Goal: Task Accomplishment & Management: Use online tool/utility

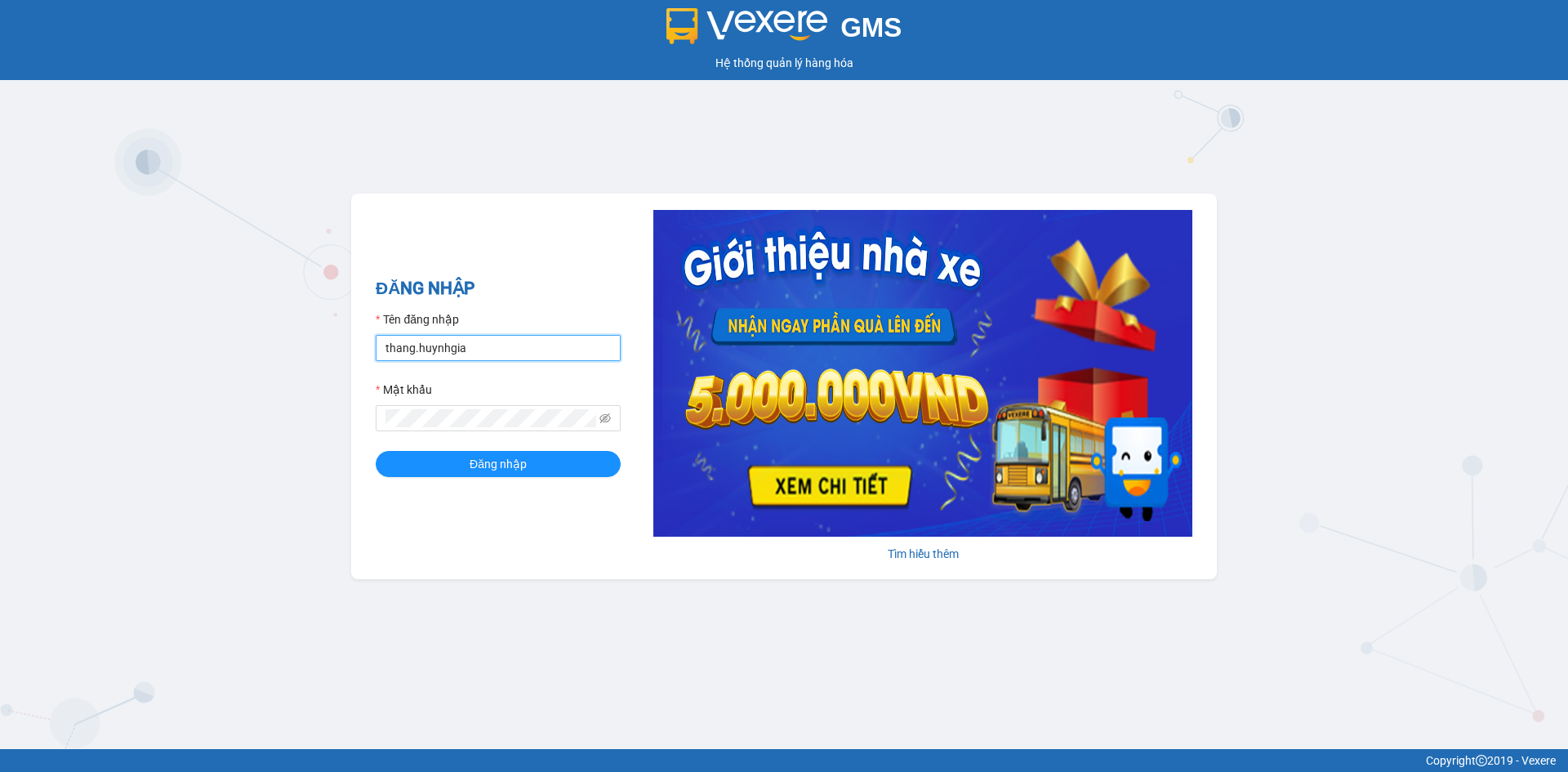
click at [456, 353] on input "thang.huynhgia" at bounding box center [498, 348] width 246 height 26
type input "canh.huynhgia"
click at [514, 464] on span "Đăng nhập" at bounding box center [498, 463] width 57 height 18
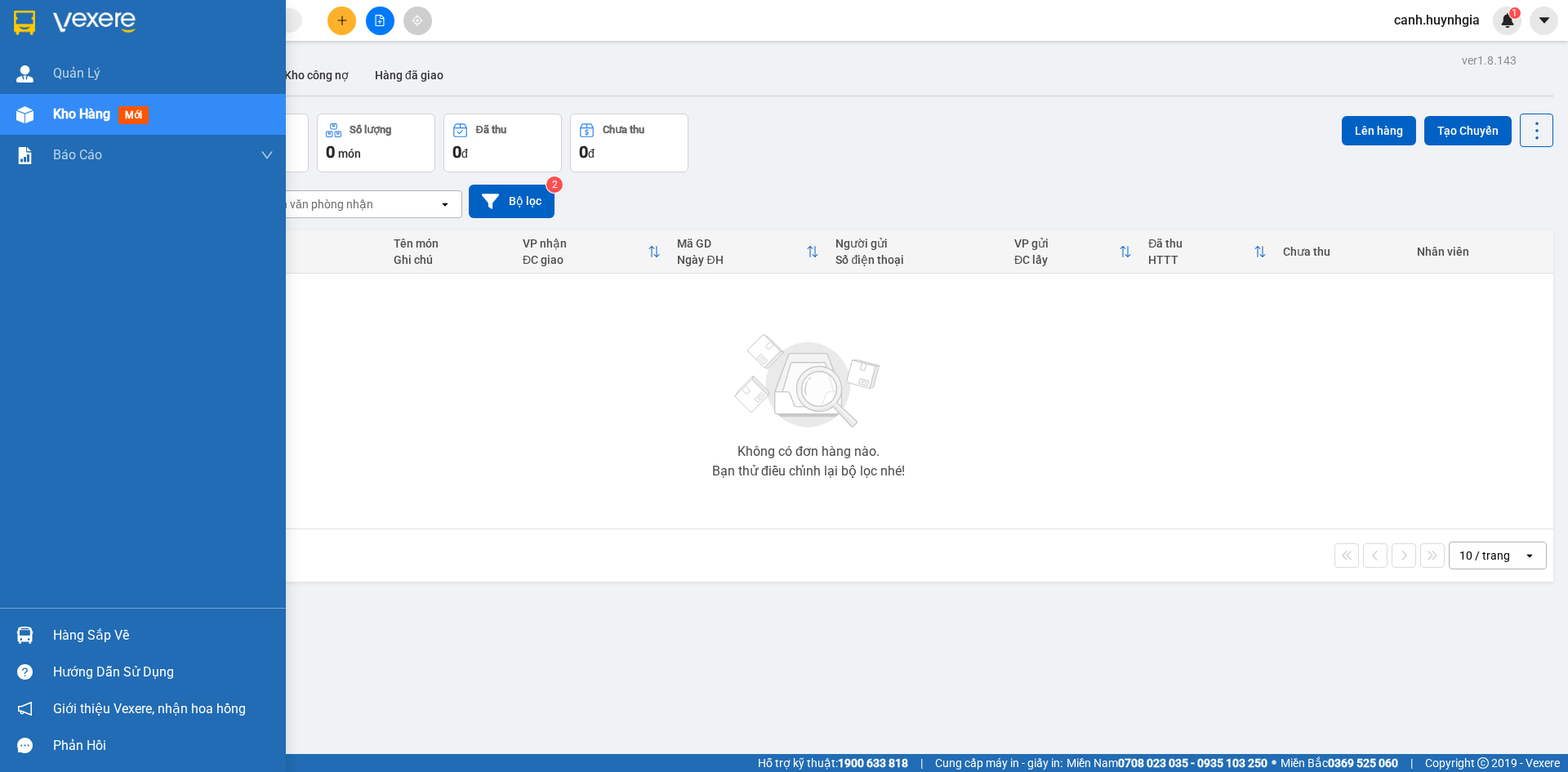
click at [63, 635] on div "Hàng sắp về" at bounding box center [163, 635] width 220 height 24
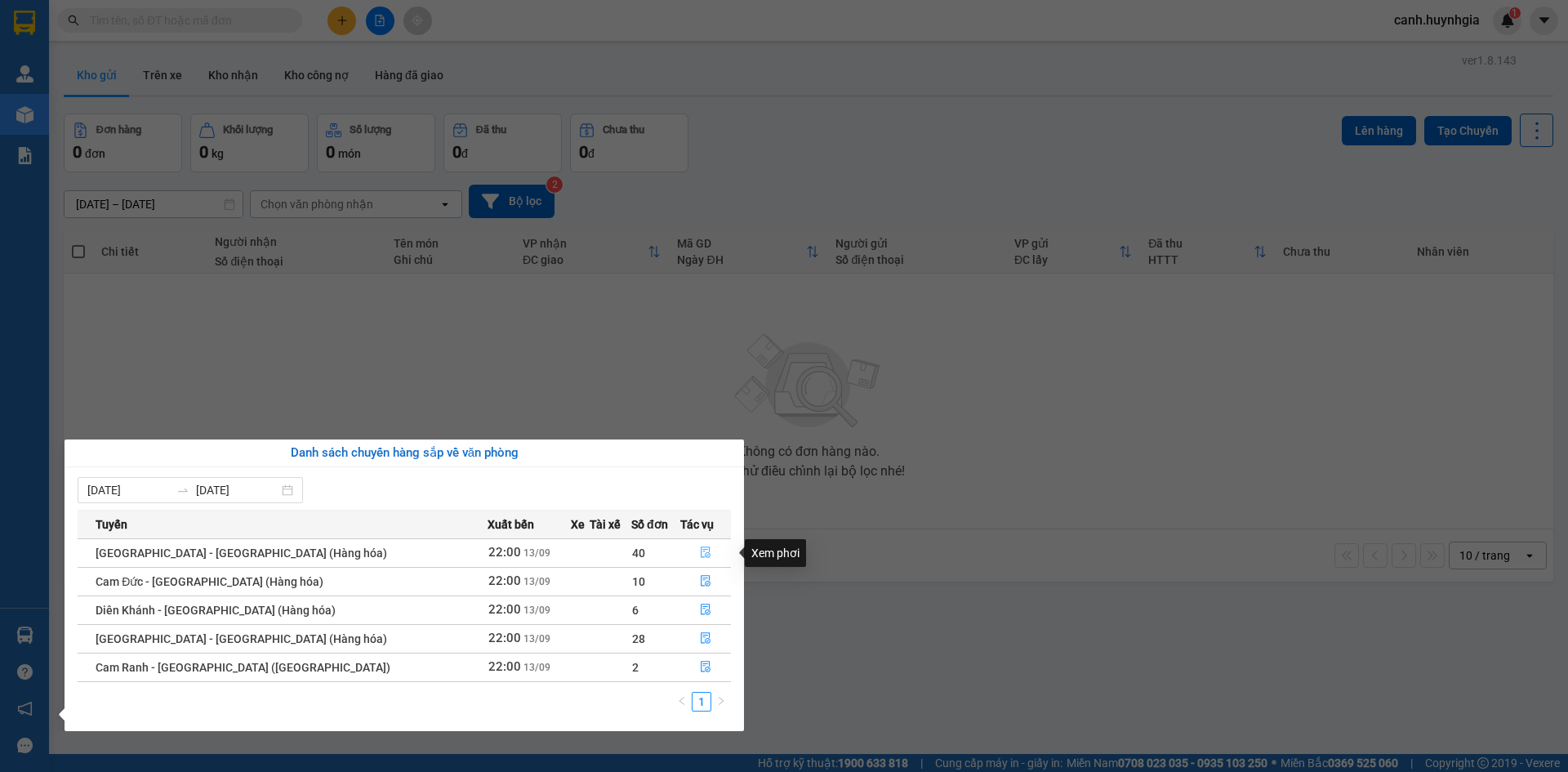
click at [701, 553] on icon "file-done" at bounding box center [706, 553] width 10 height 11
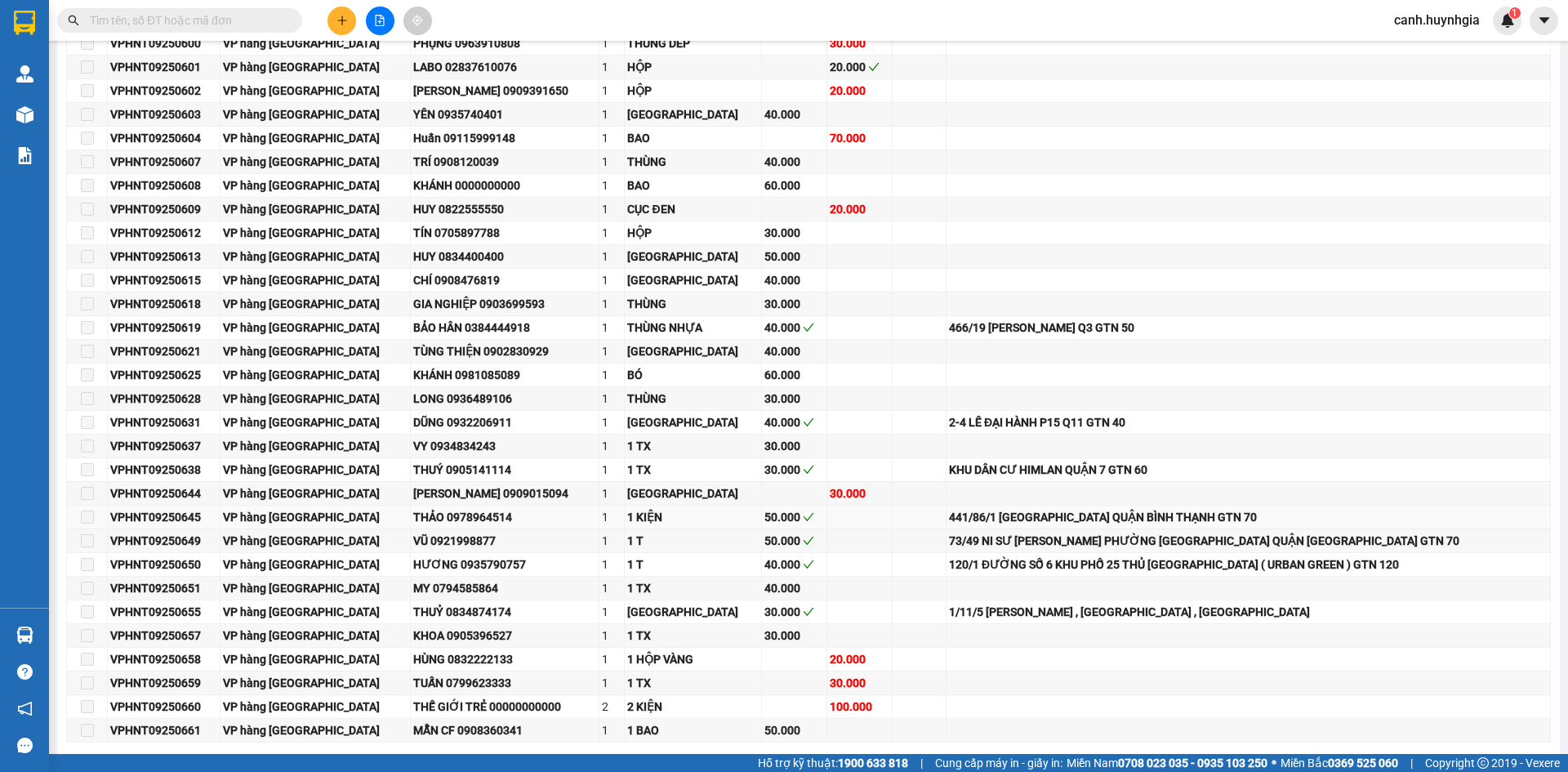
scroll to position [736, 0]
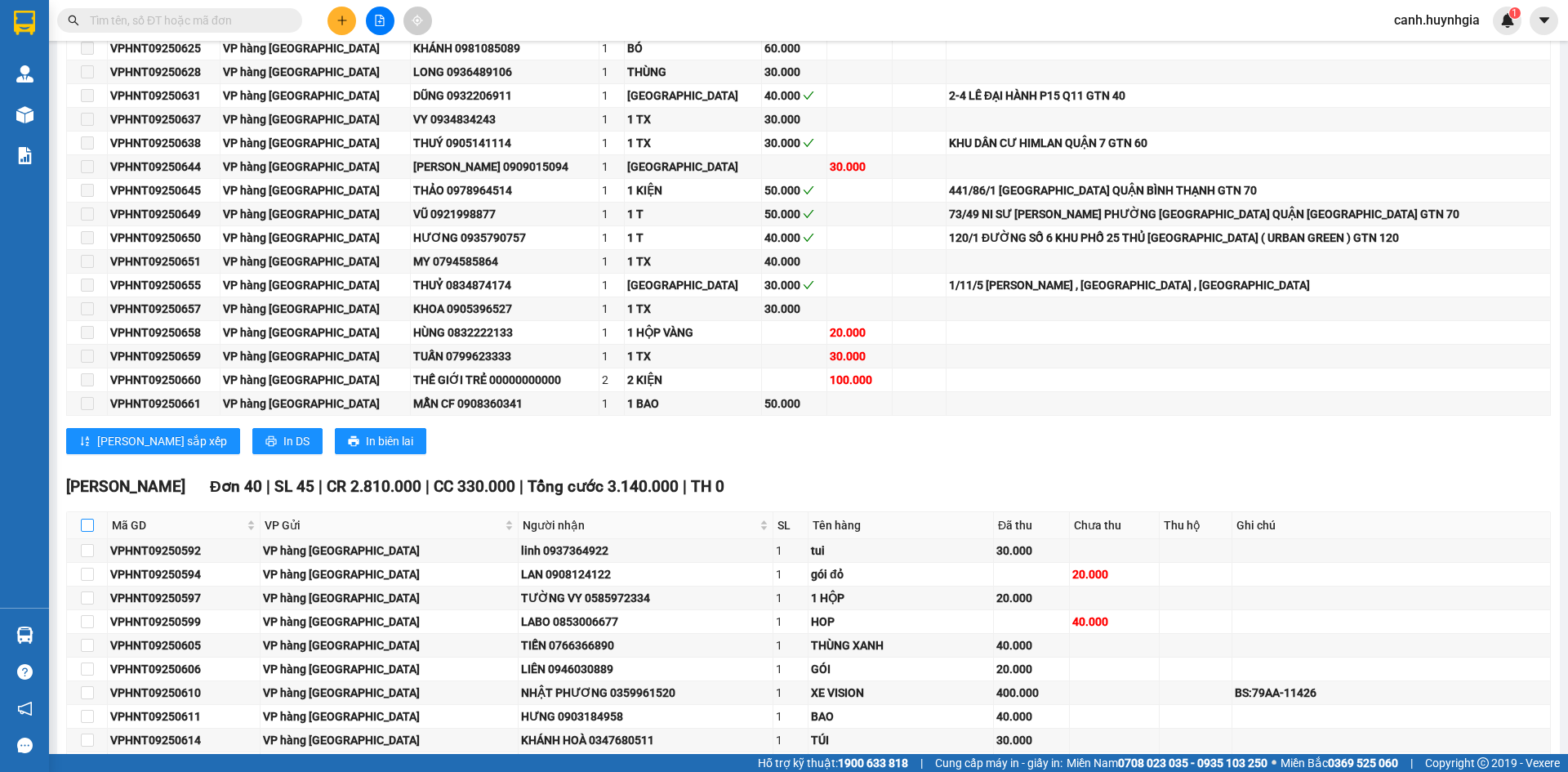
click at [90, 522] on input "checkbox" at bounding box center [87, 526] width 13 height 13
checkbox input "true"
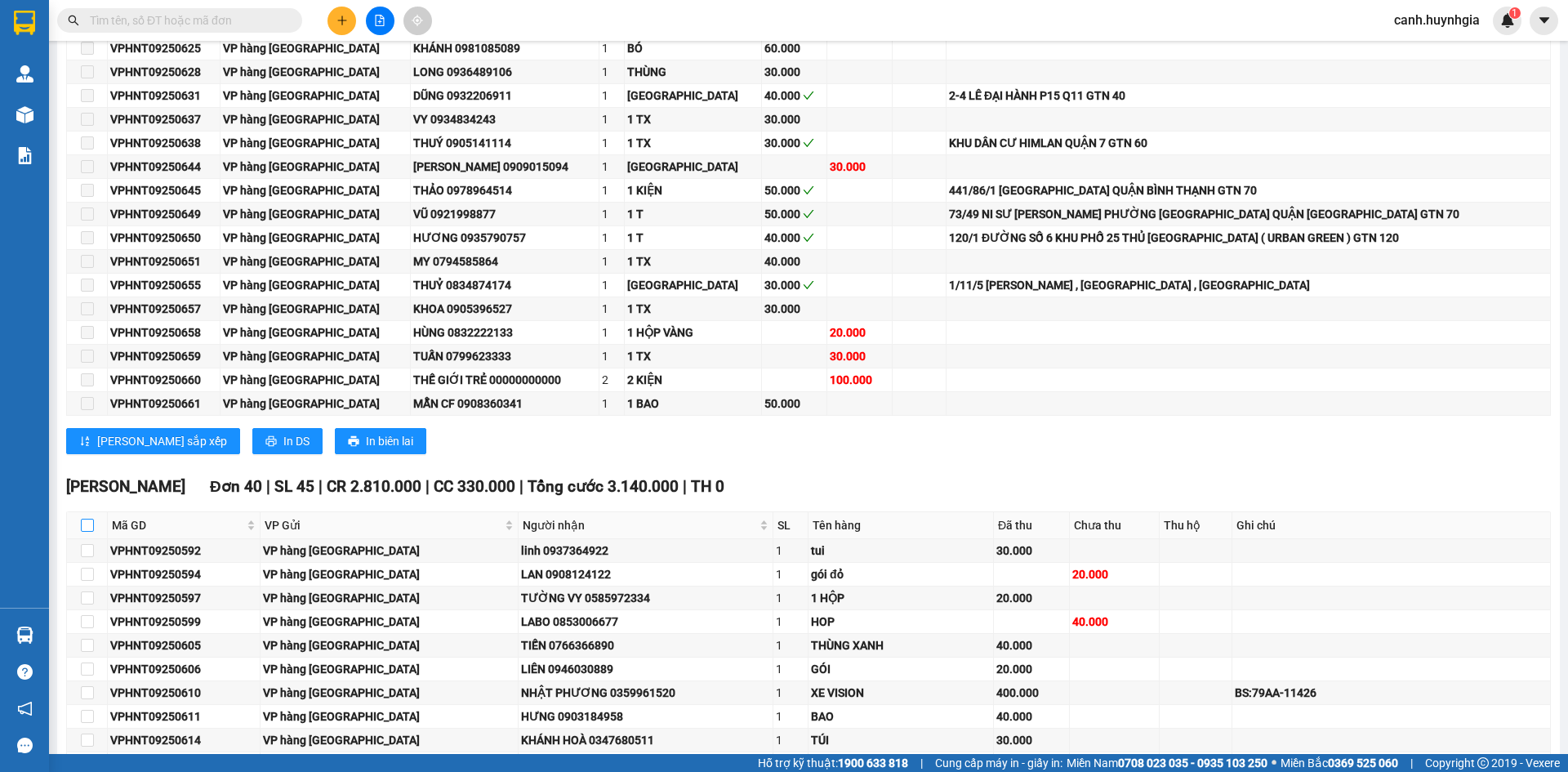
checkbox input "true"
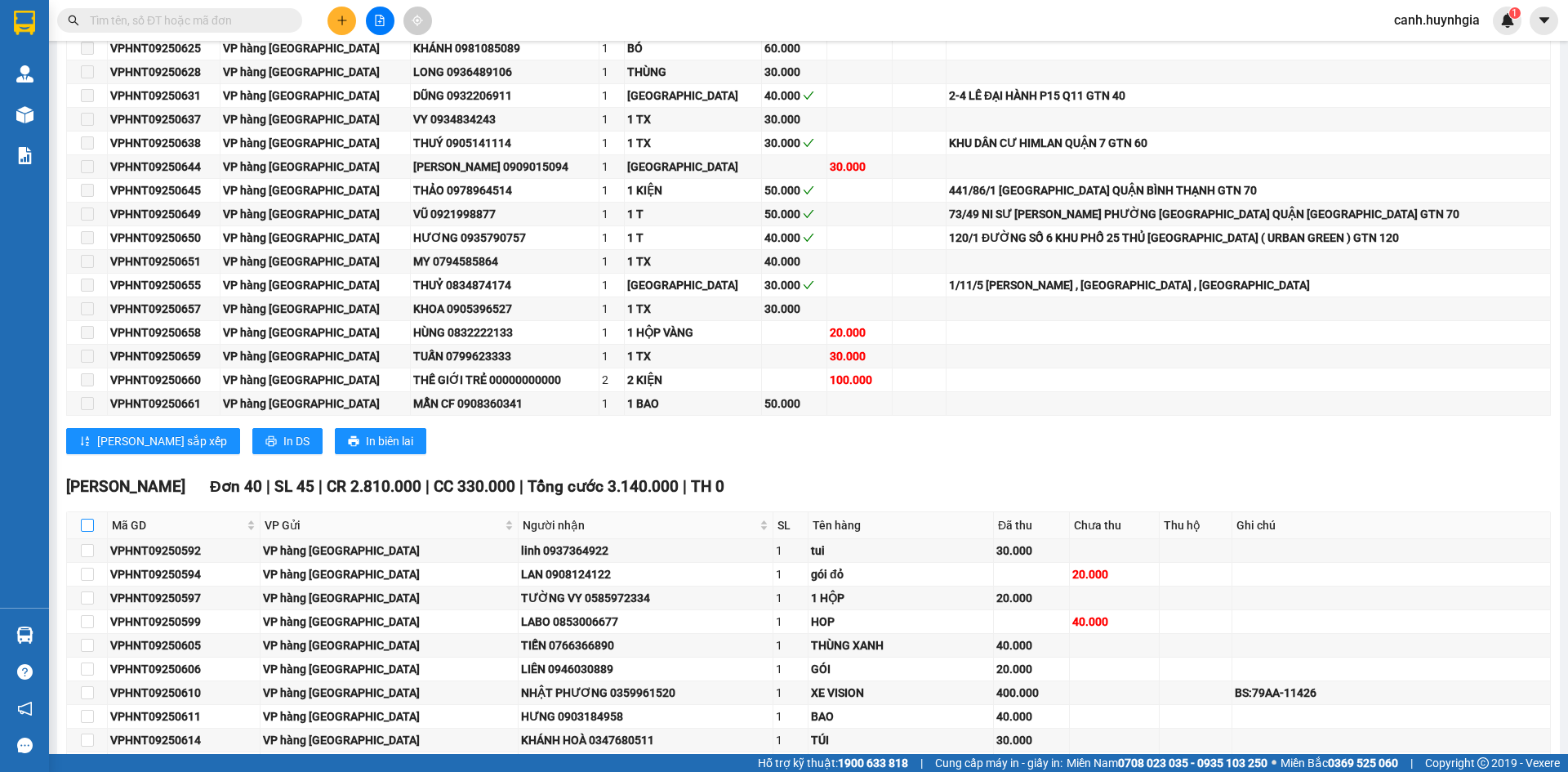
checkbox input "true"
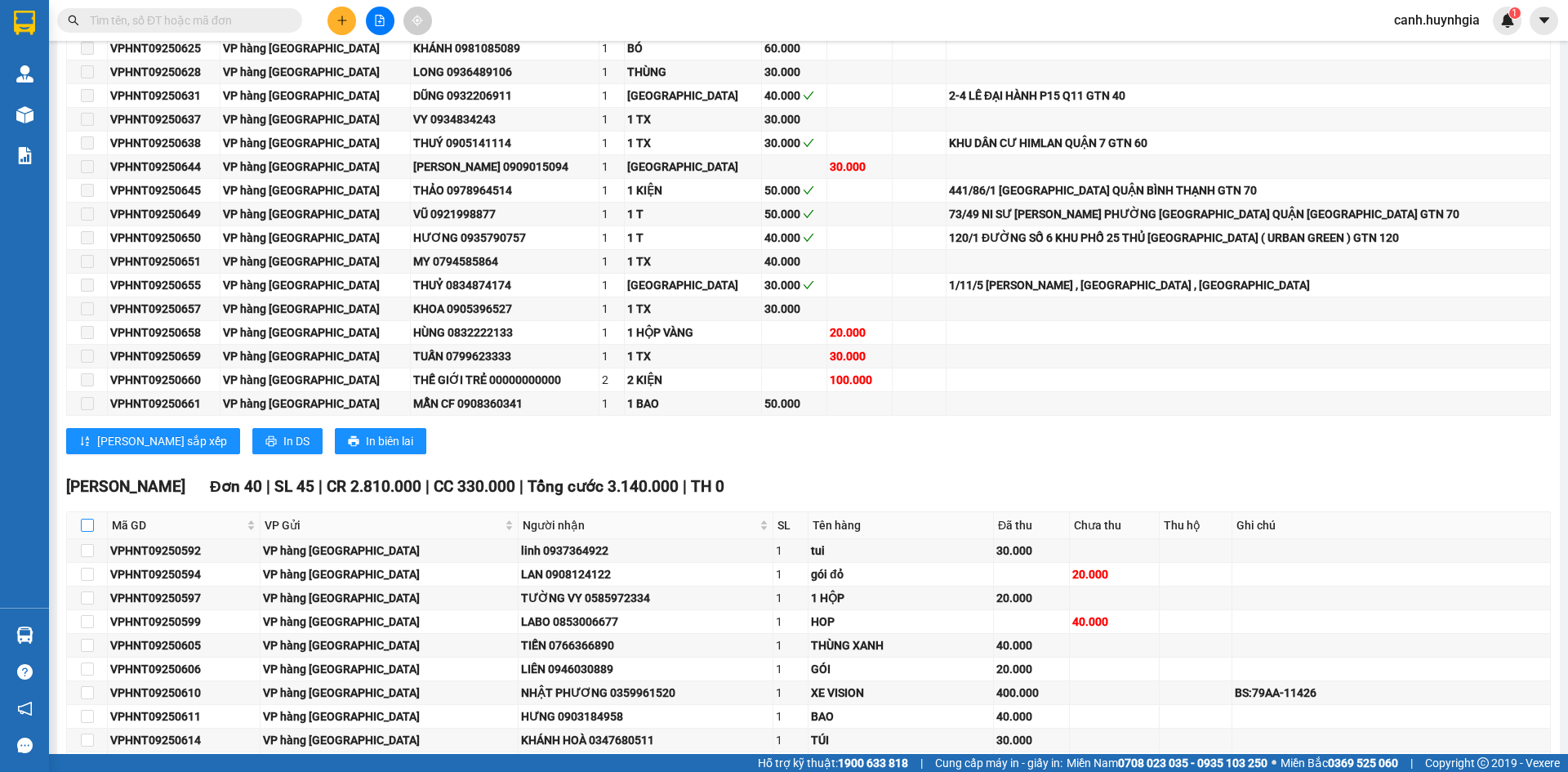
checkbox input "true"
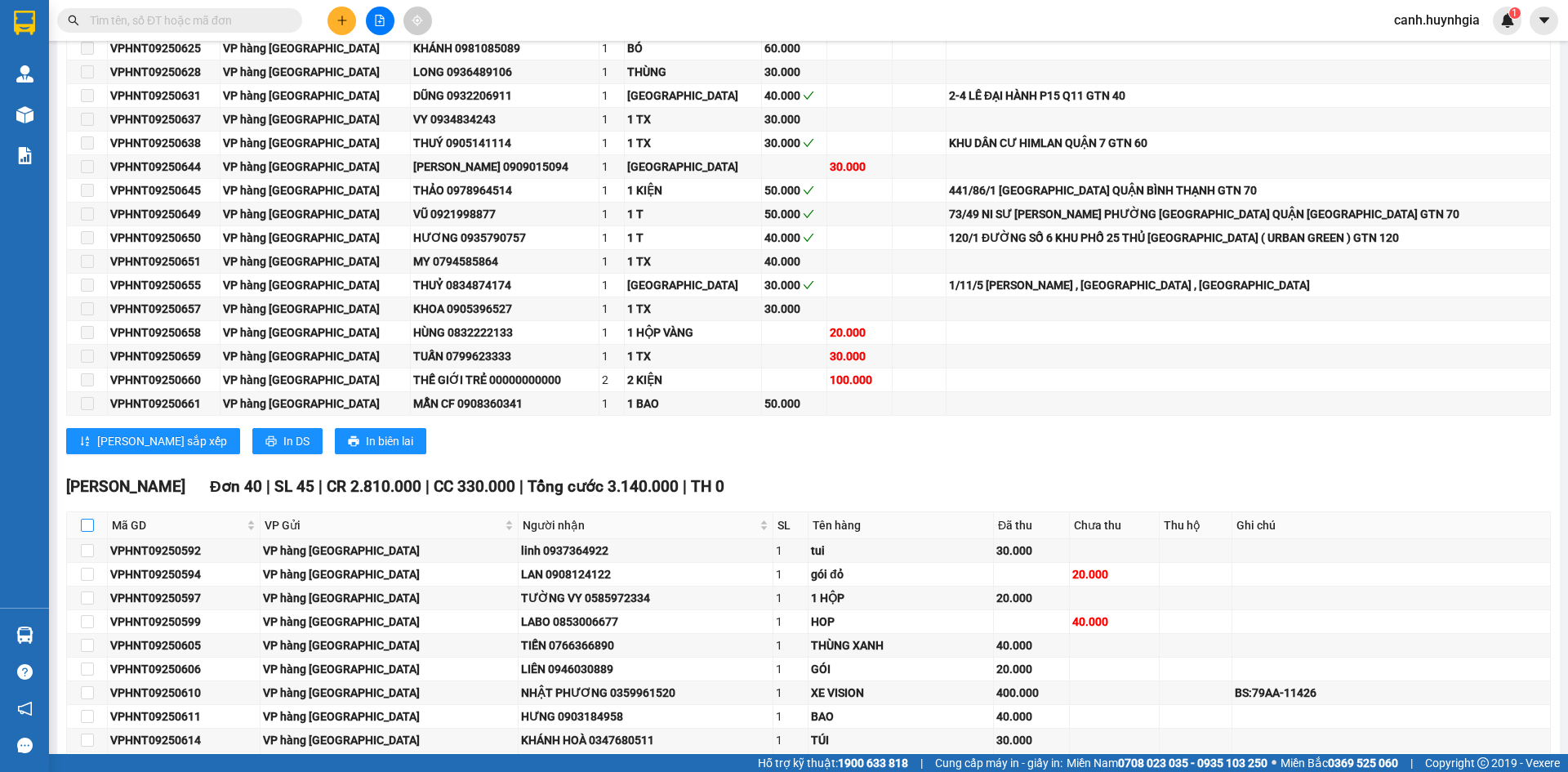
checkbox input "true"
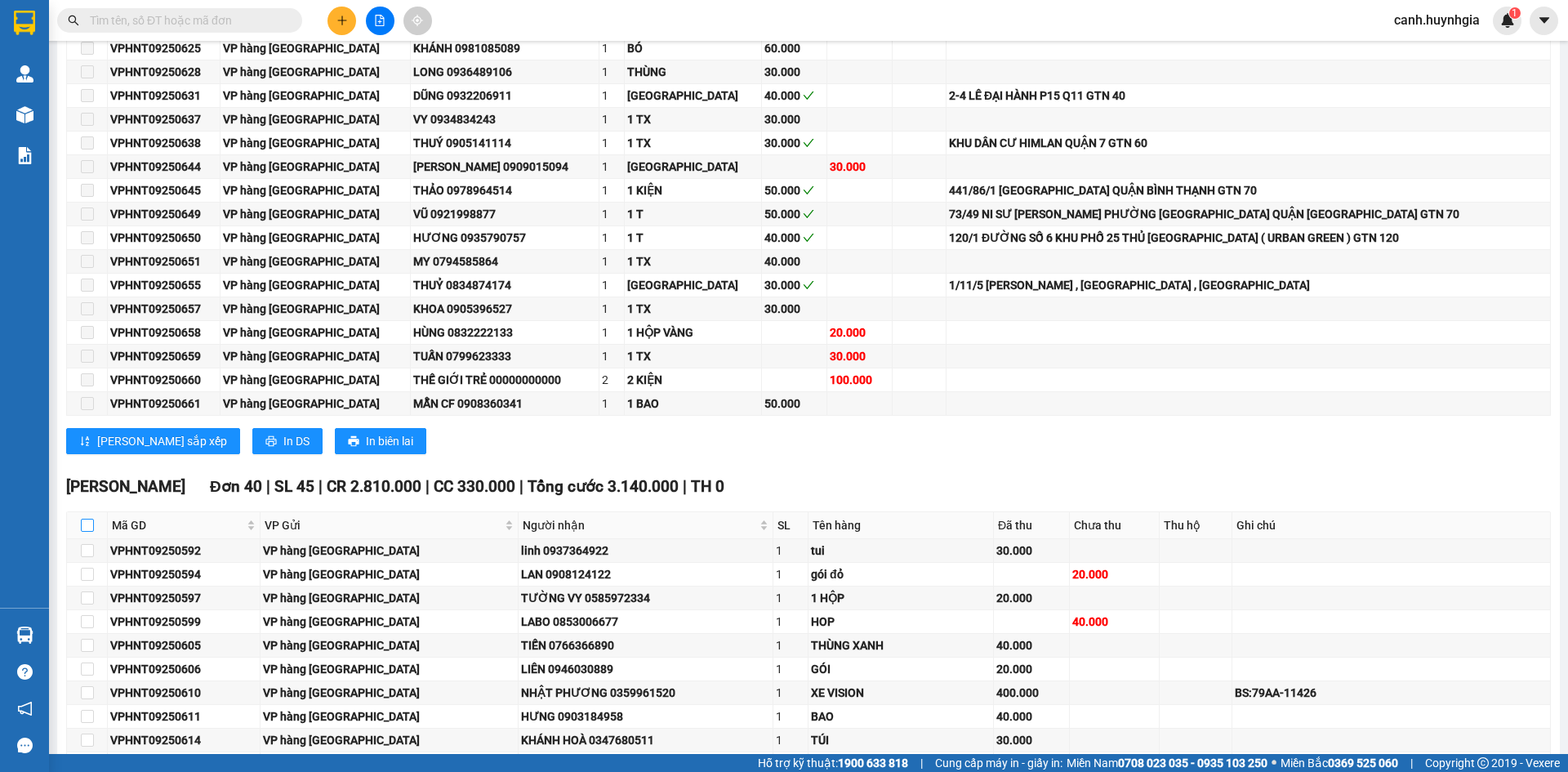
checkbox input "true"
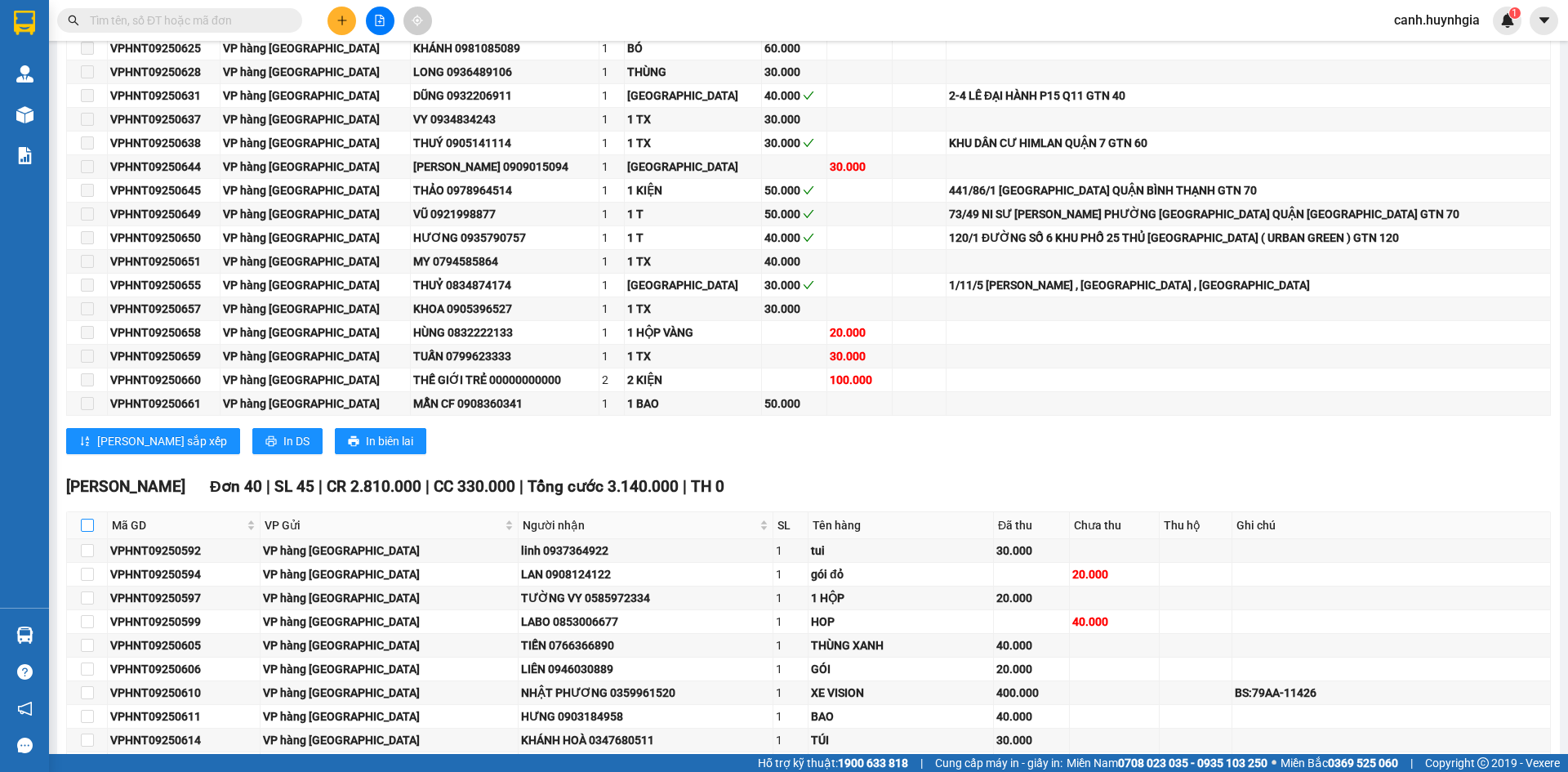
checkbox input "true"
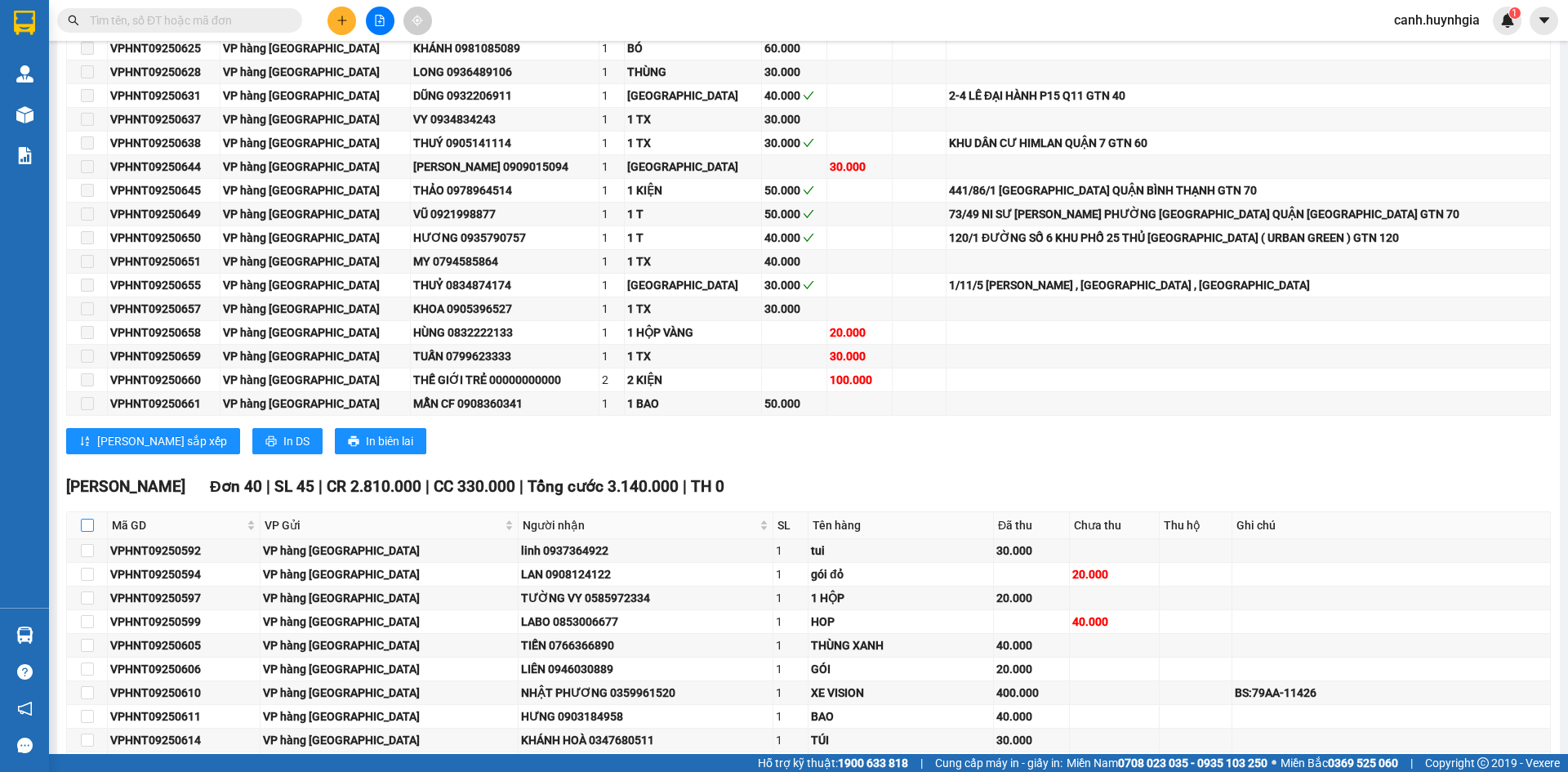
checkbox input "true"
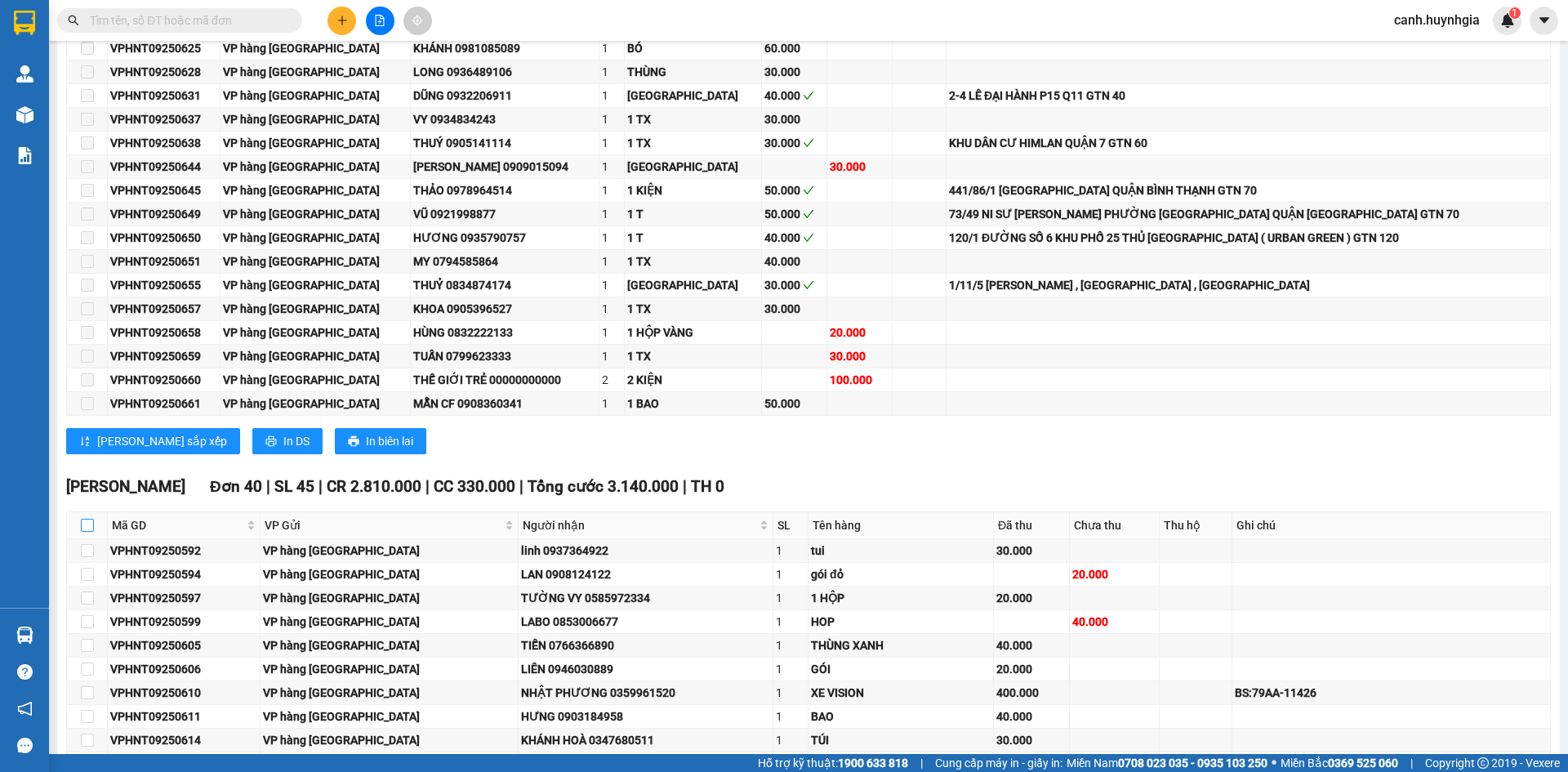
checkbox input "true"
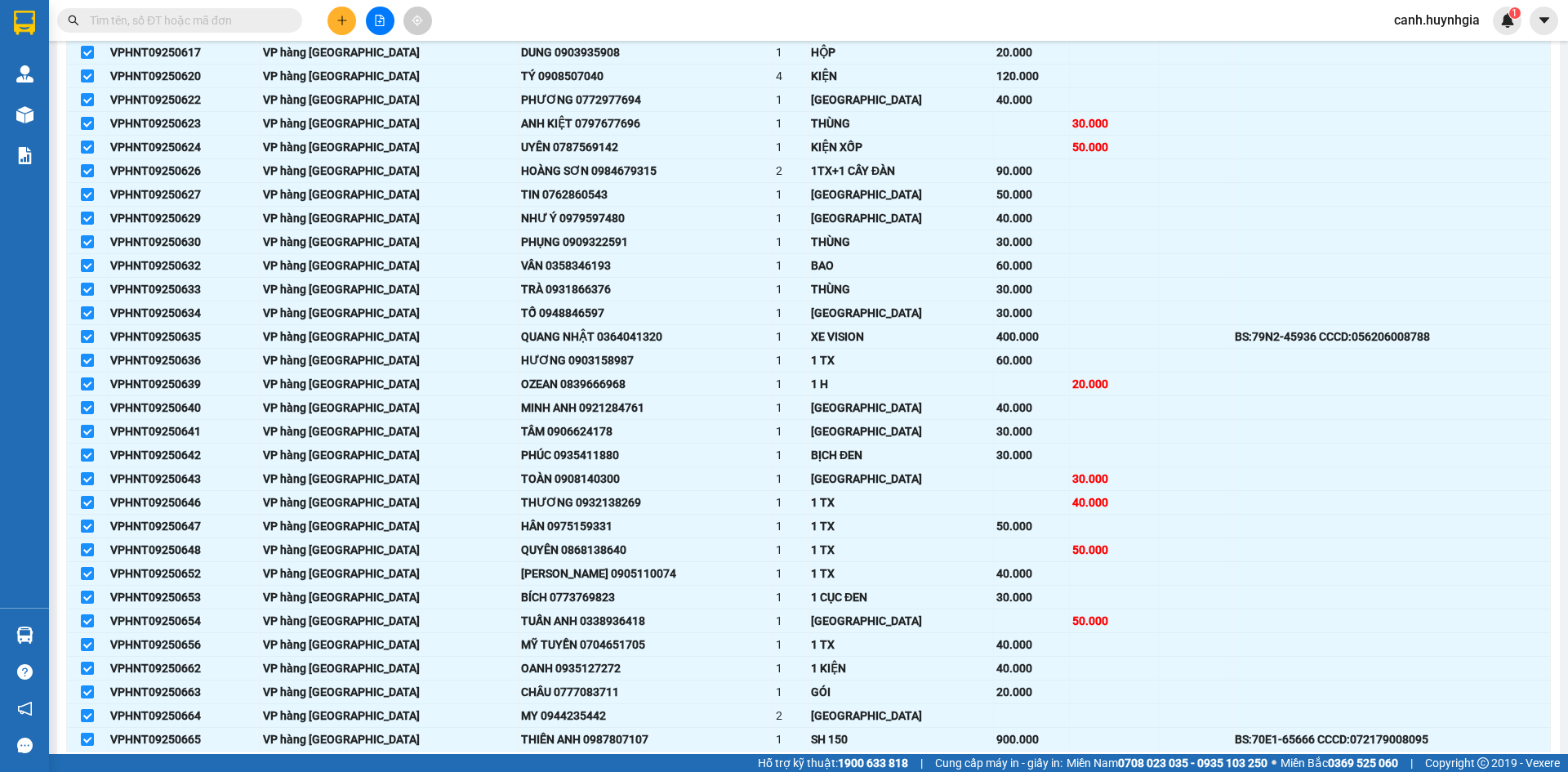
scroll to position [1699, 0]
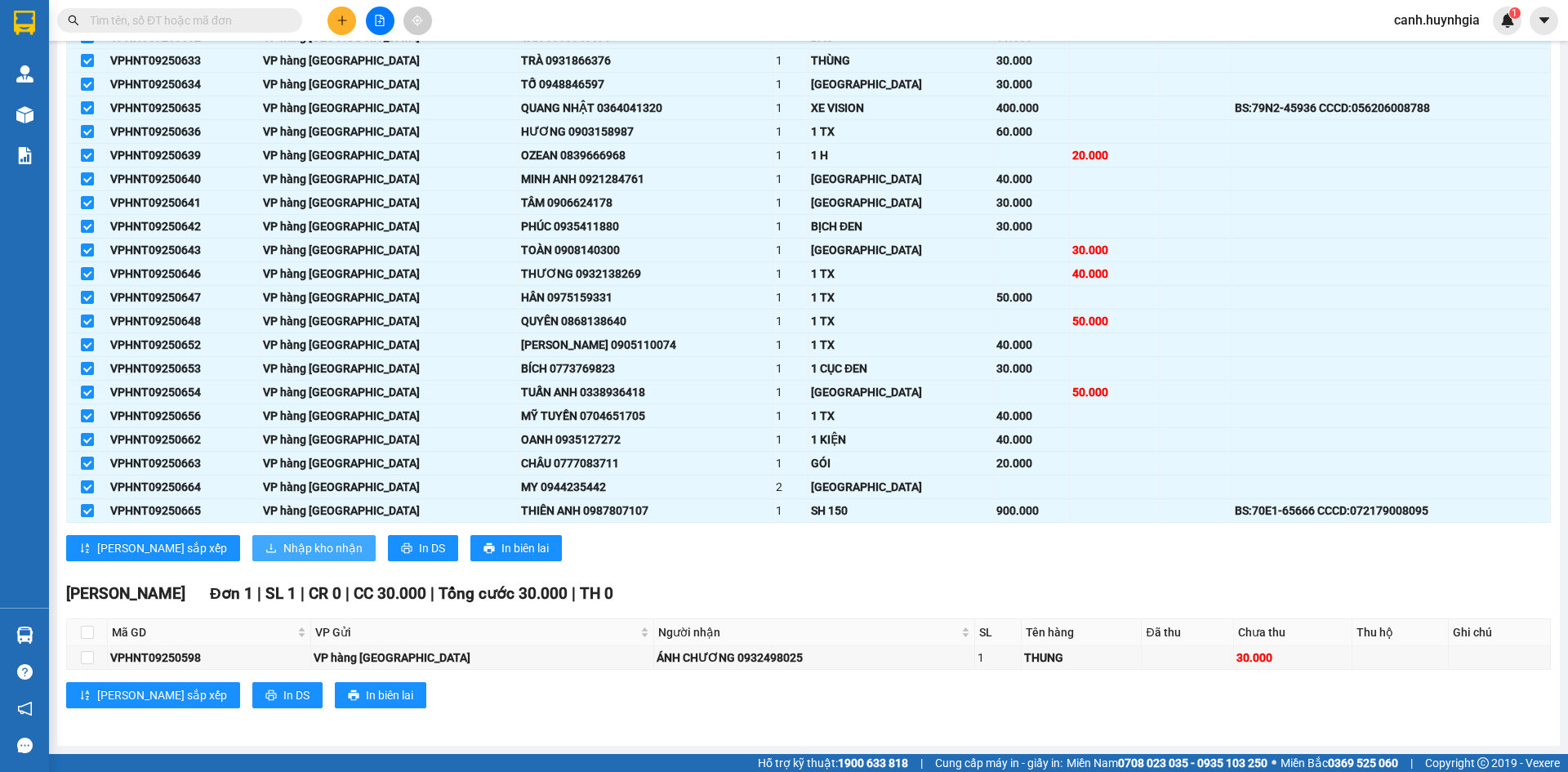
click at [284, 551] on span "Nhập kho nhận" at bounding box center [323, 548] width 79 height 18
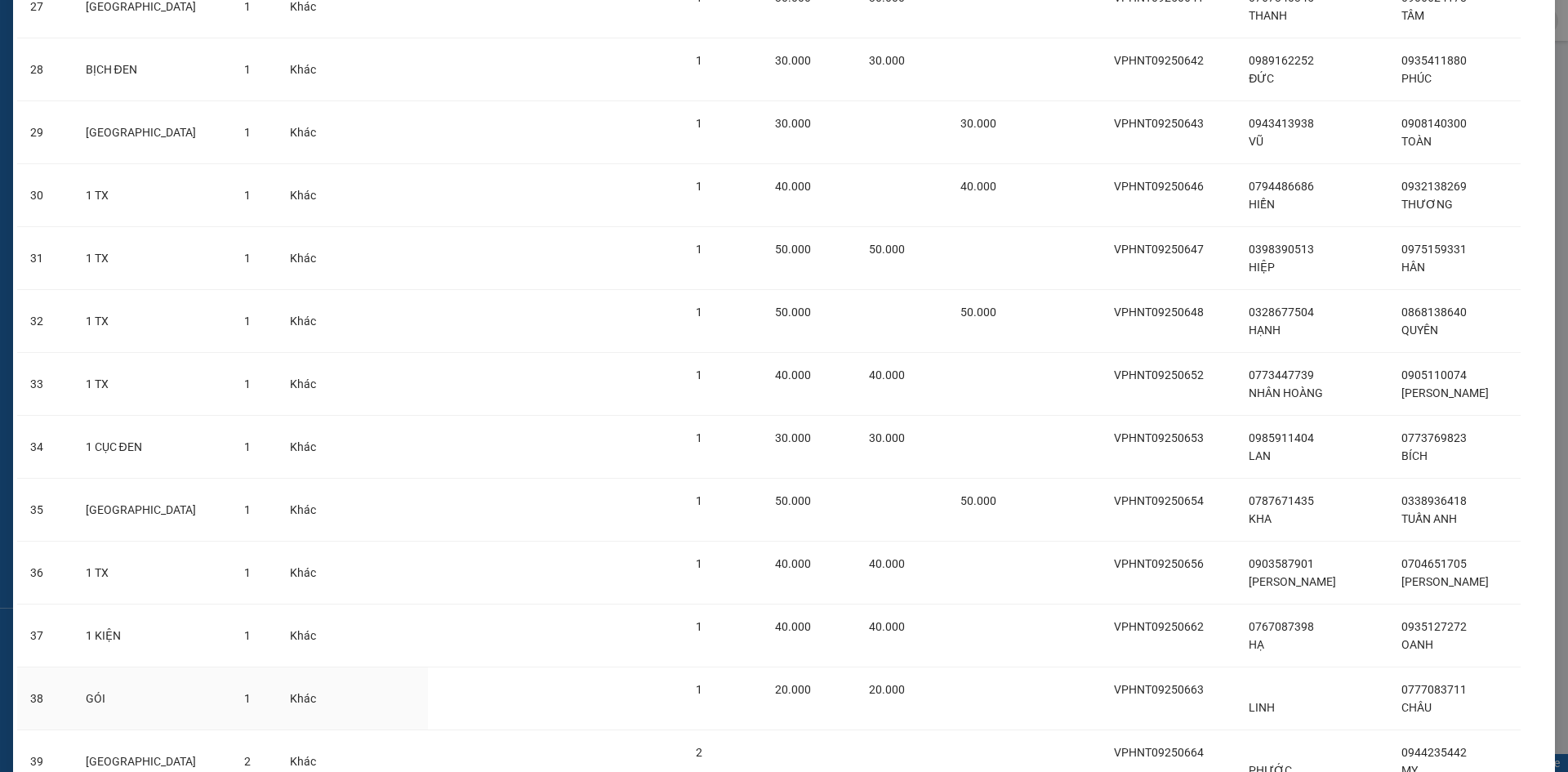
scroll to position [2001, 0]
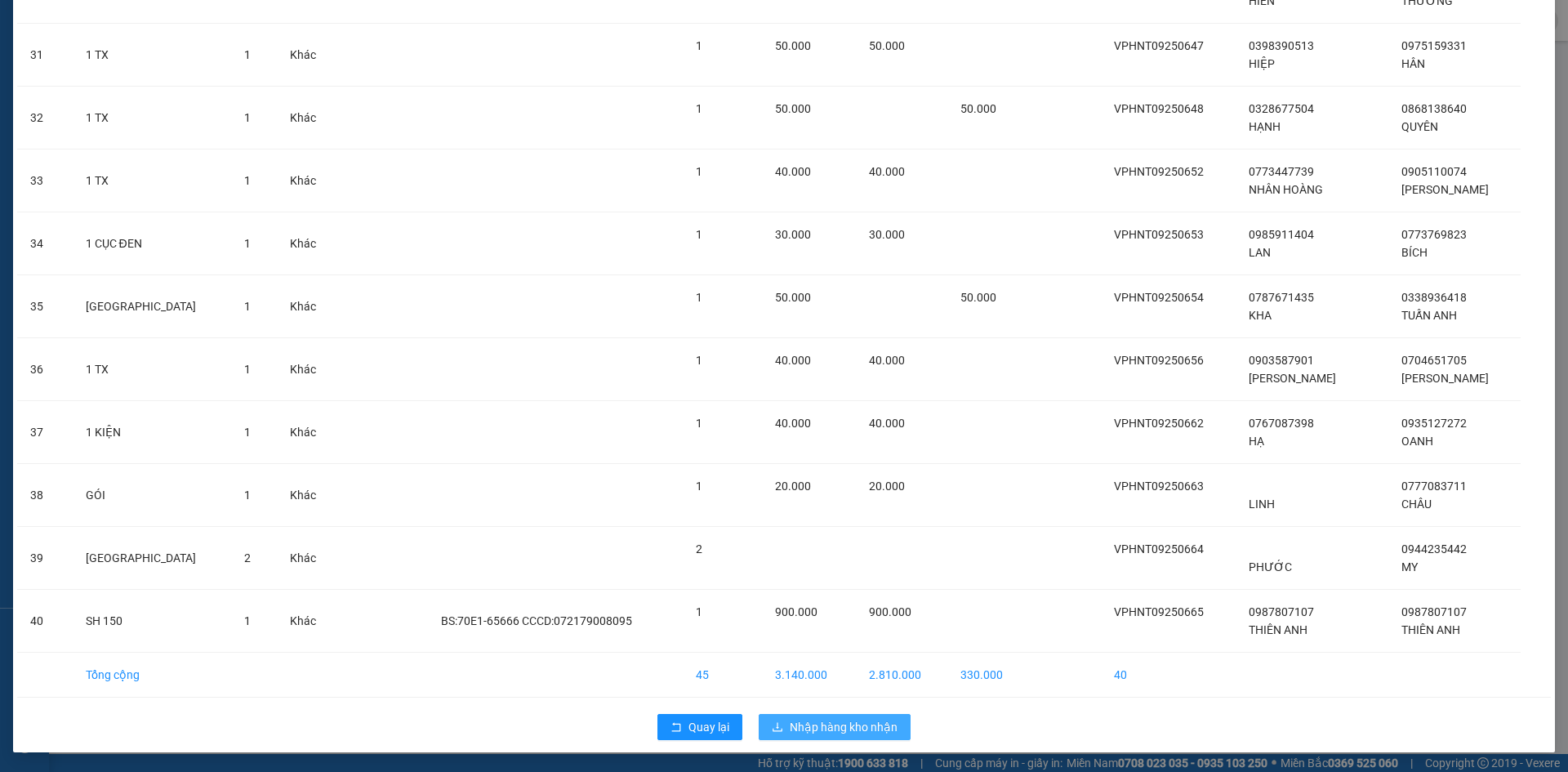
click at [847, 725] on span "Nhập hàng kho nhận" at bounding box center [844, 726] width 108 height 18
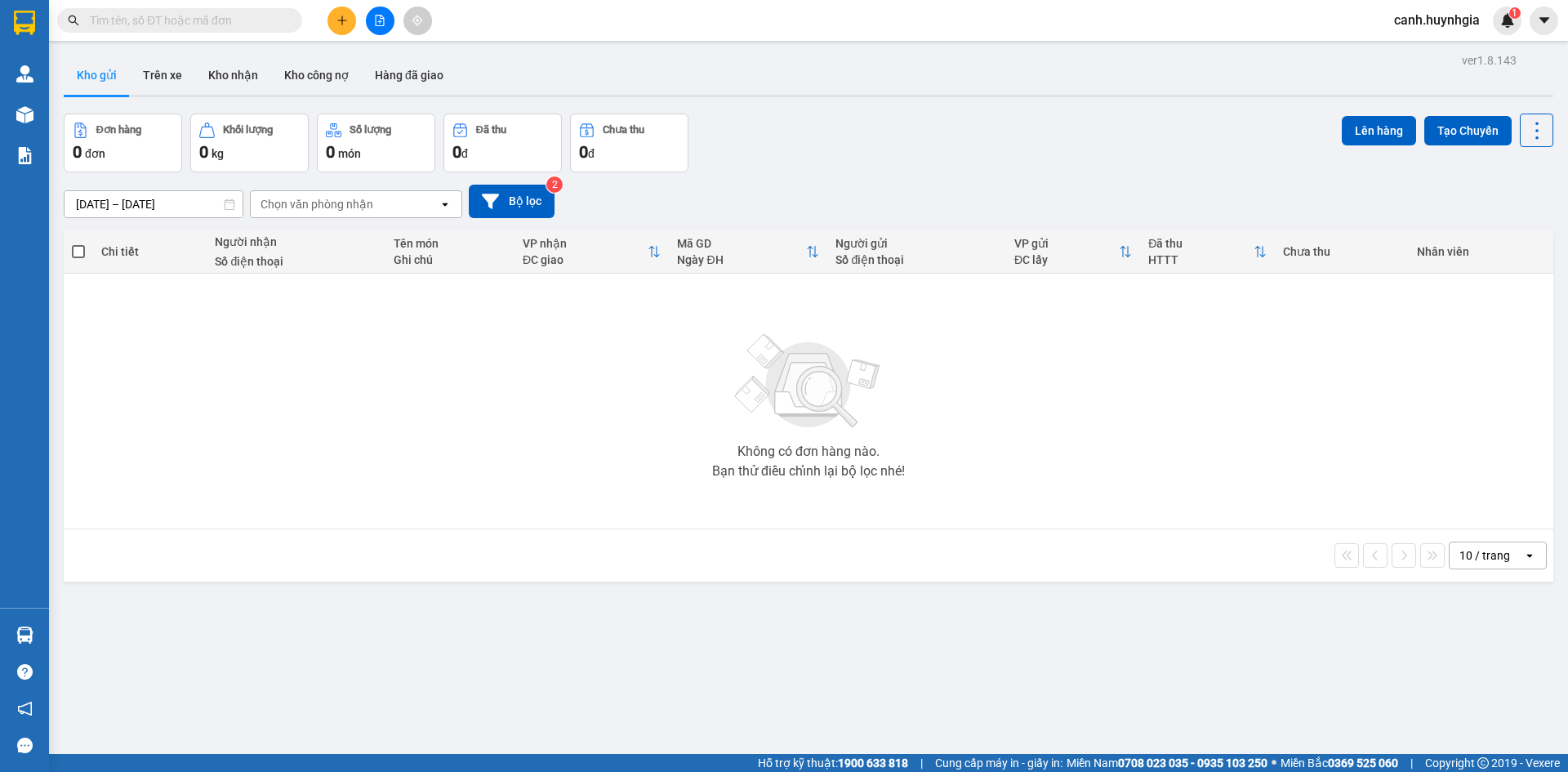
click at [196, 18] on input "text" at bounding box center [186, 20] width 193 height 18
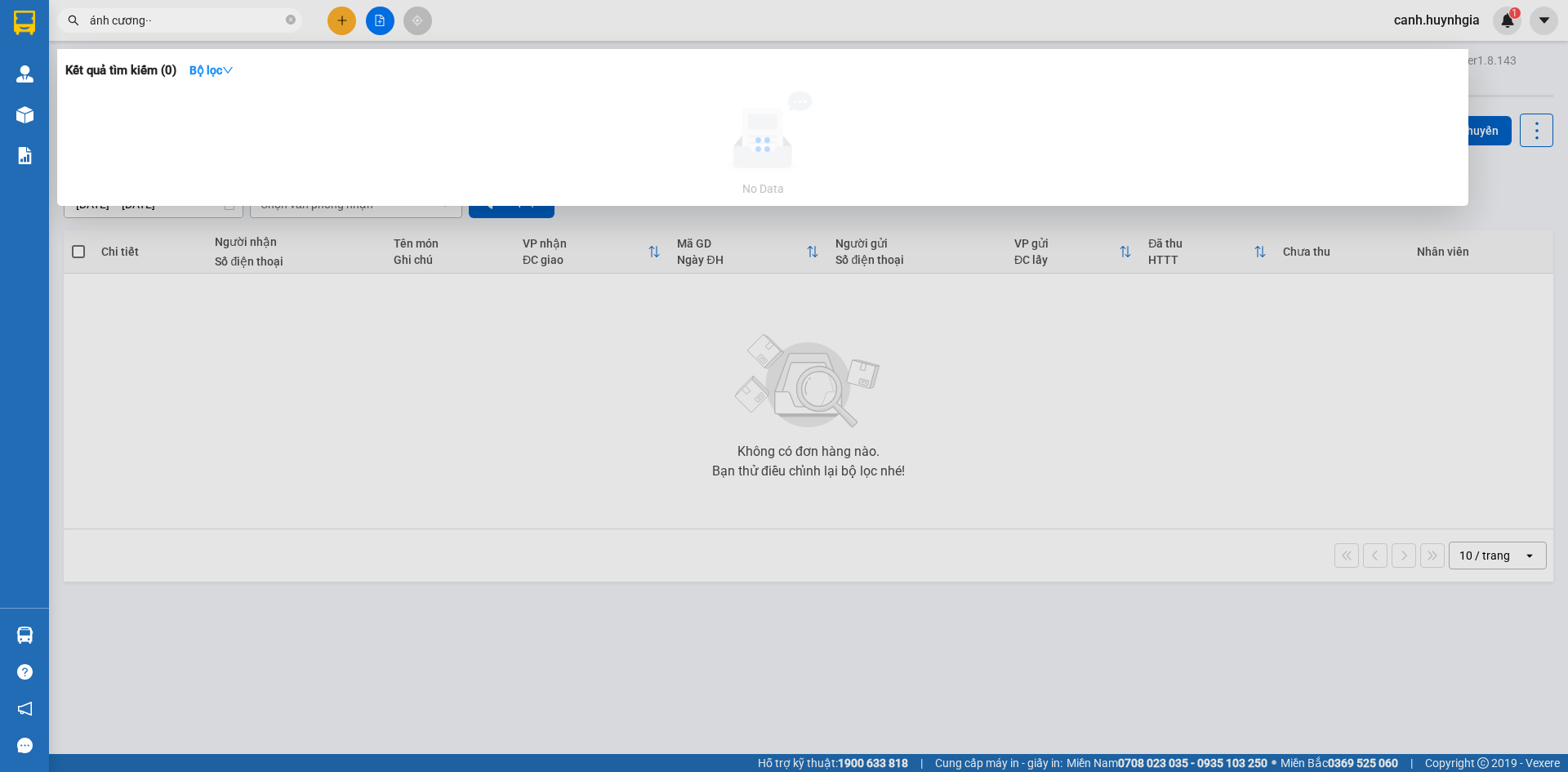
type input "ánh cươnc··"
drag, startPoint x: 171, startPoint y: 23, endPoint x: 78, endPoint y: 33, distance: 93.5
click at [78, 33] on div "Kết quả tìm kiếm ( 0 ) Bộ lọc No Data ánh cươnc··" at bounding box center [159, 20] width 319 height 29
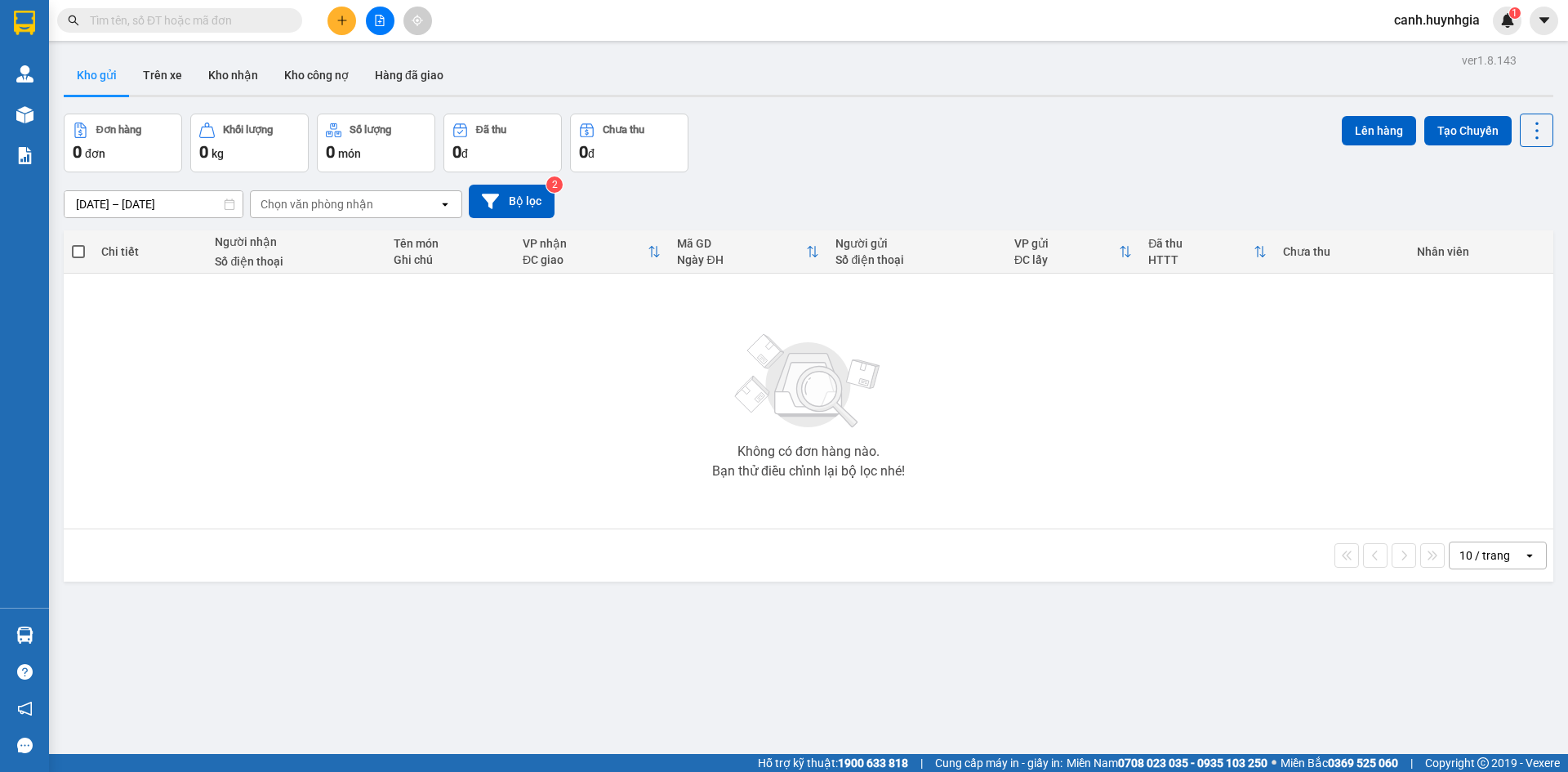
click at [110, 15] on input "text" at bounding box center [186, 20] width 193 height 18
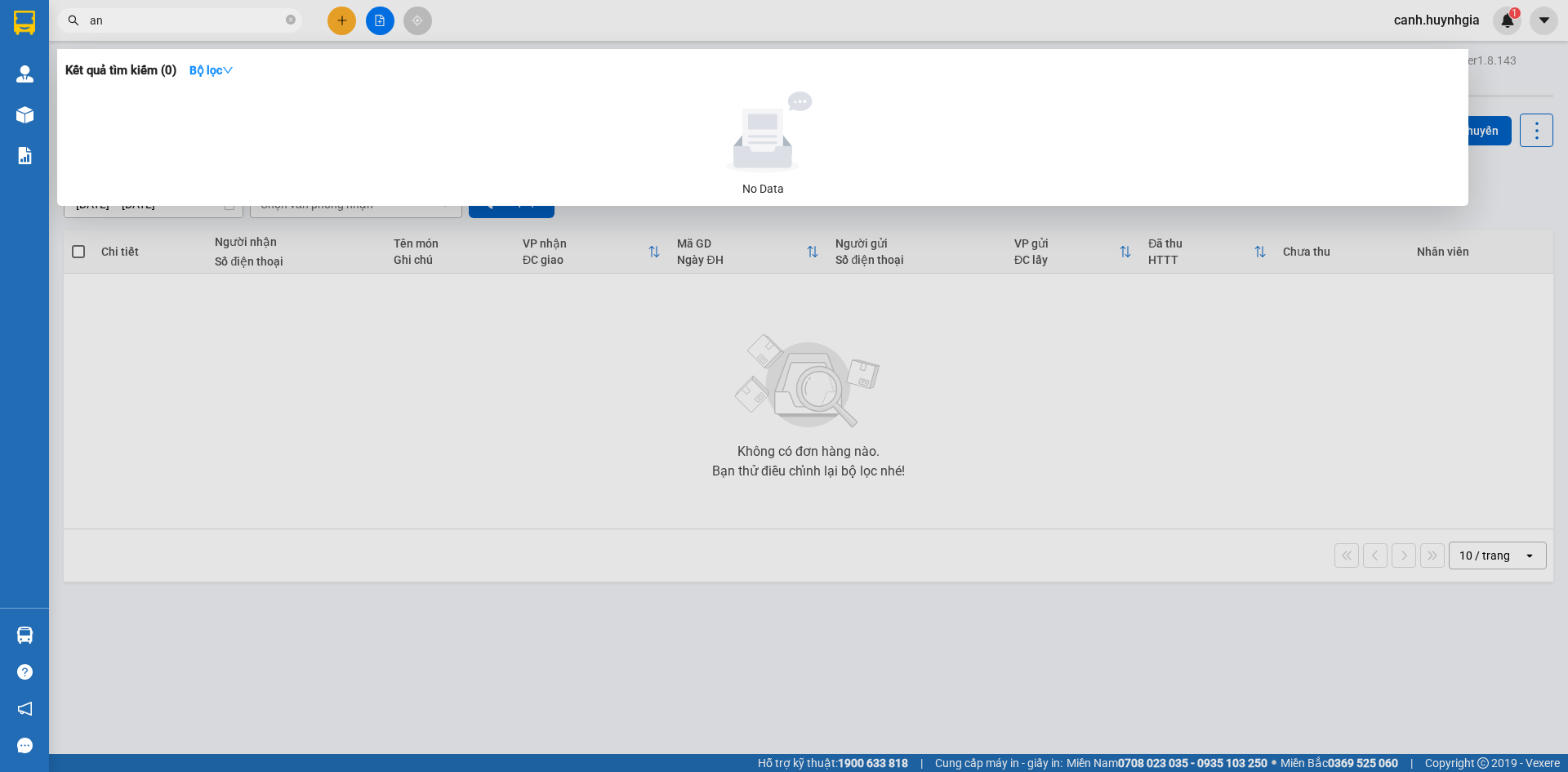
type input "a"
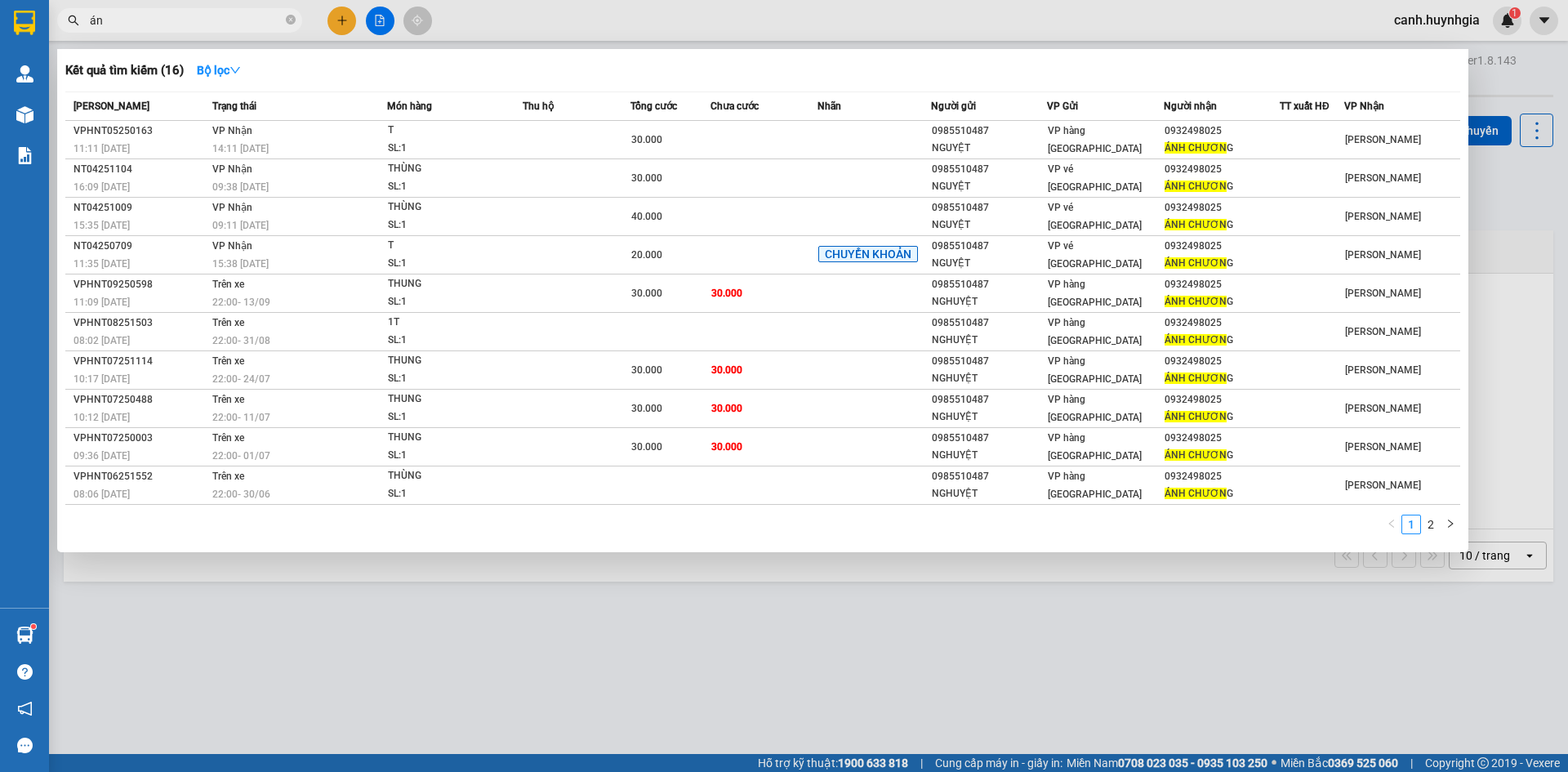
type input "á"
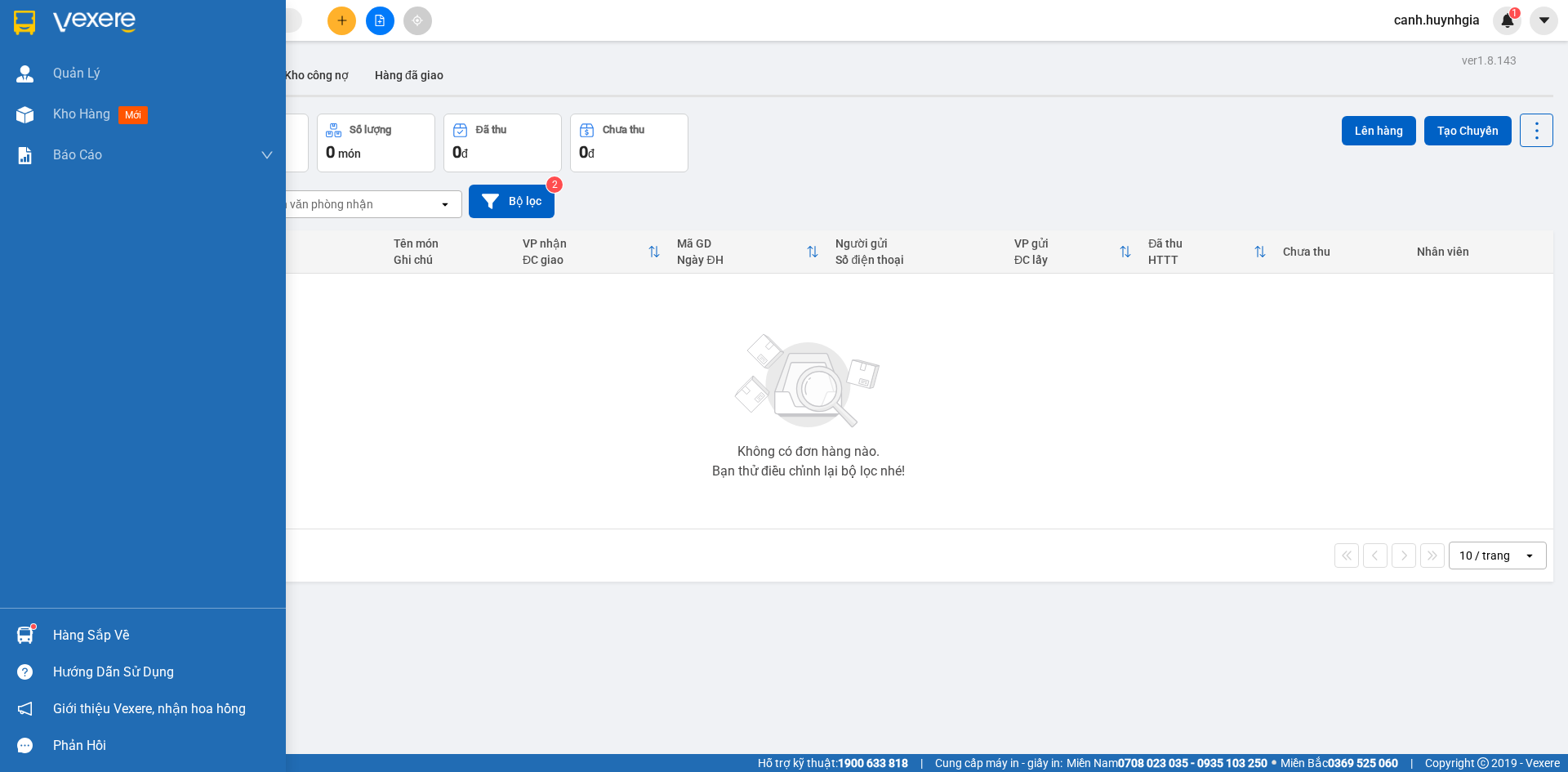
click at [92, 632] on div "Hàng sắp về" at bounding box center [163, 635] width 220 height 24
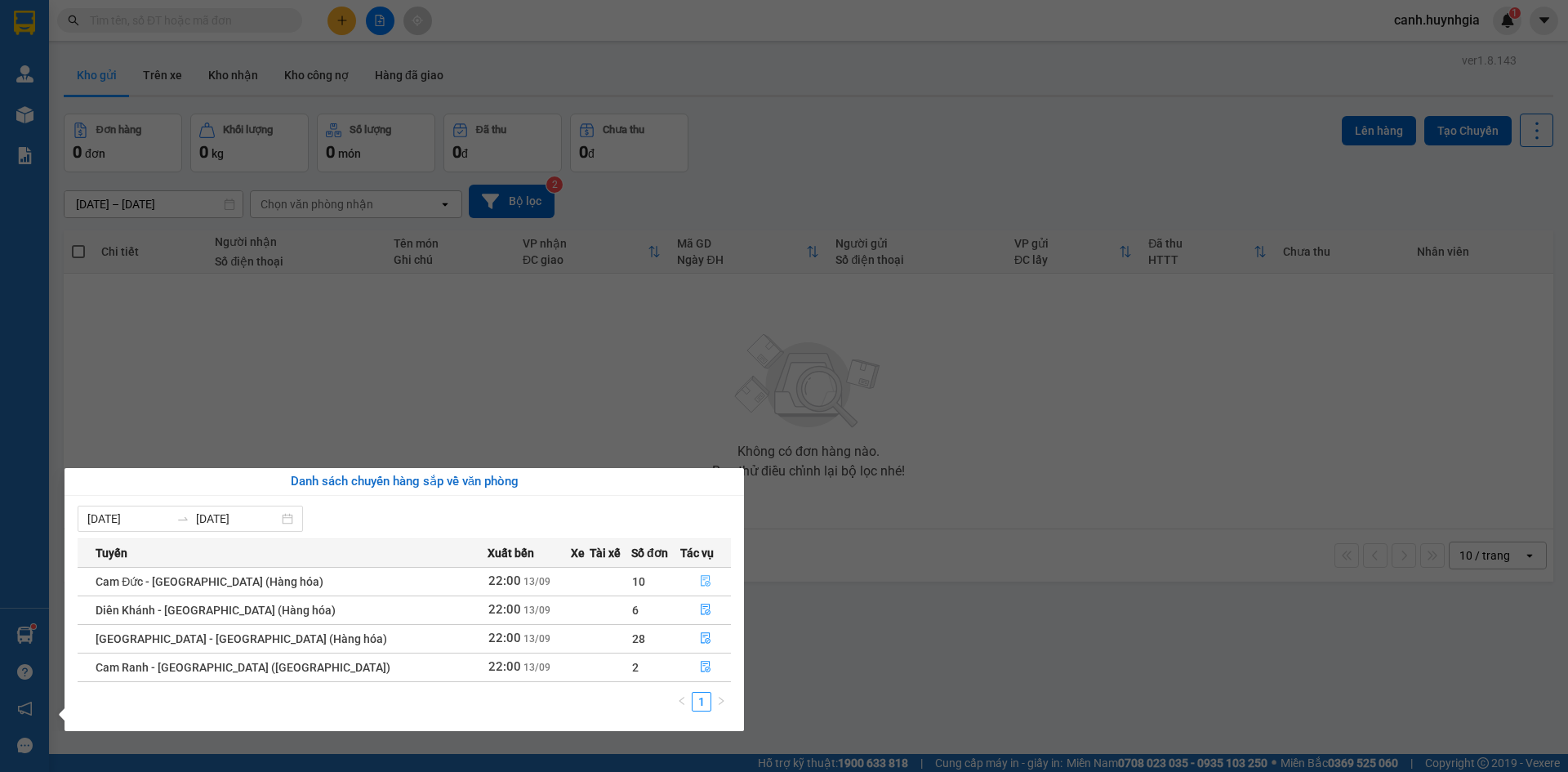
click at [690, 583] on button "button" at bounding box center [707, 581] width 50 height 26
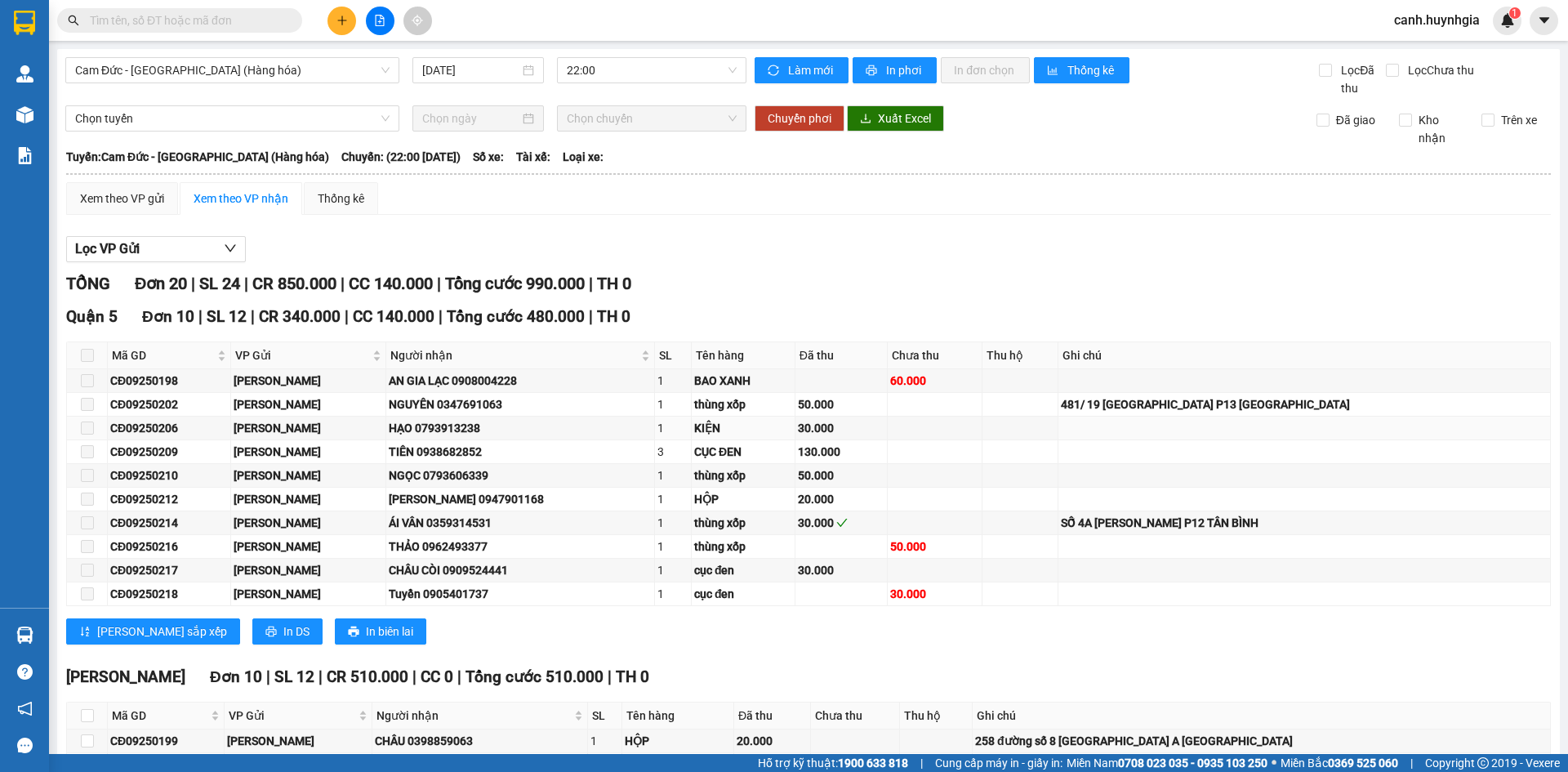
scroll to position [246, 0]
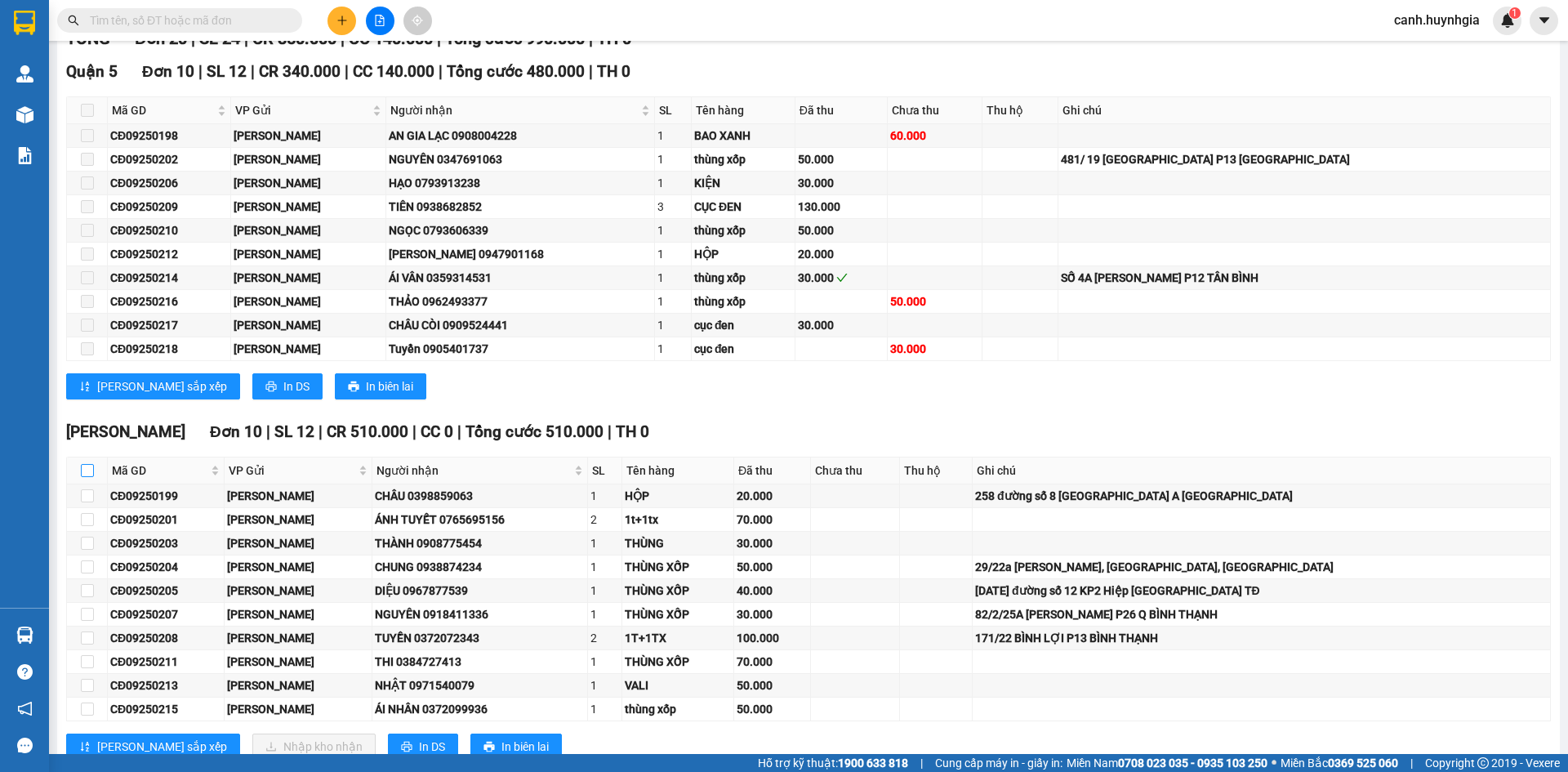
click at [88, 469] on input "checkbox" at bounding box center [87, 471] width 13 height 13
checkbox input "true"
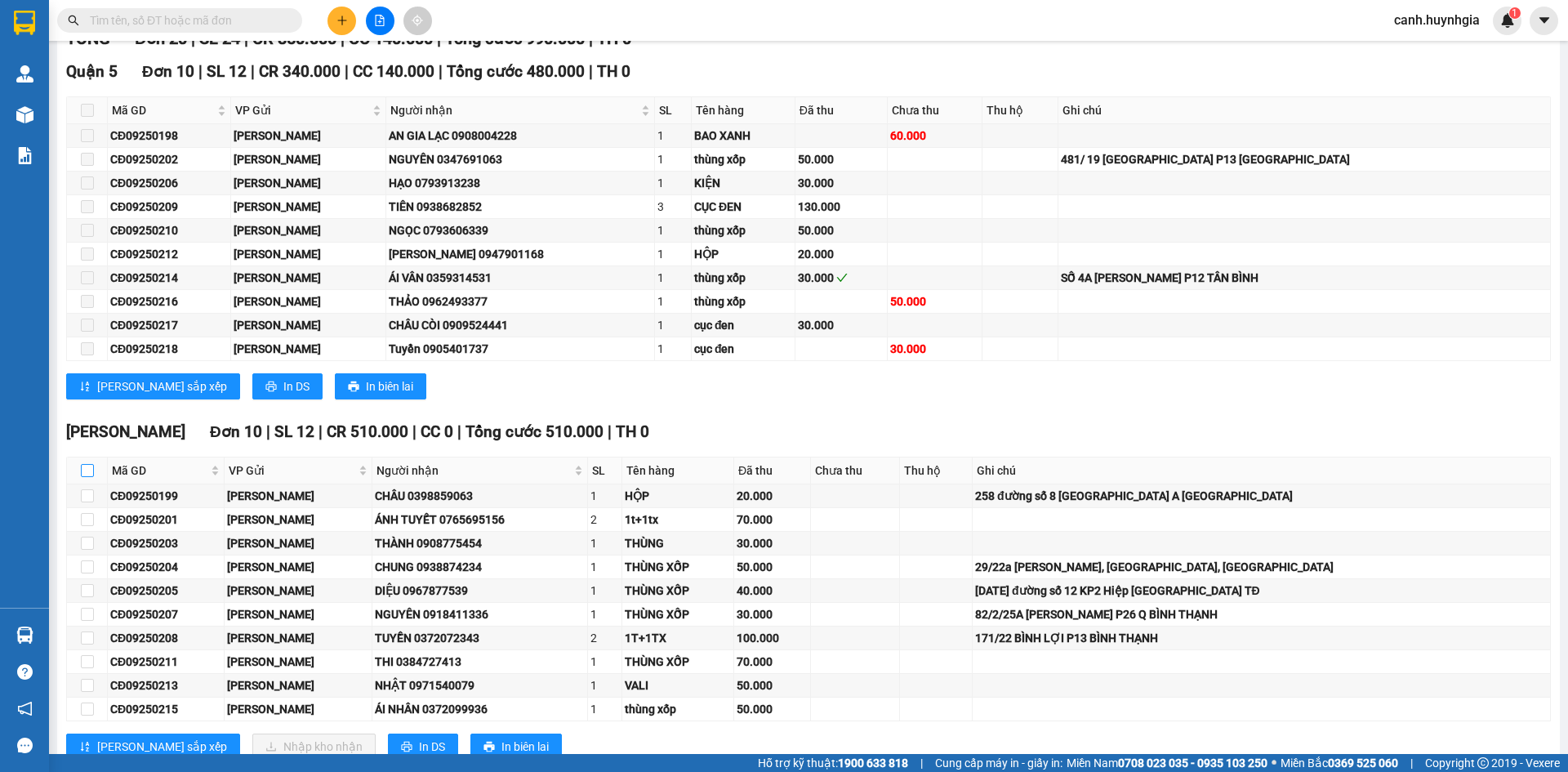
checkbox input "true"
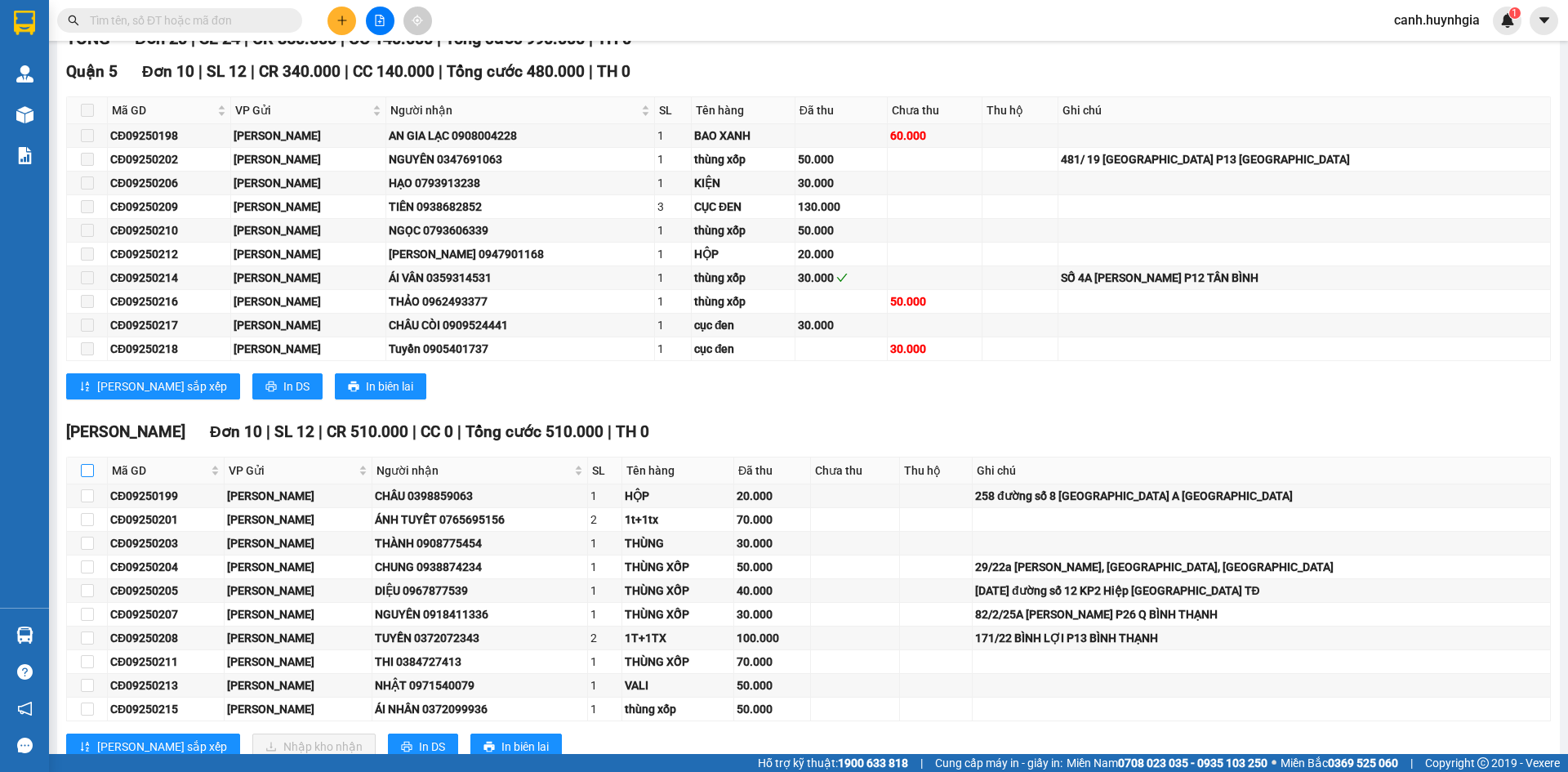
checkbox input "true"
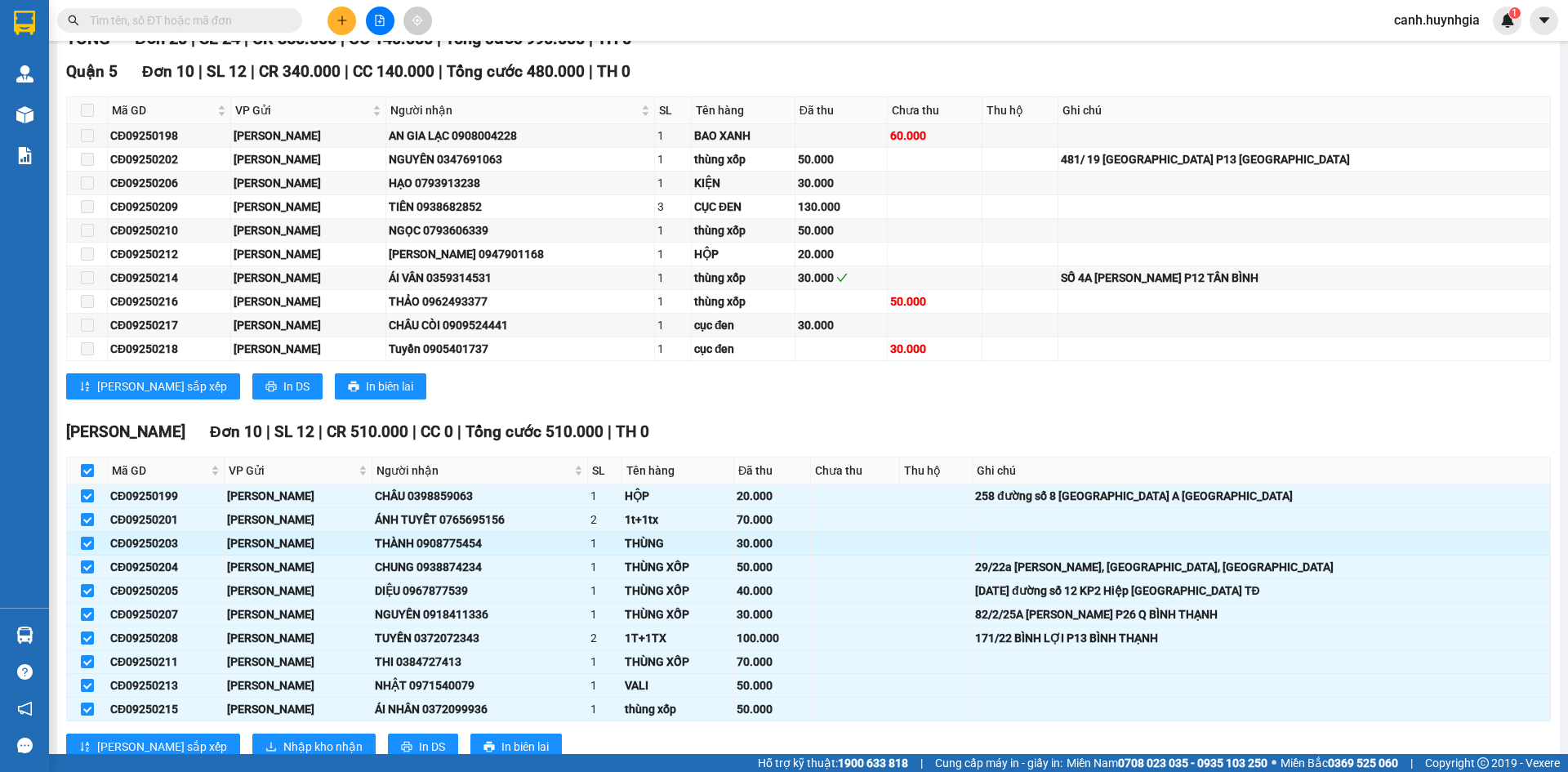
scroll to position [297, 0]
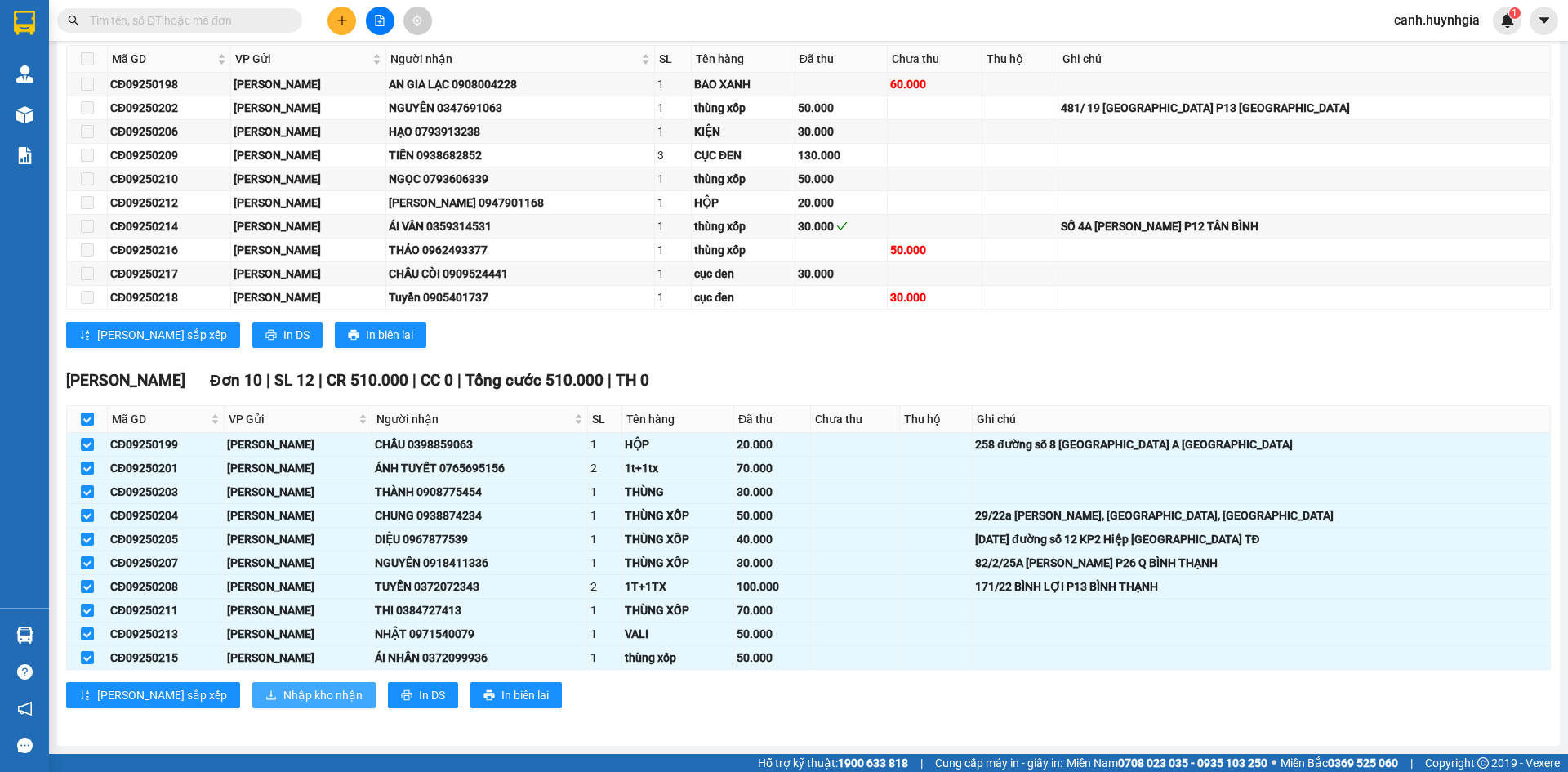
click at [284, 695] on span "Nhập kho nhận" at bounding box center [323, 695] width 79 height 18
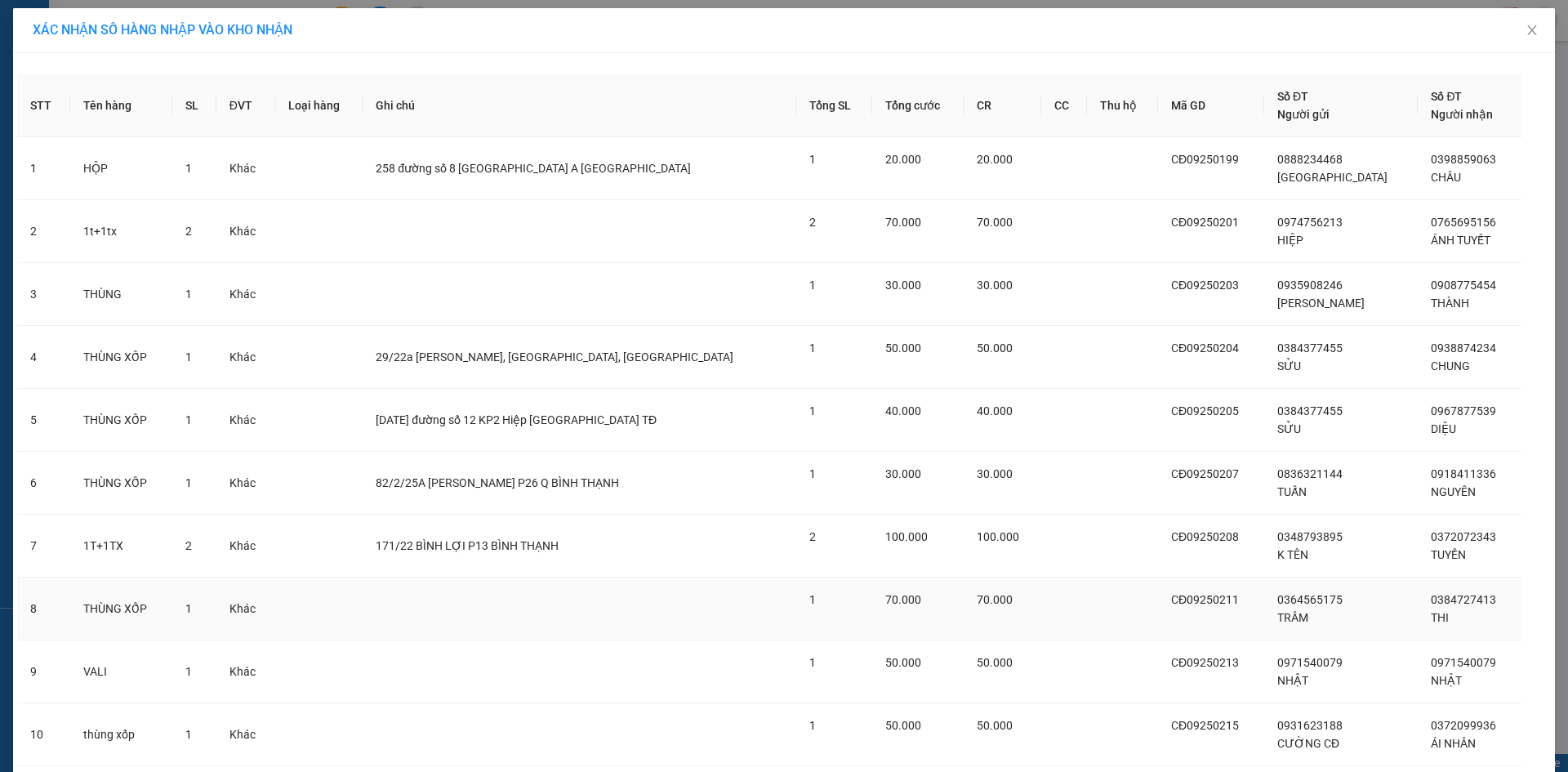
scroll to position [113, 0]
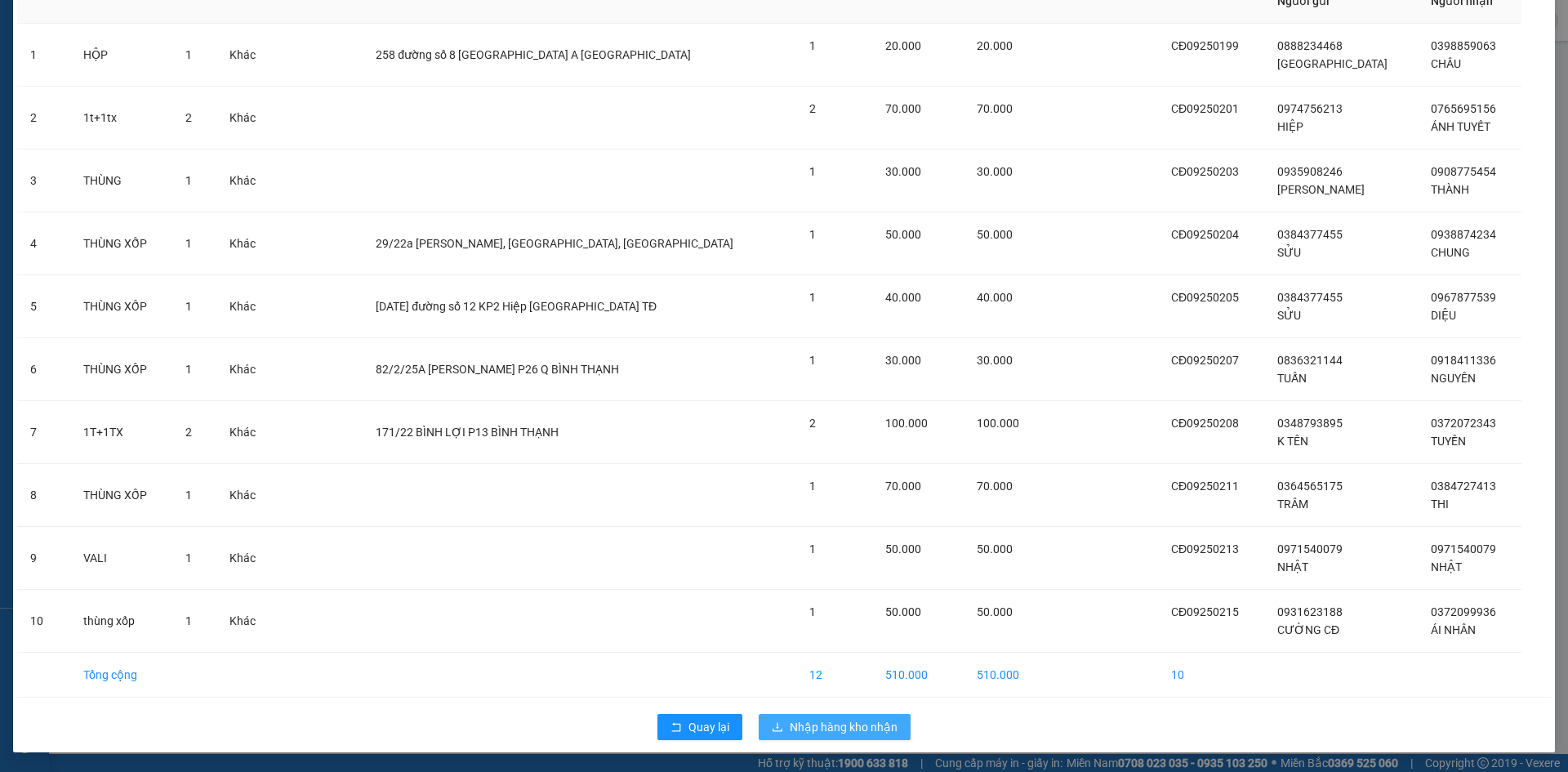
click at [817, 725] on span "Nhập hàng kho nhận" at bounding box center [844, 726] width 108 height 18
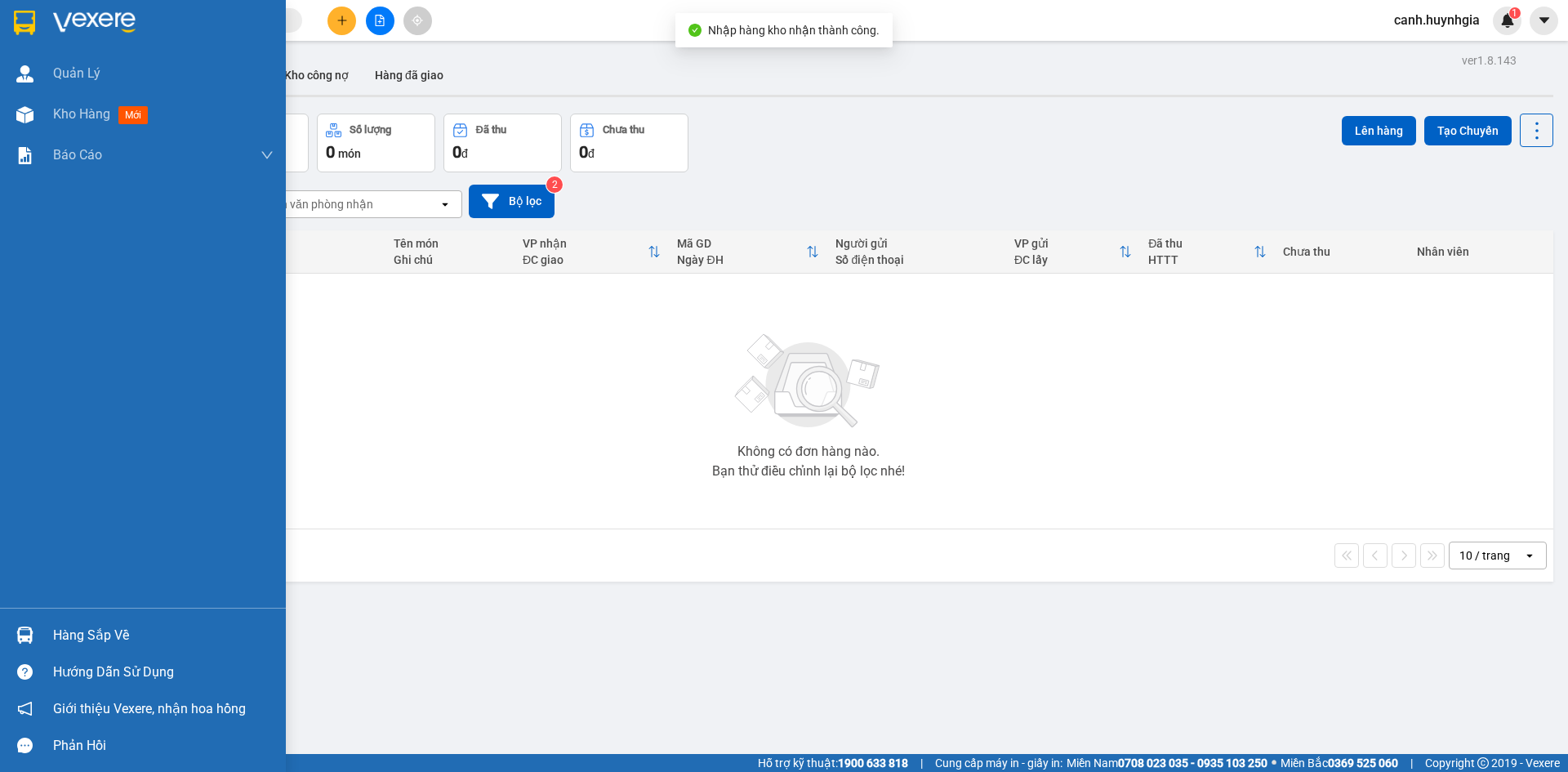
click at [79, 635] on div "Hàng sắp về" at bounding box center [163, 635] width 220 height 24
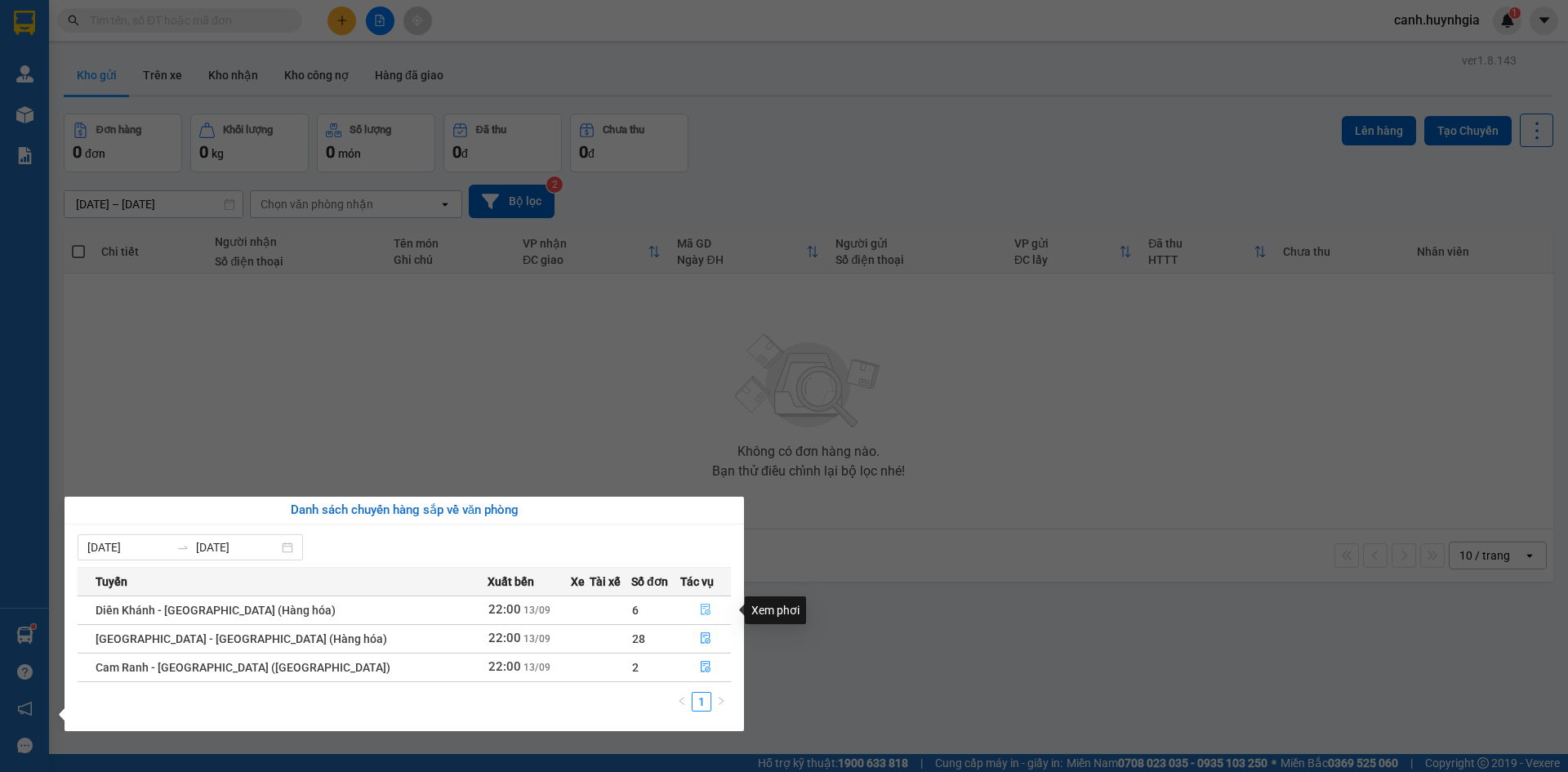
click at [700, 612] on icon "file-done" at bounding box center [706, 609] width 11 height 11
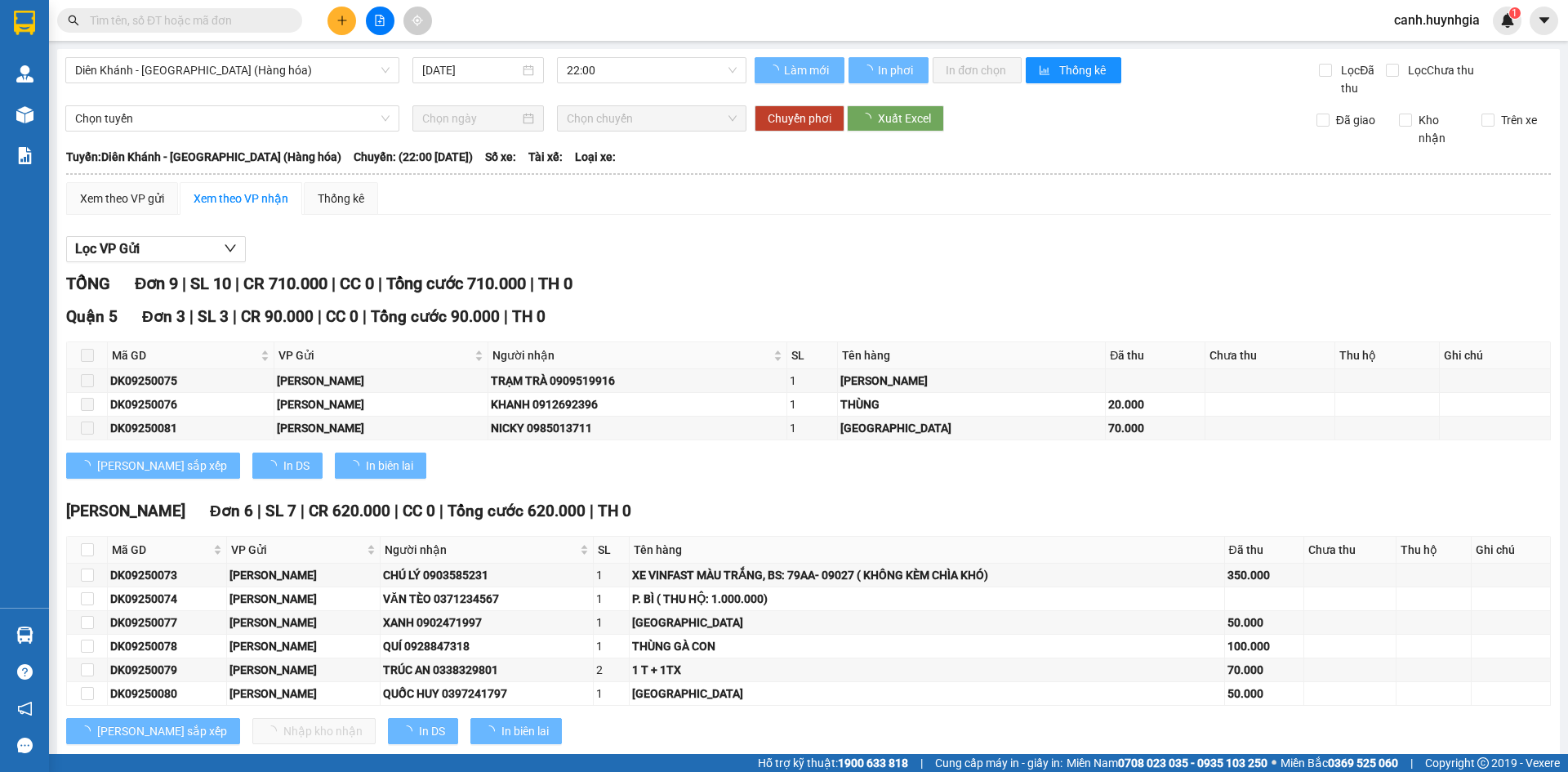
scroll to position [36, 0]
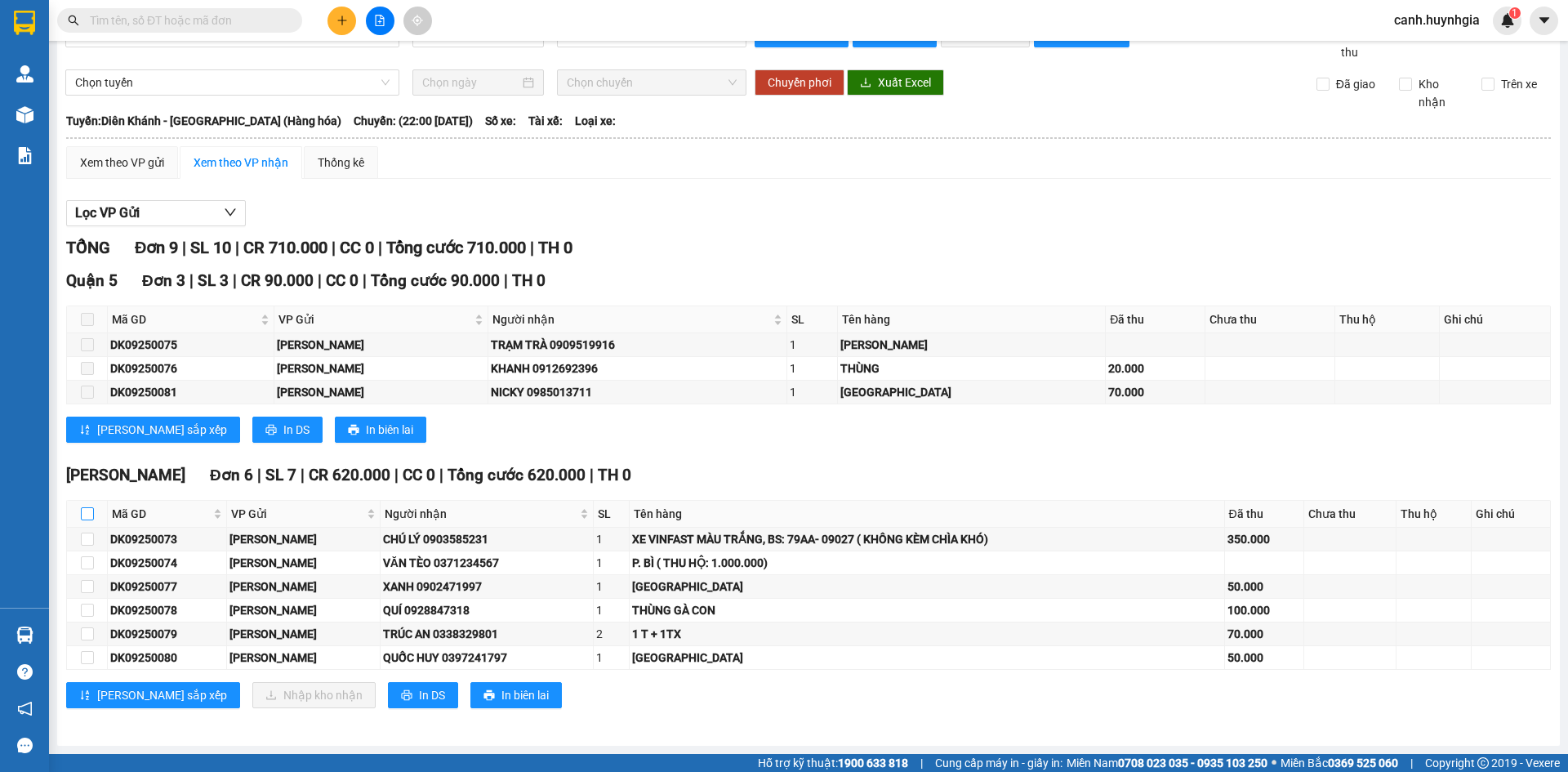
click at [90, 513] on input "checkbox" at bounding box center [87, 513] width 13 height 13
checkbox input "true"
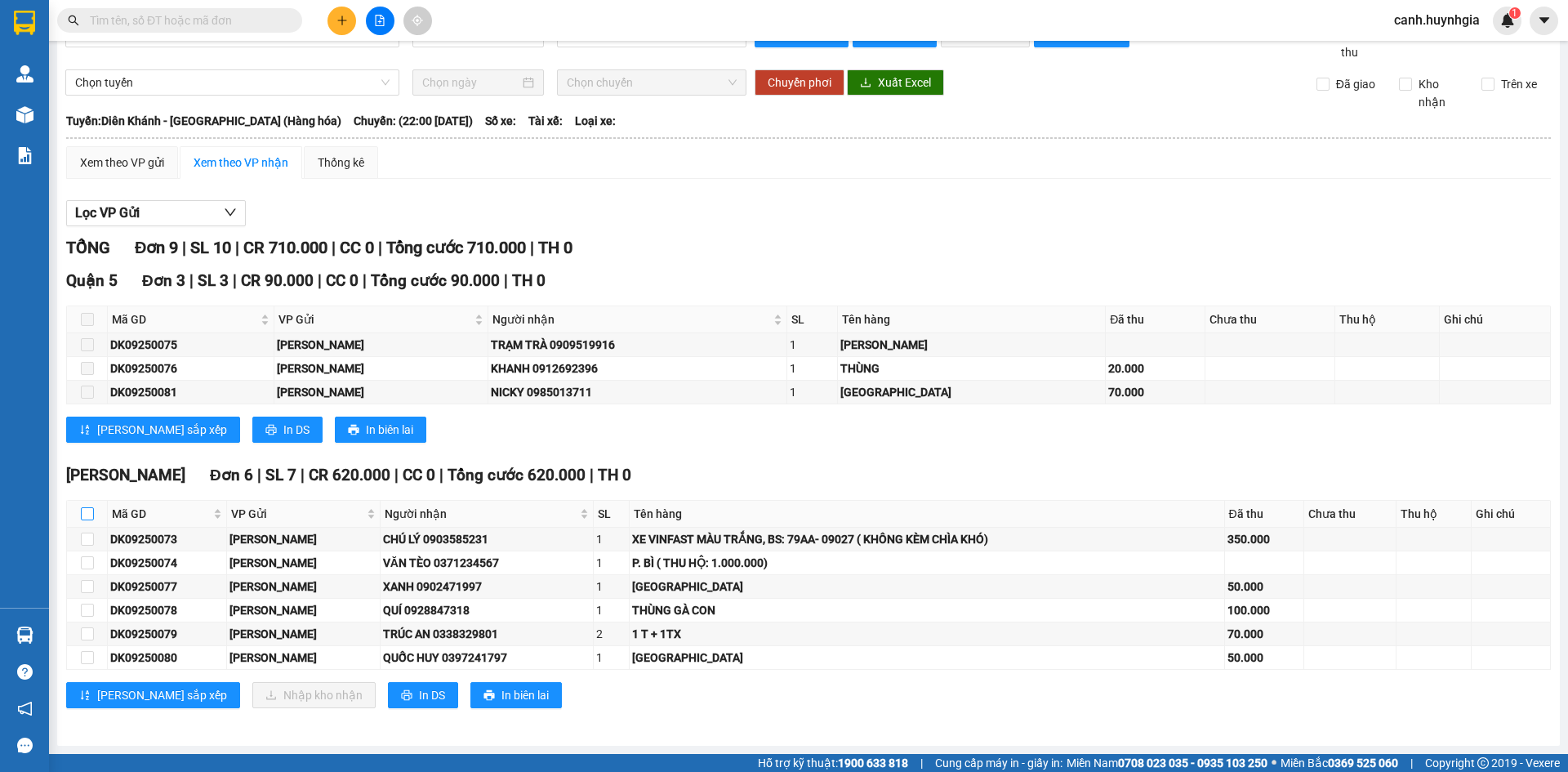
checkbox input "true"
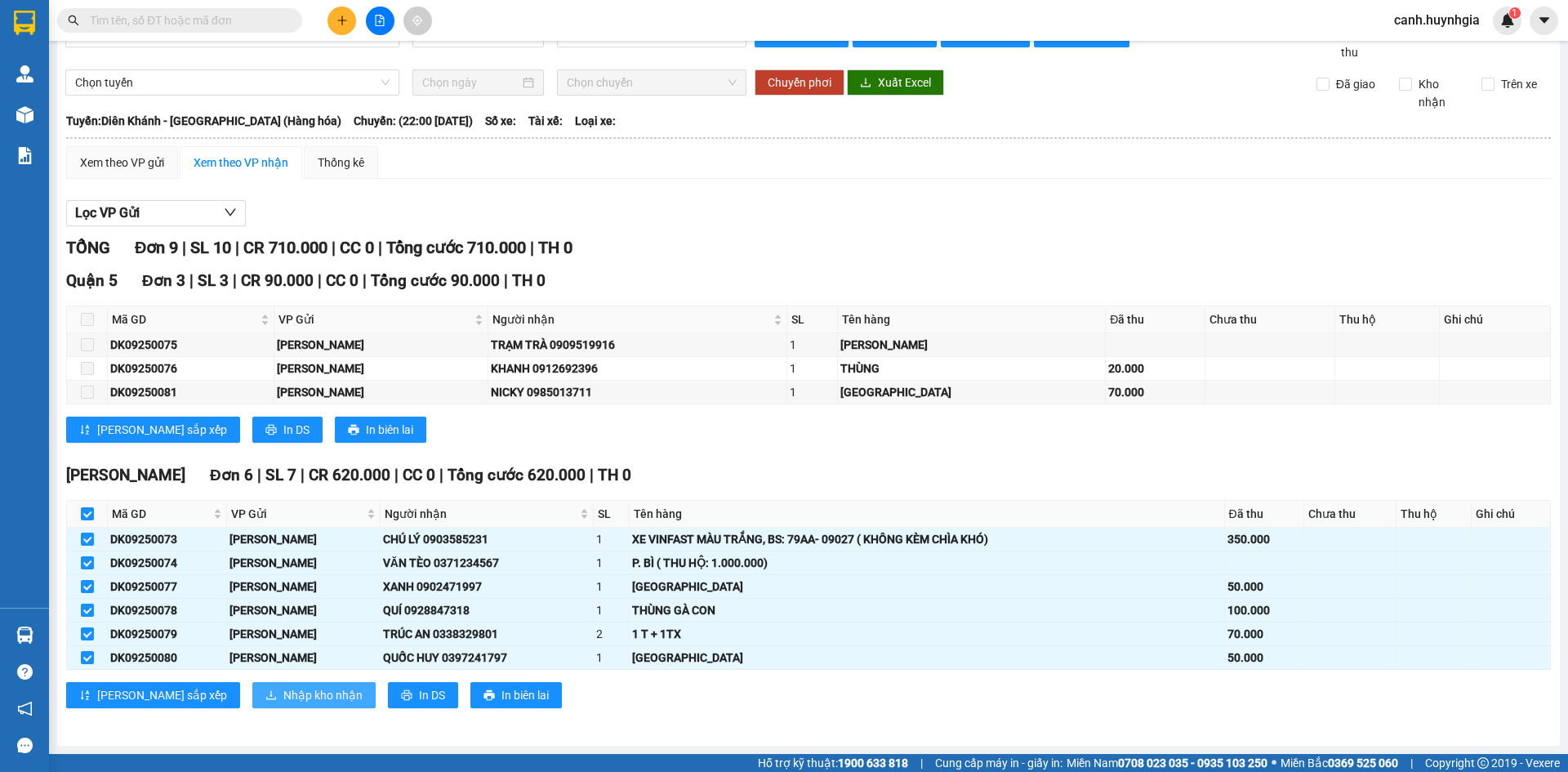
click at [284, 692] on span "Nhập kho nhận" at bounding box center [323, 695] width 79 height 18
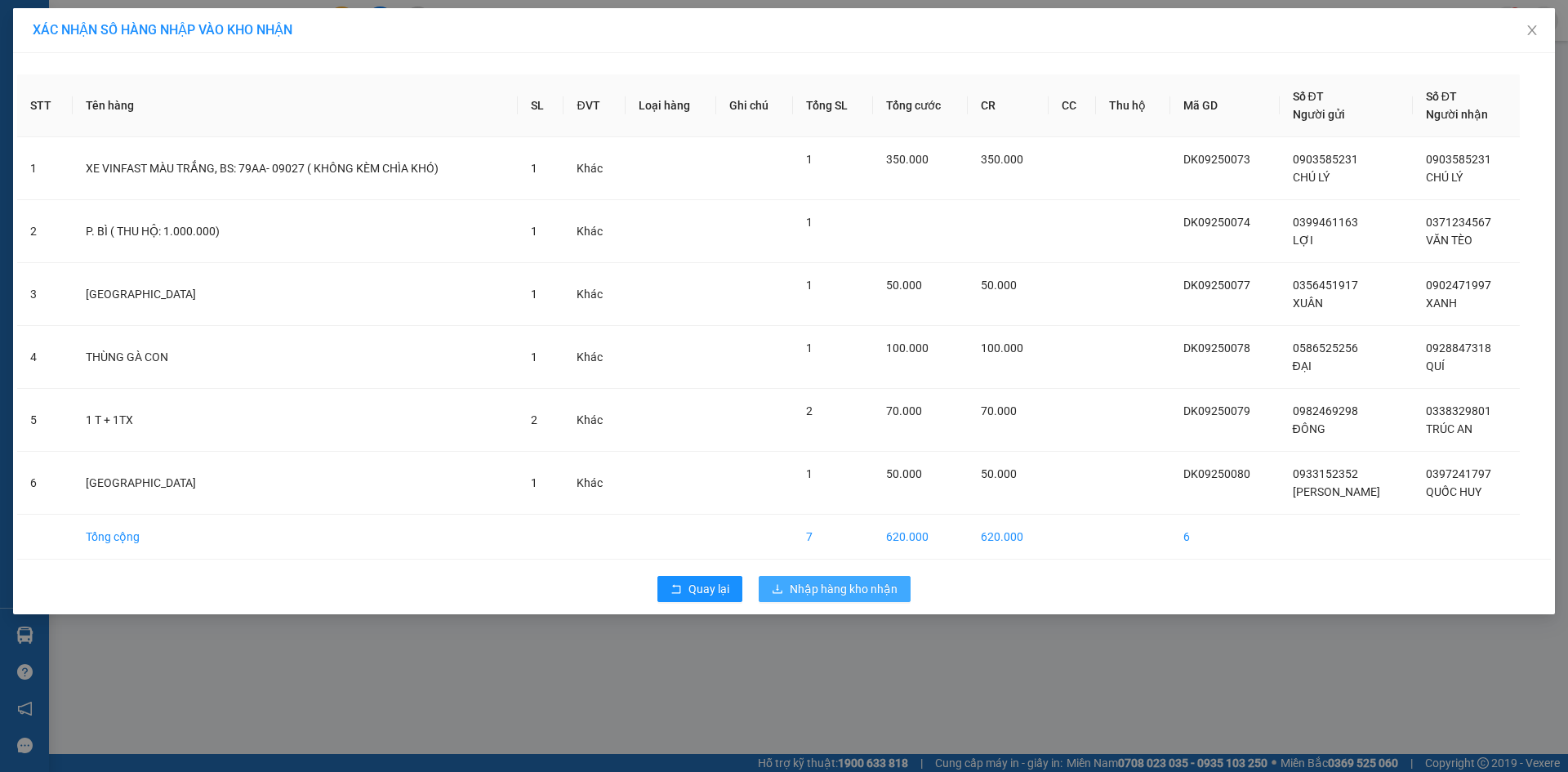
click at [806, 595] on span "Nhập hàng kho nhận" at bounding box center [844, 589] width 108 height 18
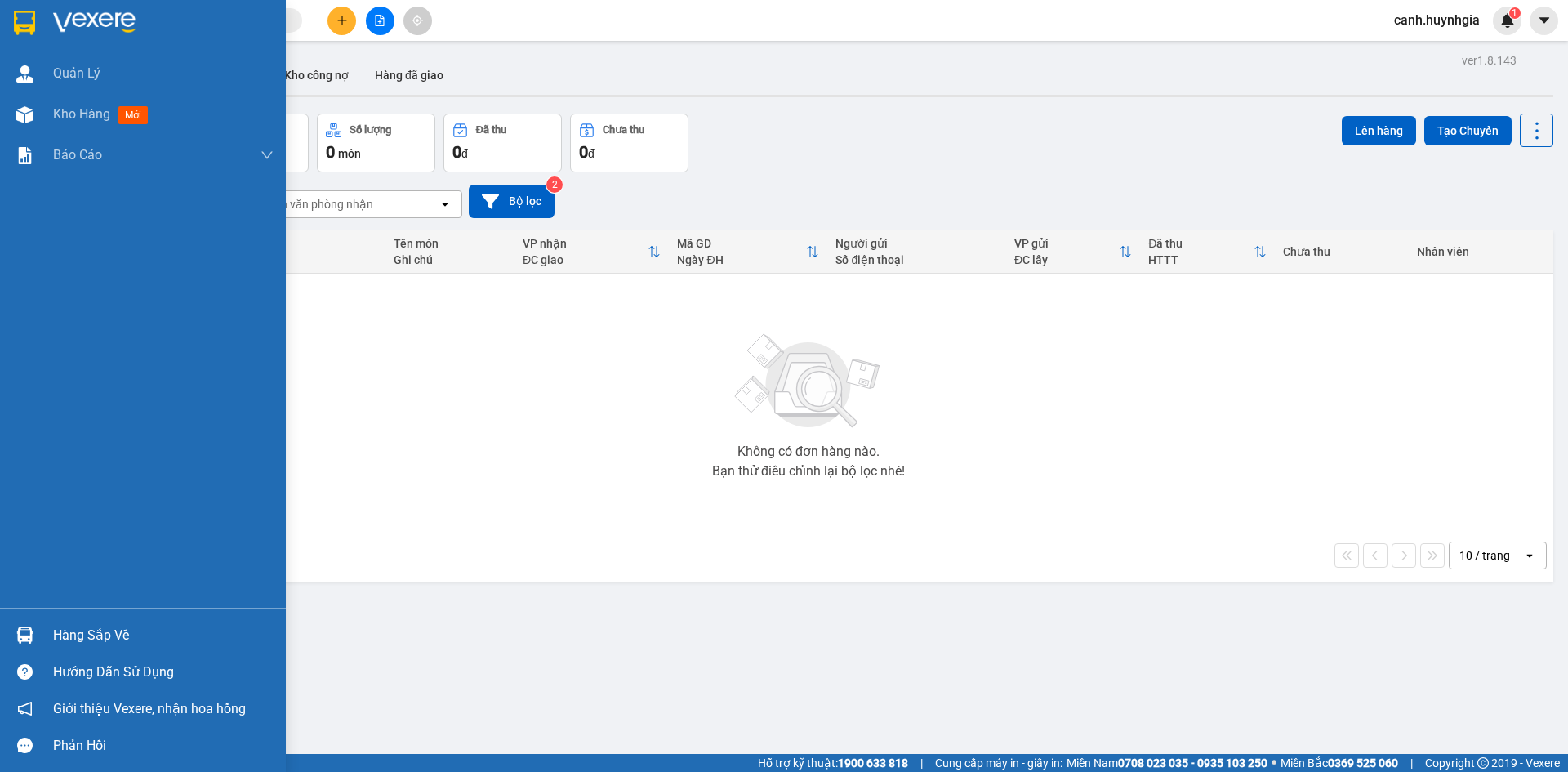
click at [48, 634] on div "Hàng sắp về" at bounding box center [142, 635] width 286 height 37
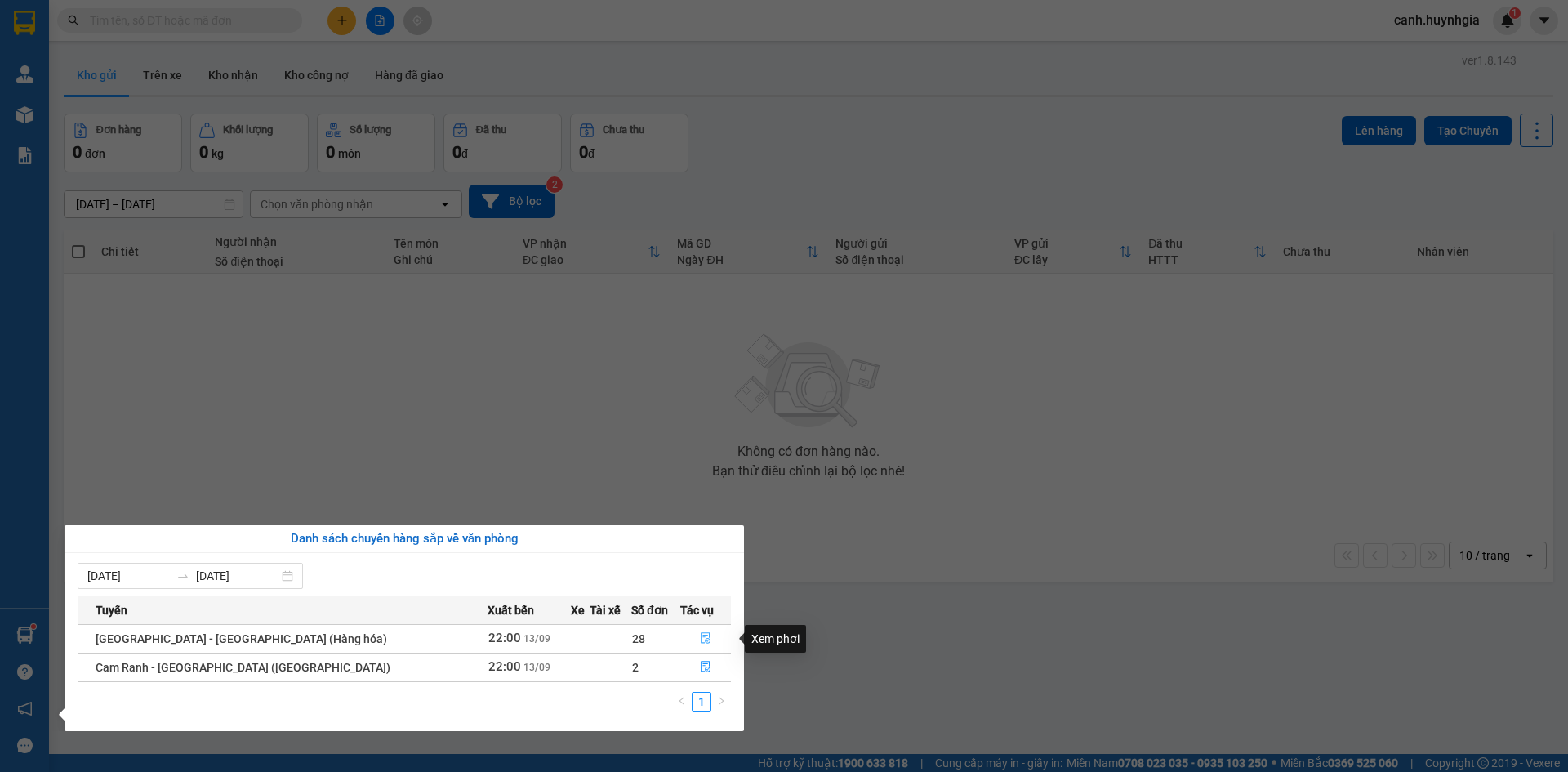
click at [689, 639] on button "button" at bounding box center [707, 639] width 50 height 26
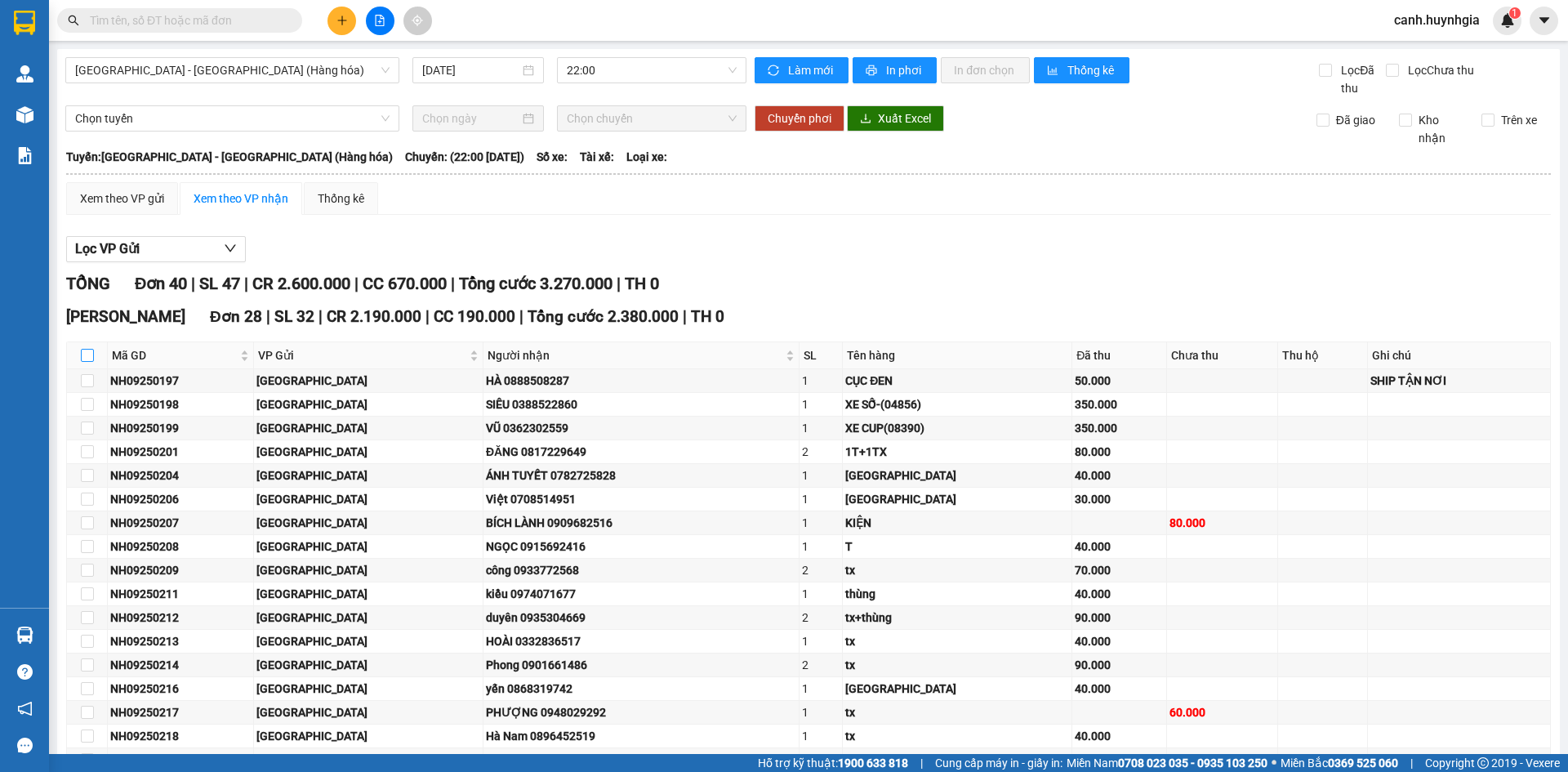
click at [85, 357] on input "checkbox" at bounding box center [87, 355] width 13 height 13
checkbox input "true"
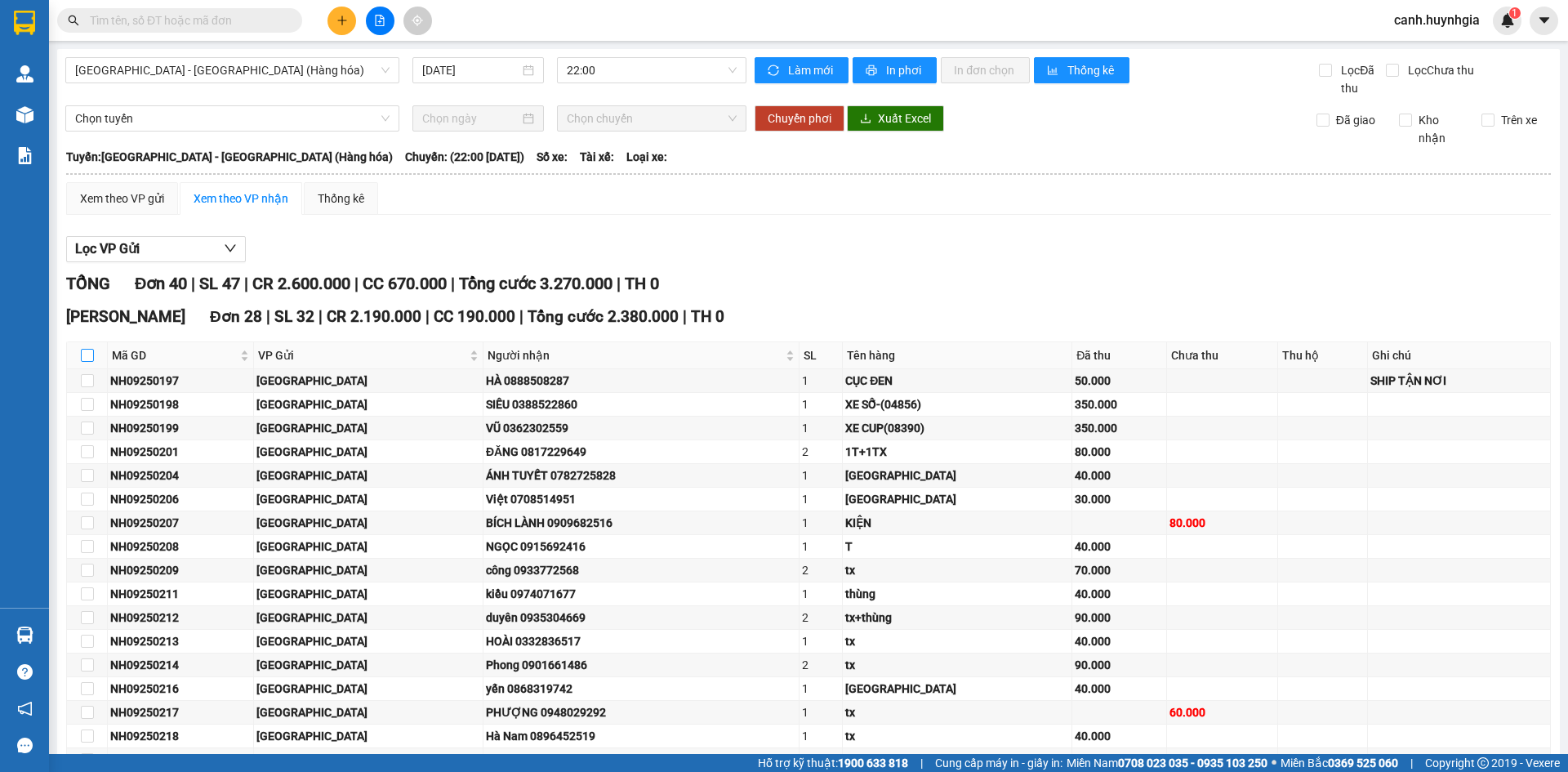
checkbox input "true"
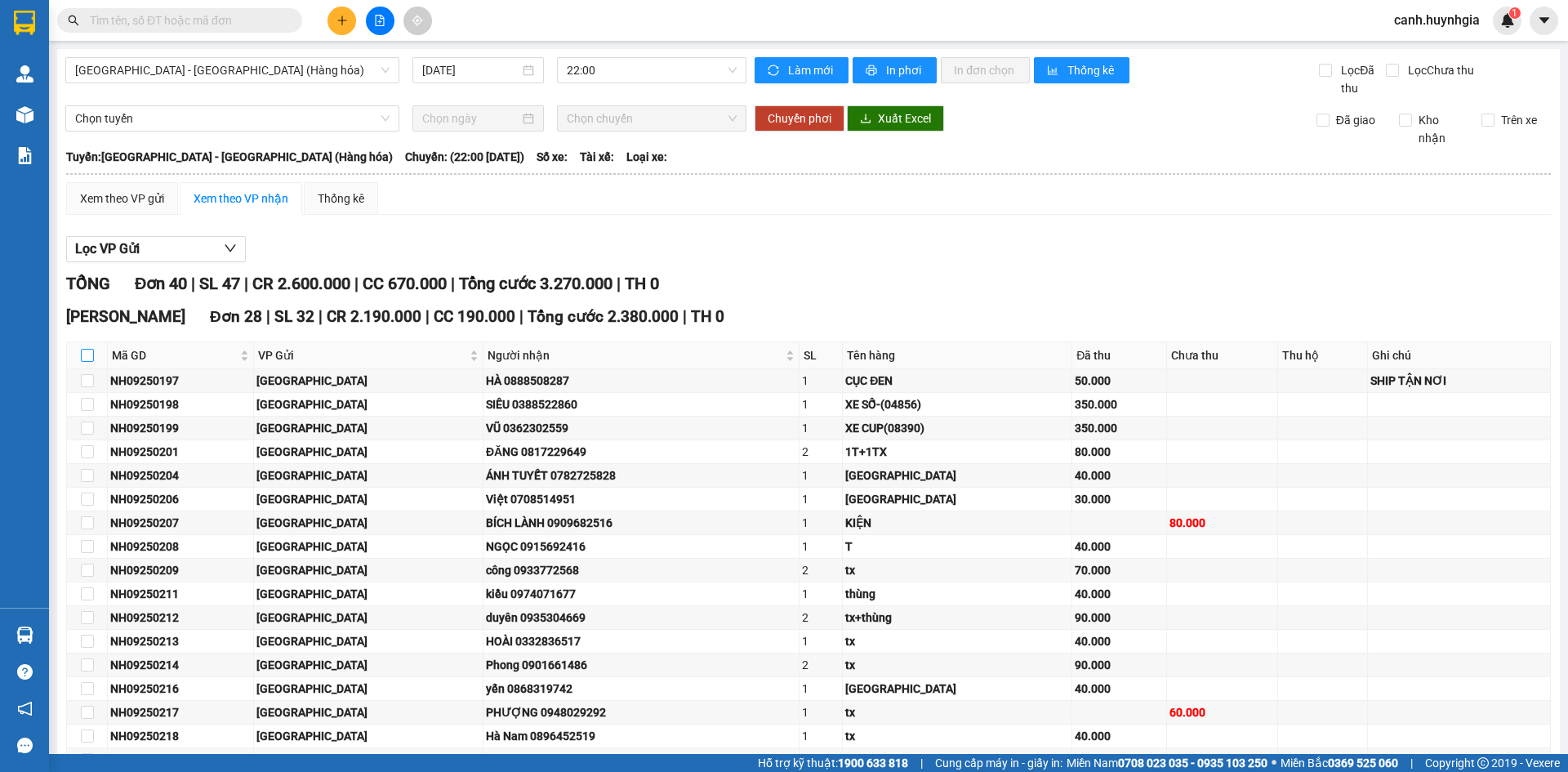
checkbox input "true"
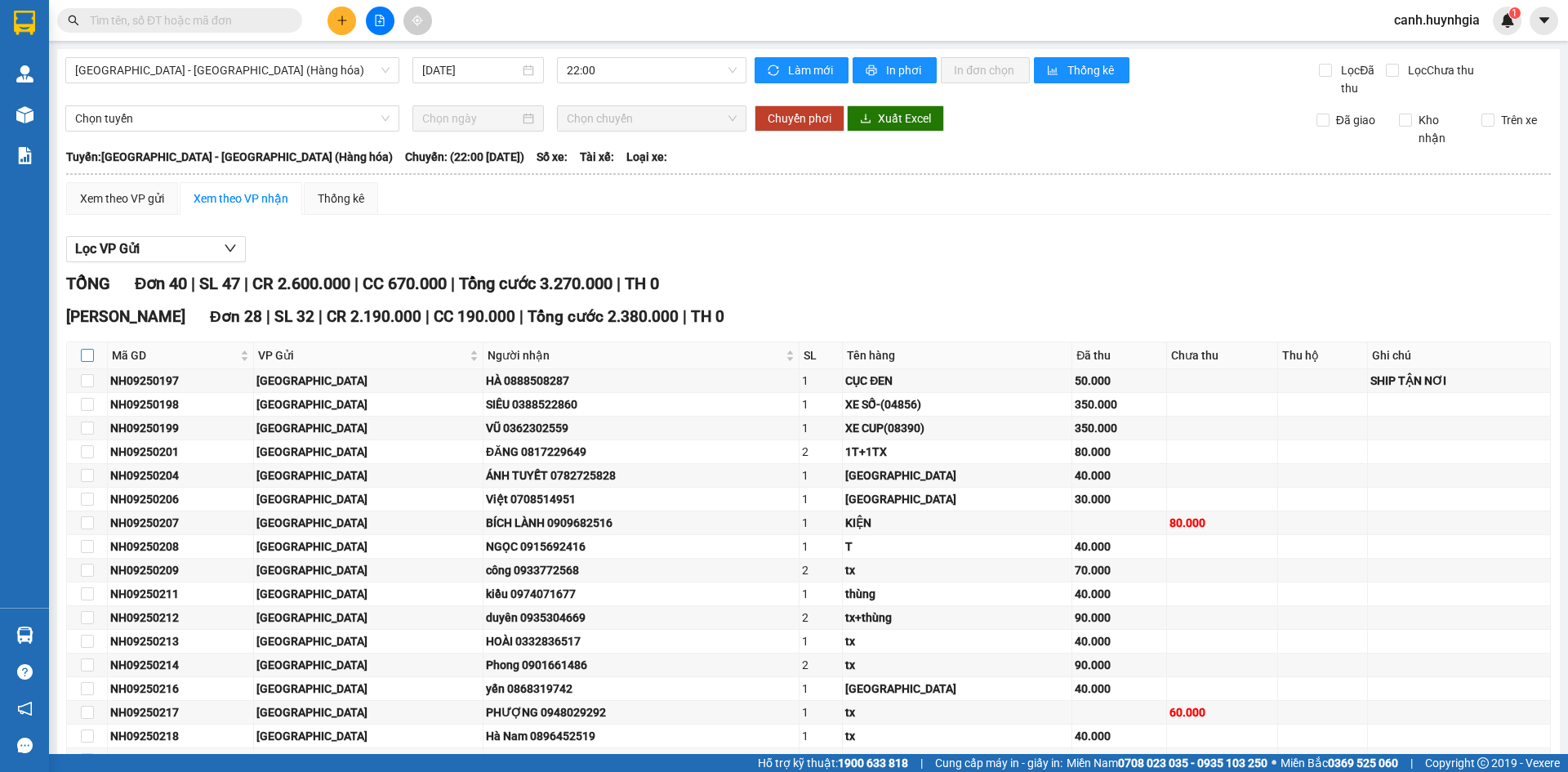
checkbox input "true"
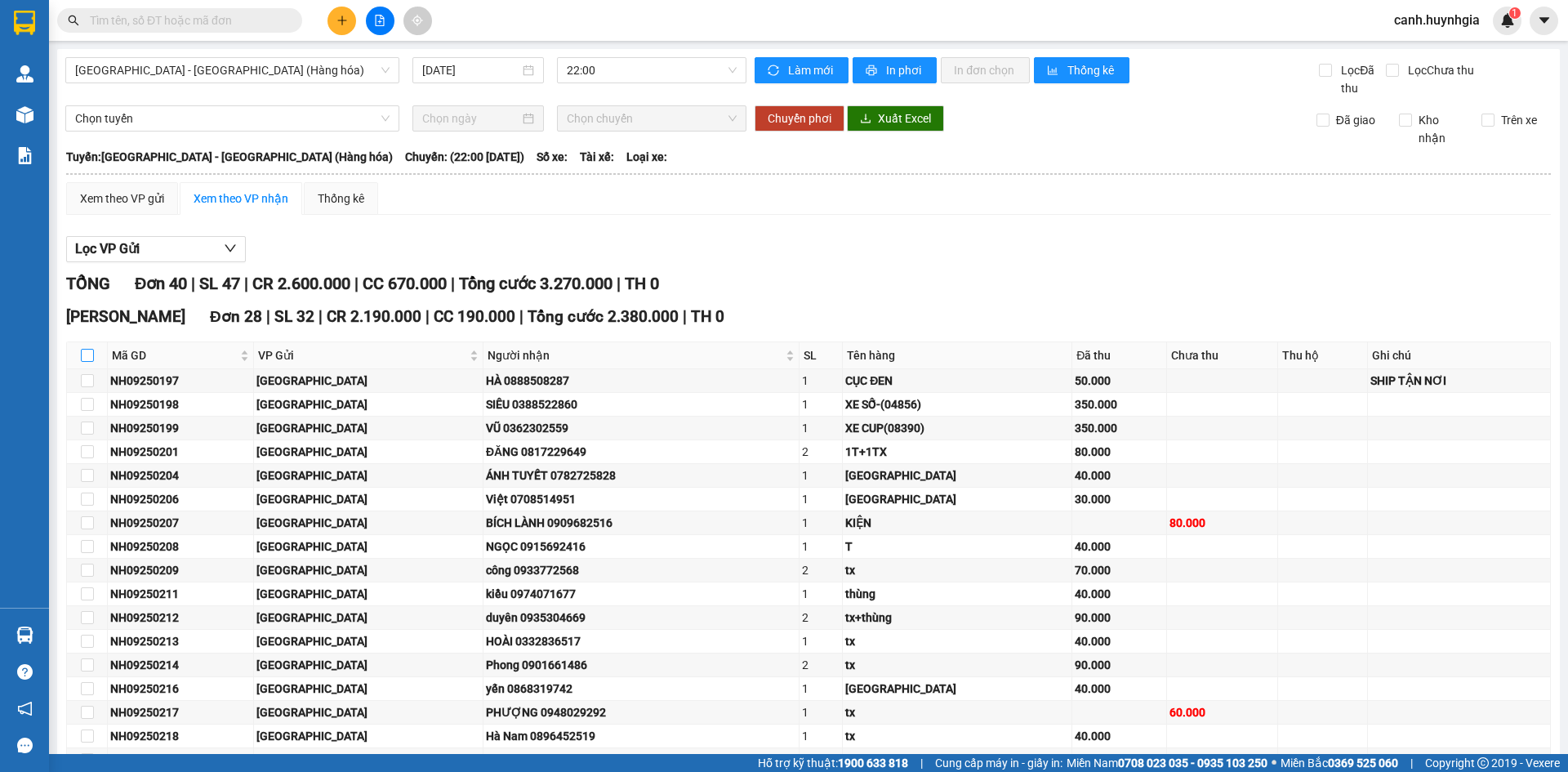
checkbox input "true"
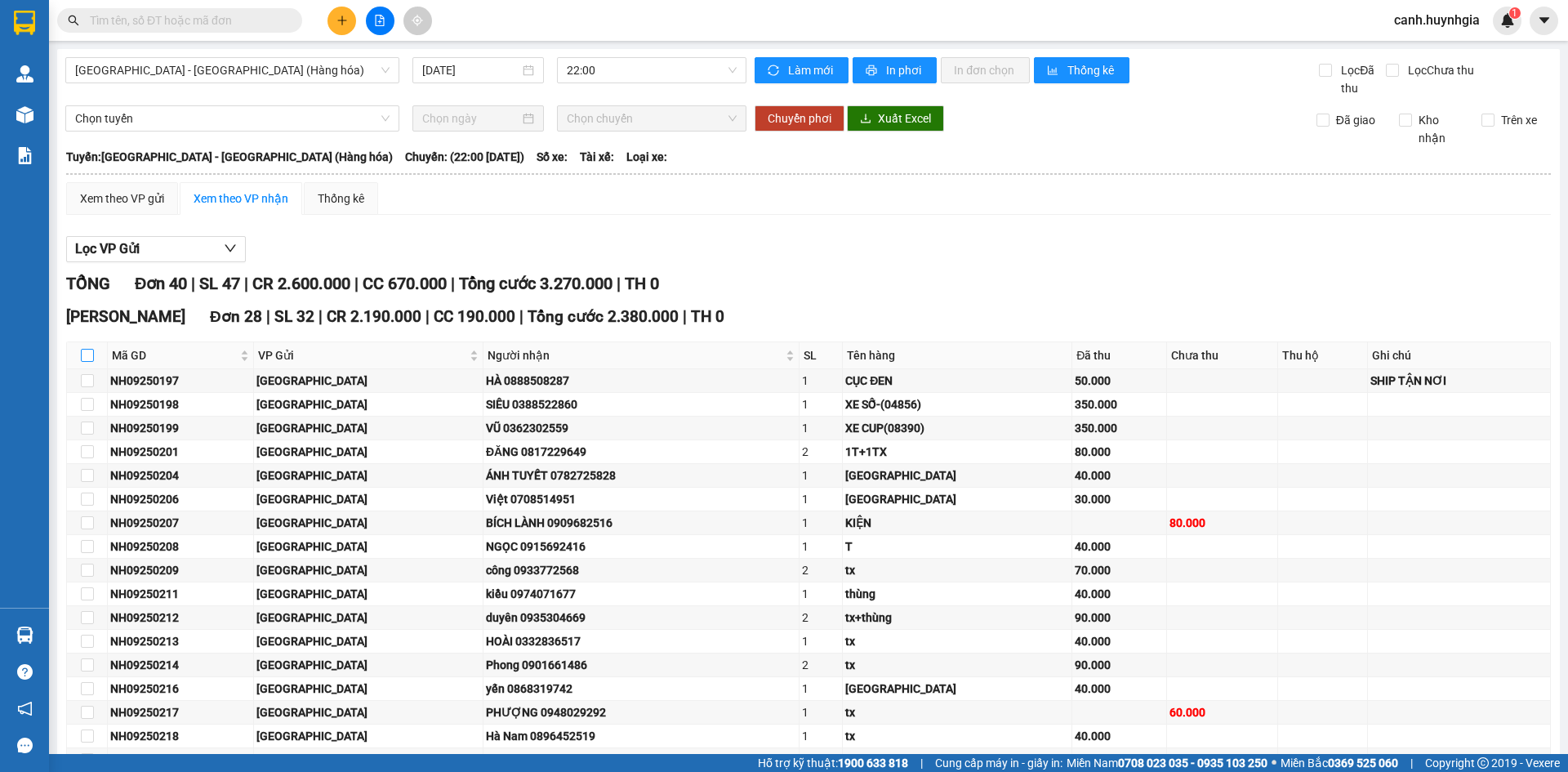
checkbox input "true"
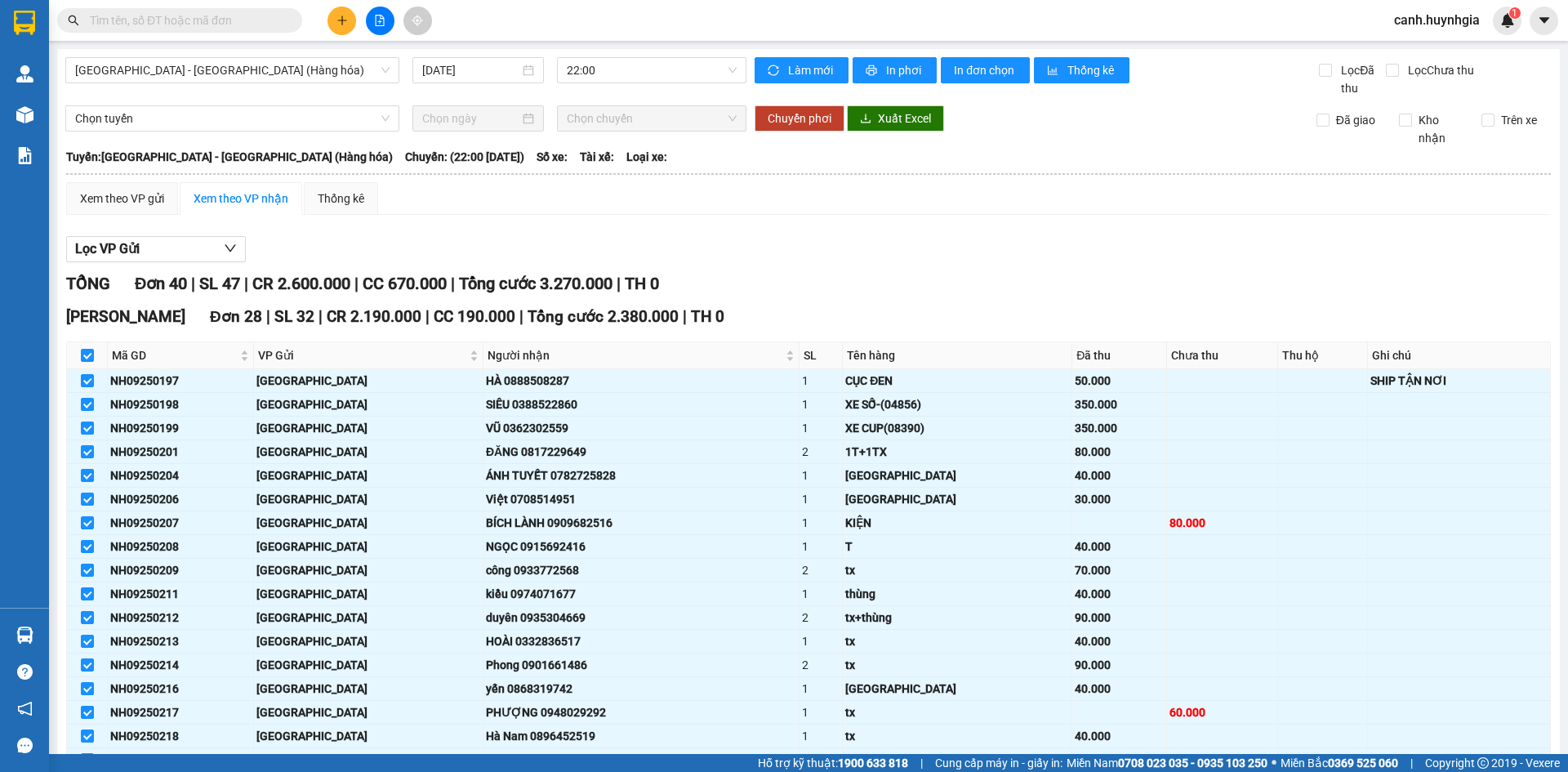
scroll to position [326, 0]
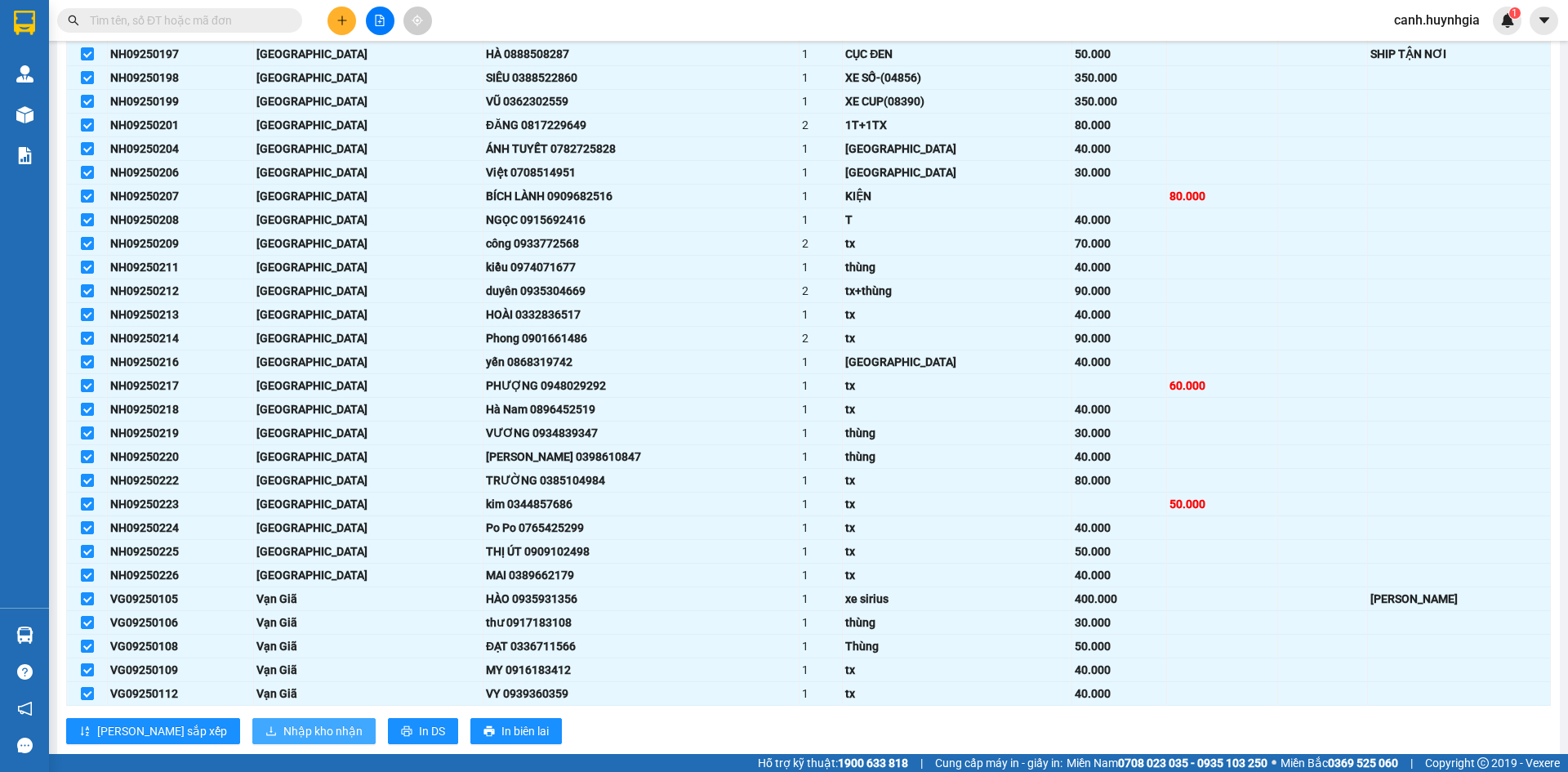
click at [284, 734] on span "Nhập kho nhận" at bounding box center [323, 730] width 79 height 18
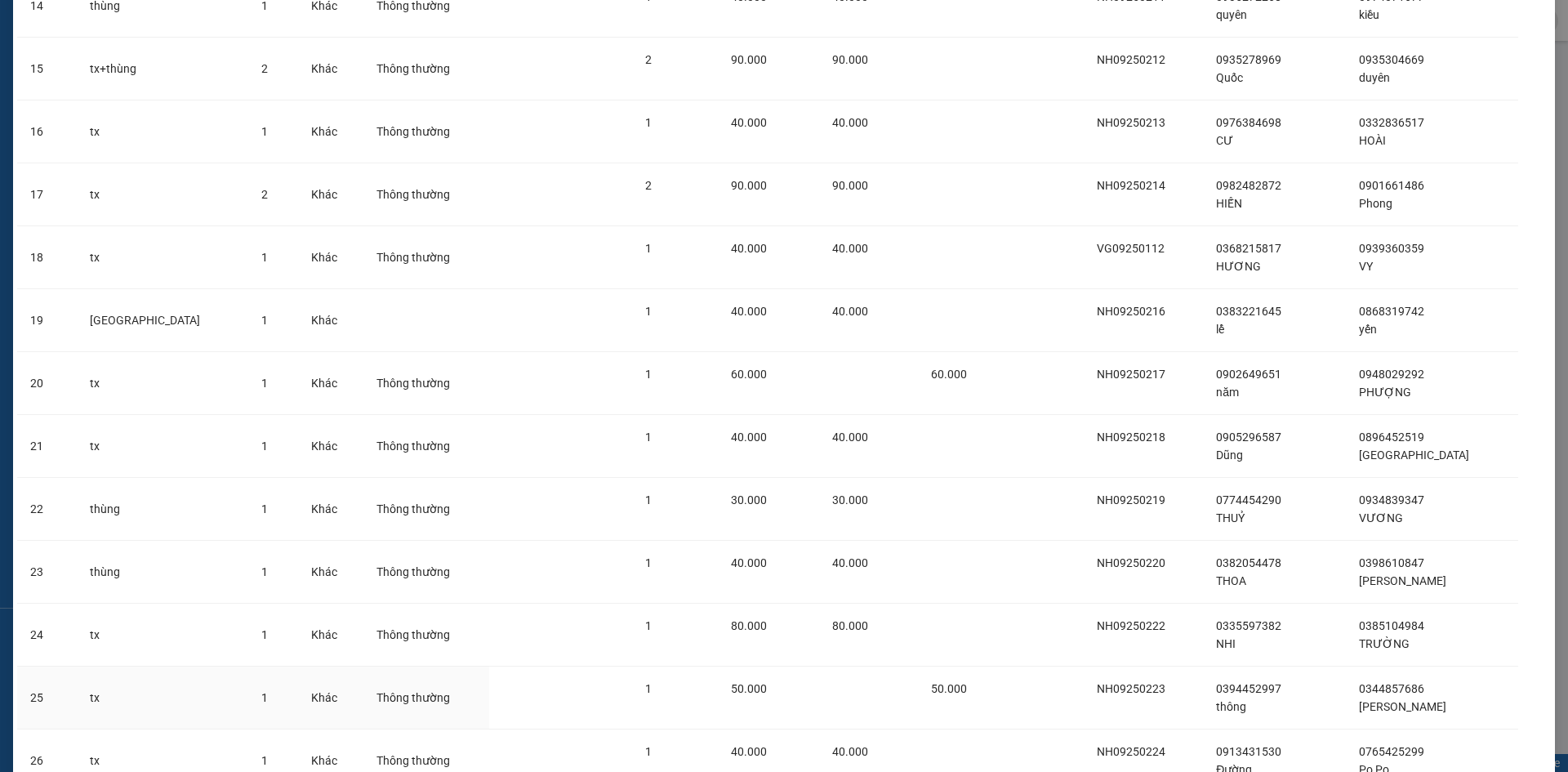
scroll to position [1245, 0]
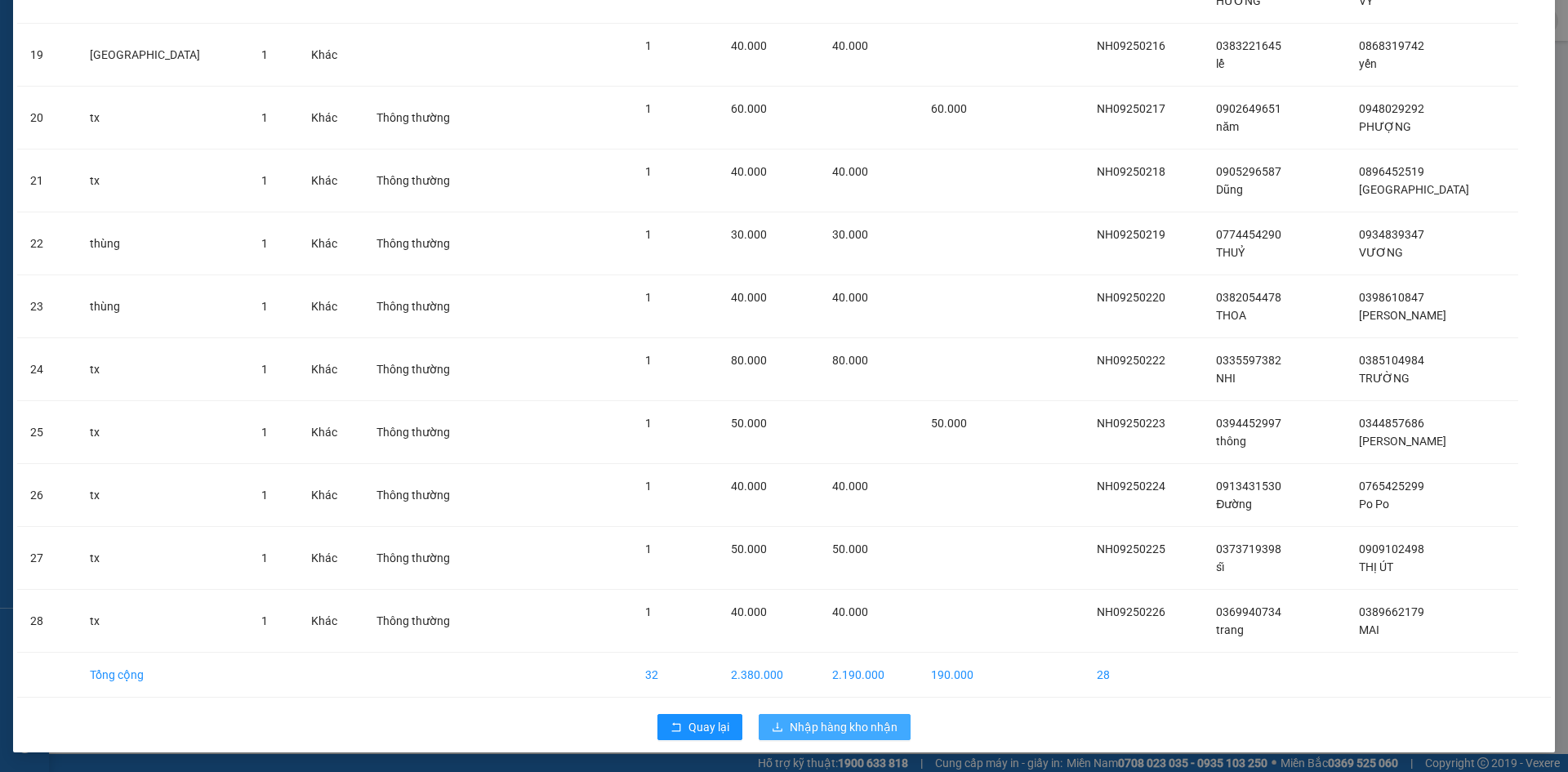
click at [816, 730] on span "Nhập hàng kho nhận" at bounding box center [844, 726] width 108 height 18
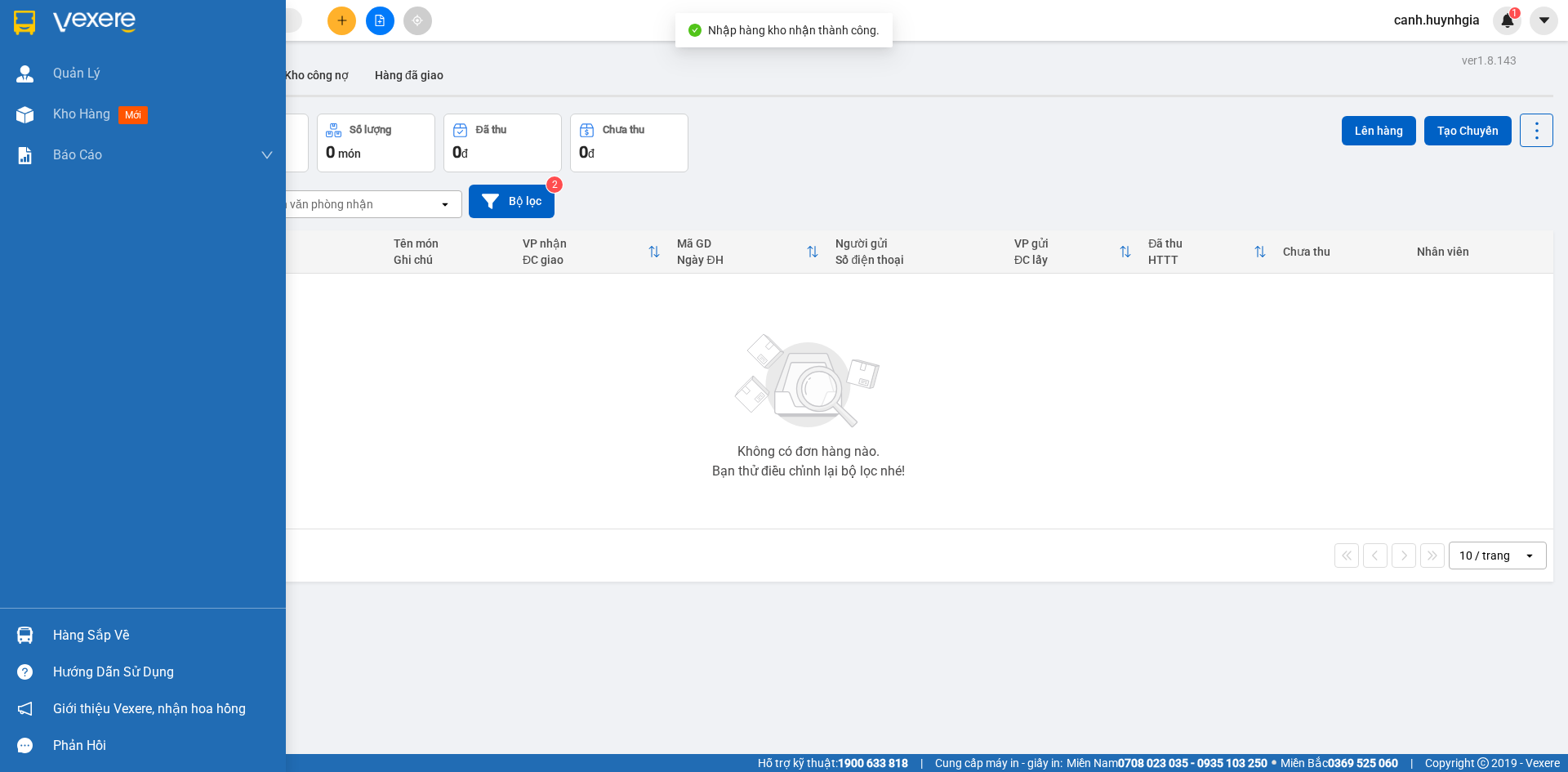
click at [105, 632] on div "Hàng sắp về" at bounding box center [163, 635] width 220 height 24
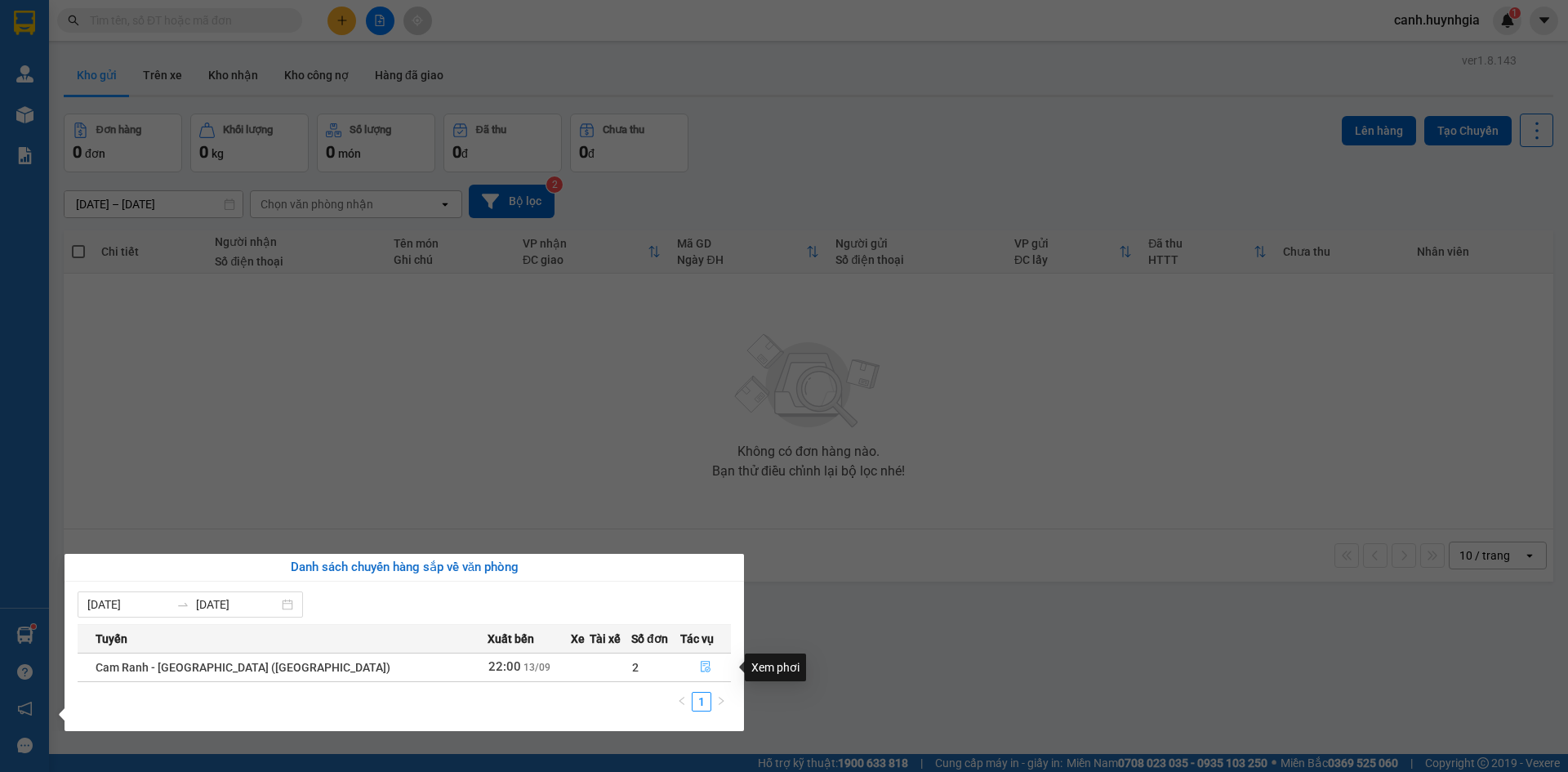
click at [701, 672] on icon "file-done" at bounding box center [706, 667] width 10 height 11
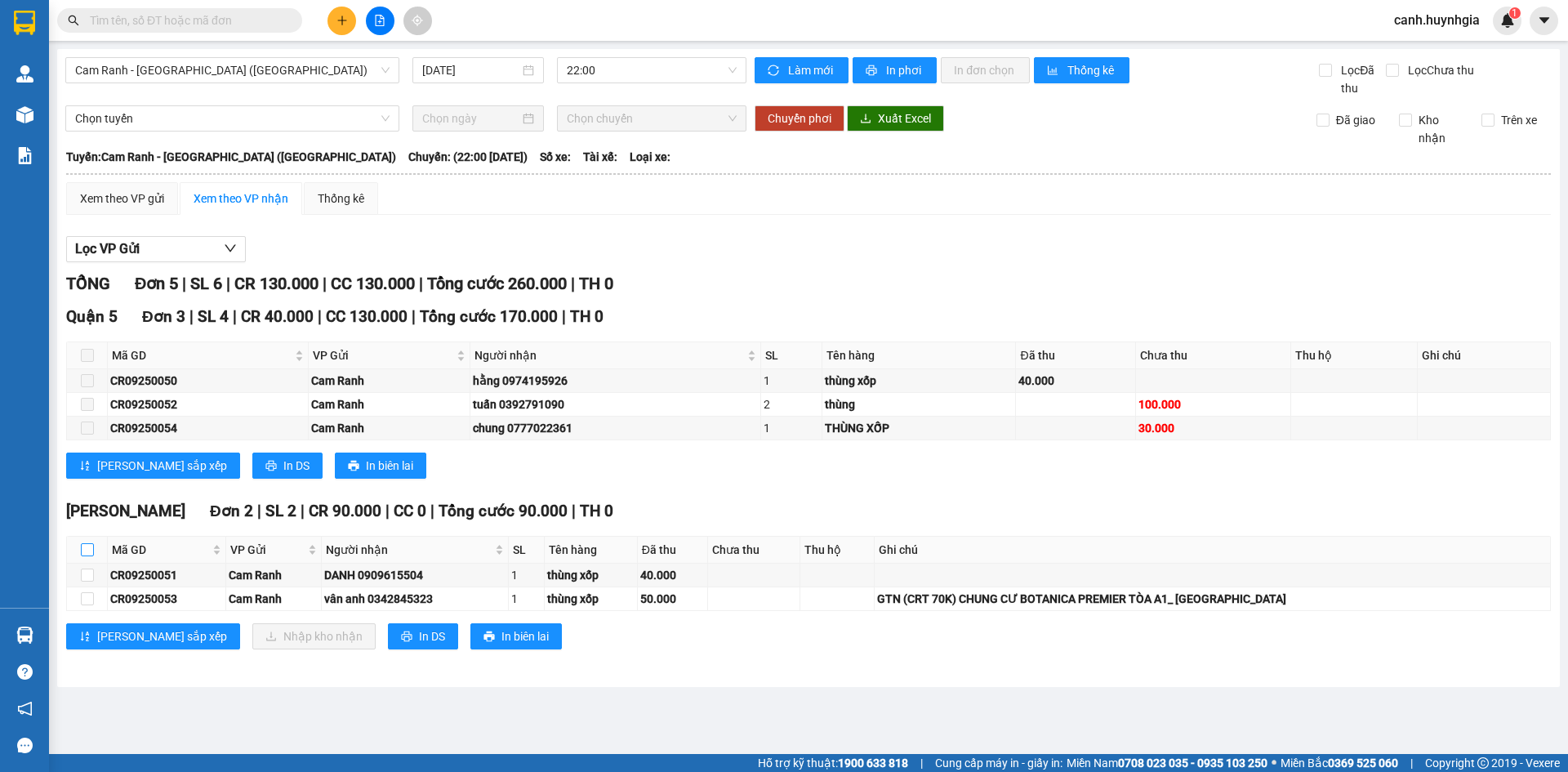
click at [86, 548] on input "checkbox" at bounding box center [87, 550] width 13 height 13
checkbox input "true"
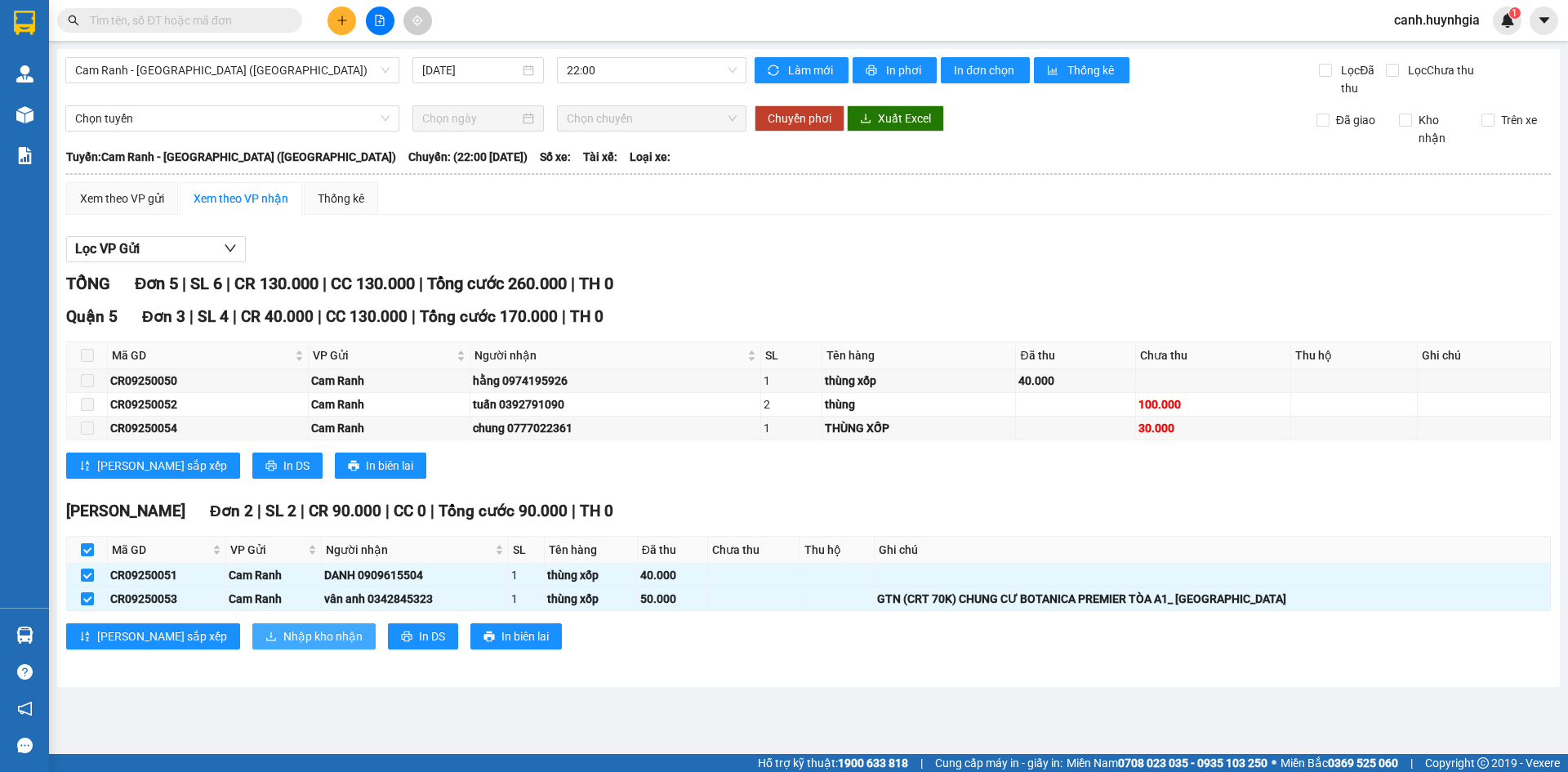
click at [284, 630] on span "Nhập kho nhận" at bounding box center [323, 636] width 79 height 18
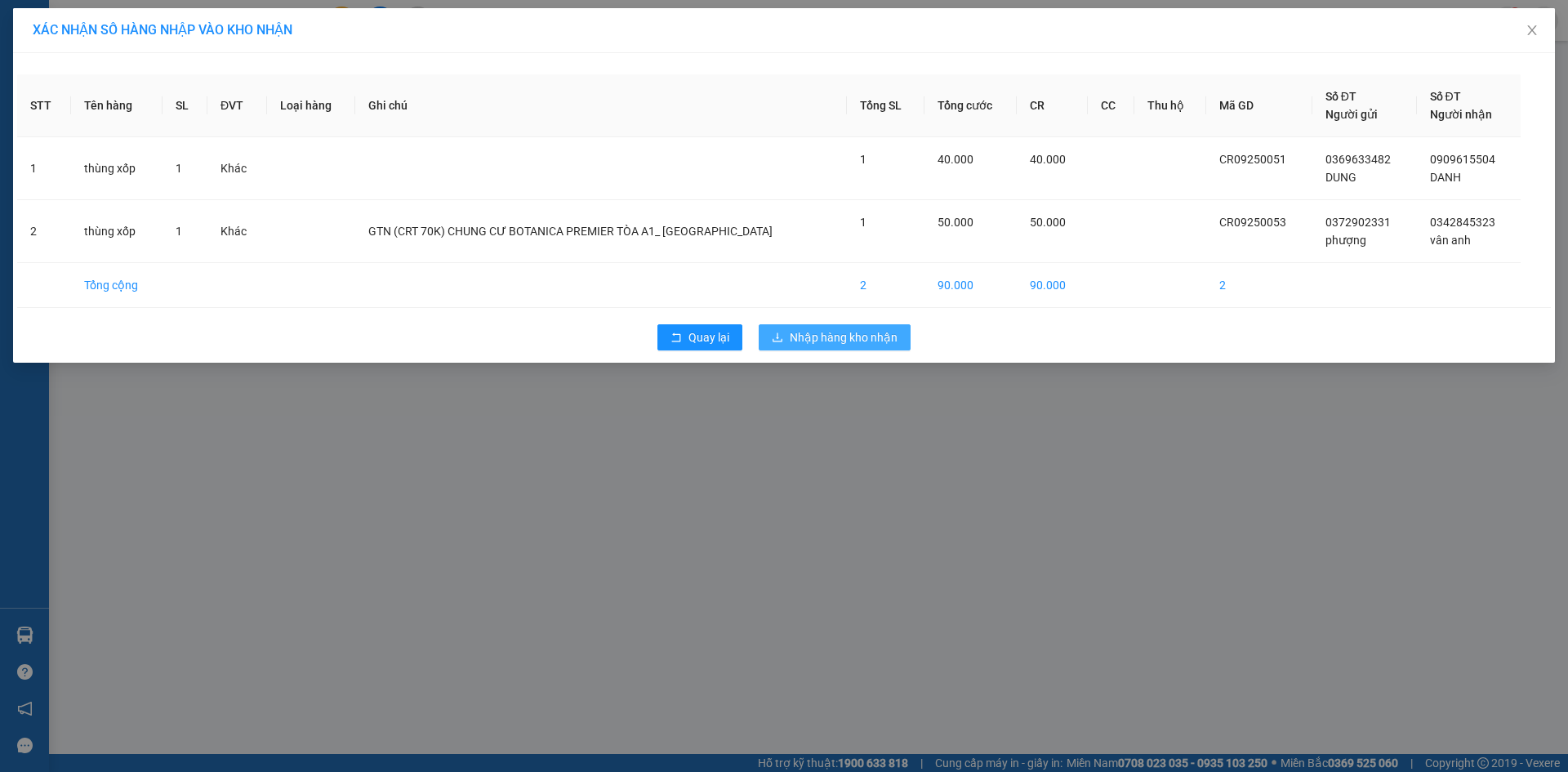
click at [828, 346] on span "Nhập hàng kho nhận" at bounding box center [844, 337] width 108 height 18
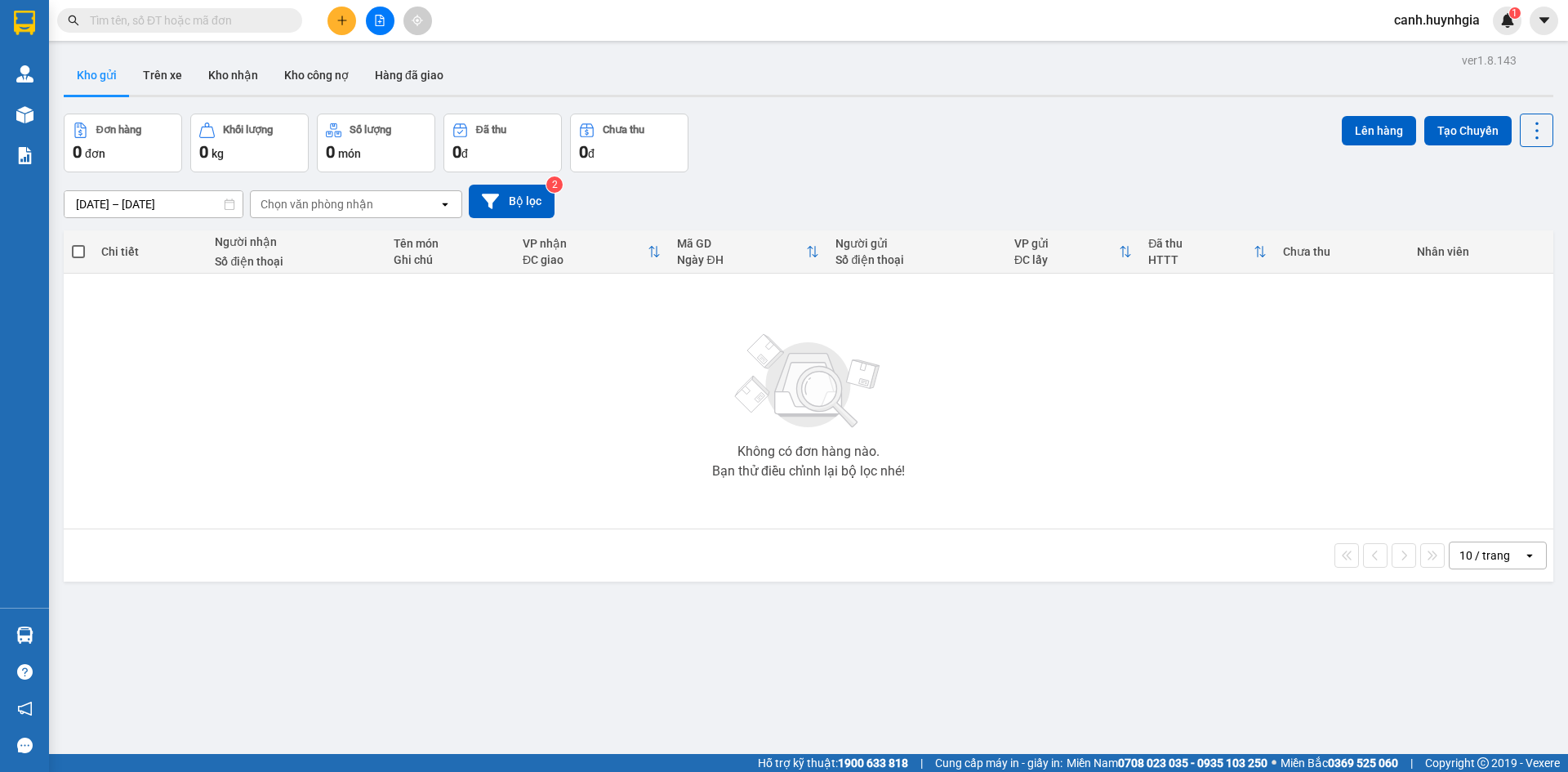
click at [178, 20] on input "text" at bounding box center [186, 20] width 193 height 18
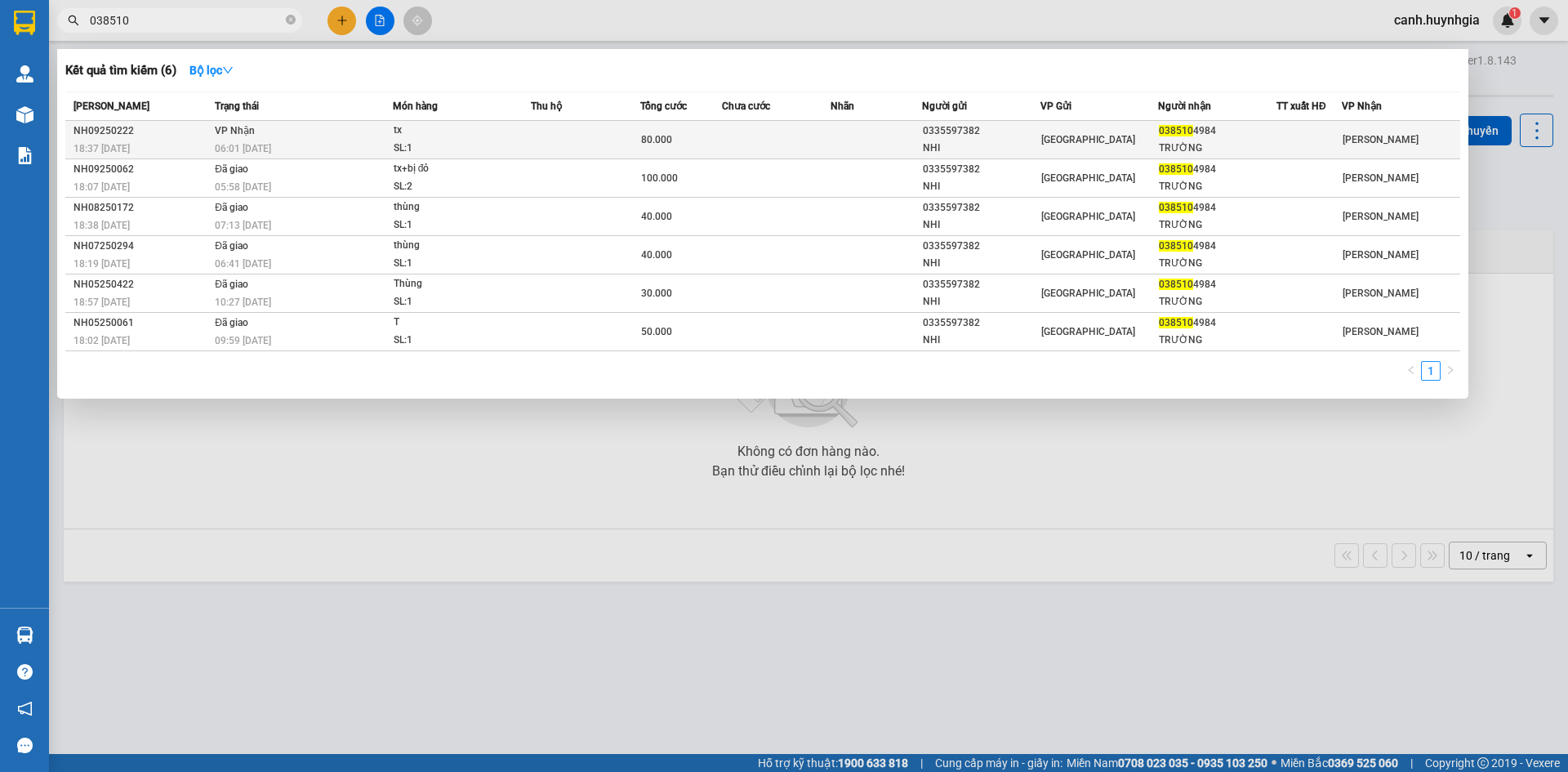
type input "038510"
click at [687, 140] on div "80.000" at bounding box center [682, 140] width 80 height 18
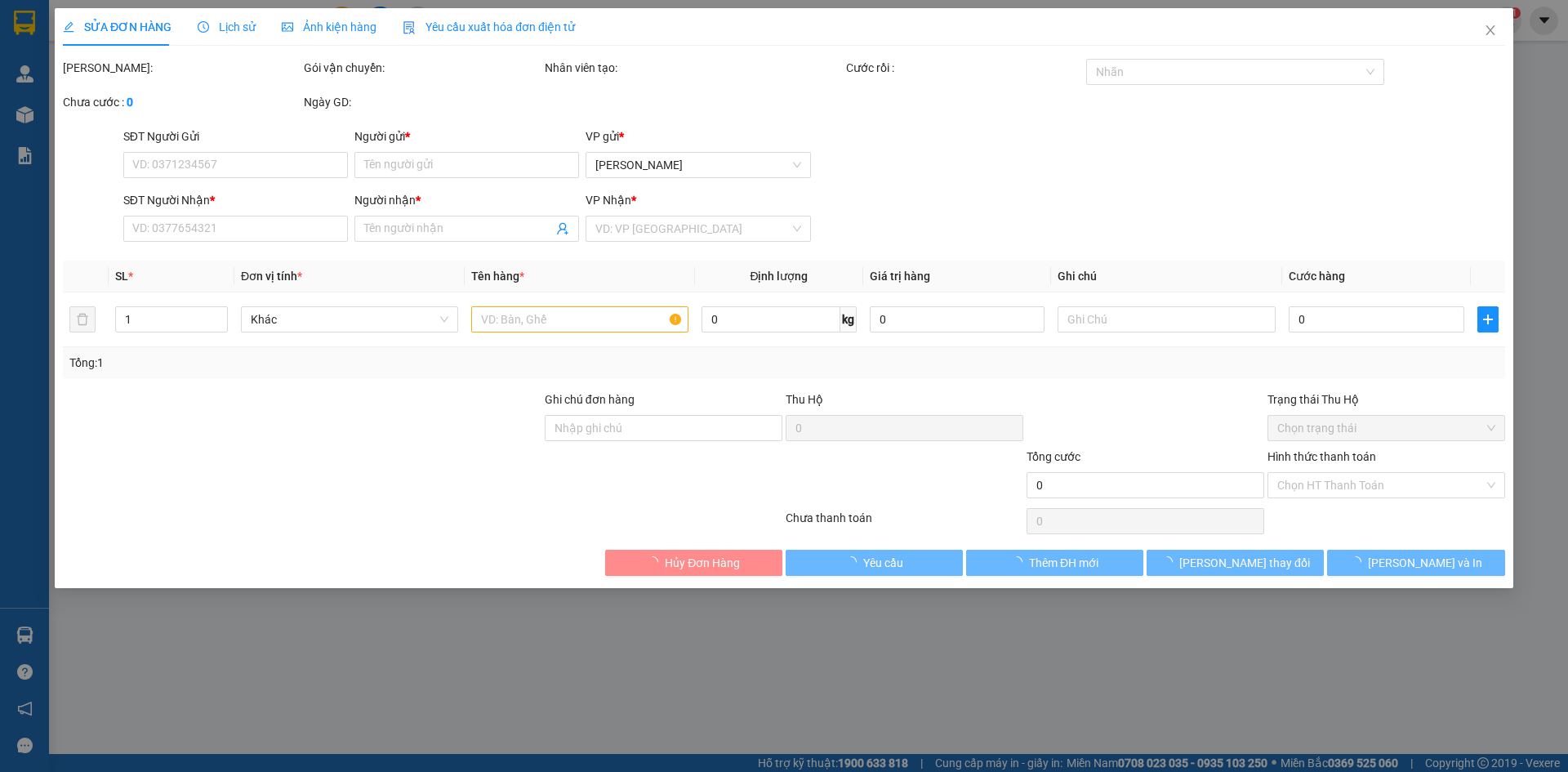
type input "0335597382"
type input "NHI"
type input "0385104984"
type input "TRƯỜNG"
type input "80.000"
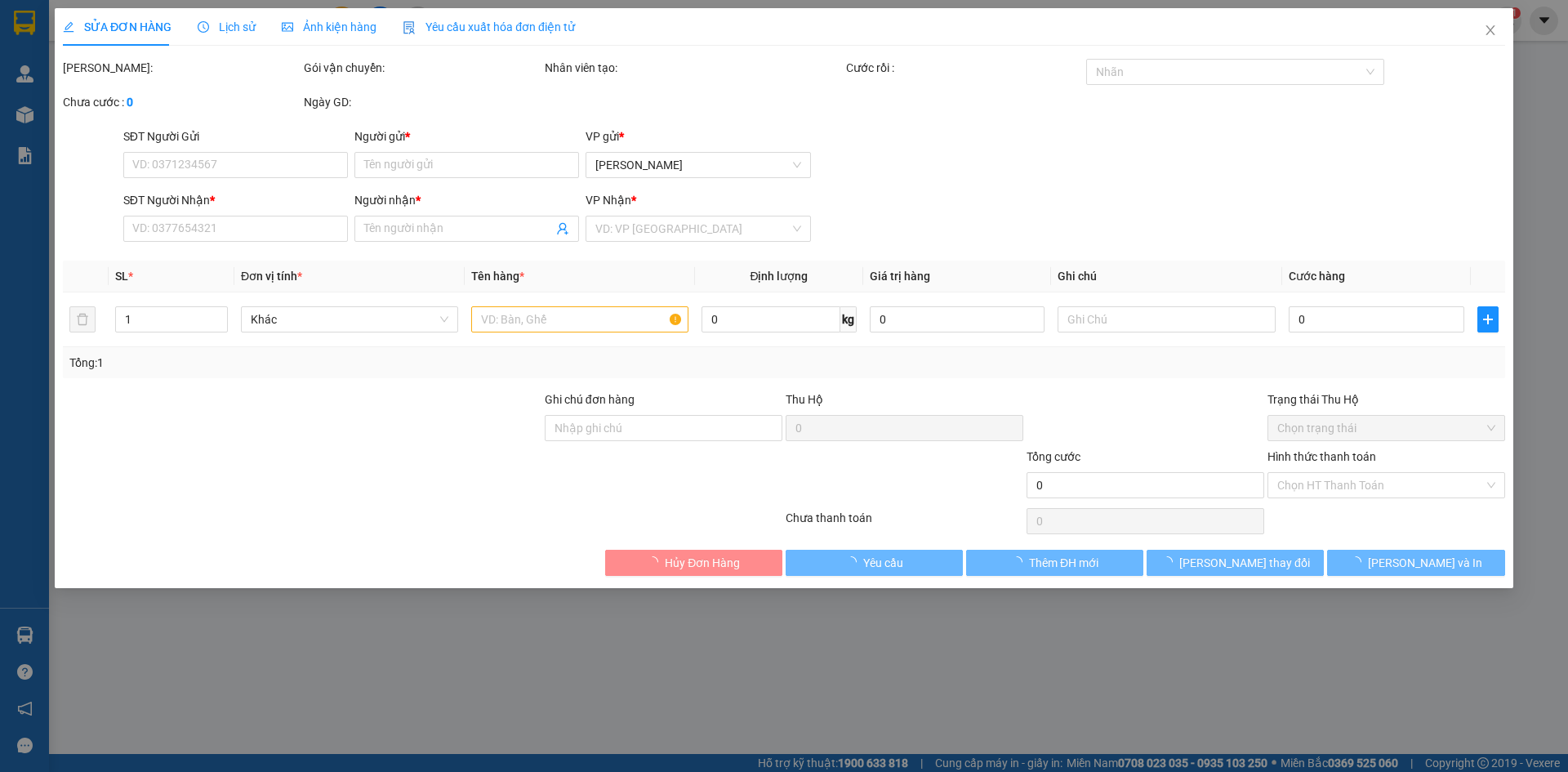
type input "0"
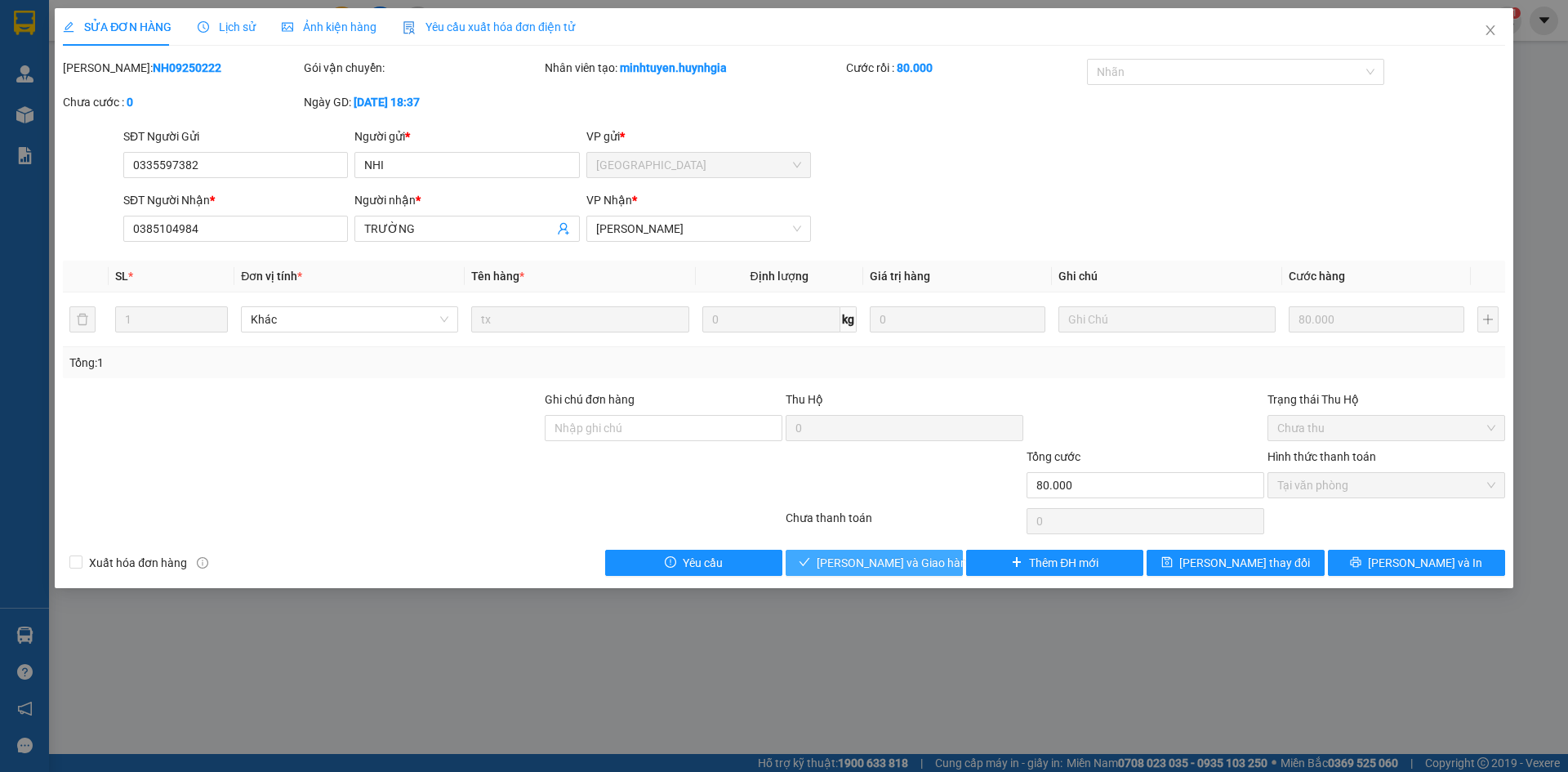
click at [867, 559] on span "[PERSON_NAME] và Giao hàng" at bounding box center [895, 563] width 157 height 18
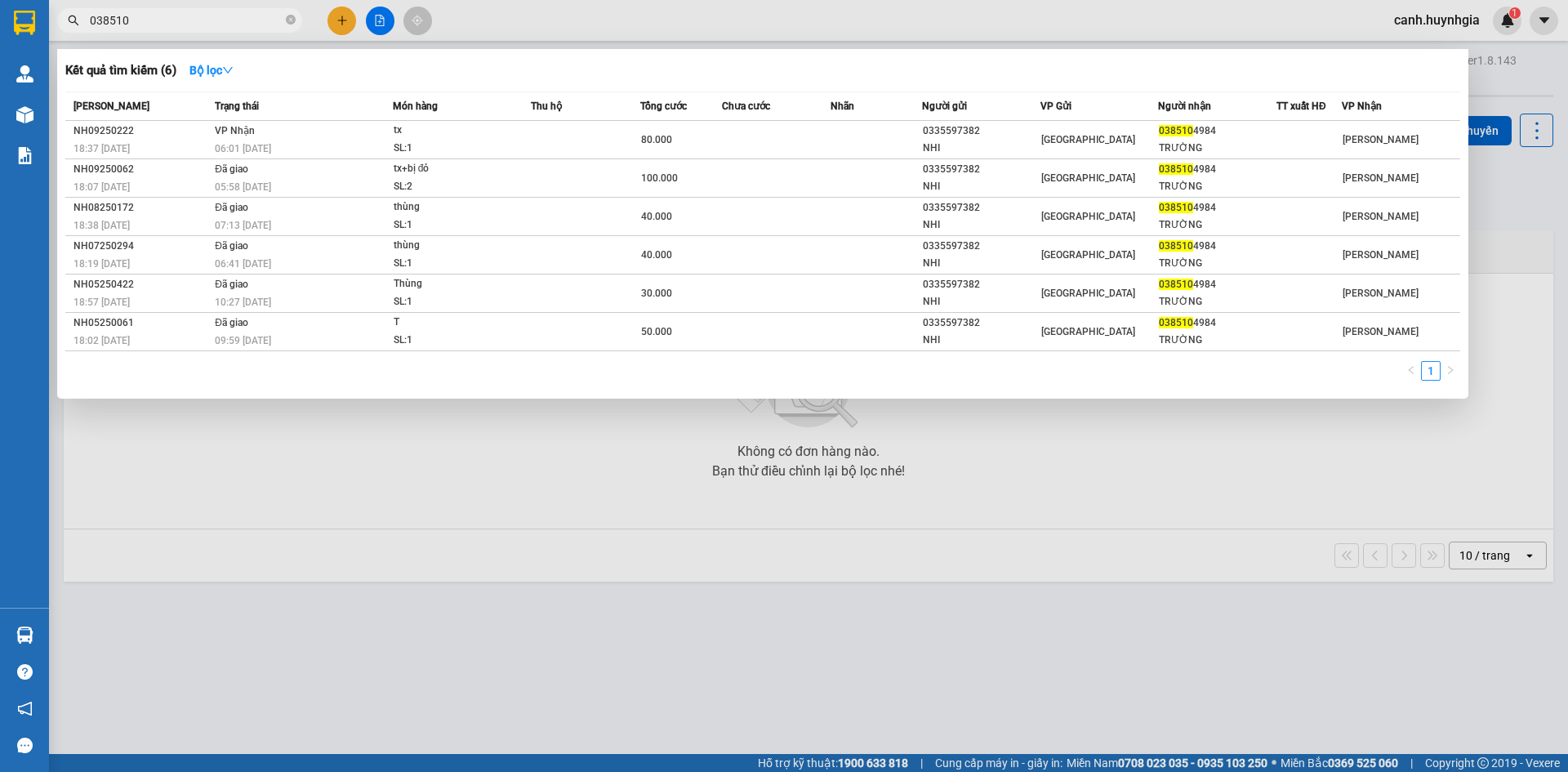
drag, startPoint x: 134, startPoint y: 24, endPoint x: 64, endPoint y: 33, distance: 70.6
click at [64, 33] on div "Kết quả tìm kiếm ( 6 ) Bộ lọc Mã ĐH Trạng thái Món hàng Thu hộ Tổng cước Chưa c…" at bounding box center [159, 20] width 319 height 29
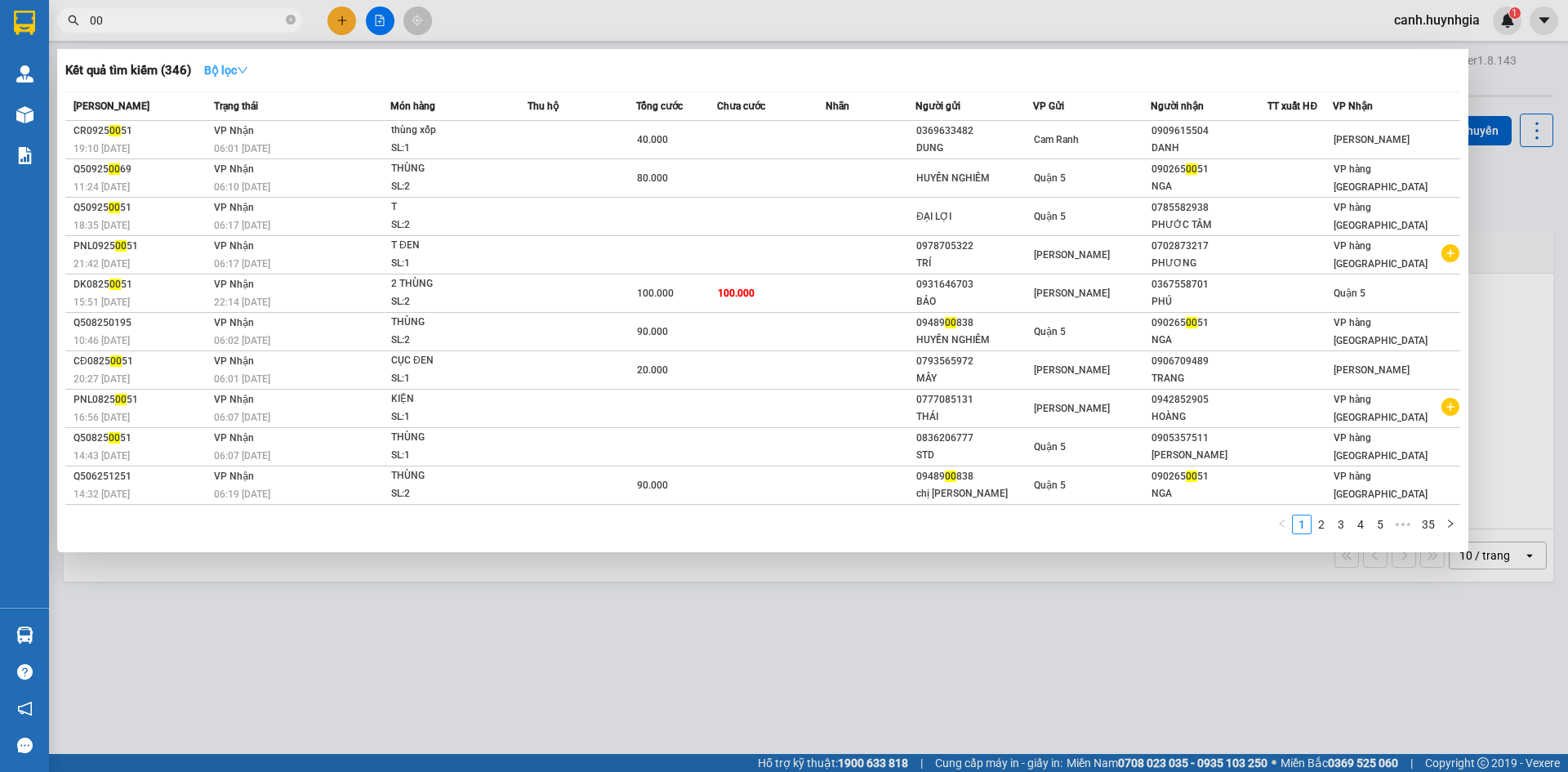
type input "0"
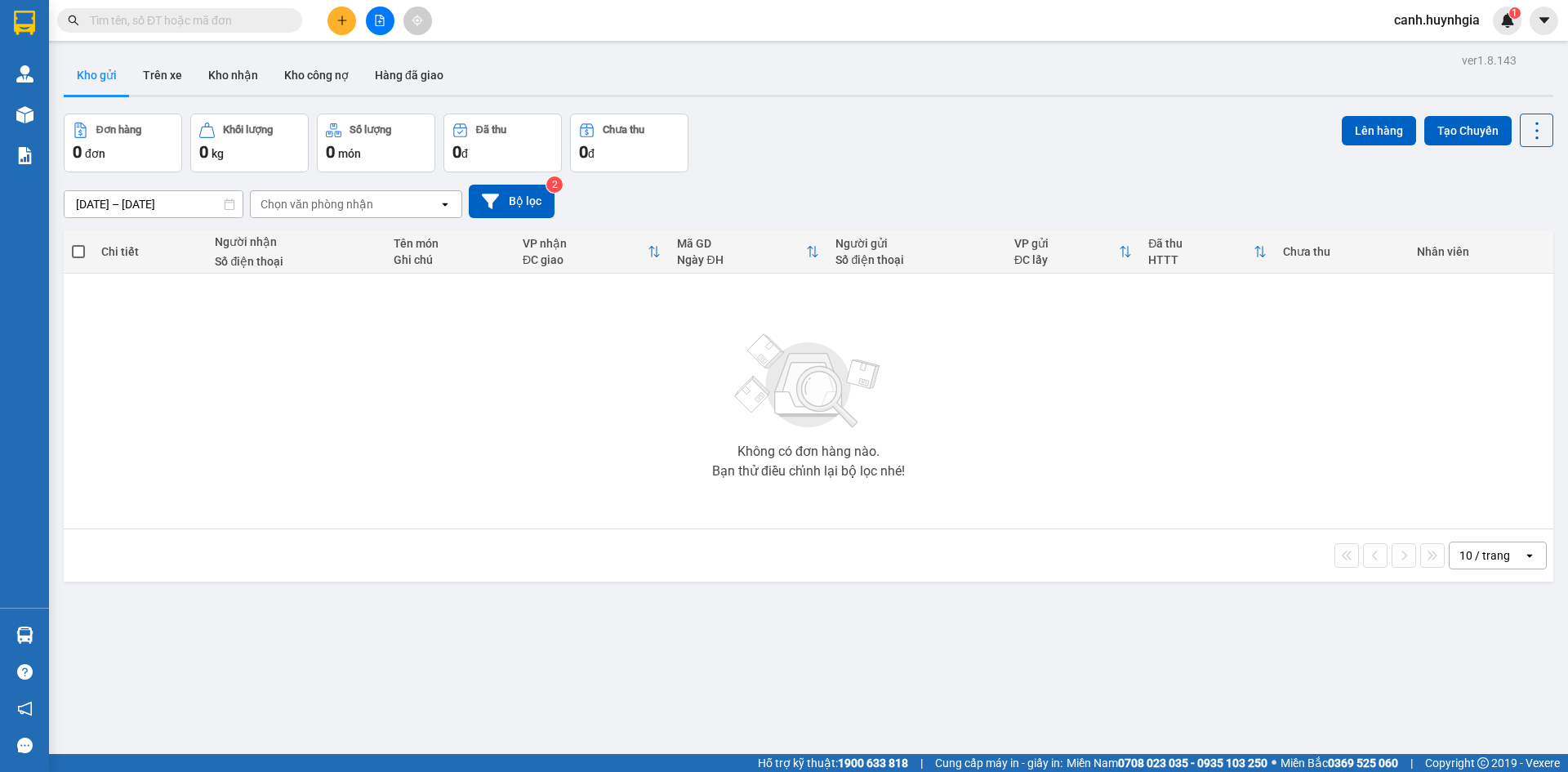
click at [198, 29] on input "text" at bounding box center [186, 20] width 193 height 18
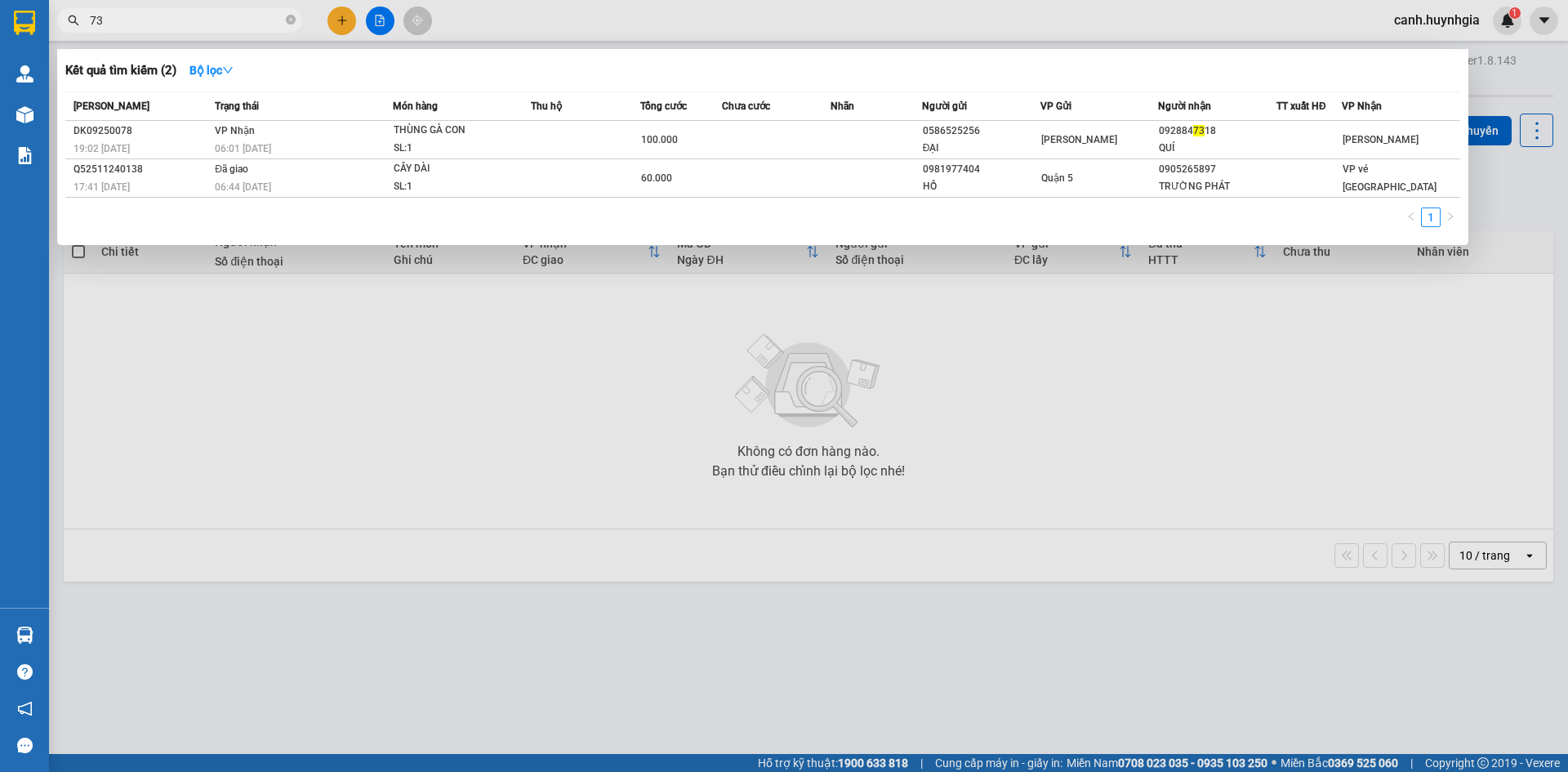
type input "7"
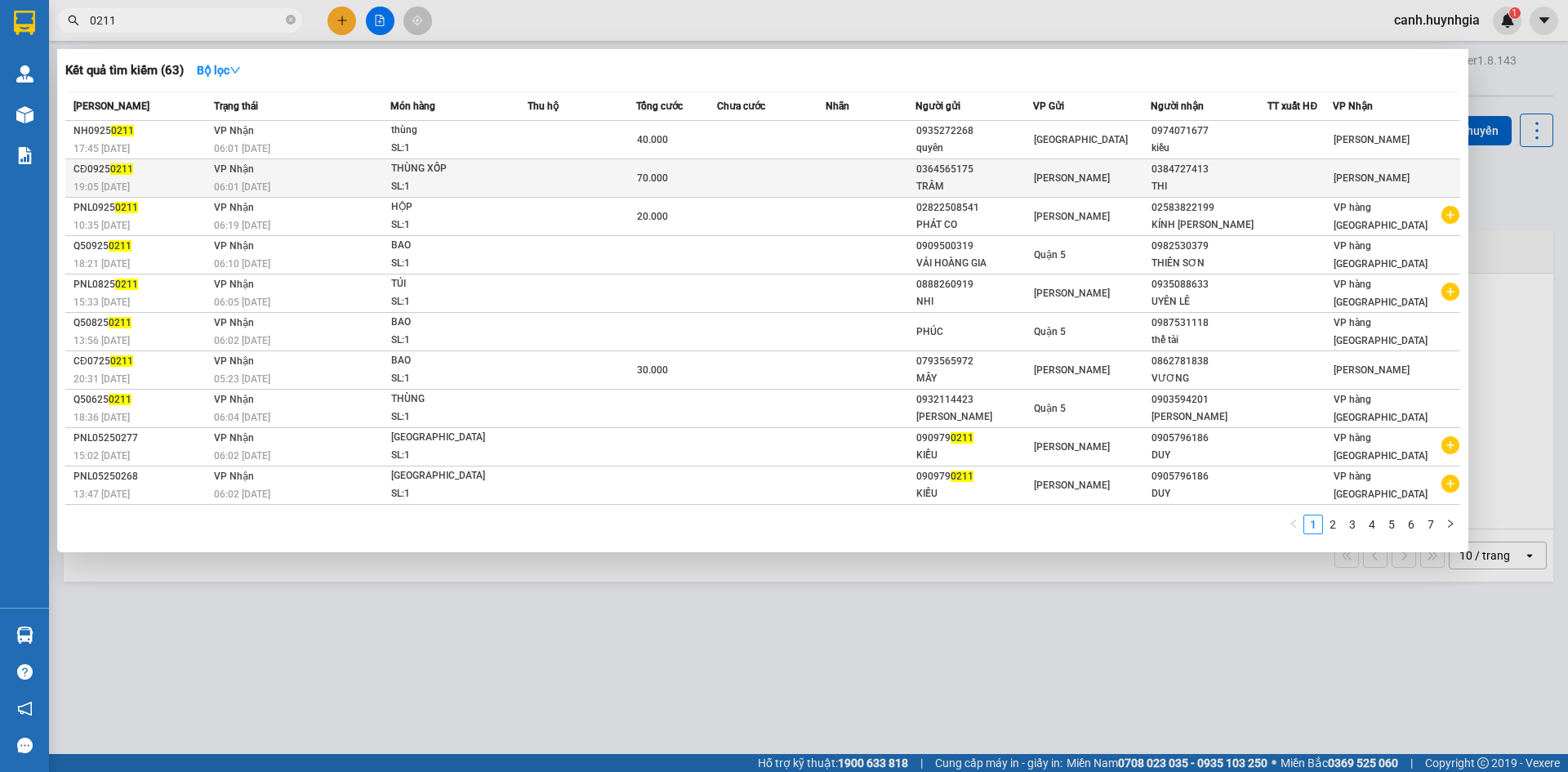
type input "0211"
click at [1192, 178] on div "0384727413" at bounding box center [1209, 169] width 116 height 17
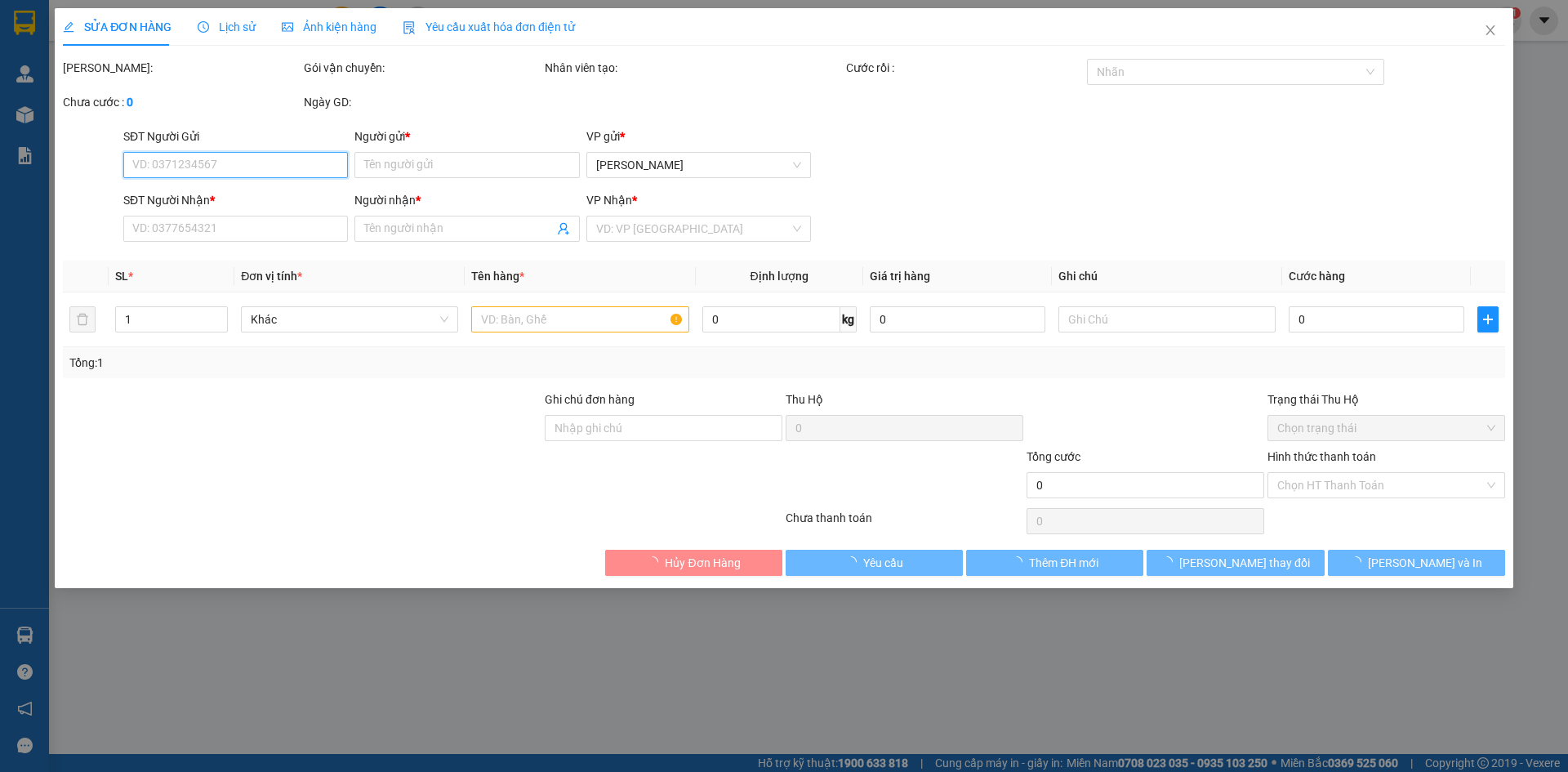
type input "0364565175"
type input "TRÂM"
type input "0384727413"
type input "THI"
type input "70.000"
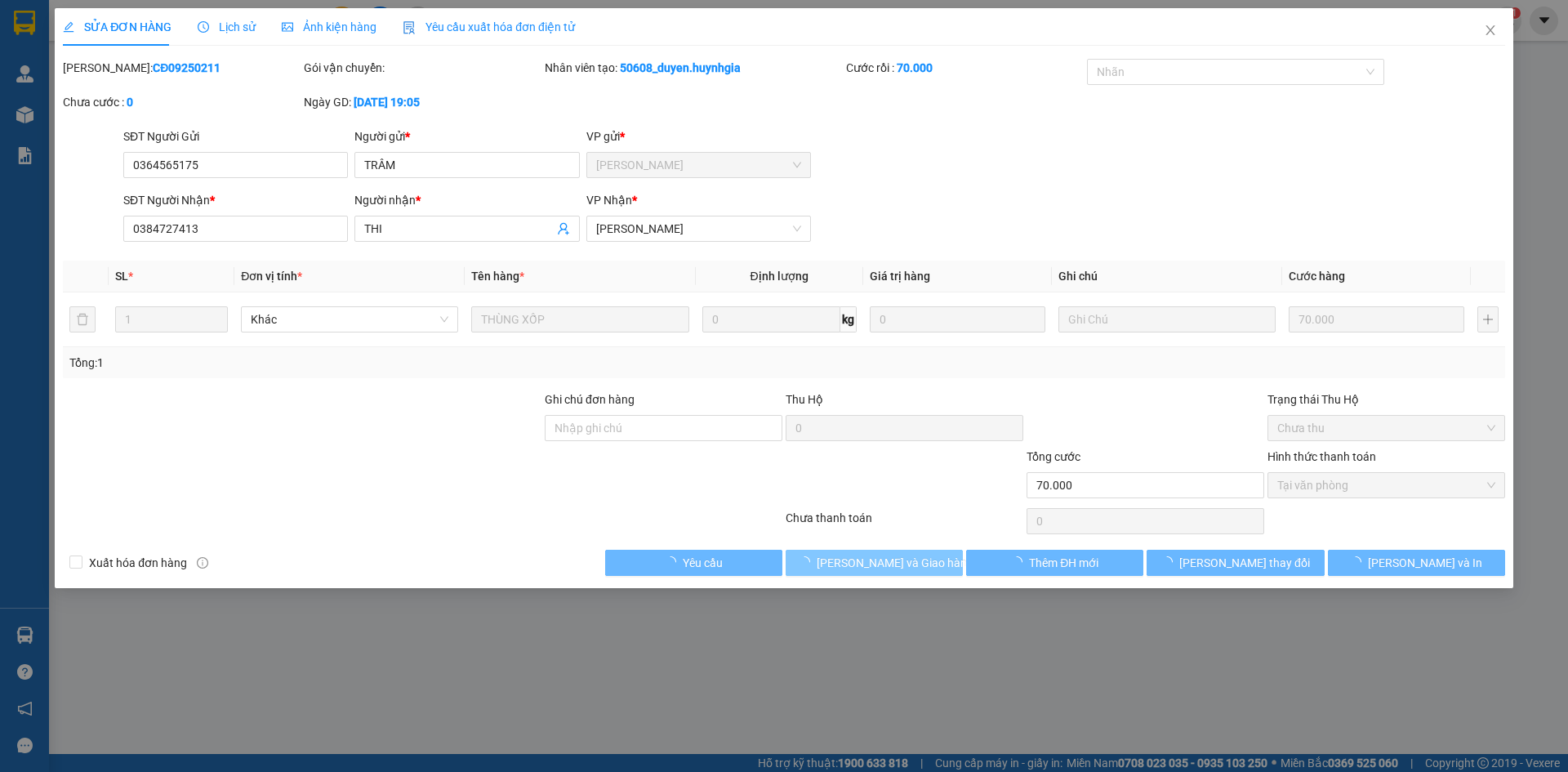
click at [903, 563] on span "[PERSON_NAME] và Giao hàng" at bounding box center [895, 563] width 157 height 18
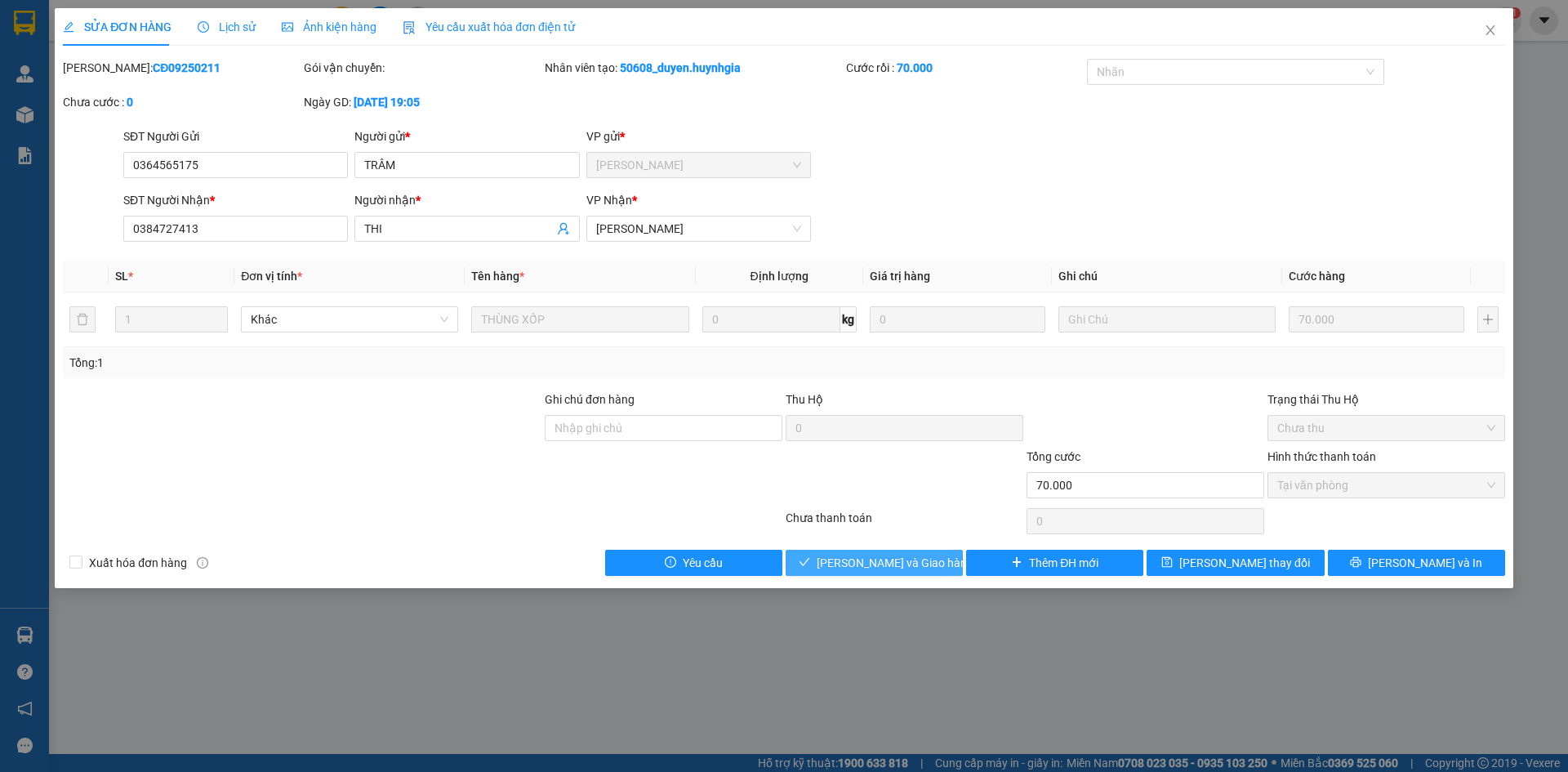
click at [903, 563] on span "[PERSON_NAME] và Giao hàng" at bounding box center [895, 563] width 157 height 18
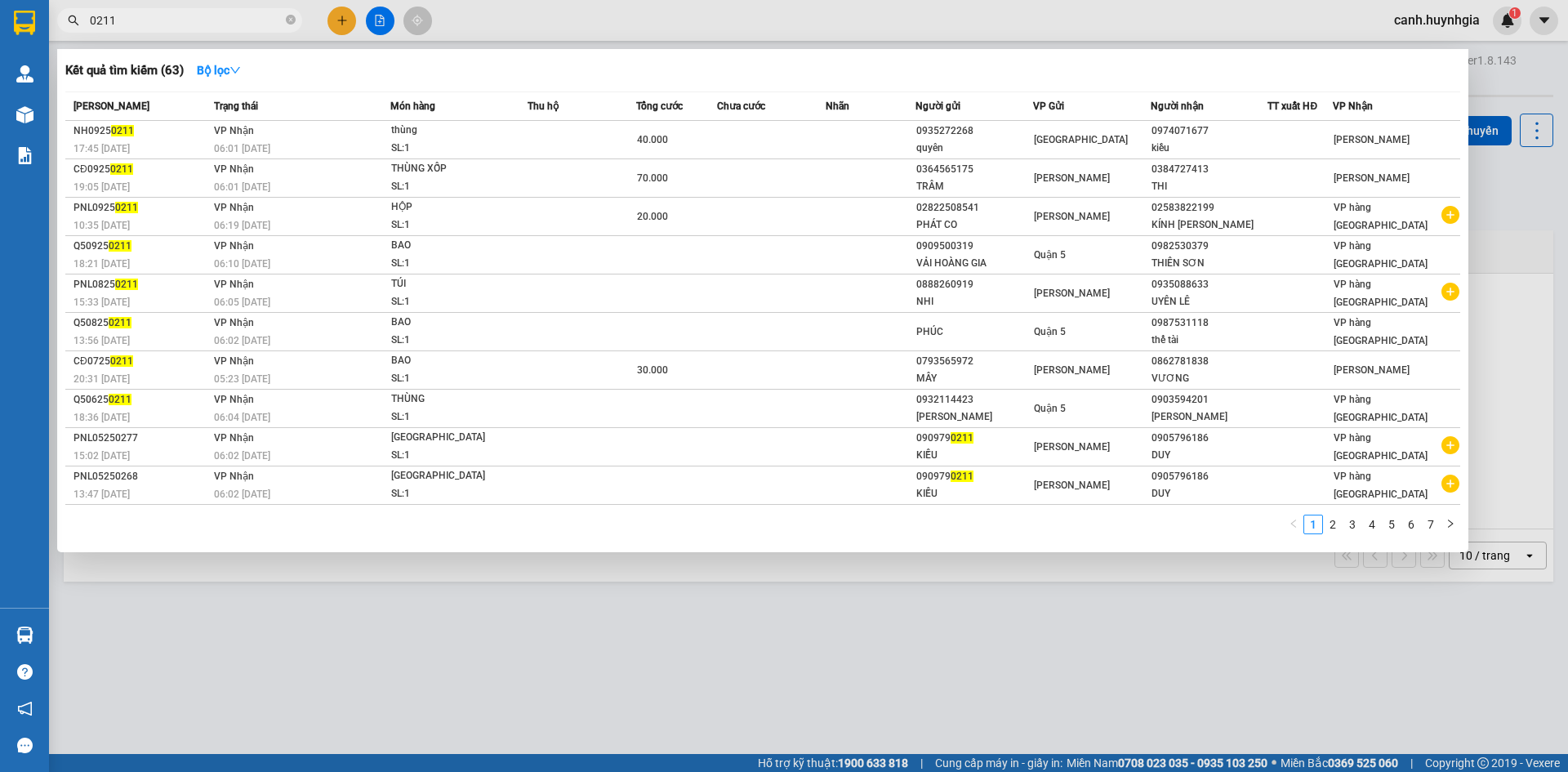
drag, startPoint x: 162, startPoint y: 16, endPoint x: 73, endPoint y: 31, distance: 90.3
click at [73, 31] on span "0211" at bounding box center [179, 20] width 246 height 24
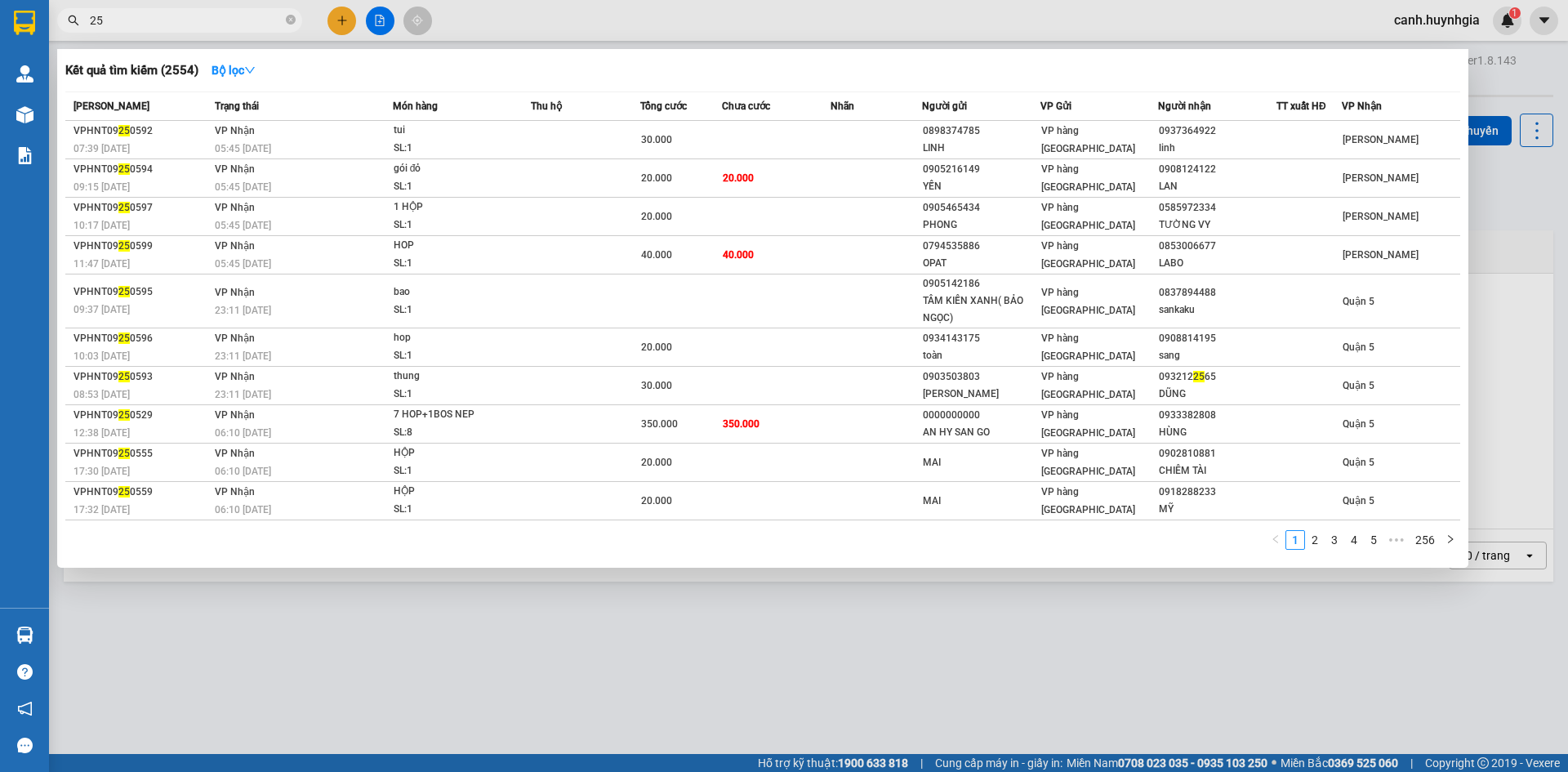
type input "2"
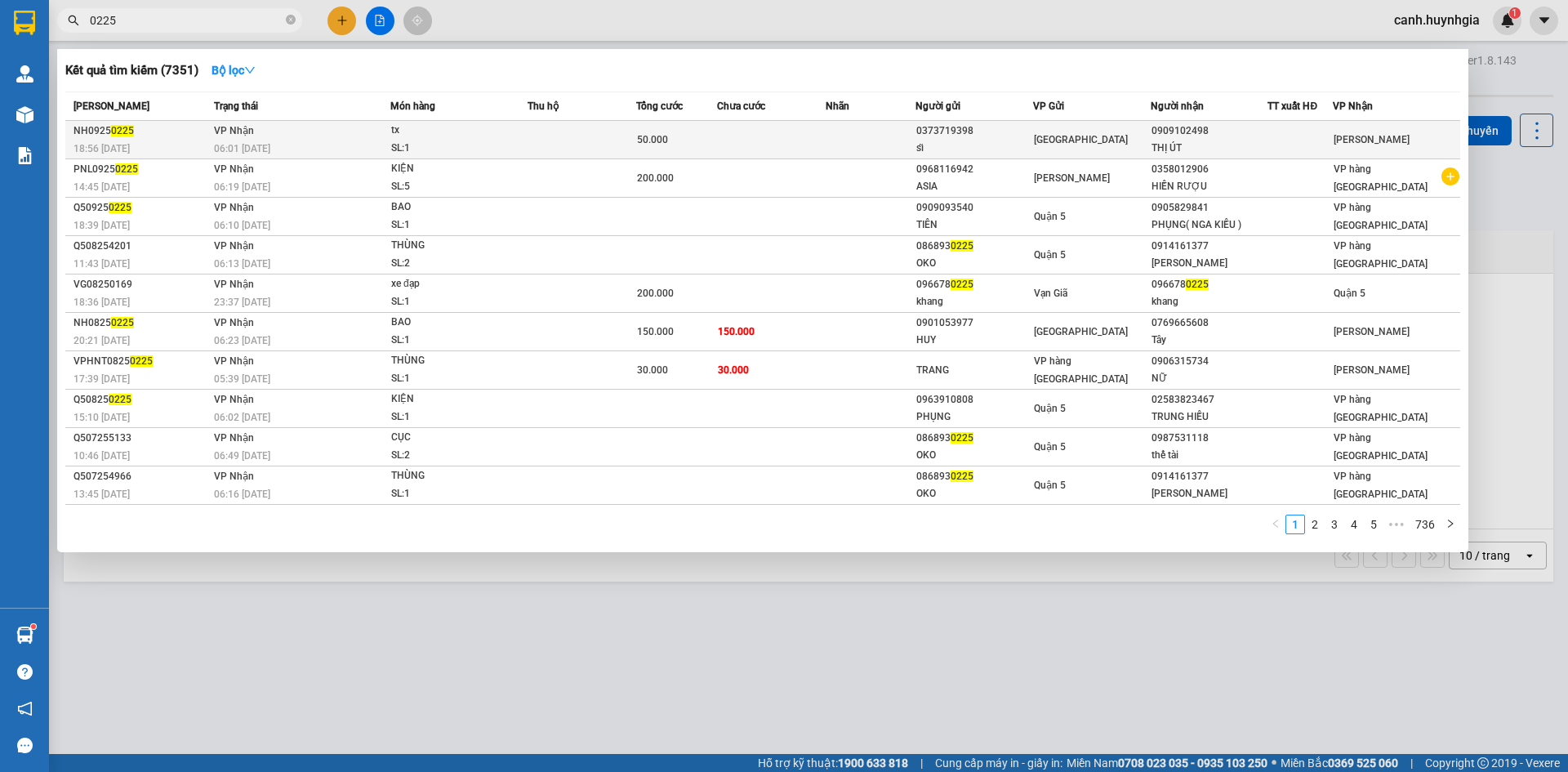
type input "0225"
click at [969, 147] on div "sĩ" at bounding box center [975, 148] width 116 height 17
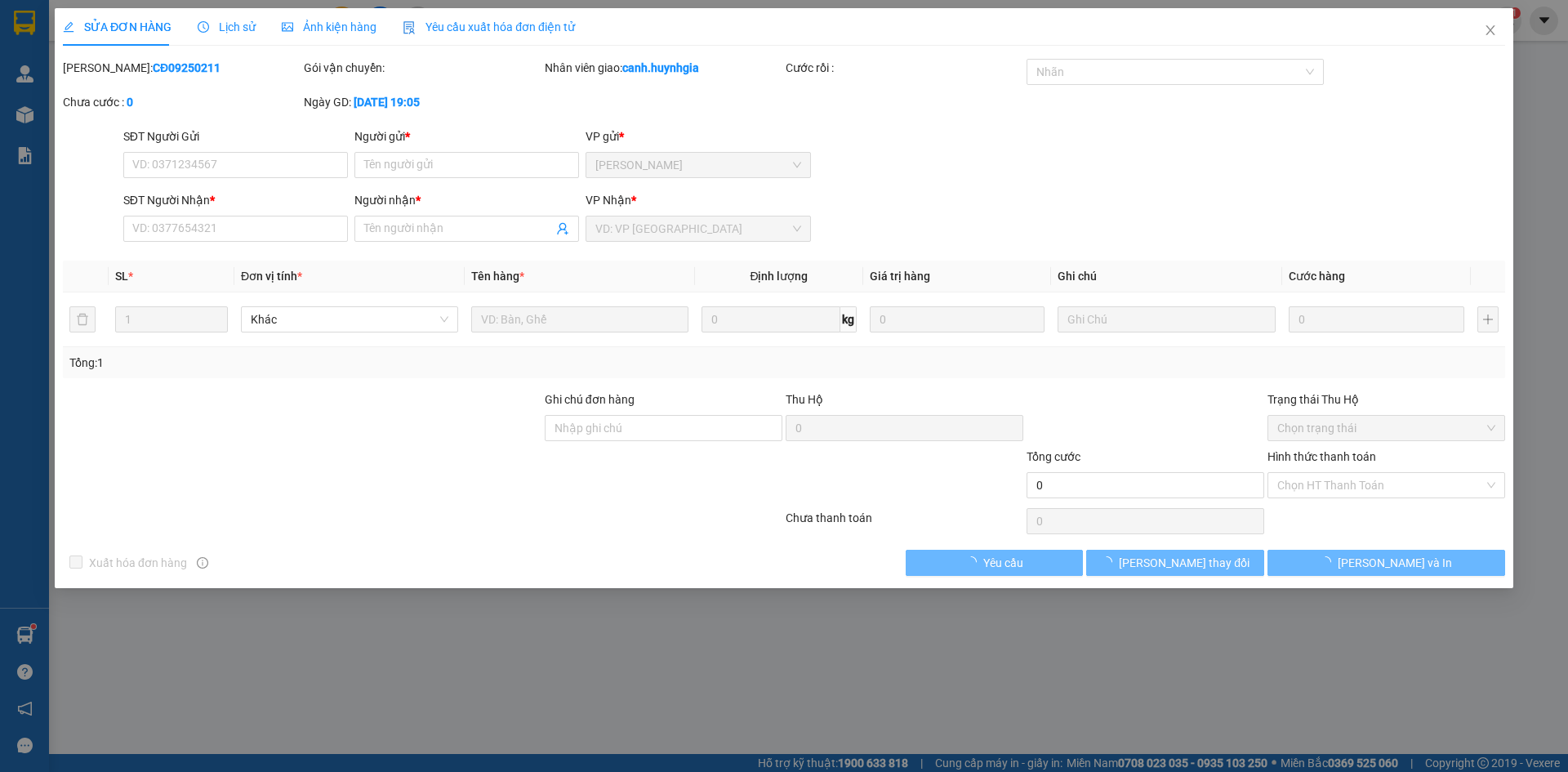
type input "0373719398"
type input "sĩ"
type input "0909102498"
type input "THỊ ÚT"
type input "Giao tận nơi"
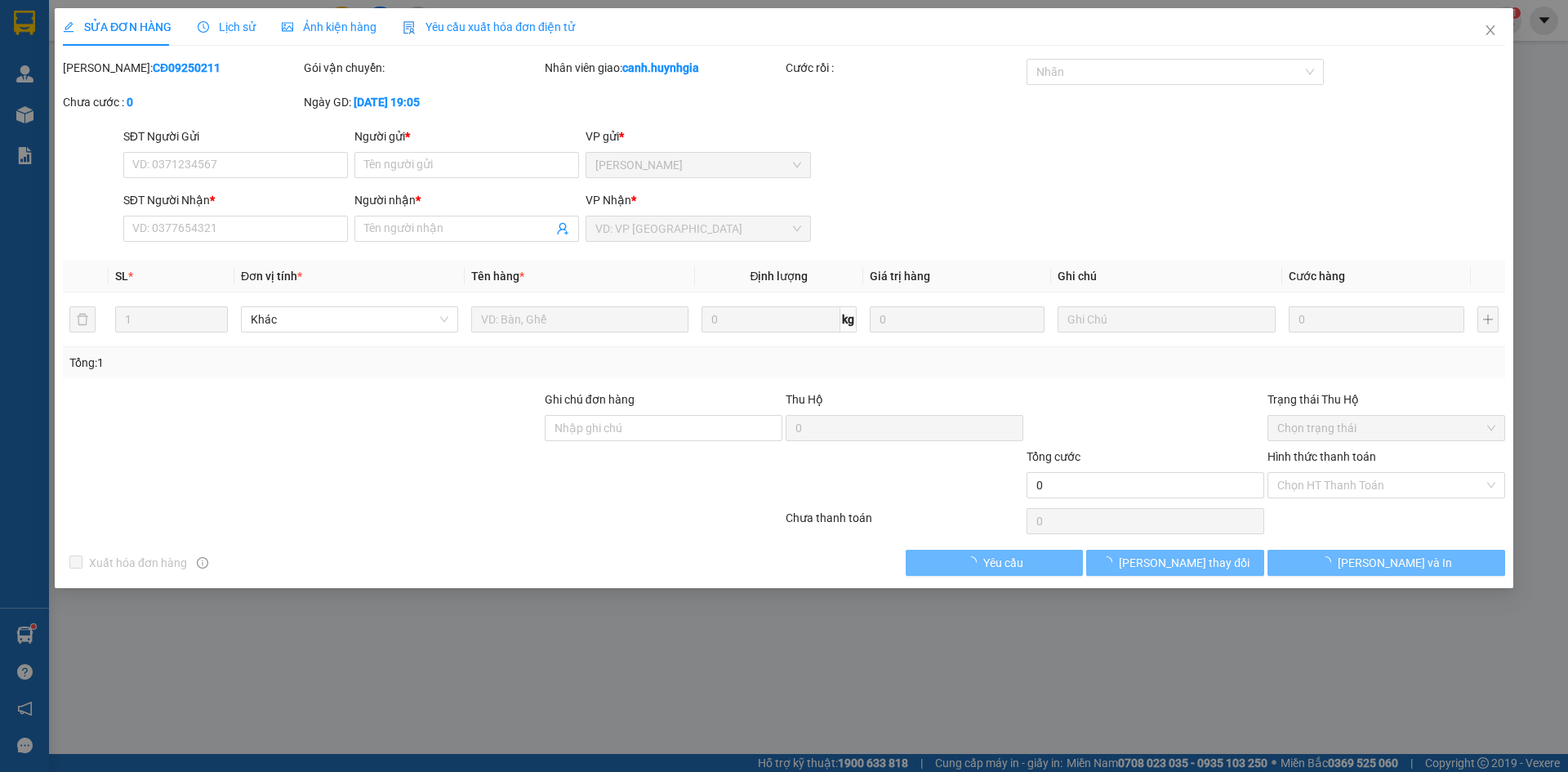
type input "50.000"
type input "0"
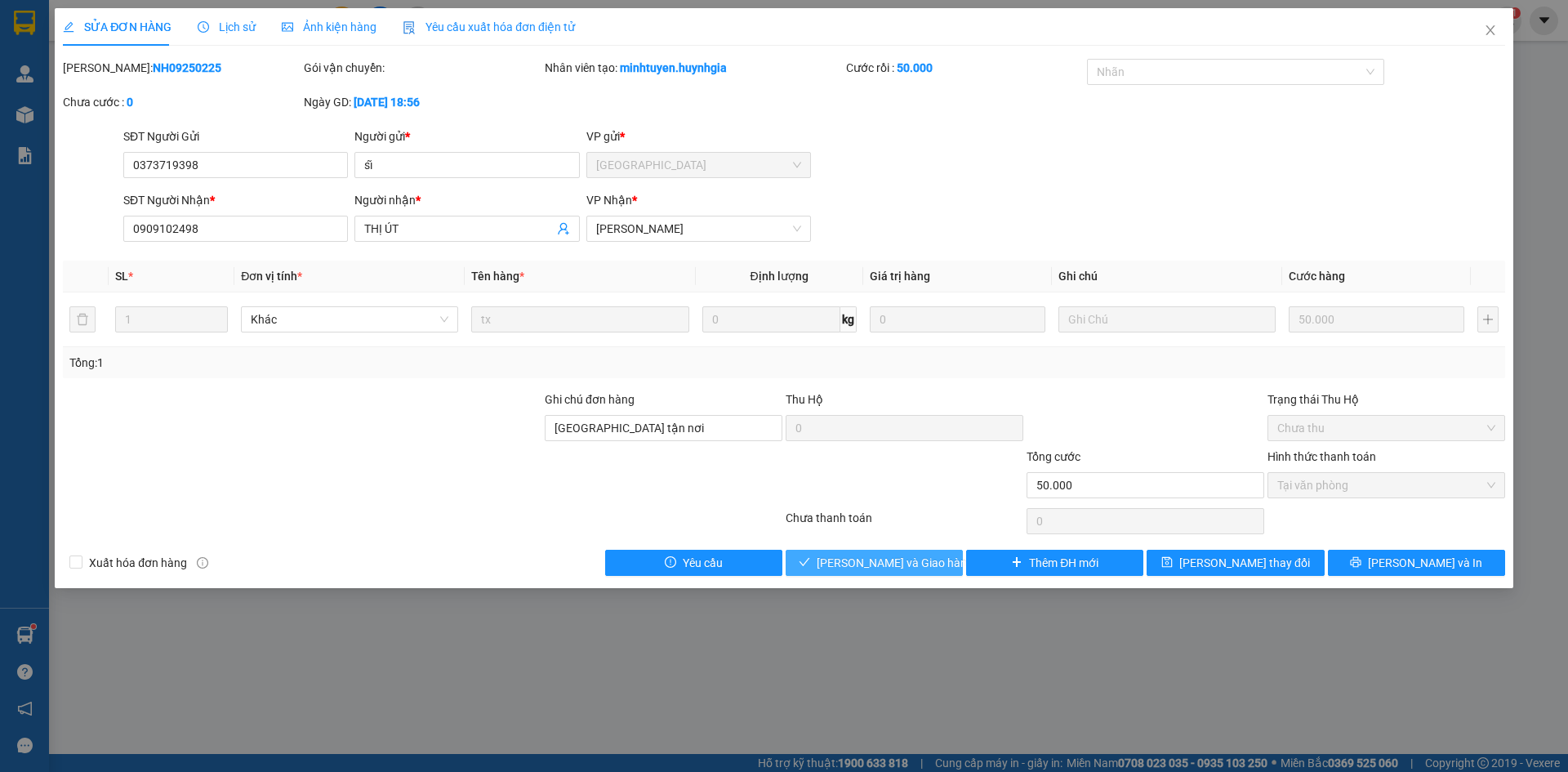
click at [865, 561] on span "[PERSON_NAME] và Giao hàng" at bounding box center [895, 563] width 157 height 18
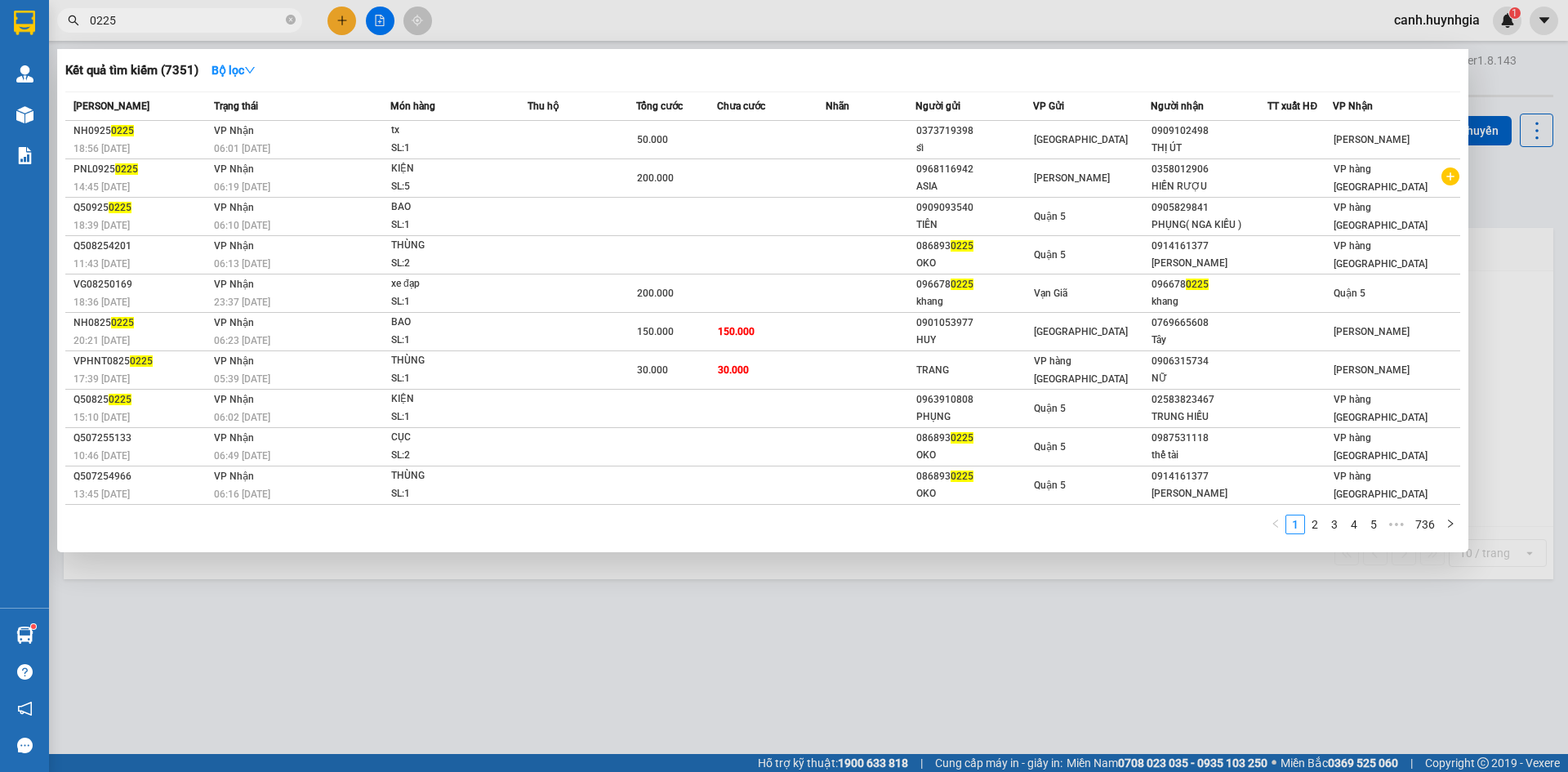
drag, startPoint x: 132, startPoint y: 17, endPoint x: 60, endPoint y: 25, distance: 72.4
click at [60, 25] on span "0225" at bounding box center [179, 20] width 246 height 24
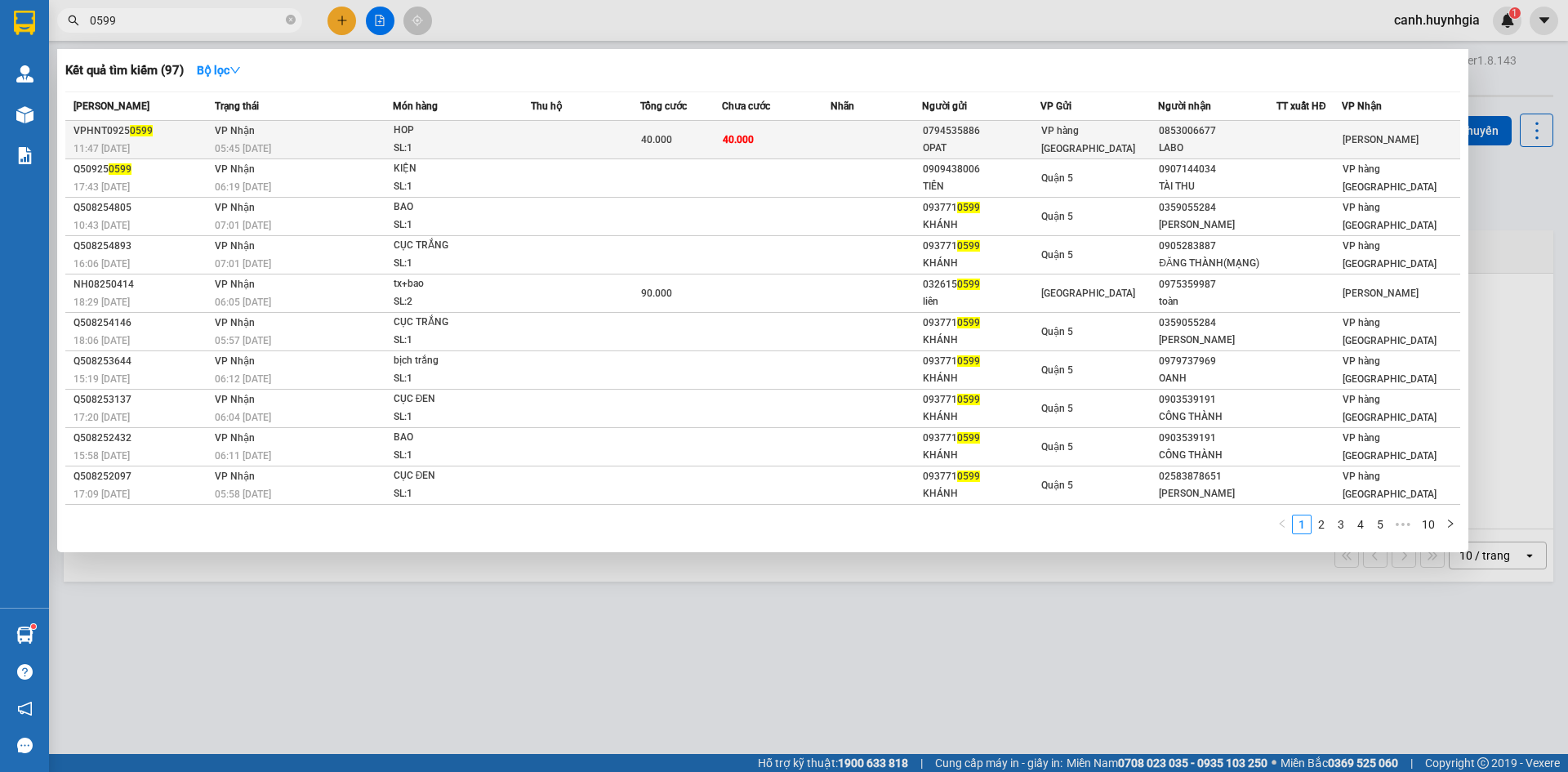
type input "0599"
click at [1115, 141] on span "VP hàng [GEOGRAPHIC_DATA]" at bounding box center [1088, 140] width 94 height 30
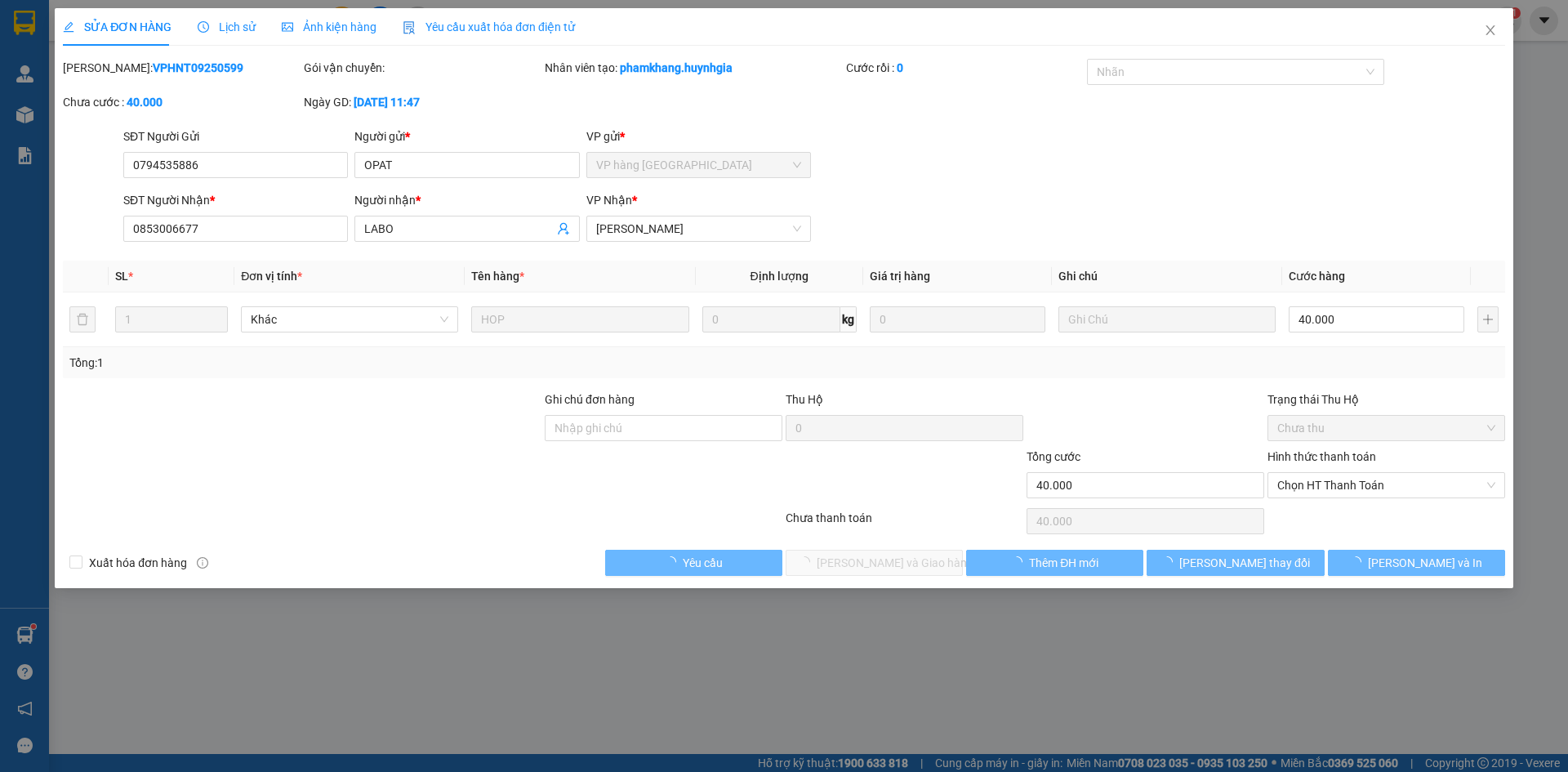
type input "0794535886"
type input "OPAT"
type input "0853006677"
type input "LABO"
type input "40.000"
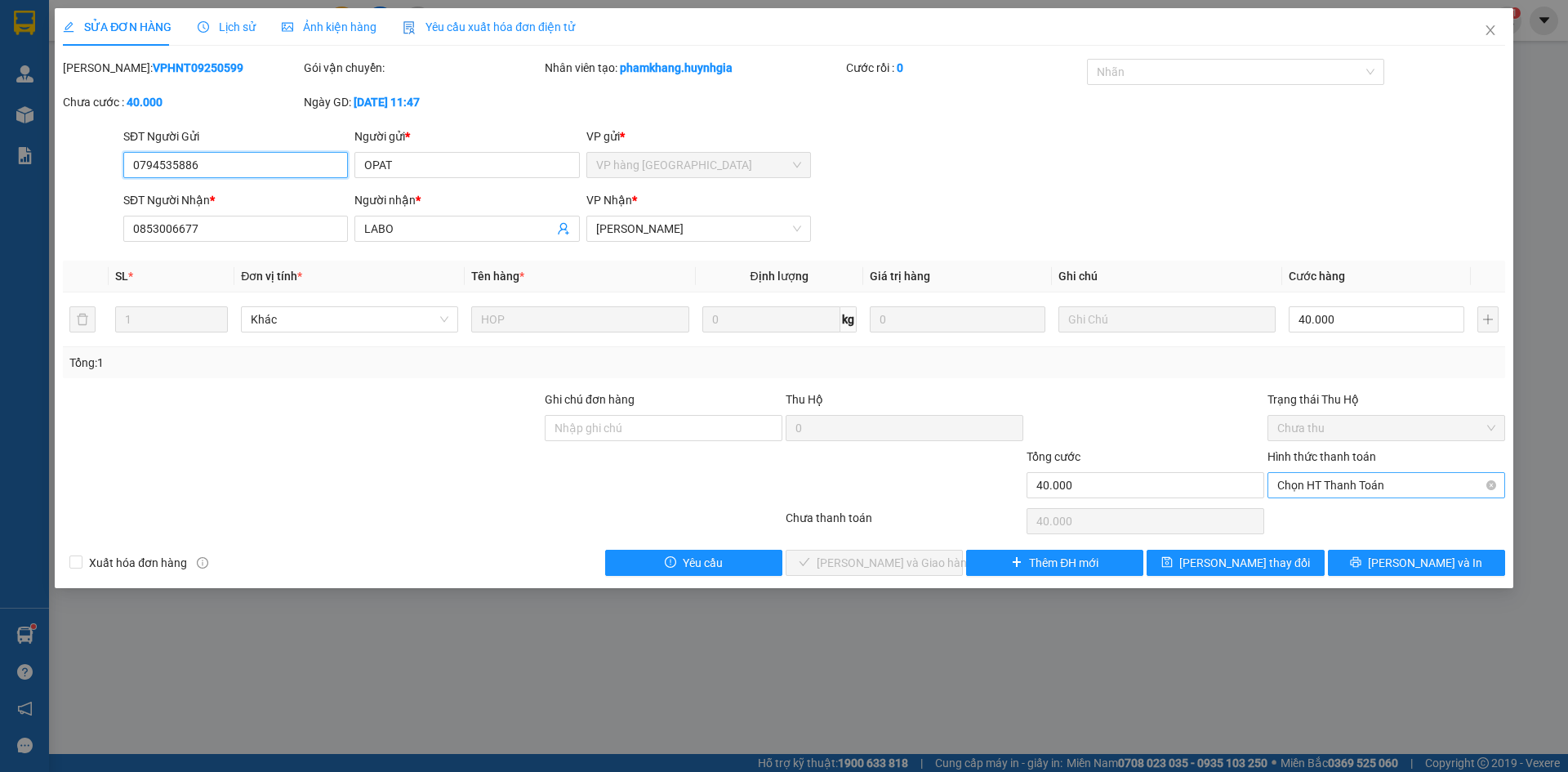
click at [1315, 487] on span "Chọn HT Thanh Toán" at bounding box center [1387, 486] width 219 height 24
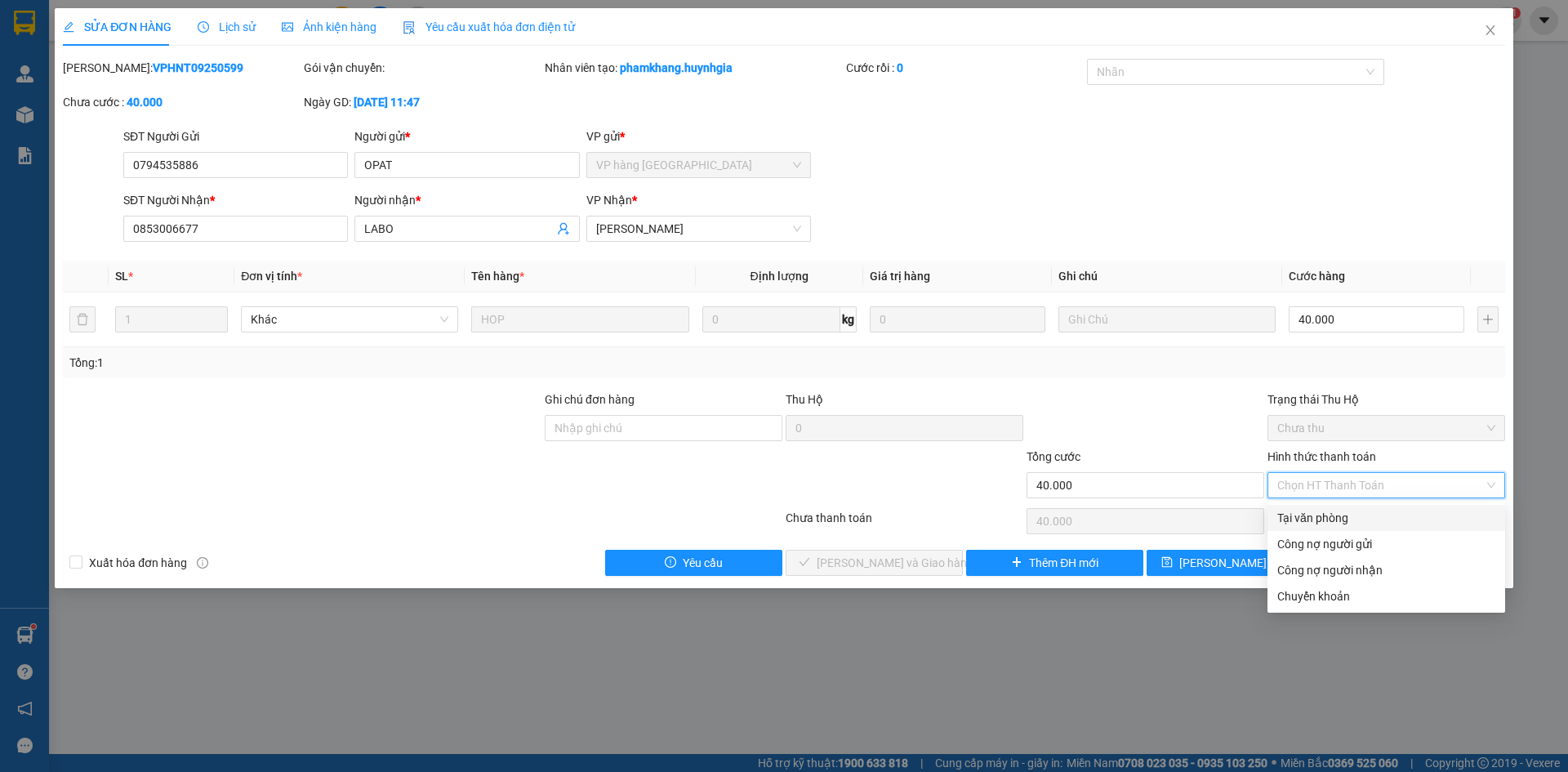
click at [1309, 517] on div "Tại văn phòng" at bounding box center [1387, 517] width 219 height 18
type input "0"
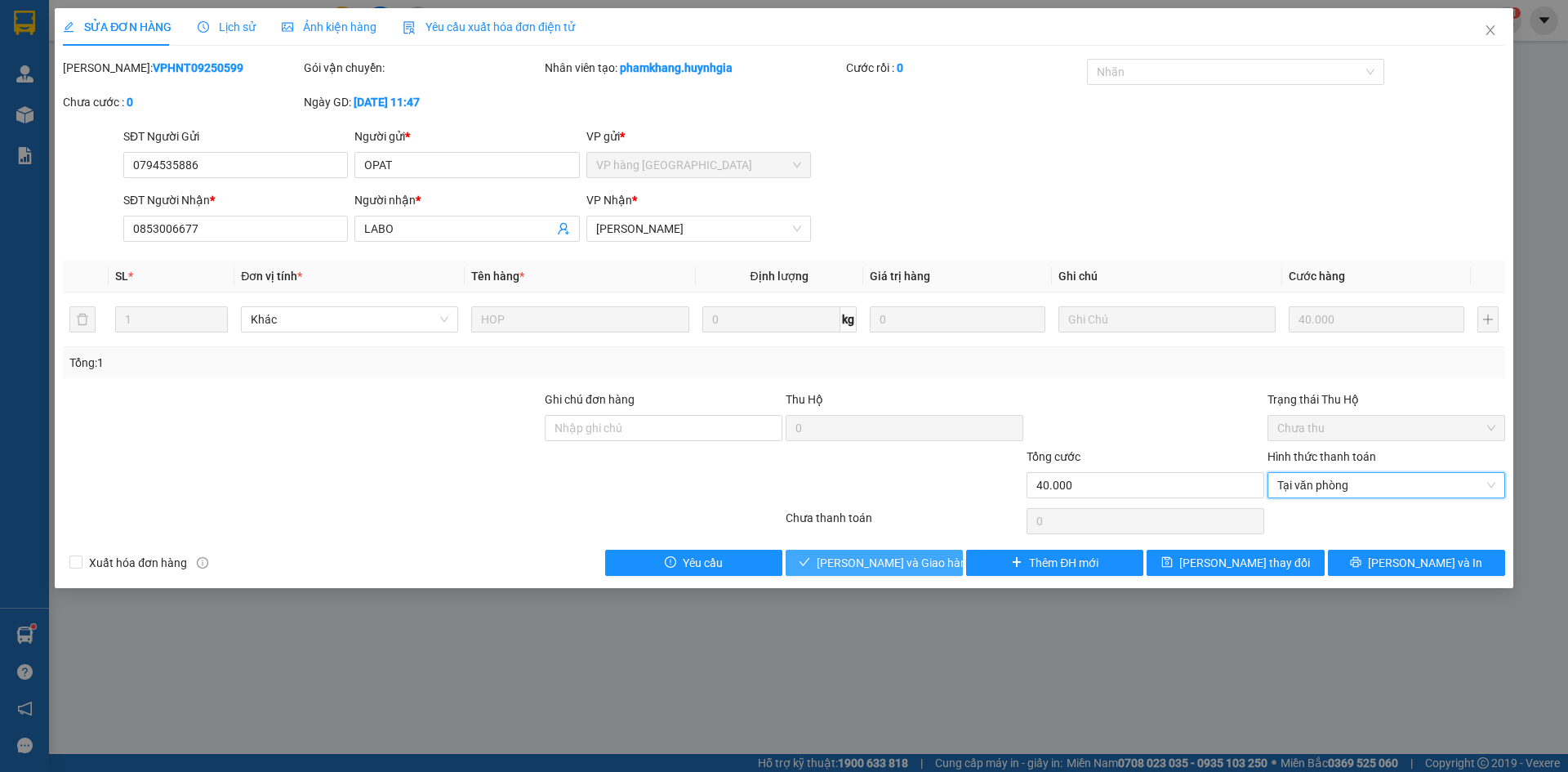
click at [890, 559] on span "[PERSON_NAME] và Giao hàng" at bounding box center [895, 563] width 157 height 18
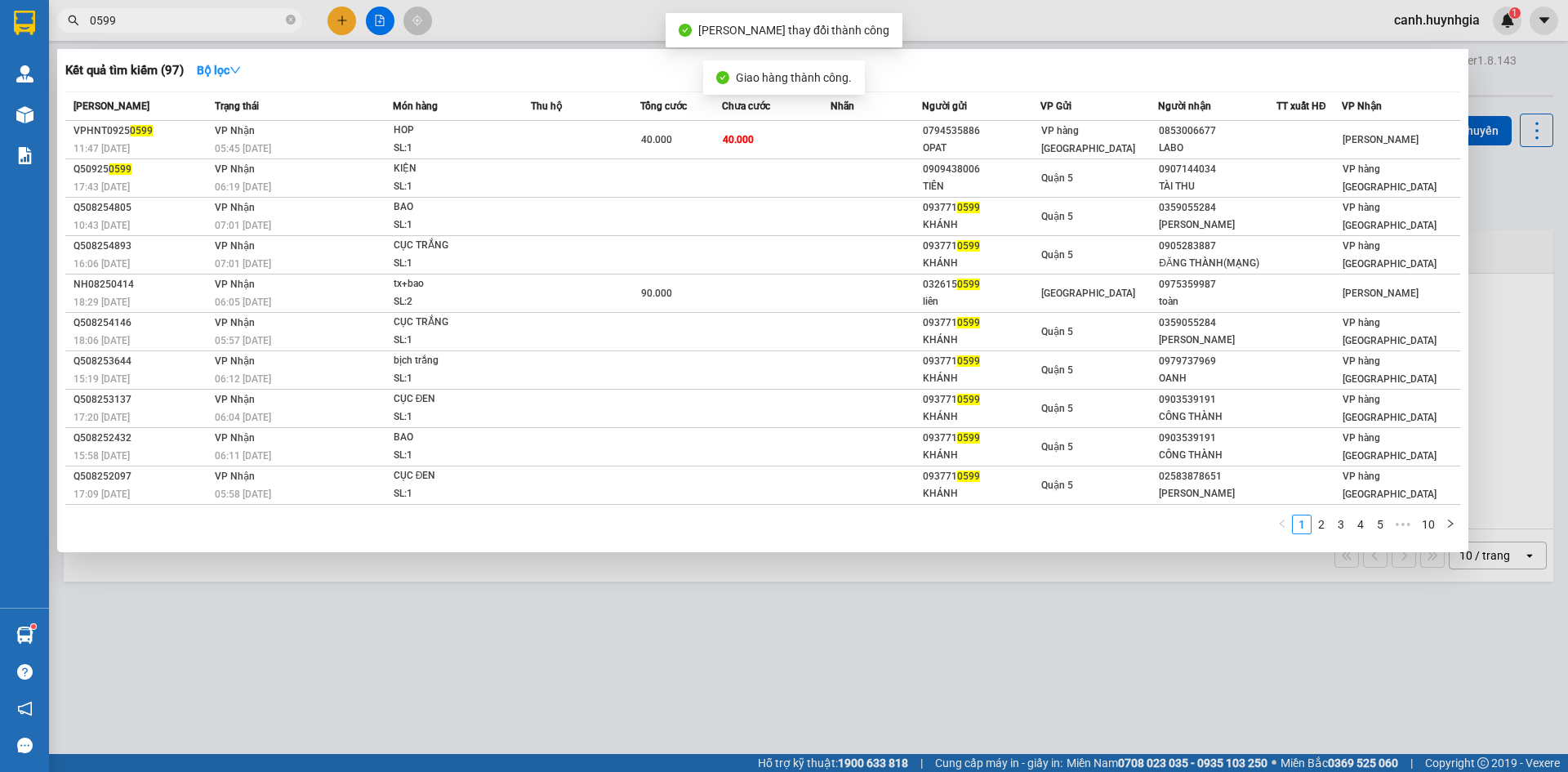
drag, startPoint x: 152, startPoint y: 15, endPoint x: 78, endPoint y: 33, distance: 76.2
click at [78, 33] on div "Kết quả tìm kiếm ( 97 ) Bộ lọc Mã ĐH Trạng thái Món hàng Thu hộ Tổng cước Chưa …" at bounding box center [159, 20] width 319 height 29
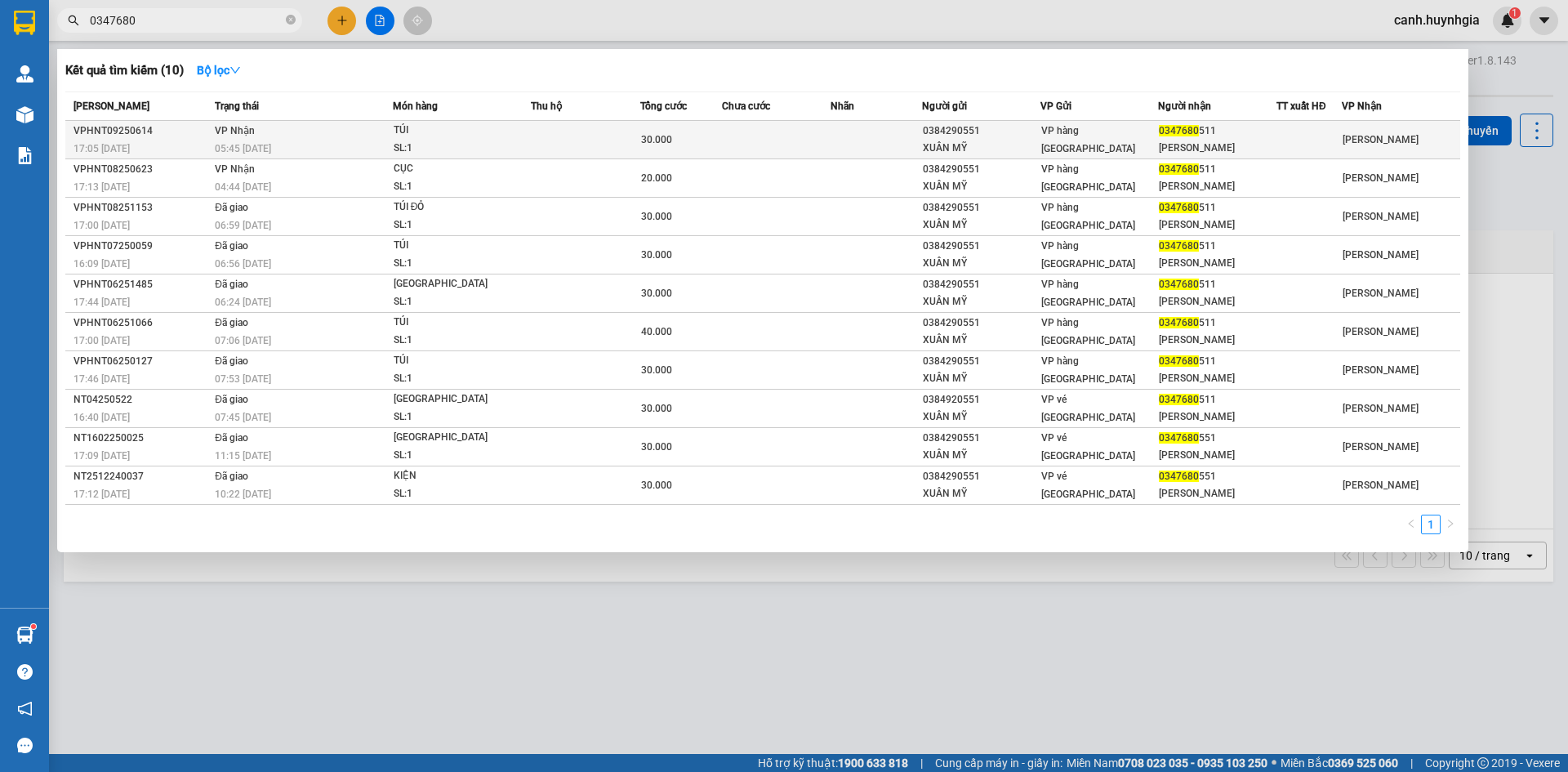
type input "0347680"
click at [1207, 140] on div "KHÁNH HOÀ" at bounding box center [1217, 148] width 117 height 17
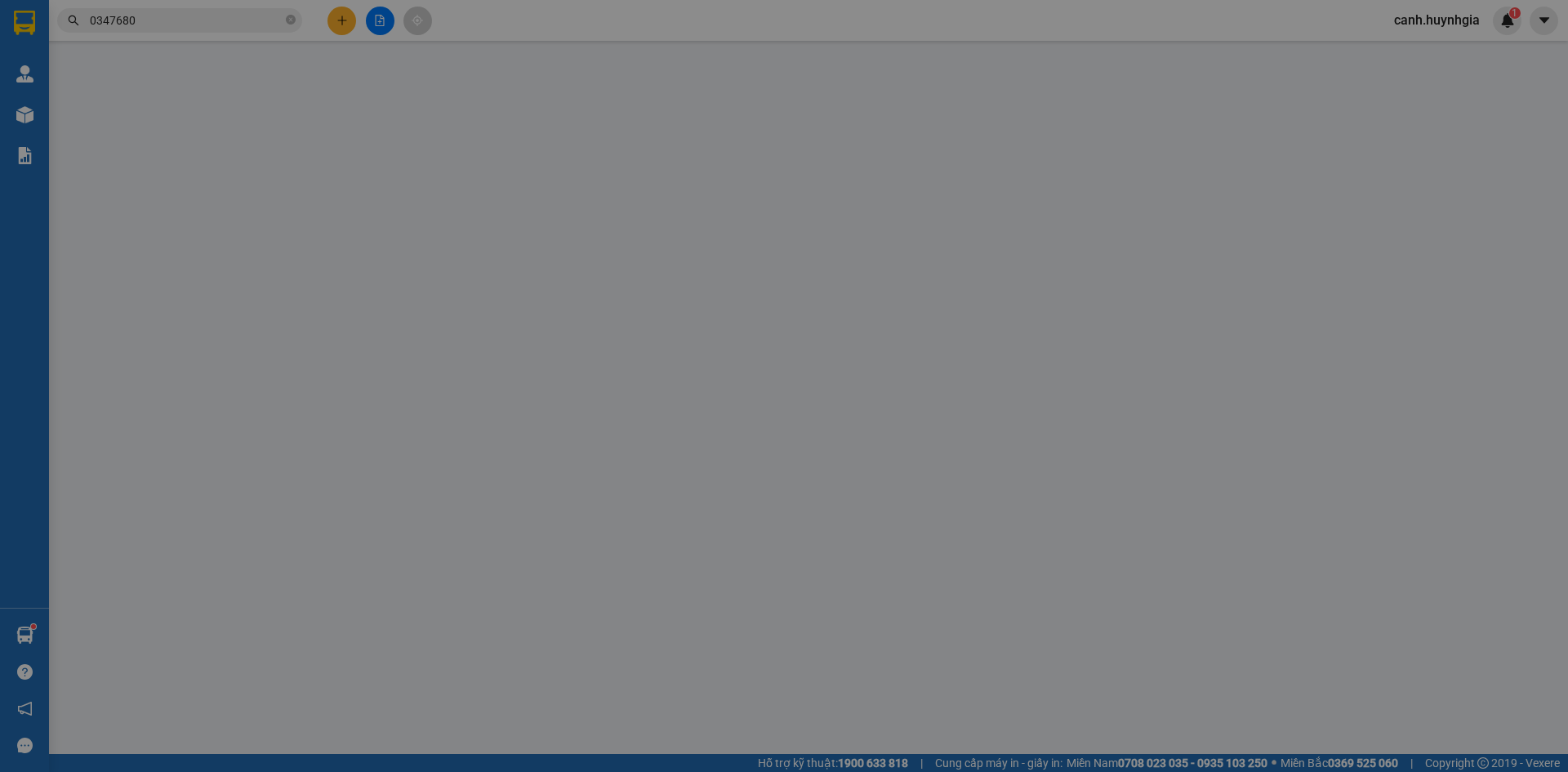
type input "0384290551"
type input "XUÂN MỸ"
type input "0347680511"
type input "KHÁNH HOÀ"
type input "30.000"
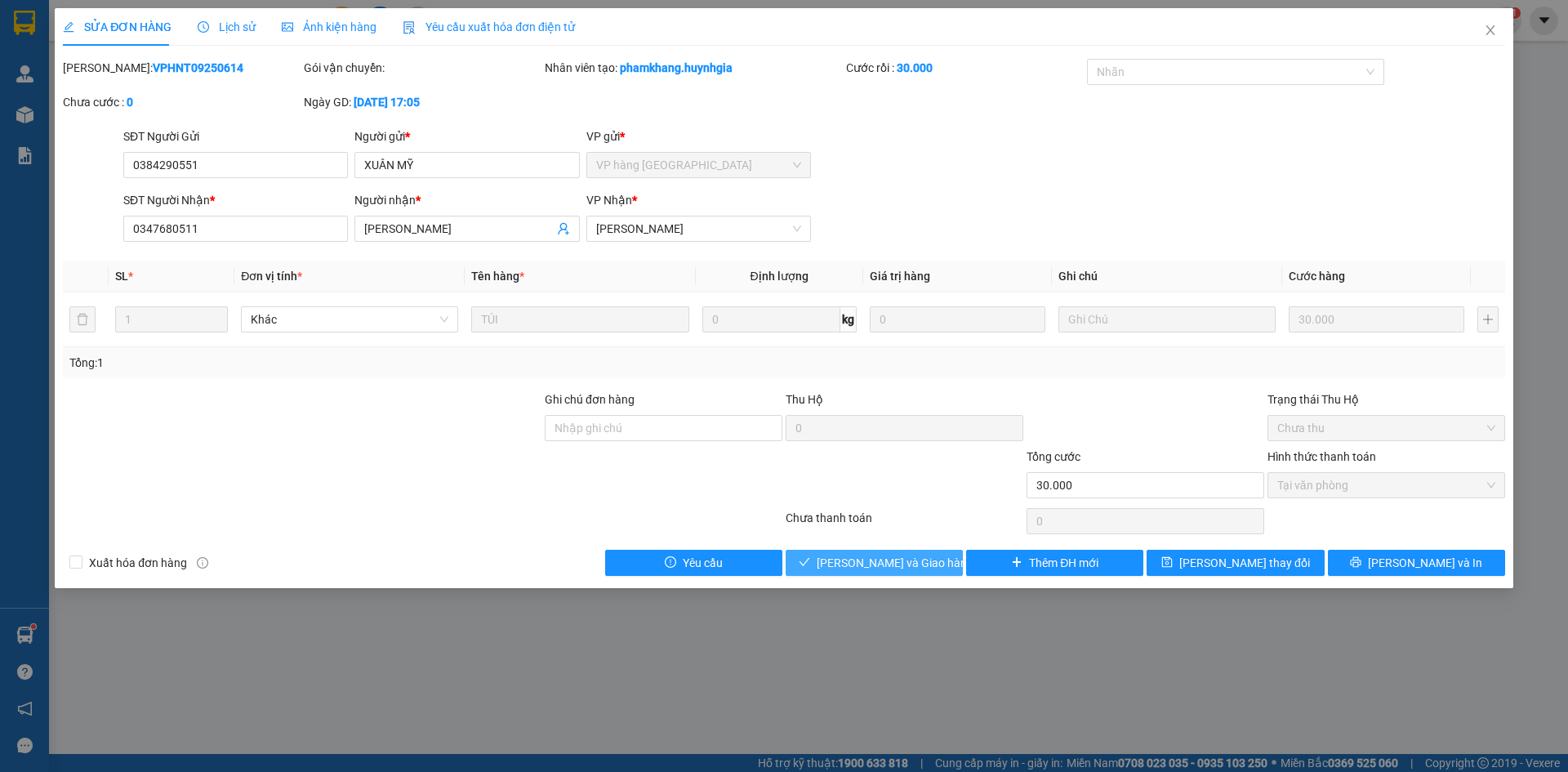
click at [913, 565] on span "[PERSON_NAME] và Giao hàng" at bounding box center [895, 563] width 157 height 18
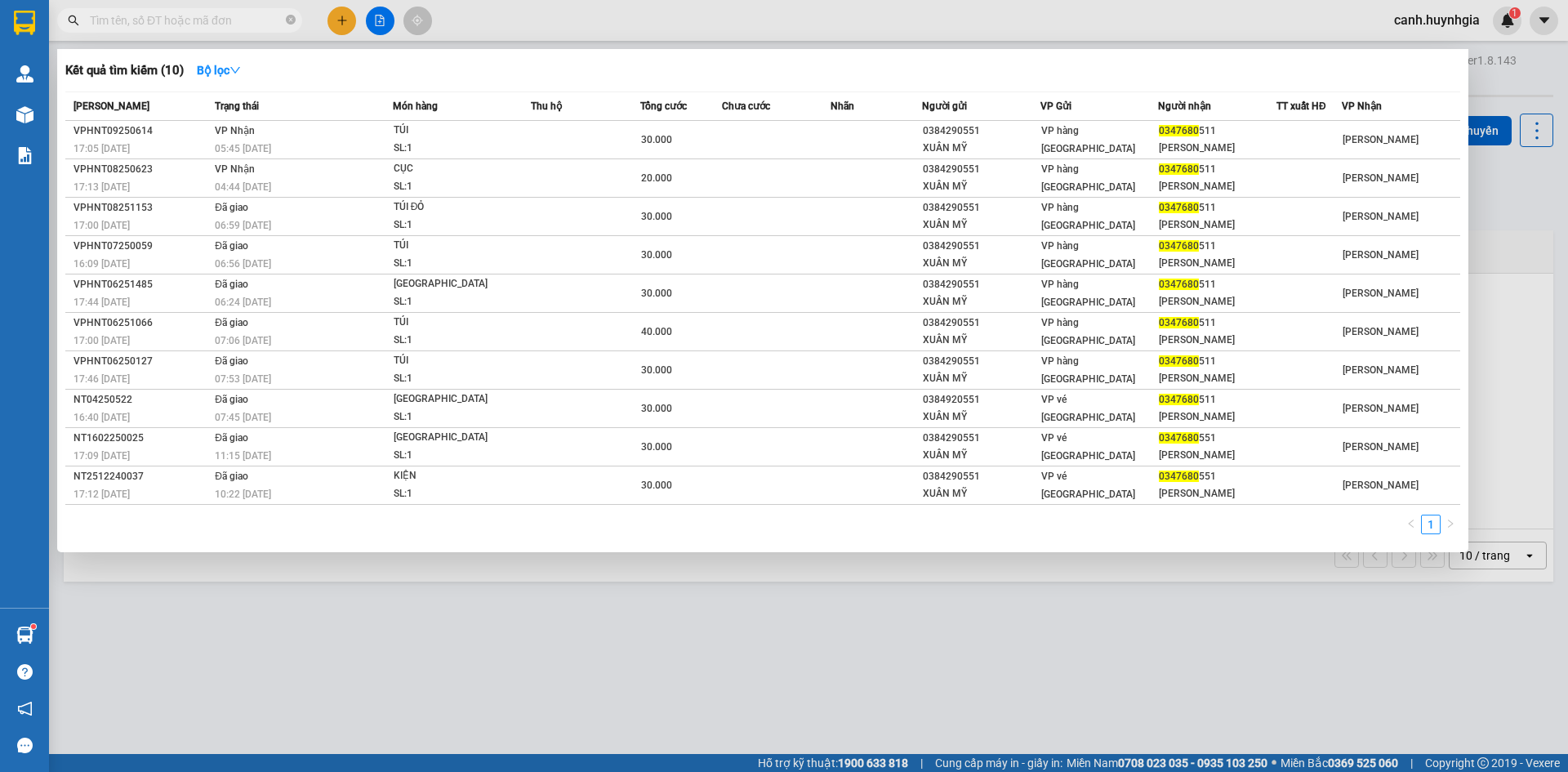
drag, startPoint x: 146, startPoint y: 18, endPoint x: 87, endPoint y: 33, distance: 60.9
click at [87, 33] on div "Kết quả tìm kiếm ( 10 ) Bộ lọc Mã ĐH Trạng thái Món hàng Thu hộ Tổng cước Chưa …" at bounding box center [159, 20] width 319 height 29
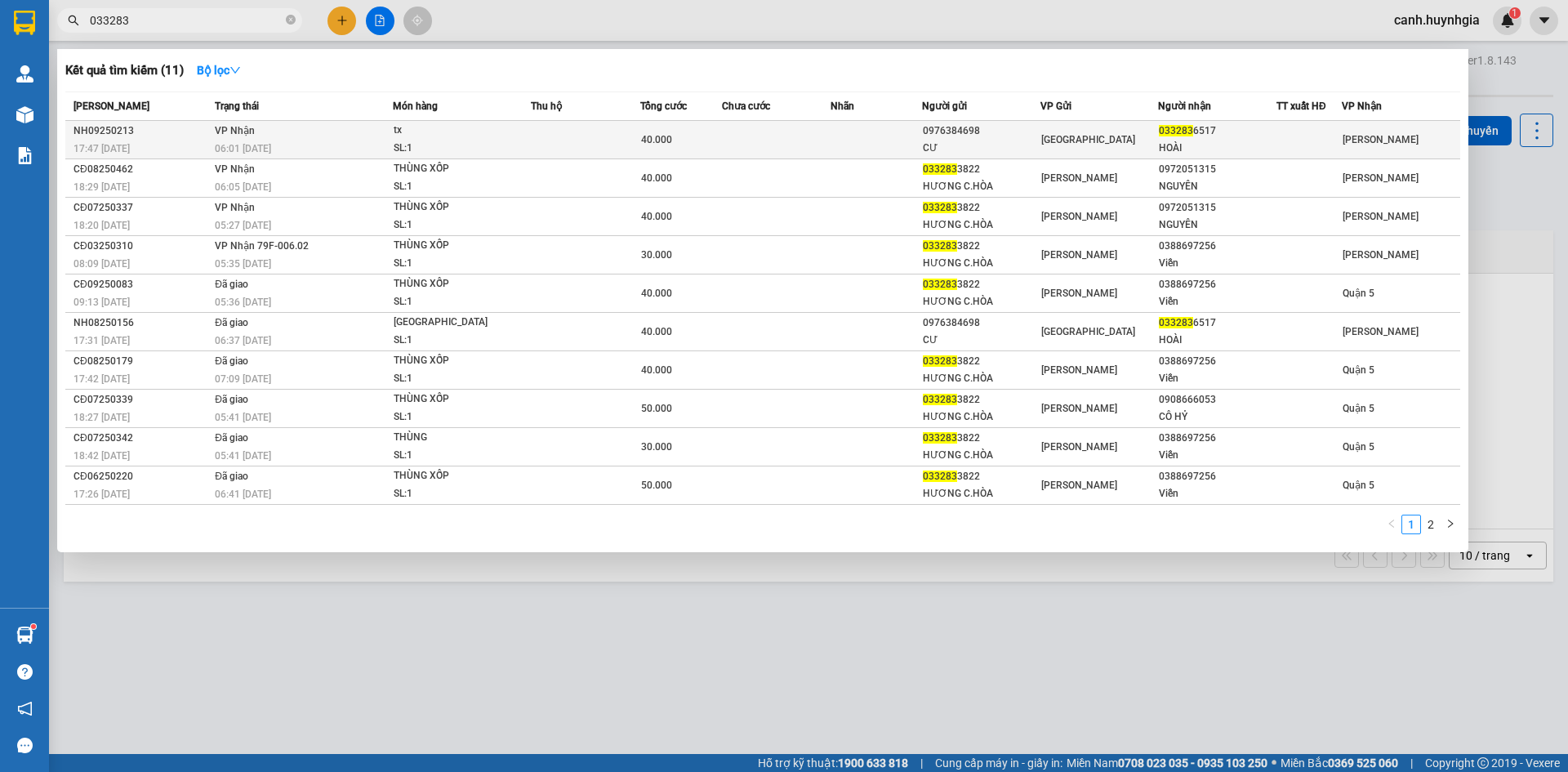
type input "033283"
click at [1110, 140] on div "[GEOGRAPHIC_DATA]" at bounding box center [1100, 140] width 117 height 18
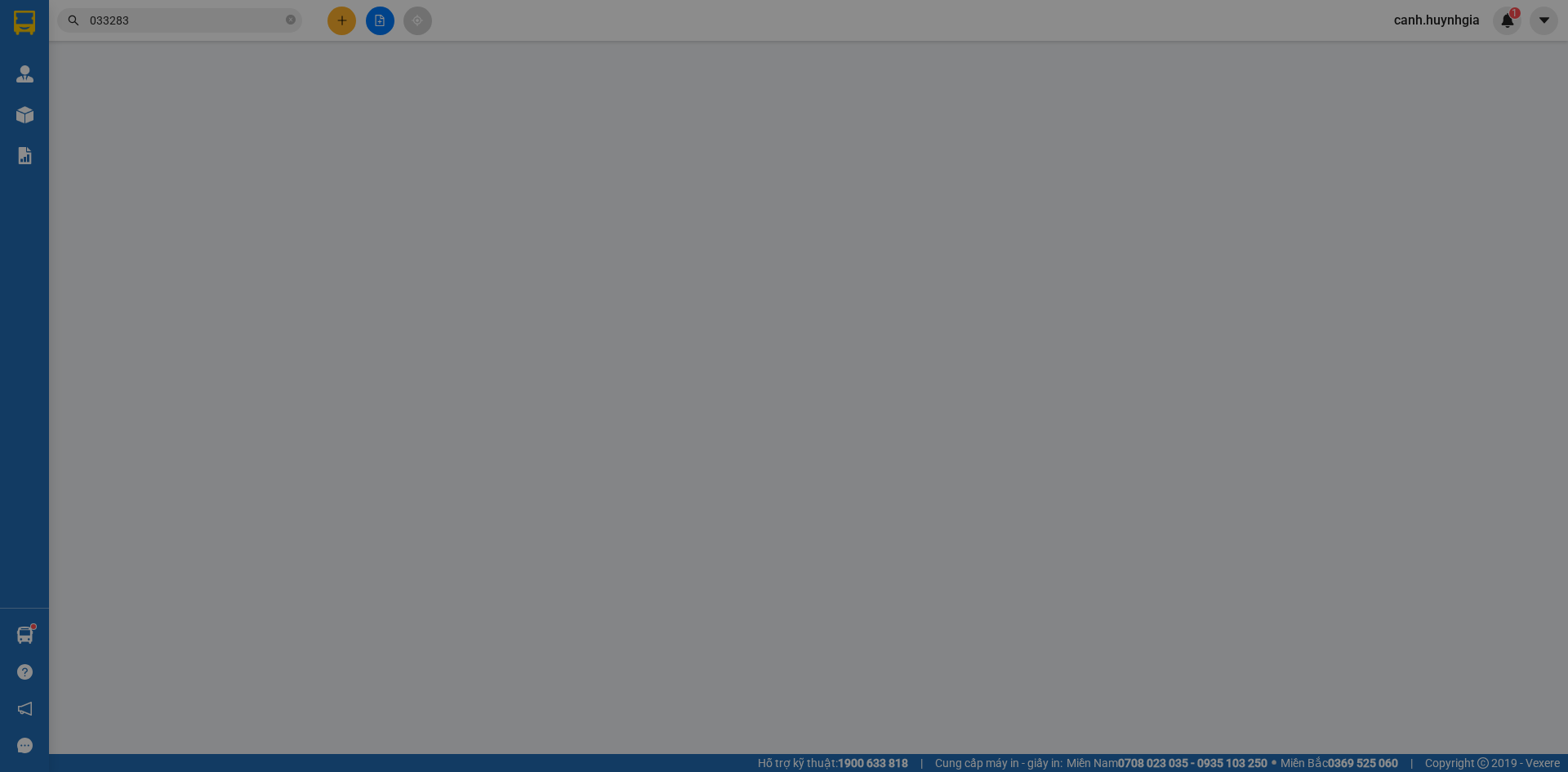
type input "0976384698"
type input "CƯ"
type input "0332836517"
type input "HOÀI"
type input "40.000"
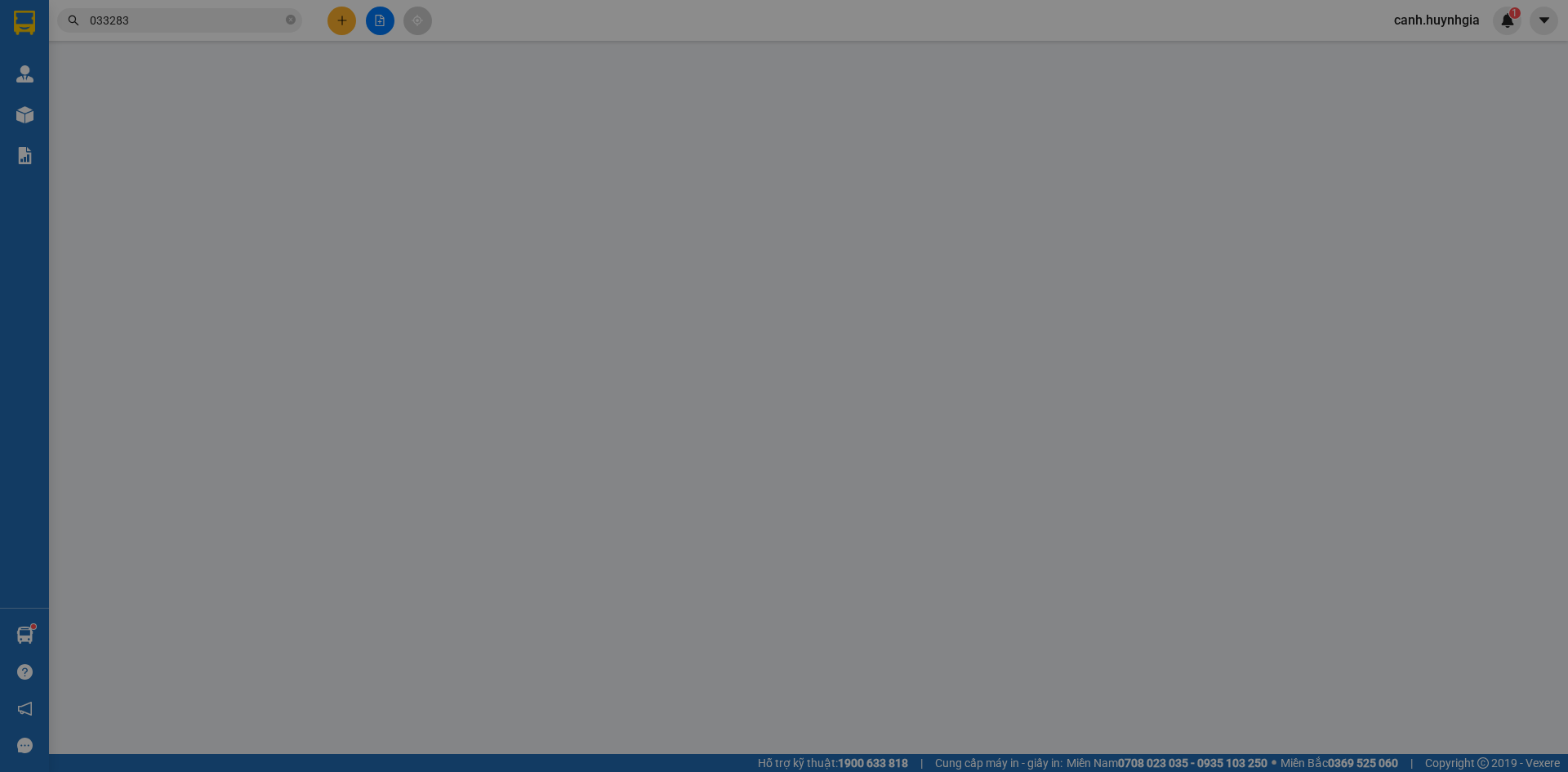
type input "0"
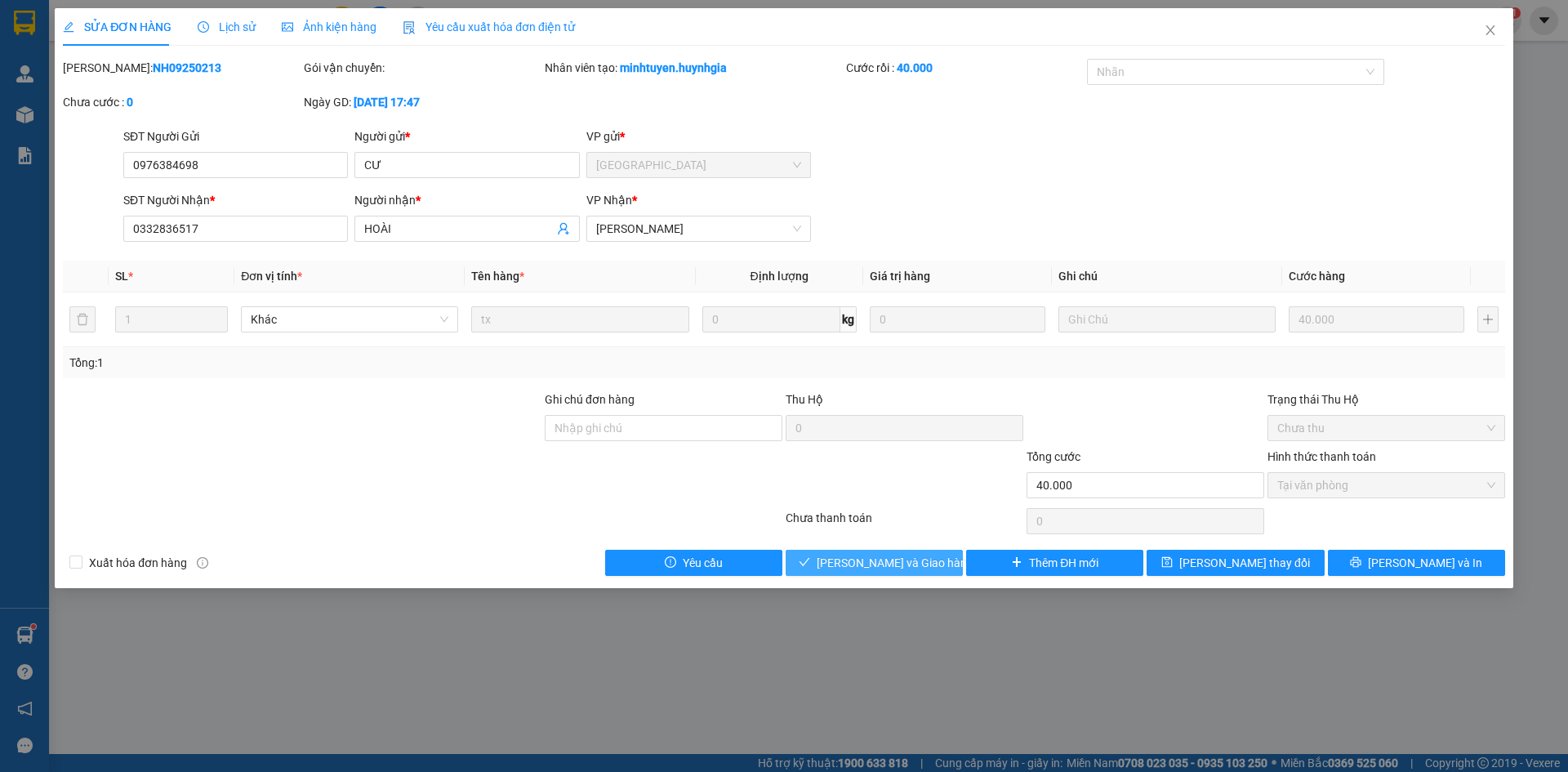
click at [916, 560] on span "[PERSON_NAME] và Giao hàng" at bounding box center [895, 563] width 157 height 18
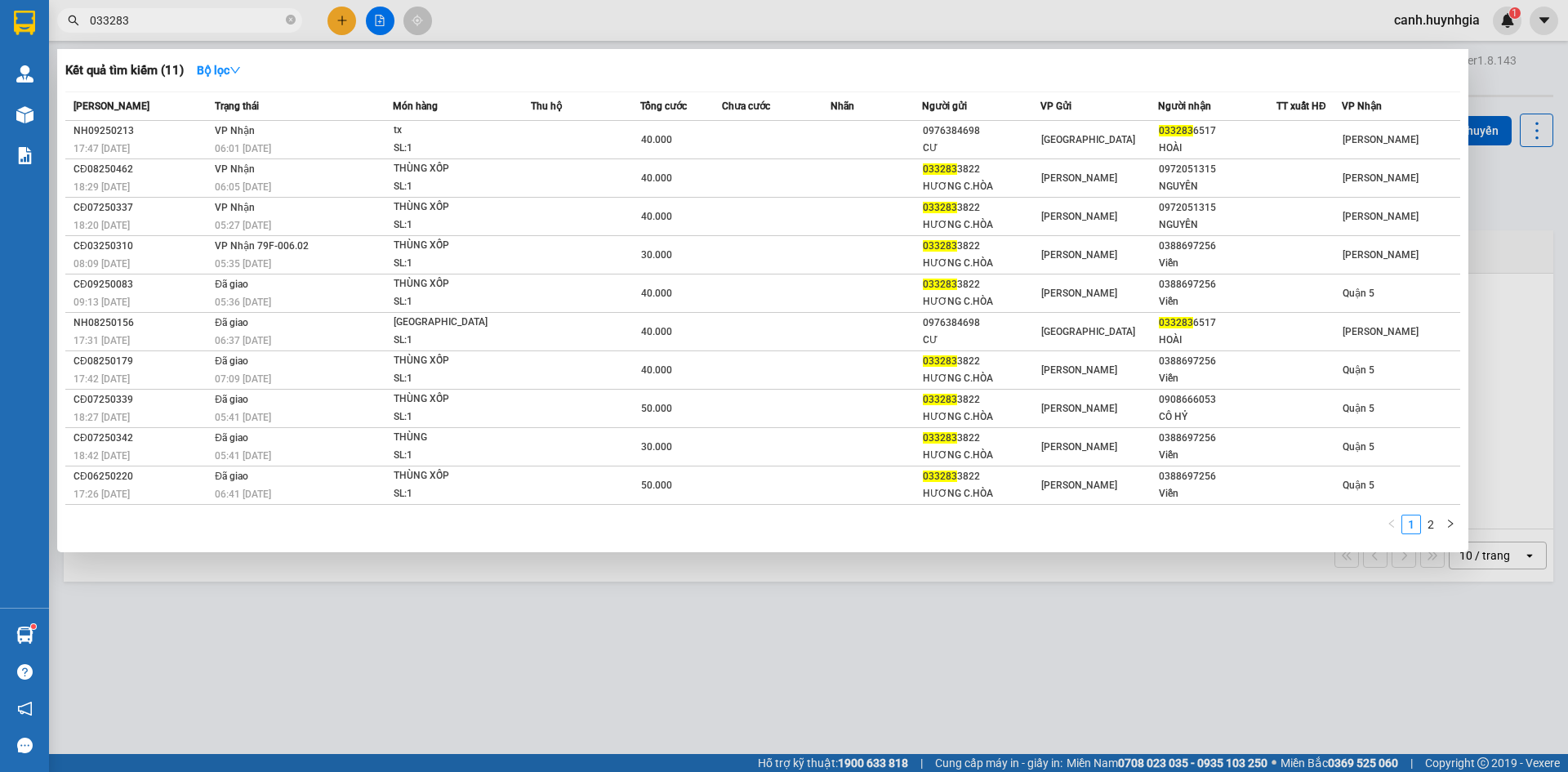
drag, startPoint x: 147, startPoint y: 20, endPoint x: 72, endPoint y: 25, distance: 75.2
click at [72, 25] on div "033283" at bounding box center [159, 20] width 319 height 24
type input "5828"
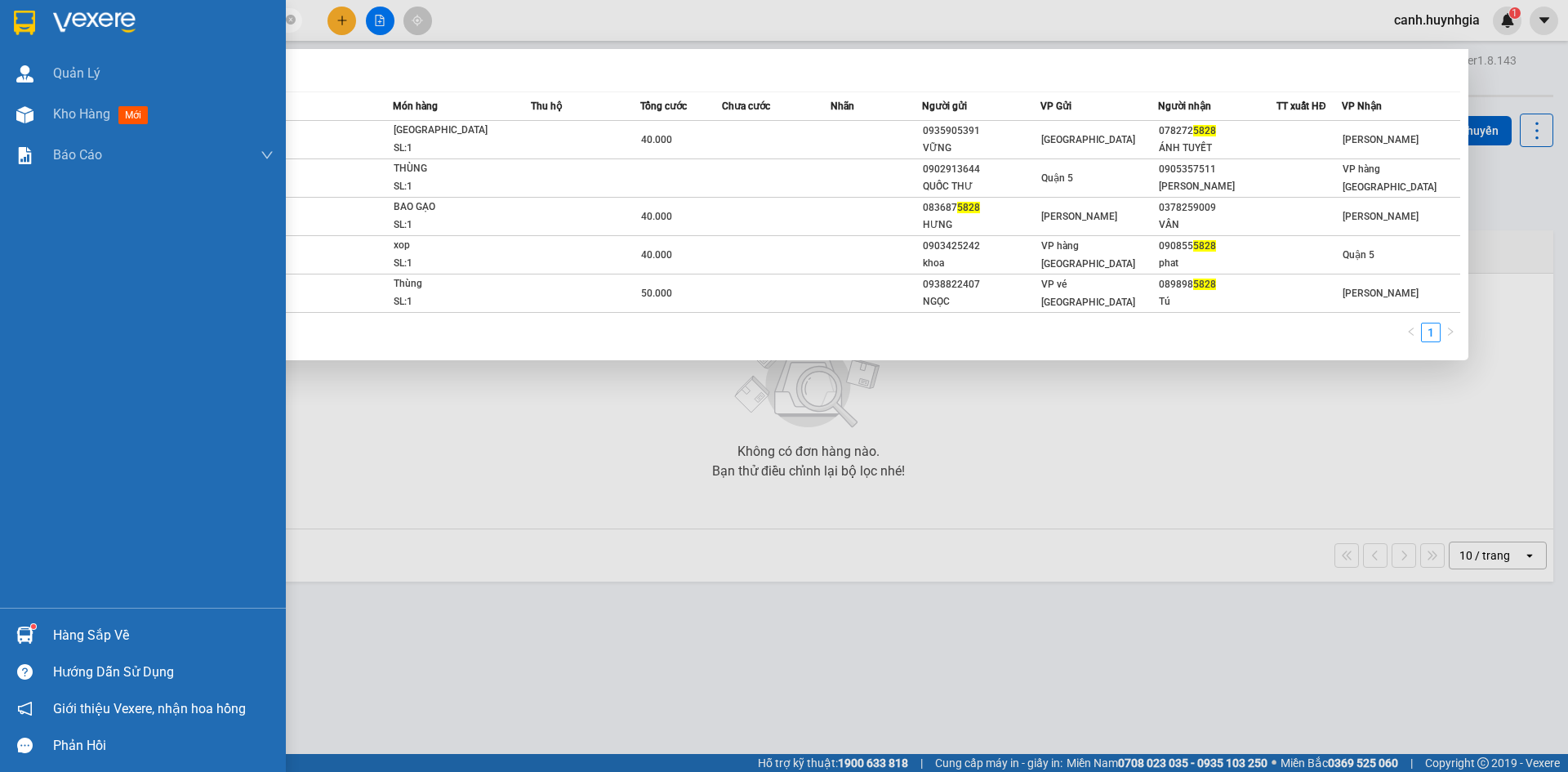
drag, startPoint x: 165, startPoint y: 25, endPoint x: 47, endPoint y: 40, distance: 118.9
click at [47, 40] on section "Kết quả tìm kiếm ( 5 ) Bộ lọc Mã ĐH Trạng thái Món hàng Thu hộ Tổng cước Chưa c…" at bounding box center [784, 386] width 1568 height 772
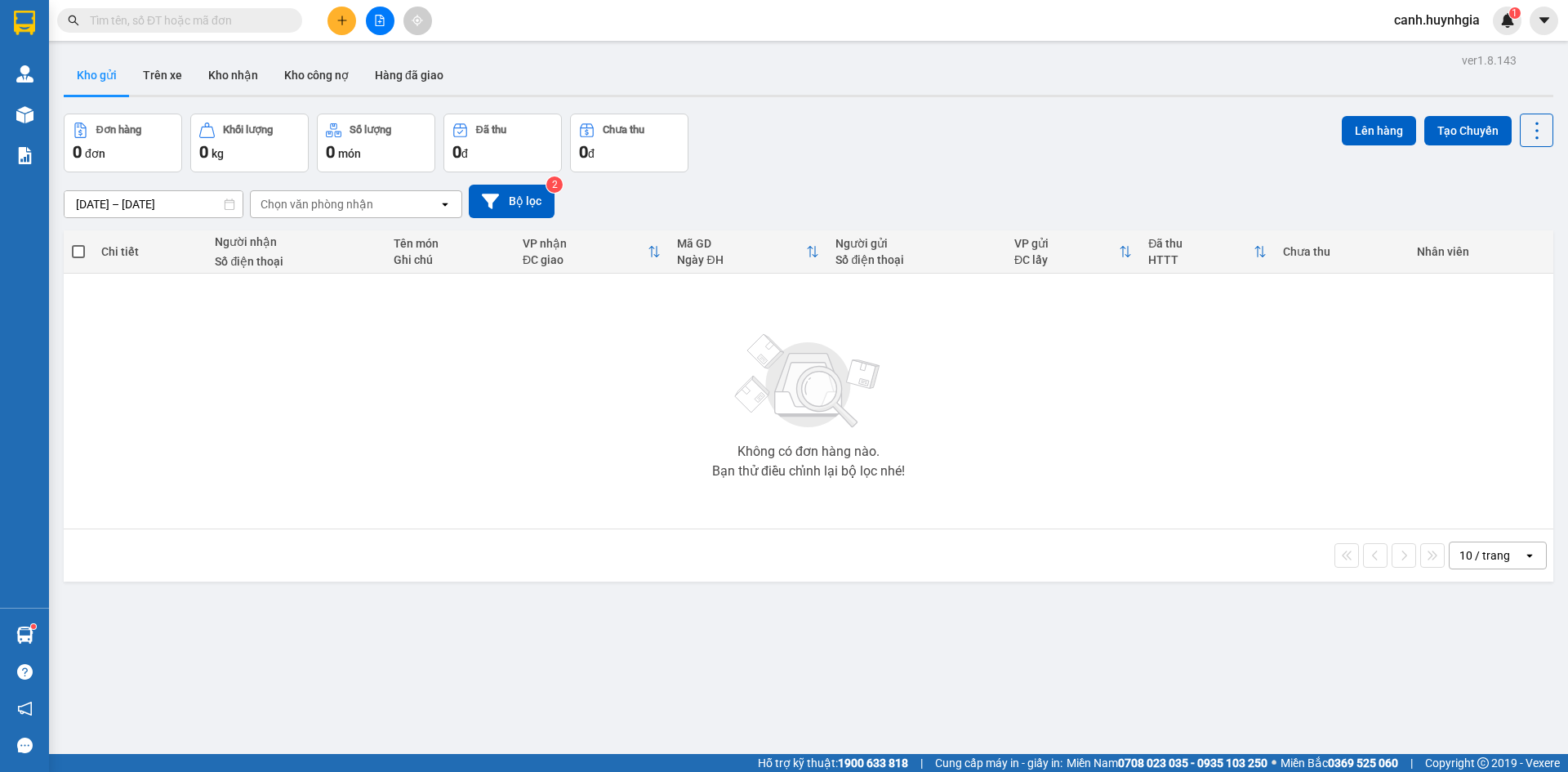
click at [156, 18] on input "text" at bounding box center [186, 20] width 193 height 18
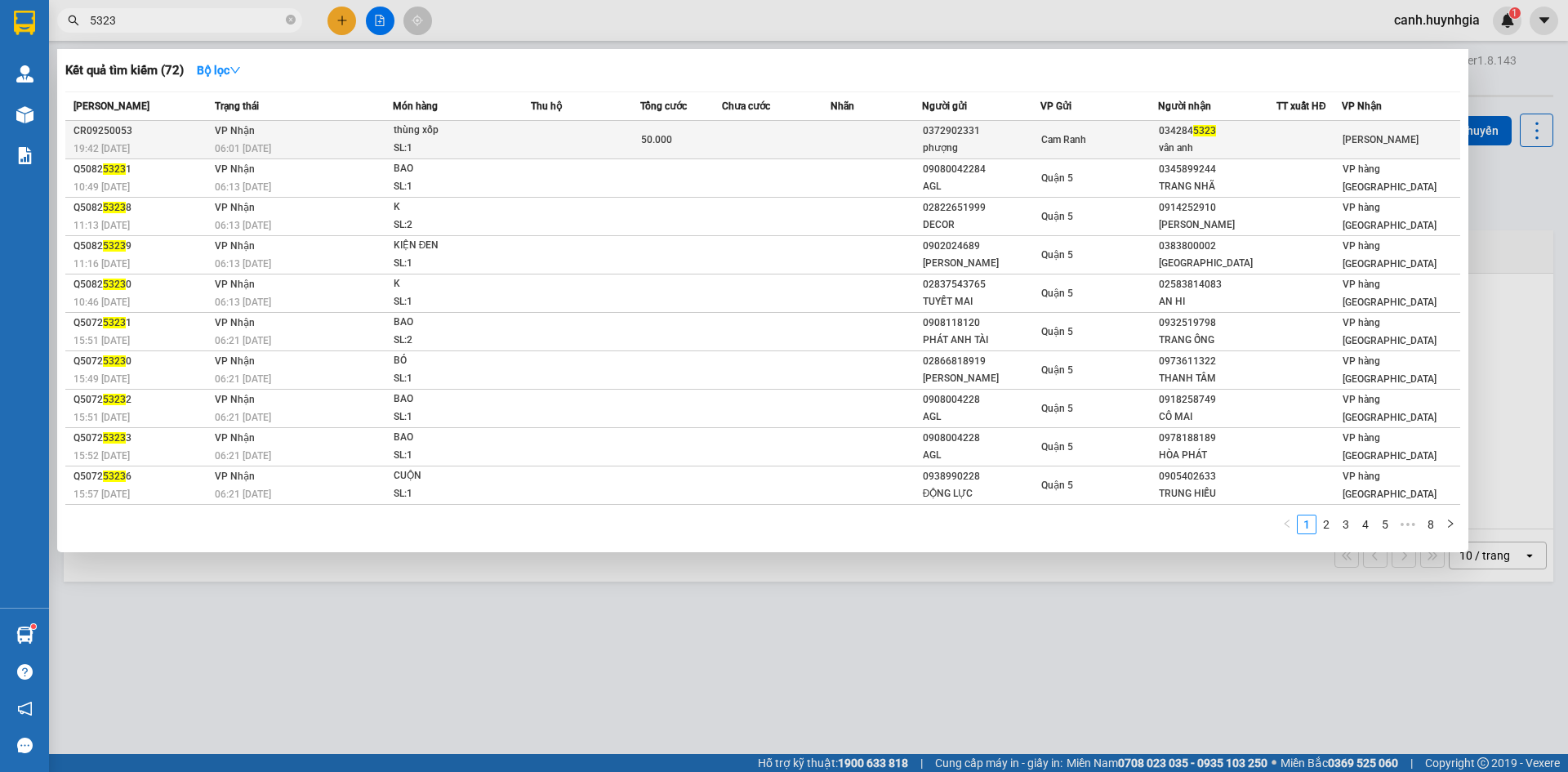
type input "5323"
click at [1041, 129] on td "Cam Ranh" at bounding box center [1099, 140] width 118 height 38
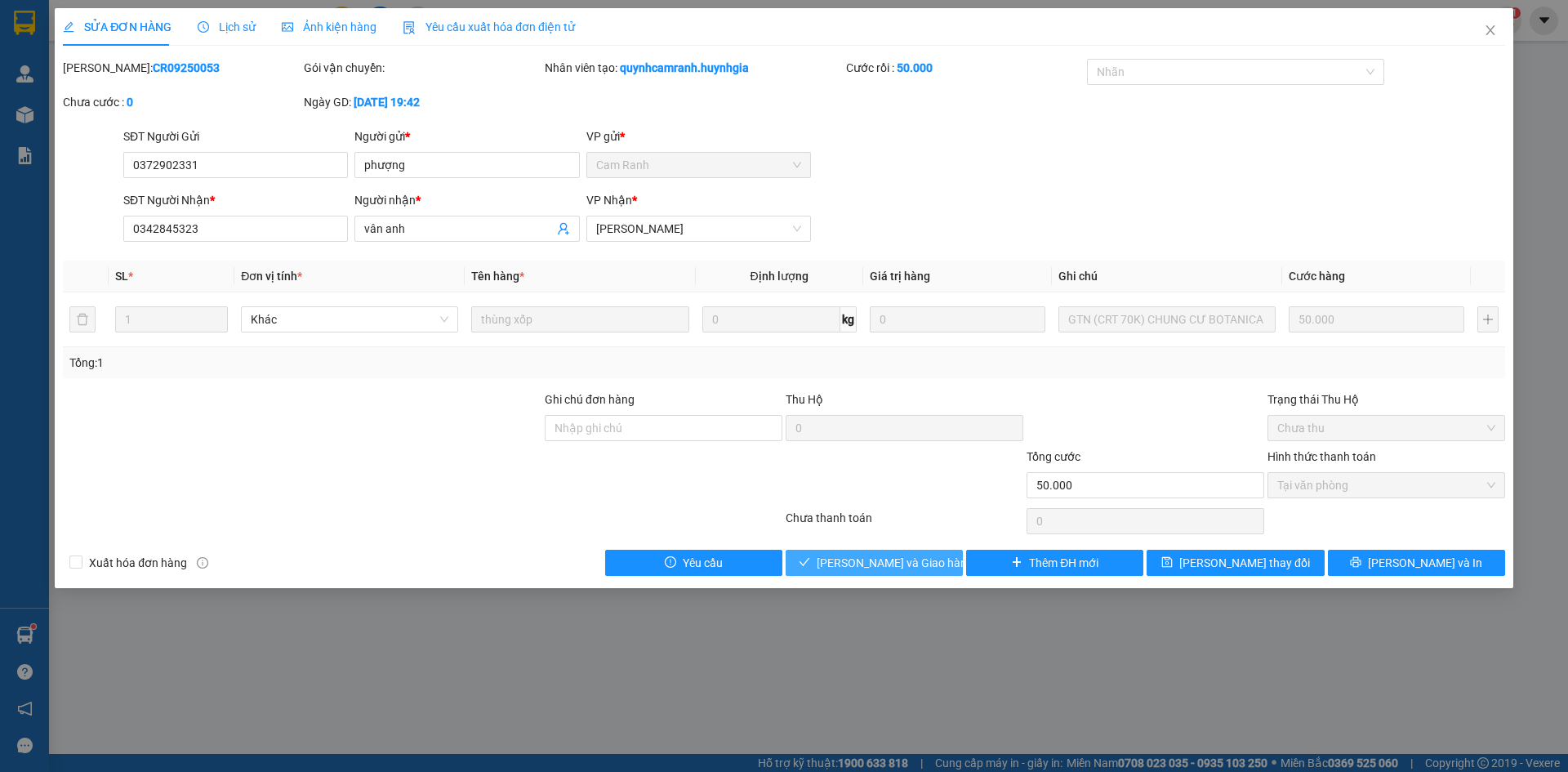
click at [899, 556] on span "[PERSON_NAME] và Giao hàng" at bounding box center [895, 563] width 157 height 18
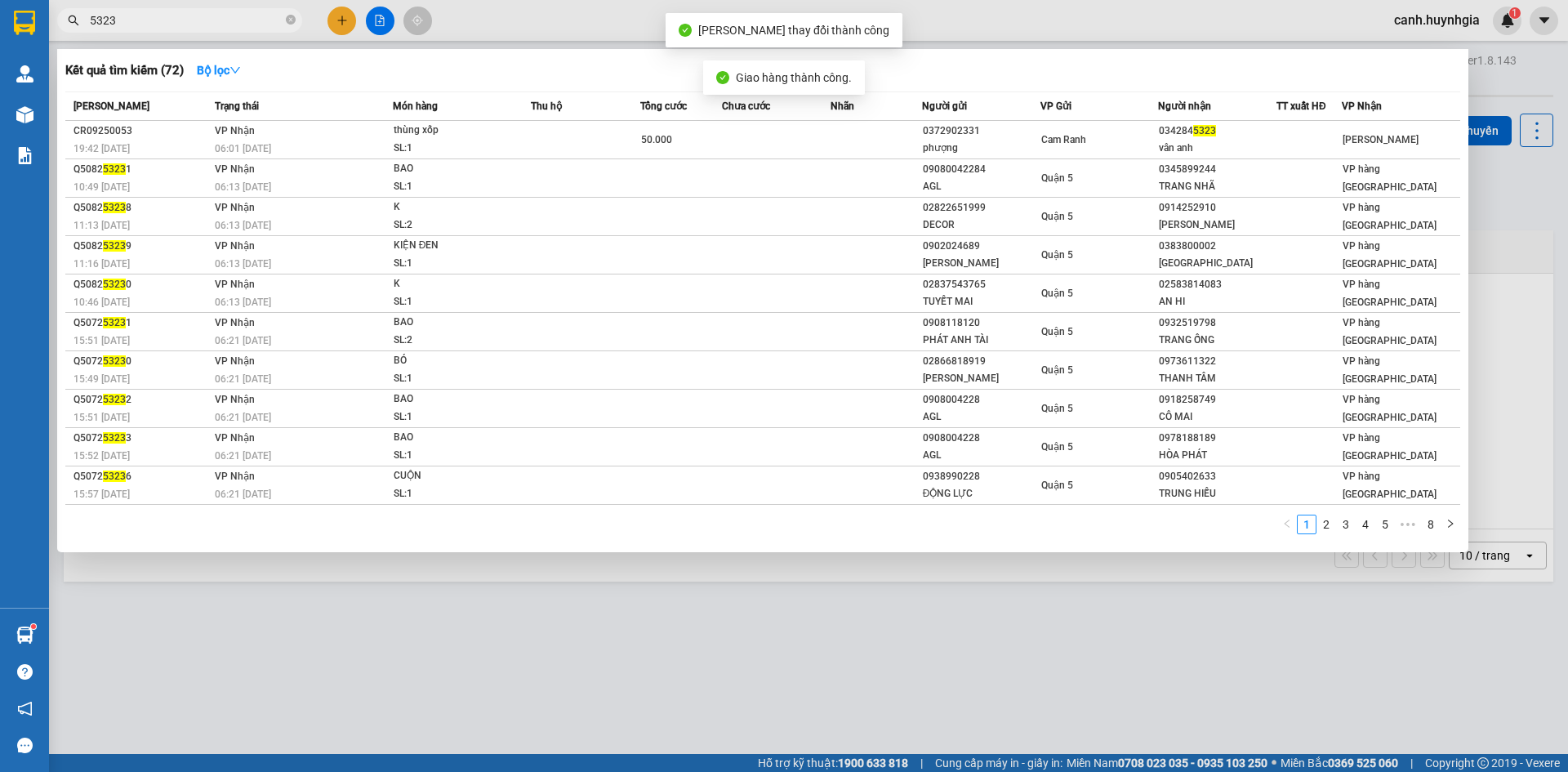
drag, startPoint x: 170, startPoint y: 19, endPoint x: 88, endPoint y: 30, distance: 82.7
click at [88, 30] on span "5323" at bounding box center [179, 20] width 246 height 24
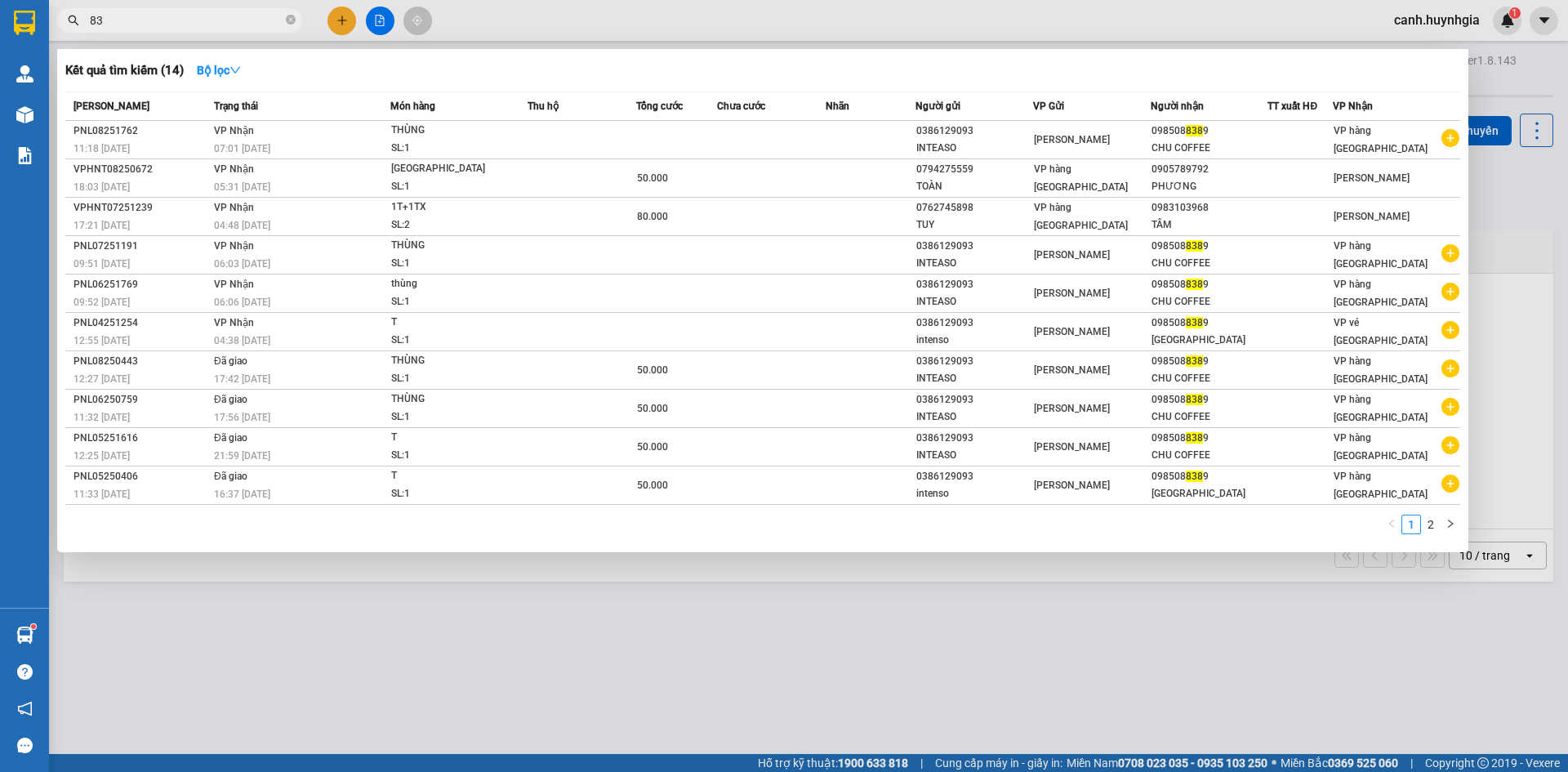
type input "8"
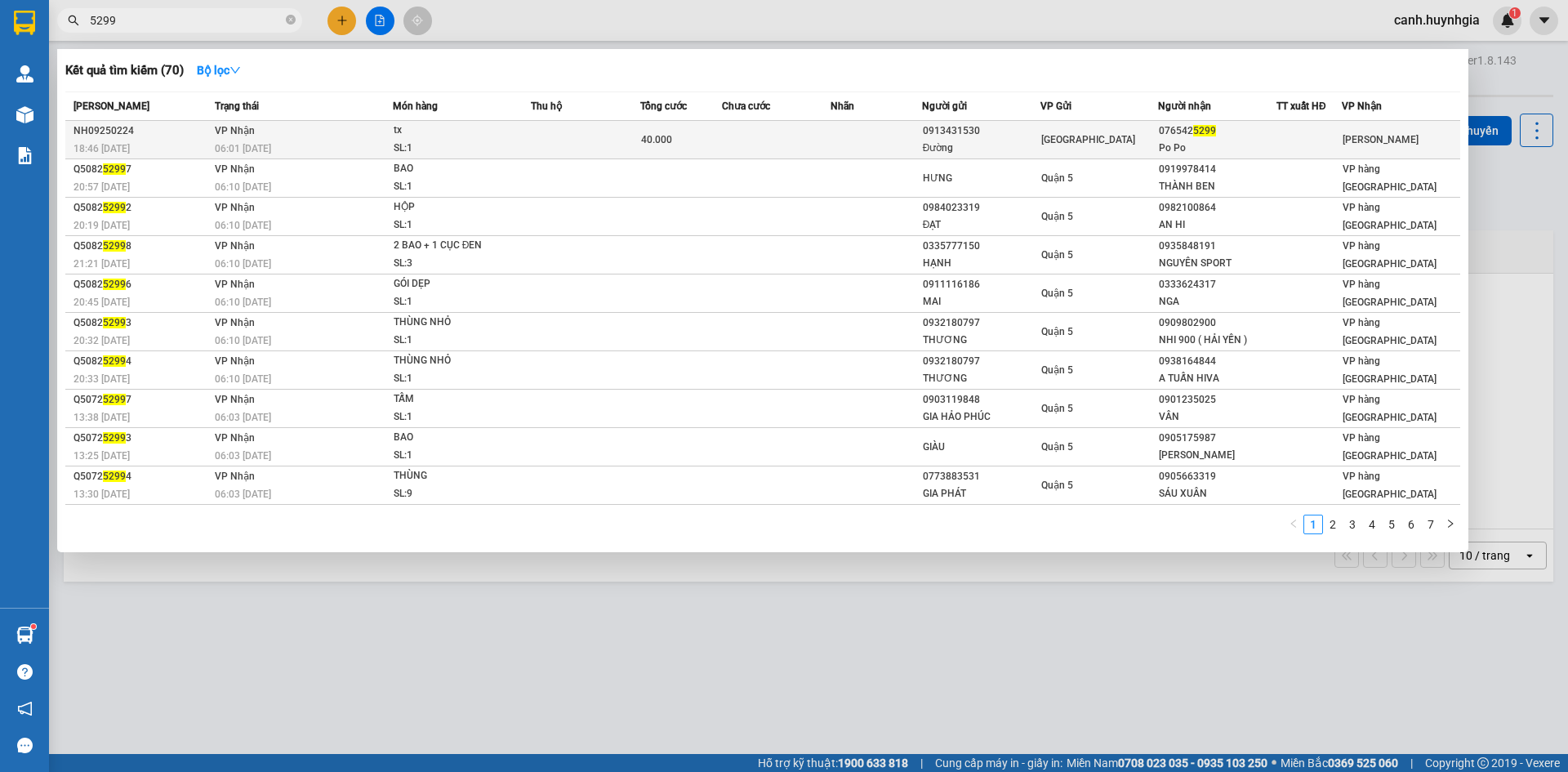
click at [1070, 143] on span "[GEOGRAPHIC_DATA]" at bounding box center [1088, 140] width 94 height 11
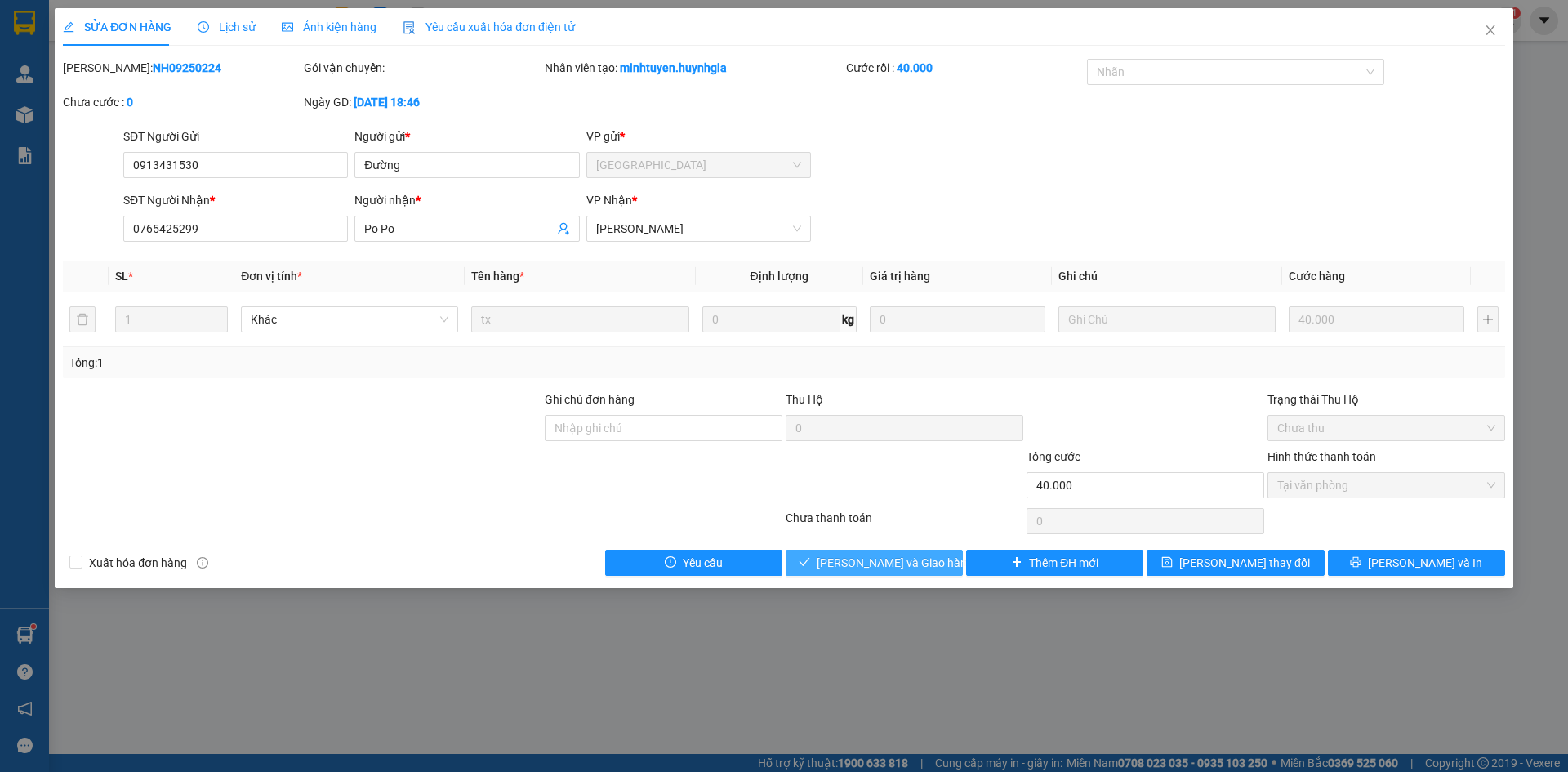
click at [907, 560] on span "[PERSON_NAME] và Giao hàng" at bounding box center [895, 563] width 157 height 18
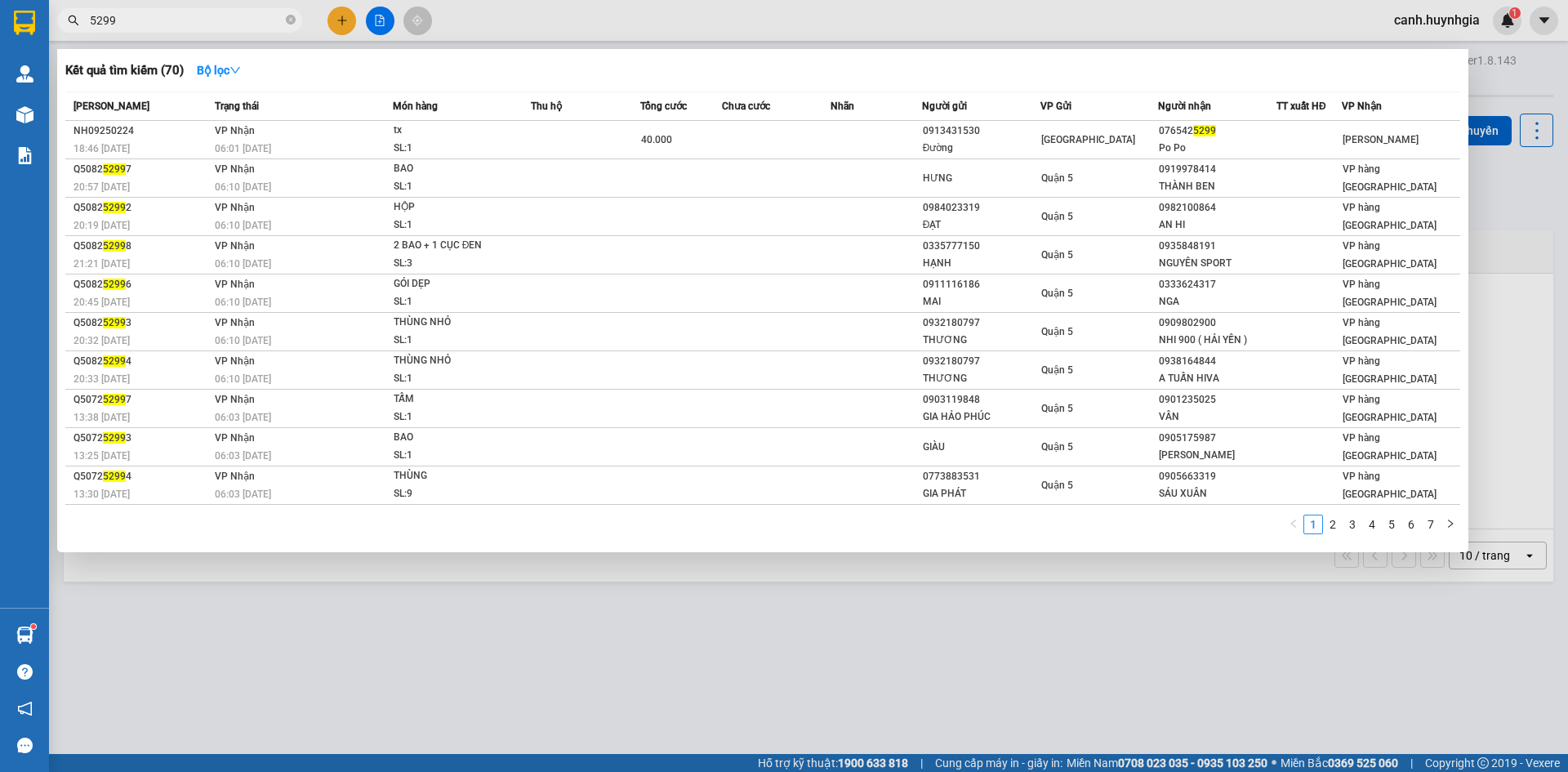
drag, startPoint x: 137, startPoint y: 14, endPoint x: 113, endPoint y: 20, distance: 24.7
click at [113, 20] on input "5299" at bounding box center [186, 20] width 193 height 18
type input "5"
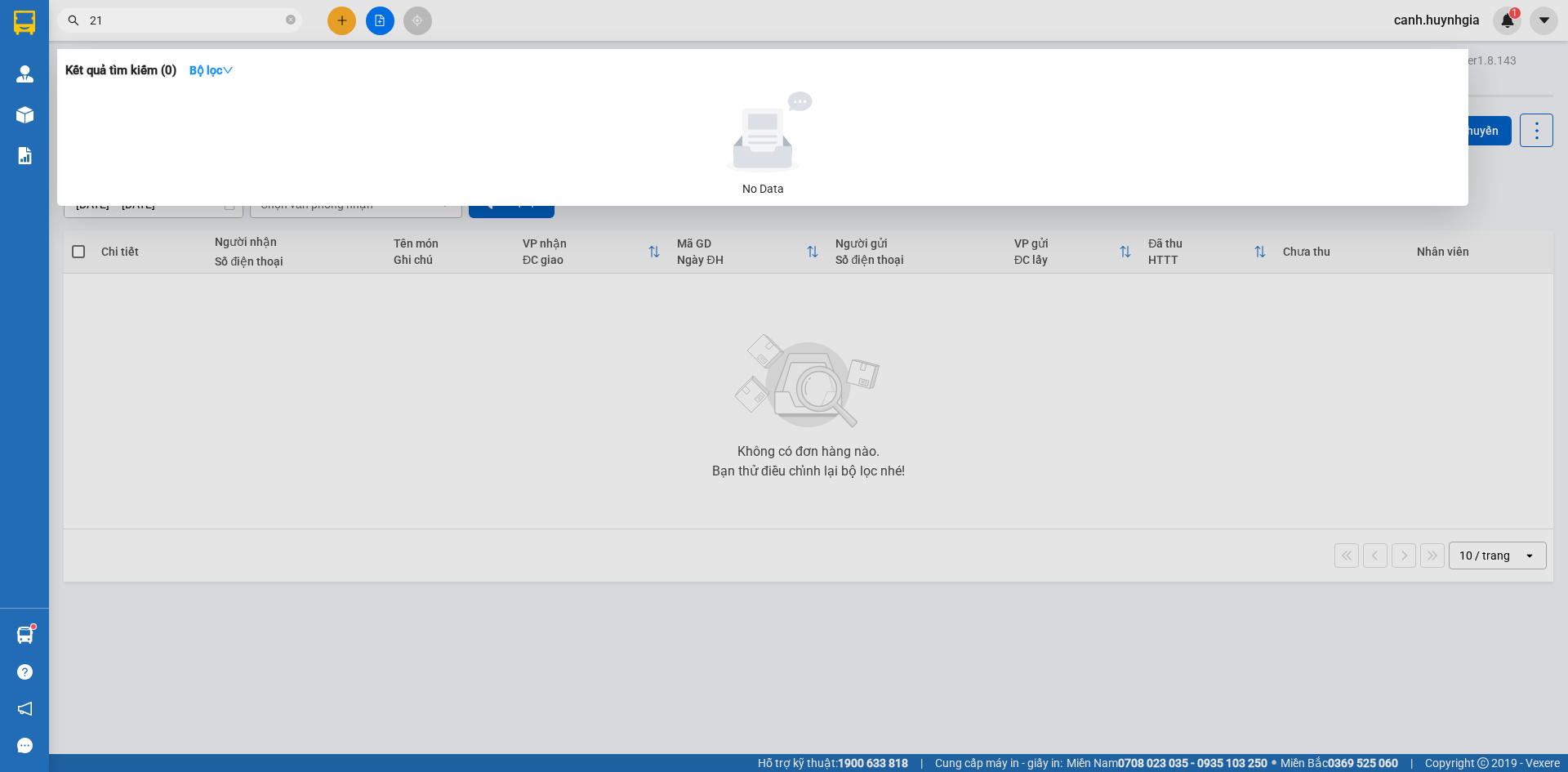
type input "2"
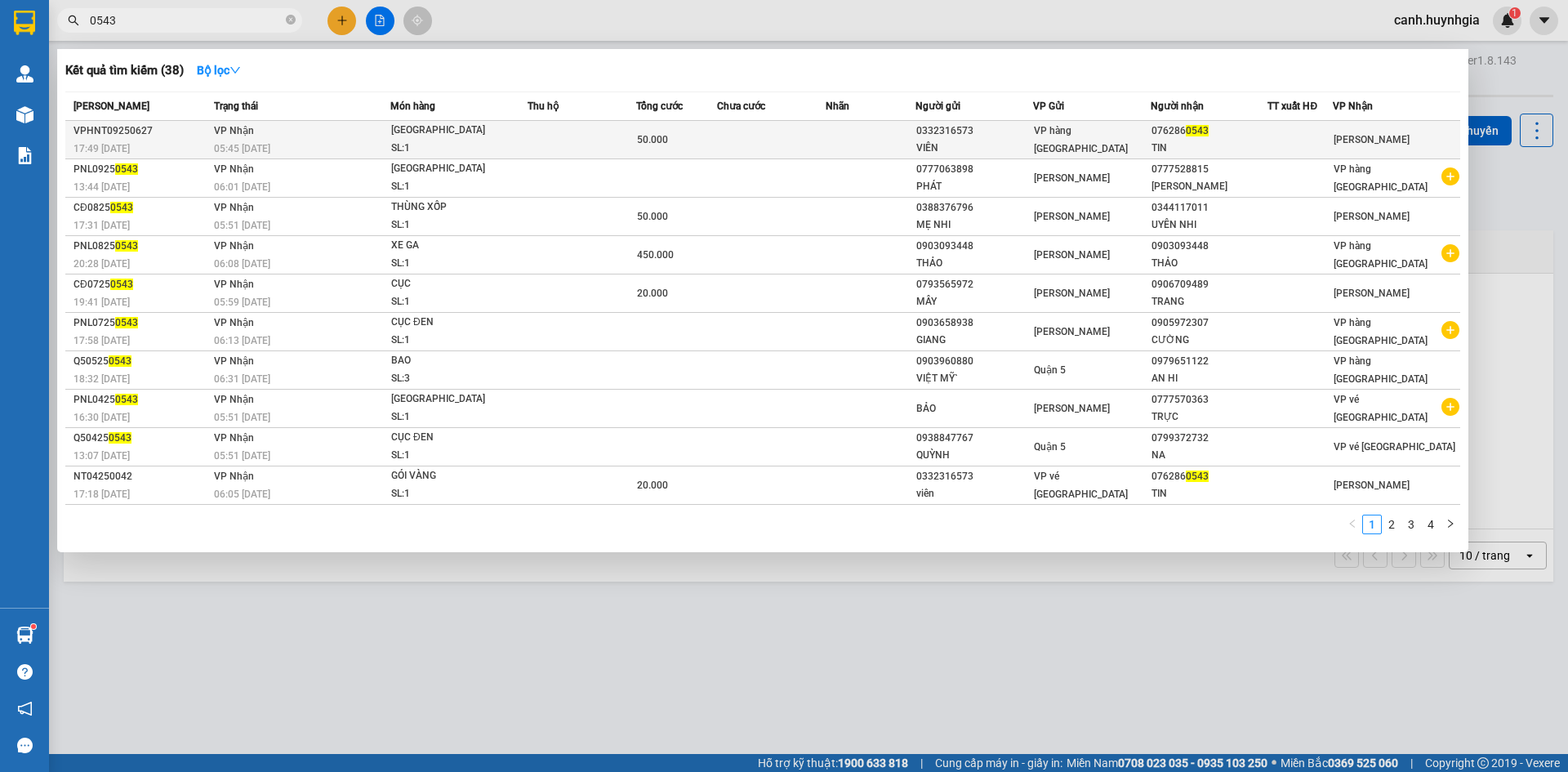
type input "0543"
click at [1220, 140] on div "TIN" at bounding box center [1209, 148] width 116 height 17
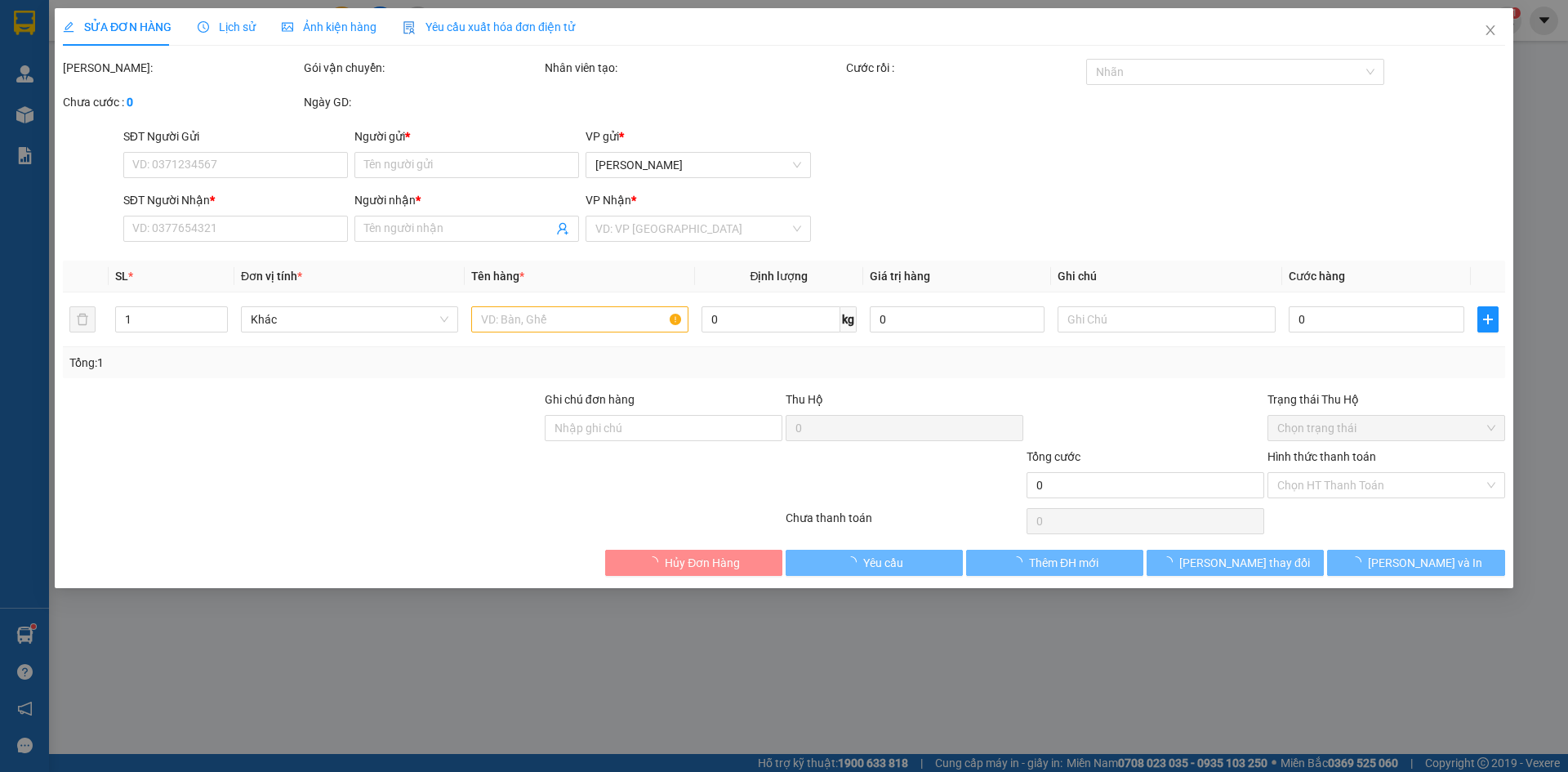
type input "0332316573"
type input "VIÊN"
type input "0762860543"
type input "TIN"
type input "50.000"
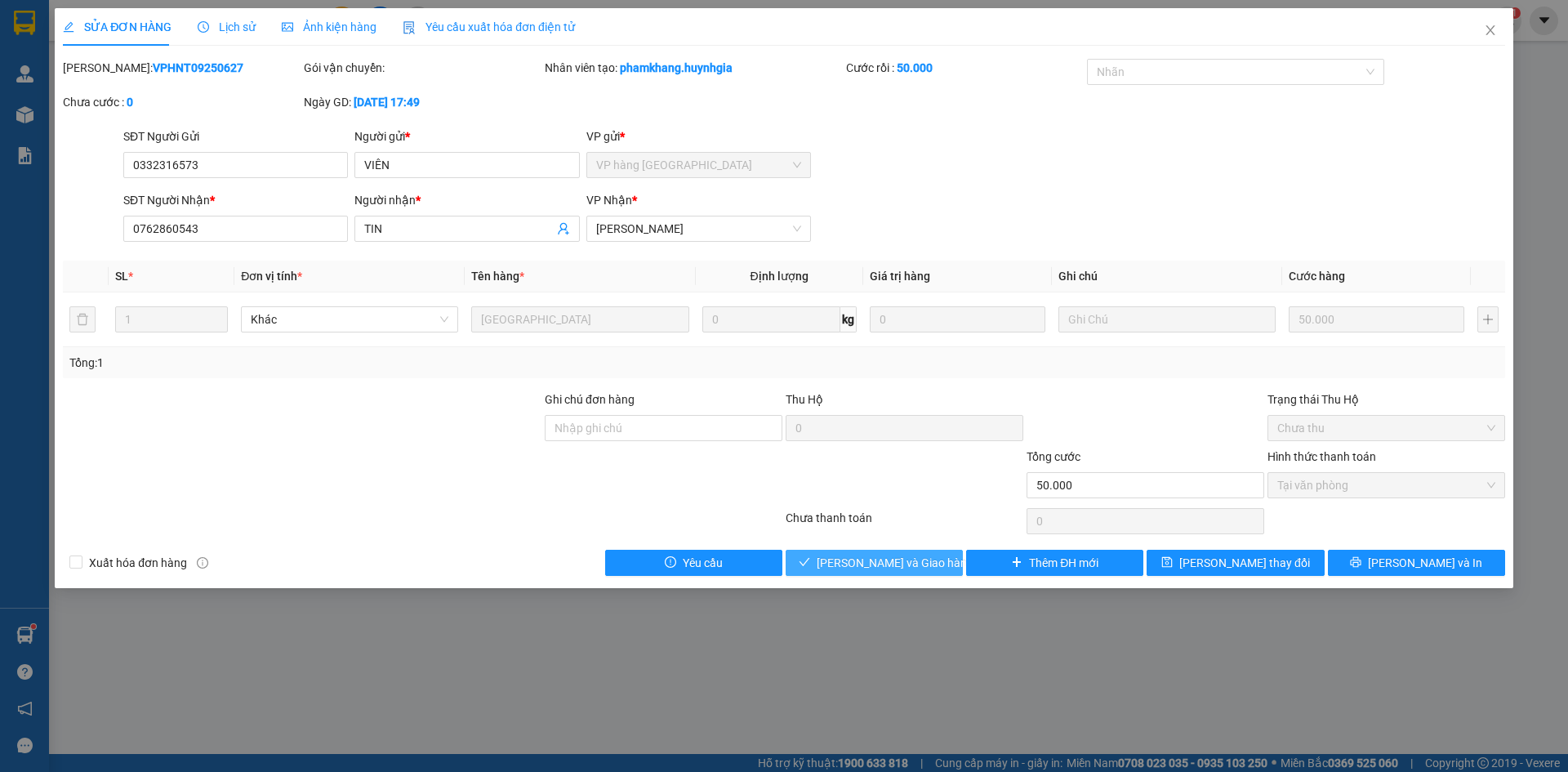
click at [905, 560] on span "[PERSON_NAME] và Giao hàng" at bounding box center [895, 563] width 157 height 18
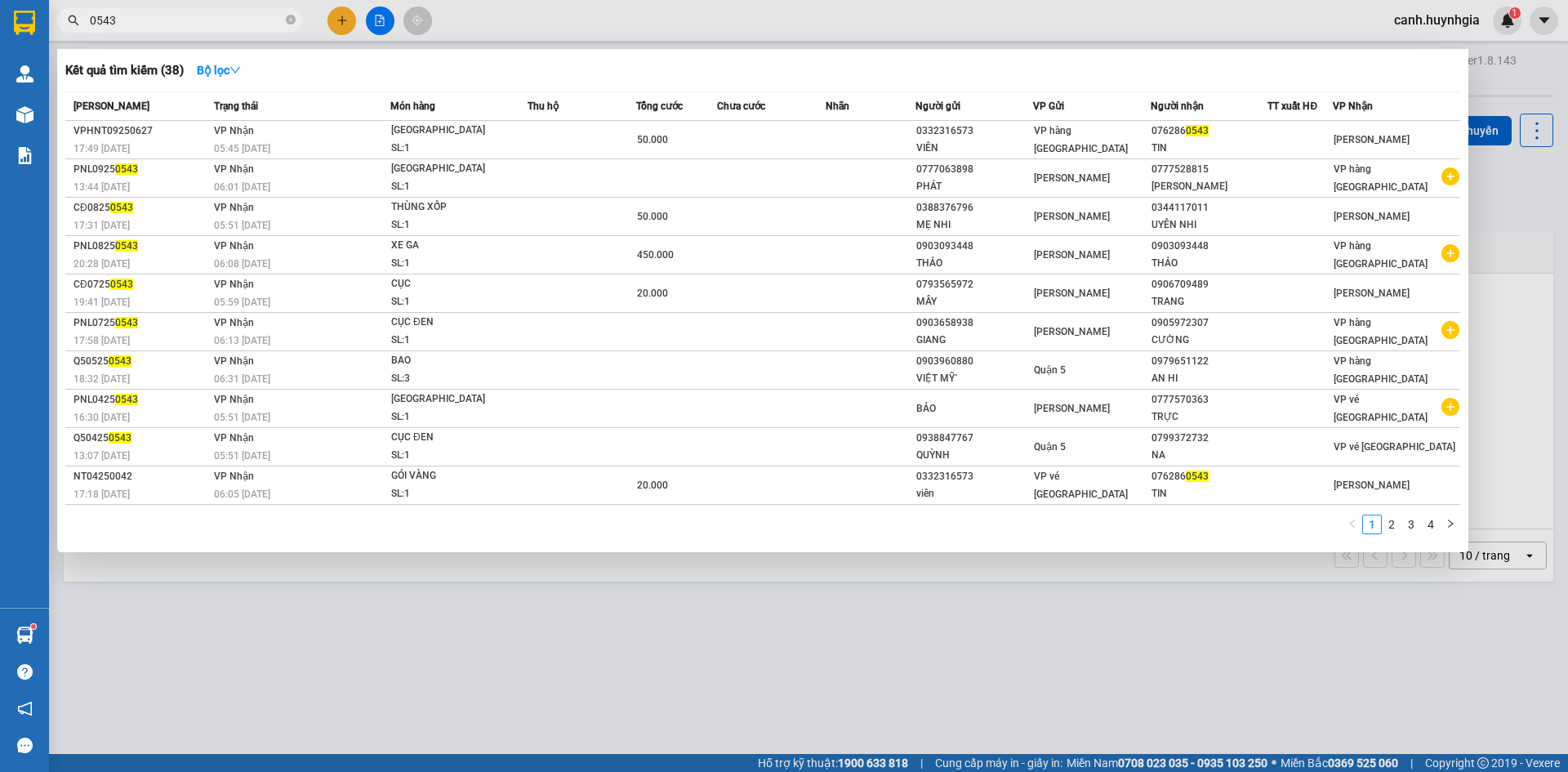
drag, startPoint x: 125, startPoint y: 18, endPoint x: 90, endPoint y: 20, distance: 35.1
click at [90, 20] on input "0543" at bounding box center [186, 20] width 193 height 18
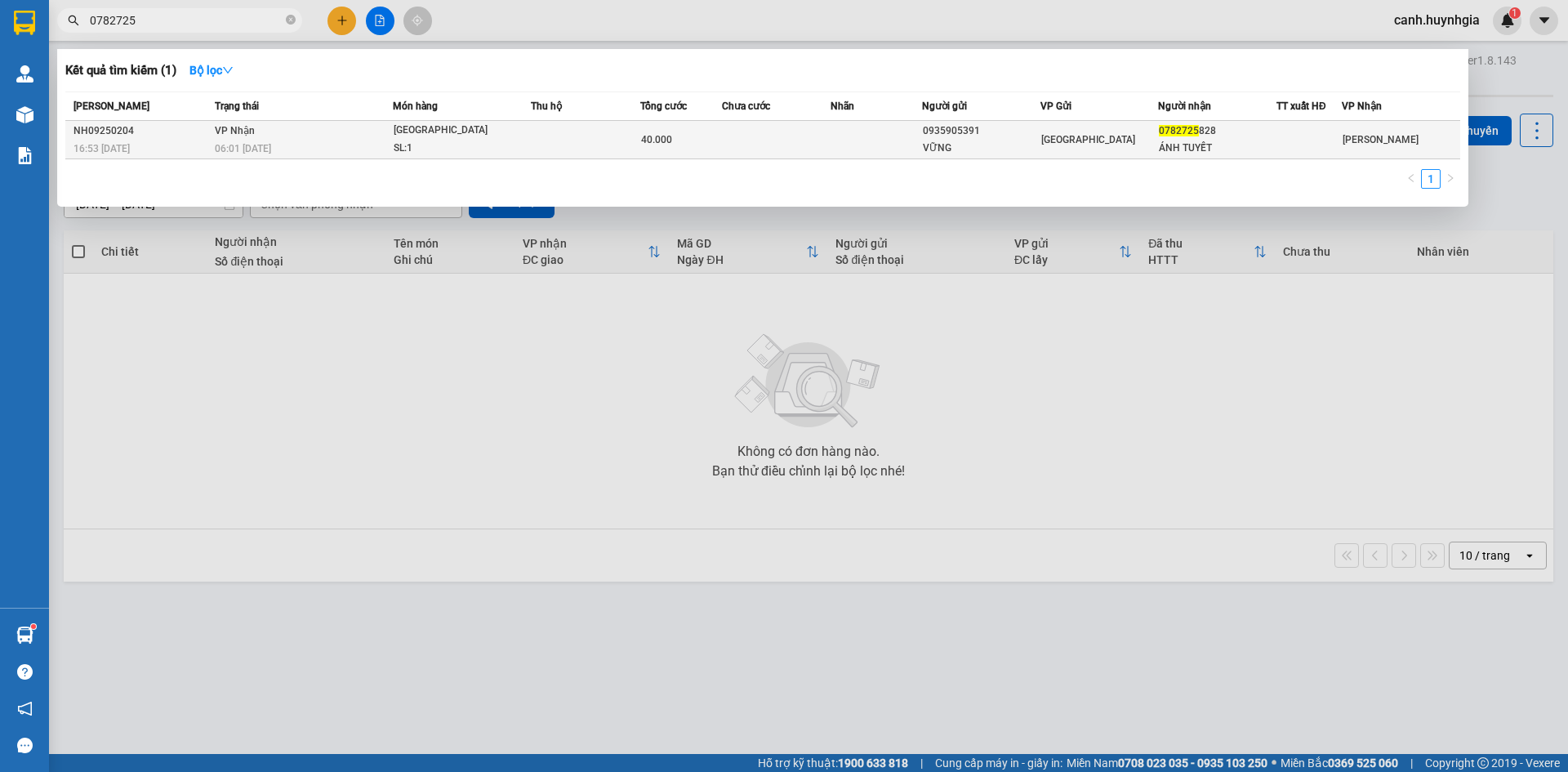
type input "0782725"
click at [1089, 137] on div "[GEOGRAPHIC_DATA]" at bounding box center [1100, 140] width 117 height 18
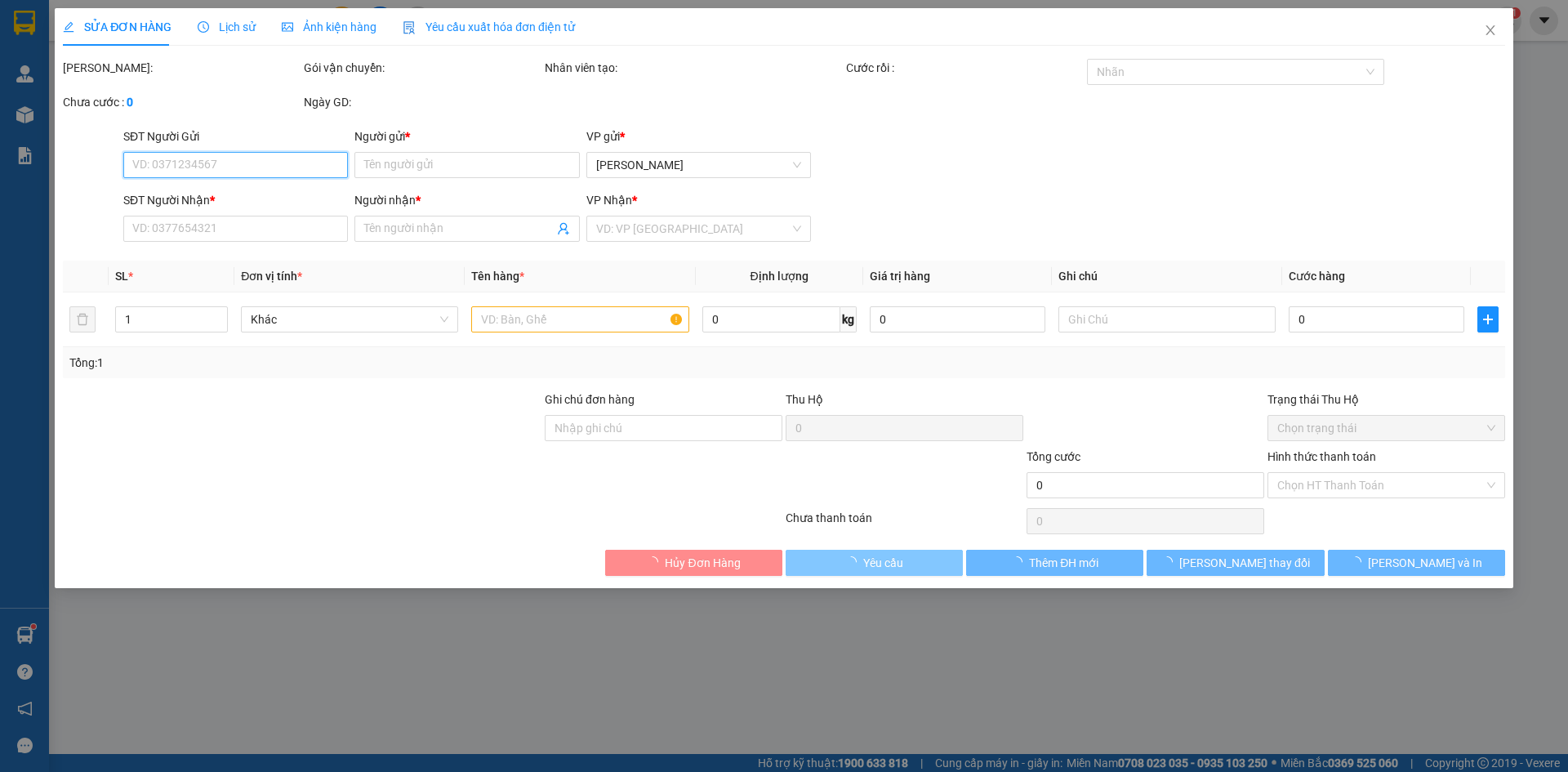
type input "0935905391"
type input "VỮNG"
type input "0782725828"
type input "ÁNH TUYẾT"
type input "40.000"
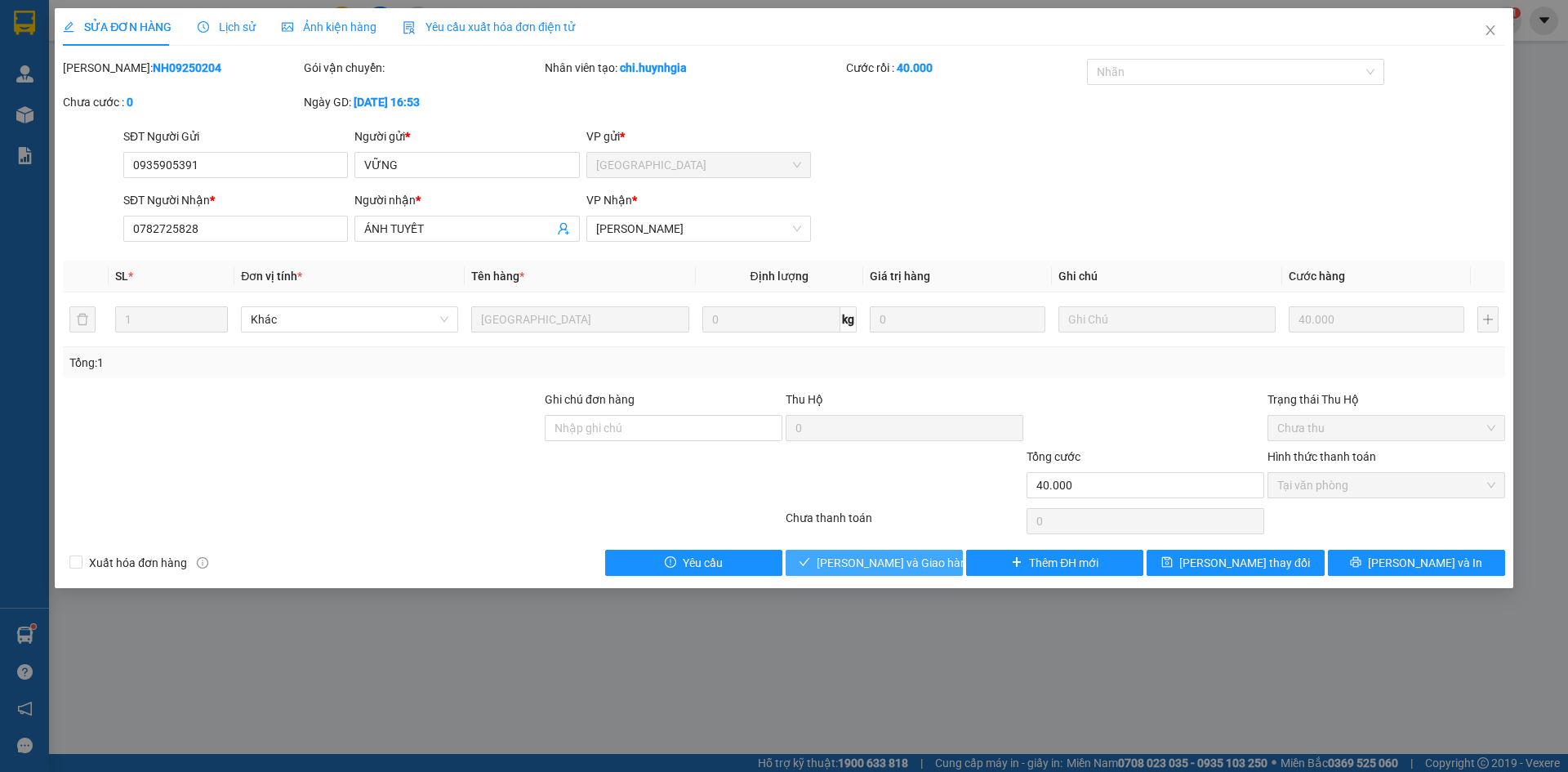
click at [884, 566] on span "[PERSON_NAME] và Giao hàng" at bounding box center [895, 563] width 157 height 18
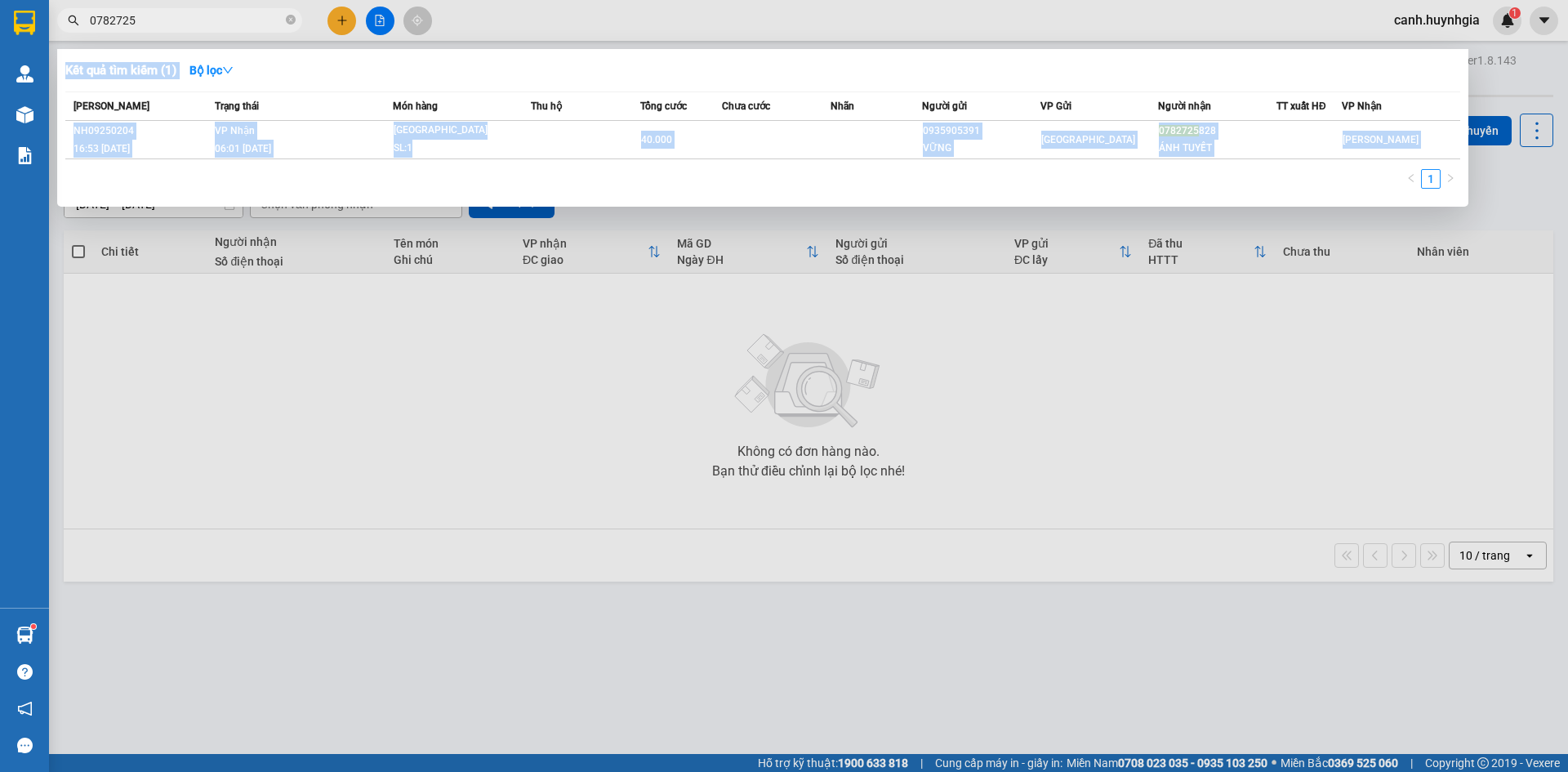
drag, startPoint x: 148, startPoint y: 10, endPoint x: 57, endPoint y: 38, distance: 95.2
click at [57, 35] on div "Kết quả tìm kiếm ( 1 ) Bộ lọc Mã ĐH Trạng thái Món hàng Thu hộ Tổng cước Chưa c…" at bounding box center [159, 20] width 319 height 29
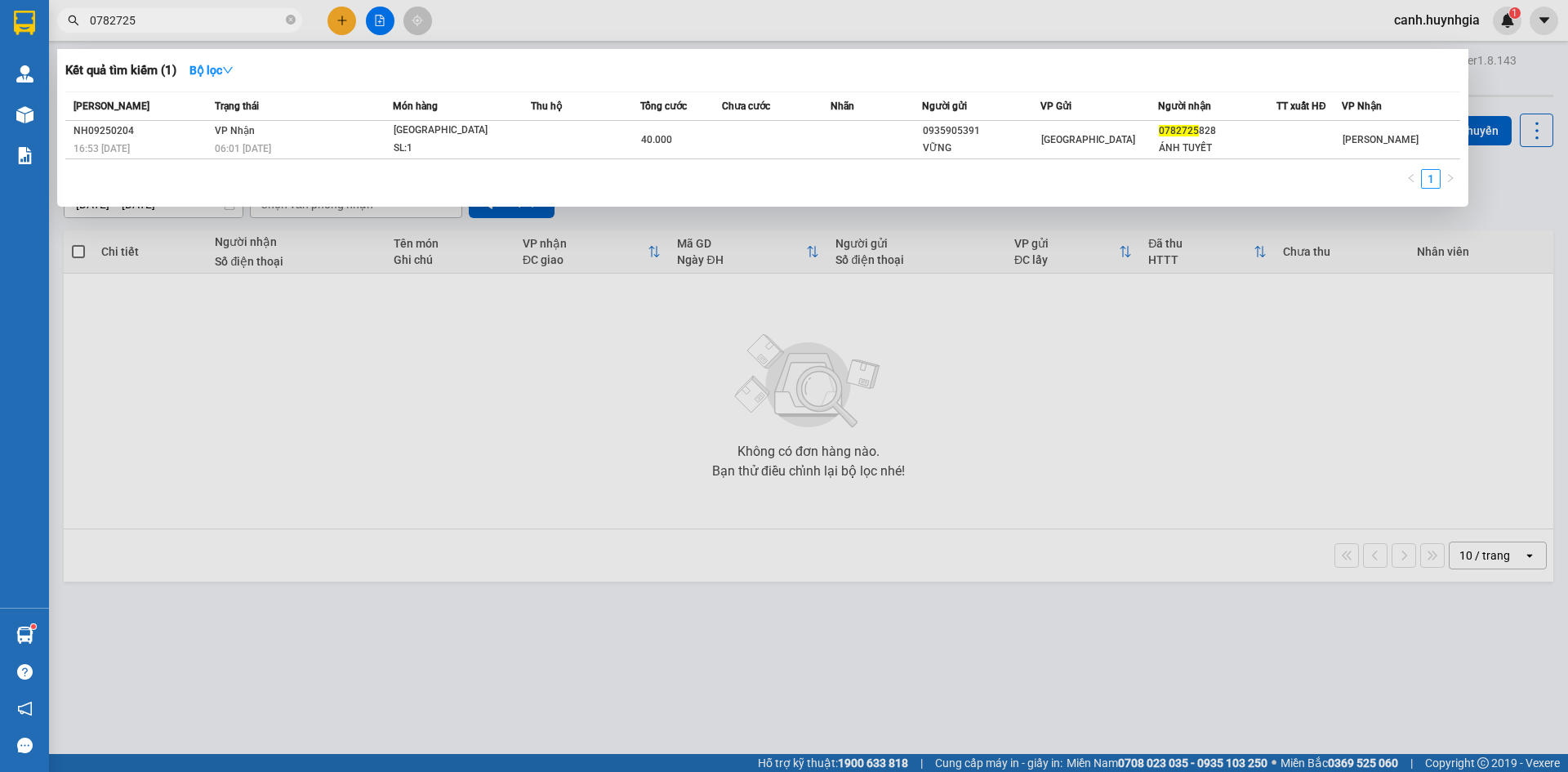
click at [140, 14] on input "0782725" at bounding box center [186, 20] width 193 height 18
drag, startPoint x: 140, startPoint y: 14, endPoint x: 71, endPoint y: 29, distance: 70.6
click at [71, 29] on span "0782725" at bounding box center [179, 20] width 246 height 24
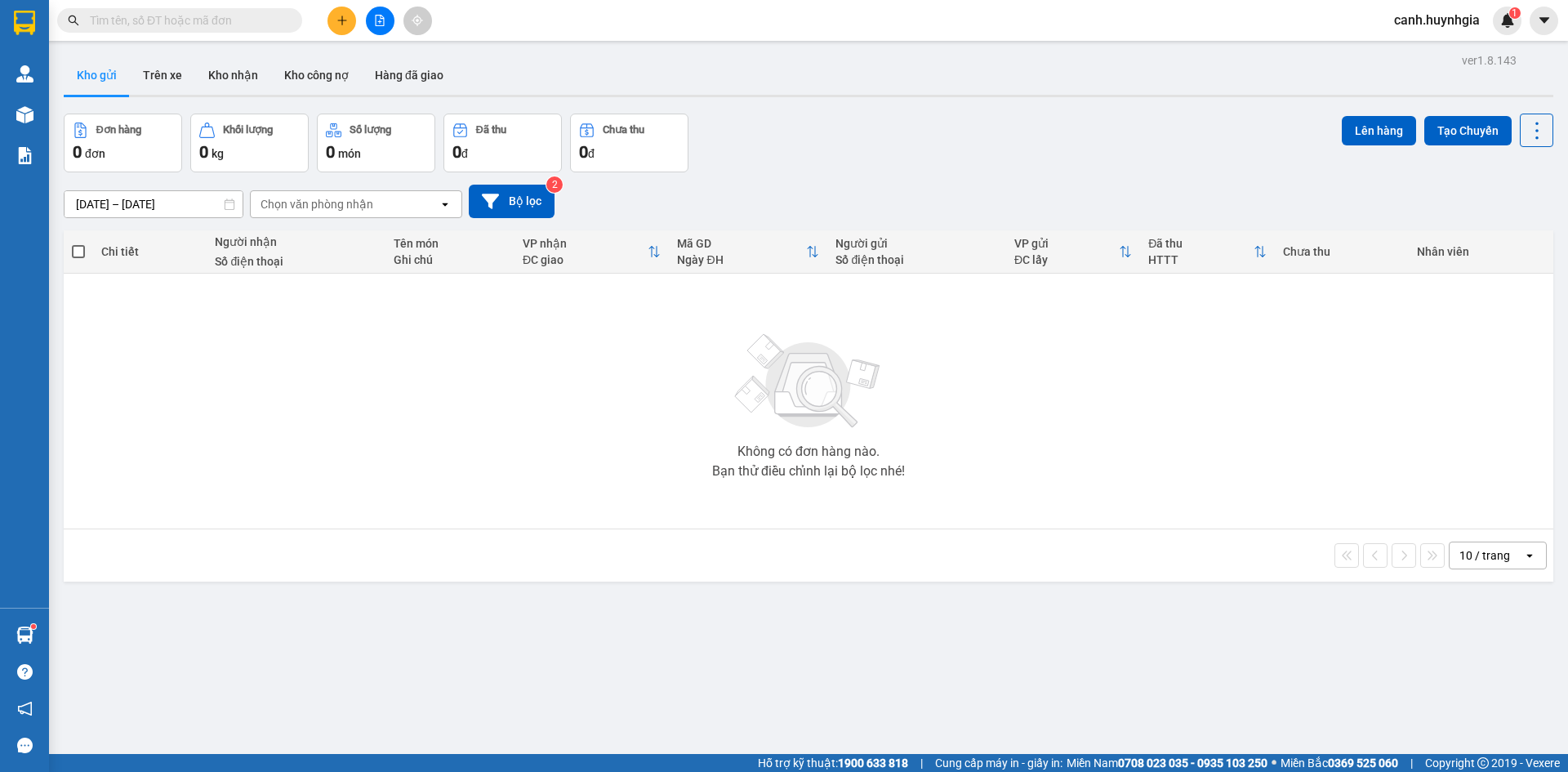
click at [113, 16] on input "text" at bounding box center [186, 20] width 193 height 18
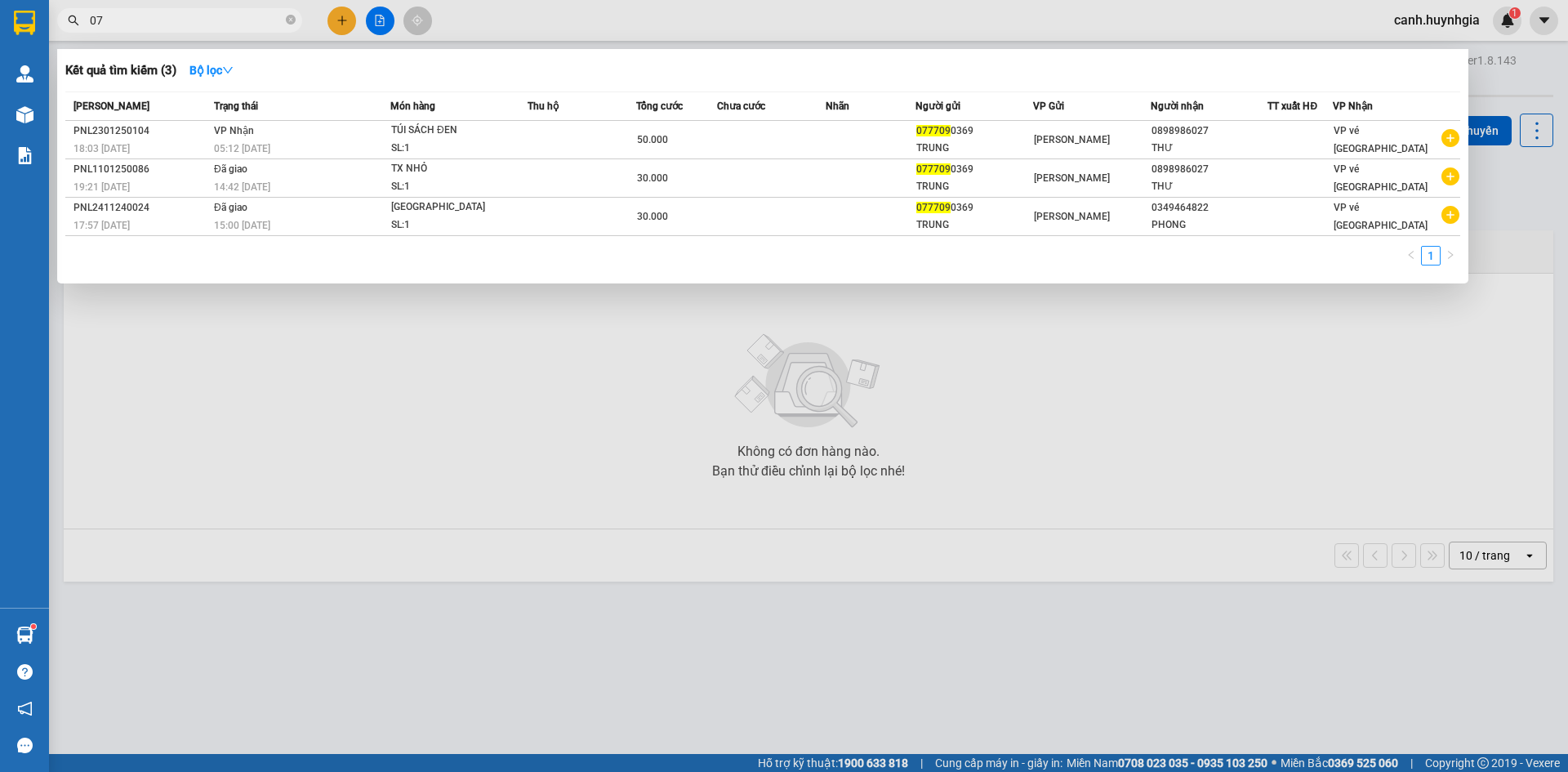
type input "0"
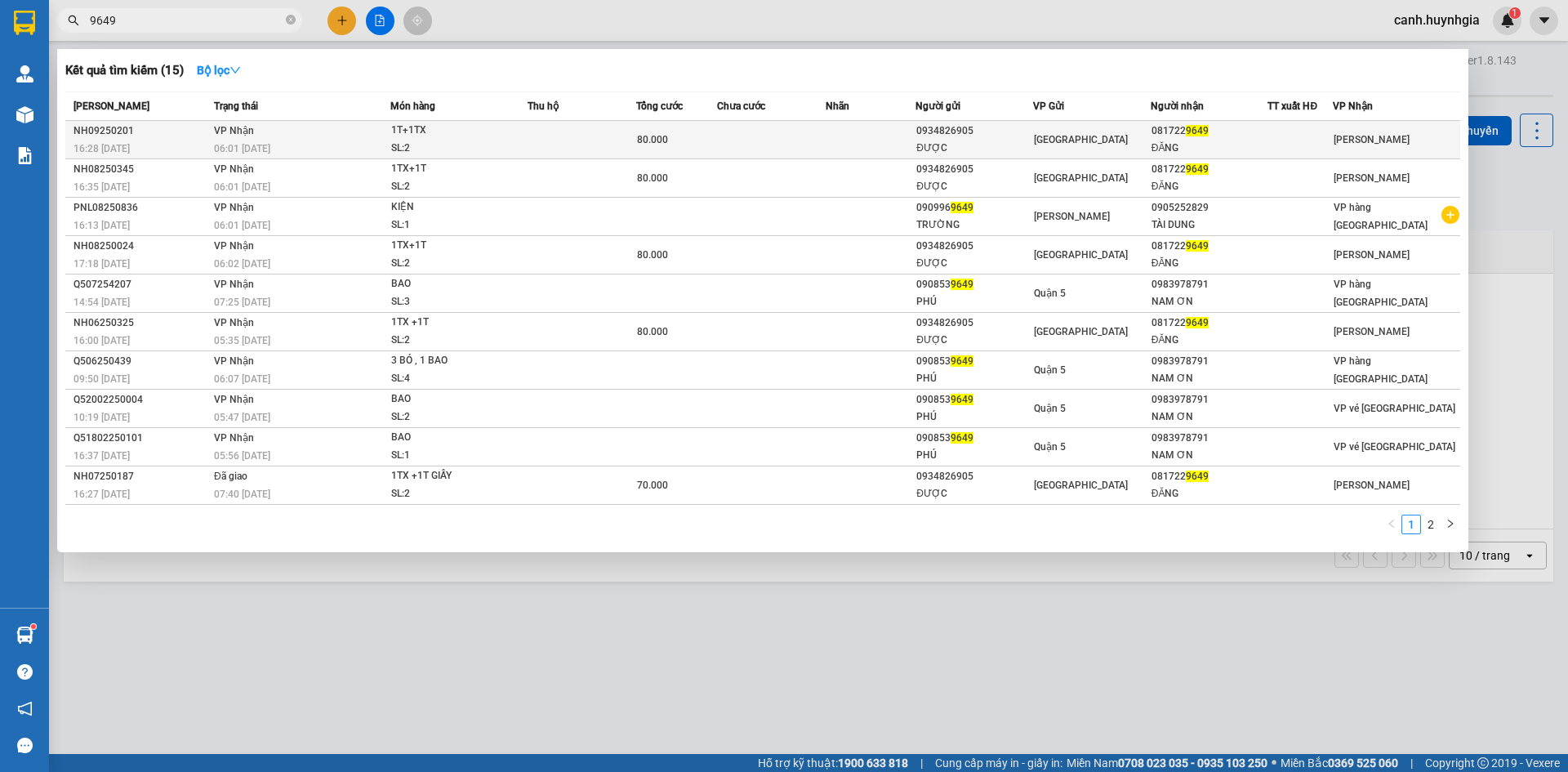
type input "9649"
click at [1167, 141] on div "ĐĂNG" at bounding box center [1209, 148] width 116 height 17
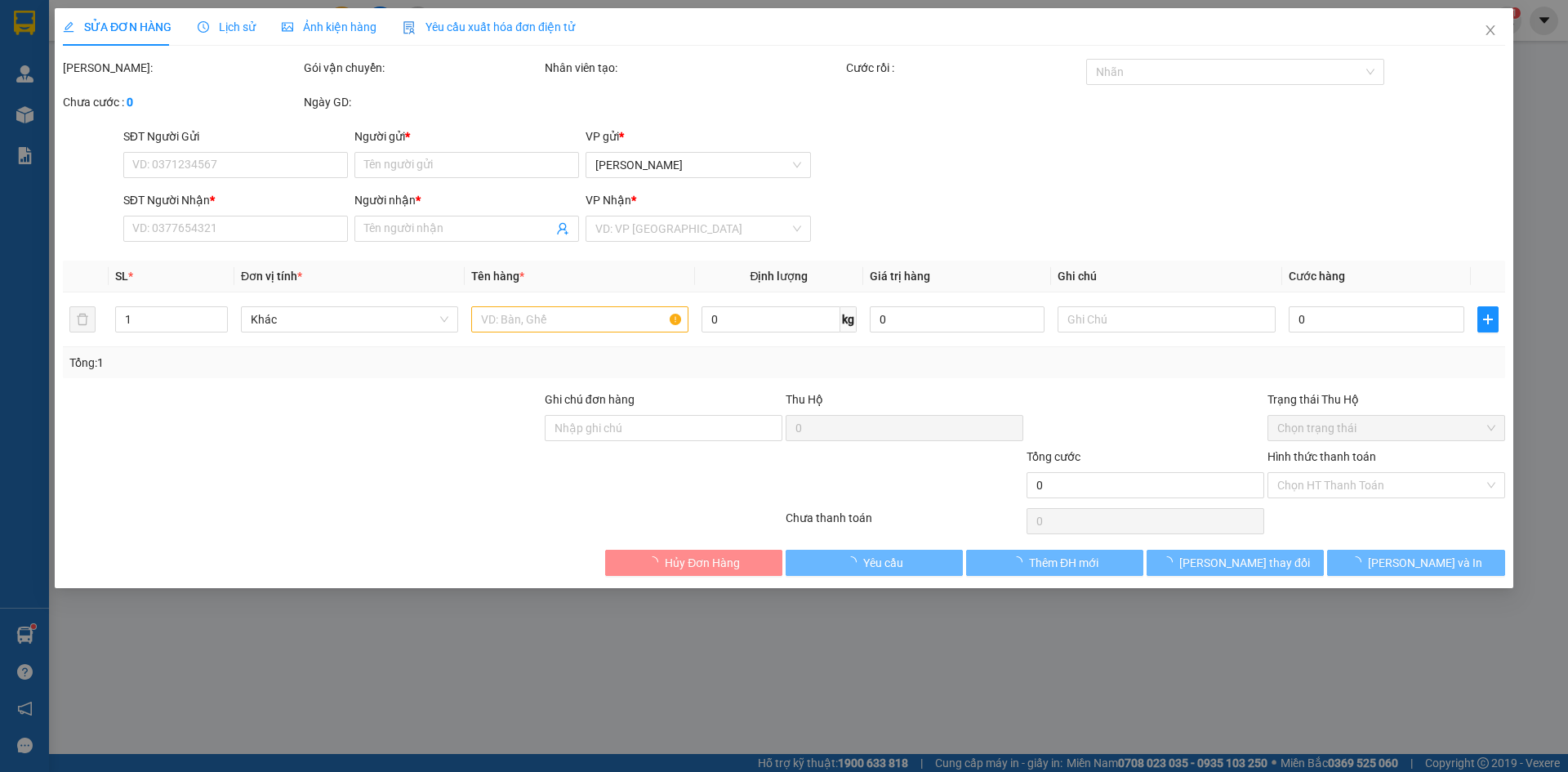
type input "0934826905"
type input "ĐƯỢC"
type input "0817229649"
type input "ĐĂNG"
type input "80.000"
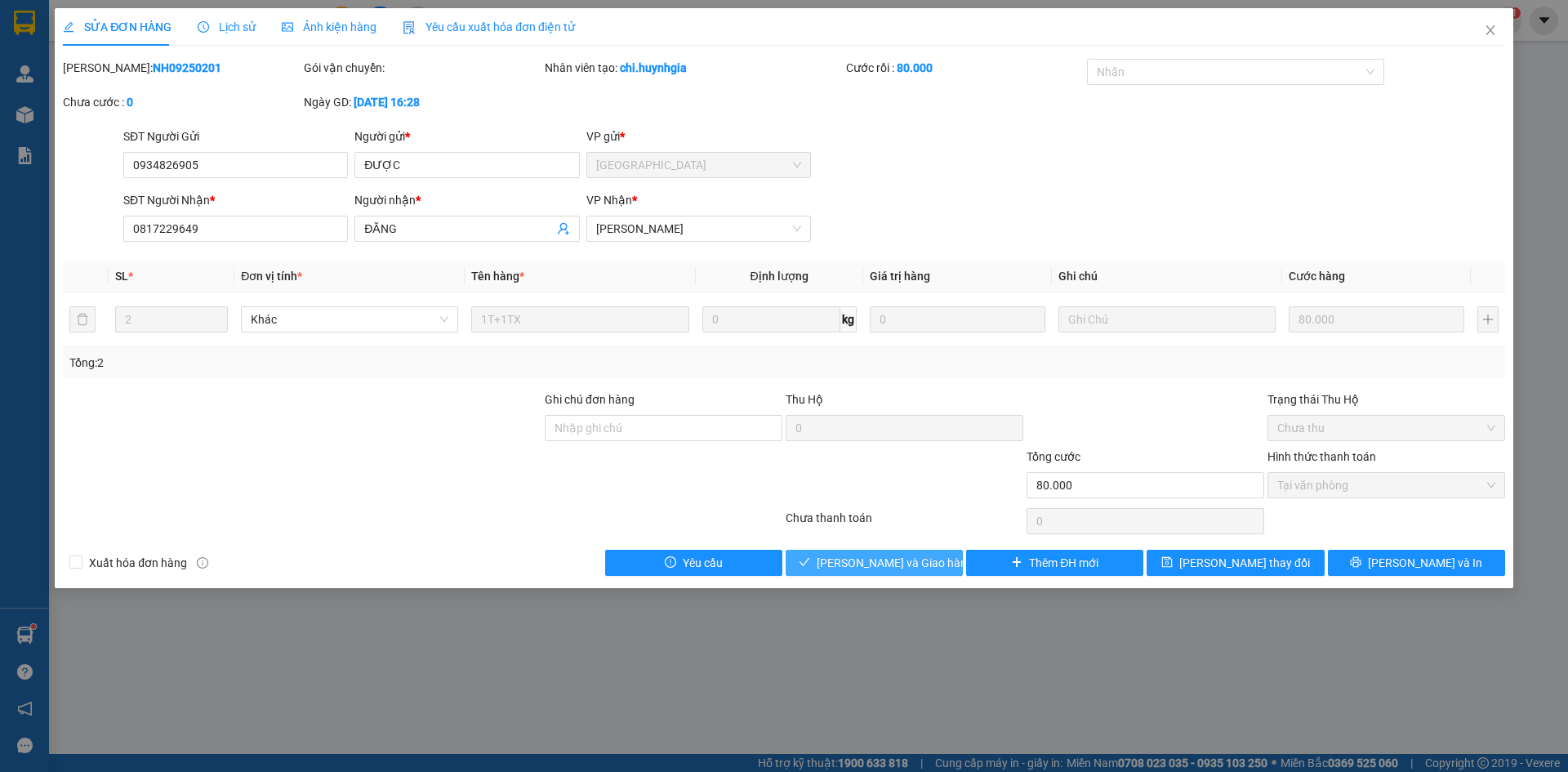
click at [903, 562] on span "[PERSON_NAME] và Giao hàng" at bounding box center [895, 563] width 157 height 18
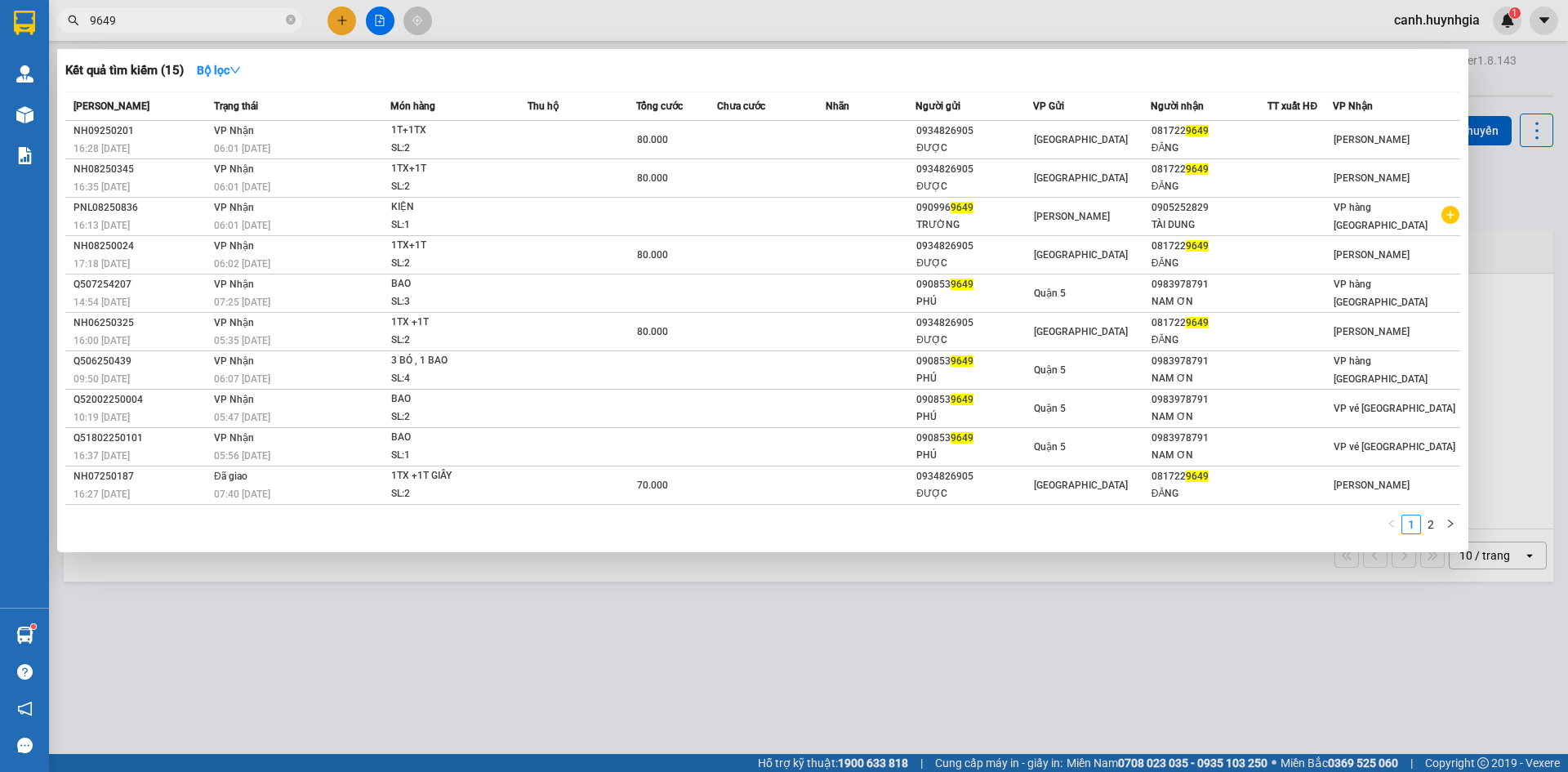
drag, startPoint x: 166, startPoint y: 20, endPoint x: 78, endPoint y: 35, distance: 89.3
click at [78, 35] on div "Kết quả tìm kiếm ( 15 ) Bộ lọc Mã ĐH Trạng thái Món hàng Thu hộ Tổng cước Chưa …" at bounding box center [159, 20] width 319 height 29
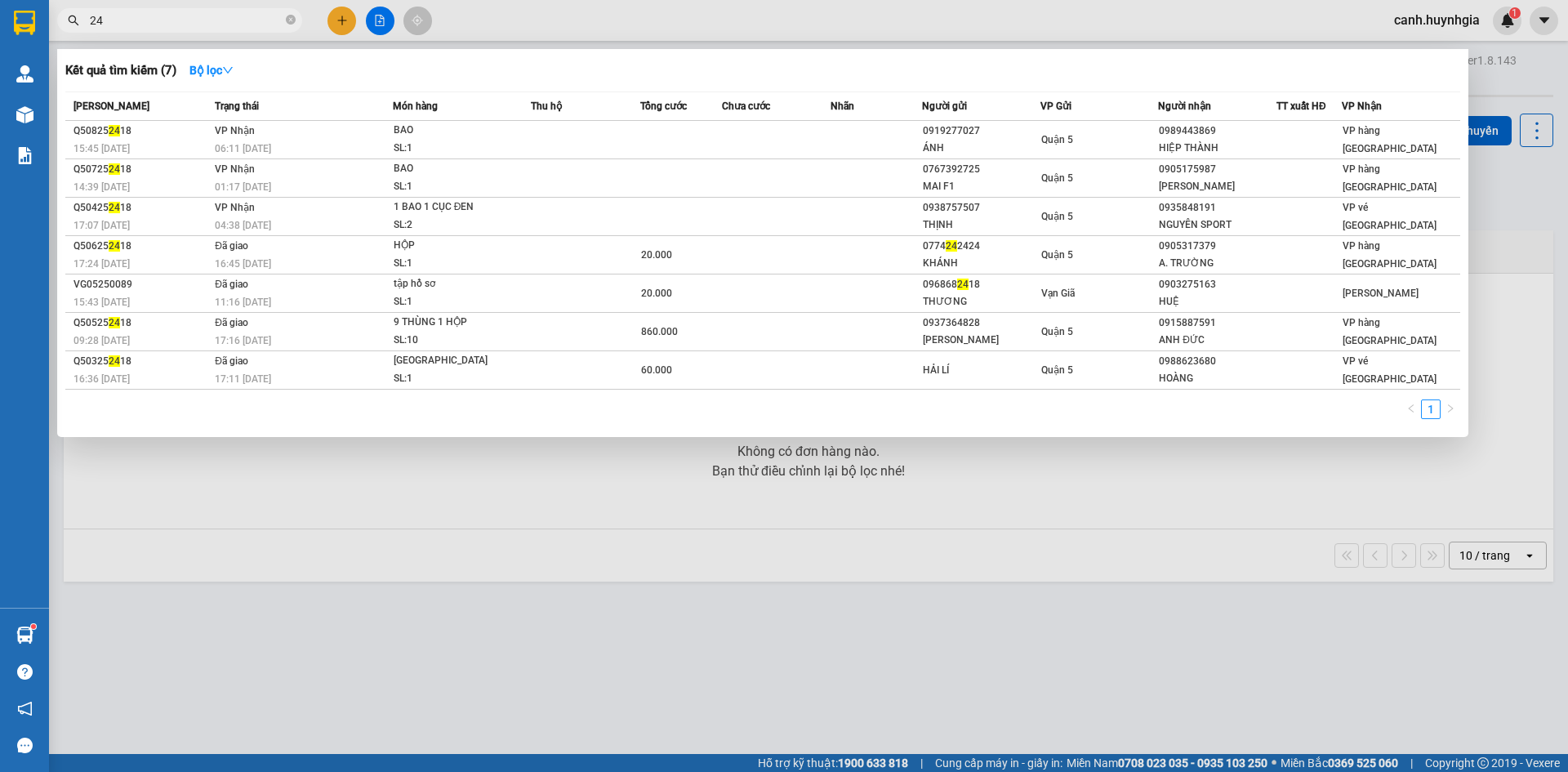
type input "2"
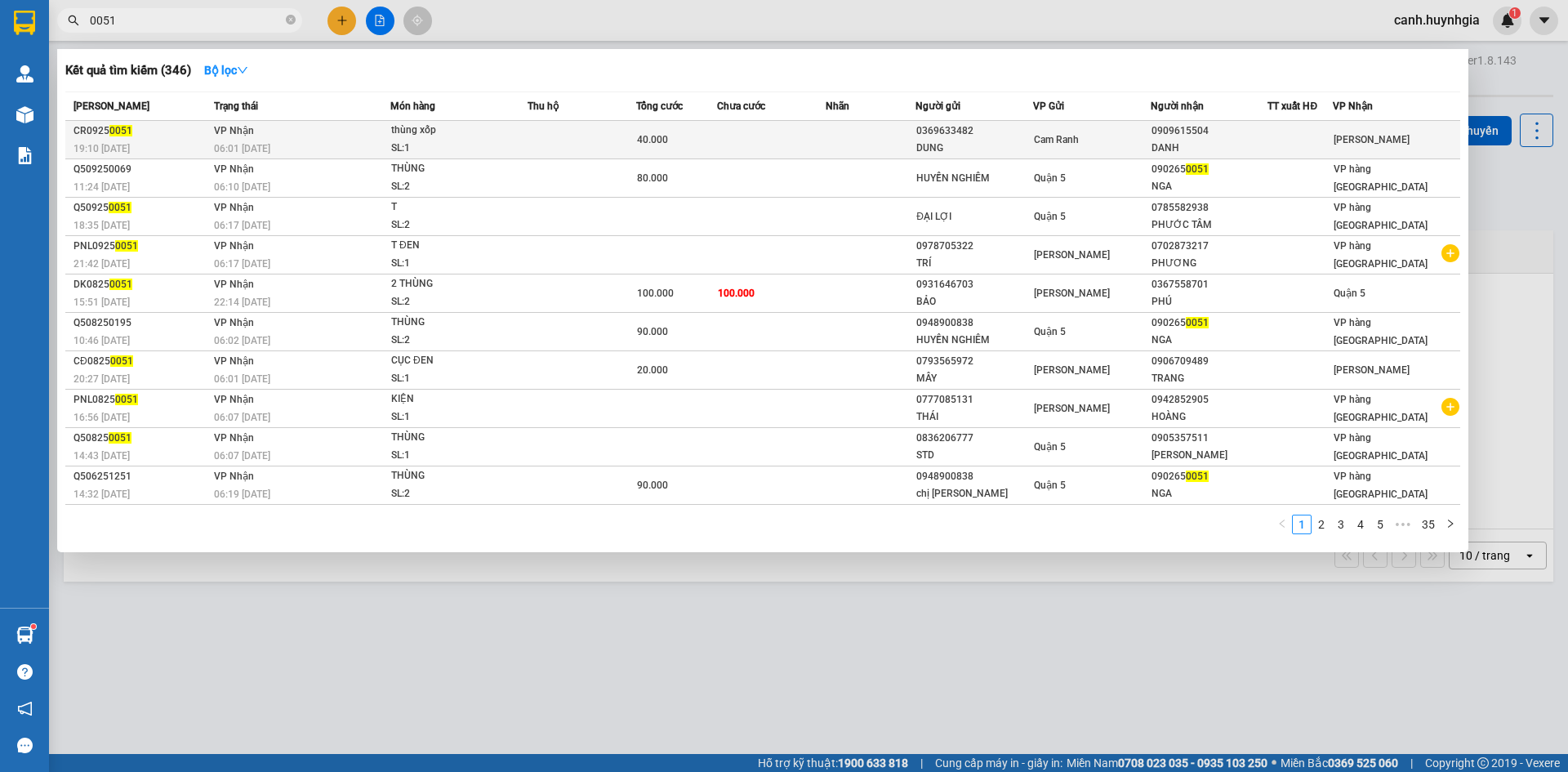
type input "0051"
click at [1163, 137] on div "0909615504" at bounding box center [1209, 131] width 116 height 17
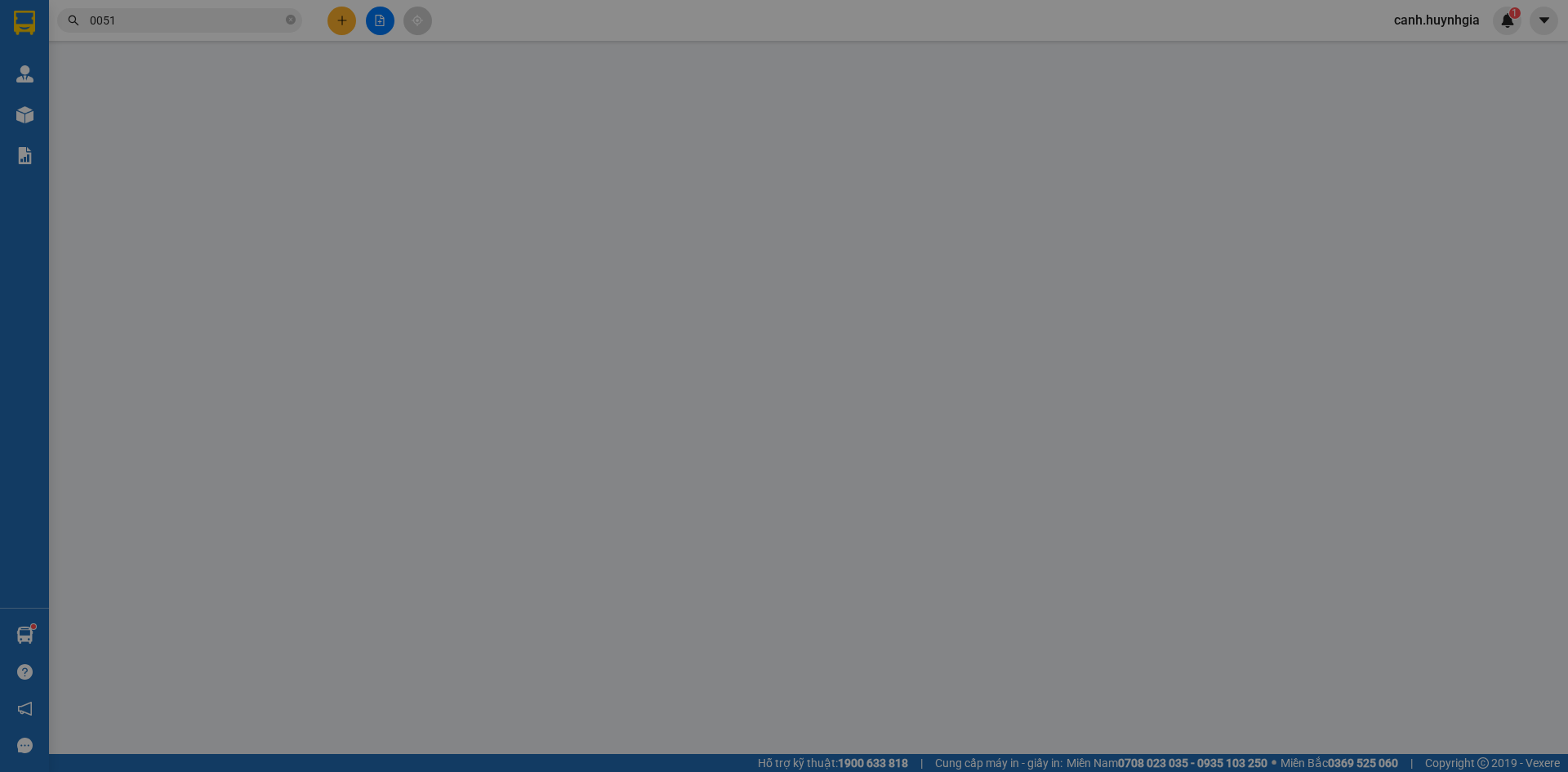
type input "0369633482"
type input "DUNG"
type input "0909615504"
type input "DANH"
type input "40.000"
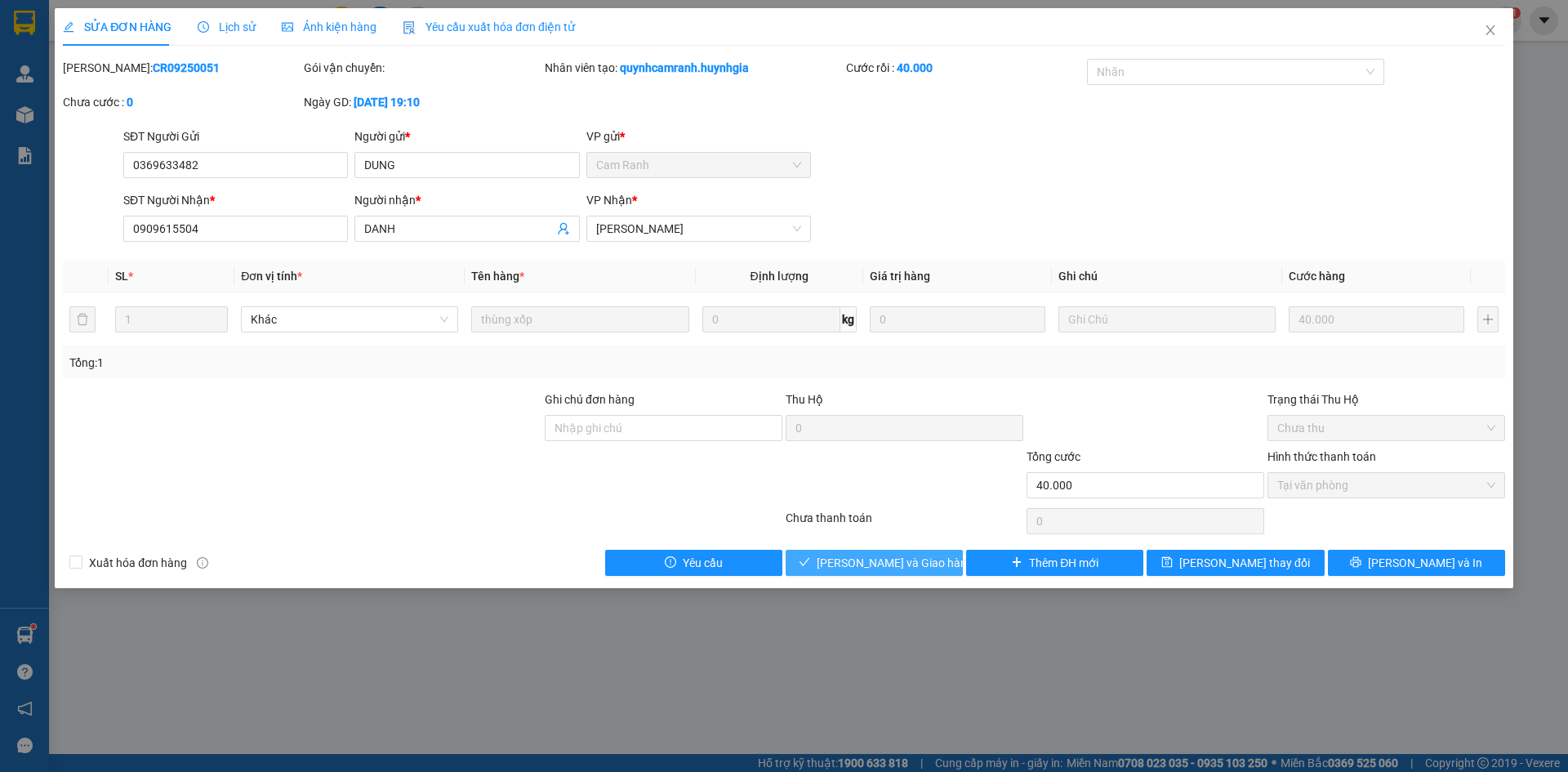
click at [870, 555] on span "[PERSON_NAME] và Giao hàng" at bounding box center [895, 563] width 157 height 18
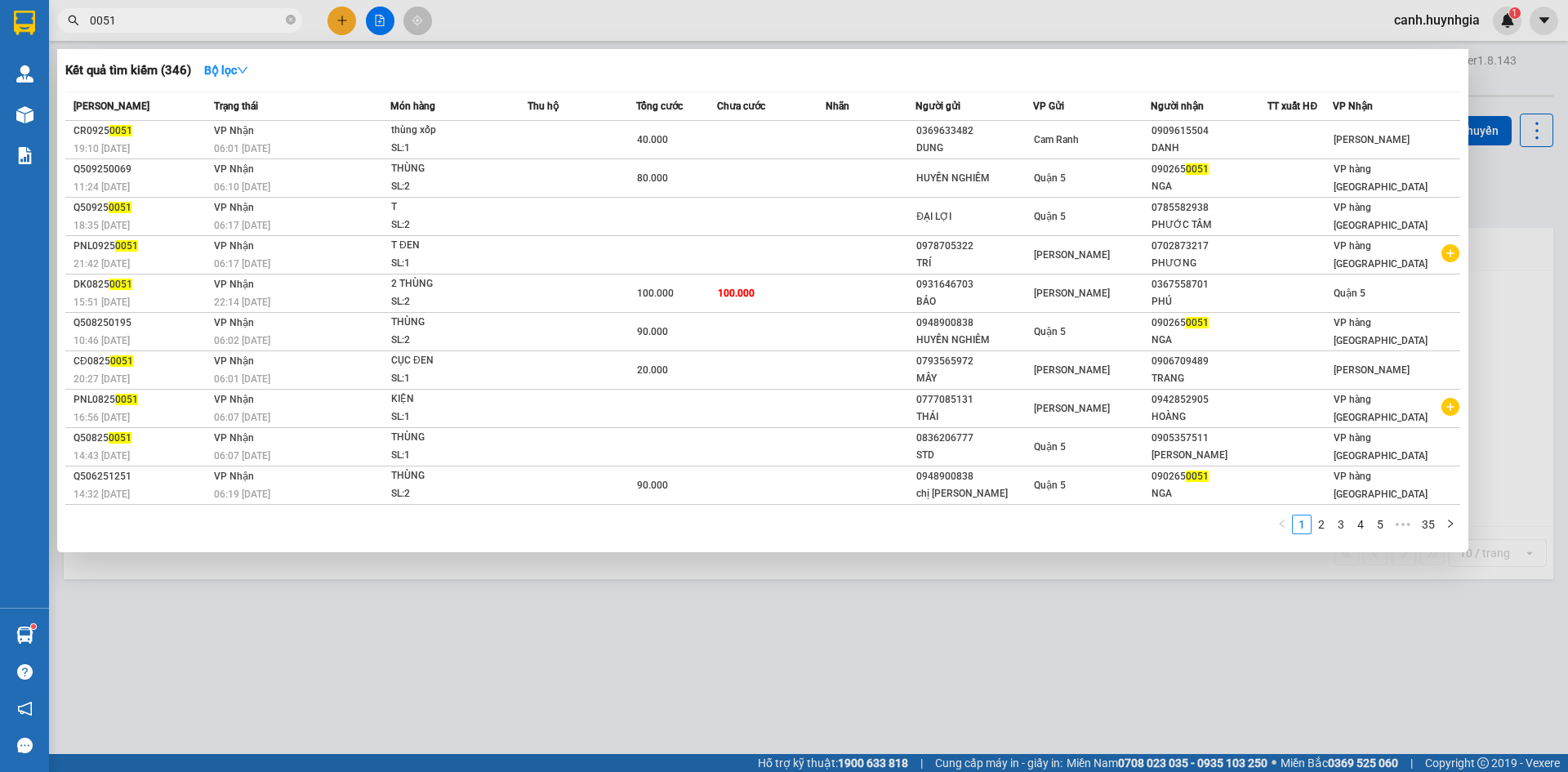
drag, startPoint x: 134, startPoint y: 15, endPoint x: 62, endPoint y: 30, distance: 73.5
click at [62, 30] on span "0051" at bounding box center [179, 20] width 246 height 24
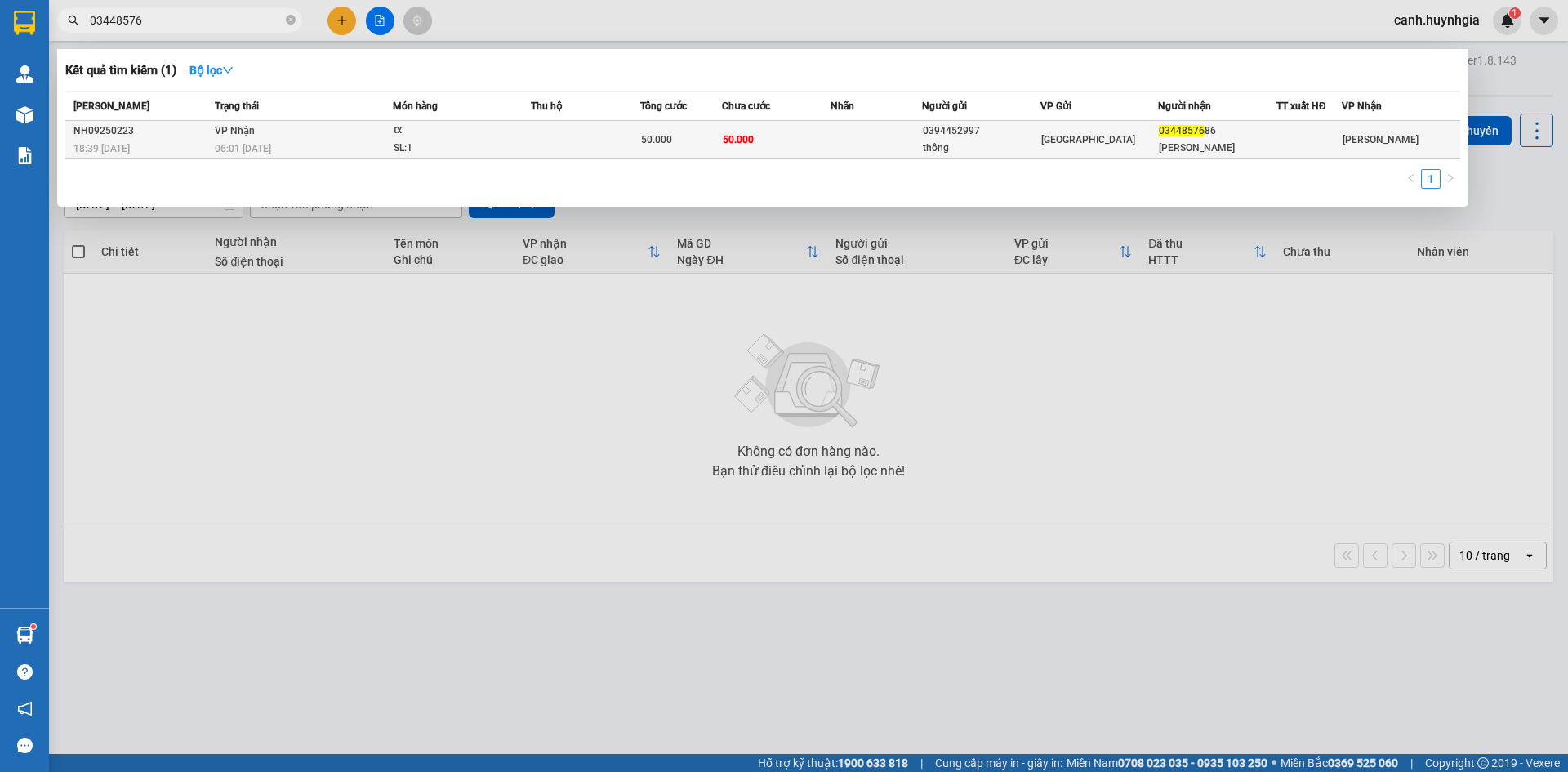
type input "03448576"
click at [1202, 141] on div "kim" at bounding box center [1217, 148] width 117 height 17
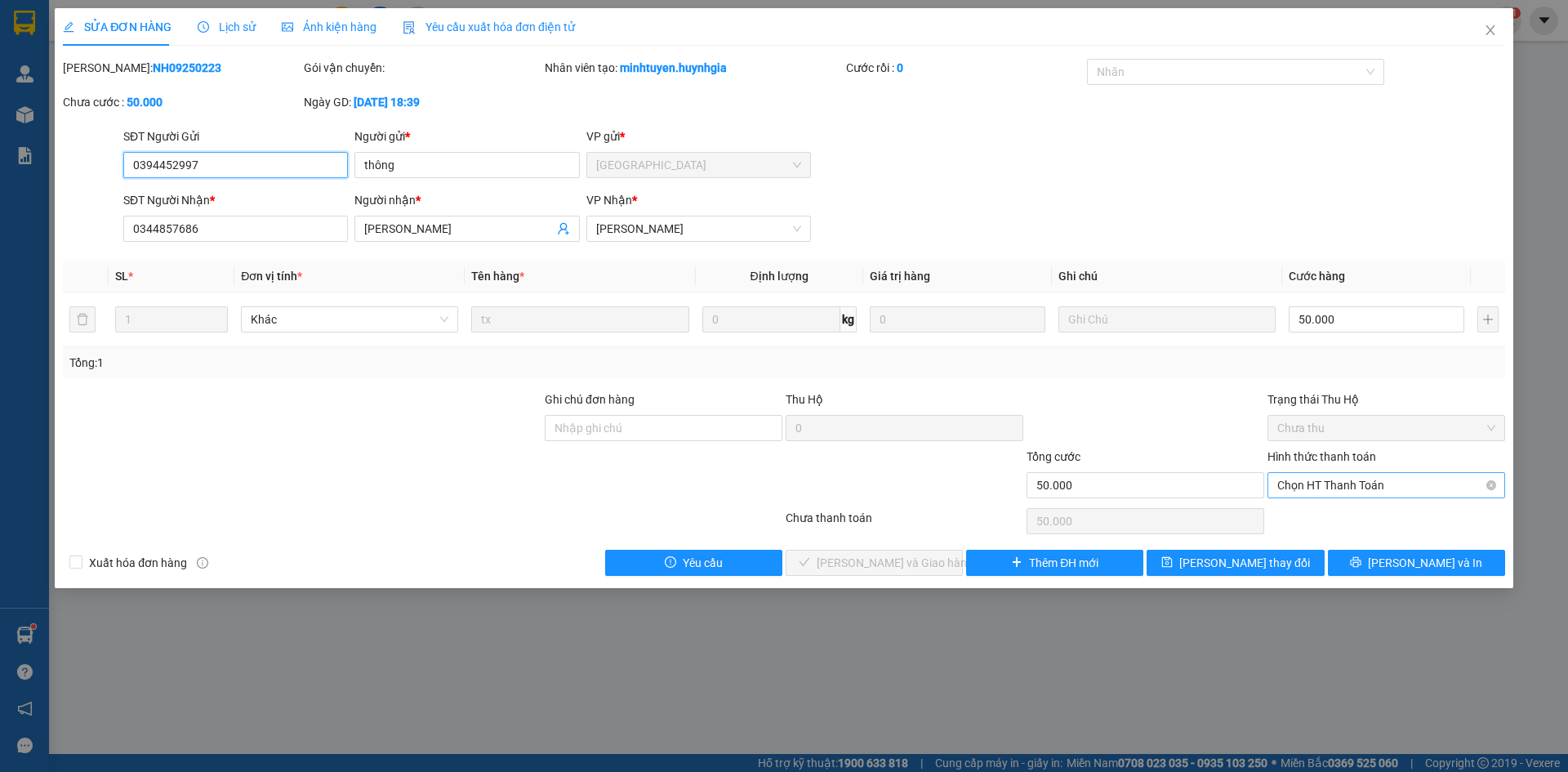
click at [1340, 487] on span "Chọn HT Thanh Toán" at bounding box center [1387, 486] width 219 height 24
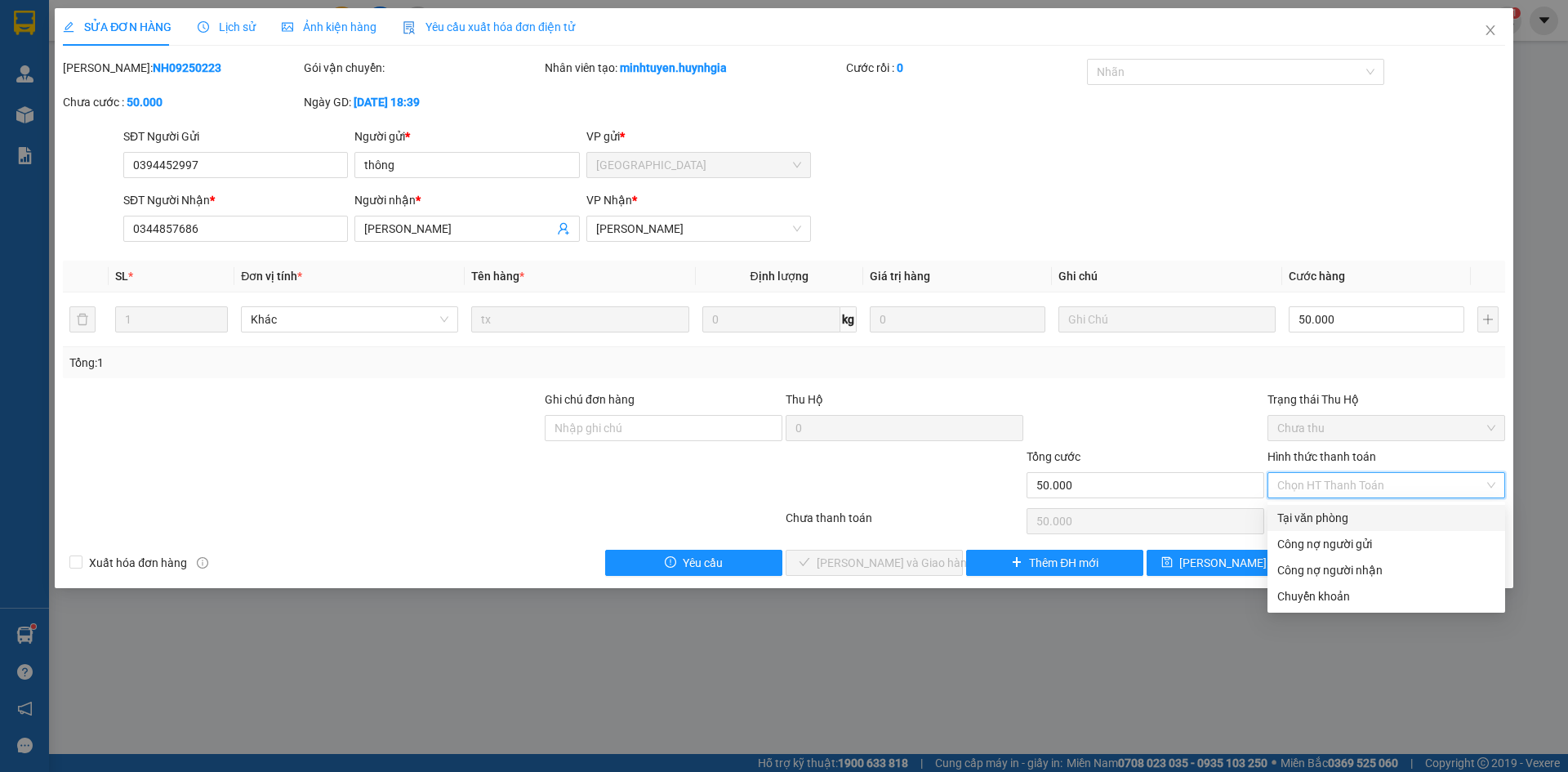
click at [1326, 523] on div "Tại văn phòng" at bounding box center [1387, 517] width 219 height 18
type input "0"
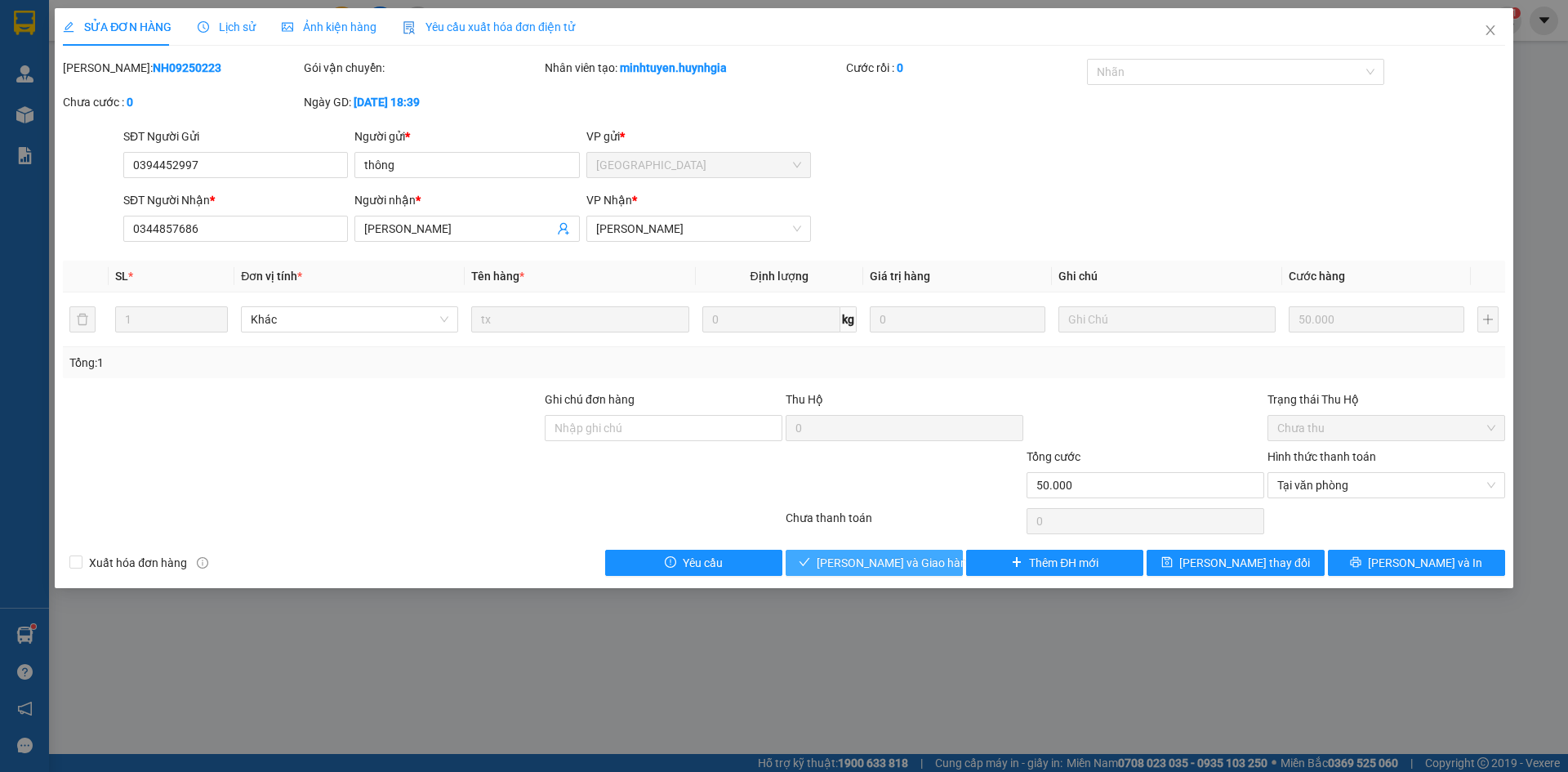
click at [862, 556] on span "[PERSON_NAME] và Giao hàng" at bounding box center [895, 563] width 157 height 18
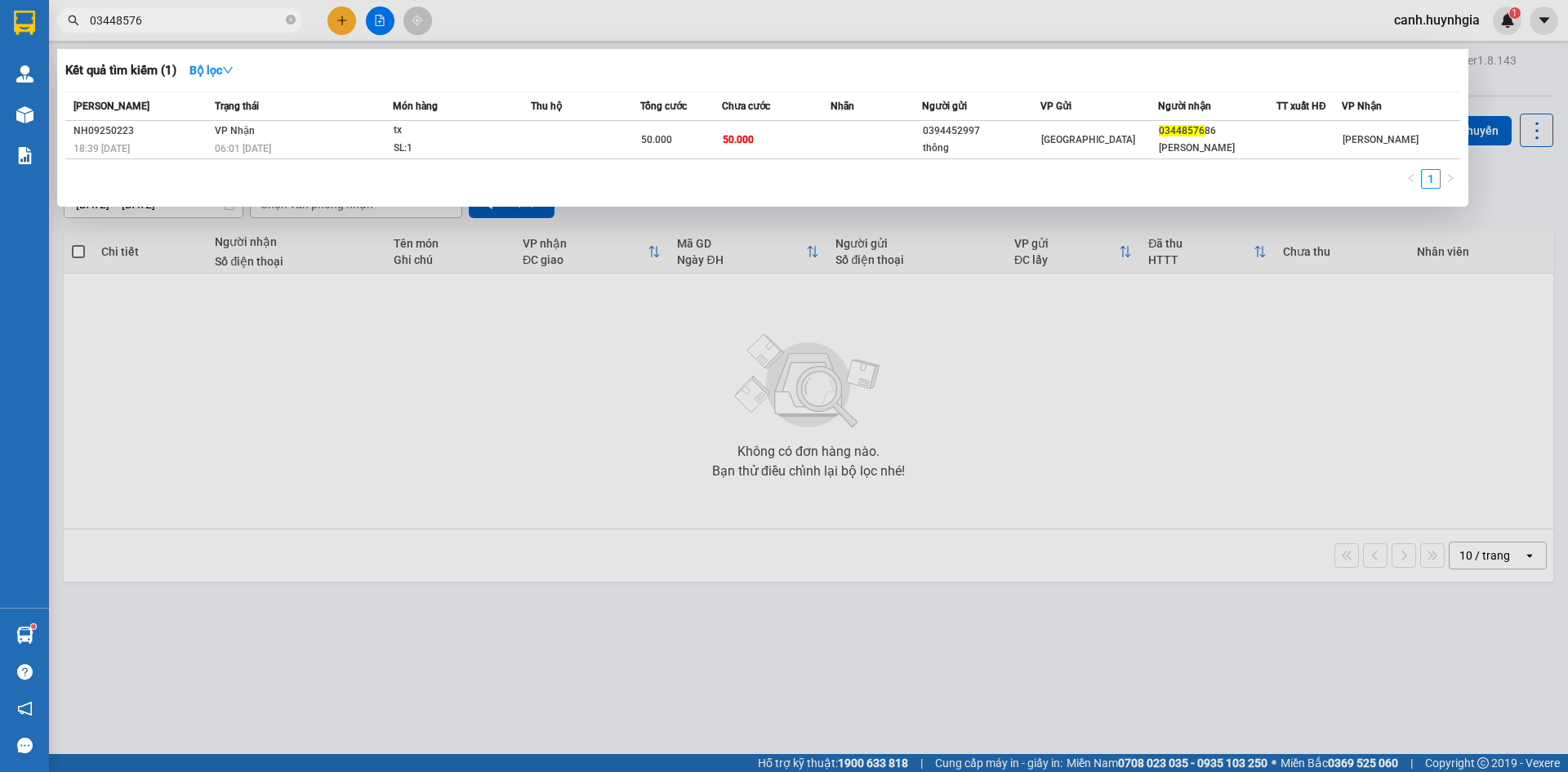
drag, startPoint x: 179, startPoint y: 23, endPoint x: 84, endPoint y: 27, distance: 95.1
click at [84, 27] on span "03448576" at bounding box center [179, 20] width 246 height 24
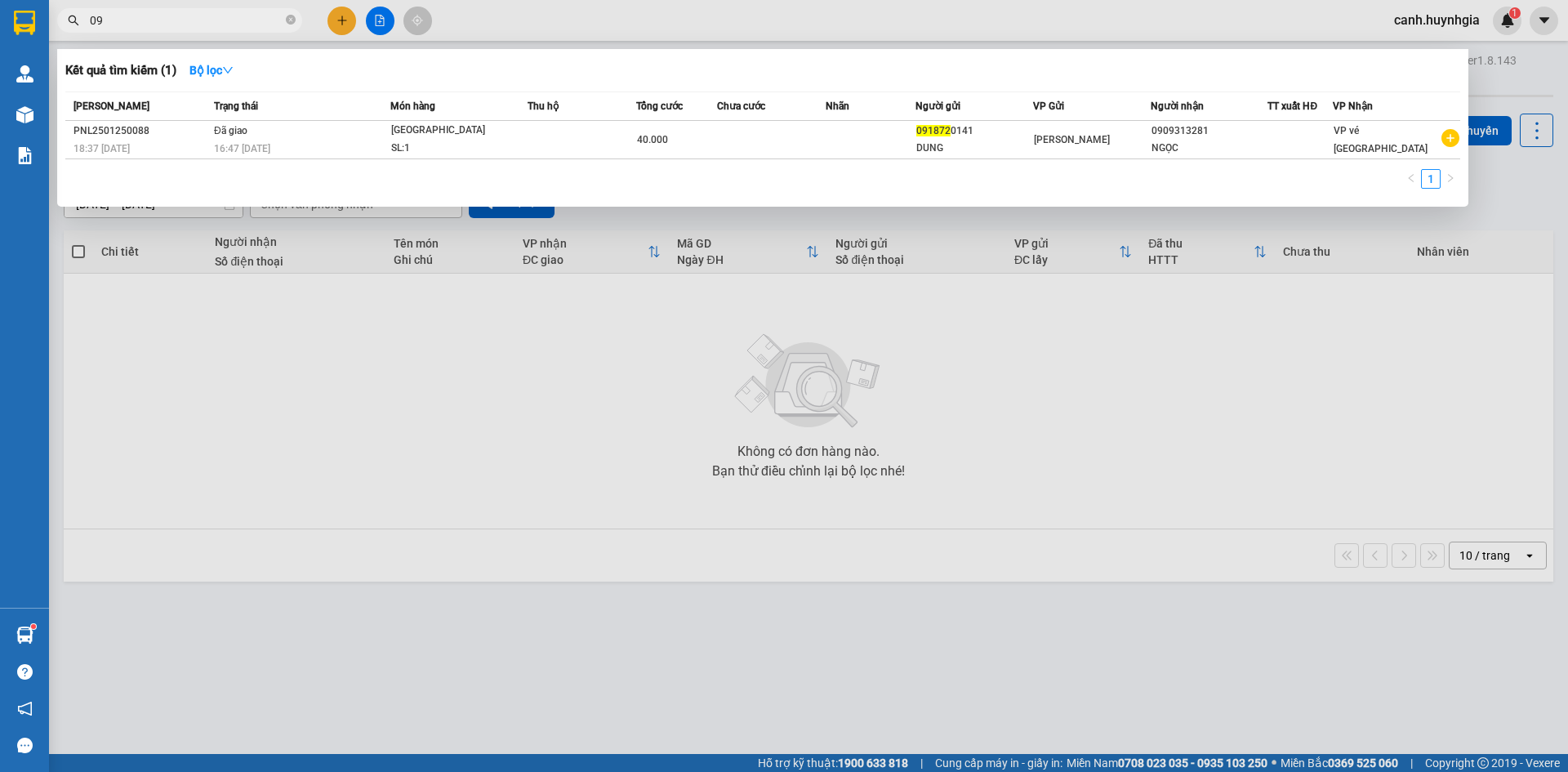
type input "0"
type input "0641"
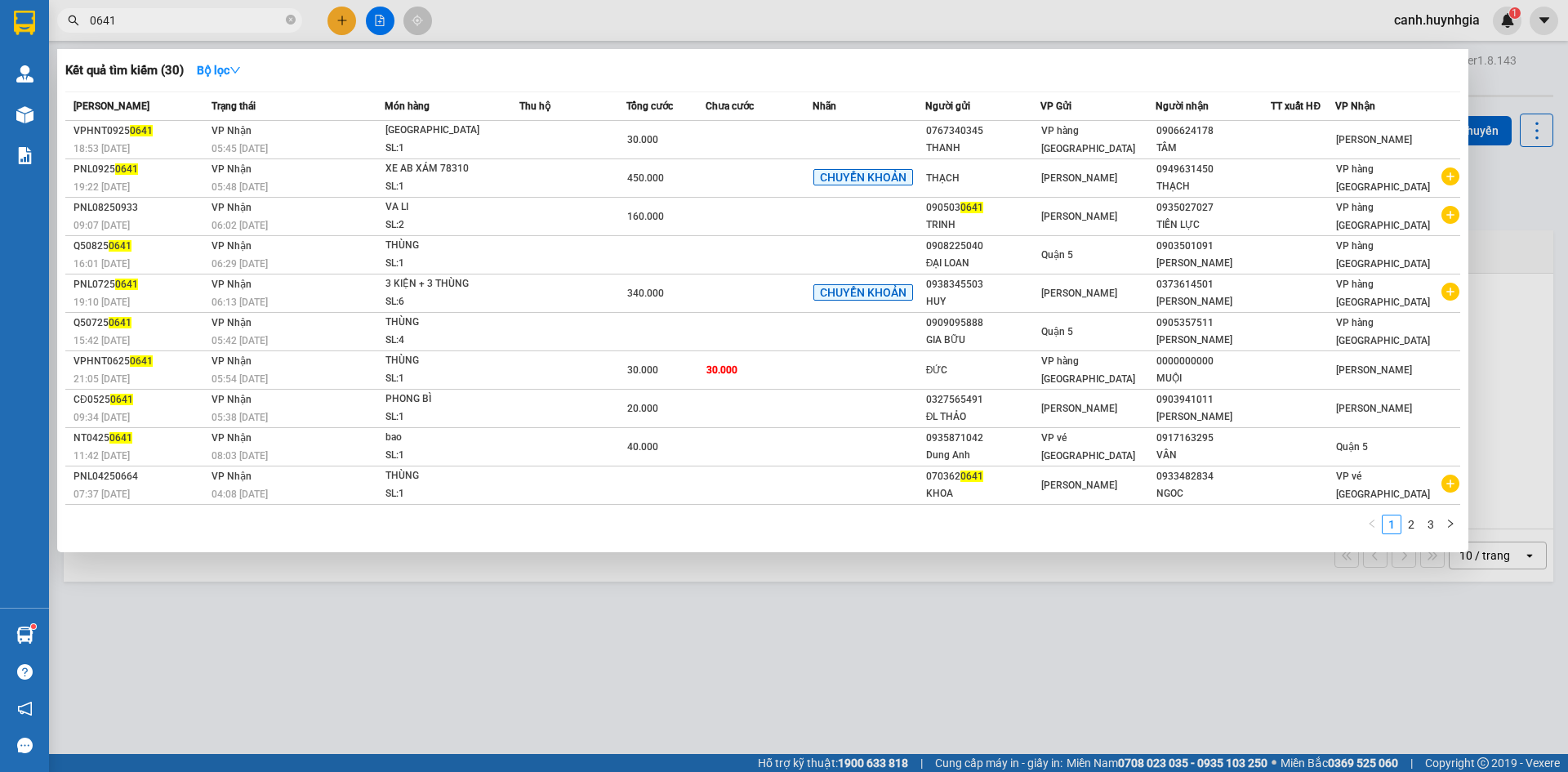
drag, startPoint x: 117, startPoint y: 22, endPoint x: 77, endPoint y: 22, distance: 40.0
click at [77, 22] on div "0641" at bounding box center [159, 20] width 319 height 24
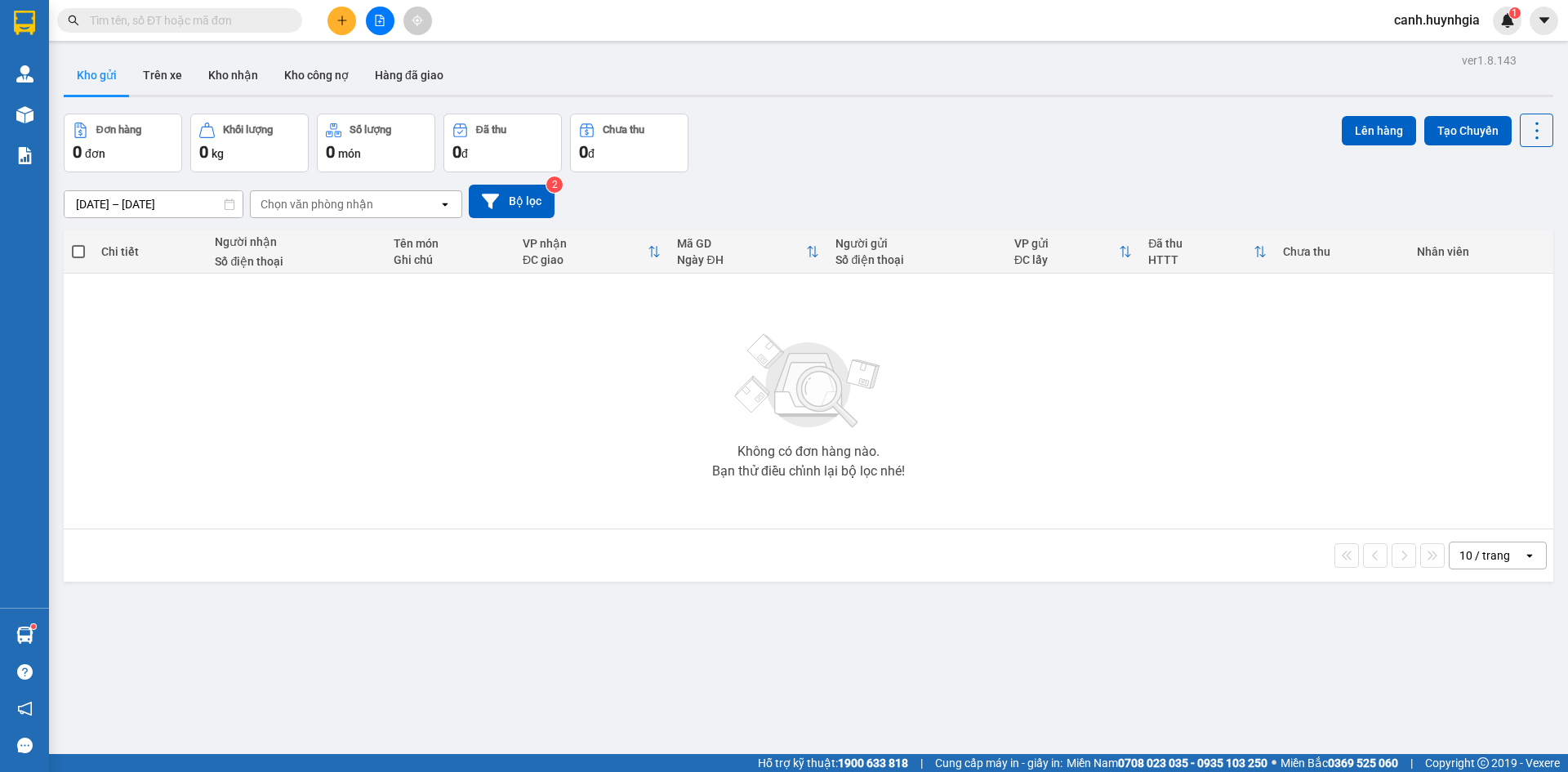
click at [128, 11] on input "text" at bounding box center [186, 20] width 193 height 18
type input "0"
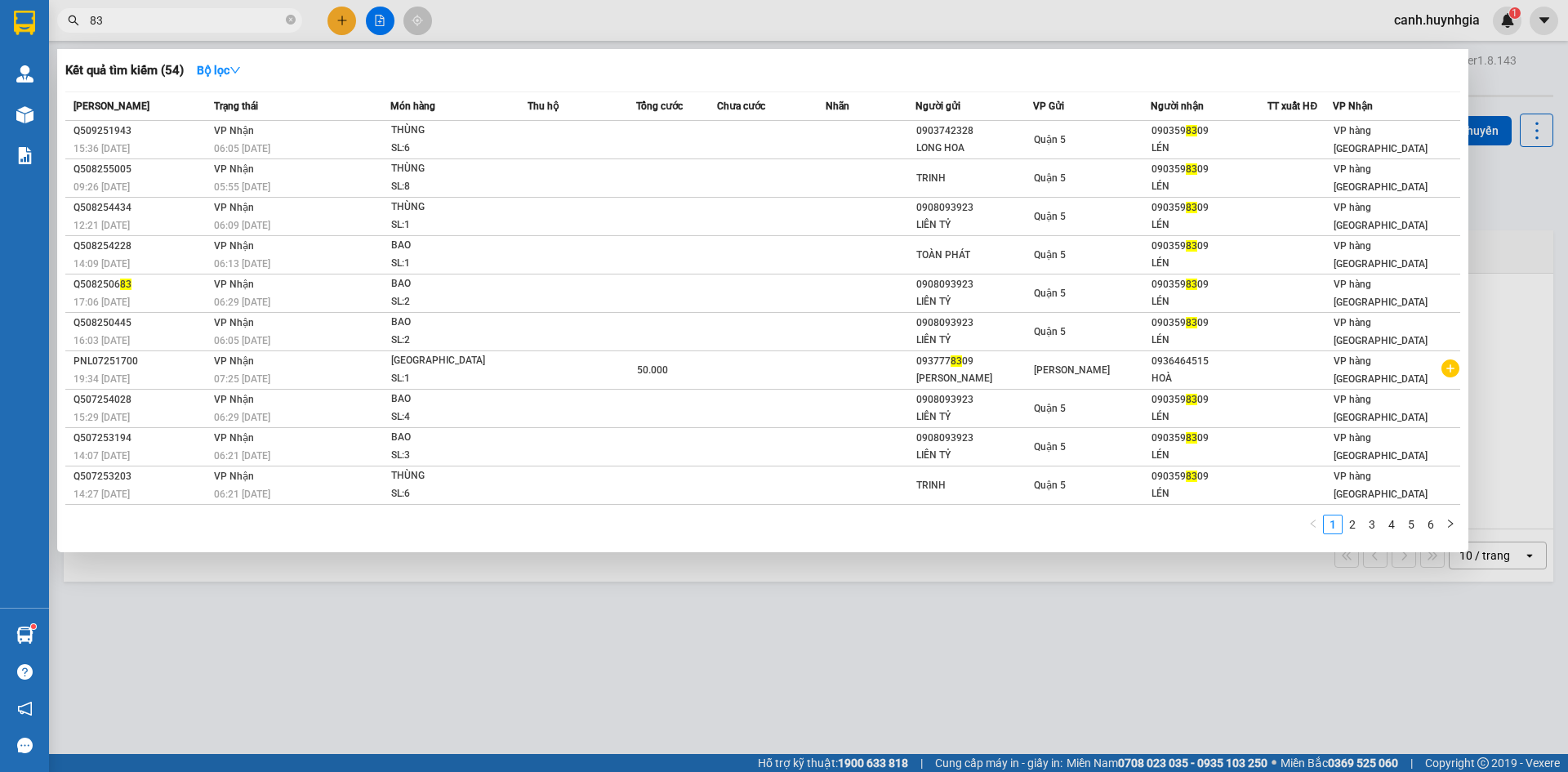
type input "8"
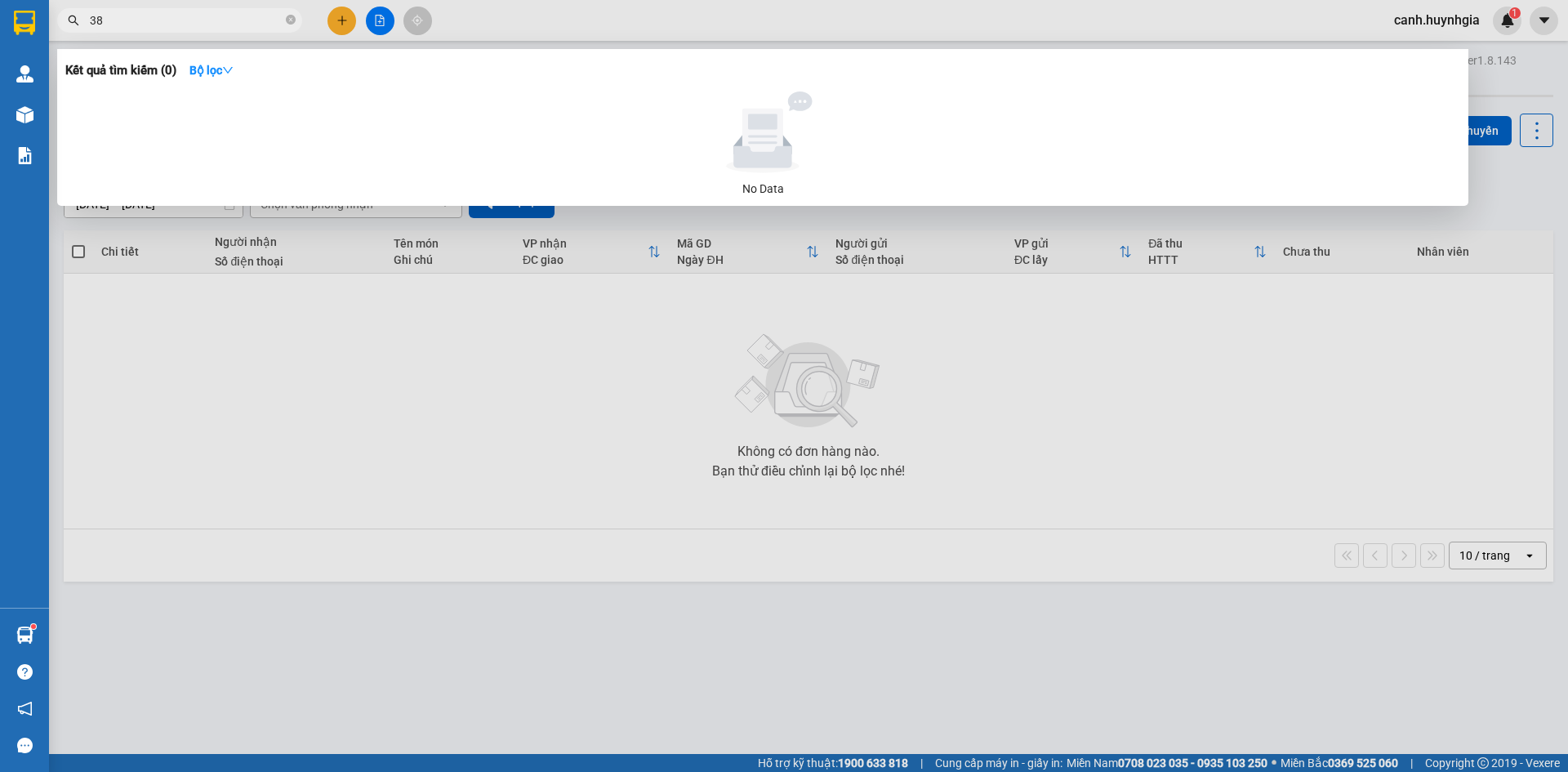
type input "3"
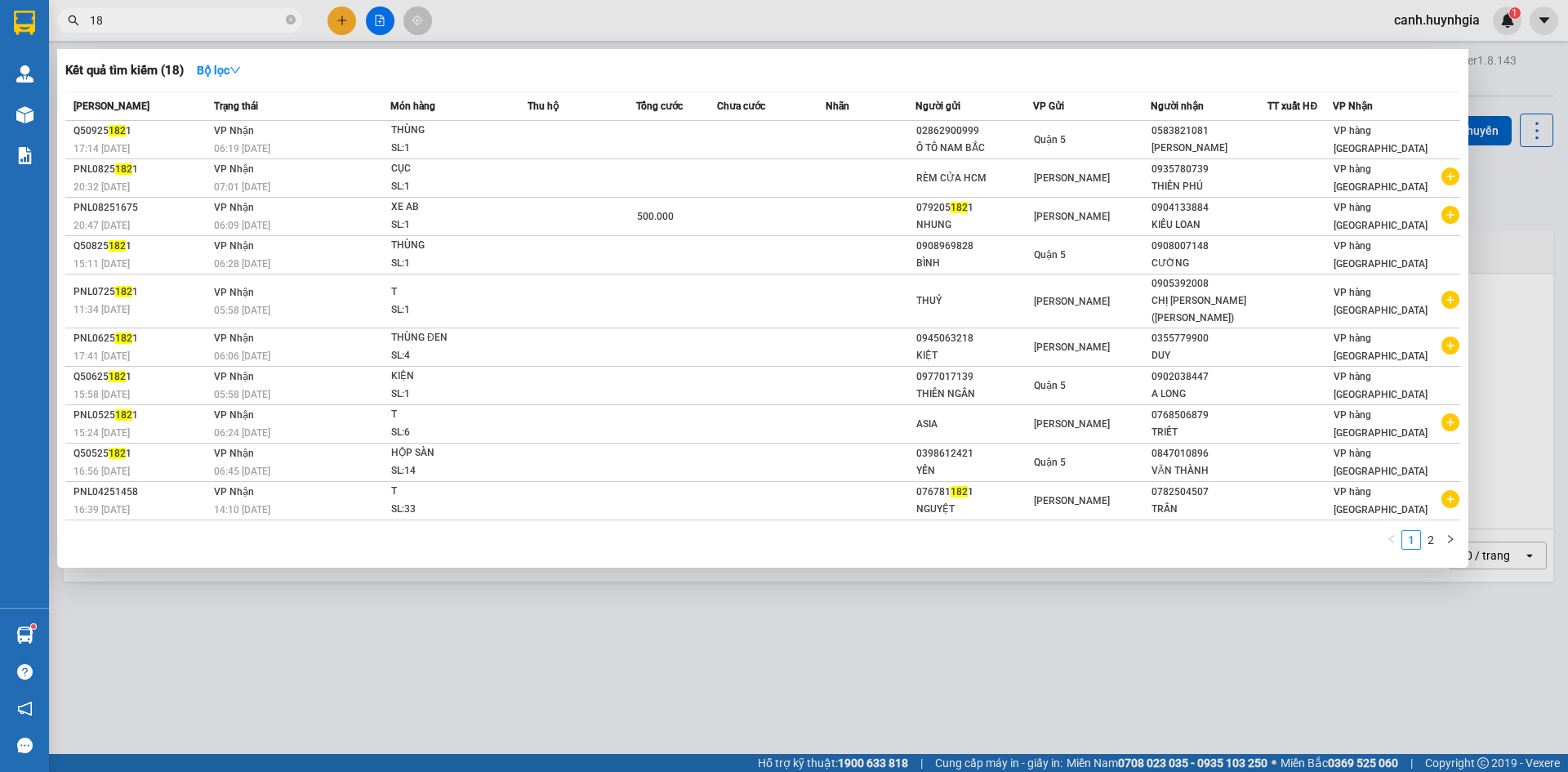
type input "1"
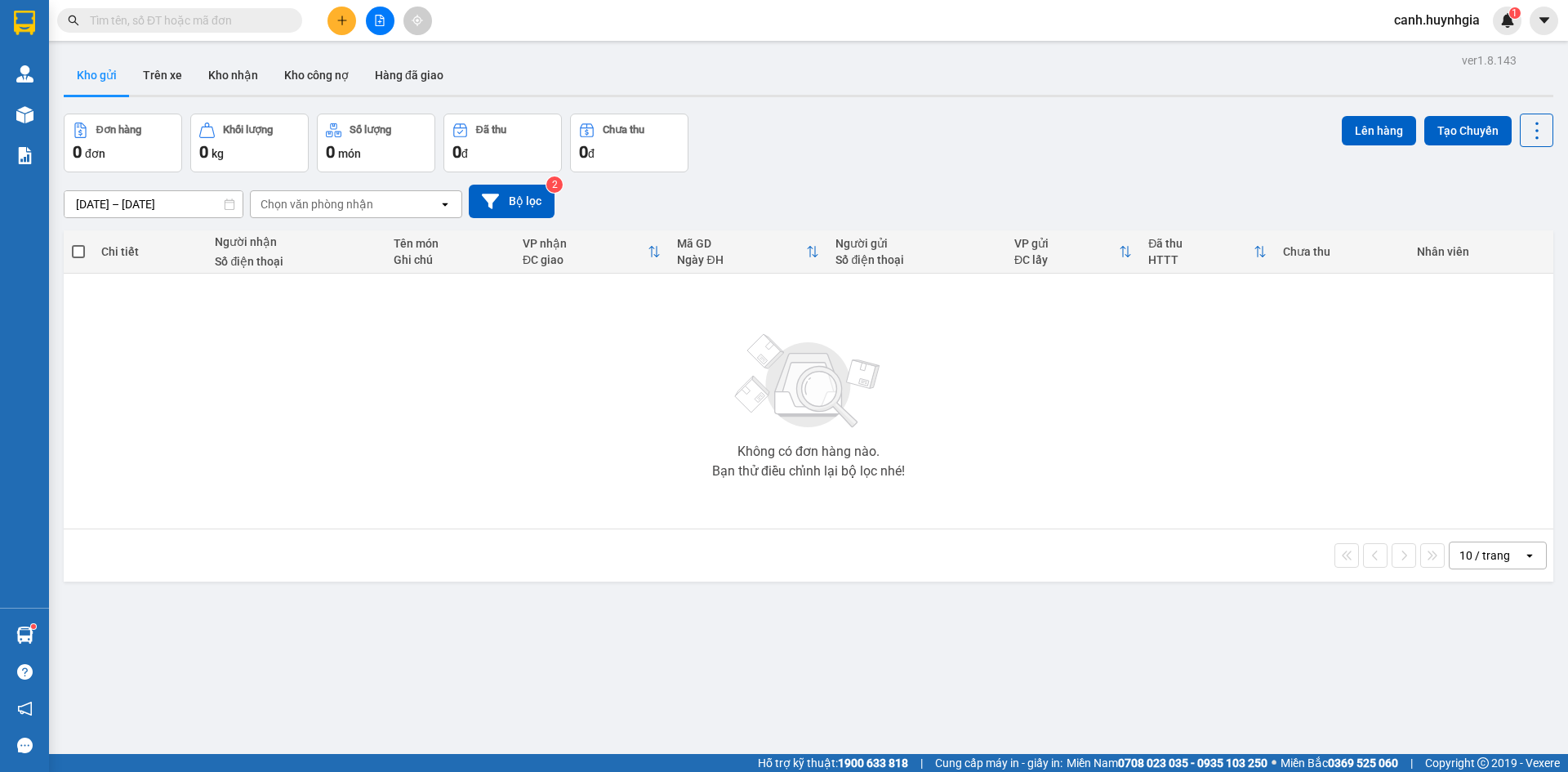
click at [220, 22] on input "text" at bounding box center [186, 20] width 193 height 18
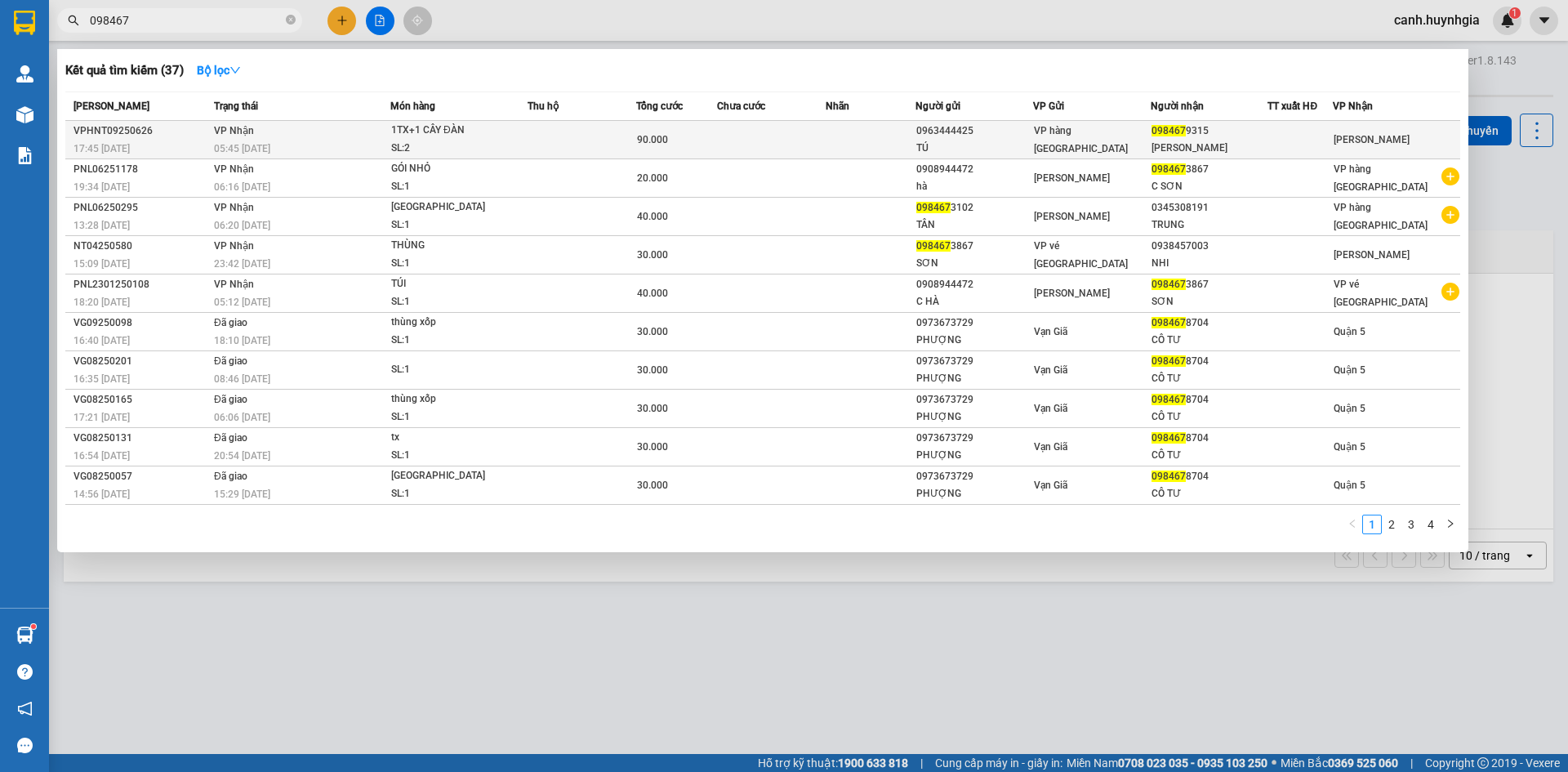
type input "098467"
click at [1176, 140] on div "HOÀNG SƠN" at bounding box center [1209, 148] width 116 height 17
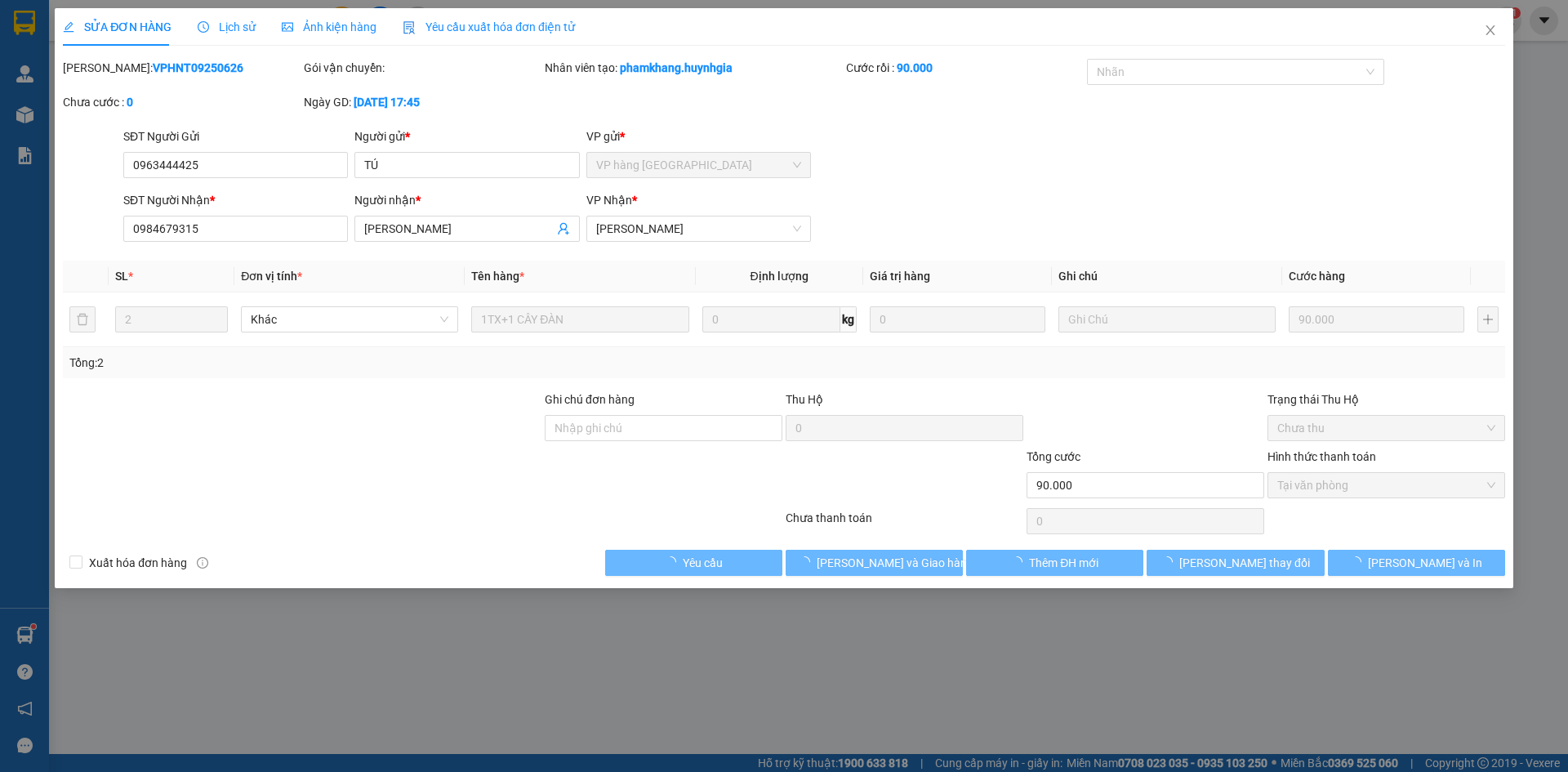
type input "0963444425"
type input "TÚ"
type input "0984679315"
type input "HOÀNG SƠN"
type input "90.000"
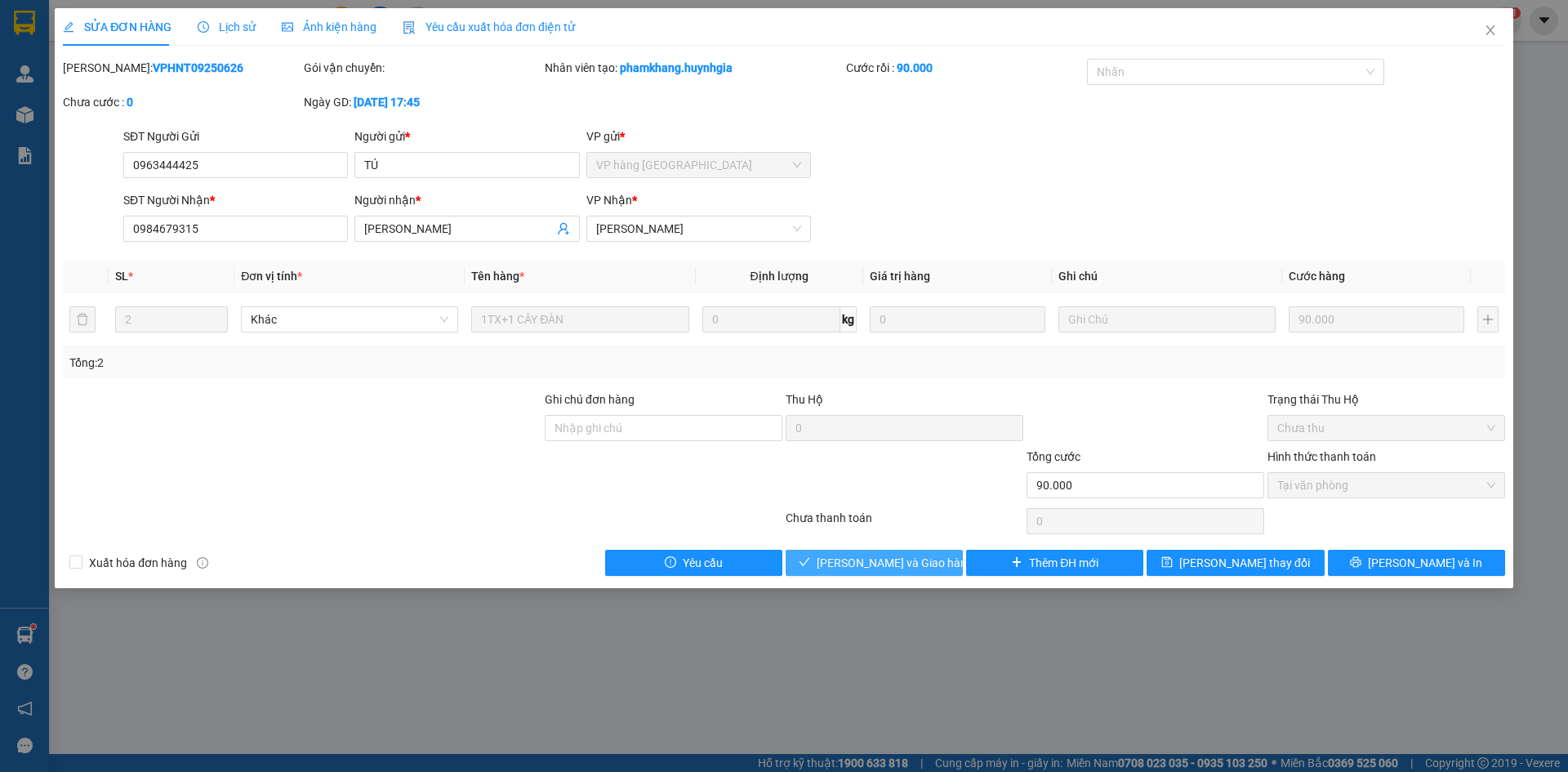
click at [890, 566] on span "[PERSON_NAME] và Giao hàng" at bounding box center [895, 563] width 157 height 18
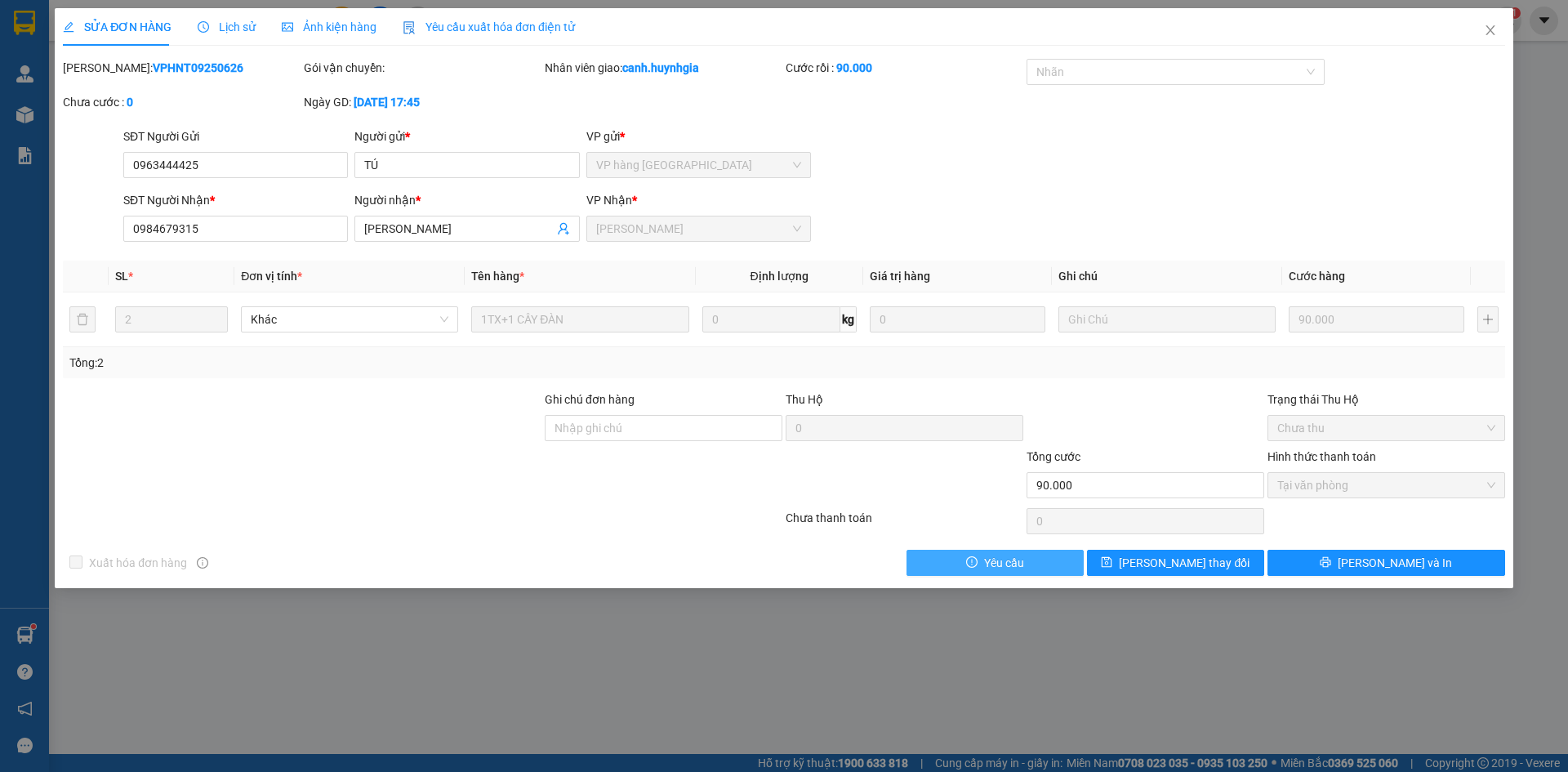
click at [1053, 560] on button "Yêu cầu" at bounding box center [995, 563] width 178 height 26
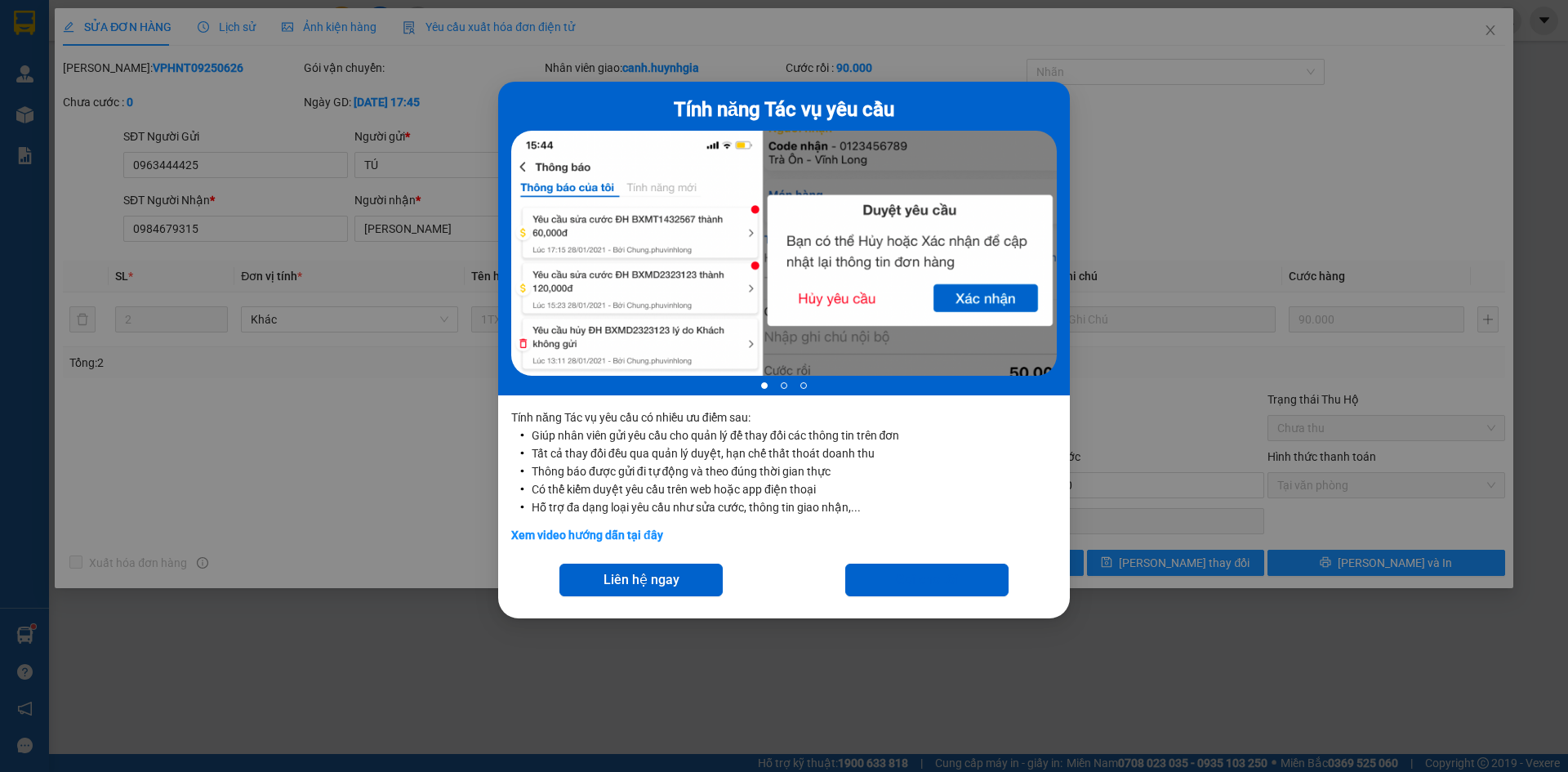
click at [963, 682] on div "Tính năng Tác vụ yêu cầu 1 of 3 Tính năng Tác vụ yêu cầu có nhiều ưu điểm sau: …" at bounding box center [784, 386] width 1568 height 772
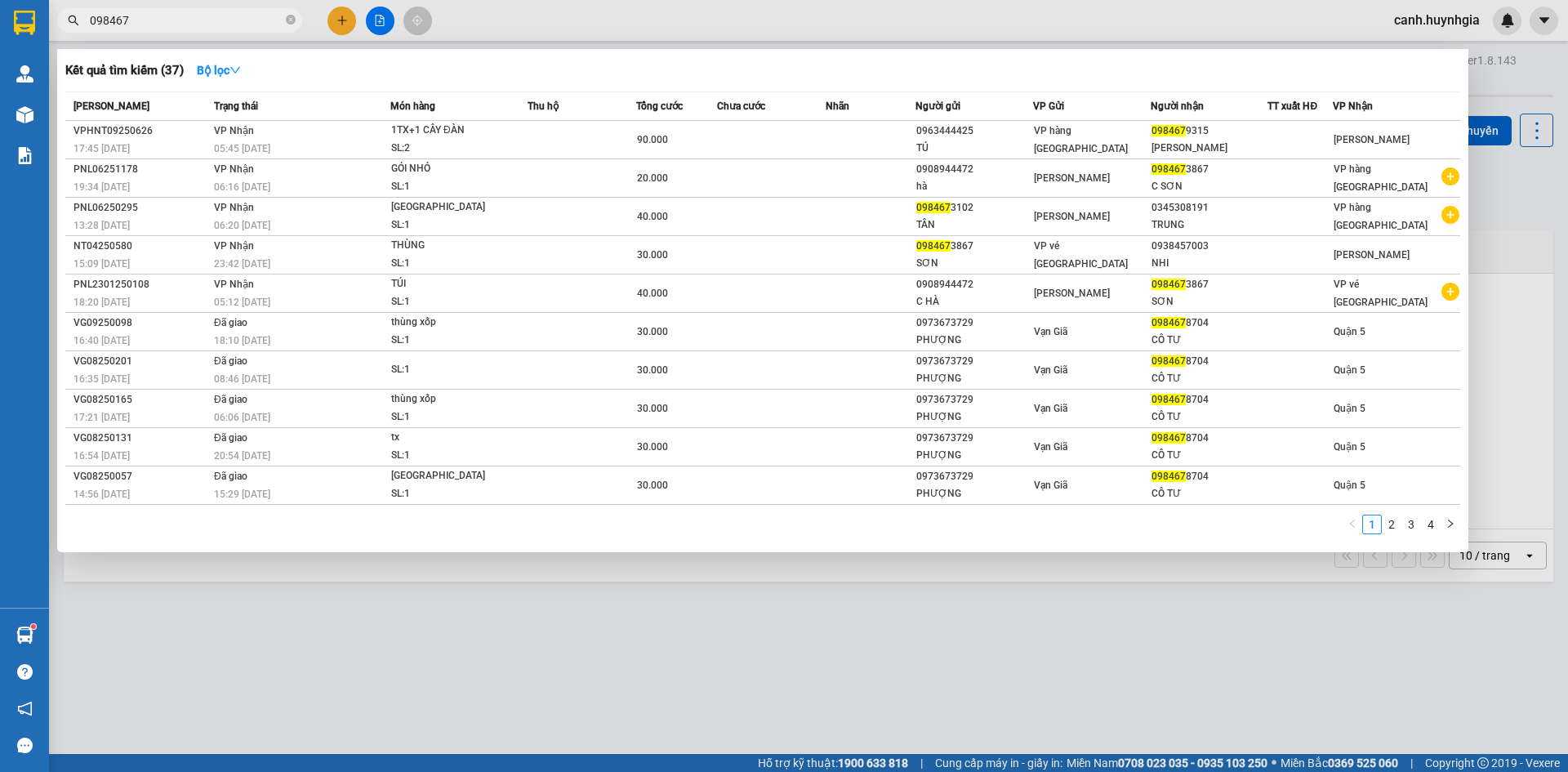
drag, startPoint x: 161, startPoint y: 15, endPoint x: 44, endPoint y: 38, distance: 119.2
click at [47, 39] on section "Kết quả tìm kiếm ( 37 ) Bộ lọc Mã ĐH Trạng thái Món hàng Thu hộ Tổng cước Chưa …" at bounding box center [784, 386] width 1568 height 772
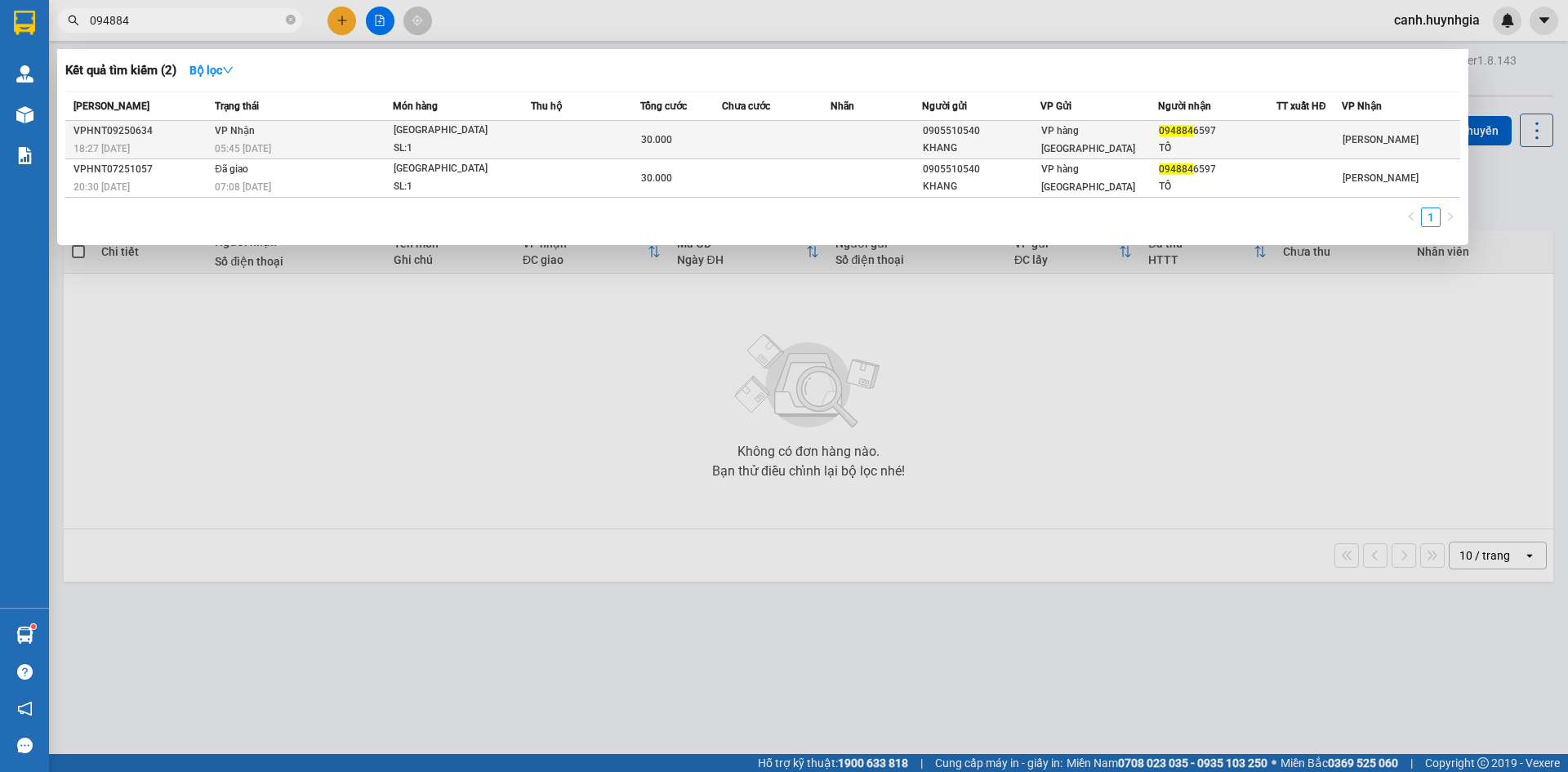
type input "094884"
click at [1161, 133] on span "094884" at bounding box center [1176, 130] width 34 height 11
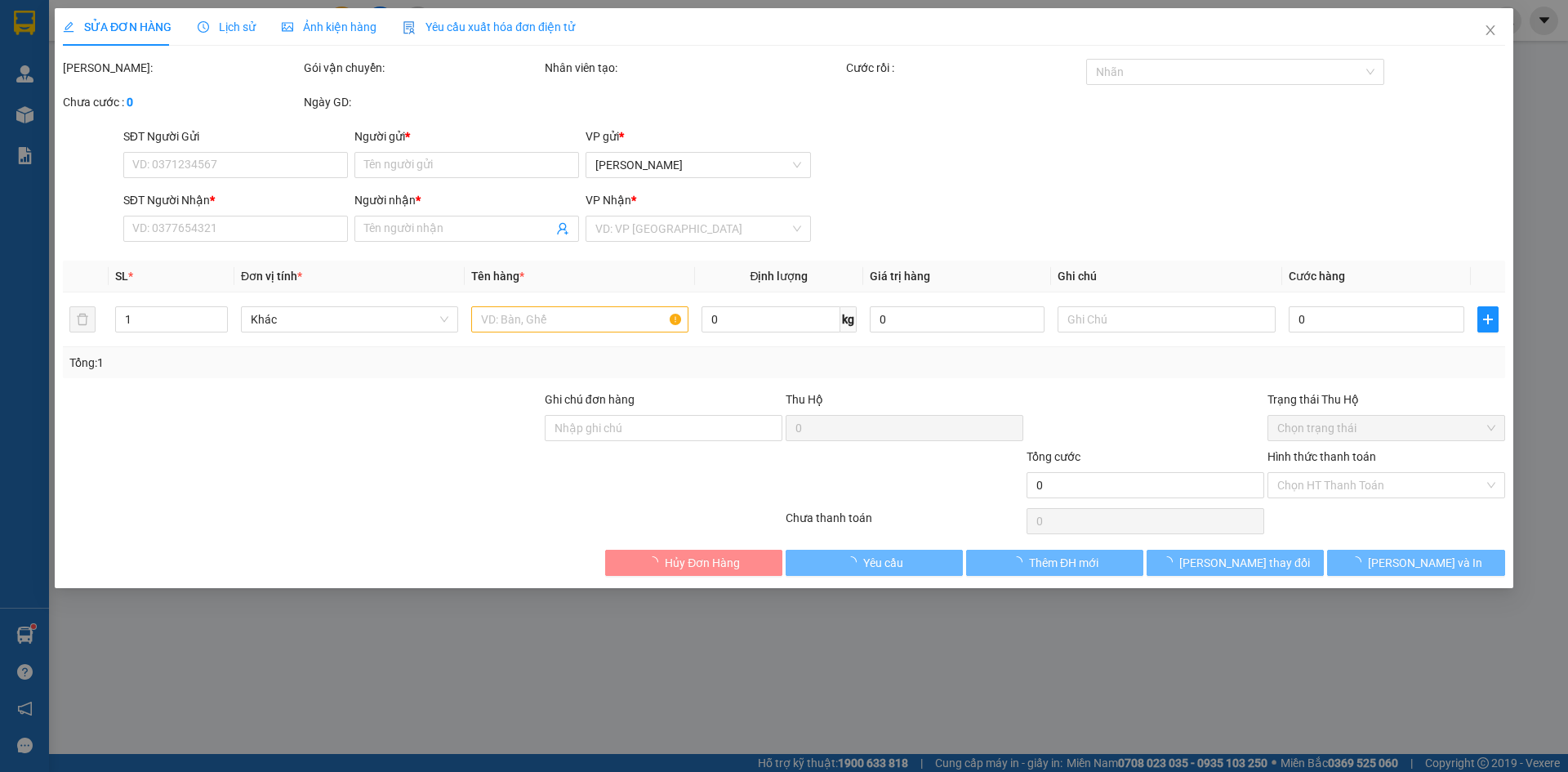
type input "0905510540"
type input "KHANG"
type input "0948846597"
type input "TỐ"
type input "30.000"
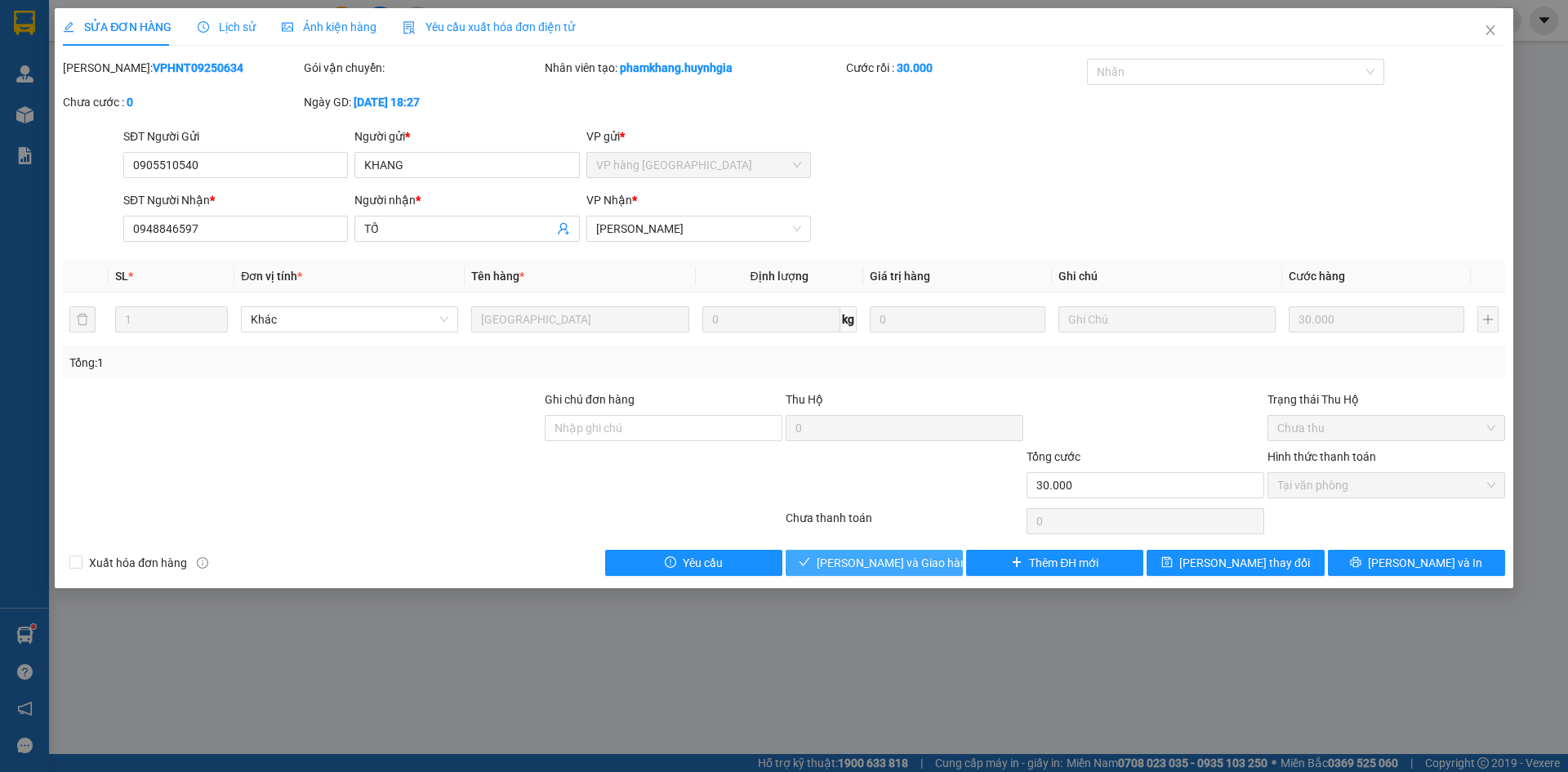
click at [899, 556] on span "[PERSON_NAME] và Giao hàng" at bounding box center [895, 563] width 157 height 18
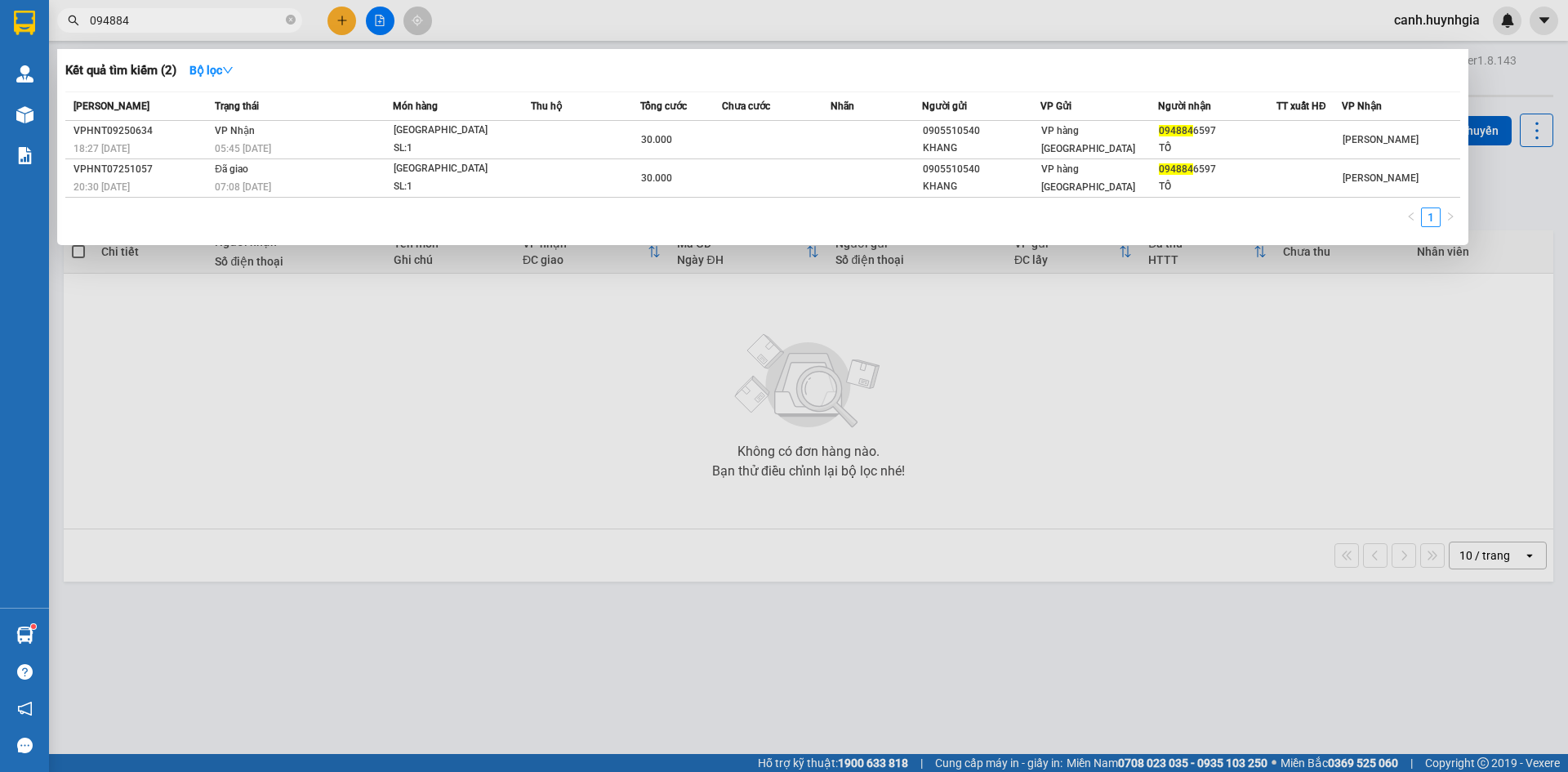
drag, startPoint x: 138, startPoint y: 20, endPoint x: 70, endPoint y: 30, distance: 68.7
click at [70, 30] on span "094884" at bounding box center [179, 20] width 246 height 24
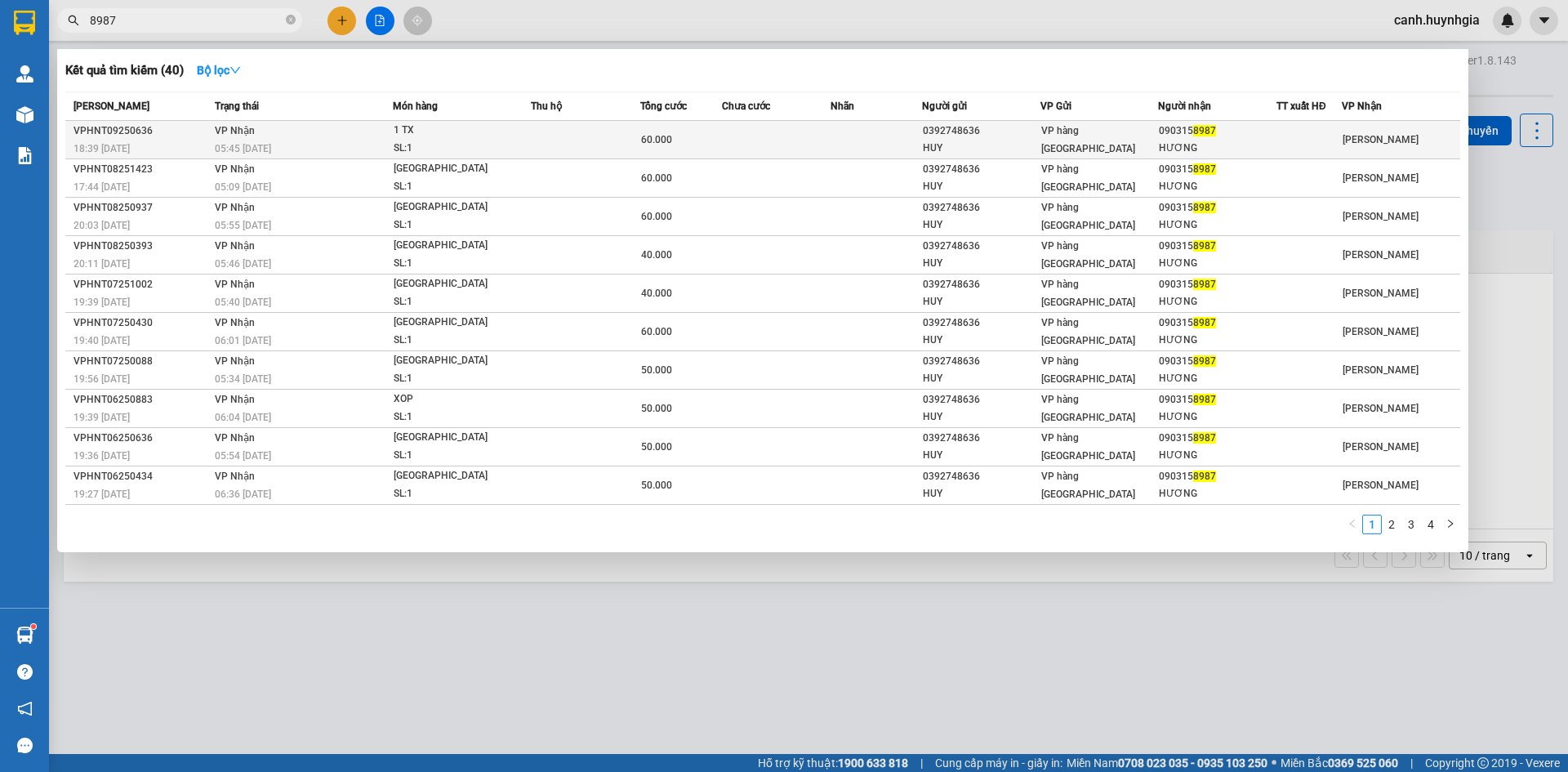
type input "8987"
click at [1174, 138] on div "090315 8987" at bounding box center [1217, 131] width 117 height 17
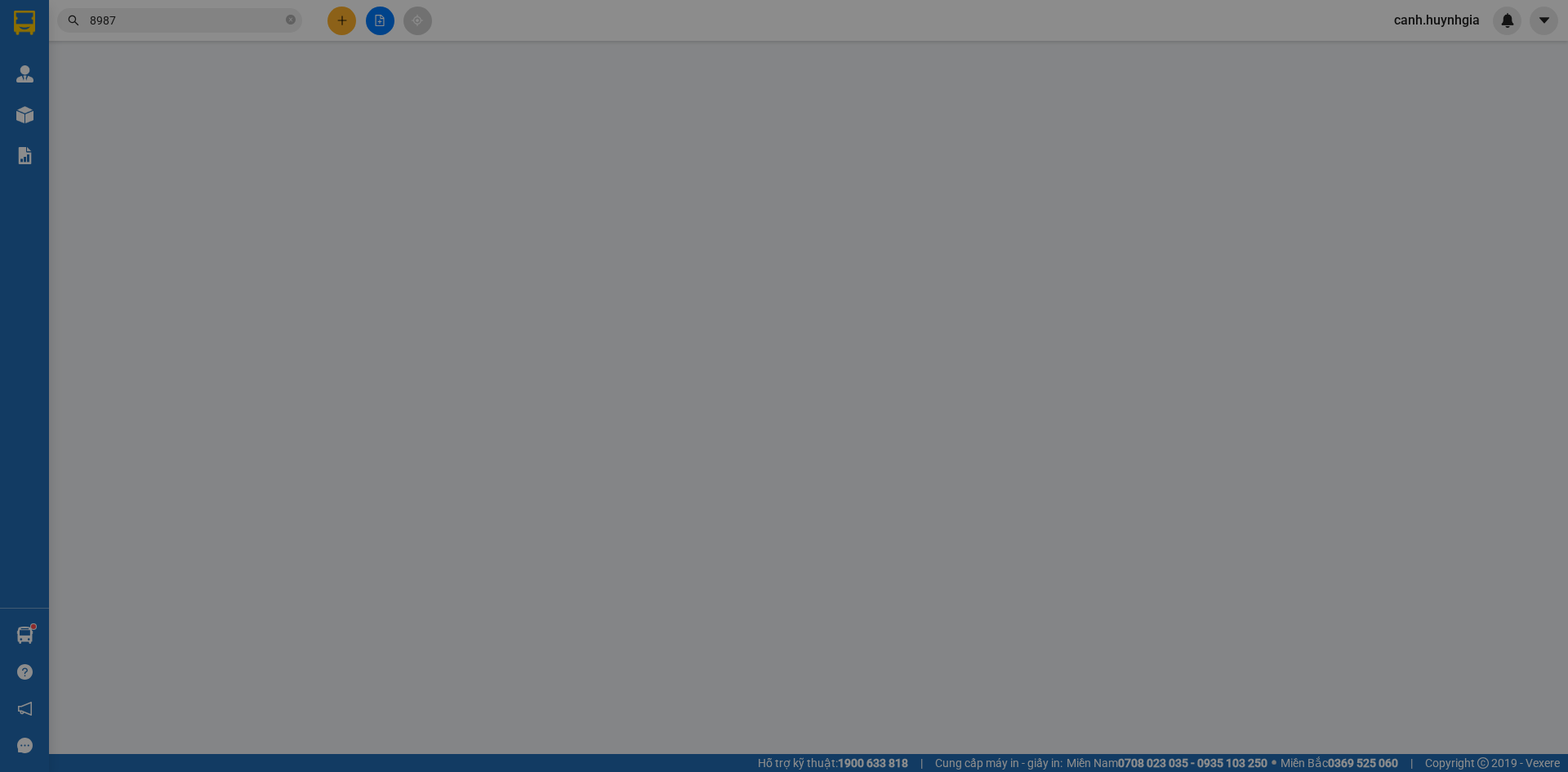
type input "0392748636"
type input "HUY"
type input "0903158987"
type input "HƯƠNG"
type input "60.000"
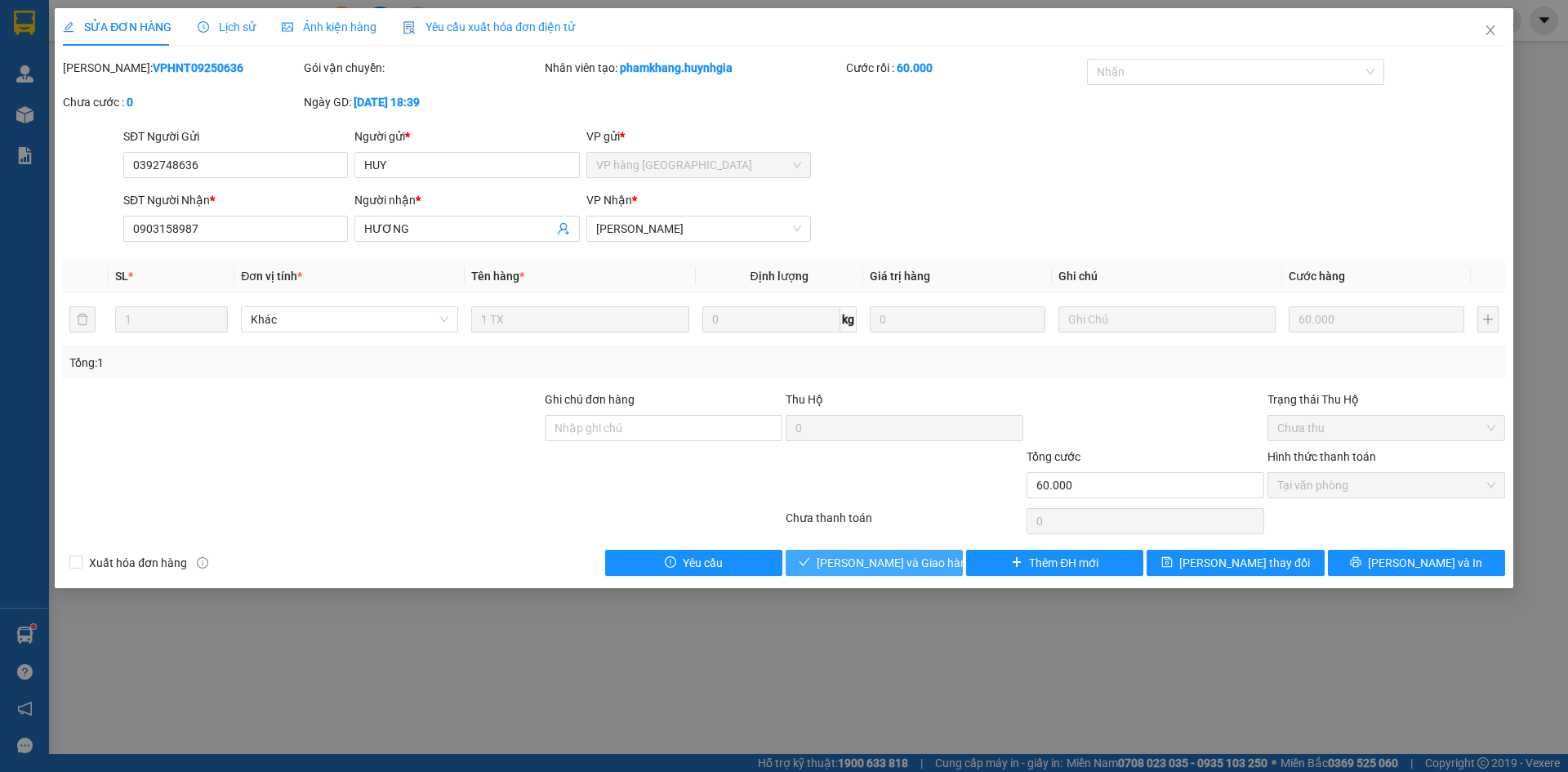
click at [880, 569] on span "[PERSON_NAME] và Giao hàng" at bounding box center [895, 563] width 157 height 18
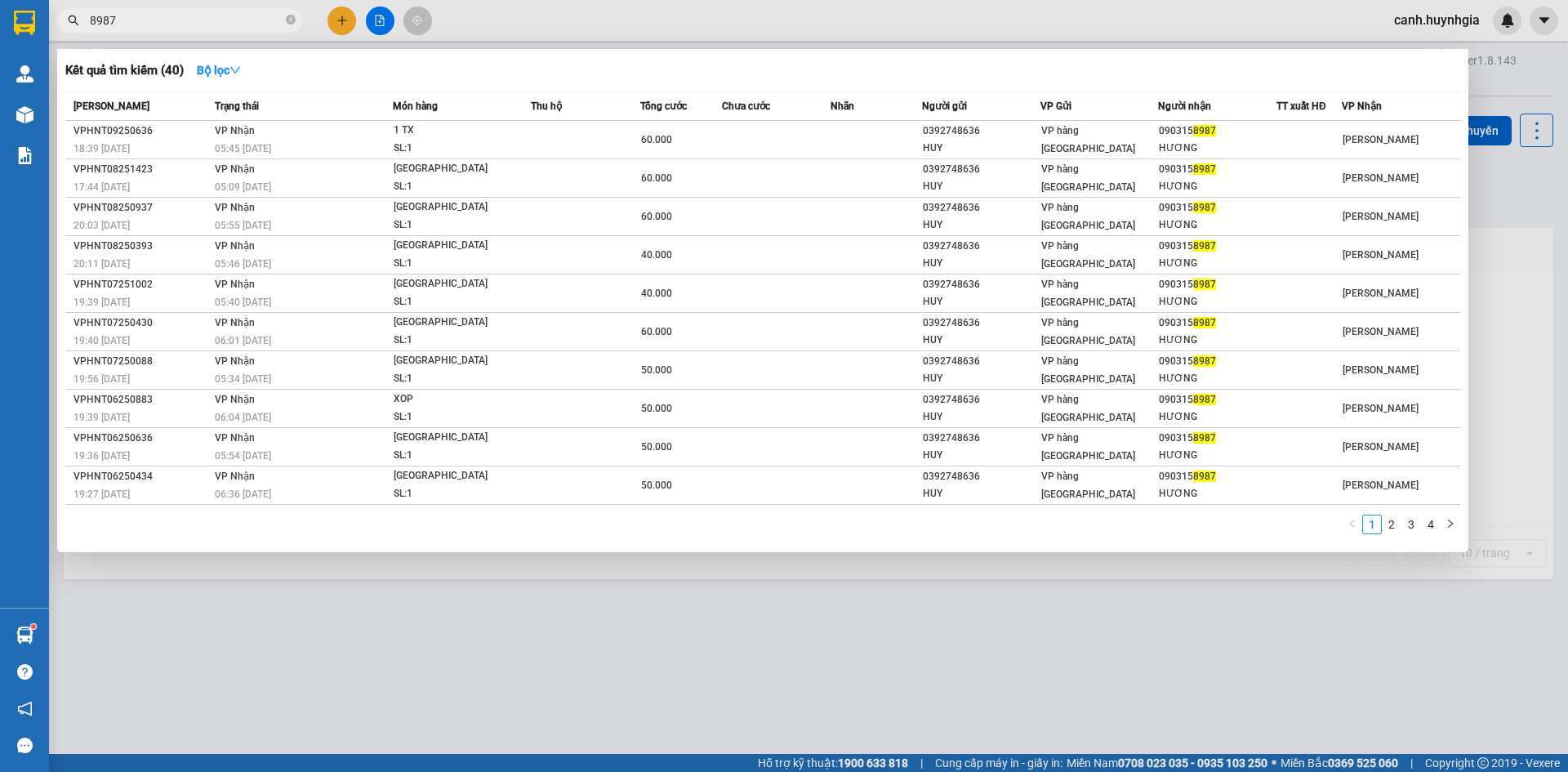
drag, startPoint x: 193, startPoint y: 22, endPoint x: 79, endPoint y: 28, distance: 114.2
click at [79, 28] on span "8987" at bounding box center [179, 20] width 246 height 24
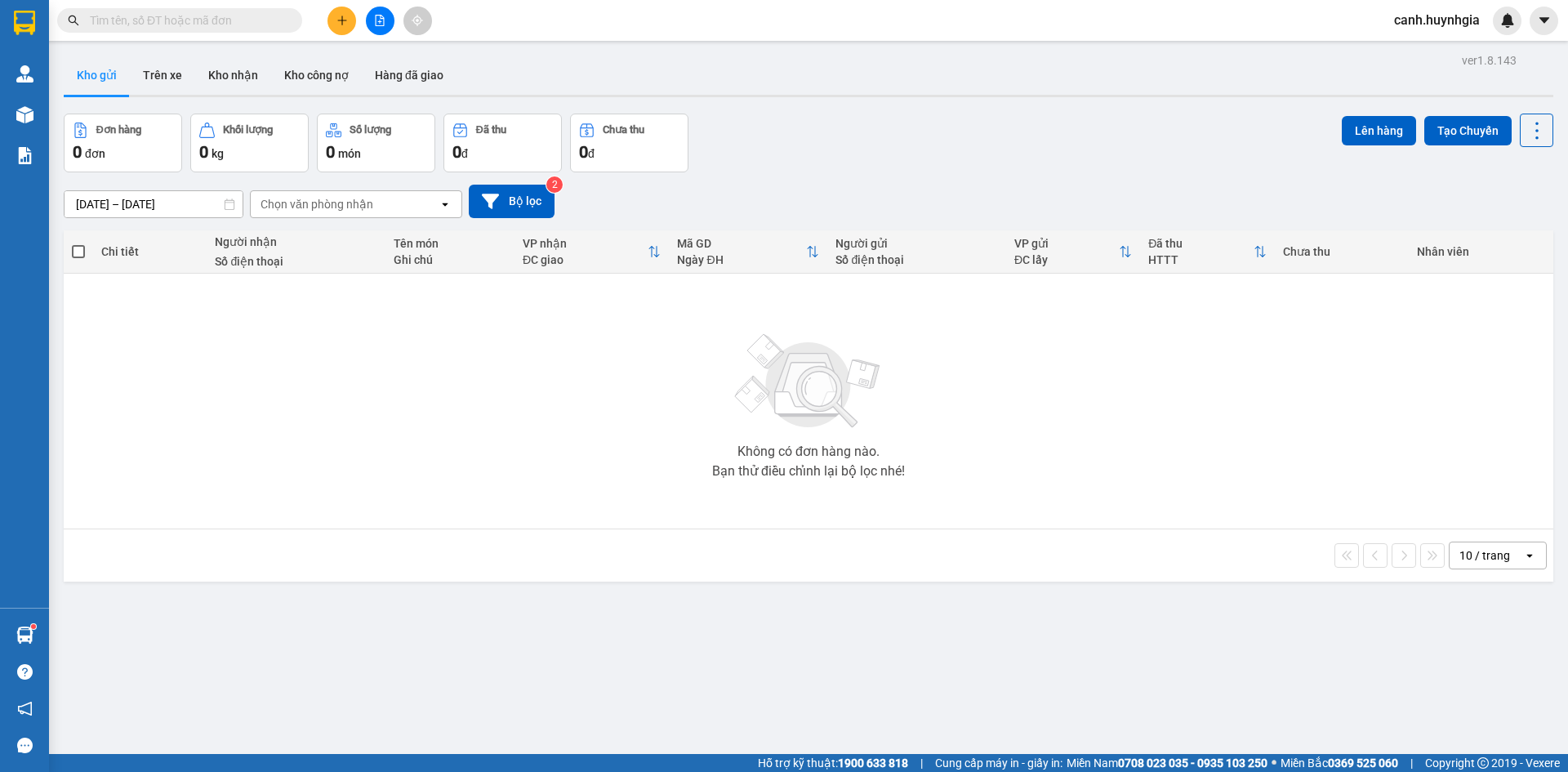
click at [179, 19] on input "text" at bounding box center [186, 20] width 193 height 18
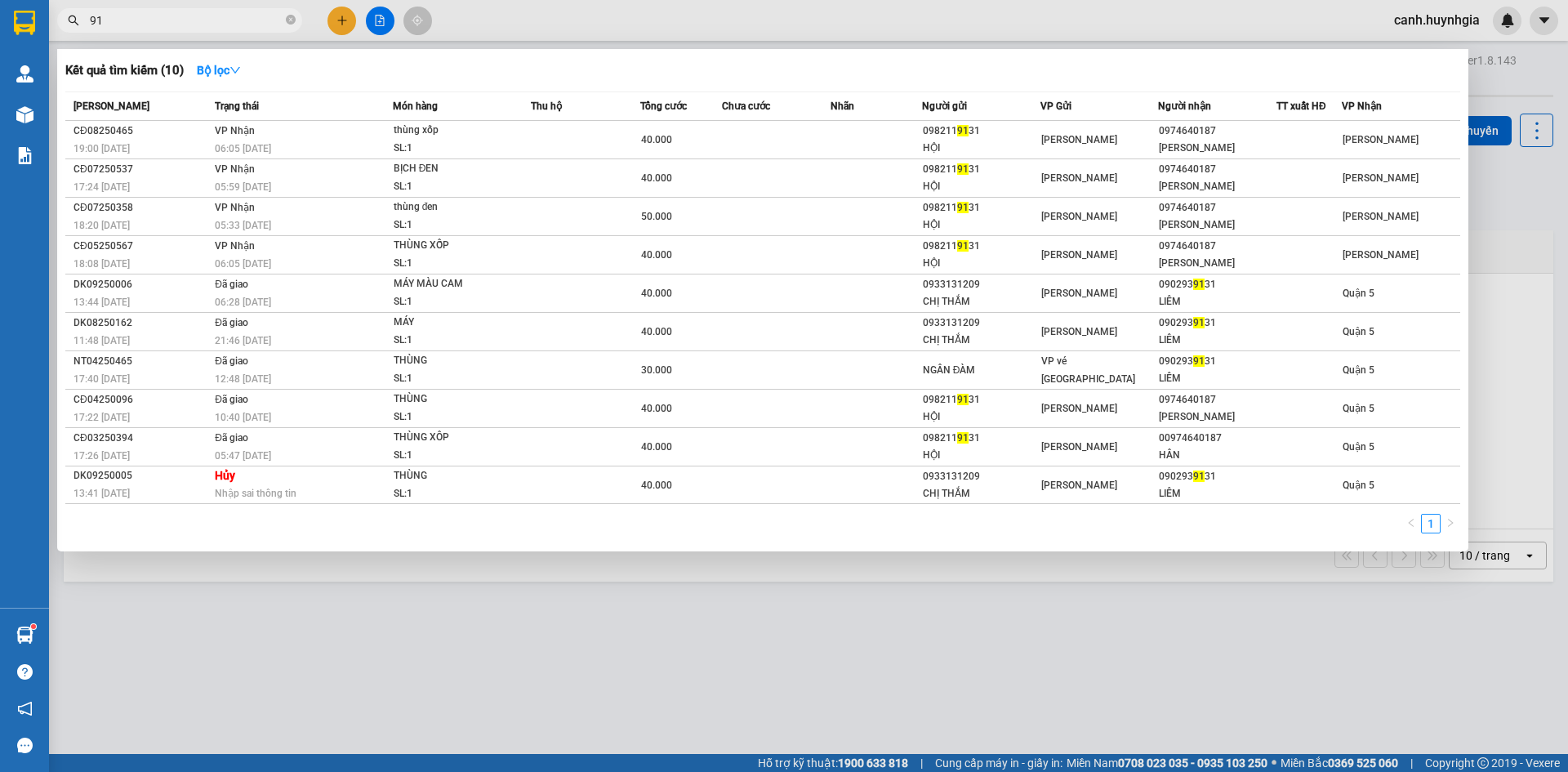
type input "9"
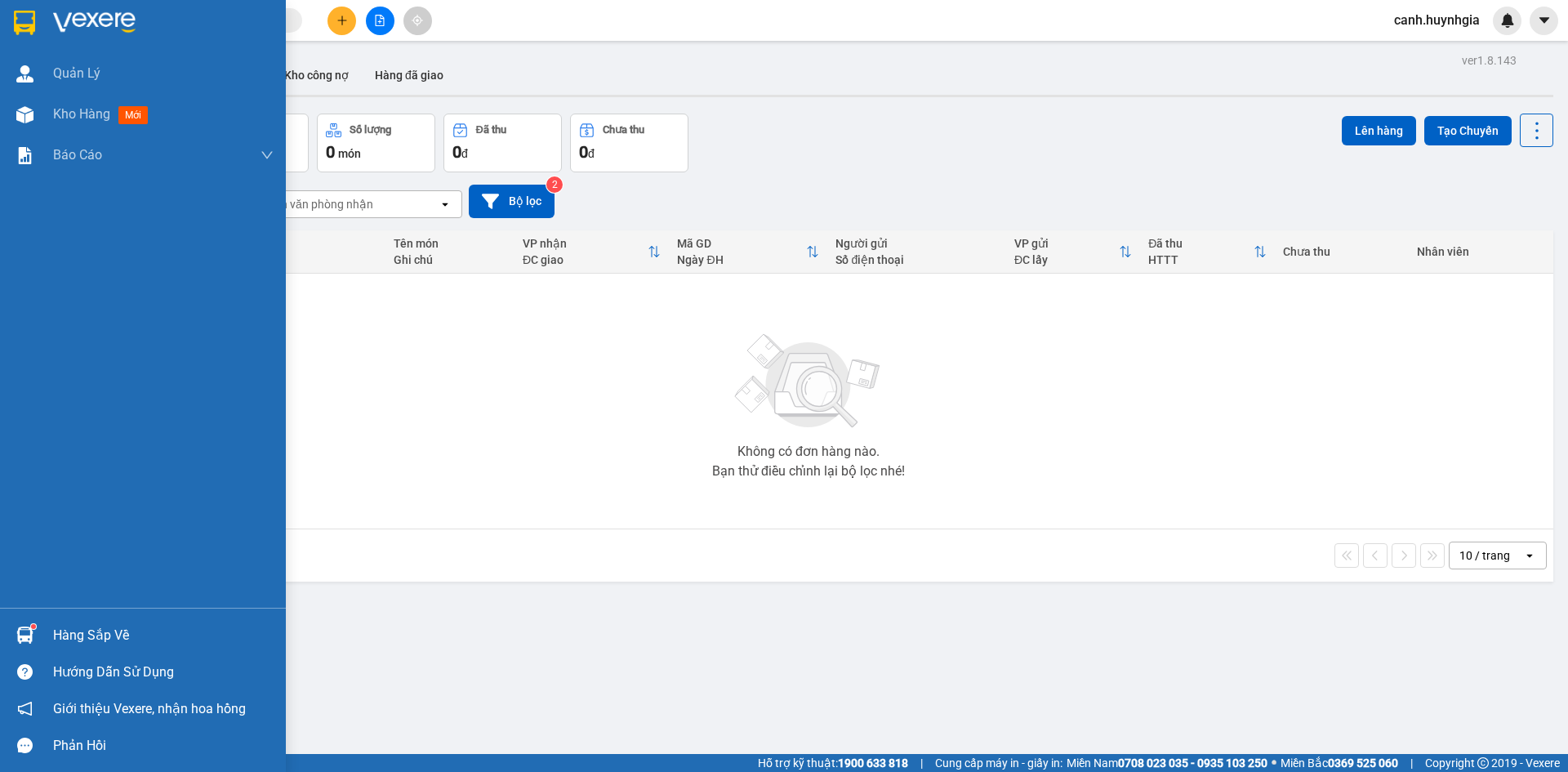
click at [76, 630] on div "Hàng sắp về" at bounding box center [163, 635] width 220 height 24
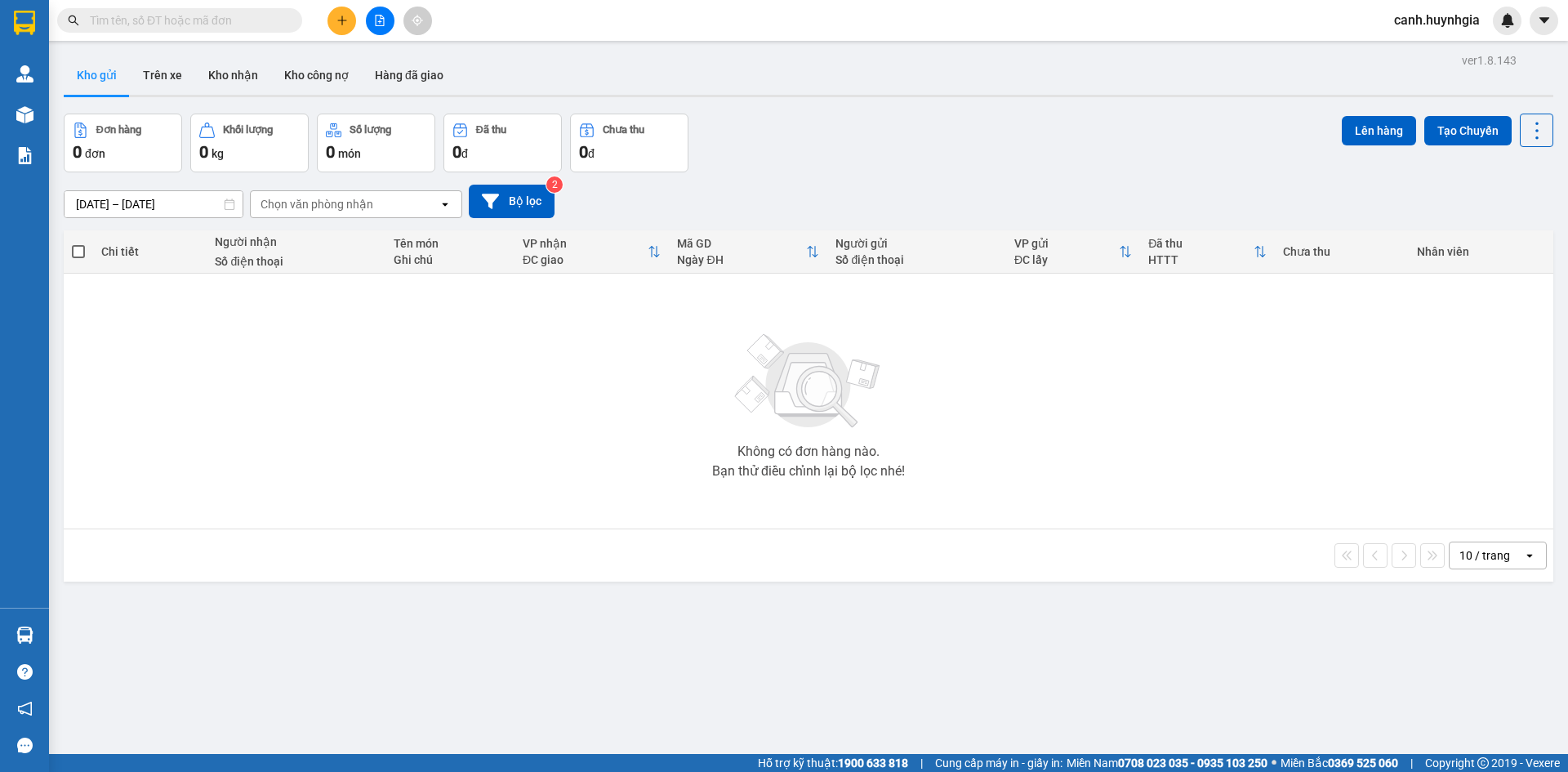
click at [350, 442] on section "Kết quả tìm kiếm ( 10 ) Bộ lọc Mã ĐH Trạng thái Món hàng Thu hộ Tổng cước Chưa …" at bounding box center [784, 386] width 1568 height 772
click at [356, 435] on div "Không có đơn hàng nào. Bạn thử điều chỉnh lại bộ lọc nhé!" at bounding box center [808, 402] width 1474 height 246
click at [121, 16] on input "text" at bounding box center [186, 20] width 193 height 18
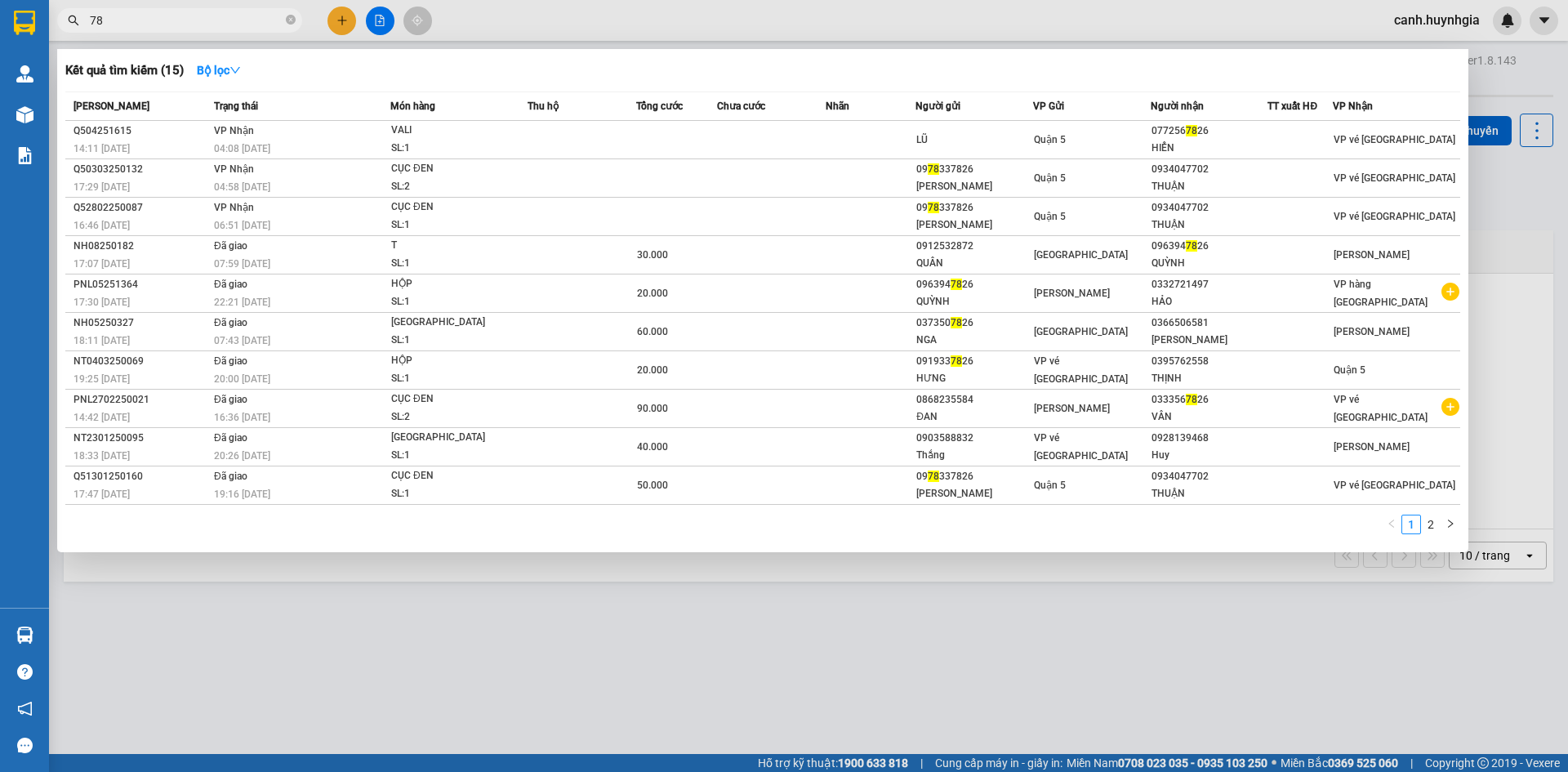
type input "7"
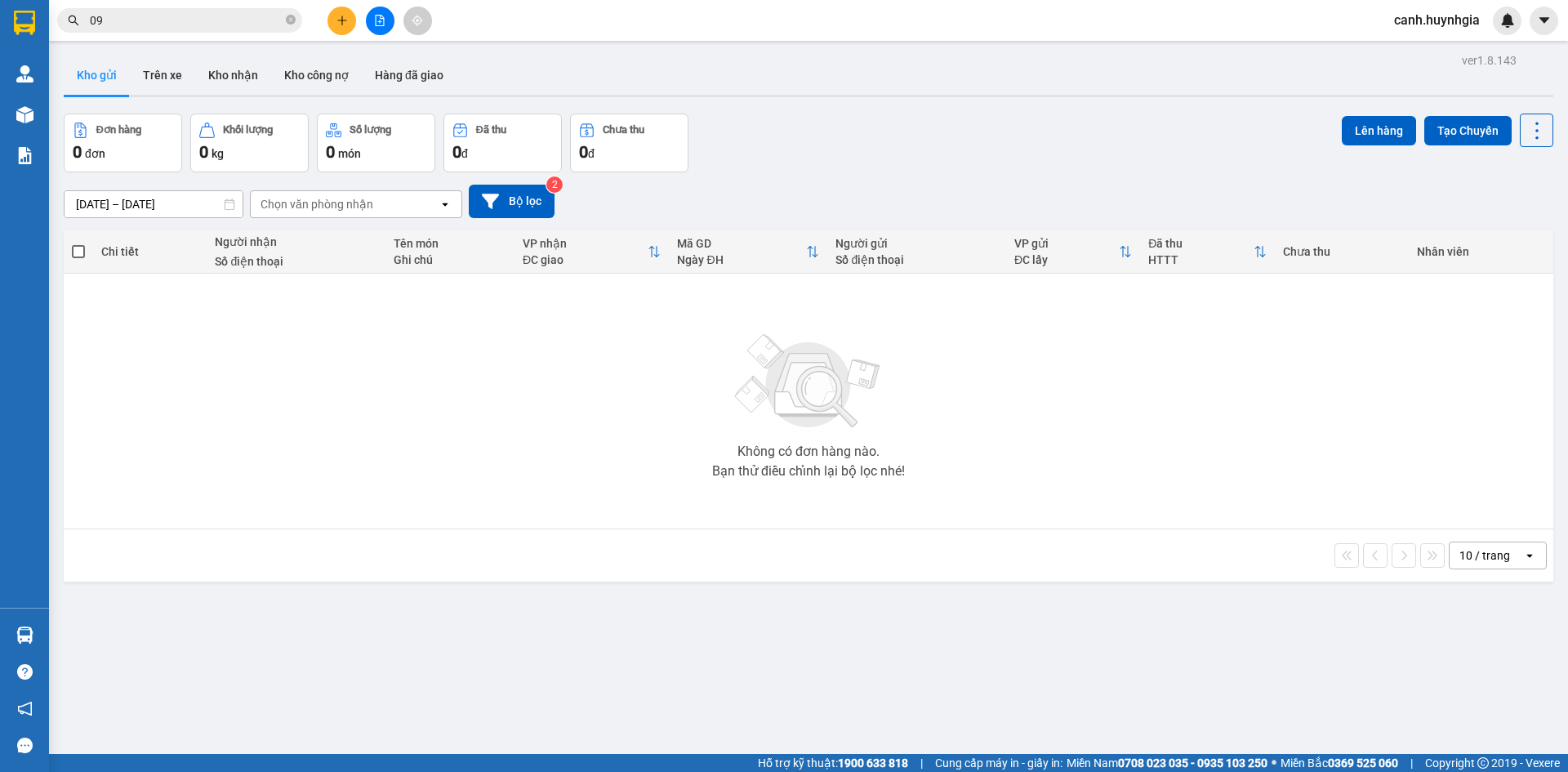
type input "0"
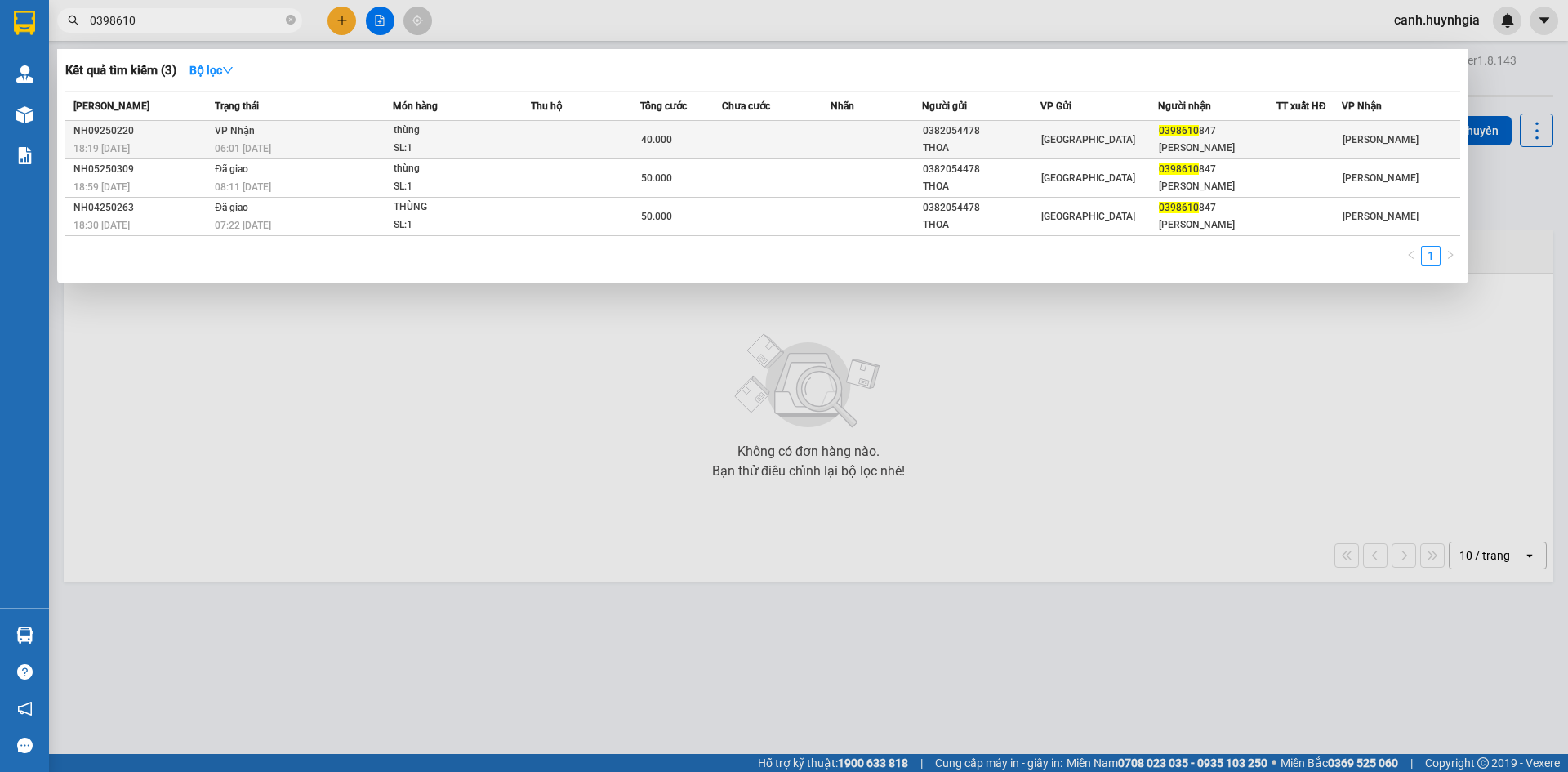
click at [1113, 129] on td "[GEOGRAPHIC_DATA]" at bounding box center [1099, 140] width 118 height 38
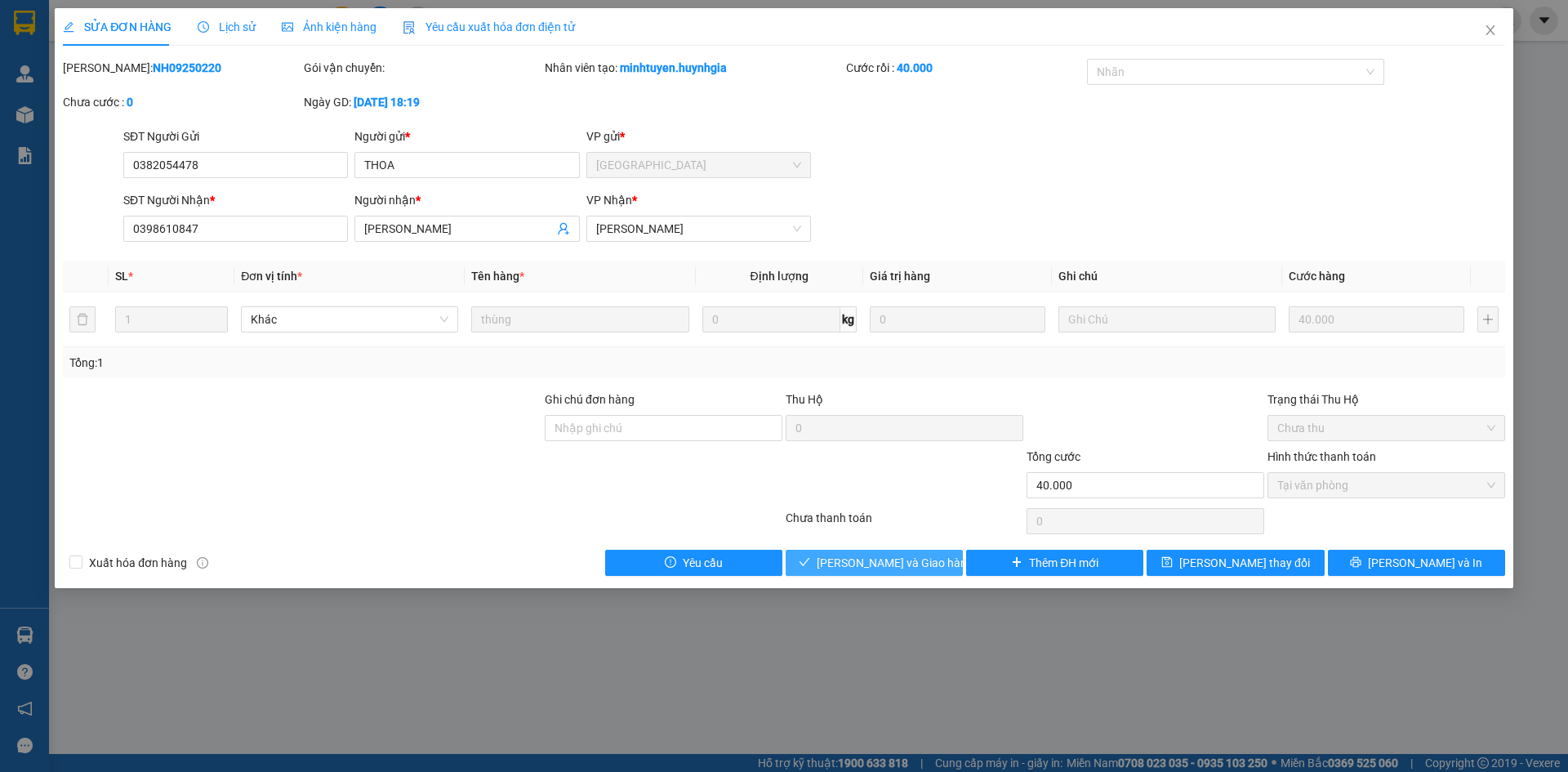
click at [876, 563] on span "[PERSON_NAME] và Giao hàng" at bounding box center [895, 563] width 157 height 18
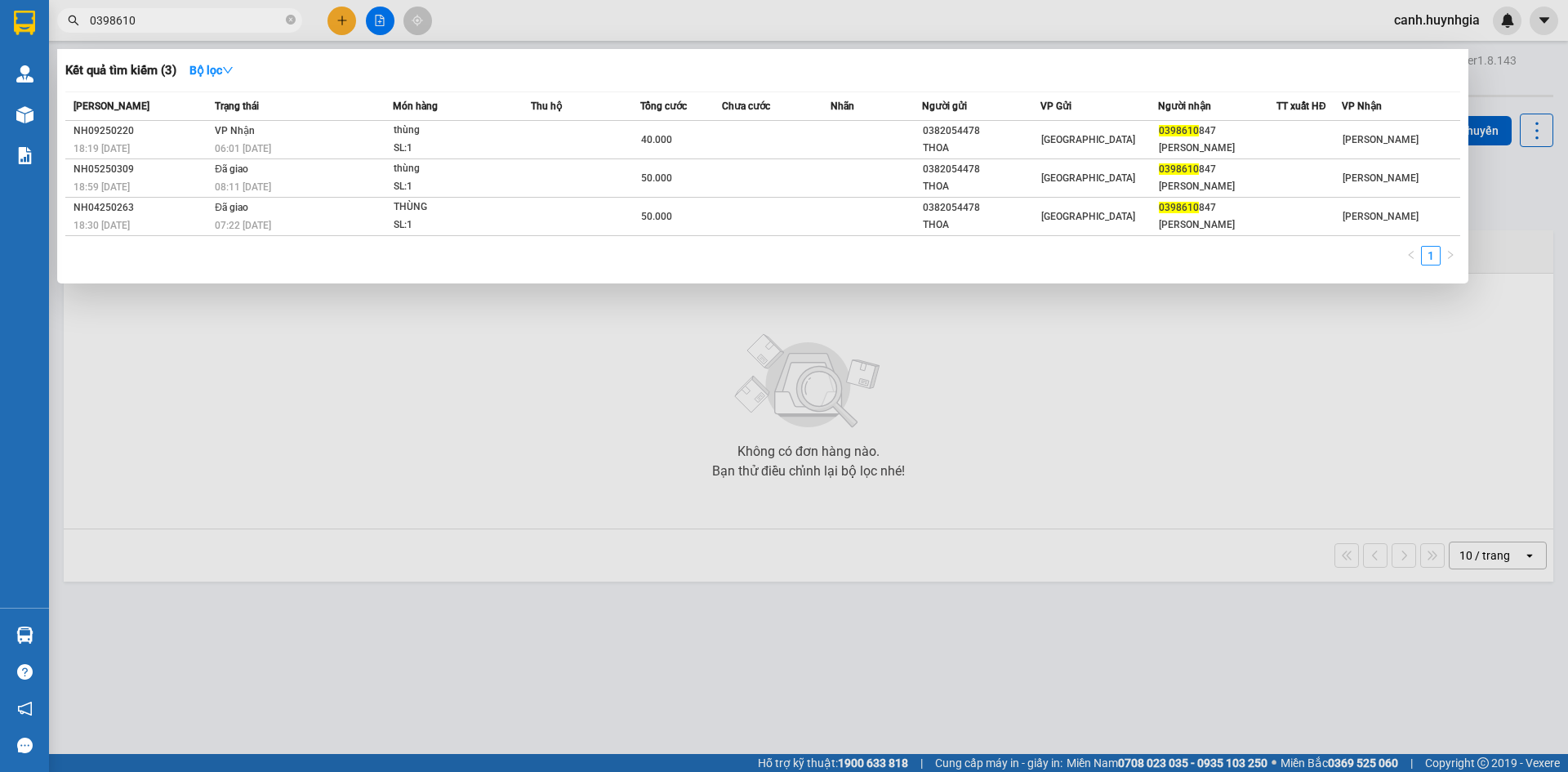
drag, startPoint x: 164, startPoint y: 25, endPoint x: 84, endPoint y: 23, distance: 80.0
click at [84, 23] on span "0398610" at bounding box center [179, 20] width 246 height 24
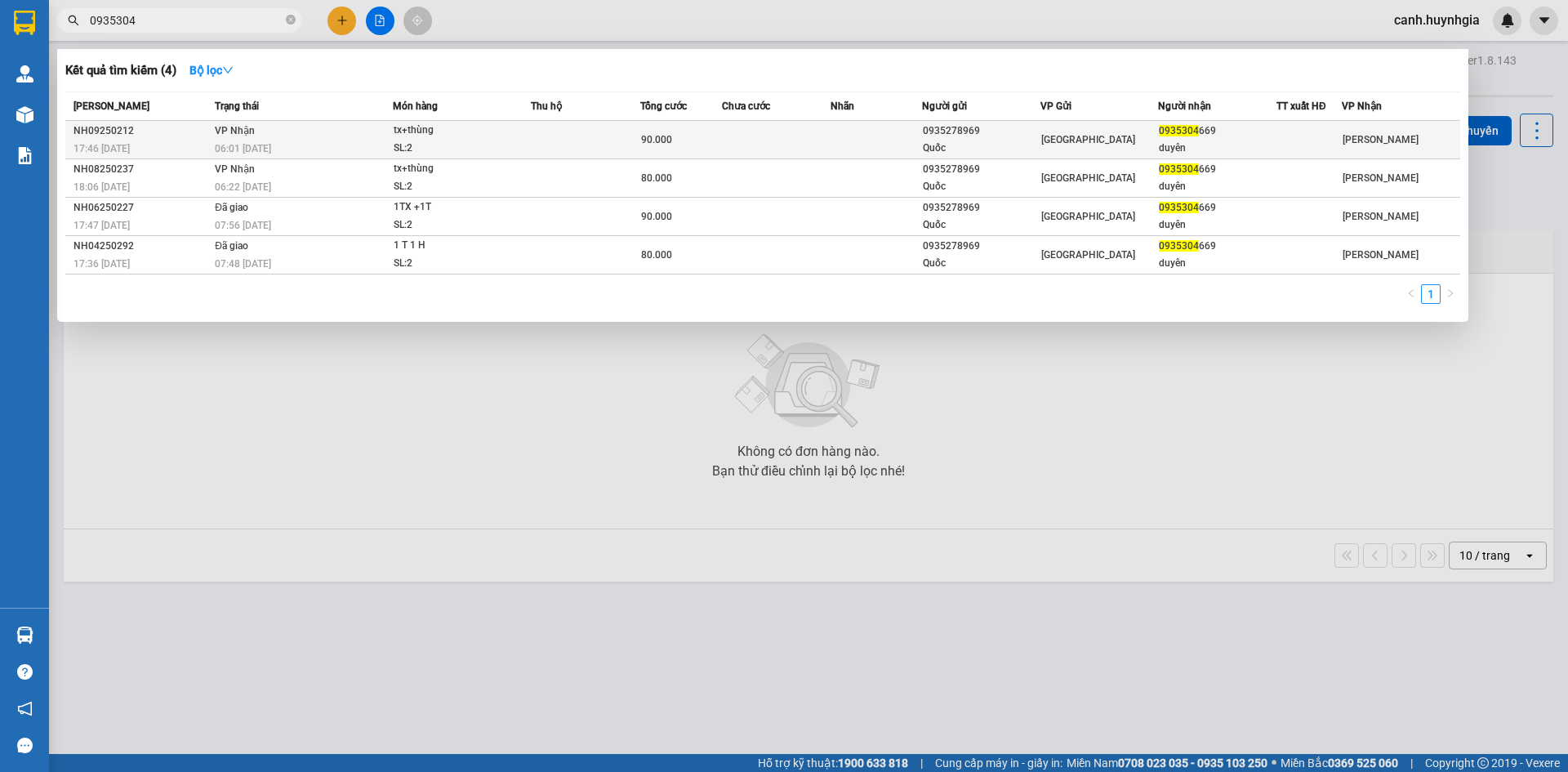
click at [1243, 131] on div "0935304 669" at bounding box center [1217, 131] width 117 height 17
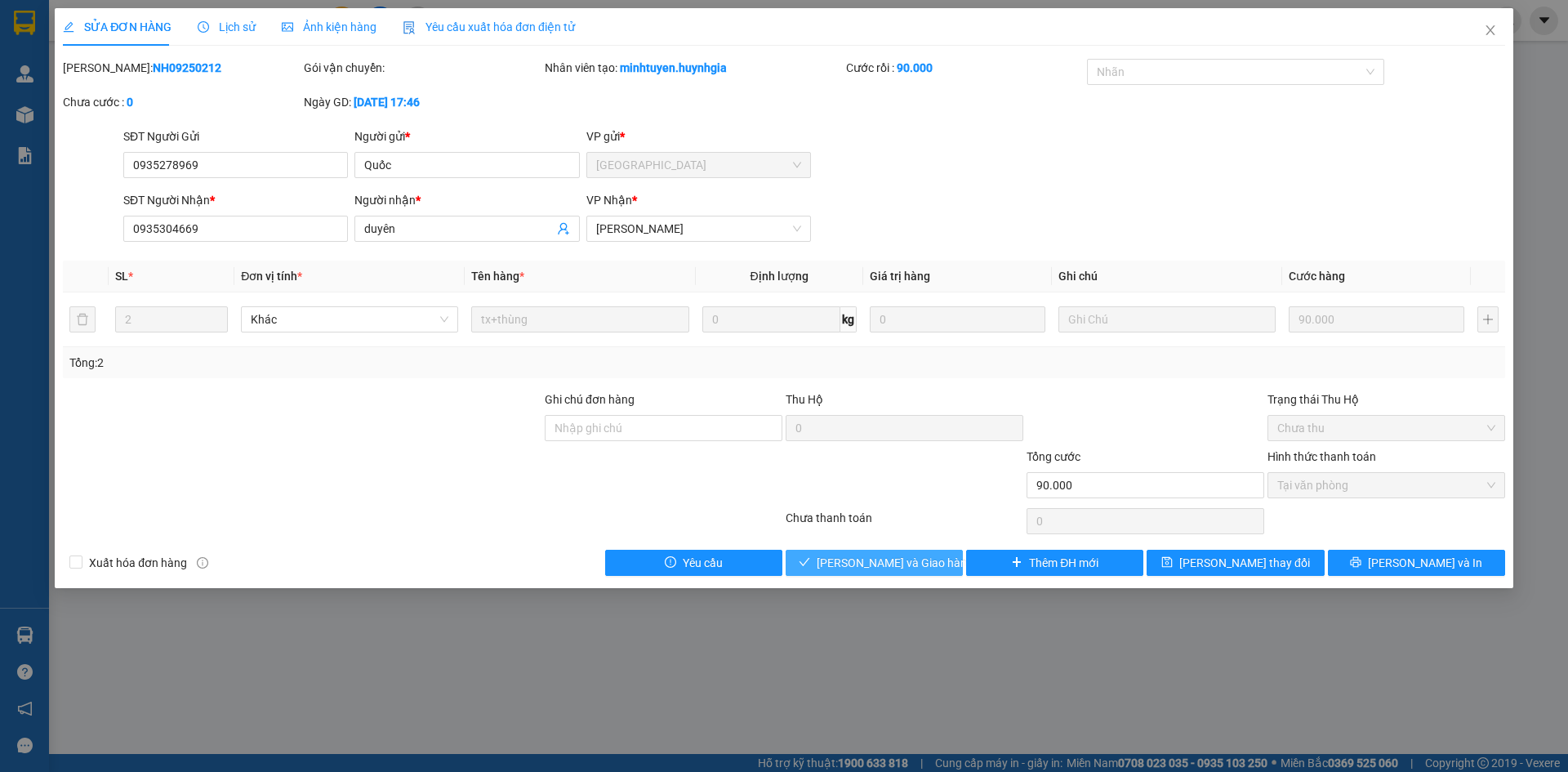
click at [914, 562] on span "[PERSON_NAME] và Giao hàng" at bounding box center [895, 563] width 157 height 18
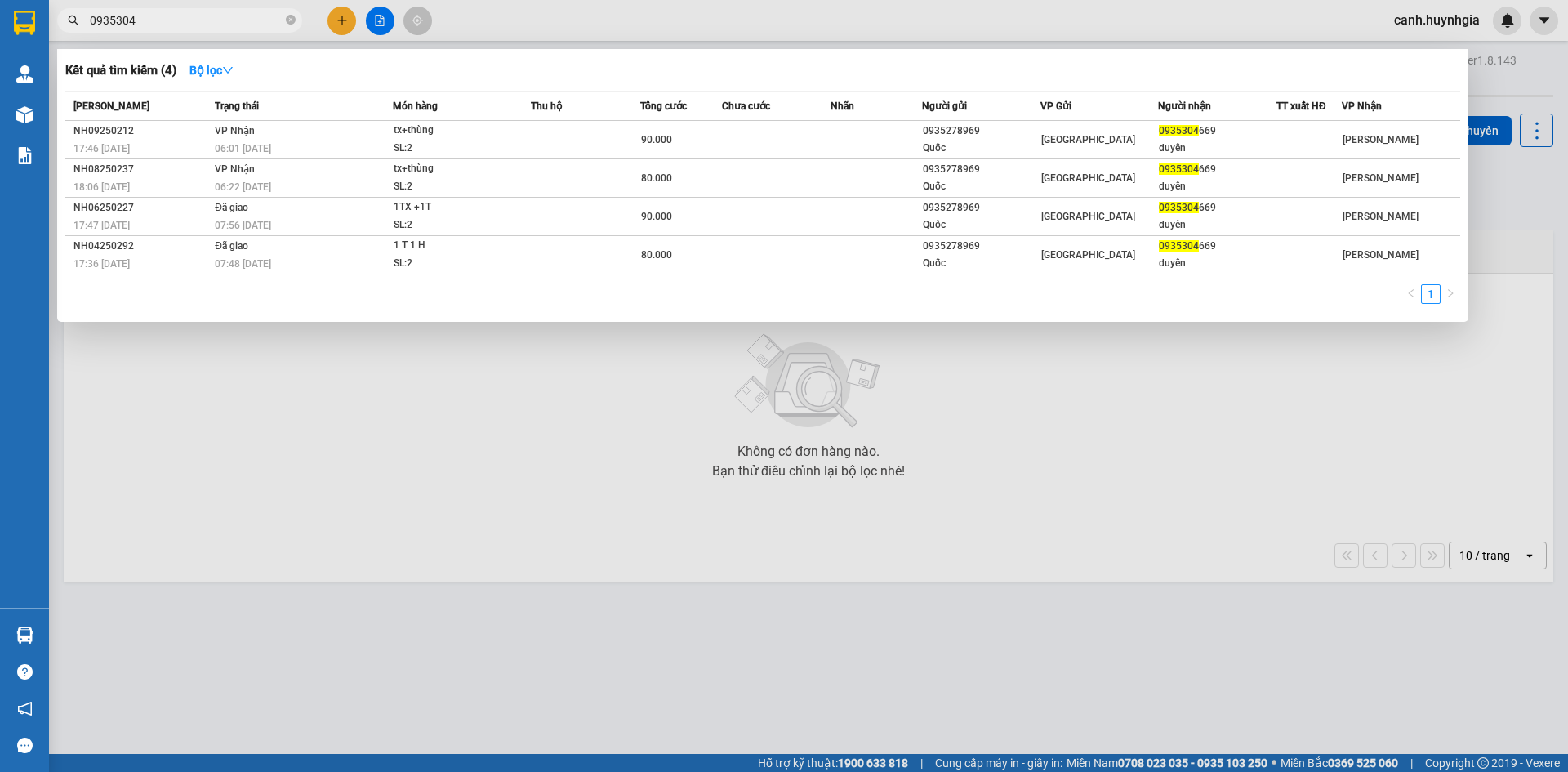
drag, startPoint x: 137, startPoint y: 21, endPoint x: 78, endPoint y: 23, distance: 59.0
click at [78, 23] on div "0935304" at bounding box center [159, 20] width 319 height 24
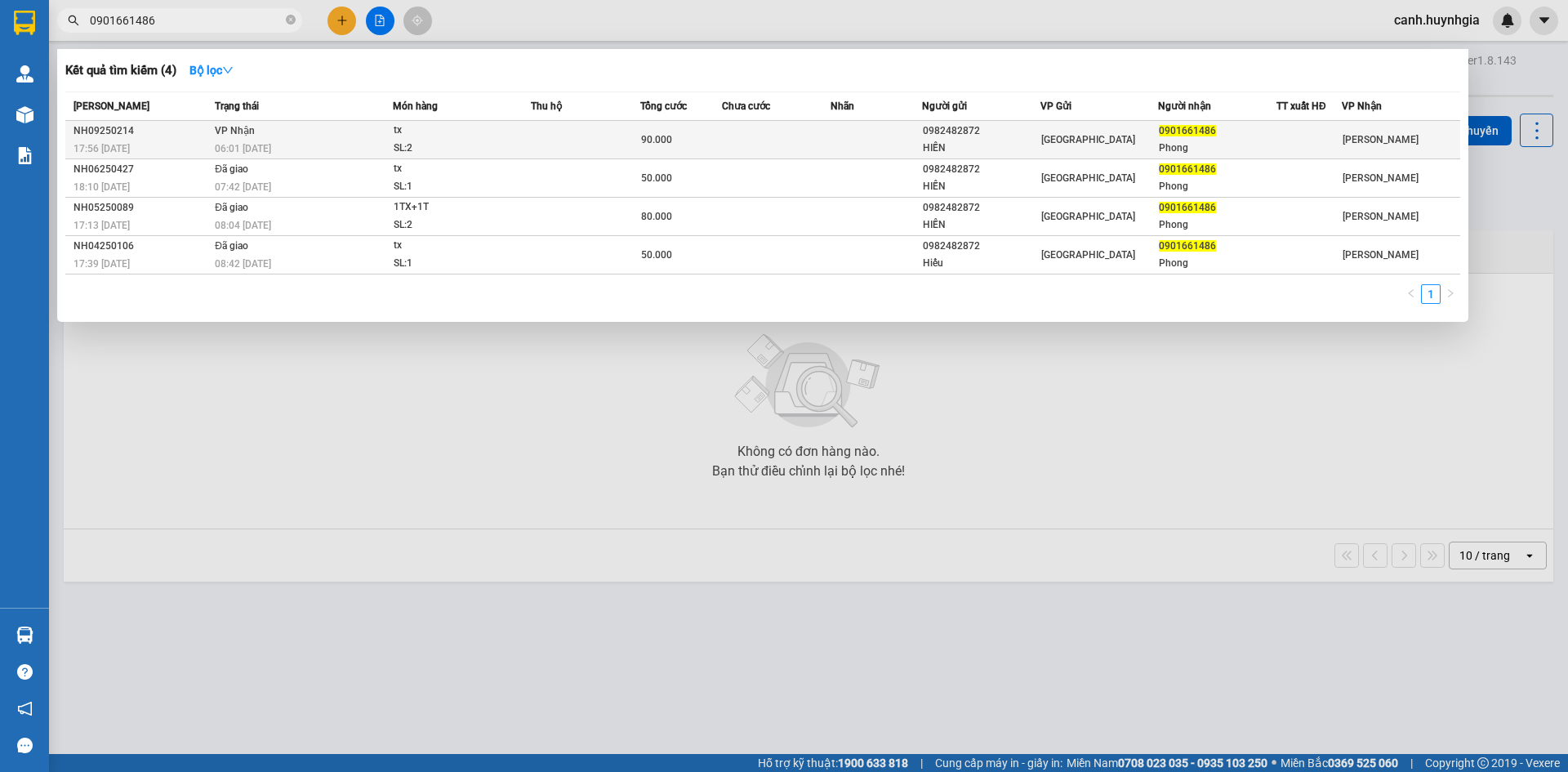
click at [1172, 145] on div "Phong" at bounding box center [1217, 148] width 117 height 17
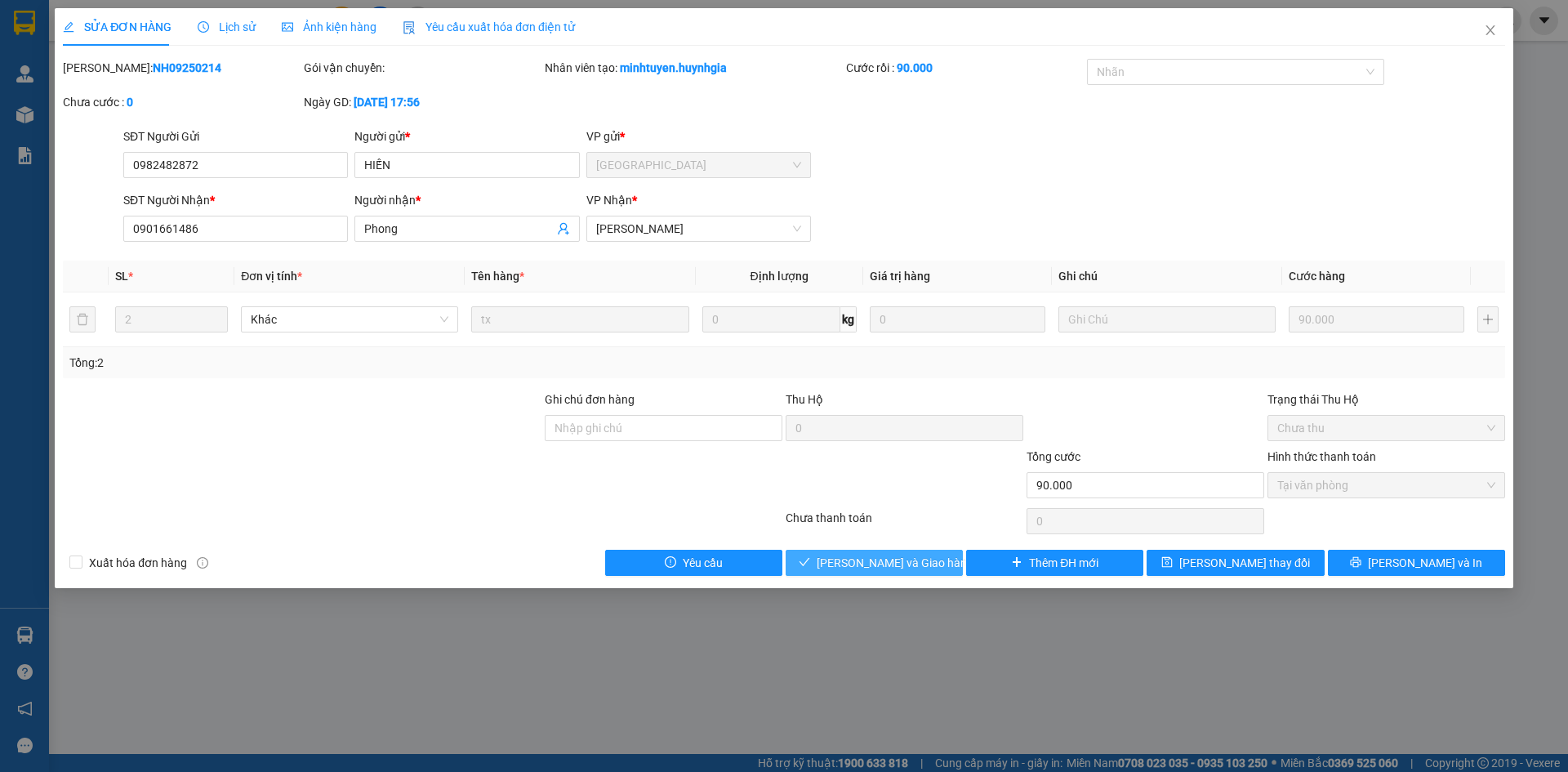
click at [900, 555] on span "[PERSON_NAME] và Giao hàng" at bounding box center [895, 563] width 157 height 18
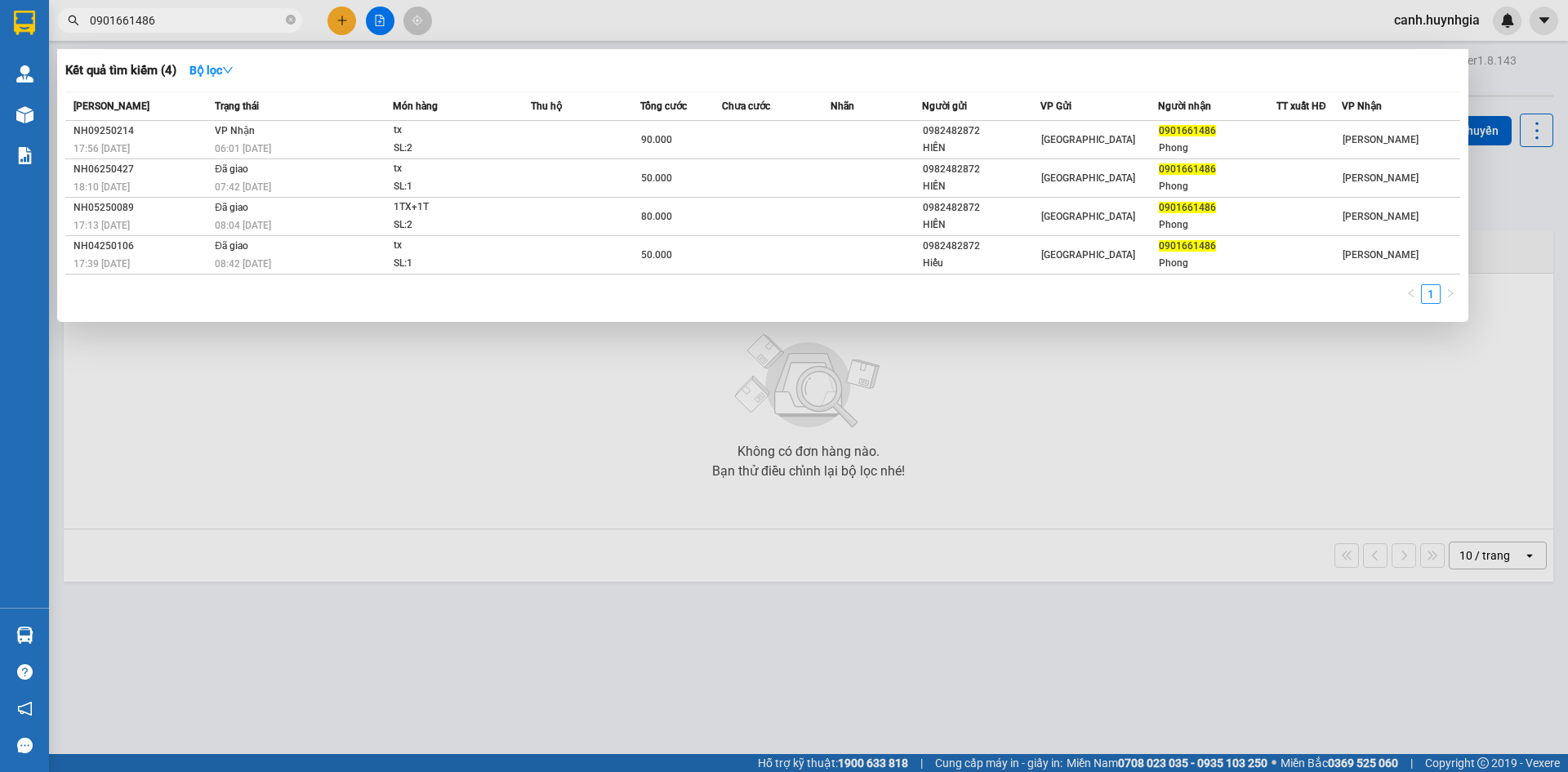
drag, startPoint x: 170, startPoint y: 26, endPoint x: 73, endPoint y: 38, distance: 97.7
click at [73, 35] on div "Kết quả tìm kiếm ( 4 ) Bộ lọc Mã ĐH Trạng thái Món hàng Thu hộ Tổng cước Chưa c…" at bounding box center [159, 20] width 319 height 29
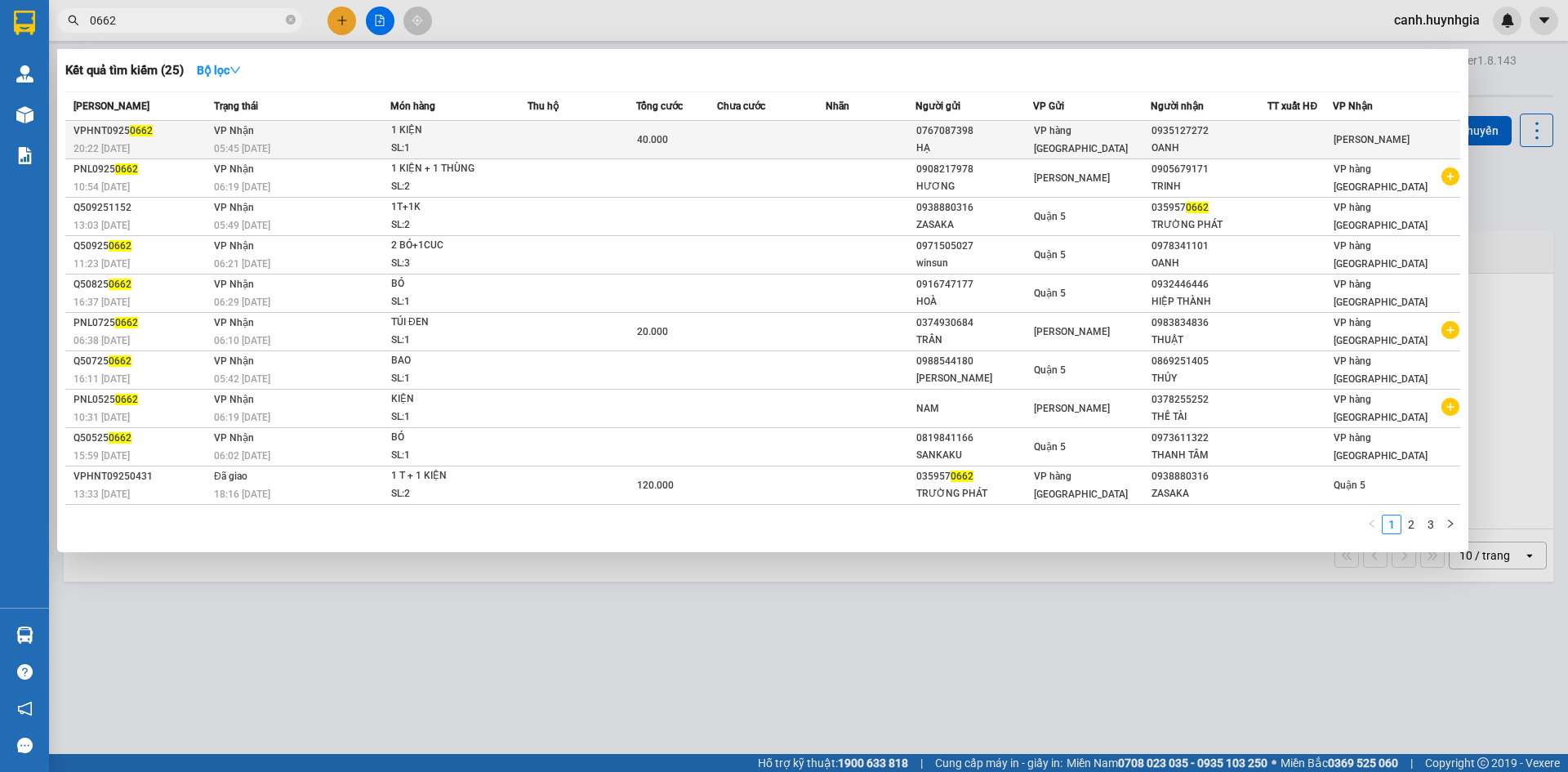
click at [1216, 137] on div "0935127272" at bounding box center [1209, 131] width 116 height 17
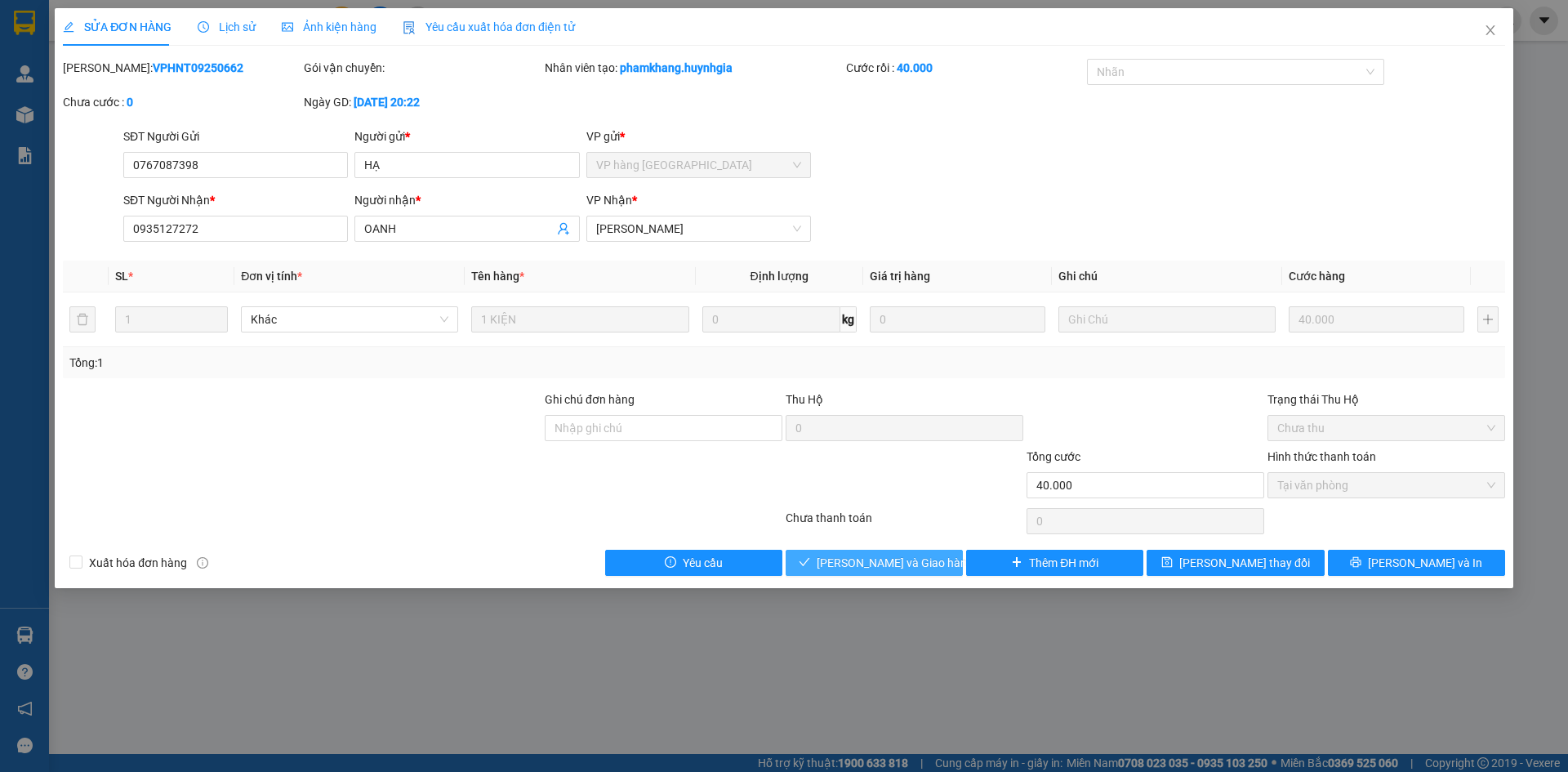
click at [900, 565] on span "[PERSON_NAME] và Giao hàng" at bounding box center [895, 563] width 157 height 18
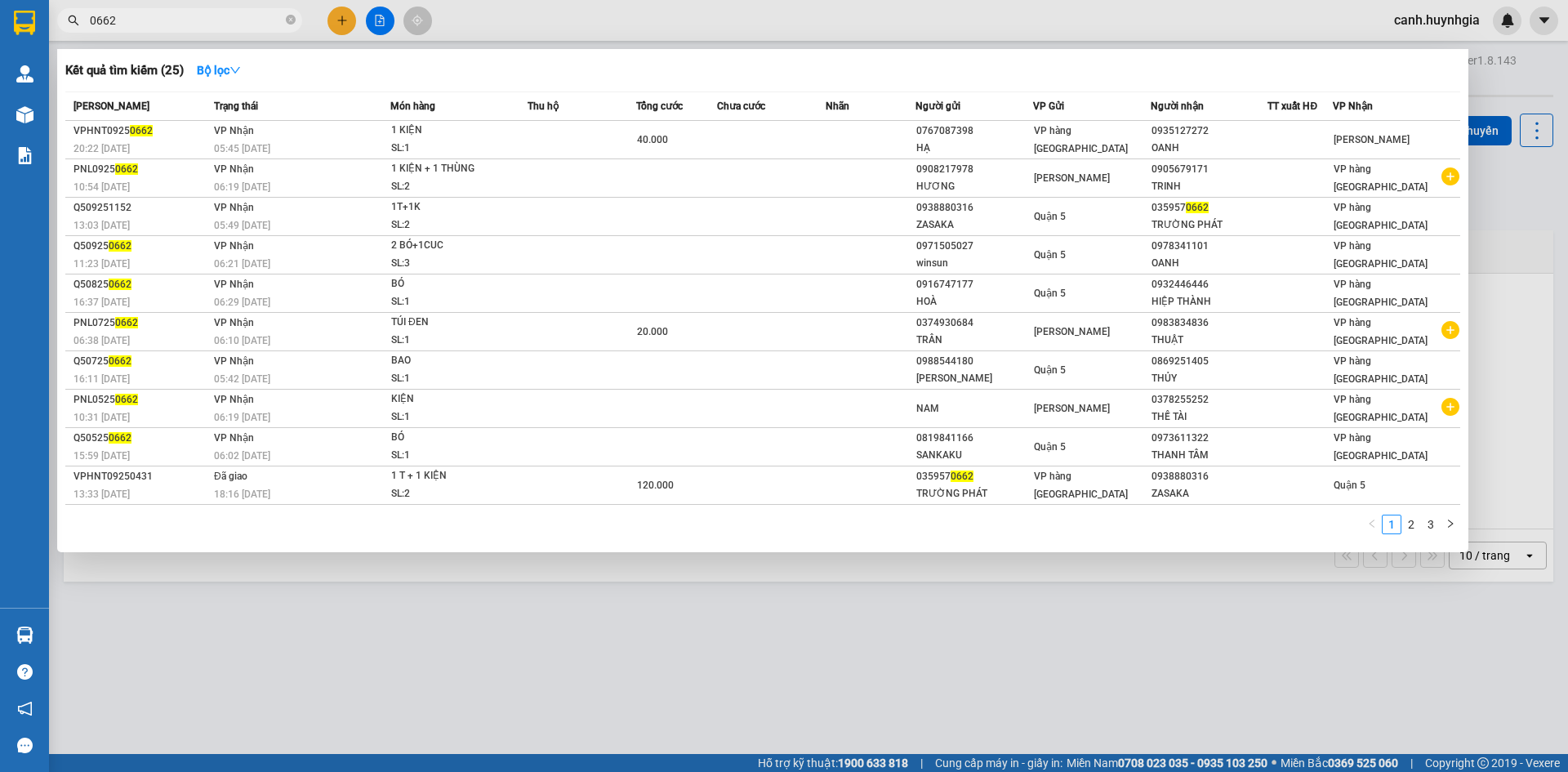
drag, startPoint x: 144, startPoint y: 21, endPoint x: 50, endPoint y: 28, distance: 94.3
click at [50, 28] on div "0662" at bounding box center [159, 20] width 319 height 24
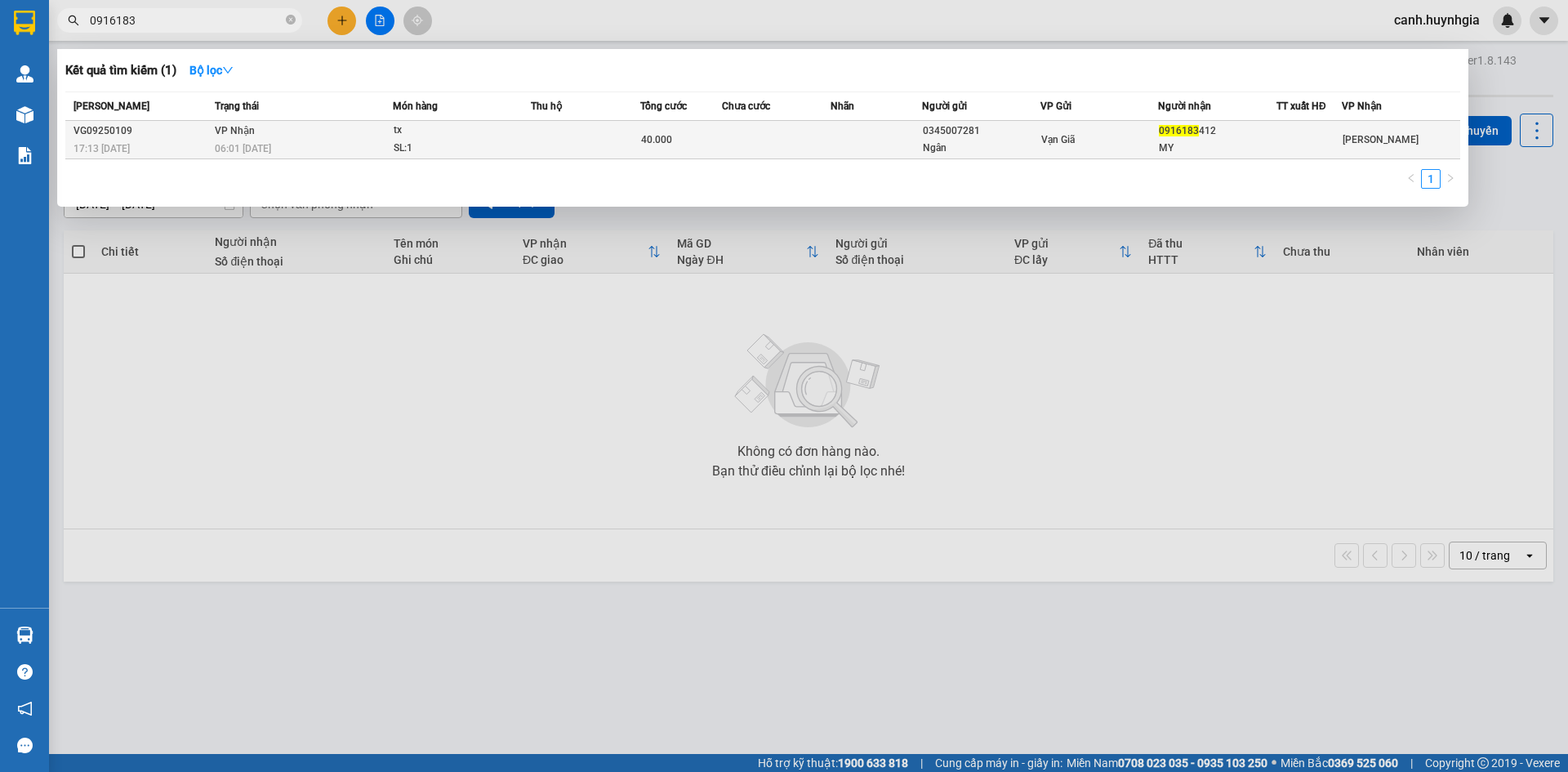
click at [1152, 140] on div "Vạn Giã" at bounding box center [1100, 140] width 117 height 18
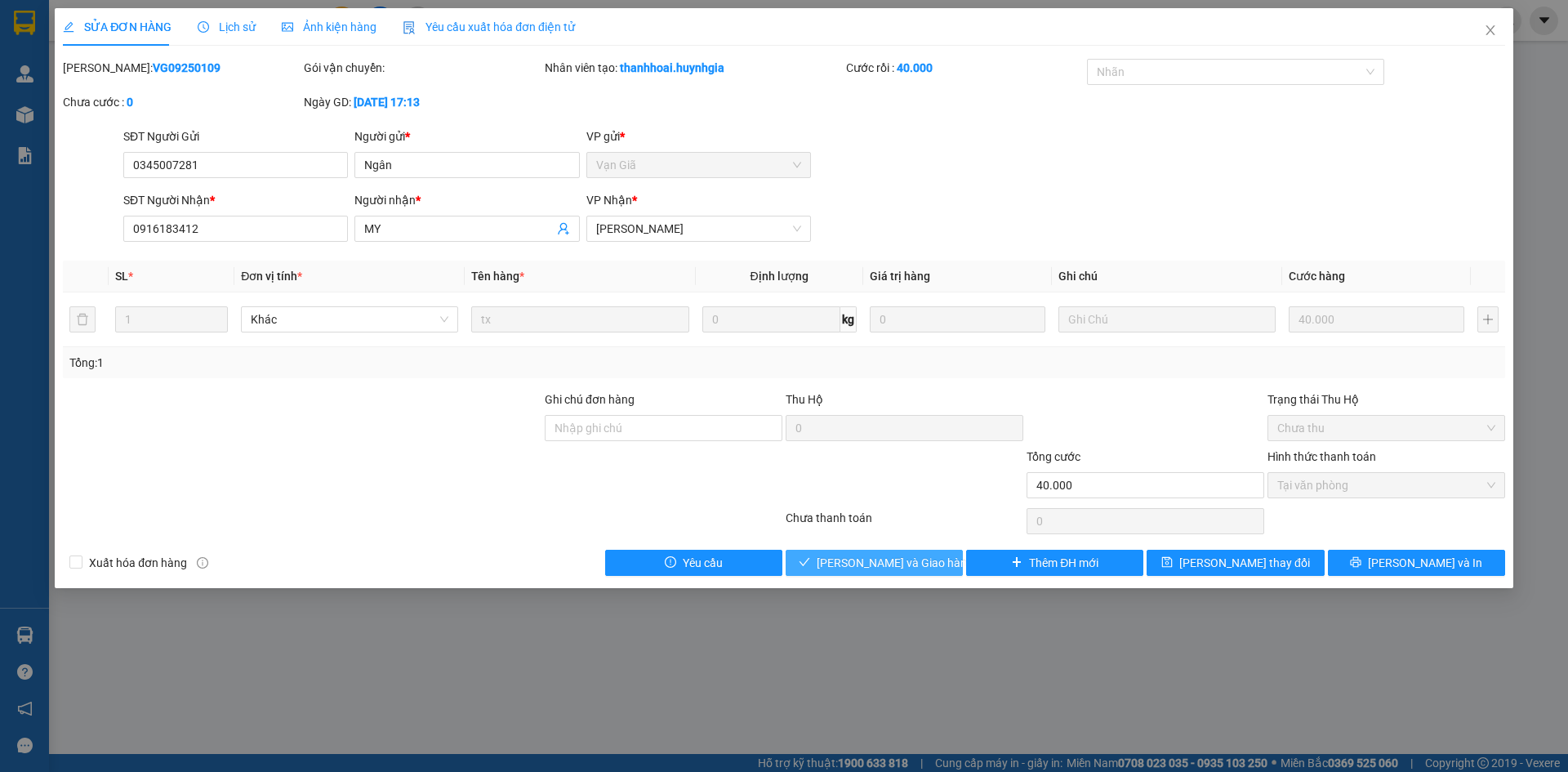
click at [879, 562] on span "[PERSON_NAME] và Giao hàng" at bounding box center [895, 563] width 157 height 18
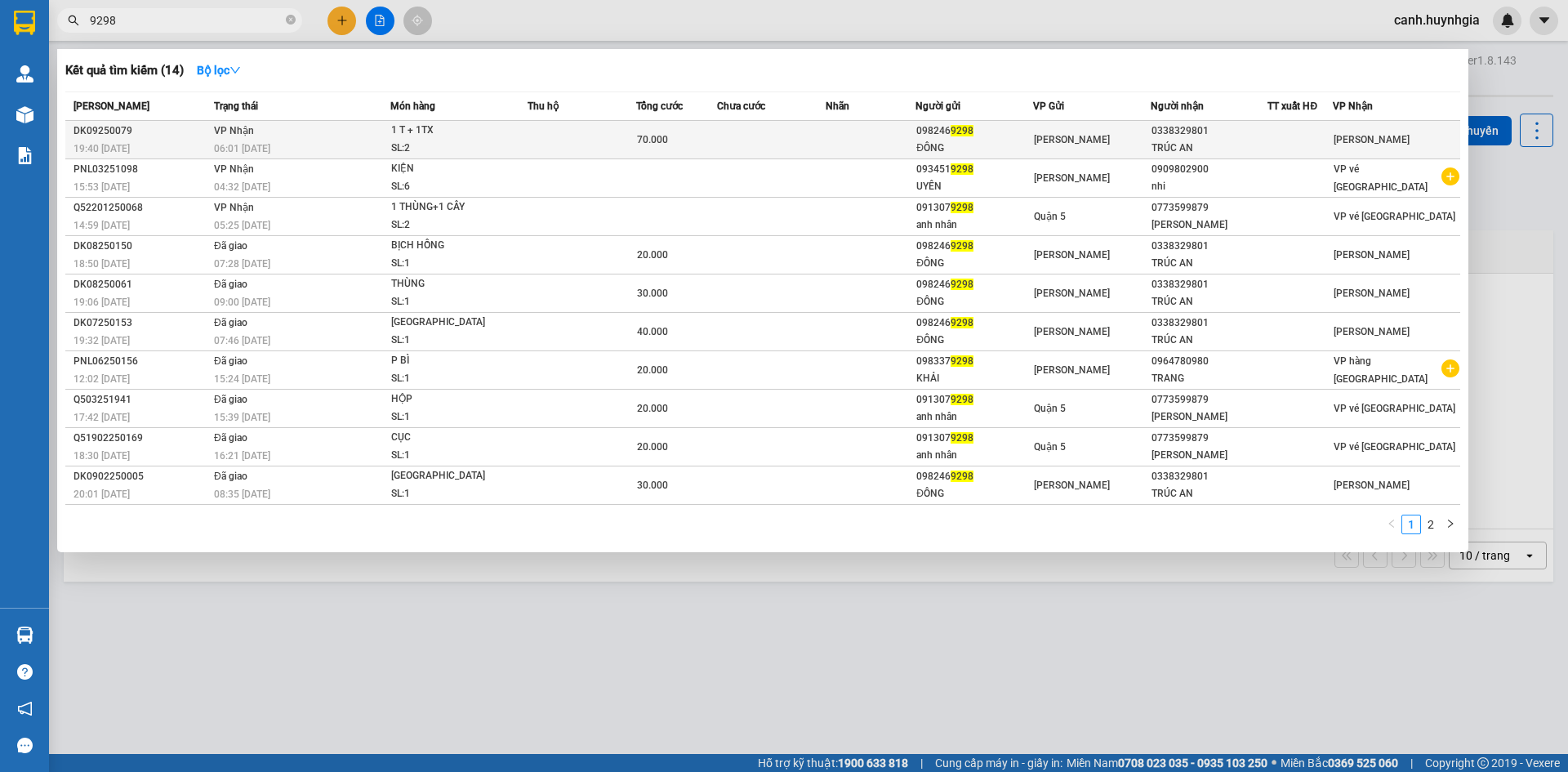
type input "9298"
click at [1187, 132] on div "0338329801" at bounding box center [1209, 131] width 116 height 17
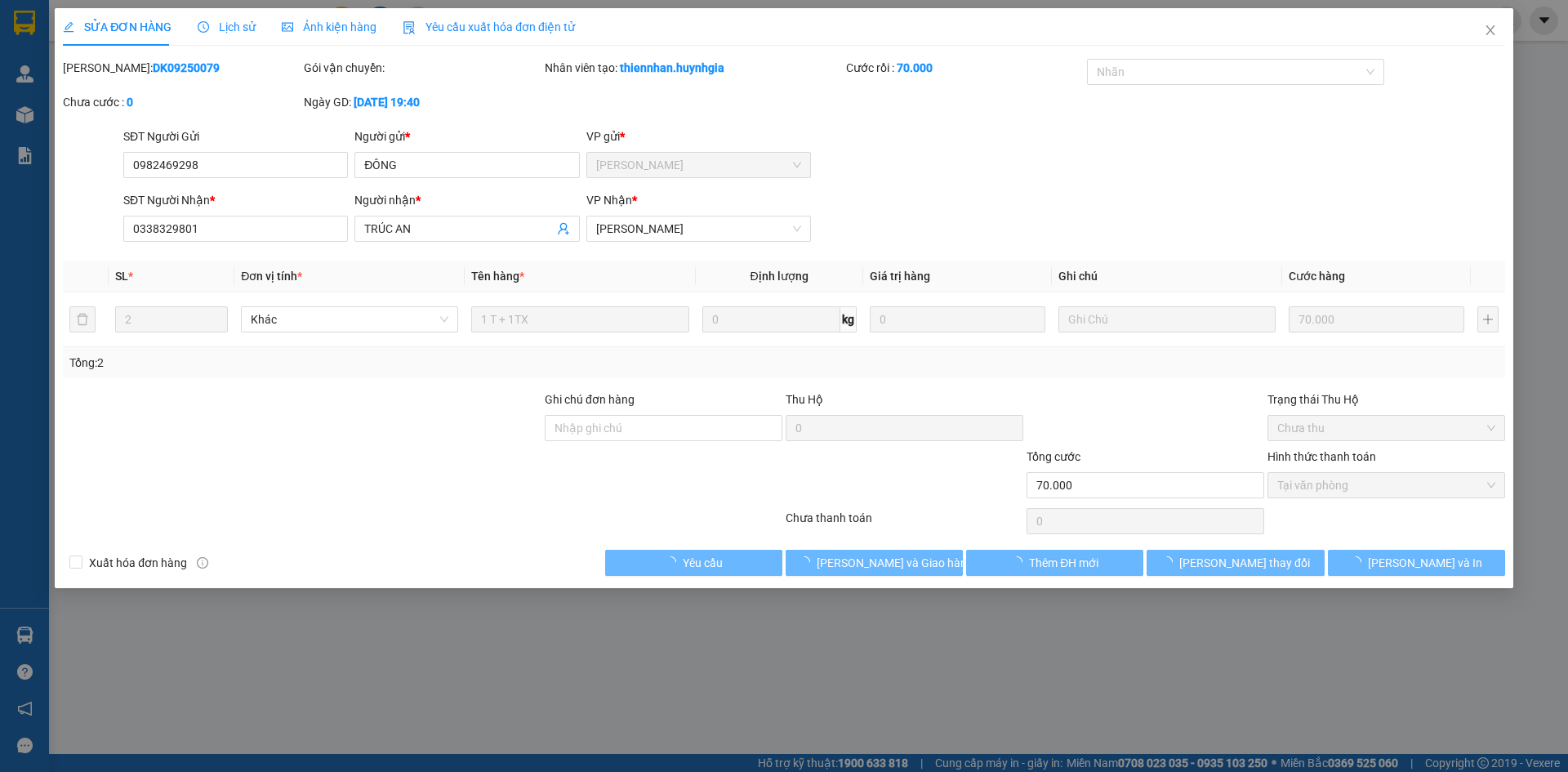
type input "0982469298"
type input "ĐÔNG"
type input "0338329801"
type input "TRÚC AN"
type input "70.000"
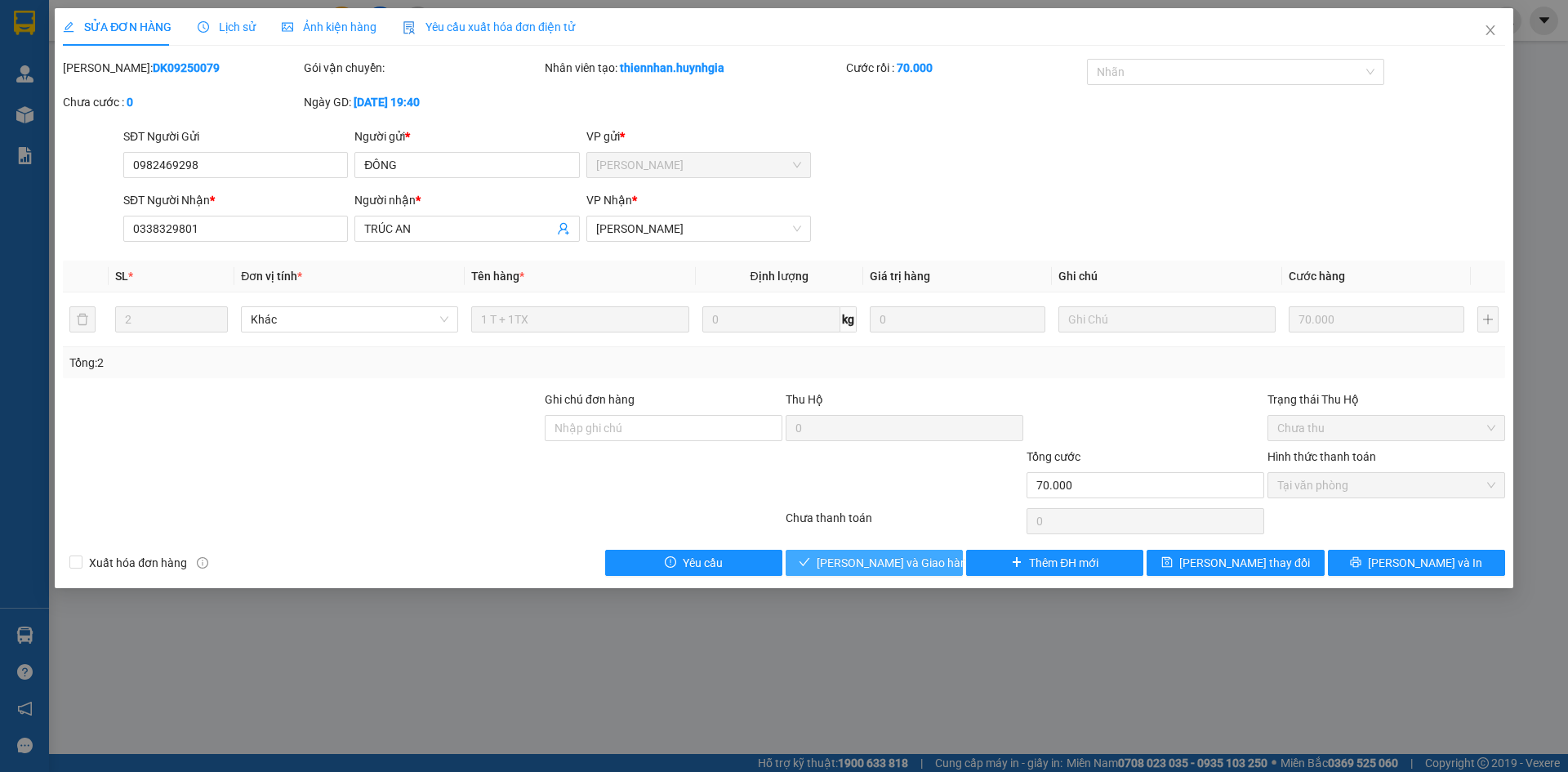
click at [897, 569] on span "[PERSON_NAME] và Giao hàng" at bounding box center [895, 563] width 157 height 18
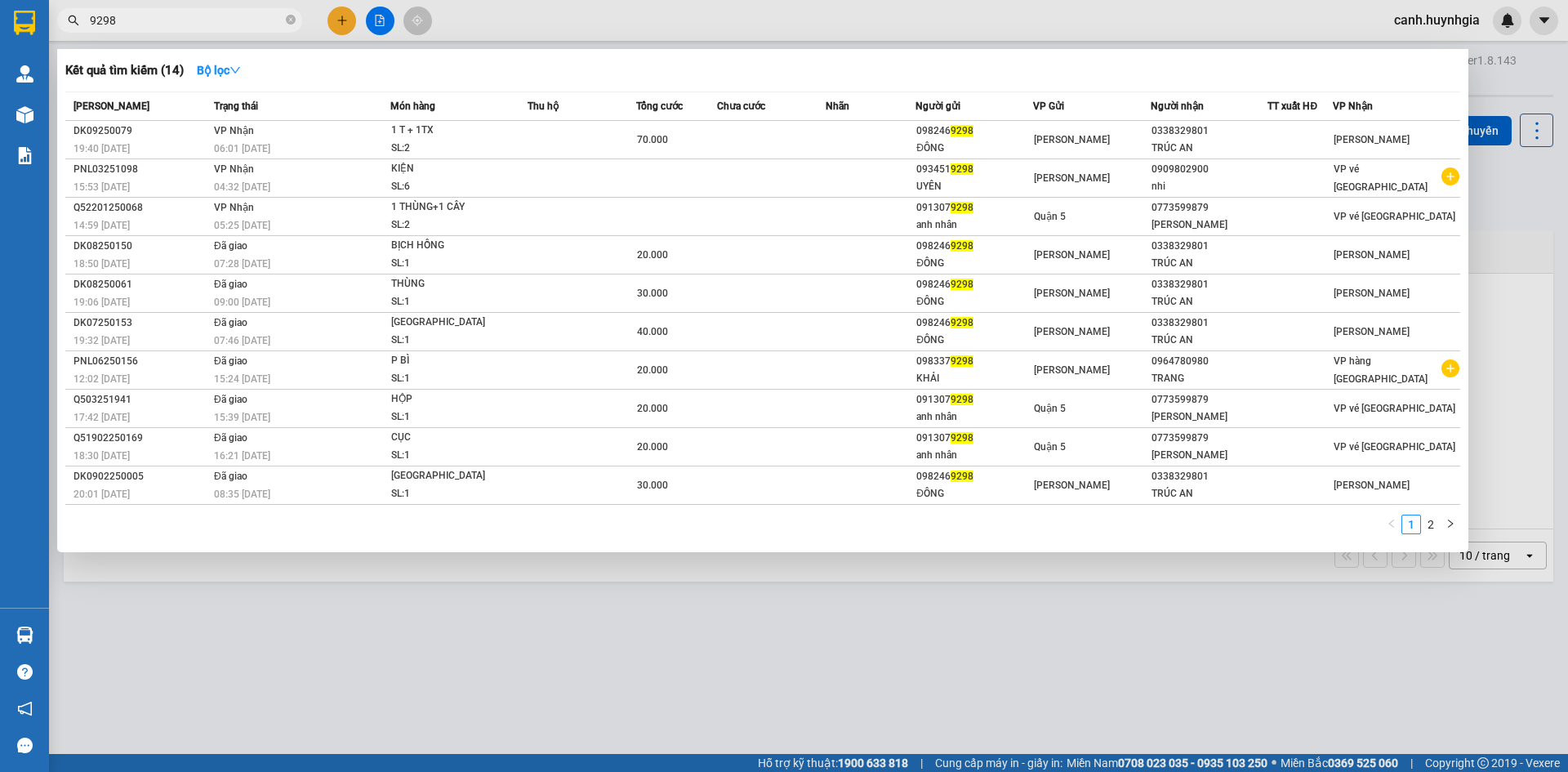
drag, startPoint x: 154, startPoint y: 19, endPoint x: 79, endPoint y: 32, distance: 76.1
click at [79, 32] on span "9298" at bounding box center [179, 20] width 246 height 24
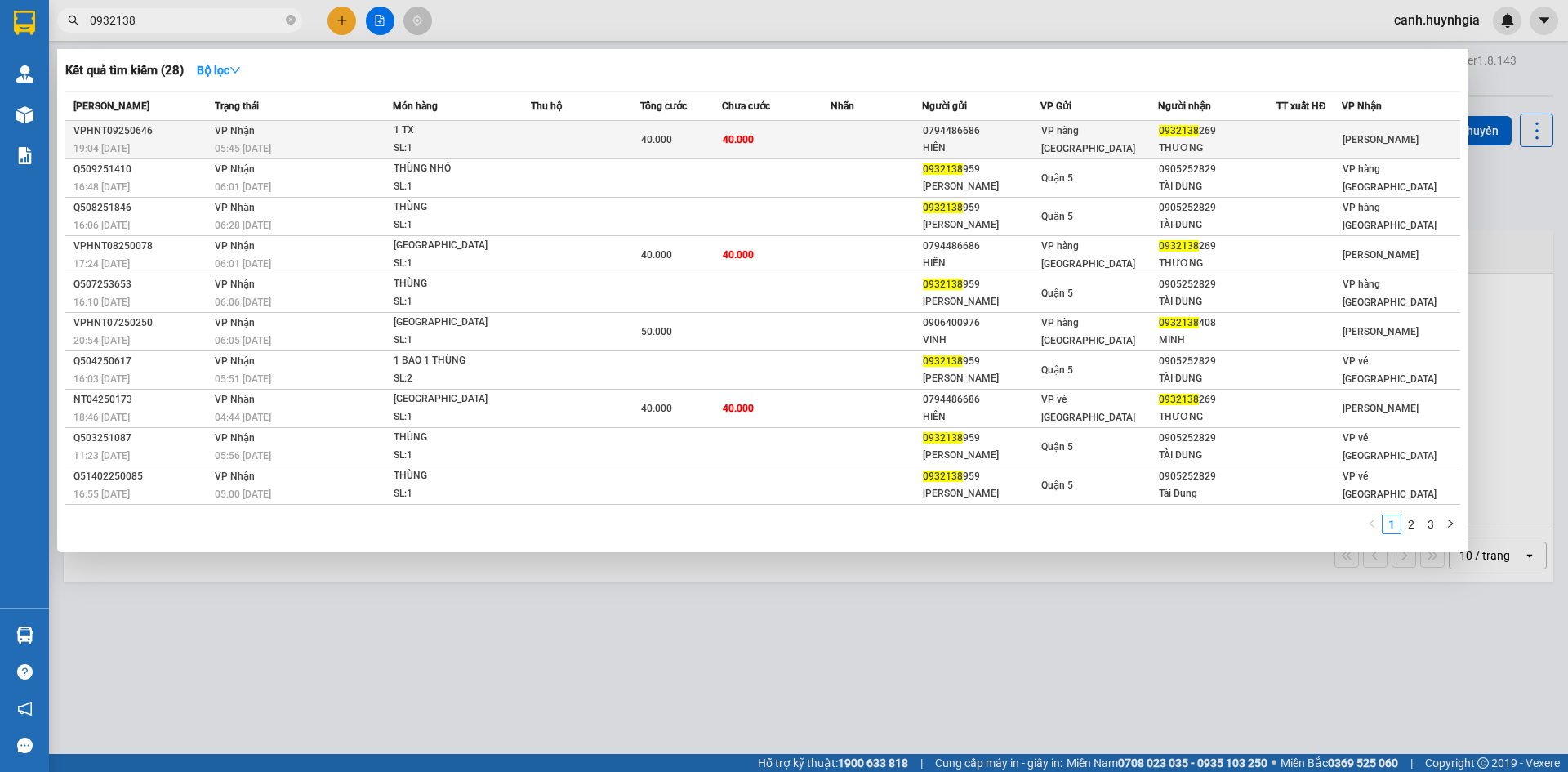
type input "0932138"
click at [1102, 143] on span "VP hàng [GEOGRAPHIC_DATA]" at bounding box center [1088, 140] width 94 height 30
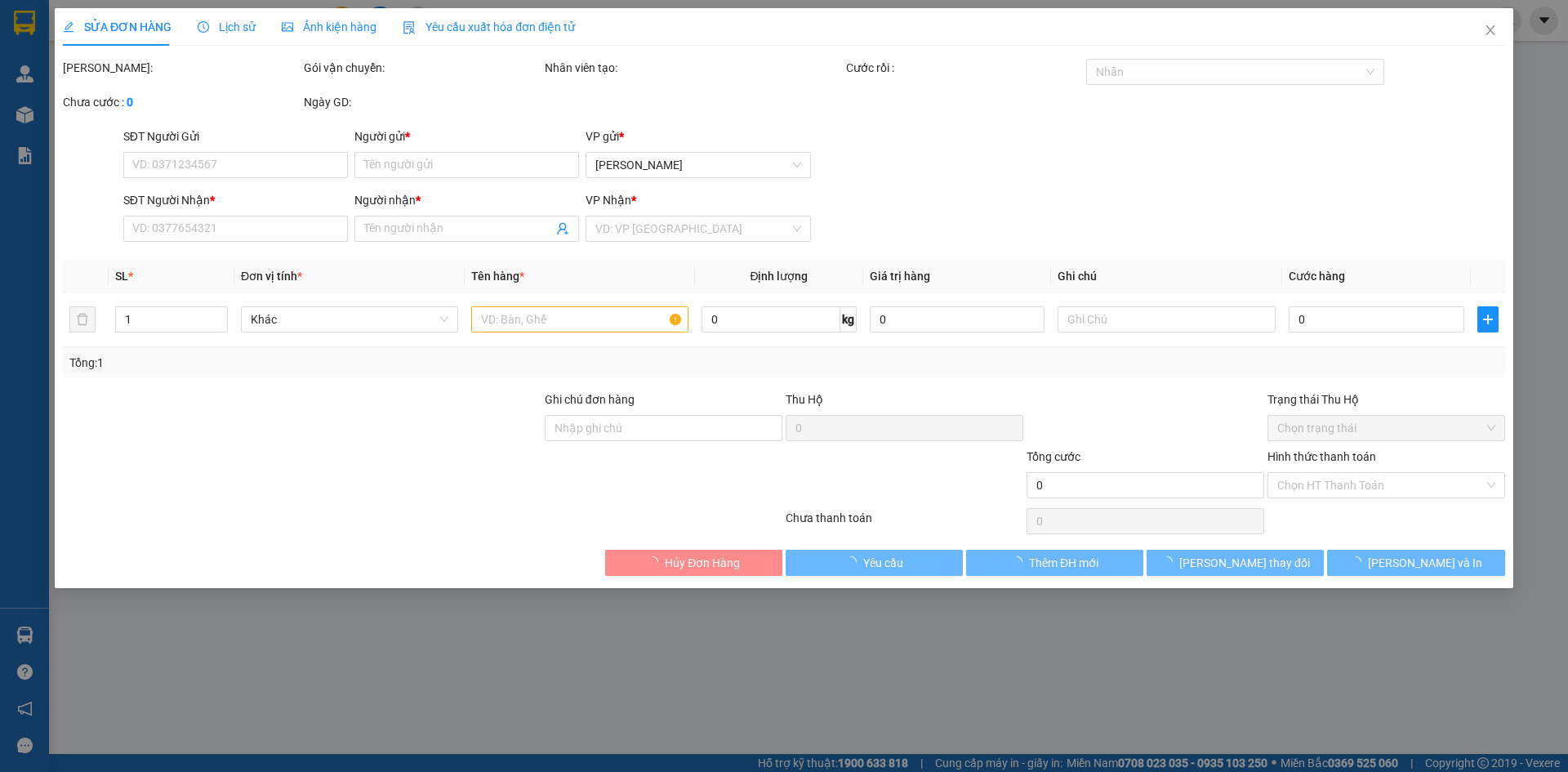
type input "0794486686"
type input "HIỀN"
type input "0932138269"
type input "THƯƠNG"
type input "40.000"
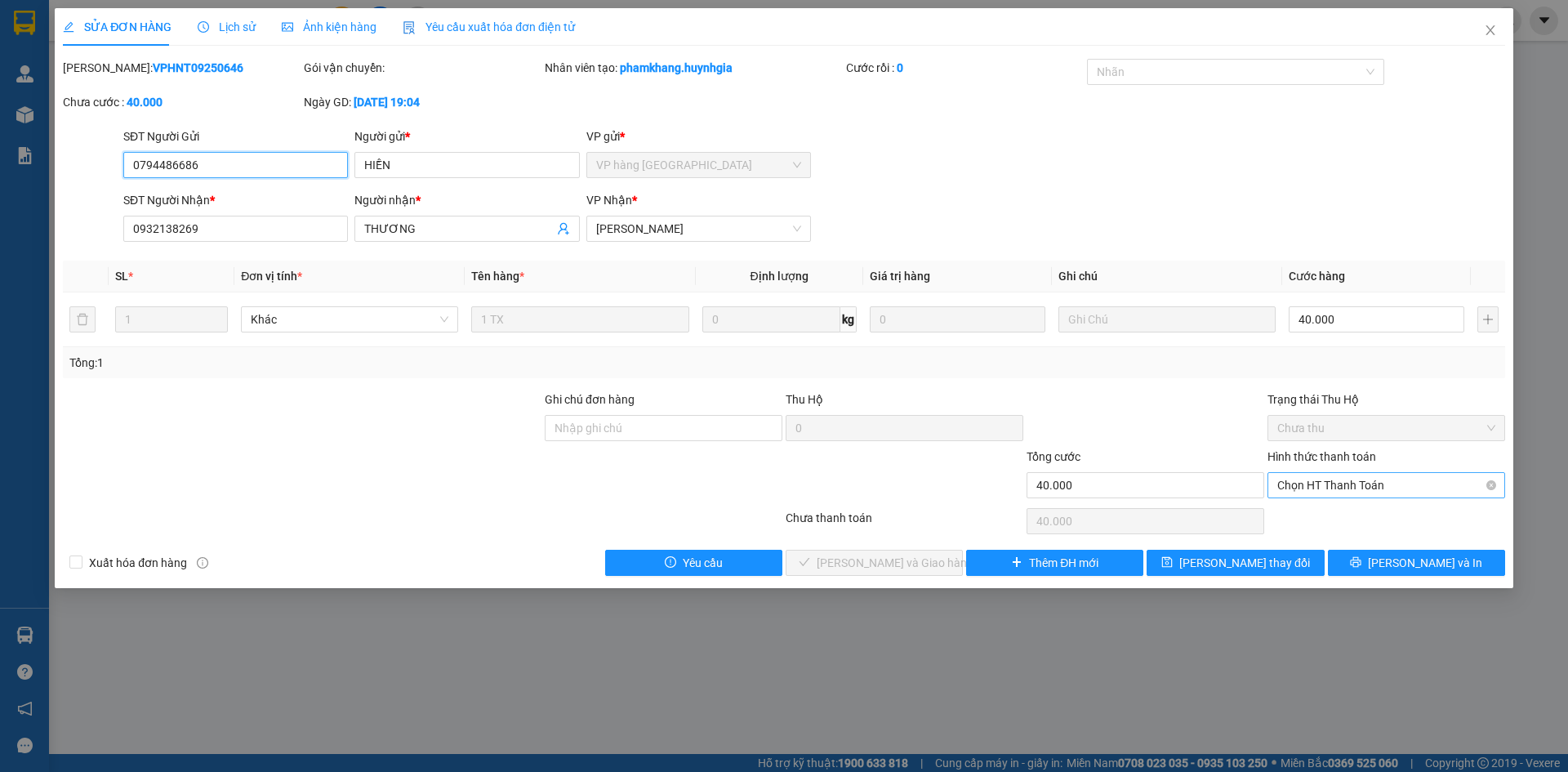
click at [1357, 486] on span "Chọn HT Thanh Toán" at bounding box center [1387, 486] width 219 height 24
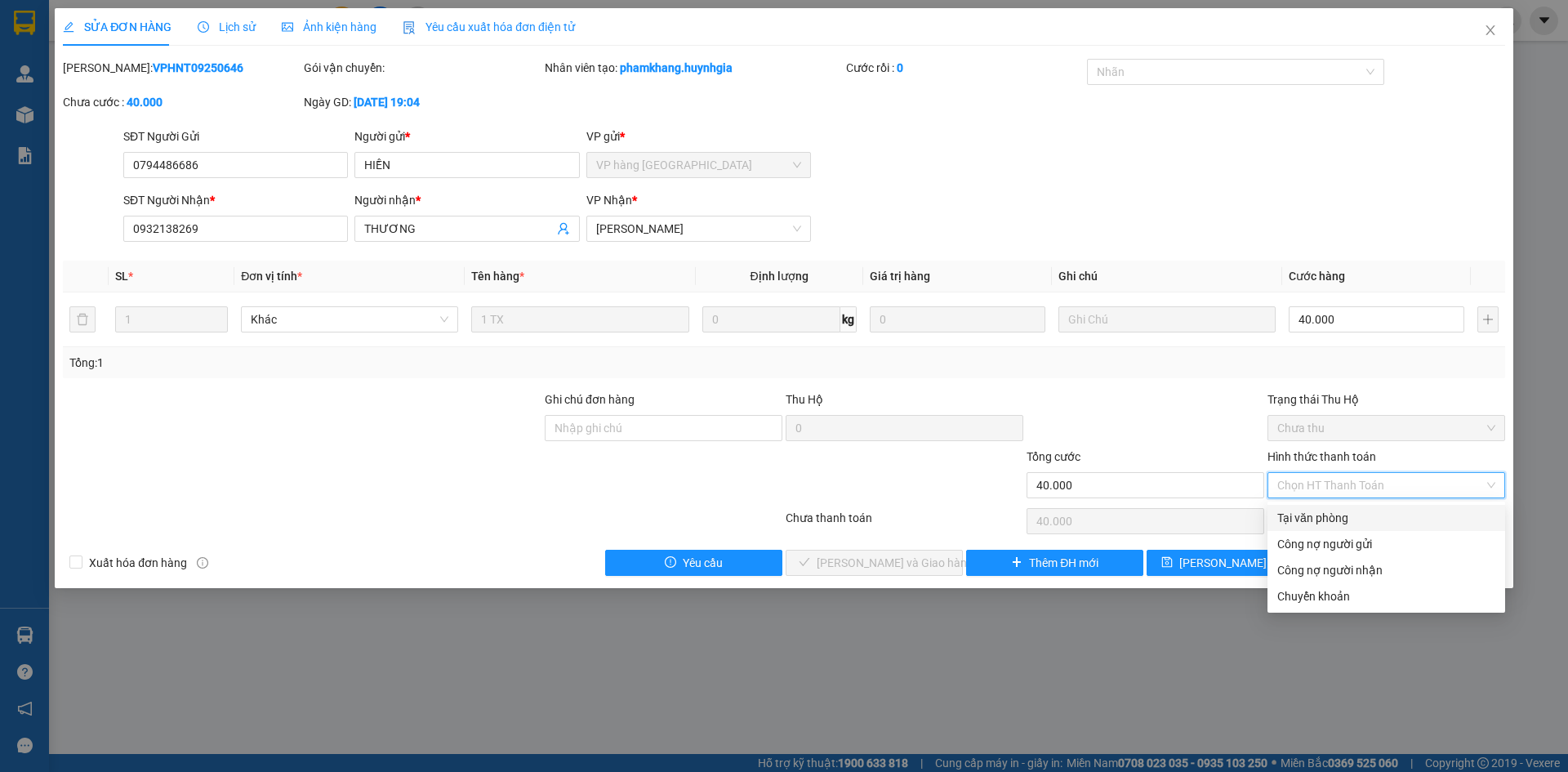
click at [1326, 513] on div "Tại văn phòng" at bounding box center [1387, 517] width 219 height 18
type input "0"
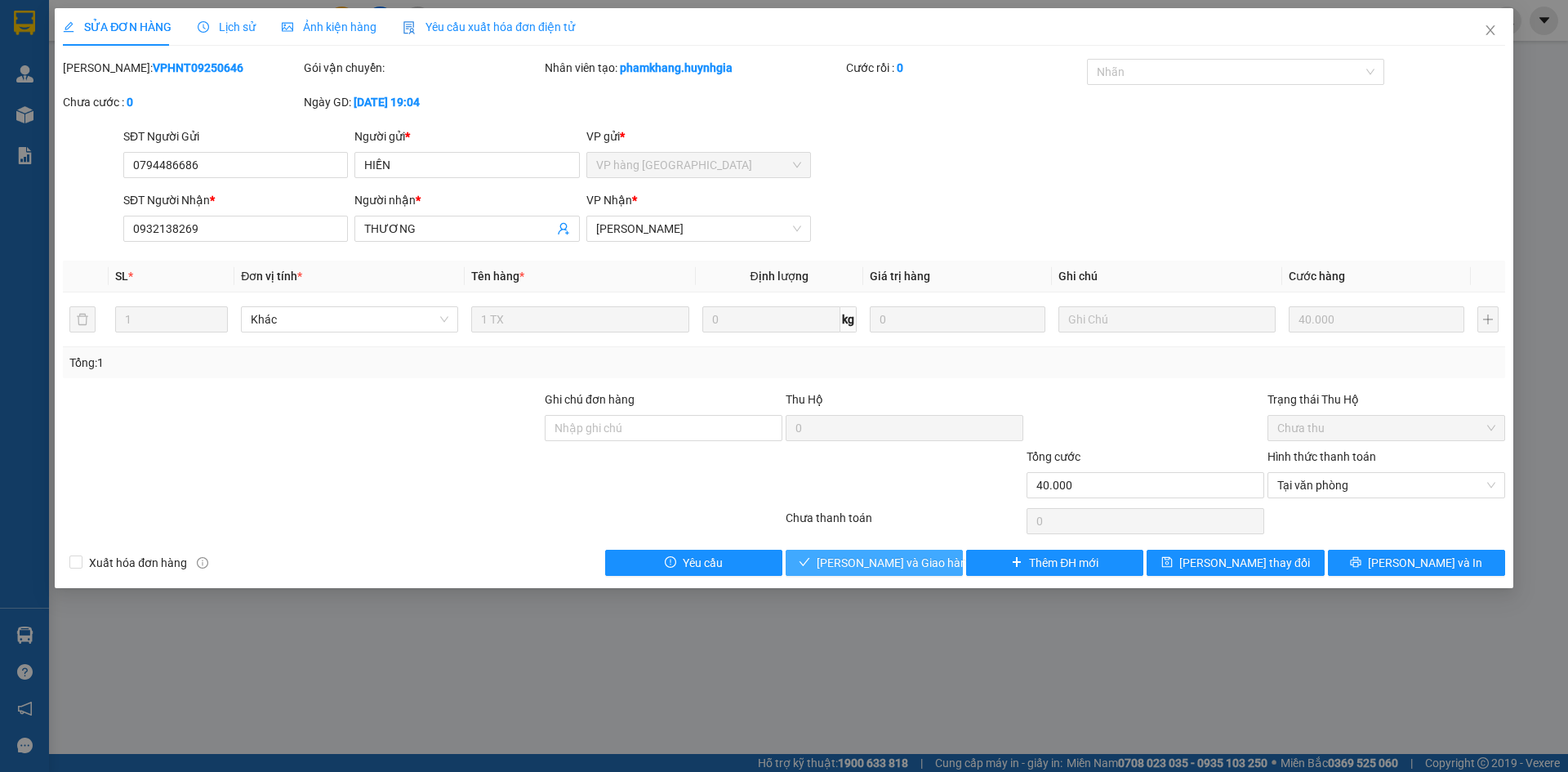
click at [910, 556] on span "[PERSON_NAME] và Giao hàng" at bounding box center [895, 563] width 157 height 18
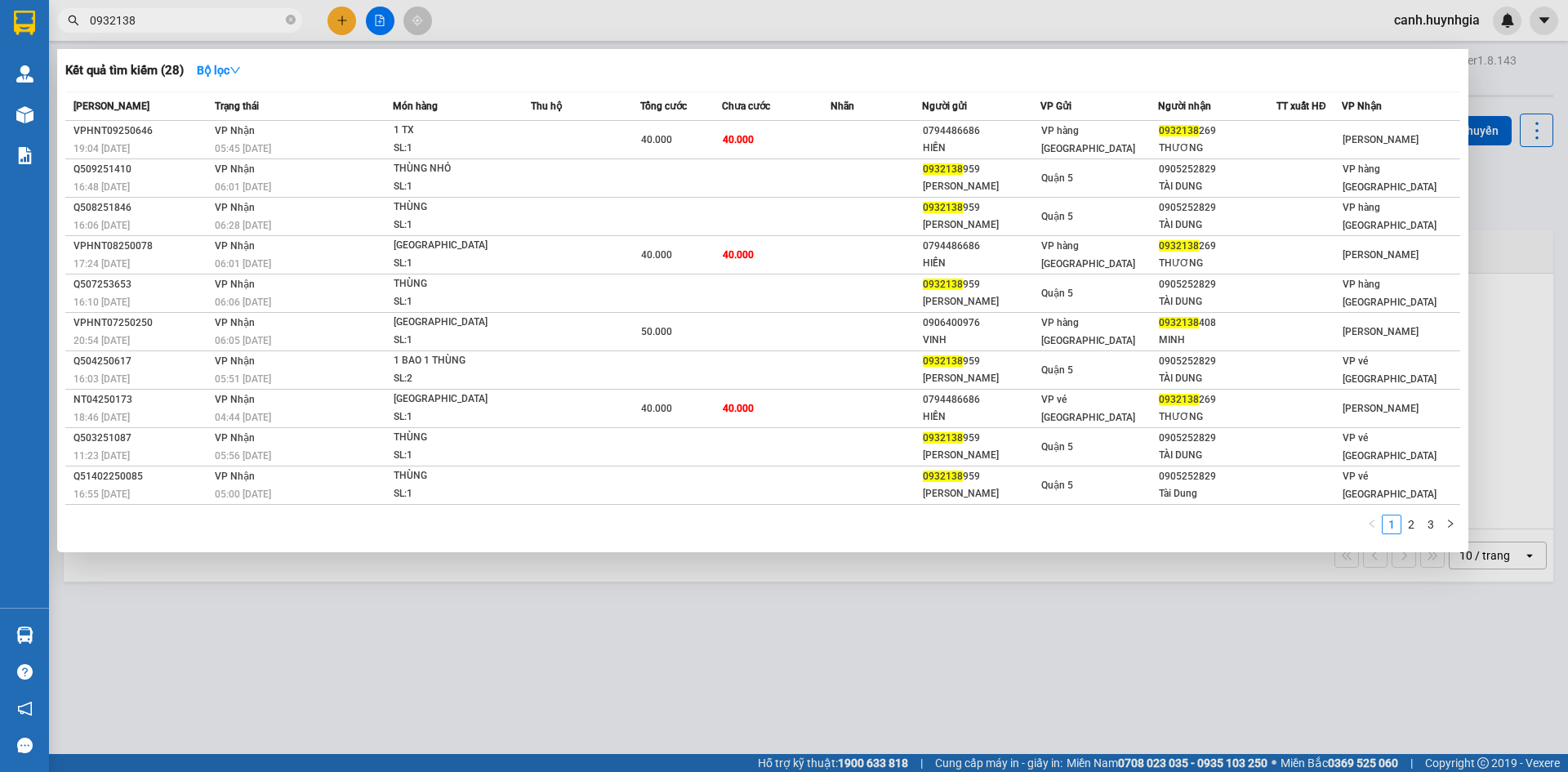
drag, startPoint x: 151, startPoint y: 22, endPoint x: 73, endPoint y: 32, distance: 78.6
click at [73, 32] on span "0932138" at bounding box center [179, 20] width 246 height 24
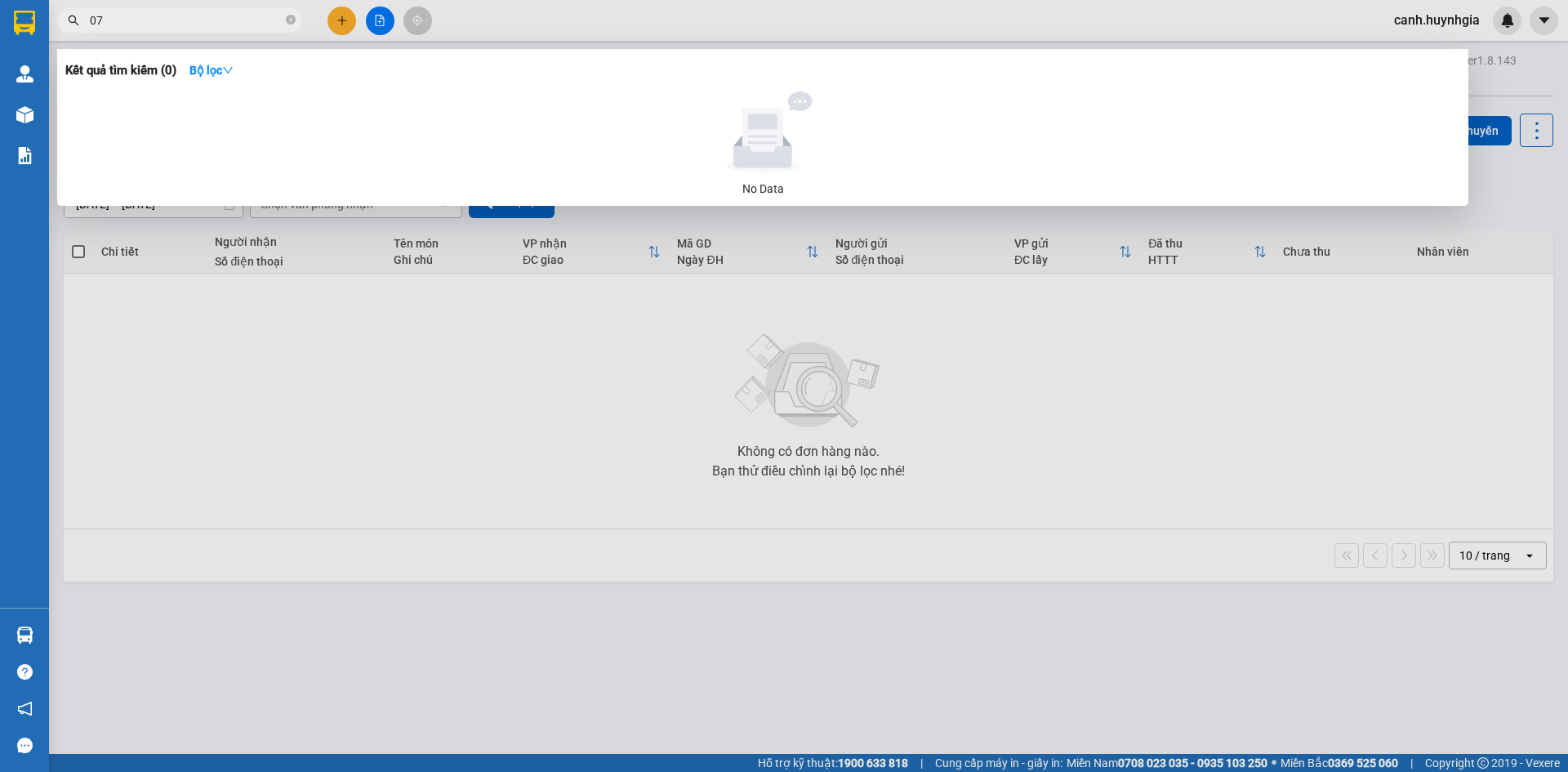
type input "0"
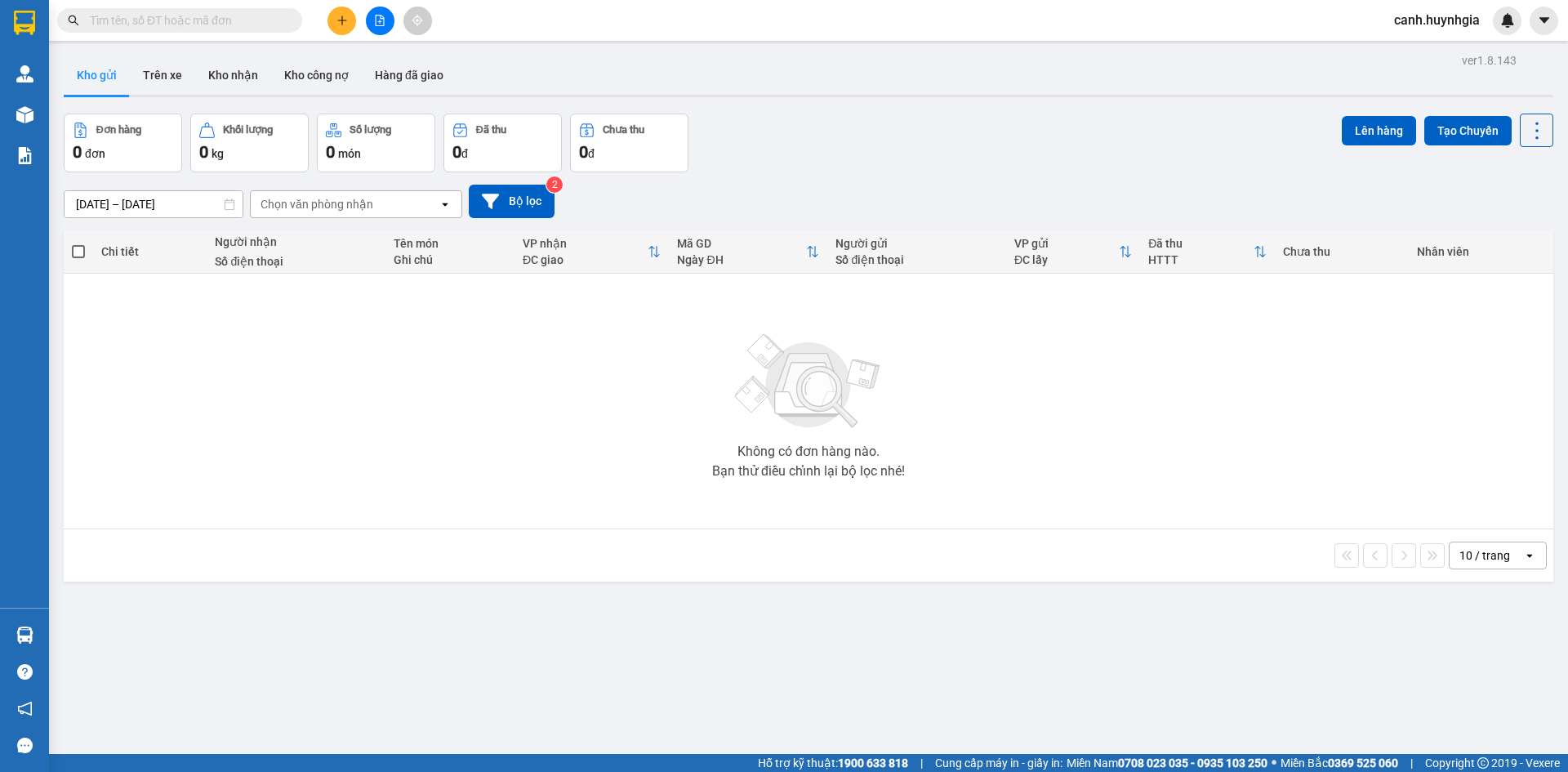
click at [152, 24] on input "text" at bounding box center [186, 20] width 193 height 18
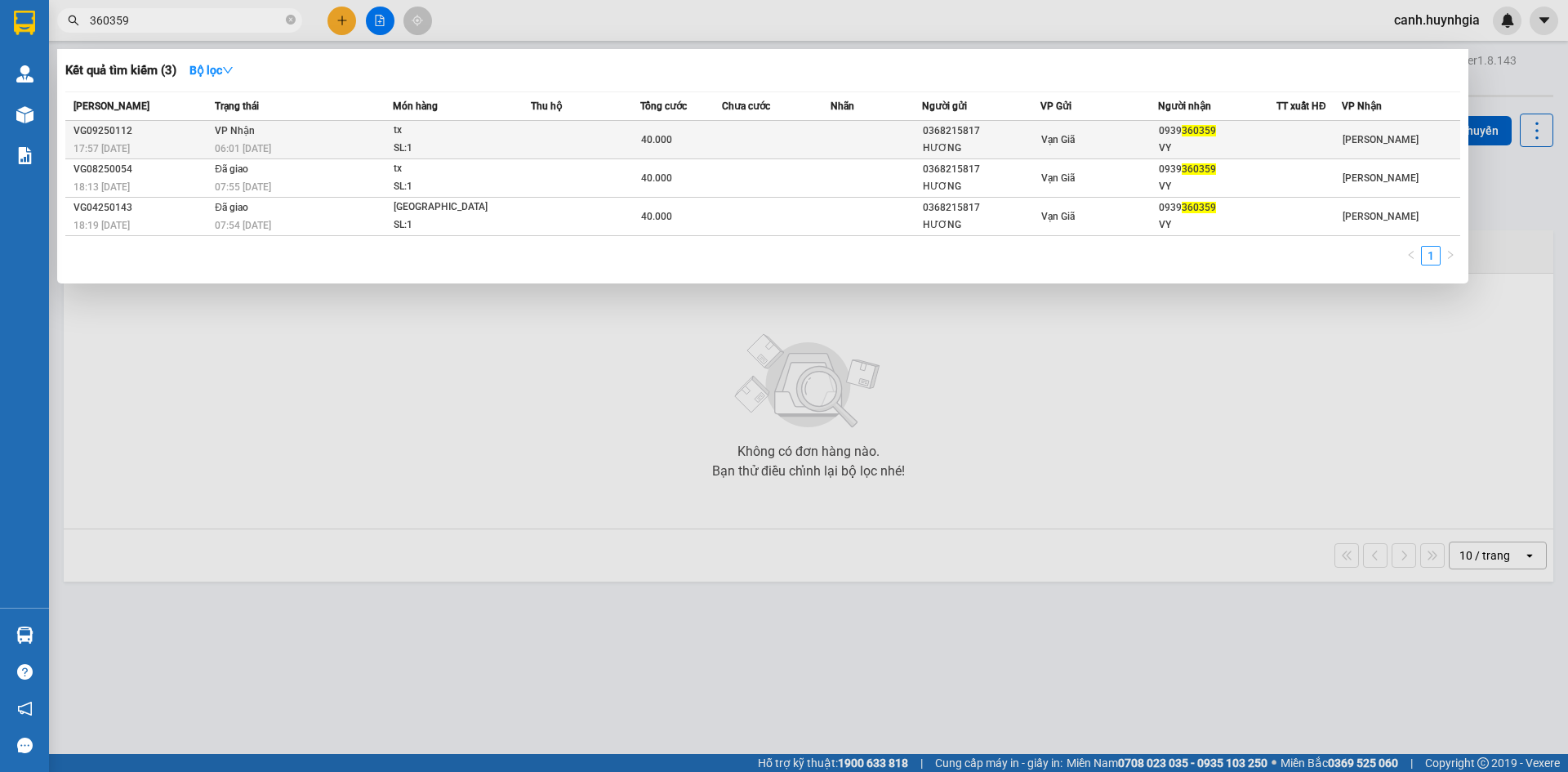
type input "360359"
click at [1170, 146] on div "VY" at bounding box center [1217, 148] width 117 height 17
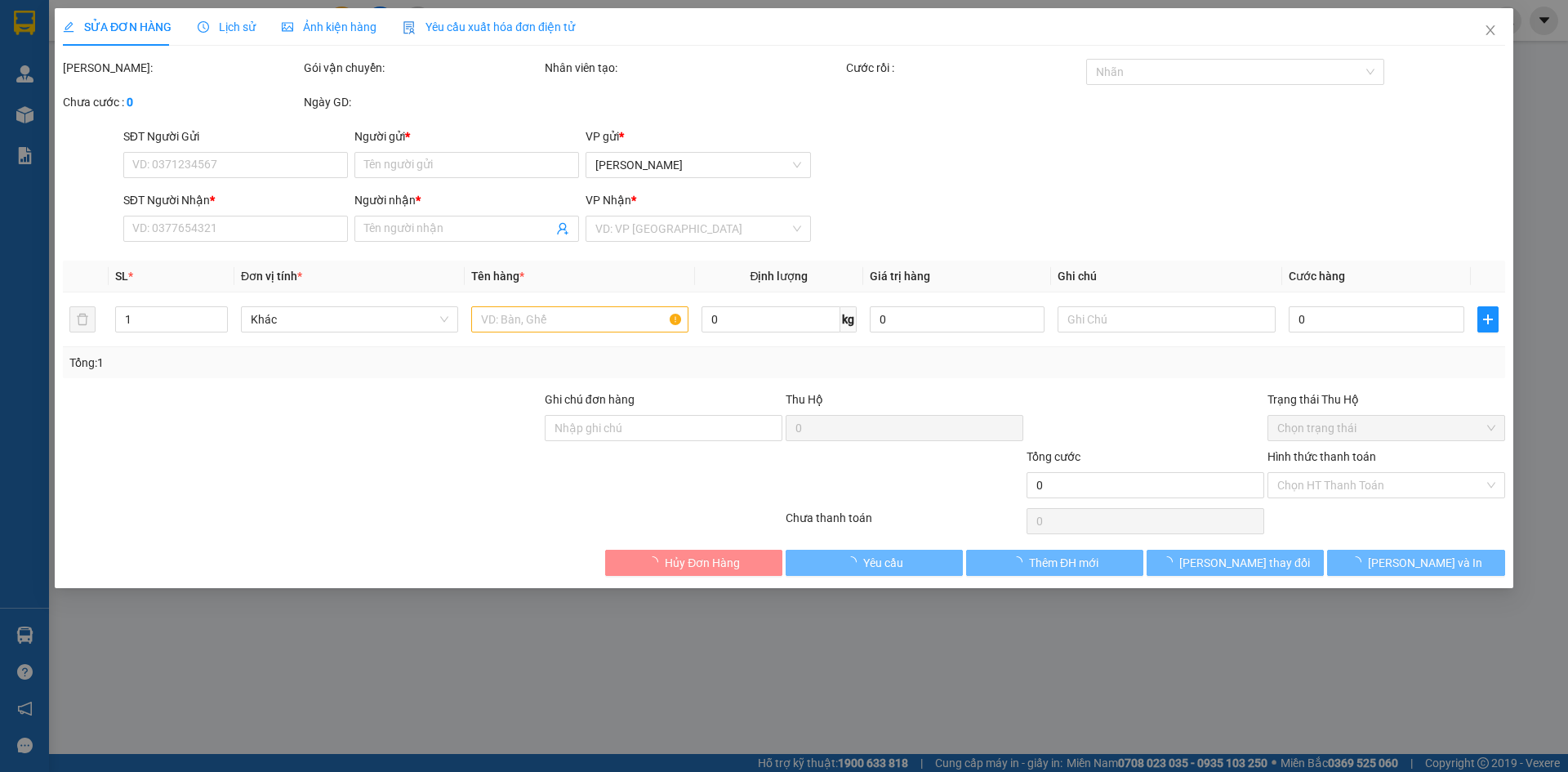
type input "0368215817"
type input "HƯƠNG"
type input "0939360359"
type input "VY"
type input "40.000"
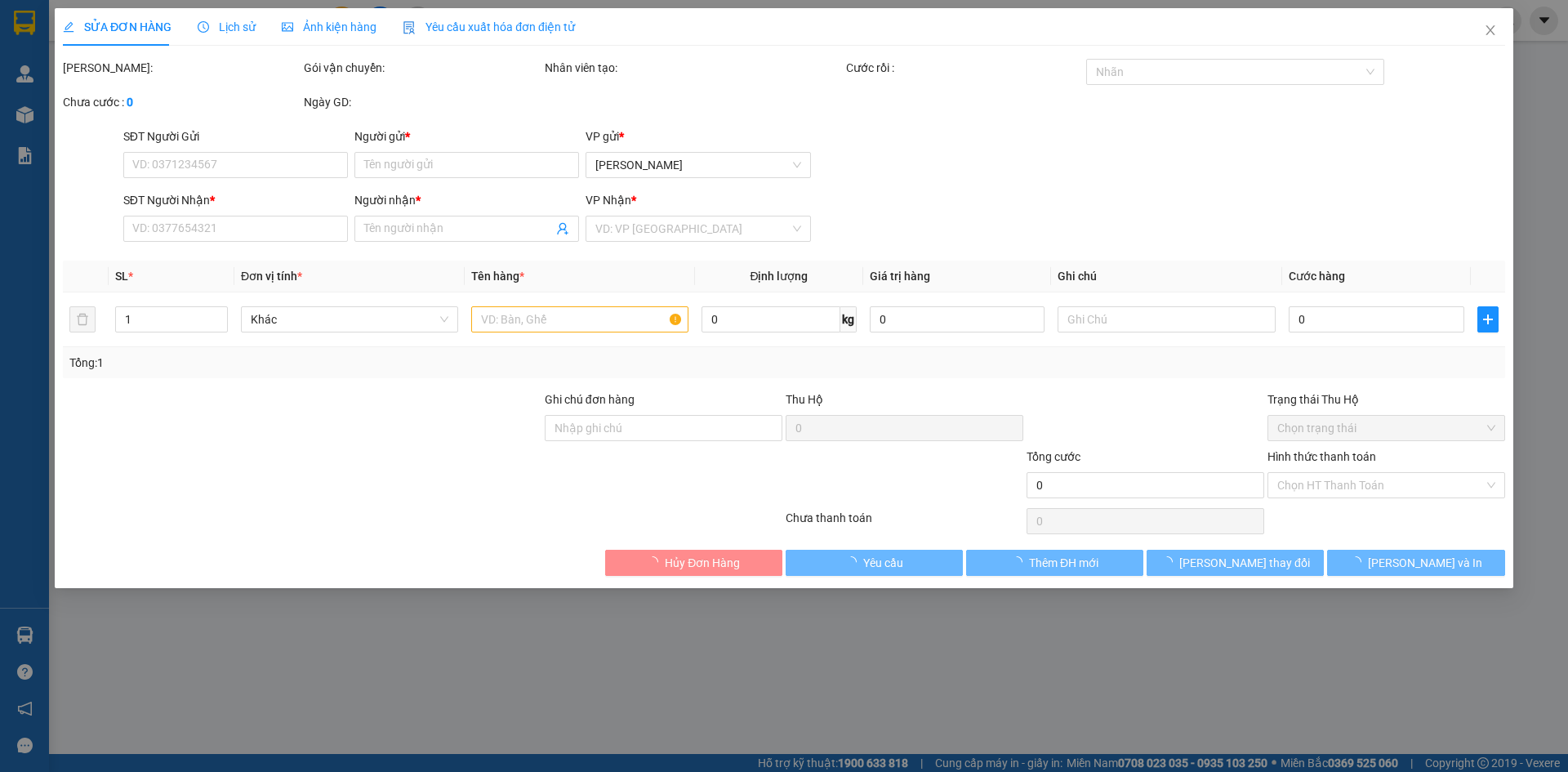
type input "0"
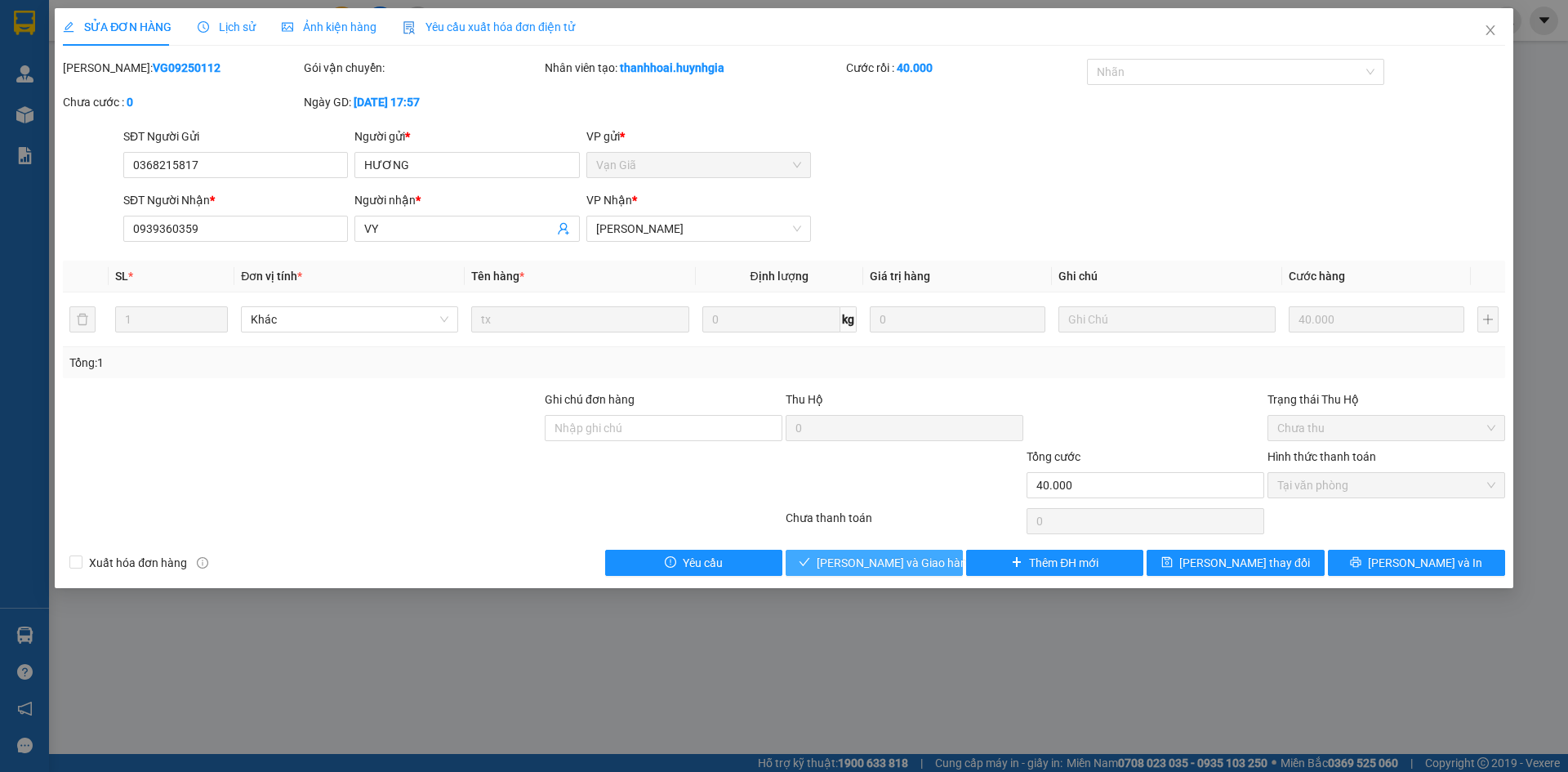
click at [901, 566] on span "[PERSON_NAME] và Giao hàng" at bounding box center [895, 563] width 157 height 18
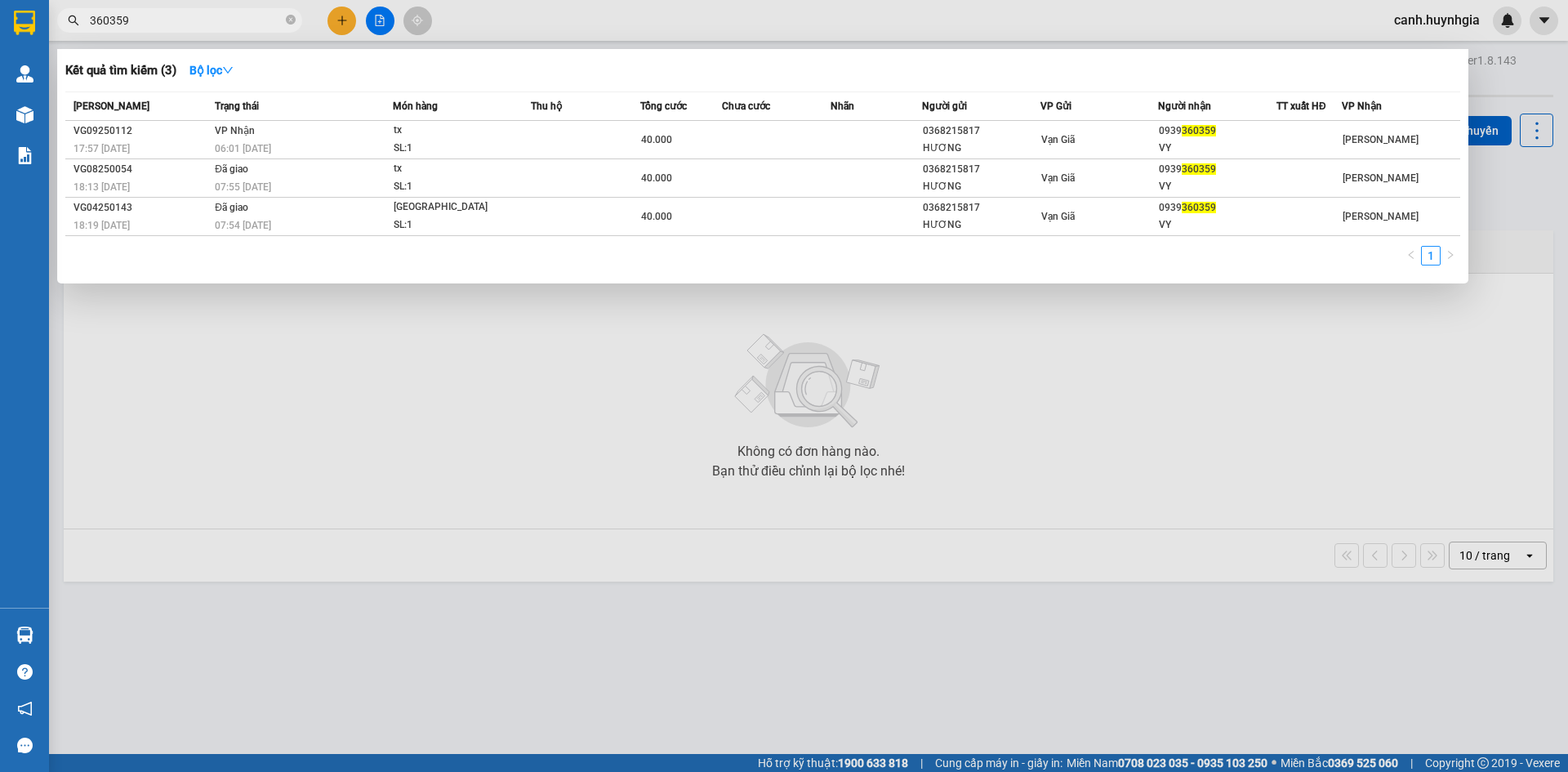
drag, startPoint x: 141, startPoint y: 20, endPoint x: 58, endPoint y: 27, distance: 83.3
click at [59, 27] on span "360359" at bounding box center [179, 20] width 246 height 24
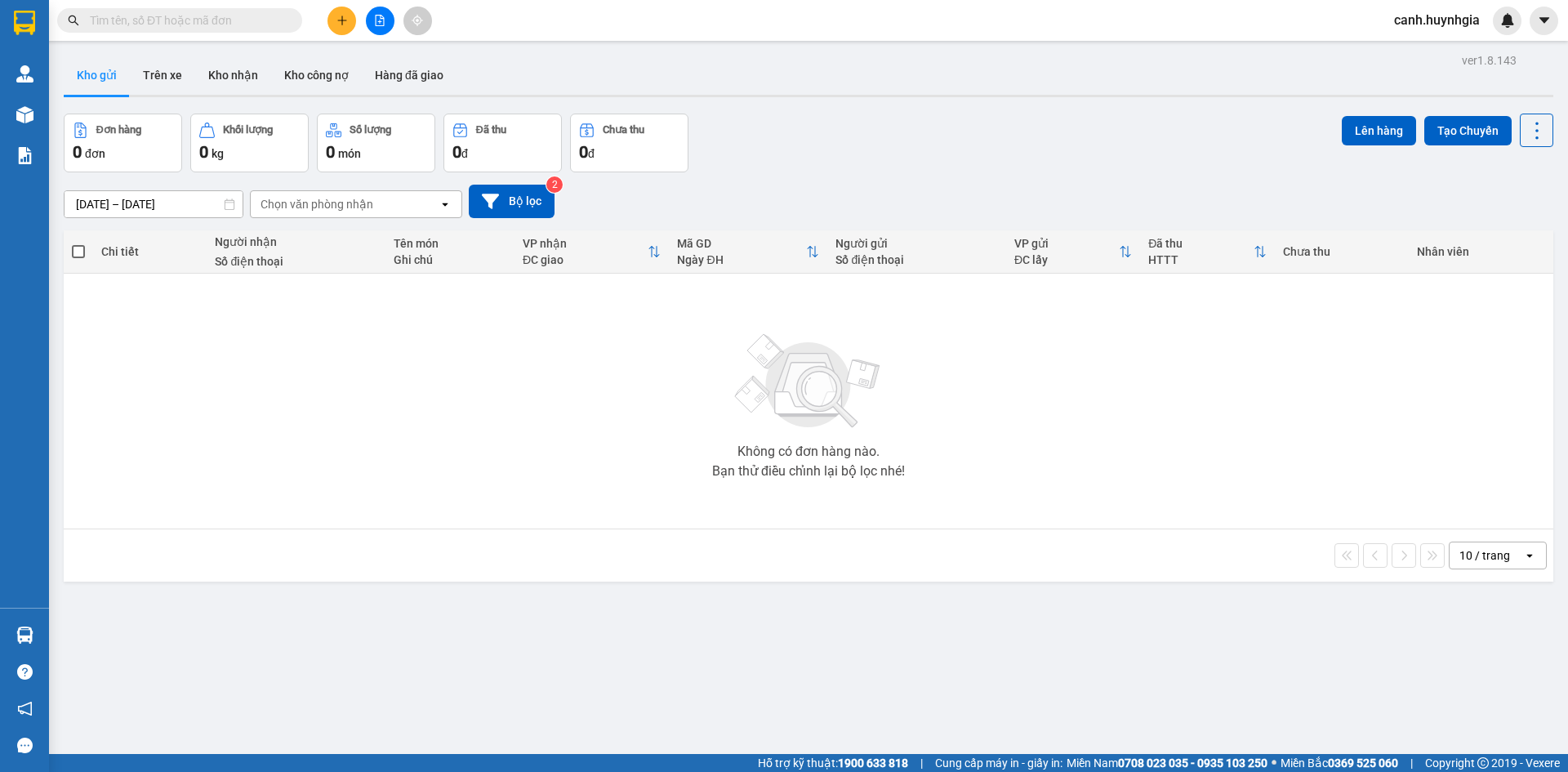
type input "0"
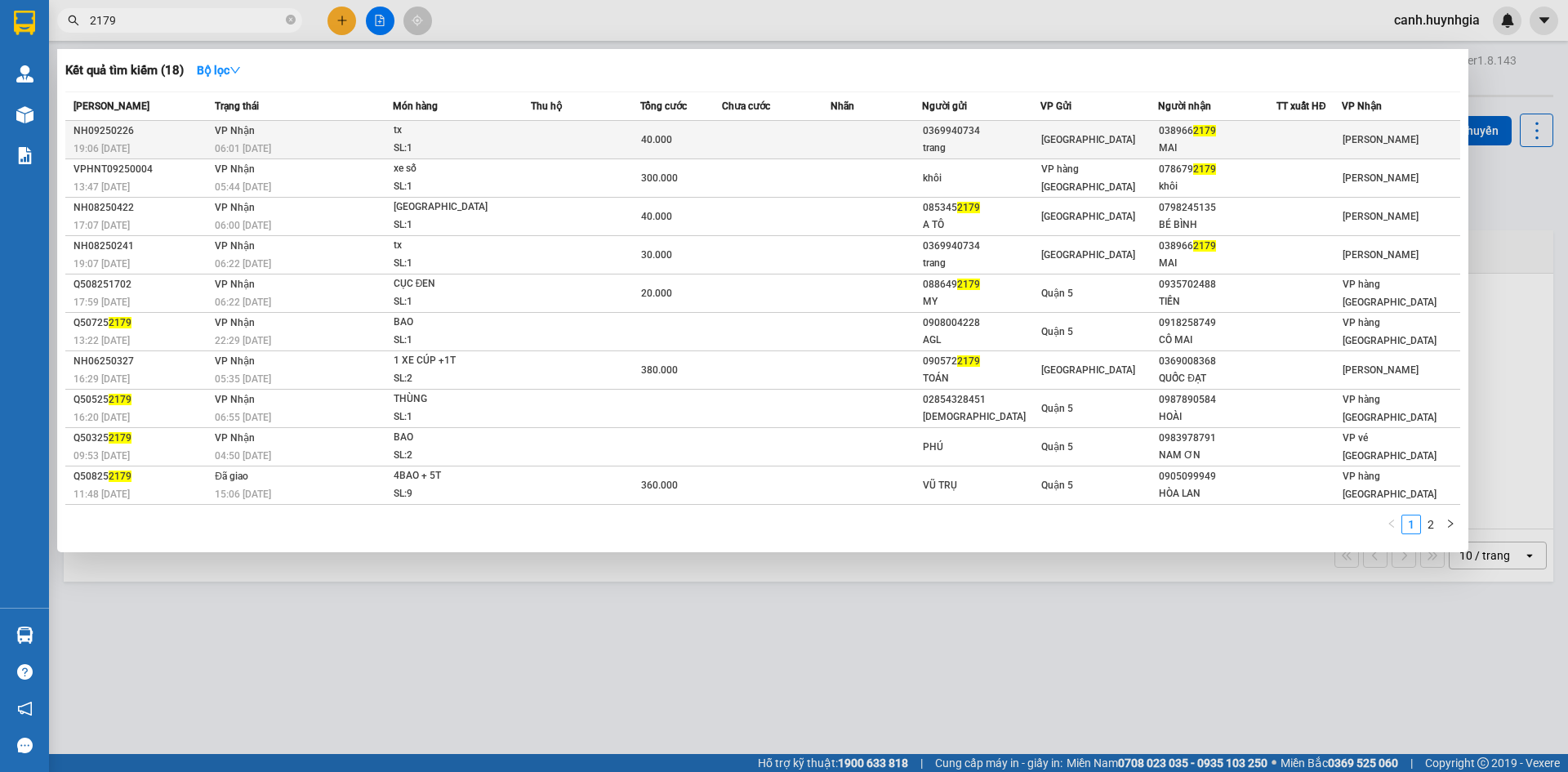
type input "2179"
click at [1155, 145] on div "[GEOGRAPHIC_DATA]" at bounding box center [1100, 140] width 117 height 18
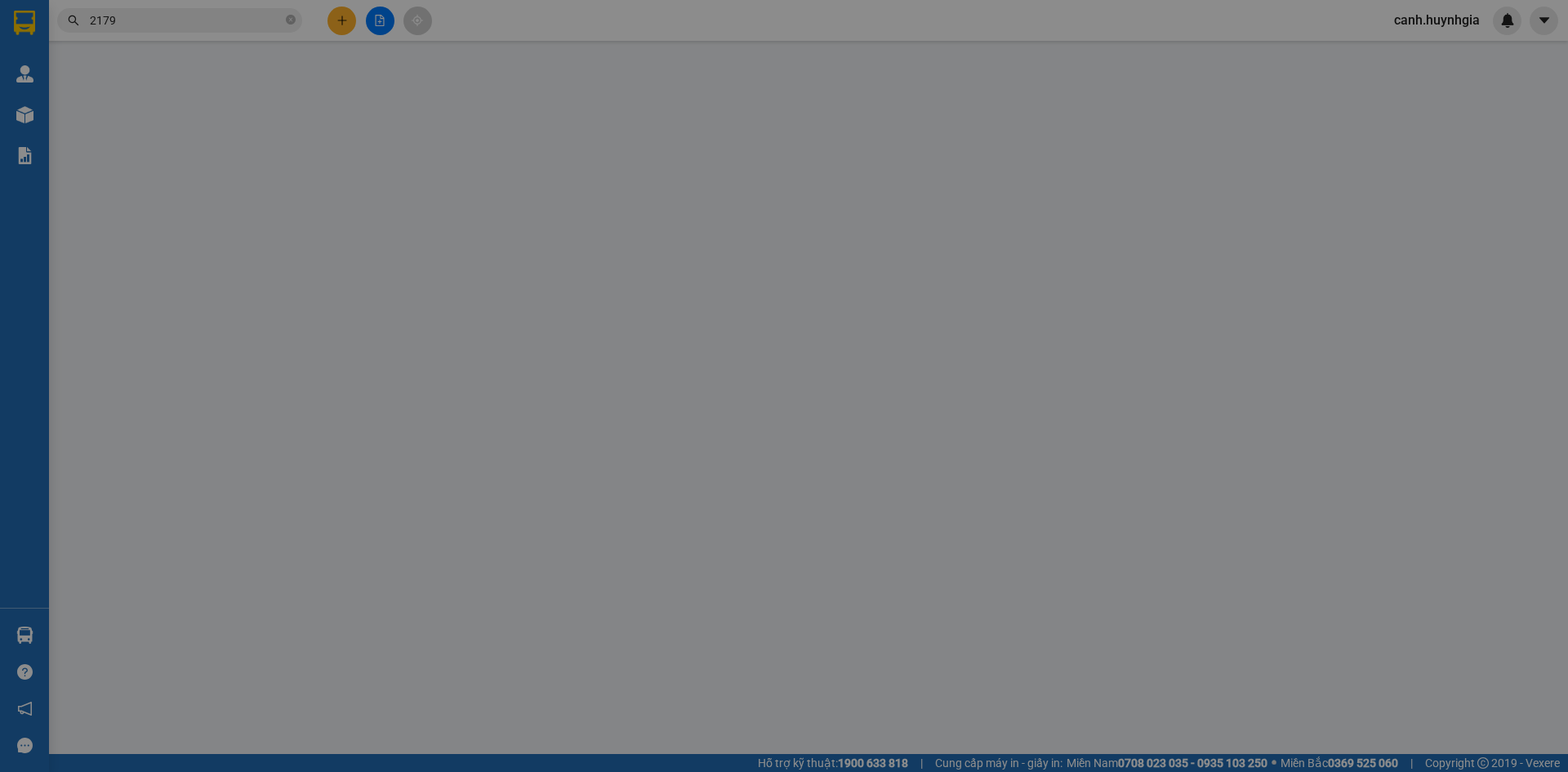
type input "0369940734"
type input "trang"
type input "0389662179"
type input "MAI"
type input "40.000"
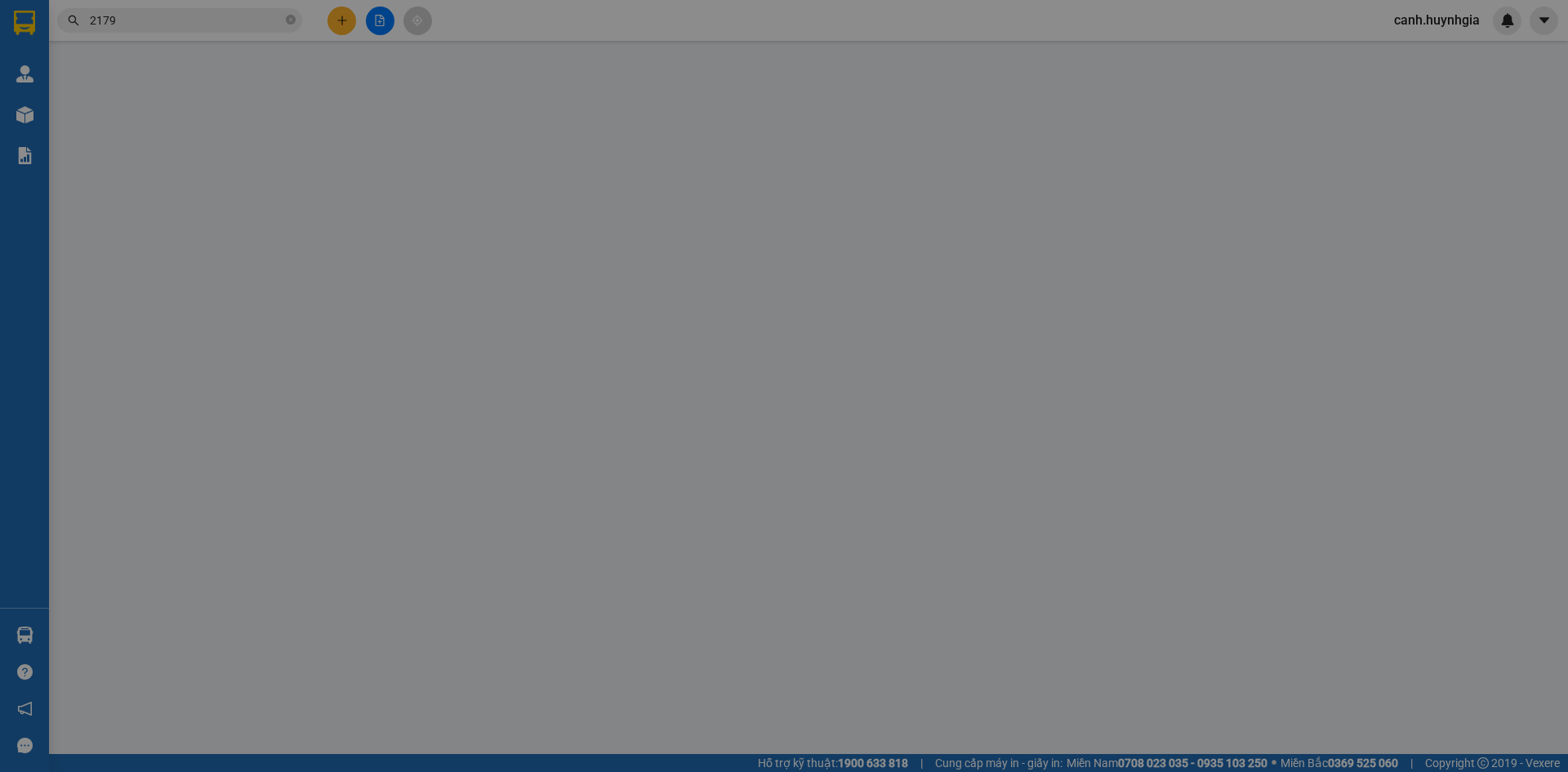
type input "0"
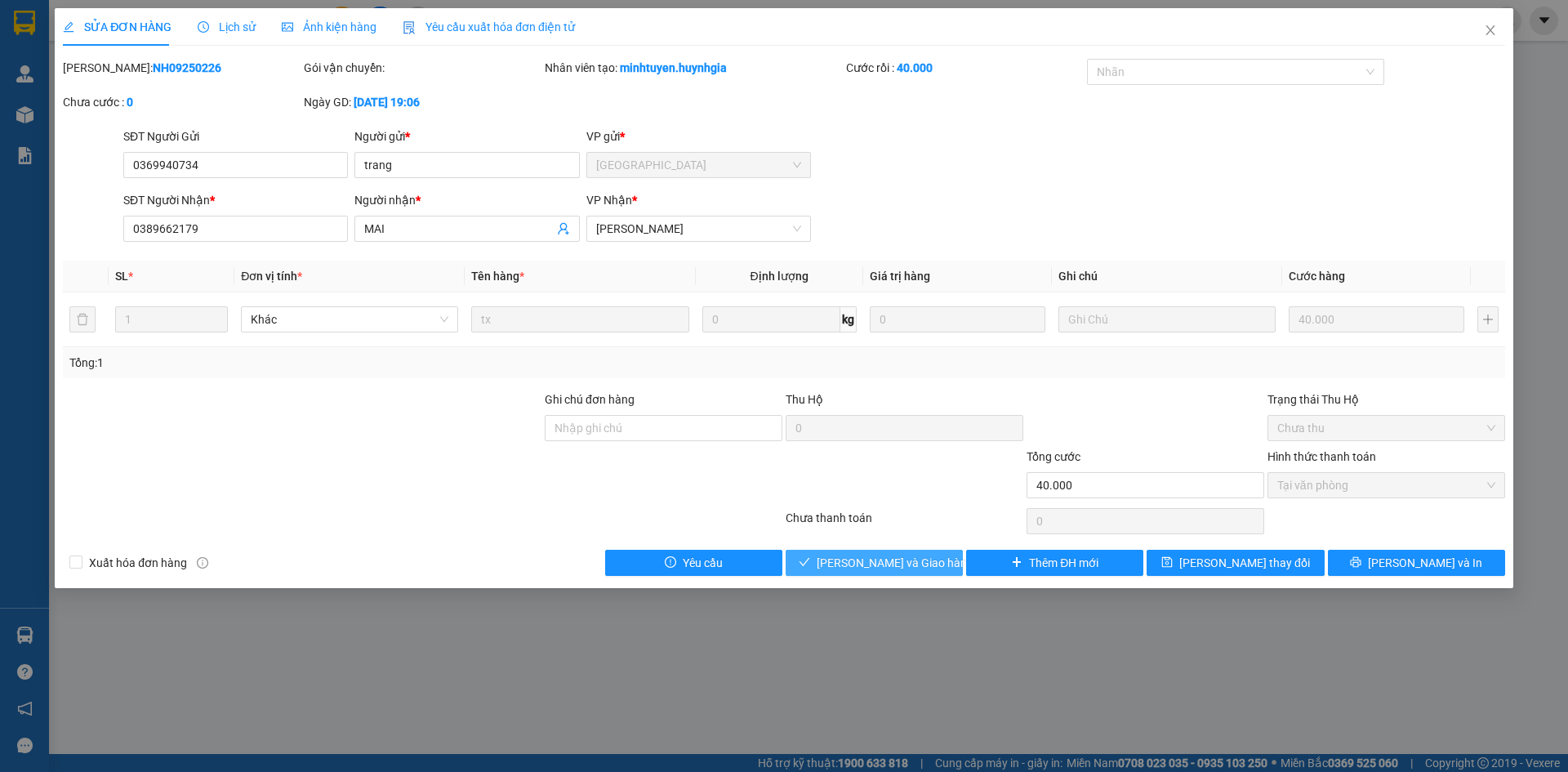
click at [908, 560] on span "[PERSON_NAME] và Giao hàng" at bounding box center [895, 563] width 157 height 18
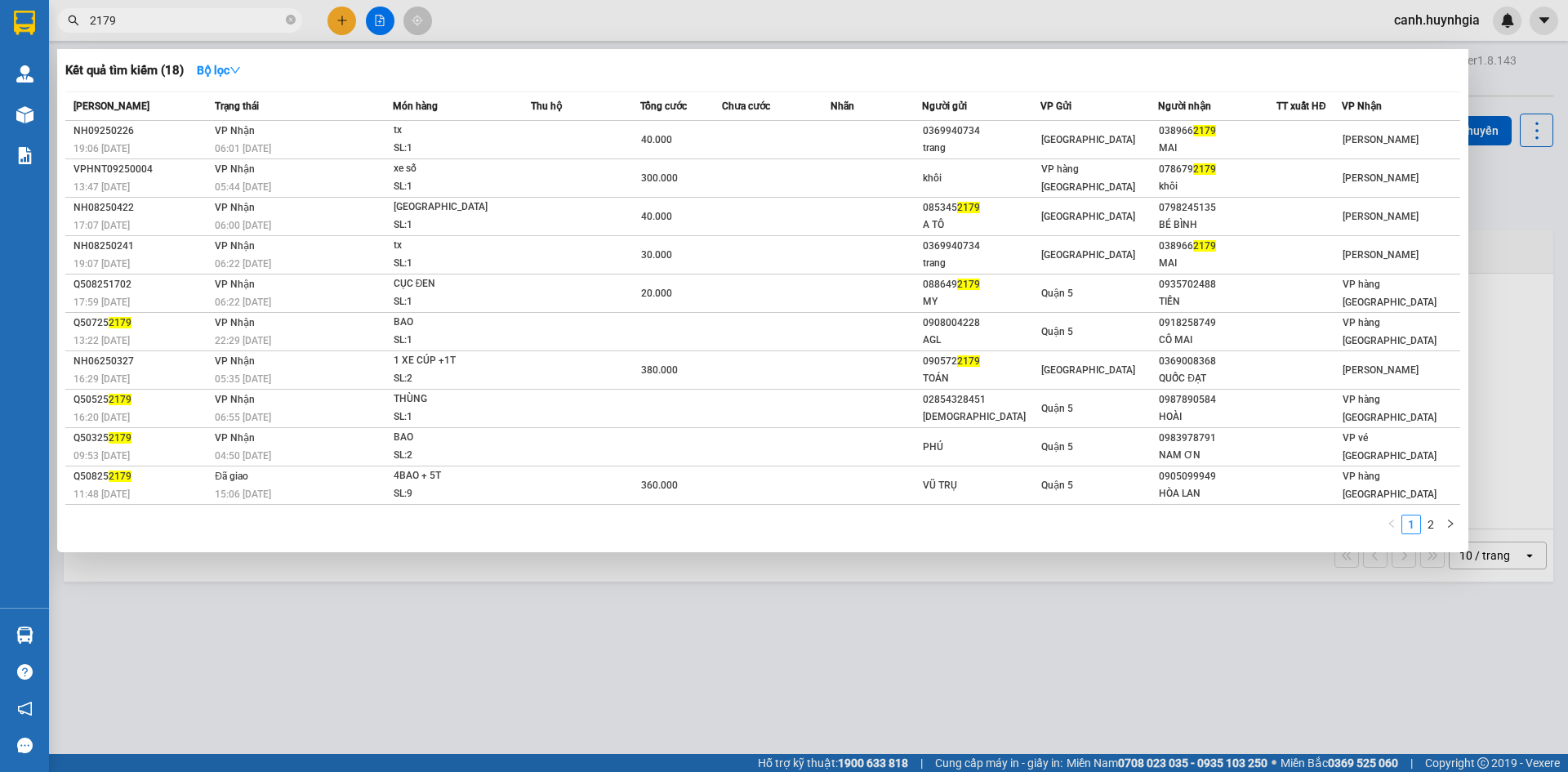
drag, startPoint x: 131, startPoint y: 21, endPoint x: 73, endPoint y: 28, distance: 58.4
click at [74, 28] on span "2179" at bounding box center [179, 20] width 246 height 24
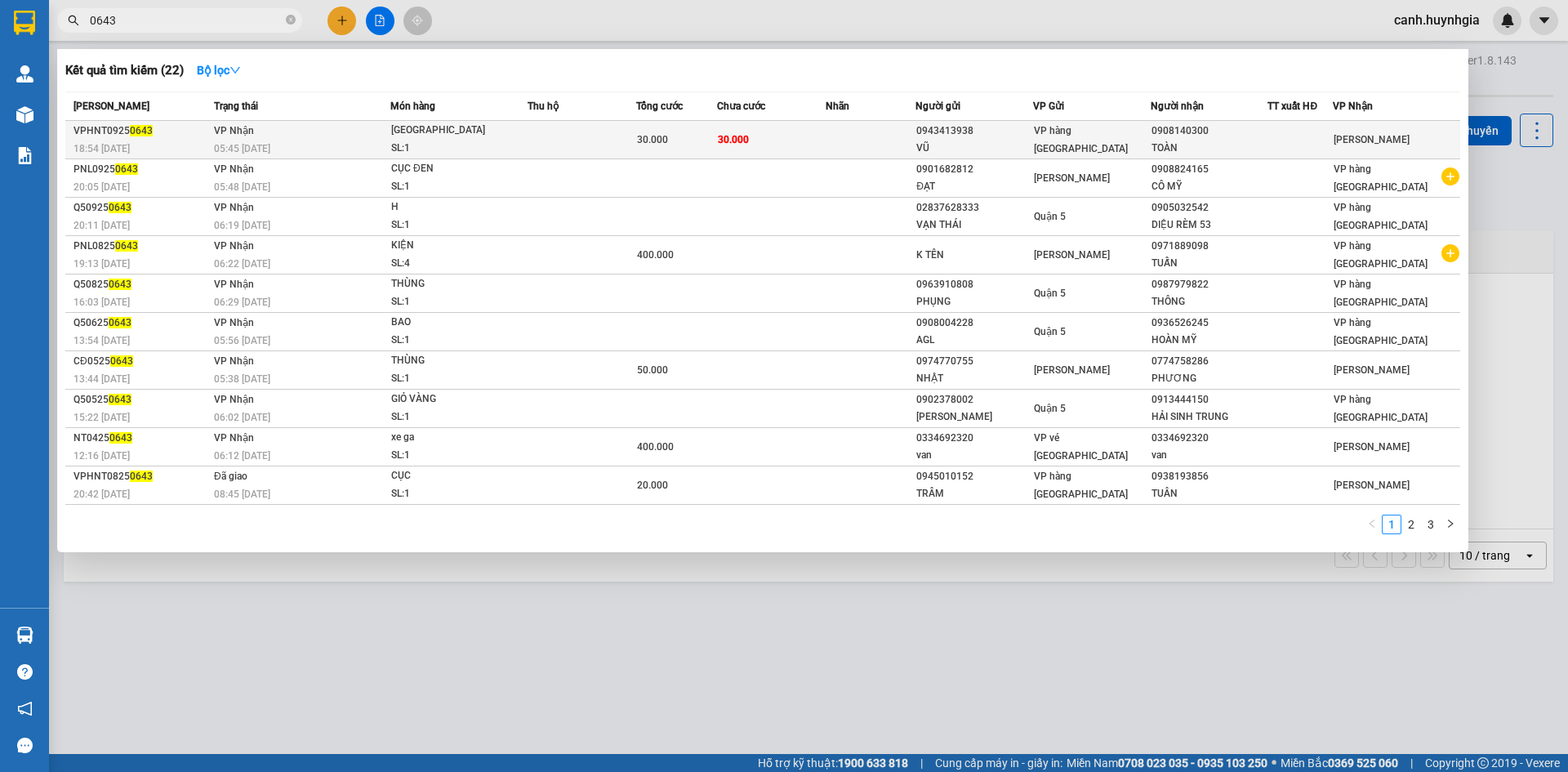
type input "0643"
click at [1191, 138] on div "0908140300" at bounding box center [1209, 131] width 116 height 17
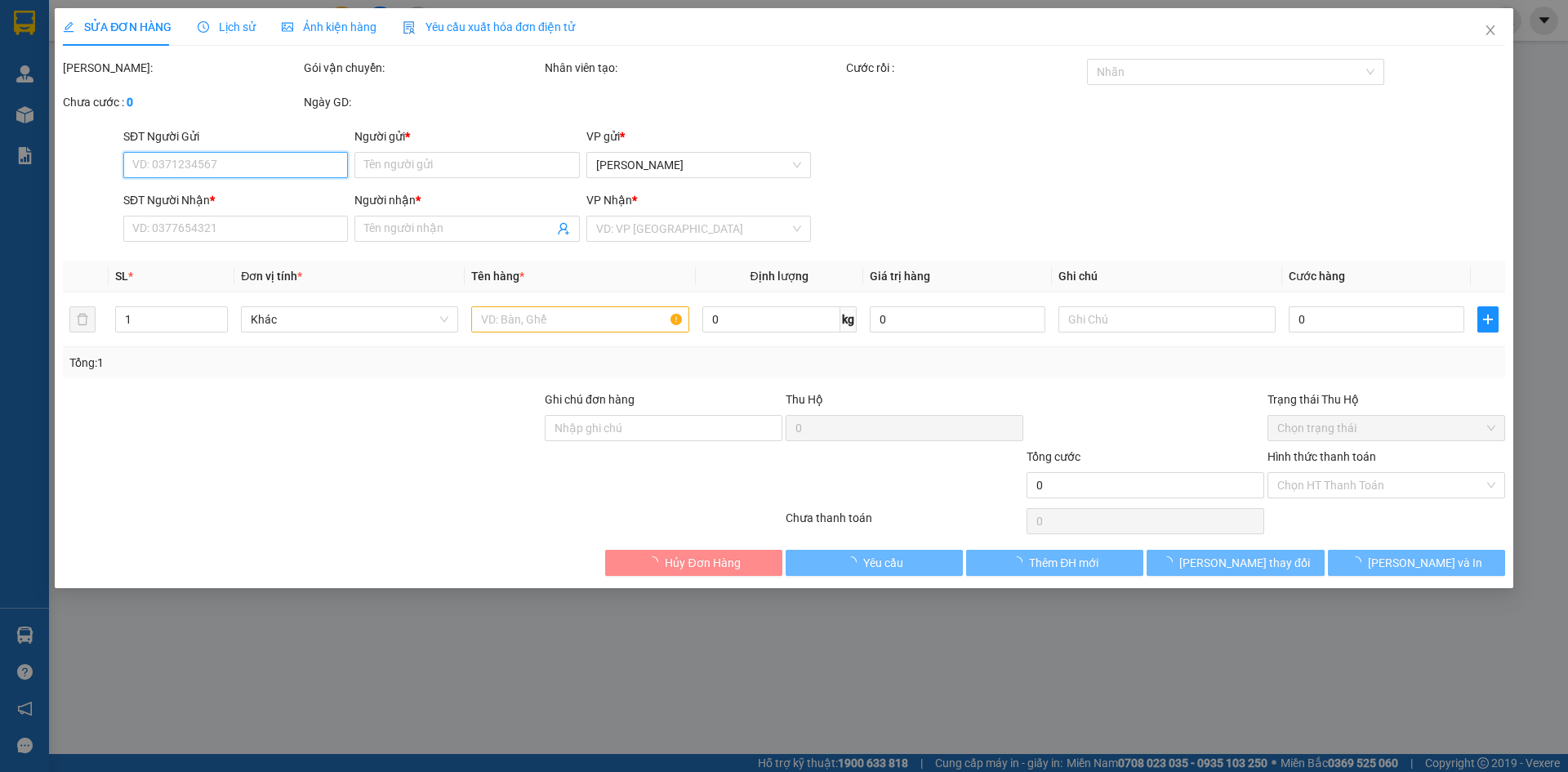
type input "0943413938"
type input "VŨ"
type input "0908140300"
type input "TOÀN"
type input "30.000"
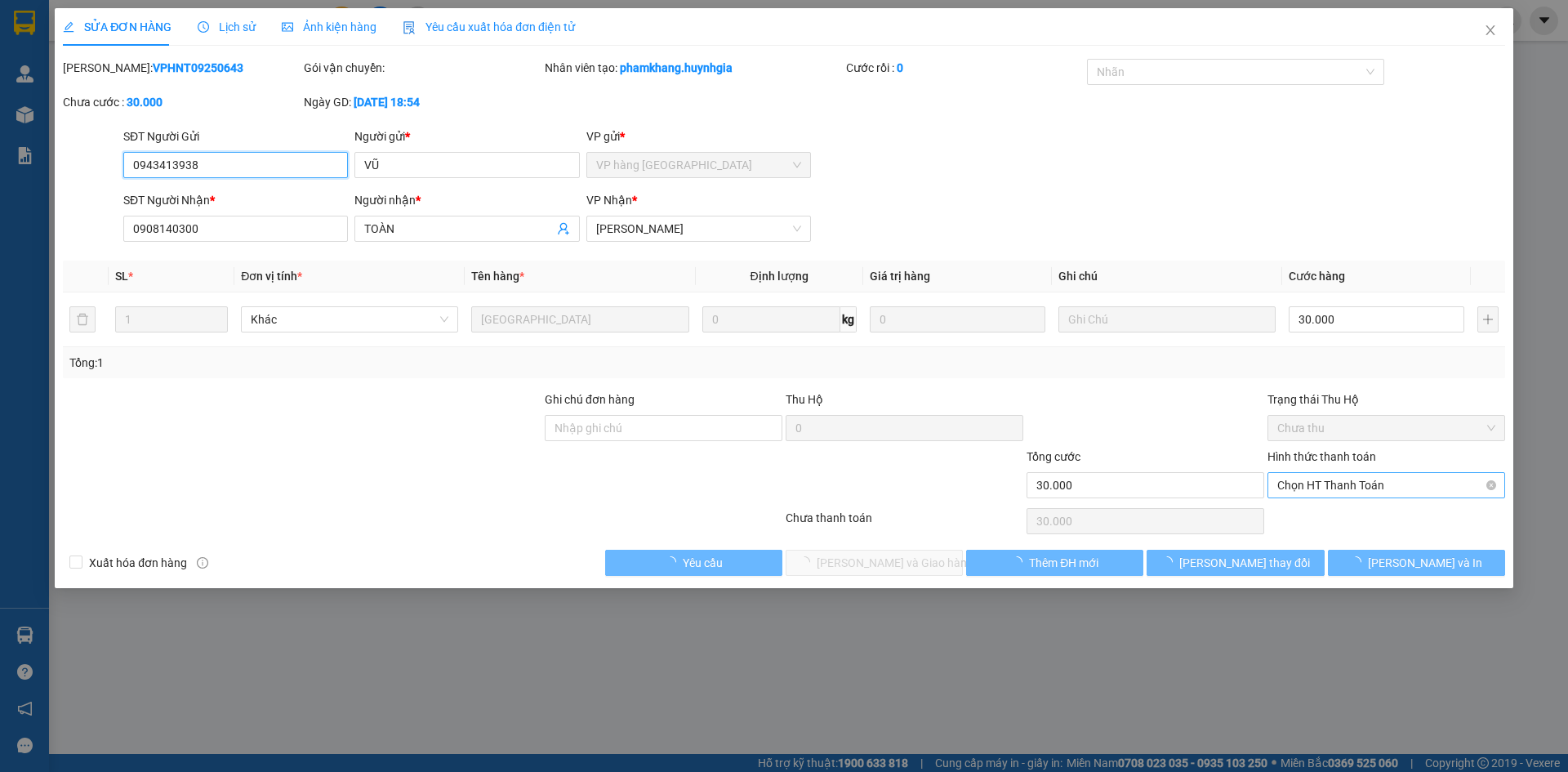
click at [1302, 483] on span "Chọn HT Thanh Toán" at bounding box center [1387, 486] width 219 height 24
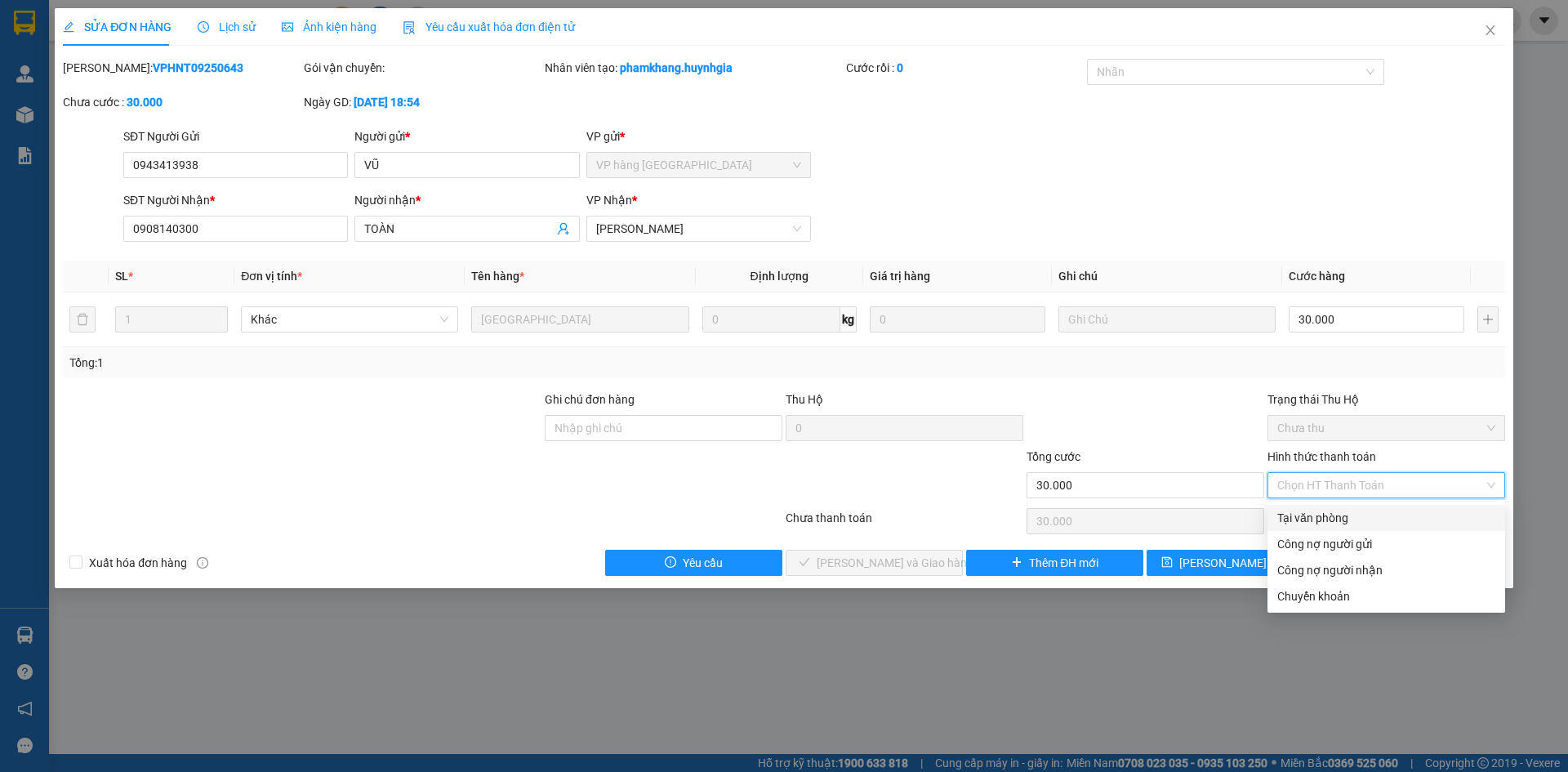
click at [1305, 513] on div "Tại văn phòng" at bounding box center [1387, 517] width 219 height 18
type input "0"
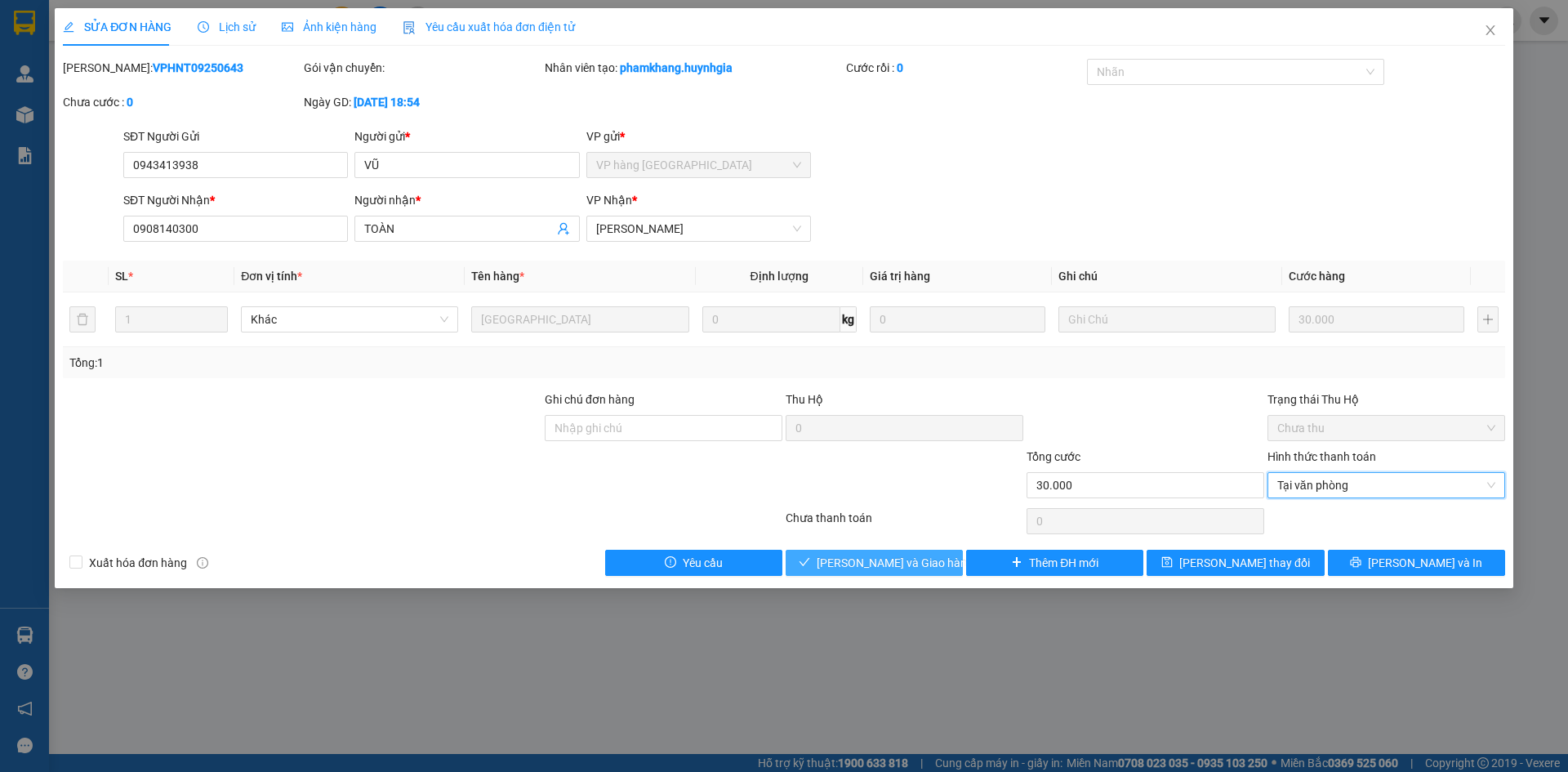
click at [870, 568] on span "[PERSON_NAME] và Giao hàng" at bounding box center [895, 563] width 157 height 18
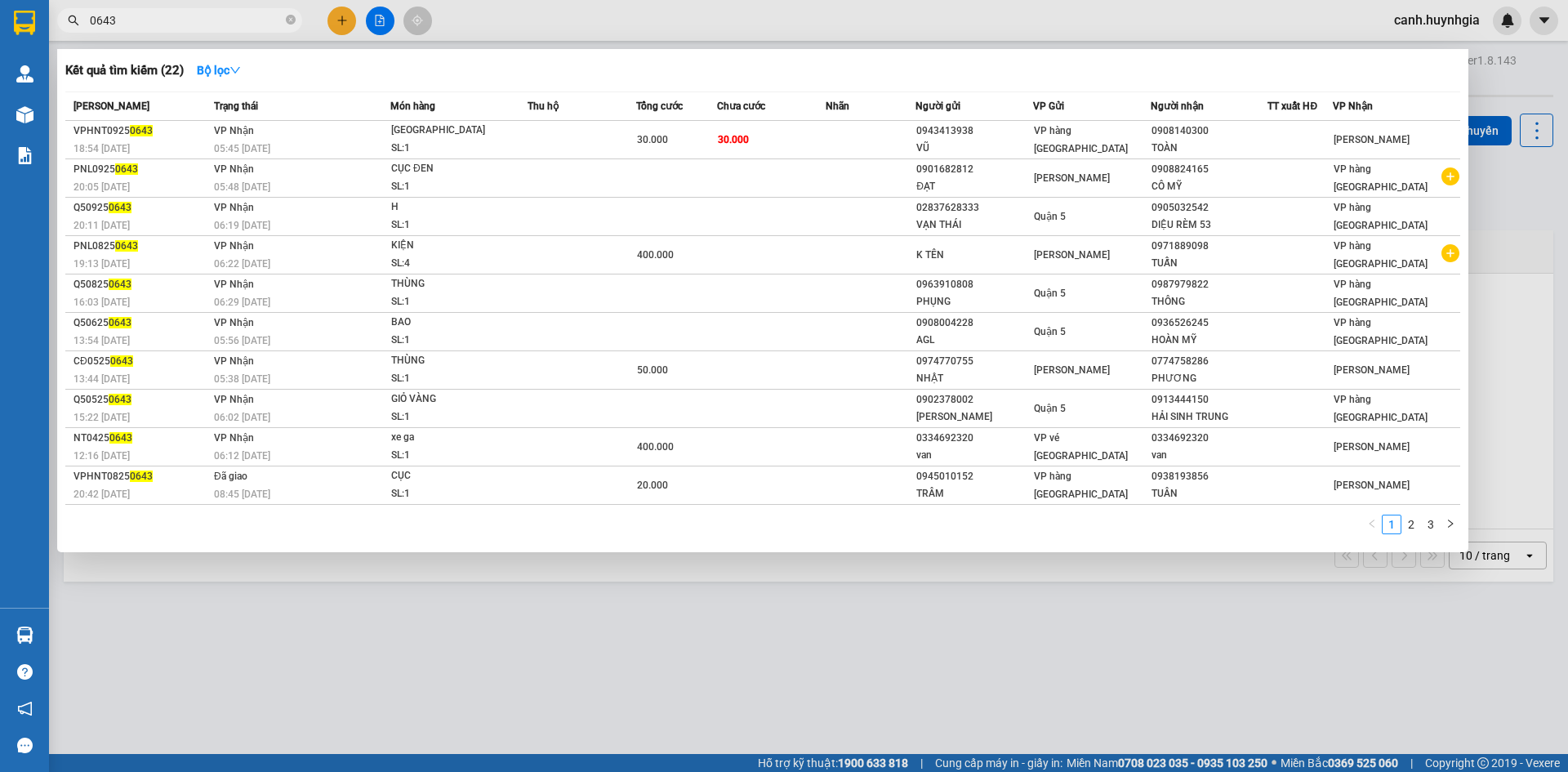
drag, startPoint x: 151, startPoint y: 21, endPoint x: 74, endPoint y: 36, distance: 78.4
click at [74, 35] on div "Kết quả tìm kiếm ( 22 ) Bộ lọc Mã ĐH Trạng thái Món hàng Thu hộ Tổng cước Chưa …" at bounding box center [159, 20] width 319 height 29
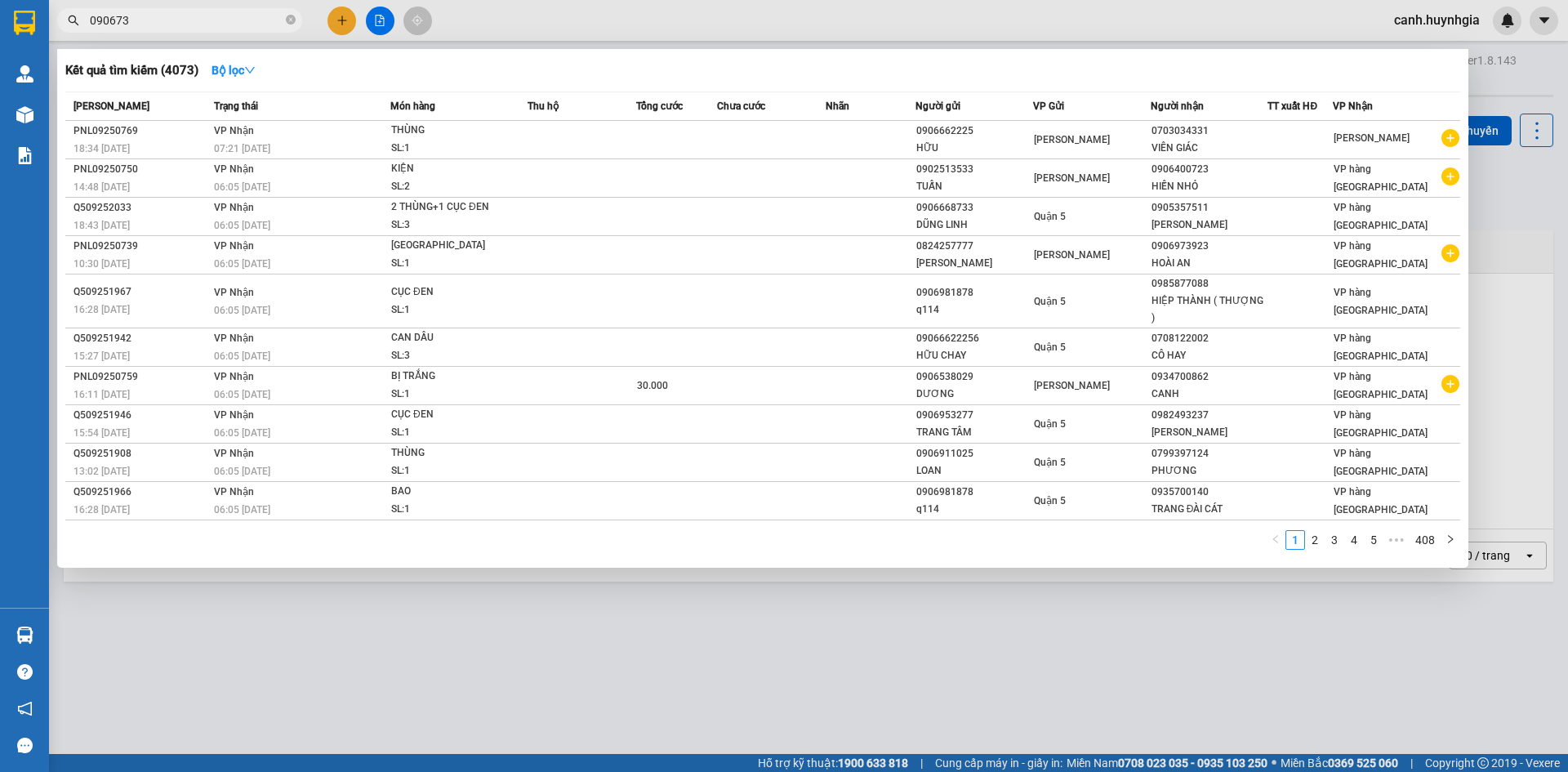
type input "0906739"
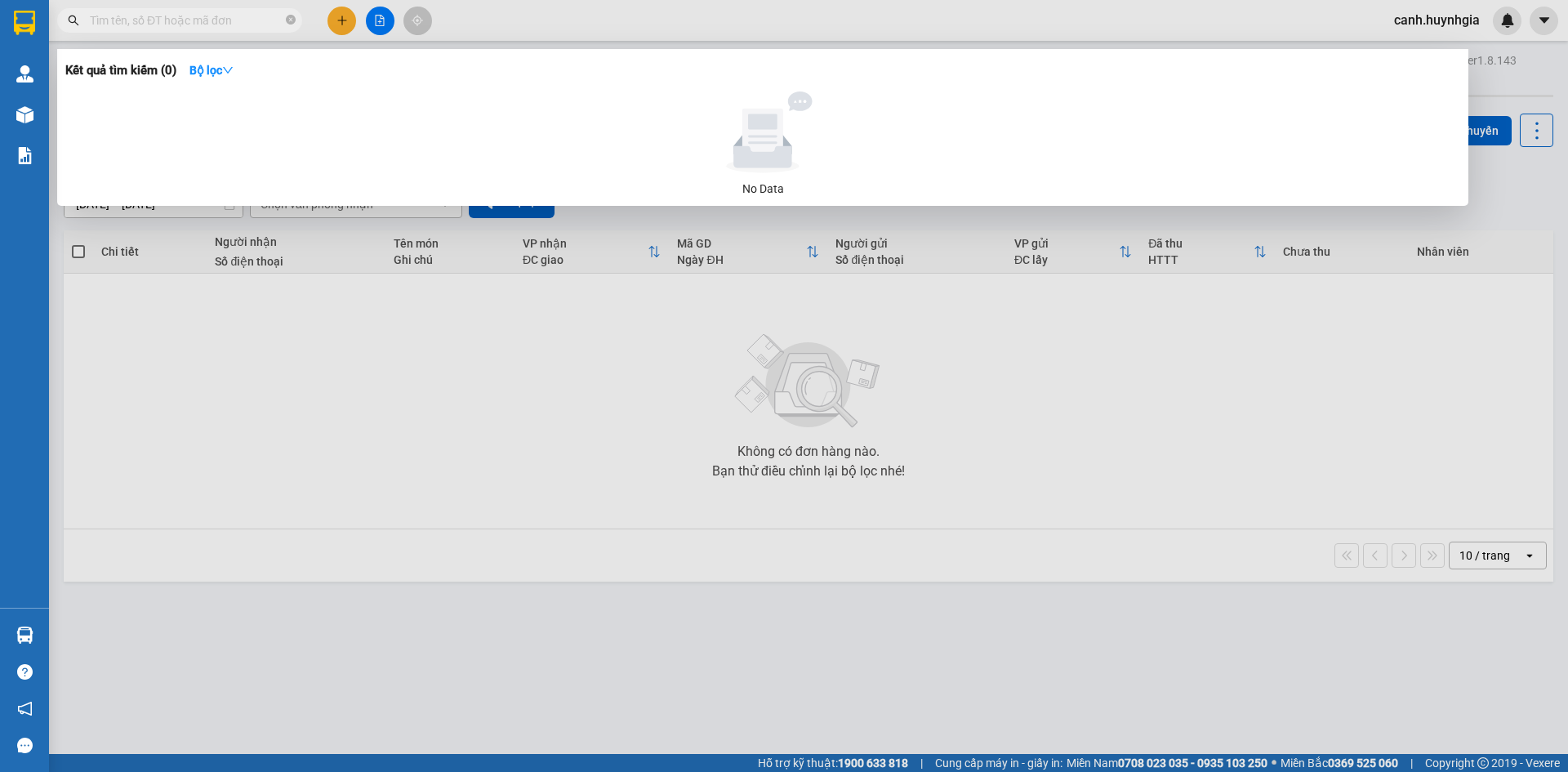
drag, startPoint x: 226, startPoint y: 18, endPoint x: 138, endPoint y: 26, distance: 88.4
click at [42, 36] on section "Kết quả tìm kiếm ( 0 ) Bộ lọc No Data canh.huynhgia Quản Lý Kho hàng mới Báo cá…" at bounding box center [784, 386] width 1568 height 772
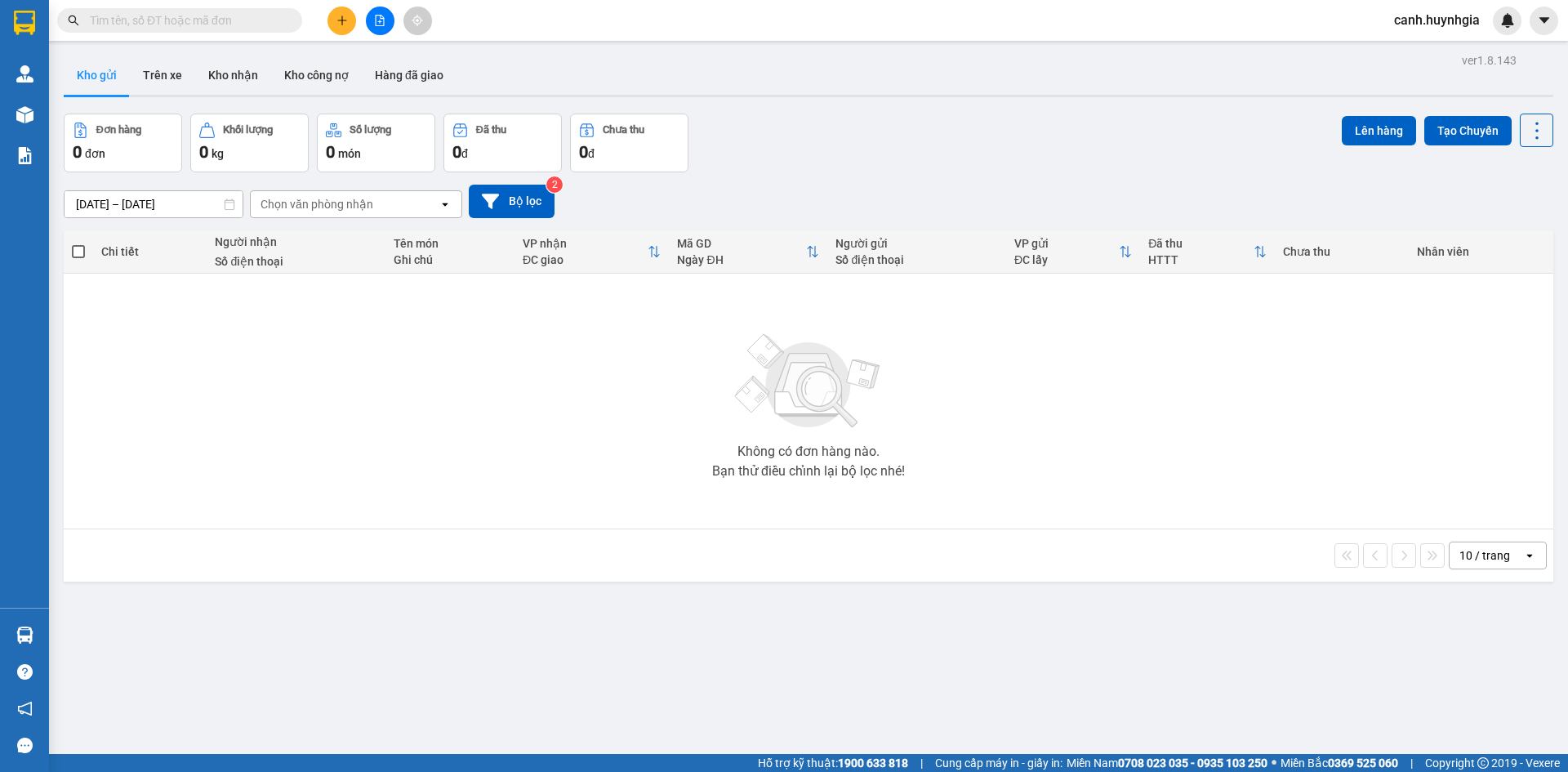
click at [343, 20] on icon "plus" at bounding box center [342, 20] width 9 height 1
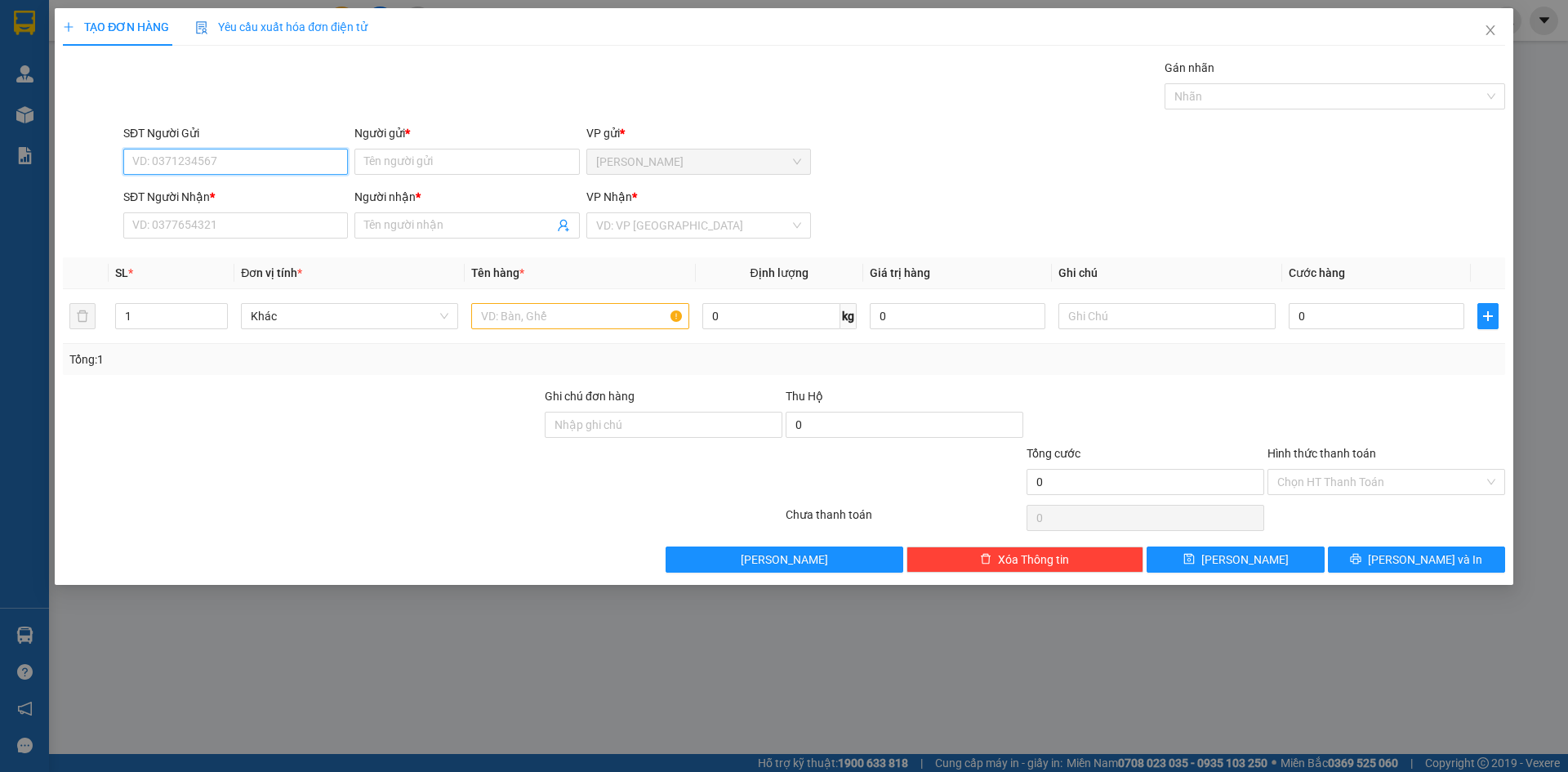
click at [212, 164] on input "SĐT Người Gửi" at bounding box center [236, 162] width 225 height 26
type input "0914161989"
drag, startPoint x: 207, startPoint y: 164, endPoint x: 94, endPoint y: 177, distance: 113.7
click at [94, 177] on div "SĐT Người Gửi 0914161989 0914161989 Người gửi * Tên người gửi VP gửi * Phạm Ngũ…" at bounding box center [784, 153] width 1446 height 57
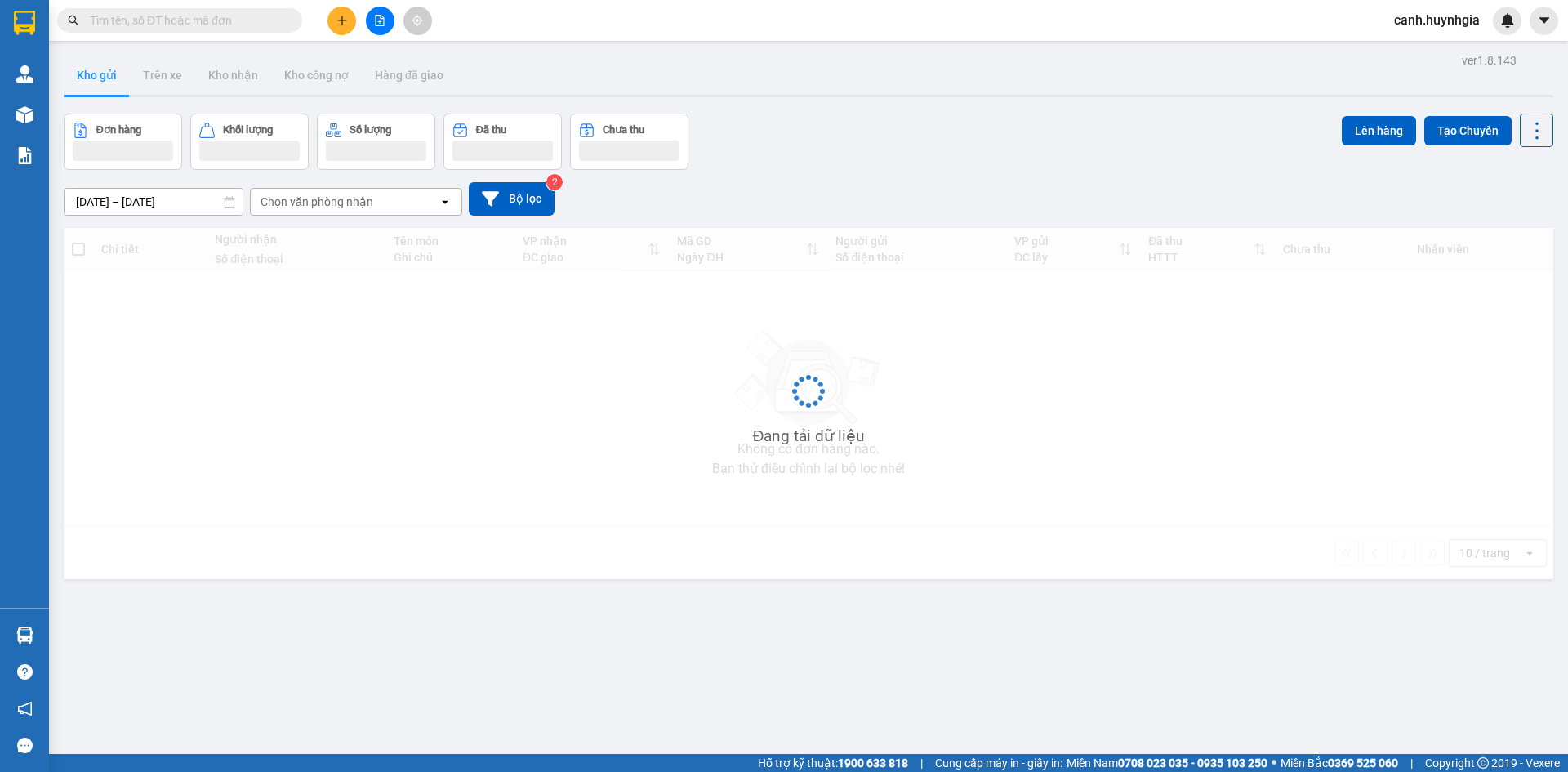
click at [203, 20] on input "text" at bounding box center [186, 20] width 193 height 18
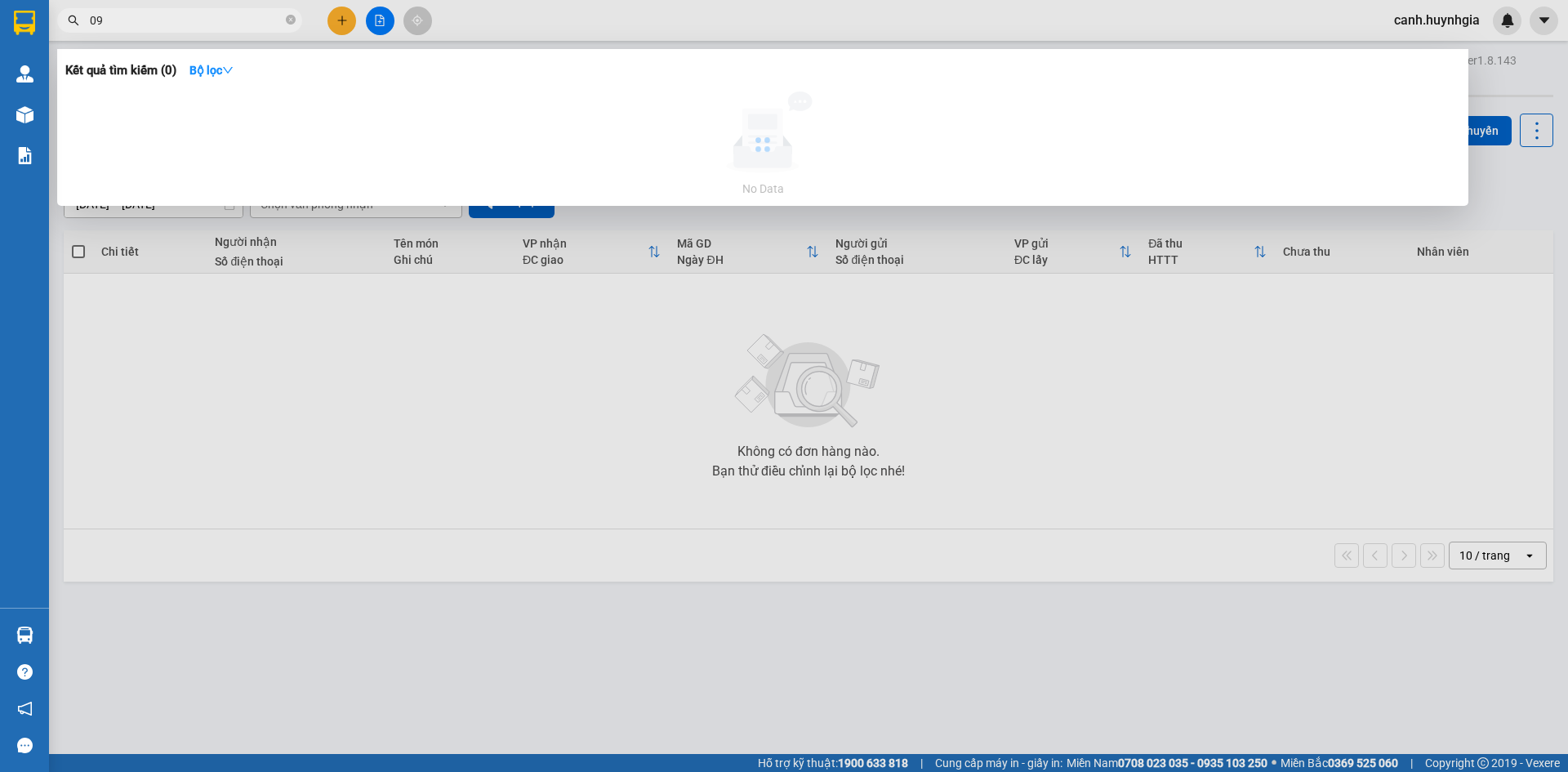
type input "0"
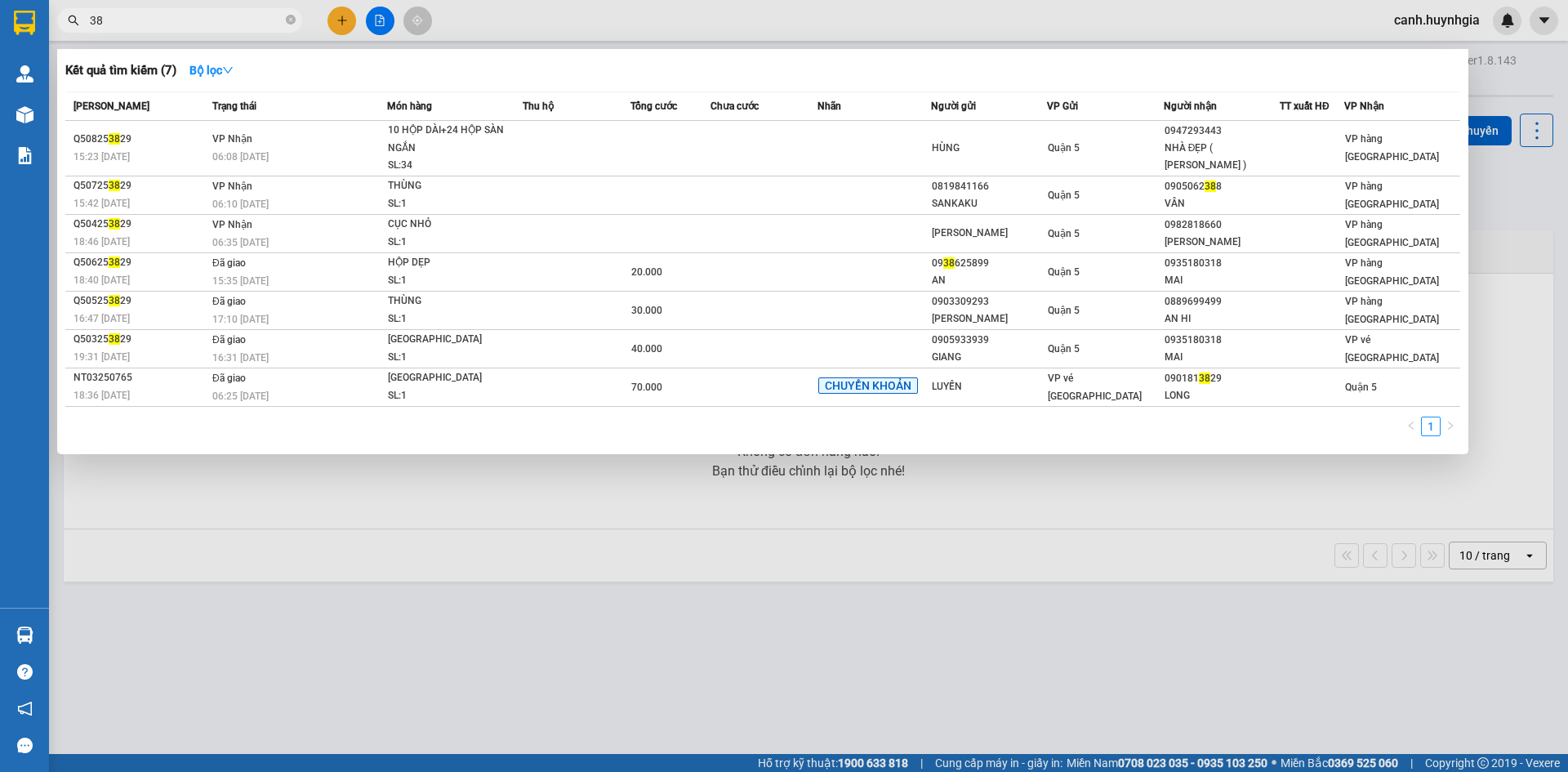
type input "3"
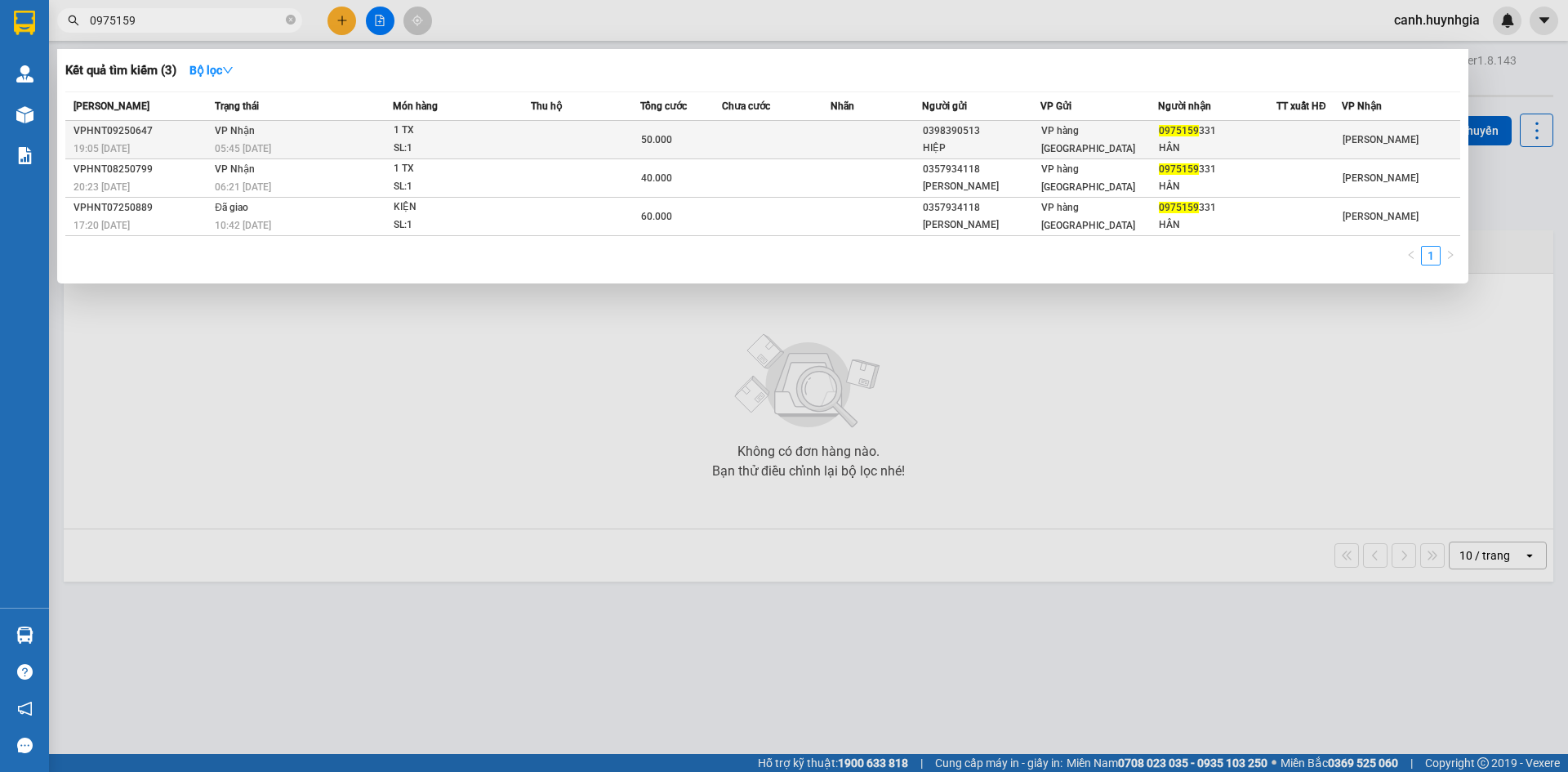
type input "0975159"
click at [1195, 147] on div "HÂN" at bounding box center [1217, 148] width 117 height 17
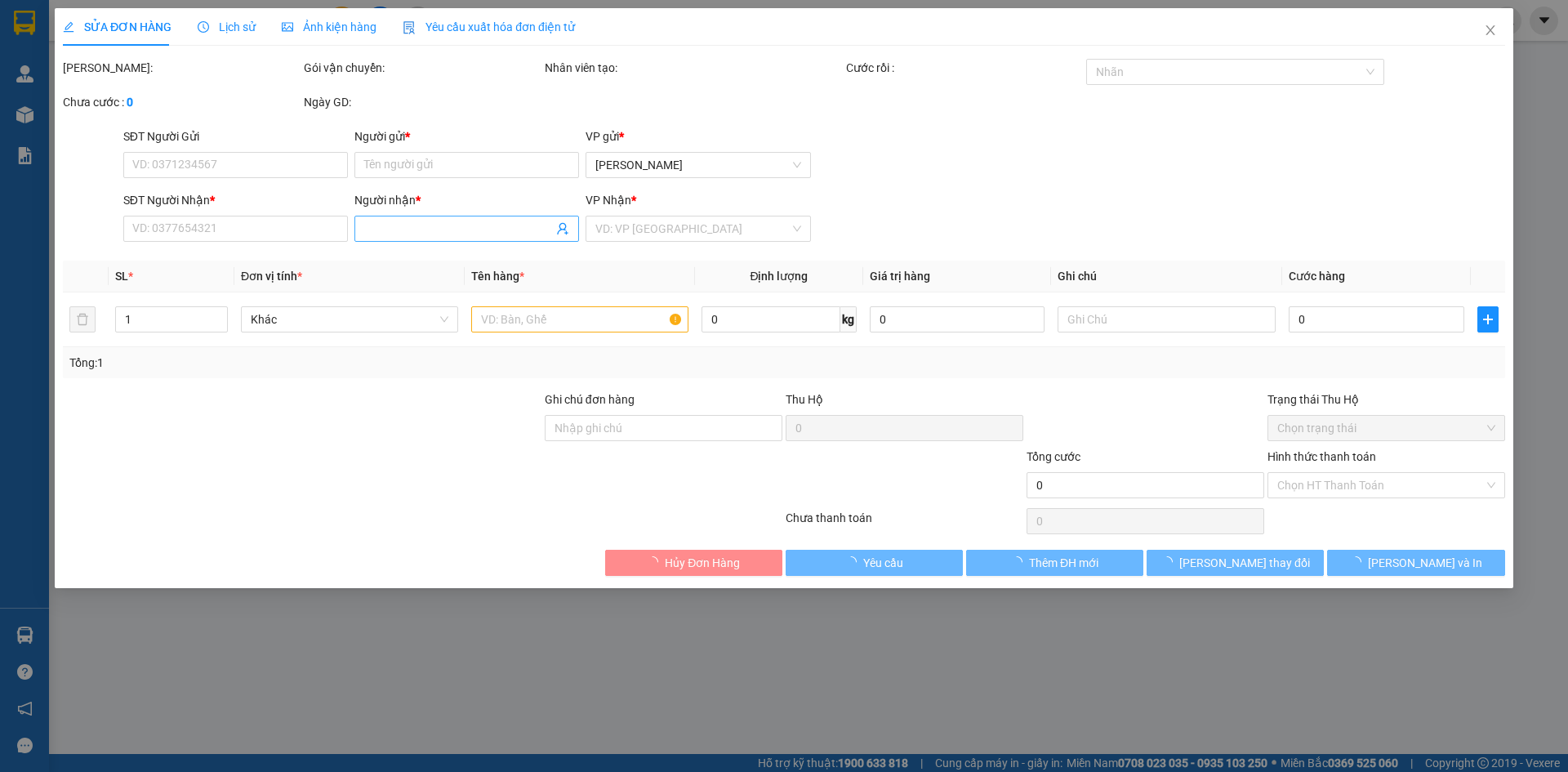
type input "0398390513"
type input "HIỆP"
type input "0975159331"
type input "HÂN"
type input "50.000"
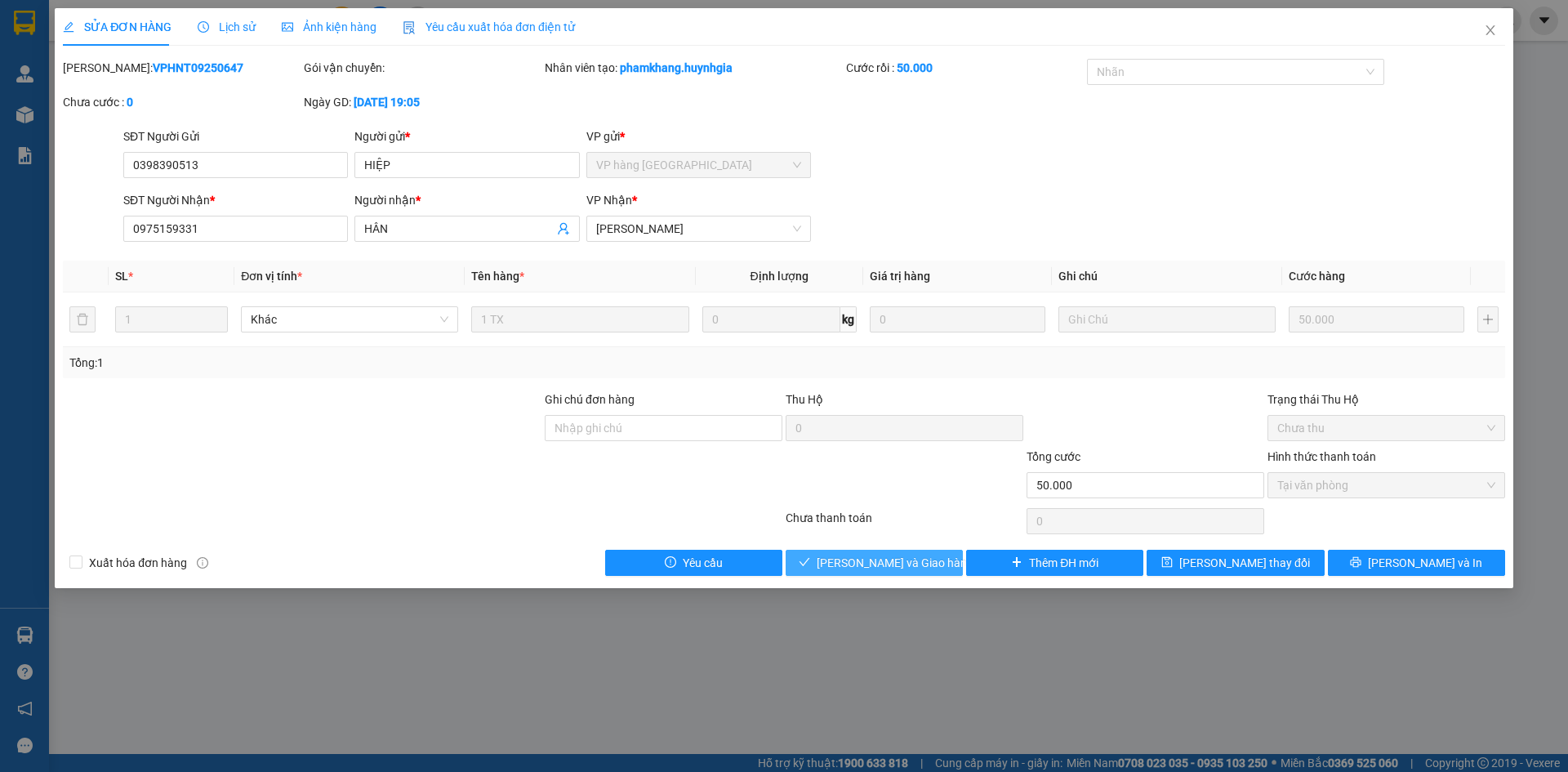
click at [876, 566] on span "[PERSON_NAME] và Giao hàng" at bounding box center [895, 563] width 157 height 18
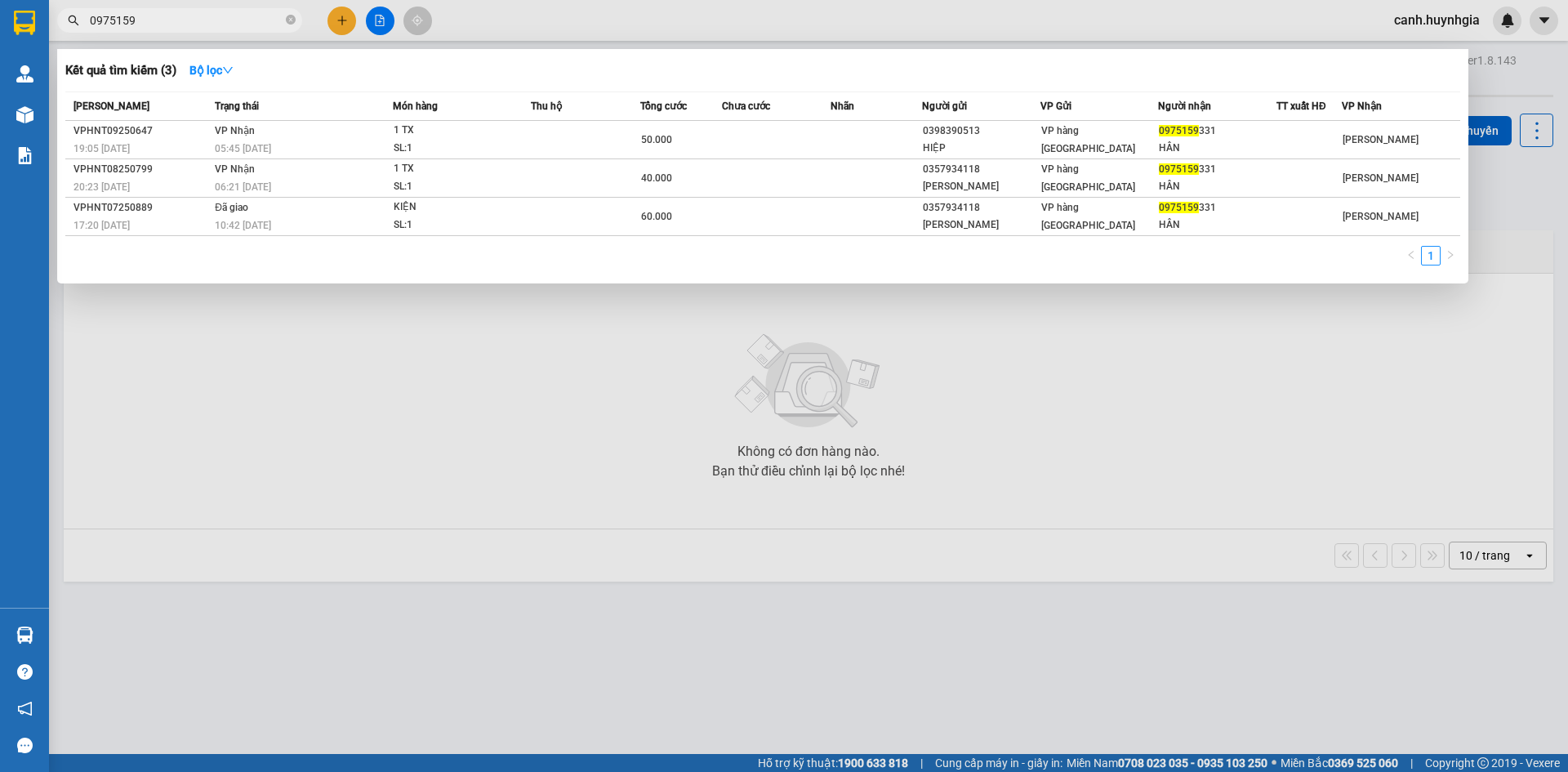
drag, startPoint x: 155, startPoint y: 23, endPoint x: 65, endPoint y: 35, distance: 90.8
click at [65, 35] on div "Kết quả tìm kiếm ( 3 ) Bộ lọc Mã ĐH Trạng thái Món hàng Thu hộ Tổng cước Chưa c…" at bounding box center [159, 20] width 319 height 29
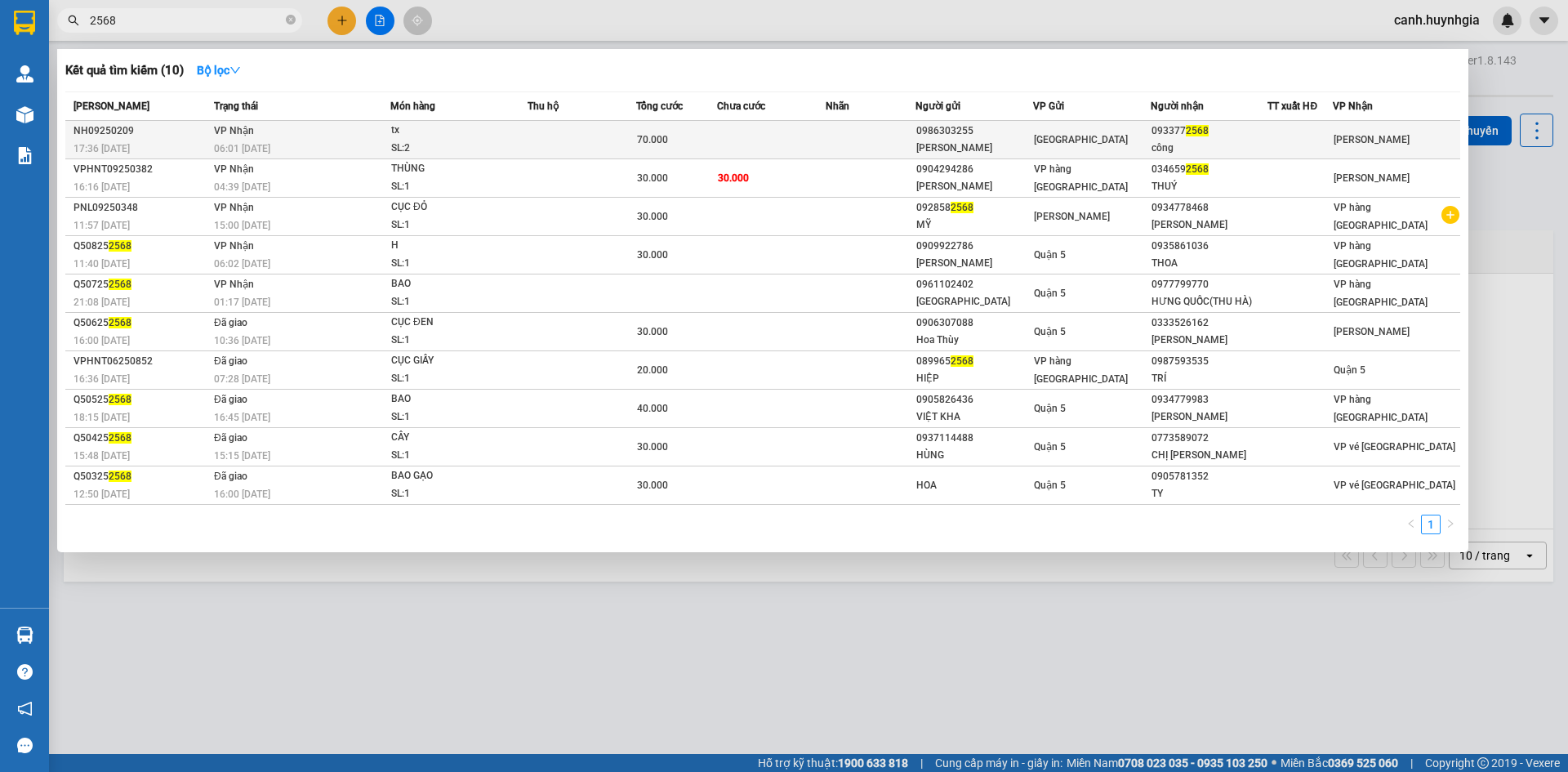
type input "2568"
click at [1242, 143] on div "công" at bounding box center [1209, 148] width 116 height 17
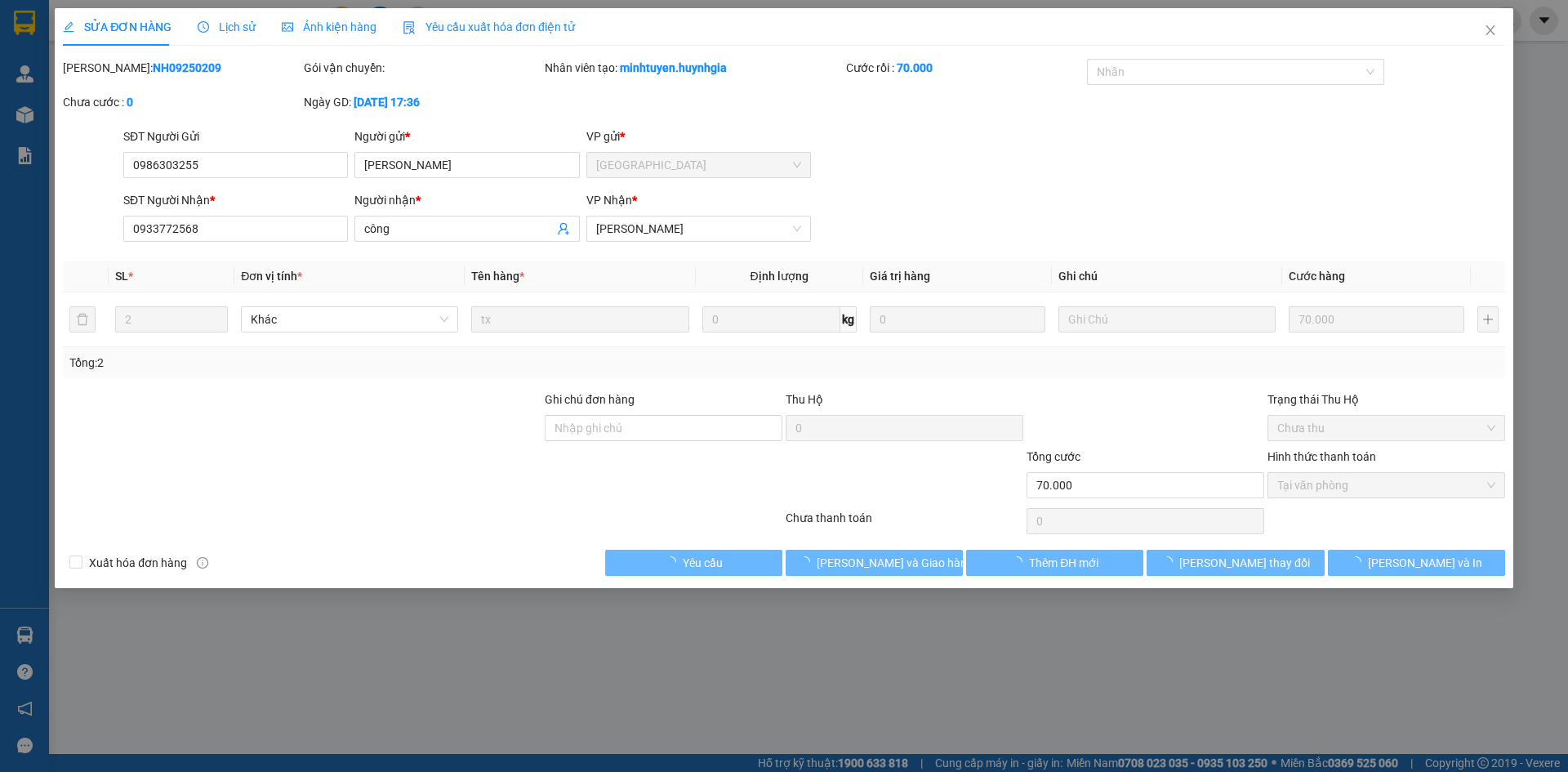
type input "0986303255"
type input "hoàng vũ"
type input "0933772568"
type input "công"
type input "70.000"
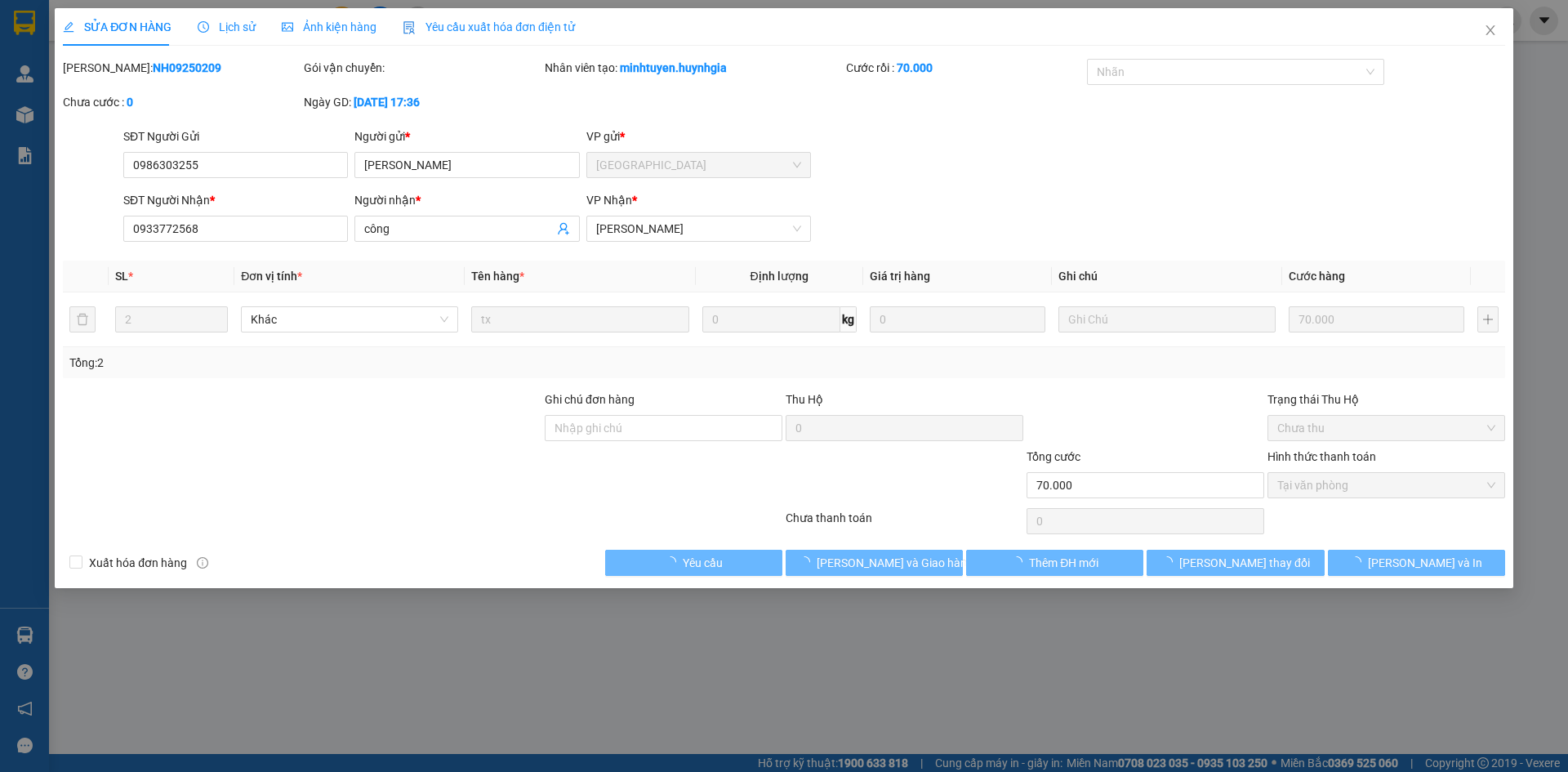
type input "0"
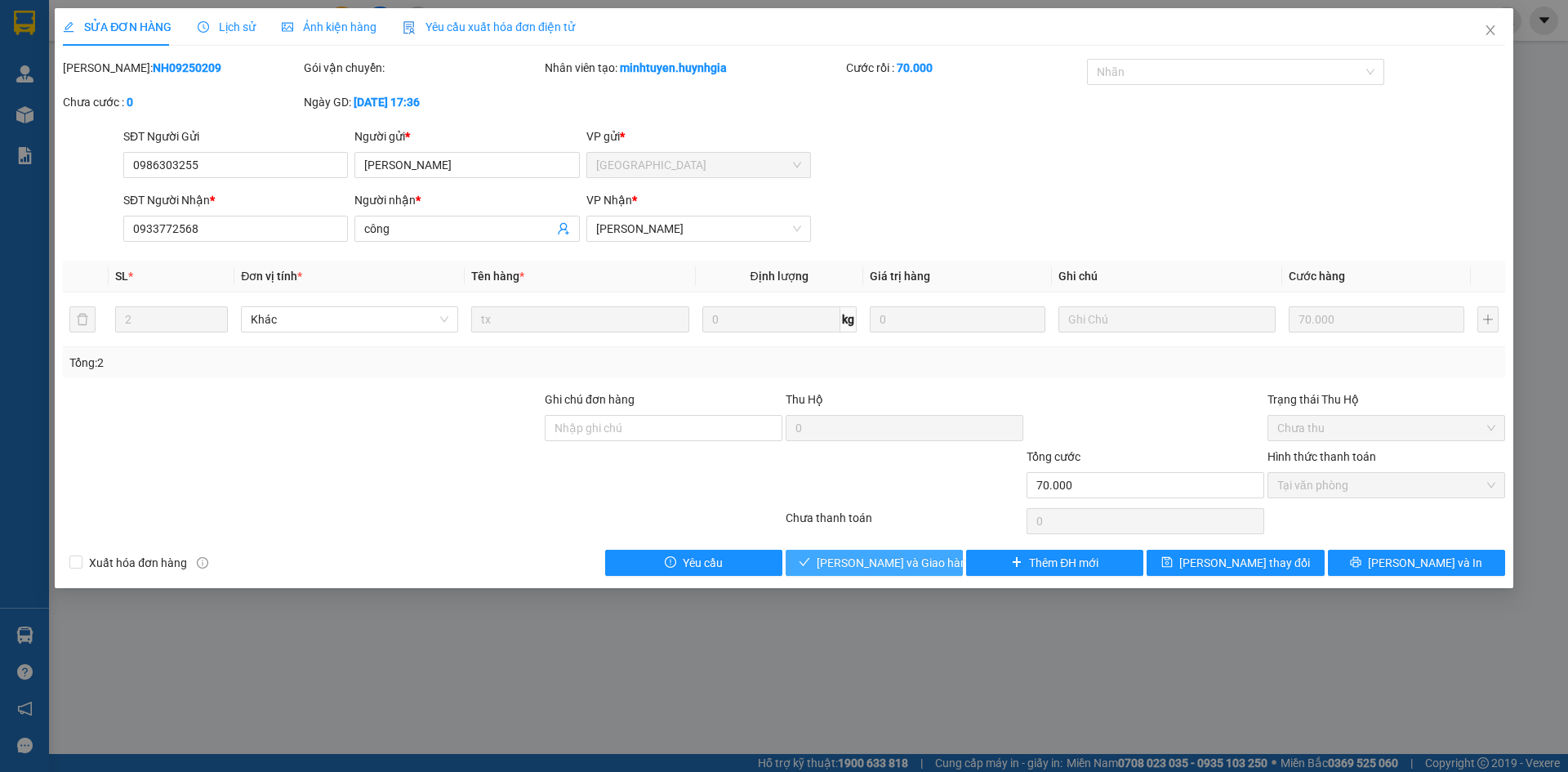
click at [888, 561] on span "[PERSON_NAME] và Giao hàng" at bounding box center [895, 563] width 157 height 18
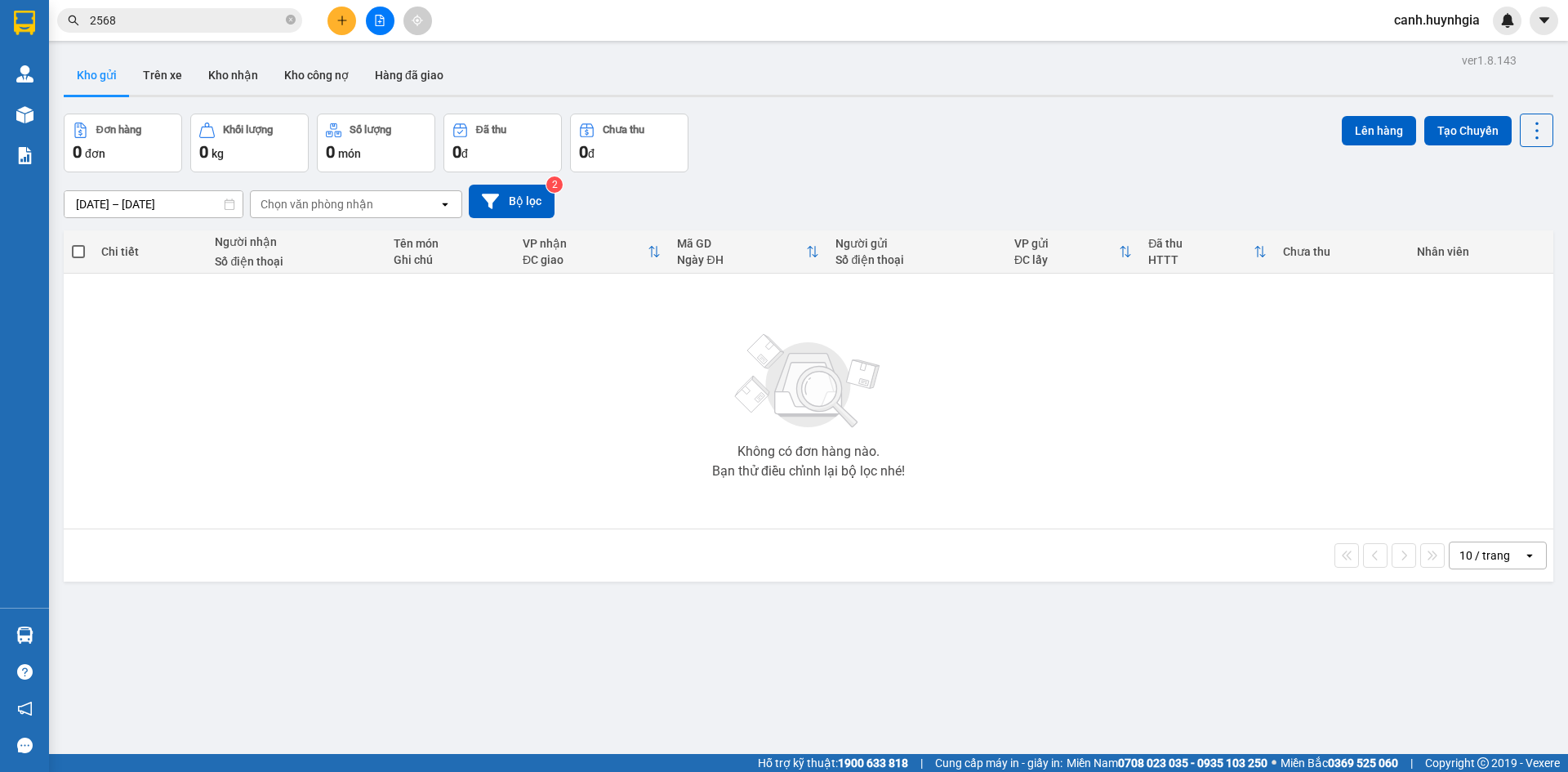
click at [333, 25] on button at bounding box center [341, 20] width 29 height 29
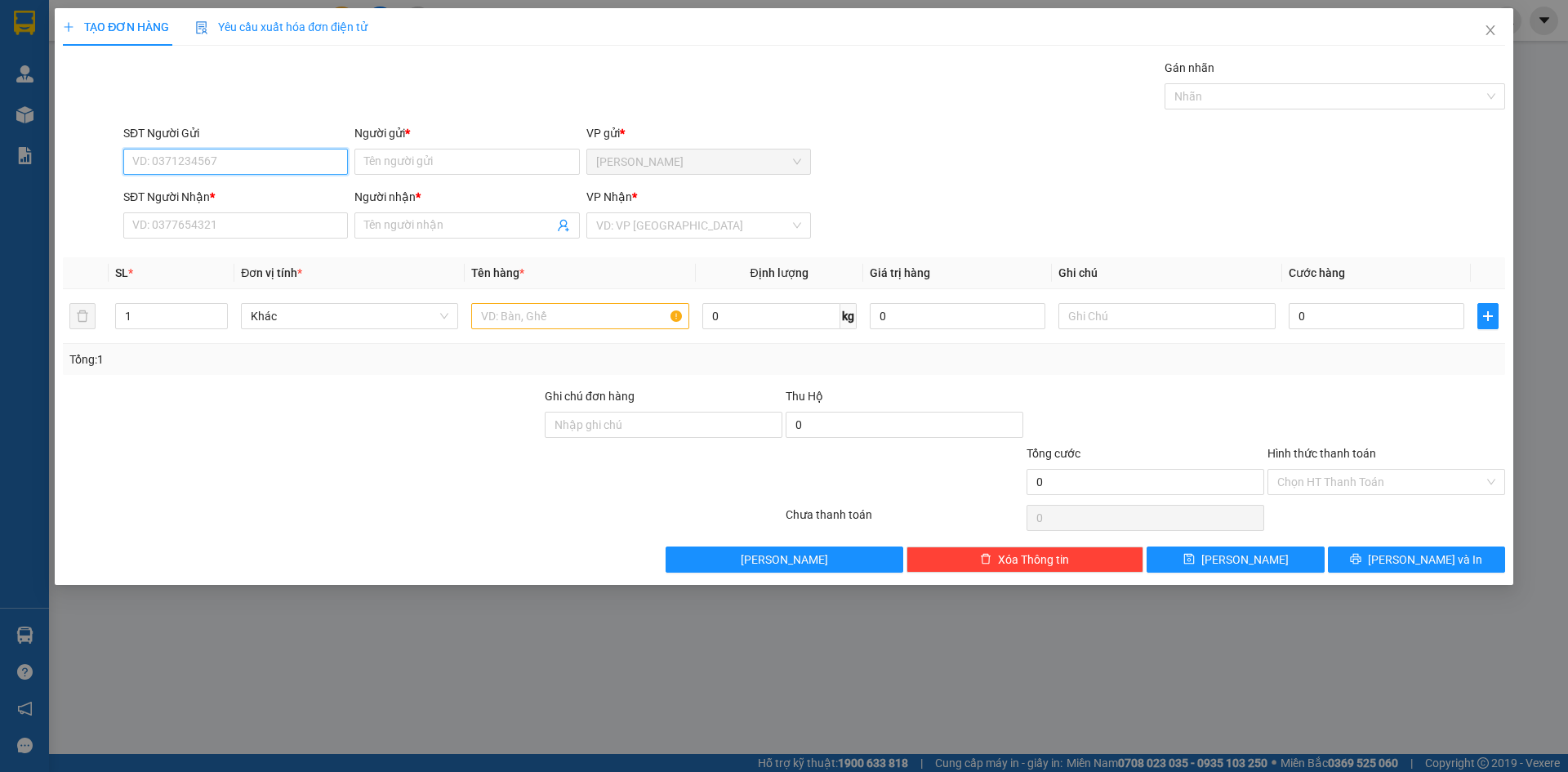
click at [226, 156] on input "SĐT Người Gửi" at bounding box center [236, 162] width 225 height 26
type input "0996628544"
click at [431, 162] on input "Người gửi *" at bounding box center [467, 162] width 225 height 26
type input "hồng"
type input "0384498827"
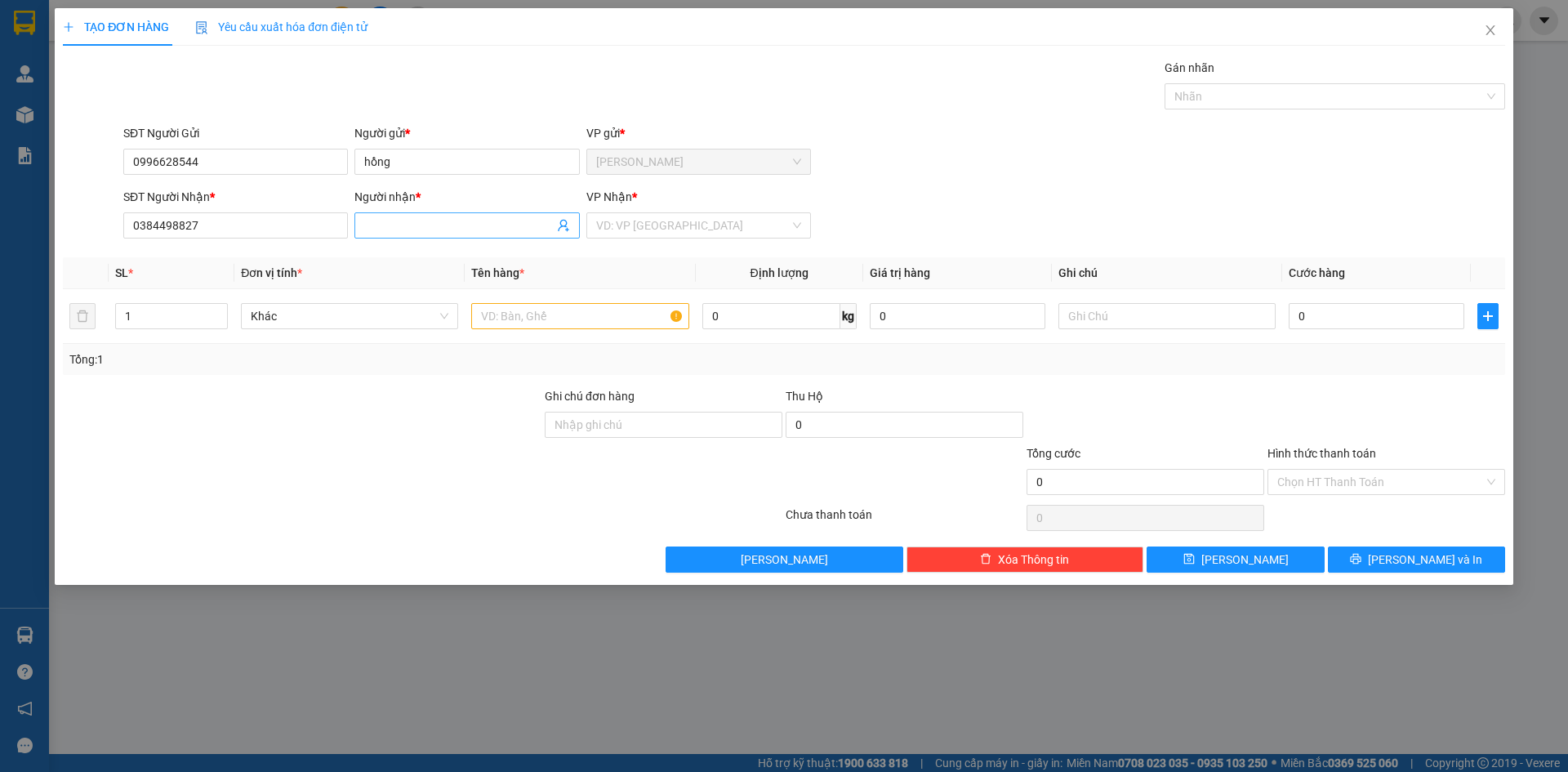
click at [433, 225] on input "Người nhận *" at bounding box center [458, 225] width 189 height 18
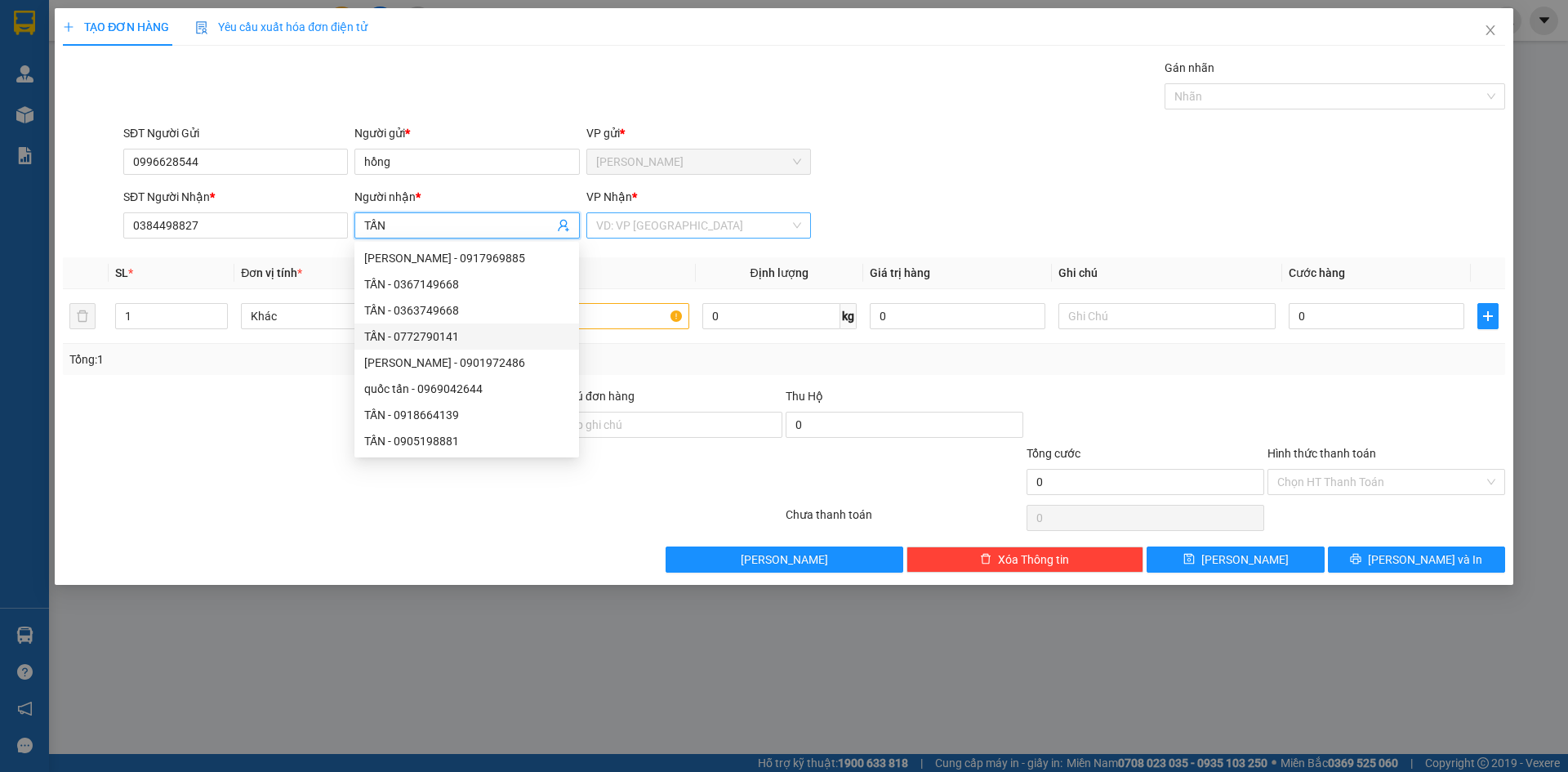
type input "TẤN"
click at [680, 233] on input "search" at bounding box center [693, 225] width 193 height 24
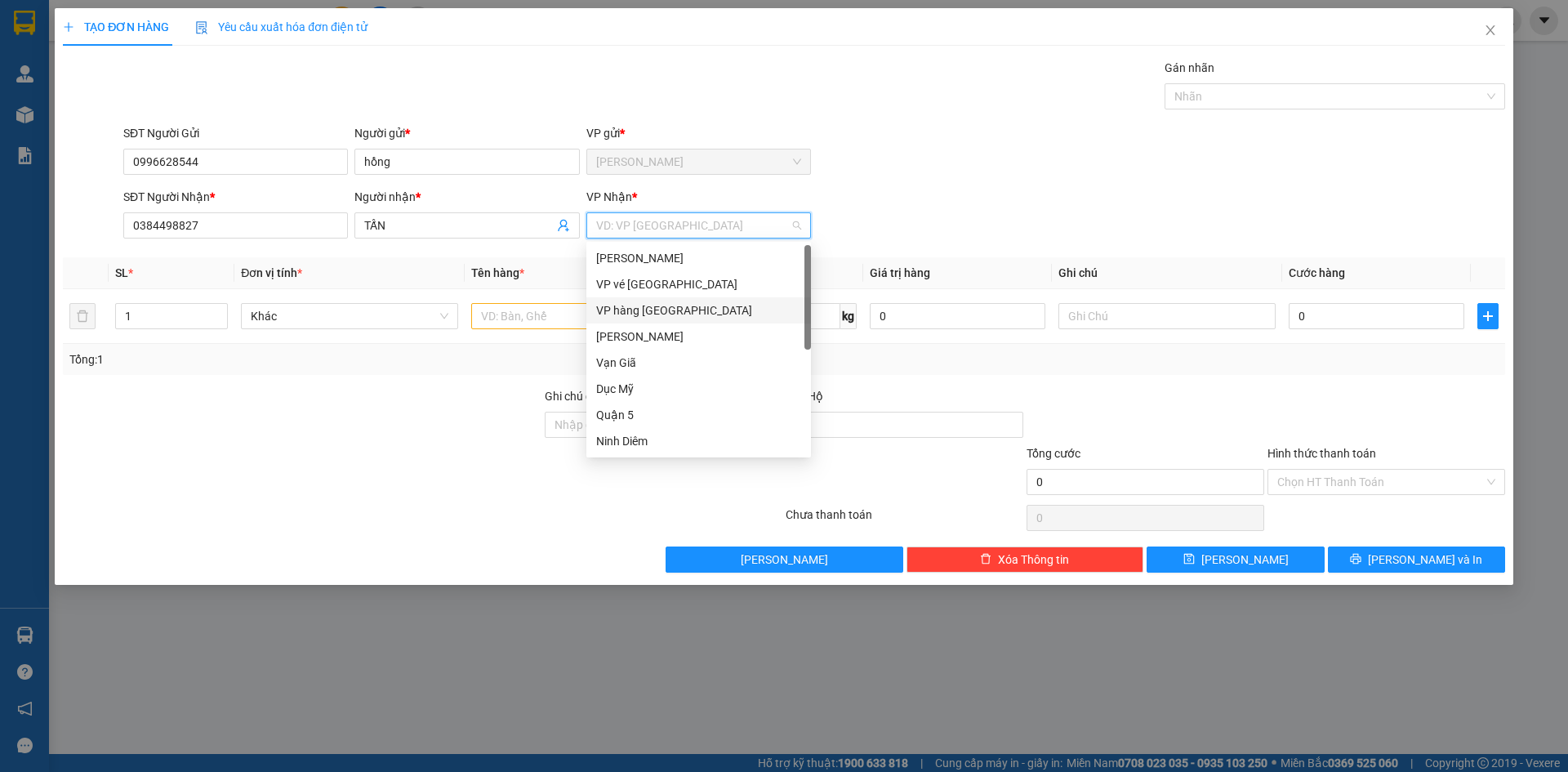
click at [666, 306] on div "VP hàng [GEOGRAPHIC_DATA]" at bounding box center [698, 310] width 205 height 18
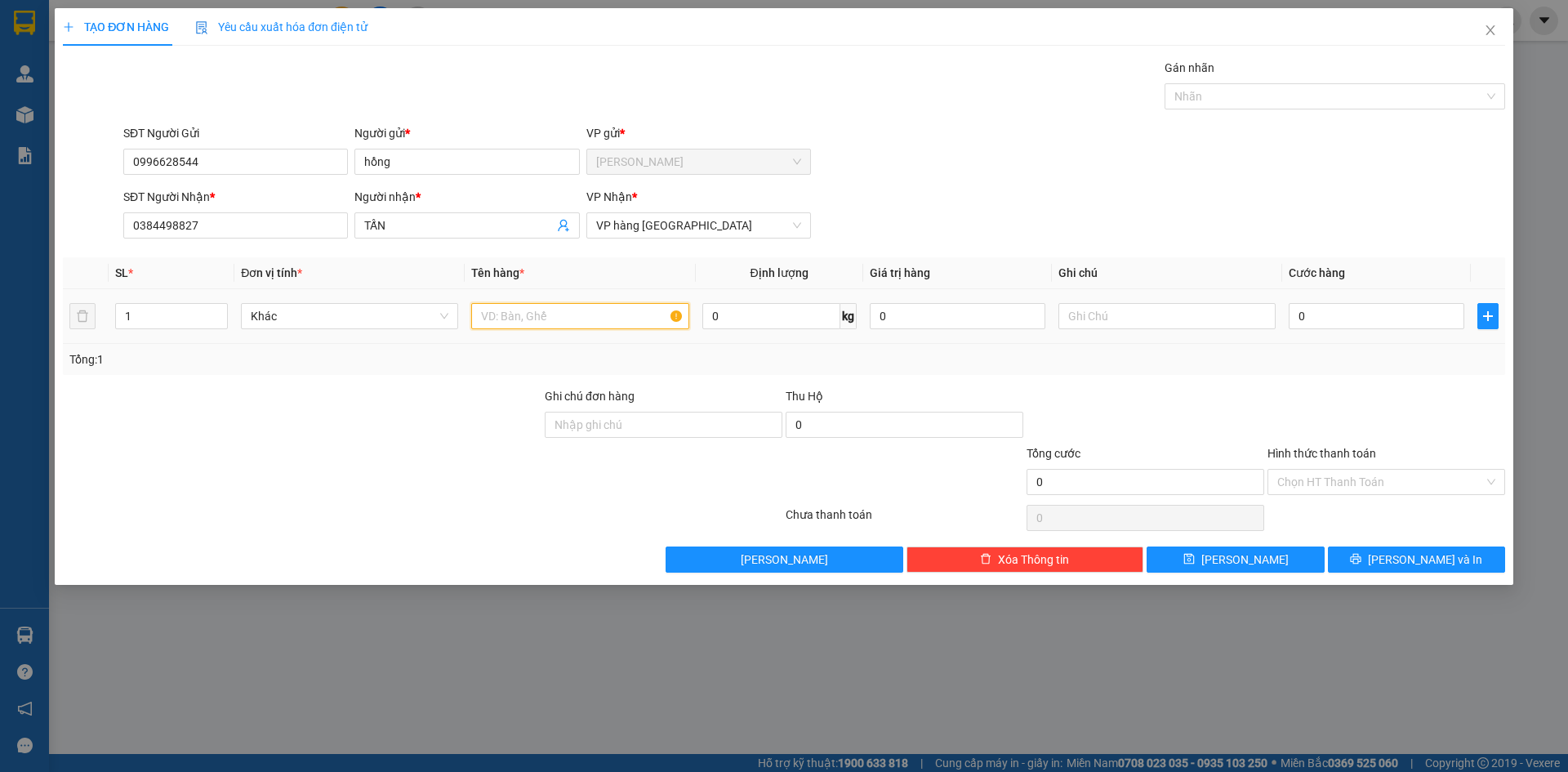
click at [575, 311] on input "text" at bounding box center [580, 316] width 218 height 26
type input "CỤC TRẮNG"
drag, startPoint x: 1391, startPoint y: 326, endPoint x: 1382, endPoint y: 324, distance: 9.2
click at [1389, 326] on input "0" at bounding box center [1376, 316] width 176 height 26
type input "2"
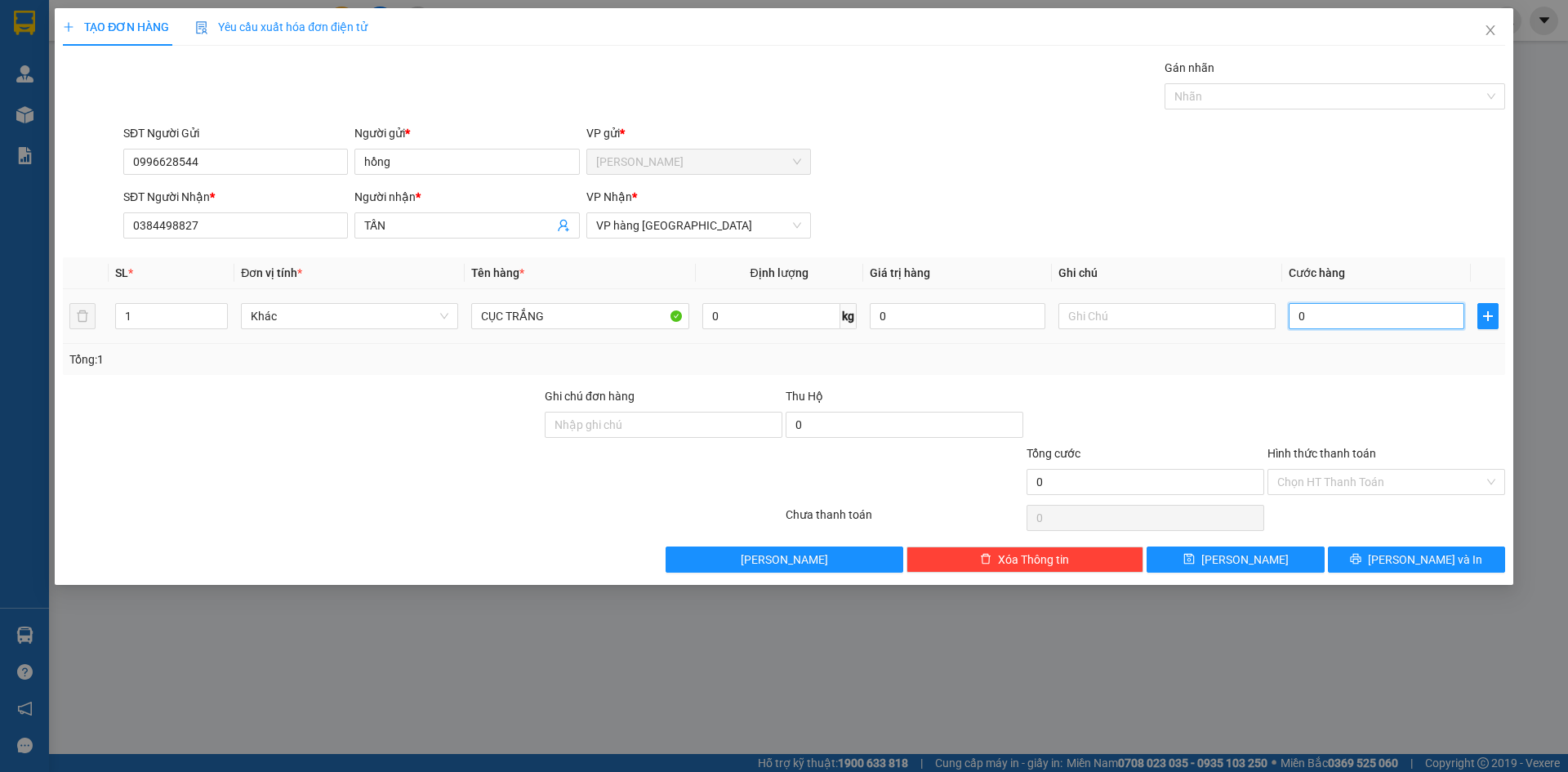
type input "2"
type input "20"
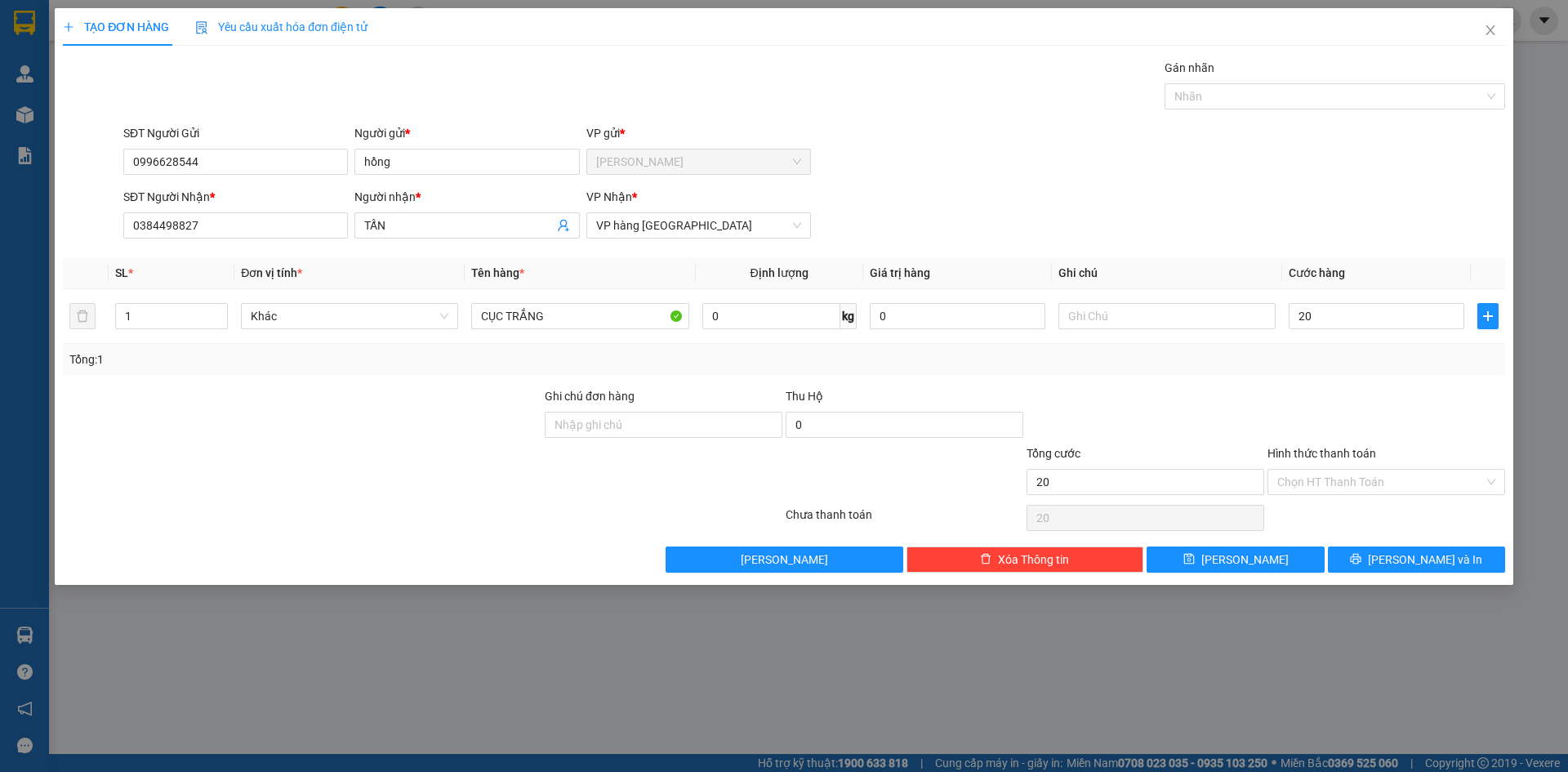
type input "20.000"
click at [1213, 177] on div "SĐT Người Gửi 0996628544 Người gửi * hồng VP gửi * Phạm Ngũ Lão" at bounding box center [814, 153] width 1389 height 57
click at [1291, 483] on input "Hình thức thanh toán" at bounding box center [1381, 482] width 206 height 24
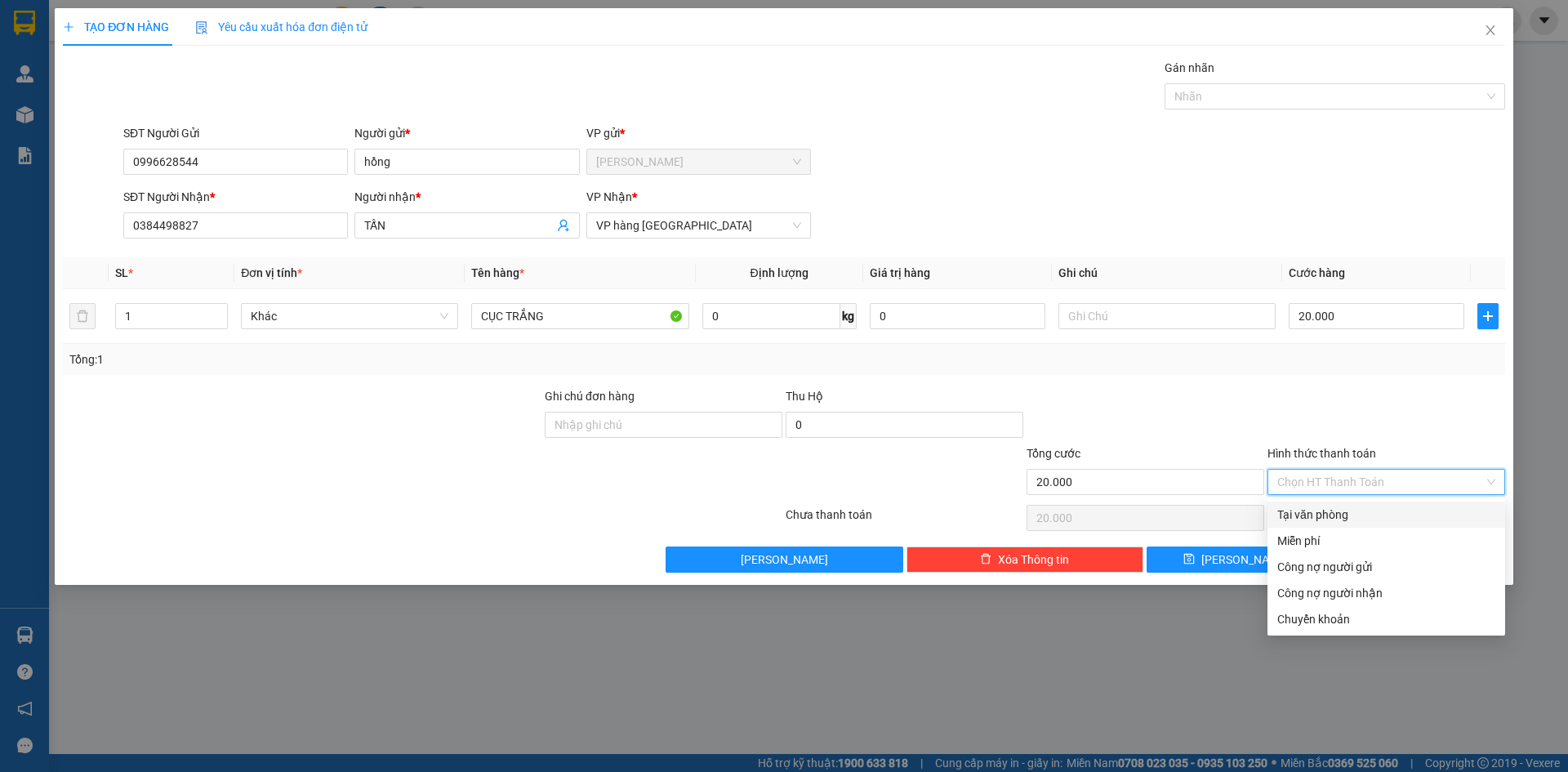
click at [1312, 507] on div "Tại văn phòng" at bounding box center [1387, 514] width 219 height 18
type input "0"
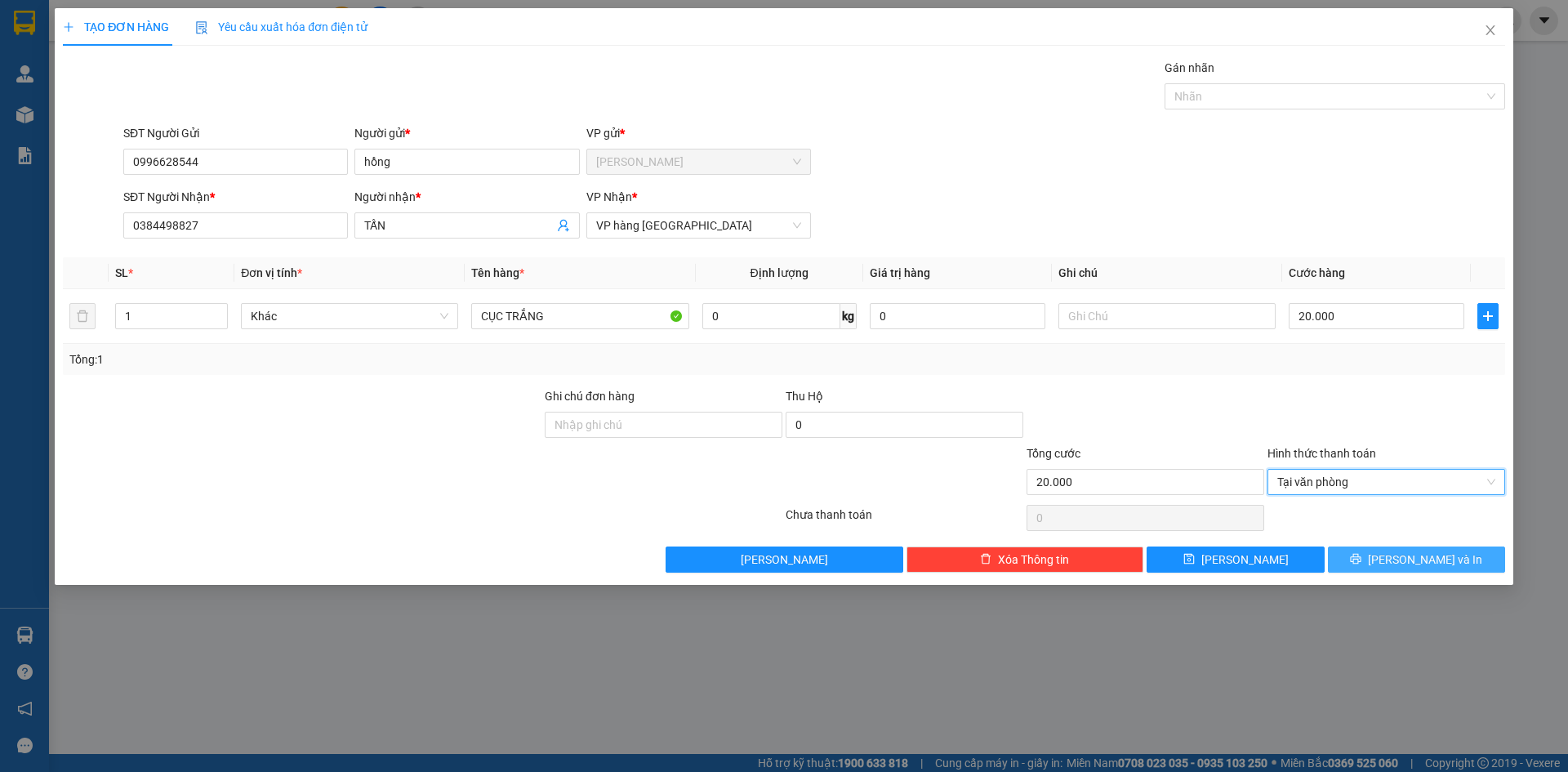
click at [1374, 553] on button "[PERSON_NAME] và In" at bounding box center [1416, 560] width 178 height 26
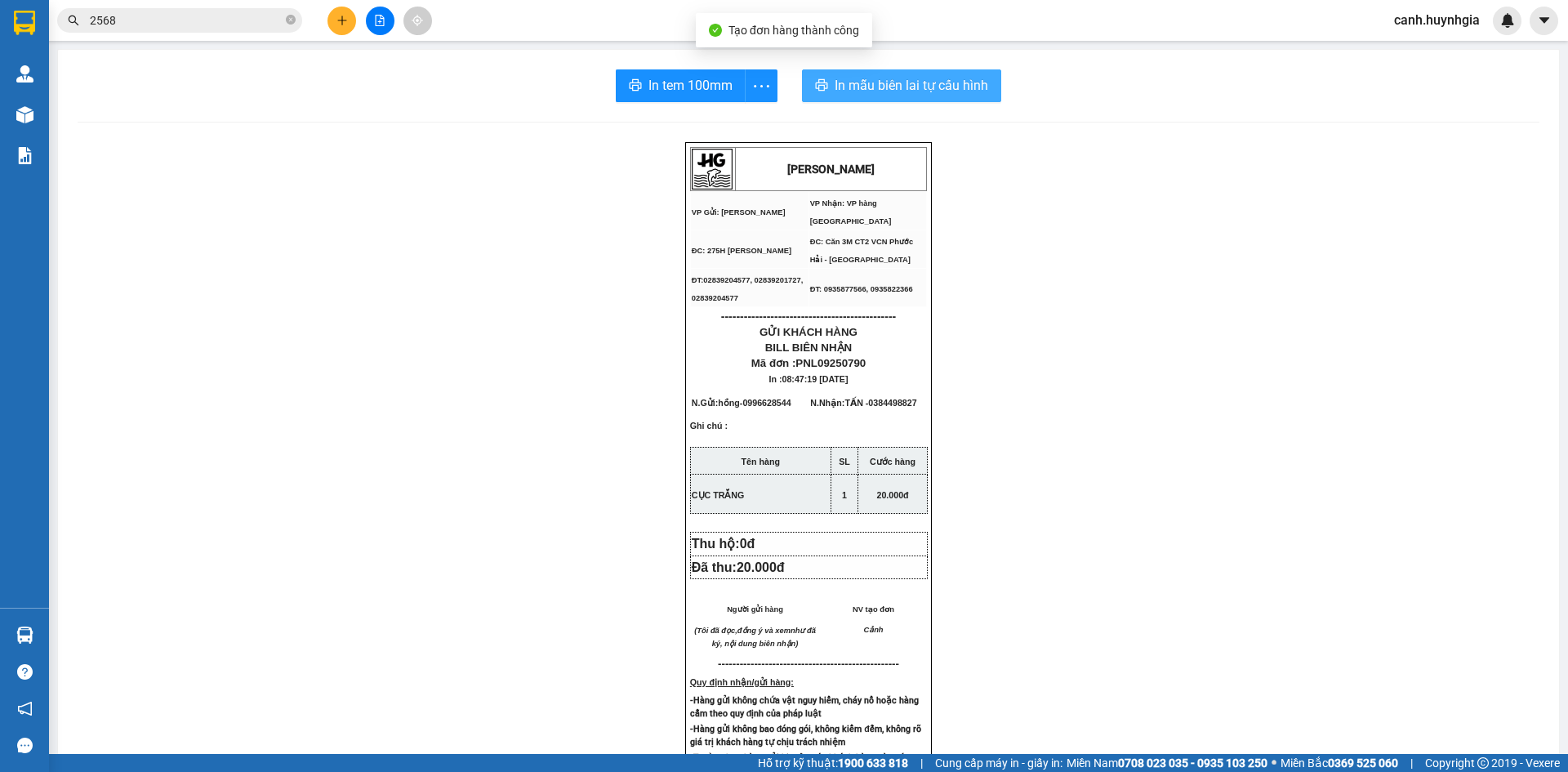
click at [902, 79] on span "In mẫu biên lai tự cấu hình" at bounding box center [911, 86] width 153 height 20
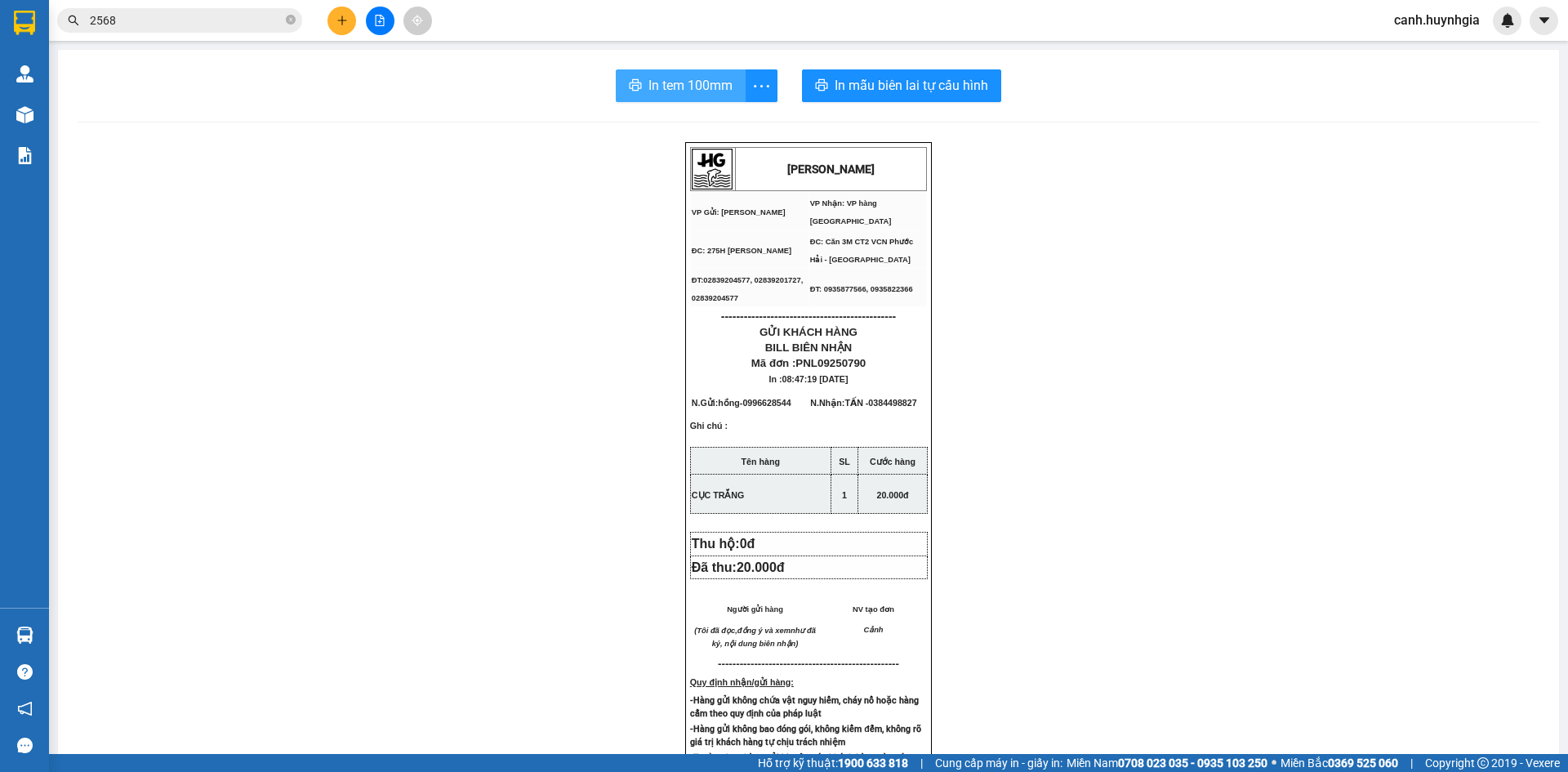
click at [690, 87] on span "In tem 100mm" at bounding box center [690, 86] width 84 height 20
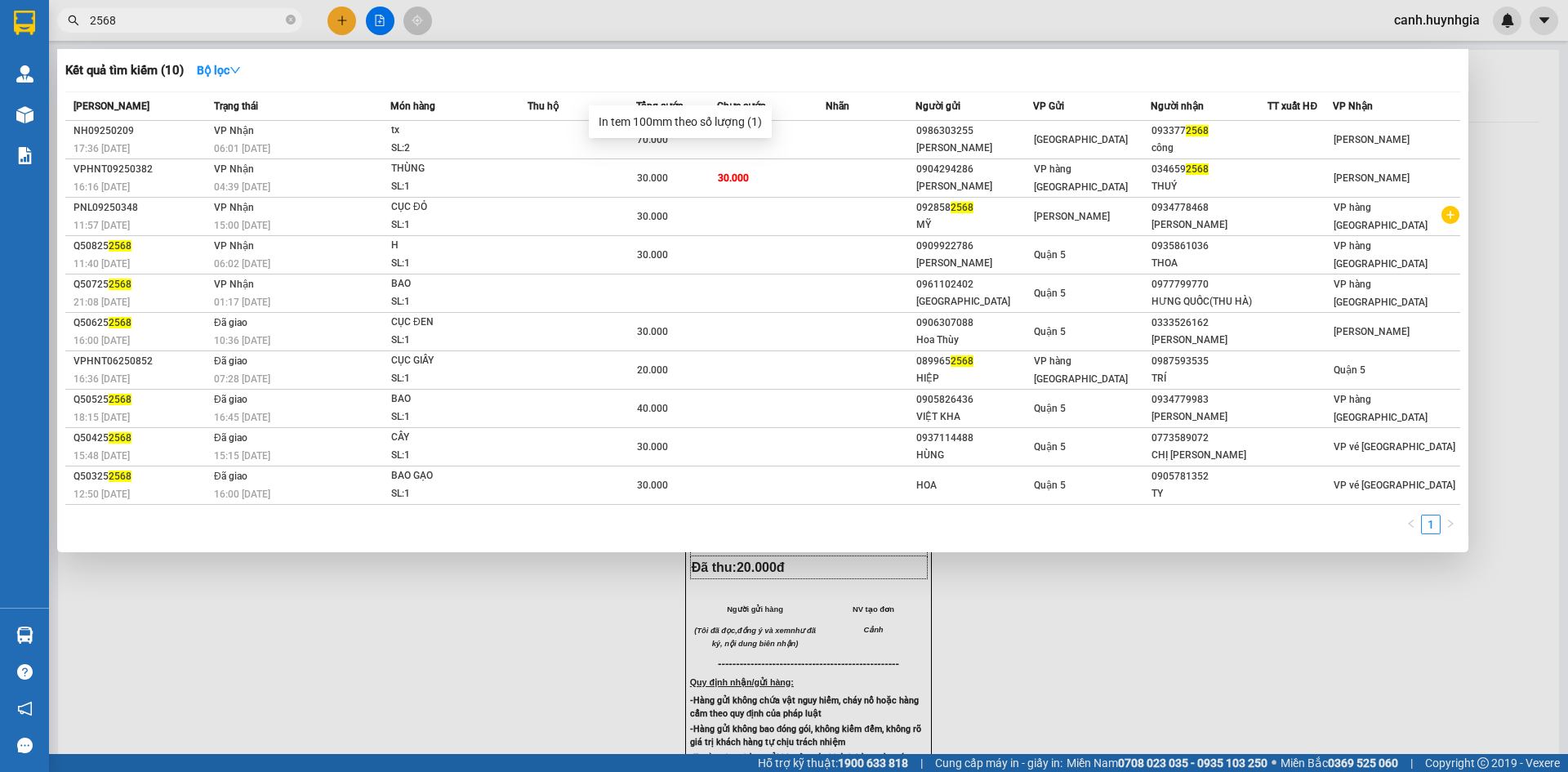
drag, startPoint x: 163, startPoint y: 20, endPoint x: 50, endPoint y: 38, distance: 114.4
click at [50, 35] on div "Kết quả tìm kiếm ( 10 ) Bộ lọc Mã ĐH Trạng thái Món hàng Thu hộ Tổng cước Chưa …" at bounding box center [159, 20] width 319 height 29
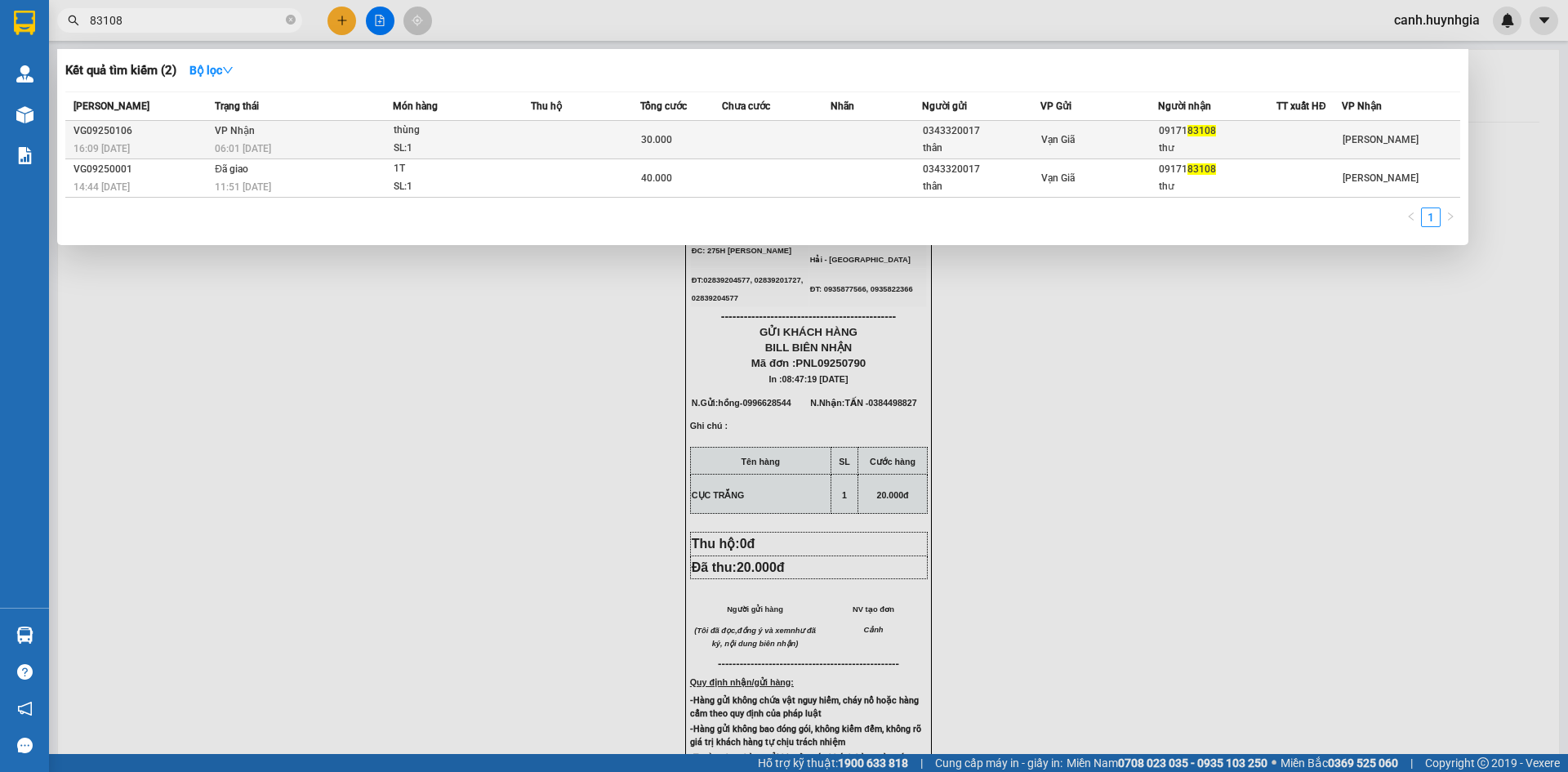
type input "83108"
click at [1219, 138] on div "09171 83108" at bounding box center [1217, 131] width 117 height 17
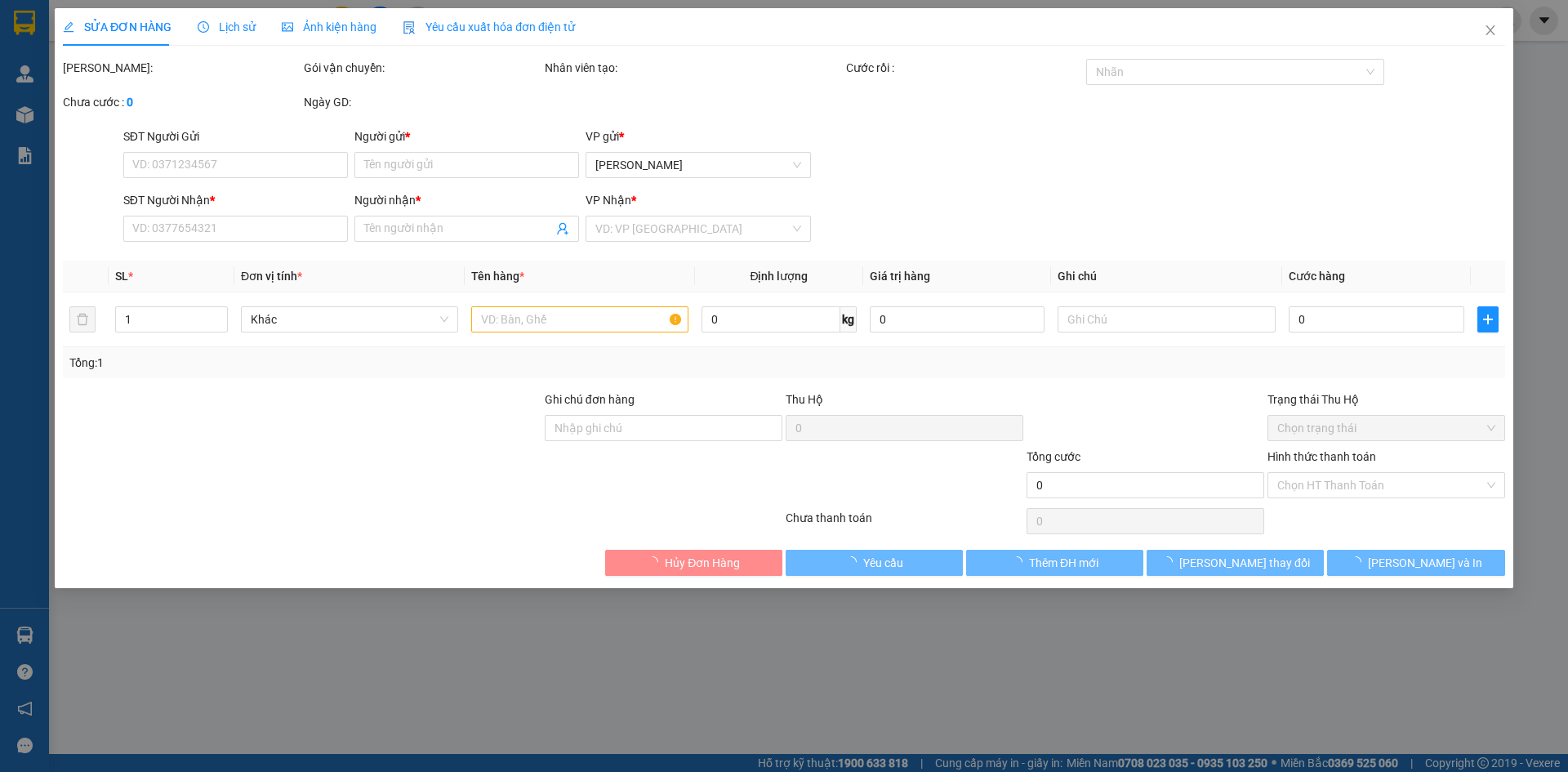
type input "0343320017"
type input "thân"
type input "0917183108"
type input "thư"
type input "30.000"
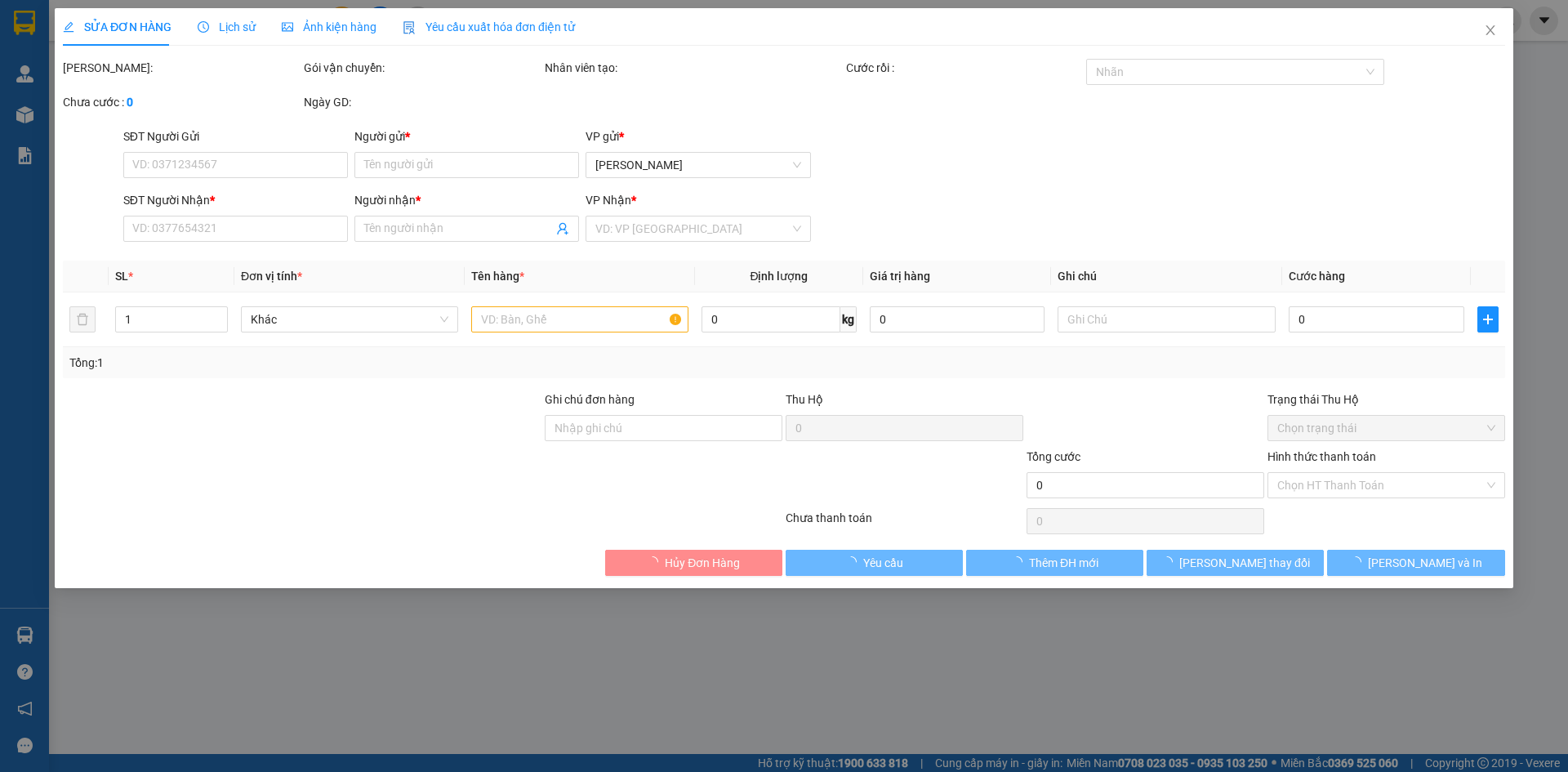
type input "0"
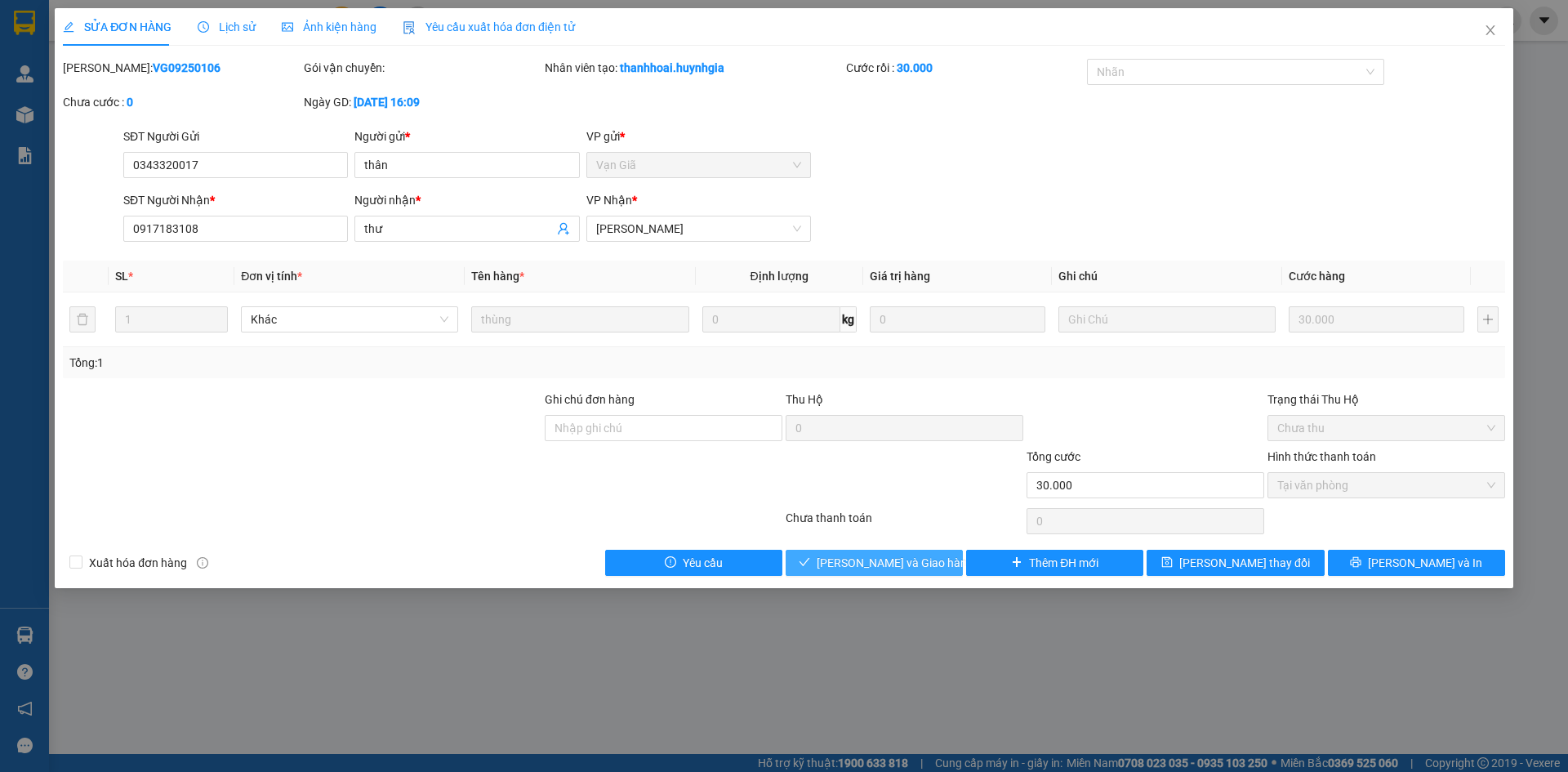
click at [870, 562] on span "[PERSON_NAME] và Giao hàng" at bounding box center [895, 563] width 157 height 18
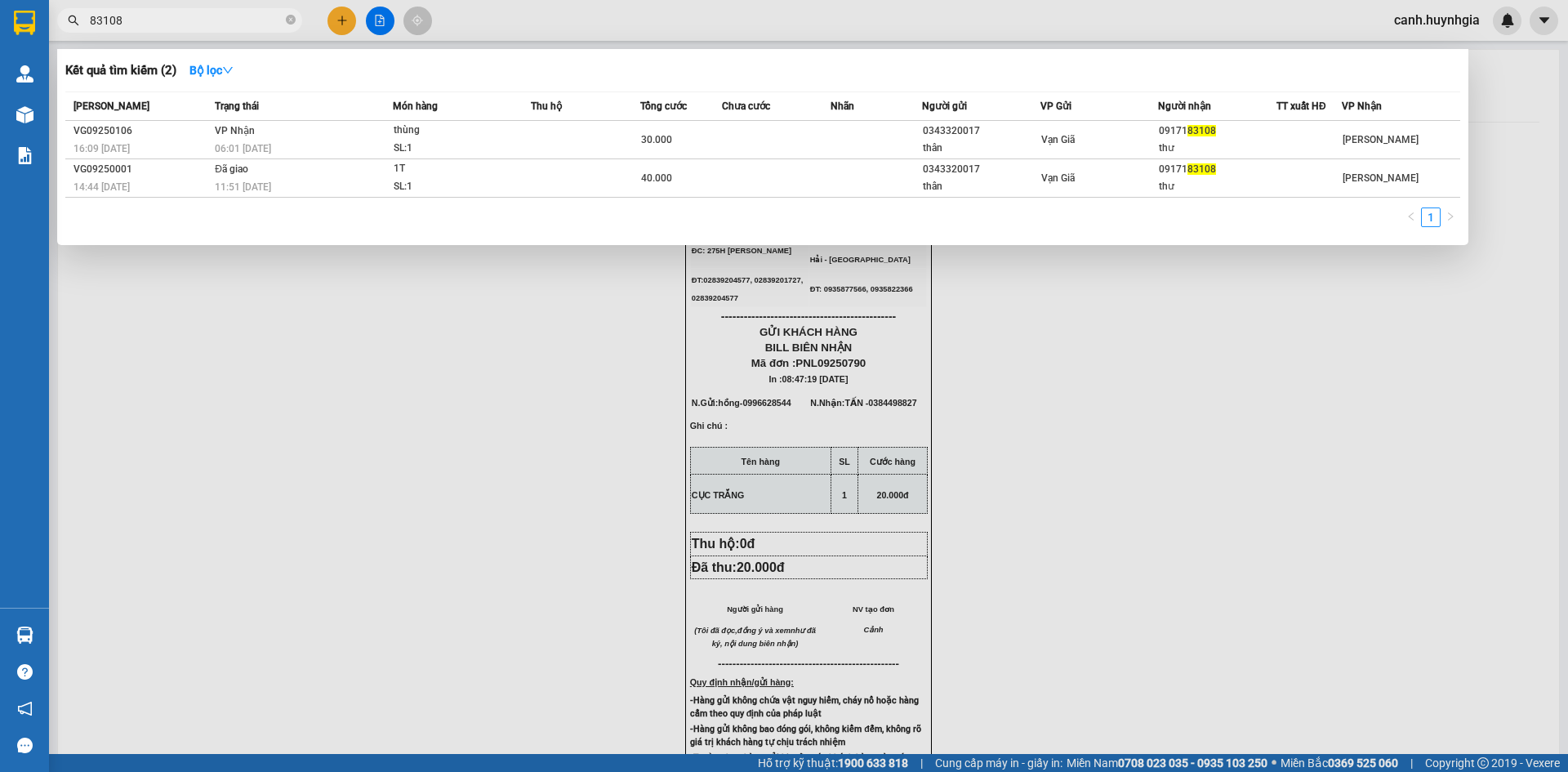
drag, startPoint x: 140, startPoint y: 22, endPoint x: 66, endPoint y: 39, distance: 75.9
click at [66, 35] on div "Kết quả tìm kiếm ( 2 ) Bộ lọc Mã ĐH Trạng thái Món hàng Thu hộ Tổng cước Chưa c…" at bounding box center [159, 20] width 319 height 29
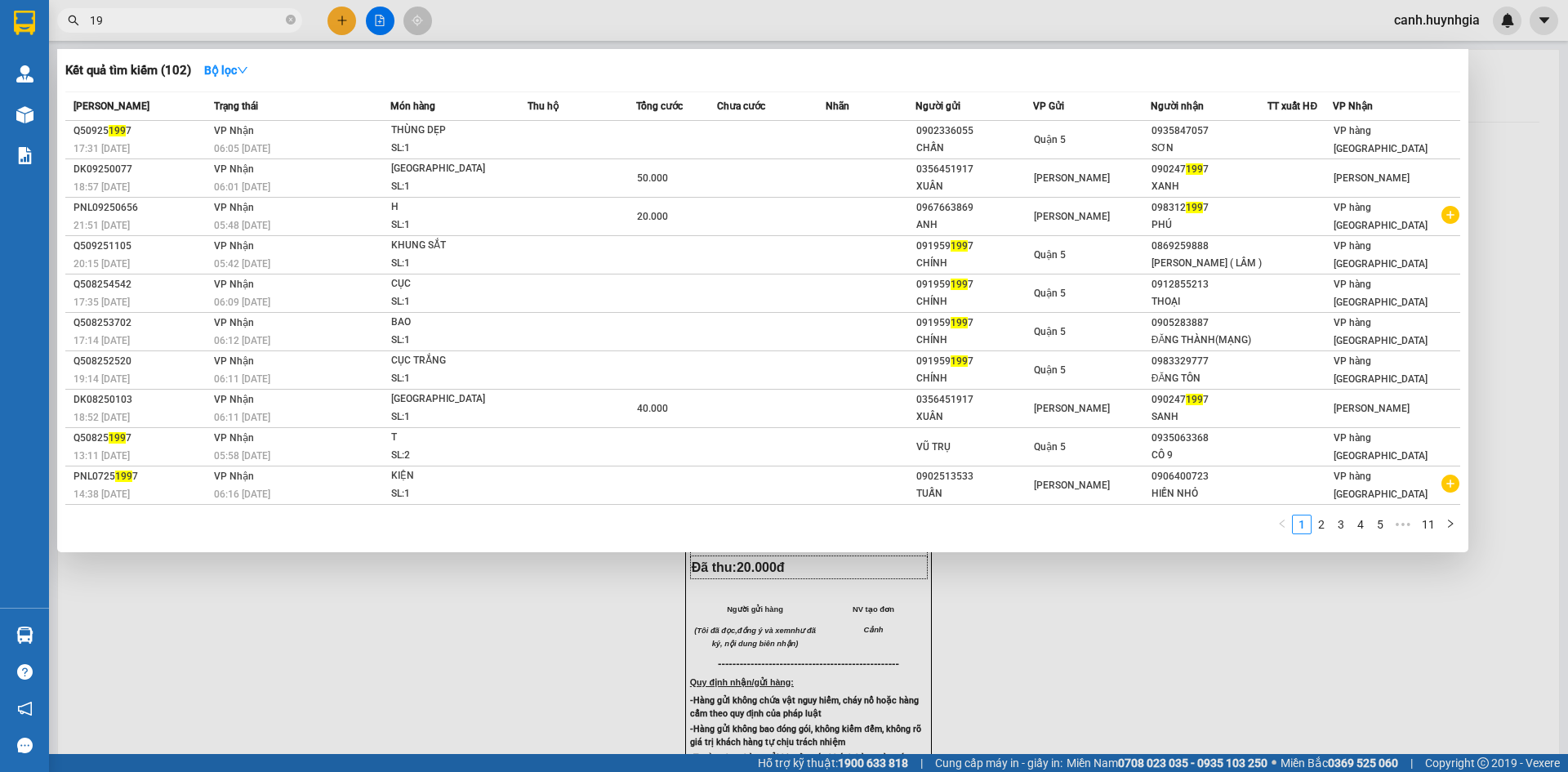
type input "1"
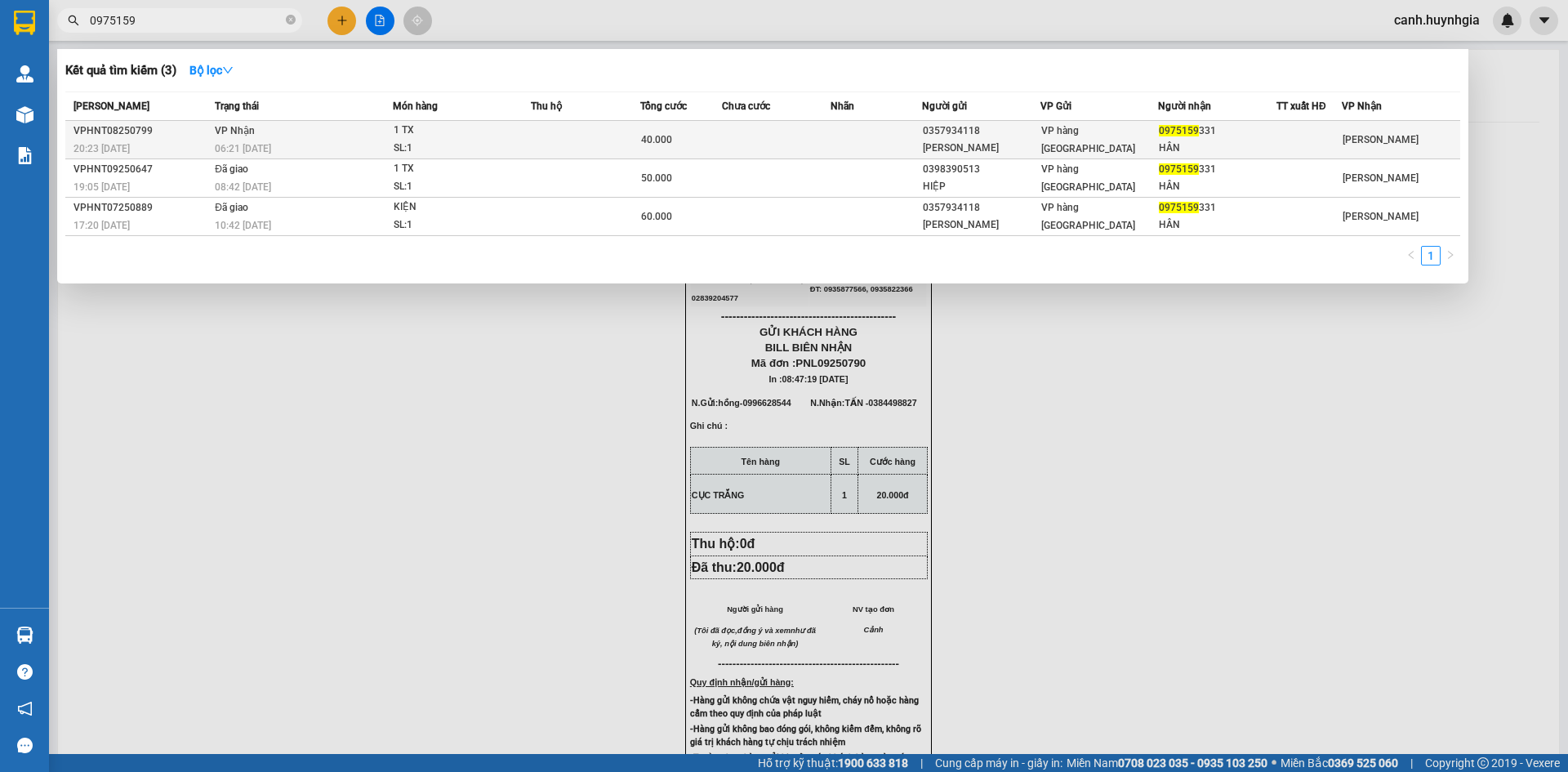
type input "0975159"
click at [1091, 138] on span "VP hàng [GEOGRAPHIC_DATA]" at bounding box center [1088, 140] width 94 height 30
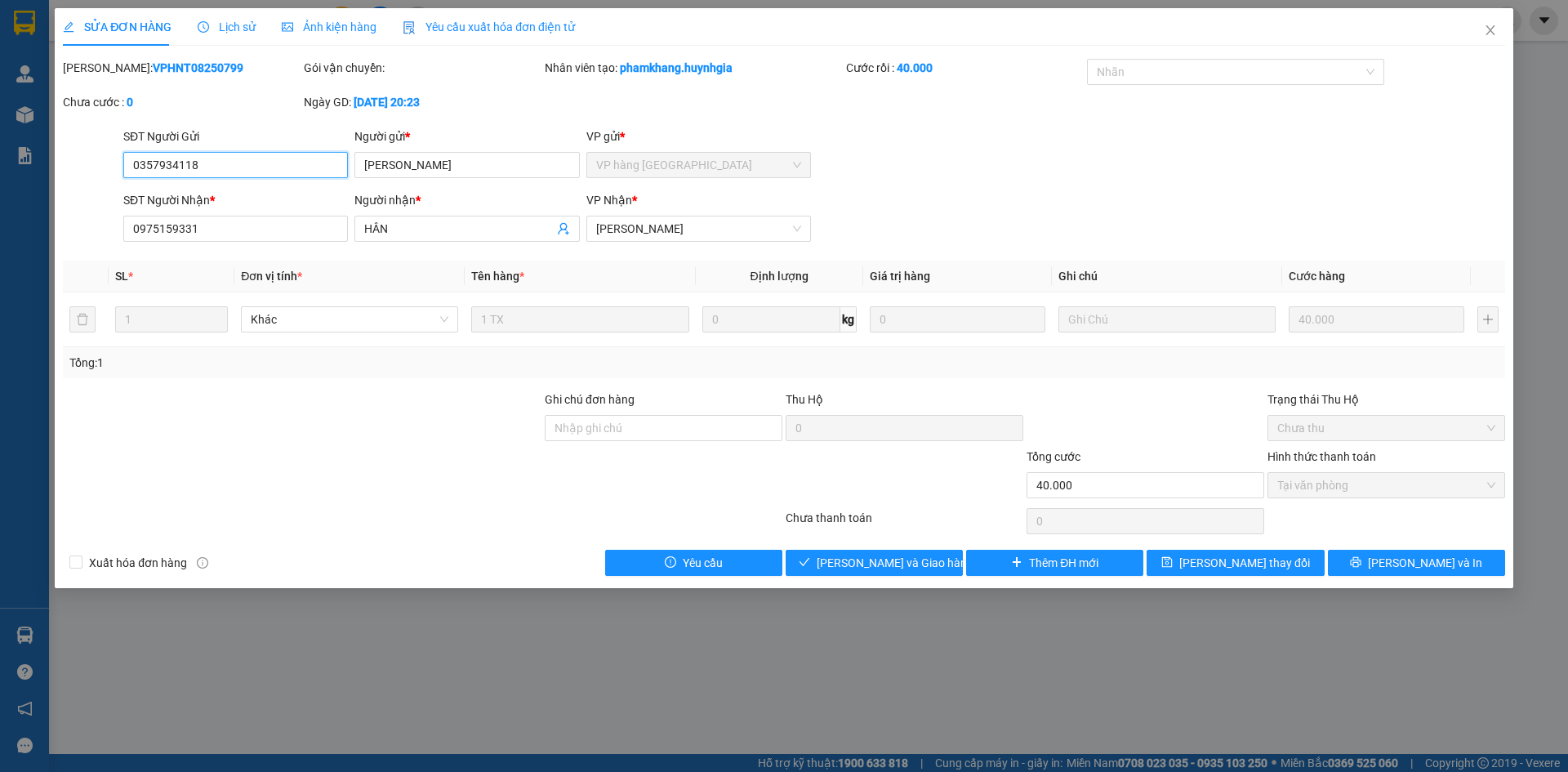
type input "0357934118"
type input "KIM ANH"
type input "0975159331"
type input "HÂN"
type input "40.000"
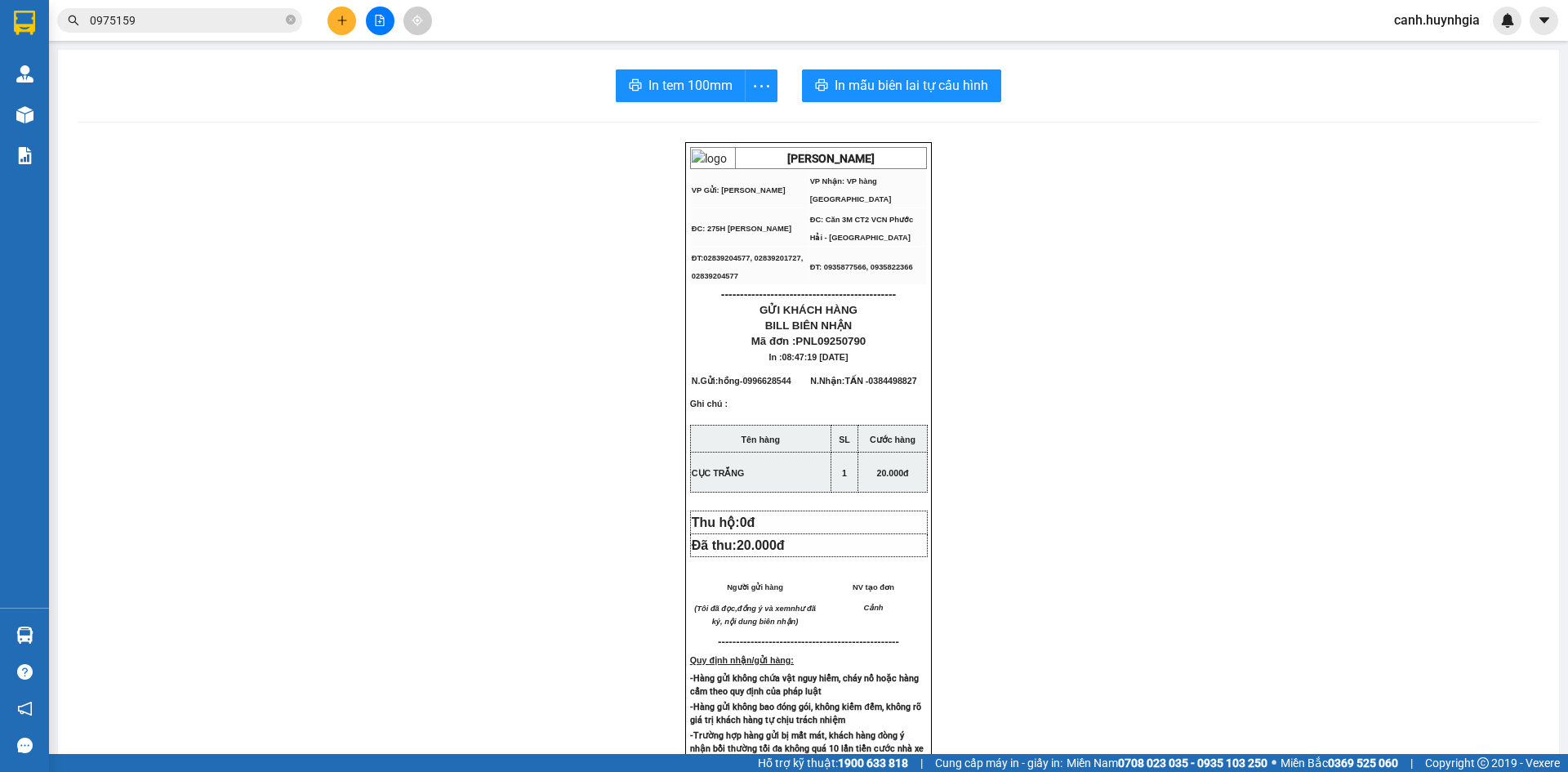
click at [188, 20] on input "0975159" at bounding box center [186, 20] width 193 height 18
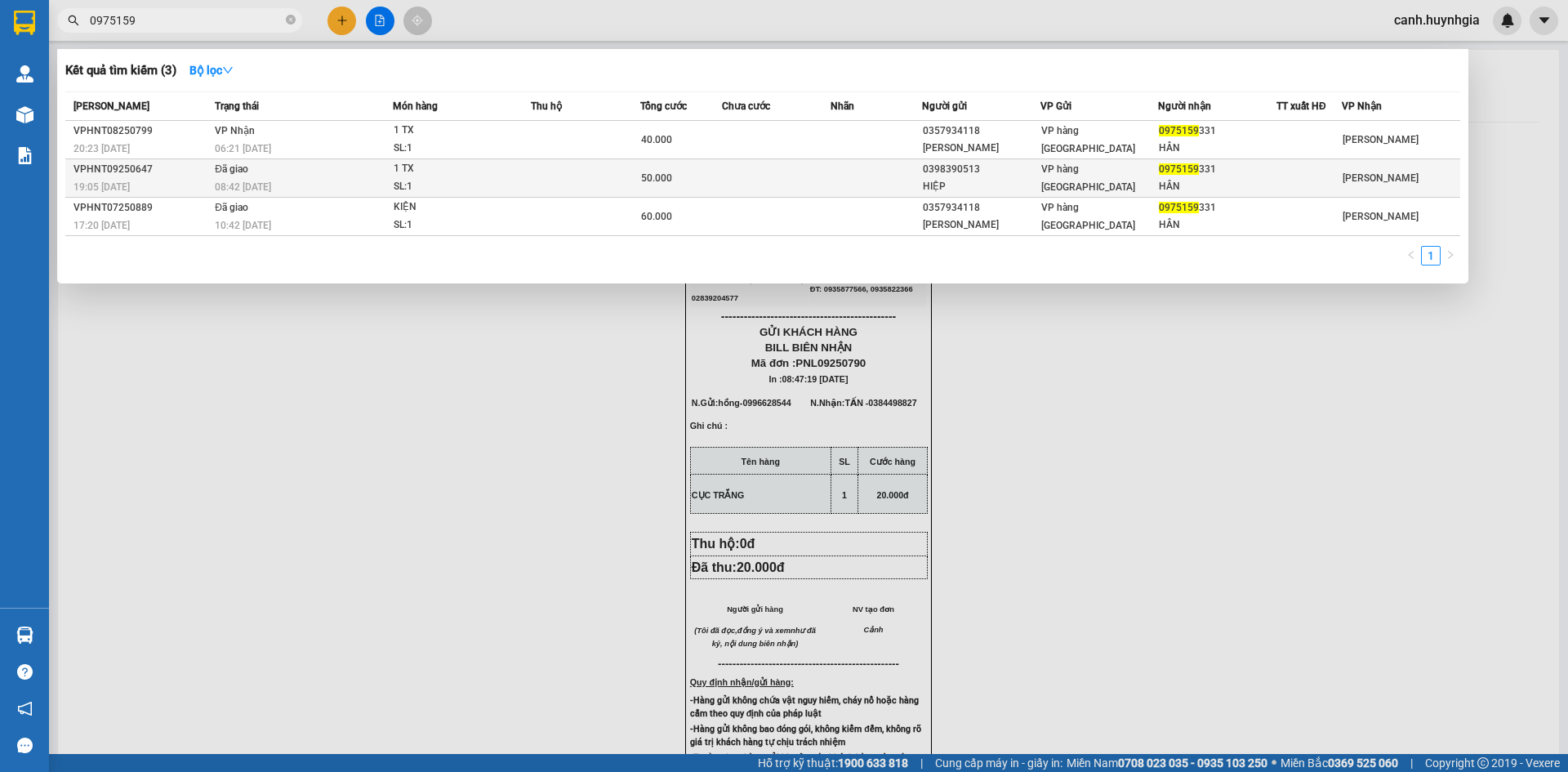
click at [1095, 184] on span "VP hàng [GEOGRAPHIC_DATA]" at bounding box center [1088, 179] width 94 height 30
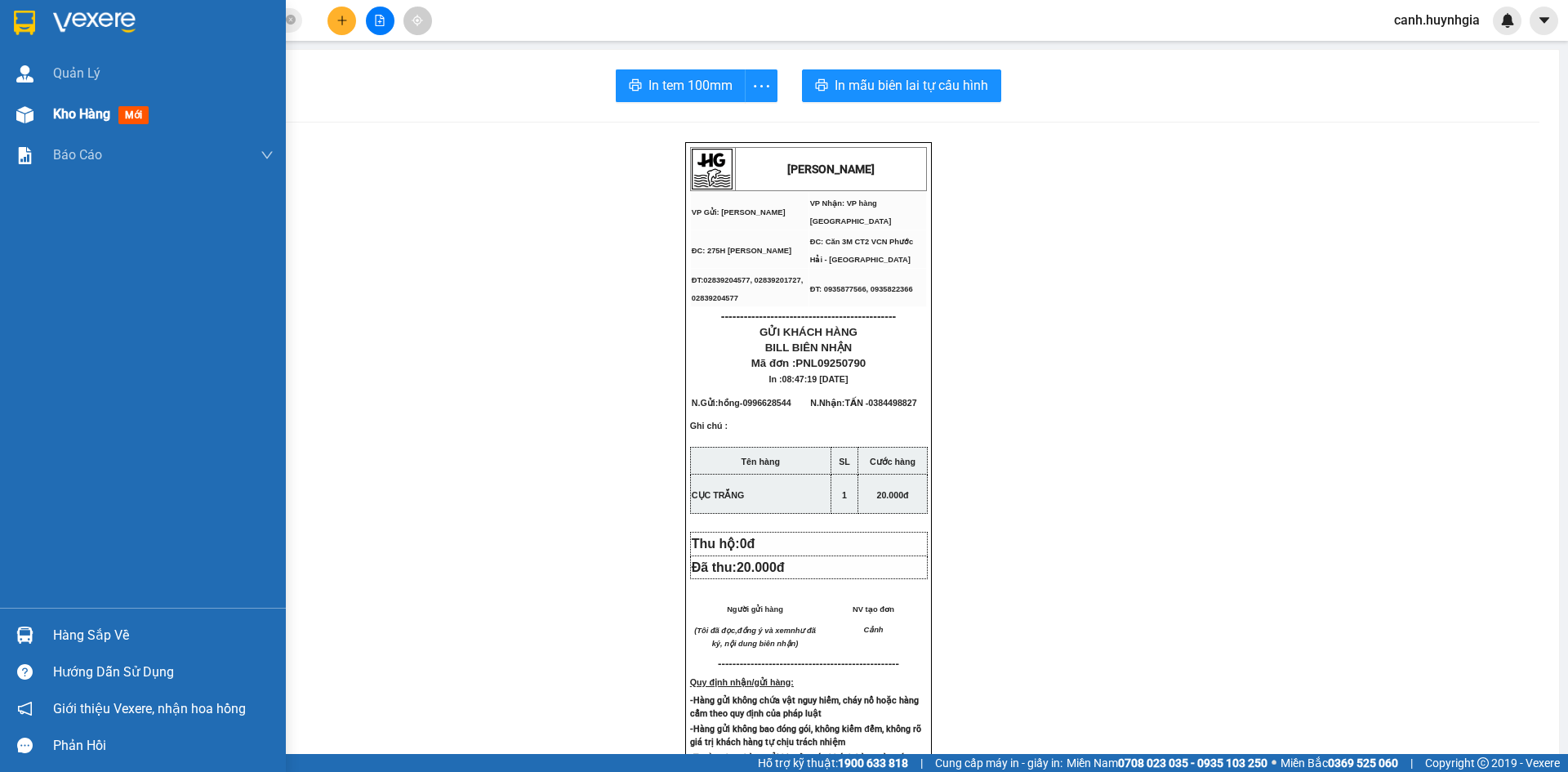
click at [35, 118] on div at bounding box center [24, 114] width 29 height 29
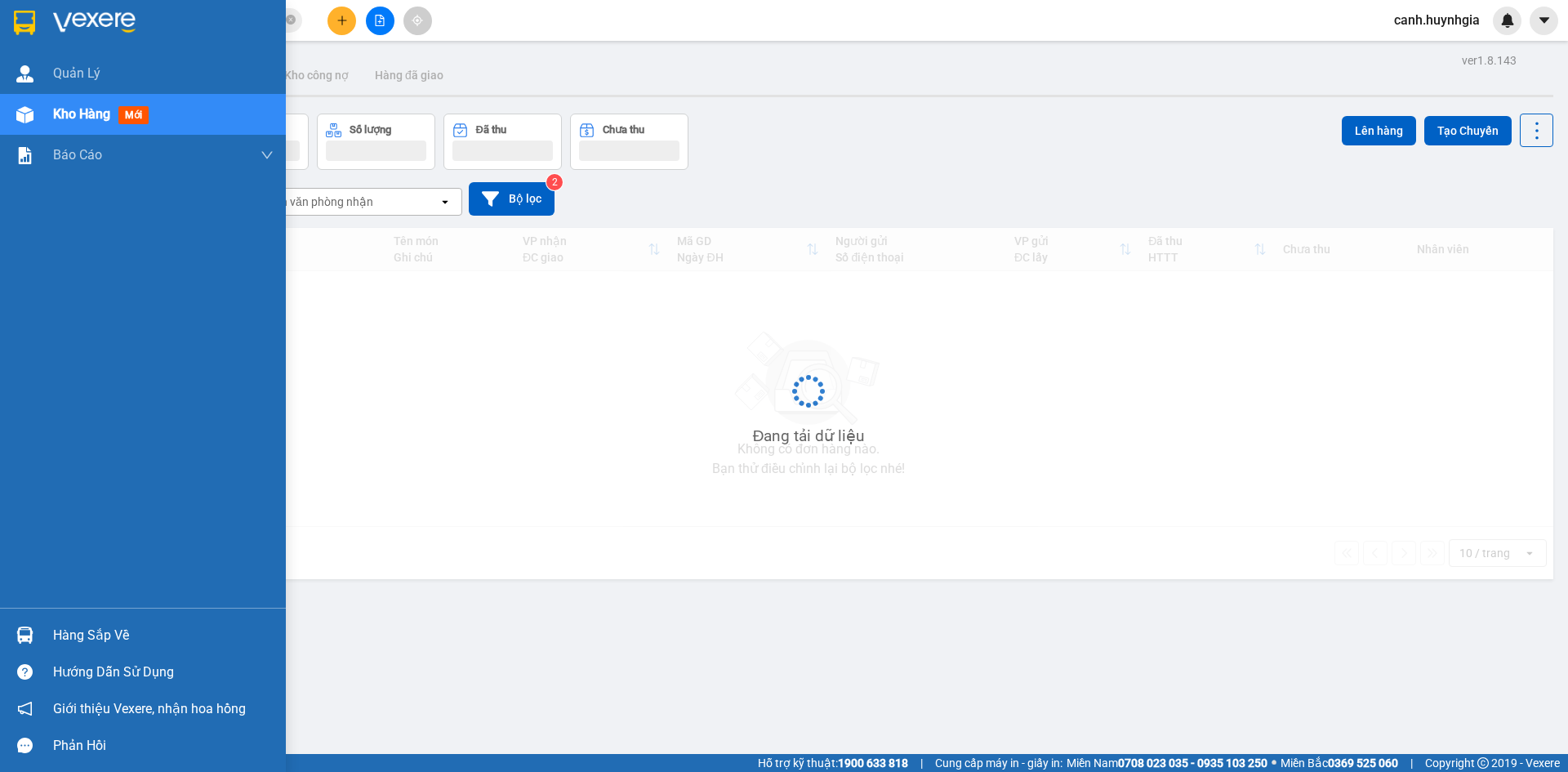
click at [35, 118] on div at bounding box center [24, 114] width 29 height 29
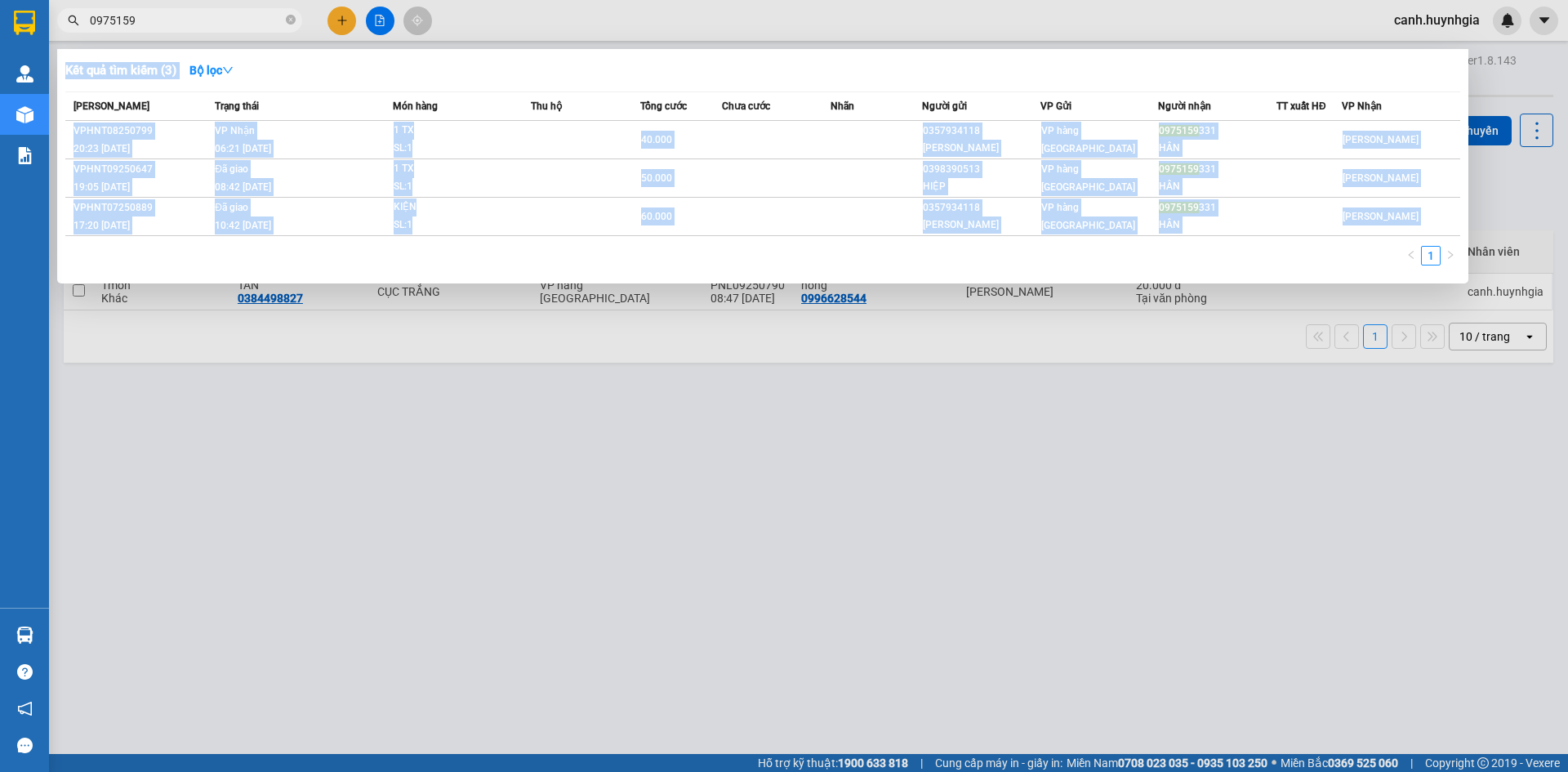
drag, startPoint x: 145, startPoint y: 34, endPoint x: 90, endPoint y: 42, distance: 55.6
click at [90, 35] on div "Kết quả tìm kiếm ( 3 ) Bộ lọc Mã ĐH Trạng thái Món hàng Thu hộ Tổng cước Chưa c…" at bounding box center [159, 20] width 319 height 29
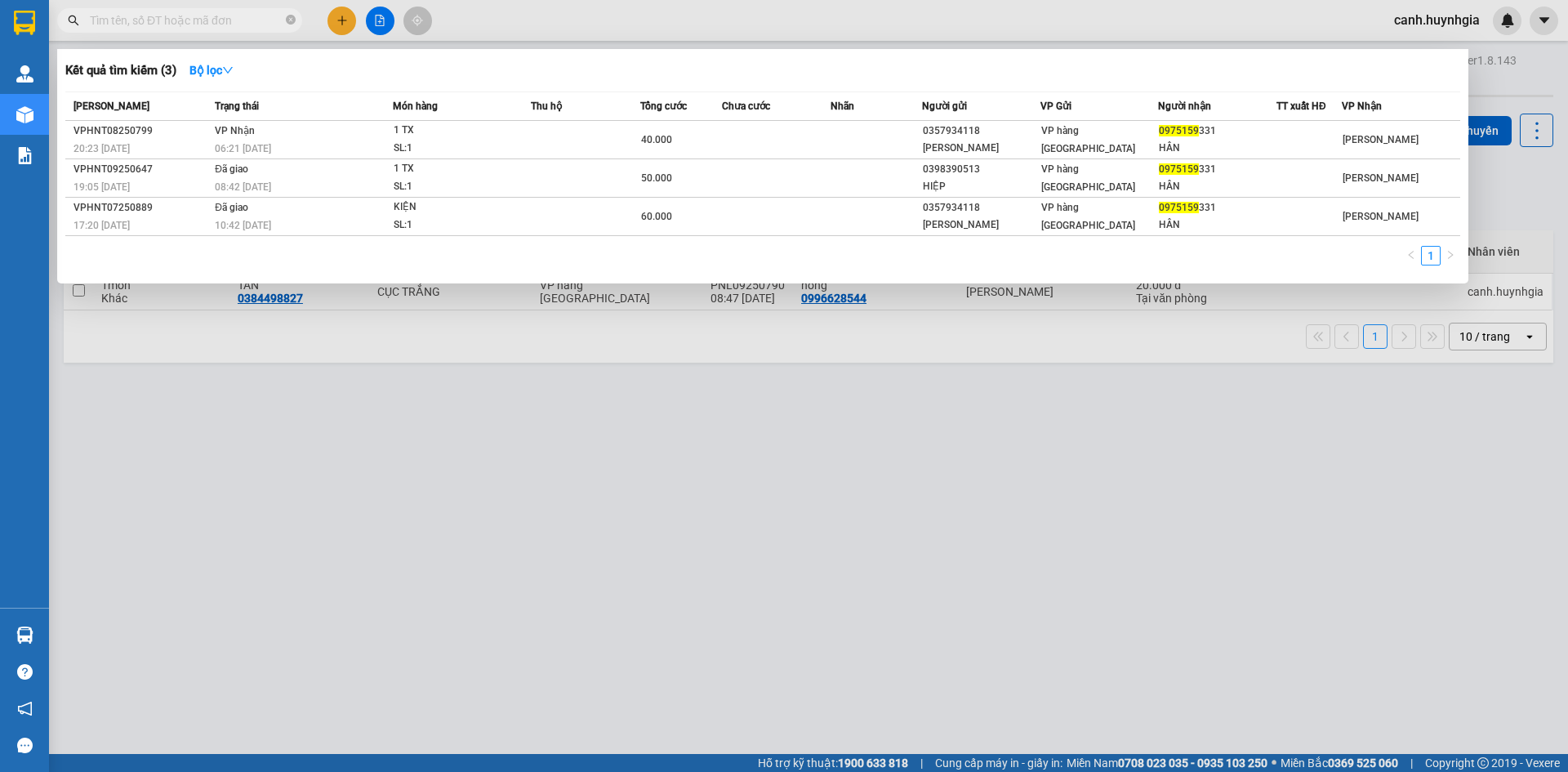
drag, startPoint x: 151, startPoint y: 23, endPoint x: 60, endPoint y: 33, distance: 91.5
click at [60, 33] on div "Kết quả tìm kiếm ( 3 ) Bộ lọc Mã ĐH Trạng thái Món hàng Thu hộ Tổng cước Chưa c…" at bounding box center [159, 20] width 319 height 29
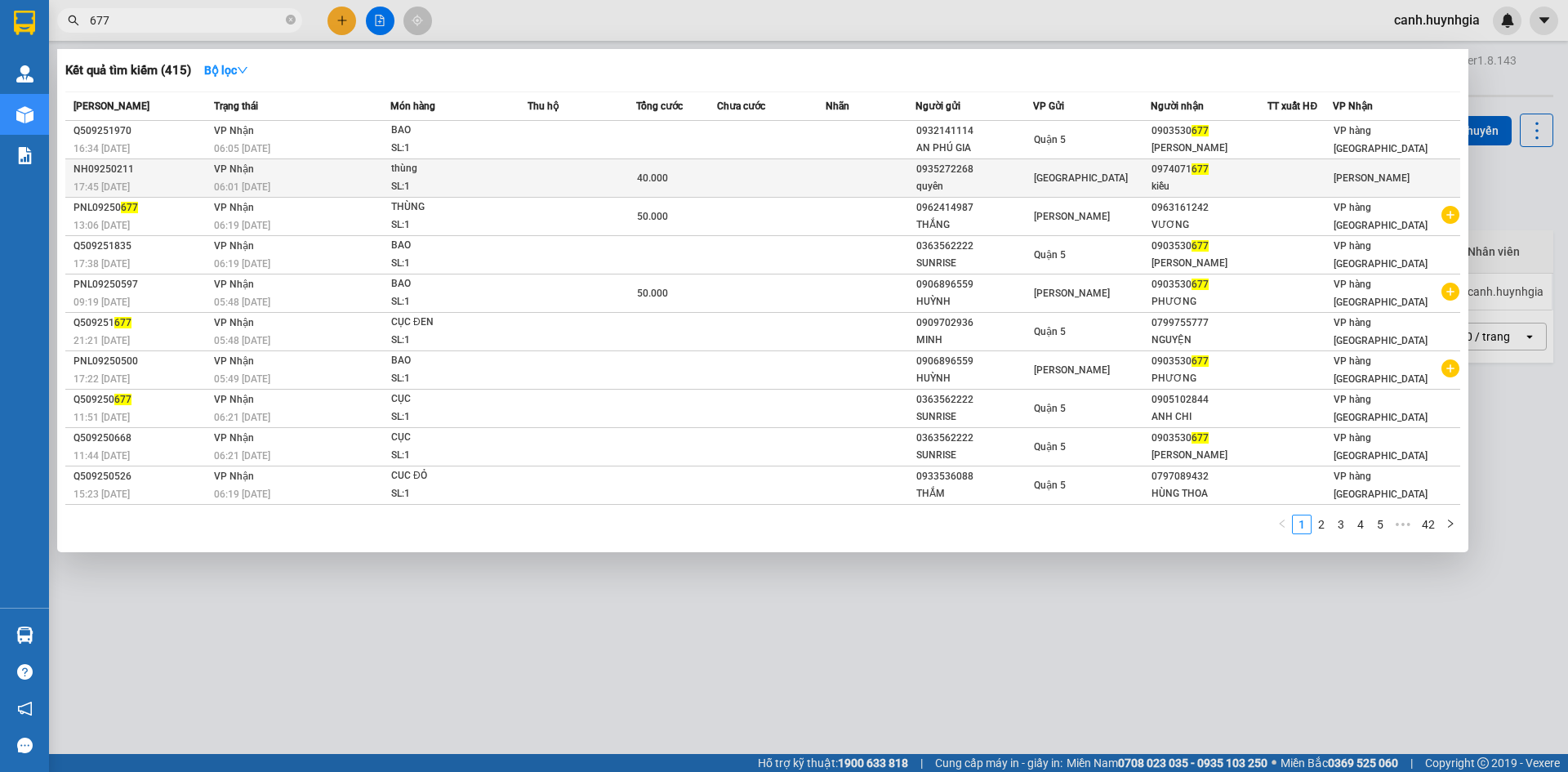
type input "677"
click at [1166, 179] on div "kiều" at bounding box center [1209, 186] width 116 height 17
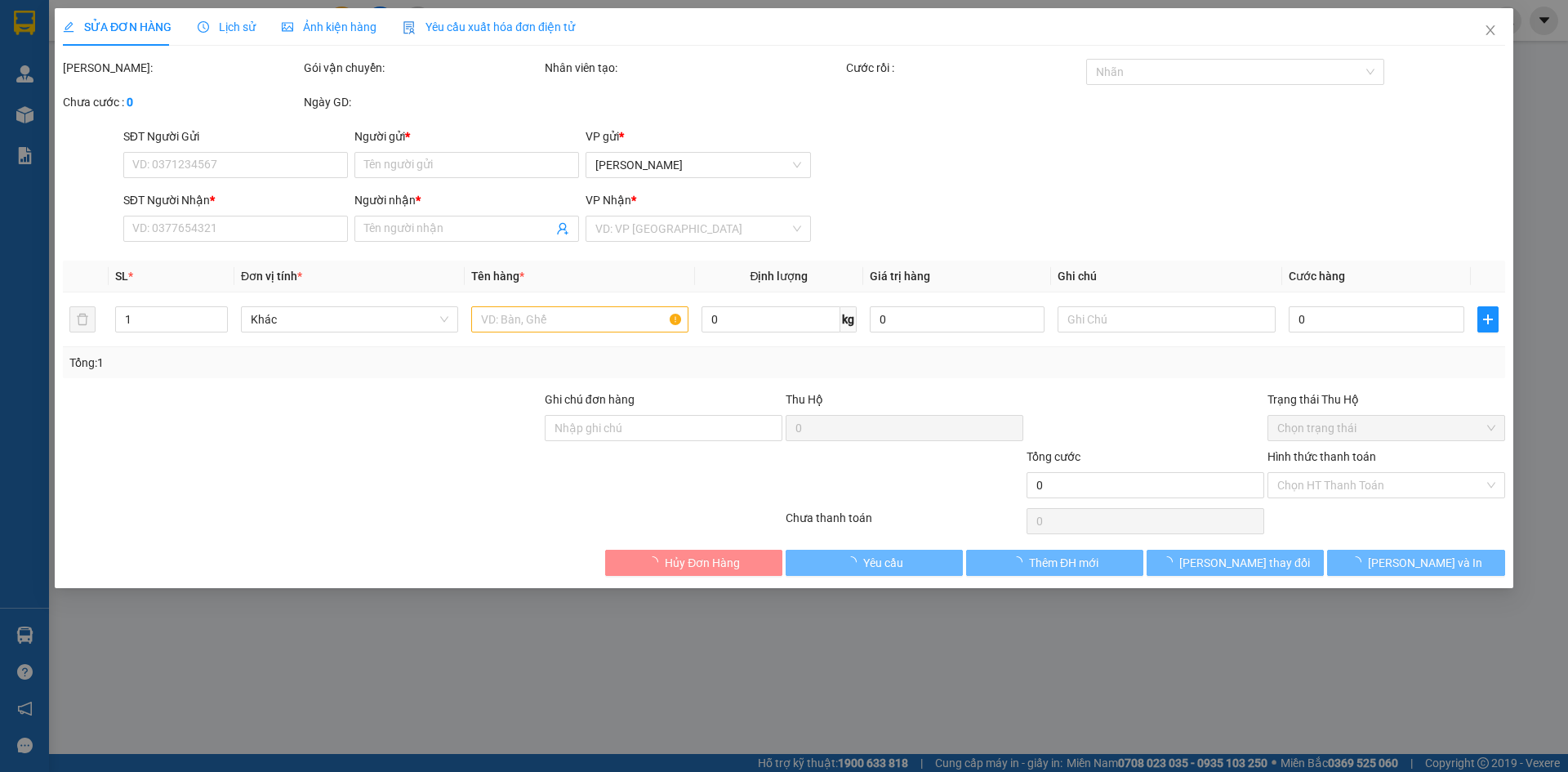
type input "0935272268"
type input "quyên"
type input "0974071677"
type input "kiều"
type input "40.000"
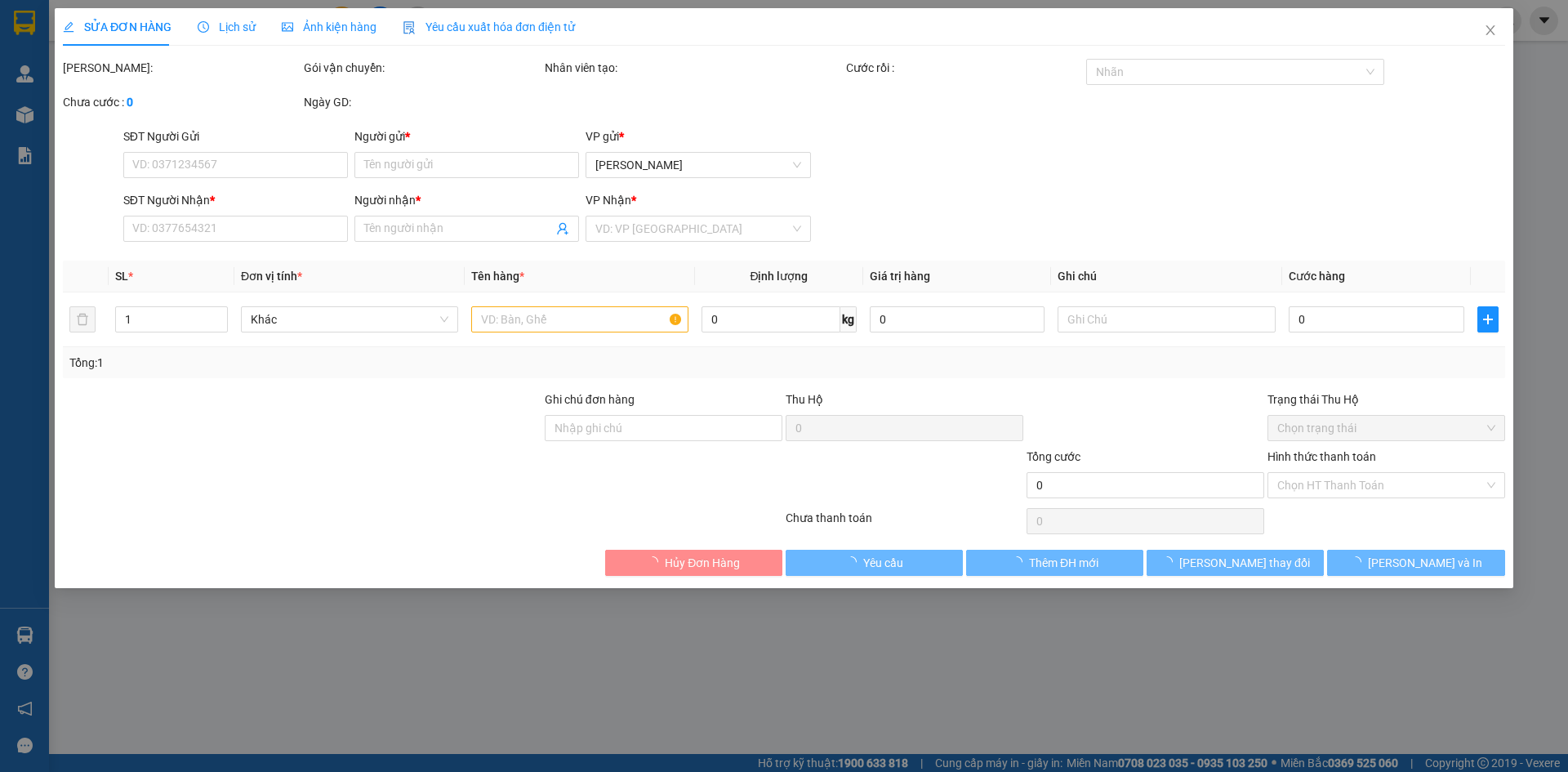
type input "0"
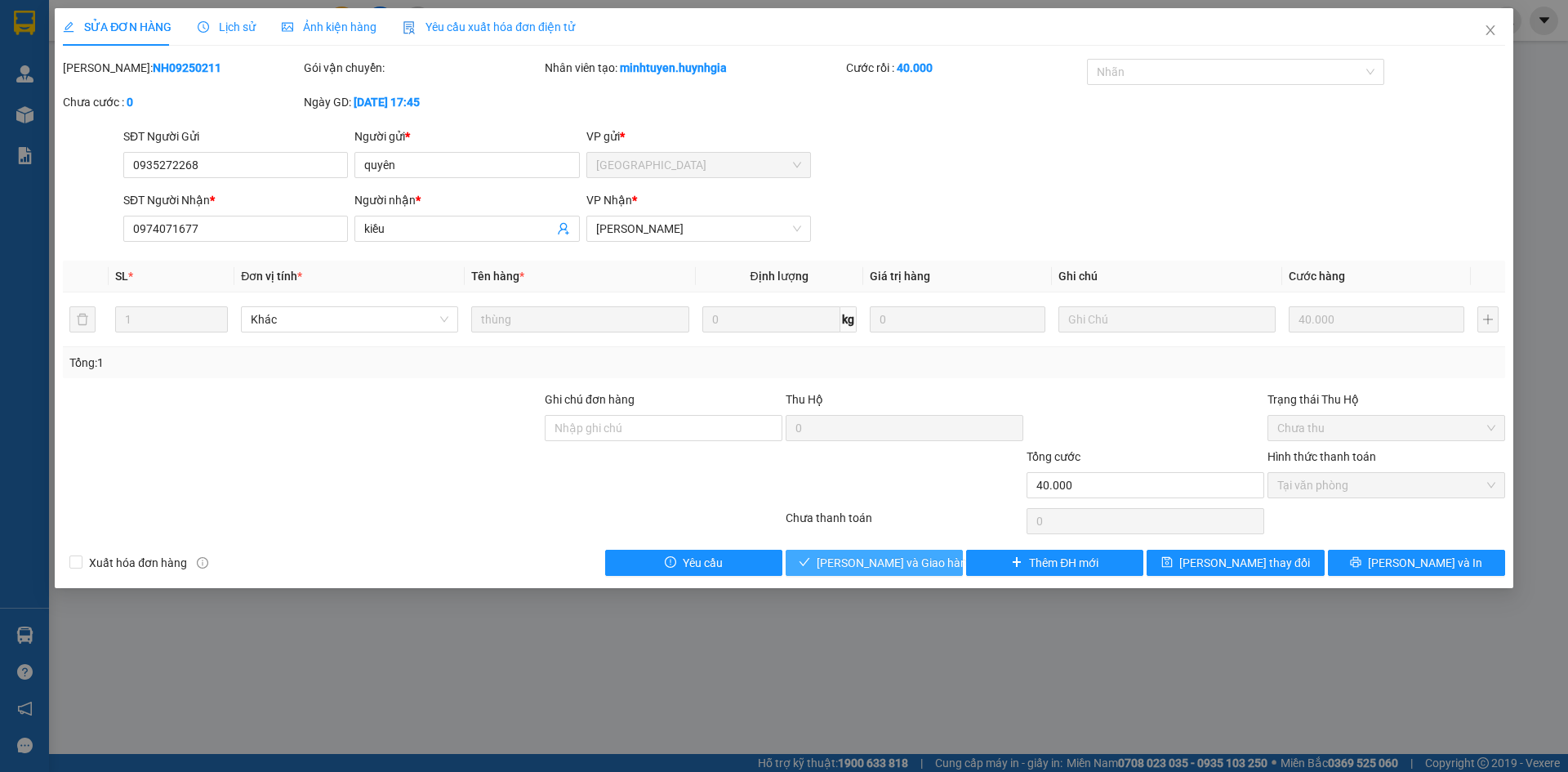
click at [883, 561] on span "[PERSON_NAME] và Giao hàng" at bounding box center [895, 563] width 157 height 18
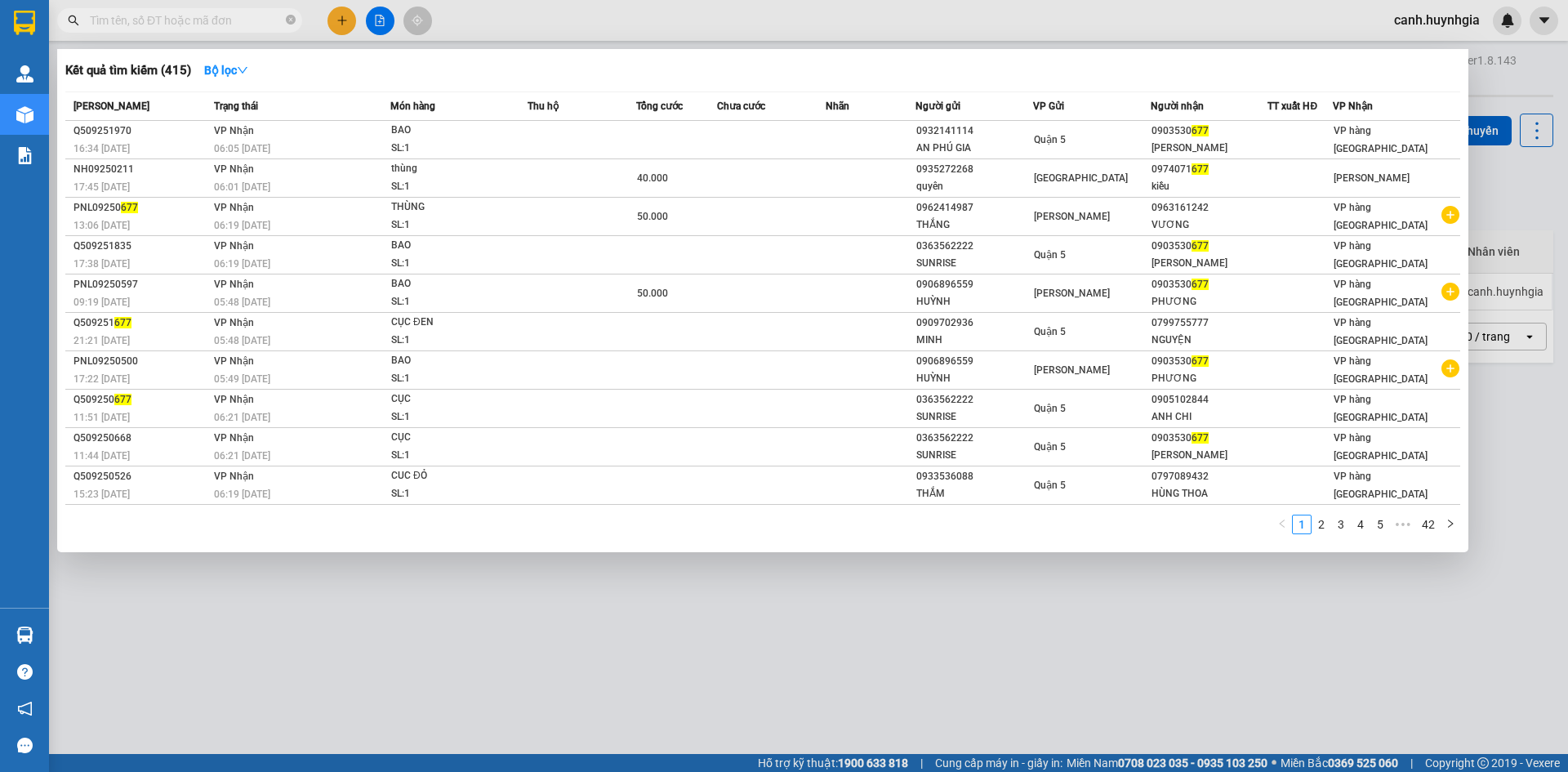
drag, startPoint x: 130, startPoint y: 12, endPoint x: 84, endPoint y: 30, distance: 49.4
click at [84, 30] on span at bounding box center [179, 20] width 246 height 24
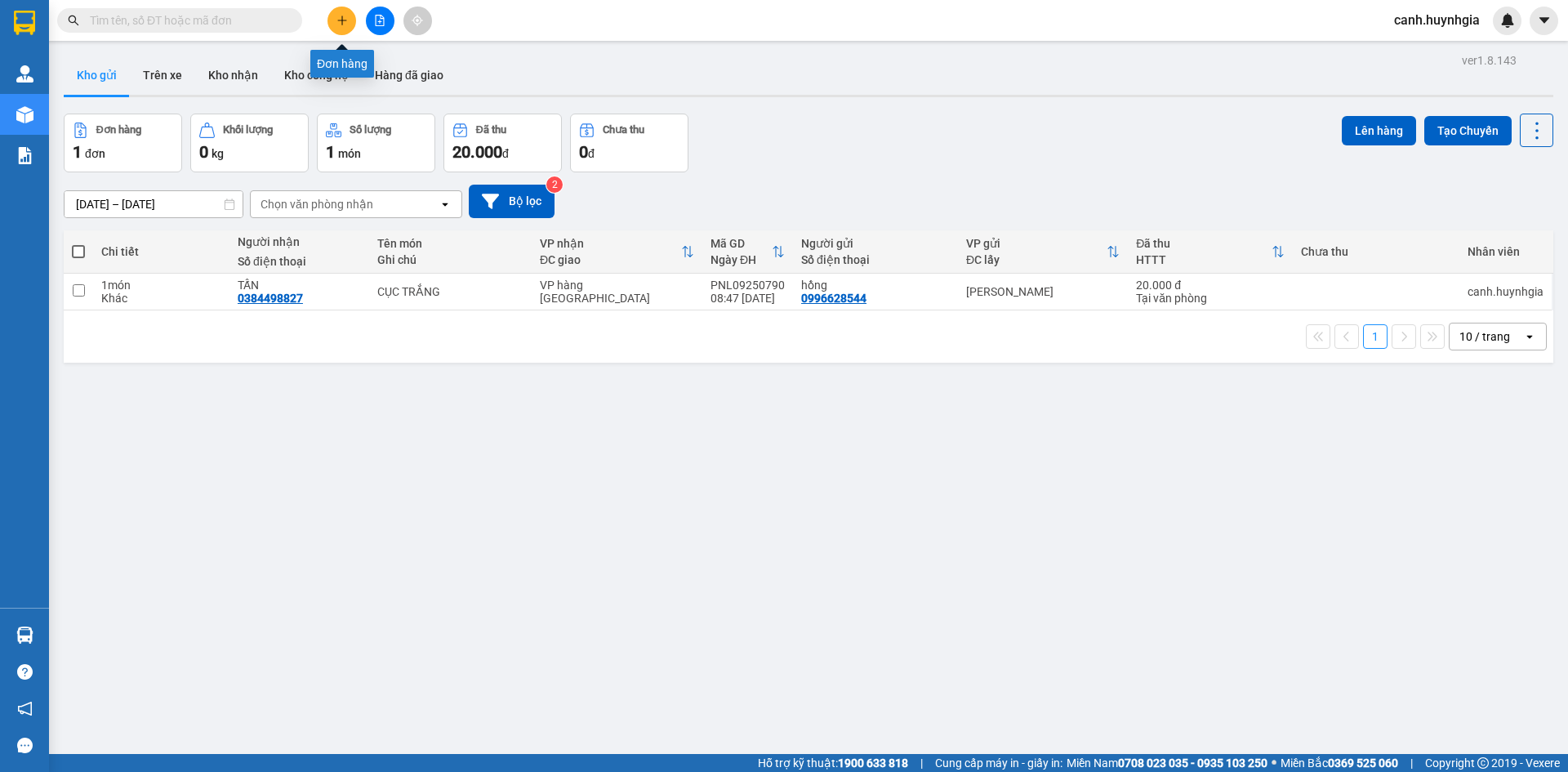
click at [346, 20] on icon "plus" at bounding box center [342, 20] width 9 height 1
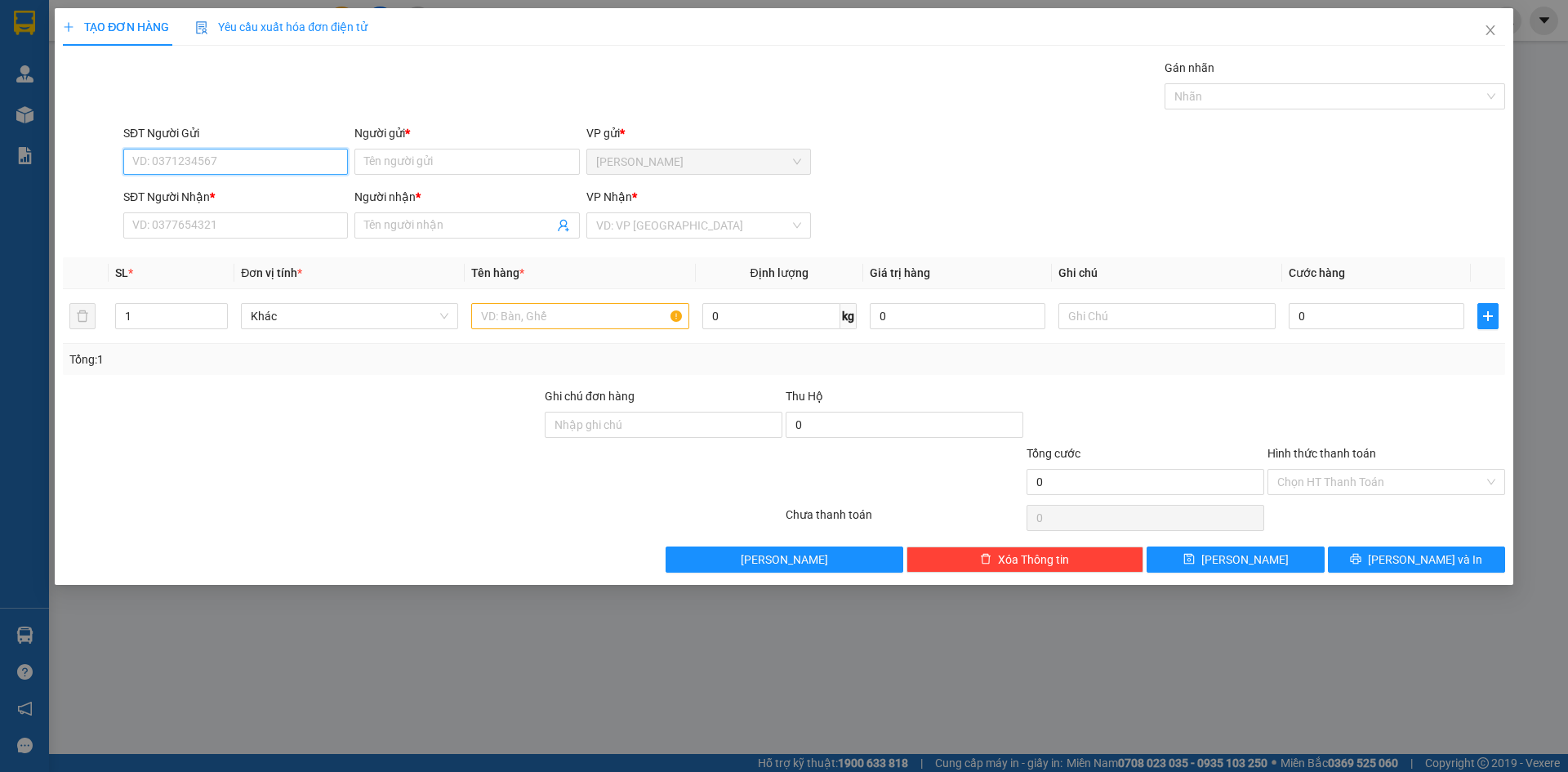
click at [211, 165] on input "SĐT Người Gửi" at bounding box center [236, 162] width 225 height 26
type input "0902641095"
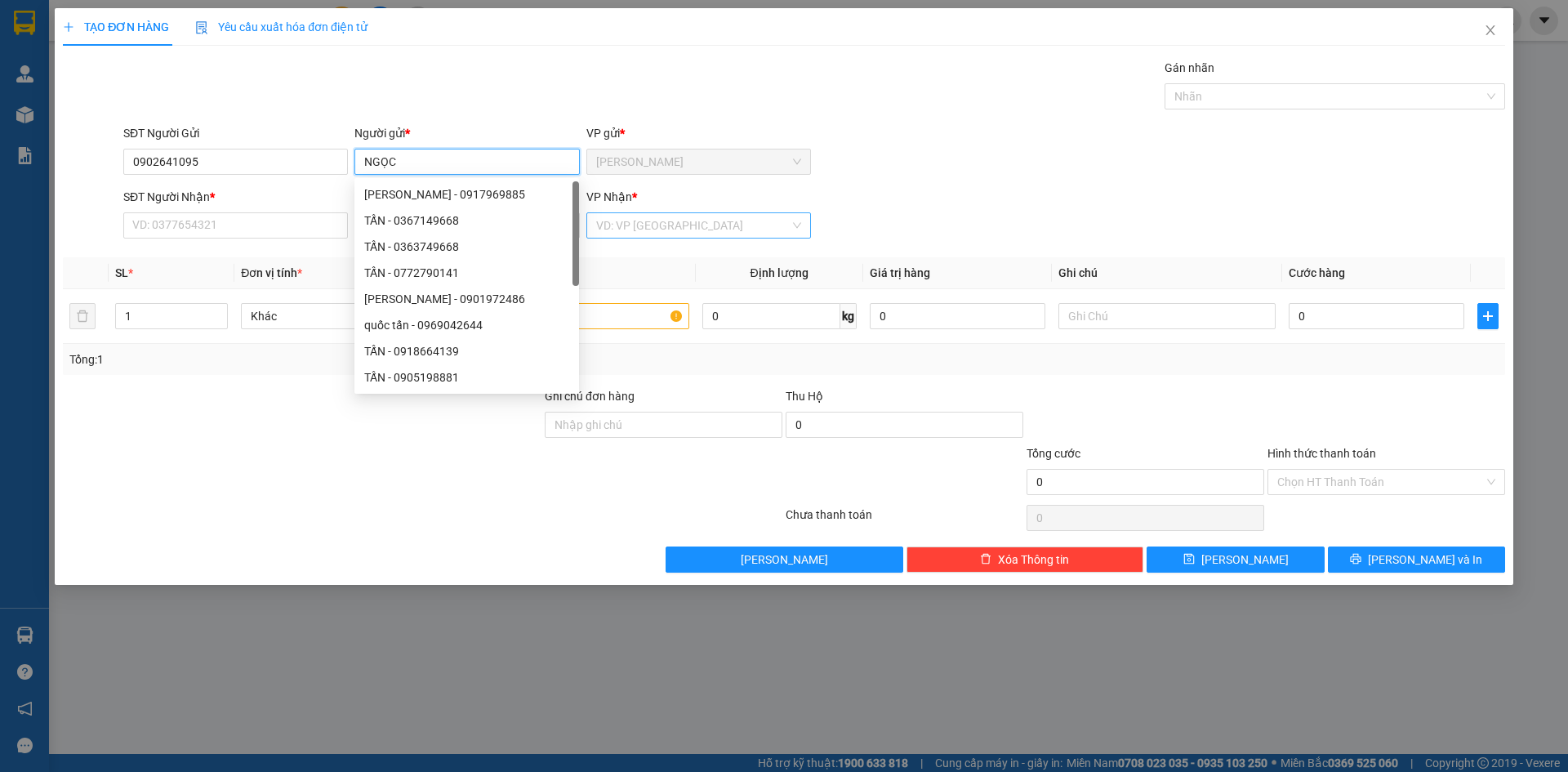
type input "NGỌC"
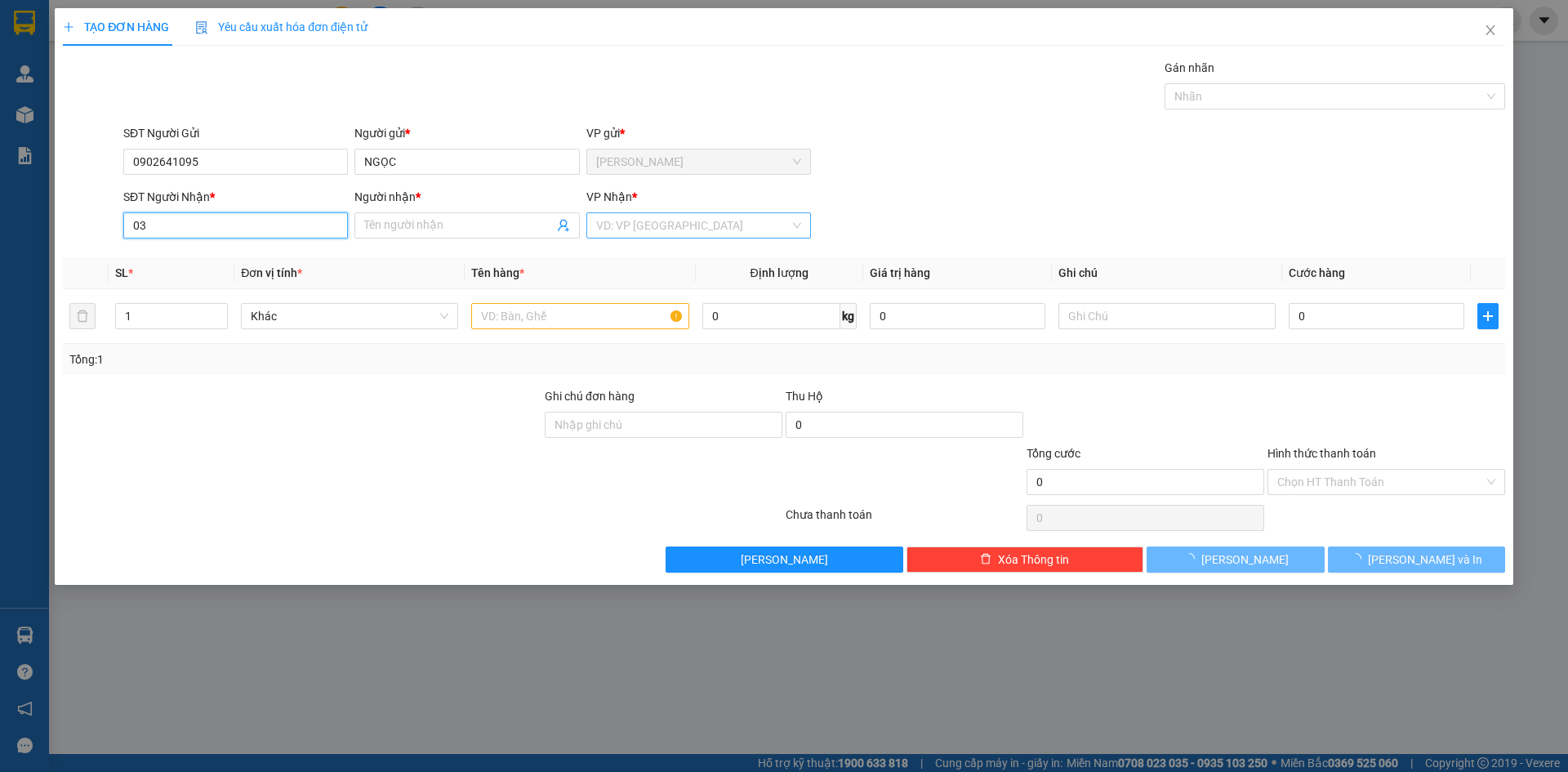
type input "0"
type input "0347574114"
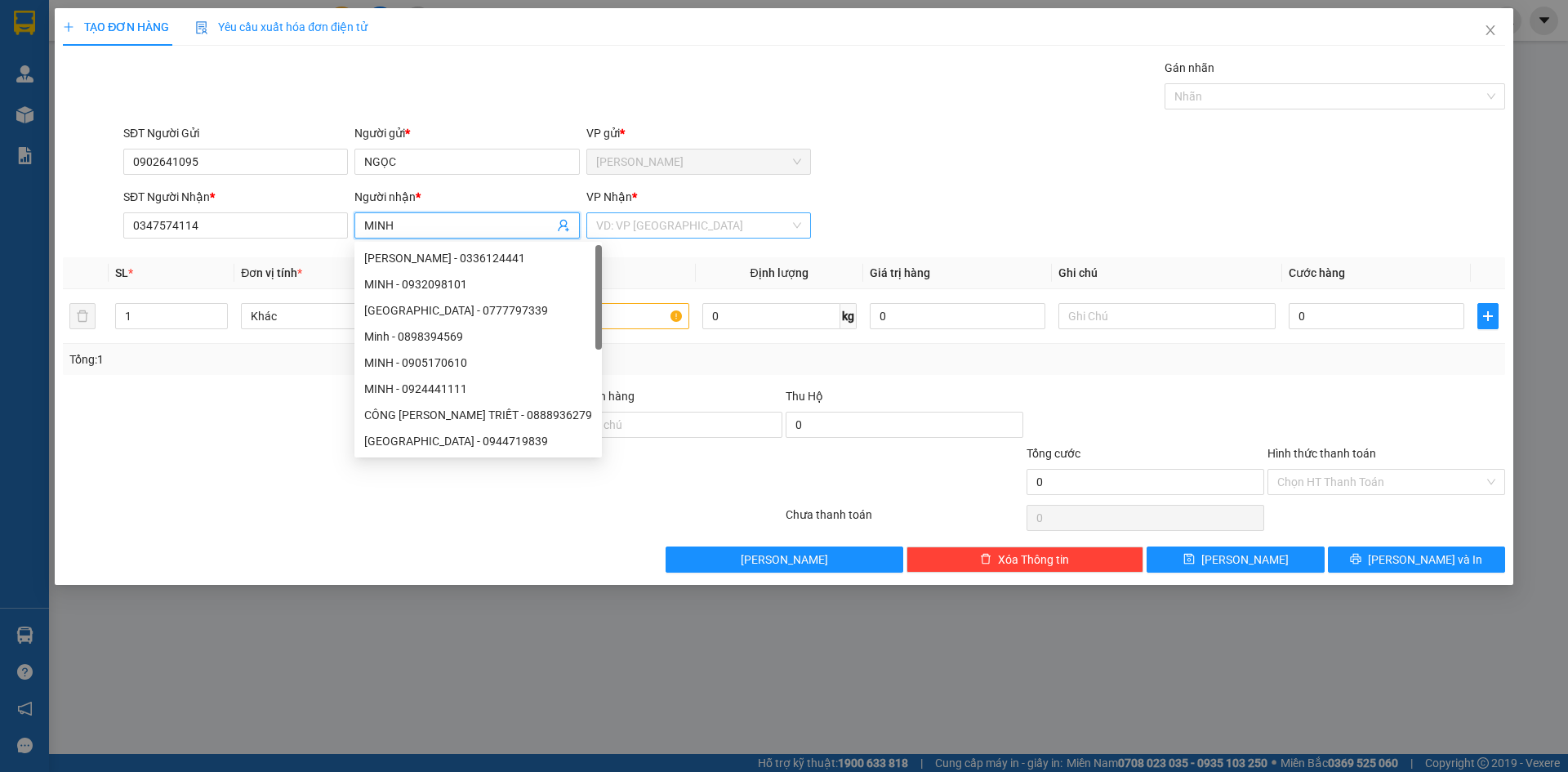
type input "MINH"
click at [621, 225] on input "search" at bounding box center [693, 225] width 193 height 24
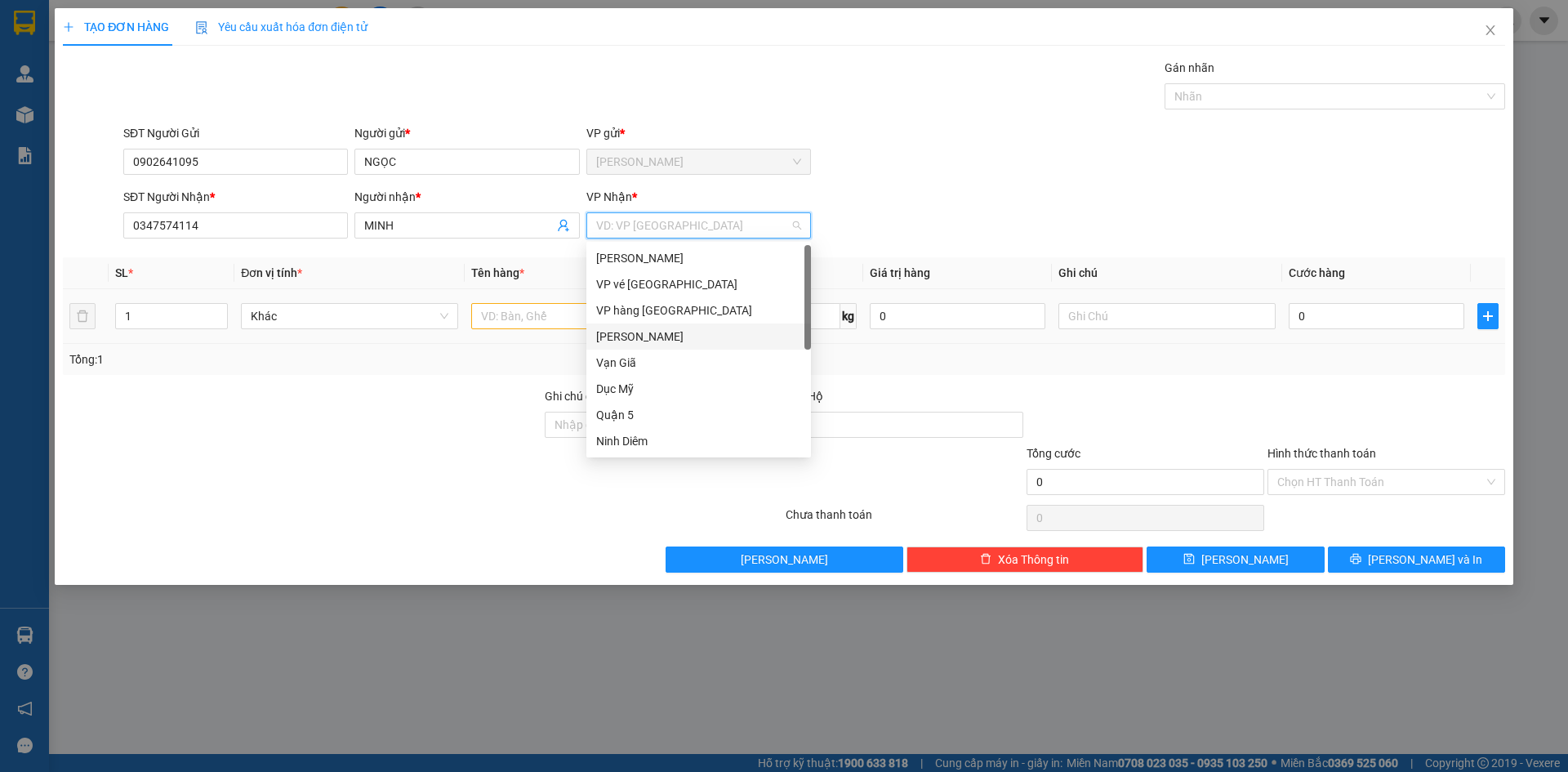
click at [655, 333] on div "[PERSON_NAME]" at bounding box center [698, 336] width 205 height 18
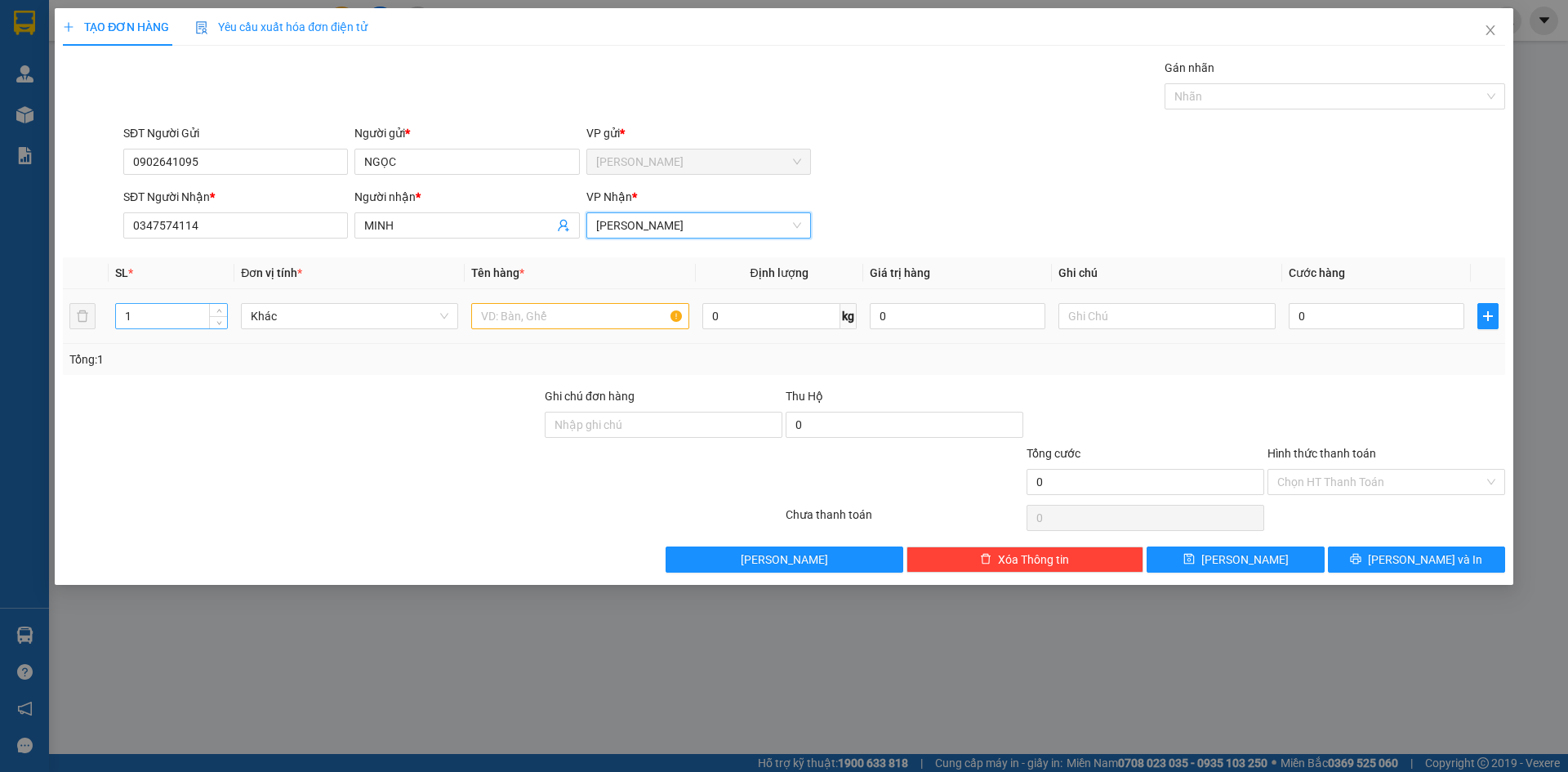
click at [192, 323] on input "1" at bounding box center [171, 316] width 111 height 24
type input "3"
click at [531, 316] on input "text" at bounding box center [580, 316] width 218 height 26
type input "2 THÙNG + 1 BỊ VÀNG"
click at [1341, 316] on input "0" at bounding box center [1376, 316] width 176 height 26
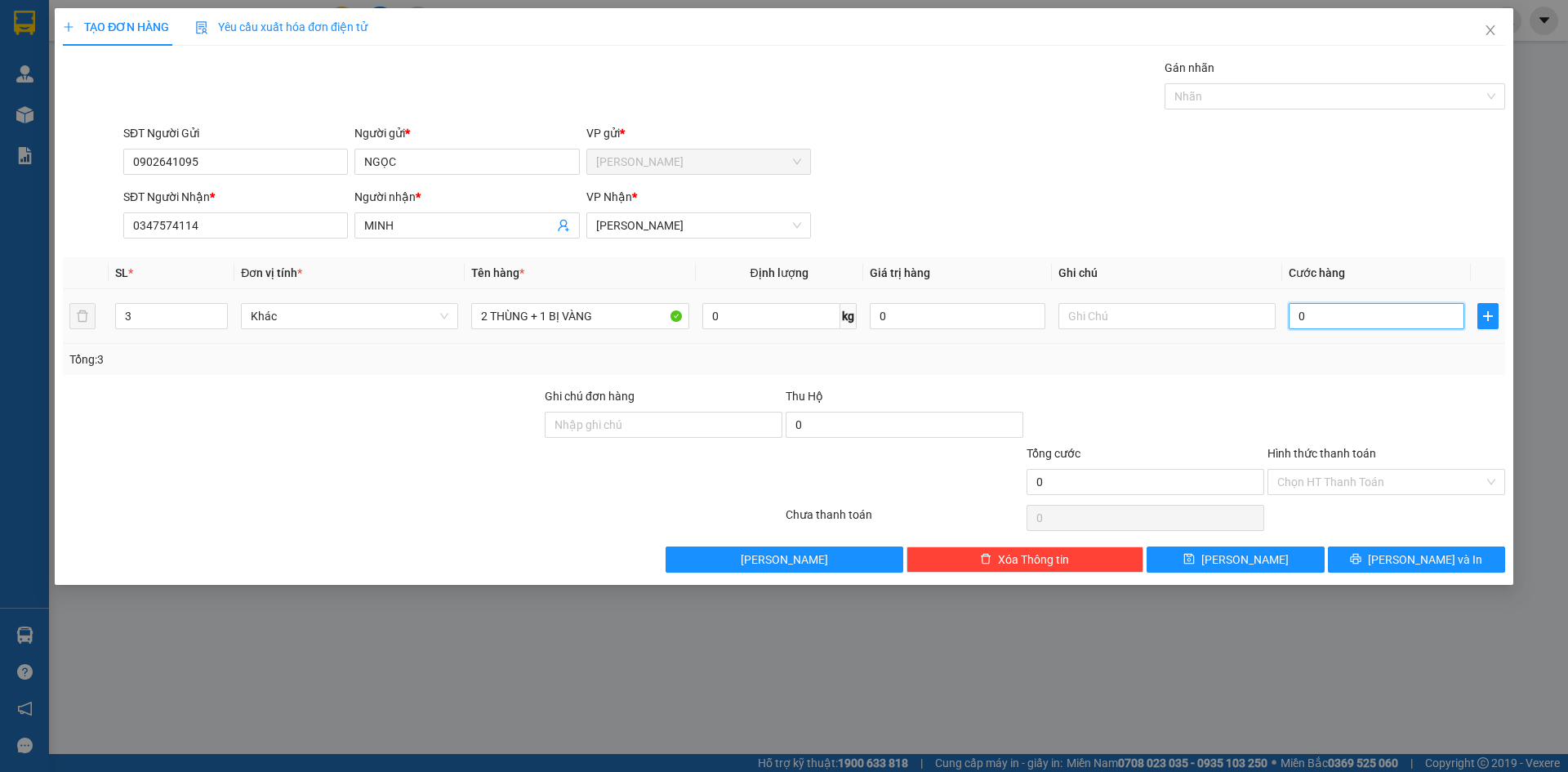
type input "1"
type input "13"
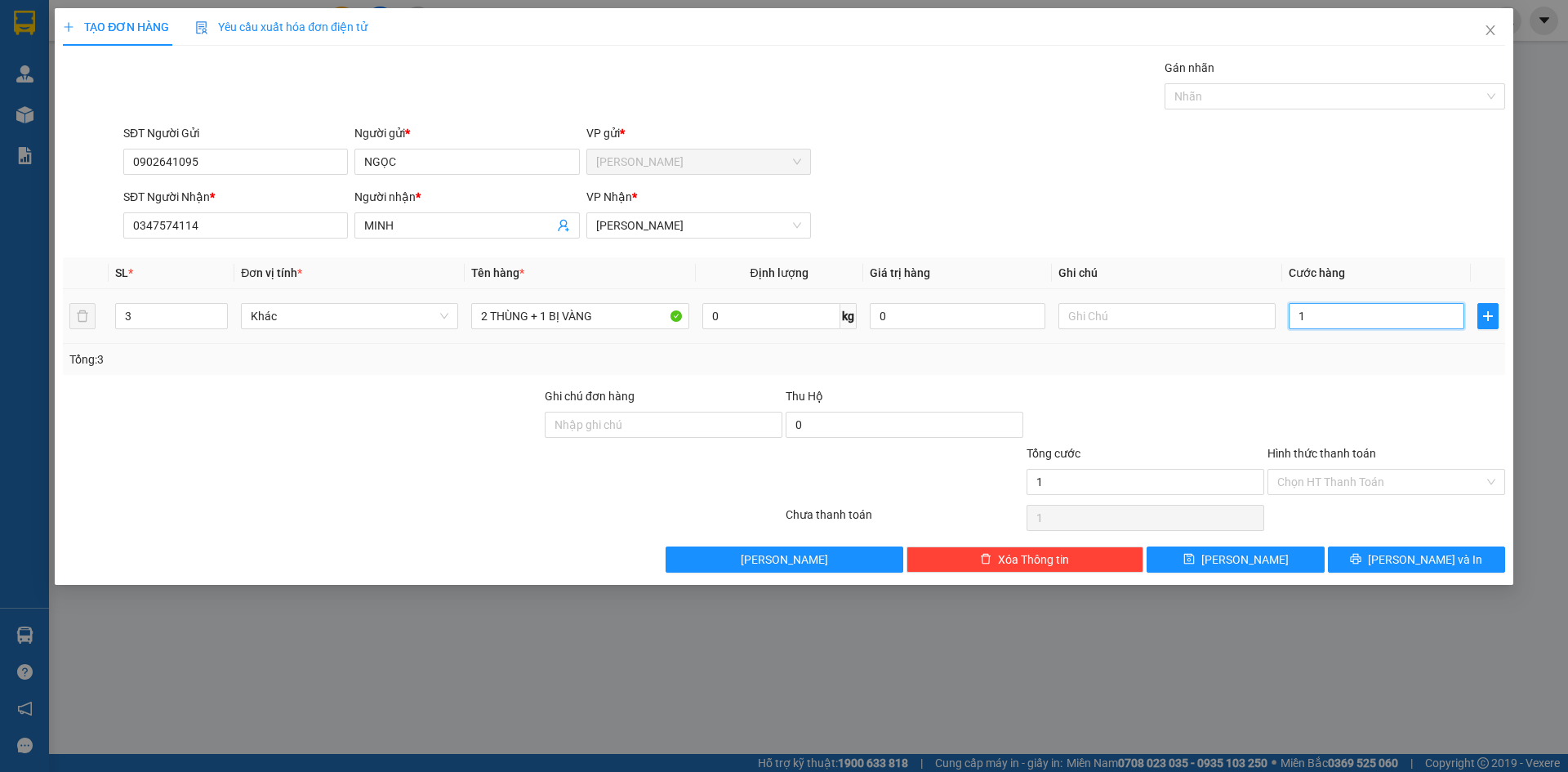
type input "13"
type input "130"
type input "130.000"
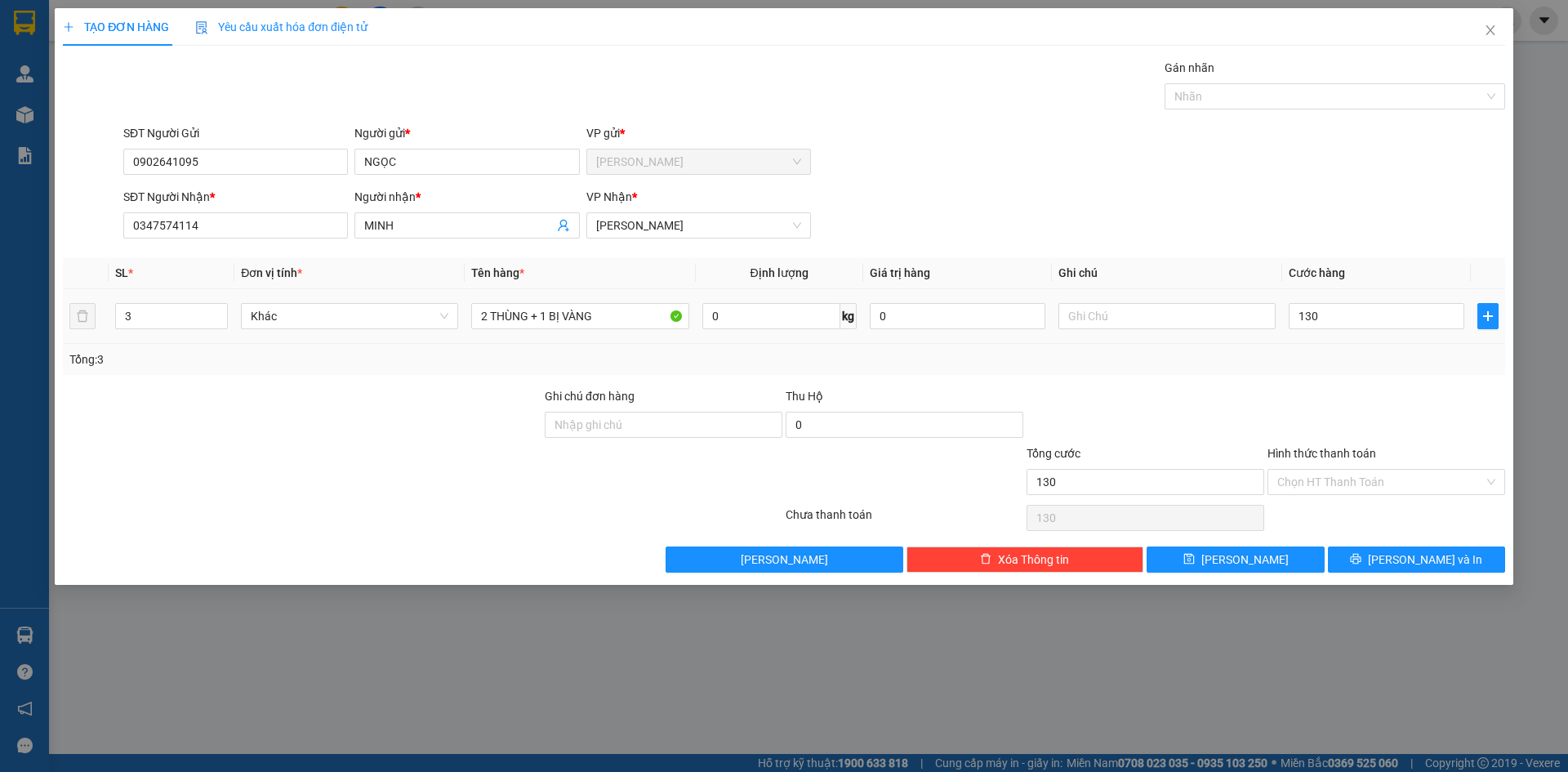
type input "130.000"
click at [1253, 165] on div "SĐT Người Gửi 0902641095 Người gửi * NGỌC VP gửi * Phạm Ngũ Lão" at bounding box center [814, 153] width 1389 height 57
click at [1211, 98] on div at bounding box center [1327, 96] width 316 height 20
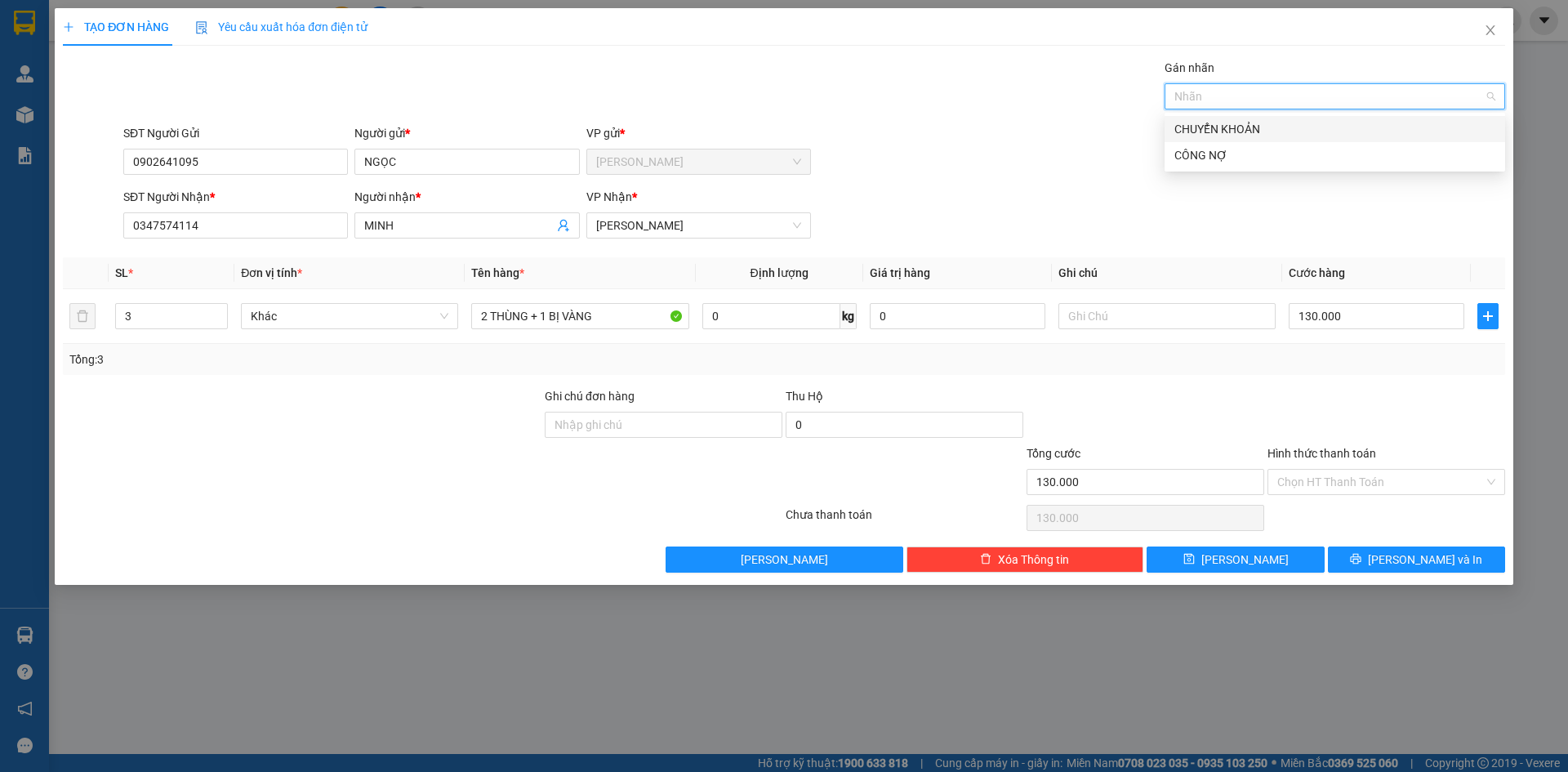
click at [1215, 123] on div "CHUYỂN KHOẢN" at bounding box center [1335, 128] width 321 height 18
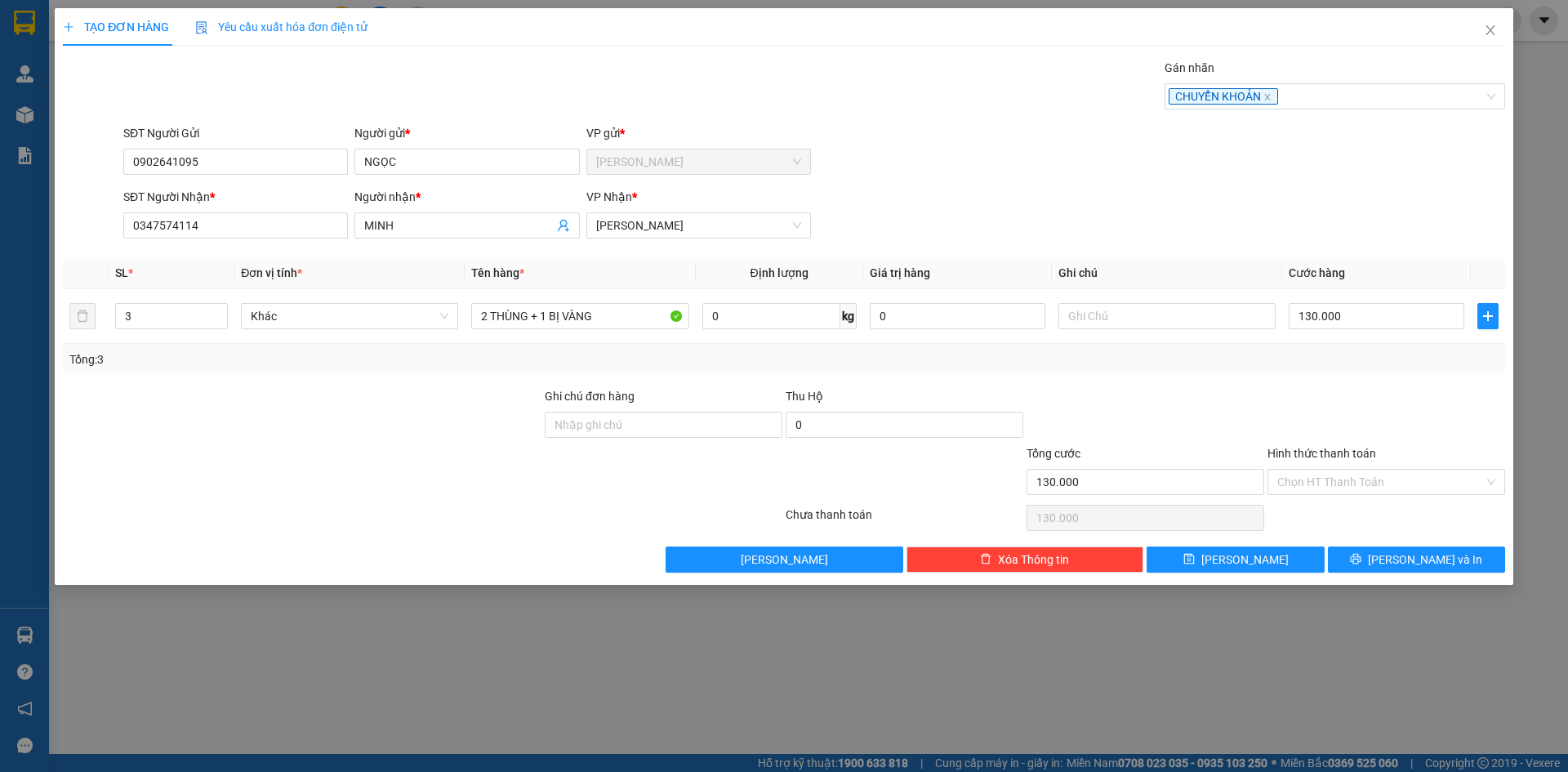
click at [1057, 167] on div "SĐT Người Gửi 0902641095 Người gửi * NGỌC VP gửi * Phạm Ngũ Lão" at bounding box center [814, 153] width 1389 height 57
click at [1304, 480] on input "Hình thức thanh toán" at bounding box center [1381, 482] width 206 height 24
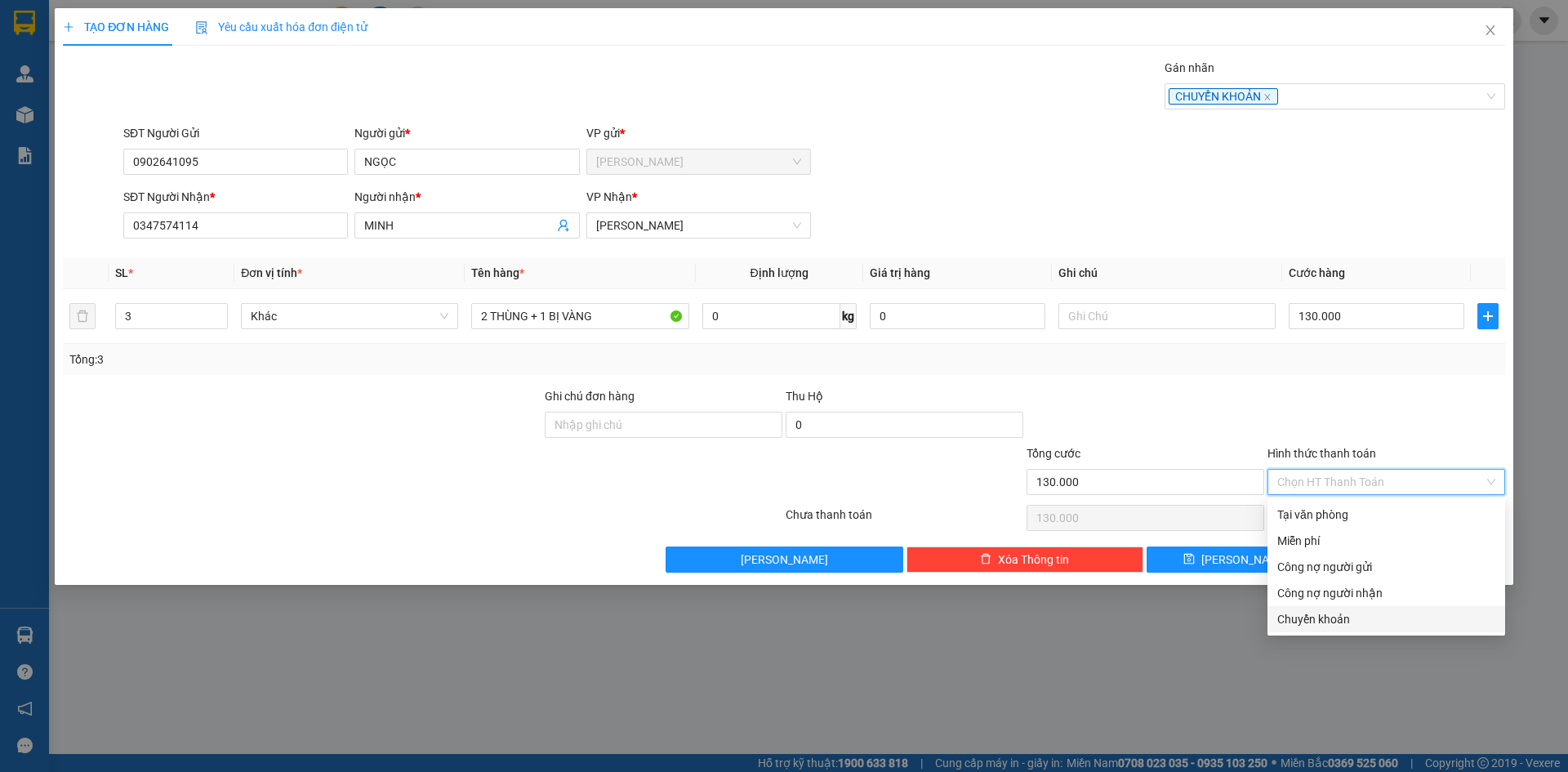
click at [1322, 619] on div "Chuyển khoản" at bounding box center [1387, 619] width 219 height 18
type input "0"
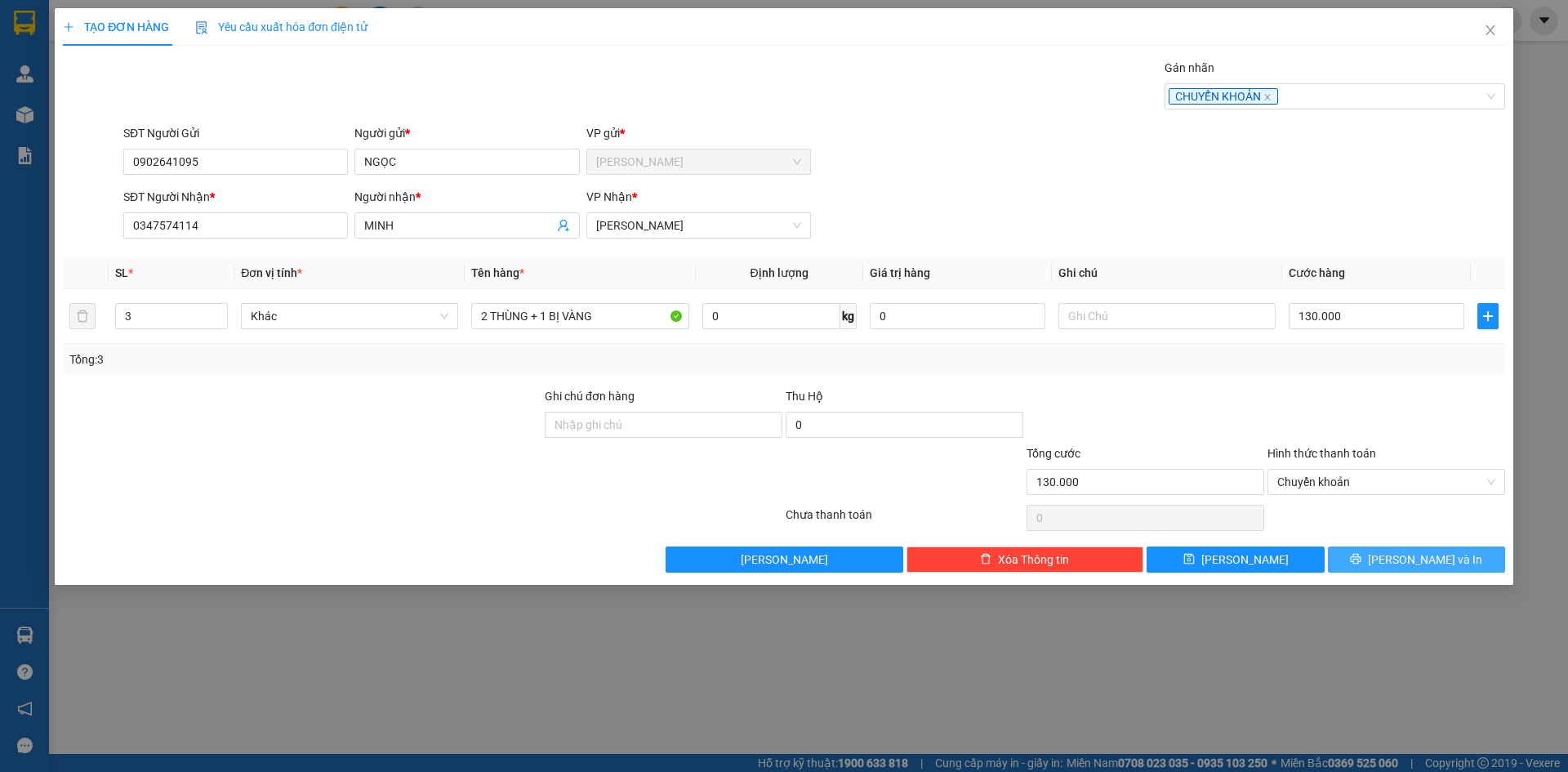
click at [1381, 562] on button "[PERSON_NAME] và In" at bounding box center [1416, 560] width 178 height 26
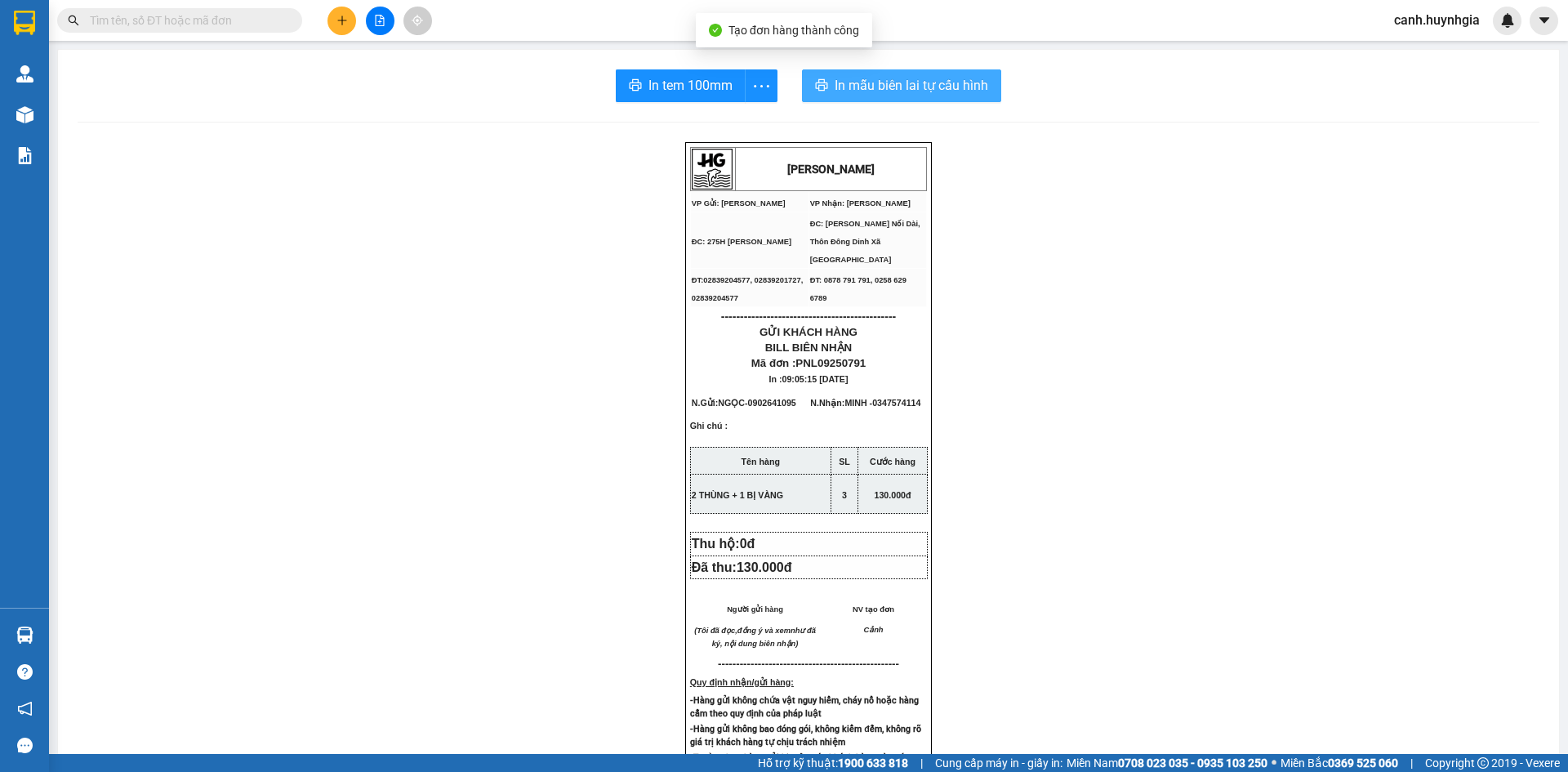
click at [902, 86] on span "In mẫu biên lai tự cấu hình" at bounding box center [911, 86] width 153 height 20
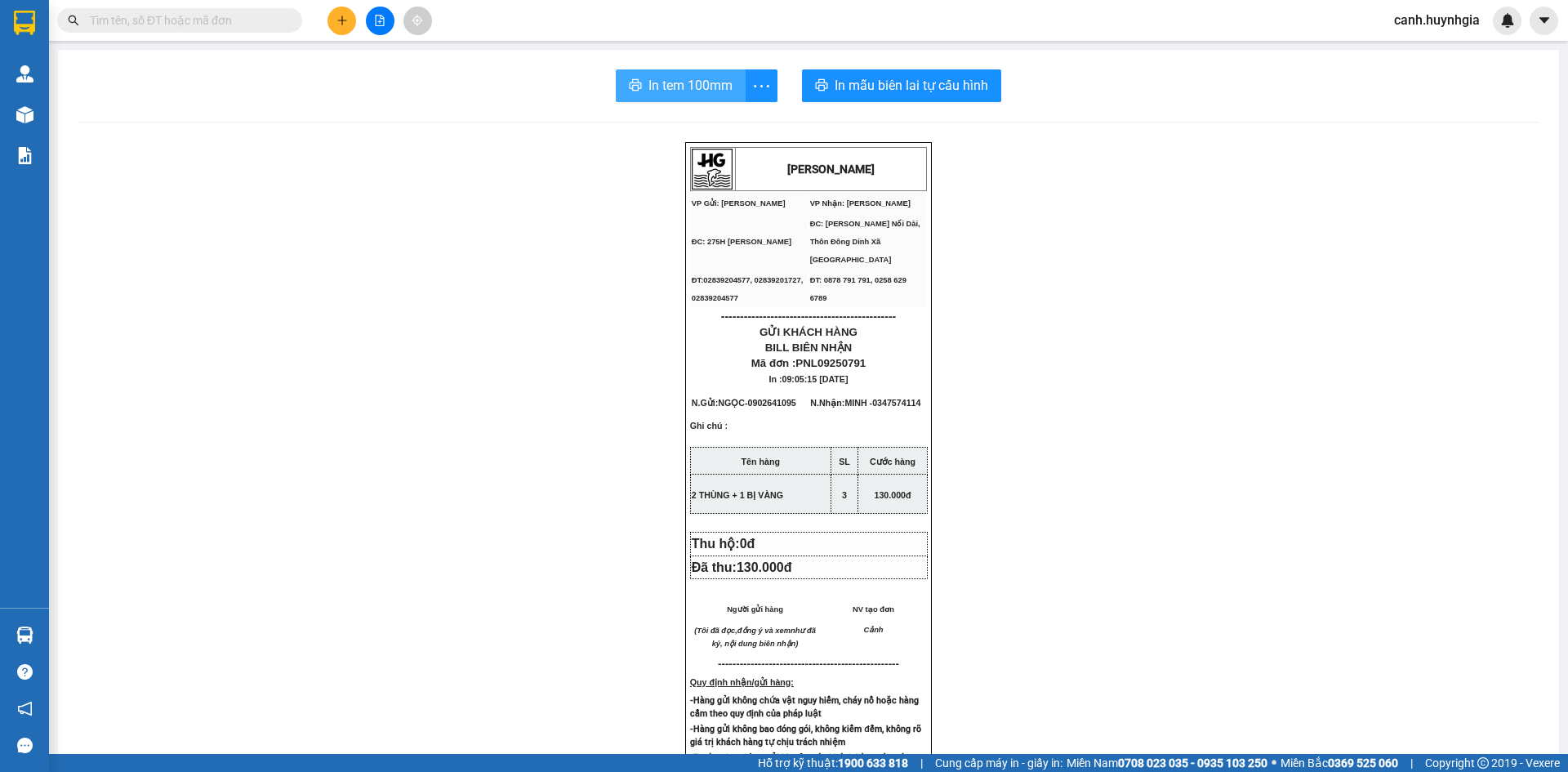
click at [671, 86] on span "In tem 100mm" at bounding box center [690, 86] width 84 height 20
click at [166, 20] on input "text" at bounding box center [186, 20] width 193 height 18
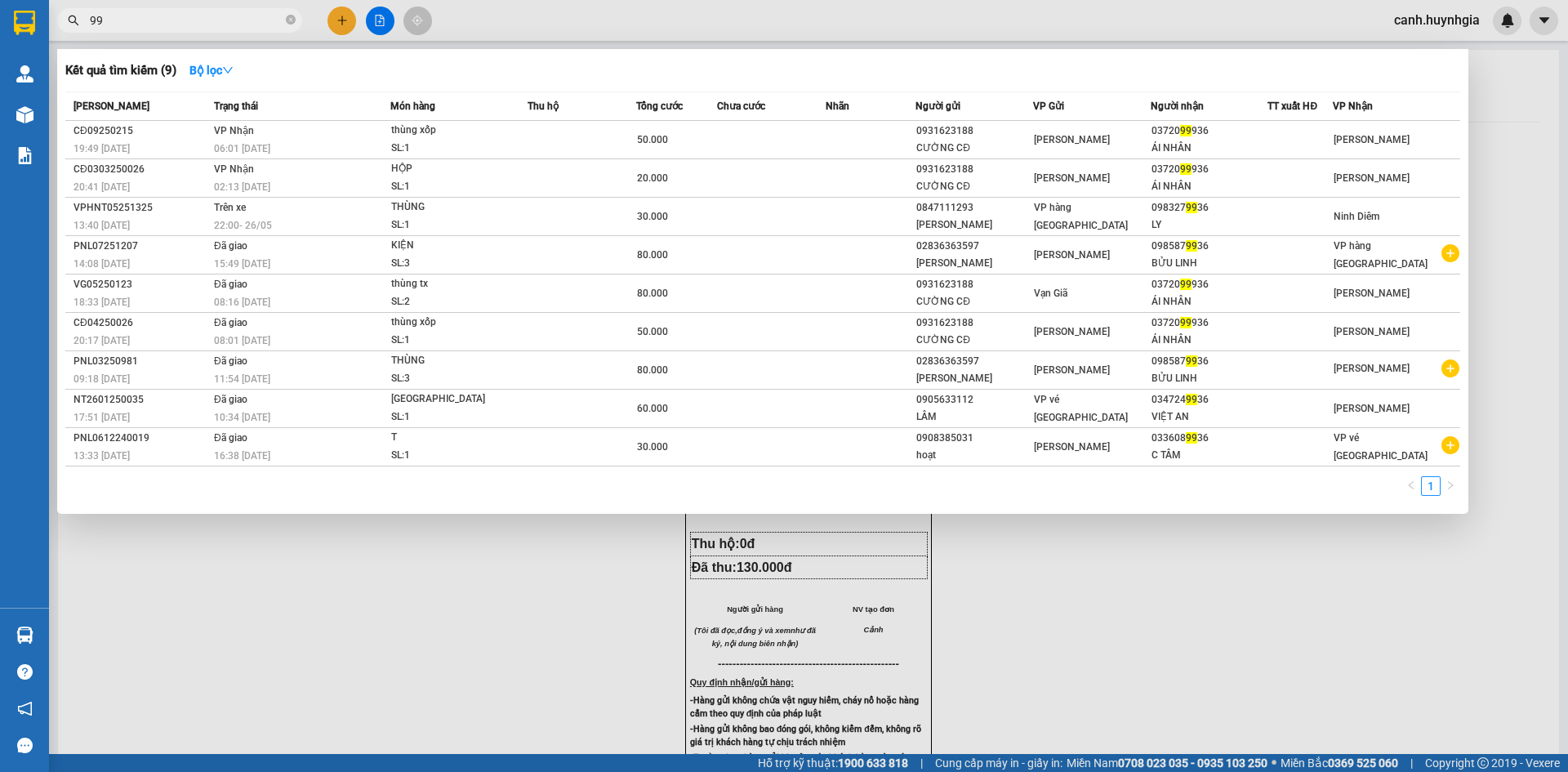
type input "9"
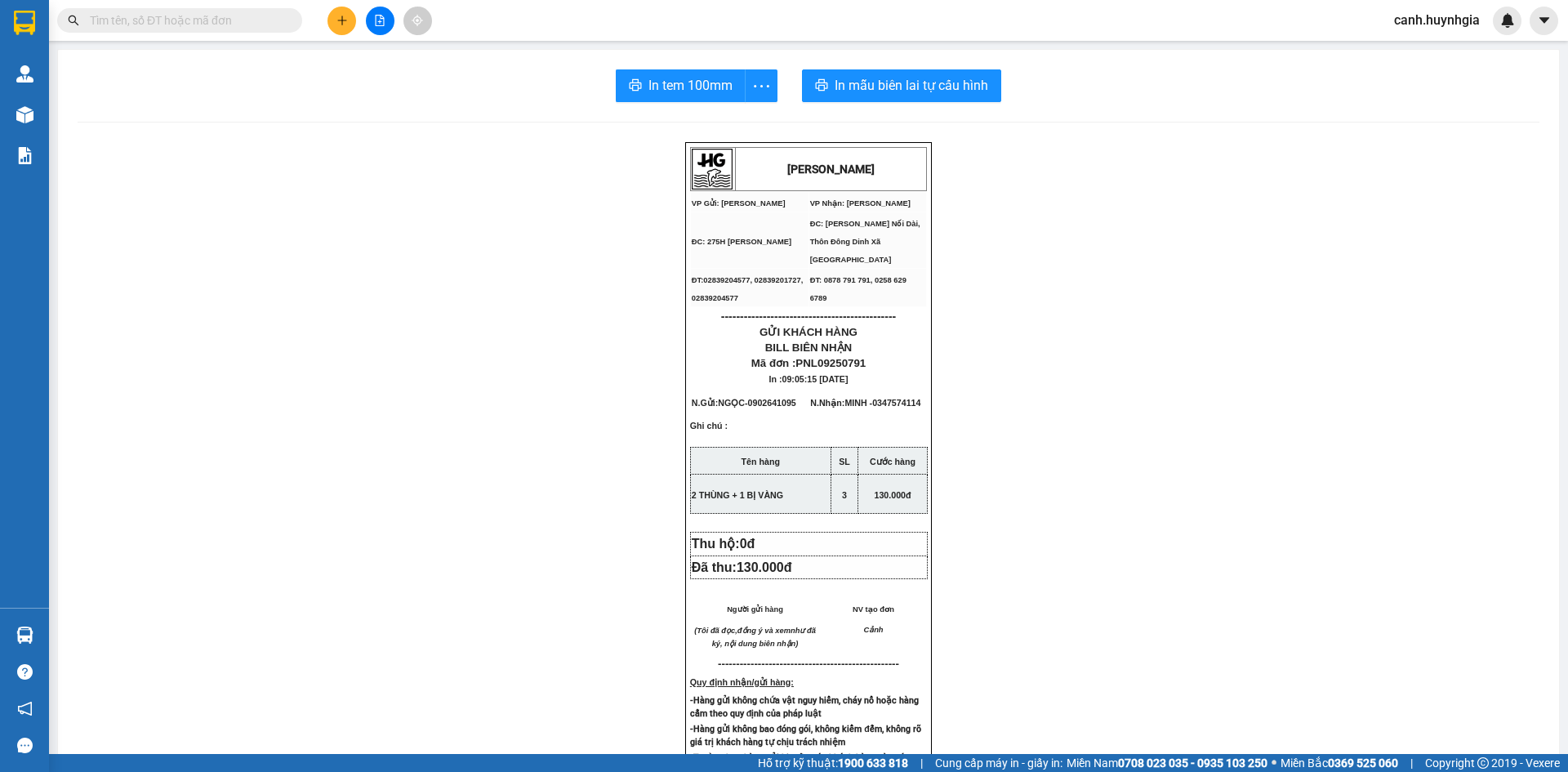
click at [149, 23] on input "text" at bounding box center [186, 20] width 193 height 18
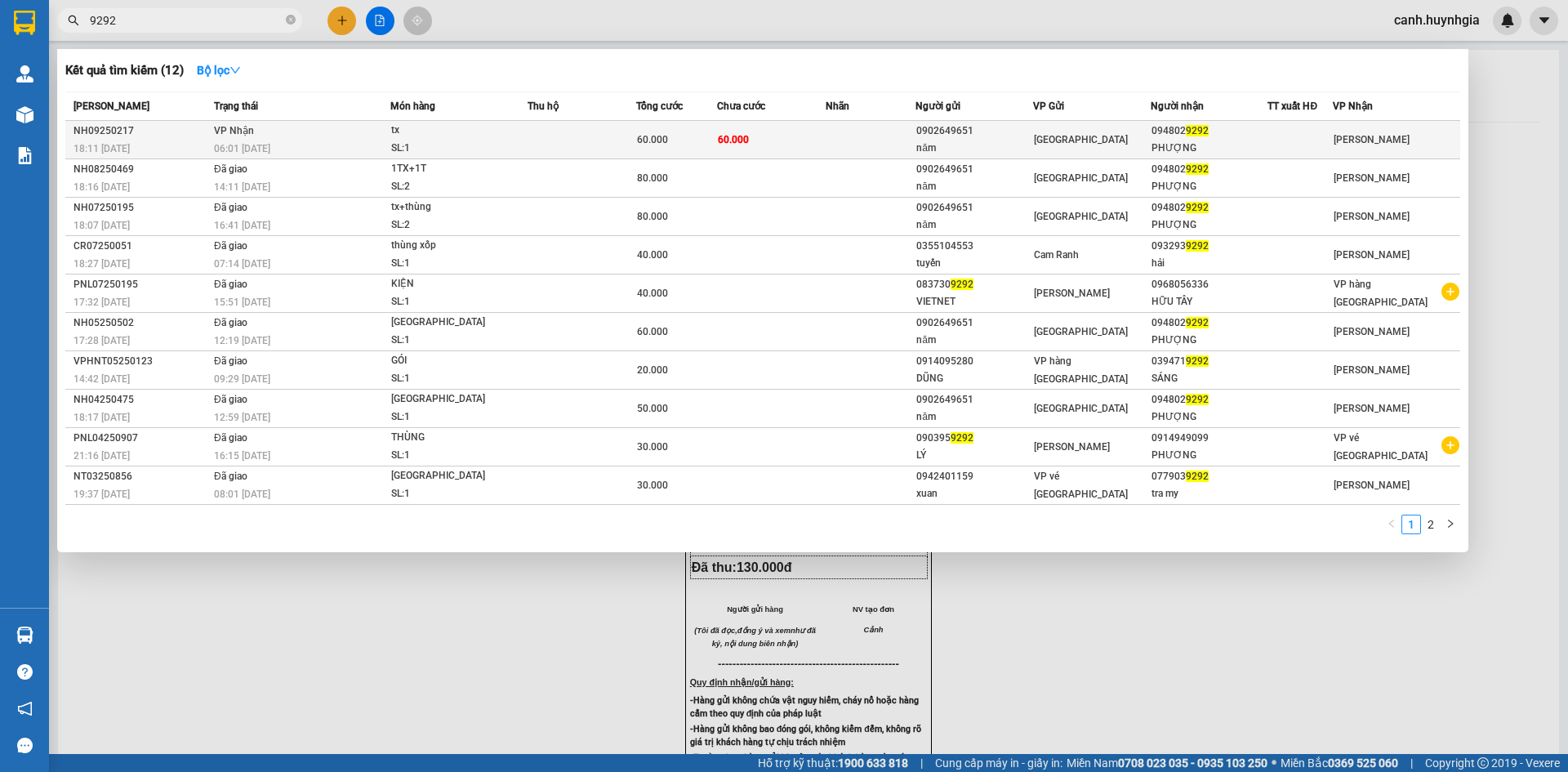
type input "9292"
click at [1051, 140] on span "[GEOGRAPHIC_DATA]" at bounding box center [1081, 140] width 94 height 11
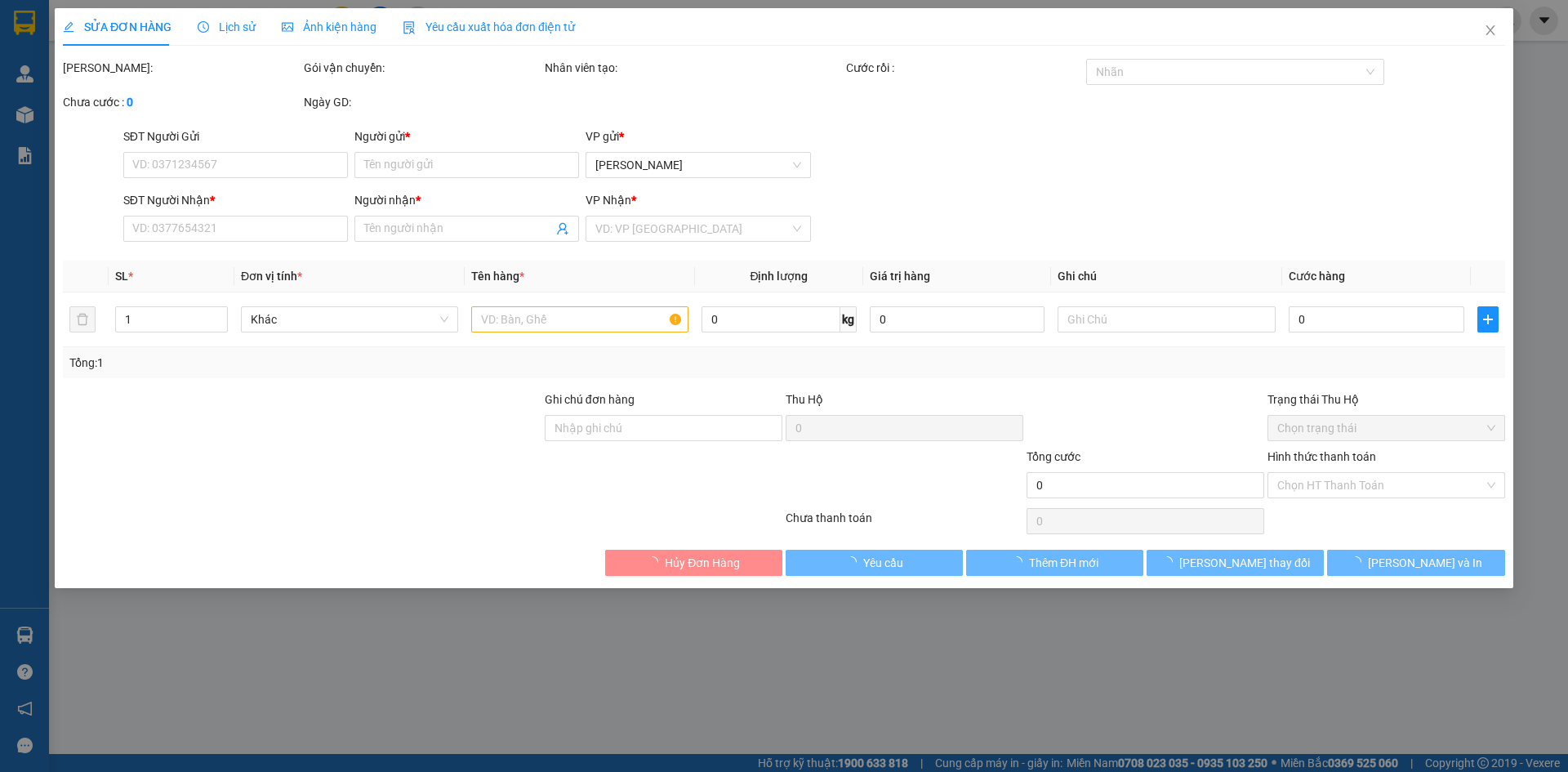
type input "0902649651"
type input "năm"
type input "0948029292"
type input "PHƯỢNG"
type input "60.000"
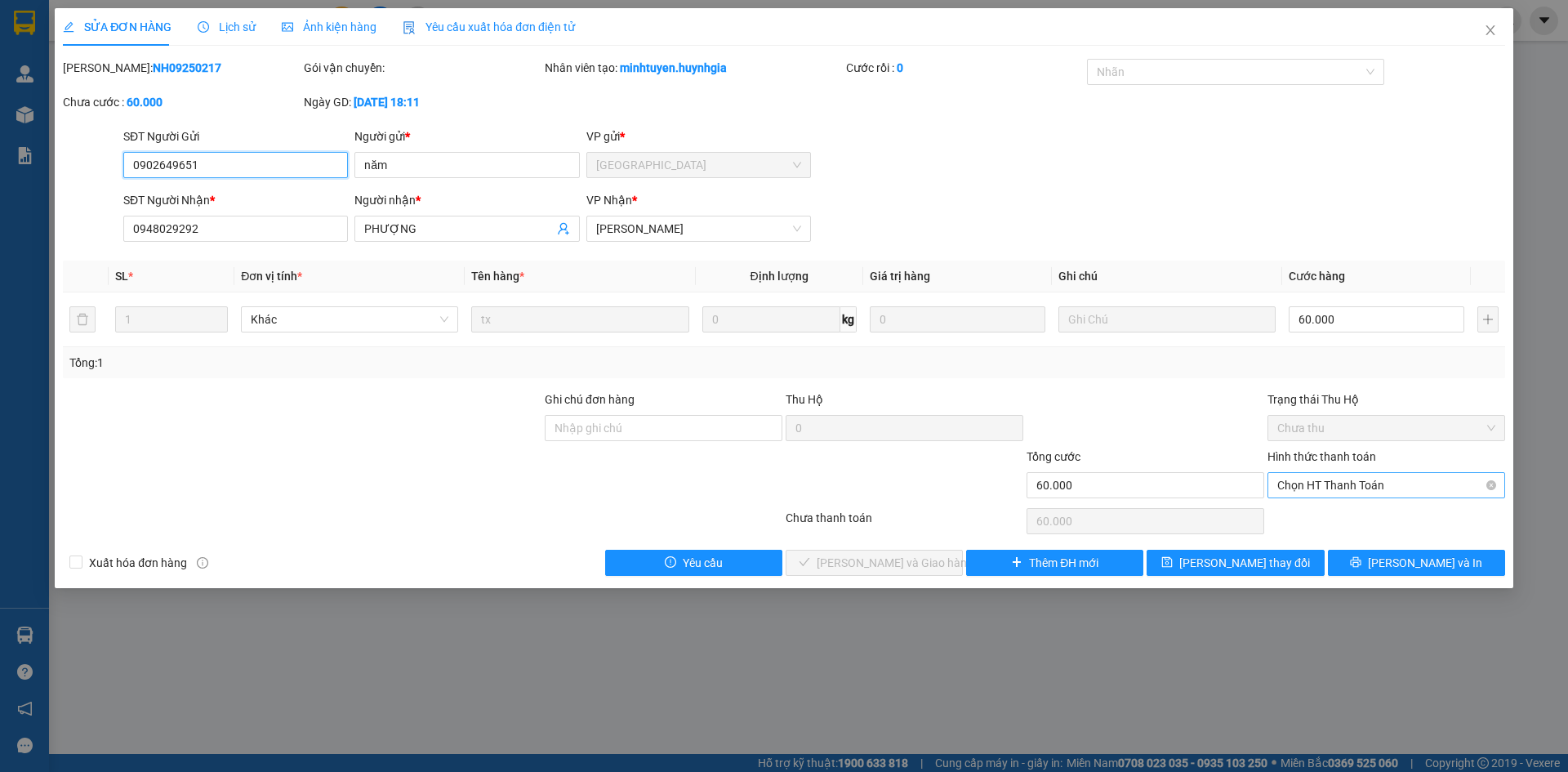
click at [1309, 486] on span "Chọn HT Thanh Toán" at bounding box center [1387, 486] width 219 height 24
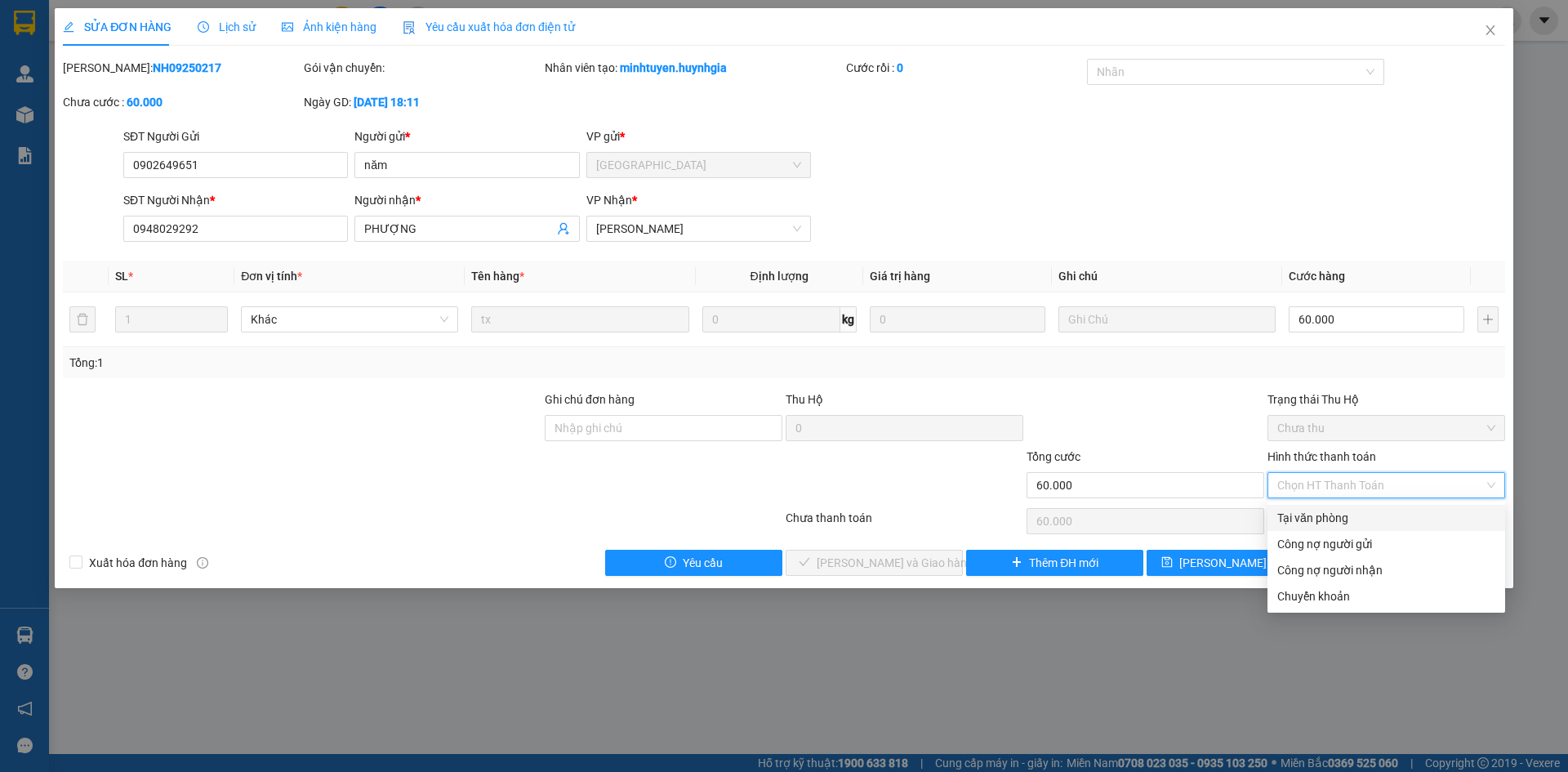
click at [1310, 516] on div "Tại văn phòng" at bounding box center [1387, 517] width 219 height 18
type input "0"
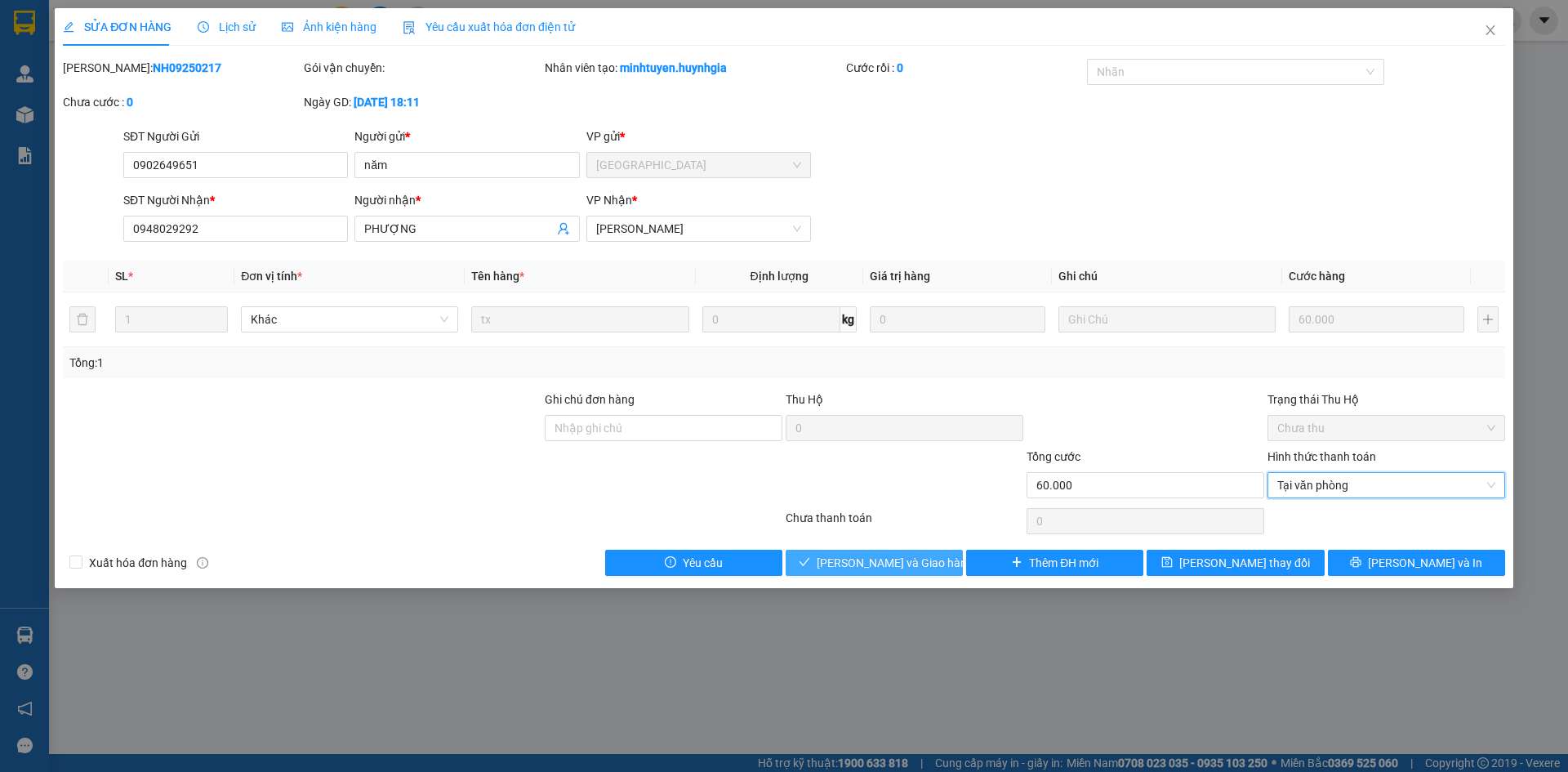
click at [905, 554] on span "[PERSON_NAME] và Giao hàng" at bounding box center [895, 563] width 157 height 18
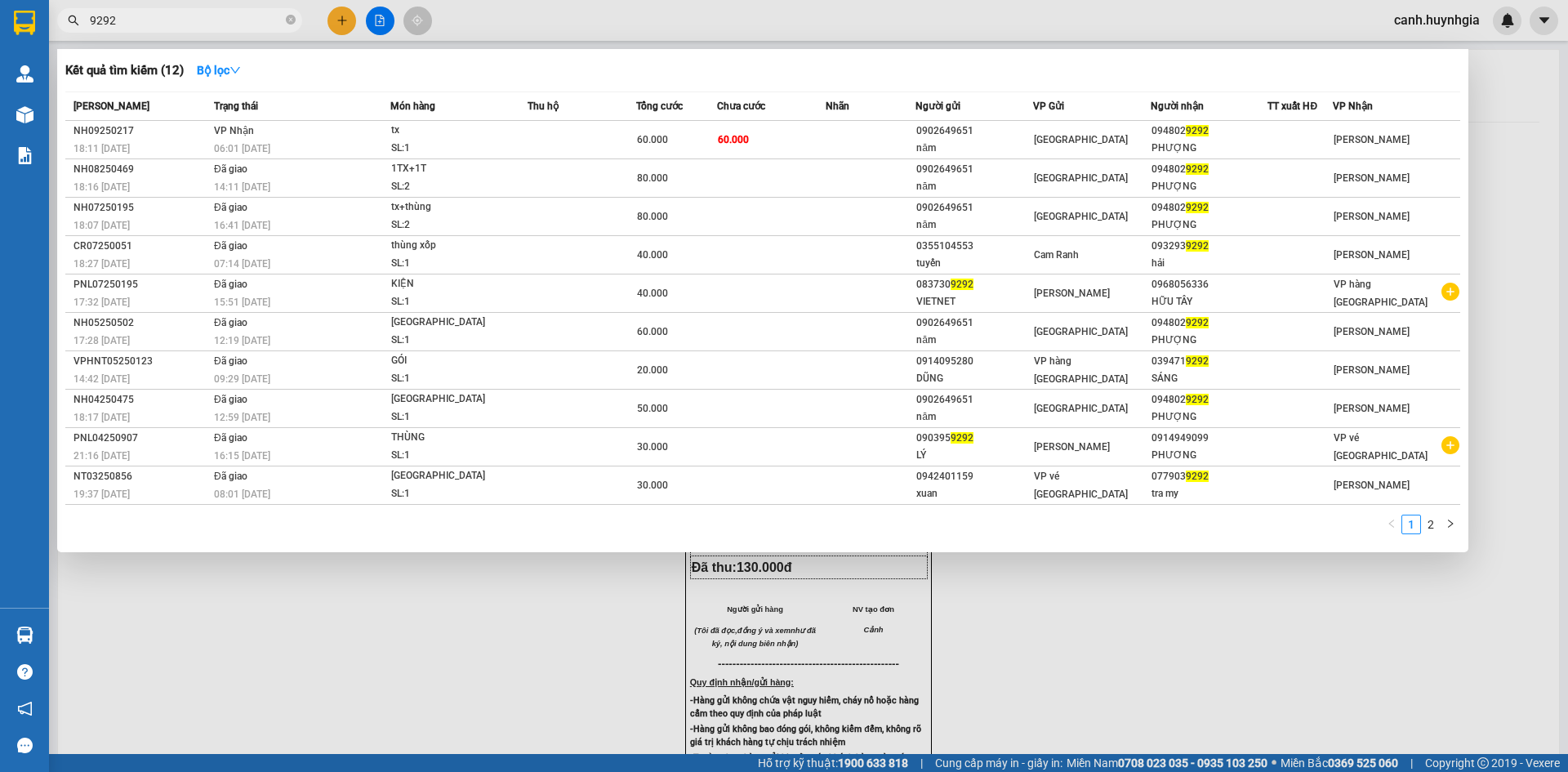
drag, startPoint x: 158, startPoint y: 30, endPoint x: 50, endPoint y: 30, distance: 108.0
click at [50, 30] on div "9292" at bounding box center [159, 20] width 319 height 24
drag, startPoint x: 127, startPoint y: 27, endPoint x: 50, endPoint y: 37, distance: 77.6
click at [50, 37] on div "Kết quả tìm kiếm ( 12 ) Bộ lọc Mã ĐH Trạng thái Món hàng Thu hộ Tổng cước Chưa …" at bounding box center [784, 20] width 1568 height 41
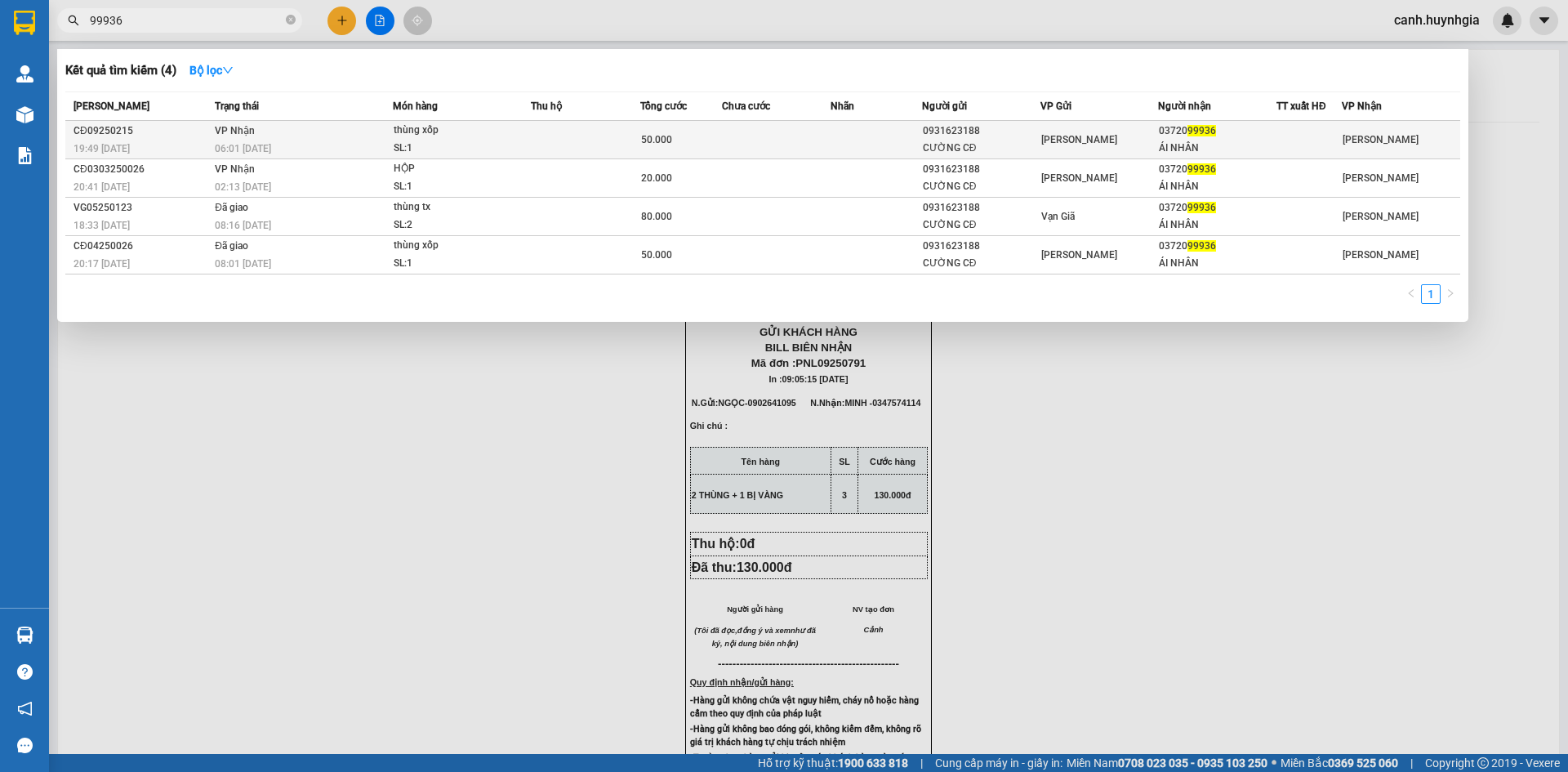
type input "99936"
click at [1118, 139] on div "[PERSON_NAME]" at bounding box center [1100, 140] width 117 height 18
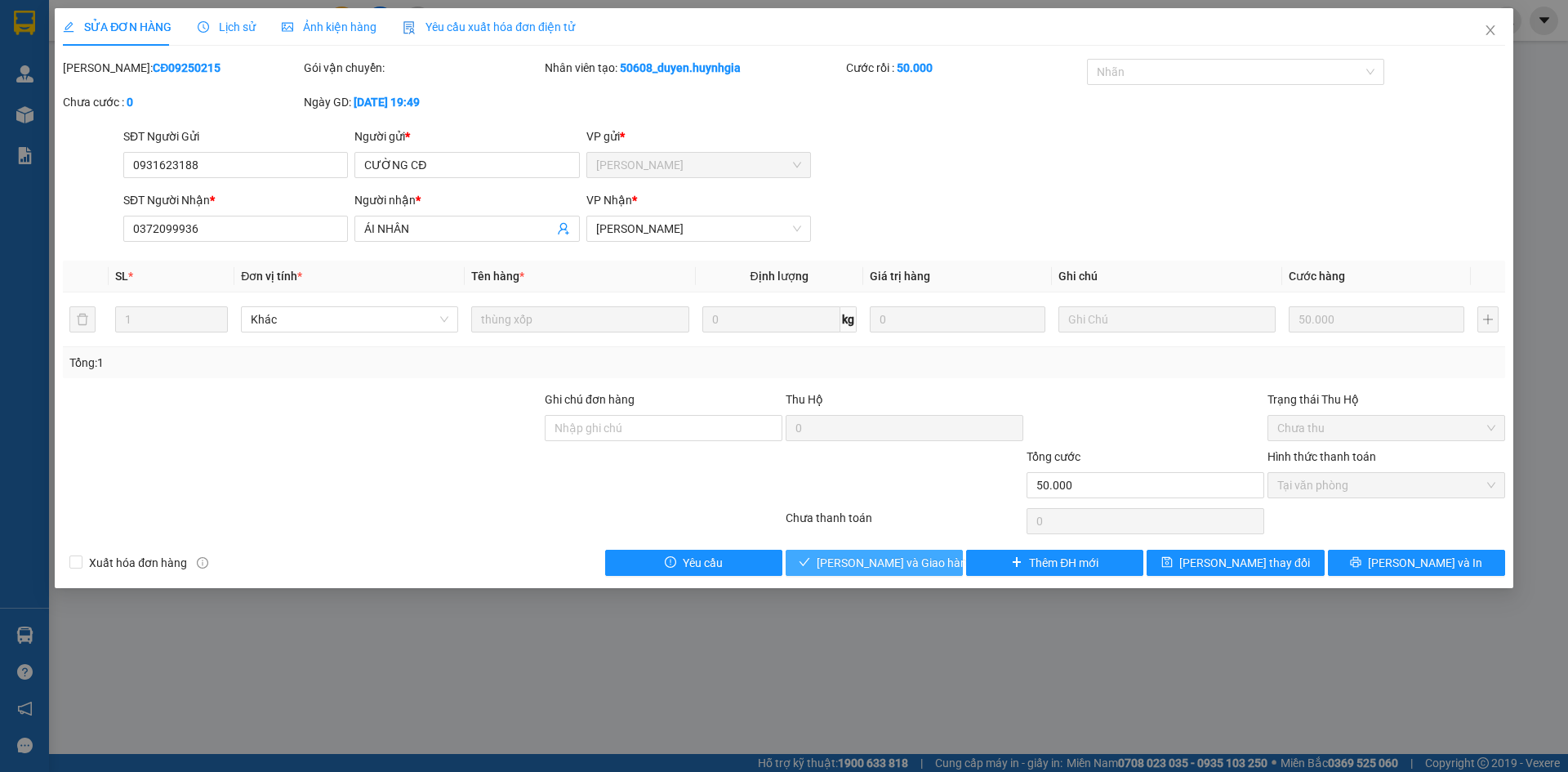
click at [877, 559] on span "[PERSON_NAME] và Giao hàng" at bounding box center [895, 563] width 157 height 18
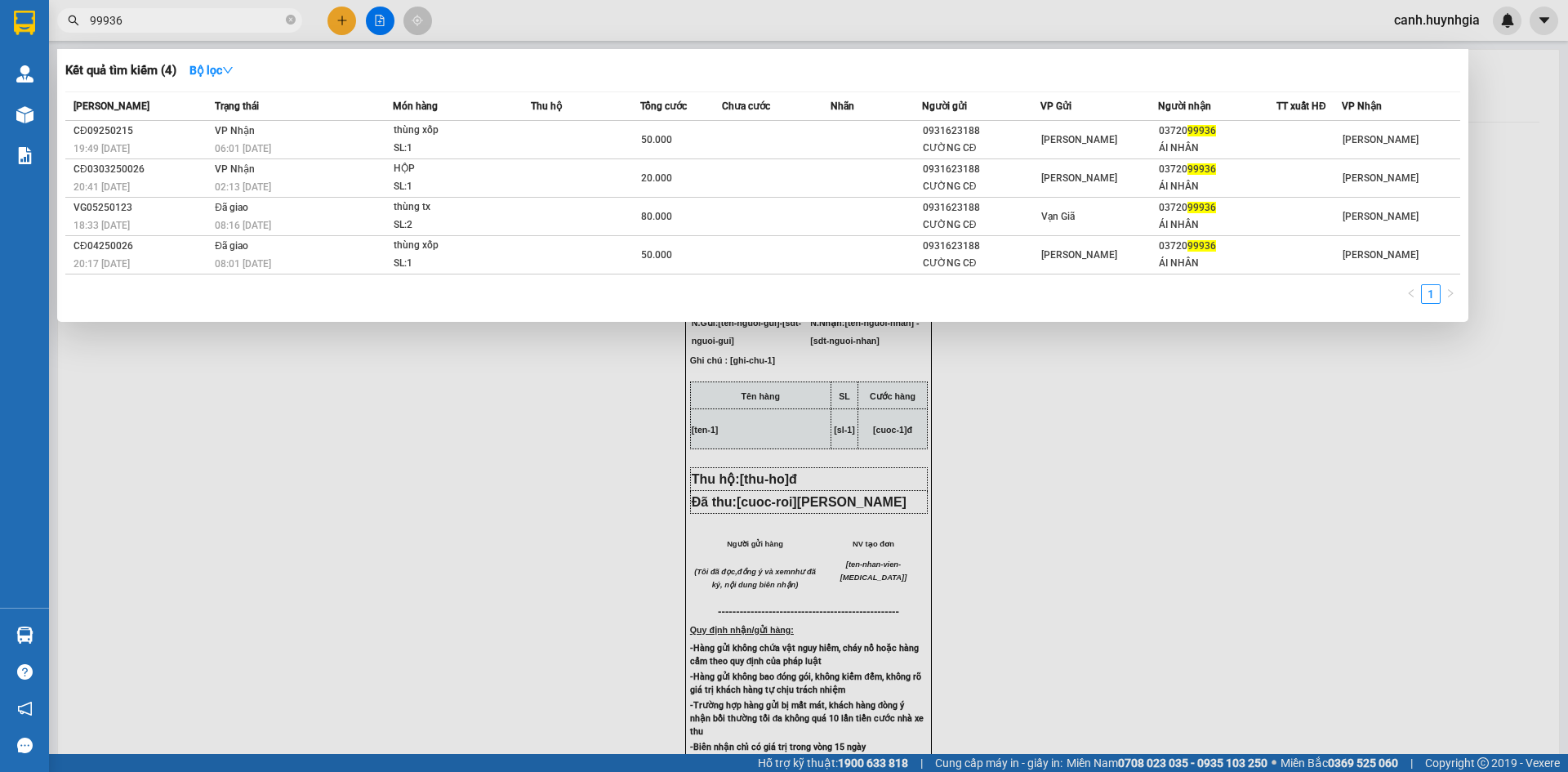
drag, startPoint x: 160, startPoint y: 26, endPoint x: 74, endPoint y: 36, distance: 86.6
click at [74, 36] on div "Kết quả tìm kiếm ( 4 ) Bộ lọc Mã ĐH Trạng thái Món hàng Thu hộ Tổng cước Chưa c…" at bounding box center [784, 20] width 1568 height 41
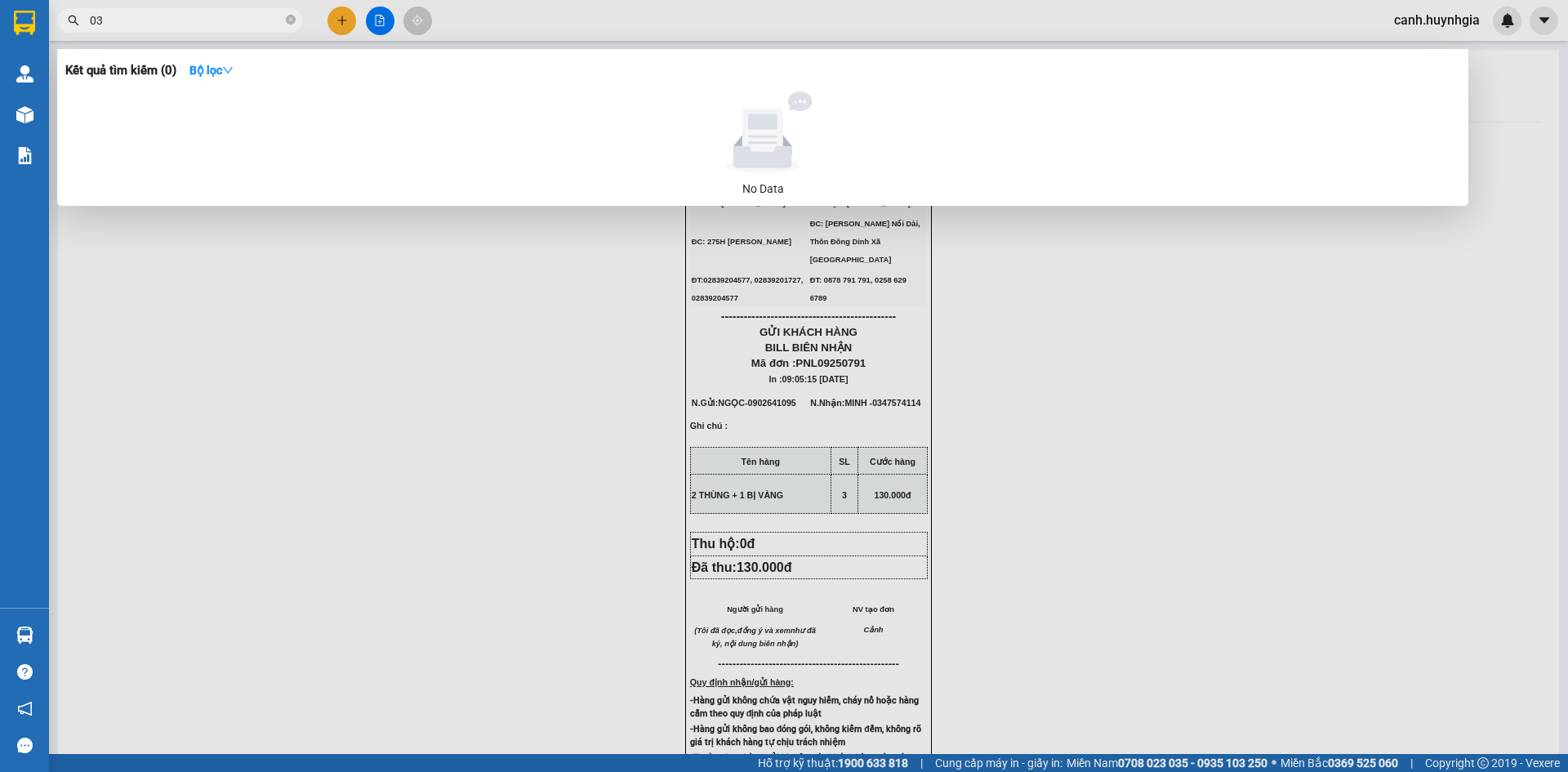
type input "0"
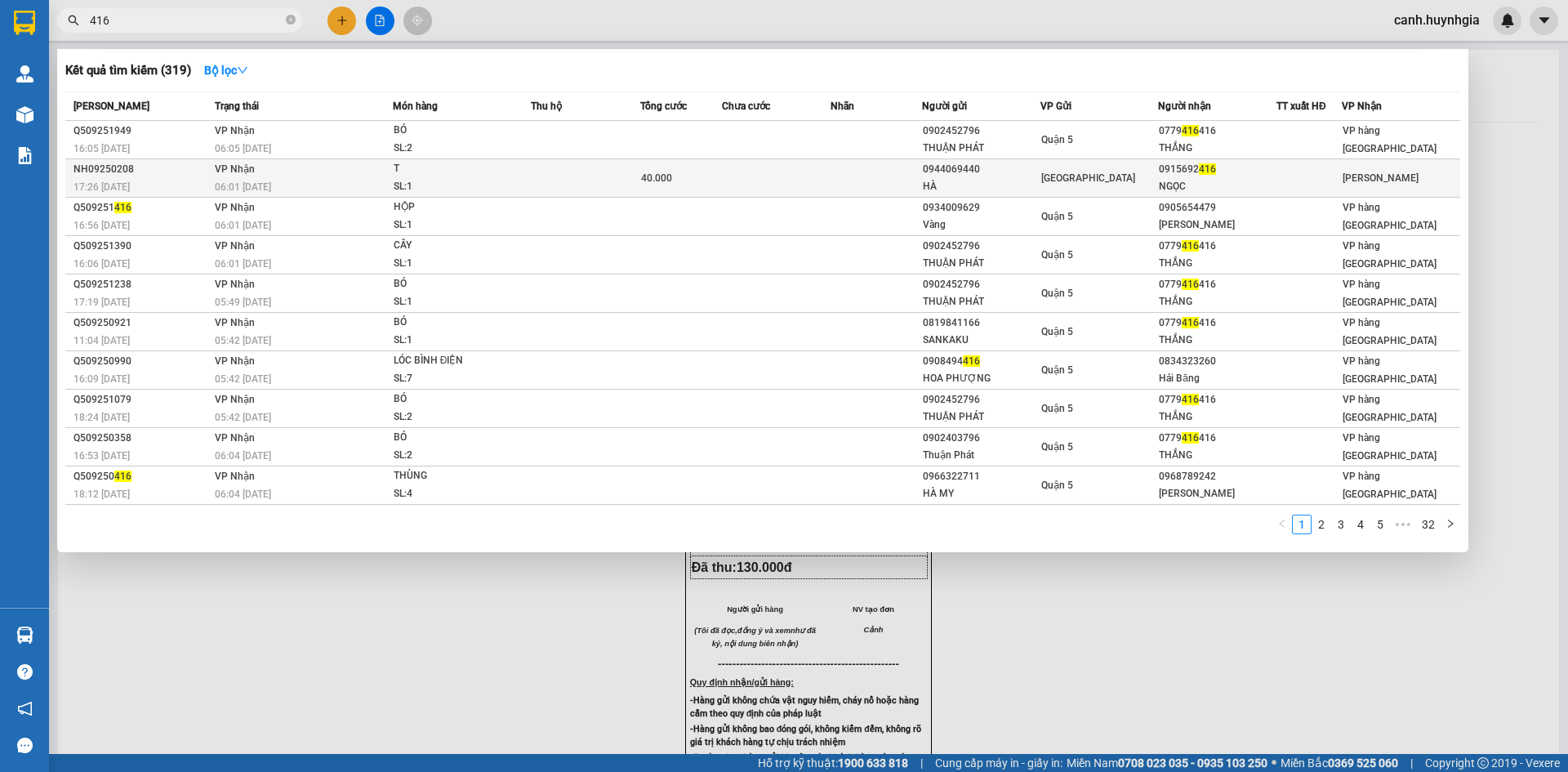
type input "416"
click at [1174, 181] on div "NGỌC" at bounding box center [1217, 186] width 117 height 17
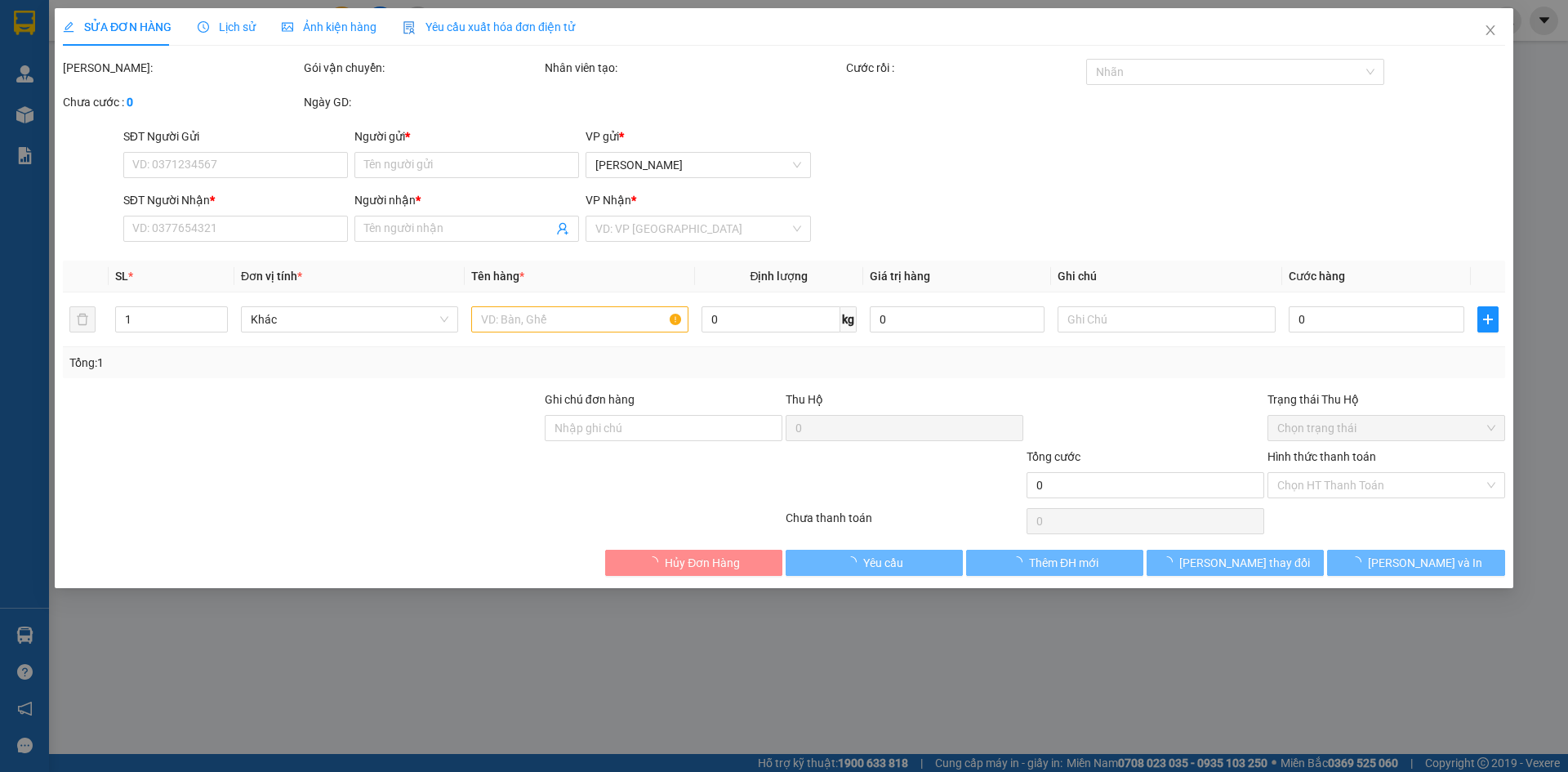
type input "0944069440"
type input "HÀ"
type input "0915692416"
type input "NGỌC"
type input "40.000"
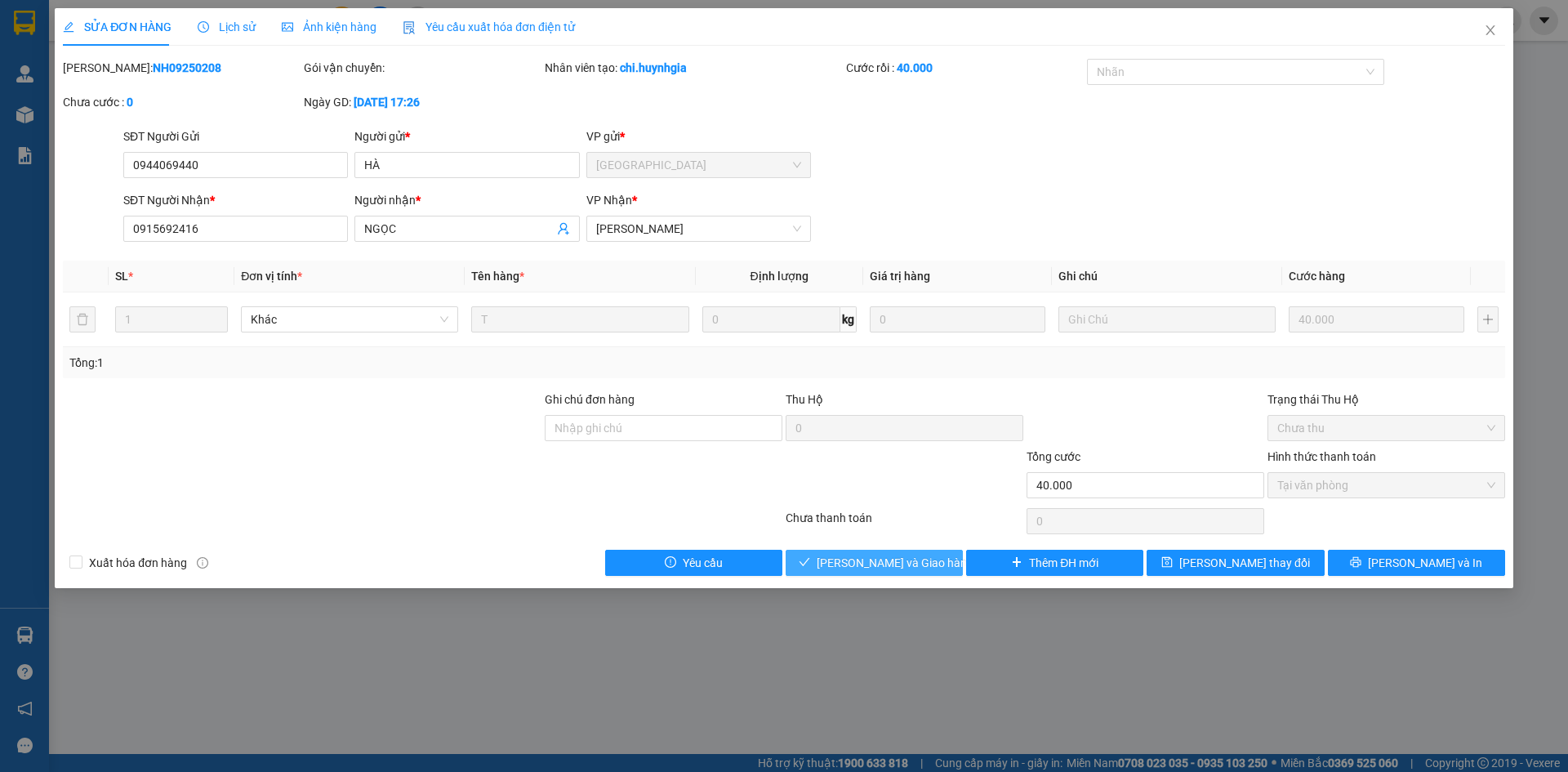
click at [884, 568] on span "[PERSON_NAME] và Giao hàng" at bounding box center [895, 563] width 157 height 18
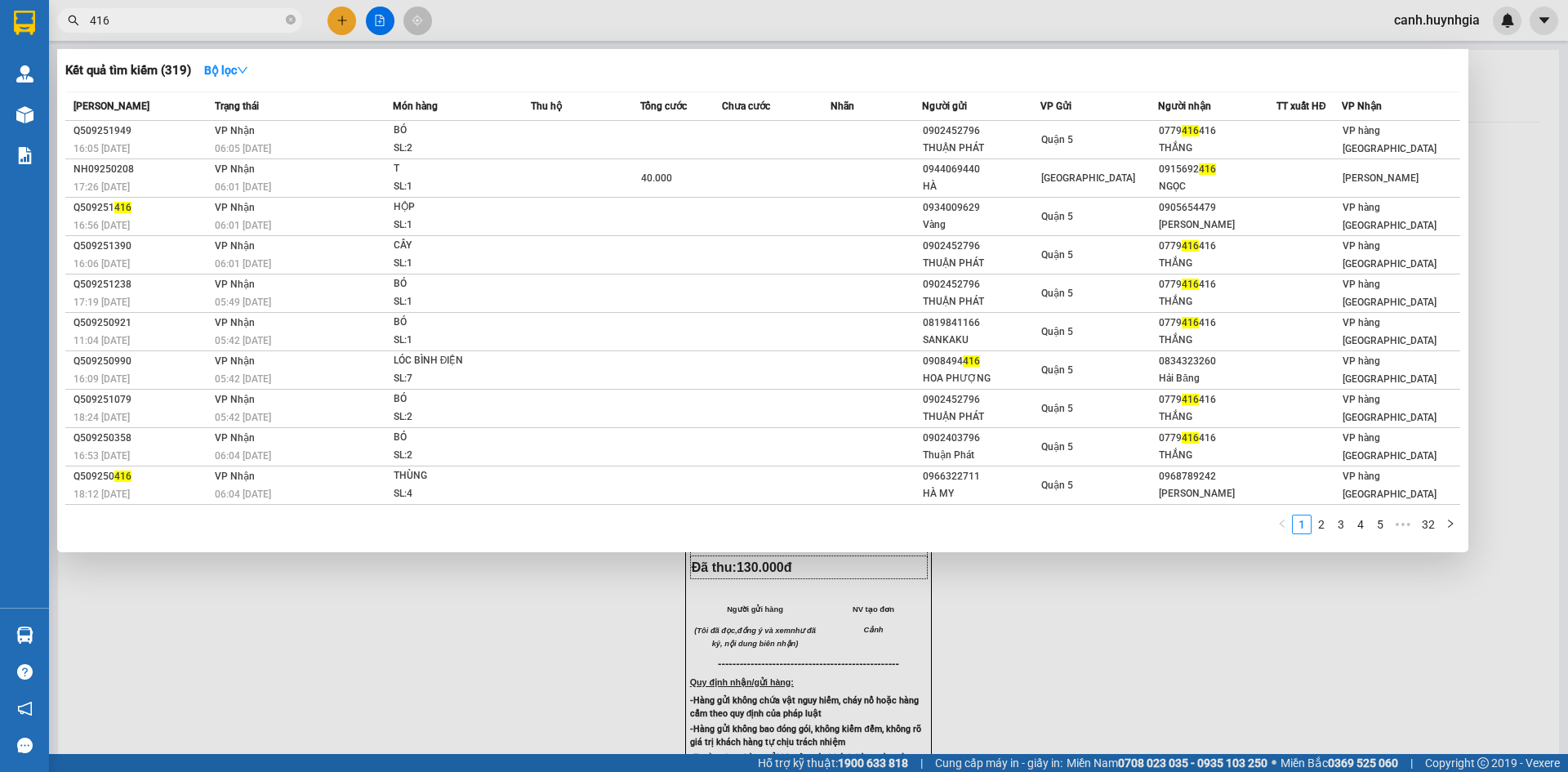
drag, startPoint x: 117, startPoint y: 17, endPoint x: 65, endPoint y: 35, distance: 55.0
click at [65, 35] on div "Kết quả tìm kiếm ( 319 ) Bộ lọc Mã ĐH Trạng thái Món hàng Thu hộ Tổng cước Chưa…" at bounding box center [784, 20] width 1568 height 41
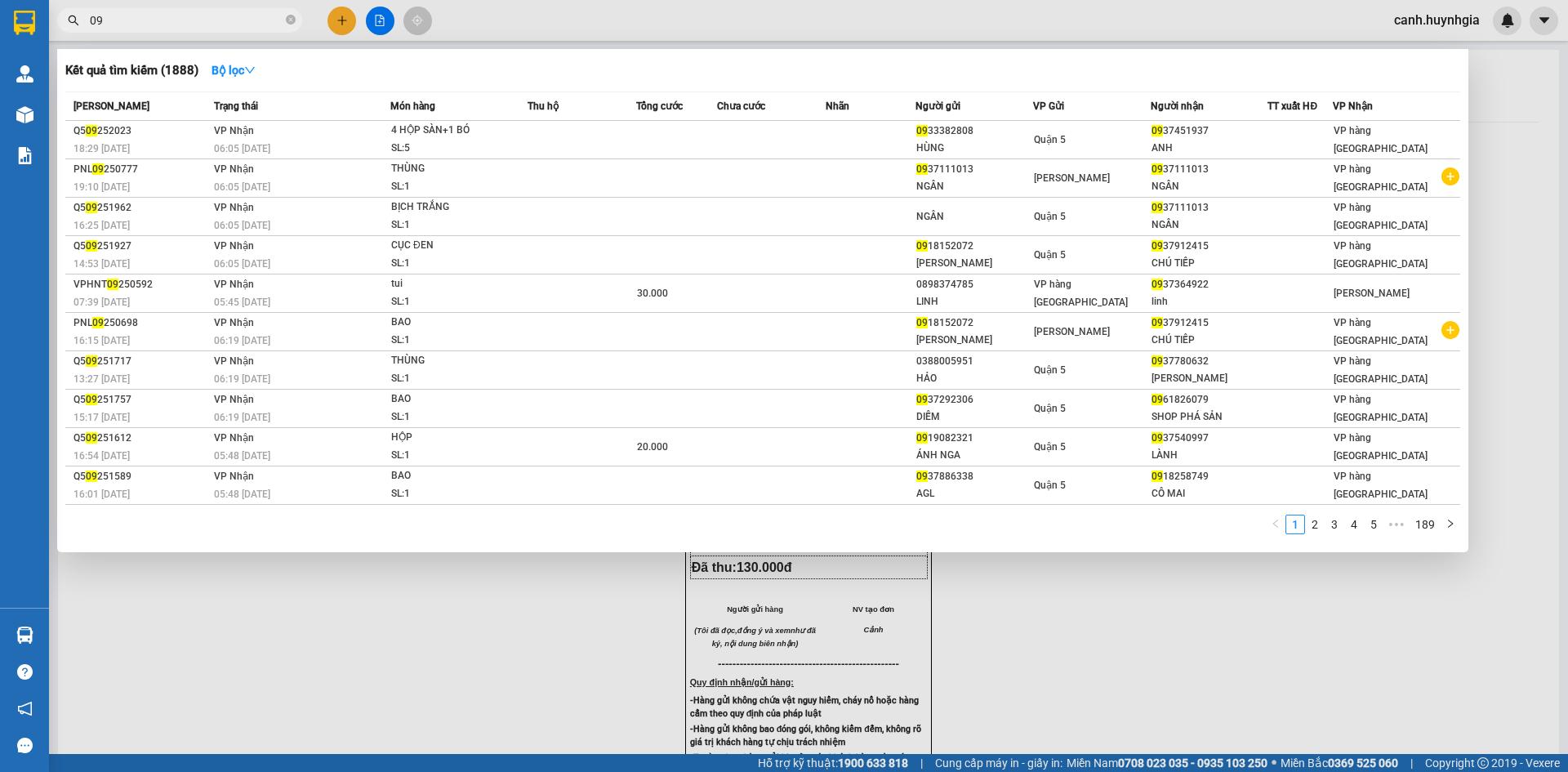
type input "0"
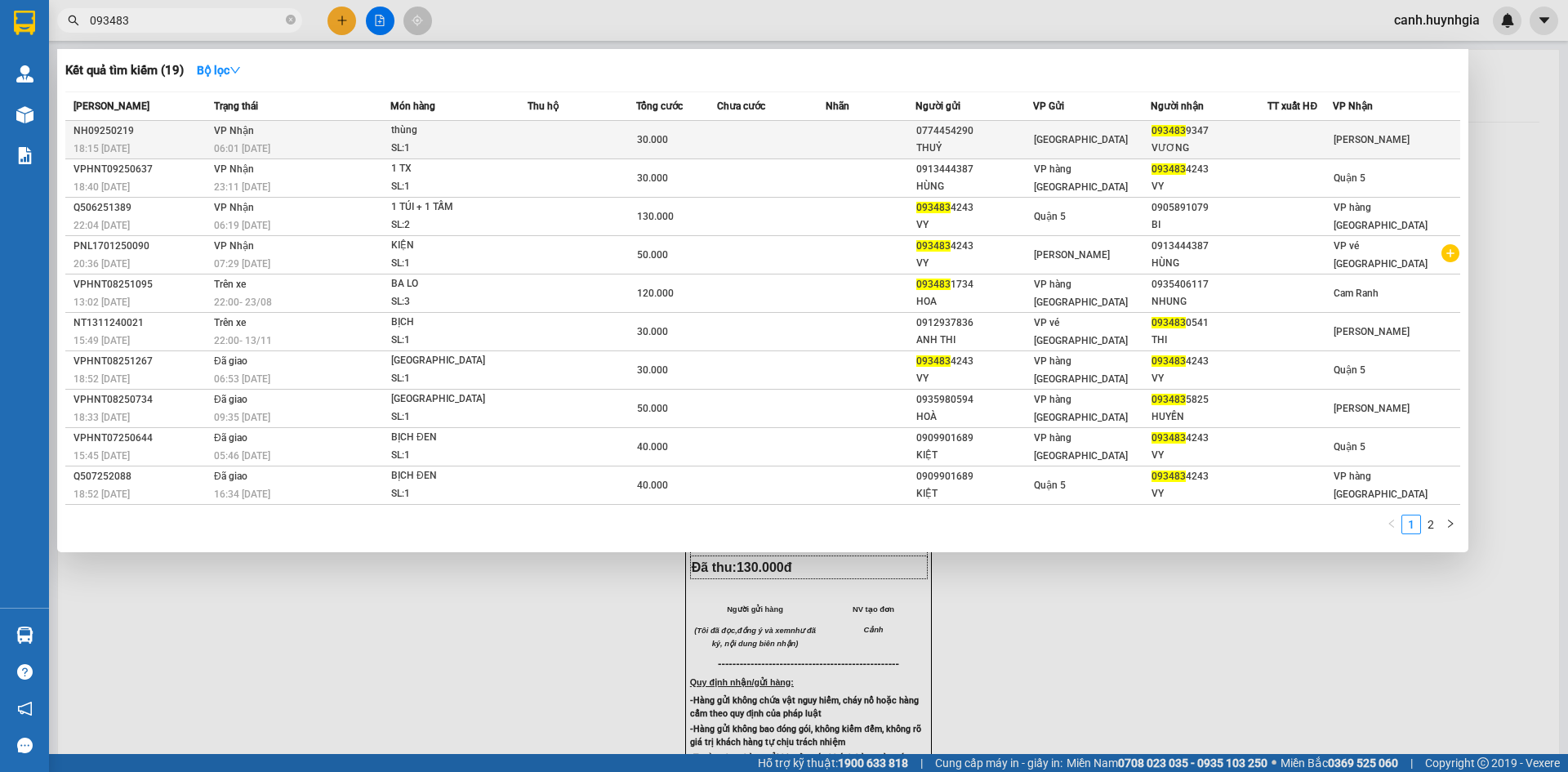
type input "093483"
click at [1235, 131] on div "093483 9347" at bounding box center [1209, 131] width 116 height 17
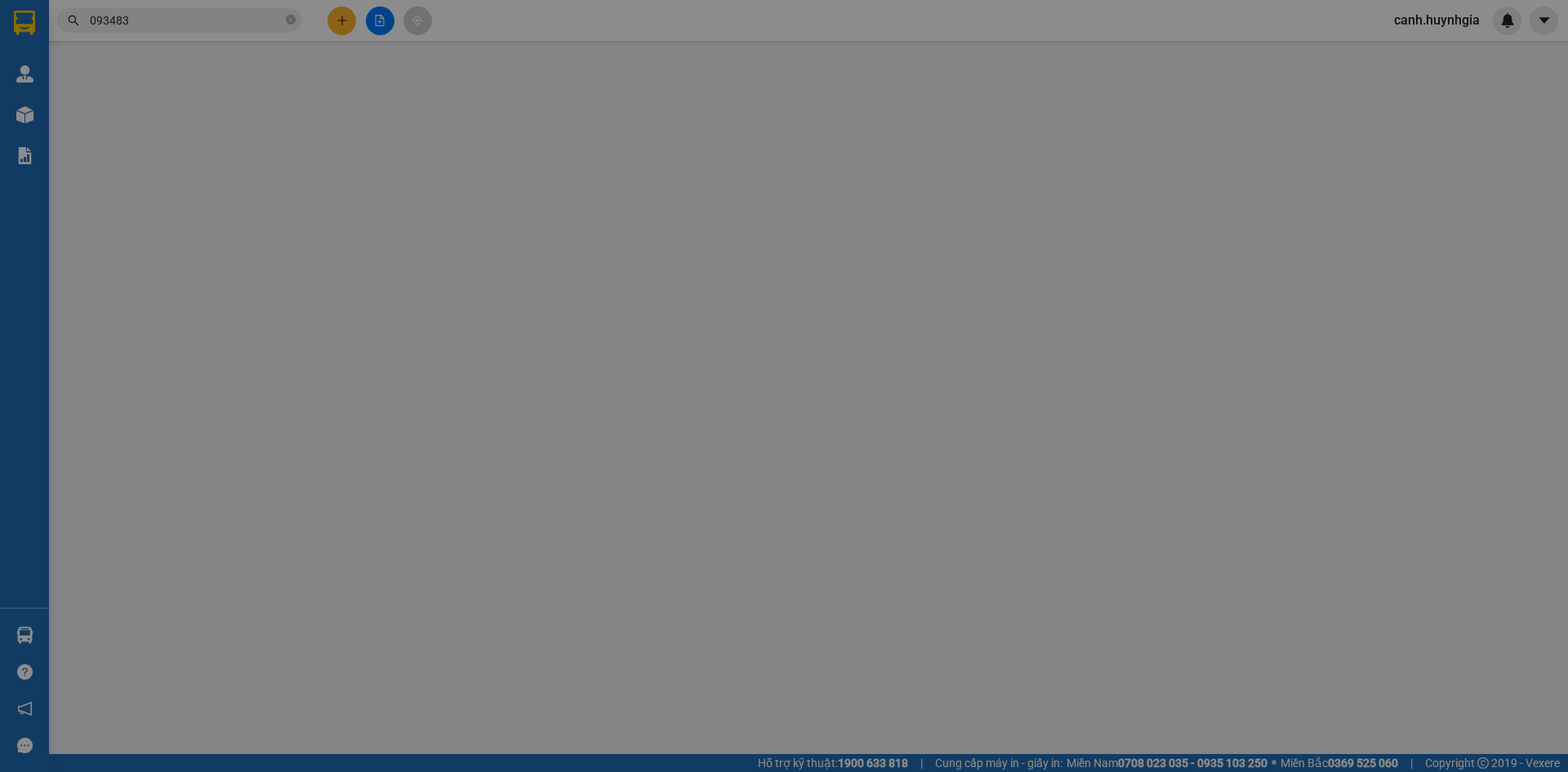
type input "0774454290"
type input "THUỶ"
type input "0934839347"
type input "VƯƠNG"
type input "30.000"
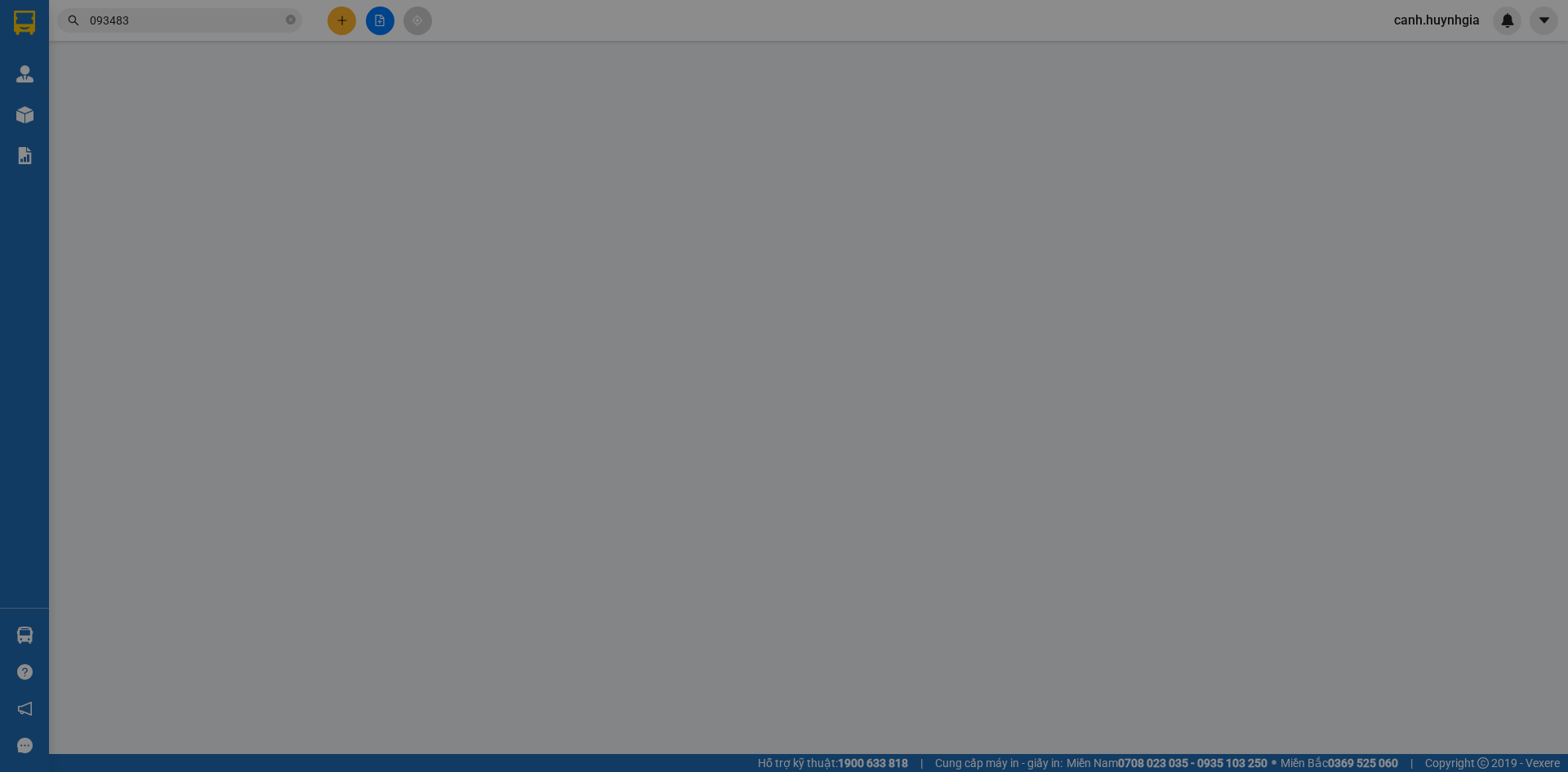
type input "0"
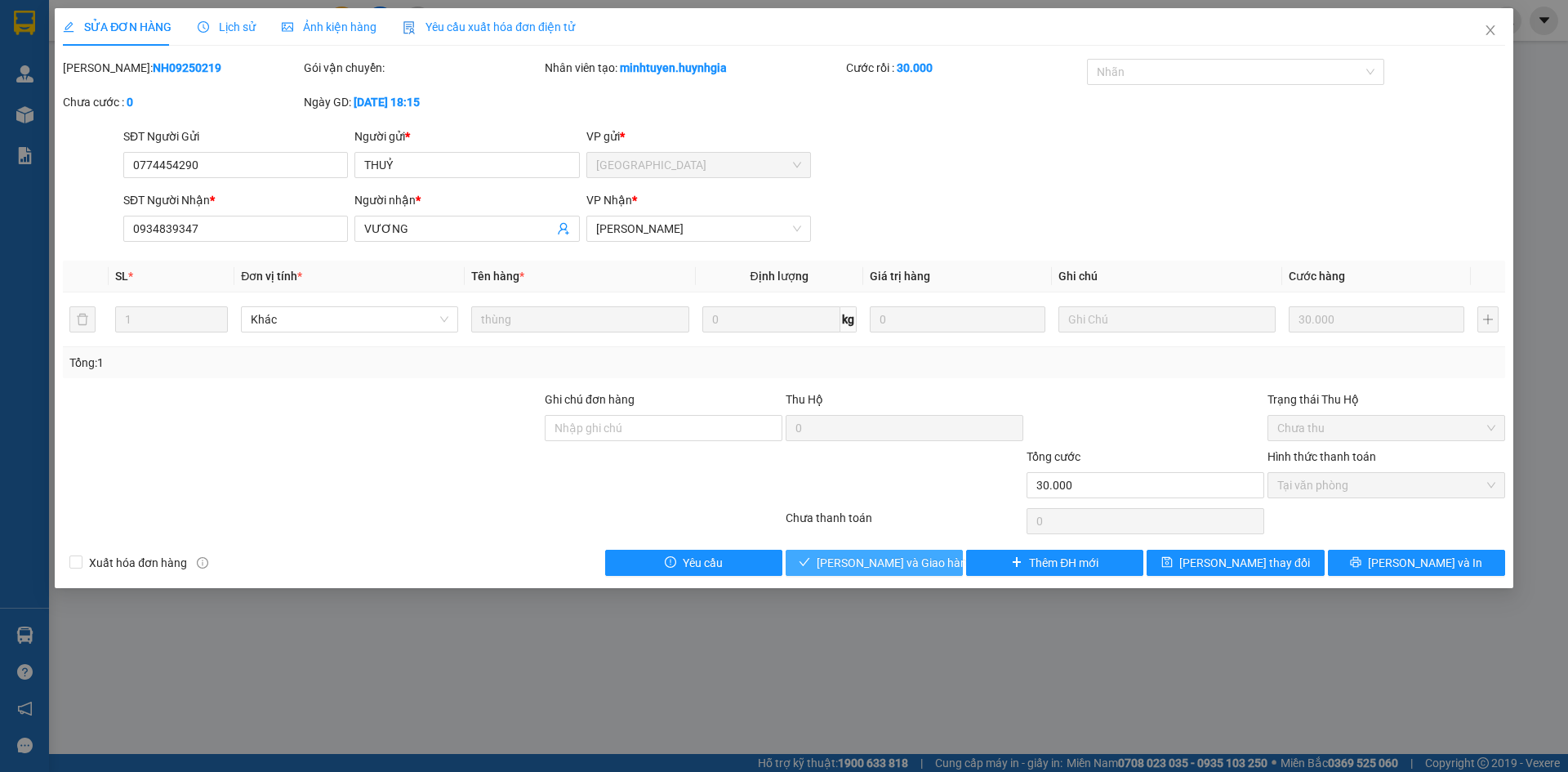
click at [914, 559] on span "[PERSON_NAME] và Giao hàng" at bounding box center [895, 563] width 157 height 18
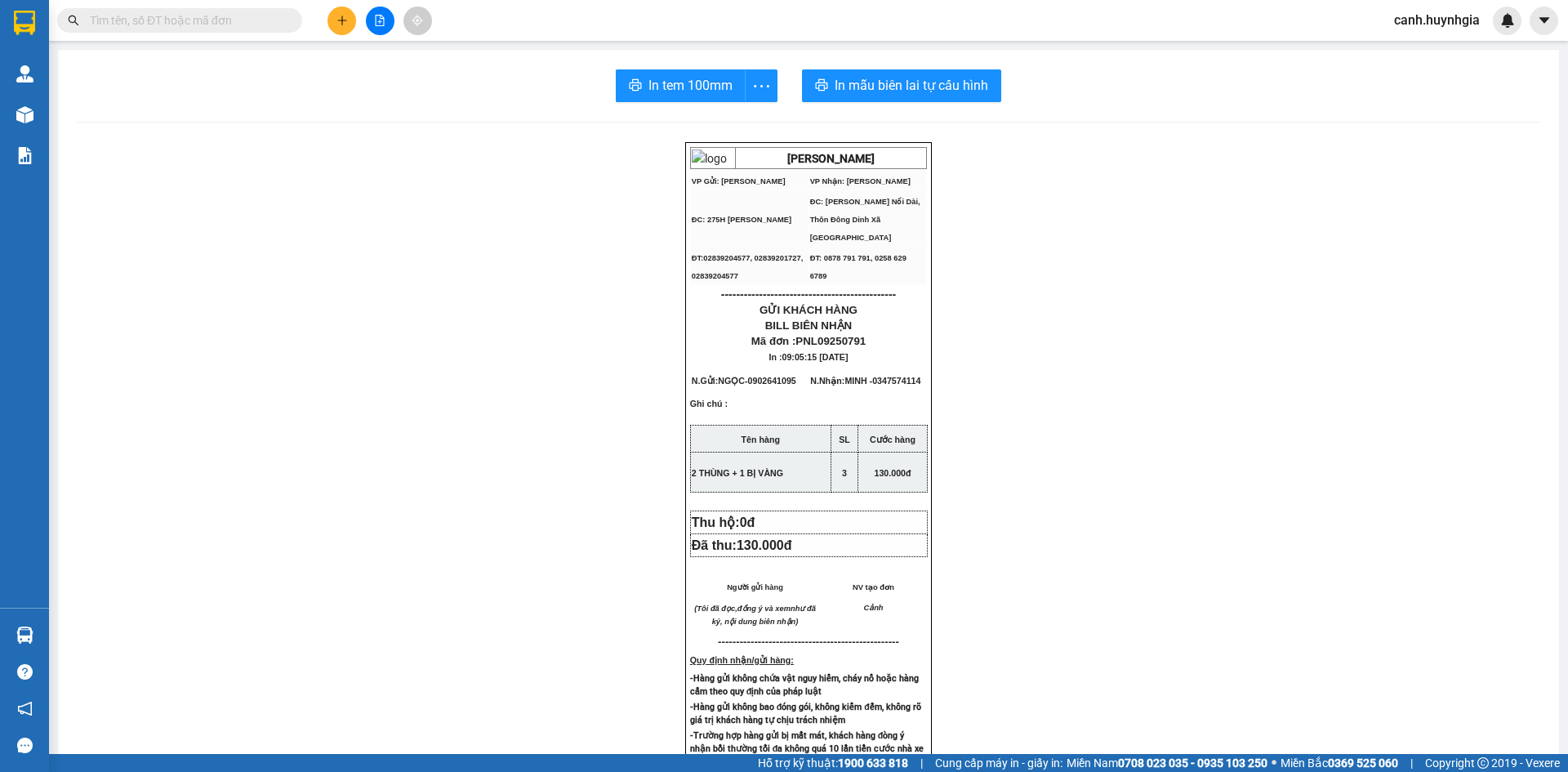
drag, startPoint x: 153, startPoint y: 20, endPoint x: 80, endPoint y: 37, distance: 75.0
click at [80, 37] on div "Kết quả tìm kiếm ( 19 ) Bộ lọc Mã ĐH Trạng thái Món hàng Thu hộ Tổng cước Chưa …" at bounding box center [784, 20] width 1568 height 41
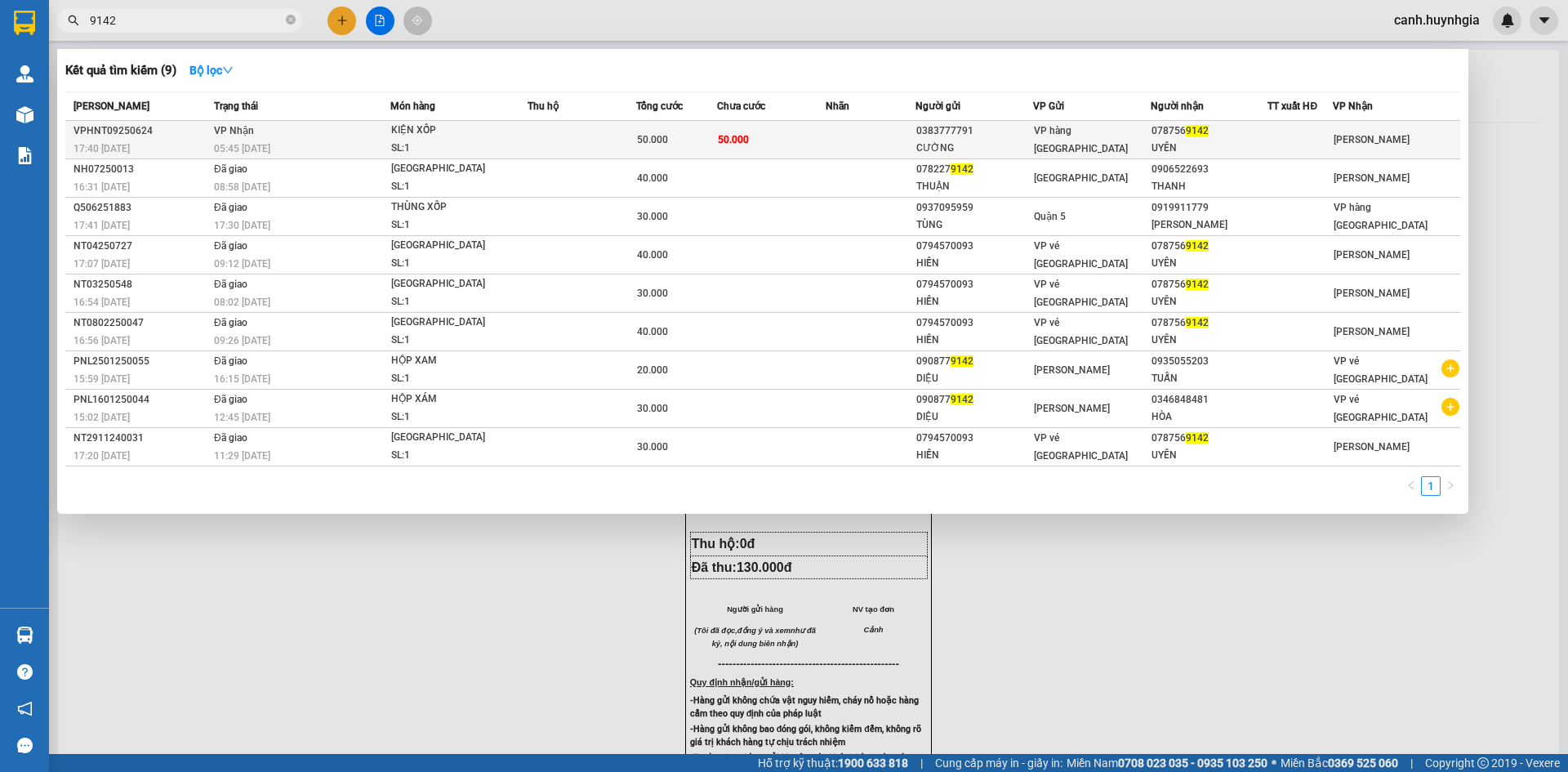
type input "9142"
click at [1185, 144] on div "UYÊN" at bounding box center [1209, 148] width 116 height 17
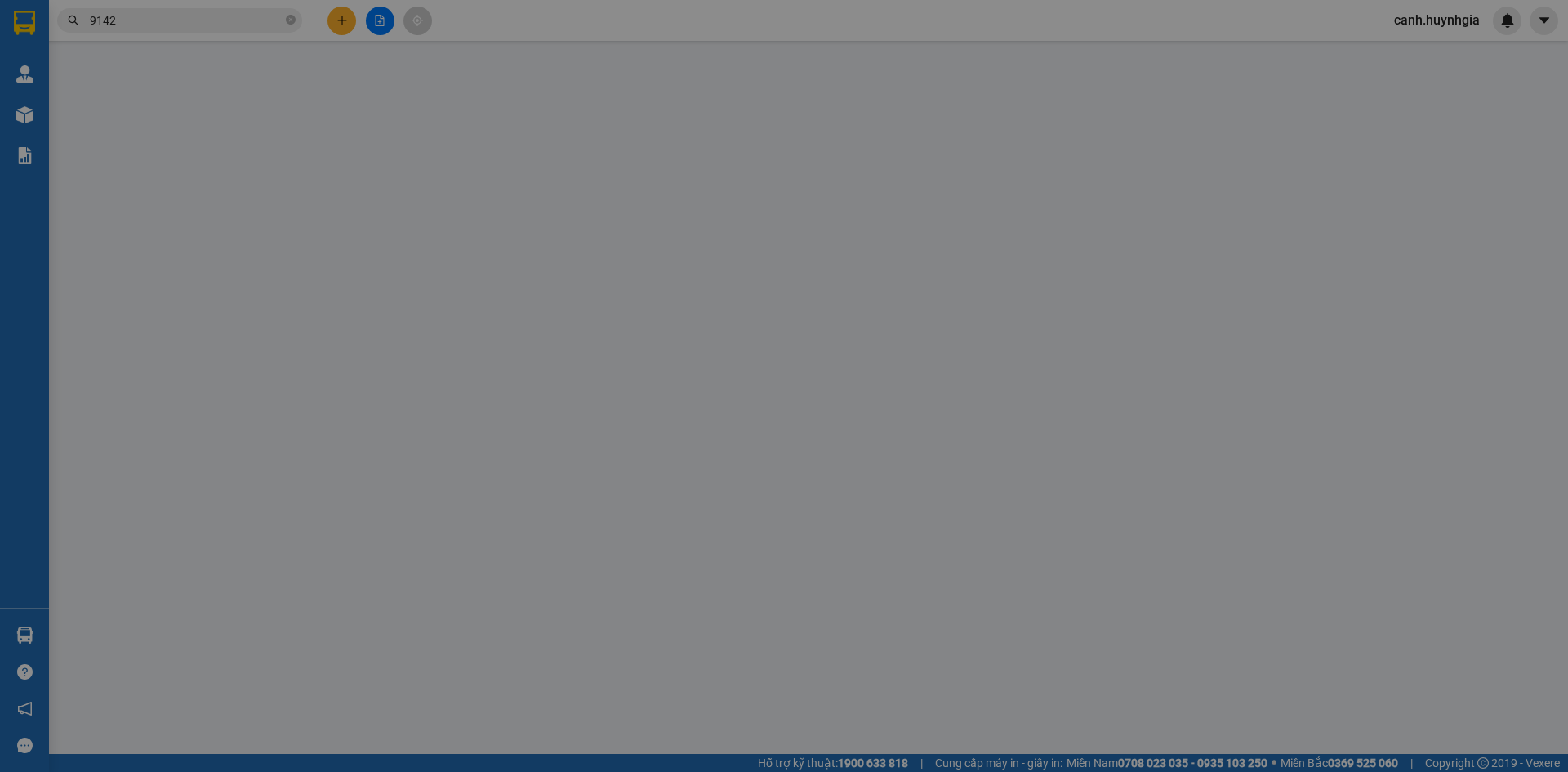
type input "0383777791"
type input "CƯỜNG"
type input "0787569142"
type input "UYÊN"
type input "50.000"
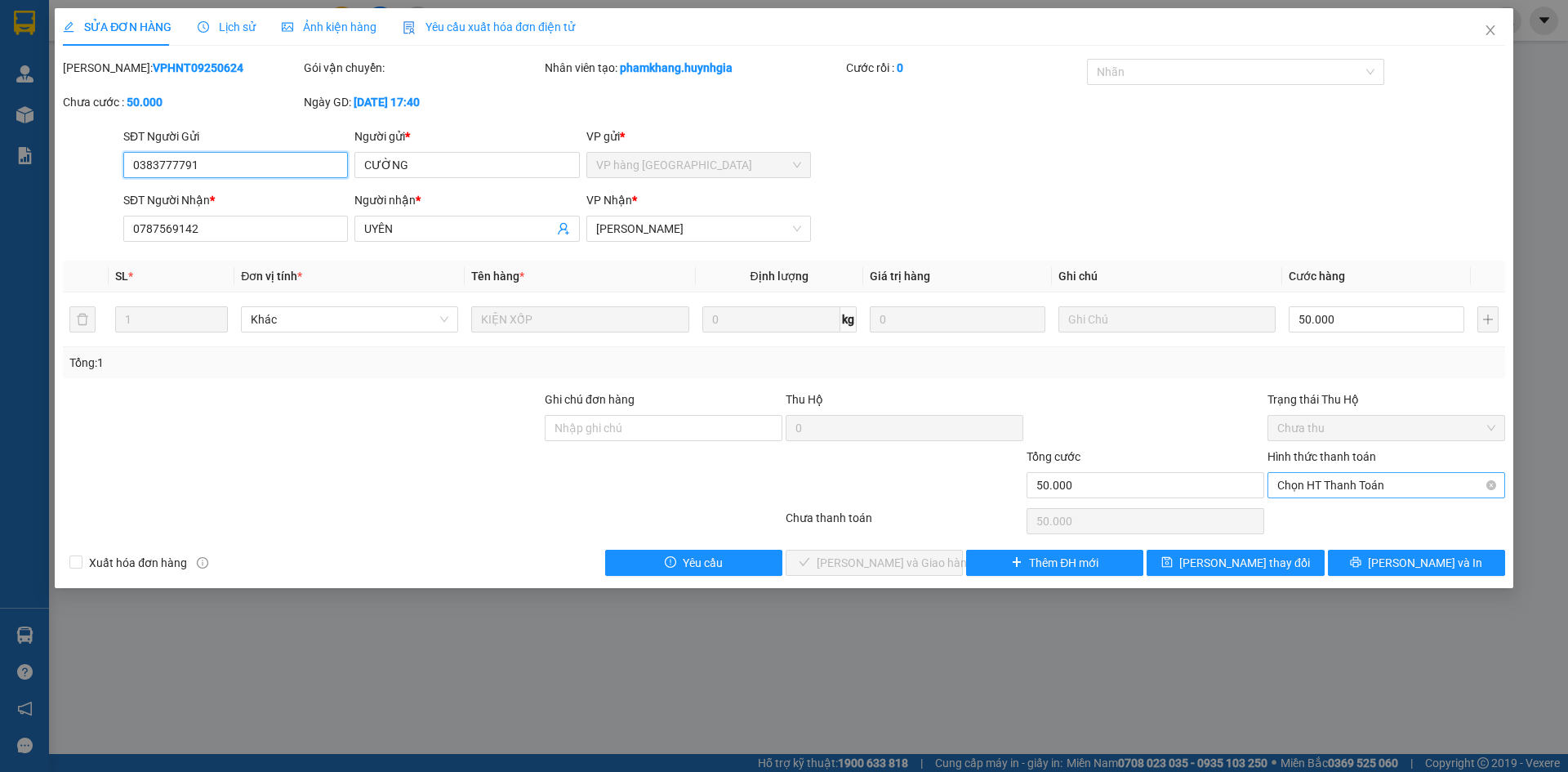
click at [1311, 488] on span "Chọn HT Thanh Toán" at bounding box center [1387, 486] width 219 height 24
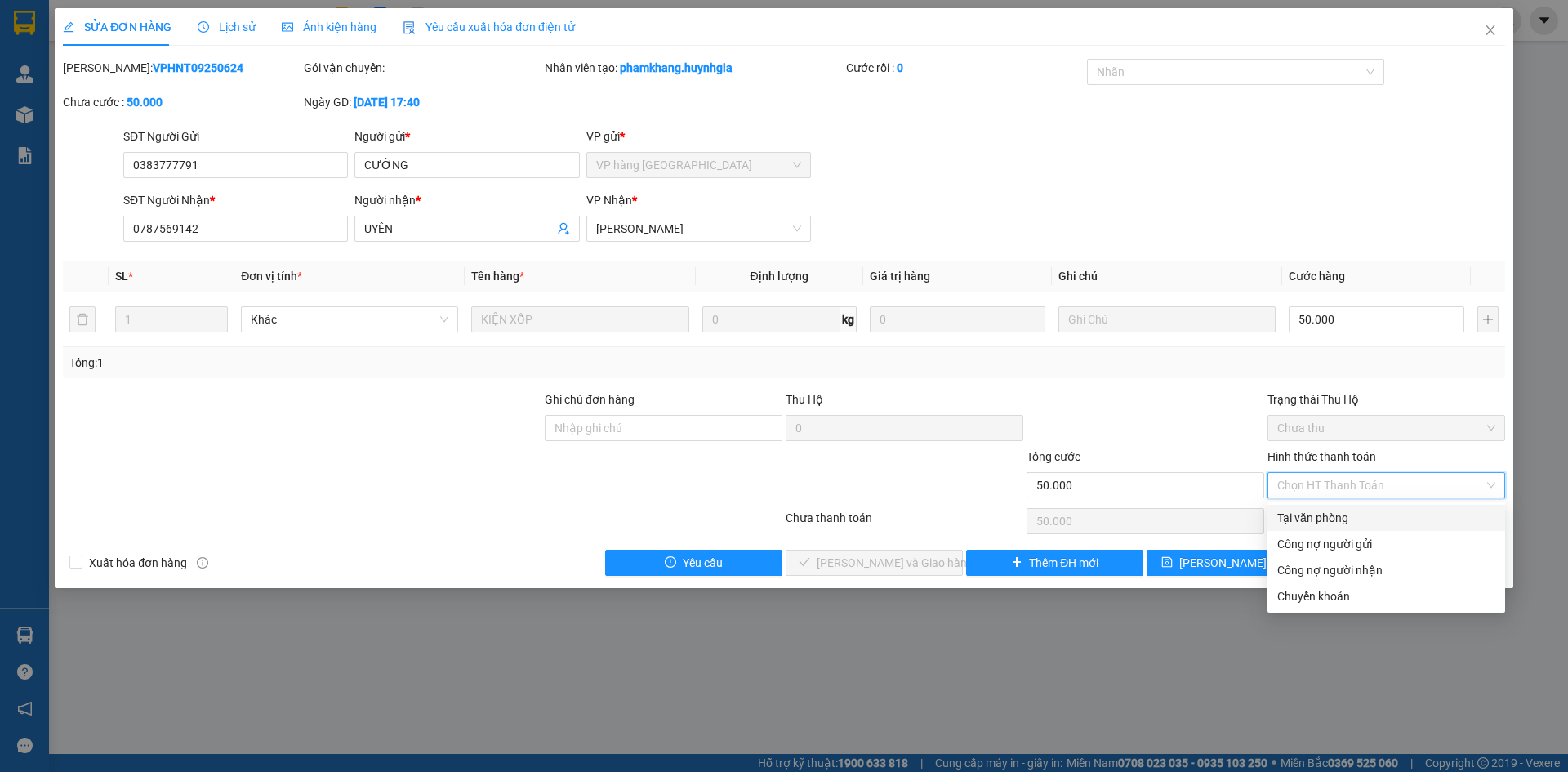
drag, startPoint x: 1314, startPoint y: 513, endPoint x: 1222, endPoint y: 527, distance: 93.1
click at [1312, 515] on div "Tại văn phòng" at bounding box center [1387, 517] width 219 height 18
type input "0"
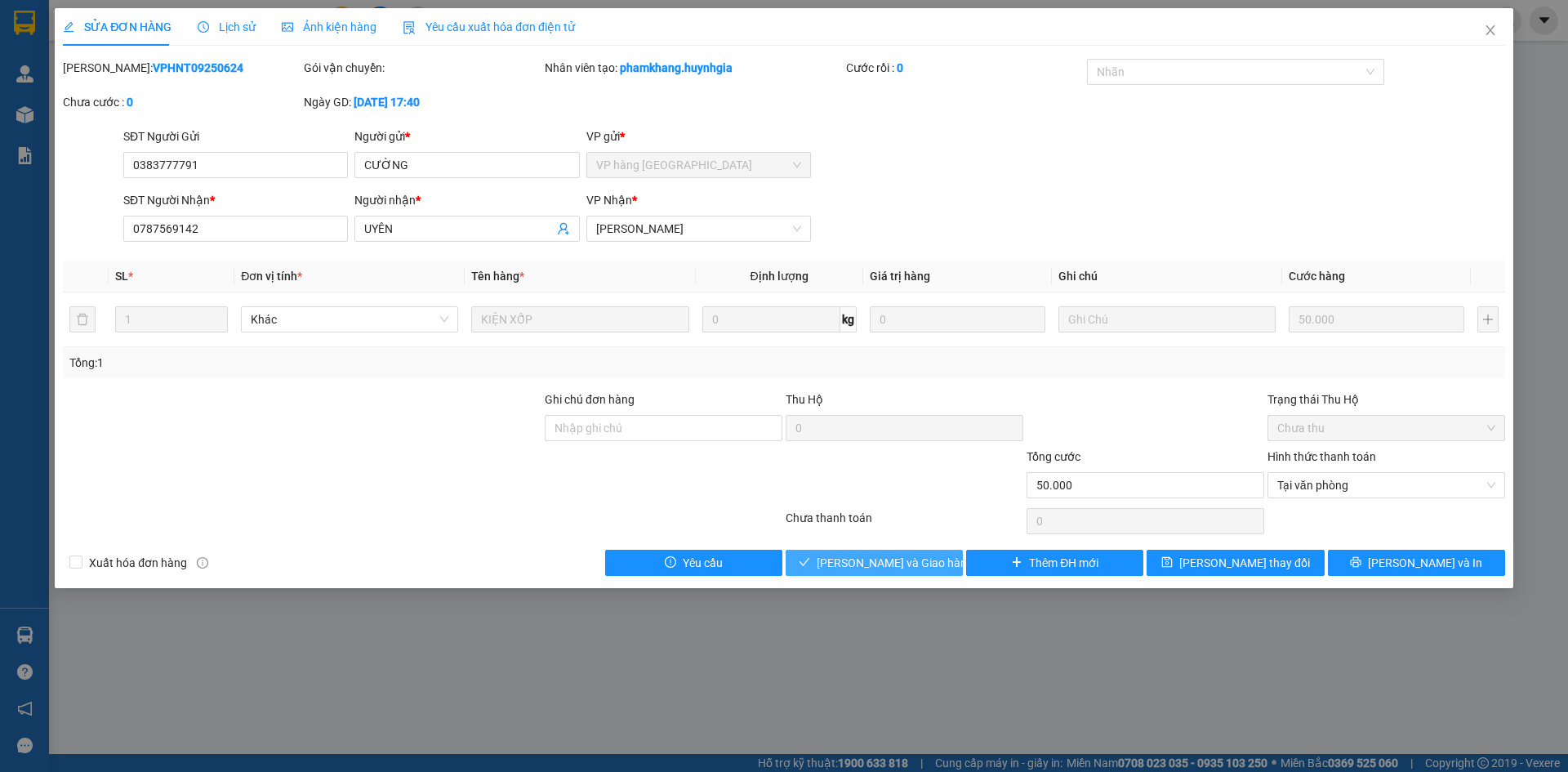
click at [924, 563] on span "[PERSON_NAME] và Giao hàng" at bounding box center [895, 563] width 157 height 18
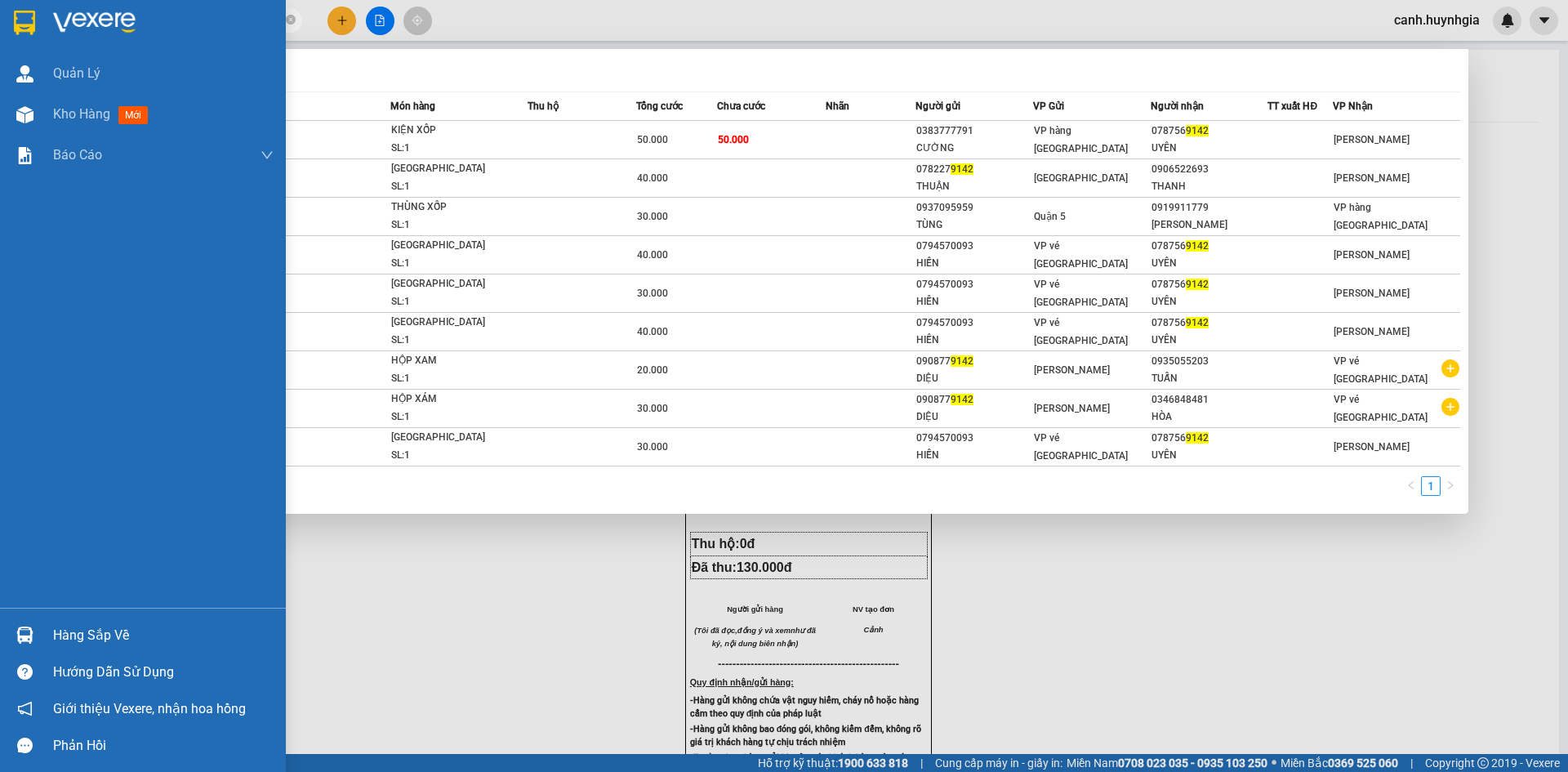
drag, startPoint x: 148, startPoint y: 16, endPoint x: 42, endPoint y: 28, distance: 106.7
click at [42, 28] on section "Kết quả tìm kiếm ( 9 ) Bộ lọc Mã ĐH Trạng thái Món hàng Thu hộ Tổng cước Chưa c…" at bounding box center [784, 386] width 1568 height 772
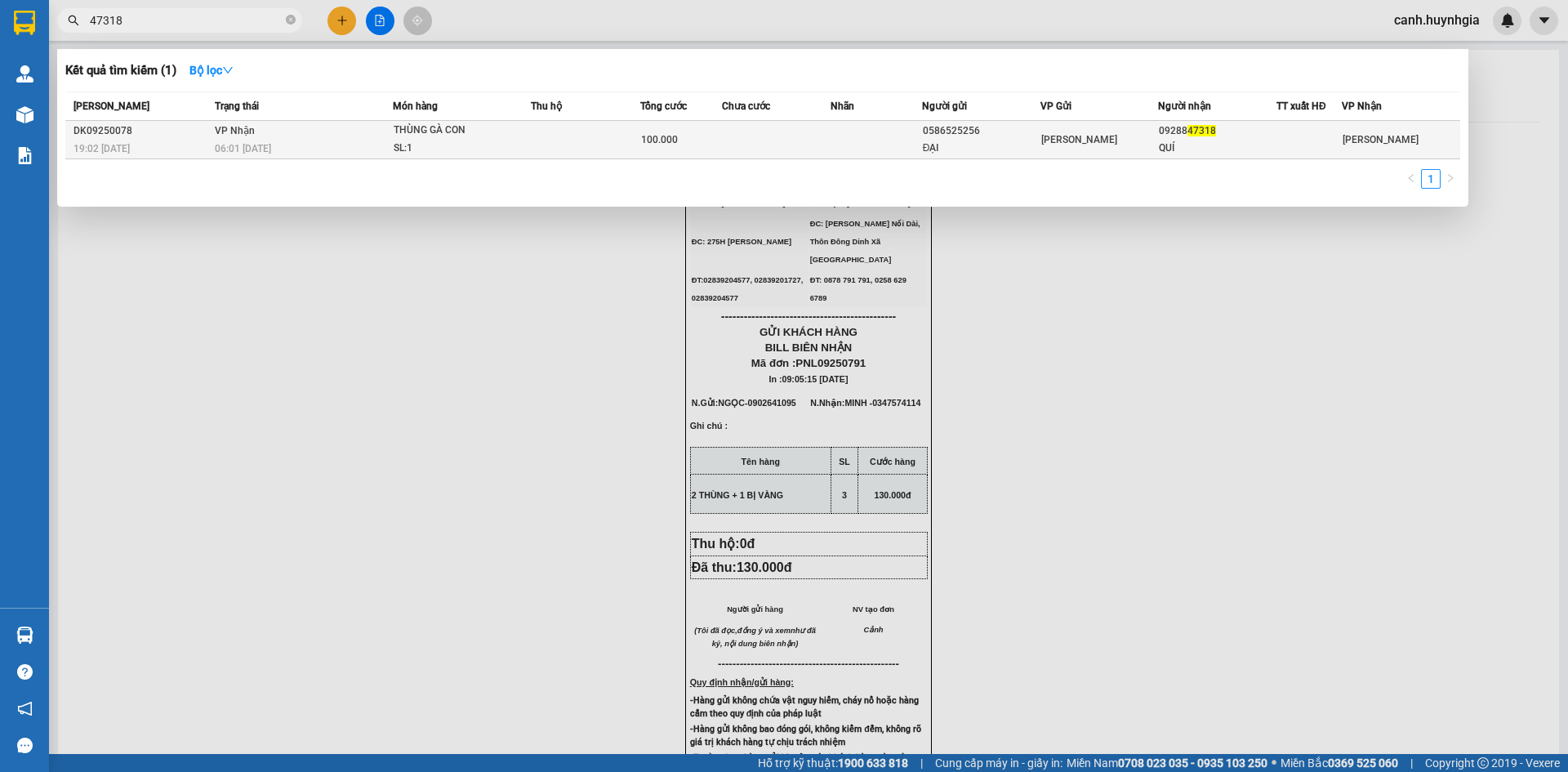
type input "47318"
click at [1157, 139] on div "[PERSON_NAME]" at bounding box center [1100, 140] width 117 height 18
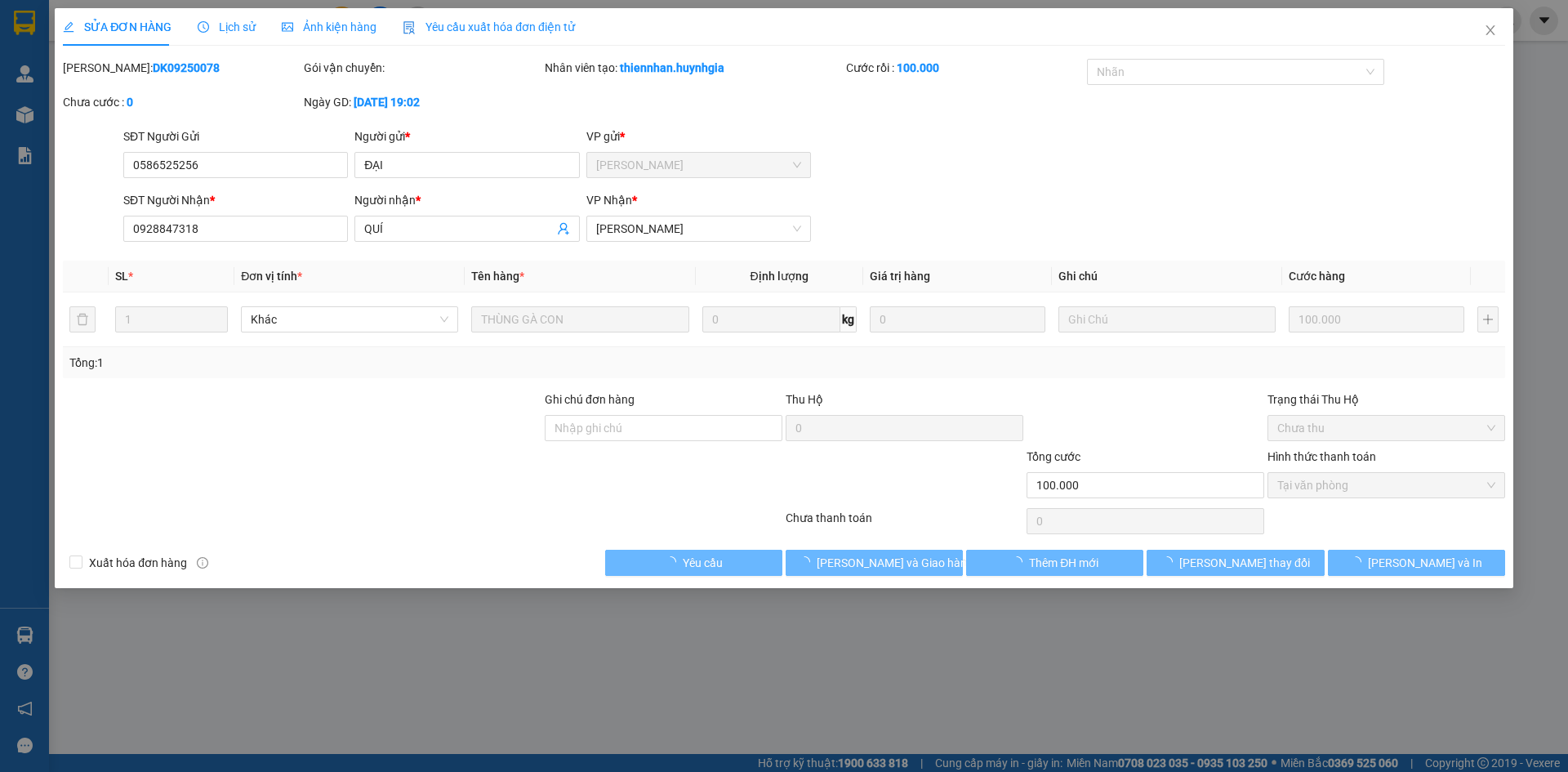
type input "0586525256"
type input "ĐẠI"
type input "0928847318"
type input "QUÍ"
type input "100.000"
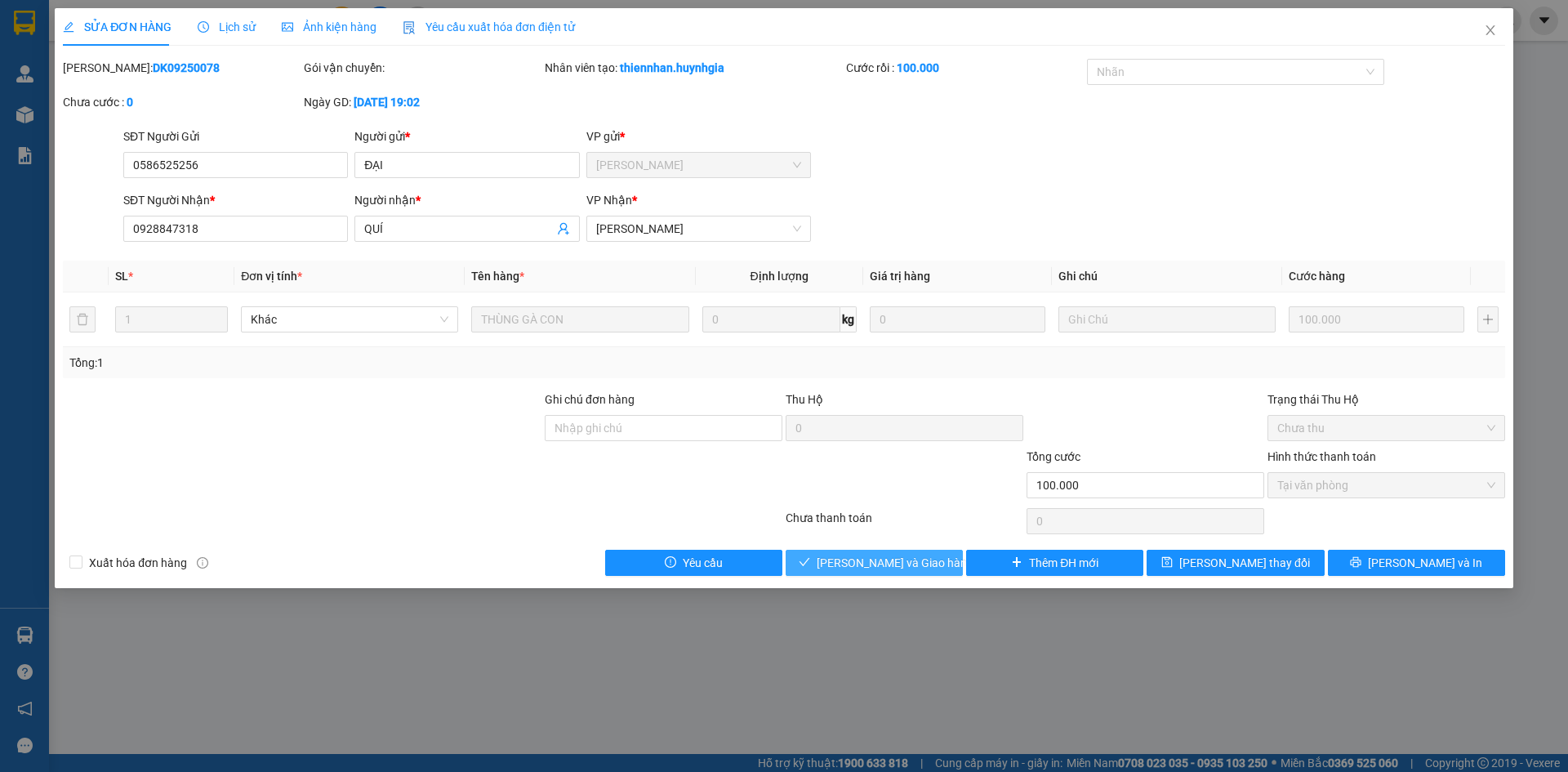
click at [883, 563] on span "[PERSON_NAME] và Giao hàng" at bounding box center [895, 563] width 157 height 18
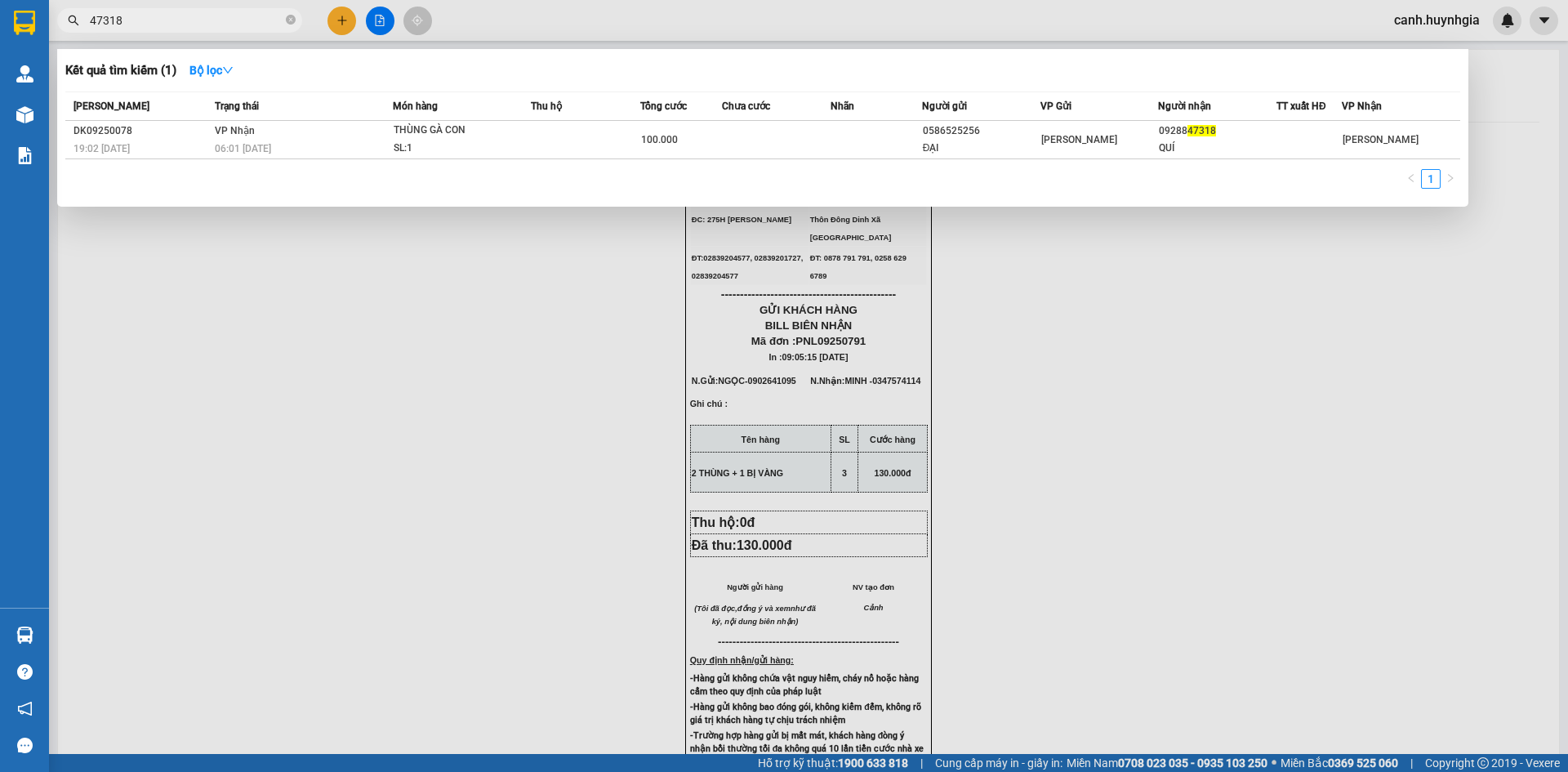
drag, startPoint x: 183, startPoint y: 25, endPoint x: 73, endPoint y: 30, distance: 110.1
click at [73, 30] on span "47318" at bounding box center [179, 20] width 246 height 24
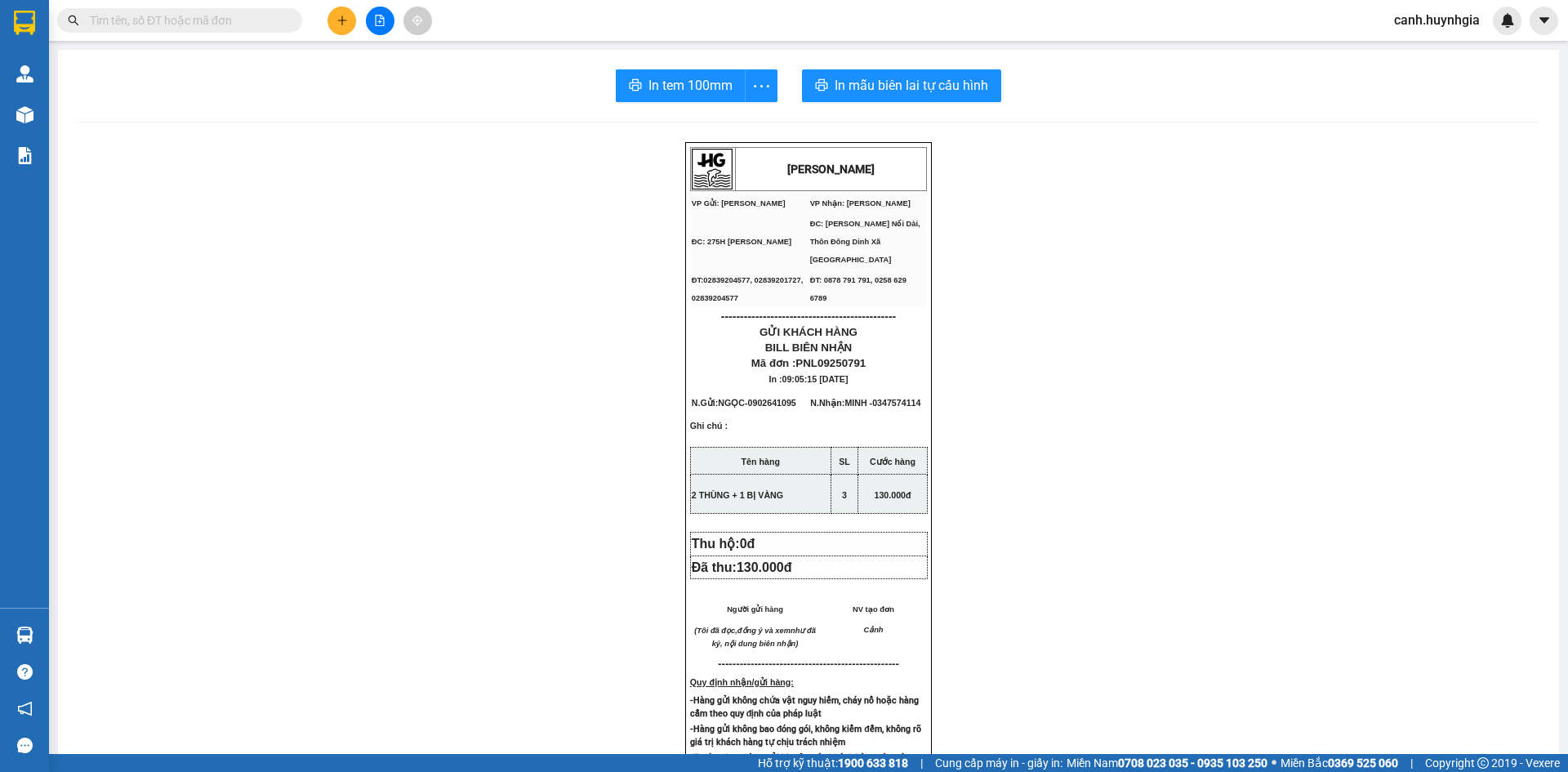
click at [224, 22] on input "text" at bounding box center [186, 20] width 193 height 18
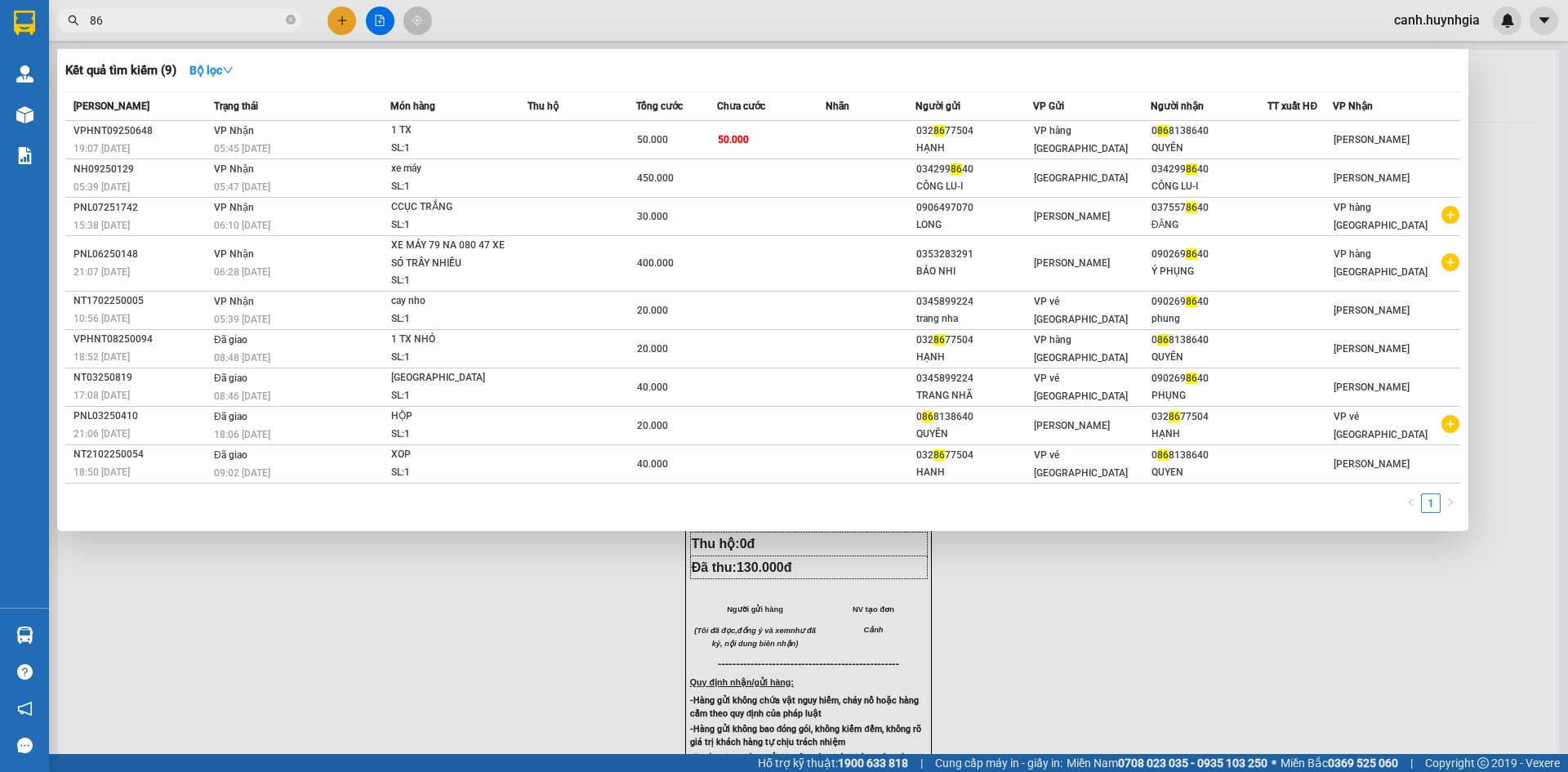
type input "8"
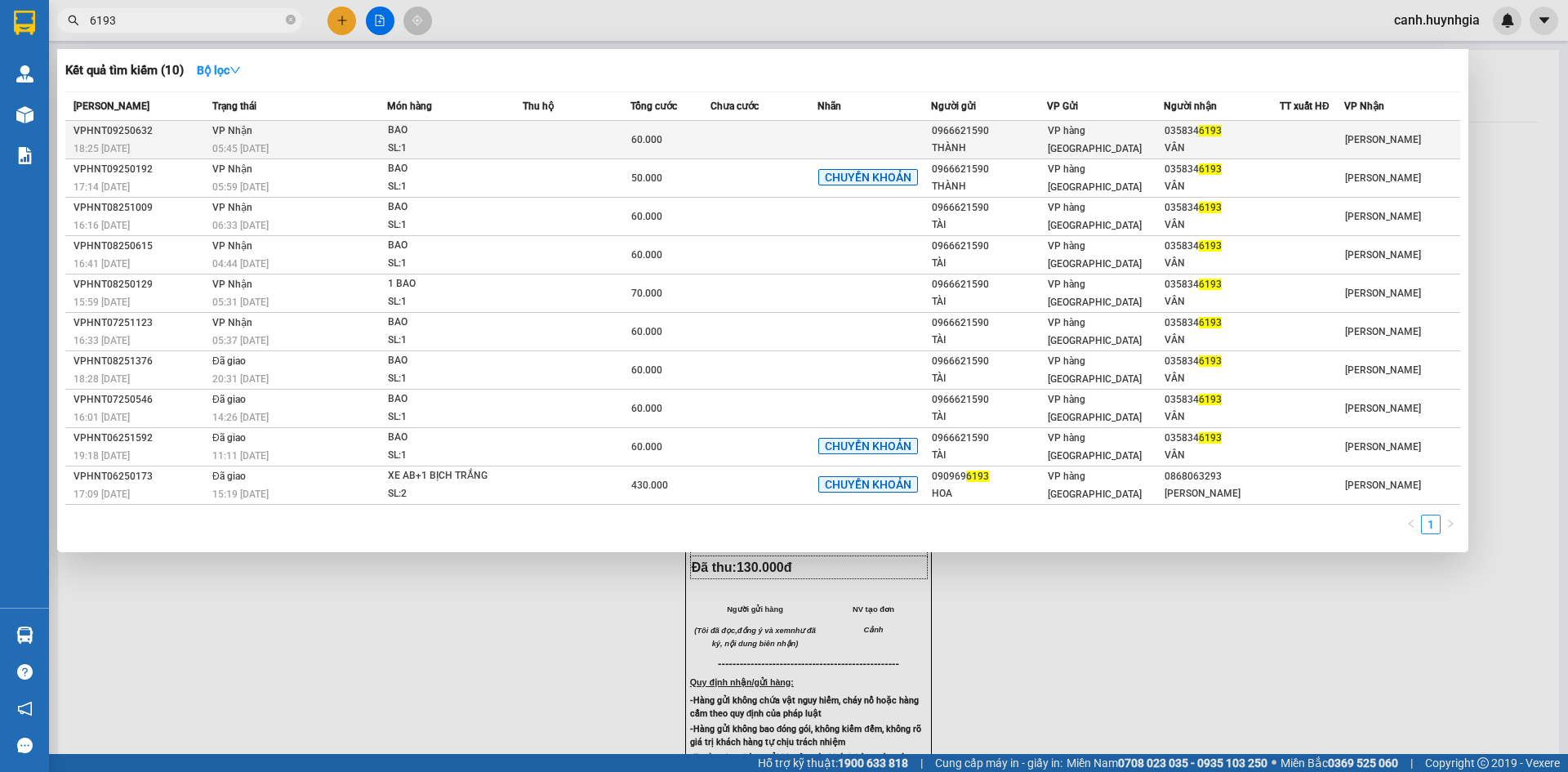
type input "6193"
click at [1123, 143] on span "VP hàng [GEOGRAPHIC_DATA]" at bounding box center [1095, 140] width 94 height 30
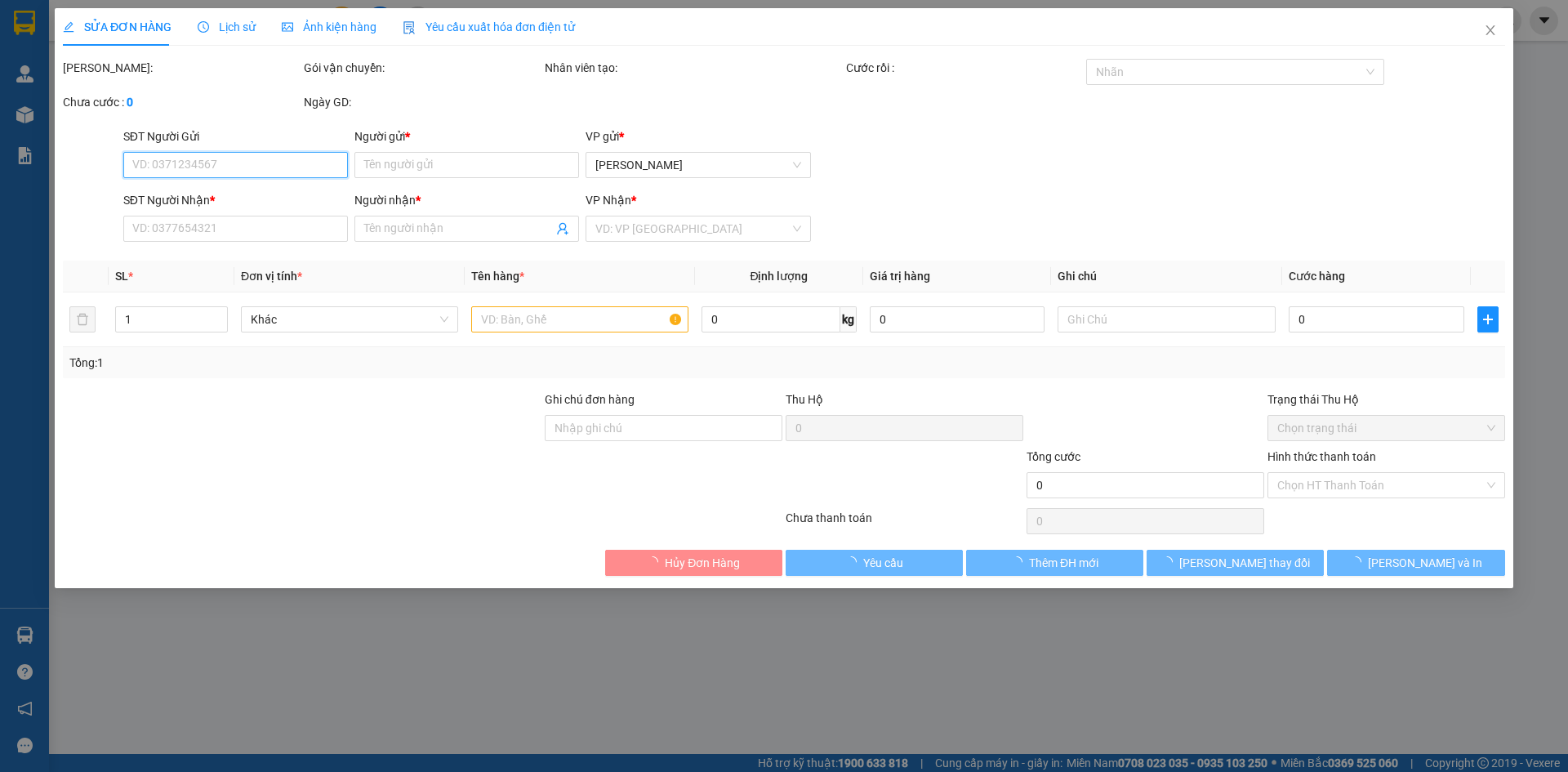
type input "0966621590"
type input "THÀNH"
type input "0358346193"
type input "VÂN"
type input "60.000"
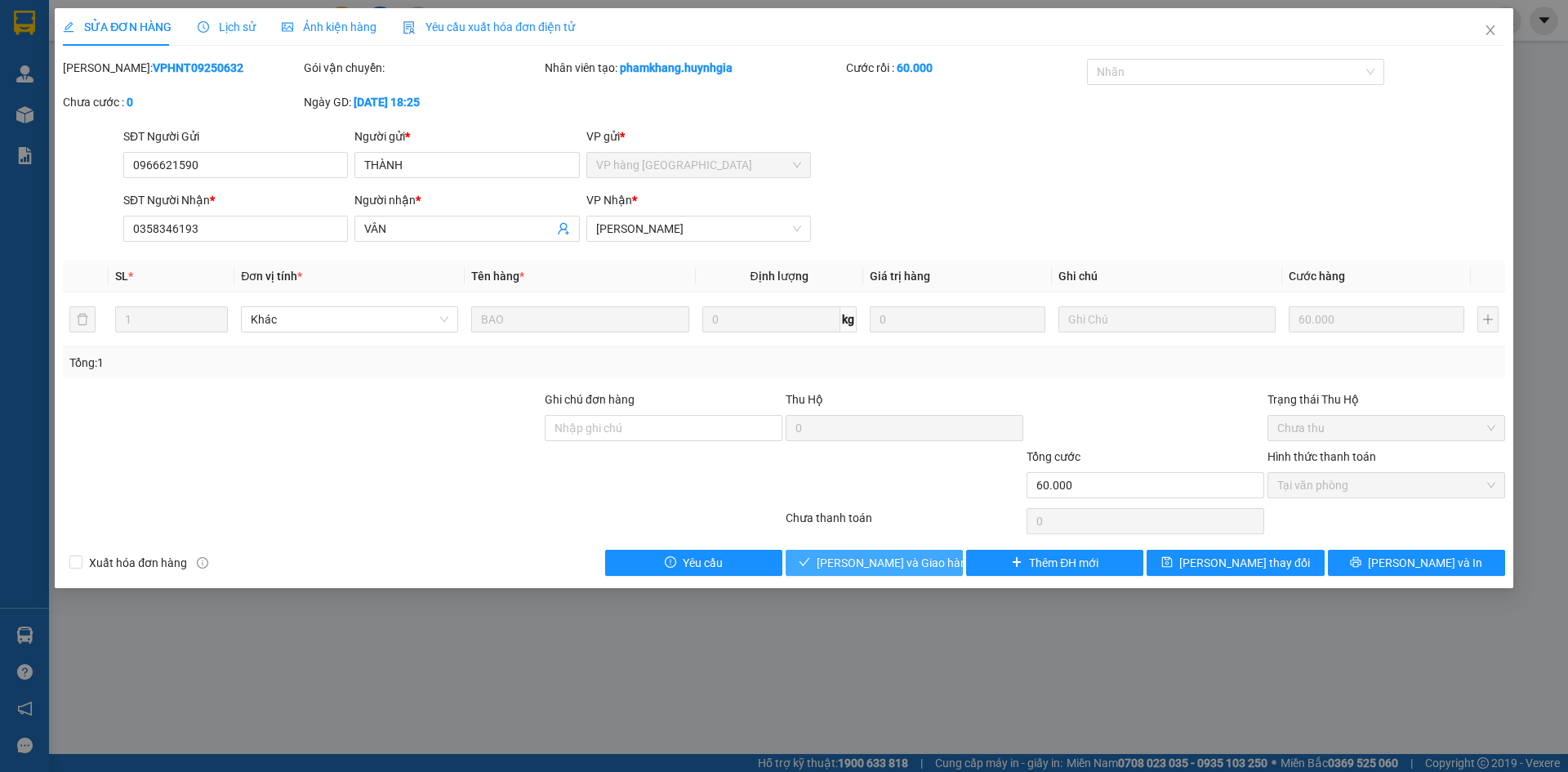
click at [899, 566] on span "[PERSON_NAME] và Giao hàng" at bounding box center [895, 563] width 157 height 18
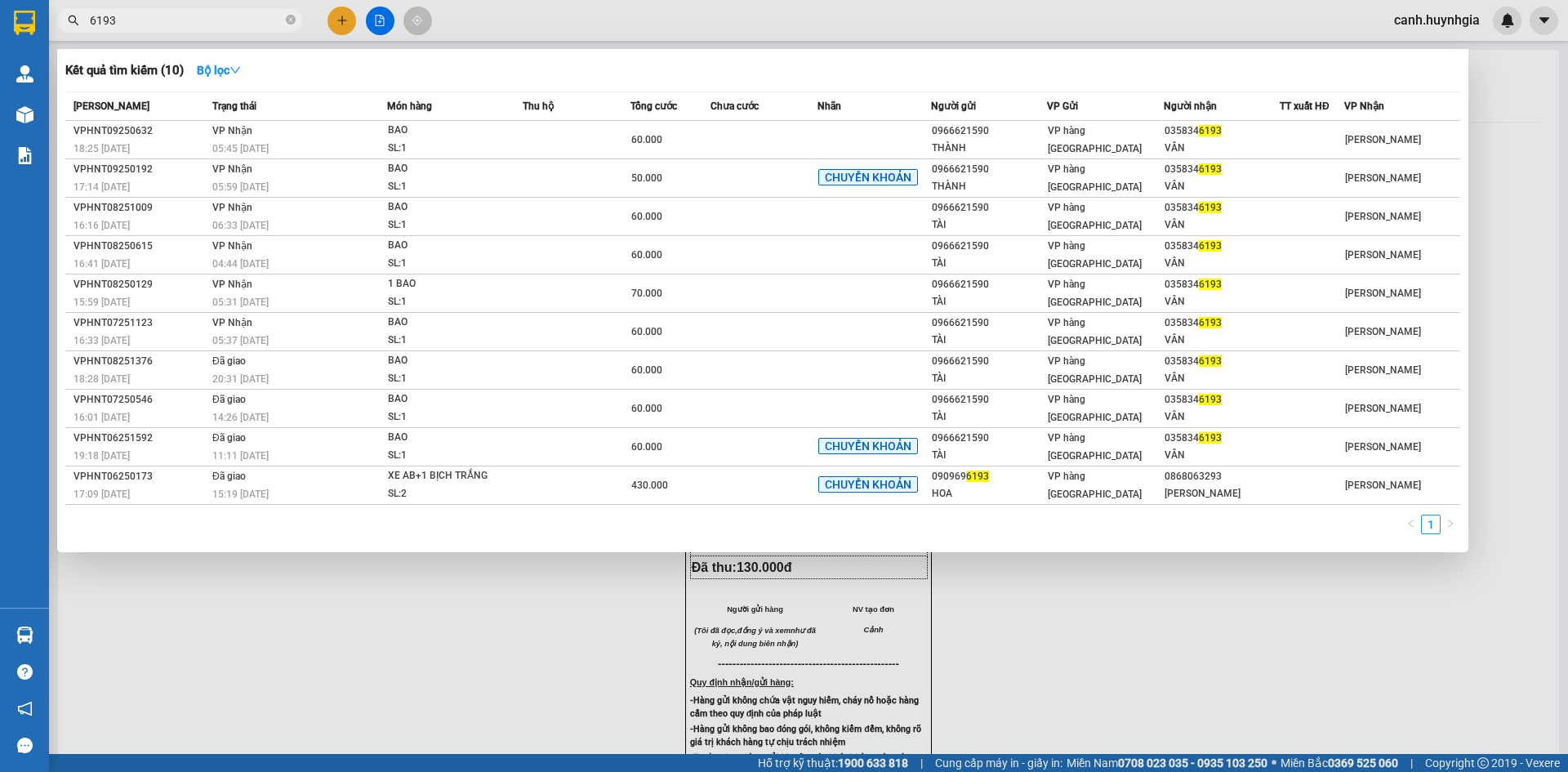
drag, startPoint x: 214, startPoint y: 18, endPoint x: 64, endPoint y: 50, distance: 153.4
click at [64, 35] on div "Kết quả tìm kiếm ( 10 ) Bộ lọc Mã ĐH Trạng thái Món hàng Thu hộ Tổng cước Chưa …" at bounding box center [159, 20] width 319 height 29
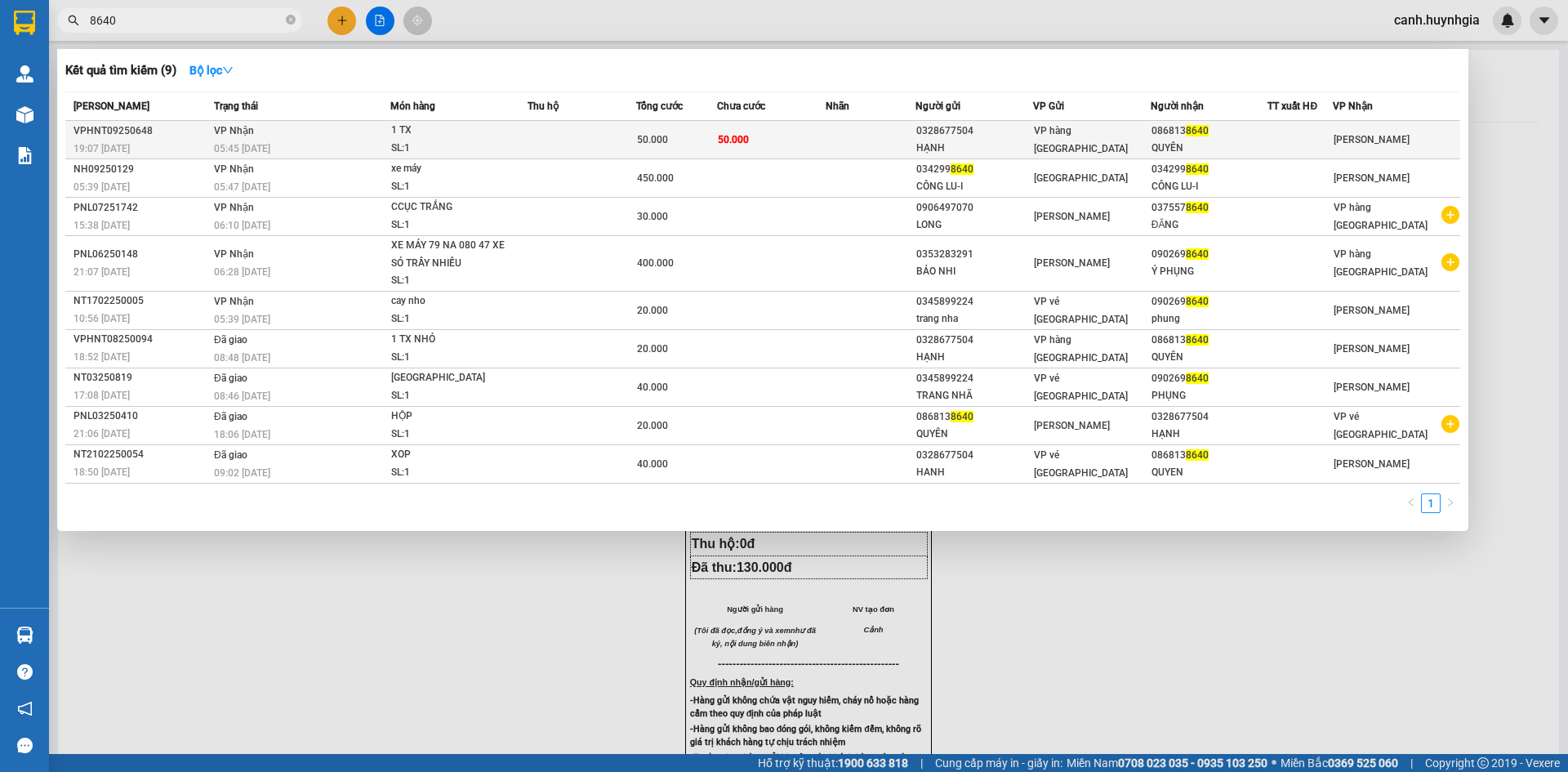
type input "8640"
click at [1209, 131] on span "8640" at bounding box center [1197, 130] width 23 height 11
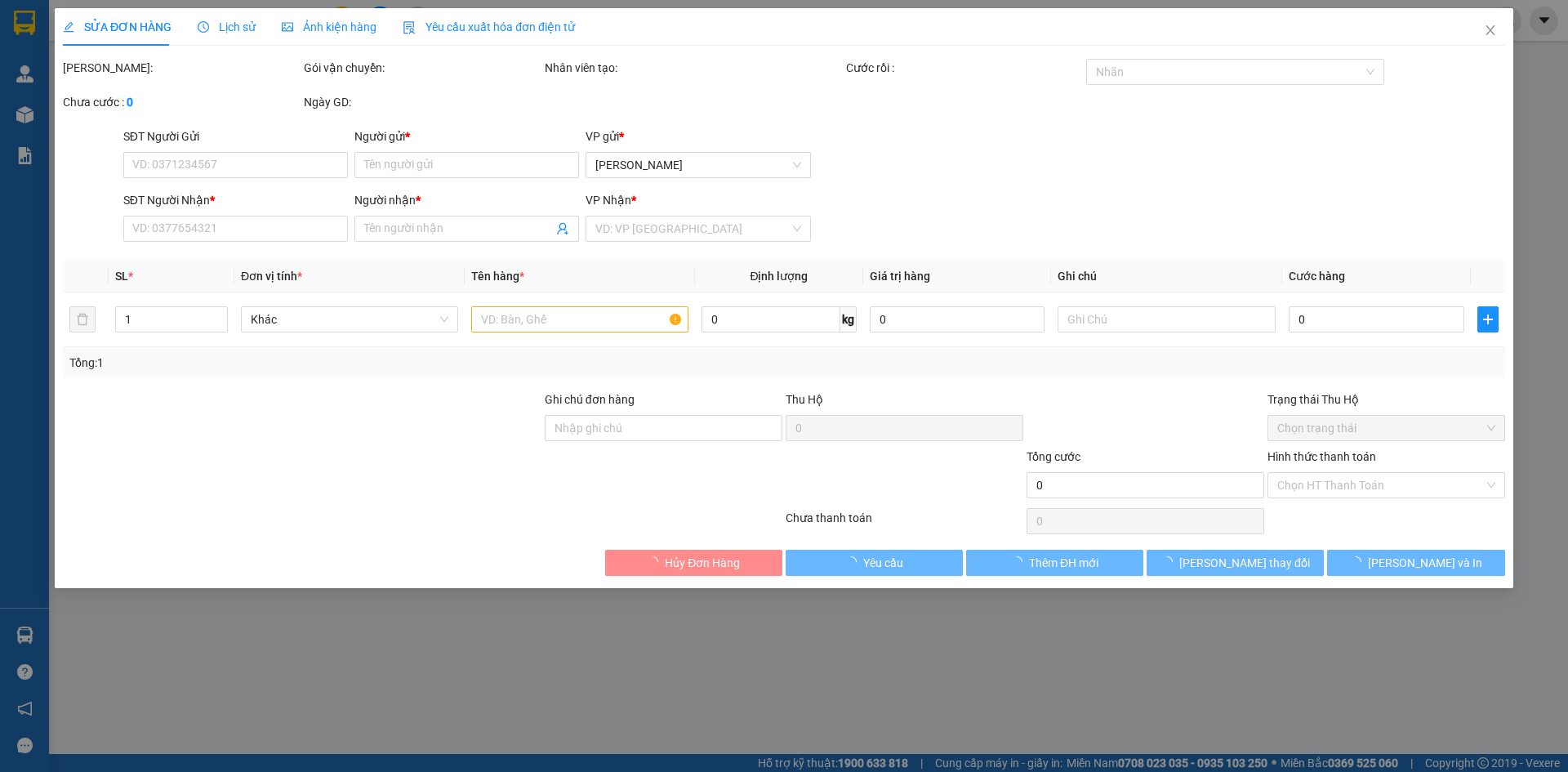
type input "0328677504"
type input "HẠNH"
type input "0868138640"
type input "QUYÊN"
type input "50.000"
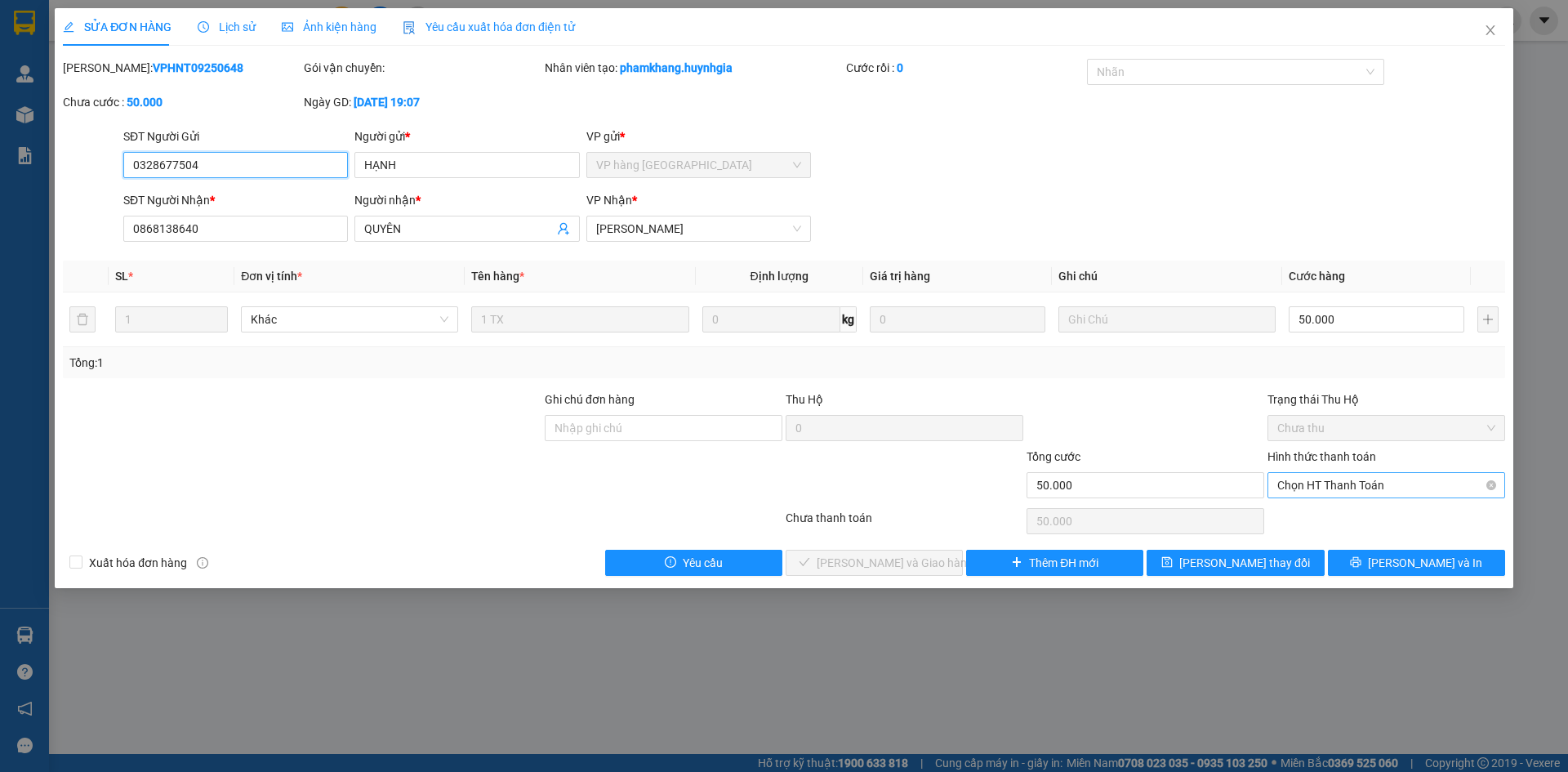
click at [1322, 481] on span "Chọn HT Thanh Toán" at bounding box center [1387, 486] width 219 height 24
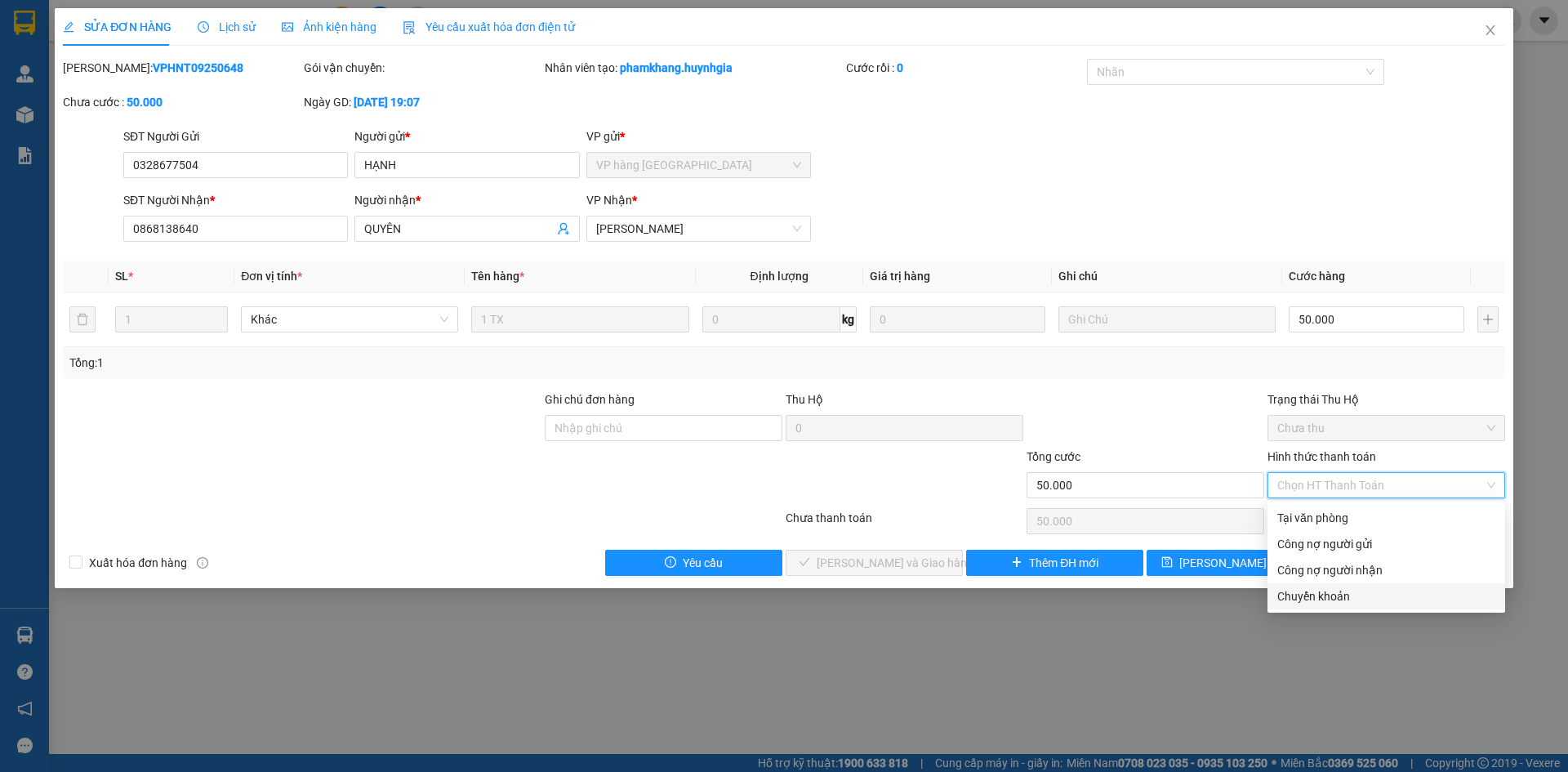
click at [1314, 597] on div "Chuyển khoản" at bounding box center [1387, 596] width 219 height 18
type input "0"
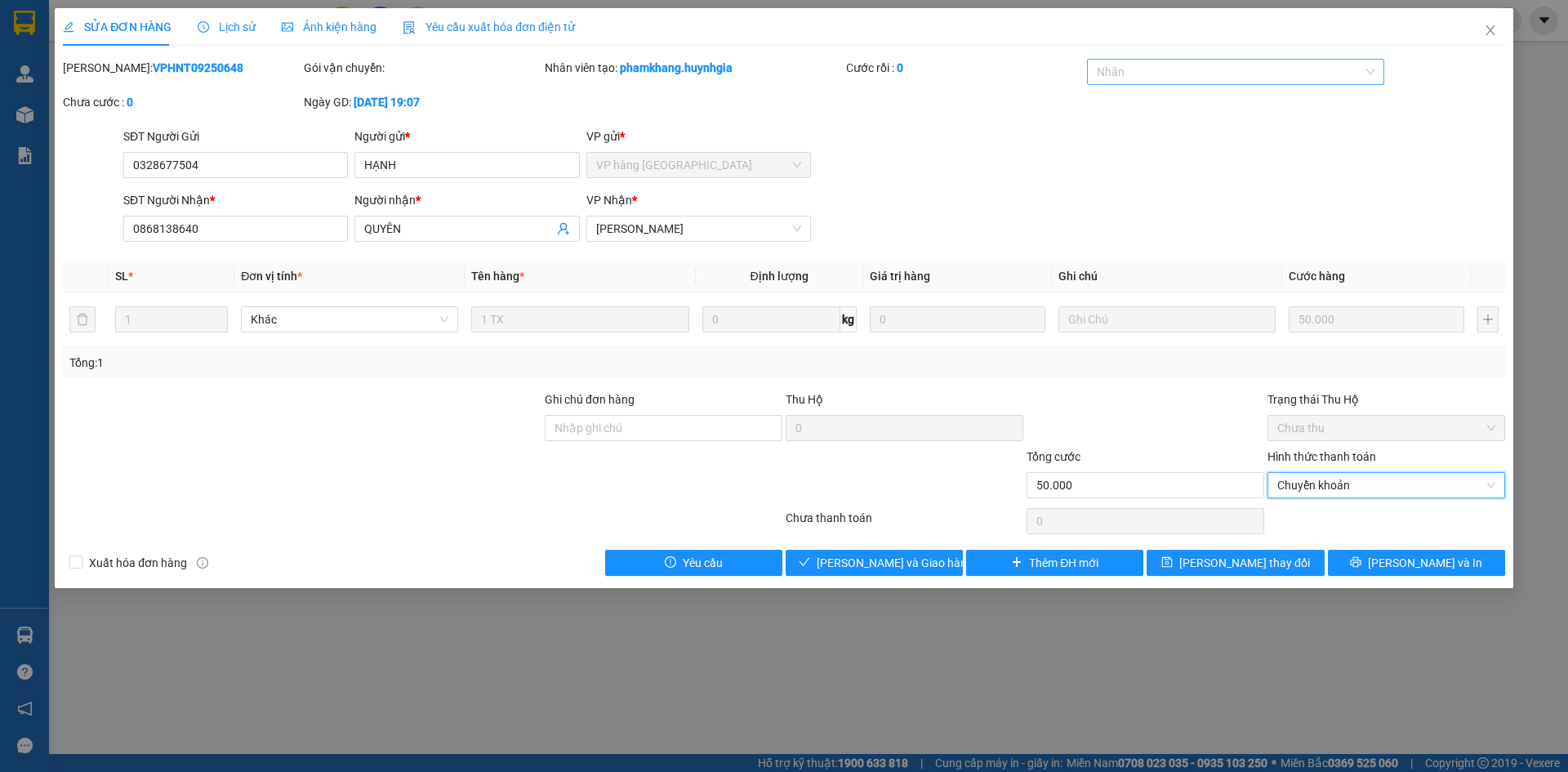
click at [1130, 75] on div at bounding box center [1228, 72] width 273 height 20
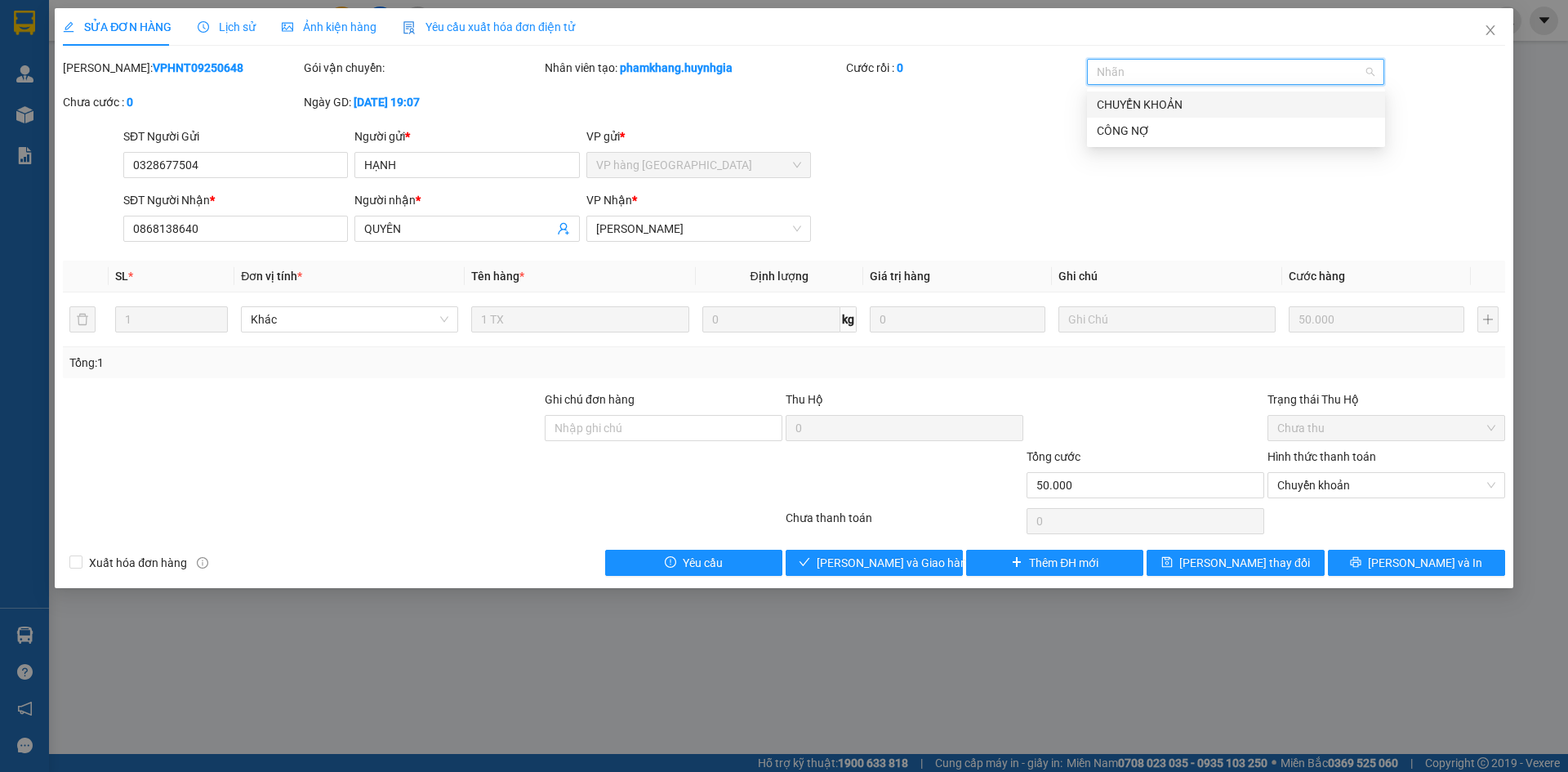
click at [1142, 107] on div "CHUYỂN KHOẢN" at bounding box center [1237, 104] width 279 height 18
click at [991, 168] on div "SĐT Người Gửi 0328677504 Người gửi * HẠNH VP gửi * VP hàng Nha Trang" at bounding box center [814, 155] width 1389 height 57
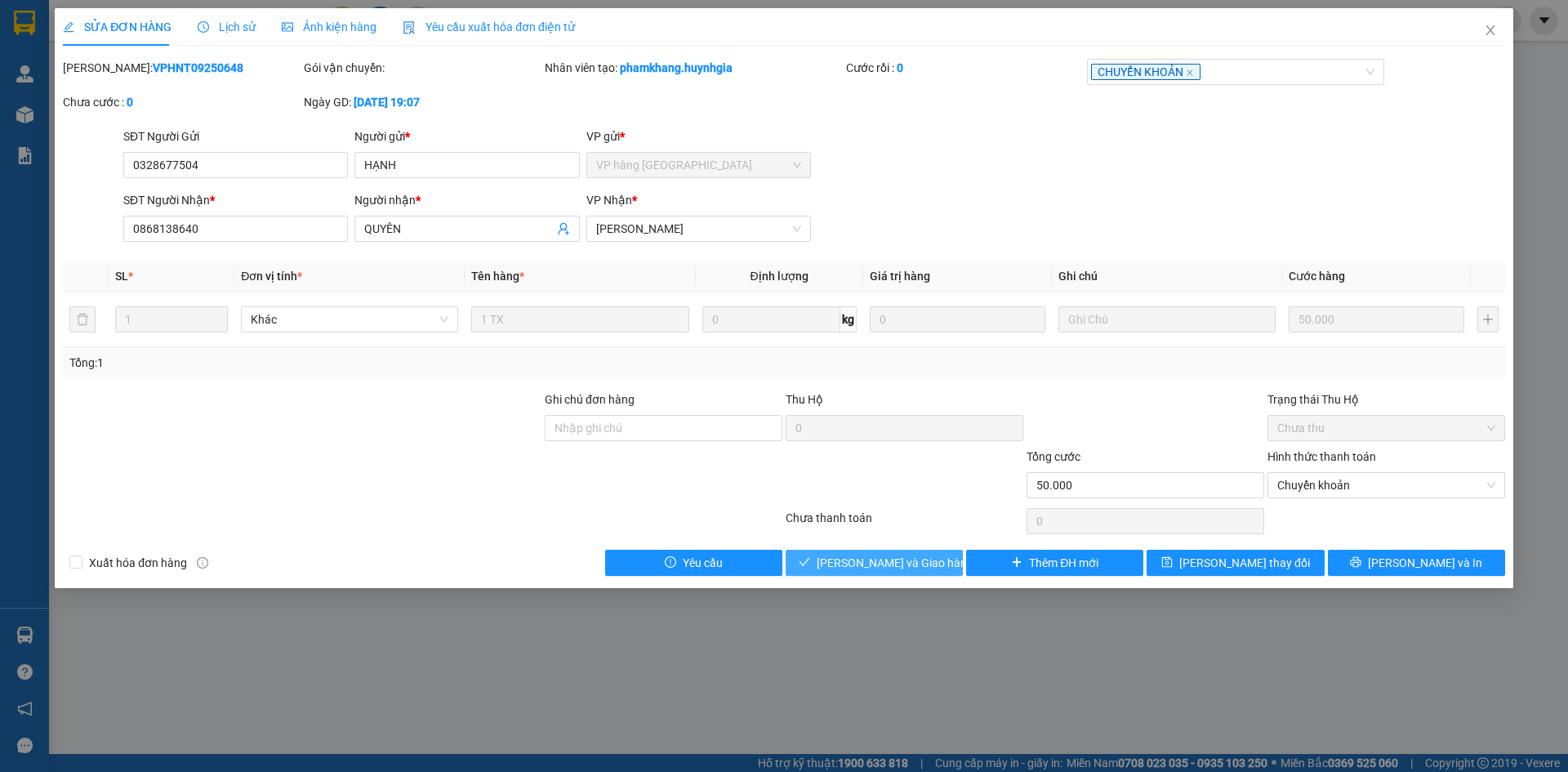
click at [880, 568] on span "[PERSON_NAME] và Giao hàng" at bounding box center [895, 563] width 157 height 18
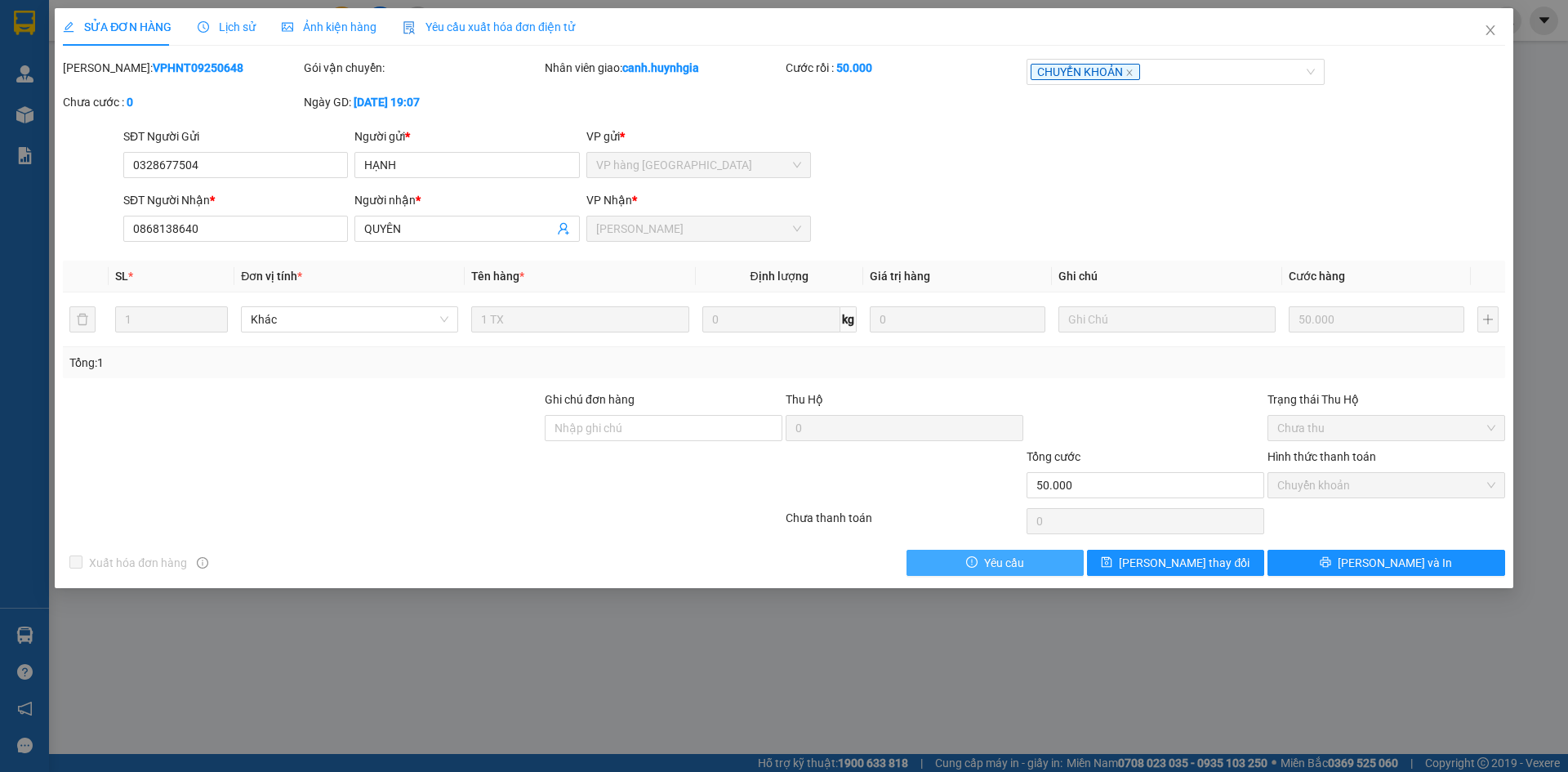
click at [1222, 571] on div "Xuất hóa đơn hàng Yêu cầu Lưu thay đổi Lưu và In" at bounding box center [784, 563] width 1446 height 26
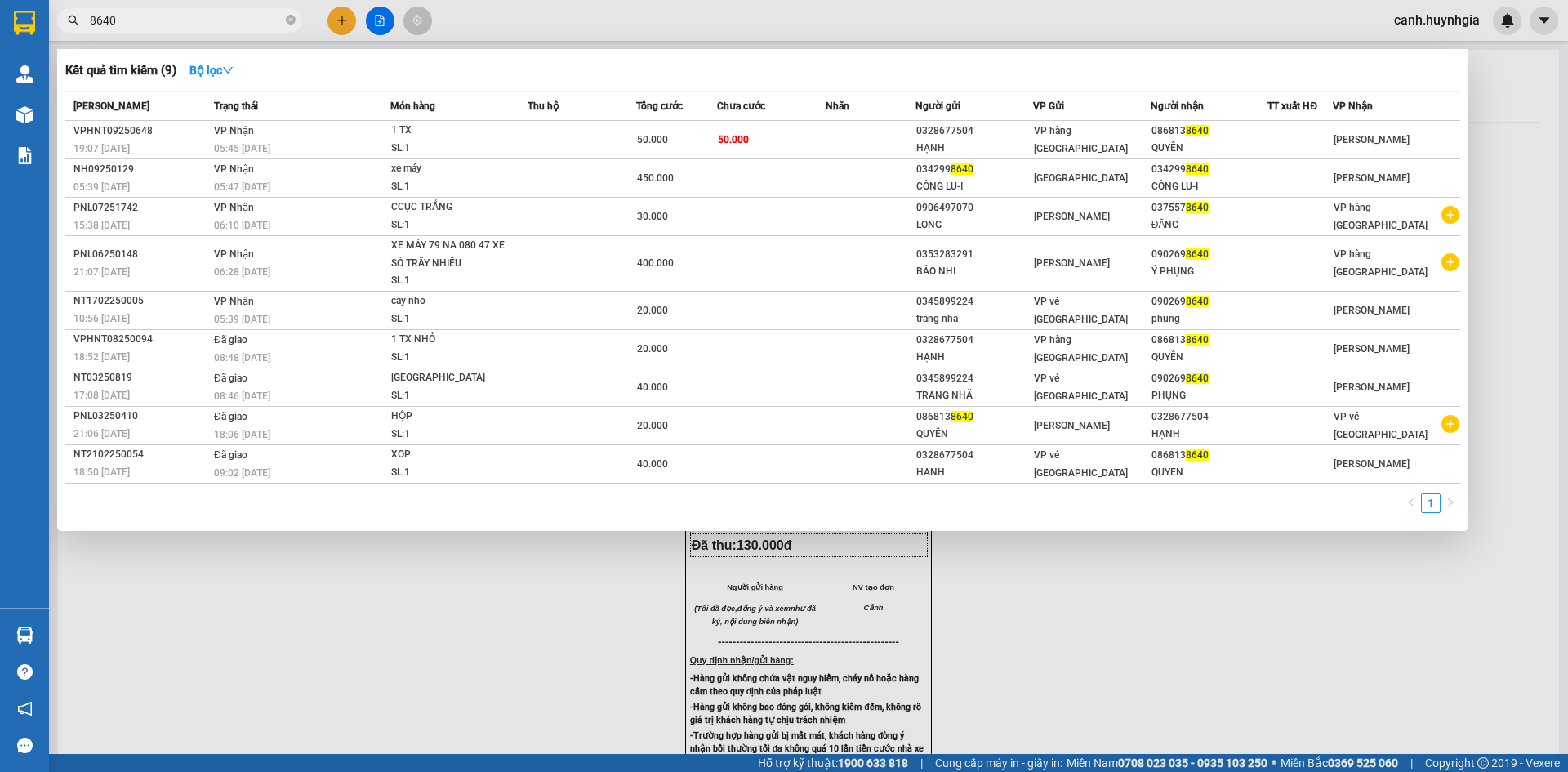
drag, startPoint x: 124, startPoint y: 24, endPoint x: 72, endPoint y: 29, distance: 52.2
click at [72, 29] on span "8640" at bounding box center [179, 20] width 246 height 24
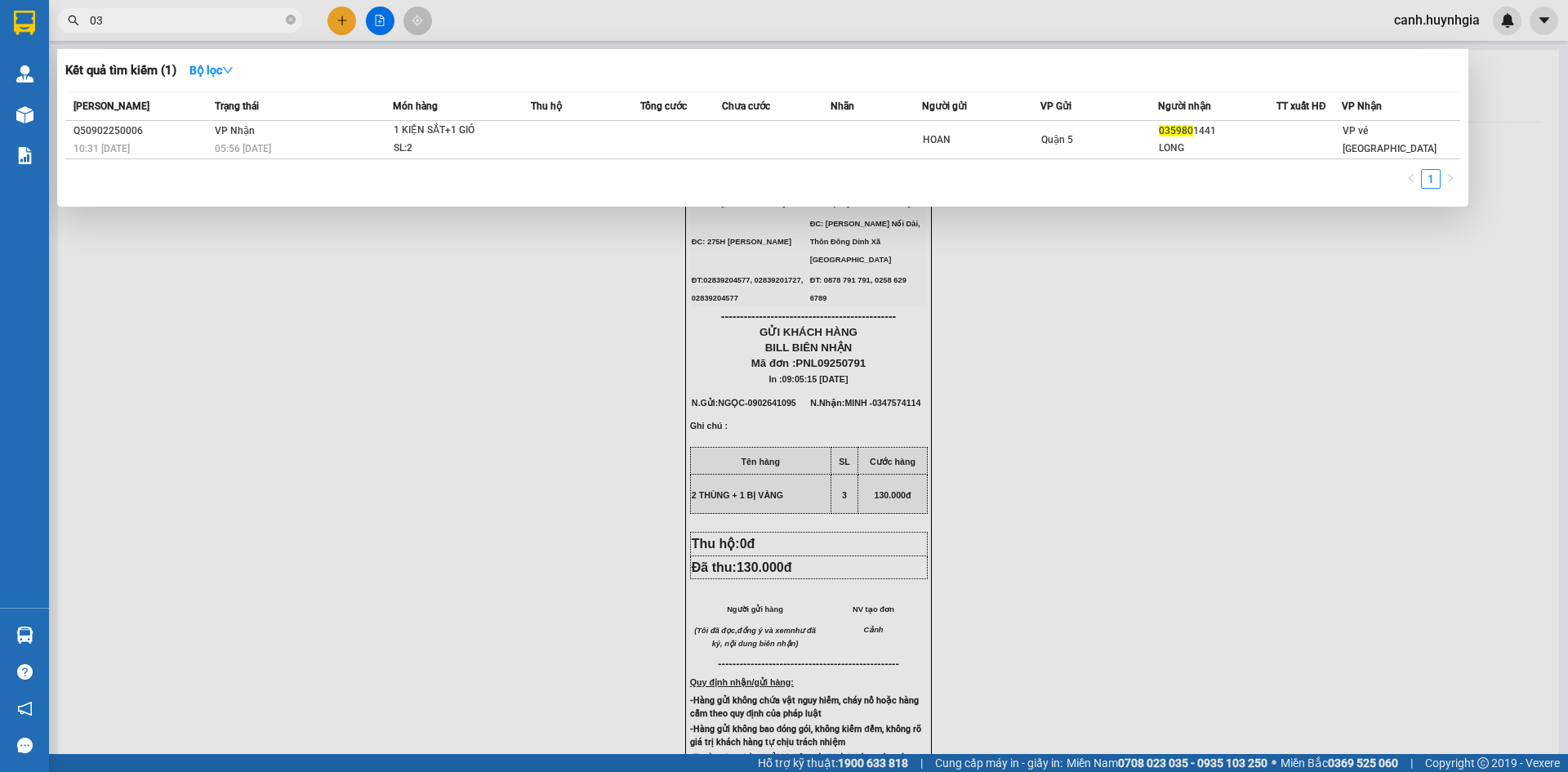
type input "0"
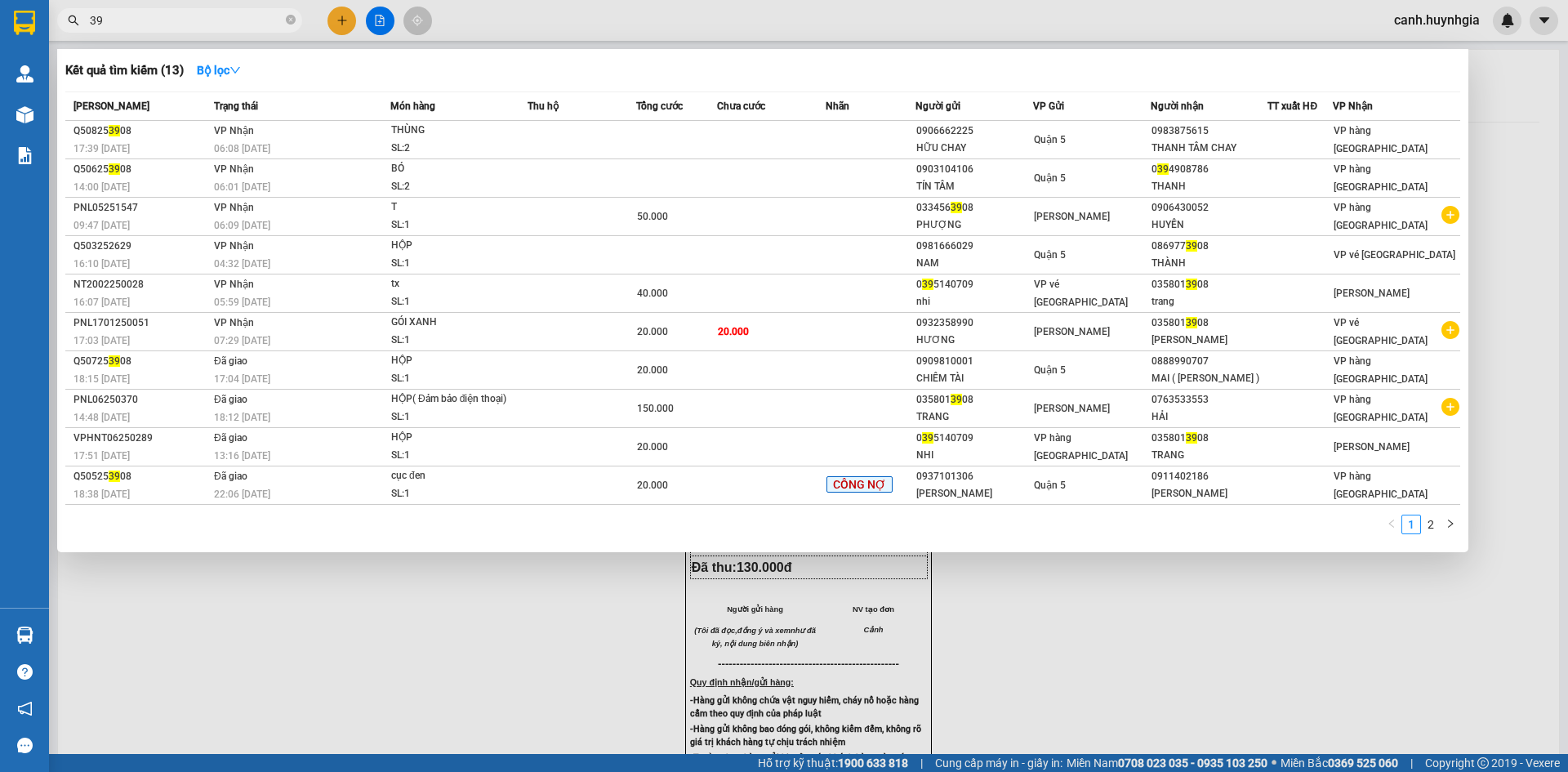
type input "3"
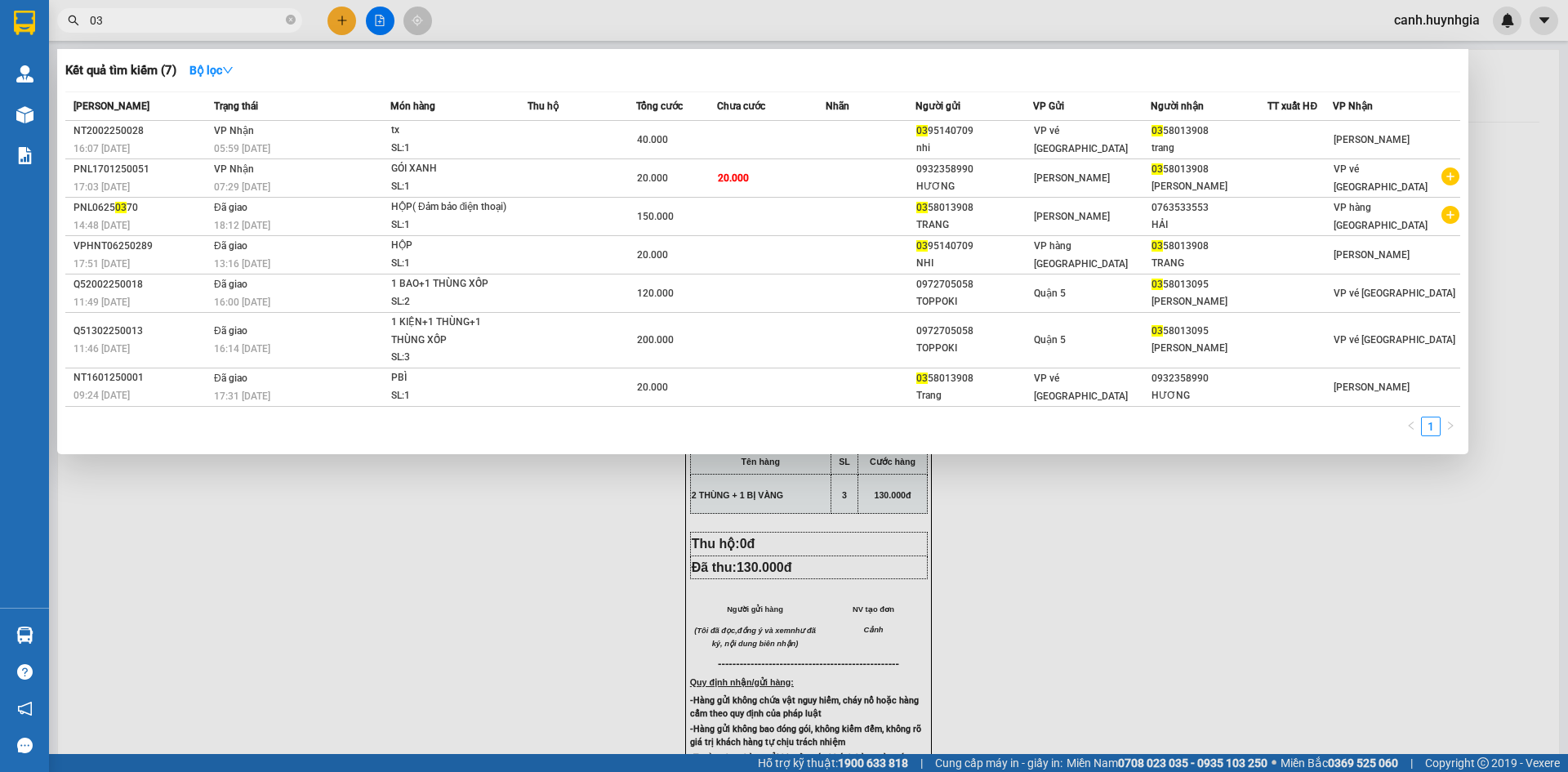
type input "0"
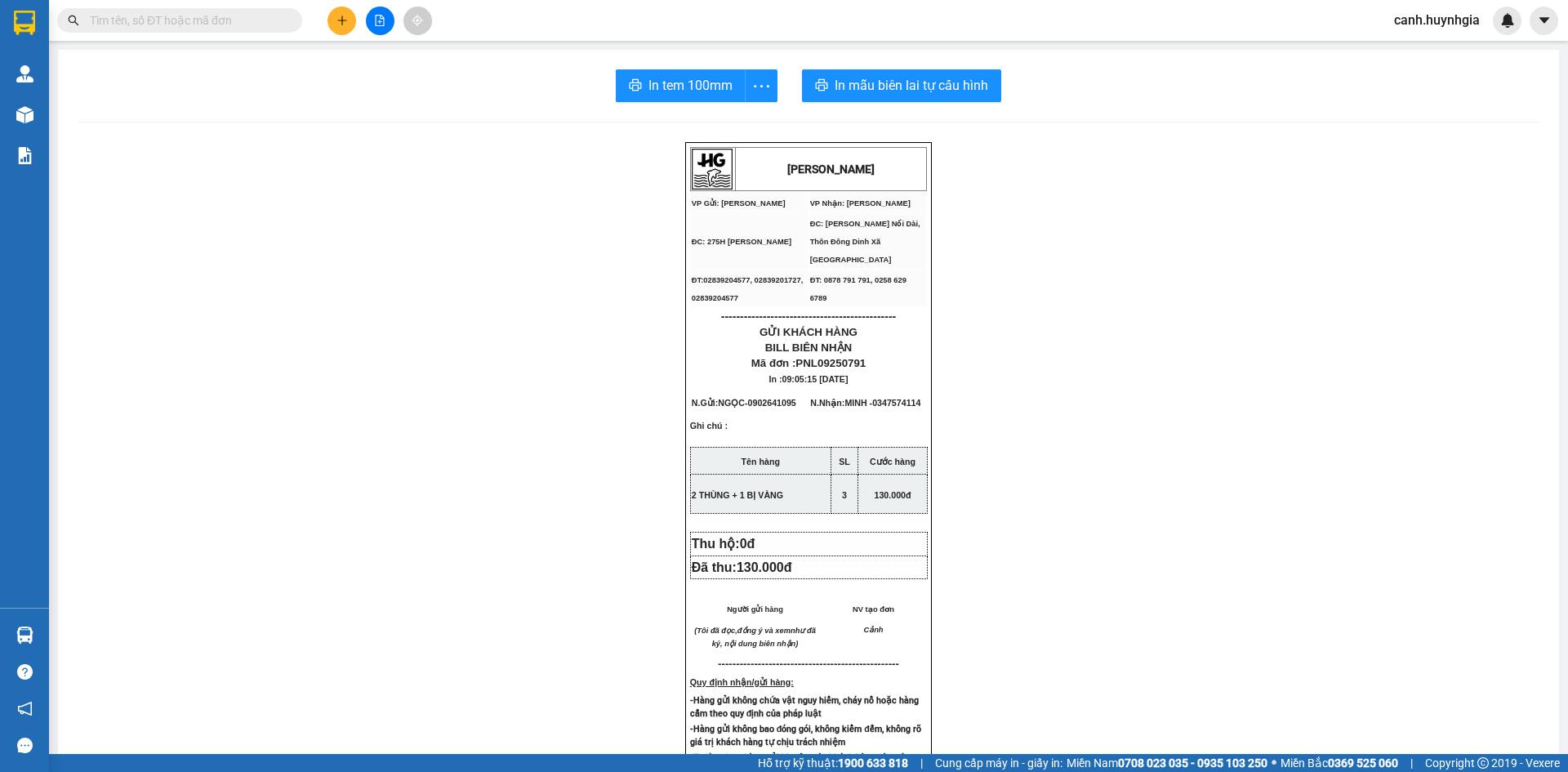
click at [165, 24] on input "text" at bounding box center [186, 20] width 193 height 18
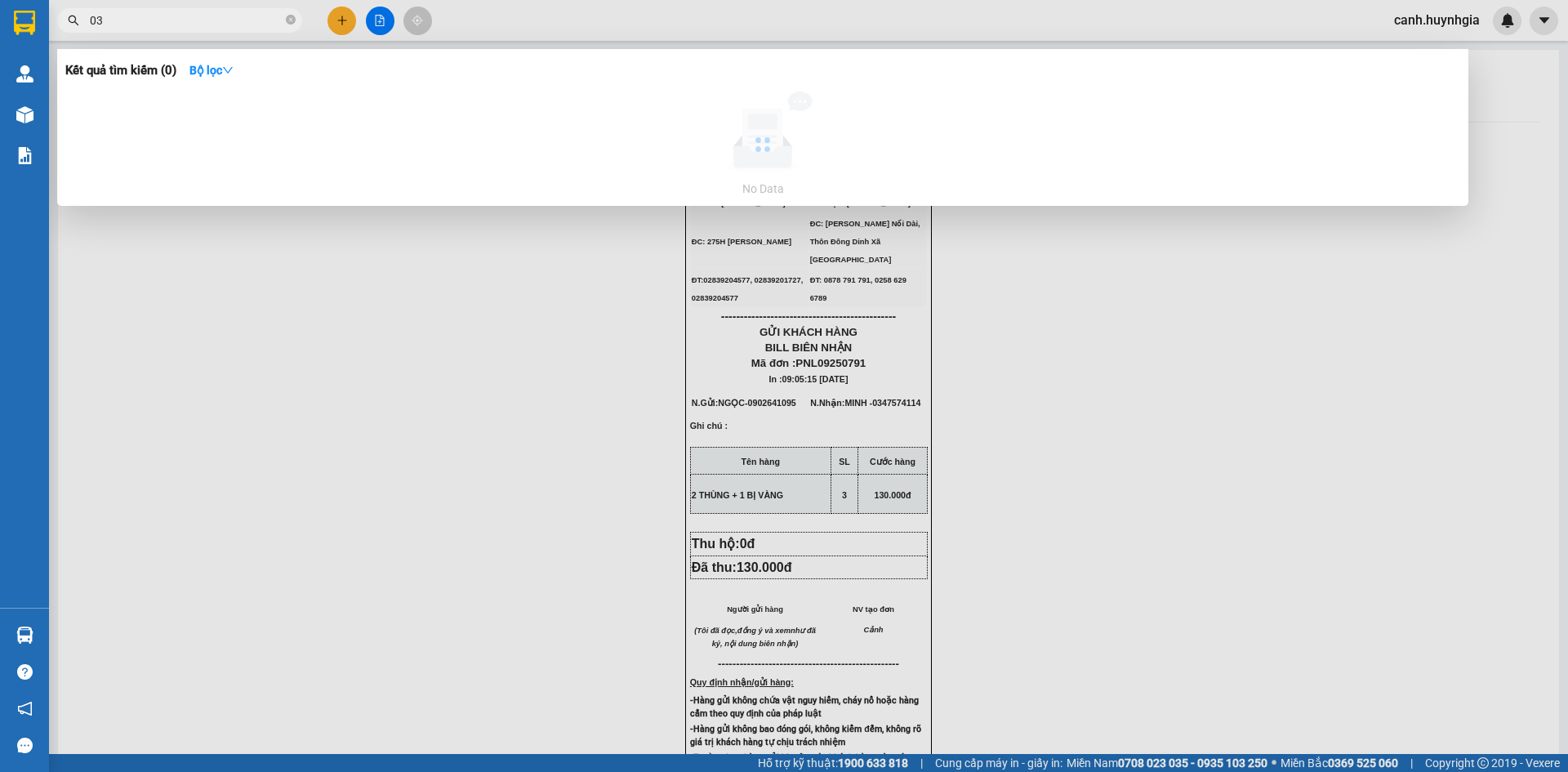
type input "0"
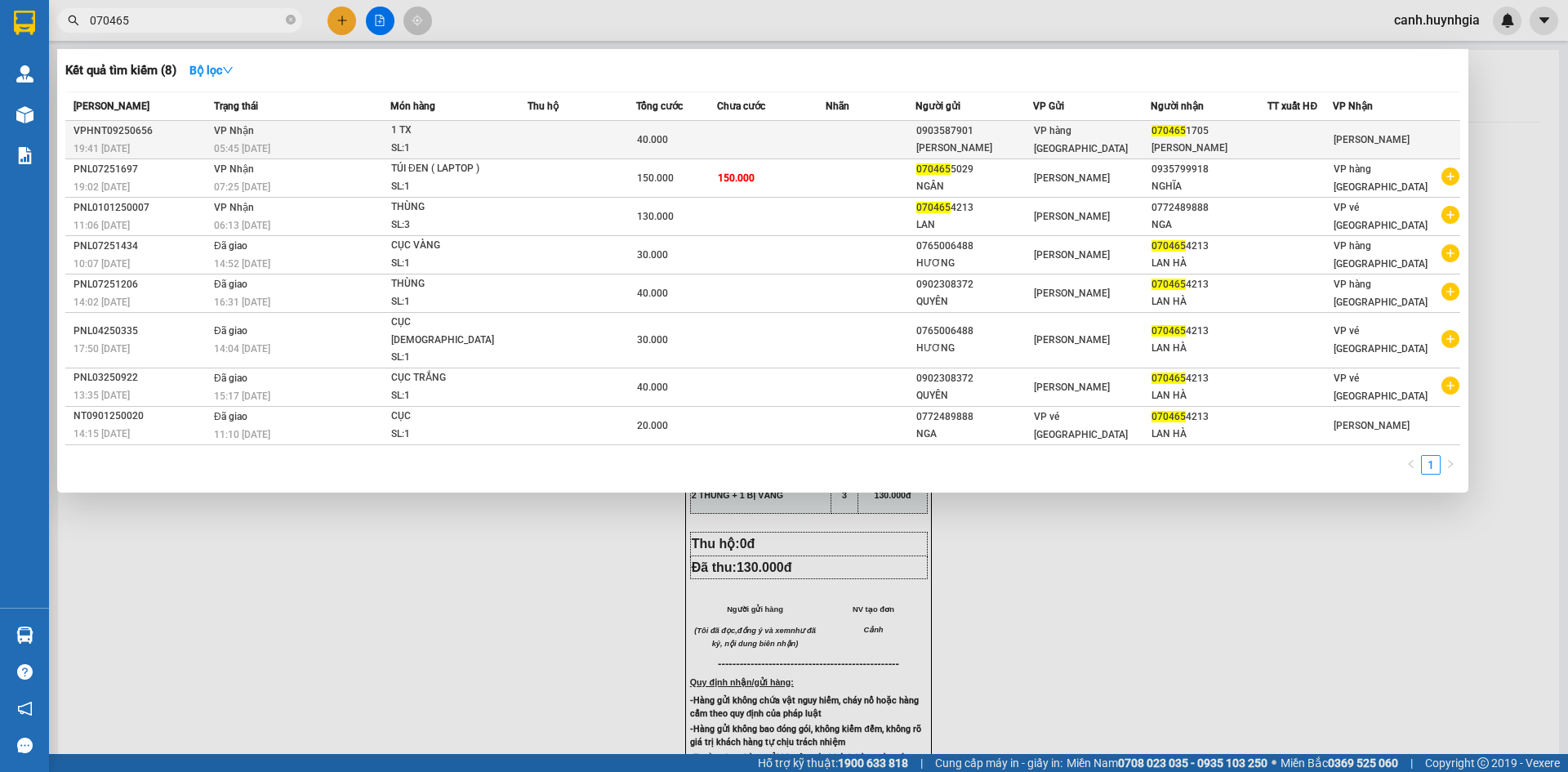
type input "070465"
click at [1178, 145] on div "MỸ TUYỀN" at bounding box center [1209, 148] width 116 height 17
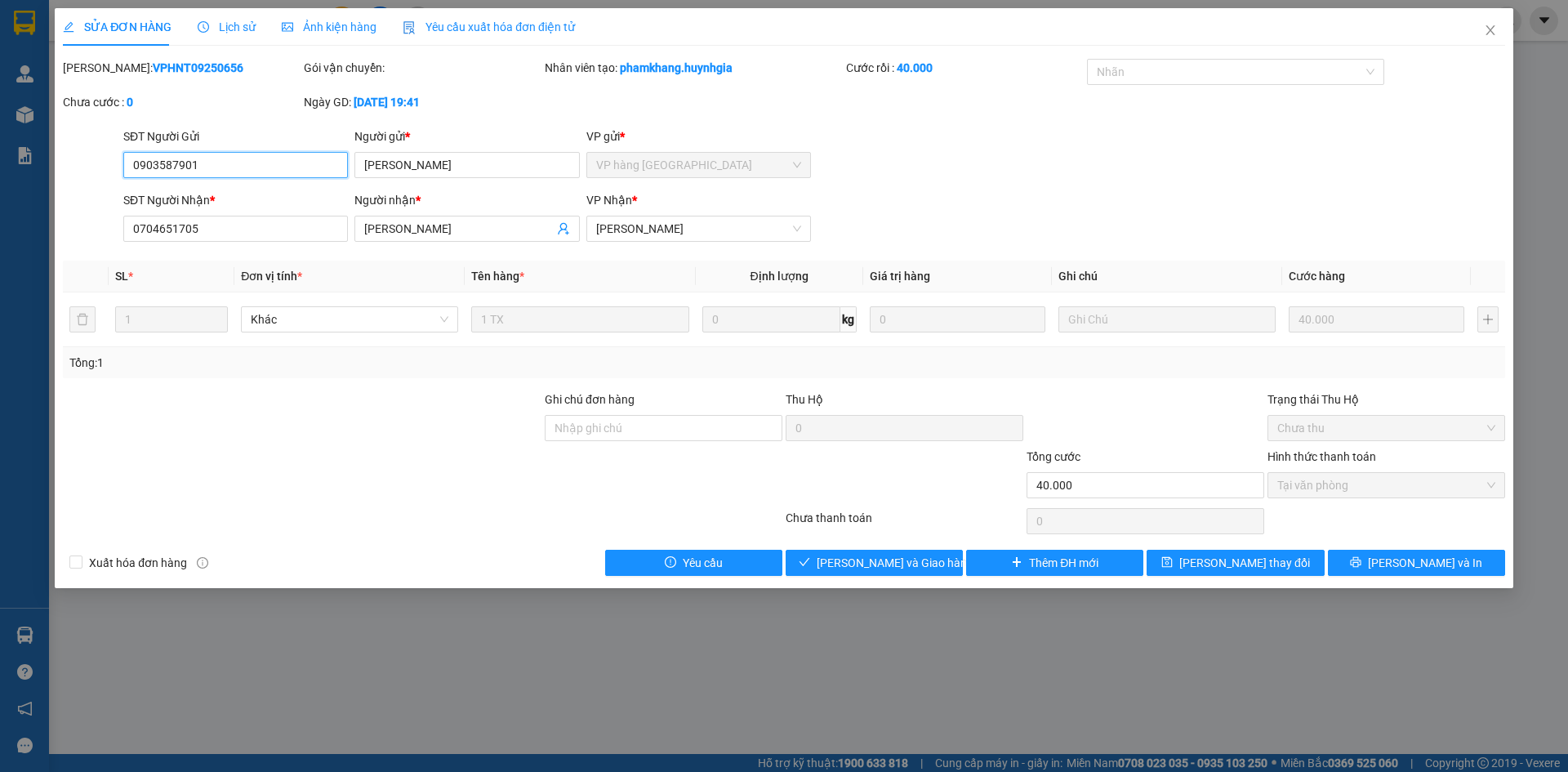
type input "0903587901"
type input "MỸ PHƯƠNG"
type input "0704651705"
type input "MỸ TUYỀN"
type input "40.000"
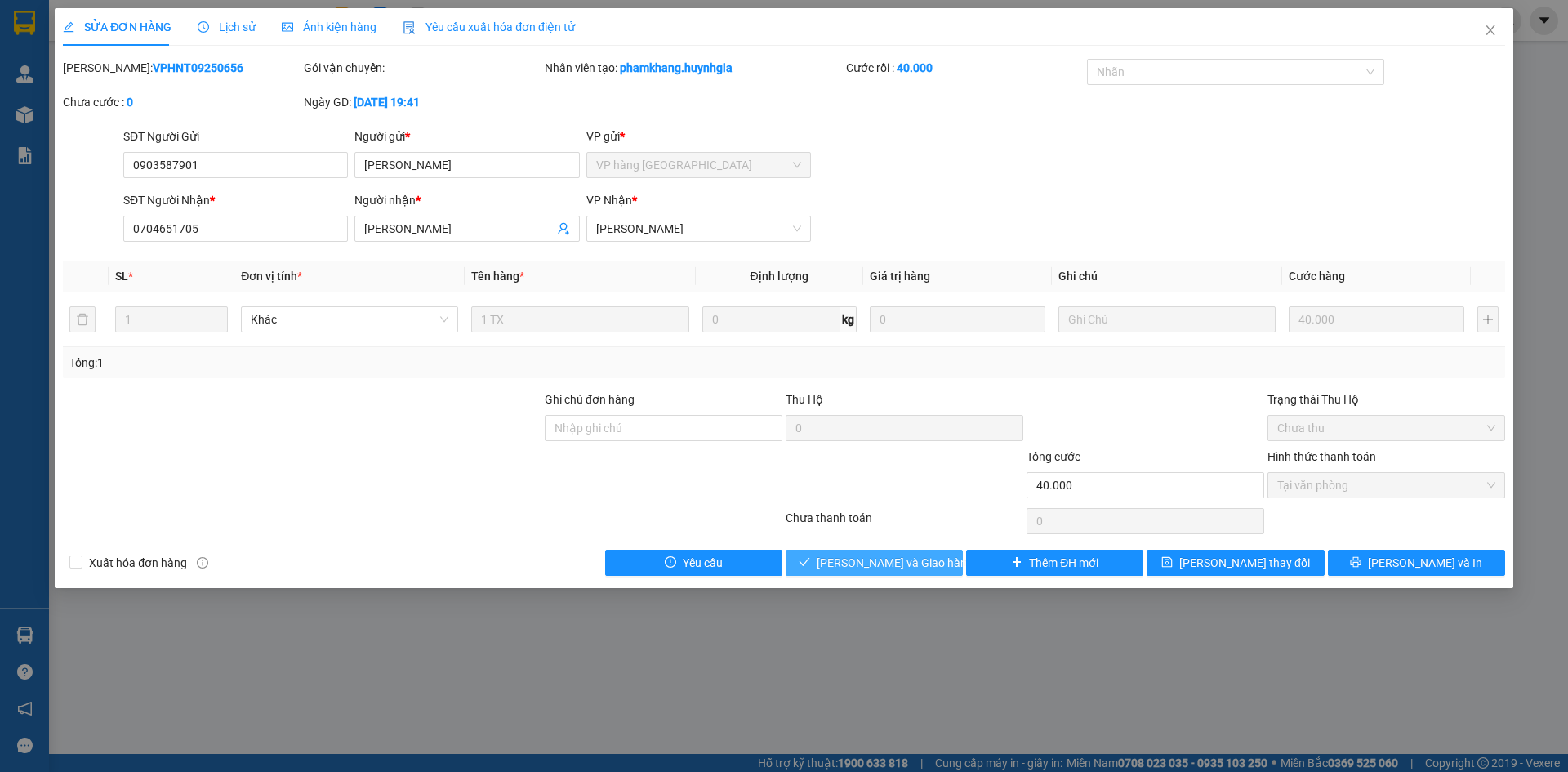
click at [895, 561] on span "[PERSON_NAME] và Giao hàng" at bounding box center [895, 563] width 157 height 18
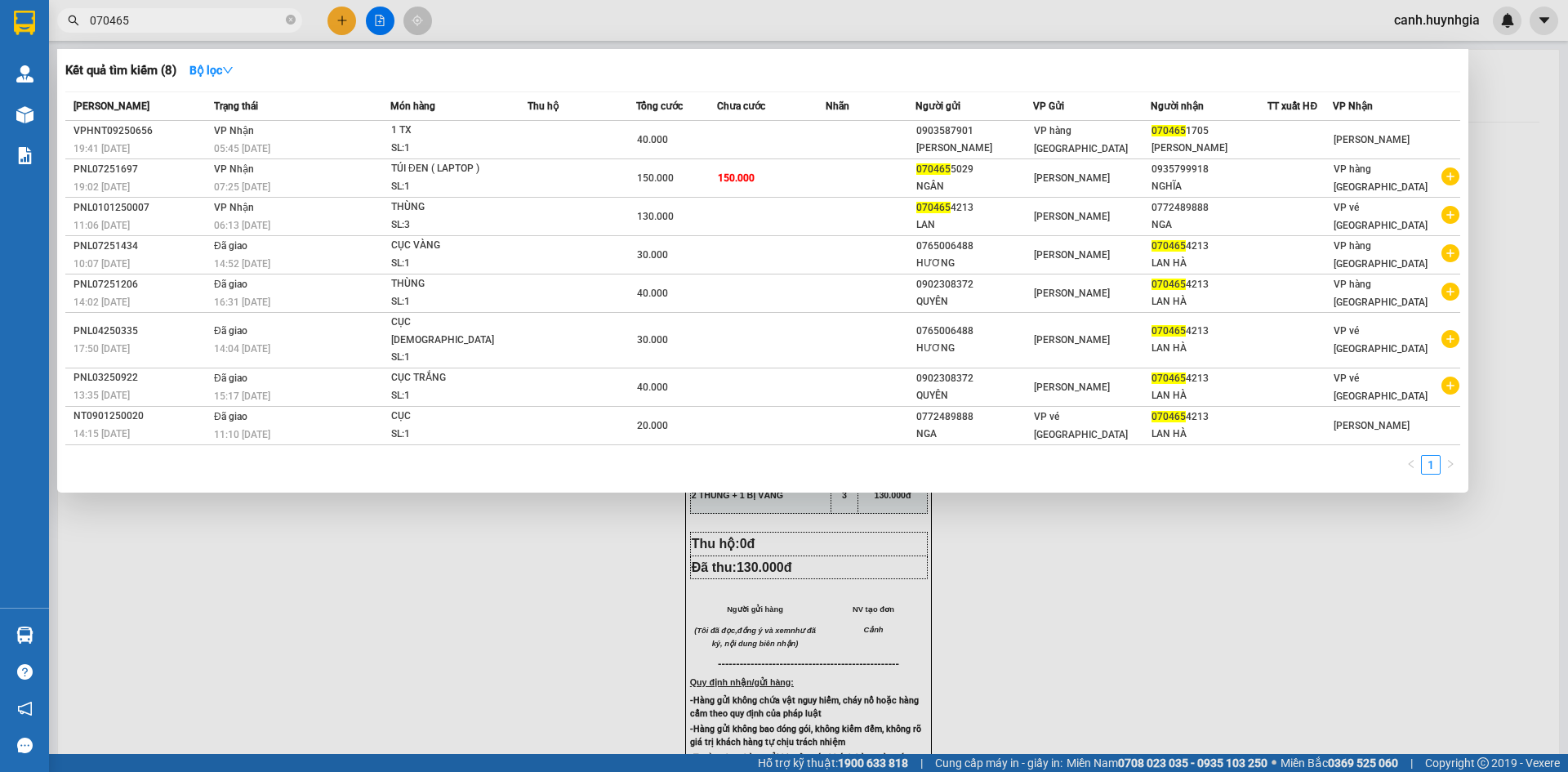
drag, startPoint x: 125, startPoint y: 17, endPoint x: 71, endPoint y: 30, distance: 55.5
click at [71, 30] on span "070465" at bounding box center [179, 20] width 246 height 24
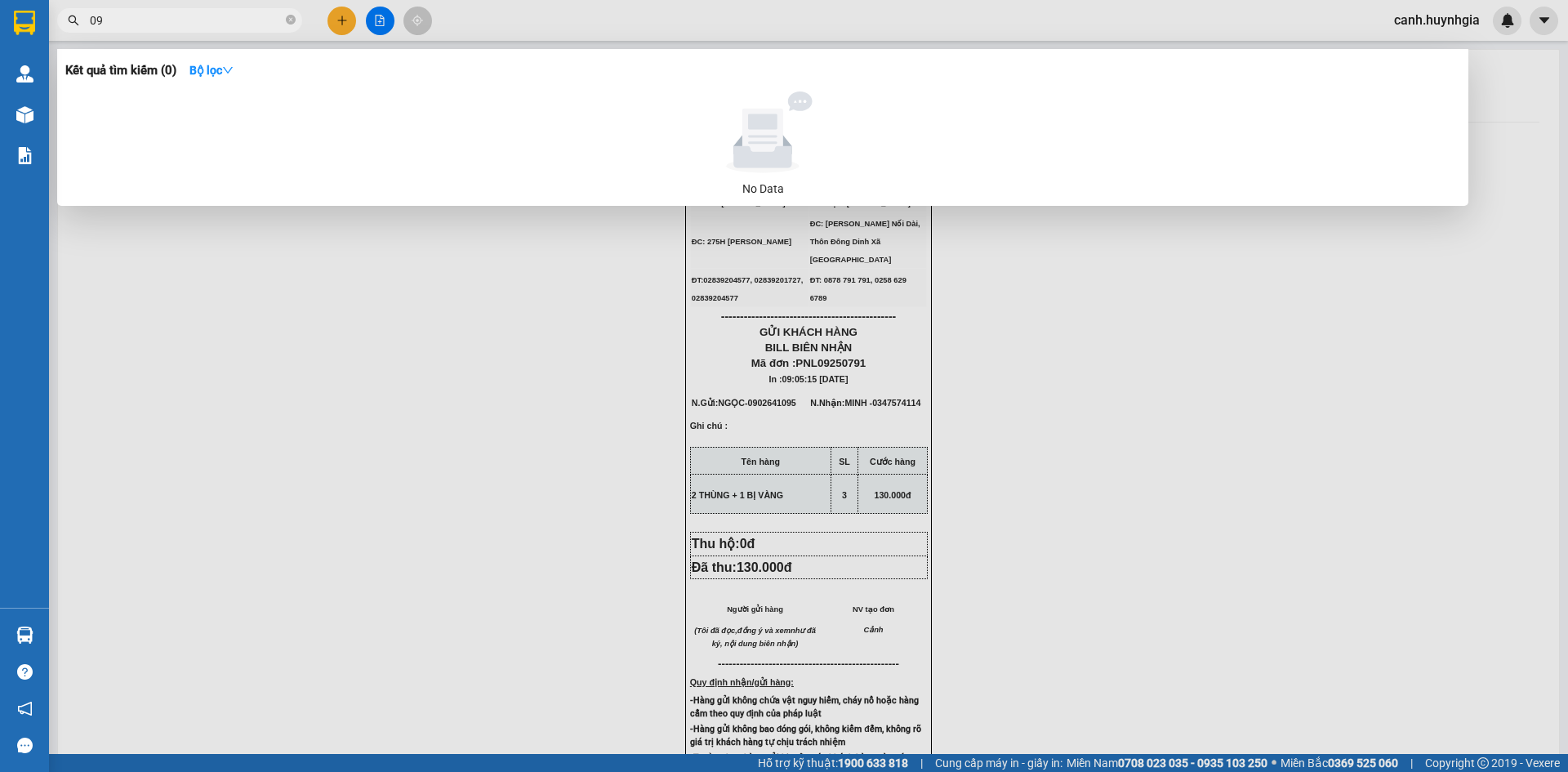
type input "0"
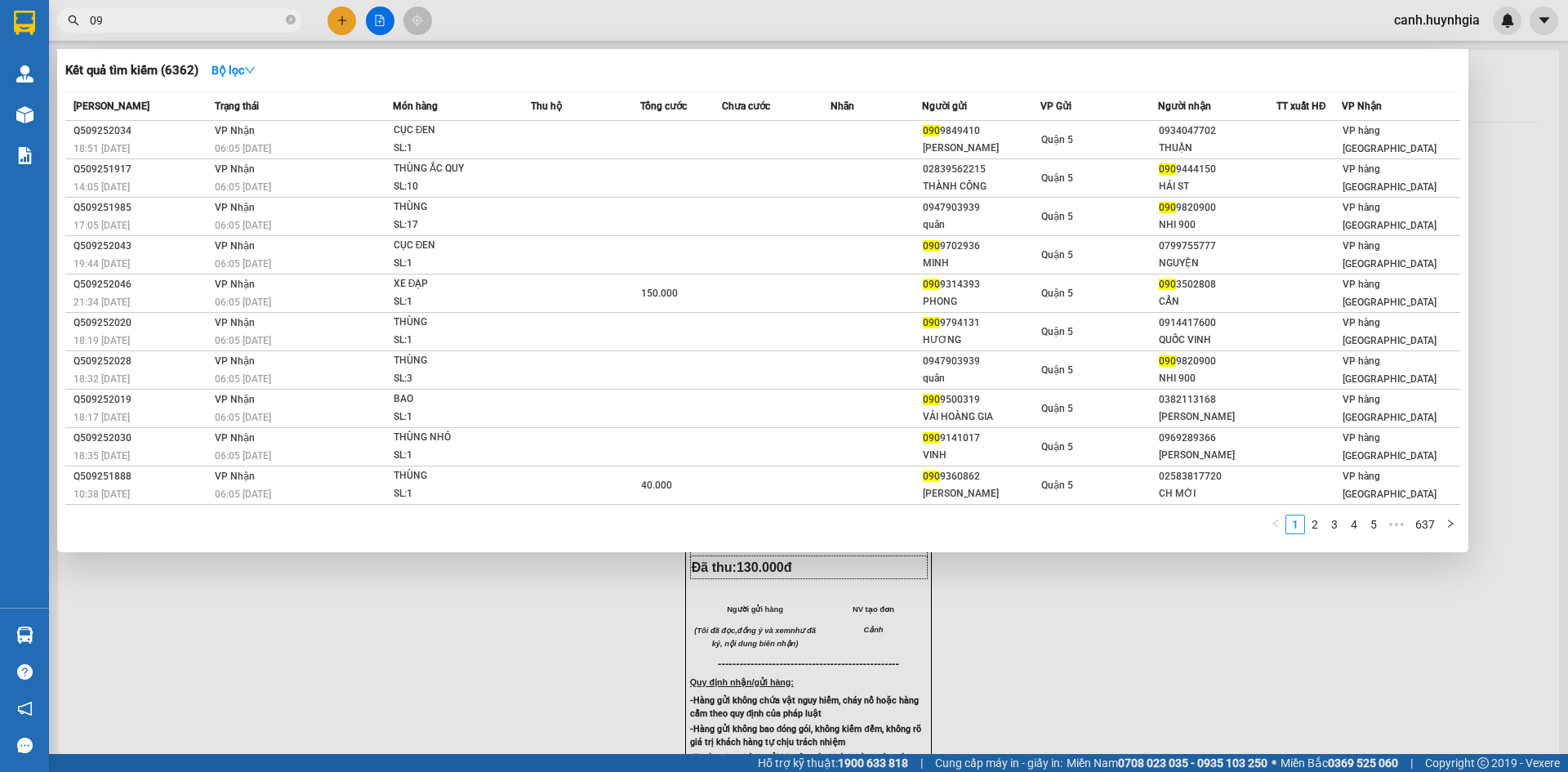
type input "0"
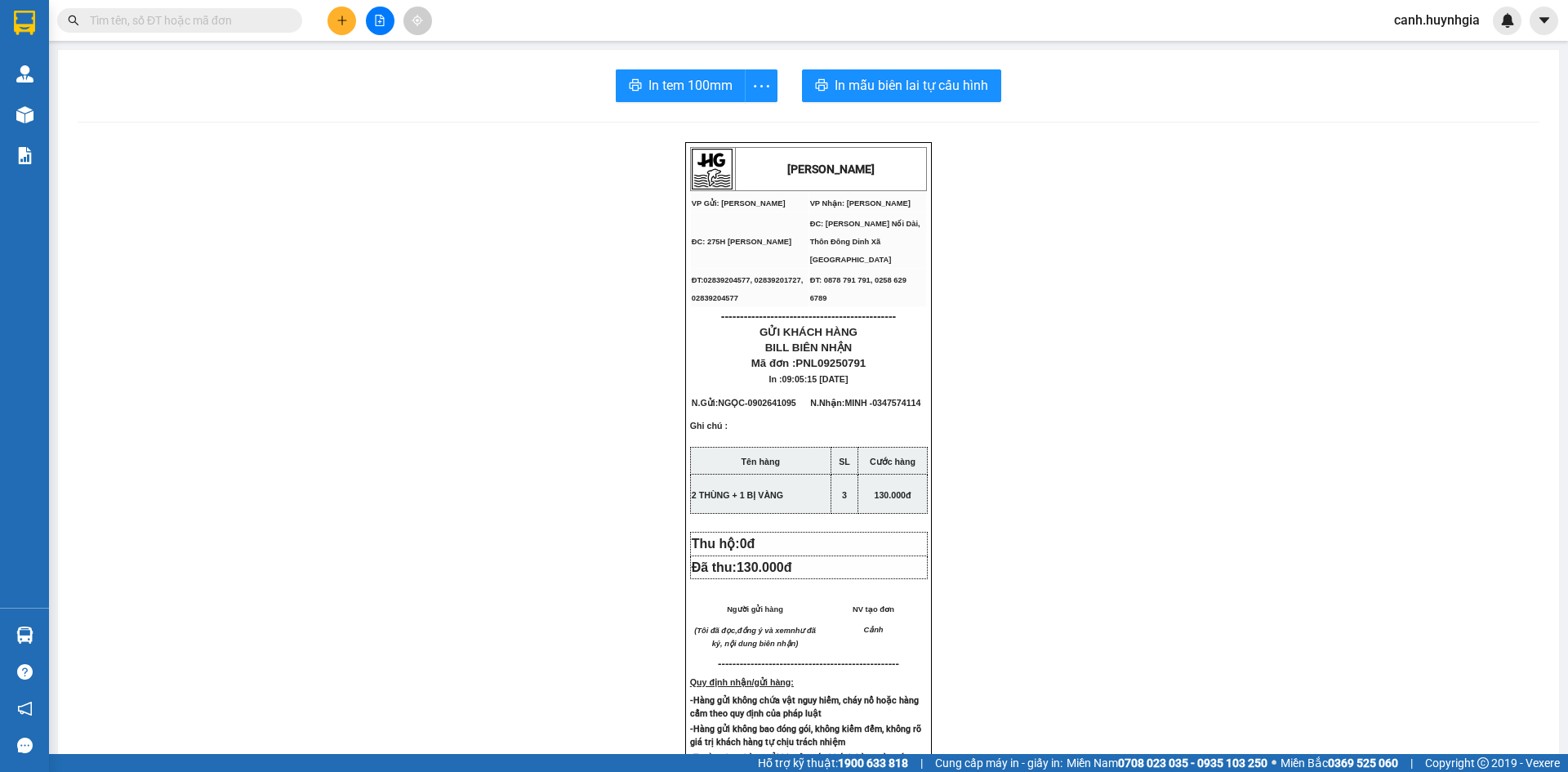
click at [171, 32] on span at bounding box center [179, 20] width 246 height 24
click at [176, 23] on input "text" at bounding box center [186, 20] width 193 height 18
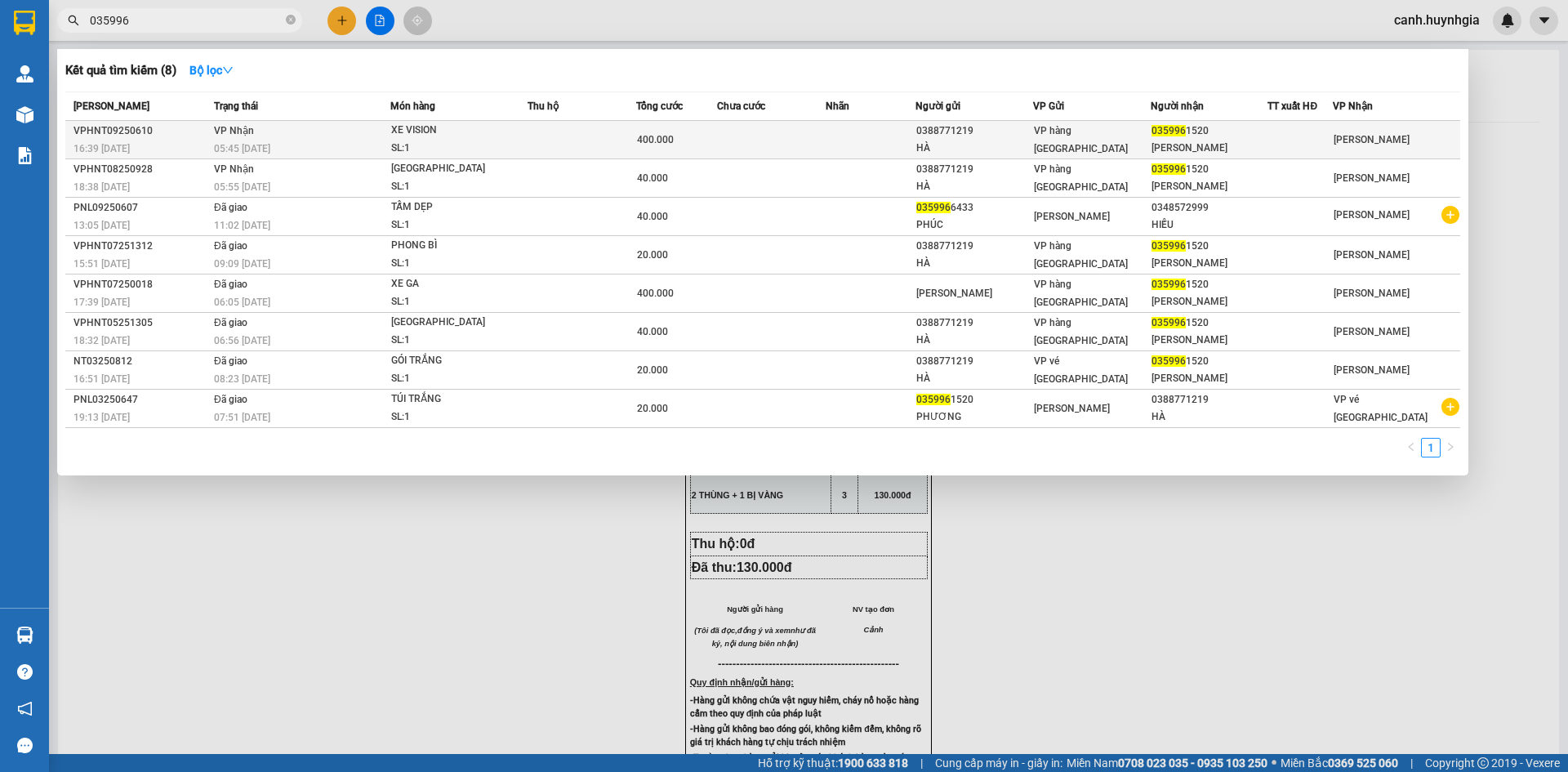
type input "035996"
click at [1026, 131] on div "0388771219" at bounding box center [975, 131] width 116 height 17
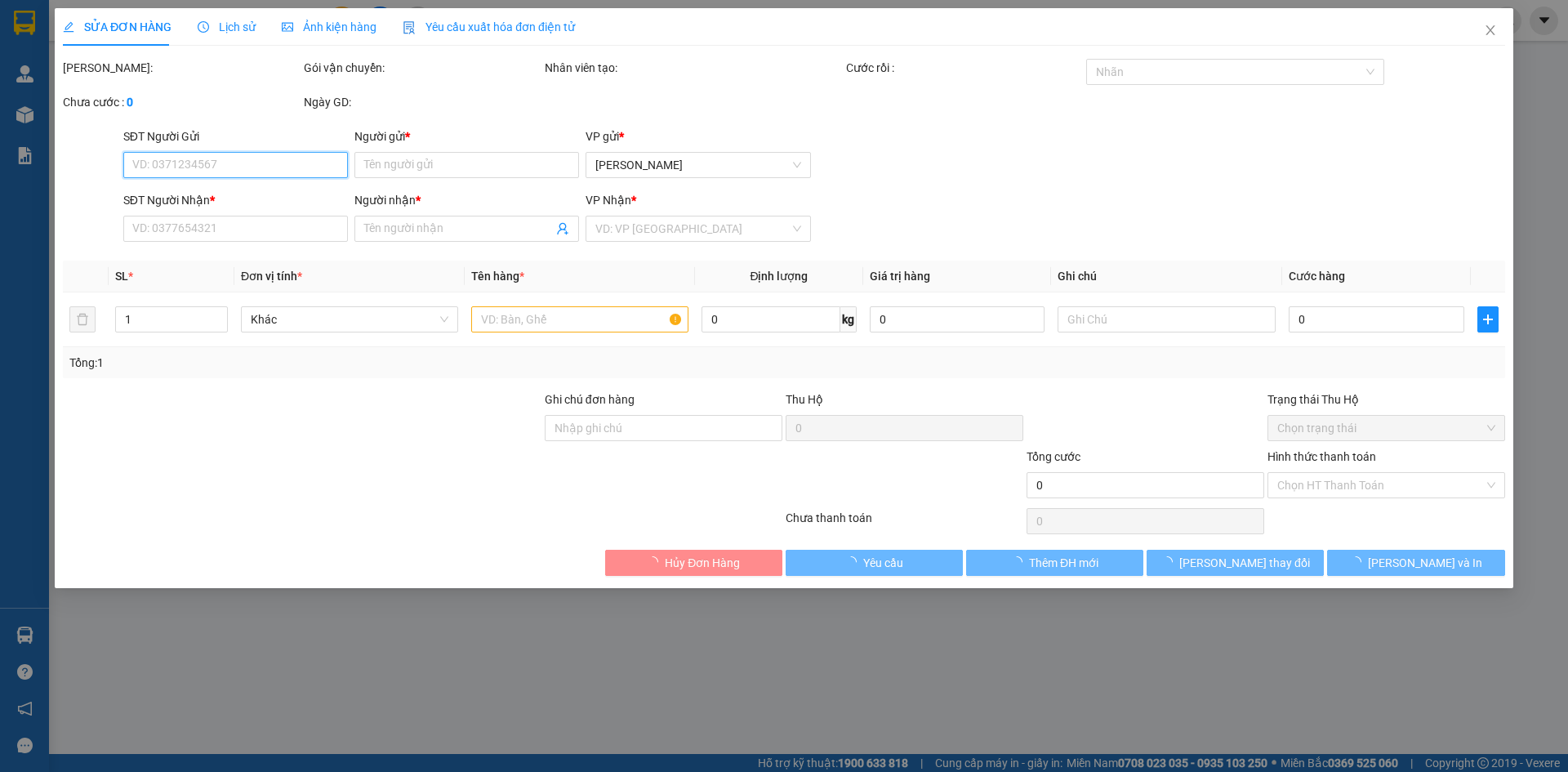
type input "0388771219"
type input "HÀ"
type input "0359961520"
type input "[PERSON_NAME]"
type input "400.000"
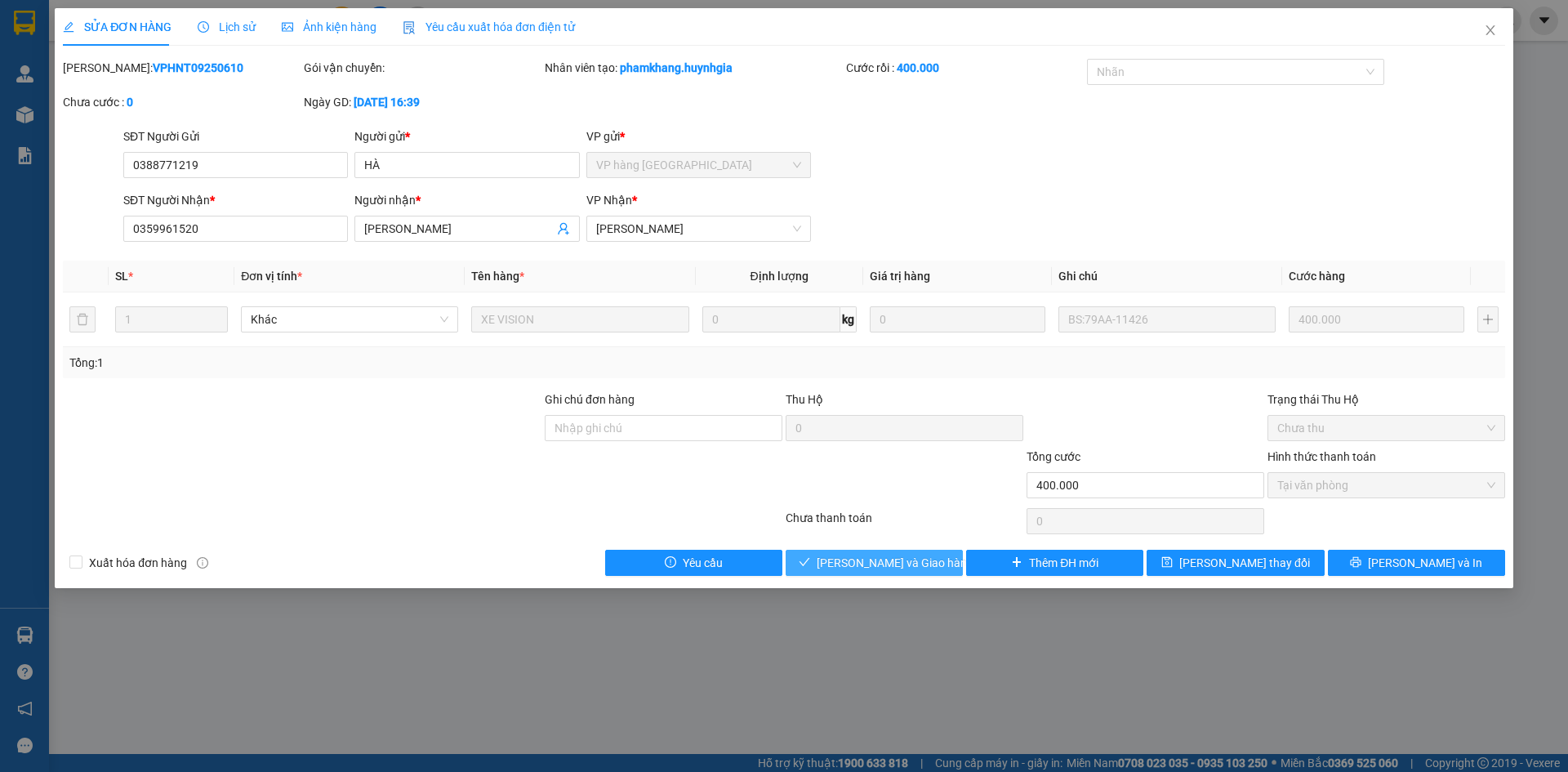
click at [880, 567] on span "[PERSON_NAME] và Giao hàng" at bounding box center [895, 563] width 157 height 18
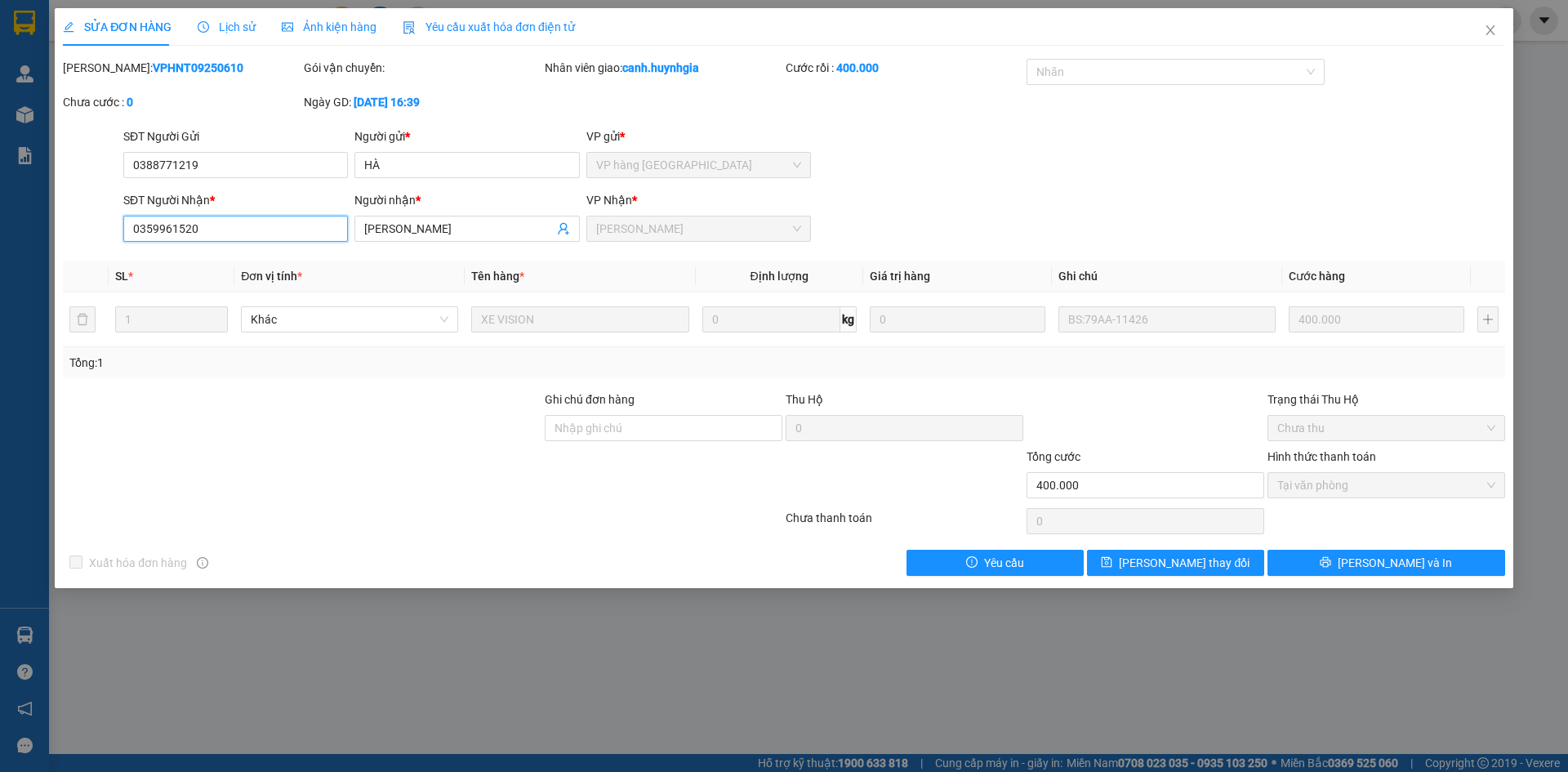
drag, startPoint x: 193, startPoint y: 230, endPoint x: 120, endPoint y: 230, distance: 73.0
click at [120, 230] on div "SĐT Người Nhận * 0359961520 0359961520" at bounding box center [235, 220] width 232 height 57
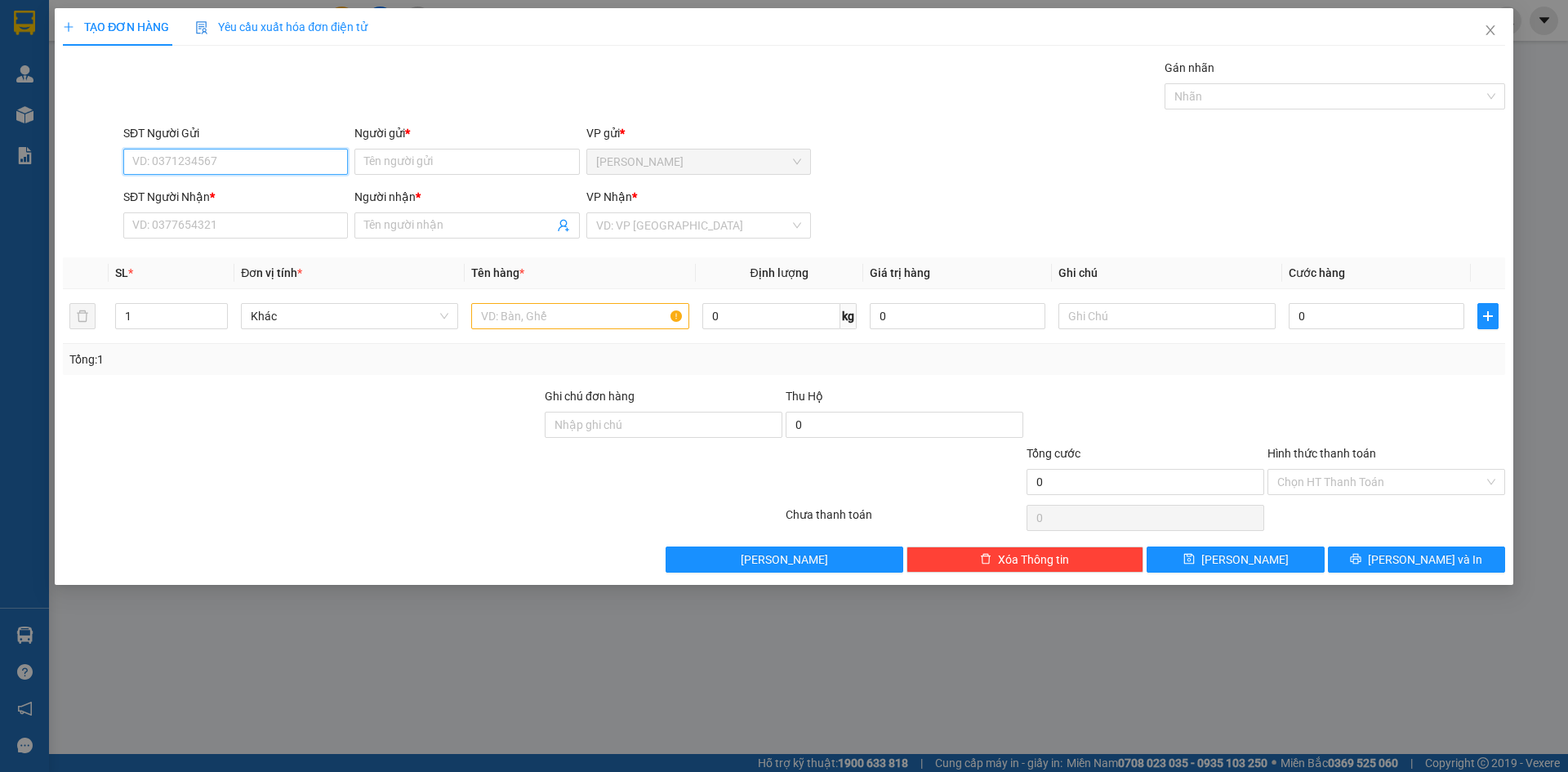
click at [172, 158] on input "SĐT Người Gửi" at bounding box center [236, 162] width 225 height 26
paste input "0359961520"
type input "0359961520"
click at [250, 198] on div "0359961520 - NHẬT PHƯƠNG" at bounding box center [235, 193] width 205 height 18
type input "[PERSON_NAME]"
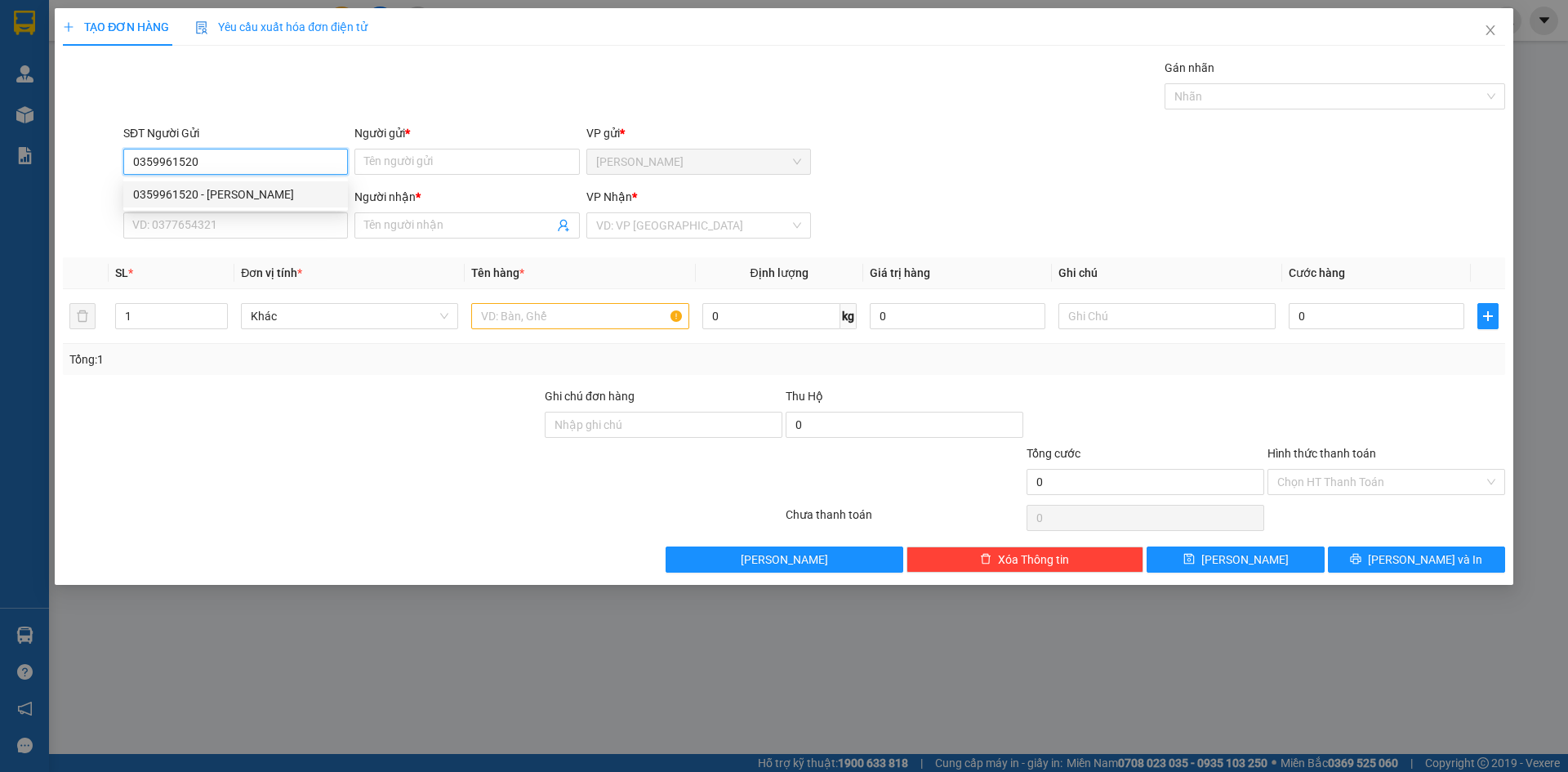
type input "0388771219"
type input "HÀ"
type input "0359961520"
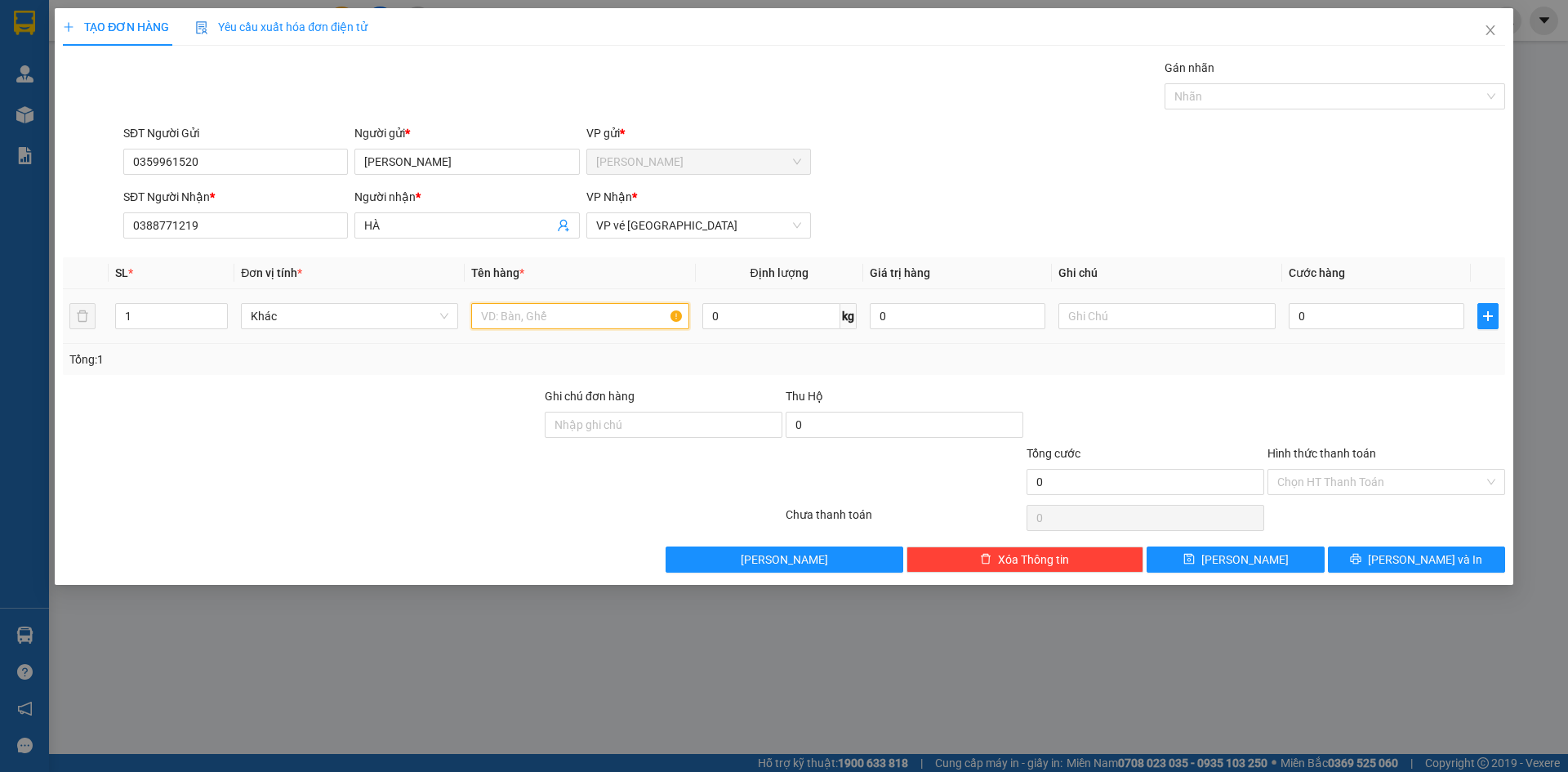
click at [528, 315] on input "text" at bounding box center [580, 316] width 218 height 26
type input "XE LEAD ĐỎ 70482"
click at [1105, 318] on input "text" at bounding box center [1167, 316] width 218 height 26
type input "XE CÓ TRẦY XƯỚC"
click at [1387, 326] on input "0" at bounding box center [1376, 316] width 176 height 26
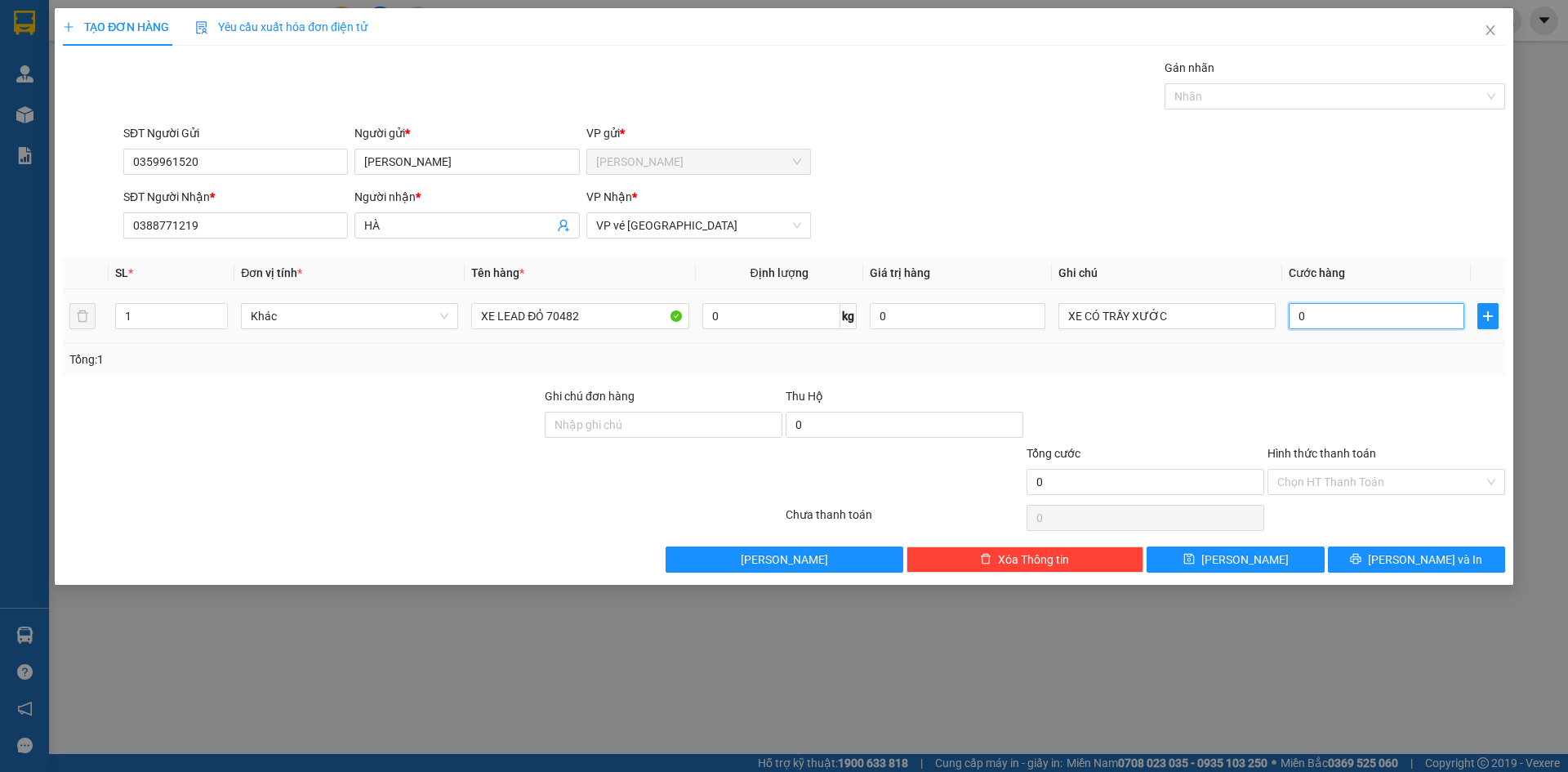
type input "4"
type input "45"
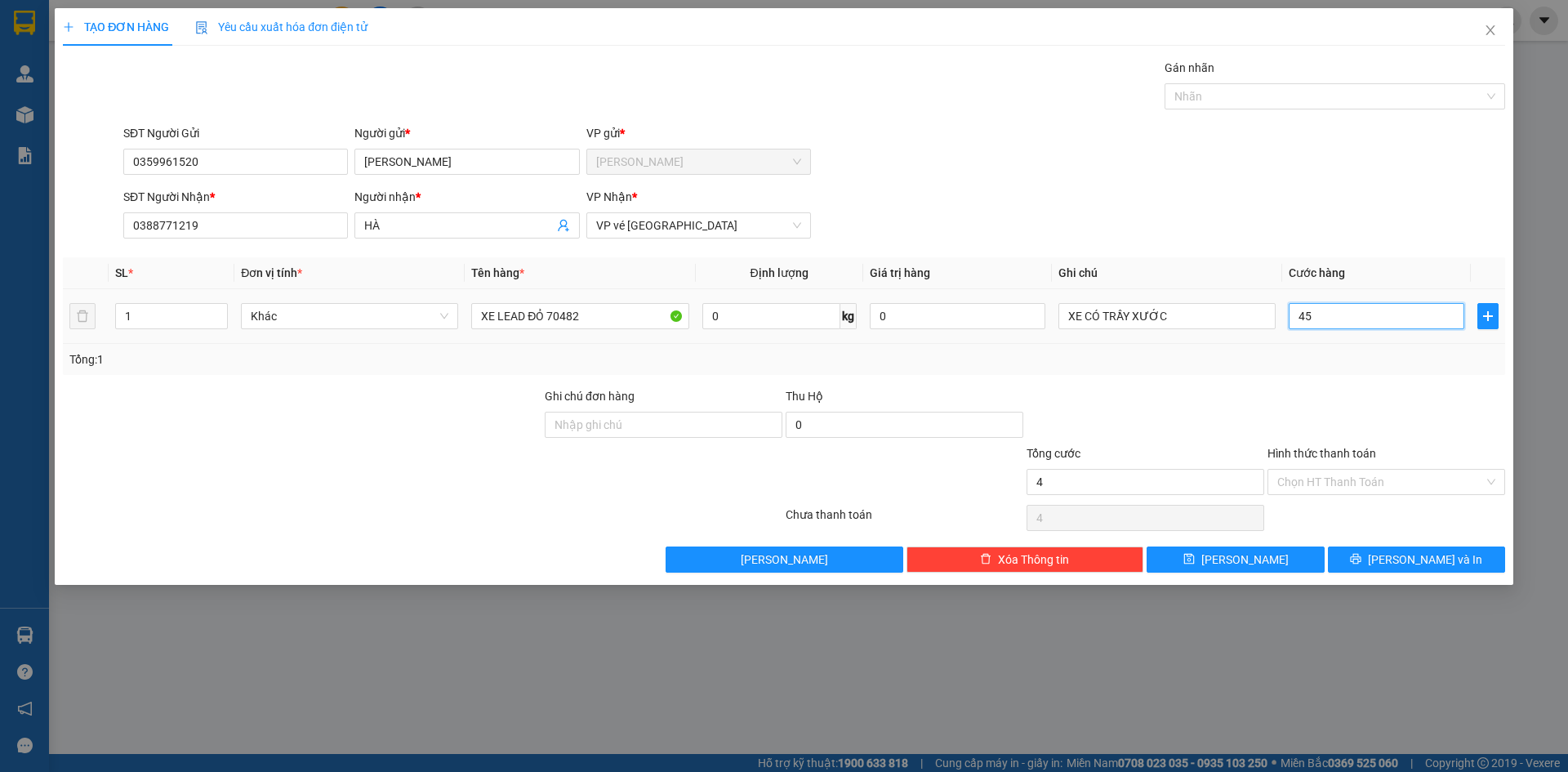
type input "45"
type input "450"
type input "450.000"
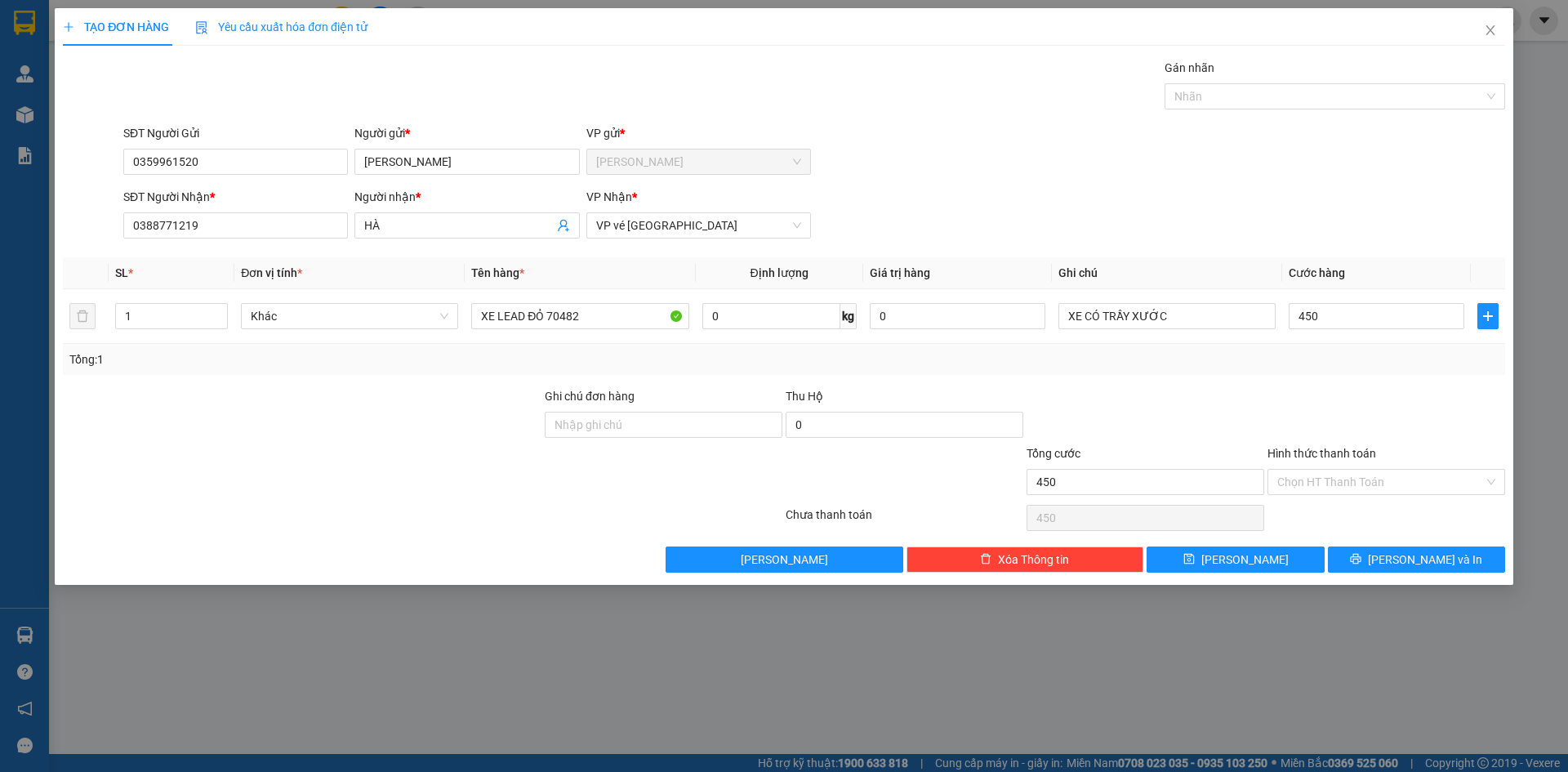
type input "450.000"
click at [1205, 165] on div "SĐT Người Gửi 0359961520 Người gửi * NHẬT PHƯƠNG VP gửi * Phạm Ngũ Lão" at bounding box center [814, 153] width 1389 height 57
click at [1383, 551] on button "[PERSON_NAME] và In" at bounding box center [1416, 560] width 178 height 26
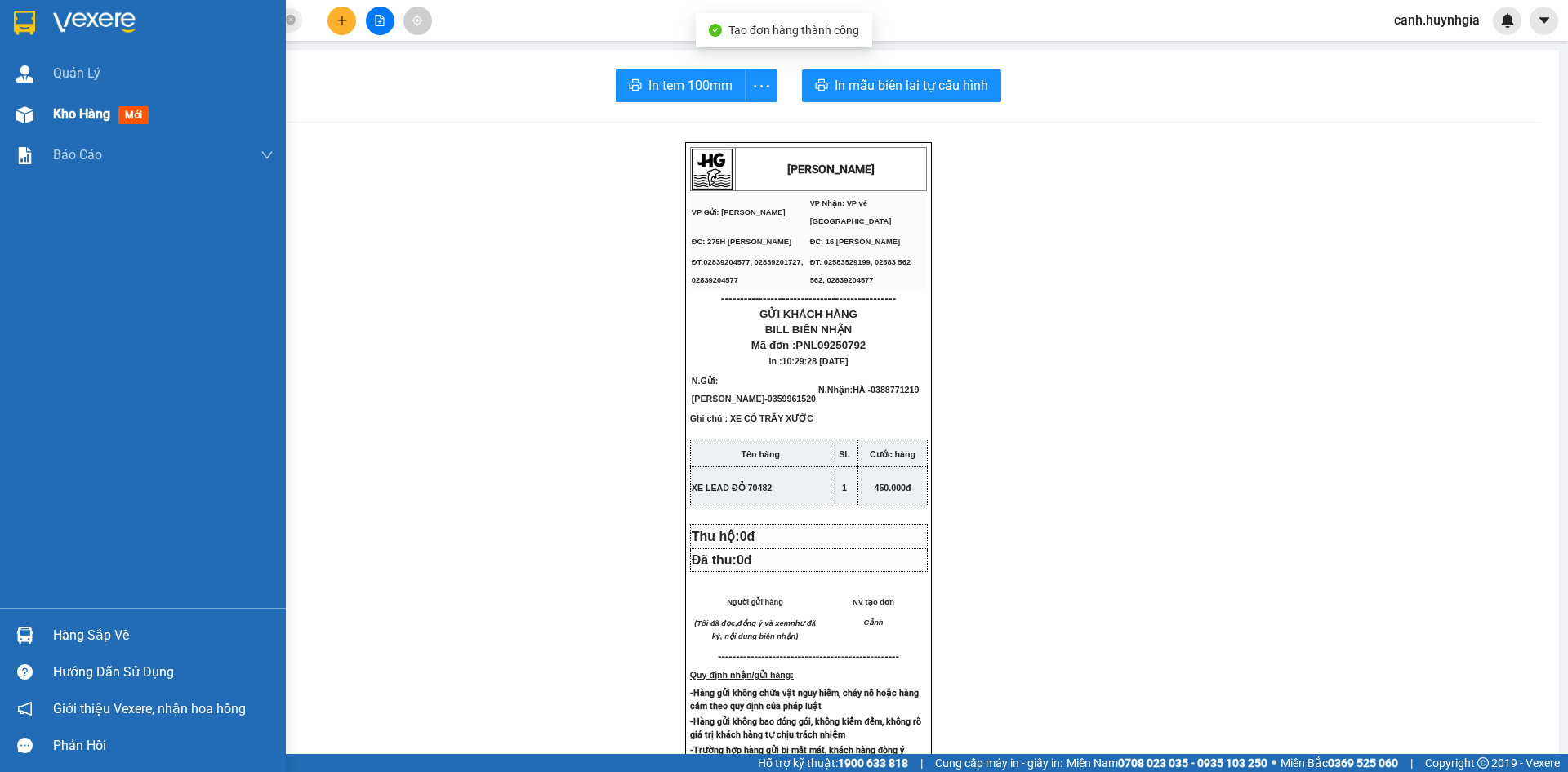
click at [39, 109] on div "Kho hàng mới" at bounding box center [142, 114] width 286 height 41
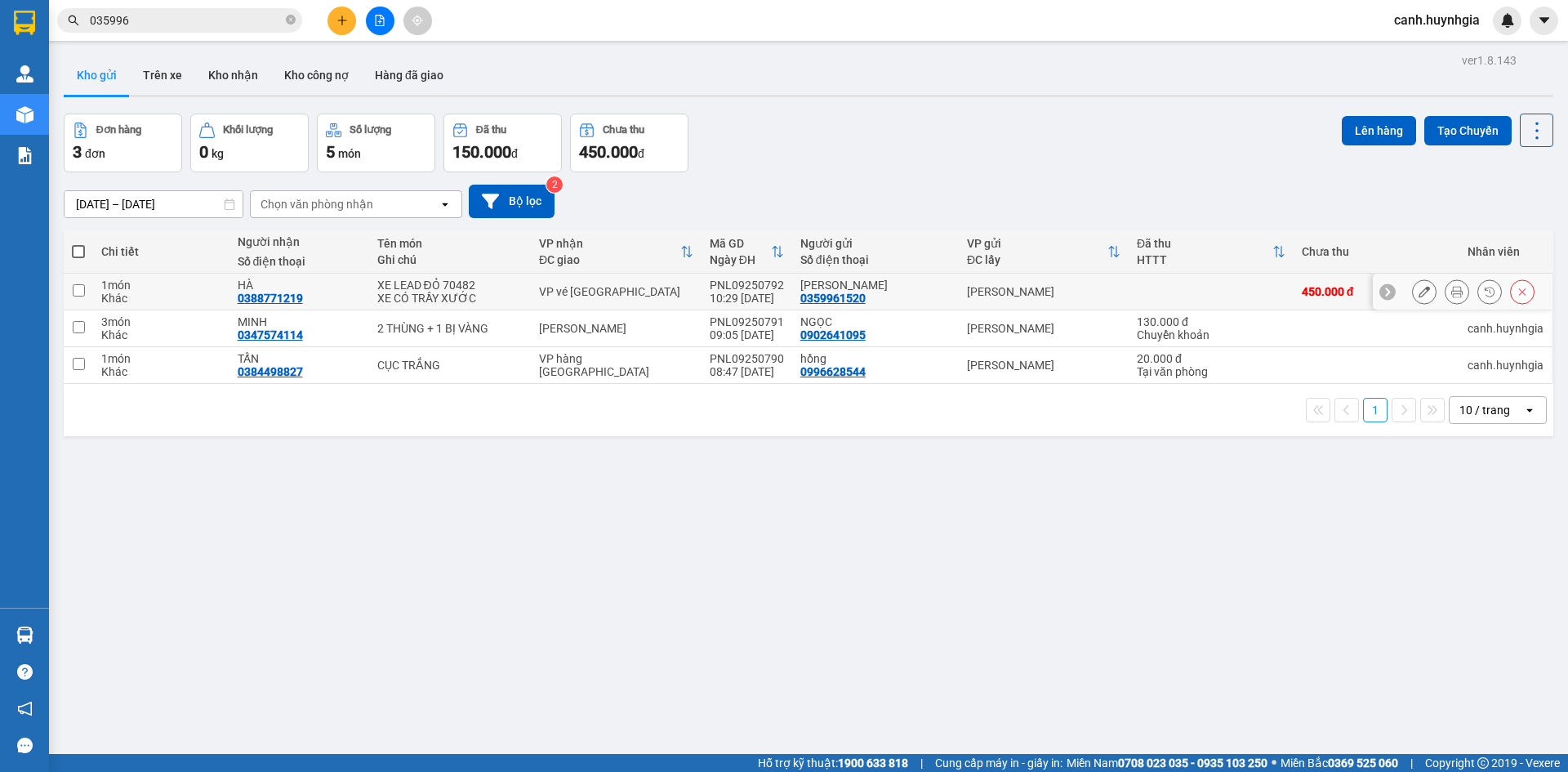
click at [711, 292] on div "10:29 [DATE]" at bounding box center [747, 299] width 74 height 13
checkbox input "true"
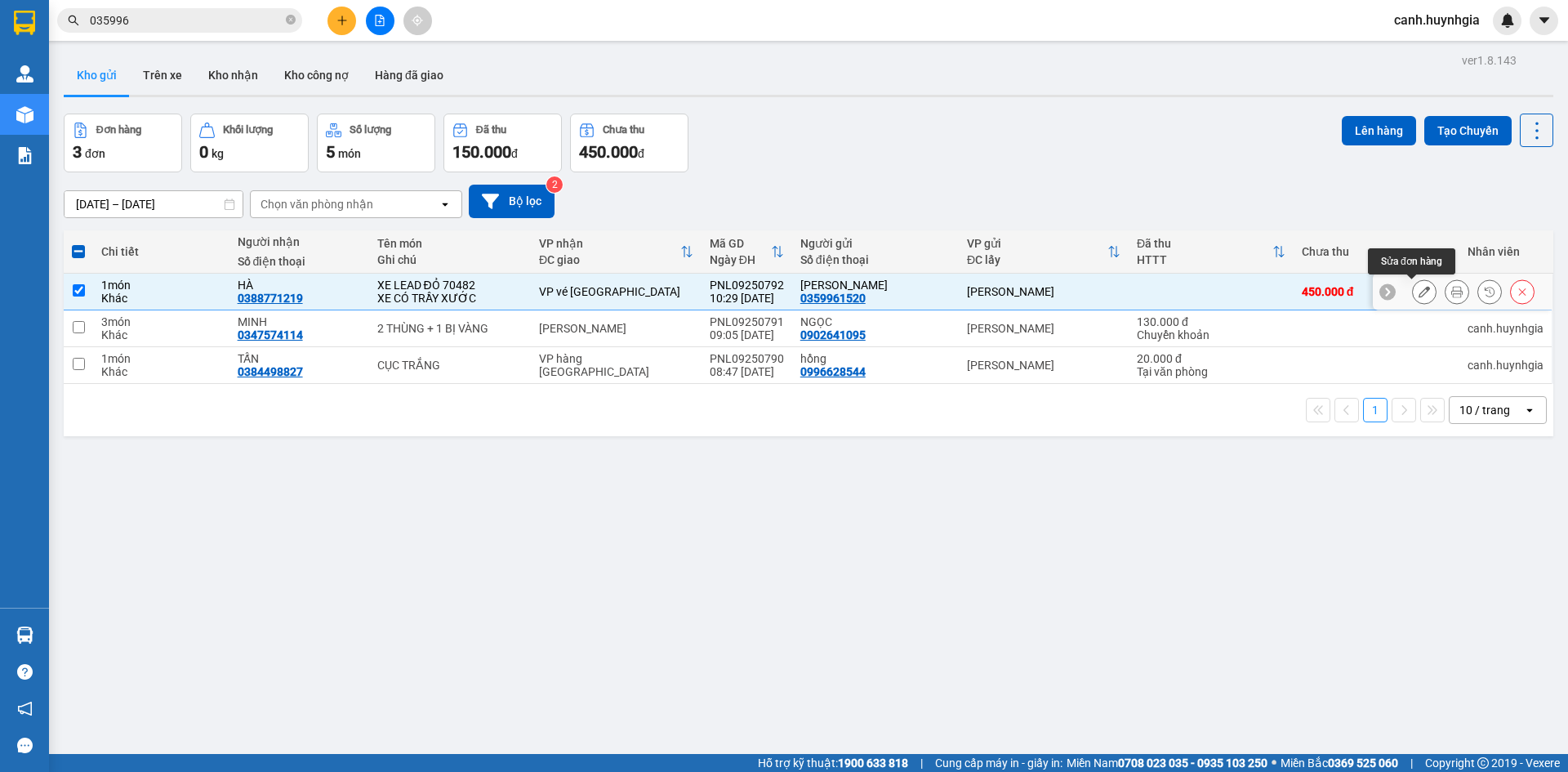
click at [1419, 291] on icon at bounding box center [1425, 291] width 11 height 11
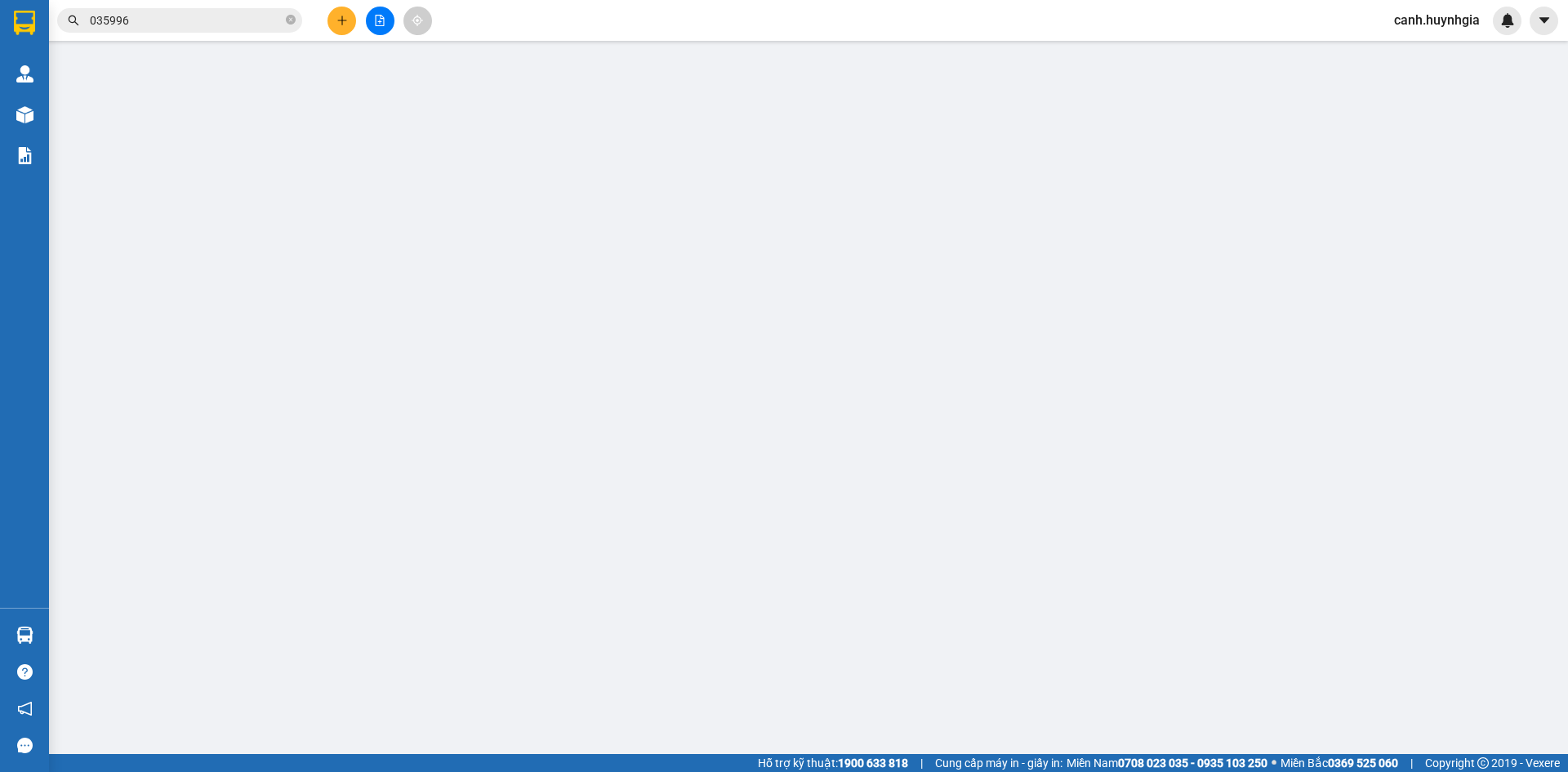
type input "0359961520"
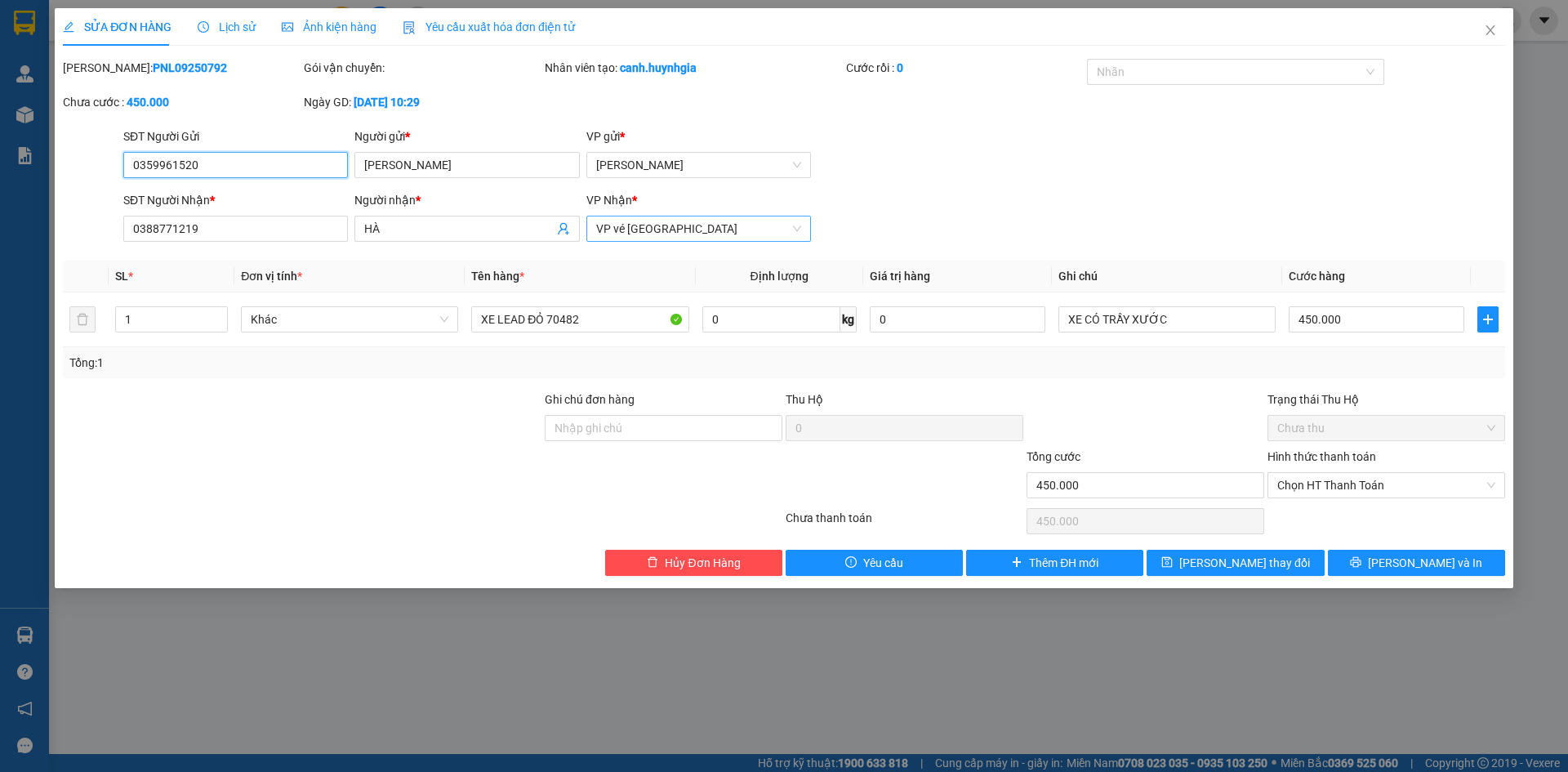
click at [715, 224] on span "VP vé [GEOGRAPHIC_DATA]" at bounding box center [698, 229] width 205 height 24
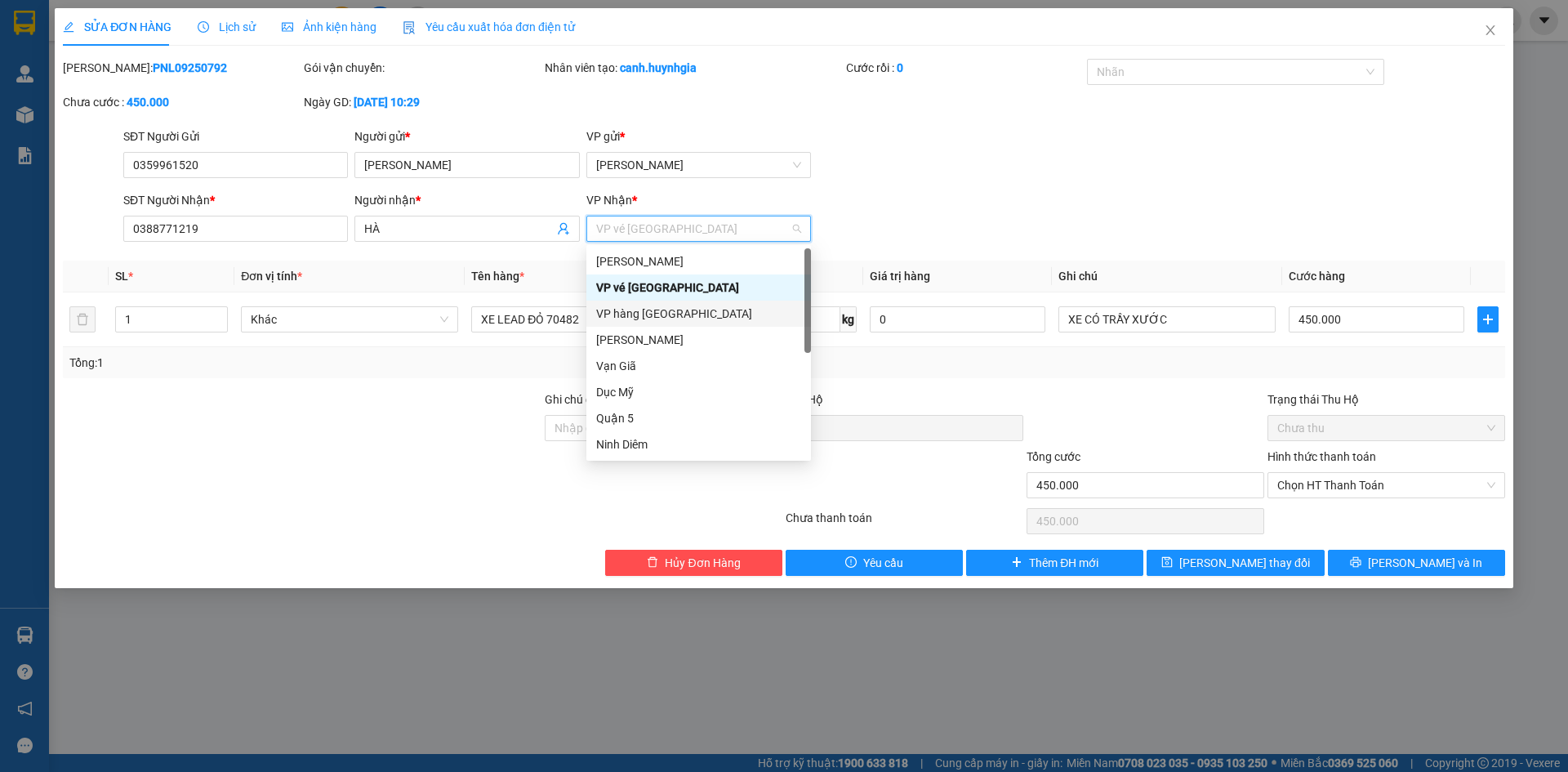
click at [658, 313] on div "VP hàng [GEOGRAPHIC_DATA]" at bounding box center [698, 313] width 205 height 18
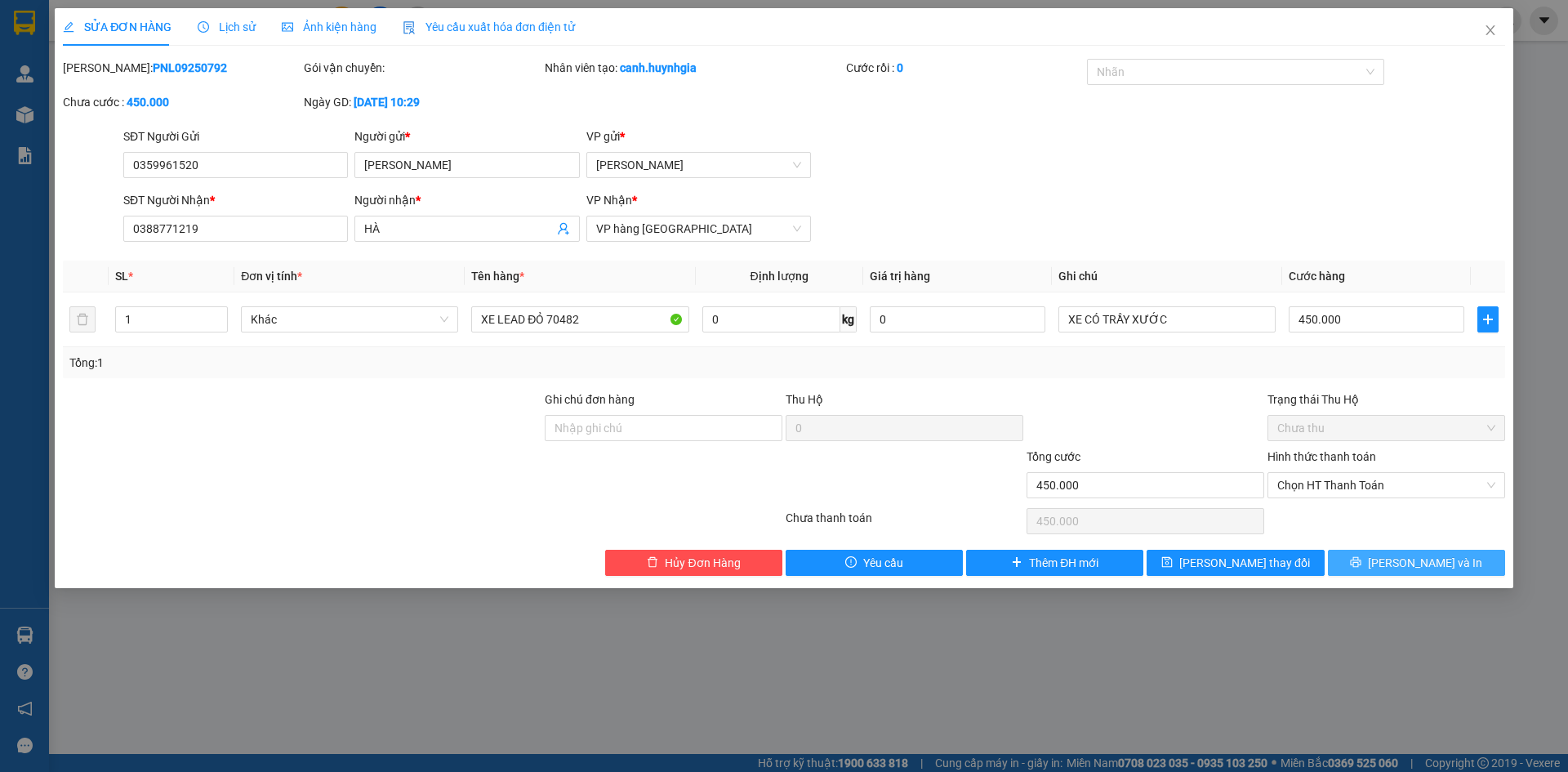
click at [1380, 554] on button "[PERSON_NAME] và In" at bounding box center [1416, 563] width 178 height 26
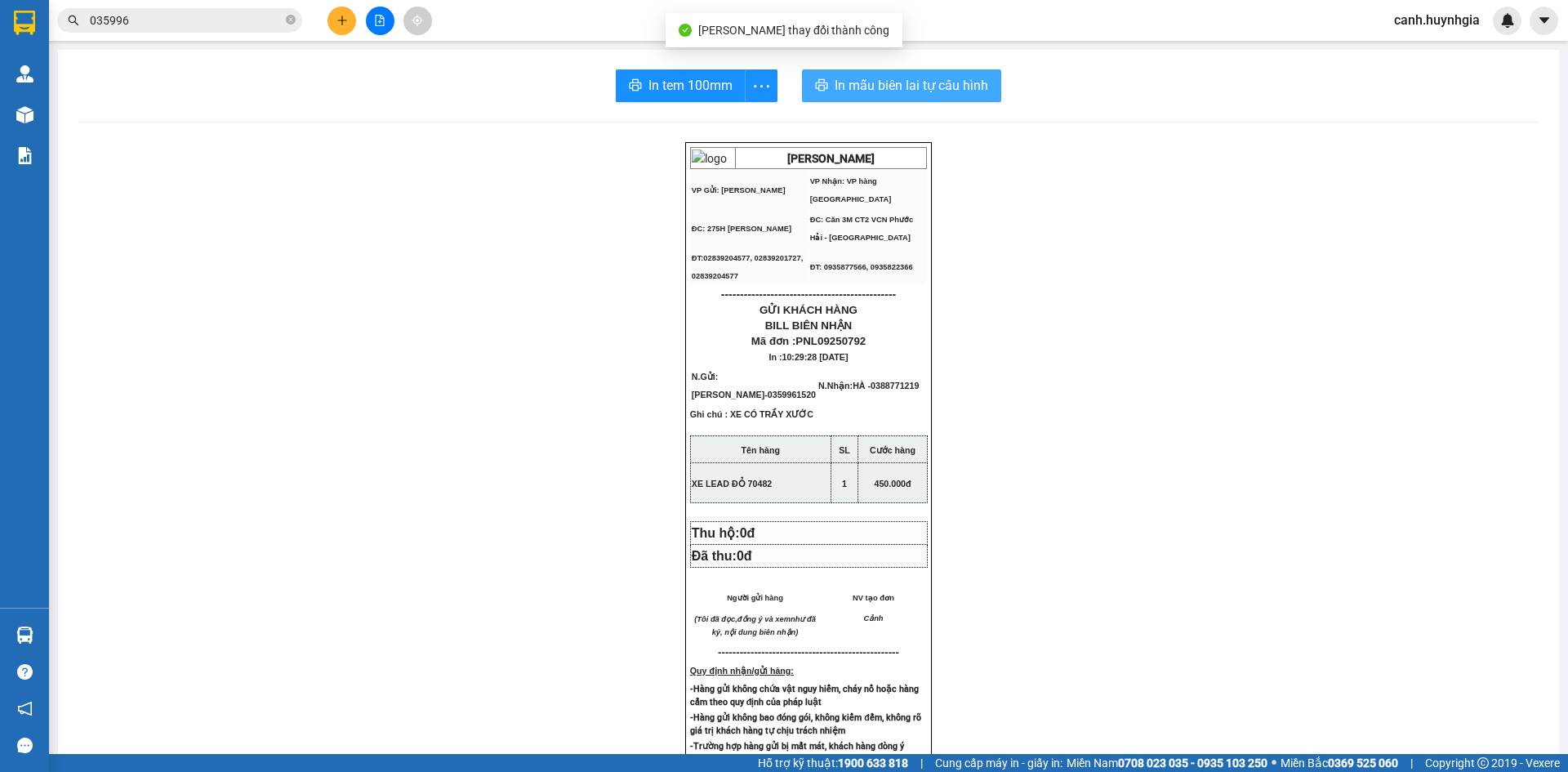
click at [875, 81] on span "In mẫu biên lai tự cấu hình" at bounding box center [911, 86] width 153 height 20
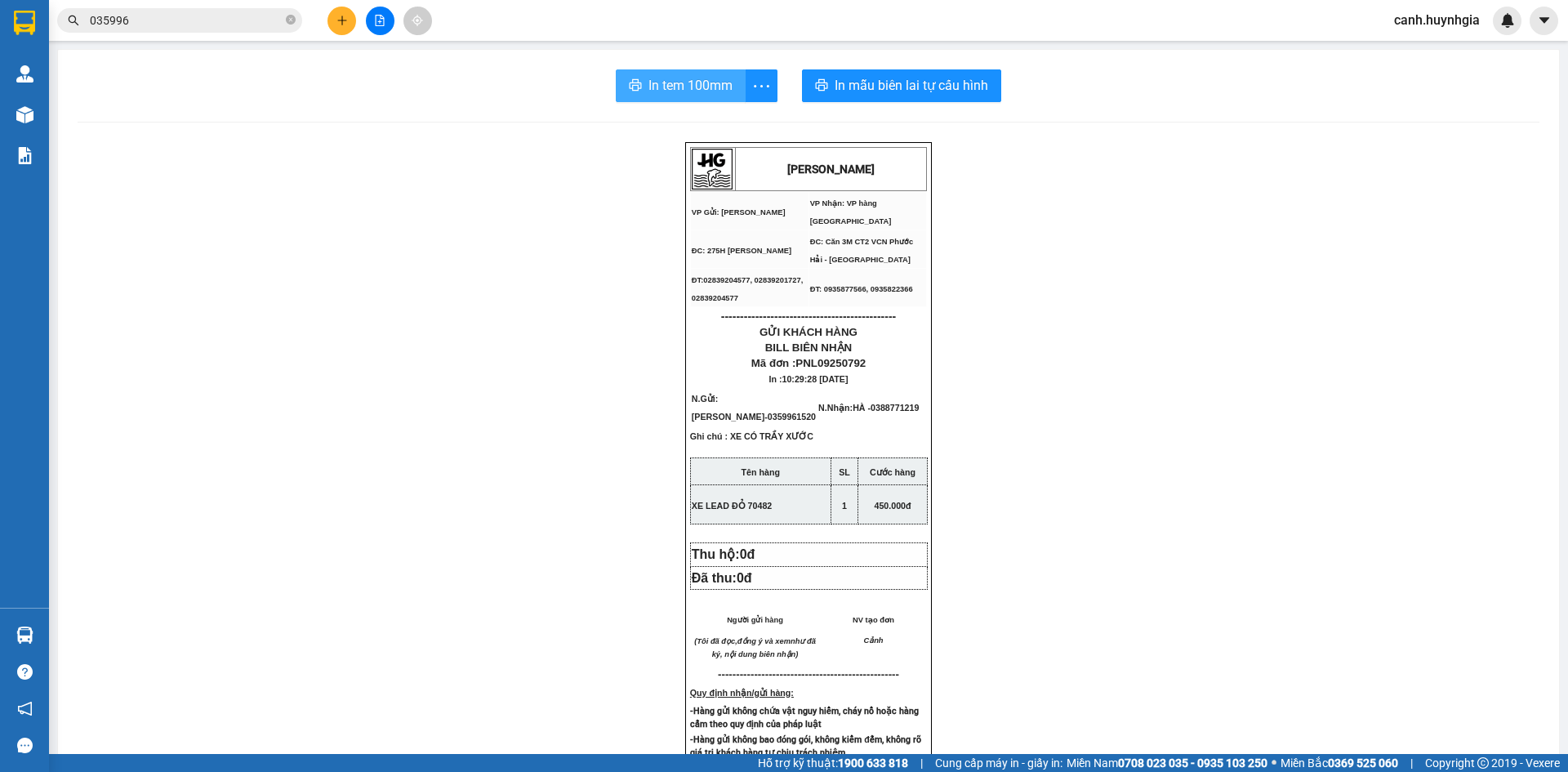
click at [678, 85] on span "In tem 100mm" at bounding box center [690, 86] width 84 height 20
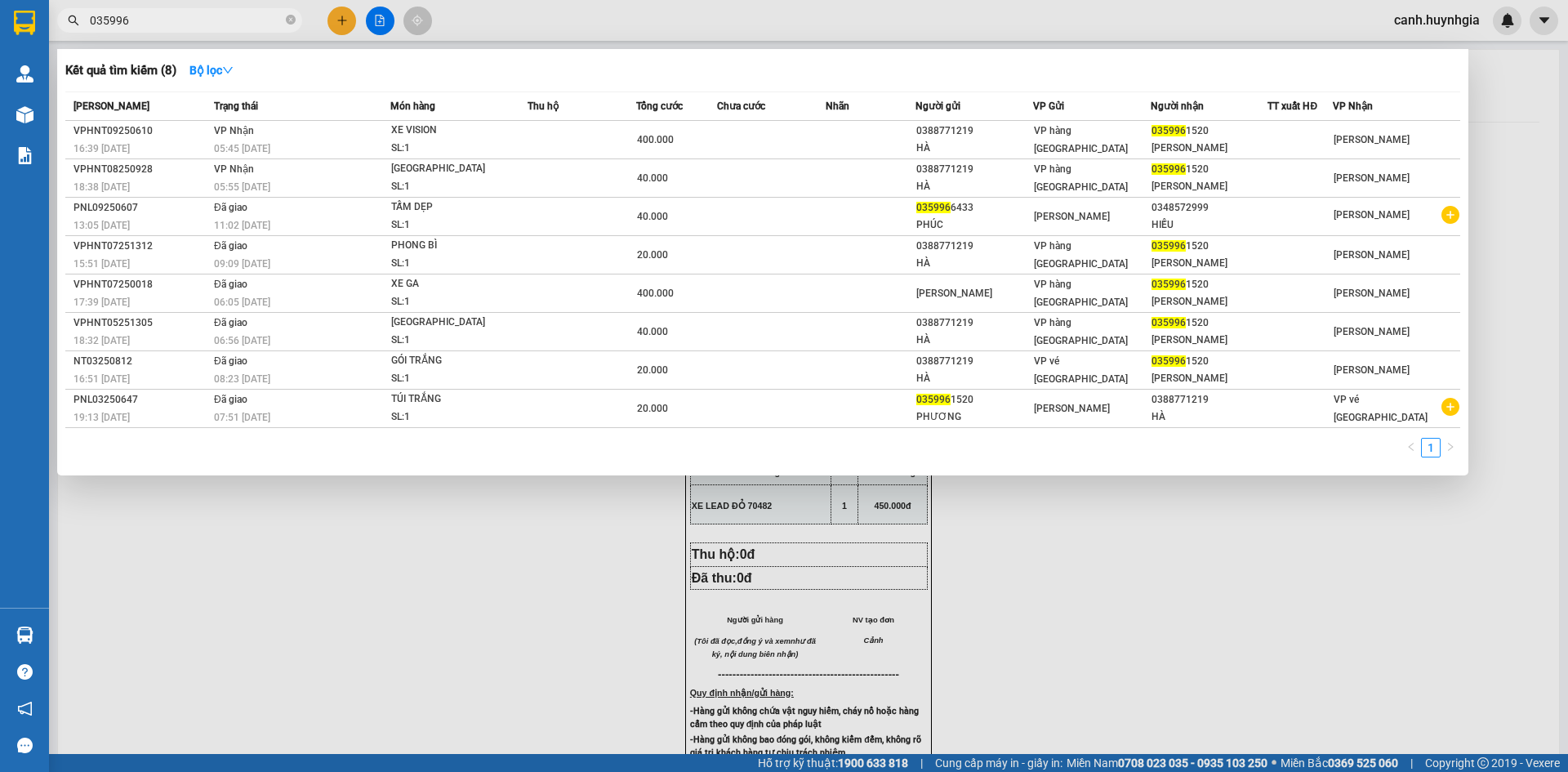
drag, startPoint x: 157, startPoint y: 19, endPoint x: 51, endPoint y: 35, distance: 107.2
click at [51, 35] on div "Kết quả tìm kiếm ( 8 ) Bộ lọc Mã ĐH Trạng thái Món hàng Thu hộ Tổng cước Chưa c…" at bounding box center [159, 20] width 319 height 29
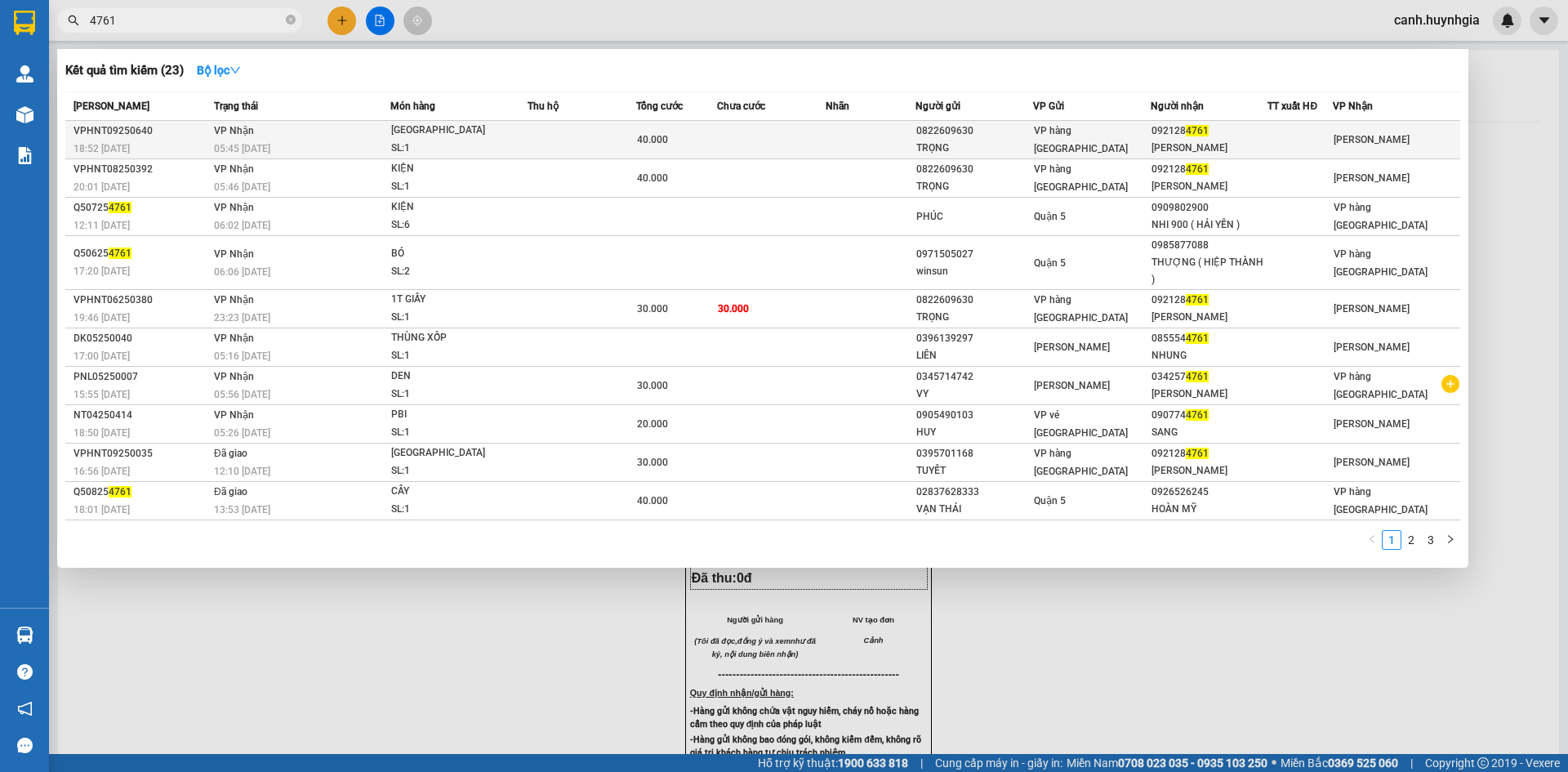
click at [1233, 138] on div "092128 4761" at bounding box center [1209, 131] width 116 height 17
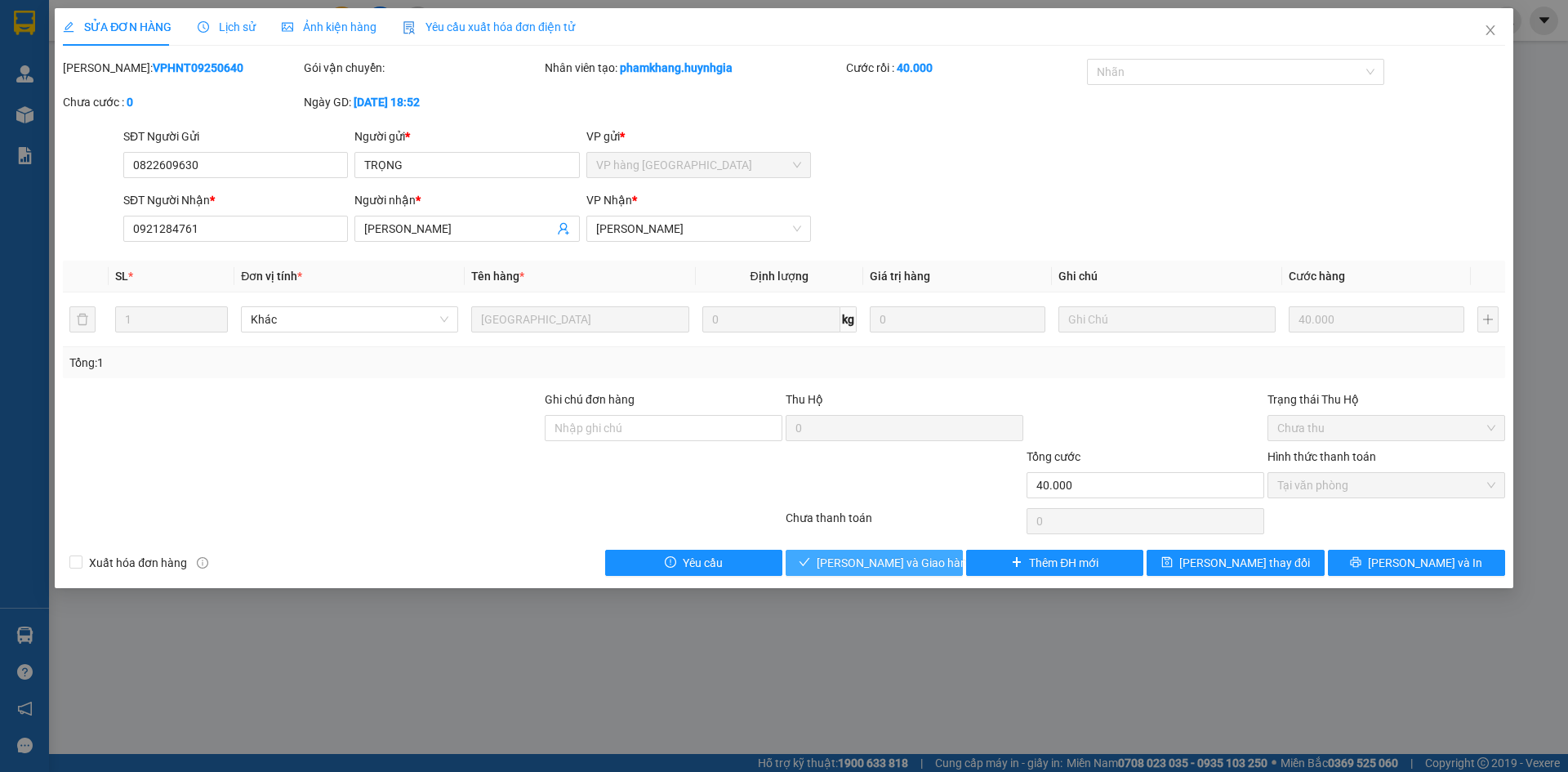
click at [866, 559] on span "[PERSON_NAME] và Giao hàng" at bounding box center [895, 563] width 157 height 18
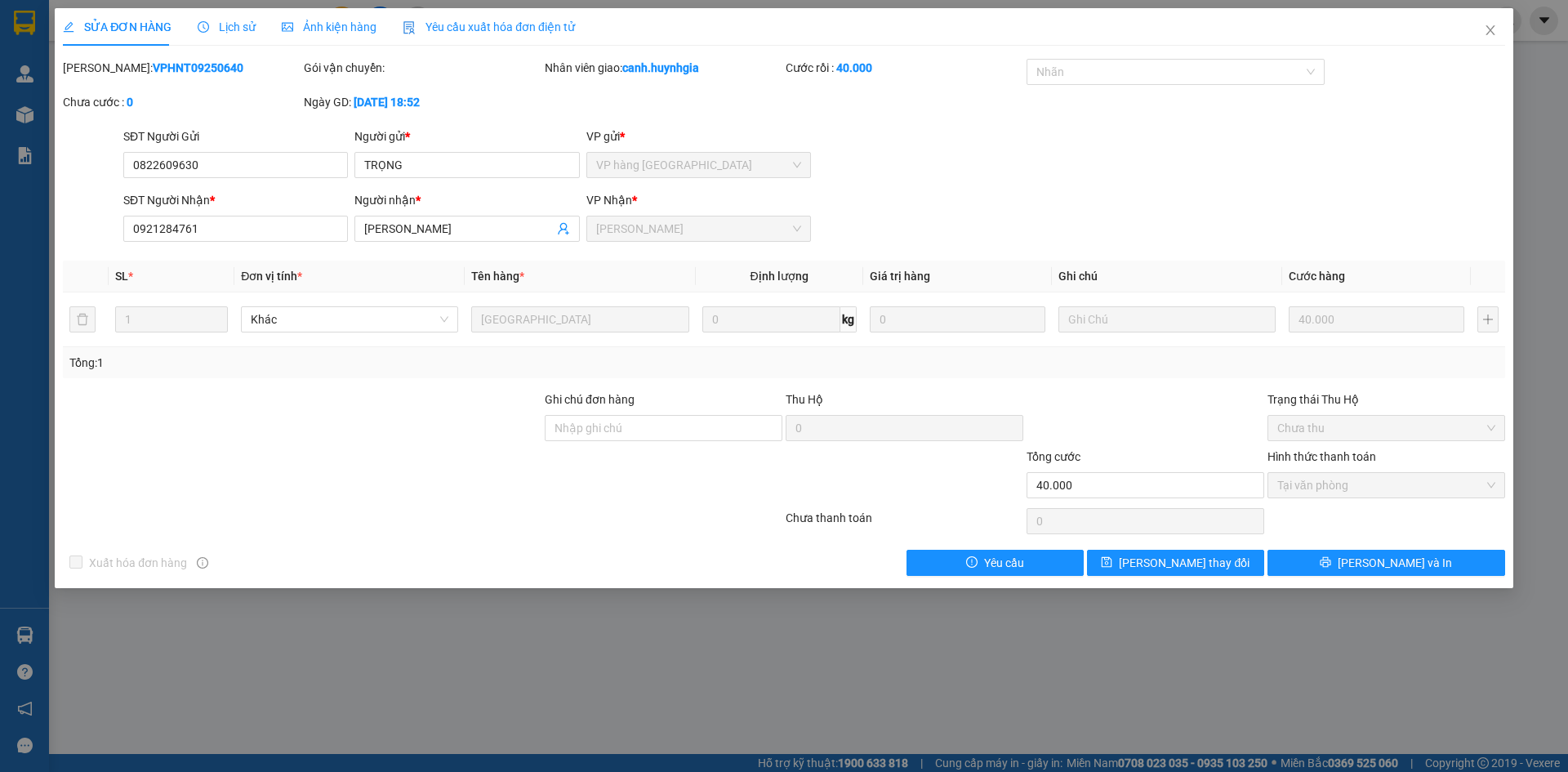
drag, startPoint x: 857, startPoint y: 572, endPoint x: 970, endPoint y: 153, distance: 434.0
click at [970, 153] on div "SĐT Người Gửi 0822609630 Người gửi * TRỌNG VP gửi * VP hàng Nha Trang" at bounding box center [814, 155] width 1389 height 57
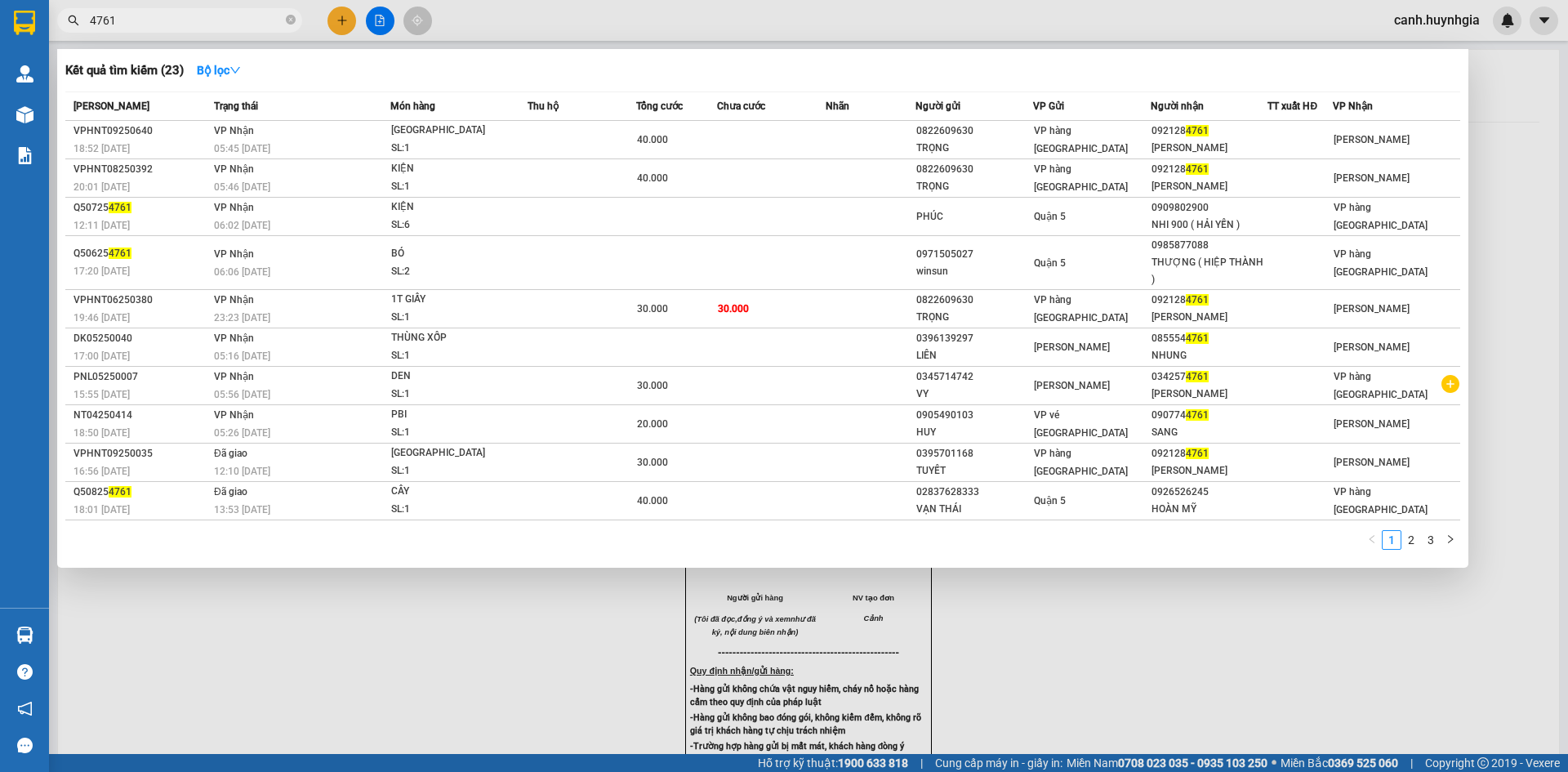
drag, startPoint x: 126, startPoint y: 15, endPoint x: 72, endPoint y: 29, distance: 55.8
click at [72, 29] on span "4761" at bounding box center [179, 20] width 246 height 24
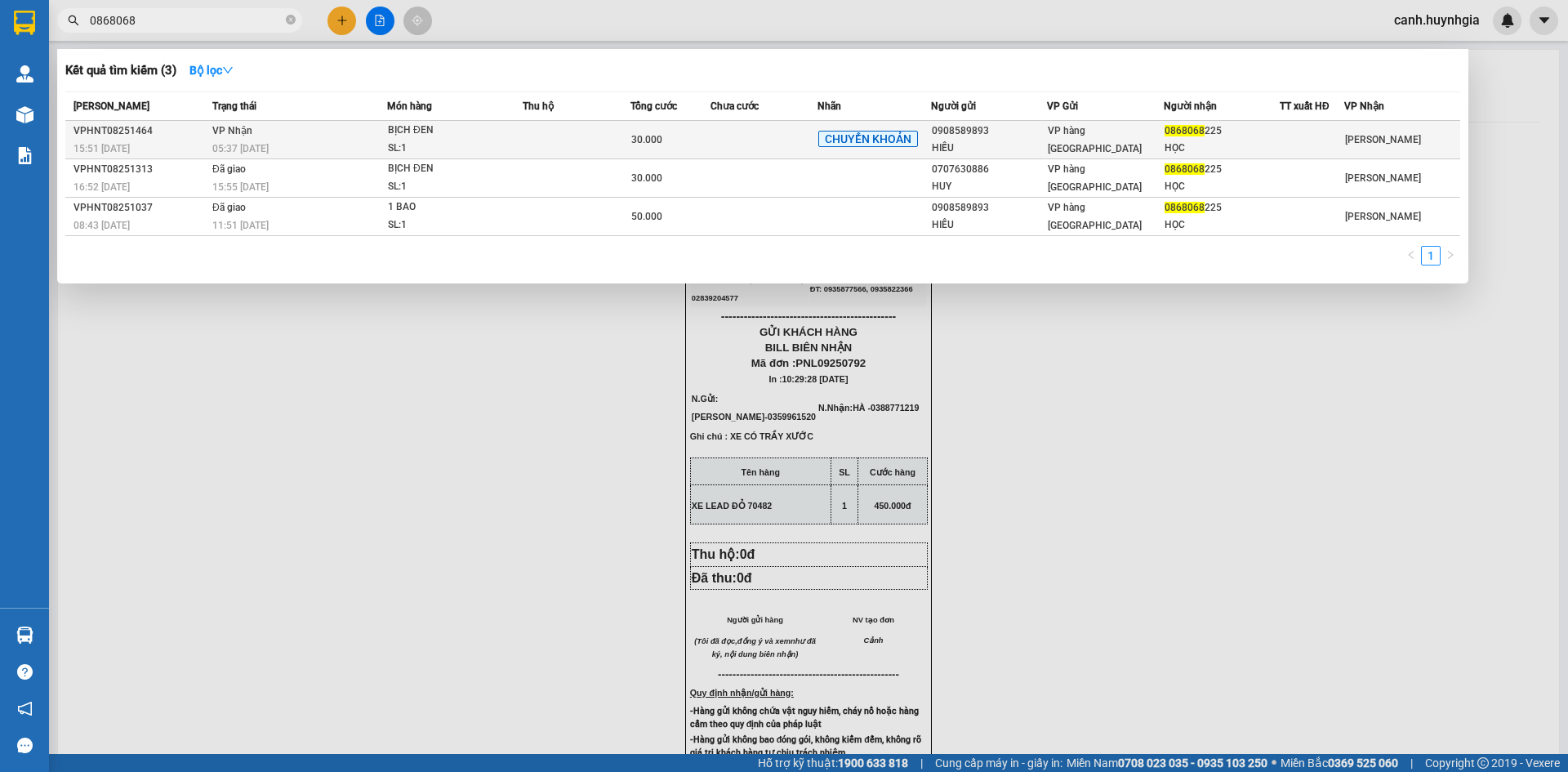
click at [1206, 148] on div "HỌC" at bounding box center [1222, 148] width 114 height 17
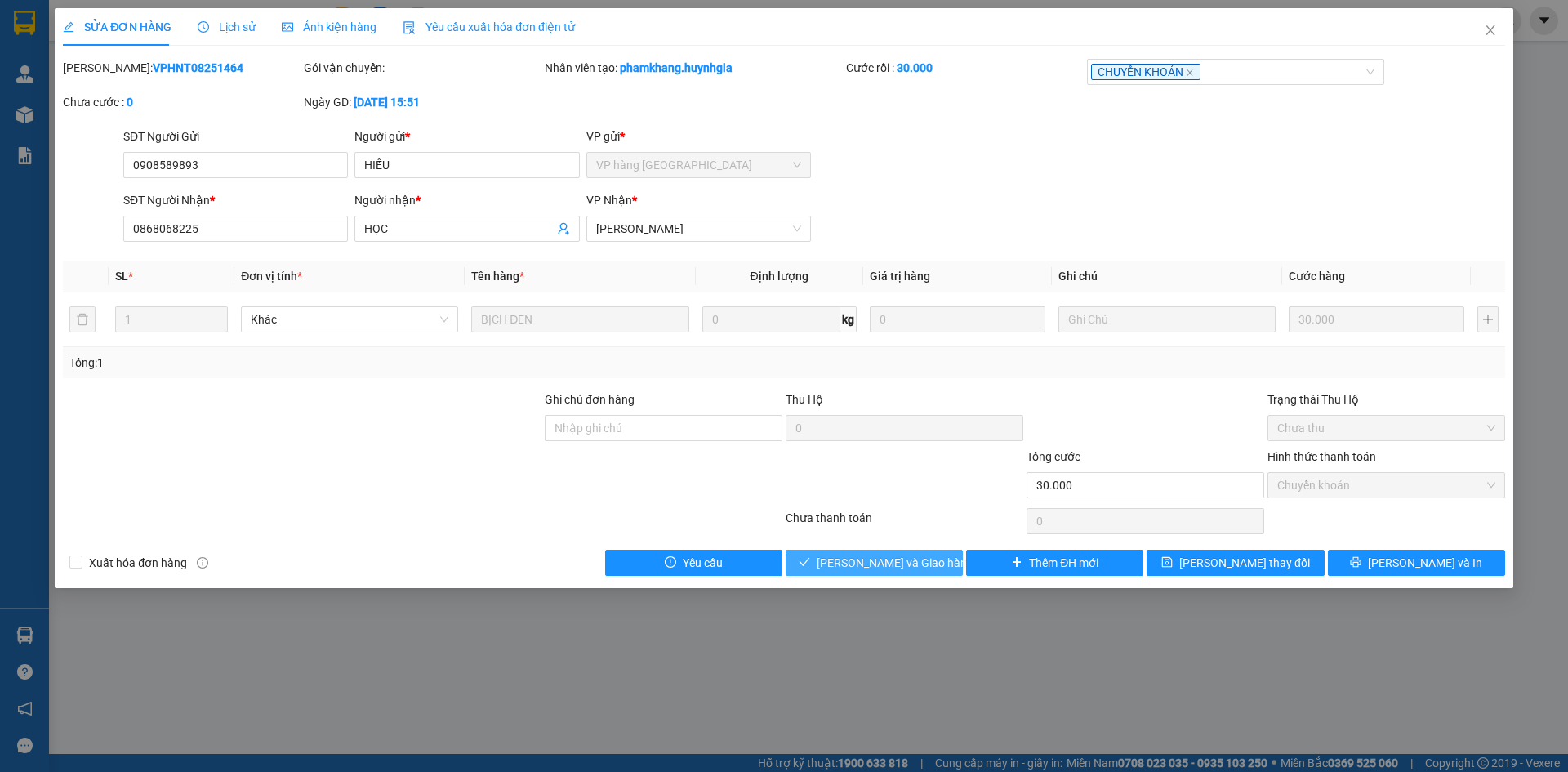
click at [886, 566] on span "[PERSON_NAME] và Giao hàng" at bounding box center [895, 563] width 157 height 18
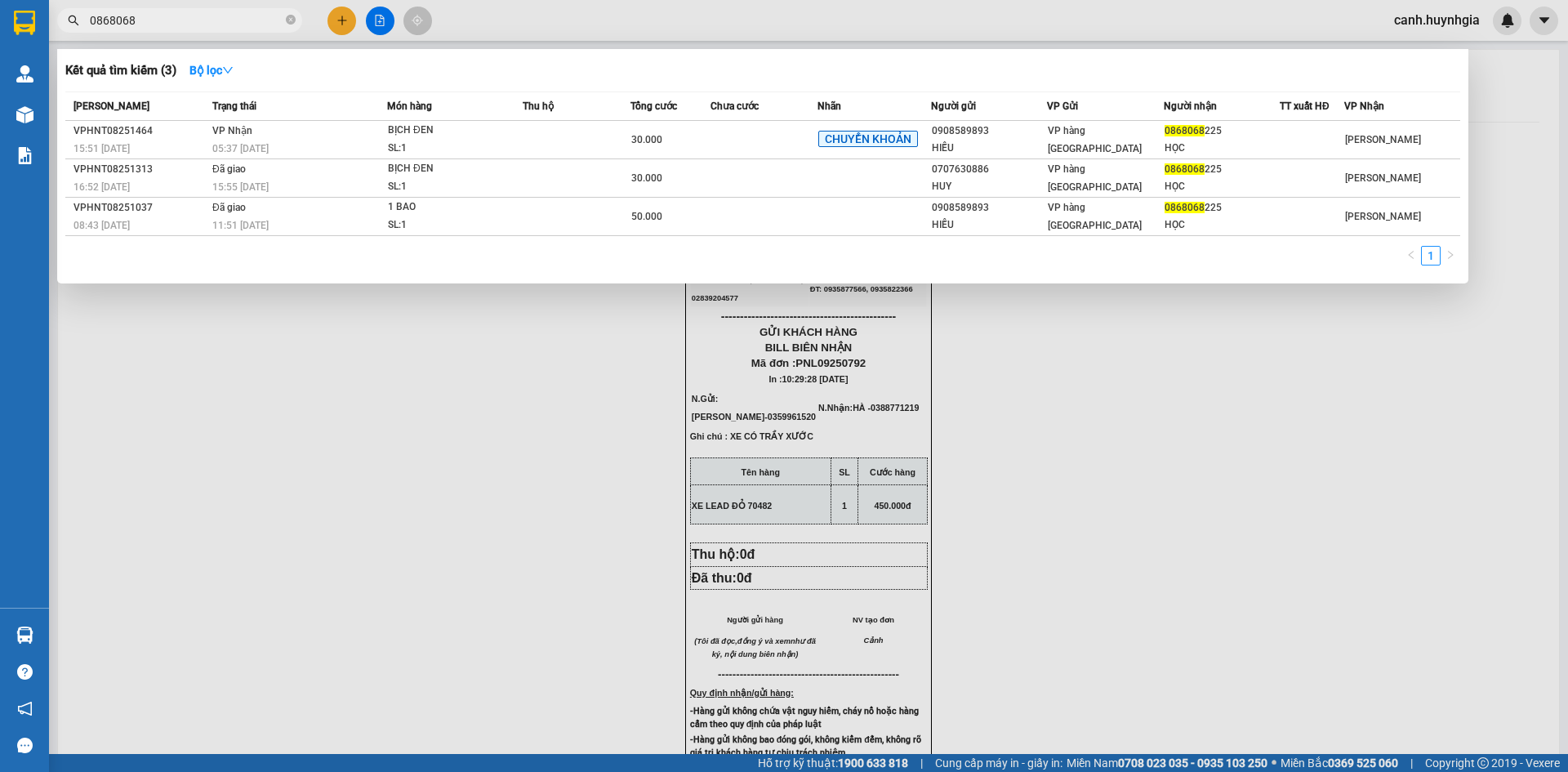
drag, startPoint x: 141, startPoint y: 16, endPoint x: 52, endPoint y: 23, distance: 89.3
click at [52, 23] on div "0868068" at bounding box center [159, 20] width 319 height 24
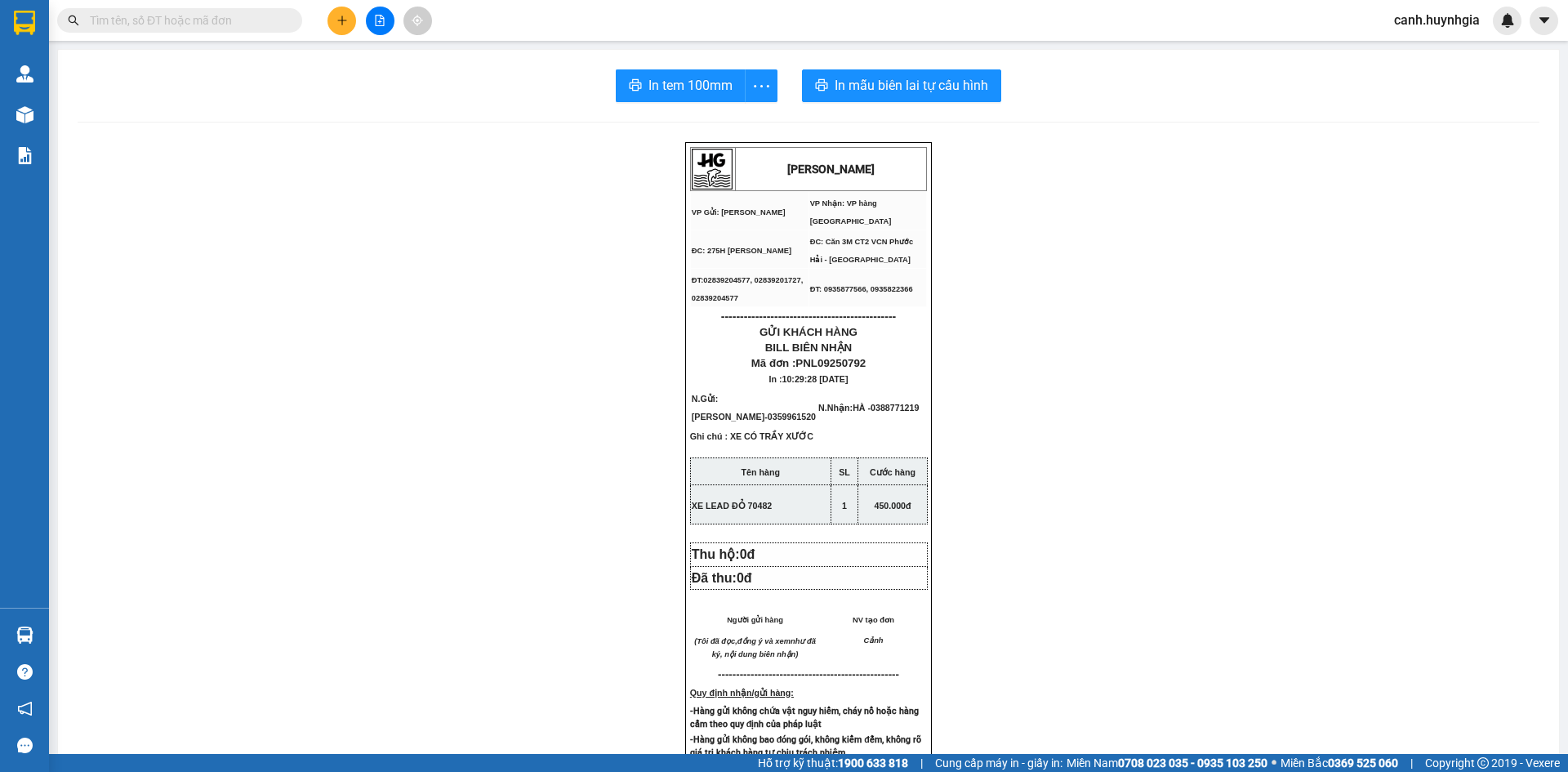
click at [202, 26] on input "text" at bounding box center [186, 20] width 193 height 18
click at [146, 16] on input "text" at bounding box center [186, 20] width 193 height 18
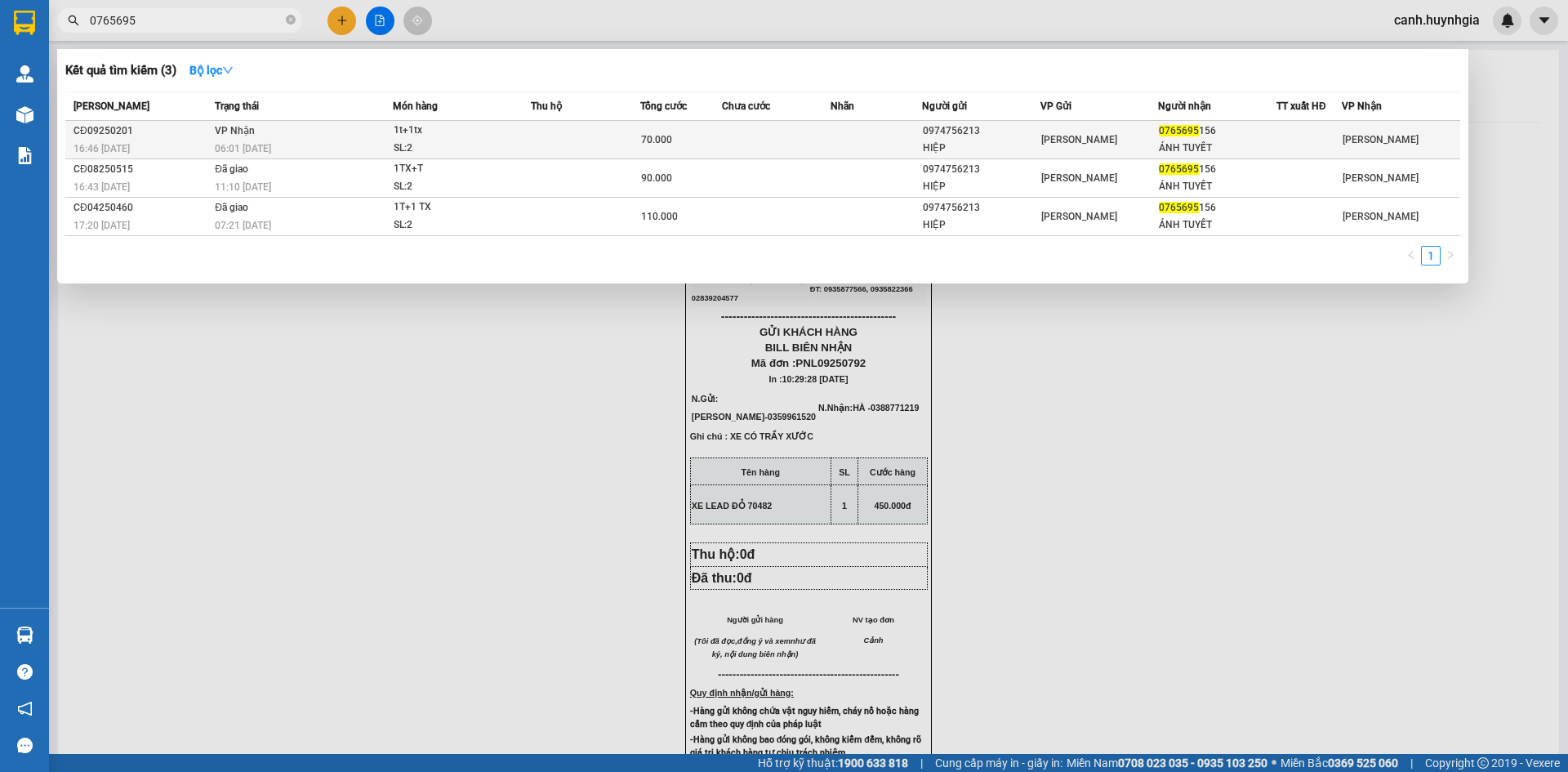
click at [1096, 138] on div "[PERSON_NAME]" at bounding box center [1100, 140] width 117 height 18
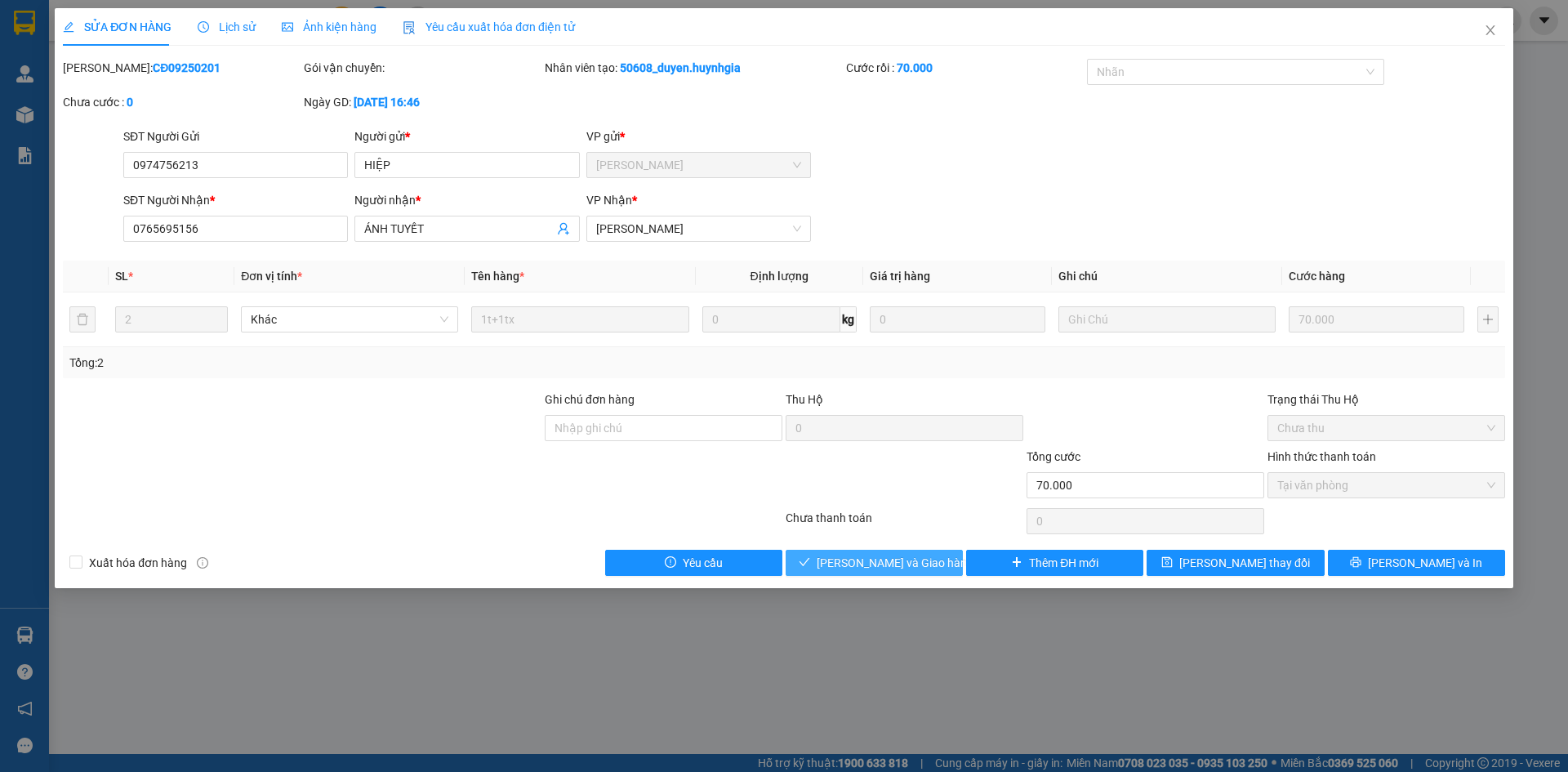
click at [905, 561] on span "[PERSON_NAME] và Giao hàng" at bounding box center [895, 563] width 157 height 18
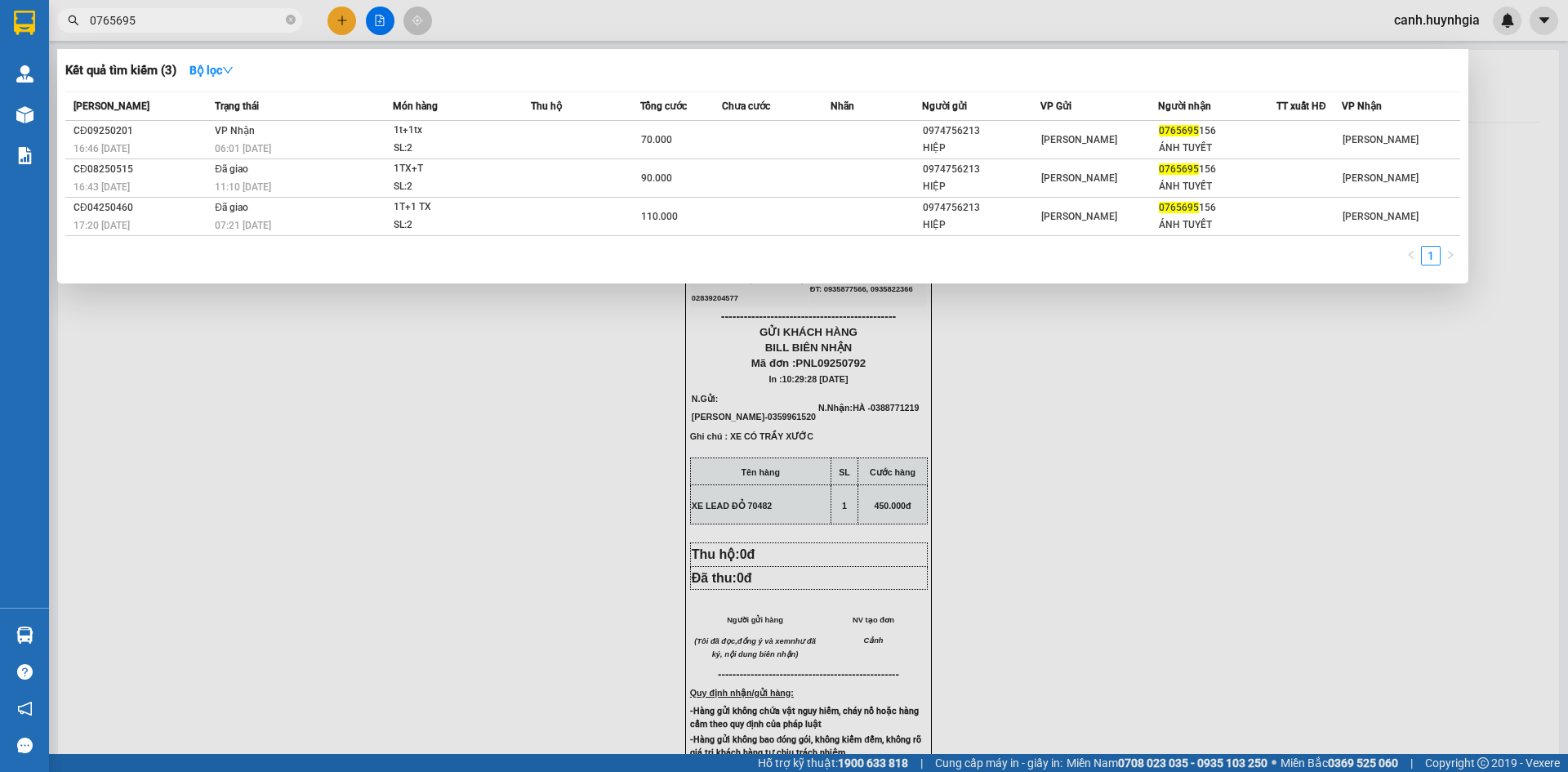
drag, startPoint x: 143, startPoint y: 20, endPoint x: 53, endPoint y: 42, distance: 92.6
click at [53, 35] on div "Kết quả tìm kiếm ( 3 ) Bộ lọc Mã ĐH Trạng thái Món hàng Thu hộ Tổng cước Chưa c…" at bounding box center [159, 20] width 319 height 29
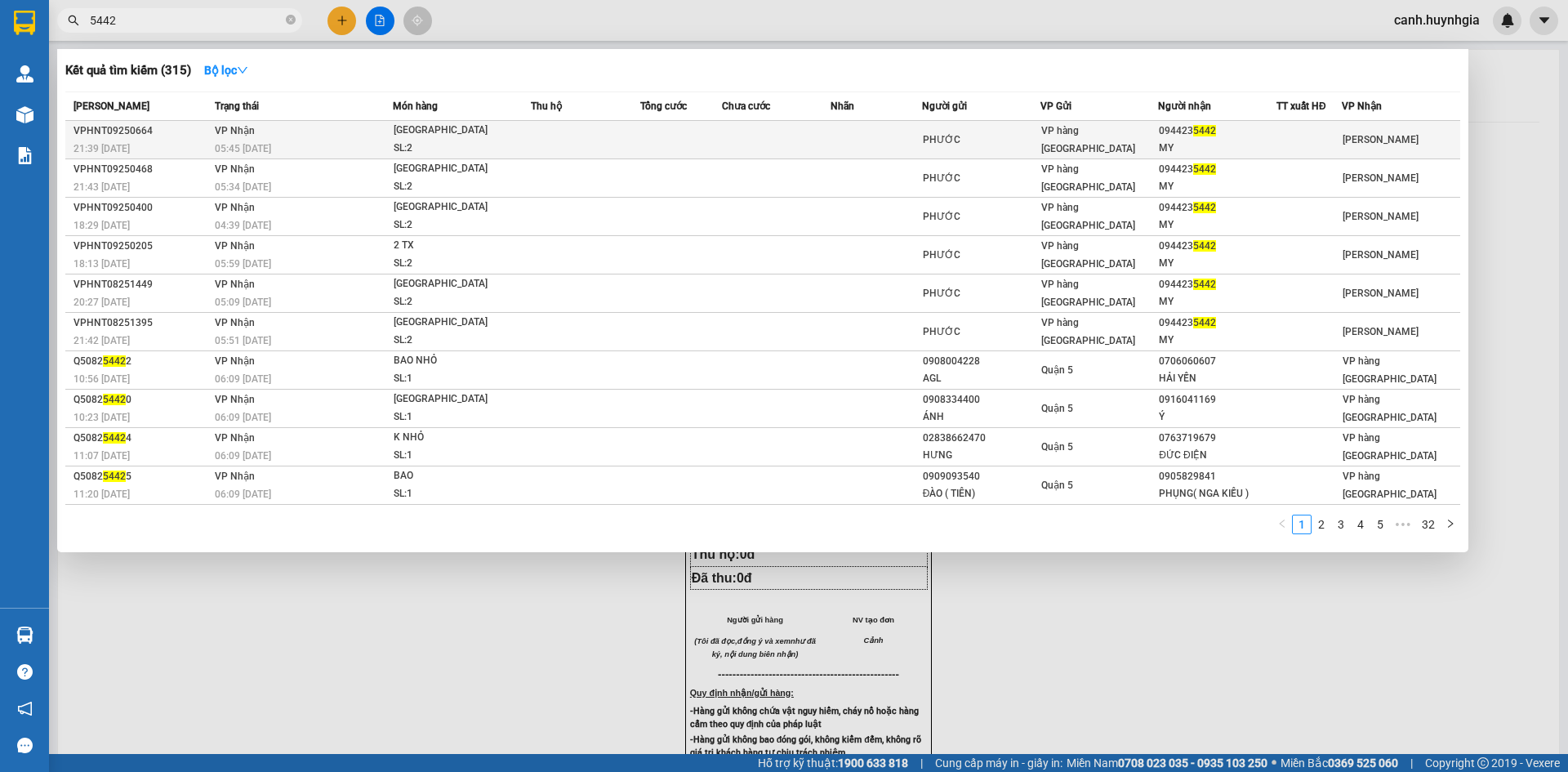
click at [1123, 138] on span "VP hàng [GEOGRAPHIC_DATA]" at bounding box center [1088, 140] width 94 height 30
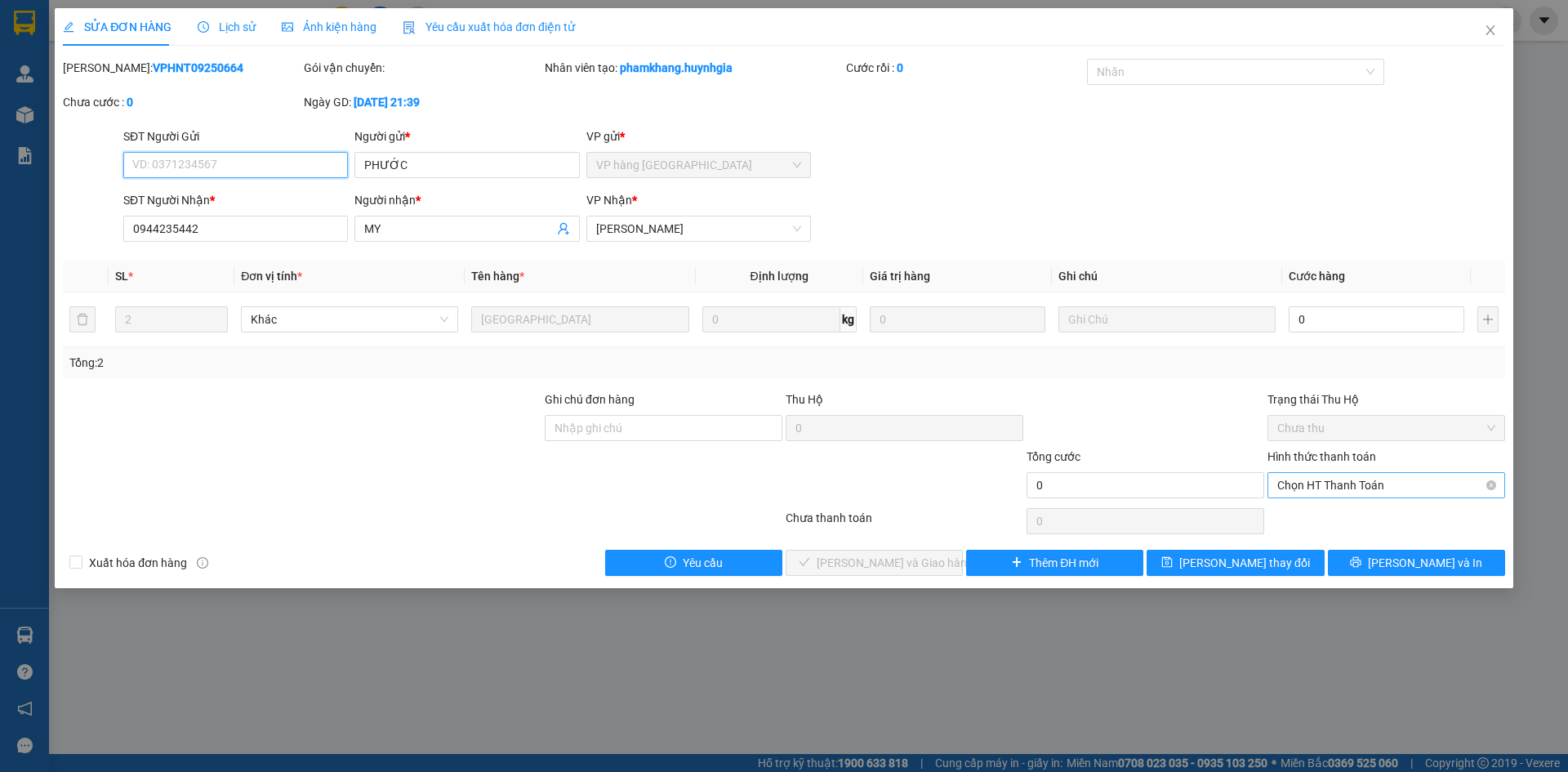
click at [1360, 484] on span "Chọn HT Thanh Toán" at bounding box center [1387, 486] width 219 height 24
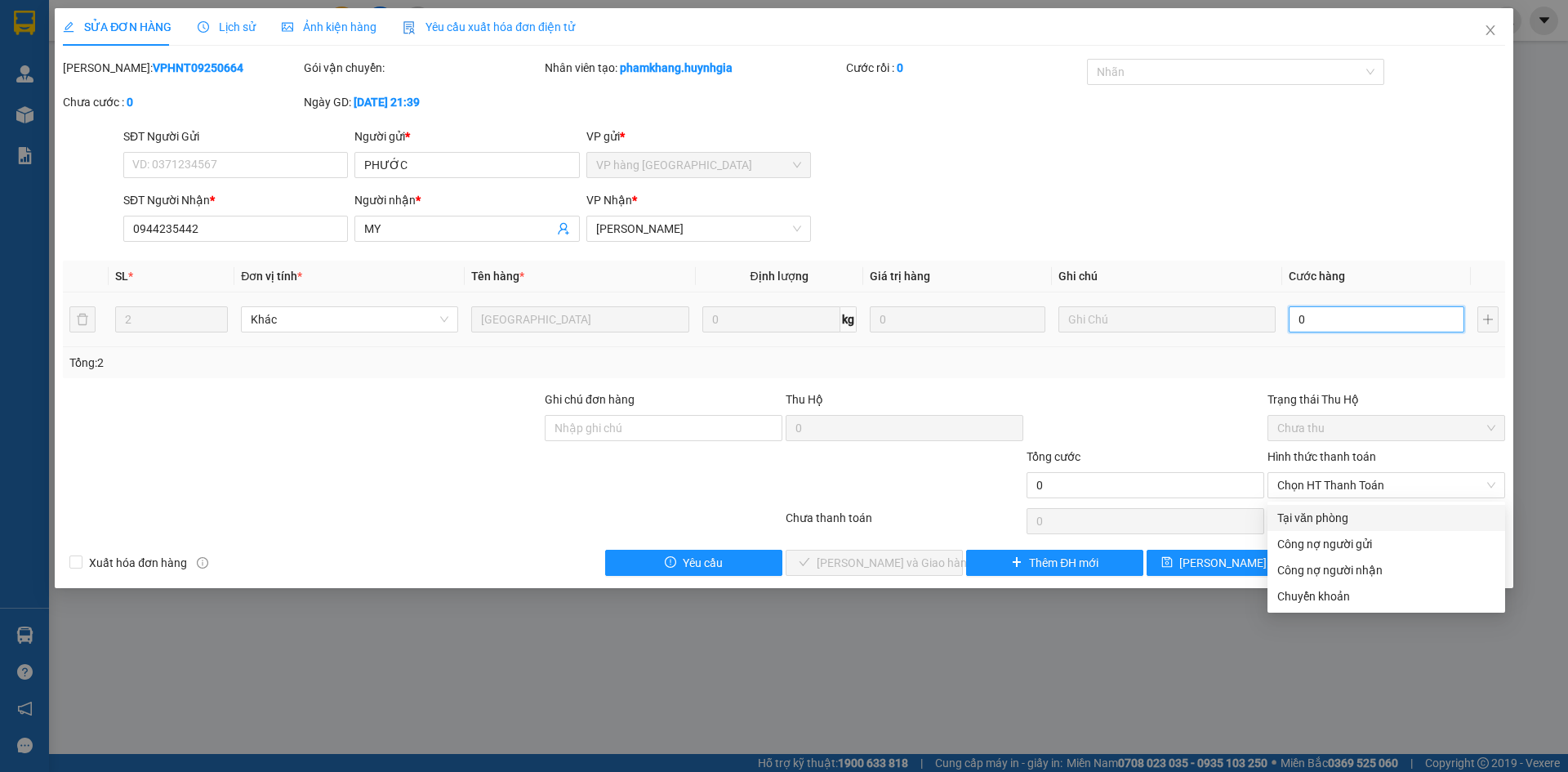
click at [1332, 325] on input "0" at bounding box center [1376, 319] width 176 height 26
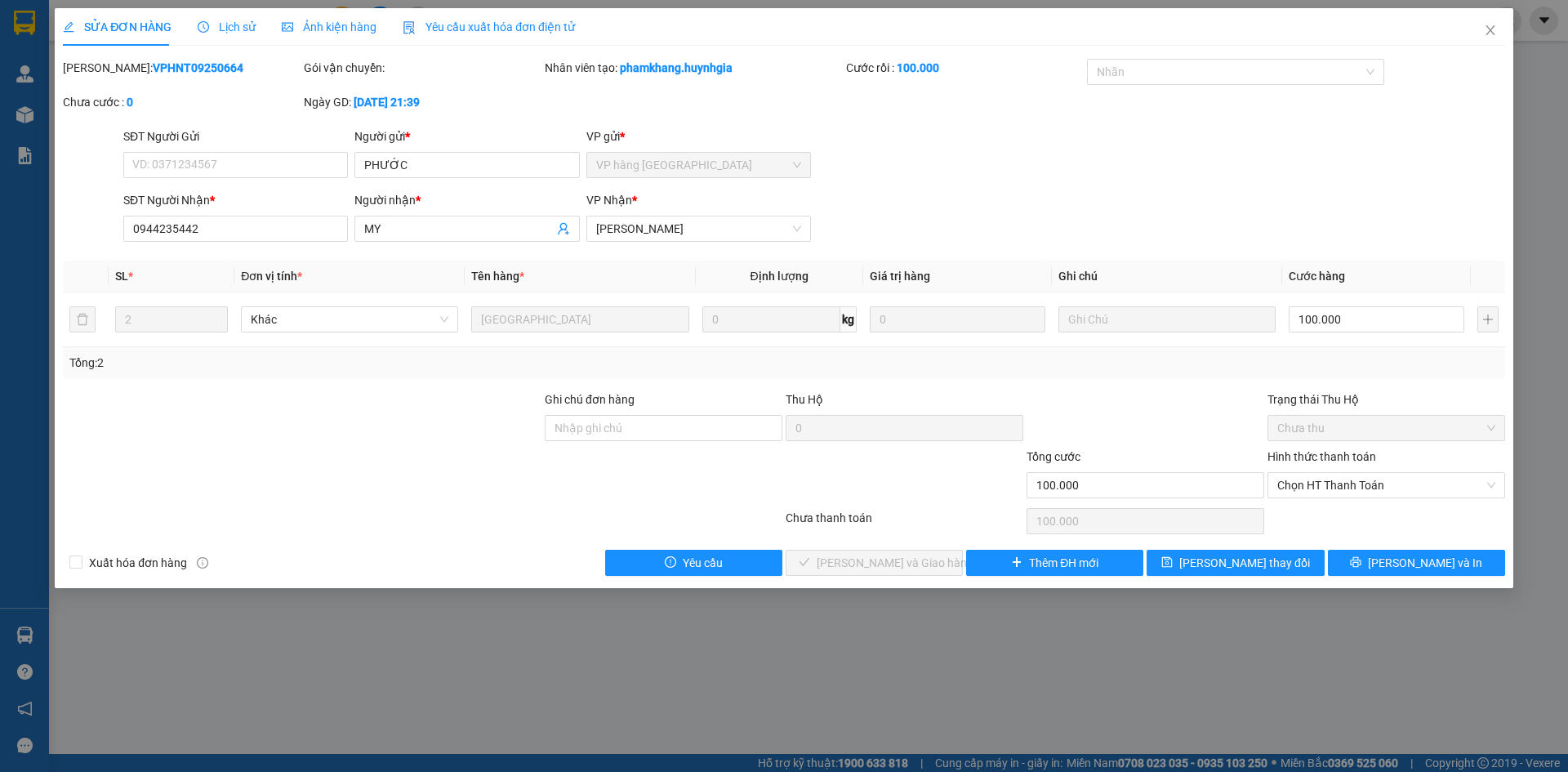
click at [1207, 177] on div "SĐT Người Gửi VD: 0371234567 Người gửi * PHƯỚC VP gửi * VP hàng Nha Trang" at bounding box center [814, 155] width 1389 height 57
click at [1125, 74] on div at bounding box center [1228, 72] width 273 height 20
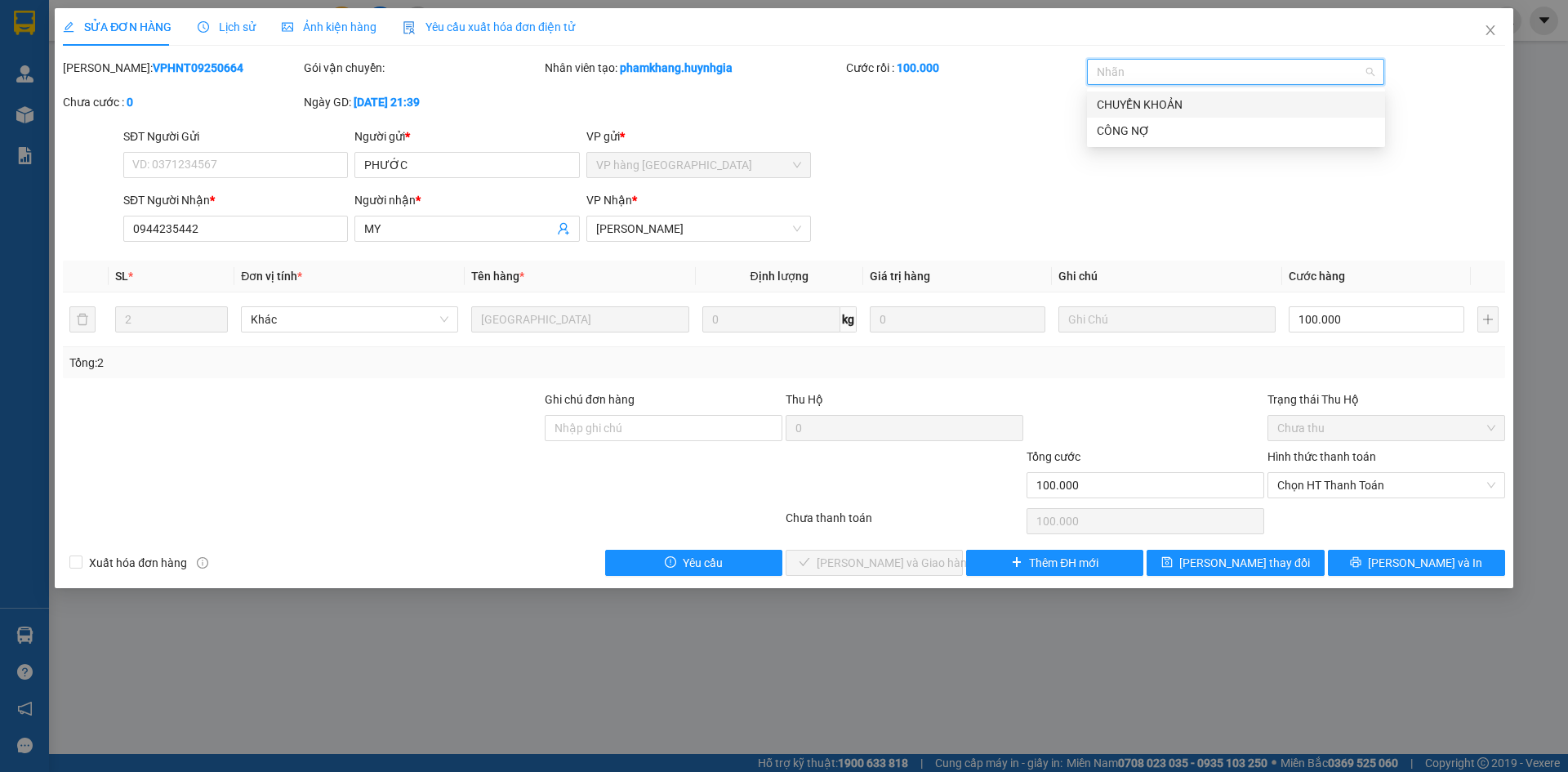
click at [1137, 99] on div "CHUYỂN KHOẢN" at bounding box center [1237, 104] width 279 height 18
click at [1022, 158] on div "SĐT Người Gửi VD: 0371234567 Người gửi * PHƯỚC VP gửi * VP hàng Nha Trang" at bounding box center [814, 155] width 1389 height 57
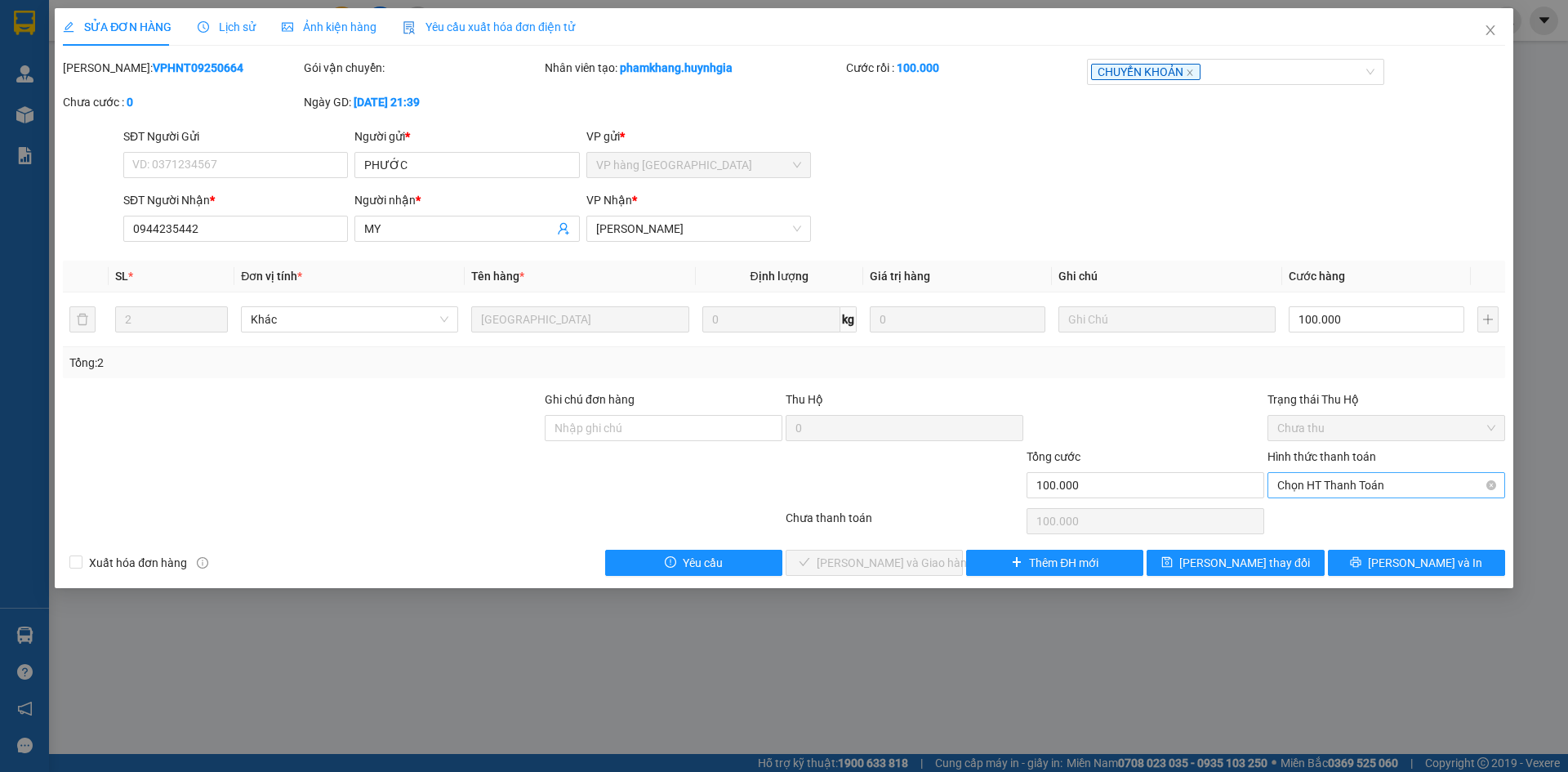
click at [1291, 490] on span "Chọn HT Thanh Toán" at bounding box center [1387, 486] width 219 height 24
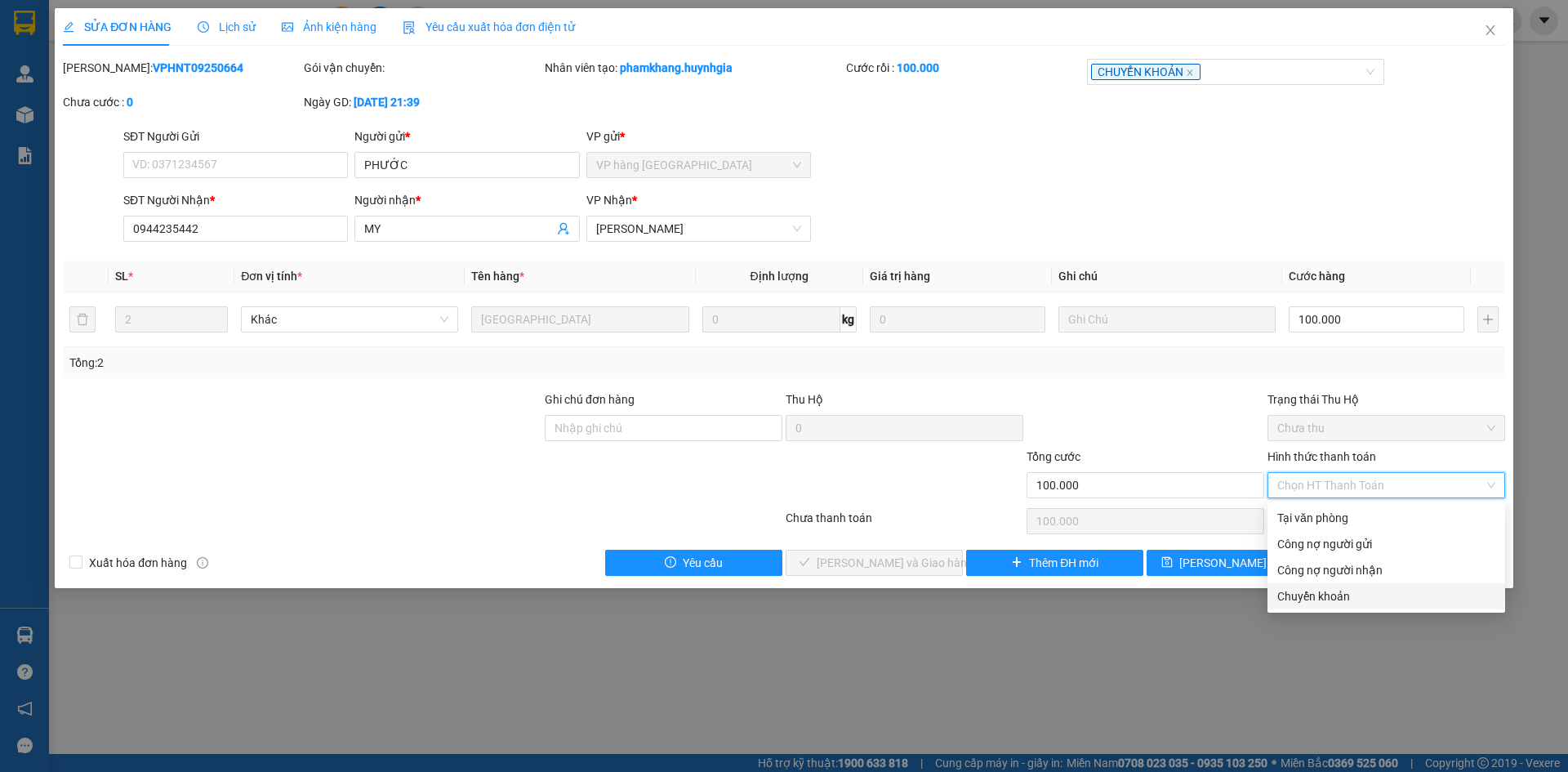
click at [1329, 595] on div "Chuyển khoản" at bounding box center [1387, 596] width 219 height 18
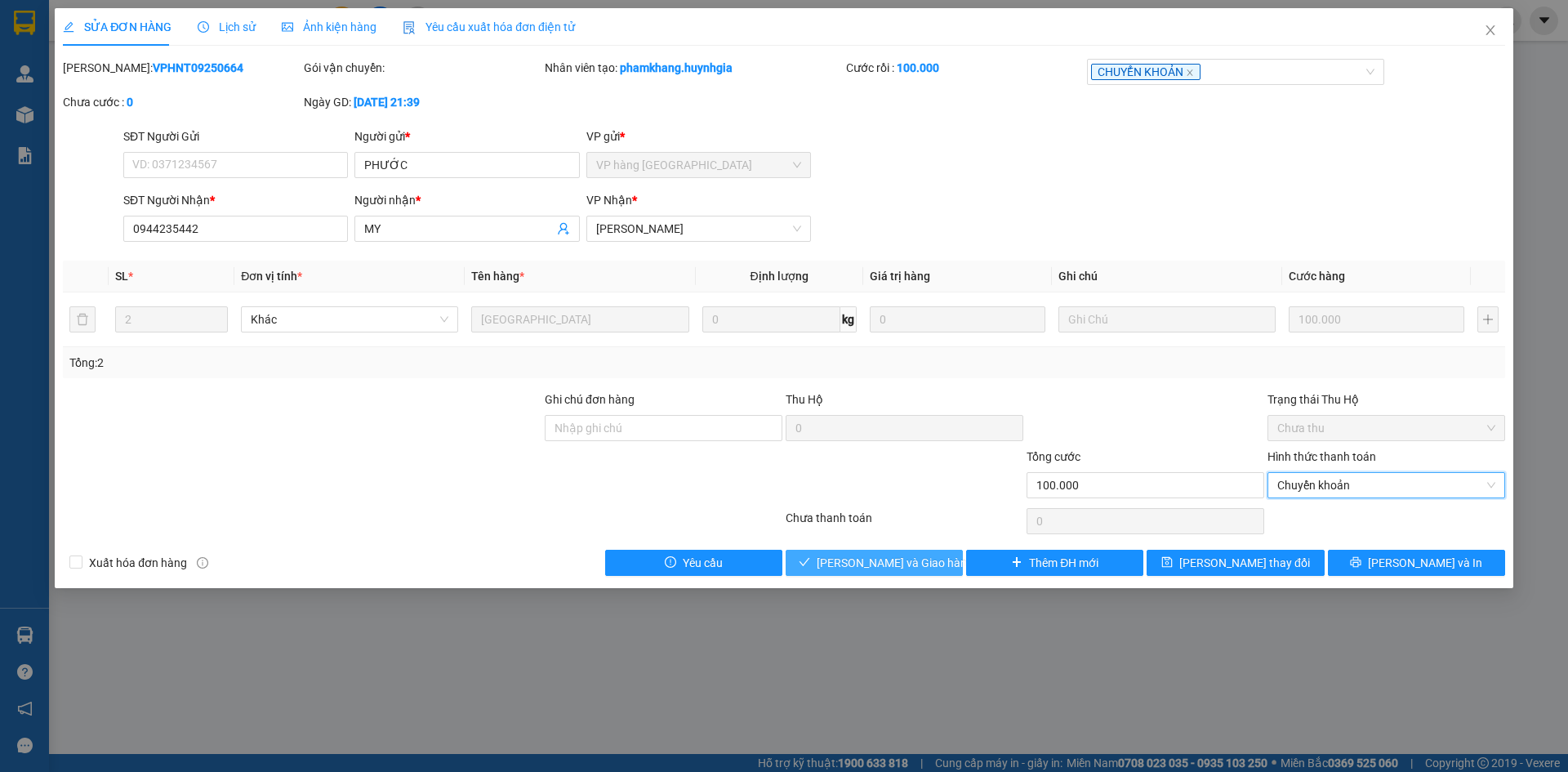
click at [908, 558] on span "[PERSON_NAME] và Giao hàng" at bounding box center [895, 563] width 157 height 18
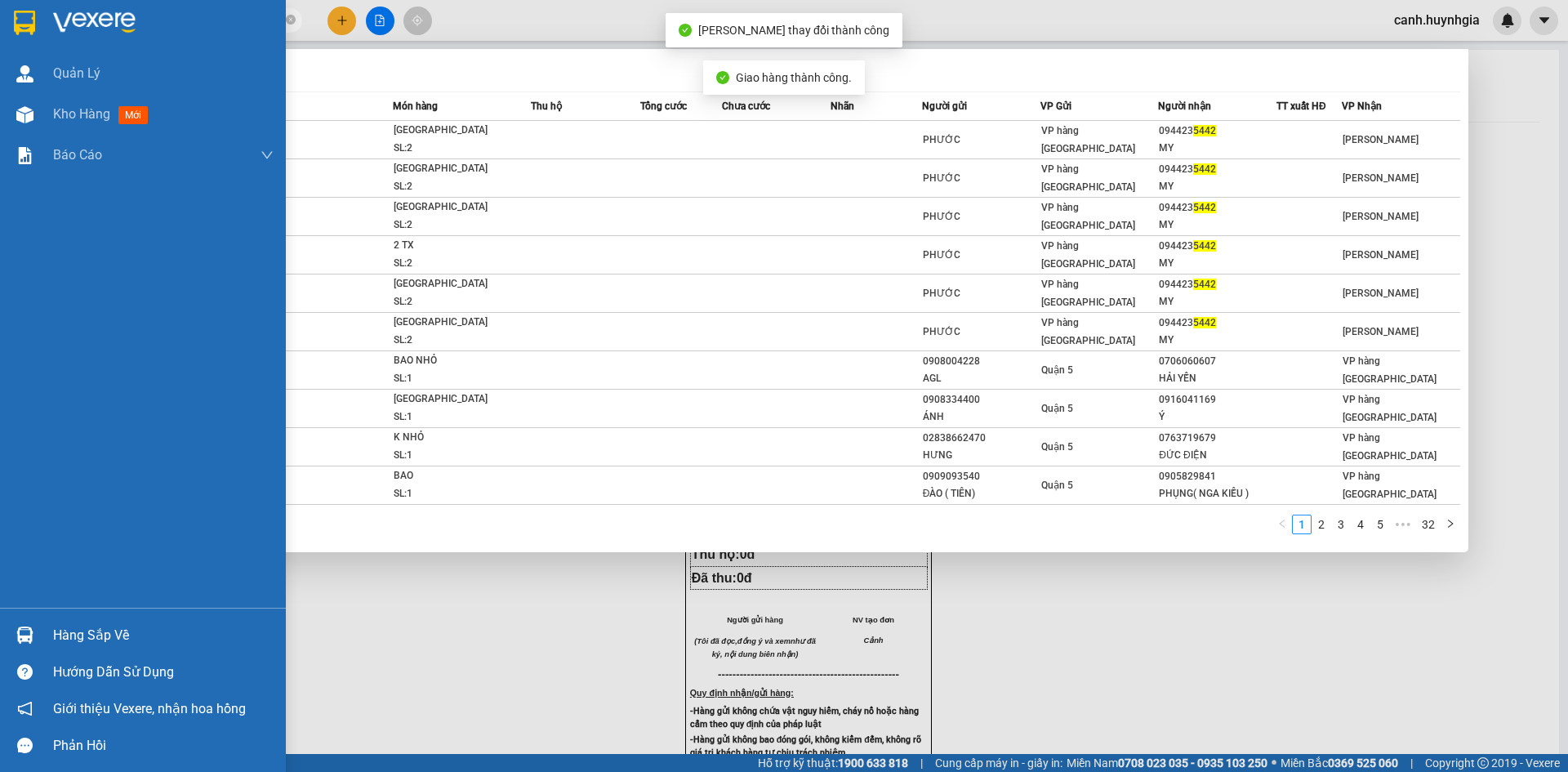
drag, startPoint x: 153, startPoint y: 22, endPoint x: 0, endPoint y: 39, distance: 153.9
click at [0, 39] on section "Kết quả tìm kiếm ( 315 ) Bộ lọc Mã ĐH Trạng thái Món hàng Thu hộ Tổng cước Chưa…" at bounding box center [784, 386] width 1568 height 772
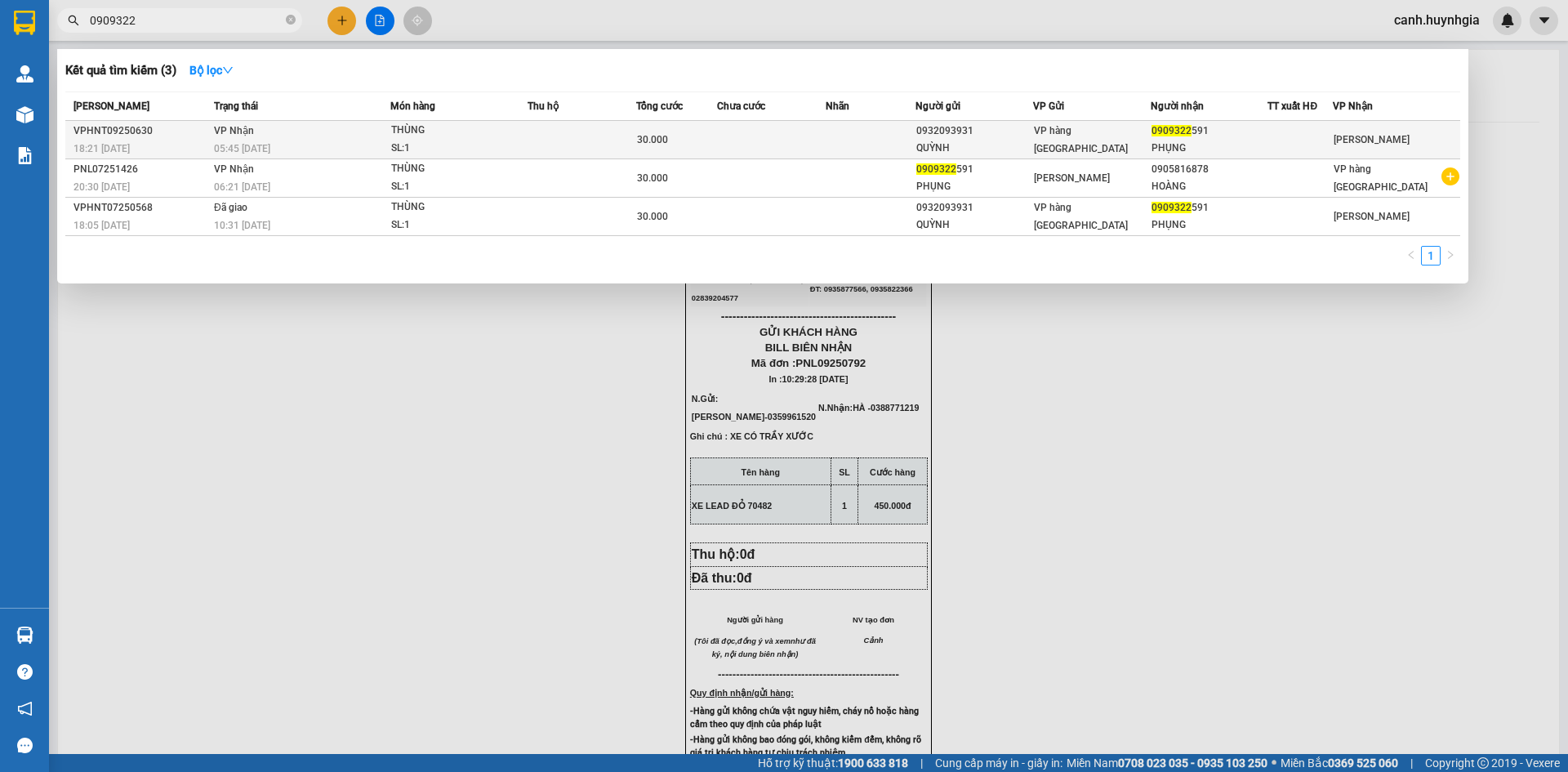
click at [1190, 142] on div "PHỤNG" at bounding box center [1209, 148] width 116 height 17
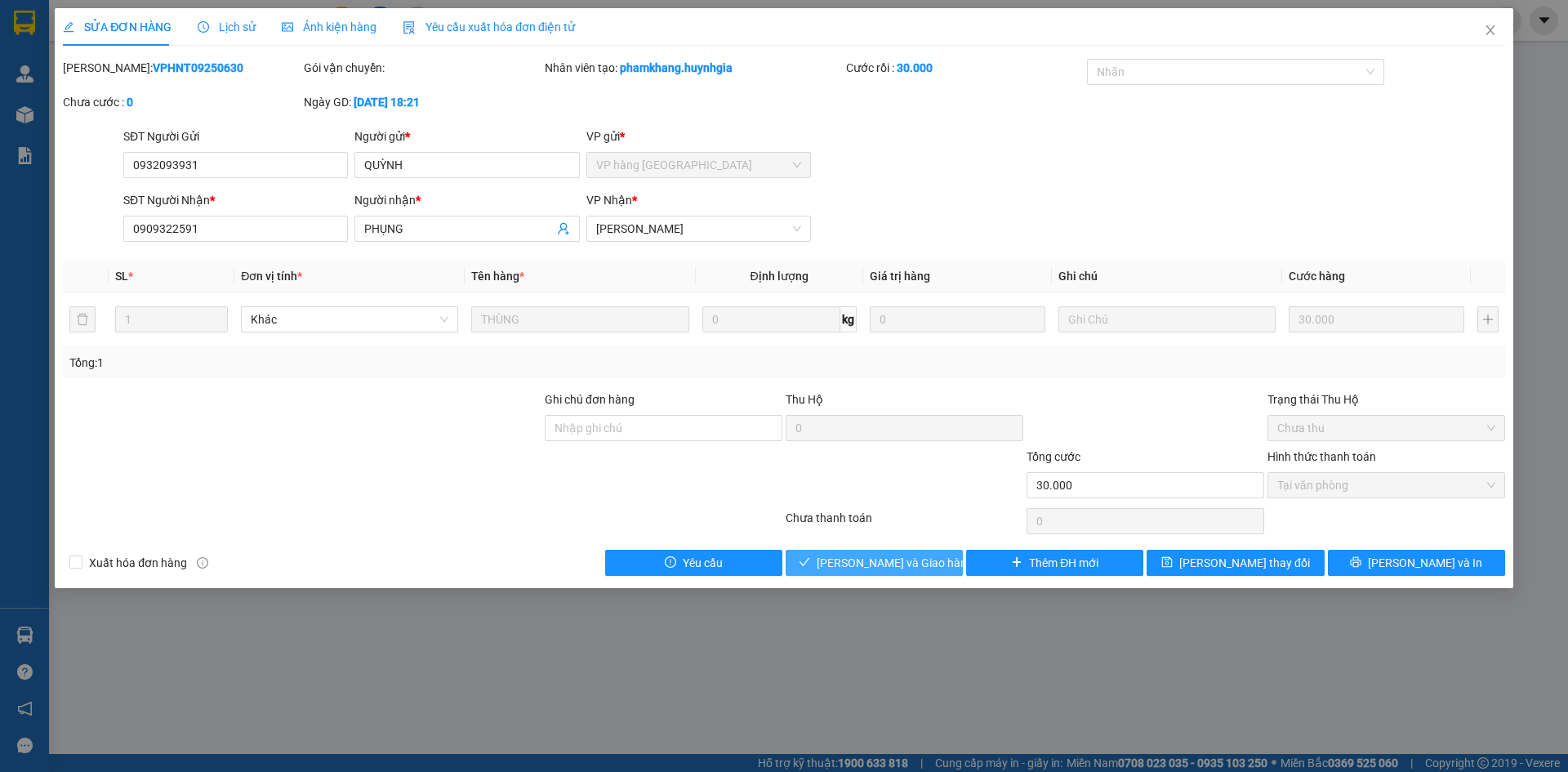
click at [881, 561] on span "[PERSON_NAME] và Giao hàng" at bounding box center [895, 563] width 157 height 18
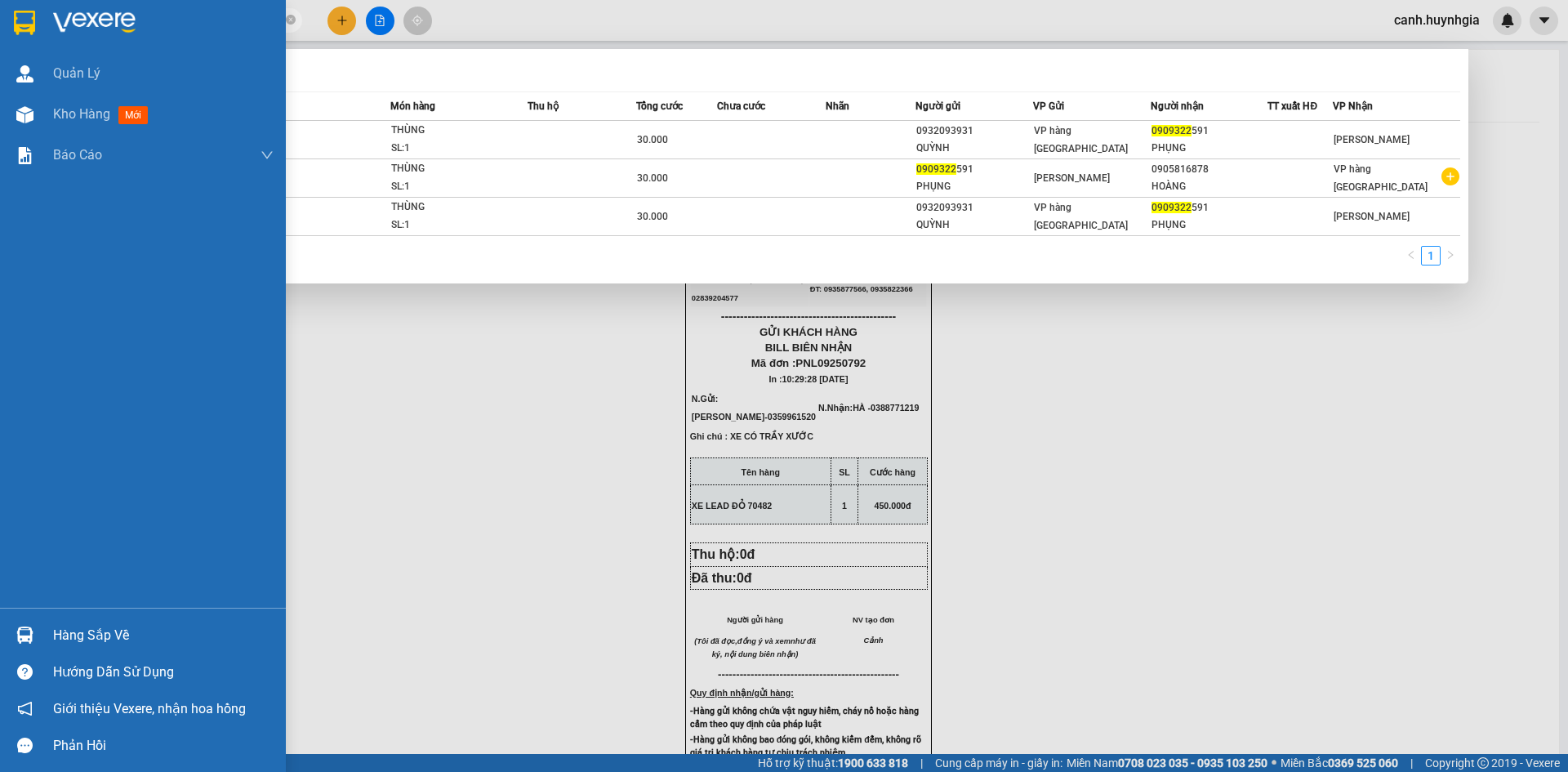
drag, startPoint x: 142, startPoint y: 17, endPoint x: 45, endPoint y: 23, distance: 97.2
click at [45, 23] on section "Kết quả tìm kiếm ( 3 ) Bộ lọc Mã ĐH Trạng thái Món hàng Thu hộ Tổng cước Chưa c…" at bounding box center [784, 386] width 1568 height 772
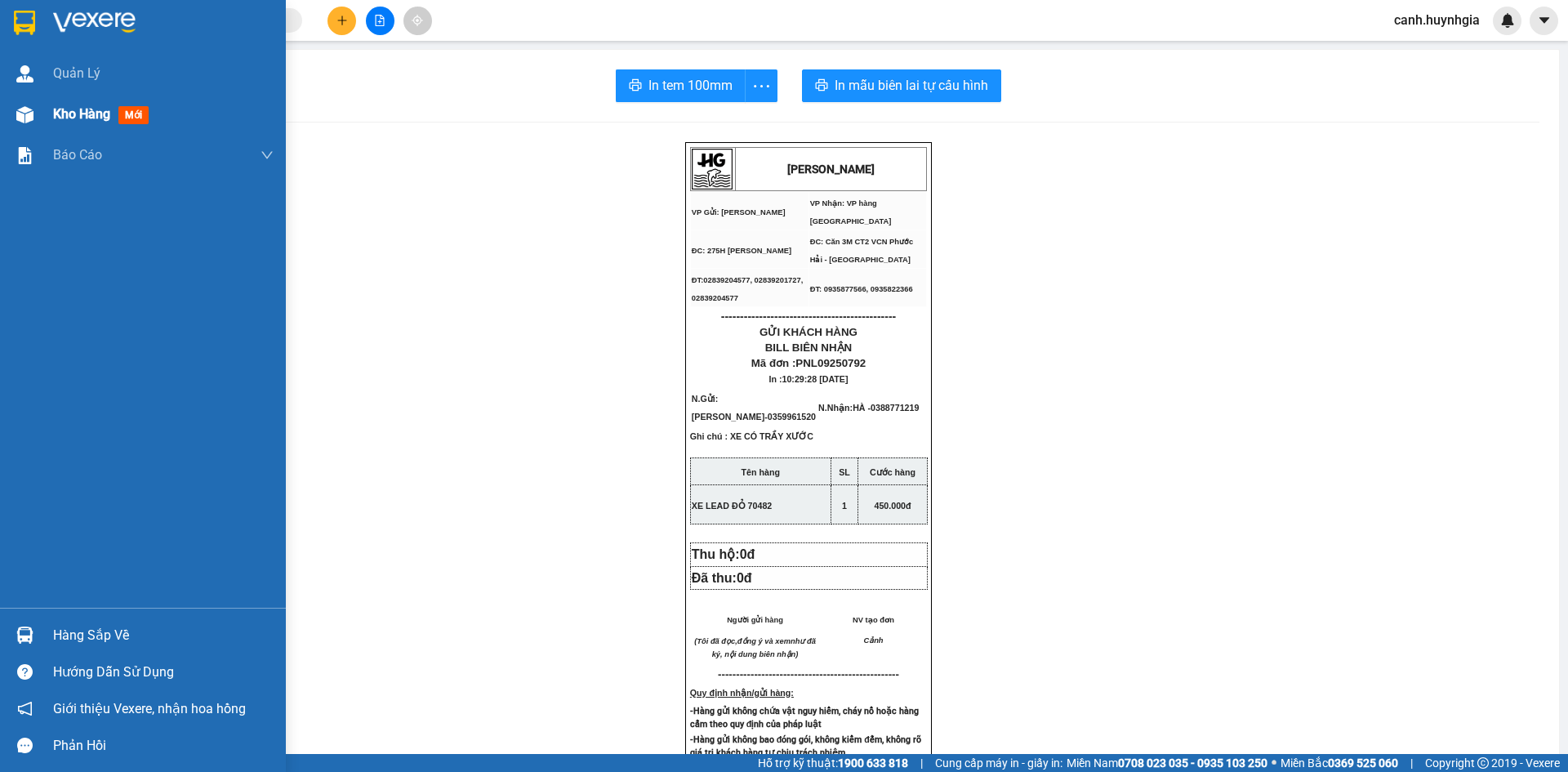
click at [64, 119] on span "Kho hàng" at bounding box center [81, 113] width 57 height 16
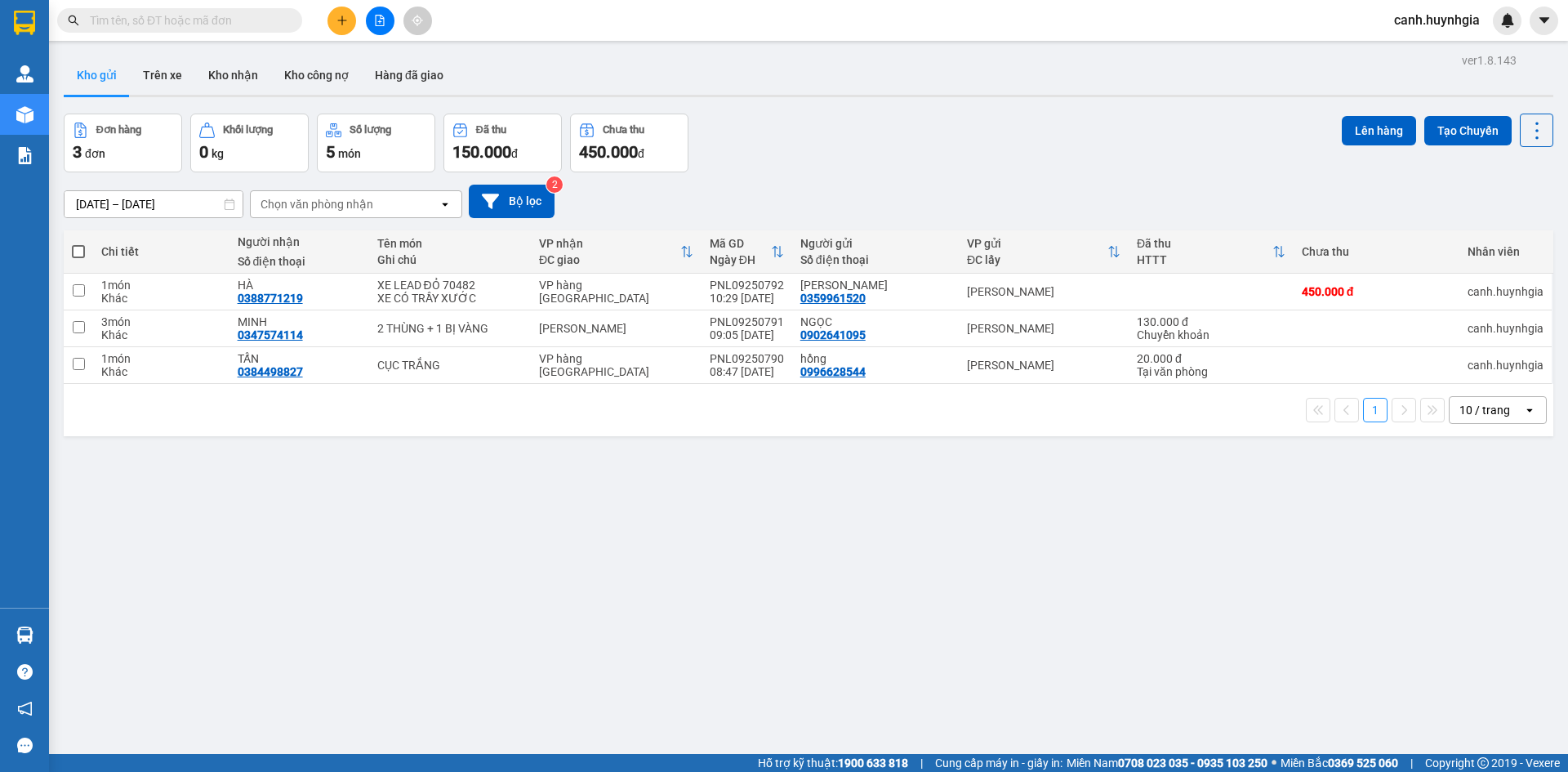
click at [845, 190] on div "12/09/2025 – 14/09/2025 Press the down arrow key to interact with the calendar …" at bounding box center [809, 202] width 1490 height 33
click at [200, 16] on input "text" at bounding box center [186, 20] width 193 height 18
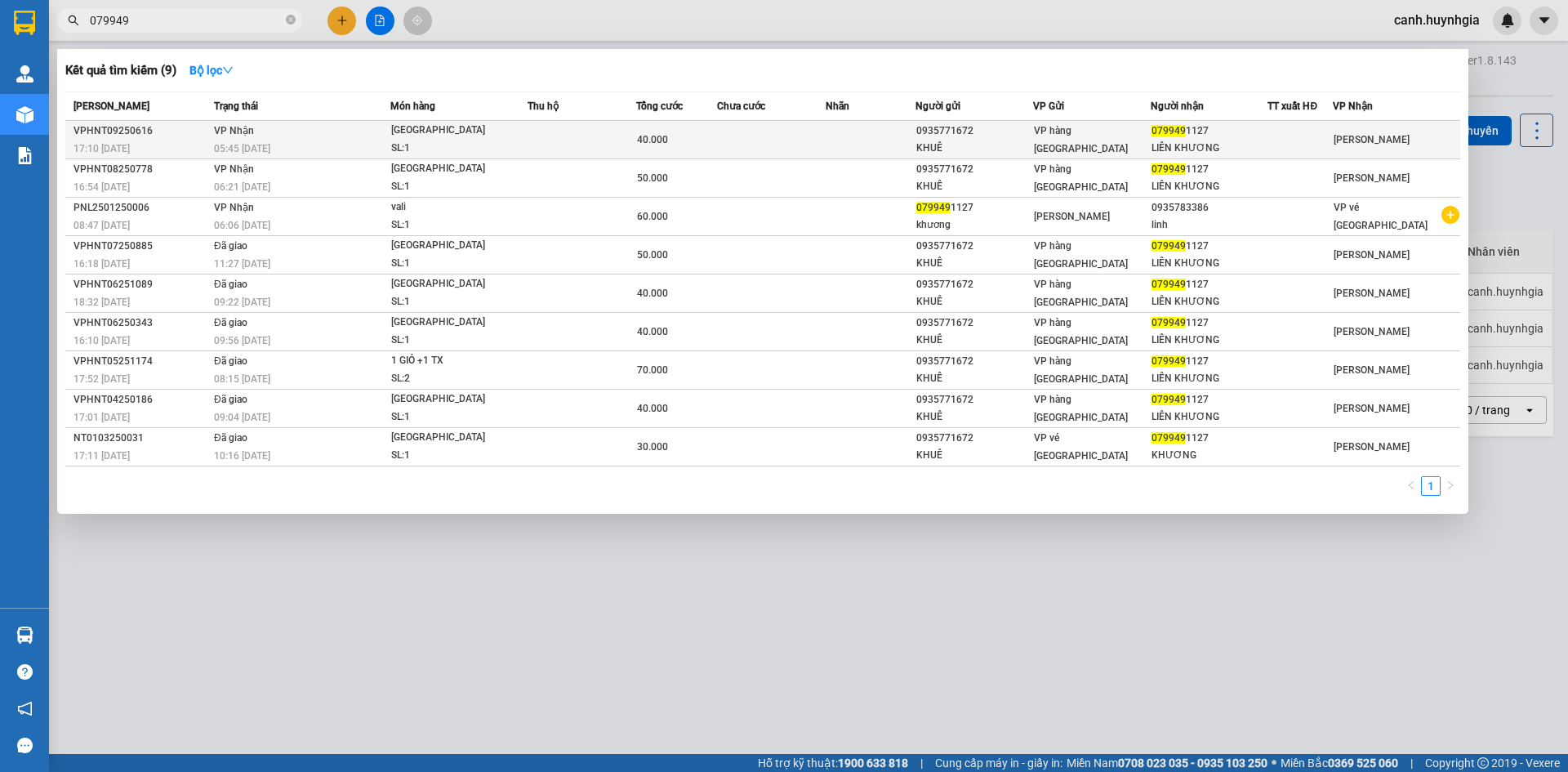
click at [1212, 140] on div "LIÊN KHƯƠNG" at bounding box center [1209, 148] width 116 height 17
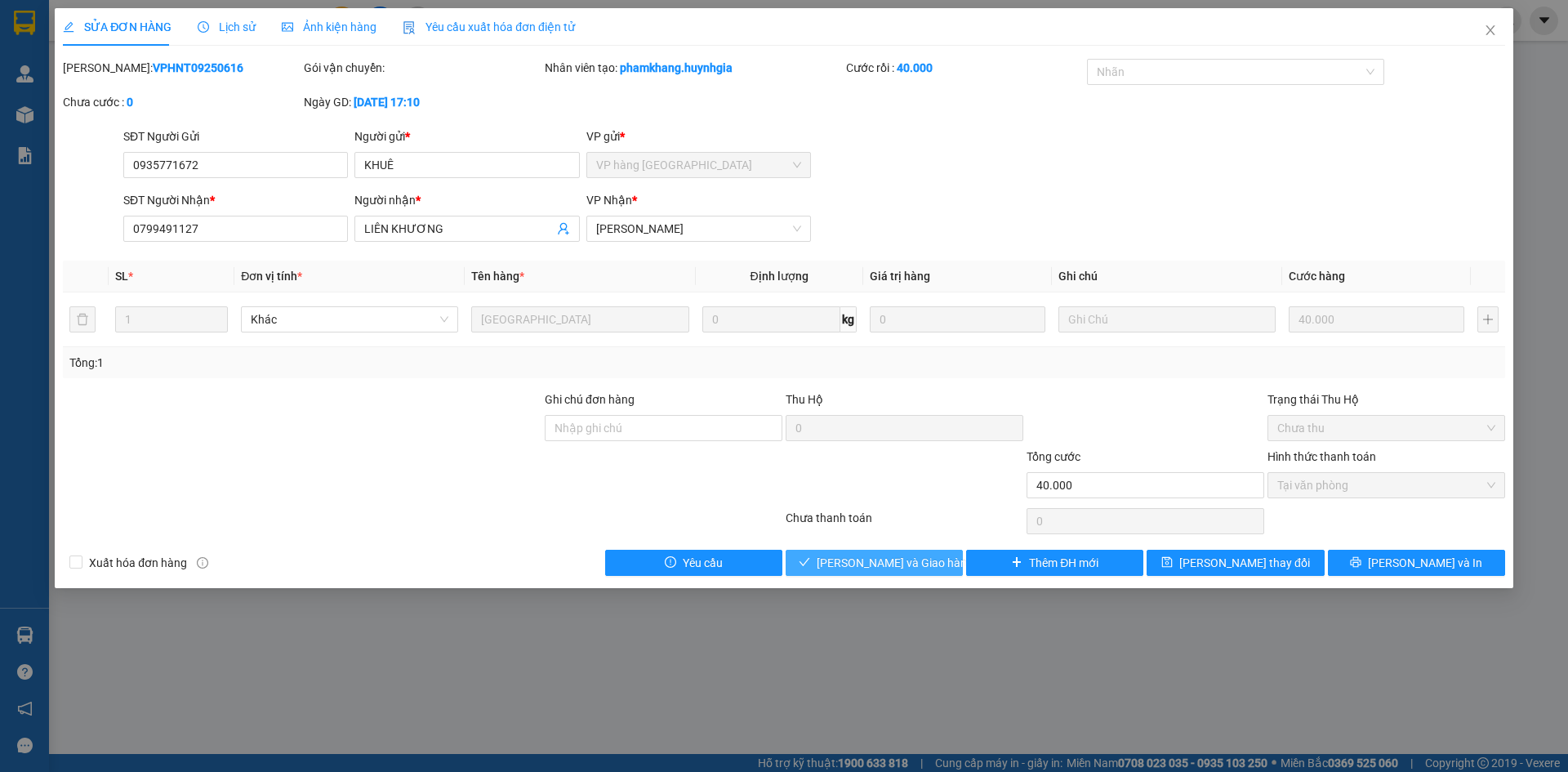
click at [909, 560] on span "[PERSON_NAME] và Giao hàng" at bounding box center [895, 563] width 157 height 18
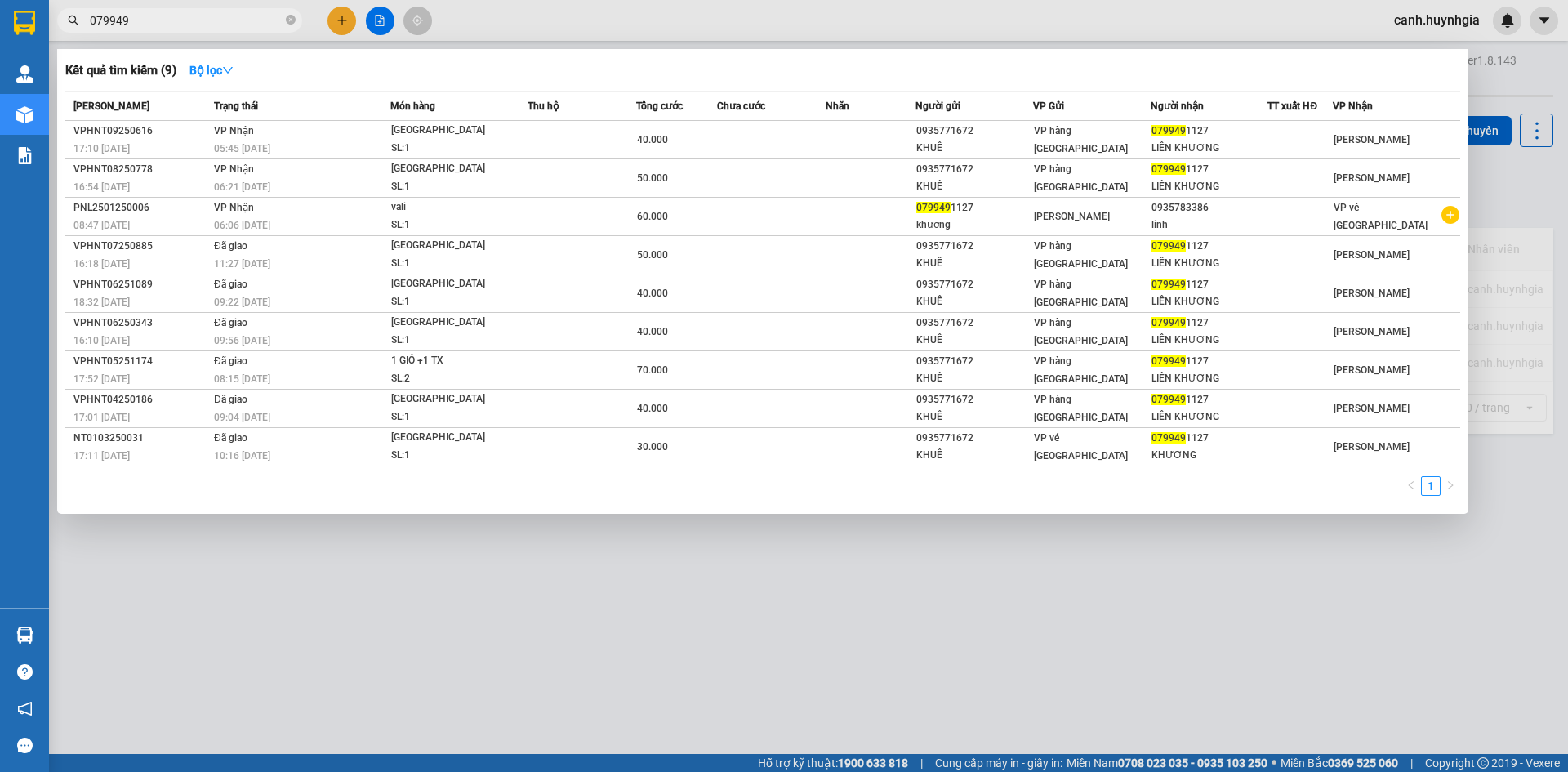
drag, startPoint x: 146, startPoint y: 22, endPoint x: 84, endPoint y: 28, distance: 62.3
click at [84, 28] on span "079949" at bounding box center [179, 20] width 246 height 24
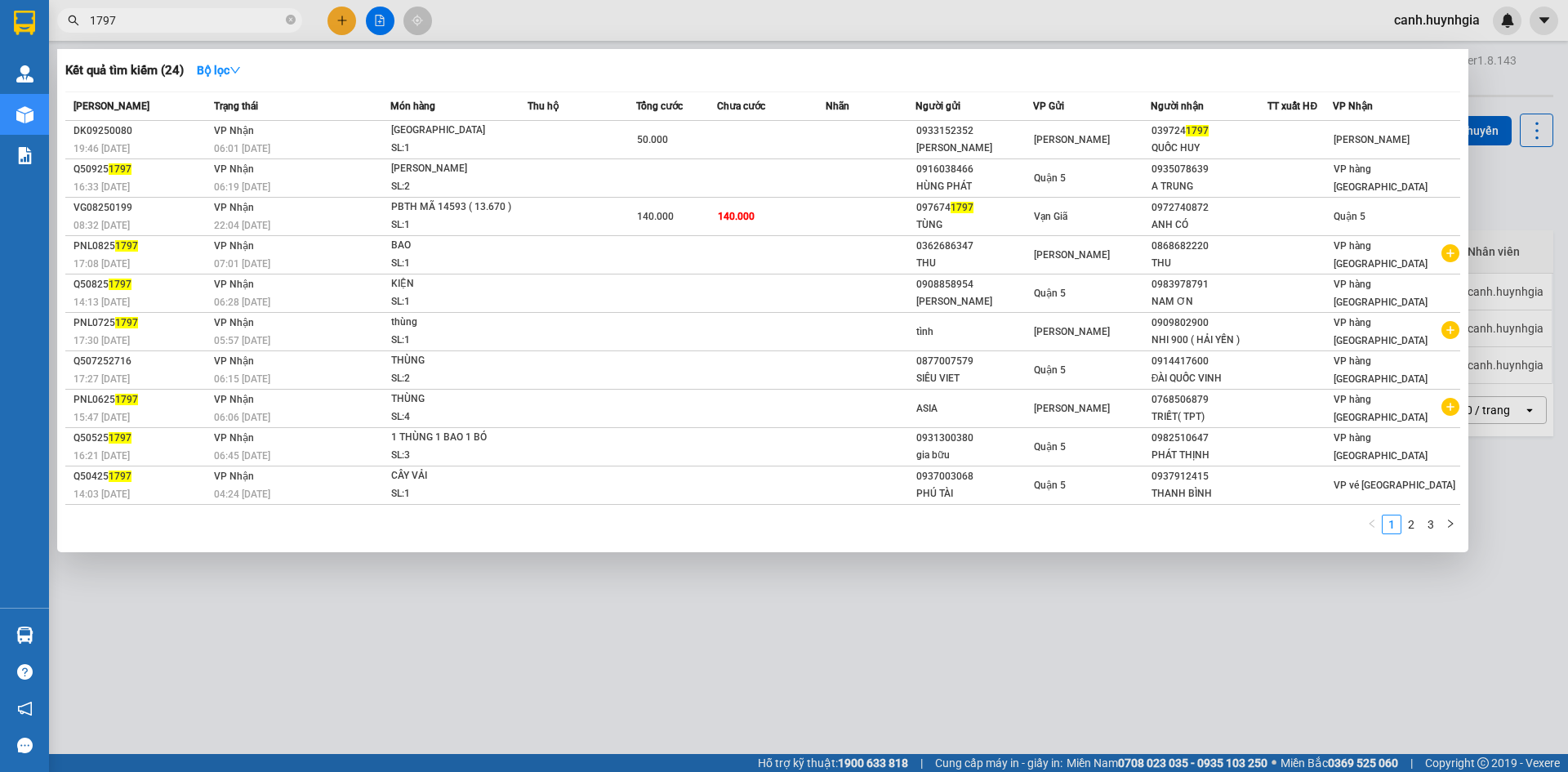
click at [135, 19] on input "1797" at bounding box center [186, 20] width 193 height 18
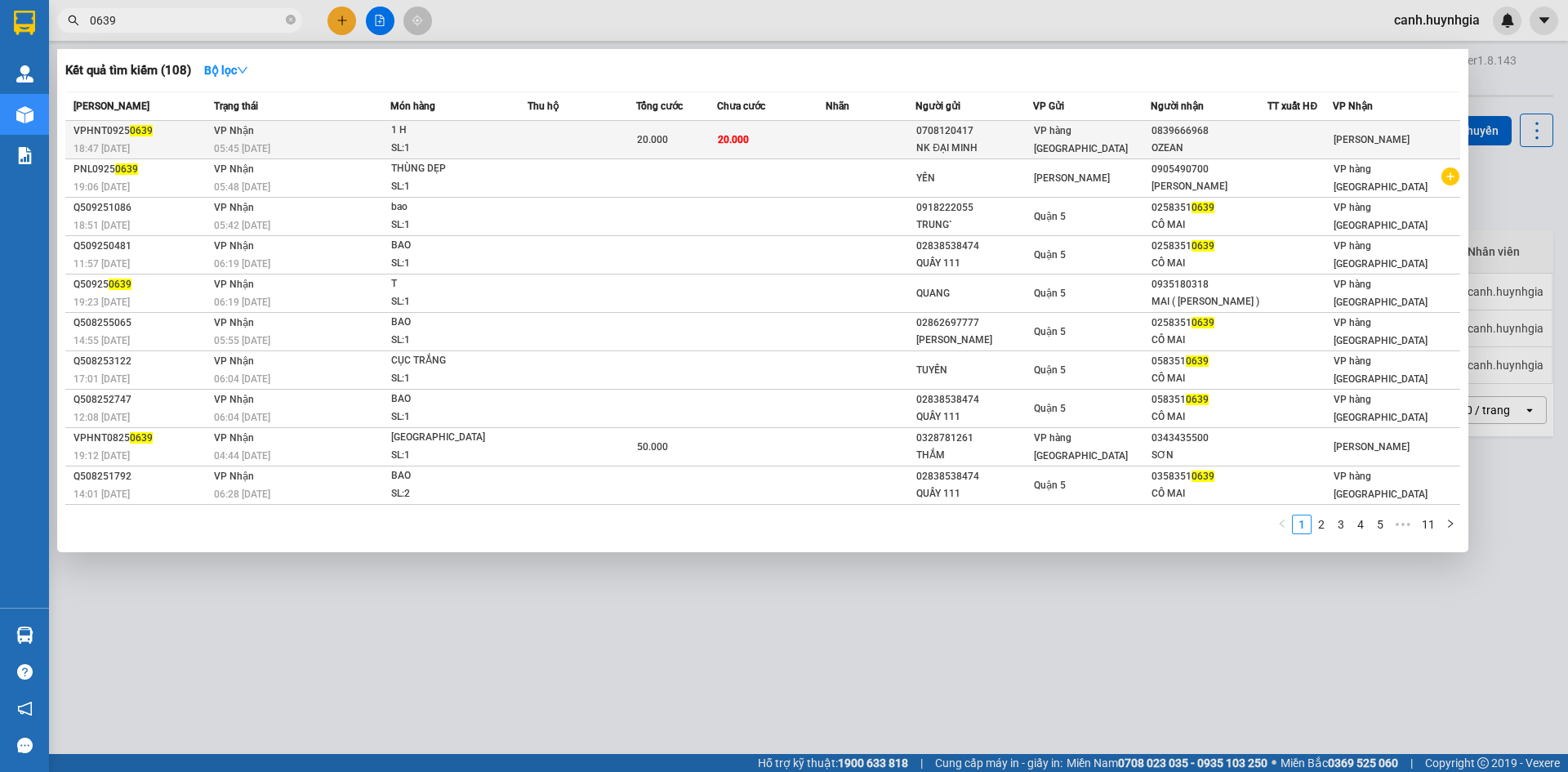
click at [685, 131] on div "20.000" at bounding box center [676, 140] width 79 height 18
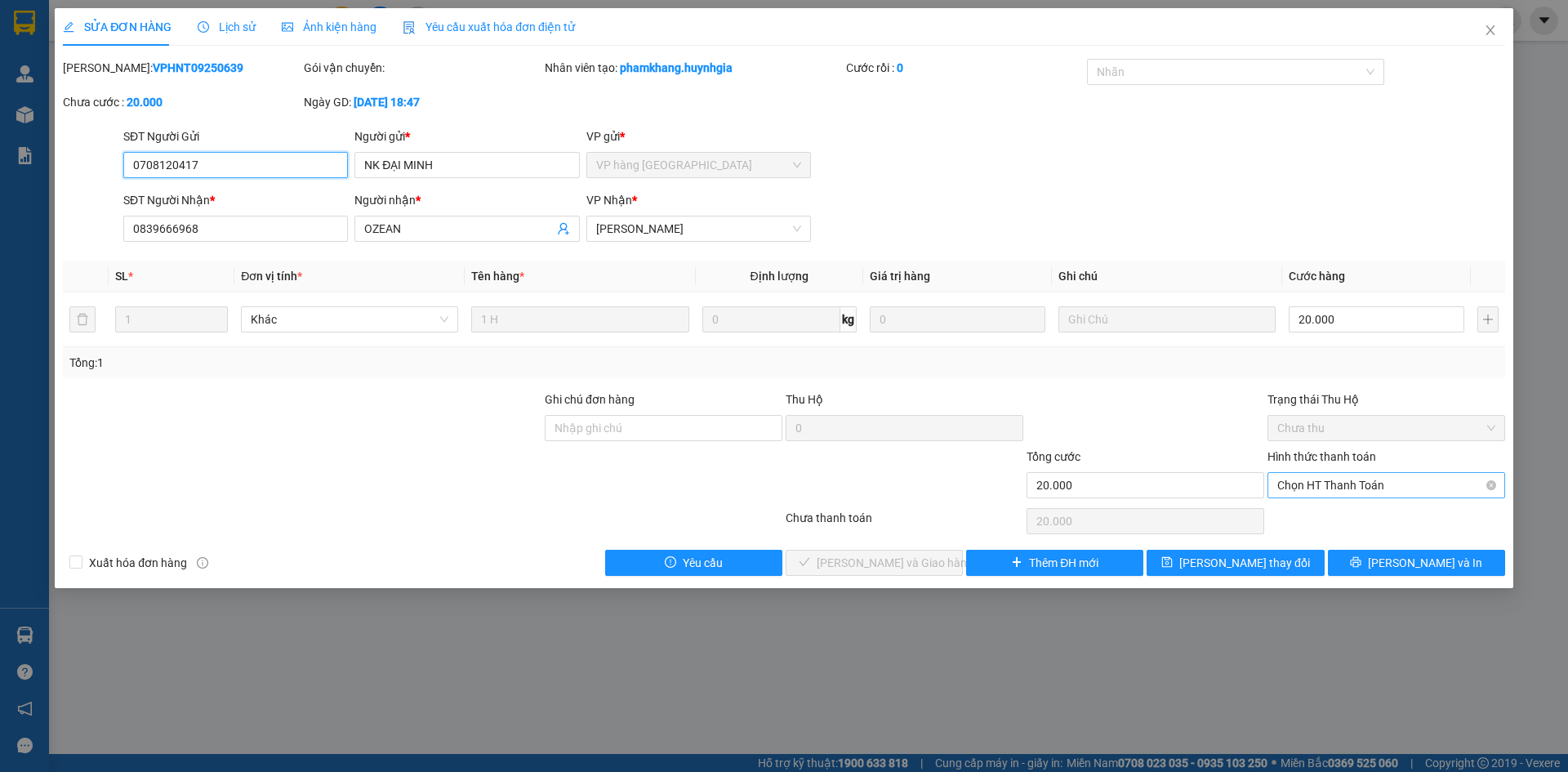
click at [1313, 486] on span "Chọn HT Thanh Toán" at bounding box center [1387, 486] width 219 height 24
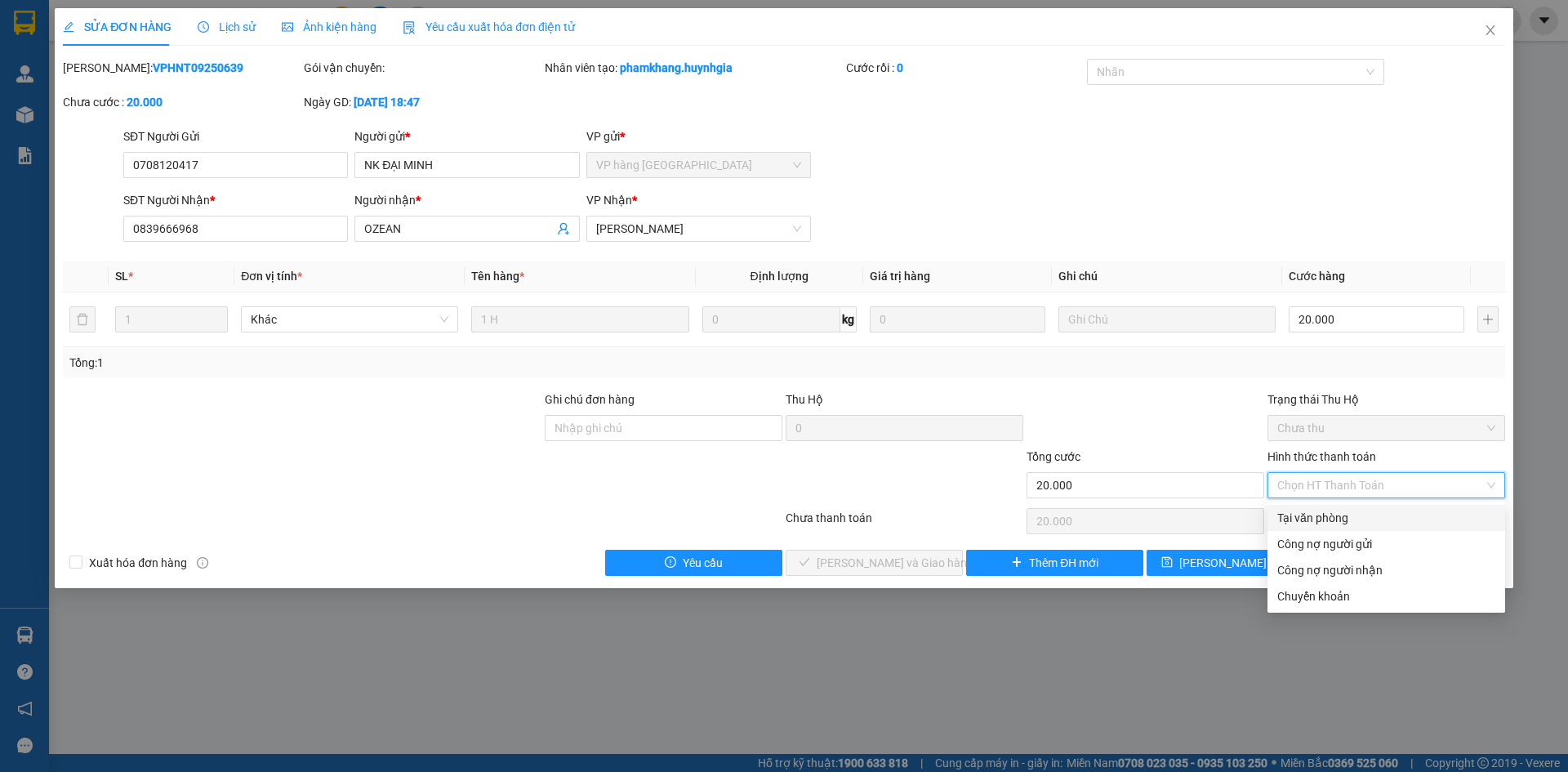
click at [1315, 512] on div "Tại văn phòng" at bounding box center [1387, 517] width 219 height 18
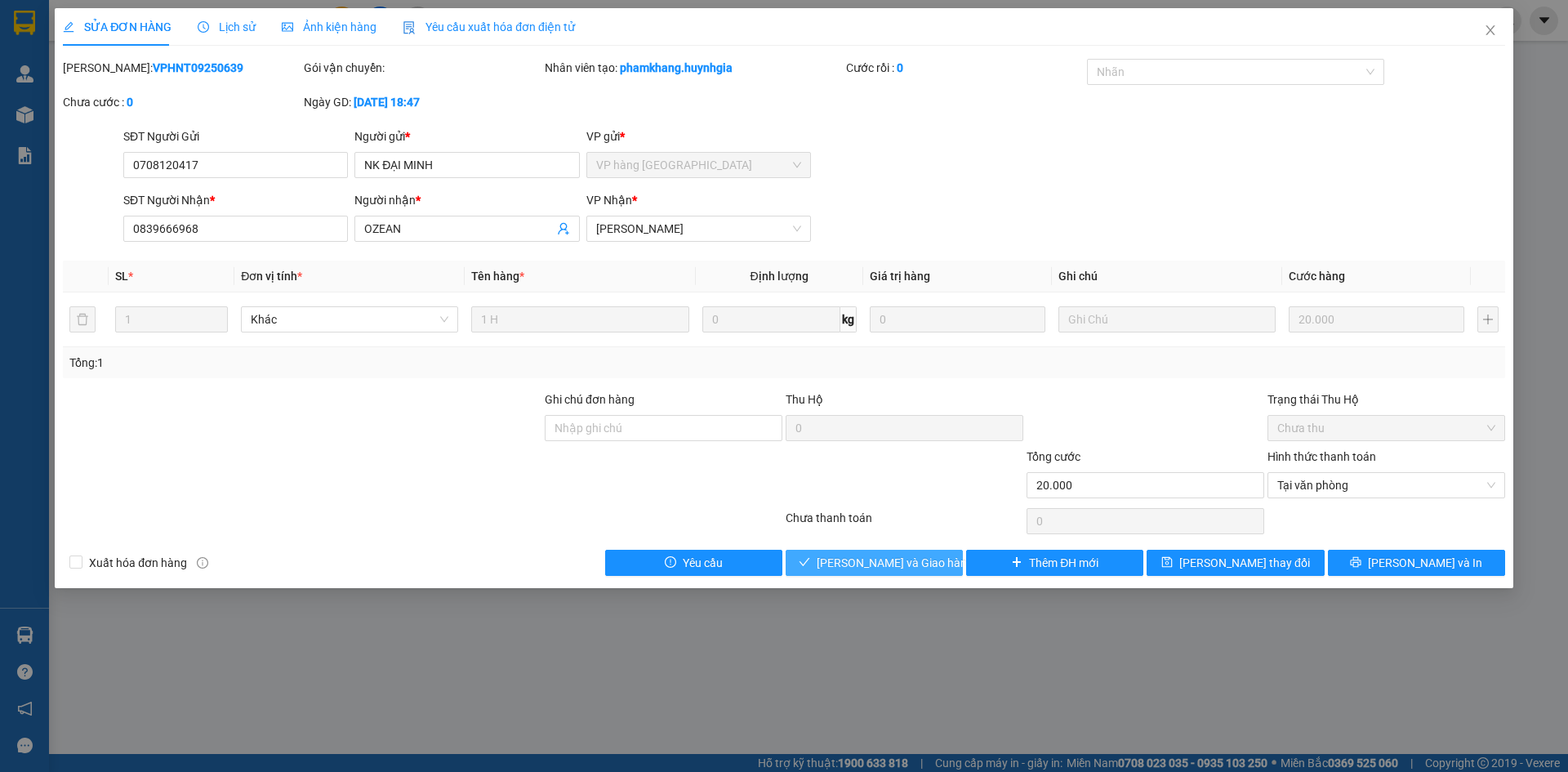
click at [910, 556] on span "[PERSON_NAME] và Giao hàng" at bounding box center [895, 563] width 157 height 18
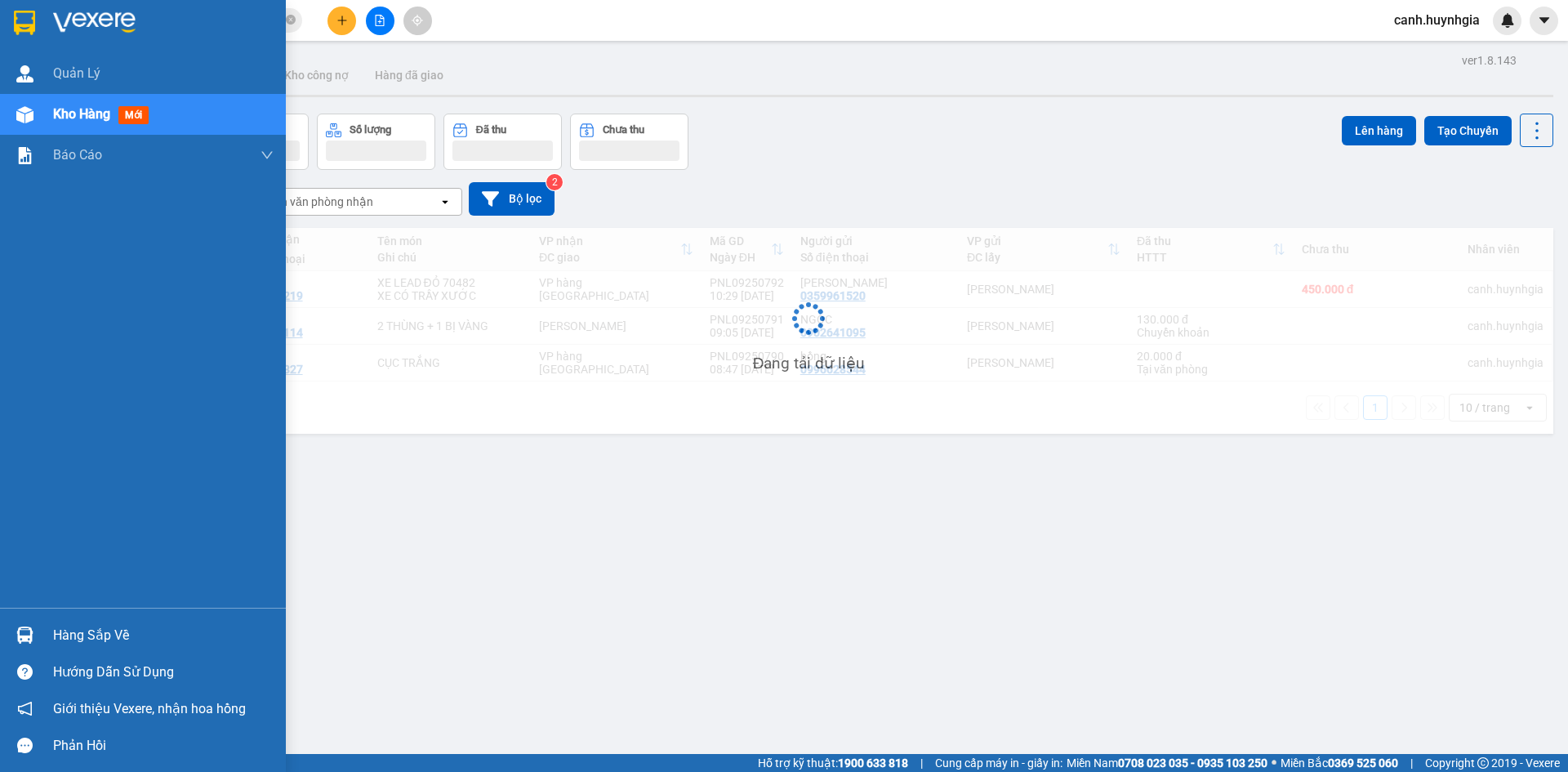
click at [75, 121] on span "Kho hàng" at bounding box center [81, 113] width 57 height 16
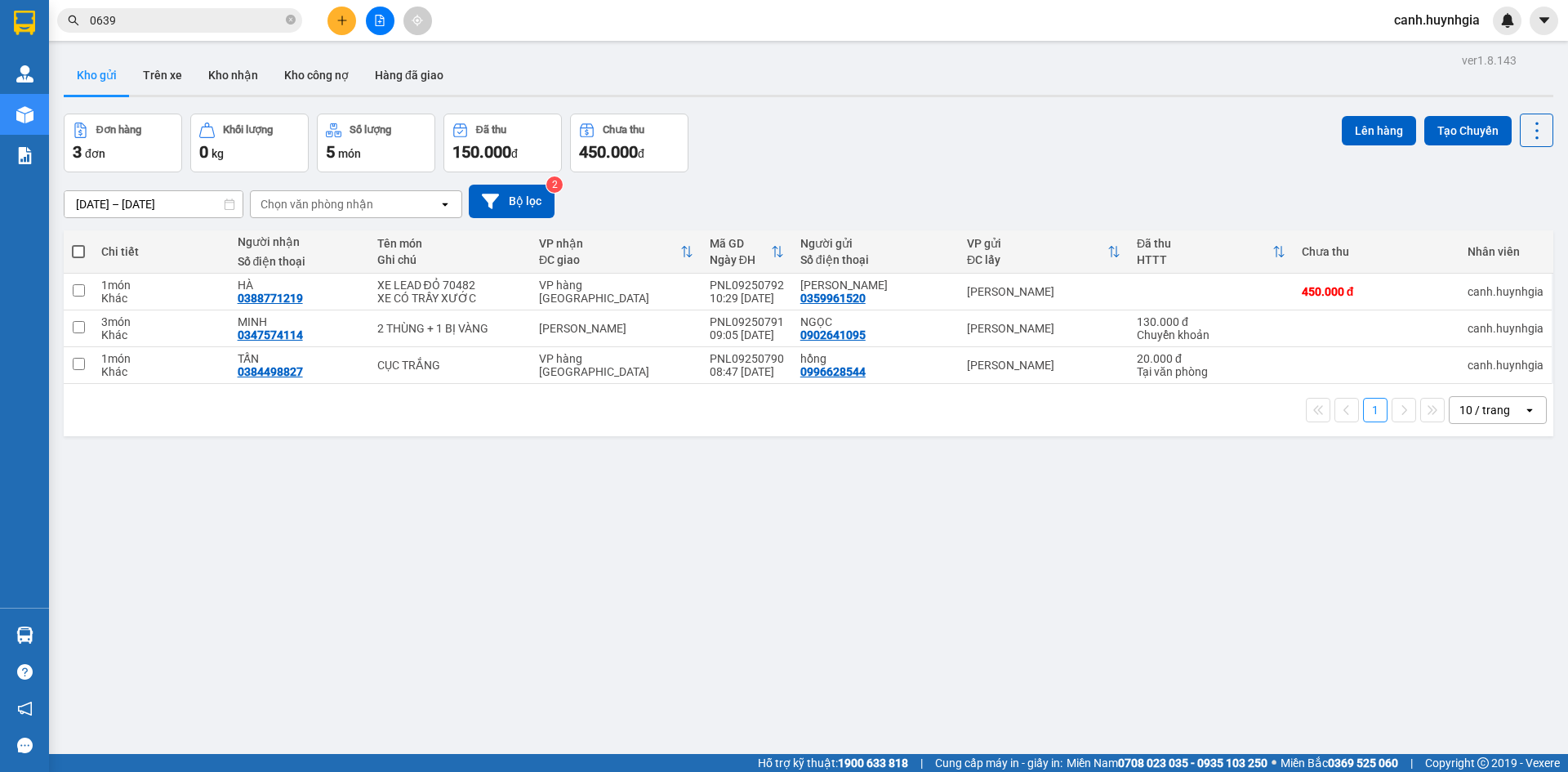
click at [1434, 20] on span "canh.huynhgia" at bounding box center [1437, 20] width 112 height 20
click at [1438, 50] on span "Đăng xuất" at bounding box center [1445, 50] width 77 height 18
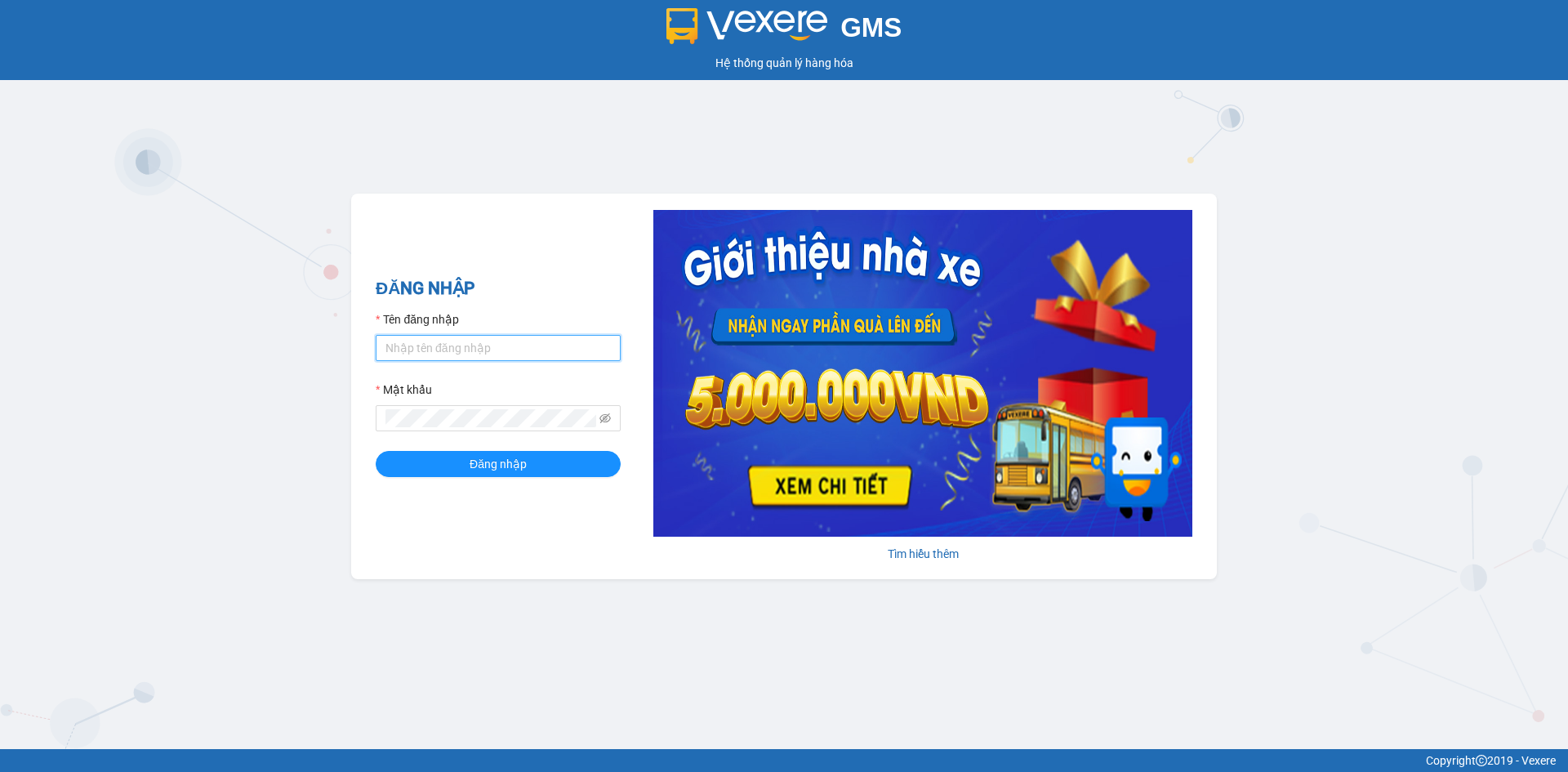
click at [500, 341] on input "Tên đăng nhập" at bounding box center [498, 348] width 246 height 26
click at [488, 346] on input "canh.huynhgia" at bounding box center [498, 348] width 246 height 26
type input "baodanh.huynhgia"
click at [525, 468] on span "Đăng nhập" at bounding box center [498, 463] width 57 height 18
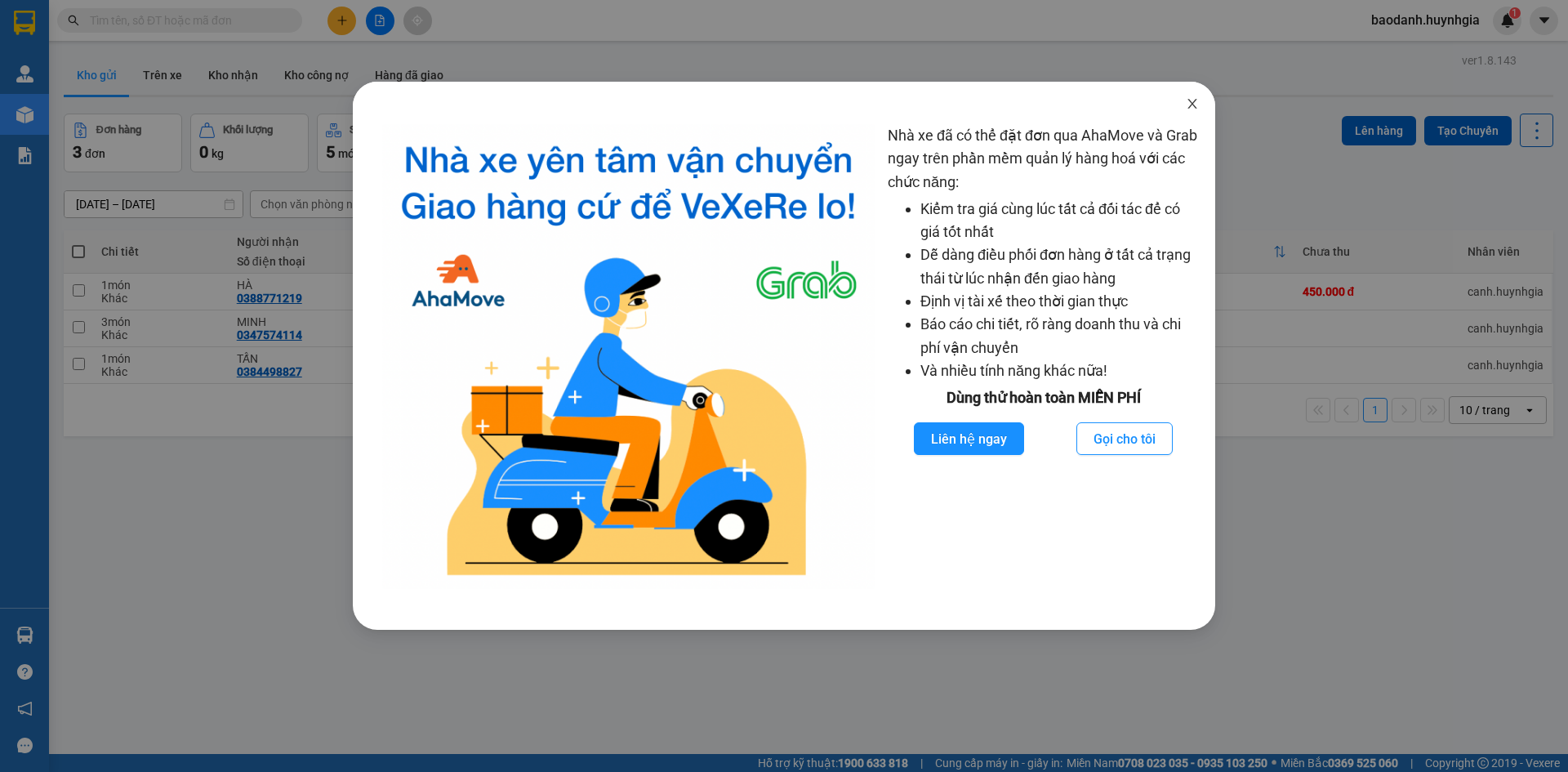
click at [1191, 101] on icon "close" at bounding box center [1192, 104] width 13 height 13
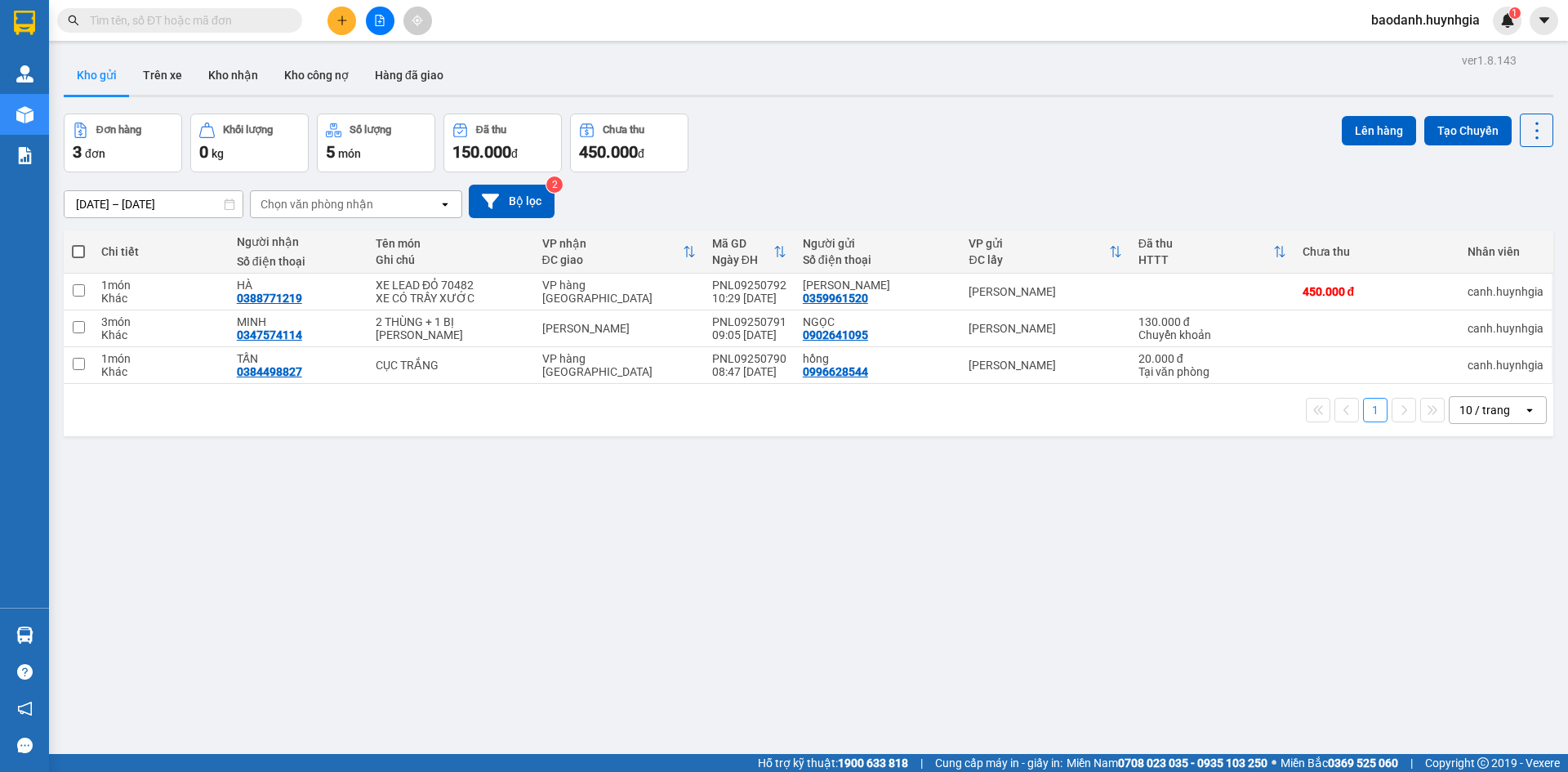
click at [340, 20] on icon "plus" at bounding box center [342, 20] width 11 height 11
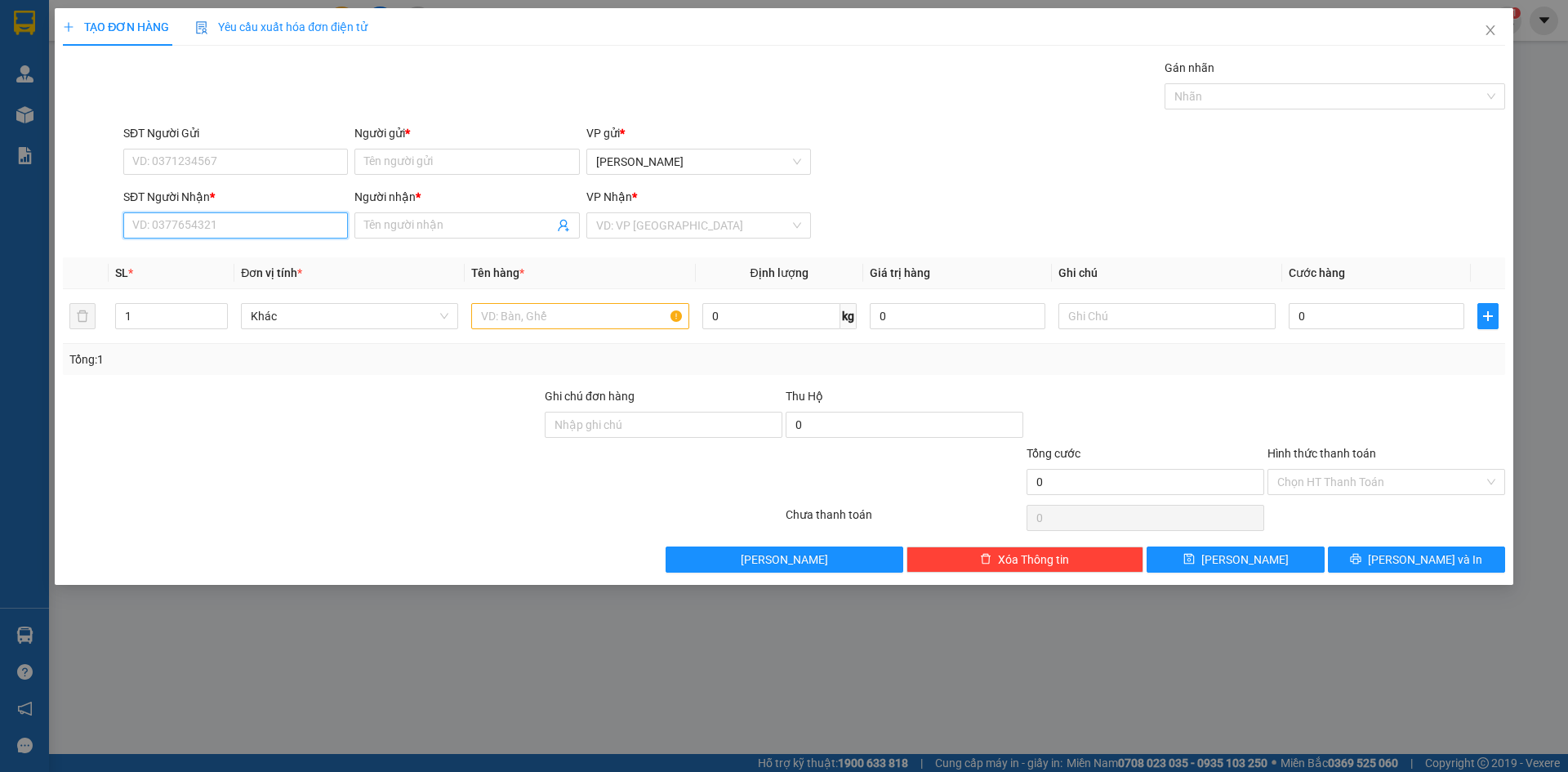
click at [179, 219] on input "SĐT Người Nhận *" at bounding box center [236, 225] width 225 height 26
type input "0916099375"
click at [202, 256] on div "0916099375 - TRÍ" at bounding box center [235, 258] width 205 height 18
type input "TRÍ"
type input "0916099375"
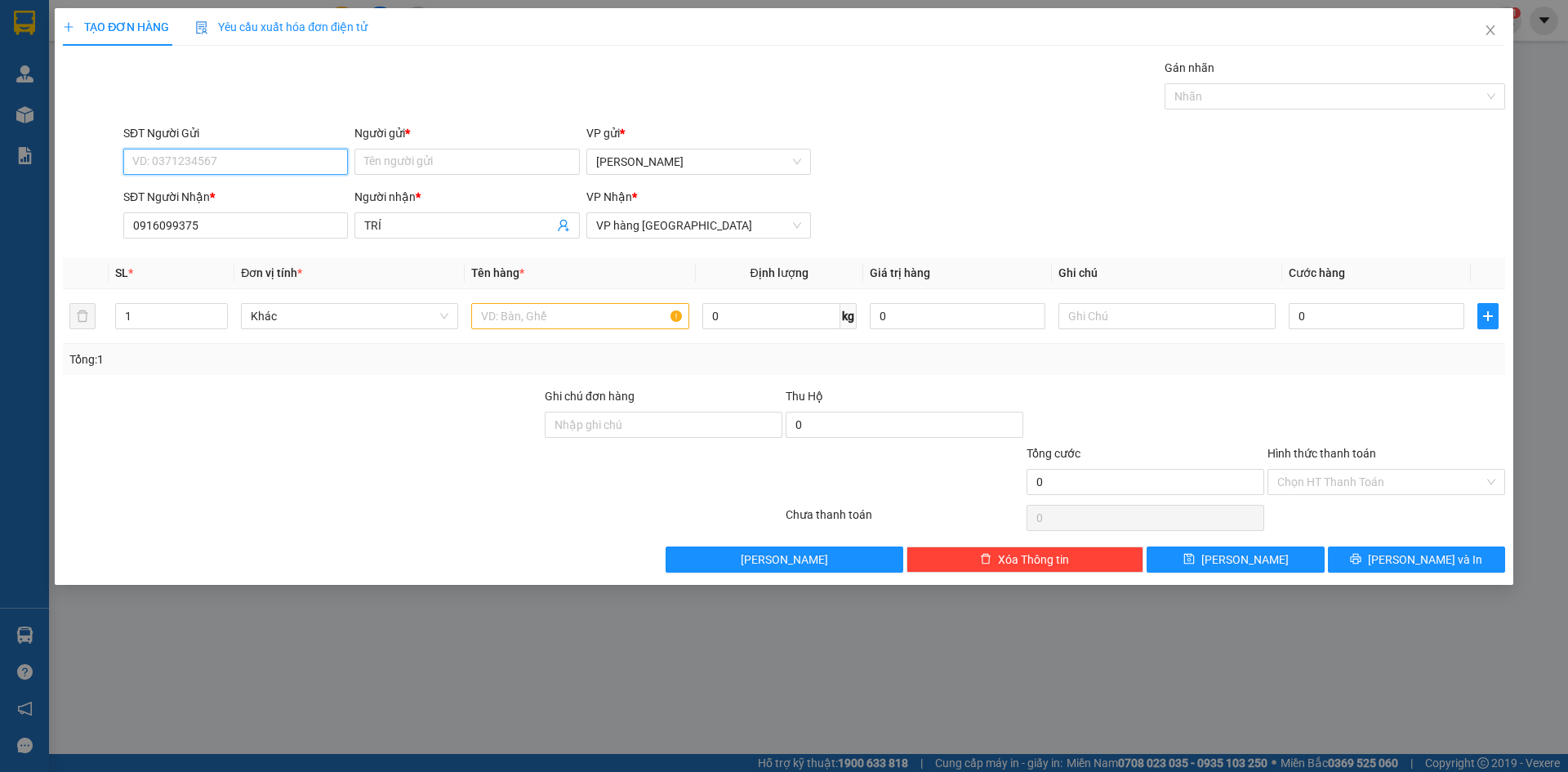
click at [148, 167] on input "SĐT Người Gửi" at bounding box center [236, 162] width 225 height 26
click at [200, 190] on div "0917271132 - TUẤN" at bounding box center [235, 193] width 205 height 18
type input "0917271132"
type input "TUẤN"
drag, startPoint x: 547, startPoint y: 332, endPoint x: 540, endPoint y: 319, distance: 14.8
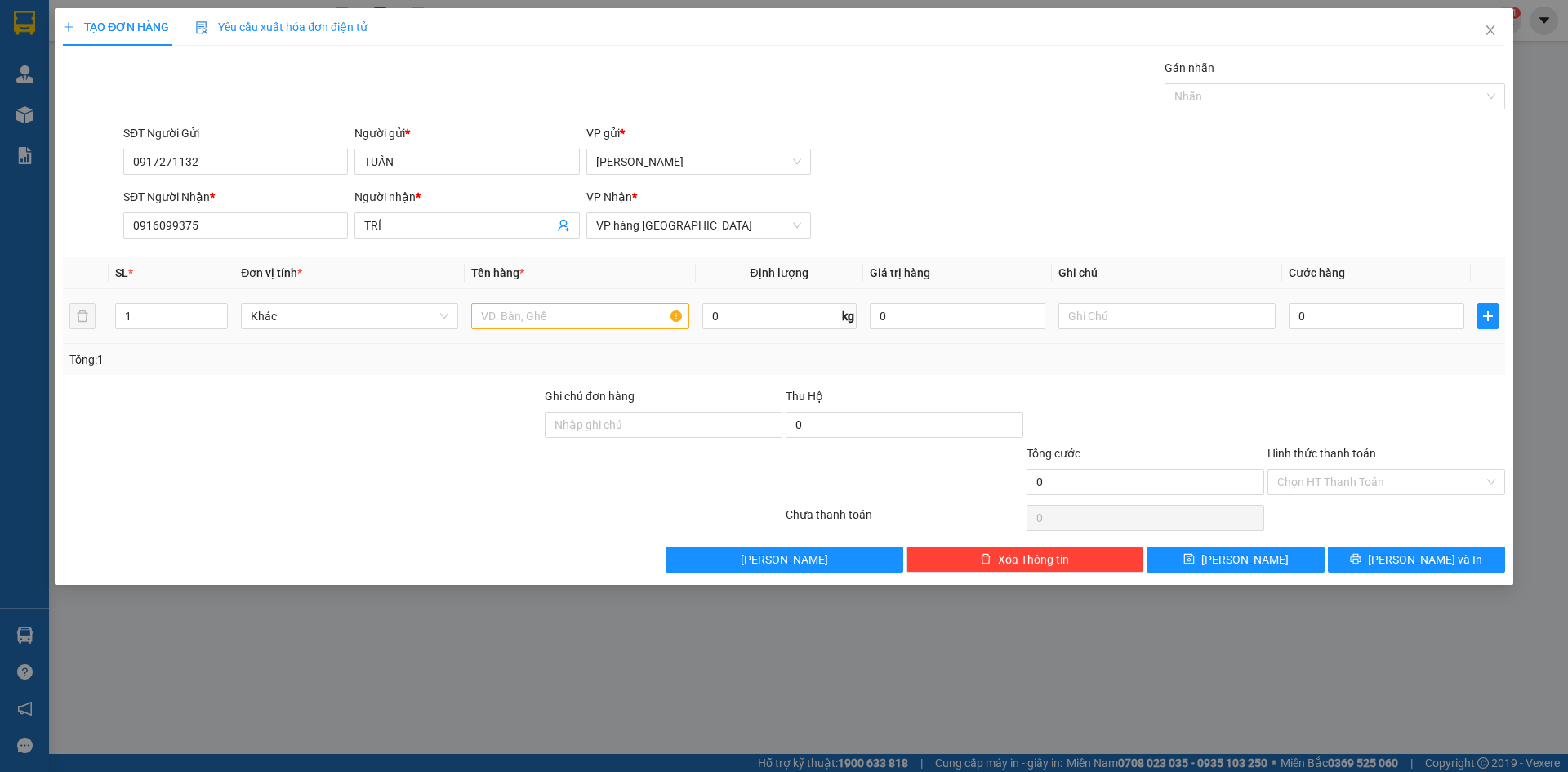
click at [548, 329] on td at bounding box center [580, 316] width 231 height 55
click at [537, 313] on input "text" at bounding box center [580, 316] width 218 height 26
type input "HỘP"
click at [1436, 558] on span "[PERSON_NAME] và In" at bounding box center [1425, 559] width 114 height 18
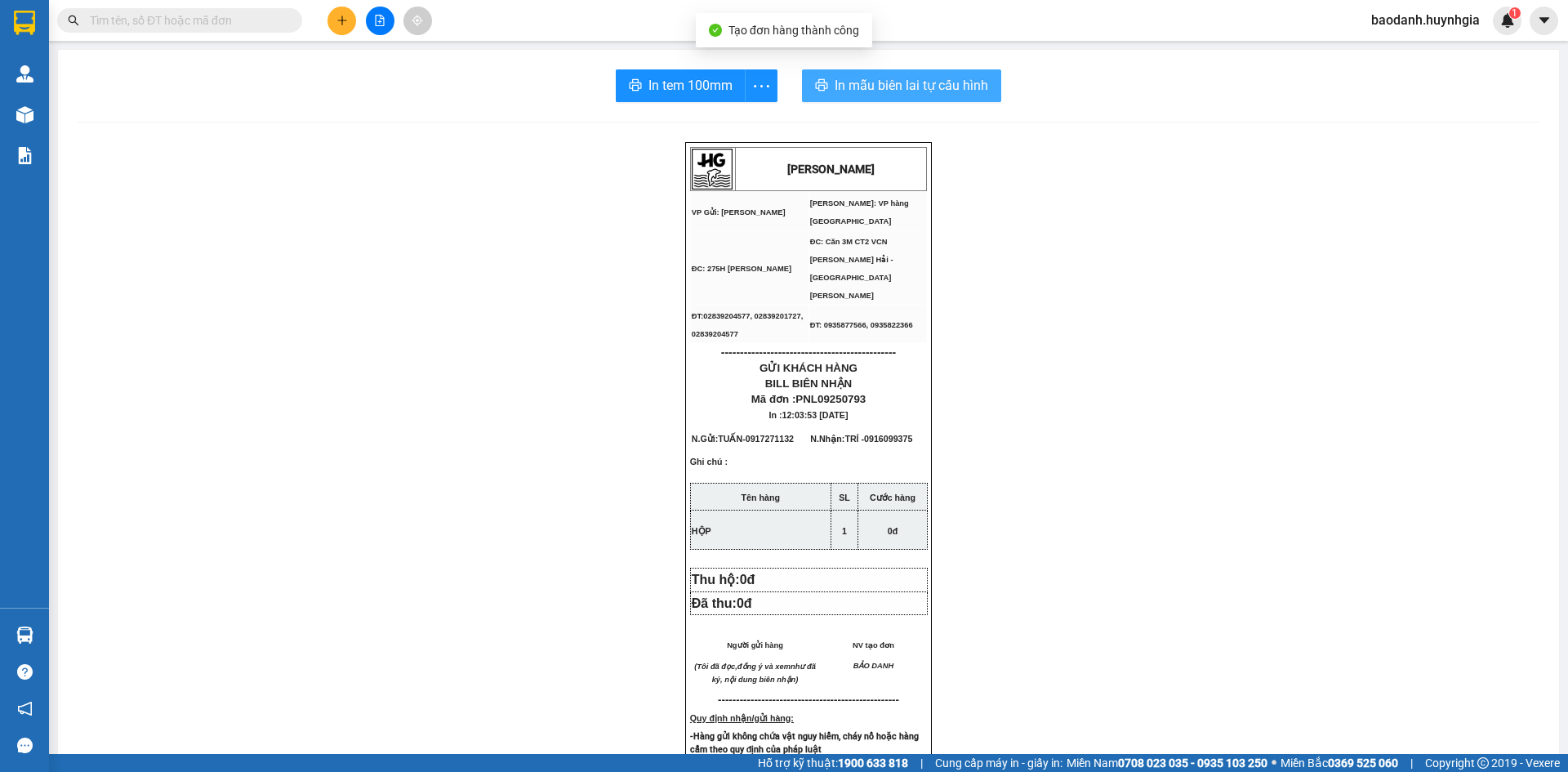
click at [910, 92] on span "In mẫu biên lai tự cấu hình" at bounding box center [911, 86] width 153 height 20
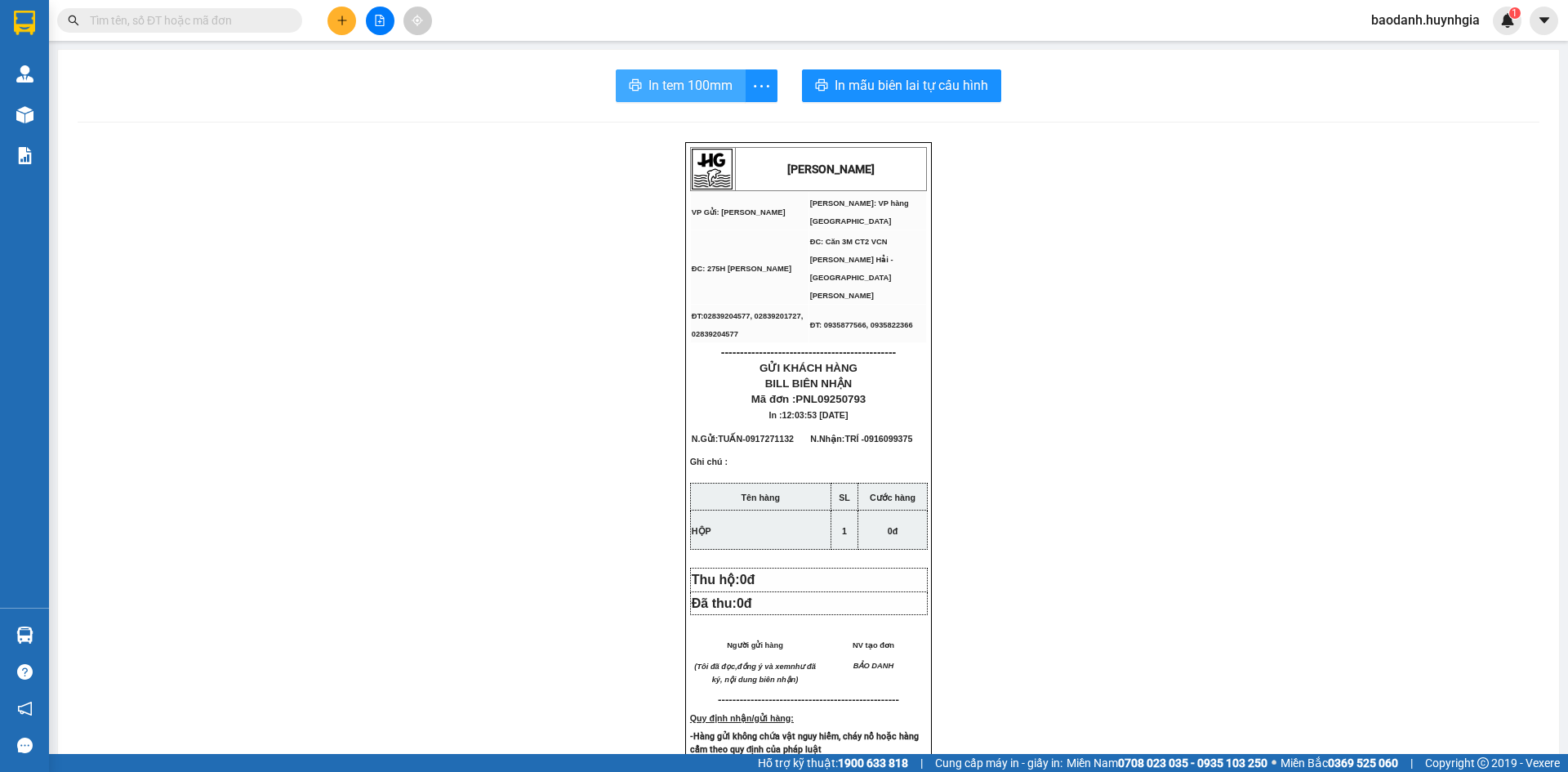
click at [682, 83] on span "In tem 100mm" at bounding box center [690, 86] width 84 height 20
click at [138, 13] on input "text" at bounding box center [186, 20] width 193 height 18
type input "0"
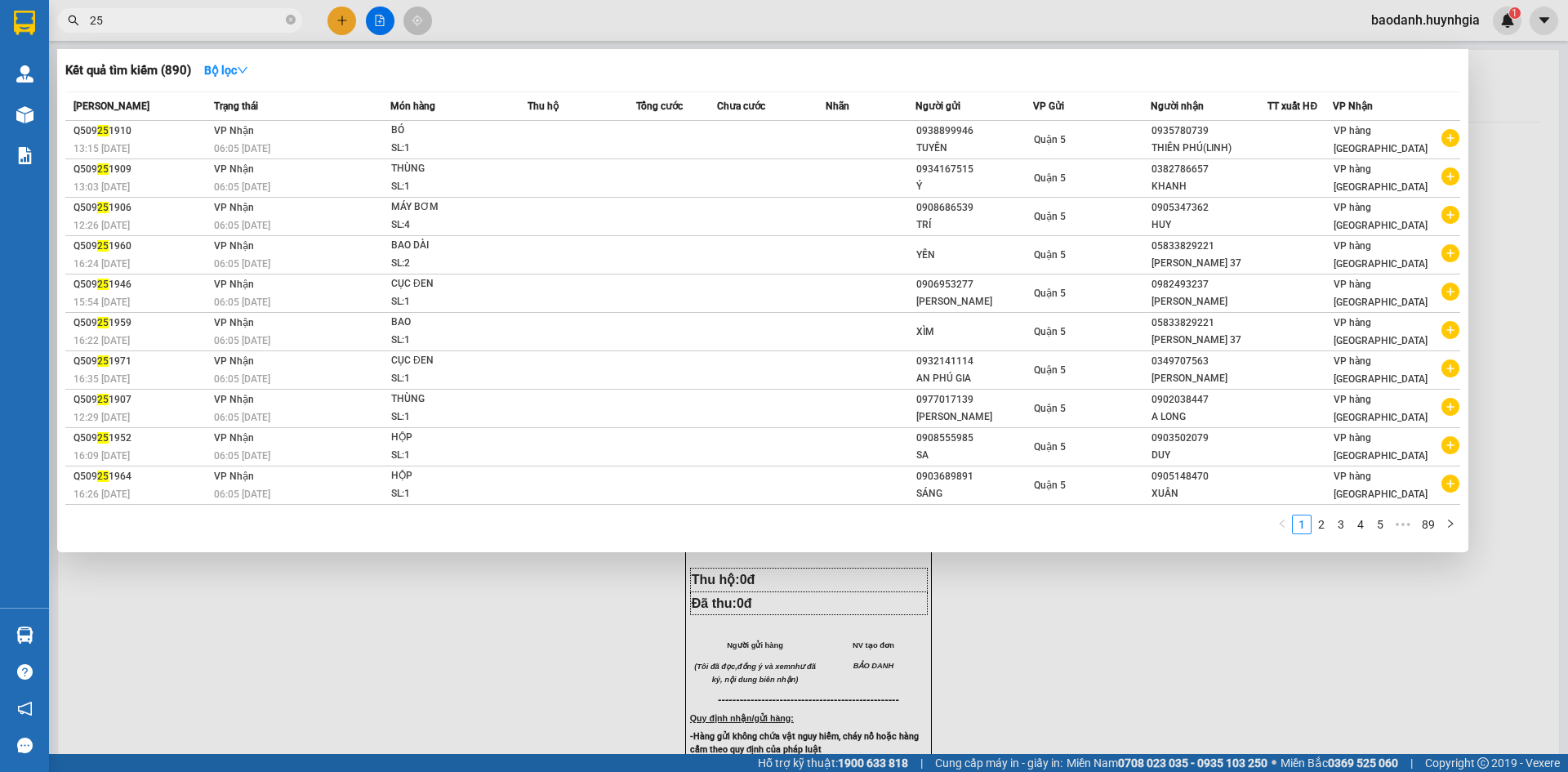
type input "2"
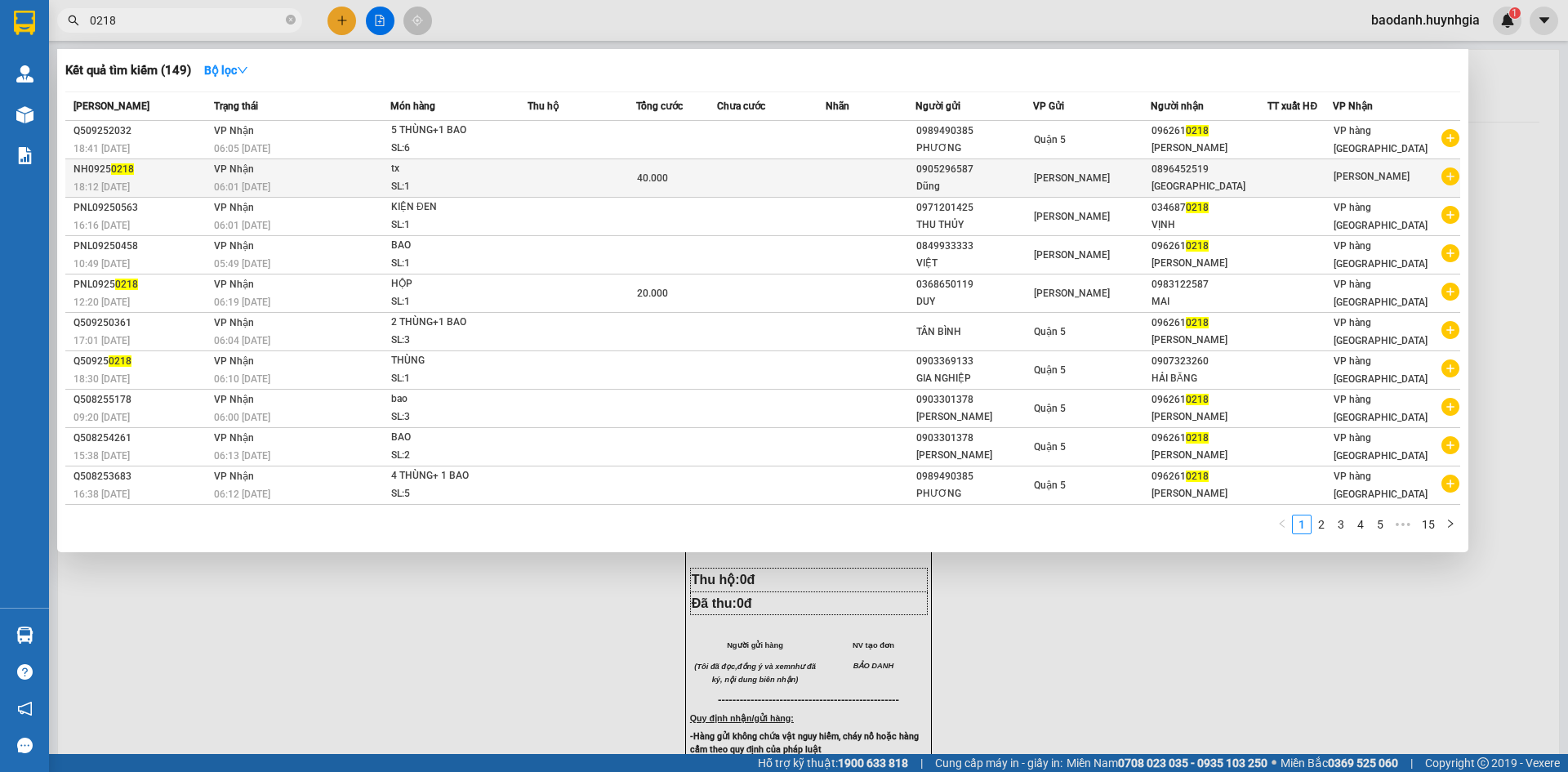
type input "0218"
click at [1179, 182] on div "Hà Nam" at bounding box center [1209, 186] width 116 height 17
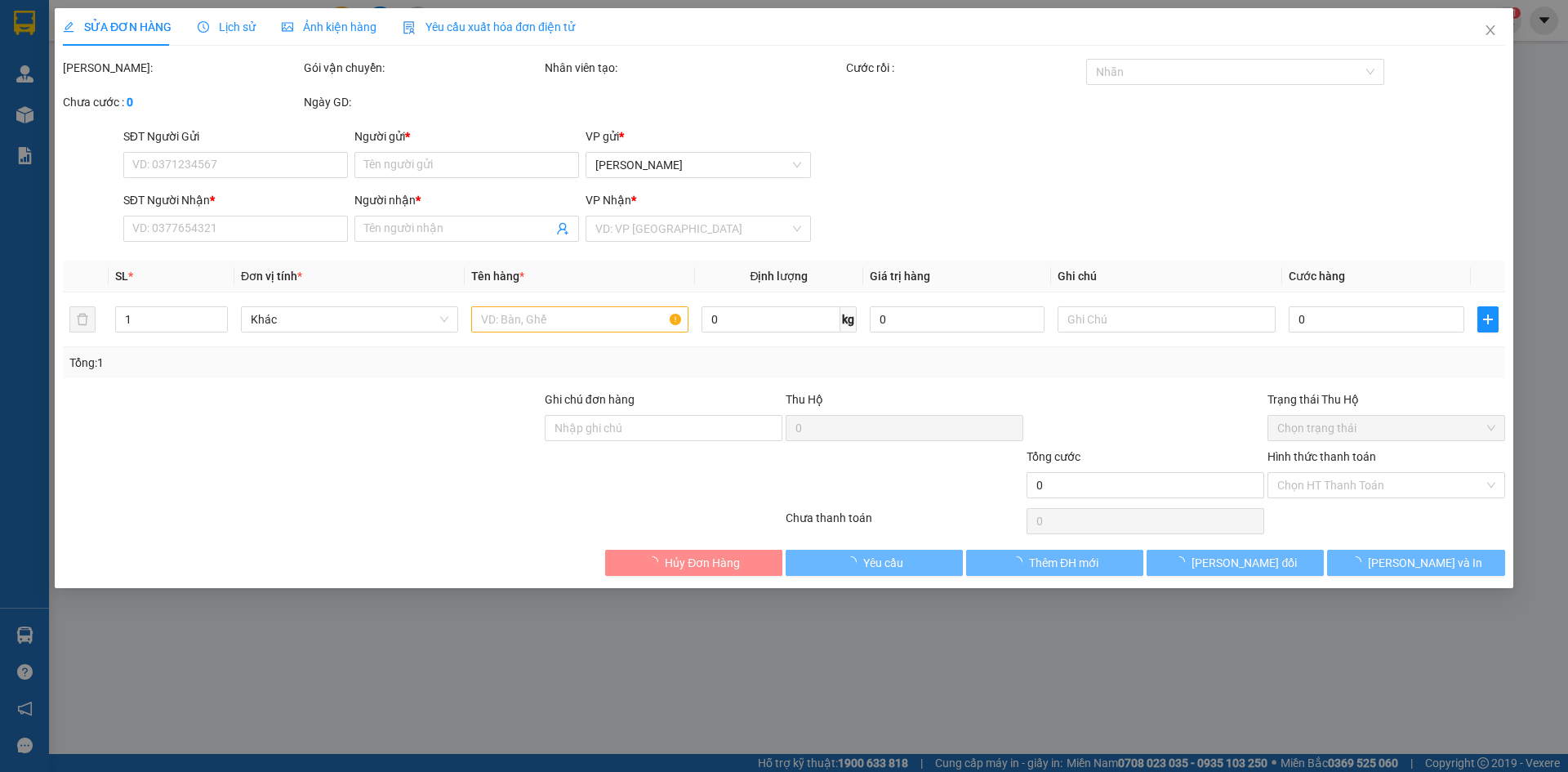
type input "0905296587"
type input "Dũng"
type input "0896452519"
type input "Hà Nam"
type input "40.000"
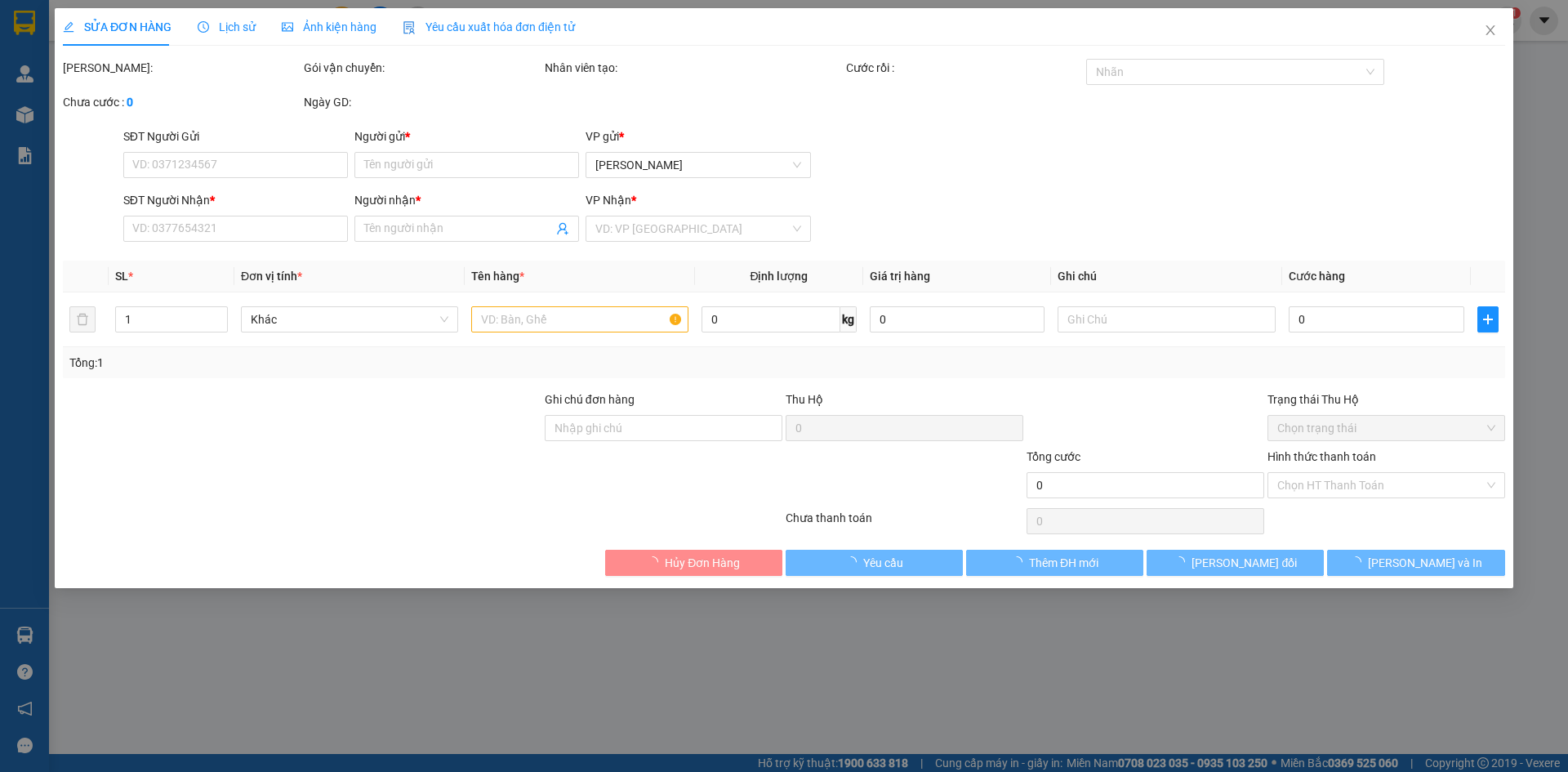
type input "0"
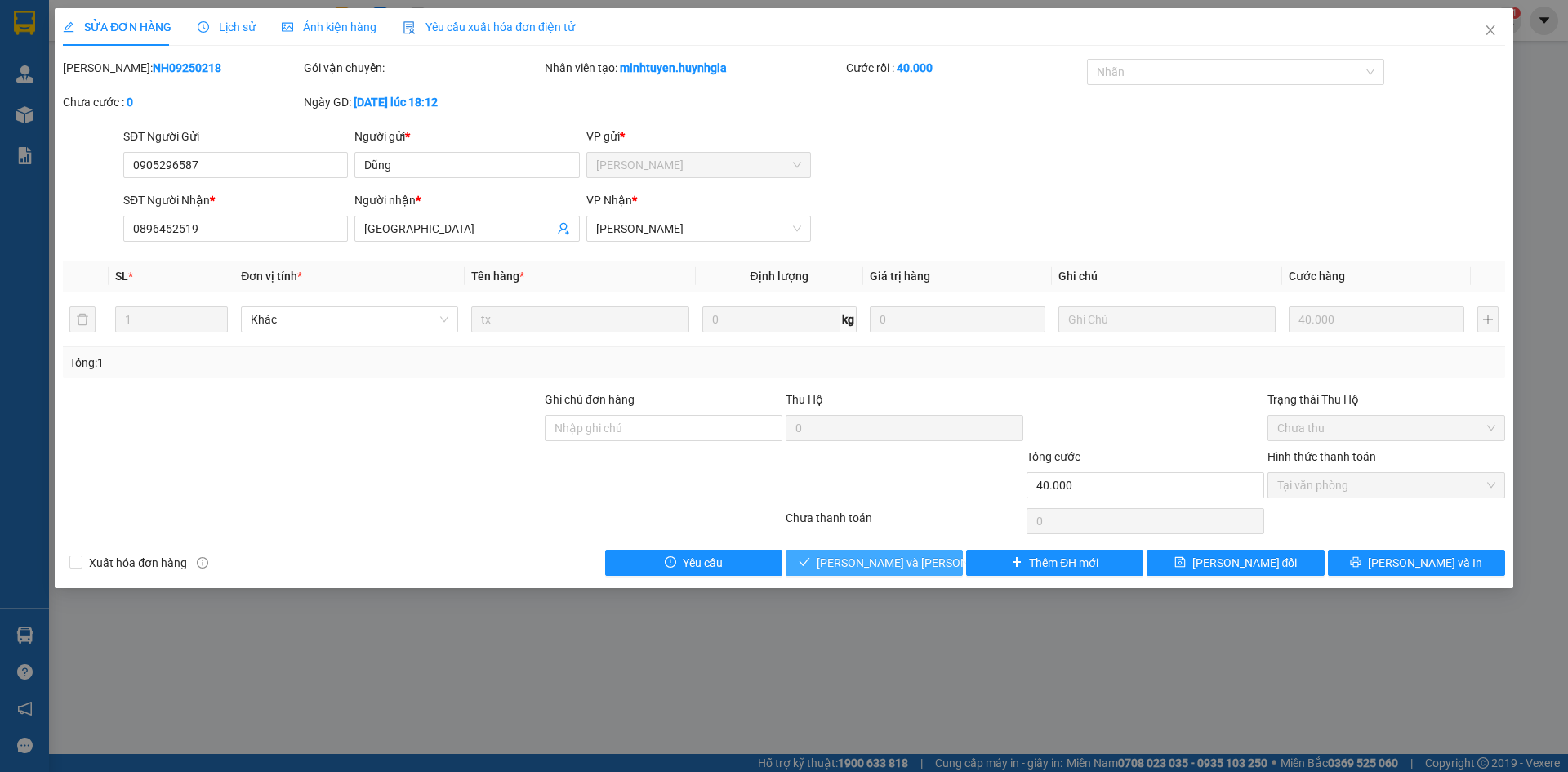
click at [897, 565] on span "[PERSON_NAME] và Giao hàng" at bounding box center [926, 563] width 220 height 18
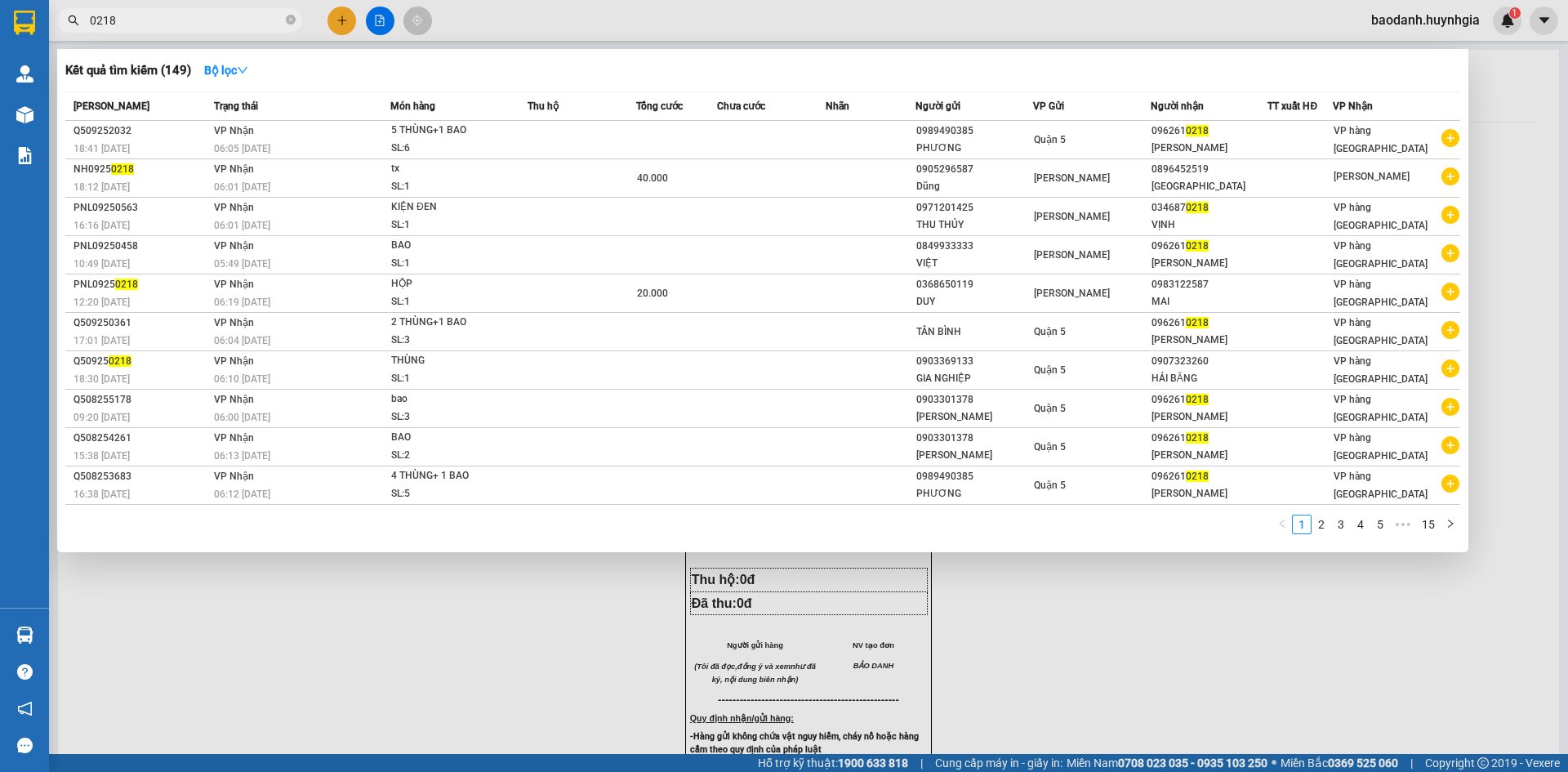
drag, startPoint x: 124, startPoint y: 23, endPoint x: 52, endPoint y: 33, distance: 72.7
click at [52, 33] on div "Kết quả tìm kiếm ( 149 ) Bộ lọc Mã ĐH Trạng thái Món hàng Thu hộ Tổng cước Chưa…" at bounding box center [159, 20] width 319 height 29
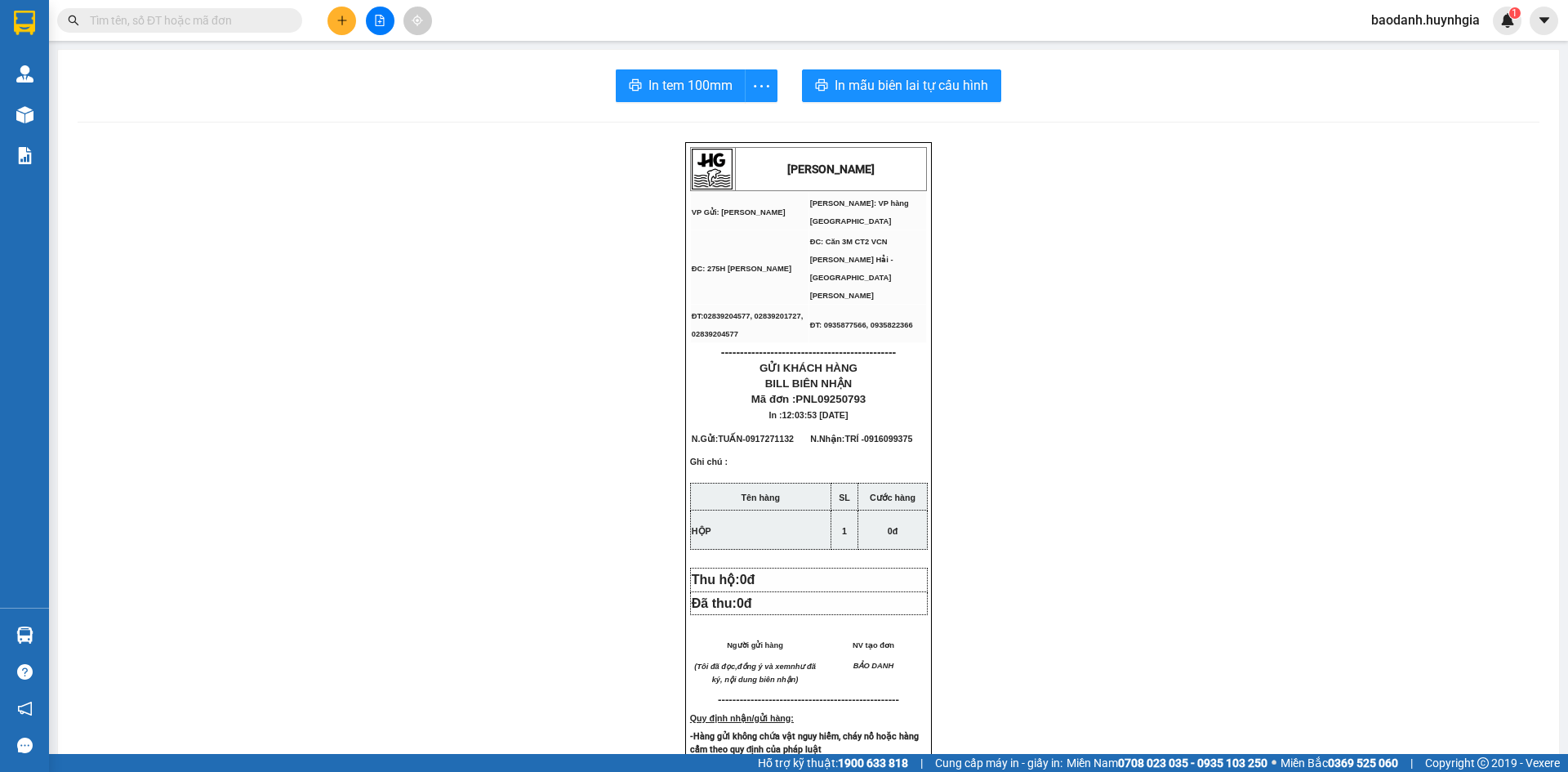
click at [188, 20] on input "text" at bounding box center [186, 20] width 193 height 18
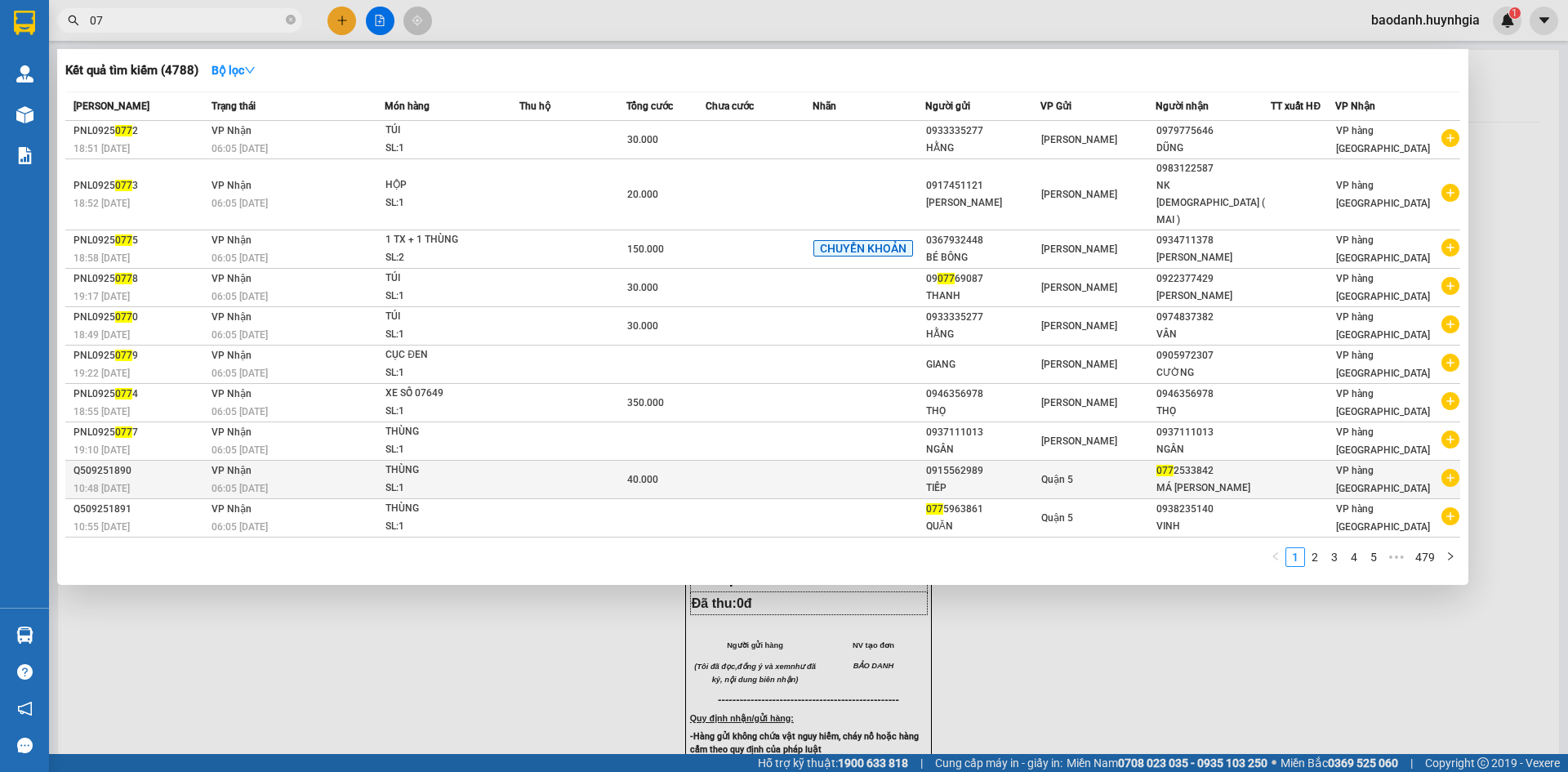
type input "0"
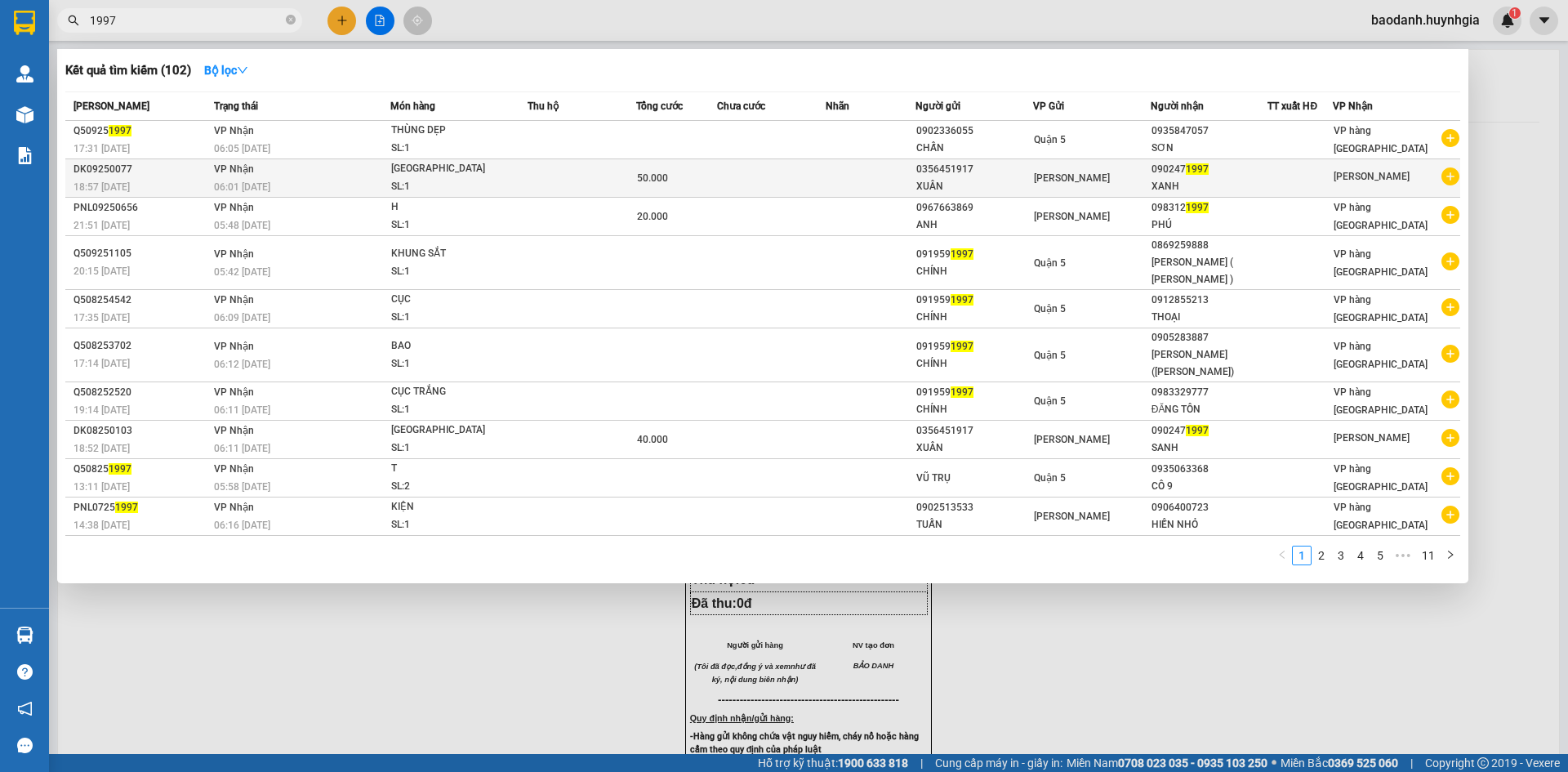
type input "1997"
click at [1193, 185] on div "XANH" at bounding box center [1209, 186] width 116 height 17
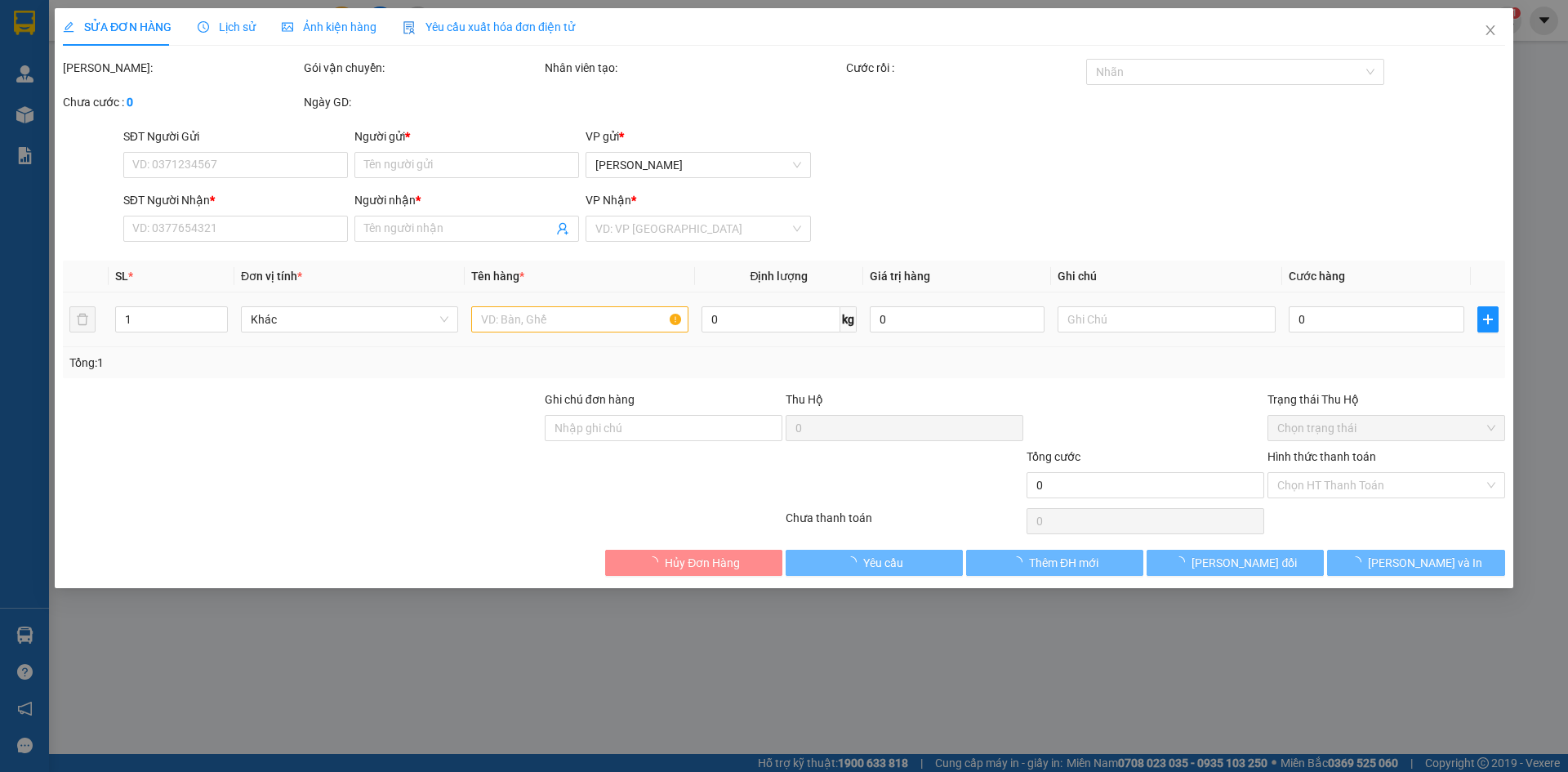
type input "0356451917"
type input "XUÂN"
type input "0902471997"
type input "XANH"
type input "50.000"
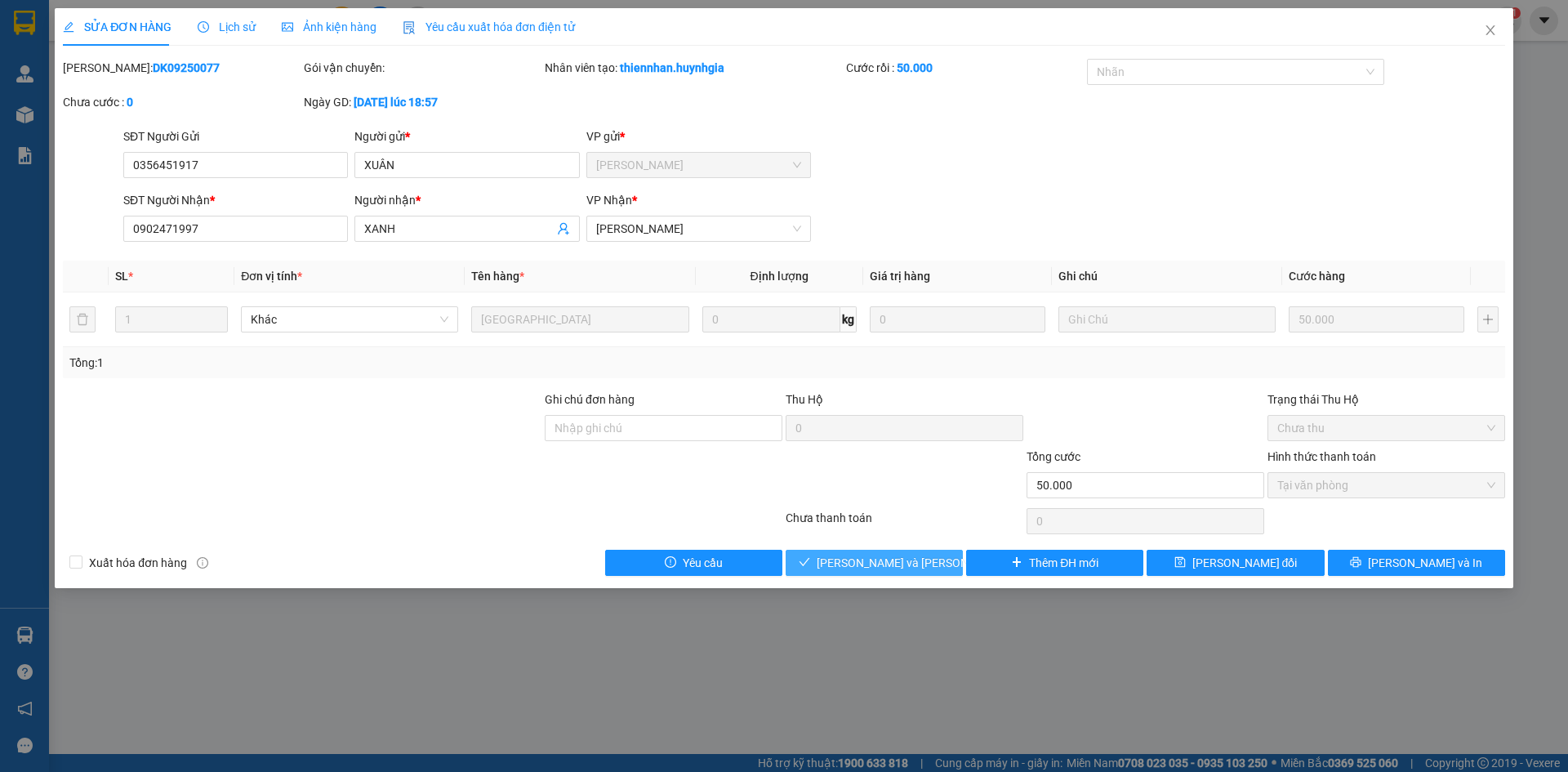
click at [910, 561] on span "[PERSON_NAME] và Giao hàng" at bounding box center [926, 563] width 220 height 18
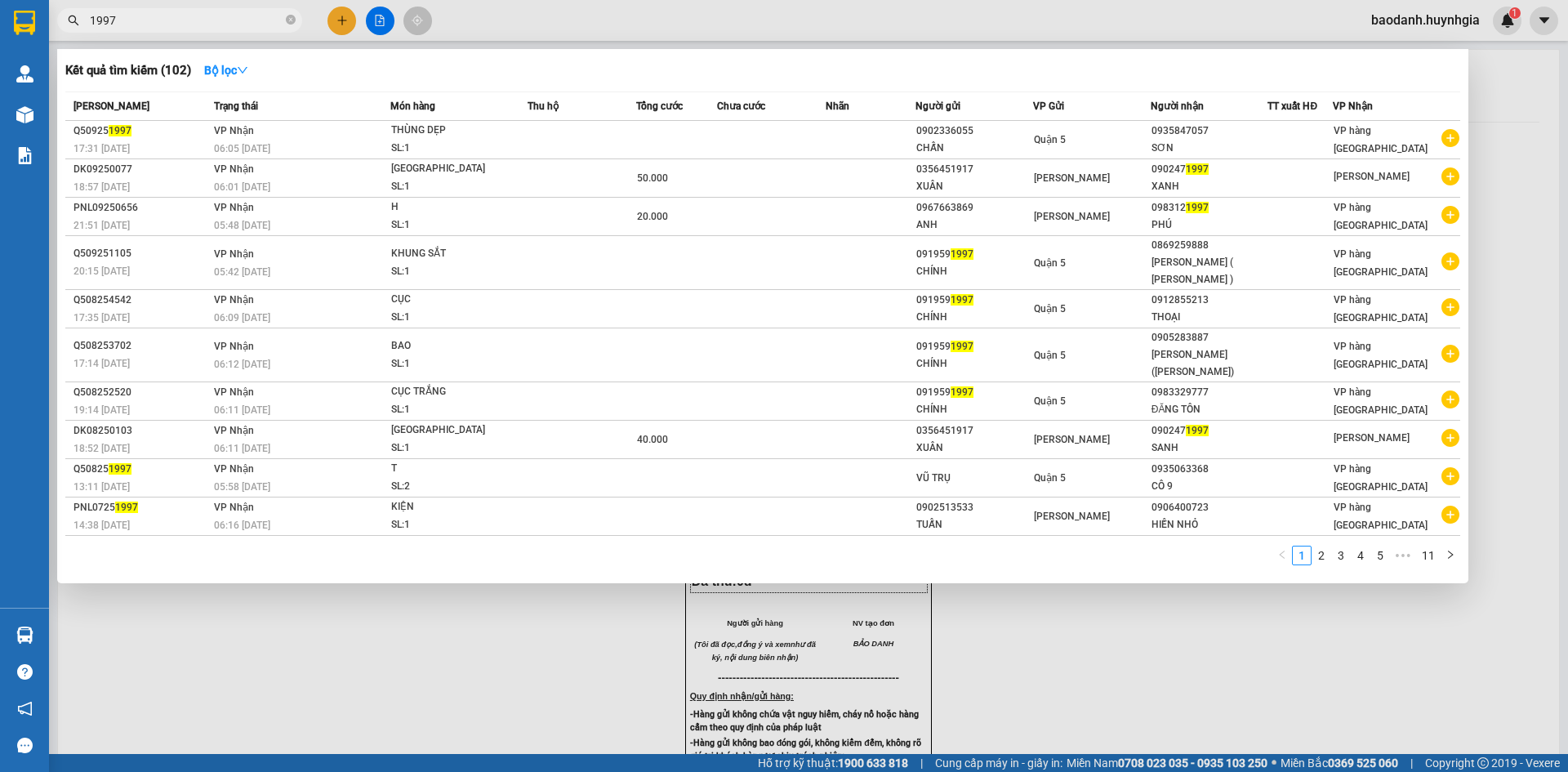
drag, startPoint x: 144, startPoint y: 19, endPoint x: 71, endPoint y: 48, distance: 78.5
click at [71, 35] on div "Kết quả tìm kiếm ( 102 ) Bộ lọc Mã ĐH Trạng thái Món hàng Thu hộ Tổng cước Chưa…" at bounding box center [159, 20] width 319 height 29
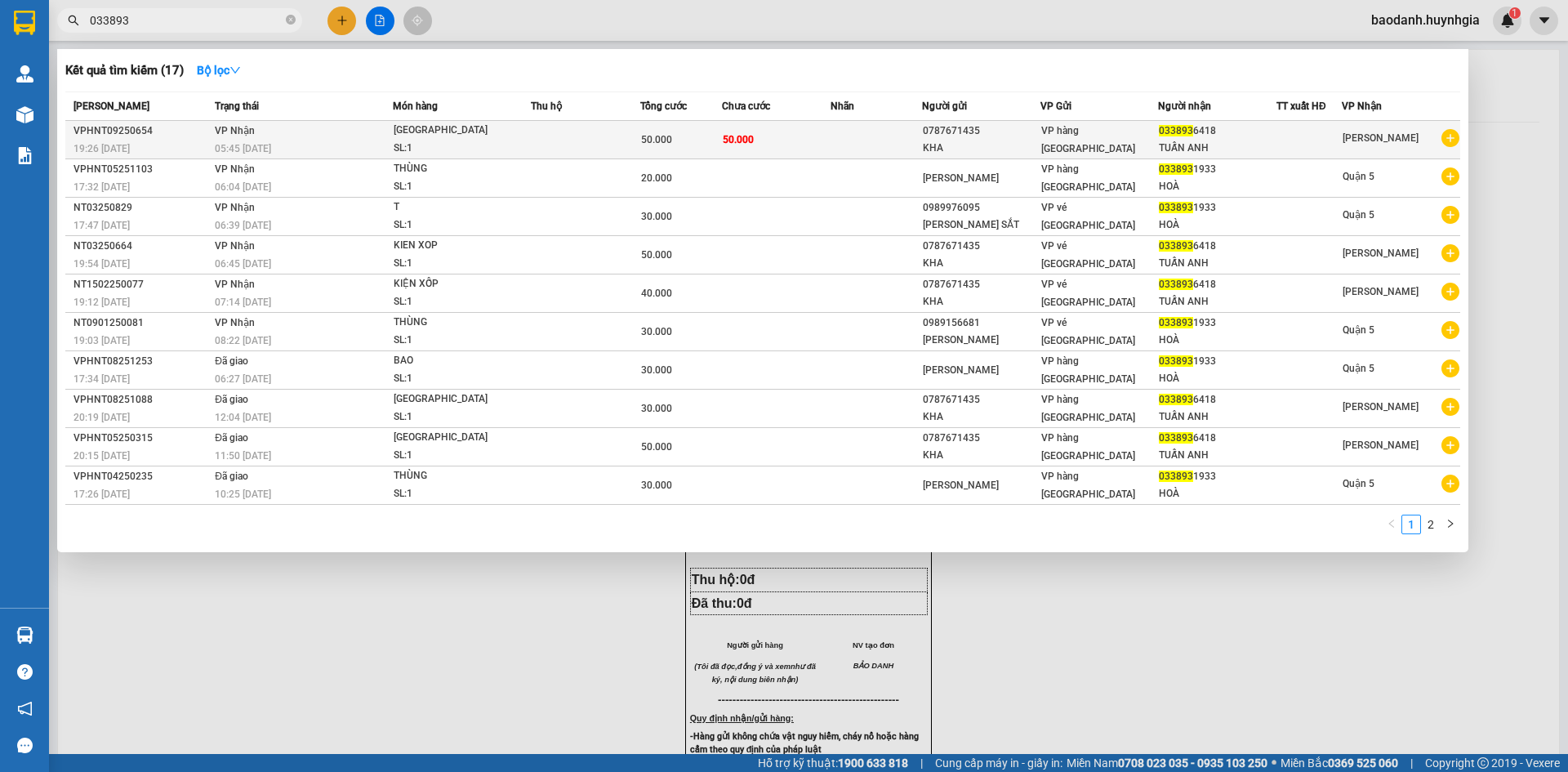
type input "033893"
click at [1142, 146] on div "VP hàng [GEOGRAPHIC_DATA]" at bounding box center [1100, 140] width 117 height 36
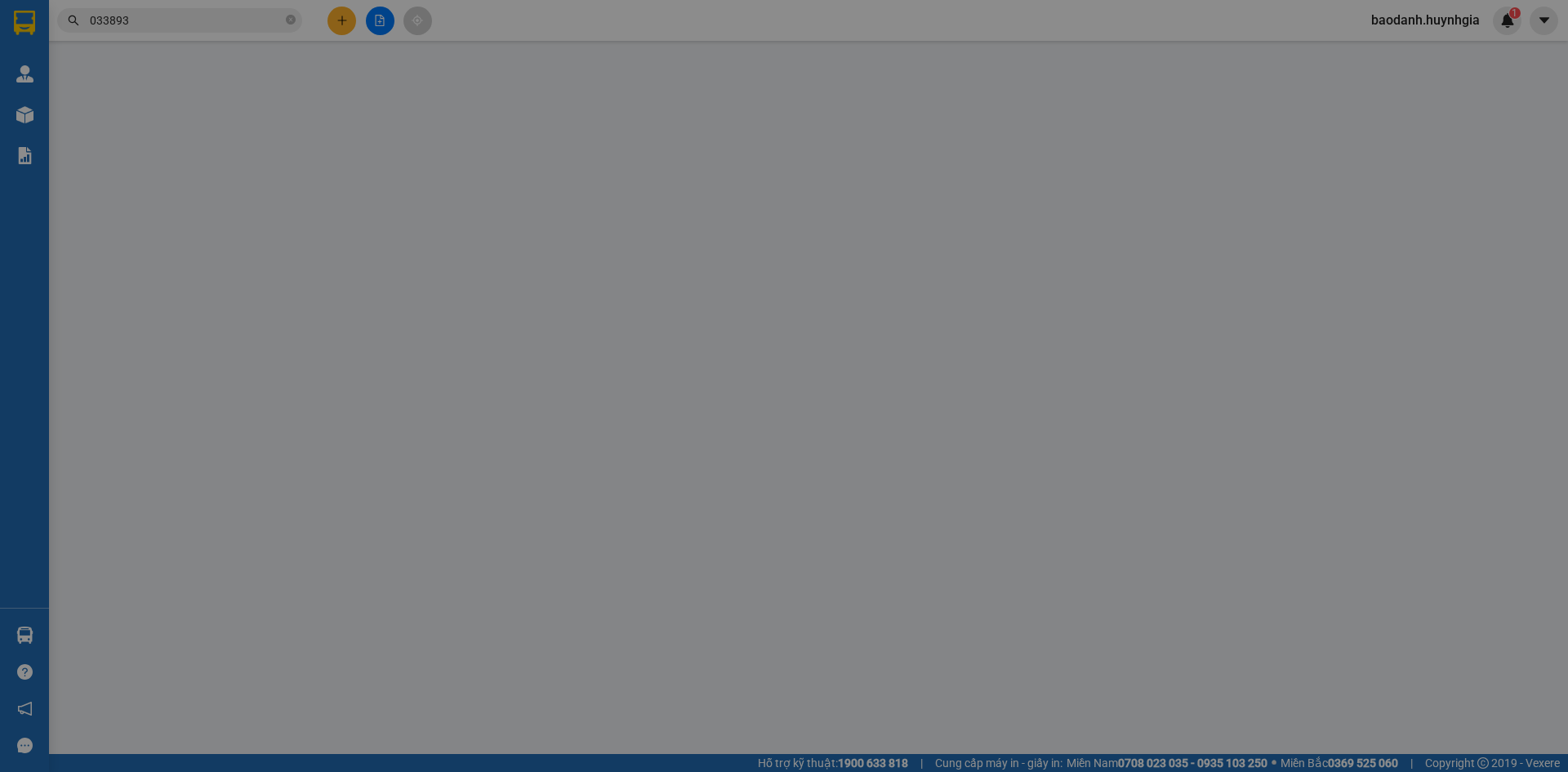
type input "0787671435"
type input "KHA"
type input "0338936418"
type input "TUẤN ANH"
type input "50.000"
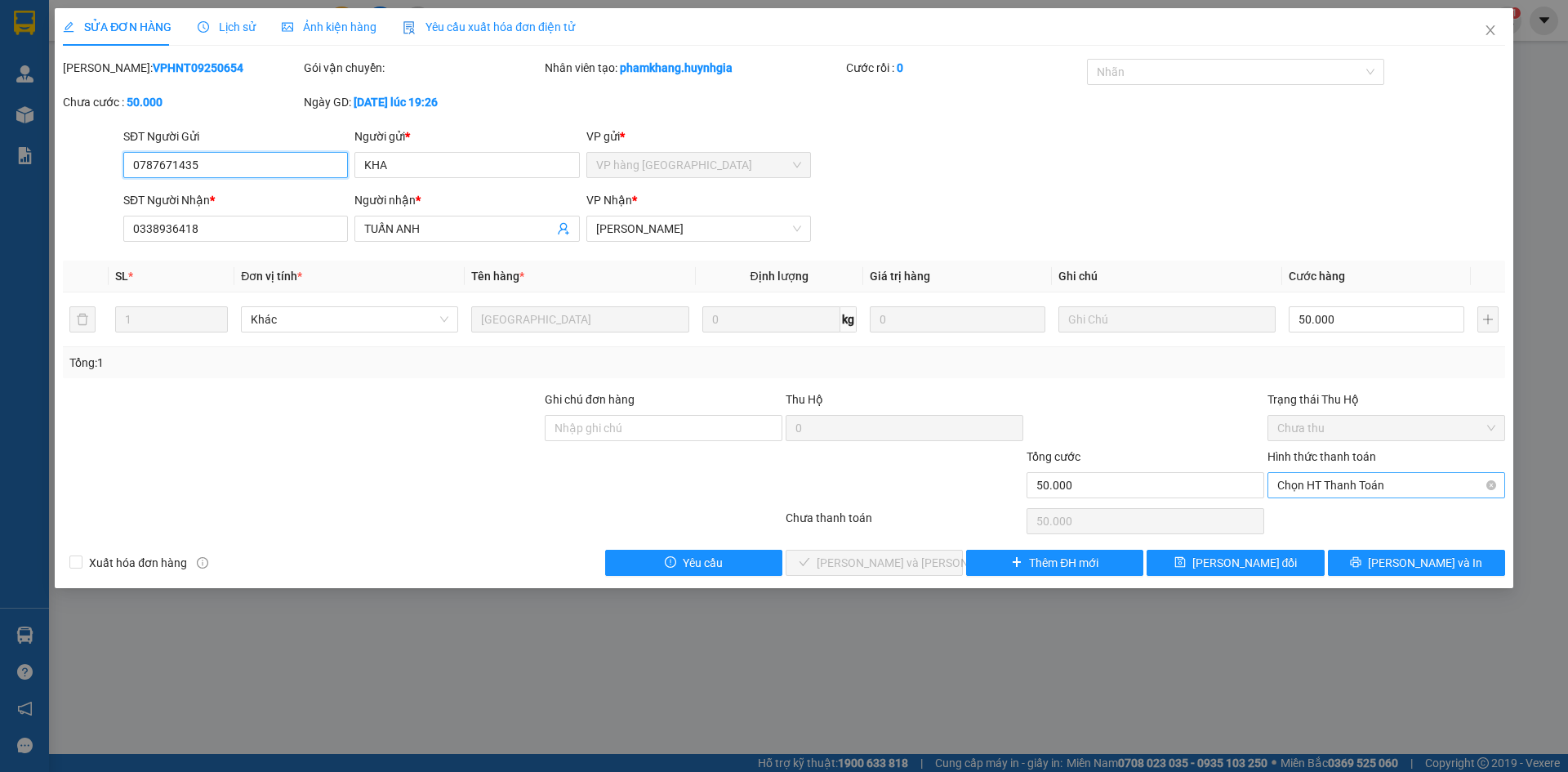
click at [1340, 481] on span "Chọn HT Thanh Toán" at bounding box center [1387, 486] width 219 height 24
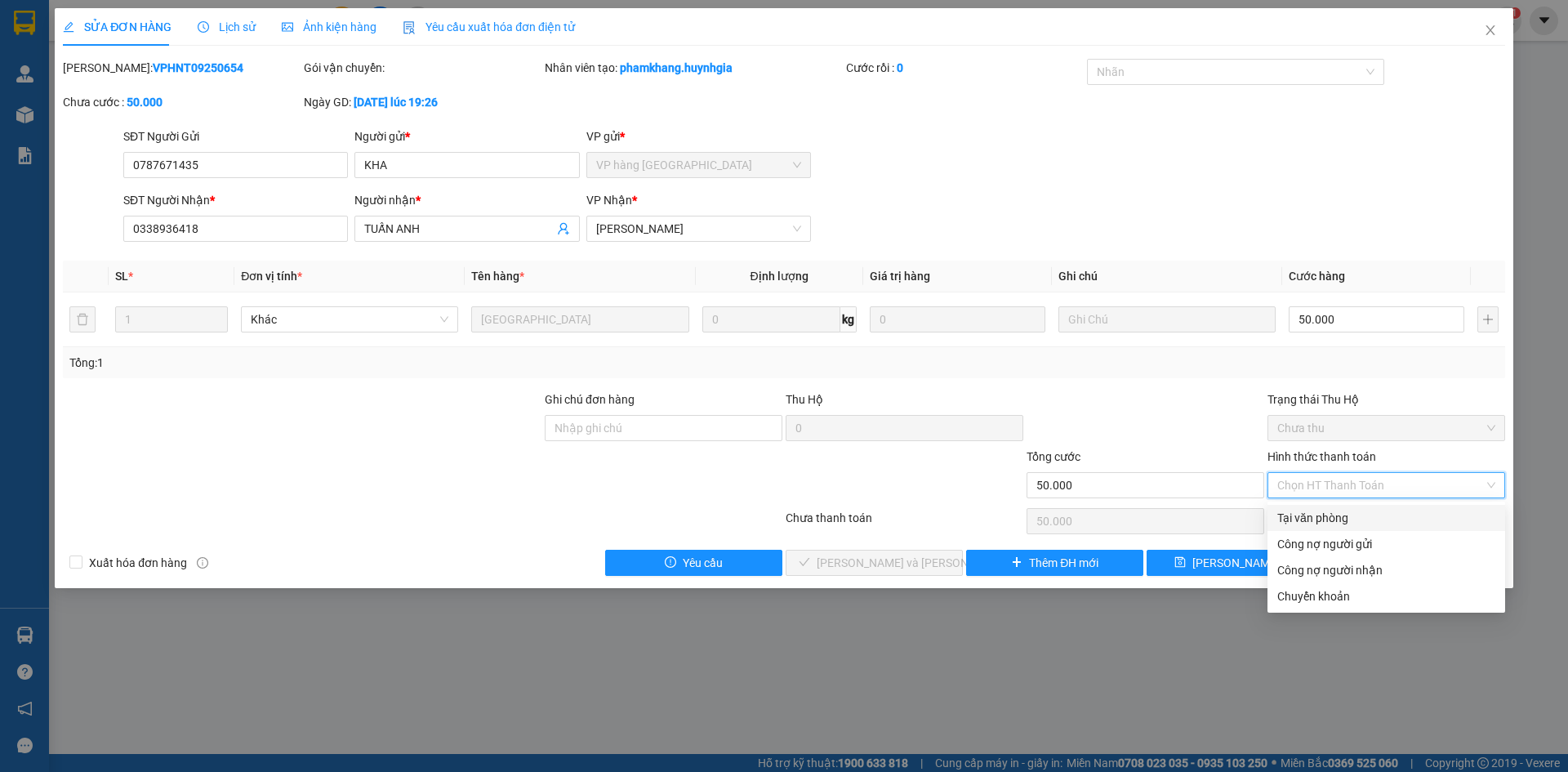
click at [1333, 519] on div "Tại văn phòng" at bounding box center [1387, 517] width 219 height 18
type input "0"
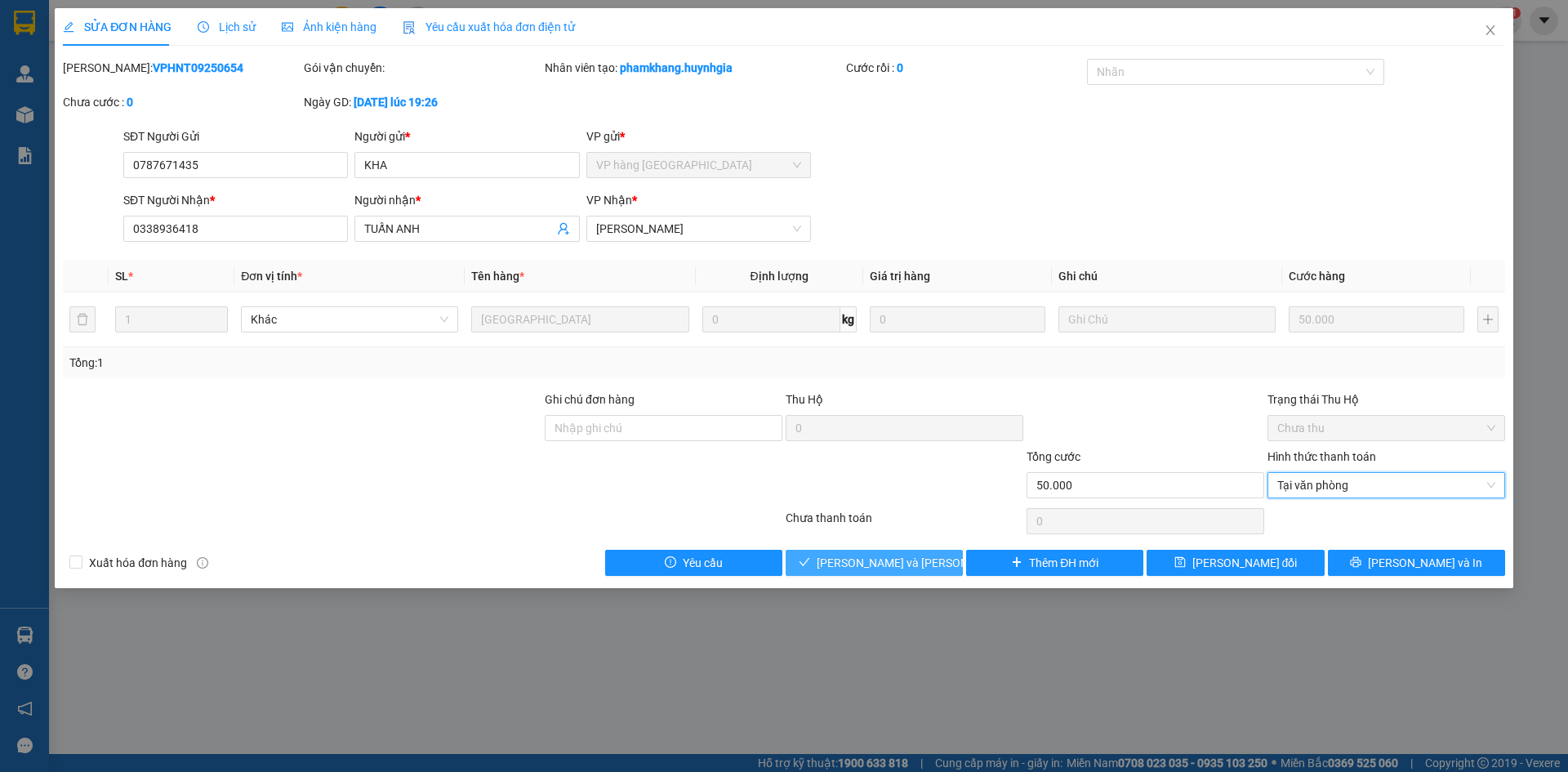
click at [924, 561] on span "[PERSON_NAME] và Giao hàng" at bounding box center [926, 563] width 220 height 18
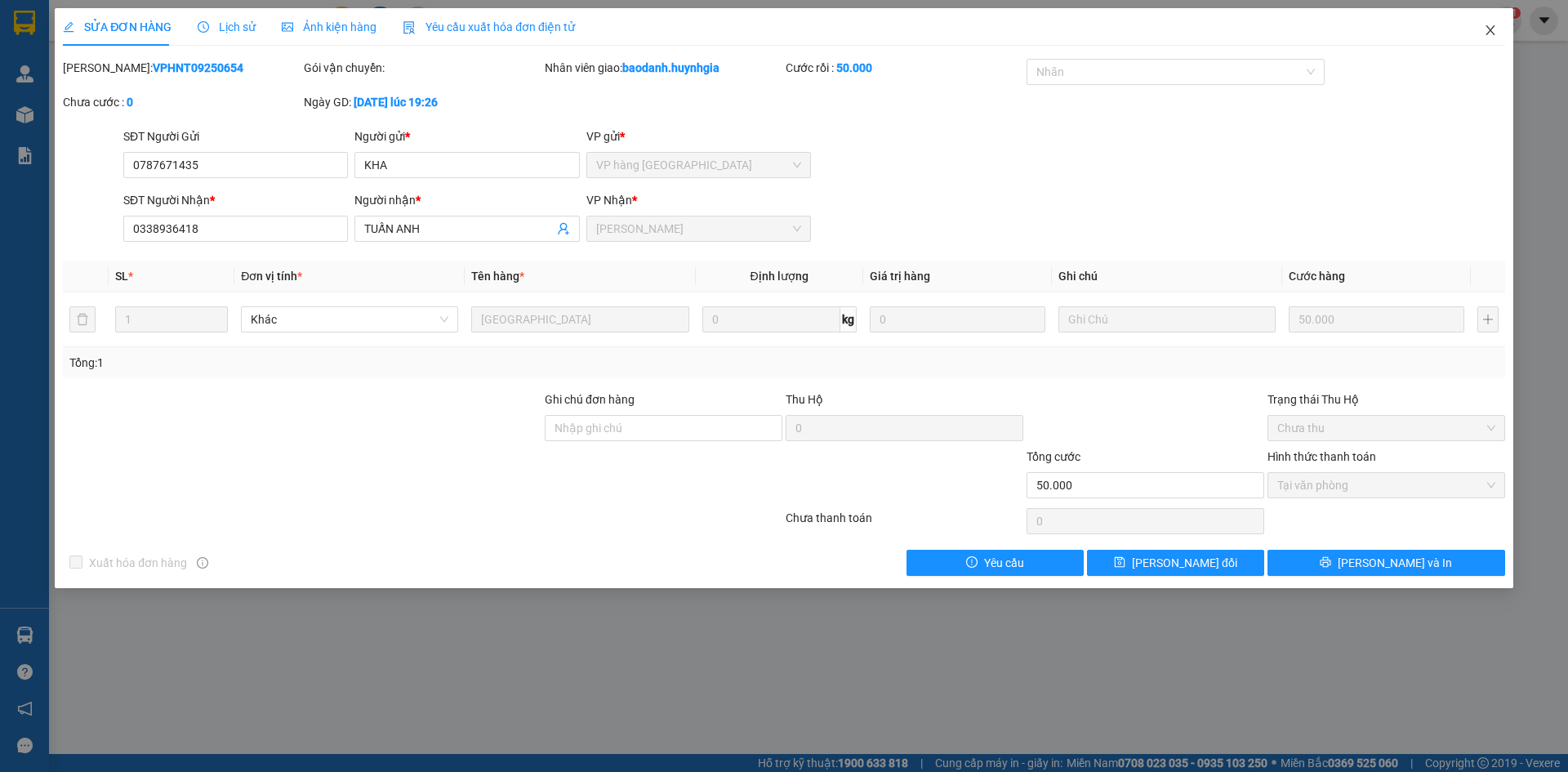
click at [1497, 23] on span "Close" at bounding box center [1490, 31] width 46 height 46
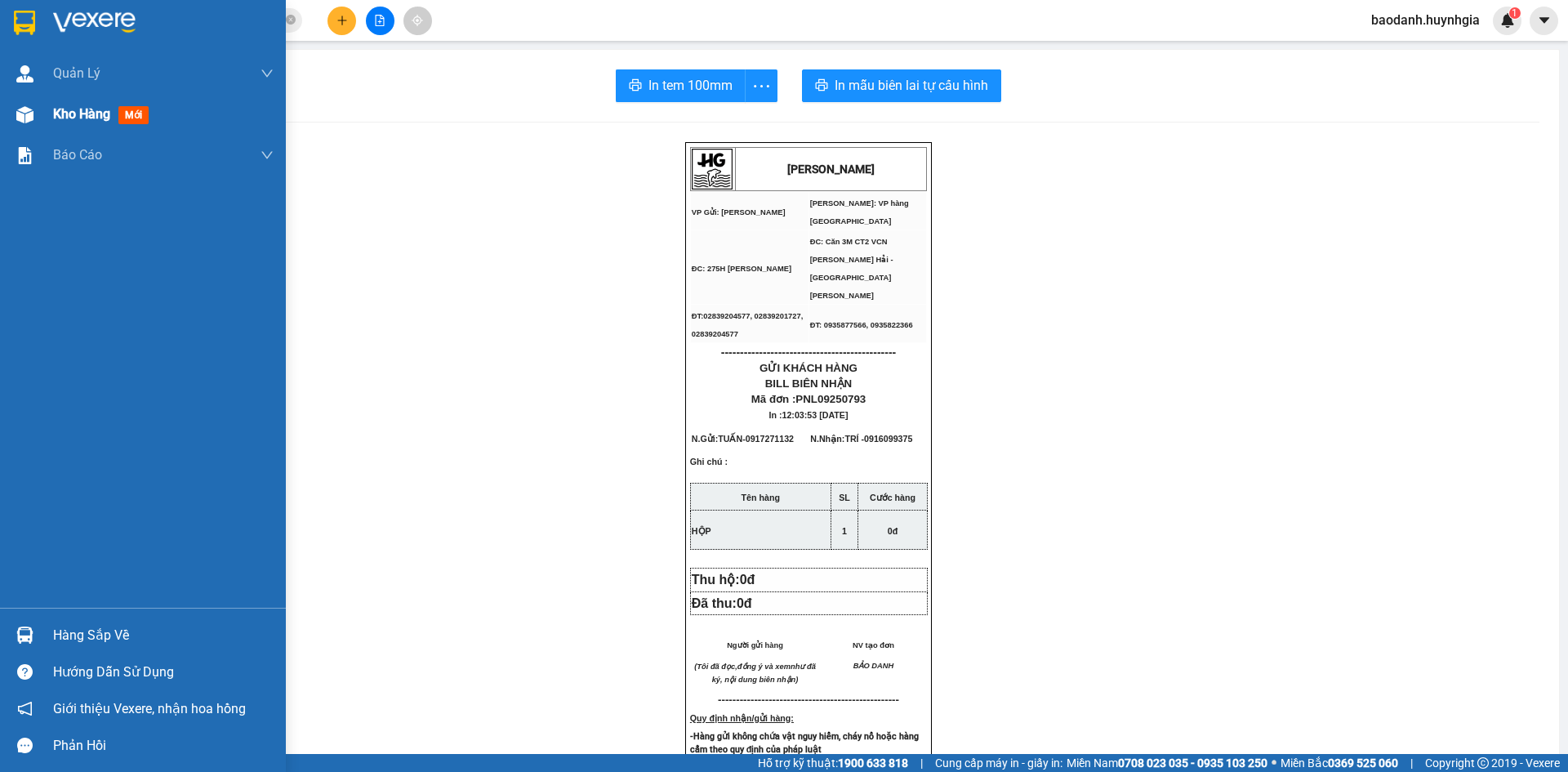
click at [42, 122] on div "Kho hàng mới" at bounding box center [142, 114] width 286 height 41
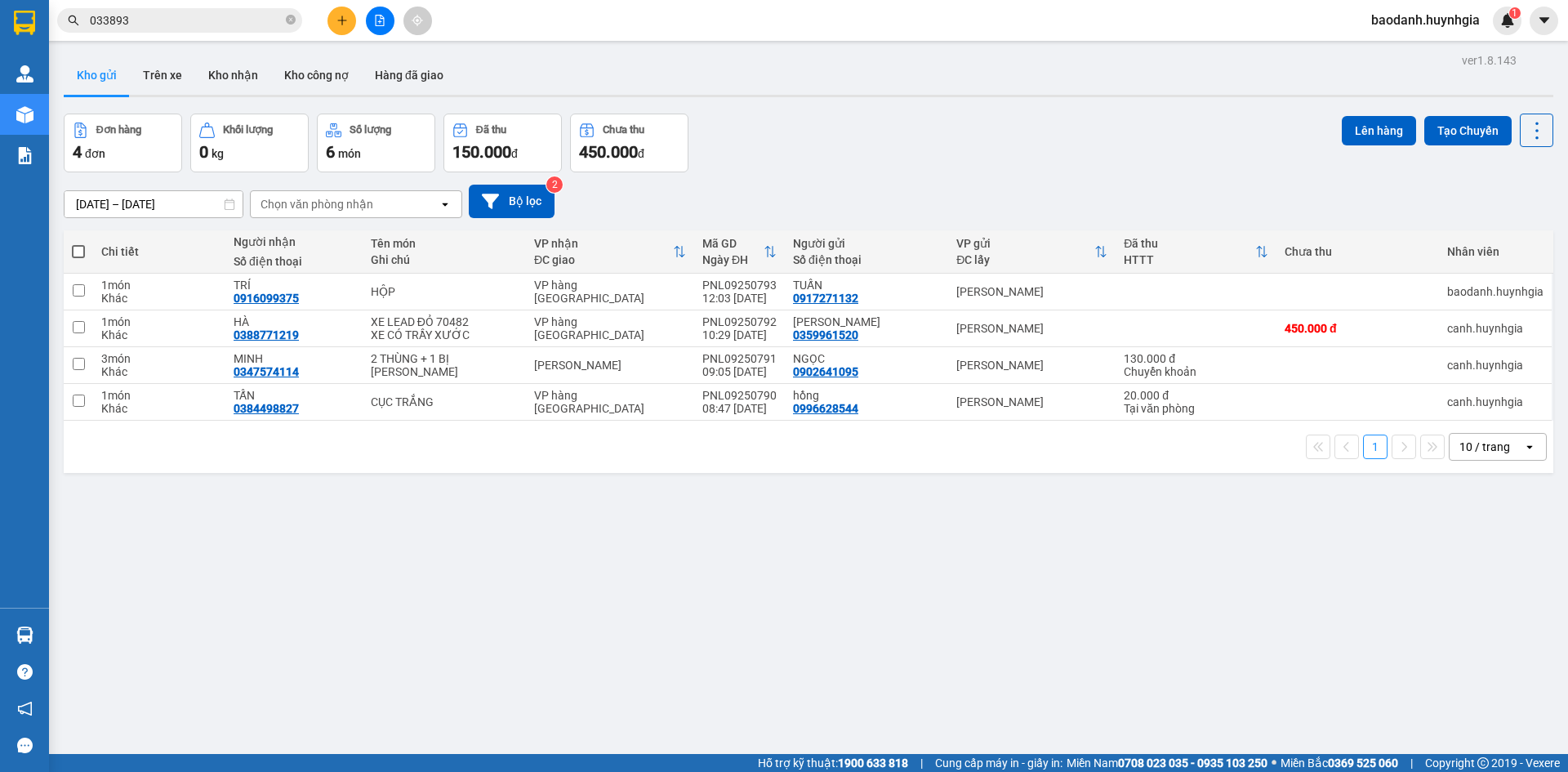
click at [1467, 452] on div "10 / trang" at bounding box center [1485, 447] width 50 height 17
click at [1466, 637] on div "100 / trang" at bounding box center [1485, 629] width 98 height 30
click at [343, 28] on button at bounding box center [341, 20] width 29 height 29
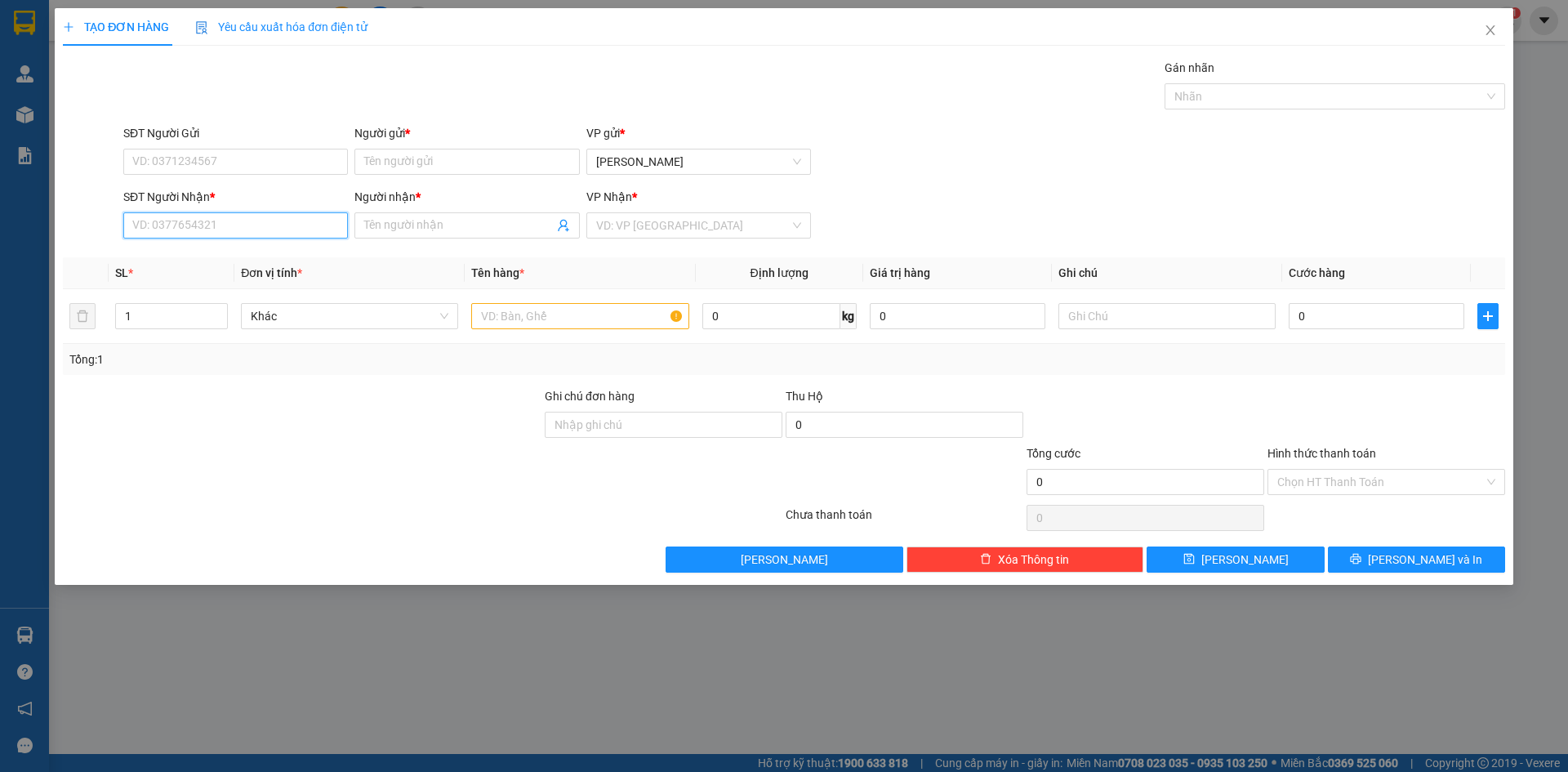
click at [257, 219] on input "SĐT Người Nhận *" at bounding box center [236, 225] width 225 height 26
click at [252, 160] on input "SĐT Người Gửi" at bounding box center [236, 162] width 225 height 26
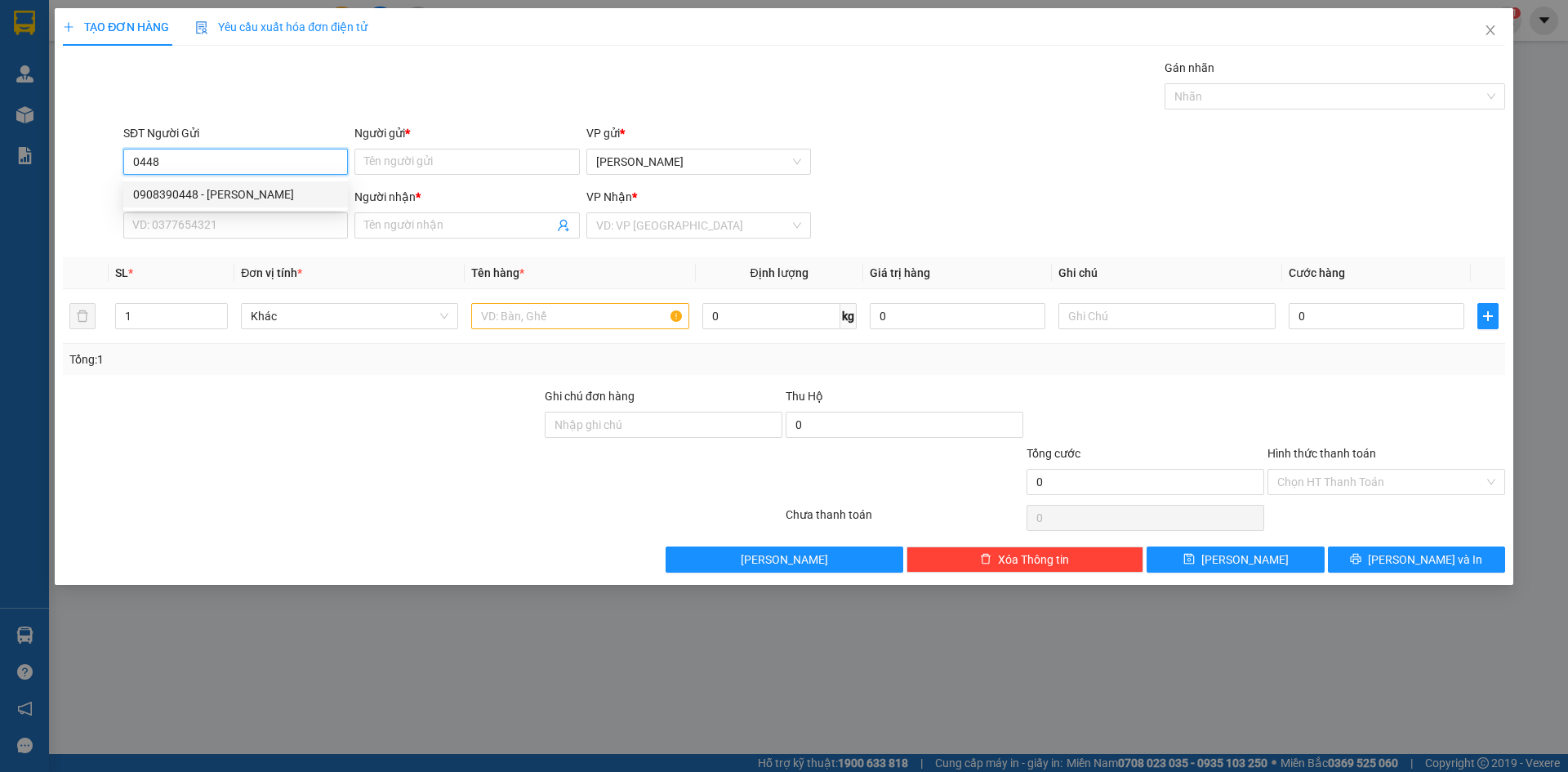
click at [249, 193] on div "0908390448 - QUANG ANH" at bounding box center [235, 193] width 205 height 18
type input "0908390448"
type input "[PERSON_NAME]"
type input "0914516314"
type input "SANG"
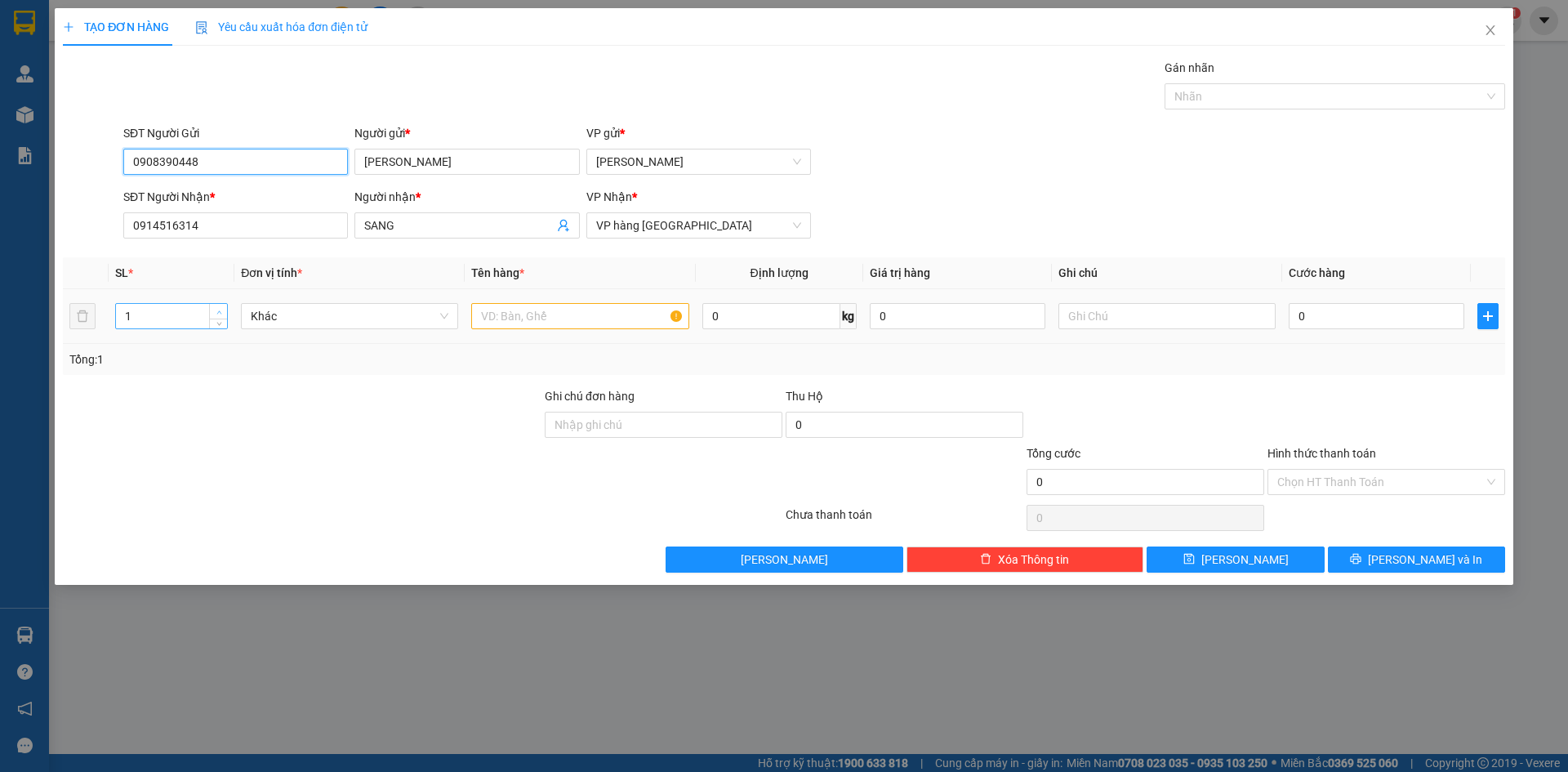
type input "0908390448"
click at [220, 313] on icon "up" at bounding box center [219, 313] width 5 height 4
type input "3"
click at [220, 313] on icon "up" at bounding box center [219, 313] width 5 height 4
click at [503, 313] on input "text" at bounding box center [580, 316] width 218 height 26
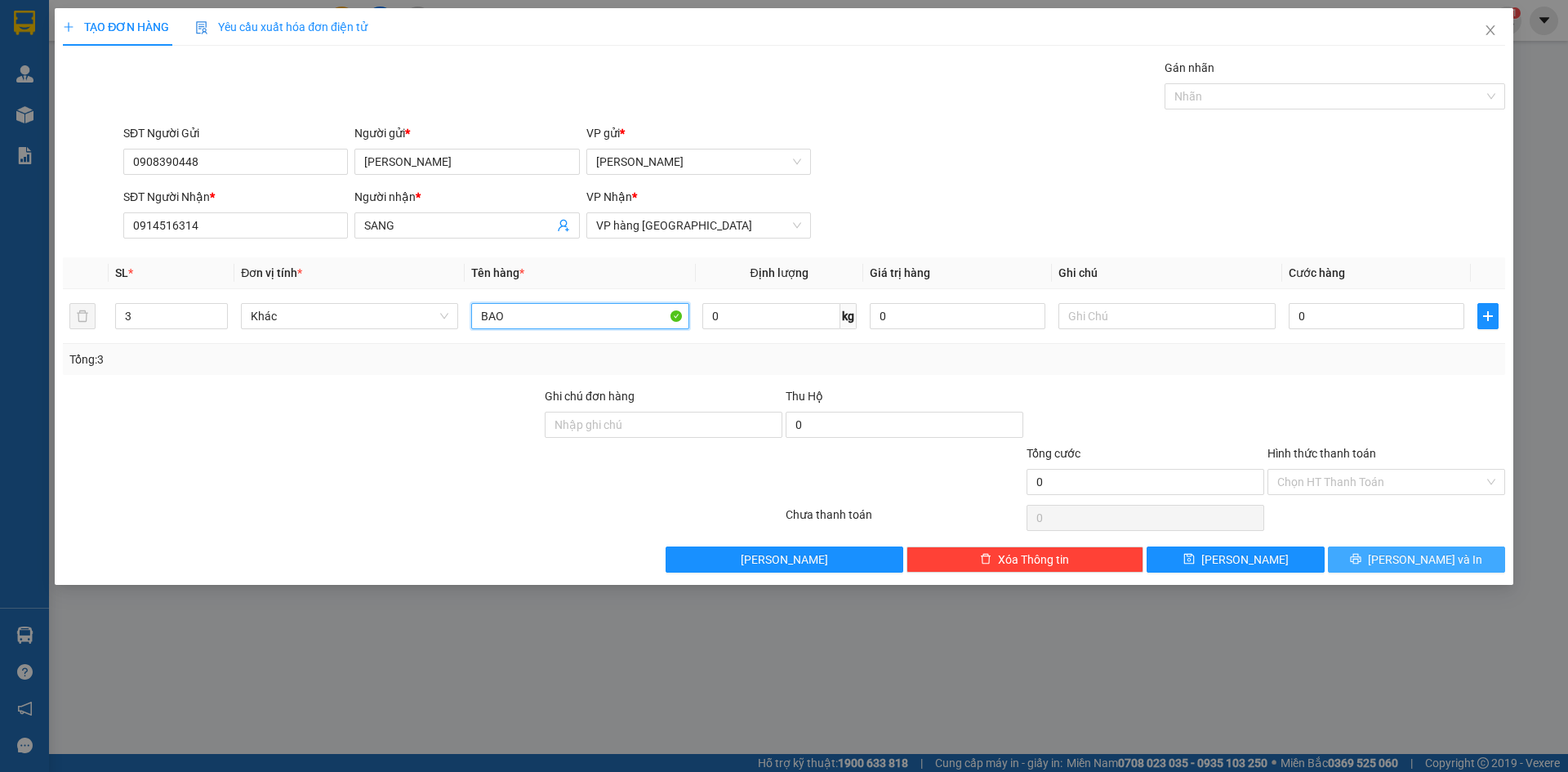
type input "BAO"
click at [1433, 554] on span "[PERSON_NAME] và In" at bounding box center [1425, 559] width 114 height 18
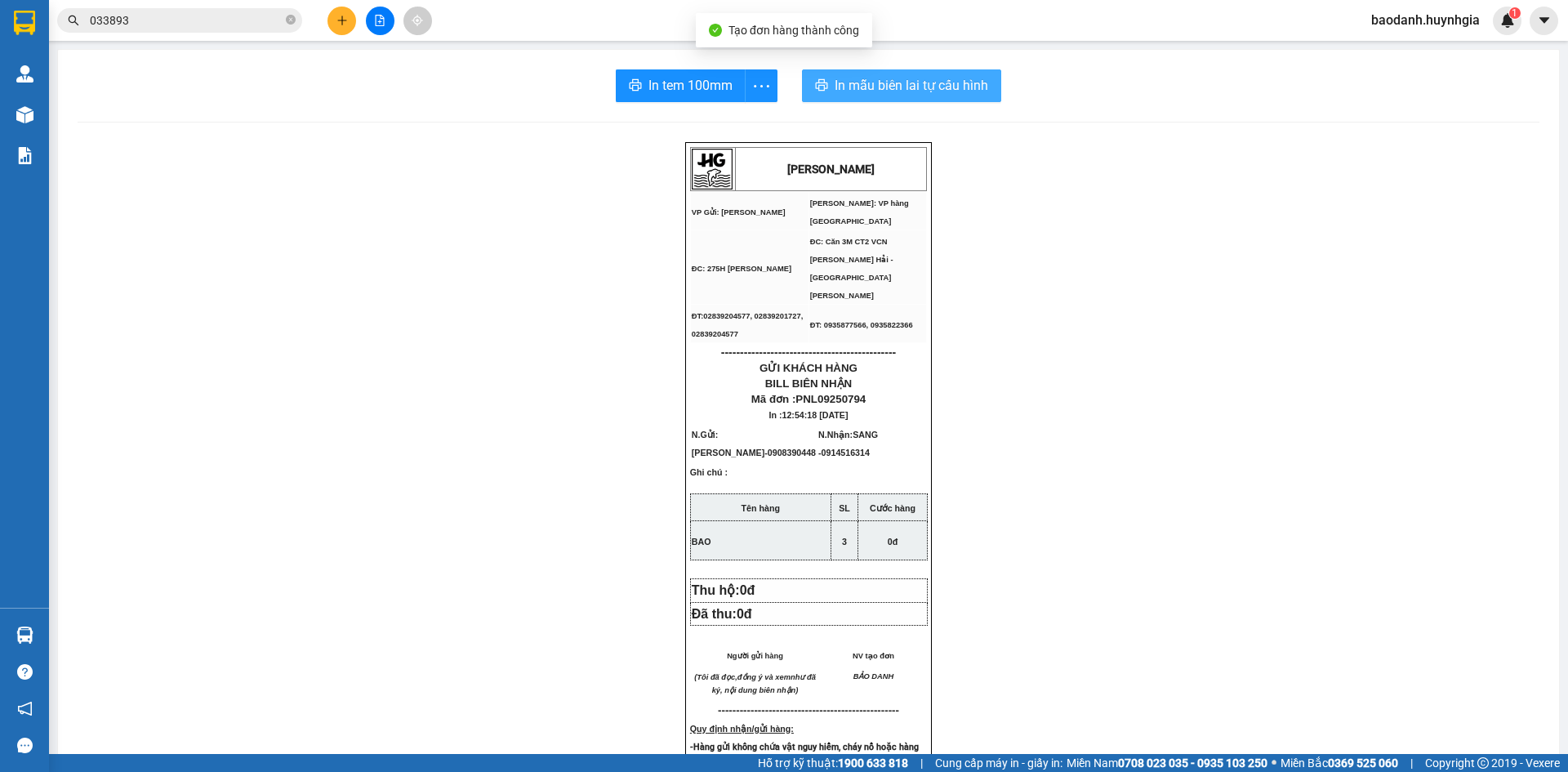
click at [884, 83] on span "In mẫu biên lai tự cấu hình" at bounding box center [911, 86] width 153 height 20
click at [692, 89] on span "In tem 100mm" at bounding box center [690, 86] width 84 height 20
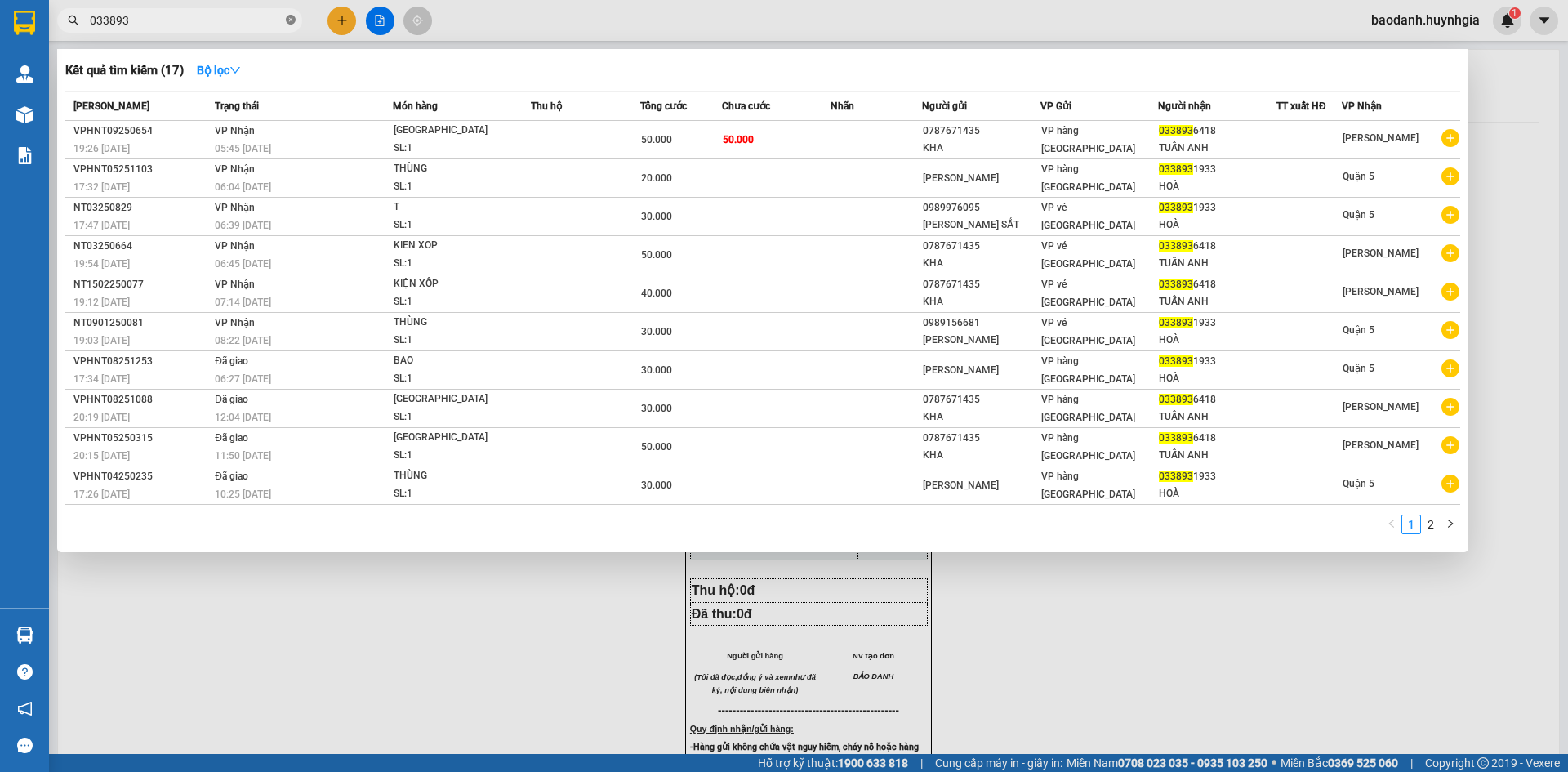
click at [289, 20] on icon "close-circle" at bounding box center [290, 20] width 10 height 10
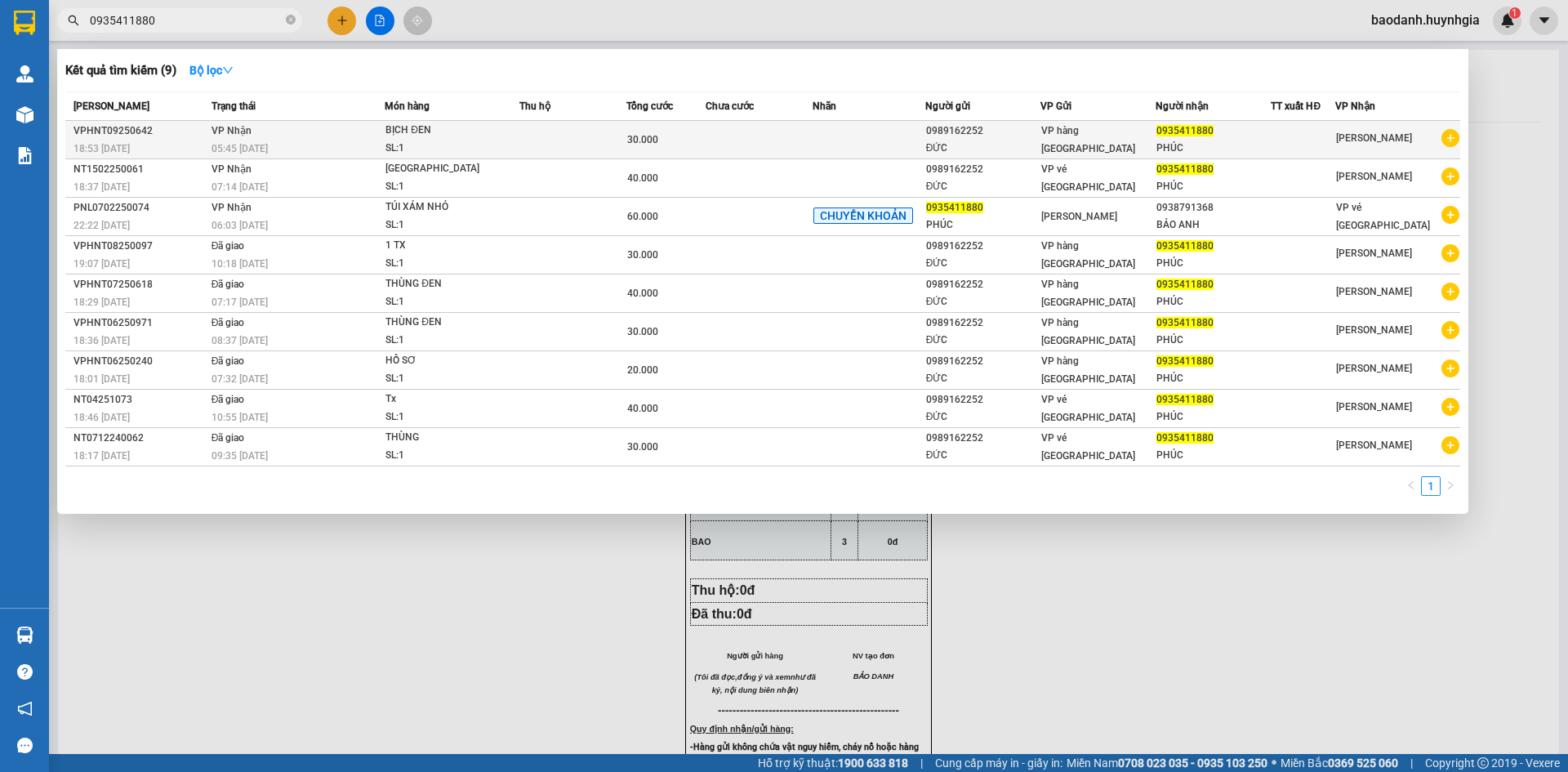
type input "0935411880"
click at [1122, 146] on div "VP hàng [GEOGRAPHIC_DATA]" at bounding box center [1098, 140] width 113 height 36
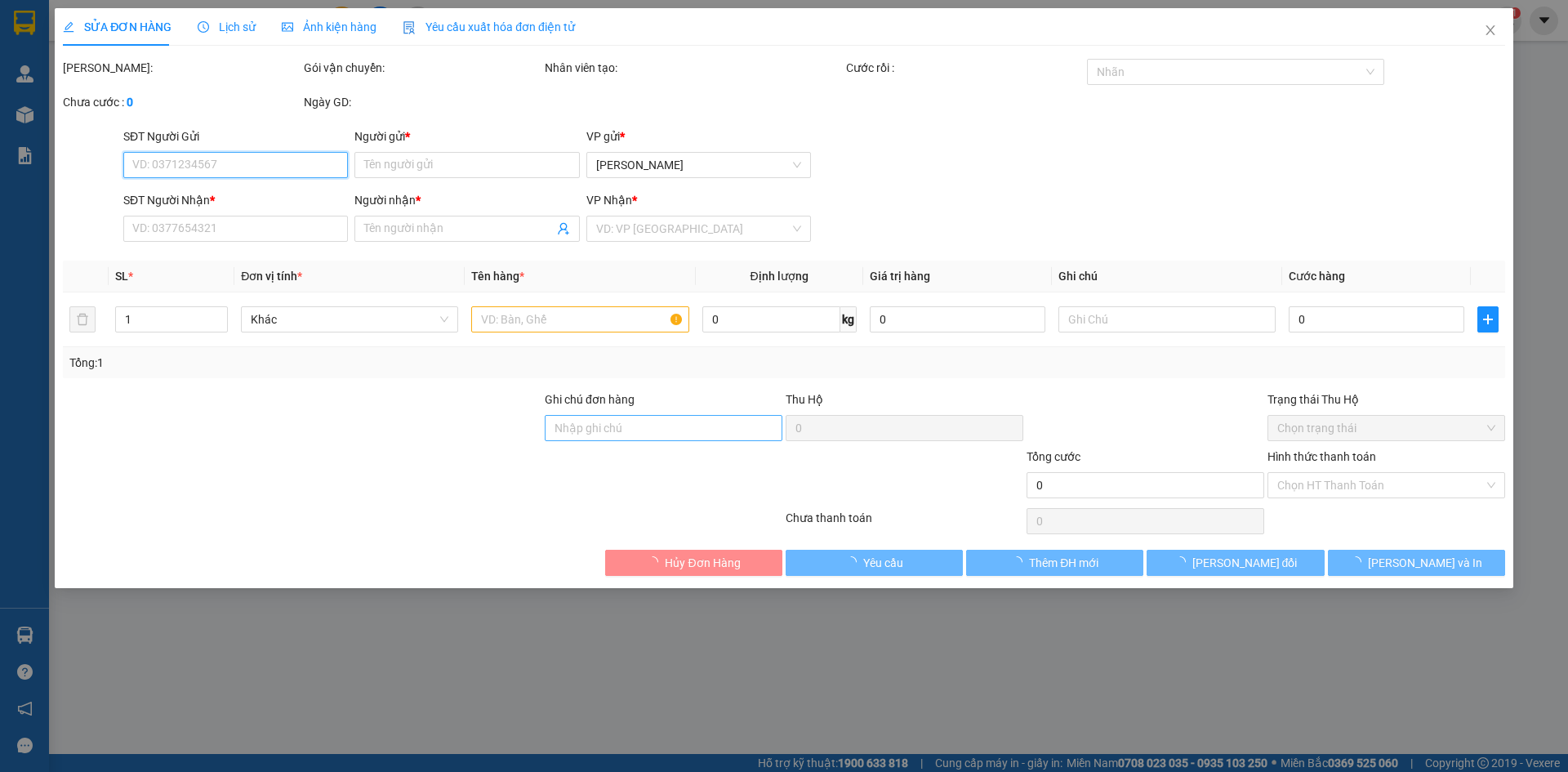
type input "0989162252"
type input "ĐỨC"
type input "0935411880"
type input "PHÚC"
type input "30.000"
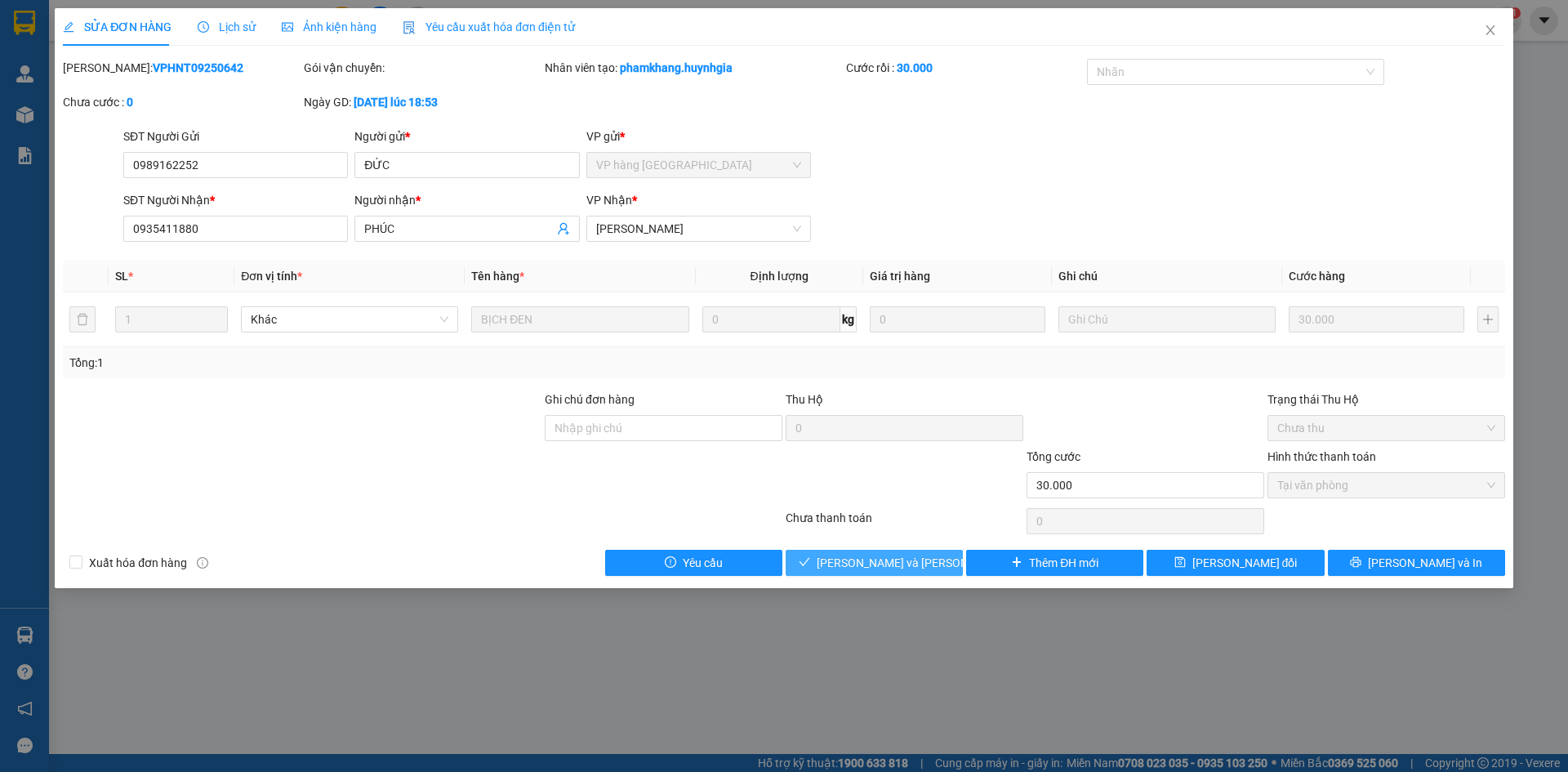
click at [863, 563] on span "[PERSON_NAME] và Giao hàng" at bounding box center [926, 563] width 220 height 18
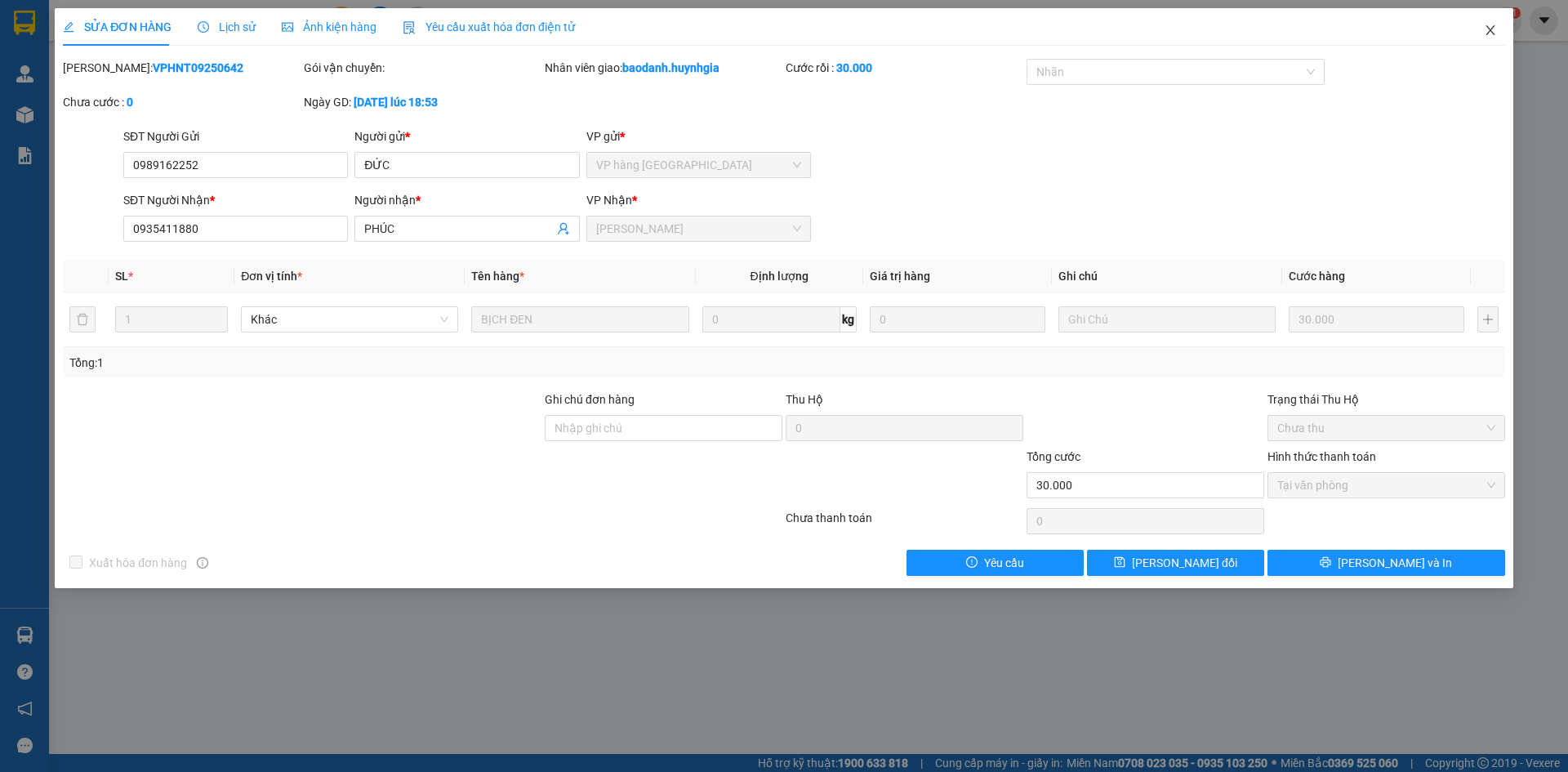
click at [1482, 23] on span "Close" at bounding box center [1490, 31] width 46 height 46
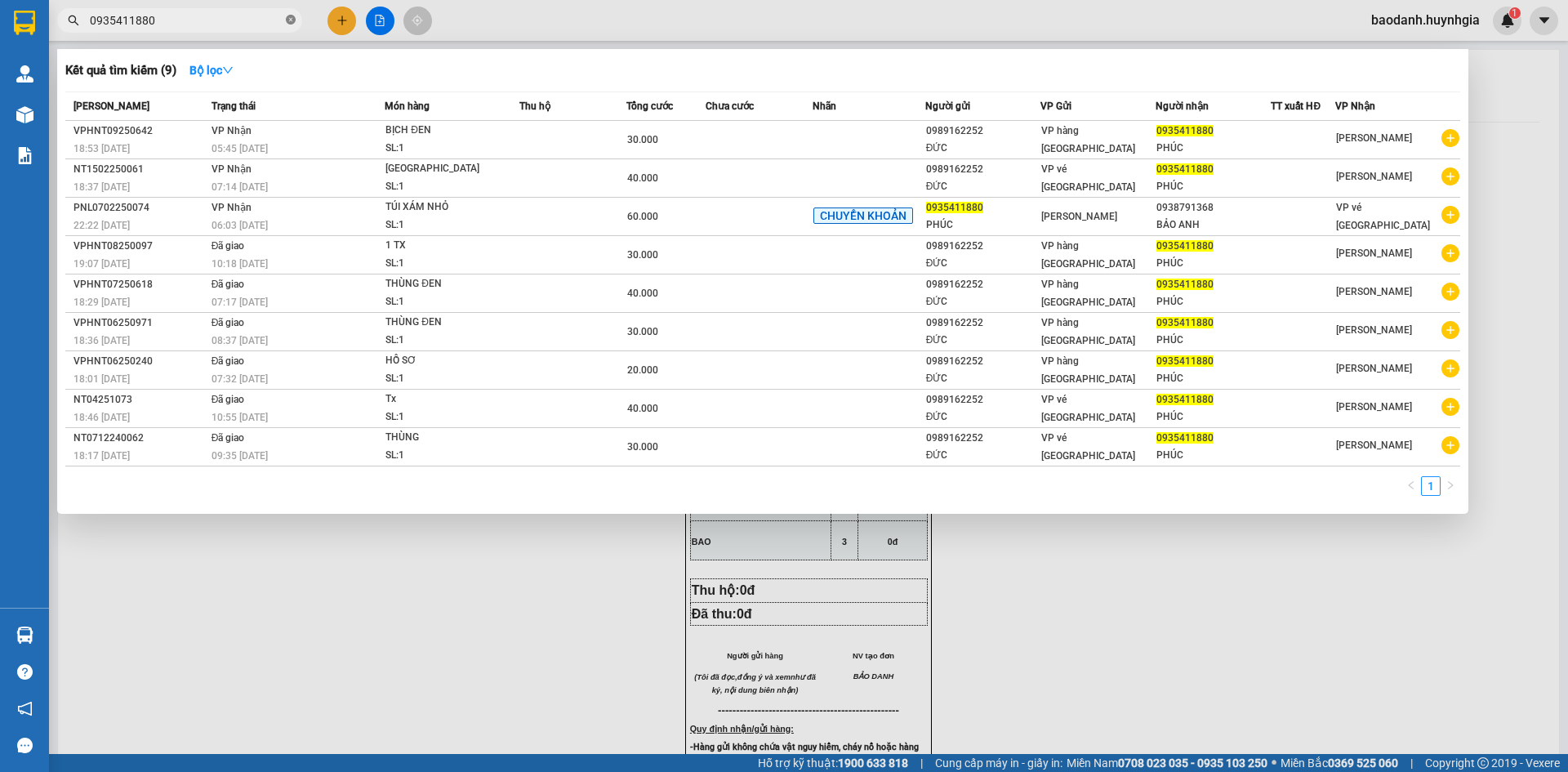
click at [289, 23] on icon "close-circle" at bounding box center [290, 20] width 10 height 10
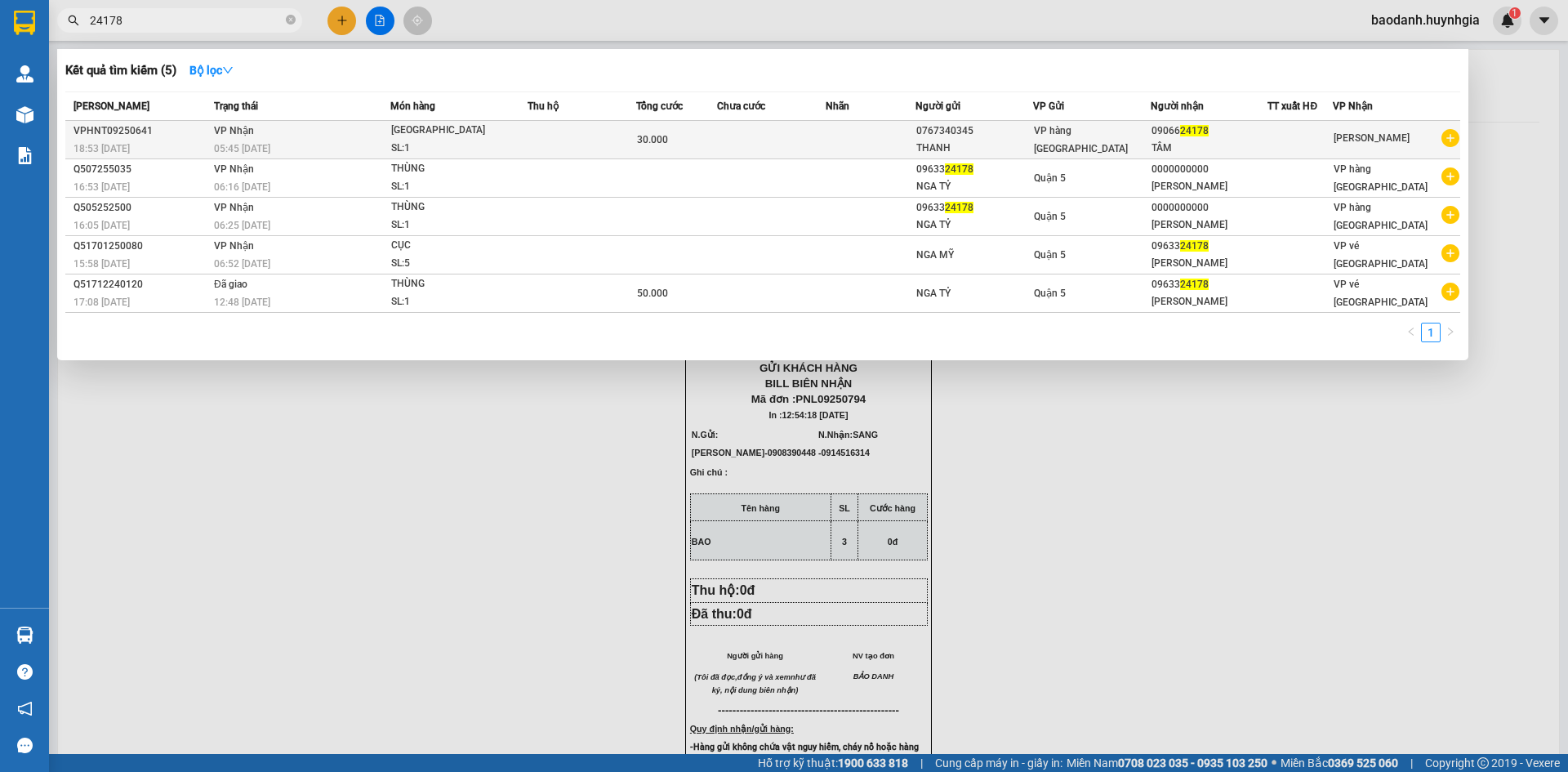
type input "24178"
click at [1237, 140] on div "TÂM" at bounding box center [1209, 148] width 116 height 17
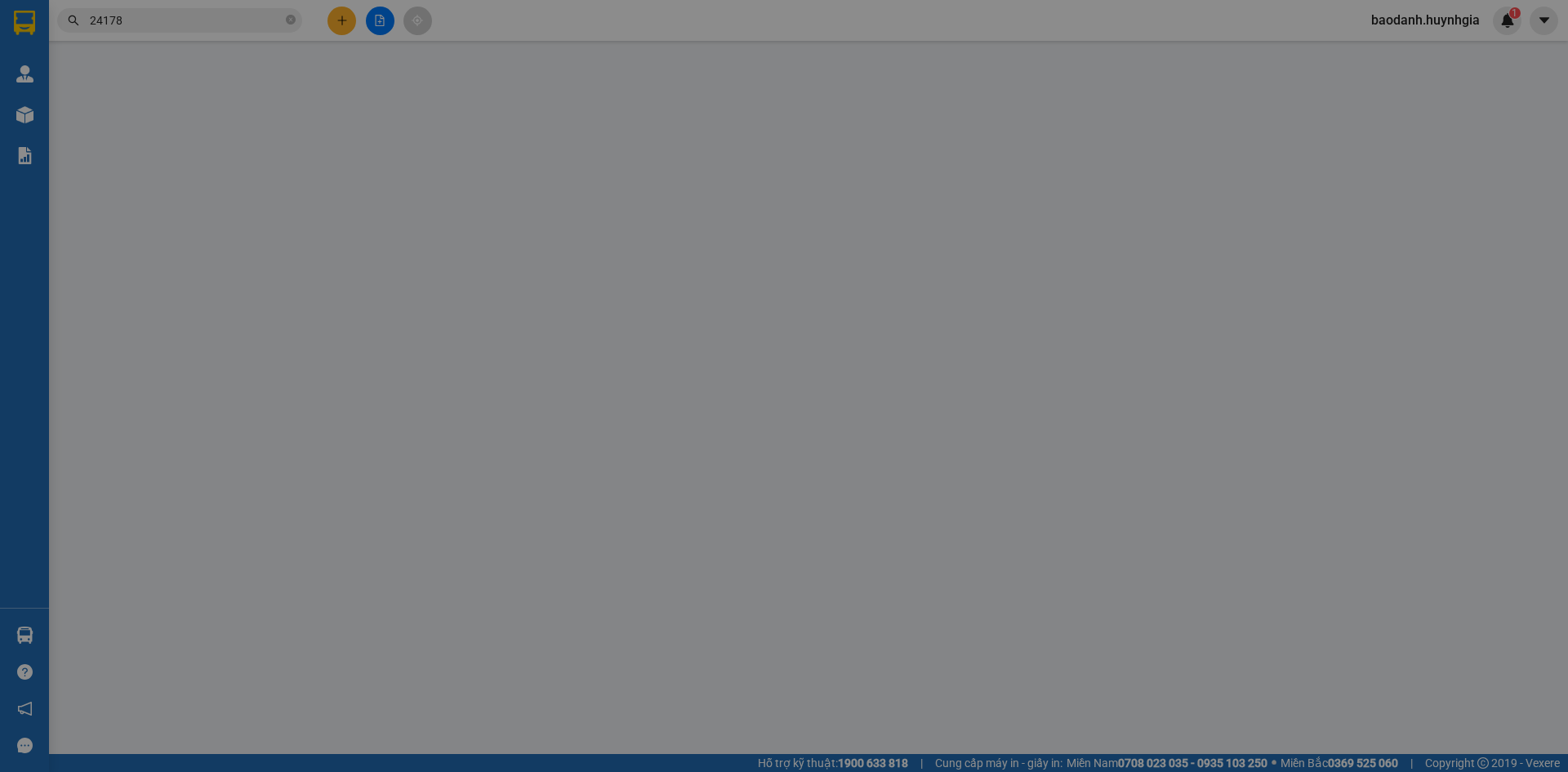
type input "0767340345"
type input "THANH"
type input "0906624178"
type input "TÂM"
type input "30.000"
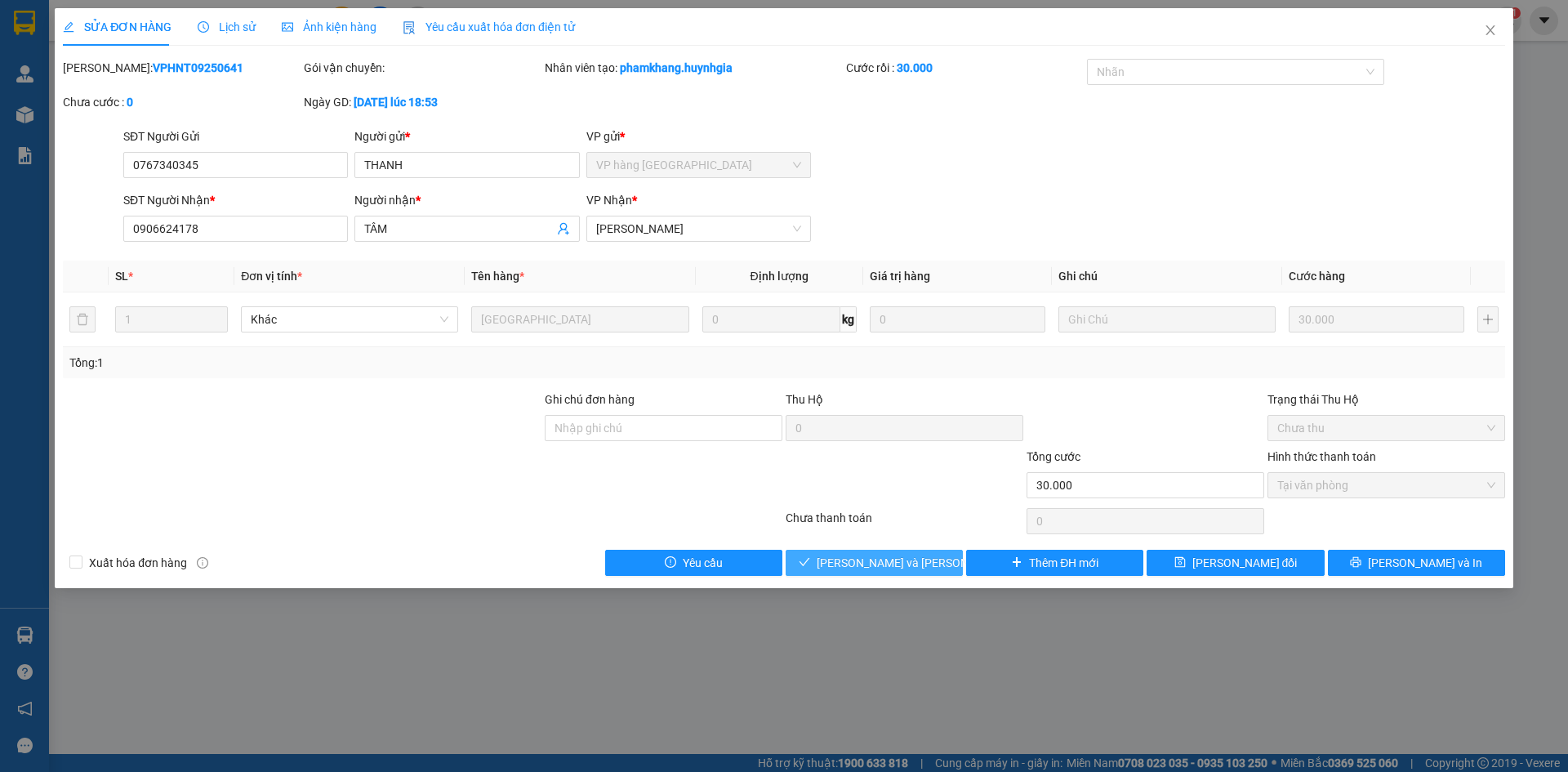
click at [850, 573] on button "[PERSON_NAME] và Giao hàng" at bounding box center [874, 563] width 178 height 26
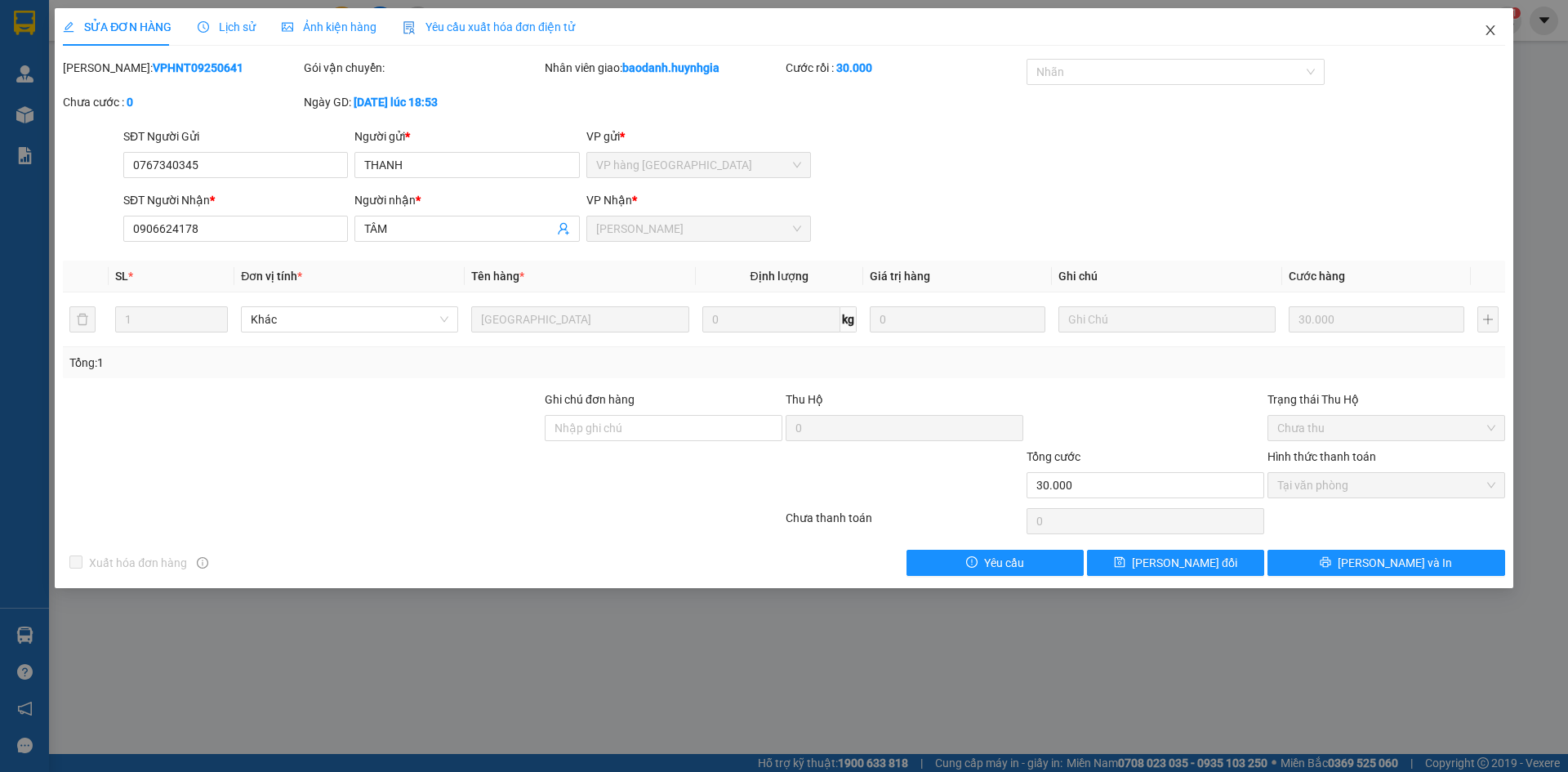
click at [1492, 15] on span "Close" at bounding box center [1490, 31] width 46 height 46
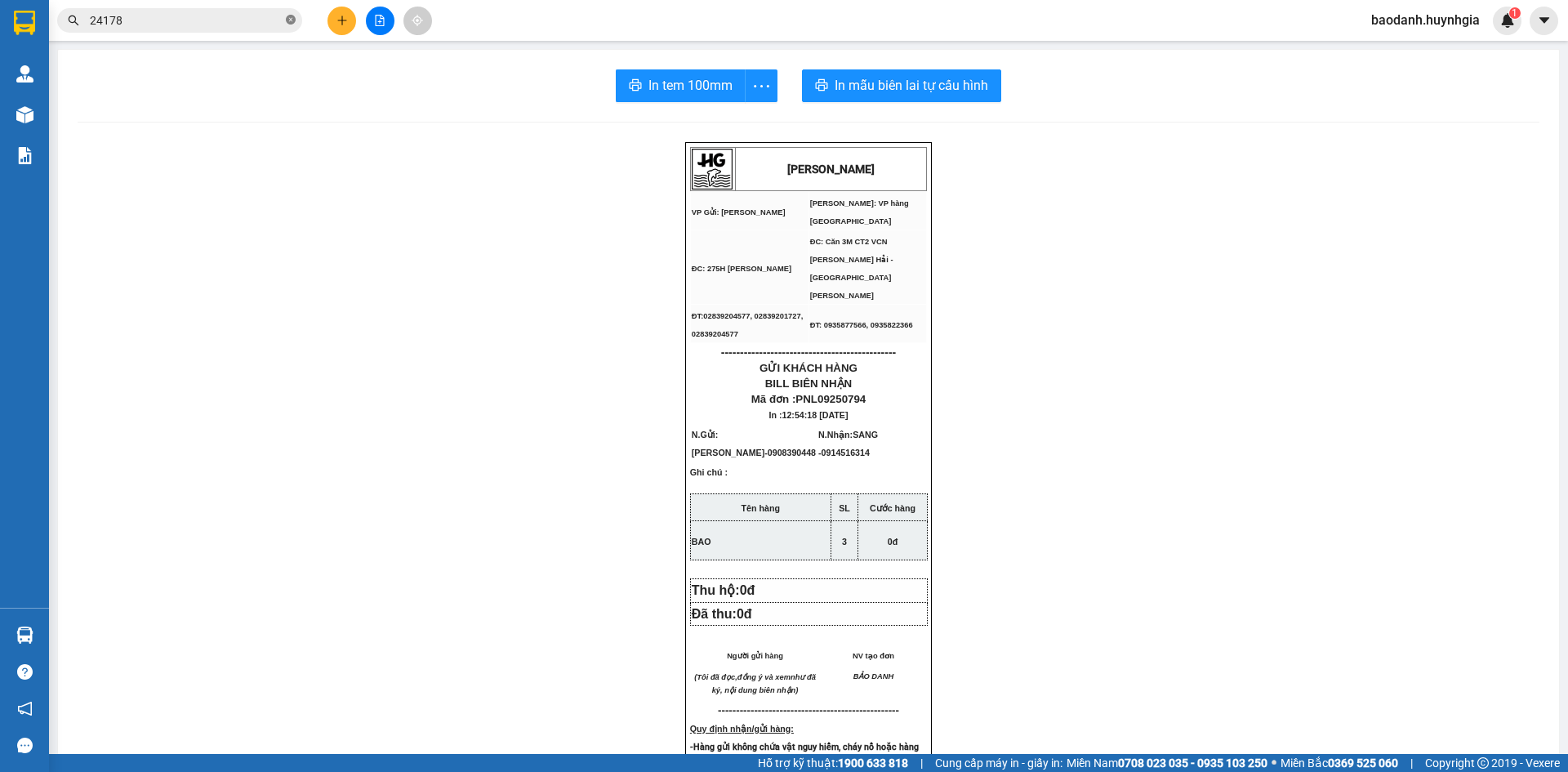
click at [286, 21] on icon "close-circle" at bounding box center [290, 20] width 10 height 10
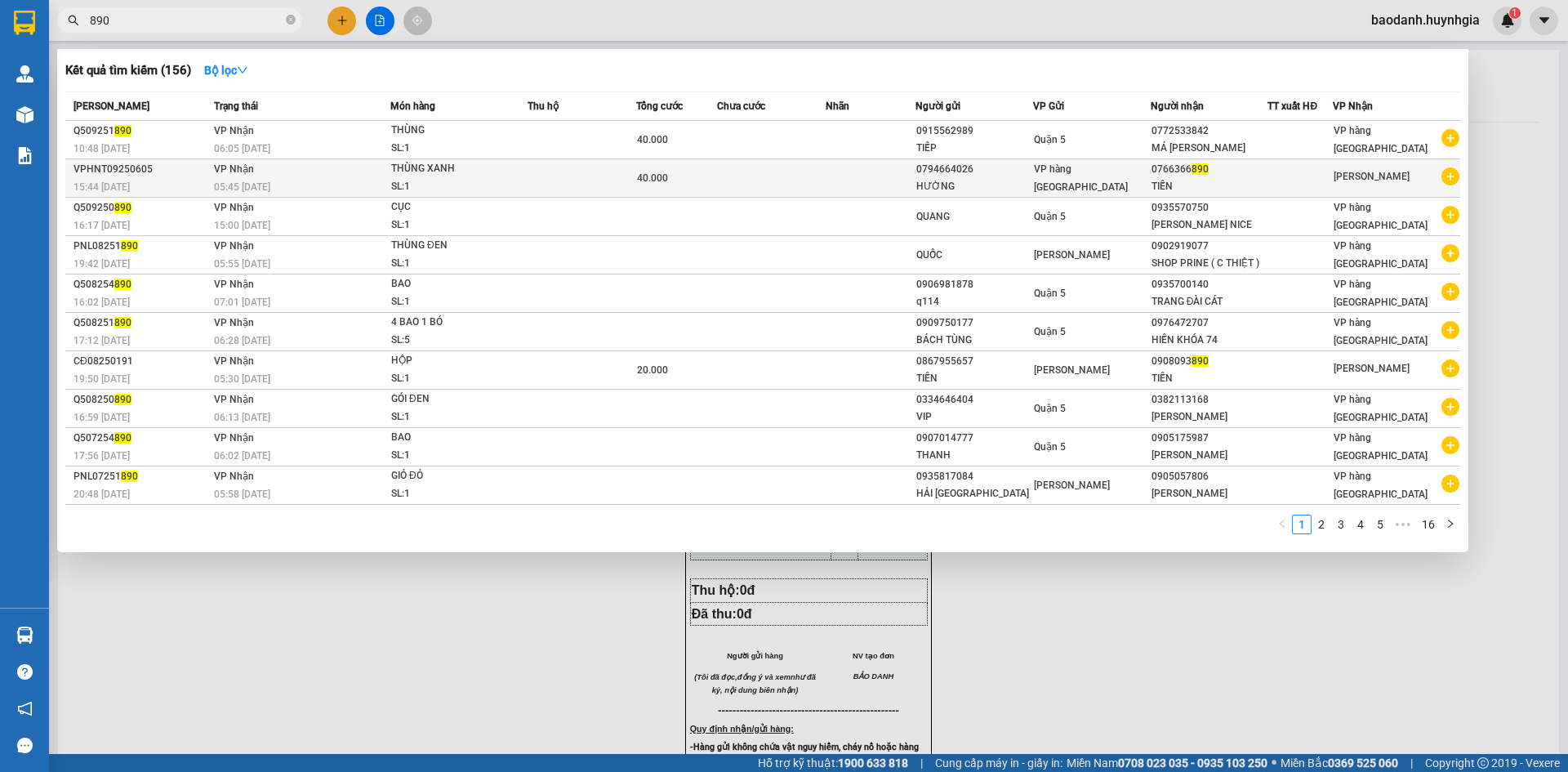
type input "890"
click at [1110, 166] on td "VP hàng [GEOGRAPHIC_DATA]" at bounding box center [1092, 178] width 117 height 38
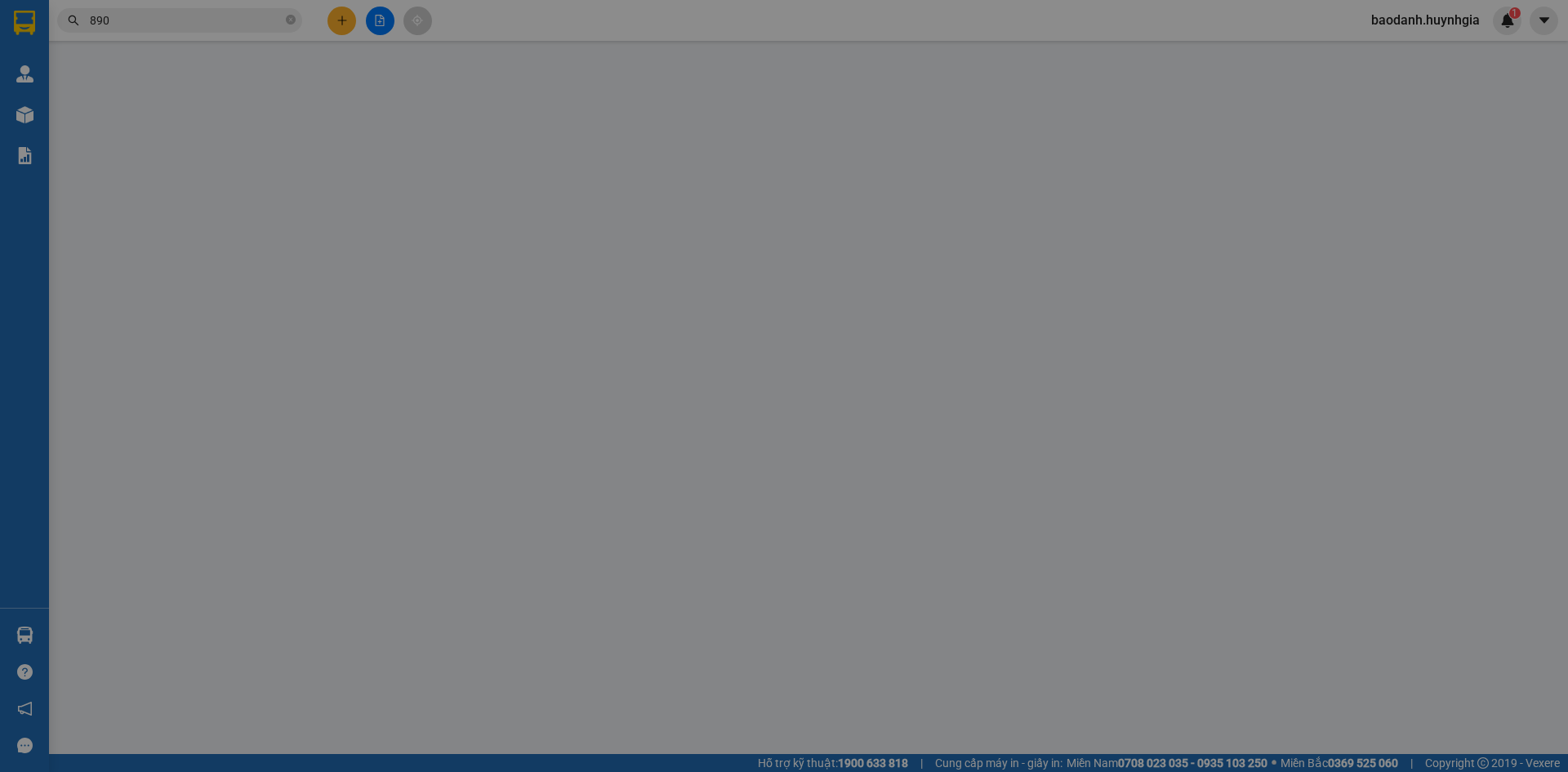
type input "0794664026"
type input "HƯỜNG"
type input "0766366890"
type input "TIẾN"
type input "40.000"
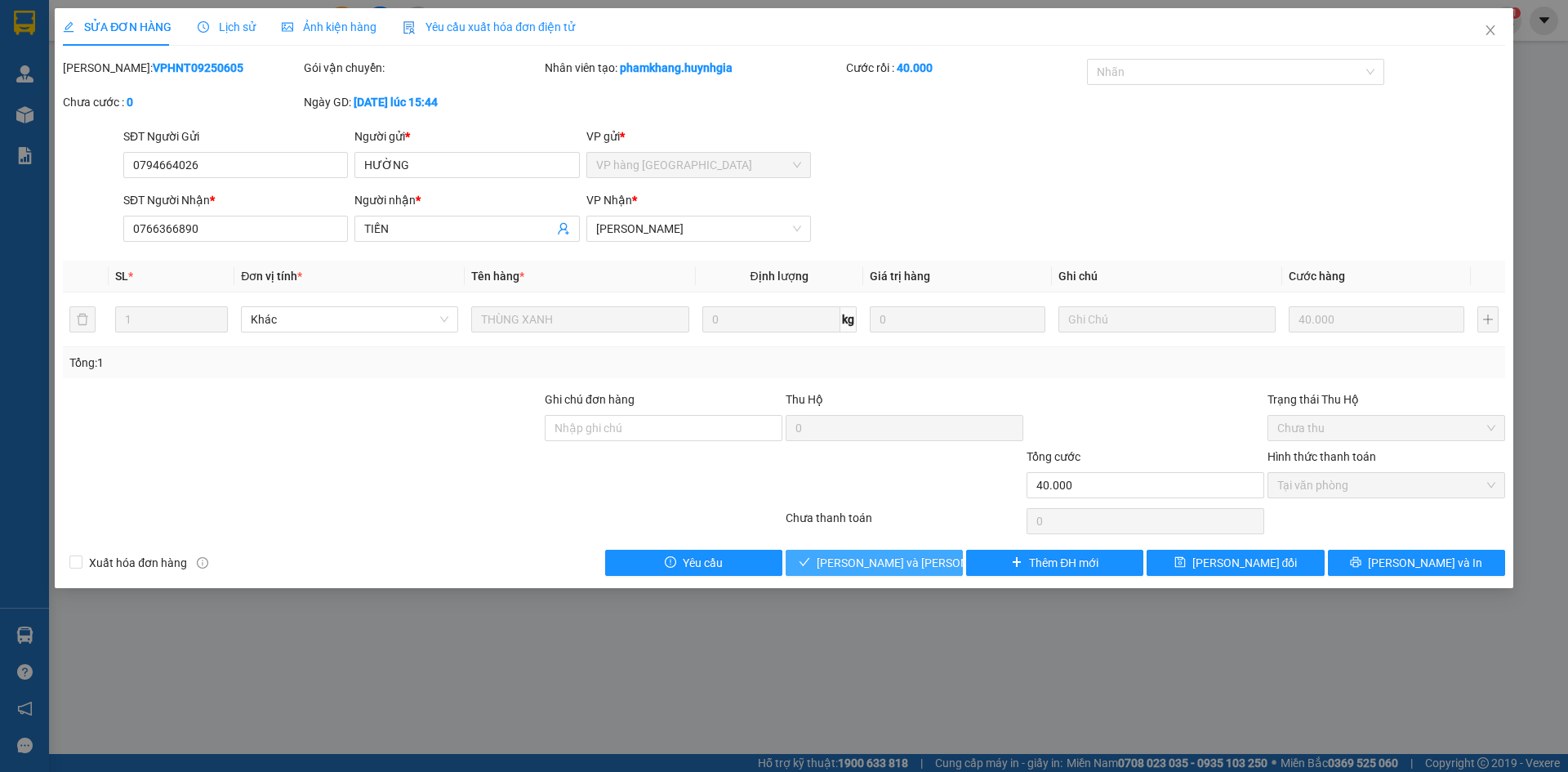
drag, startPoint x: 874, startPoint y: 566, endPoint x: 870, endPoint y: 552, distance: 14.6
click at [875, 565] on span "[PERSON_NAME] và Giao hàng" at bounding box center [926, 563] width 220 height 18
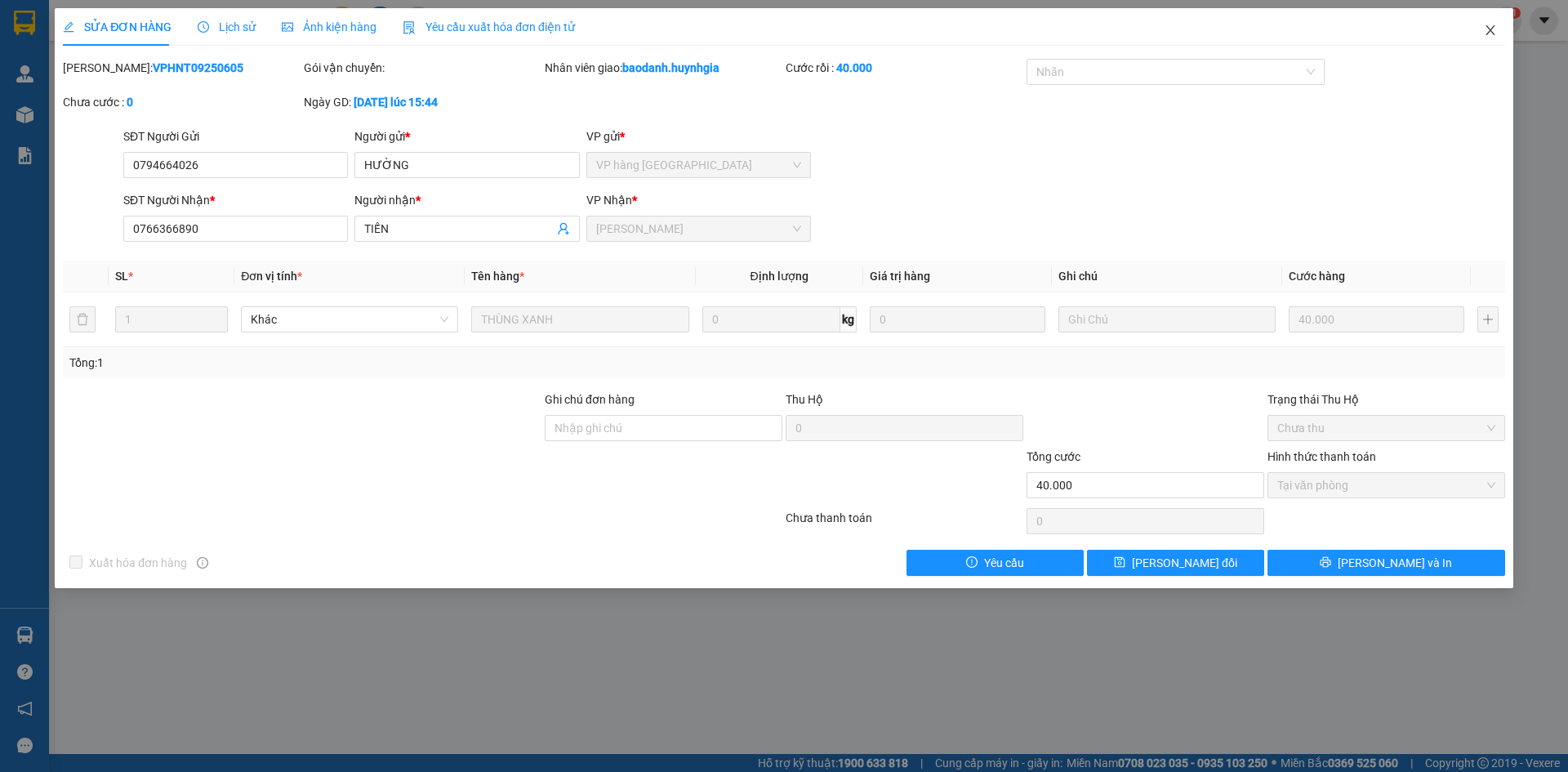
click at [1489, 31] on icon "close" at bounding box center [1491, 30] width 13 height 13
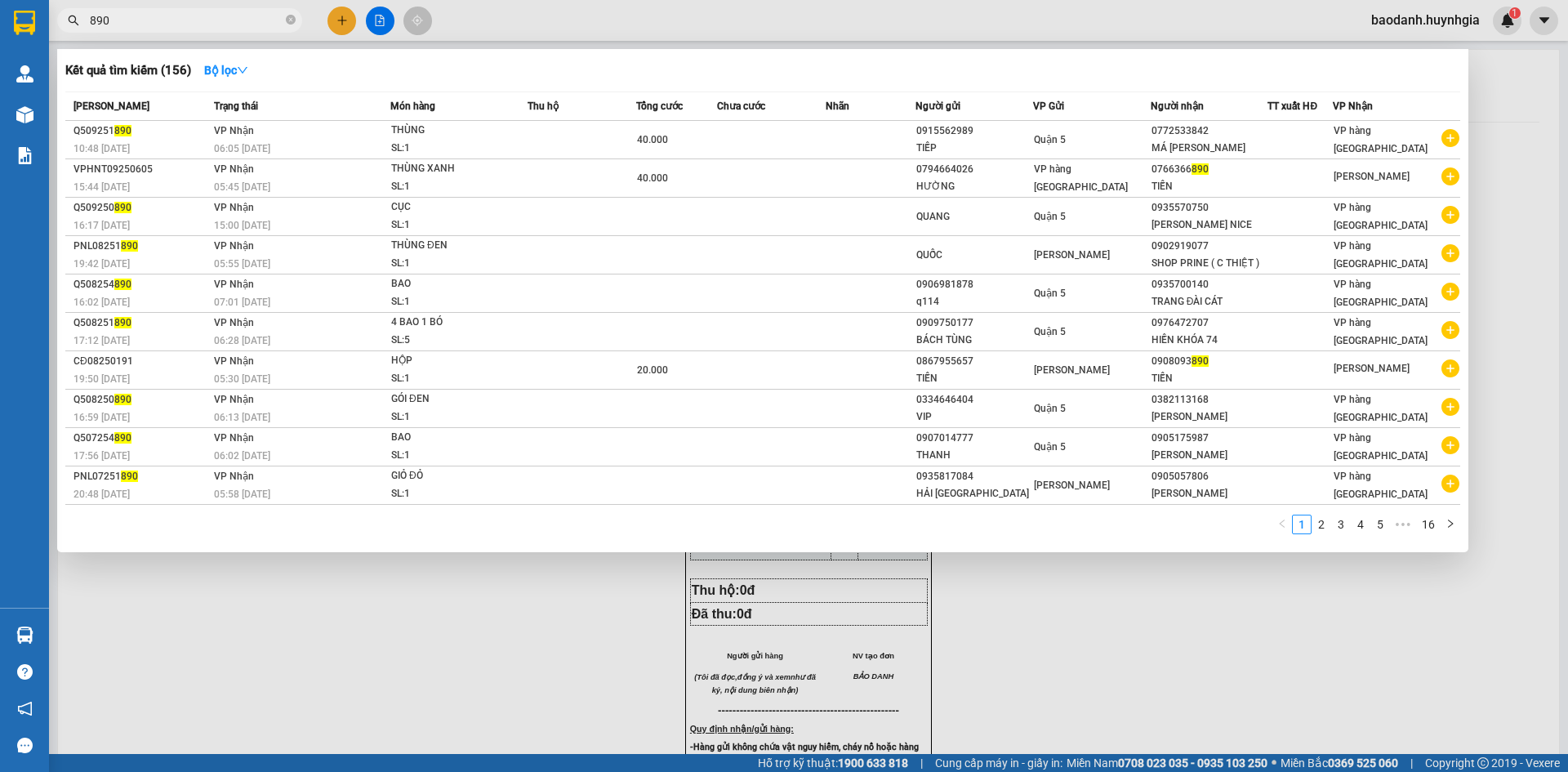
click at [206, 30] on span "890" at bounding box center [179, 20] width 246 height 24
click at [287, 24] on icon "close-circle" at bounding box center [290, 20] width 10 height 10
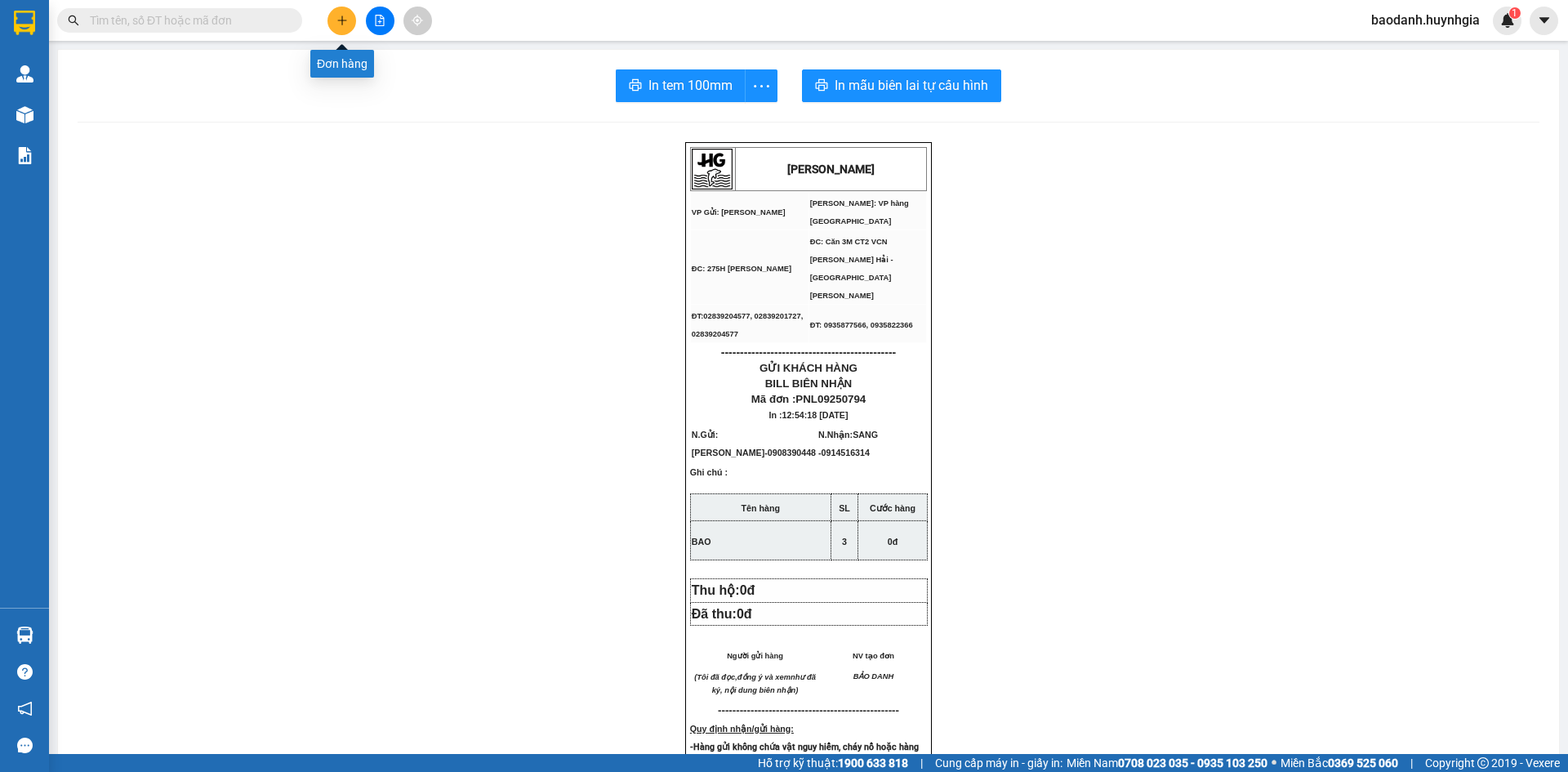
click at [339, 31] on button at bounding box center [341, 20] width 29 height 29
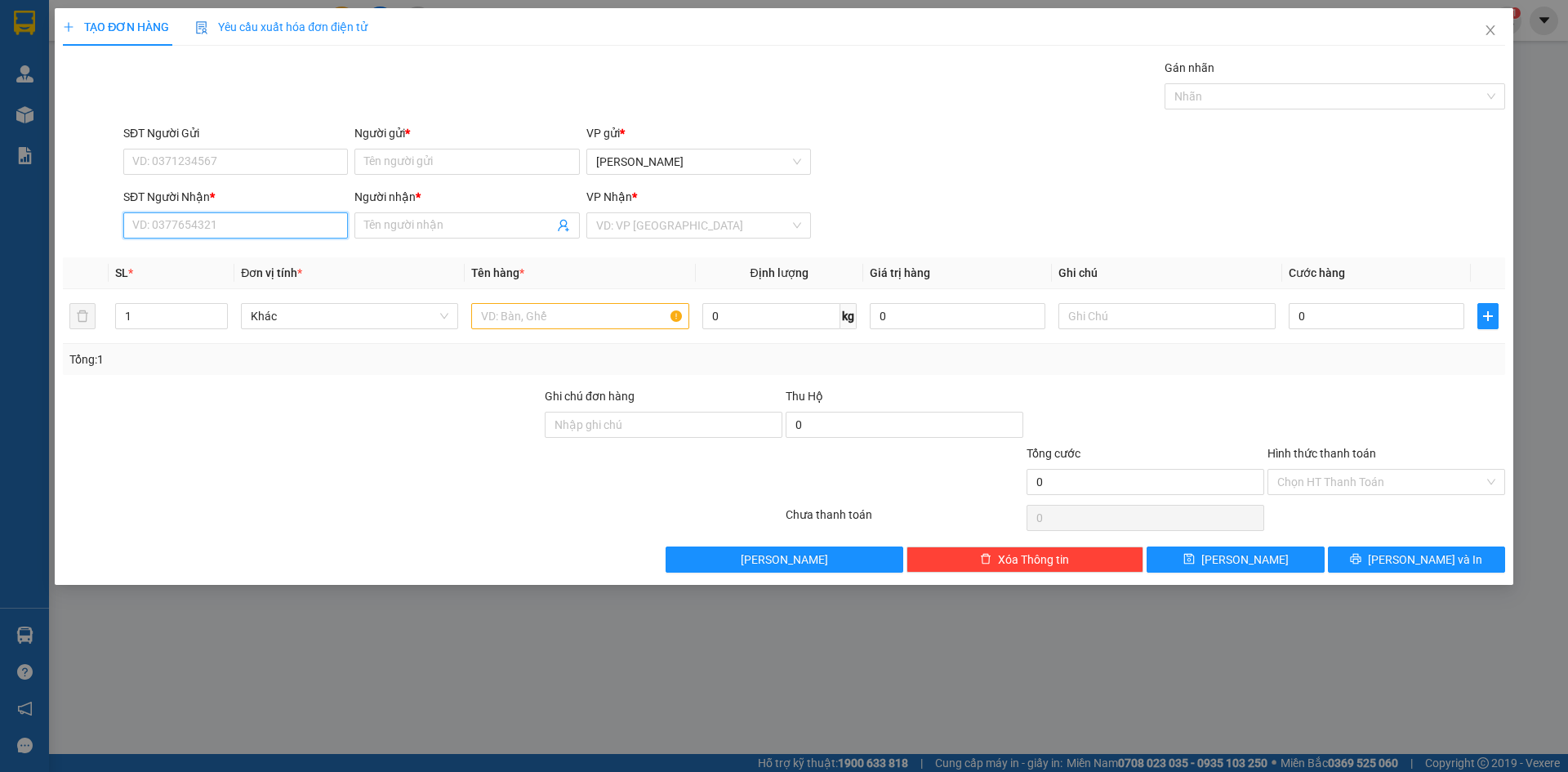
click at [178, 225] on input "SĐT Người Nhận *" at bounding box center [236, 225] width 225 height 26
drag, startPoint x: 251, startPoint y: 262, endPoint x: 234, endPoint y: 180, distance: 83.7
click at [250, 262] on div "0905115862 - HUY" at bounding box center [235, 258] width 205 height 18
type input "0905115862"
type input "HUY"
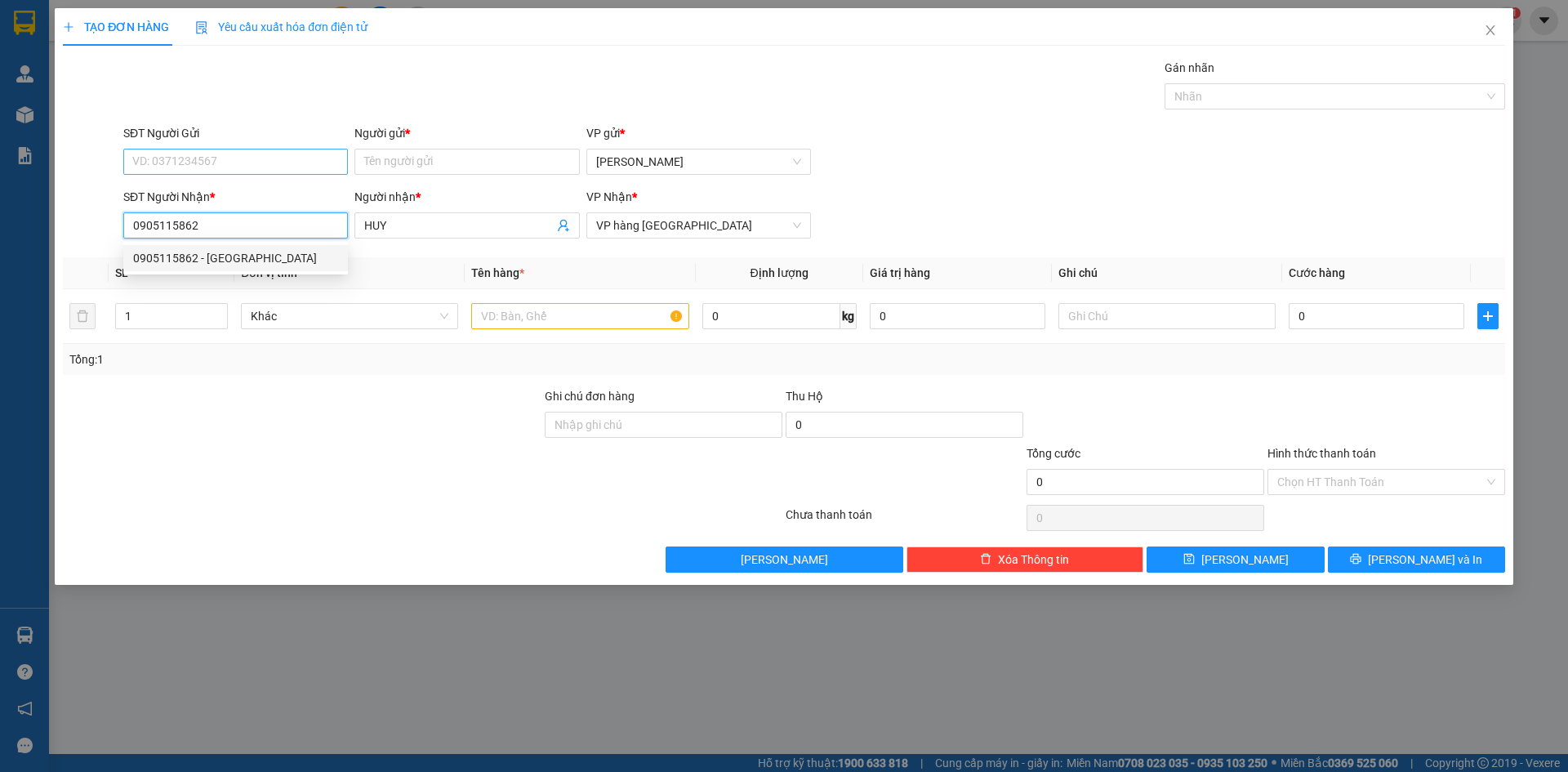
type input "0905115862"
click at [233, 157] on input "SĐT Người Gửi" at bounding box center [236, 162] width 225 height 26
click at [228, 191] on div "0901471998 - HÀ" at bounding box center [235, 193] width 205 height 18
type input "0901471998"
type input "HÀ"
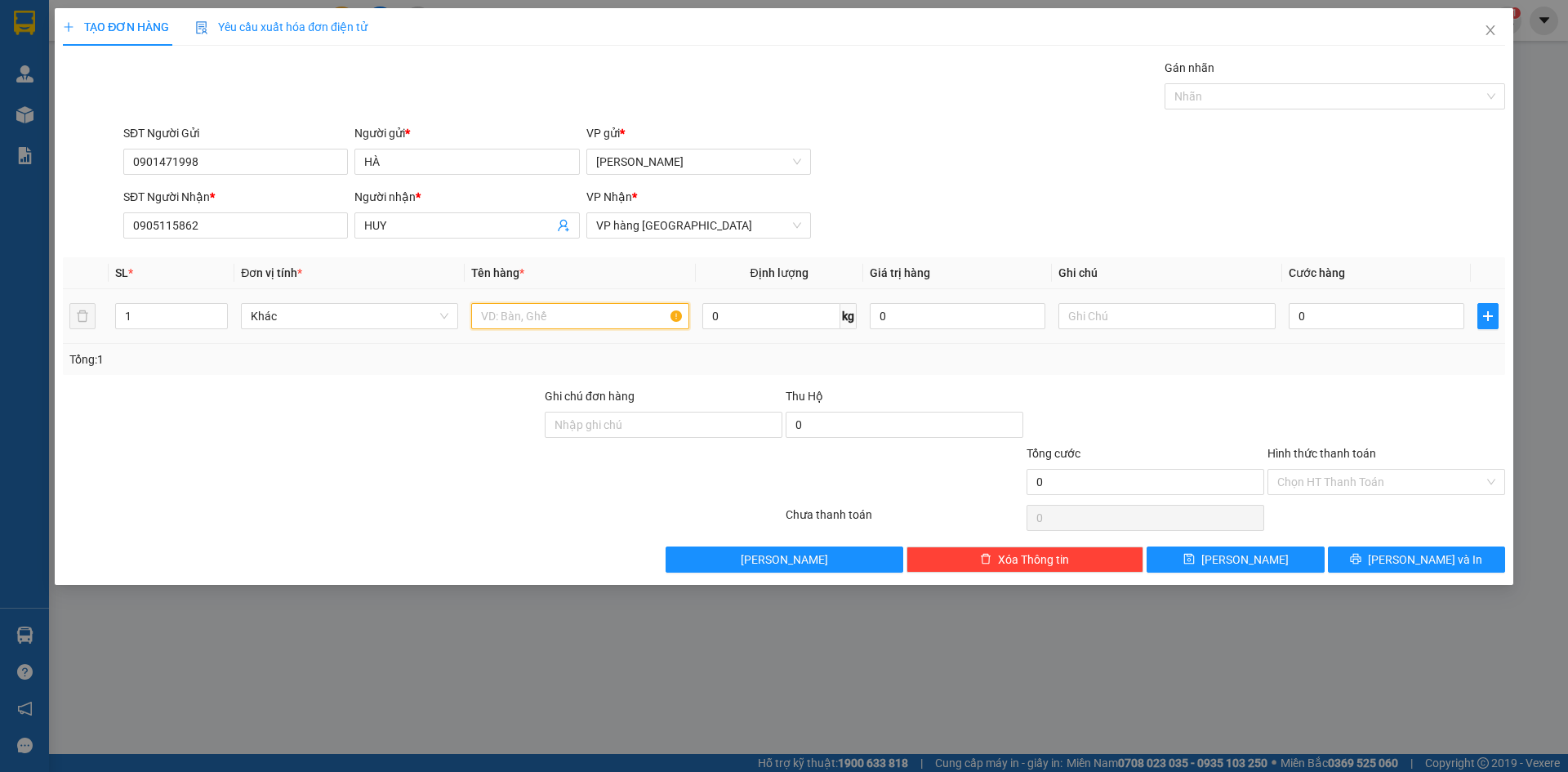
click at [581, 313] on input "text" at bounding box center [580, 316] width 218 height 26
type input "[GEOGRAPHIC_DATA]"
drag, startPoint x: 1368, startPoint y: 562, endPoint x: 1154, endPoint y: 517, distance: 218.7
click at [1369, 561] on button "[PERSON_NAME] và In" at bounding box center [1416, 560] width 178 height 26
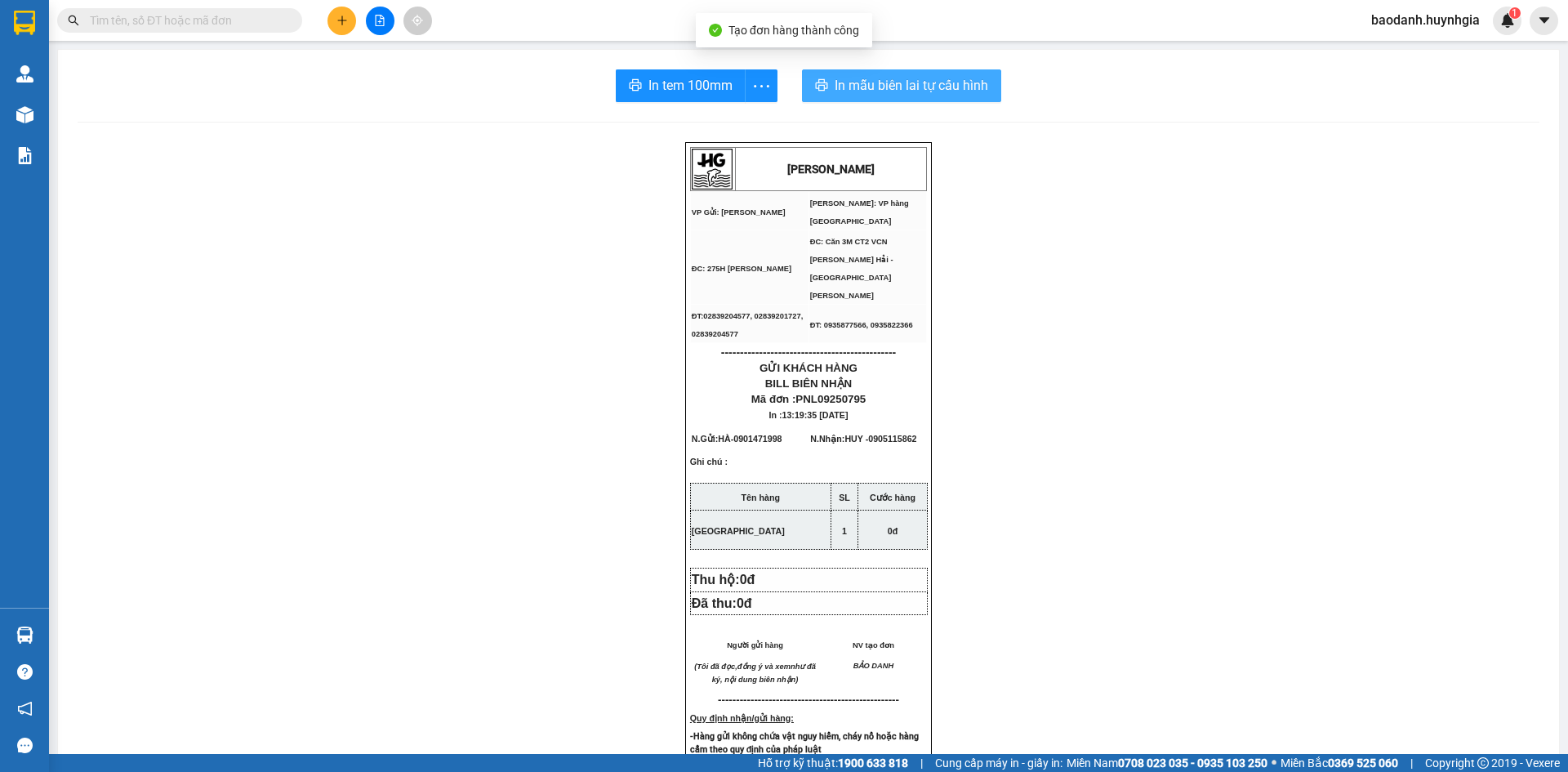
click at [935, 88] on span "In mẫu biên lai tự cấu hình" at bounding box center [911, 86] width 153 height 20
click at [665, 87] on span "In tem 100mm" at bounding box center [690, 86] width 84 height 20
click at [238, 25] on input "text" at bounding box center [186, 20] width 193 height 18
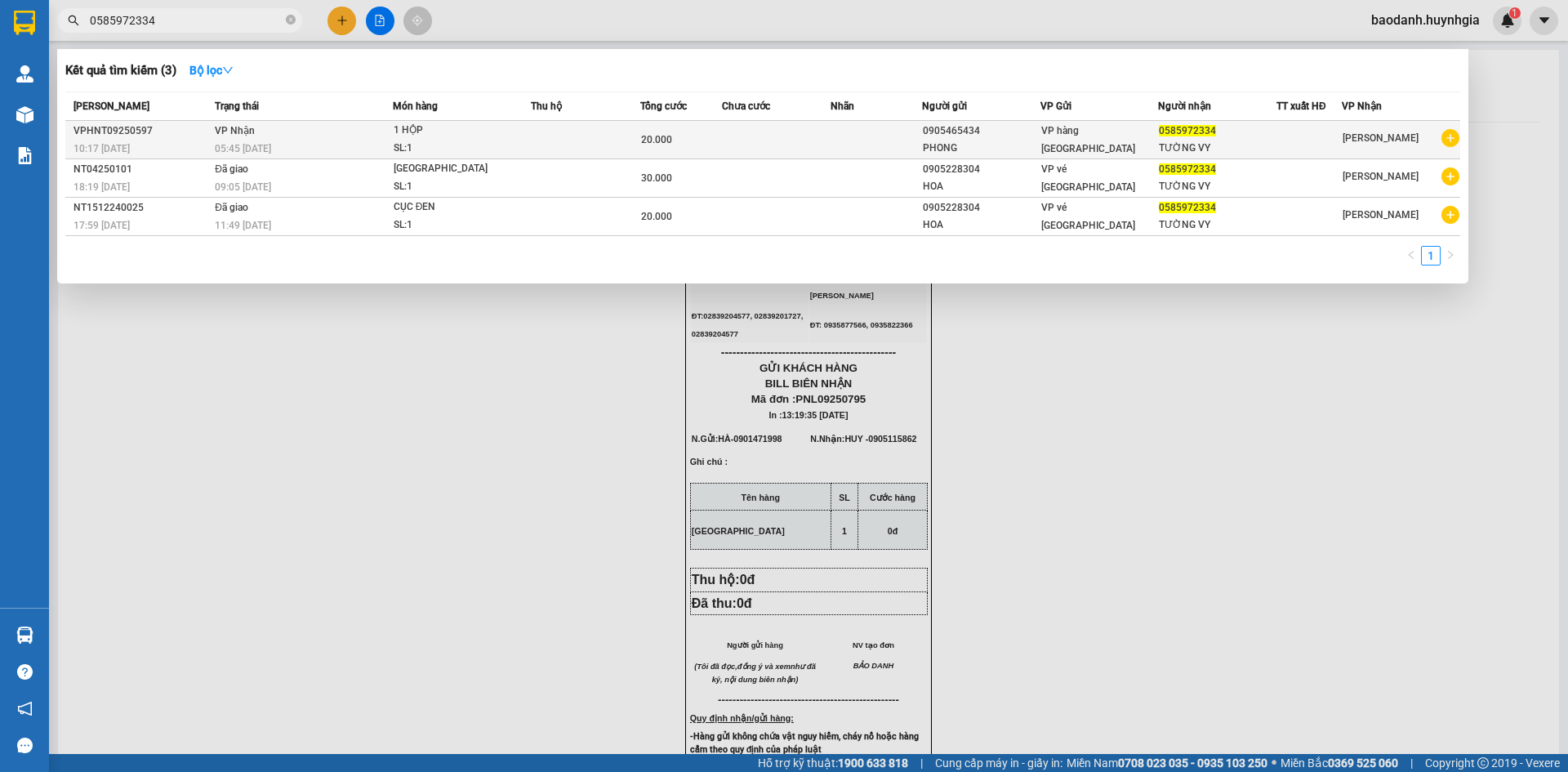
type input "0585972334"
click at [1232, 143] on div "TƯỜNG VY" at bounding box center [1217, 148] width 117 height 17
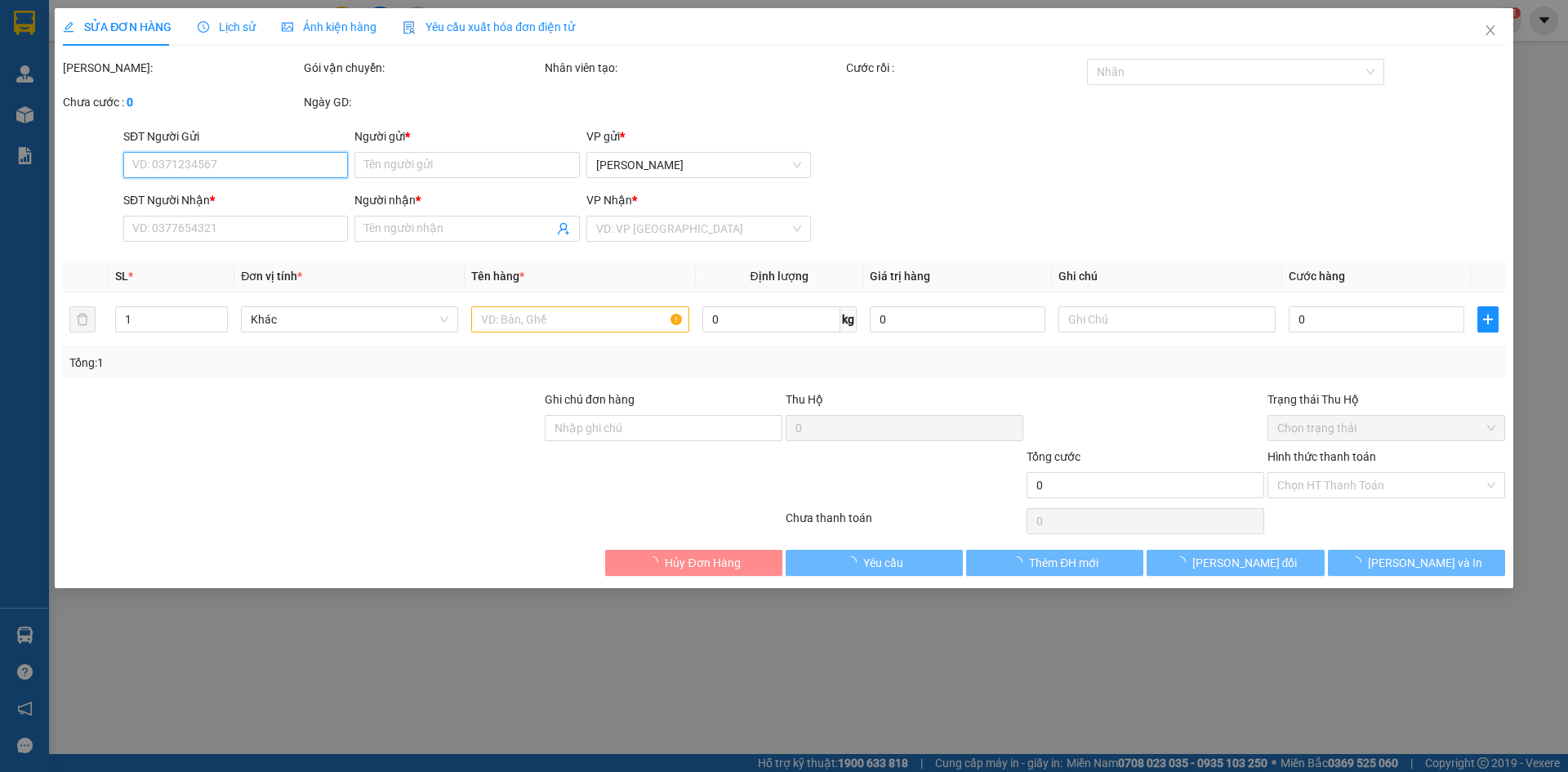
type input "0905465434"
type input "PHONG"
type input "0585972334"
type input "TƯỜNG VY"
type input "20.000"
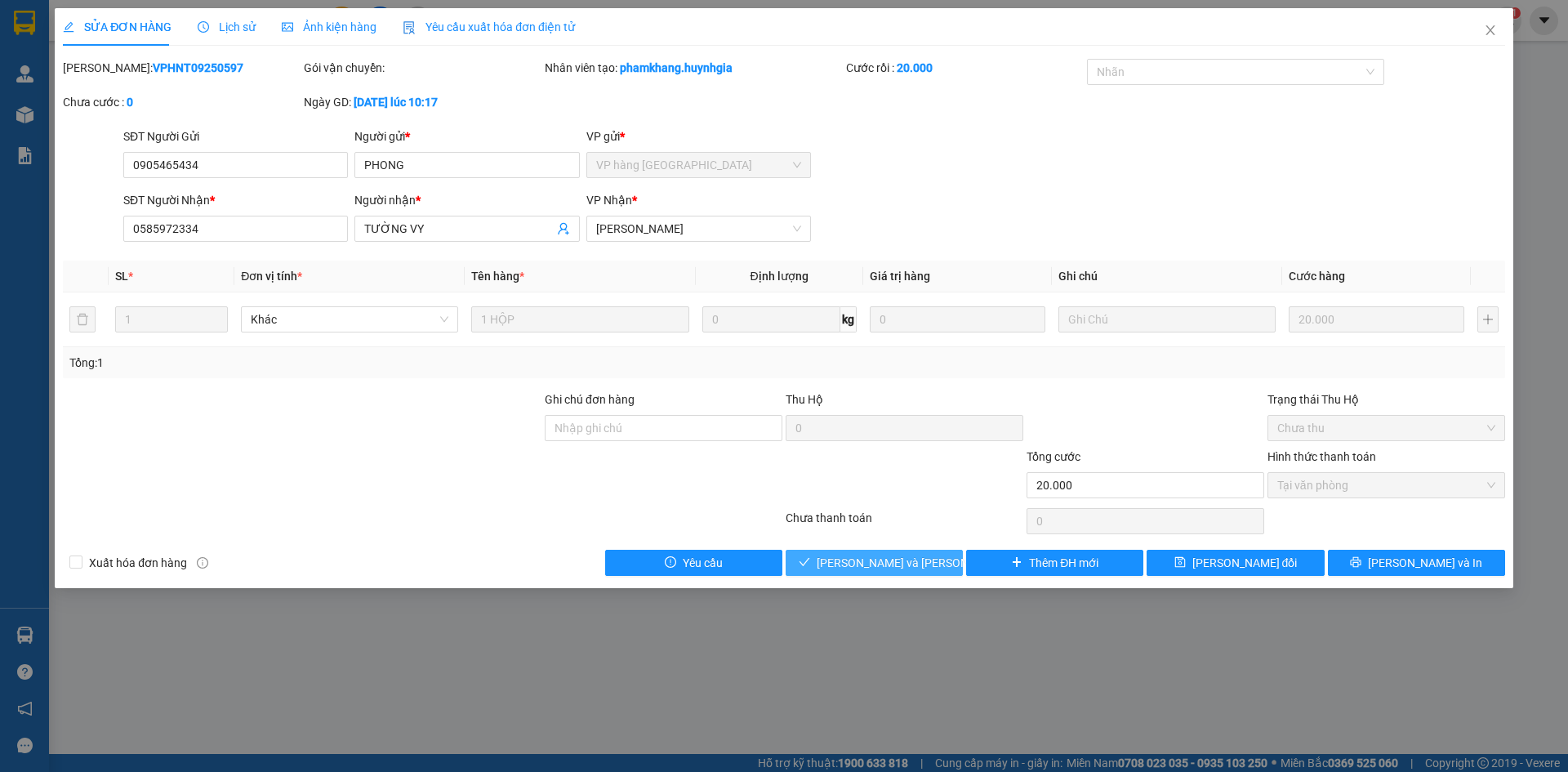
click at [861, 570] on span "[PERSON_NAME] và Giao hàng" at bounding box center [926, 563] width 220 height 18
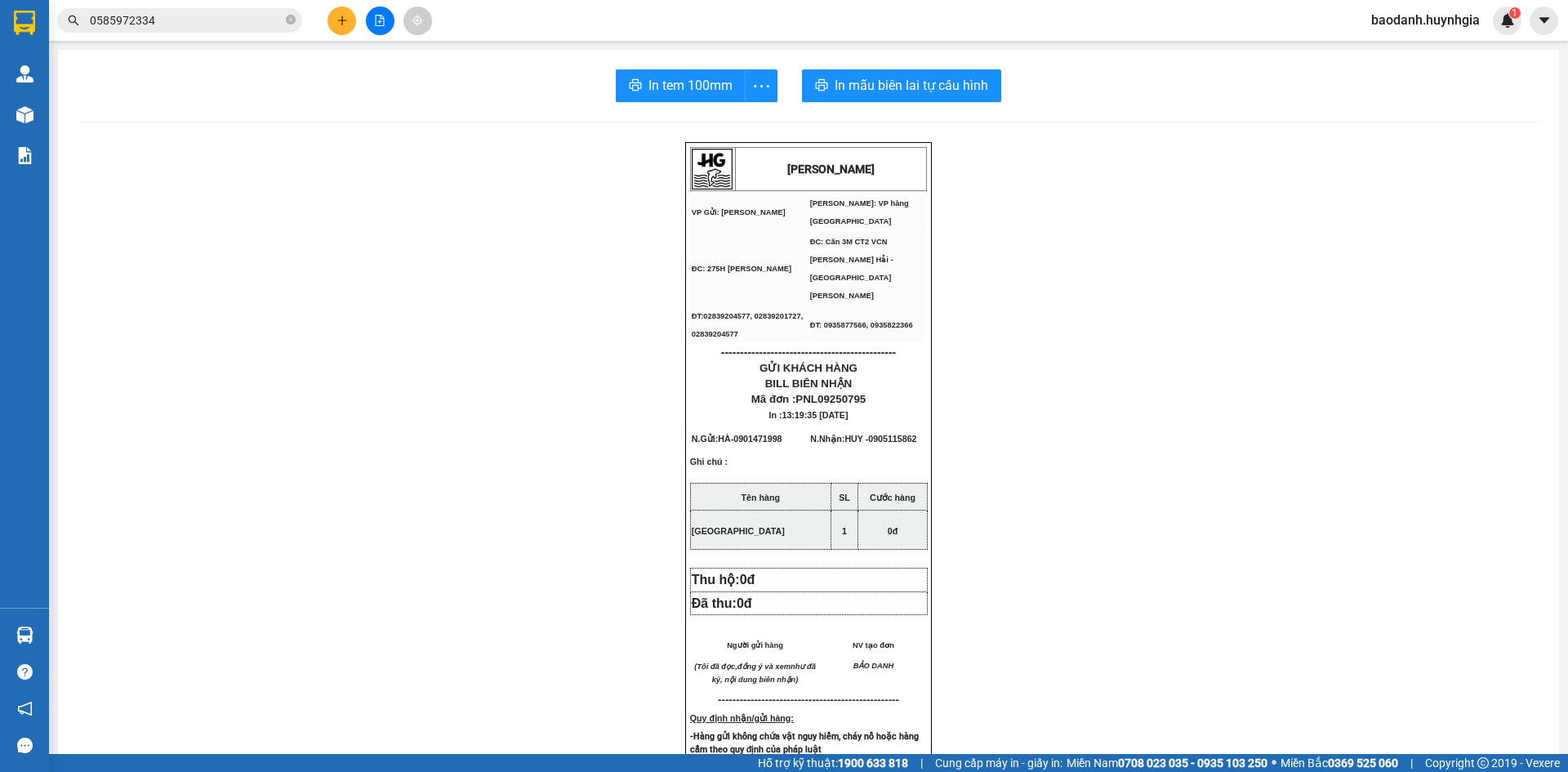
click at [339, 21] on icon "plus" at bounding box center [342, 20] width 11 height 11
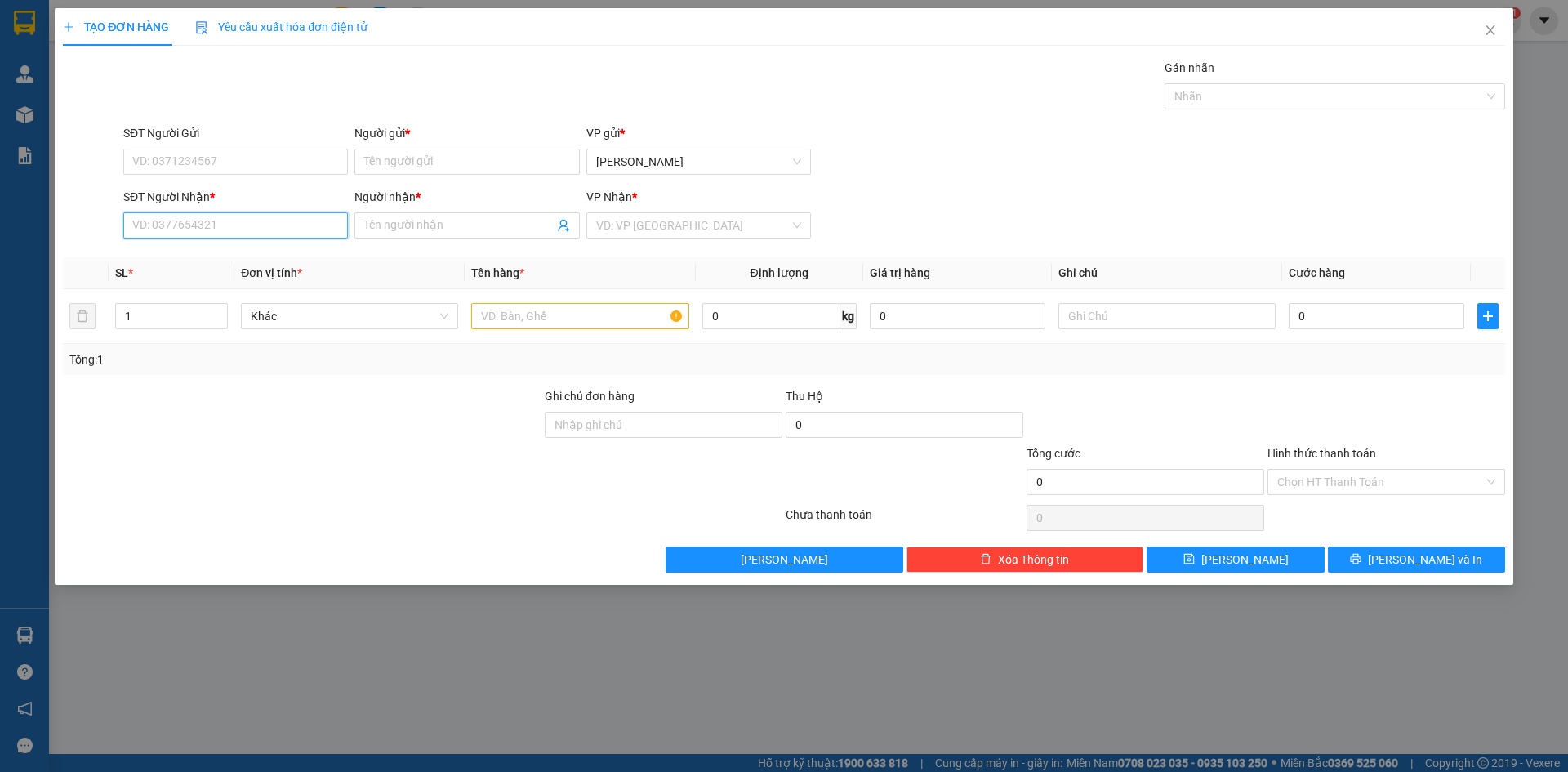
click at [259, 221] on input "SĐT Người Nhận *" at bounding box center [236, 225] width 225 height 26
type input "1723"
click at [367, 219] on input "Người nhận *" at bounding box center [458, 225] width 189 height 18
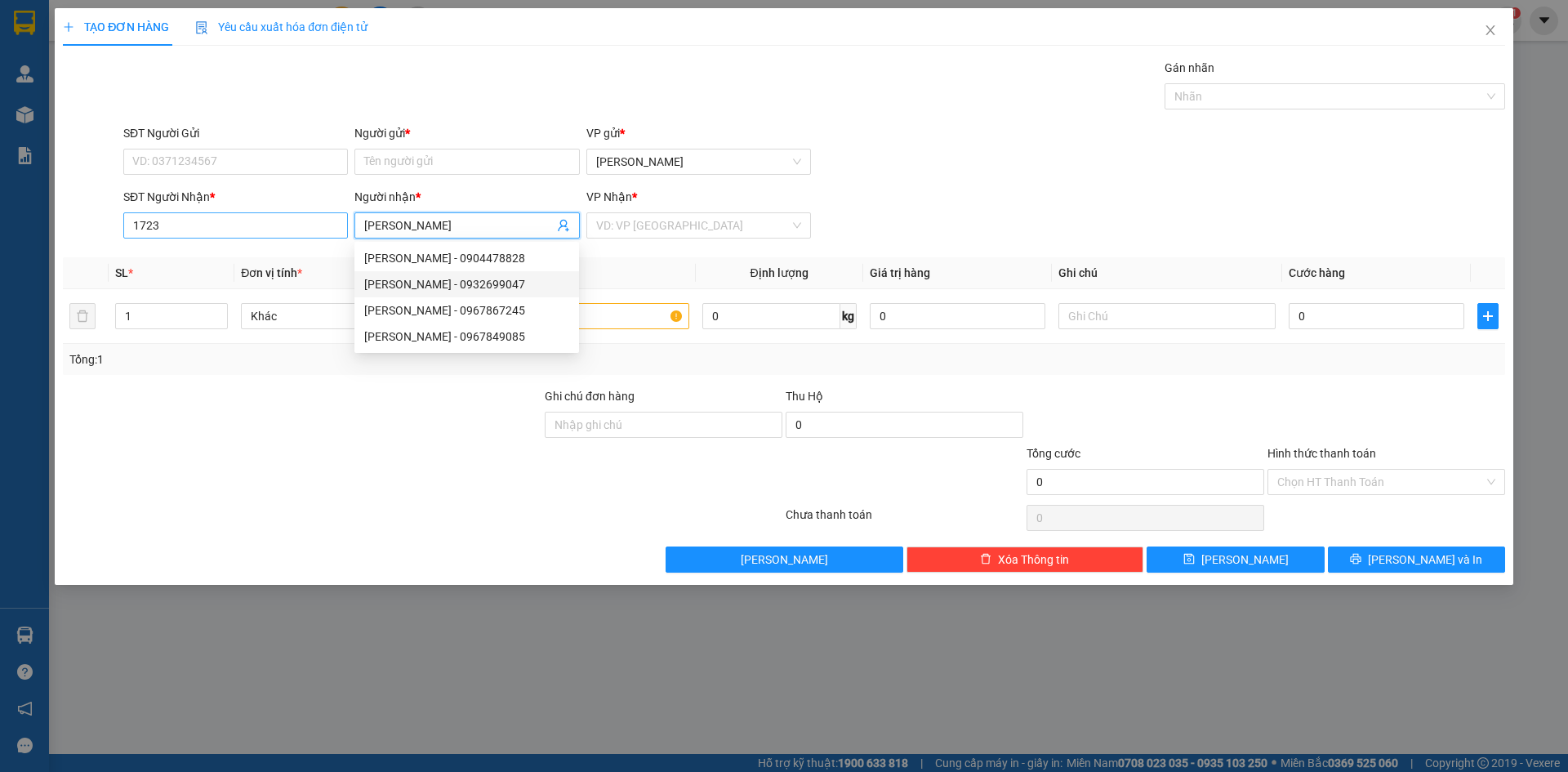
type input "CHỊ [PERSON_NAME]"
click at [239, 222] on input "1723" at bounding box center [236, 225] width 225 height 26
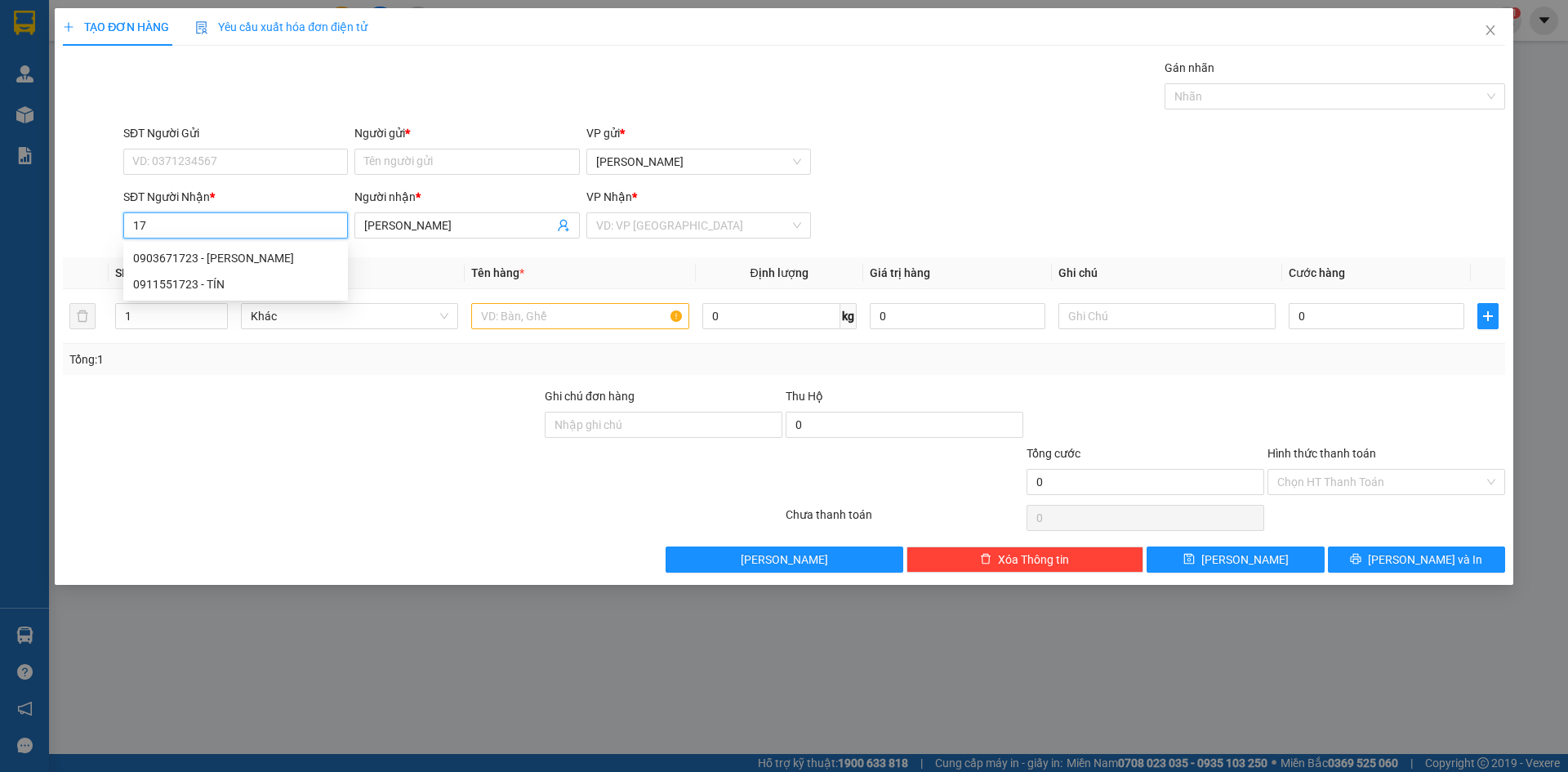
type input "1"
type input "0358071723"
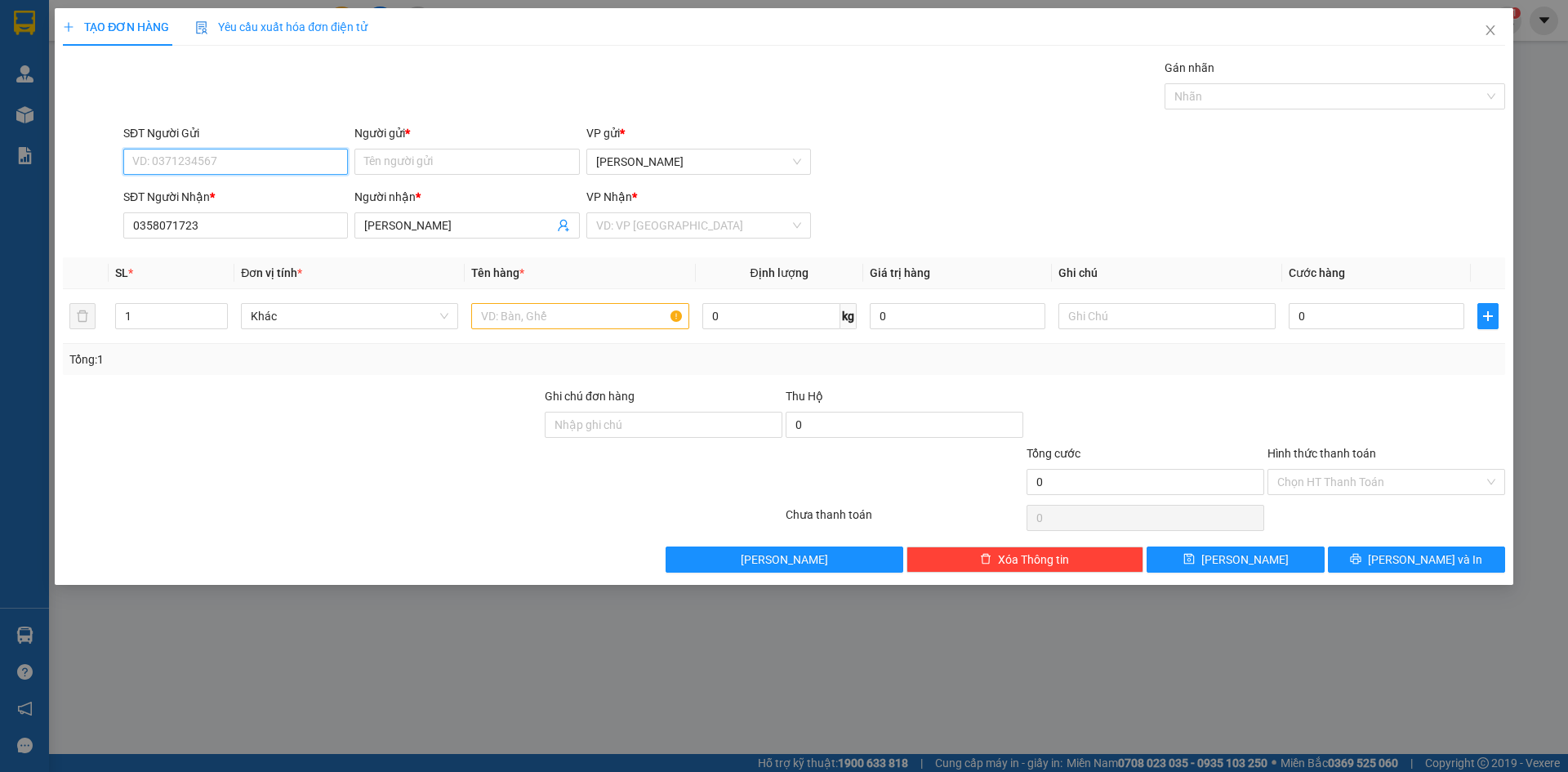
click at [276, 166] on input "SĐT Người Gửi" at bounding box center [236, 162] width 225 height 26
drag, startPoint x: 242, startPoint y: 191, endPoint x: 242, endPoint y: 249, distance: 58.0
click at [242, 192] on div "0908007752 - KIỀU NGA" at bounding box center [235, 193] width 205 height 18
type input "0908007752"
type input "KIỀU NGA"
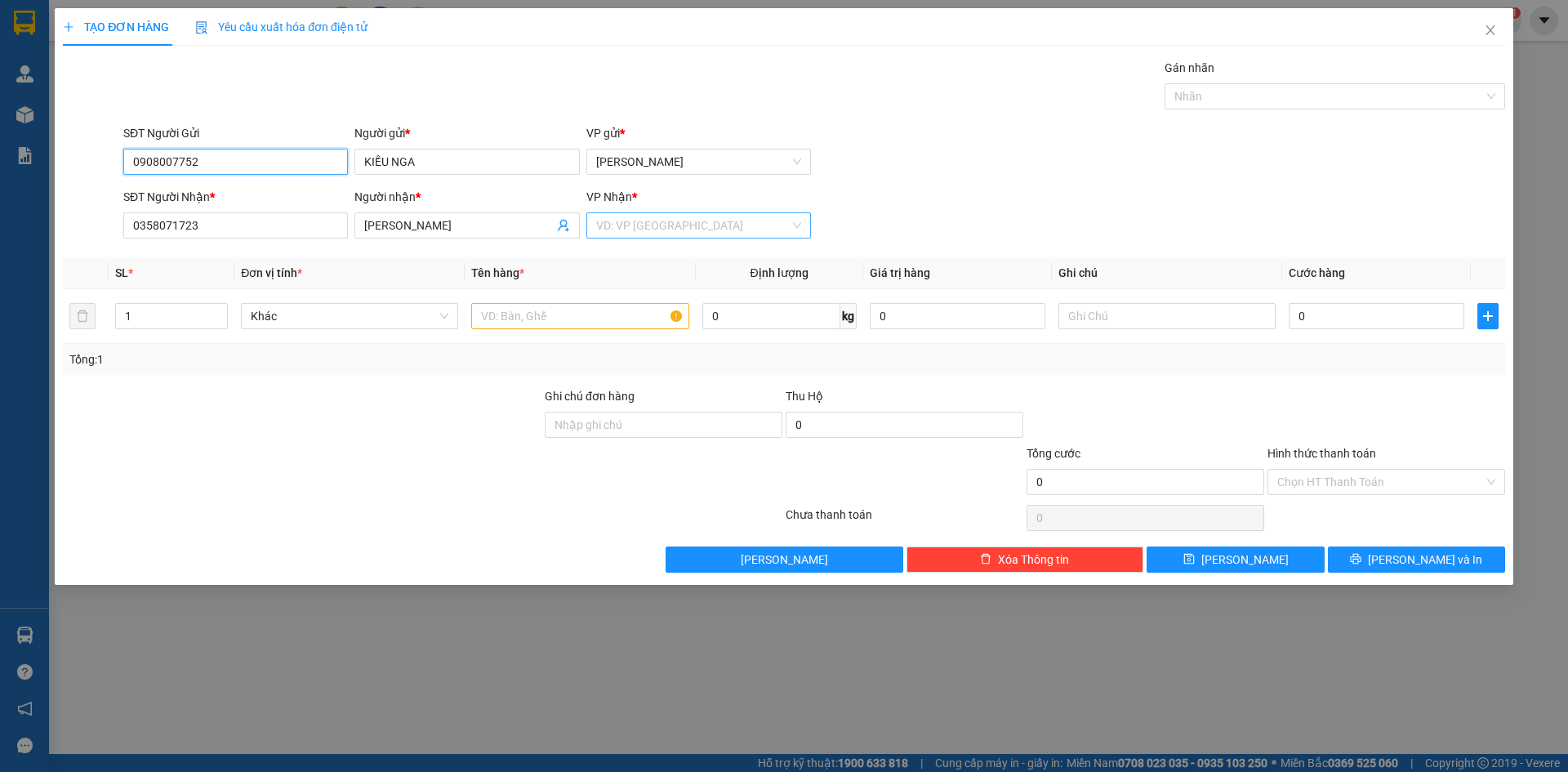
type input "0908007752"
click at [609, 221] on input "search" at bounding box center [693, 225] width 193 height 24
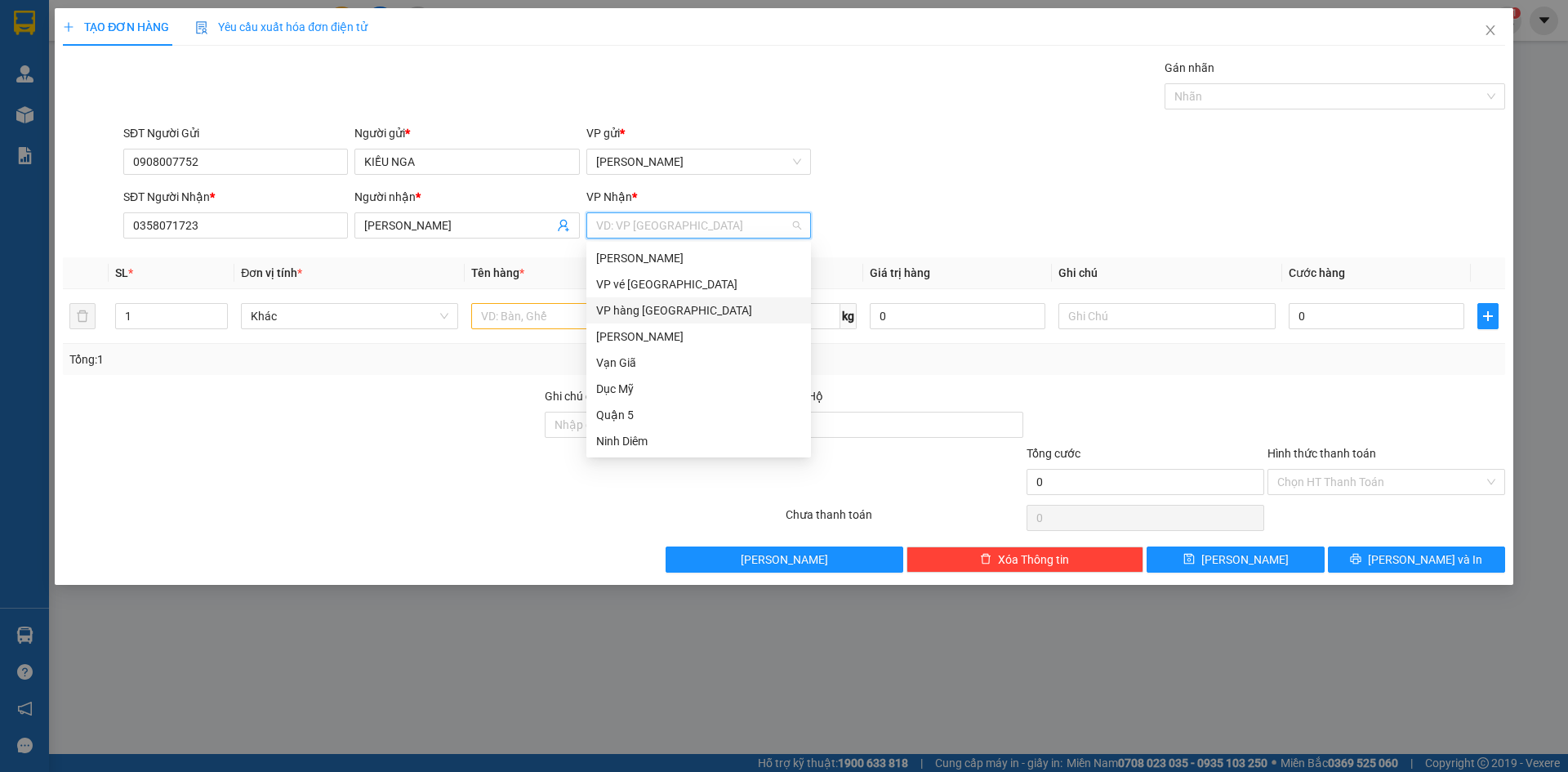
click at [648, 308] on div "VP hàng [GEOGRAPHIC_DATA]" at bounding box center [698, 310] width 205 height 18
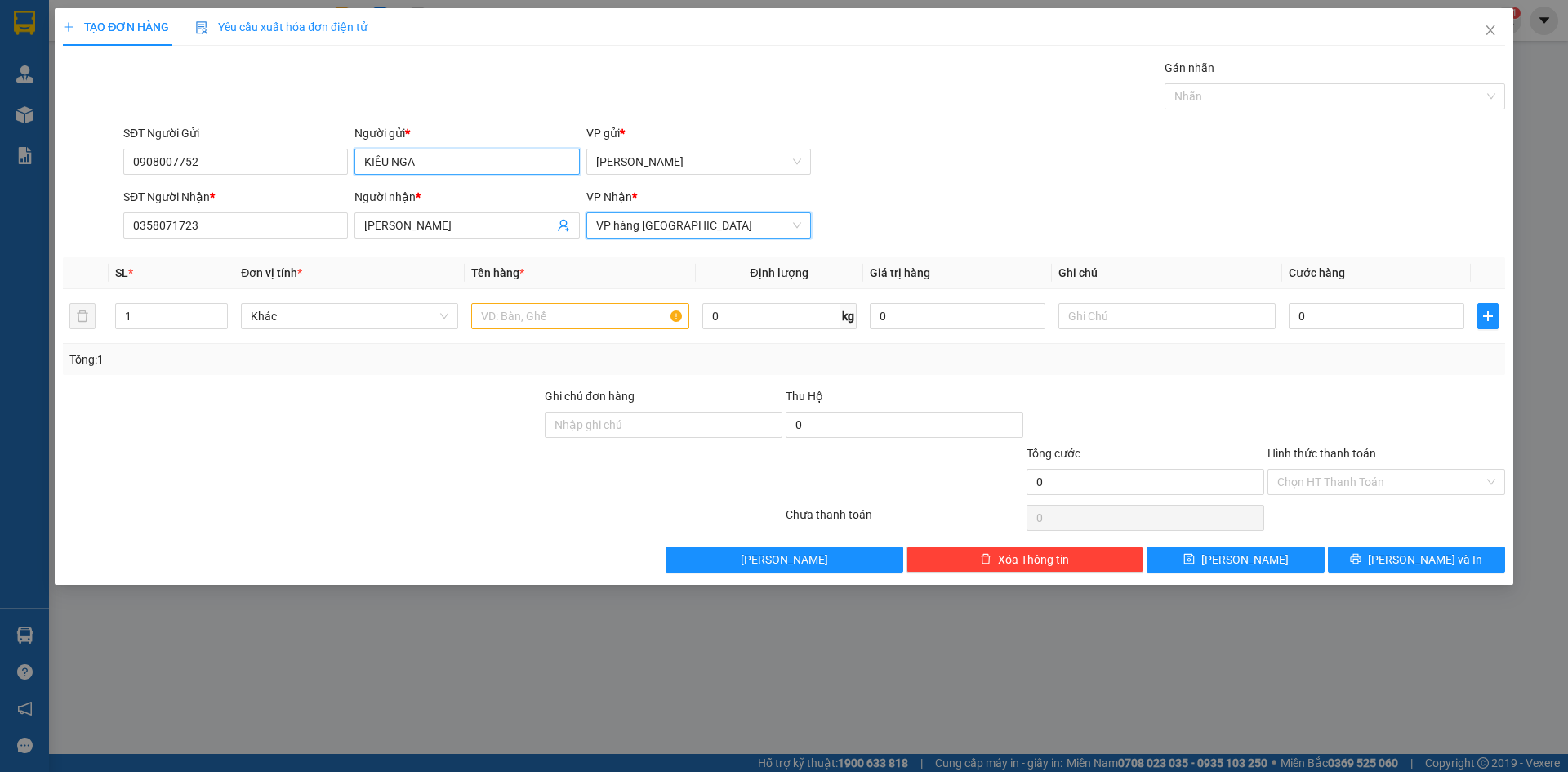
click at [444, 167] on input "KIỀU NGA" at bounding box center [467, 162] width 225 height 26
type input "K"
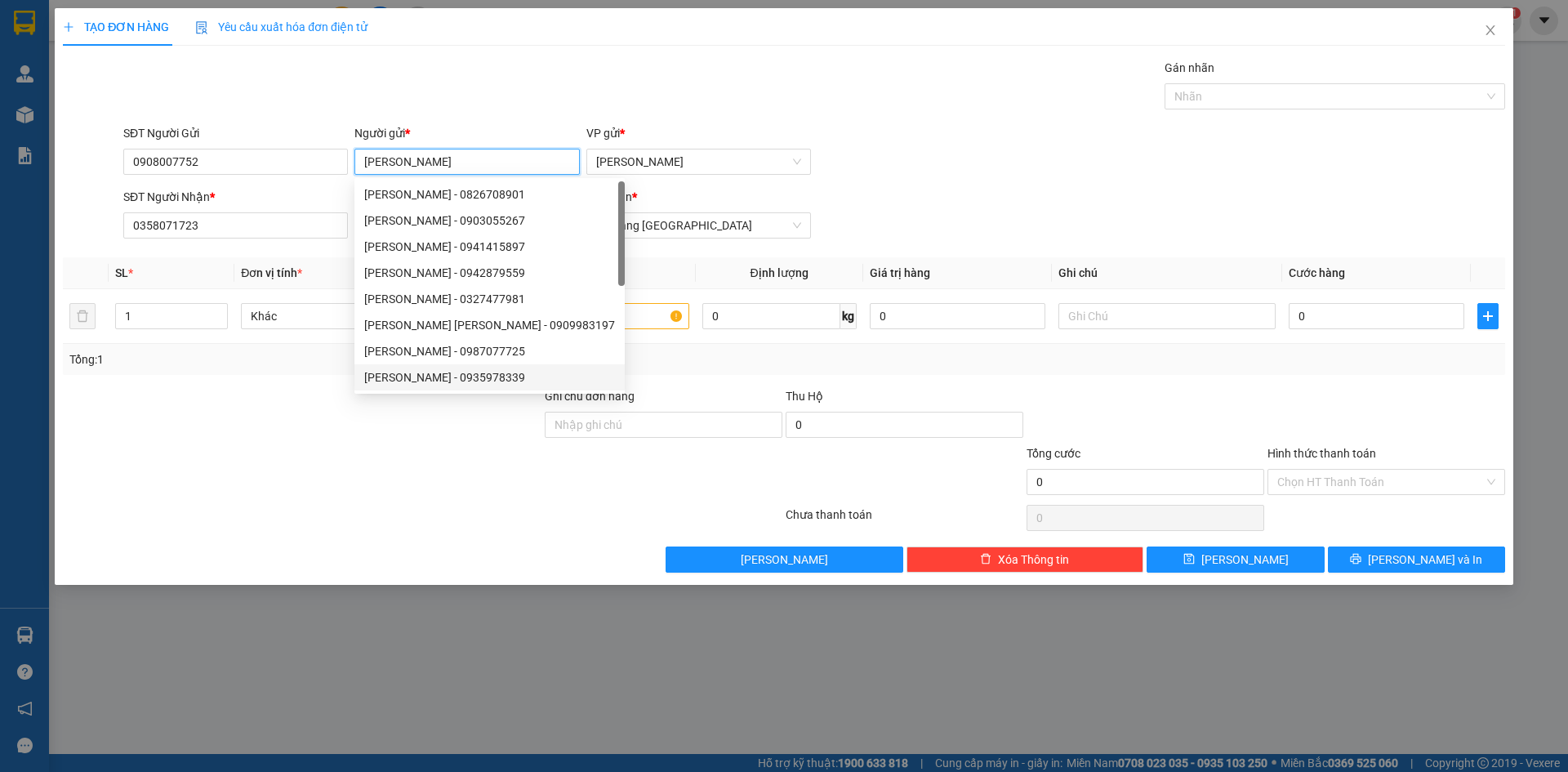
type input "[PERSON_NAME]"
click at [405, 427] on div at bounding box center [302, 415] width 482 height 57
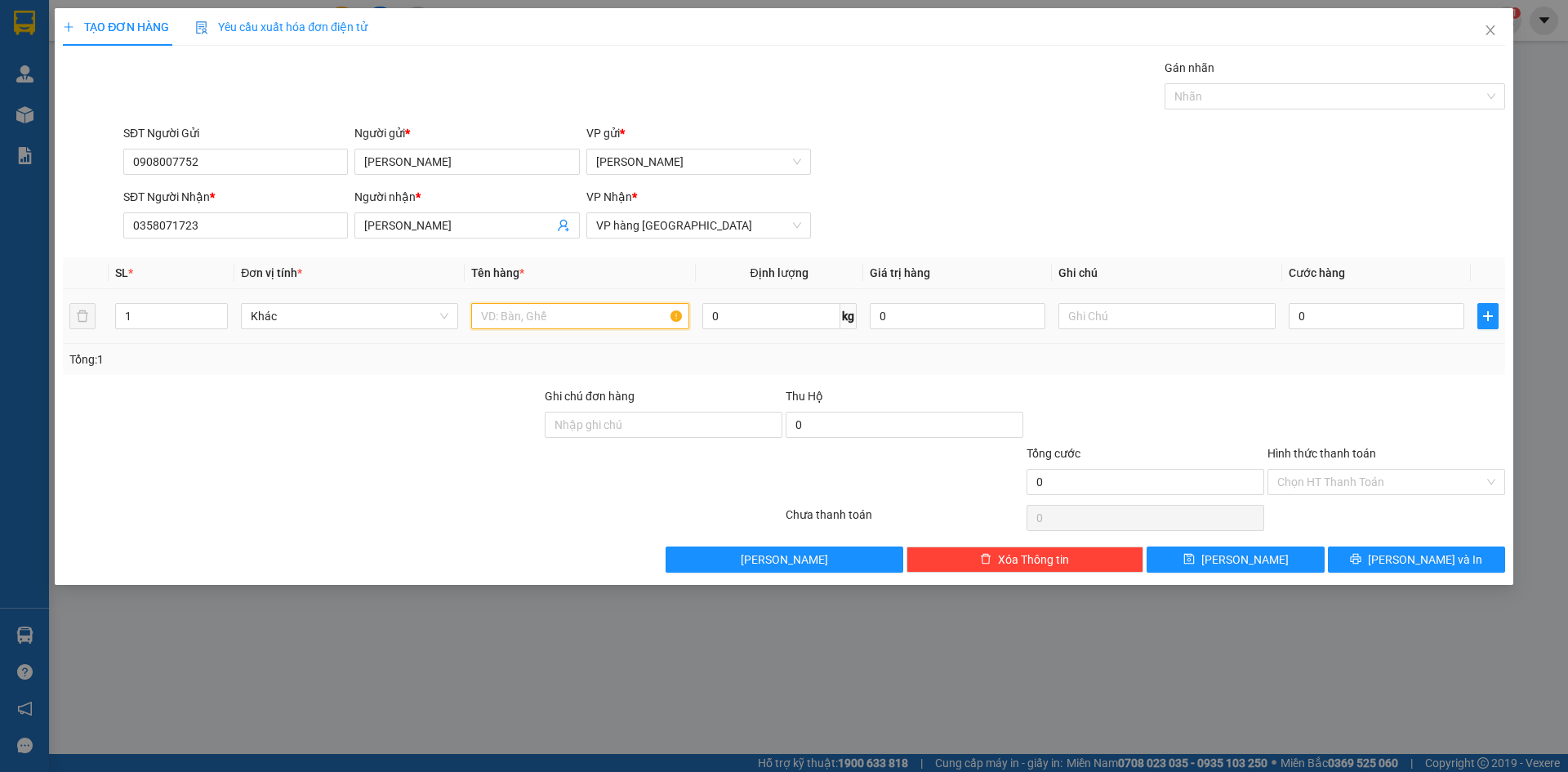
click at [551, 319] on input "text" at bounding box center [580, 316] width 218 height 26
type input "CỤC ĐEN"
click at [1349, 560] on button "[PERSON_NAME] và In" at bounding box center [1416, 560] width 178 height 26
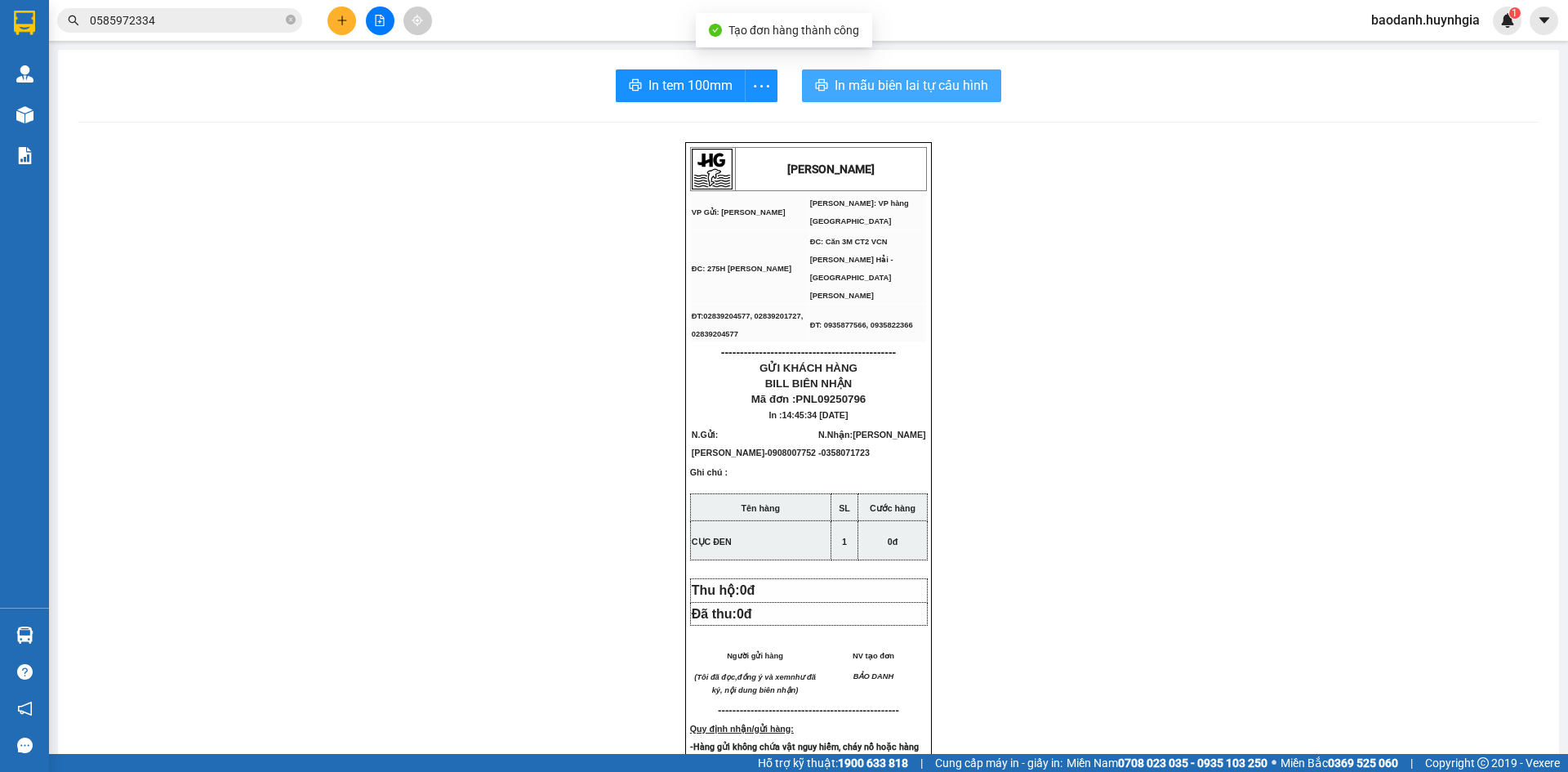
drag, startPoint x: 859, startPoint y: 93, endPoint x: 870, endPoint y: 93, distance: 11.0
click at [858, 92] on span "In mẫu biên lai tự cấu hình" at bounding box center [911, 86] width 153 height 20
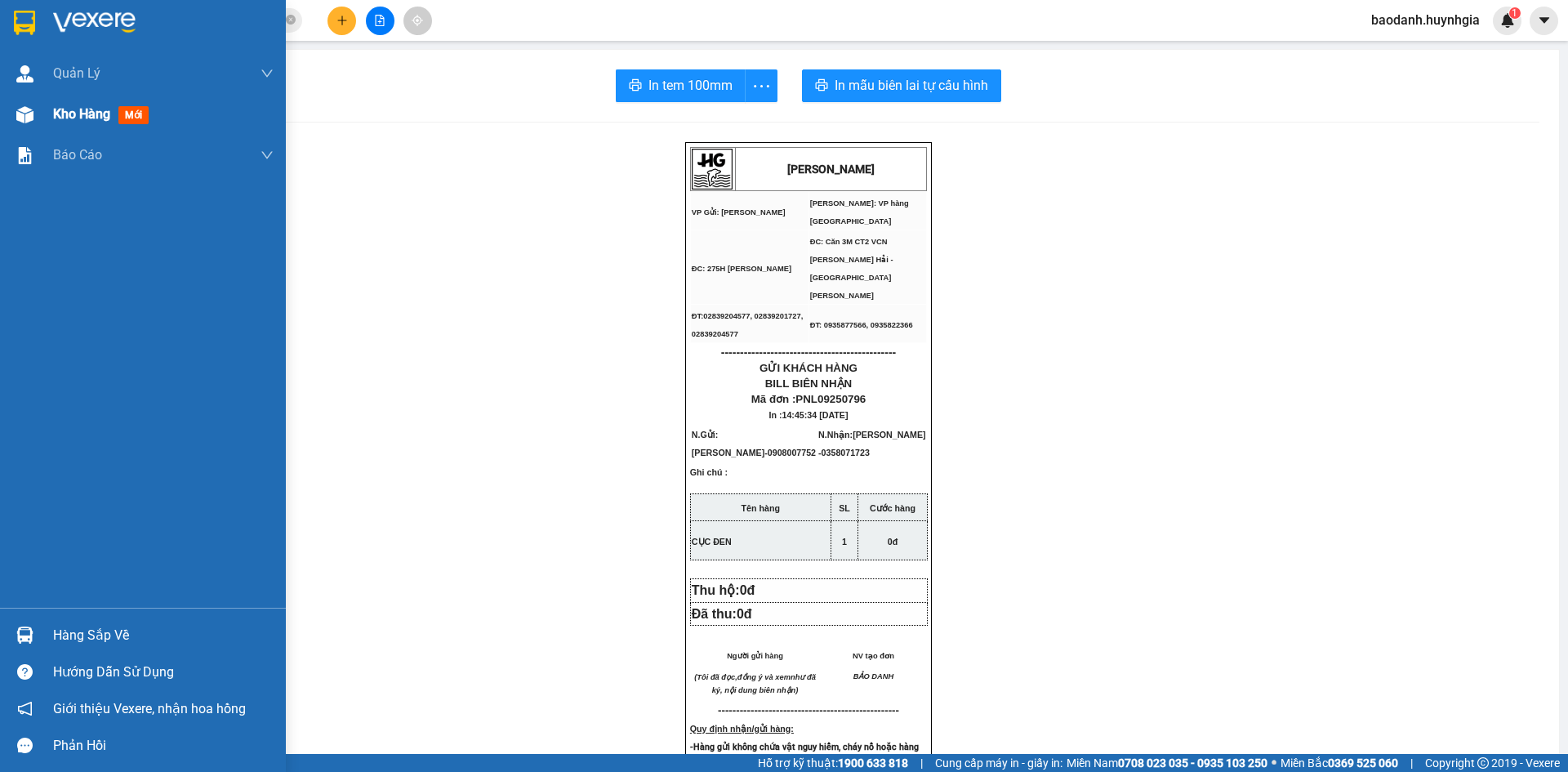
click at [74, 117] on span "Kho hàng" at bounding box center [81, 113] width 57 height 16
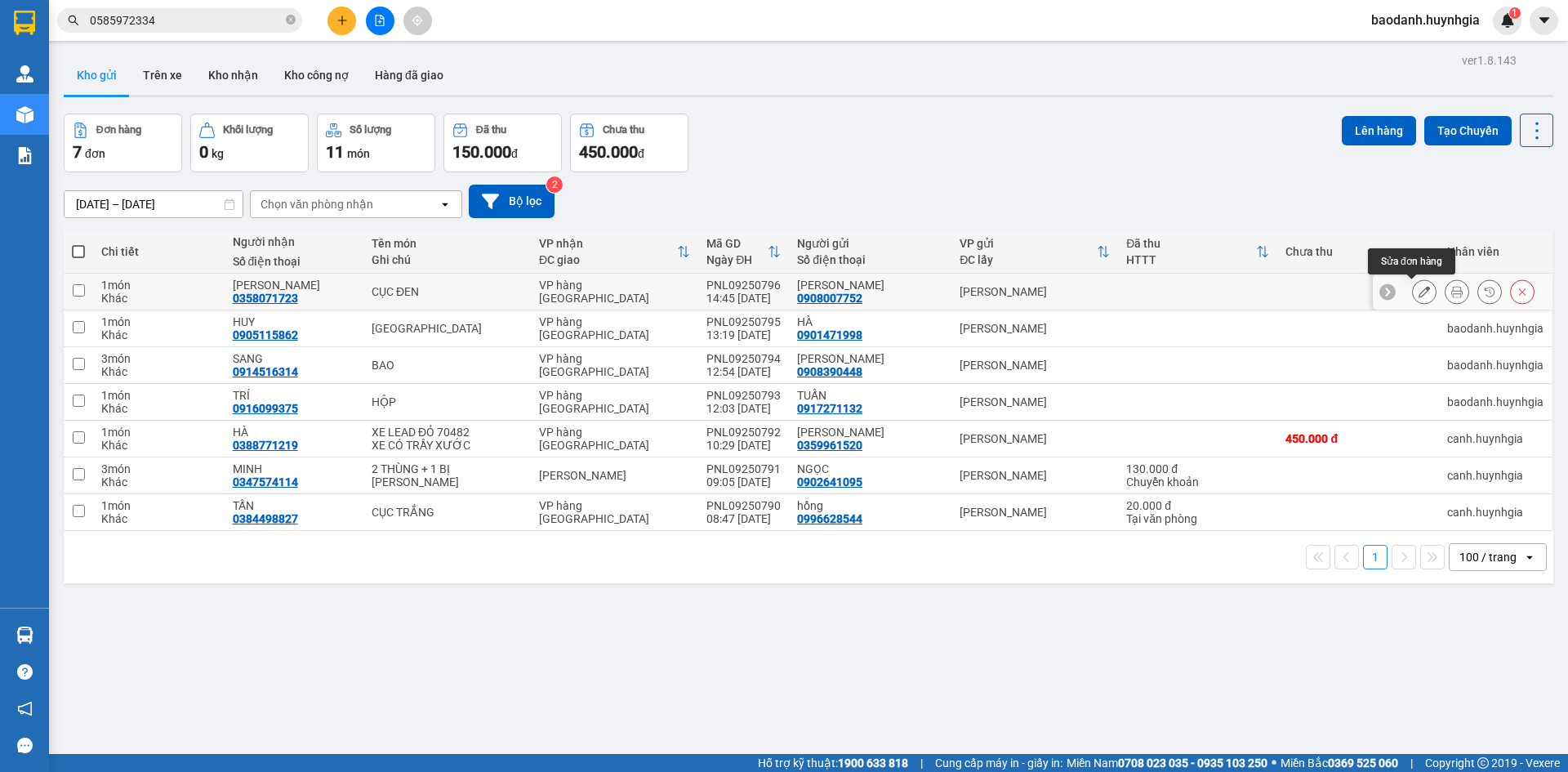
click at [1419, 290] on icon at bounding box center [1425, 291] width 11 height 11
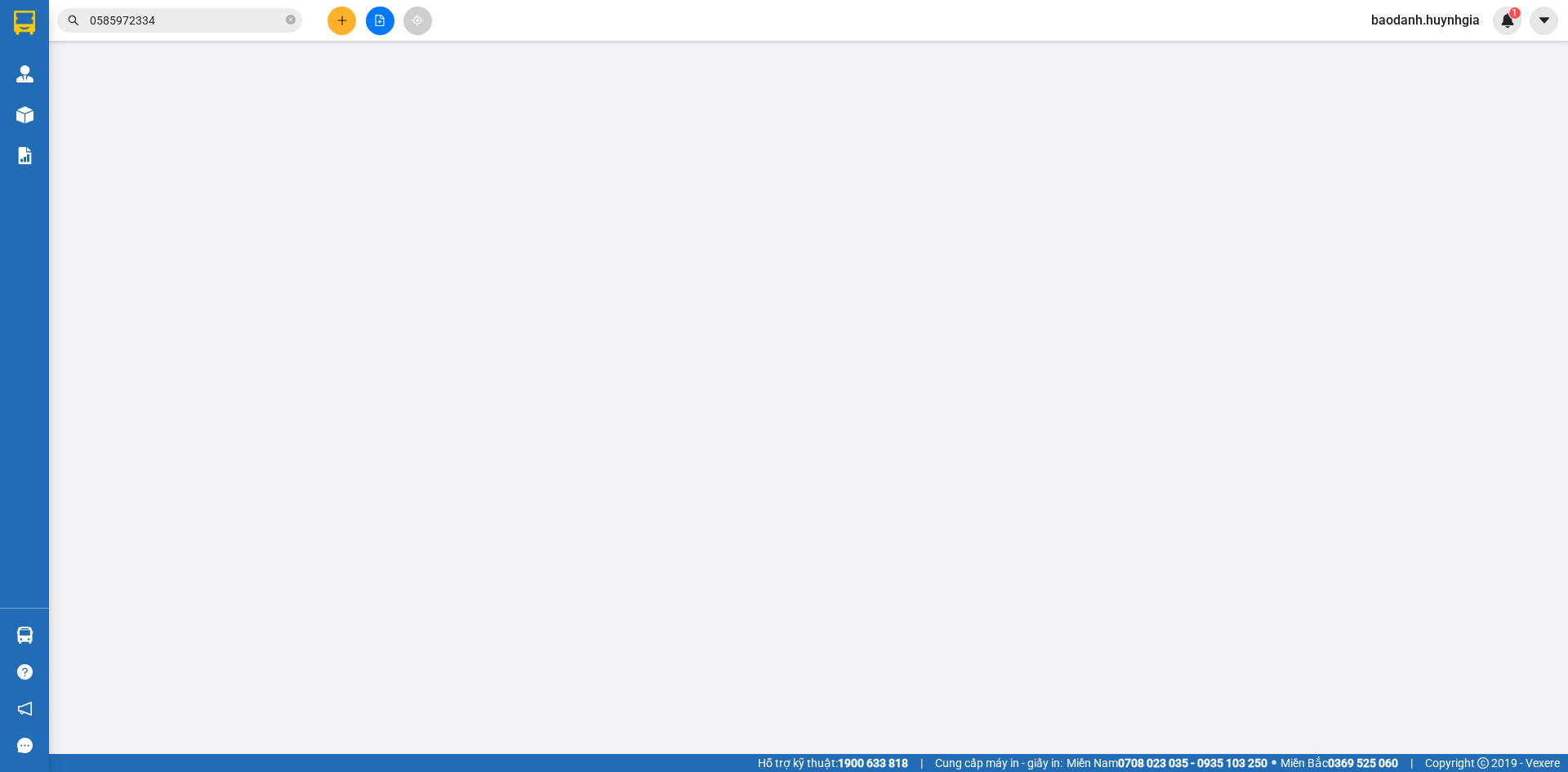
type input "0908007752"
type input "[PERSON_NAME]"
type input "0358071723"
type input "CHỊ [PERSON_NAME]"
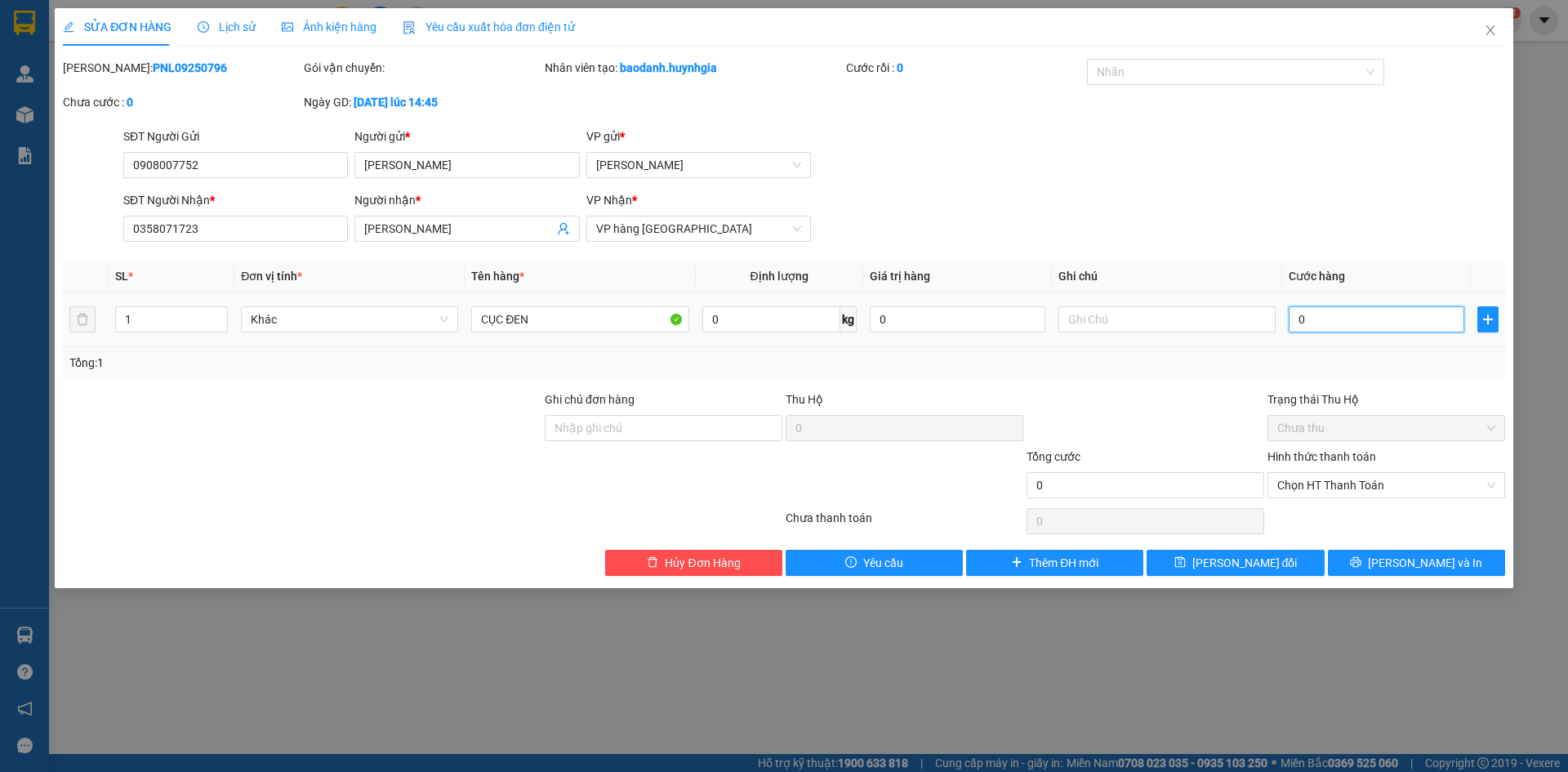
click at [1313, 317] on input "0" at bounding box center [1376, 319] width 176 height 26
type input "3"
type input "003"
type input "30"
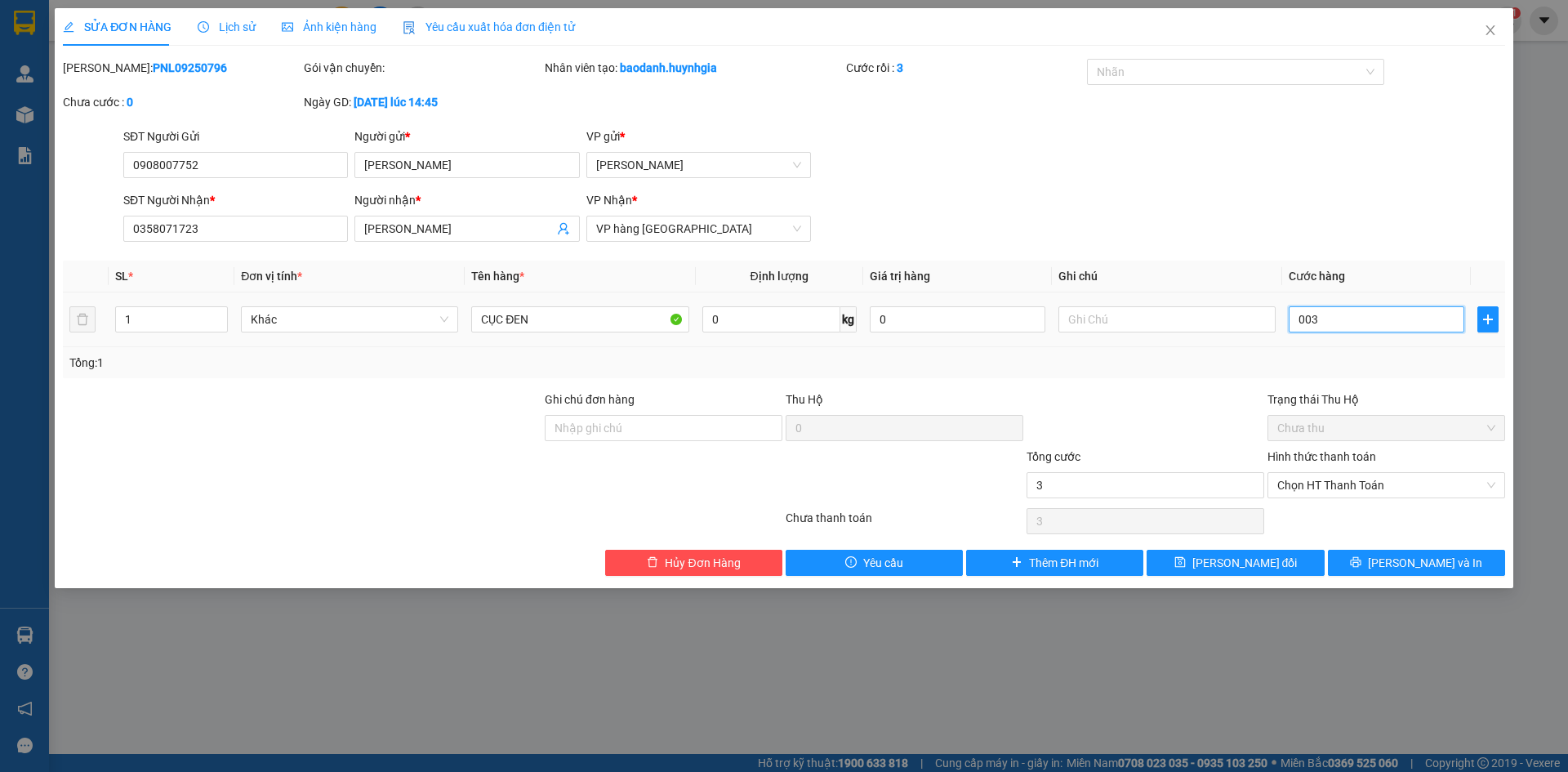
type input "30"
type input "0.030"
type input "30"
click at [1354, 483] on span "Chọn HT Thanh Toán" at bounding box center [1387, 486] width 219 height 24
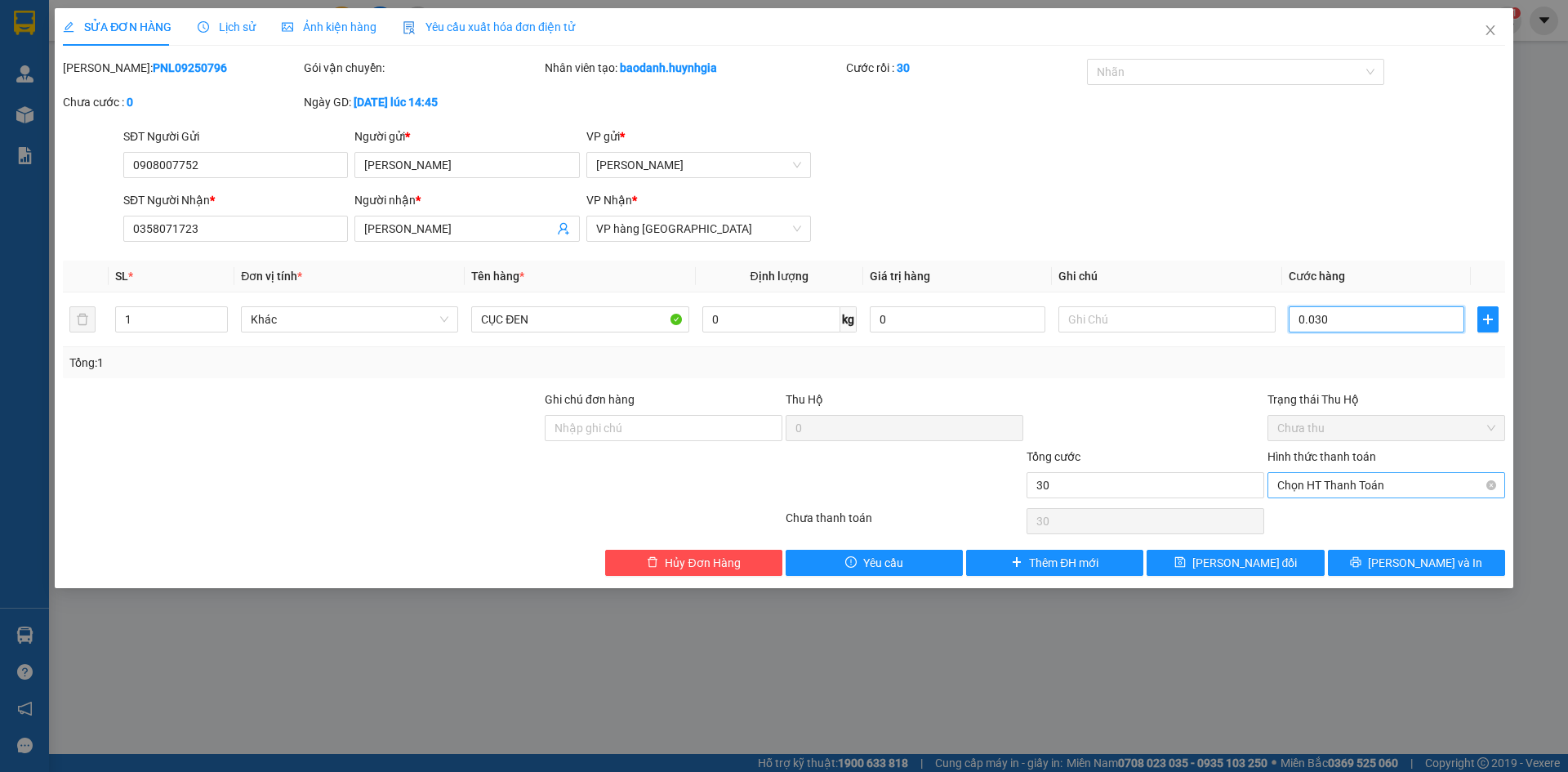
type input "0.030"
type input "30.000"
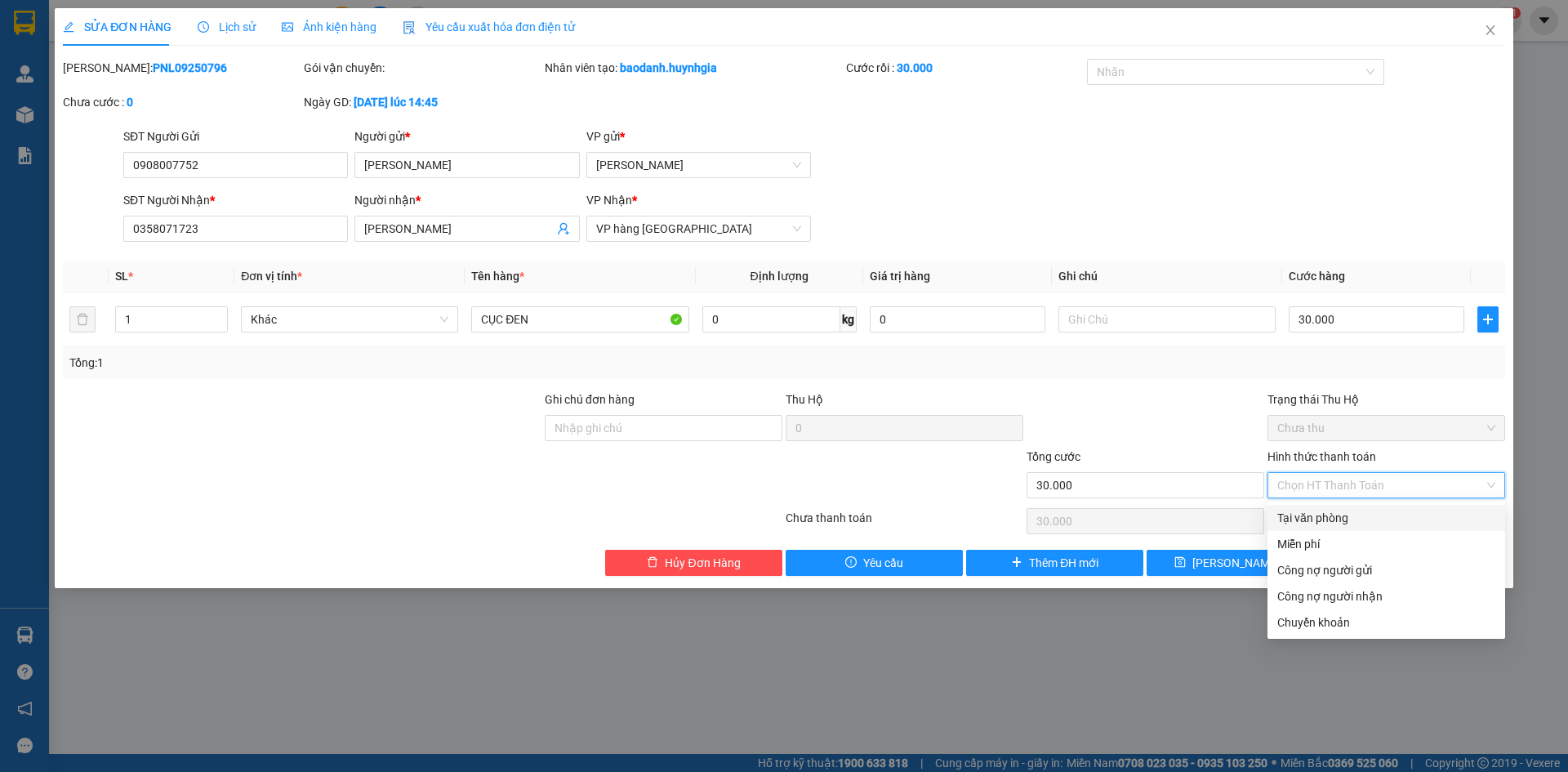
click at [1350, 526] on div "Tại văn phòng" at bounding box center [1387, 517] width 219 height 18
type input "0"
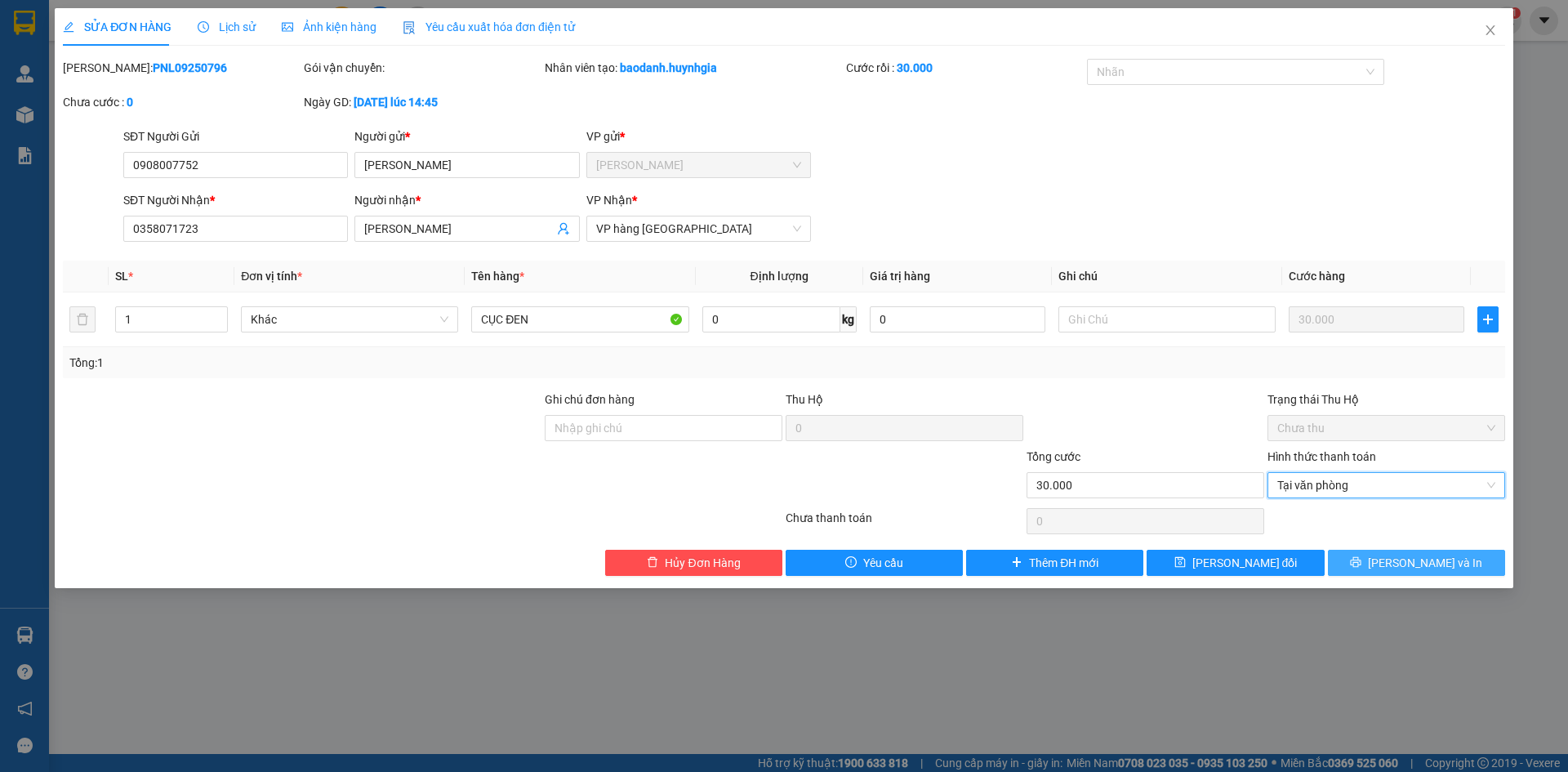
click at [1363, 561] on button "[PERSON_NAME] và In" at bounding box center [1416, 563] width 178 height 26
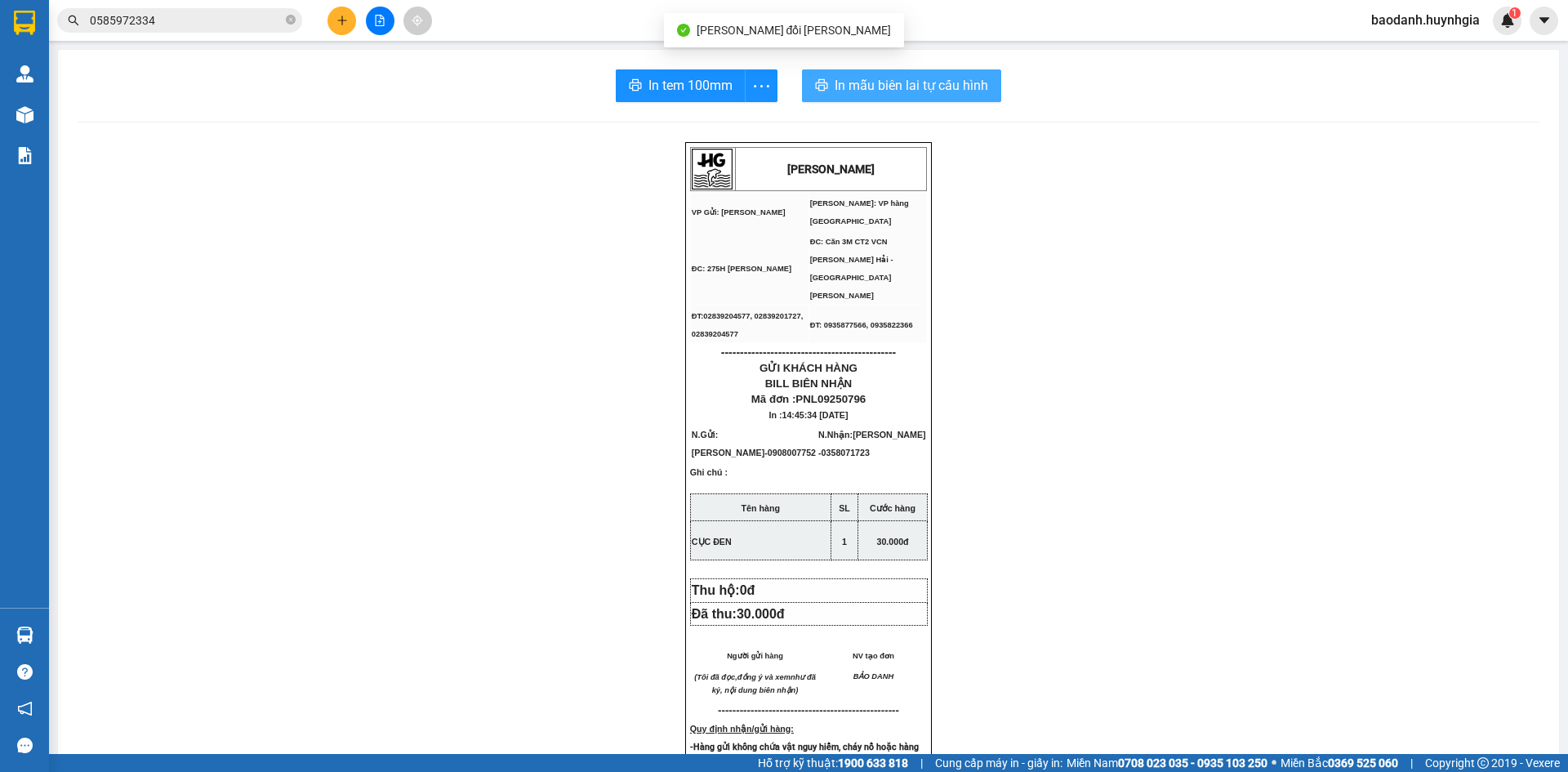
click at [823, 84] on button "In mẫu biên lai tự cấu hình" at bounding box center [902, 86] width 199 height 33
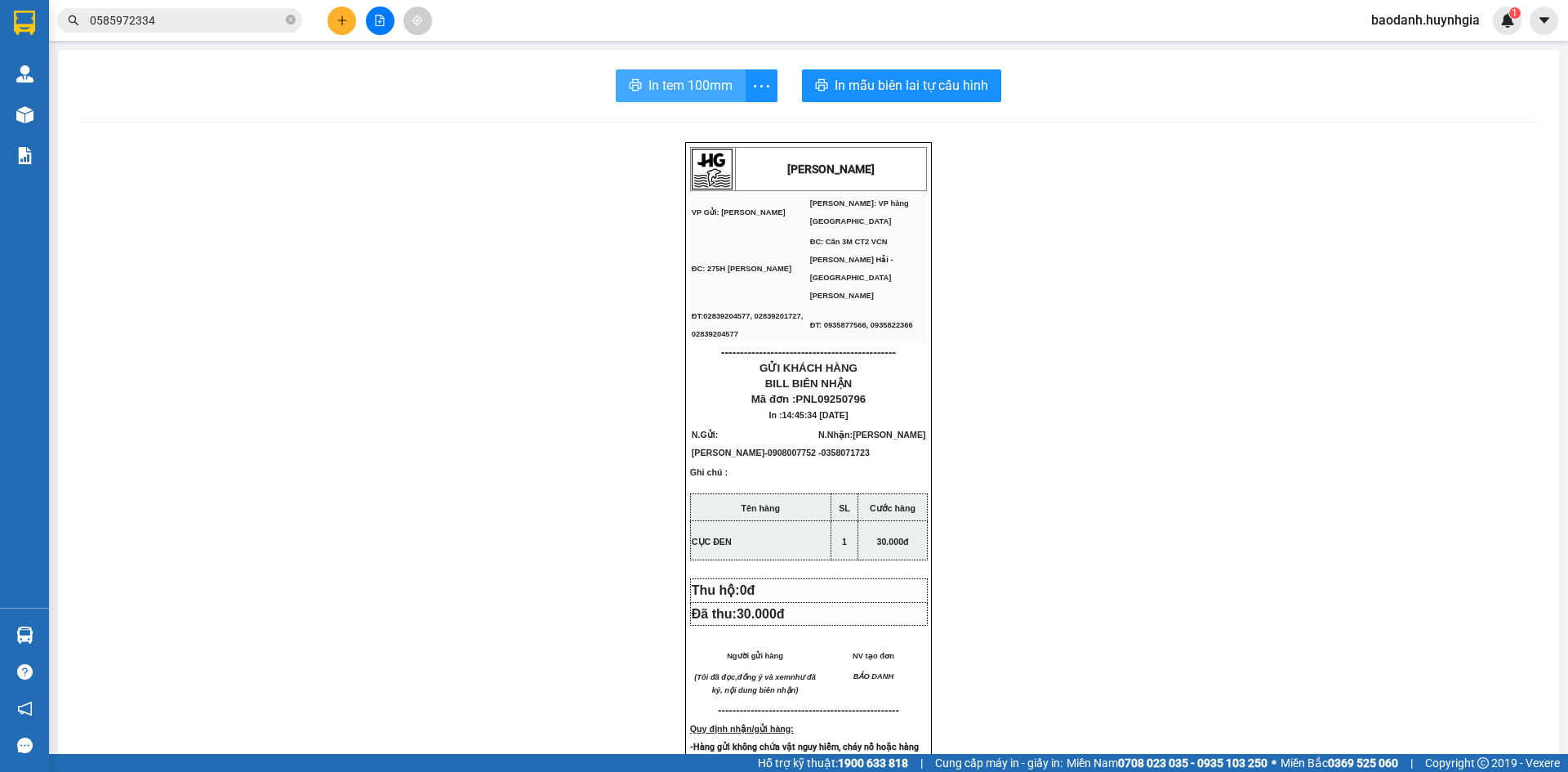
click at [666, 74] on button "In tem 100mm" at bounding box center [681, 86] width 130 height 33
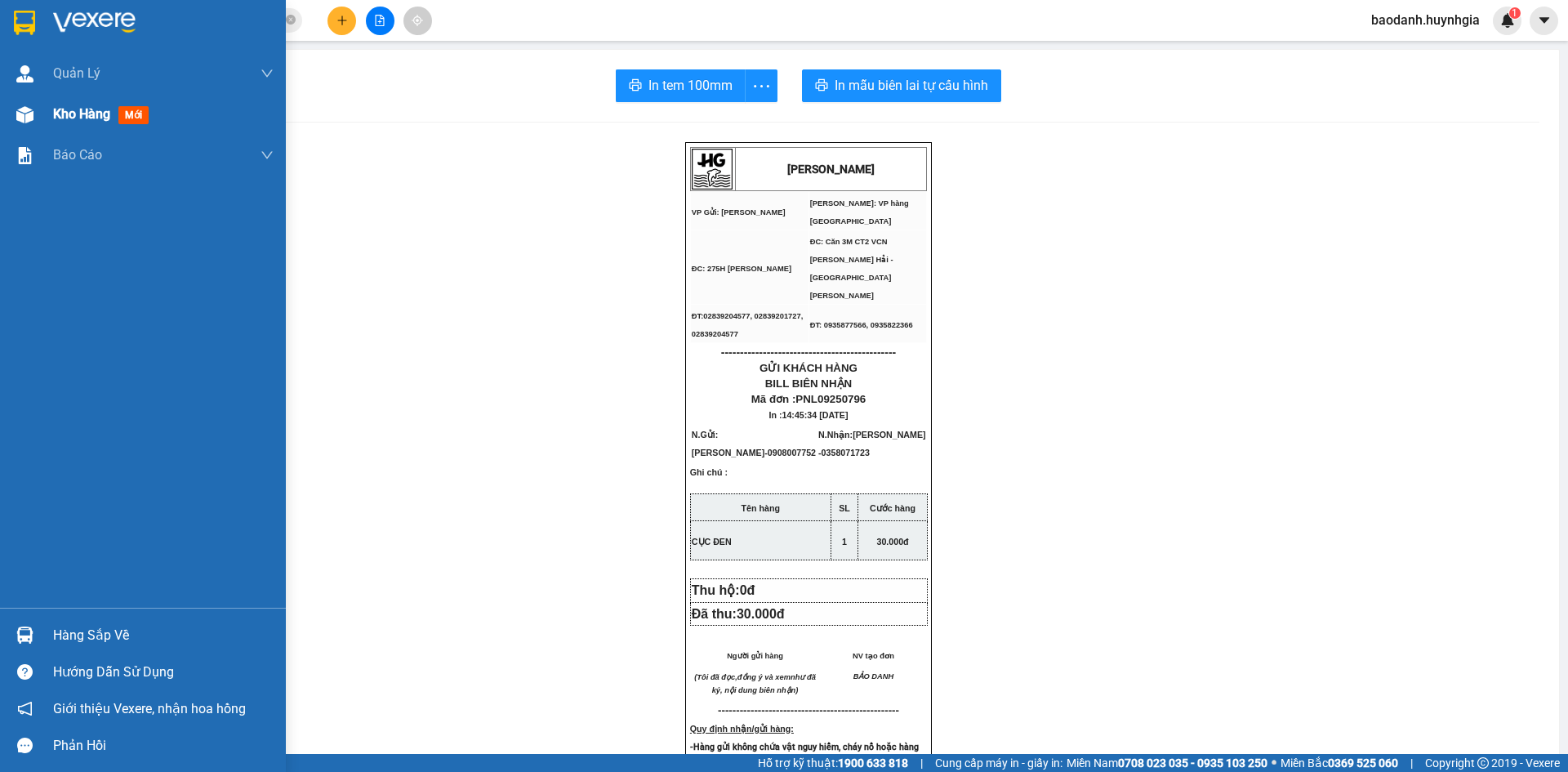
click at [63, 118] on span "Kho hàng" at bounding box center [81, 113] width 57 height 16
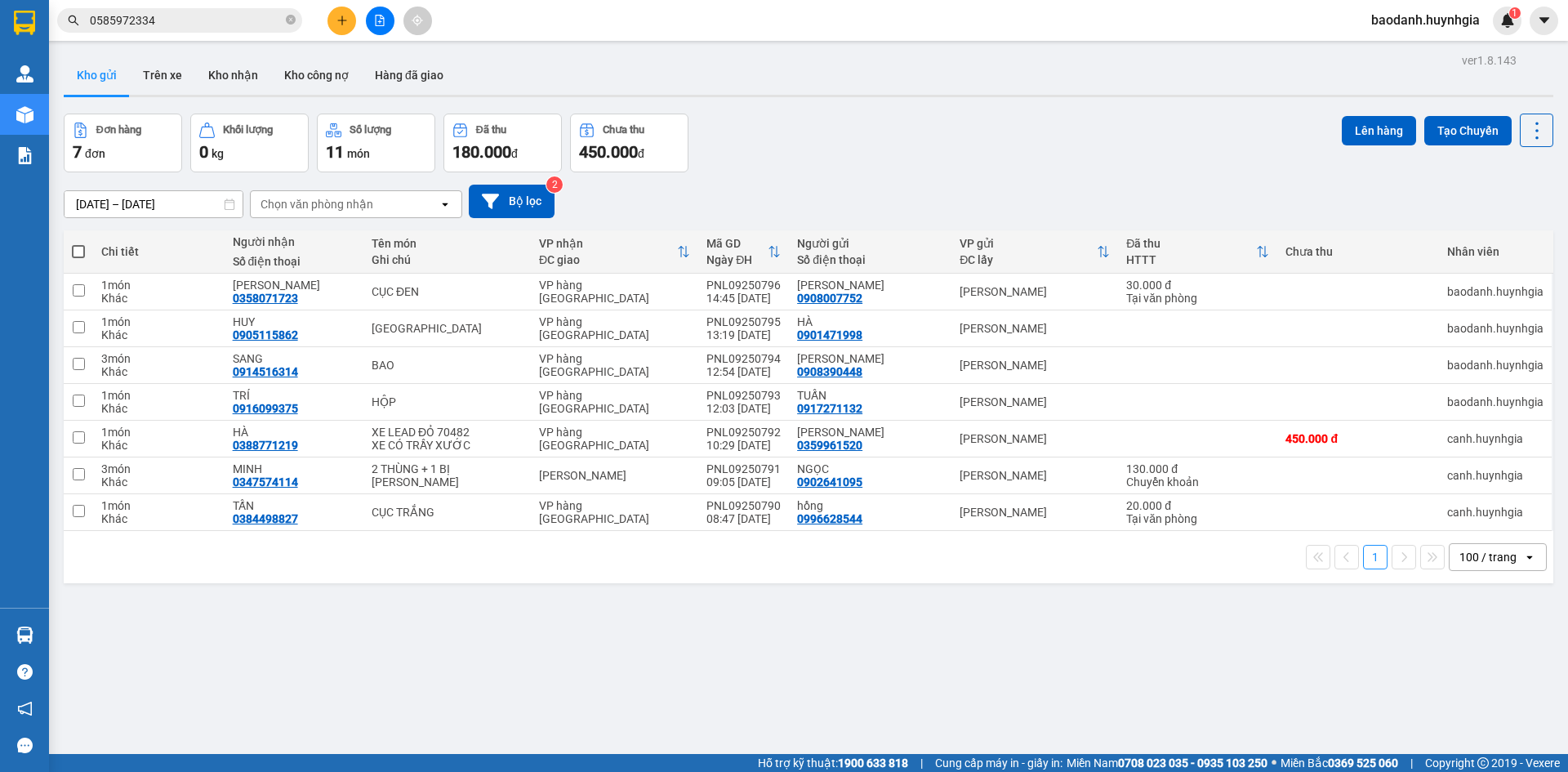
click at [1481, 555] on div "100 / trang" at bounding box center [1488, 557] width 57 height 17
click at [1466, 522] on span "100 / trang" at bounding box center [1481, 522] width 62 height 17
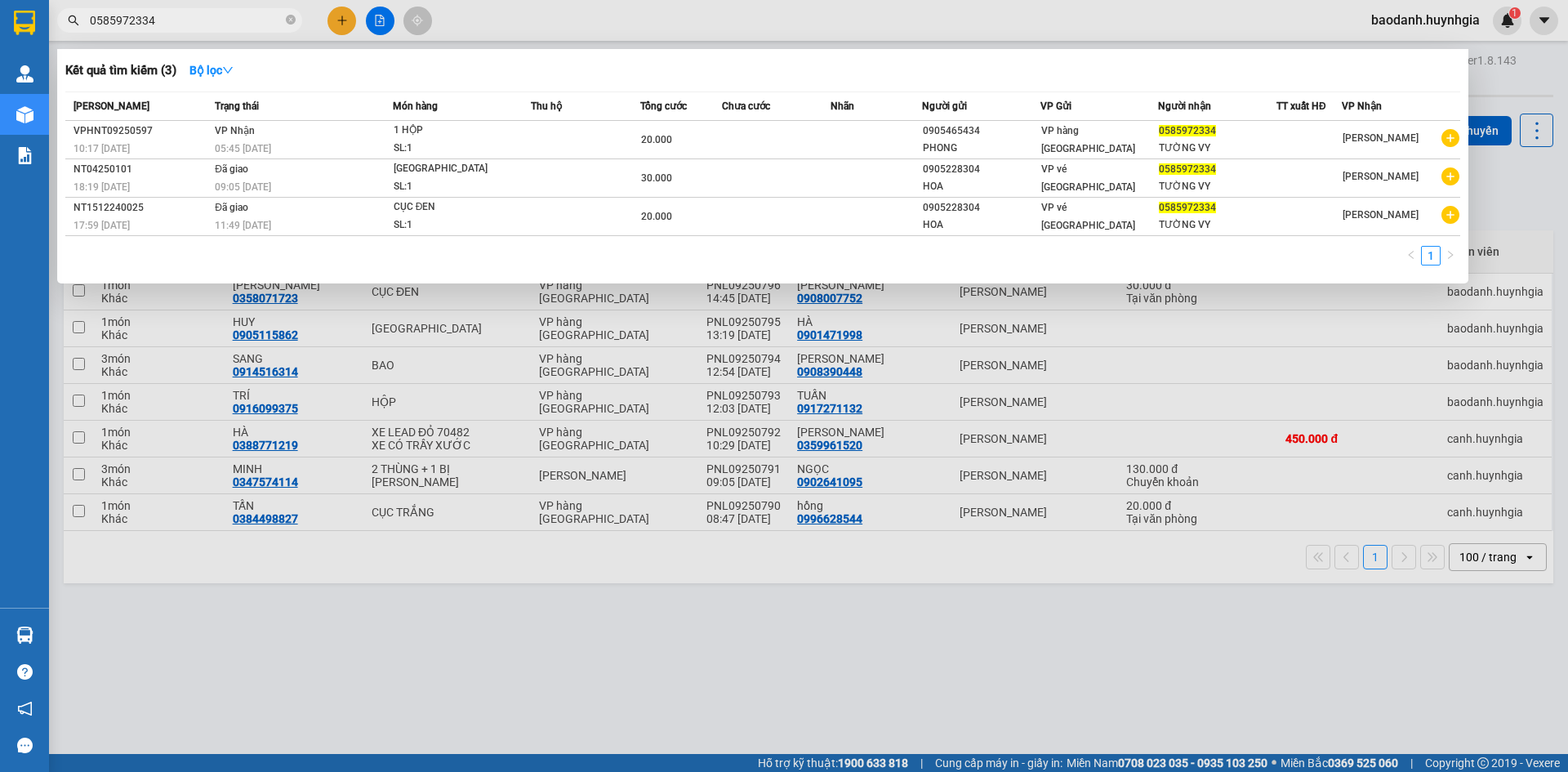
click at [198, 22] on input "0585972334" at bounding box center [186, 20] width 193 height 18
type input "0"
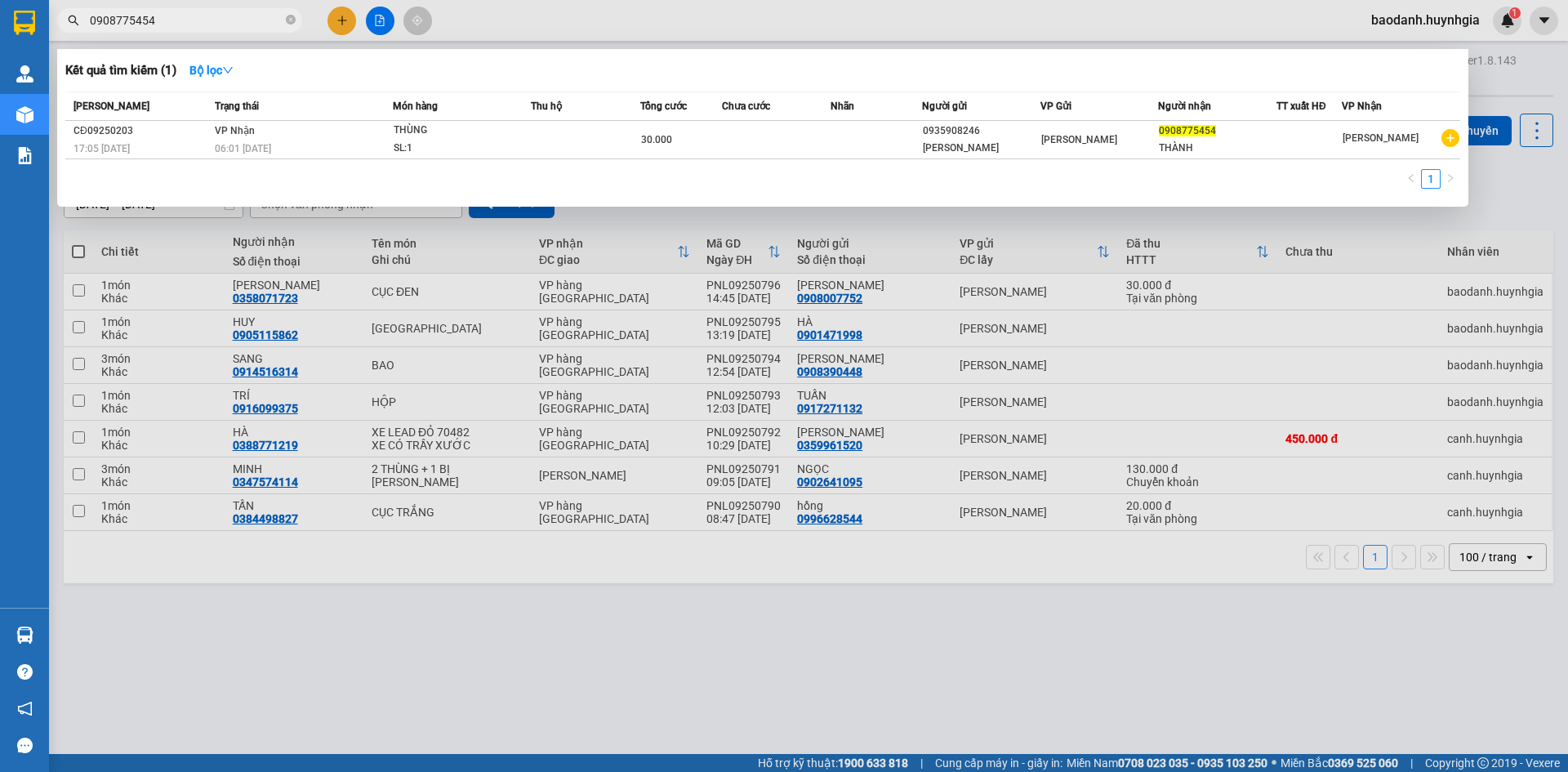
type input "0908775454"
click at [341, 16] on div at bounding box center [784, 386] width 1568 height 772
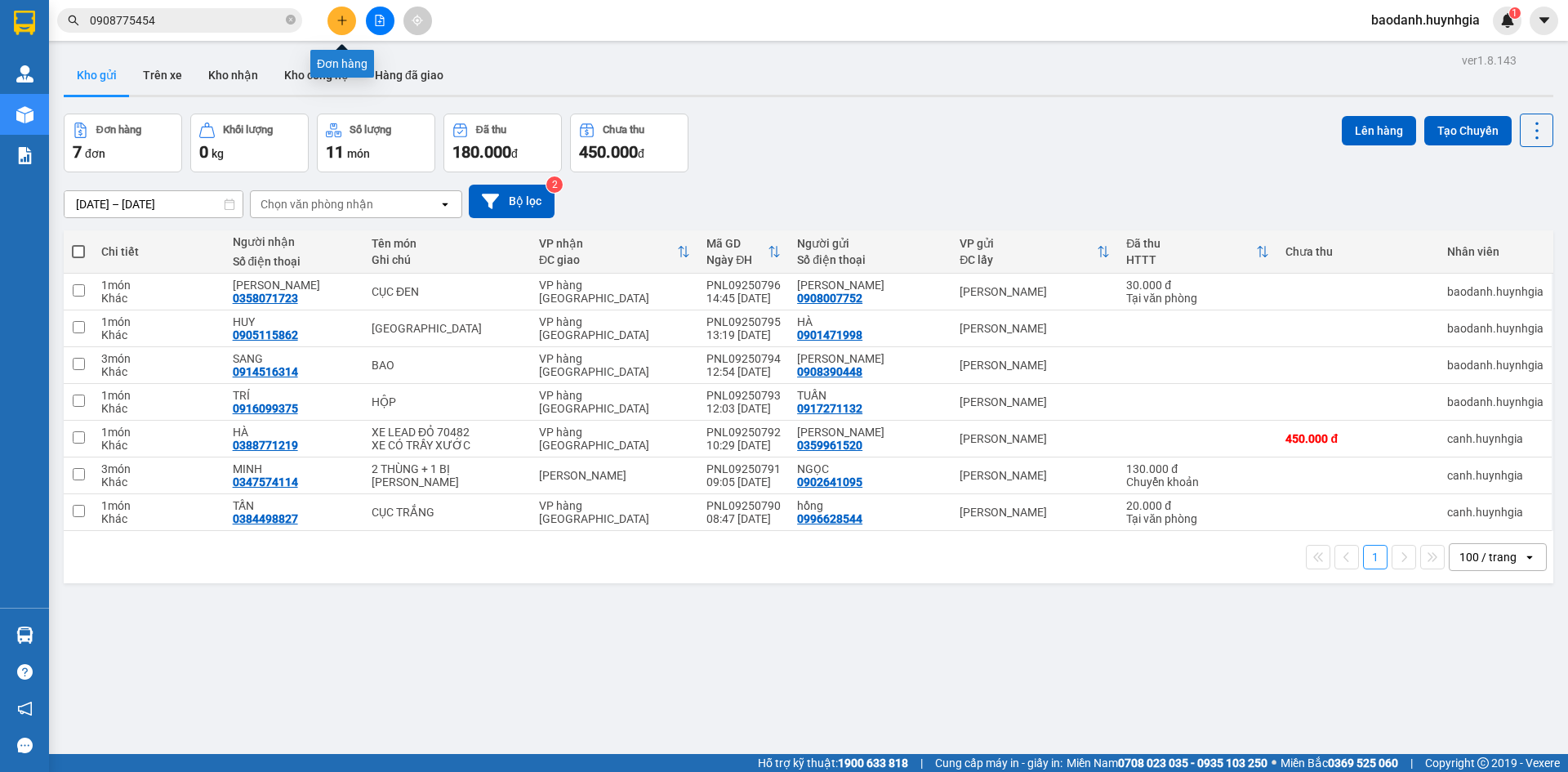
click at [347, 21] on button at bounding box center [341, 20] width 29 height 29
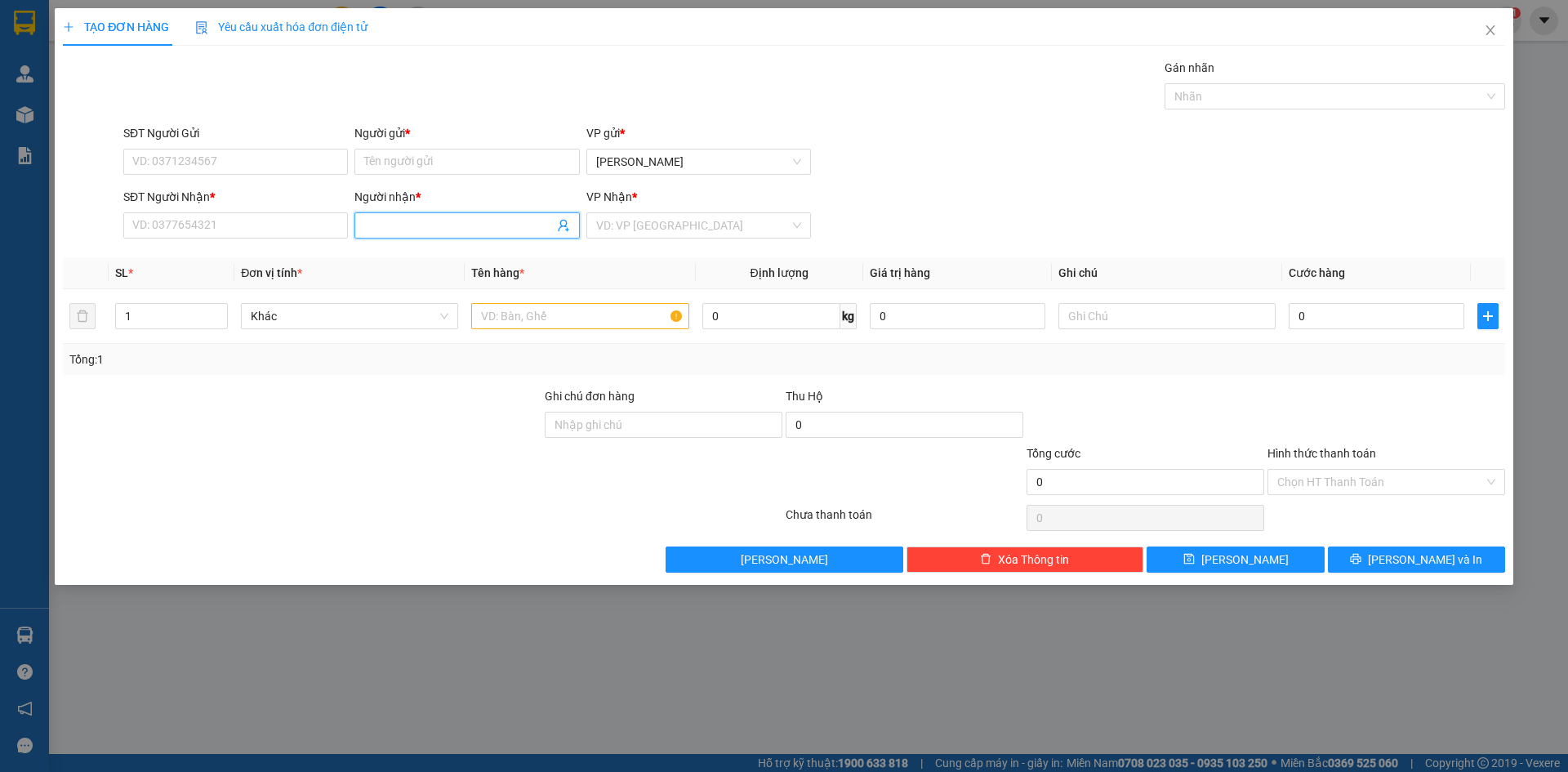
click at [393, 230] on input "Người nhận *" at bounding box center [458, 225] width 189 height 18
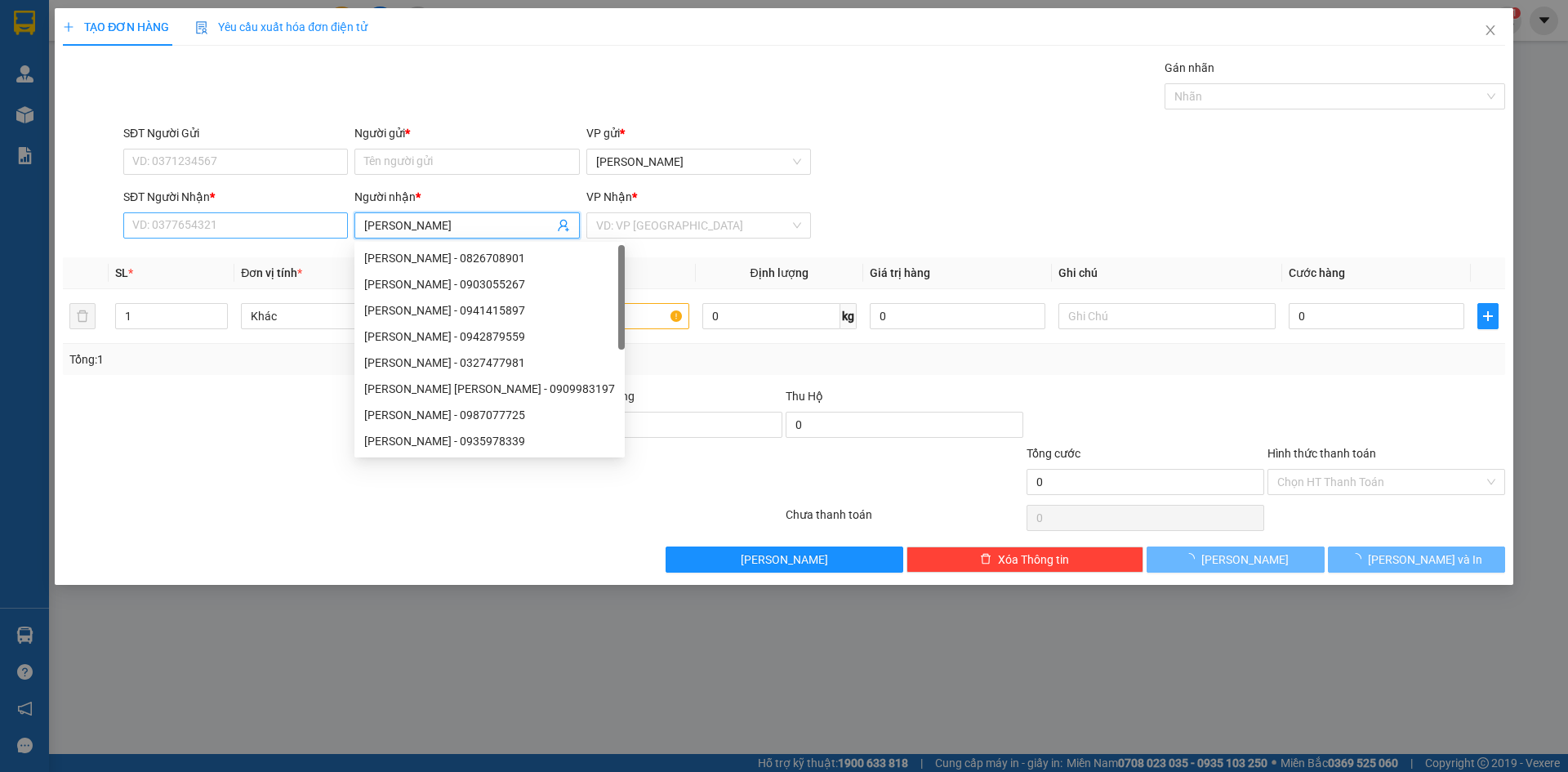
type input "[PERSON_NAME]"
click at [287, 225] on input "SĐT Người Nhận *" at bounding box center [236, 225] width 225 height 26
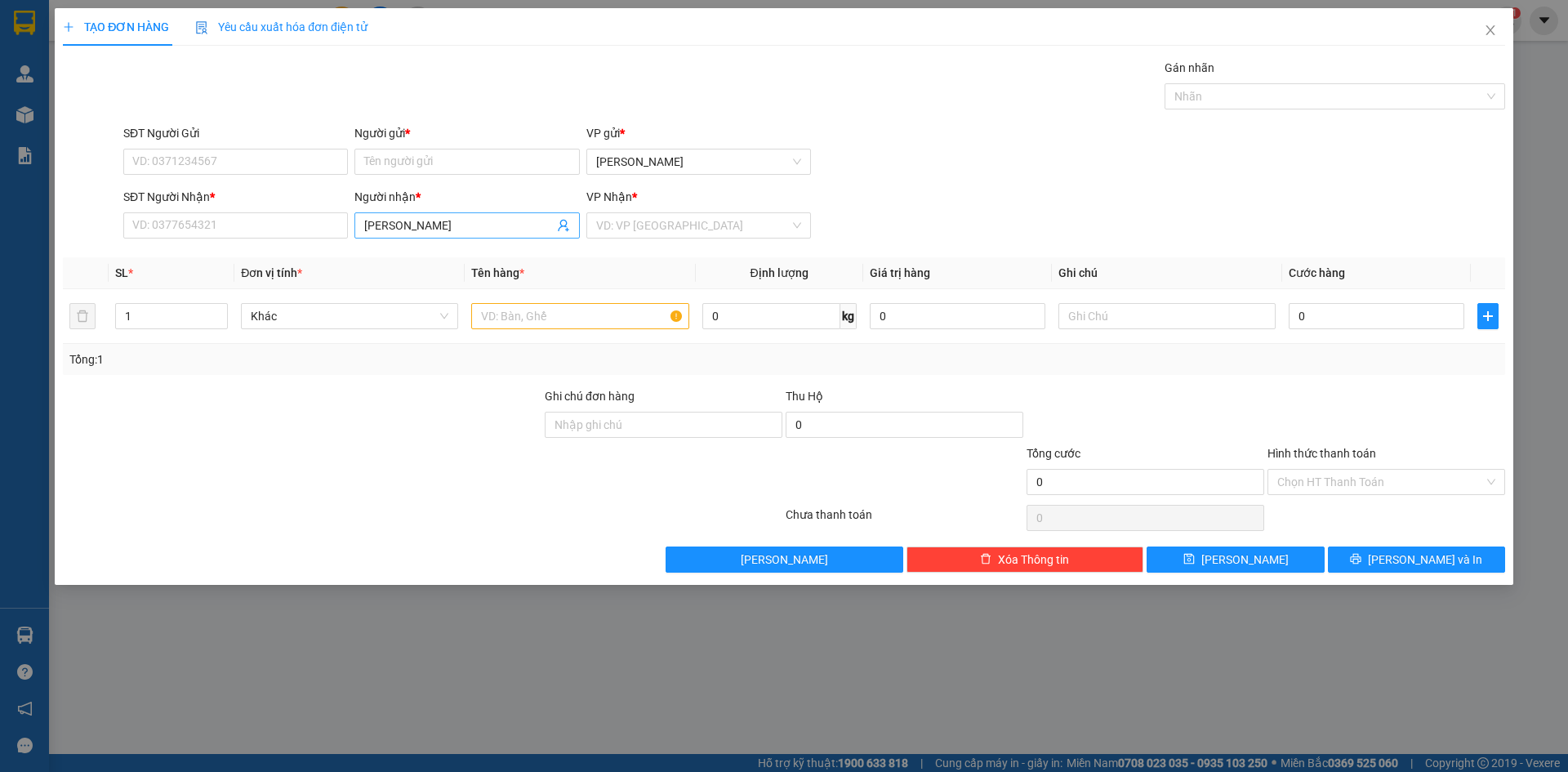
click at [443, 220] on input "[PERSON_NAME]" at bounding box center [458, 225] width 189 height 18
click at [464, 259] on div "LONG VÂN - 0769412976" at bounding box center [467, 258] width 205 height 18
type input "0769412976"
click at [247, 146] on div "SĐT Người Gửi" at bounding box center [236, 137] width 225 height 24
click at [247, 166] on input "SĐT Người Gửi" at bounding box center [236, 162] width 225 height 26
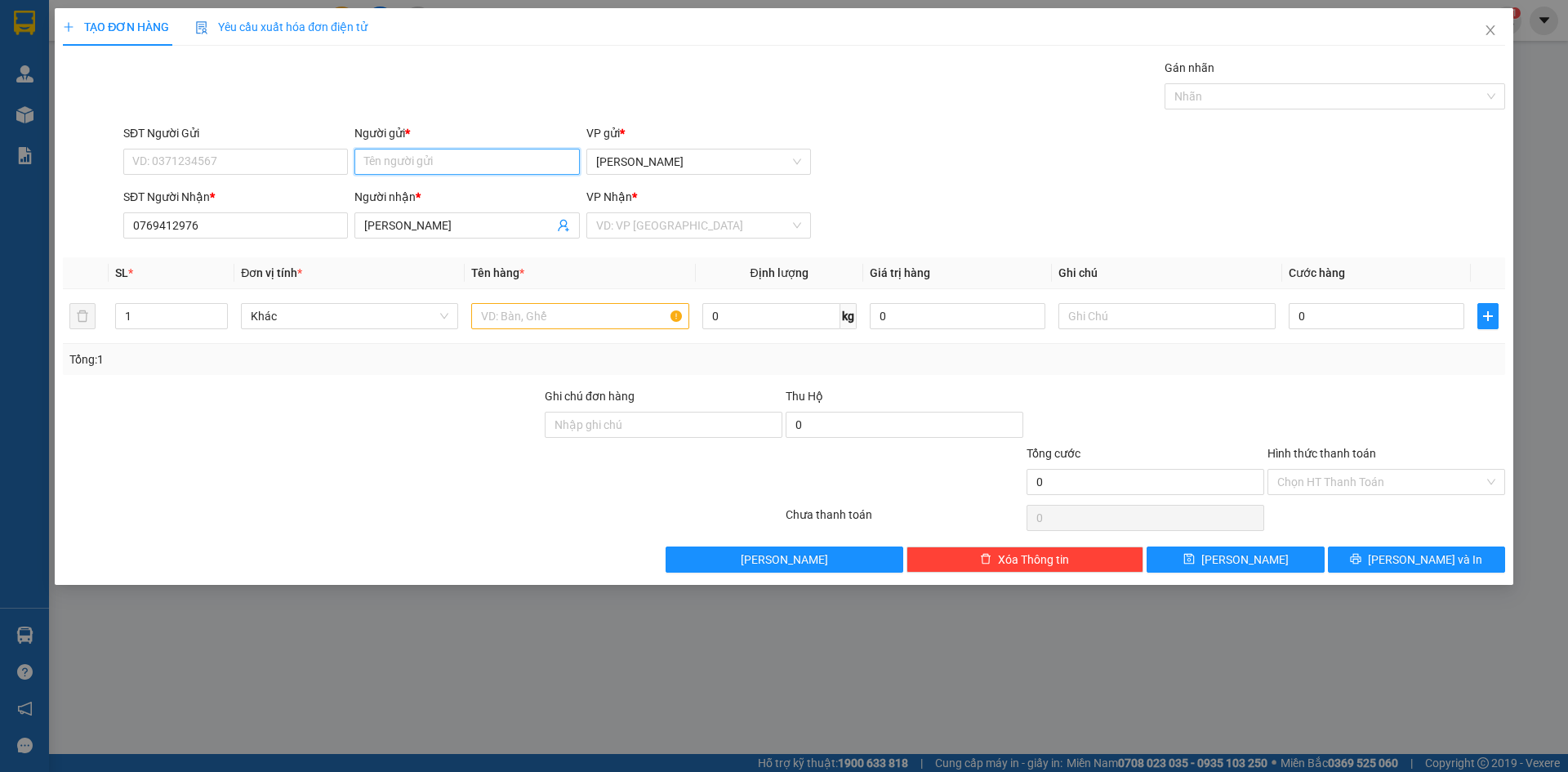
click at [401, 164] on input "Người gửi *" at bounding box center [467, 162] width 225 height 26
click at [265, 169] on input "SĐT Người Gửi" at bounding box center [236, 162] width 225 height 26
click at [481, 165] on input "Người gửi *" at bounding box center [467, 162] width 225 height 26
type input "[PERSON_NAME]"
click at [498, 225] on div "MAI KHANH - 0936692045" at bounding box center [467, 220] width 205 height 18
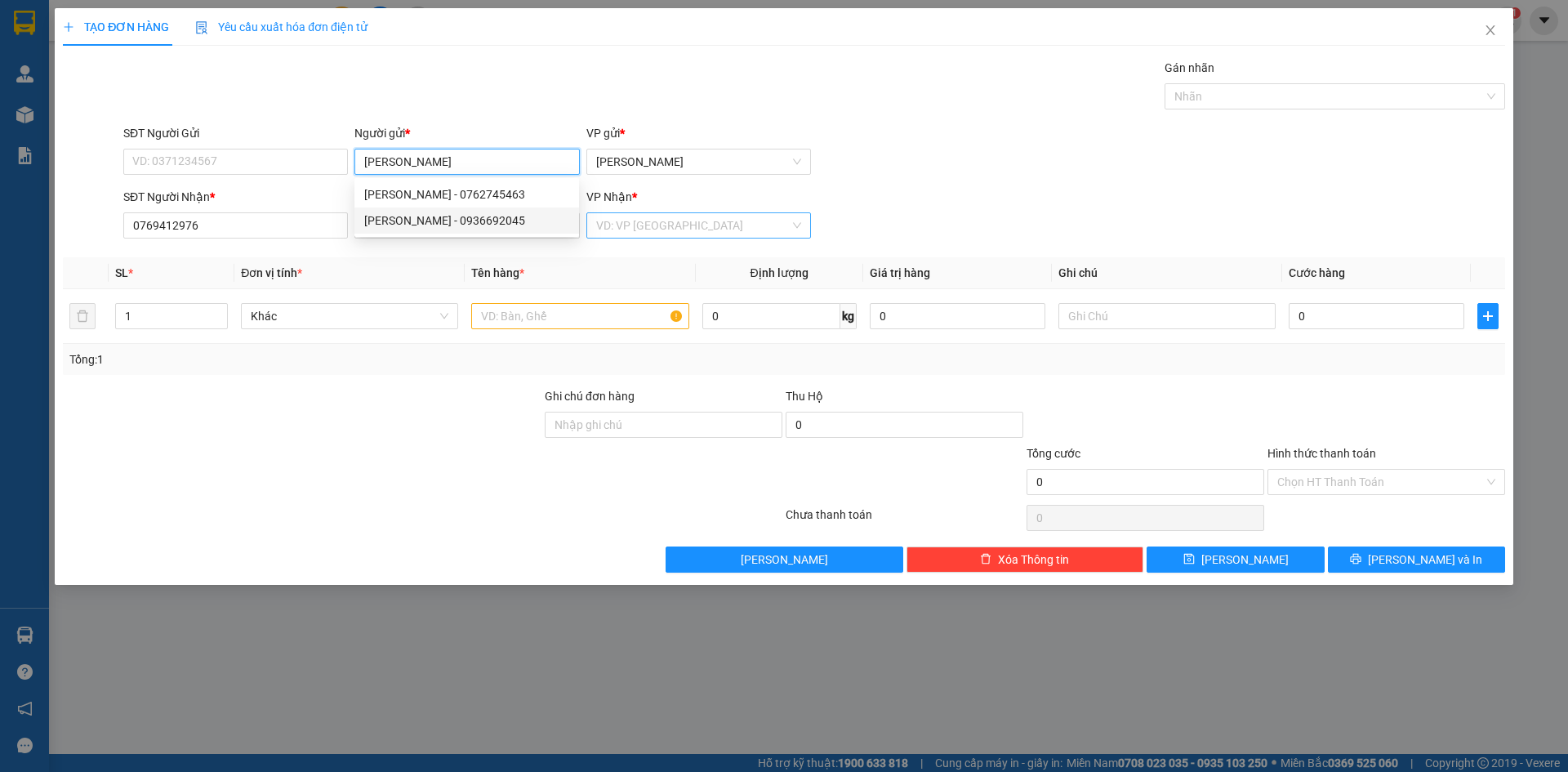
type input "0936692045"
type input "[PERSON_NAME]"
click at [629, 230] on input "search" at bounding box center [693, 225] width 193 height 24
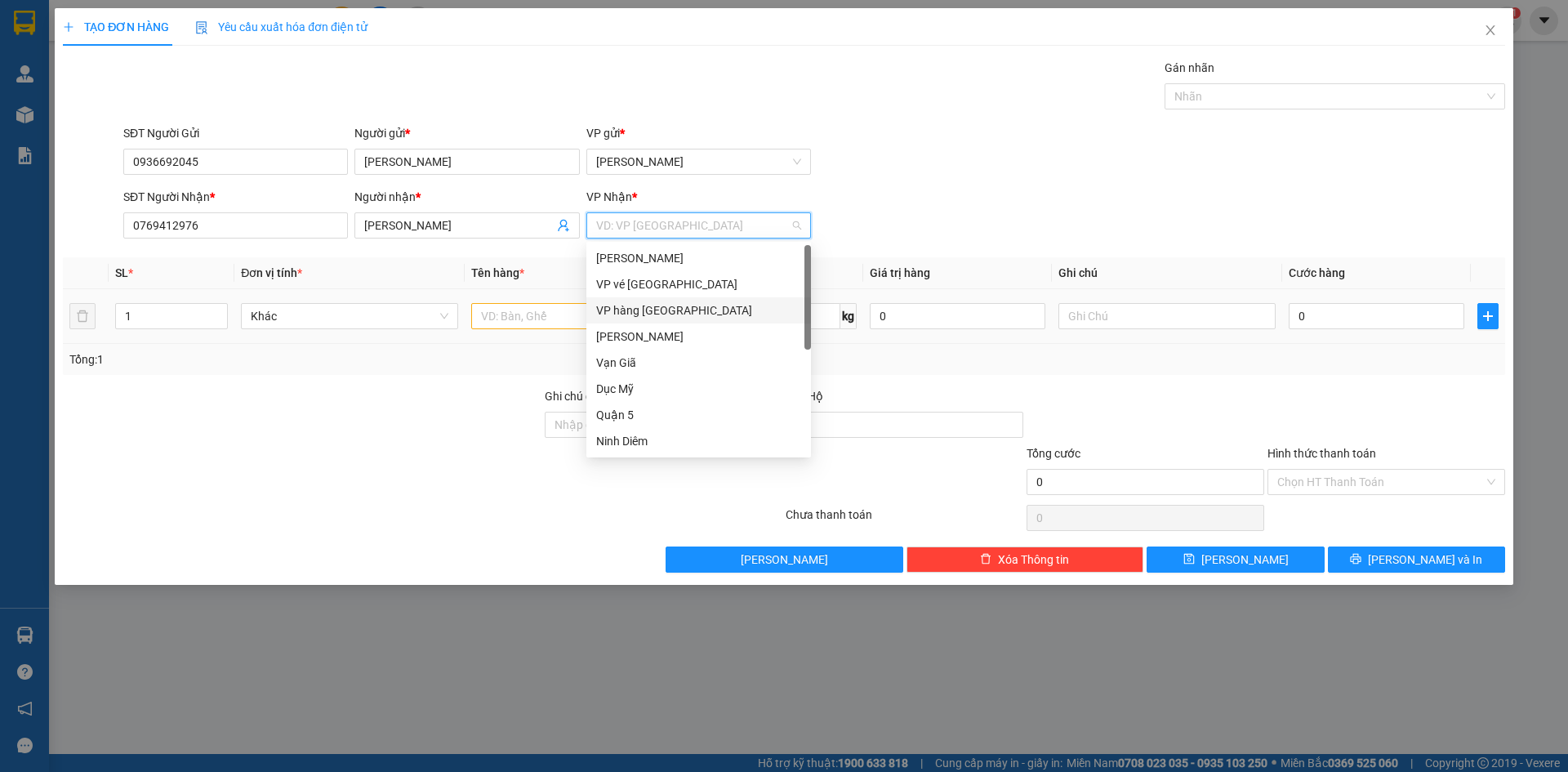
drag, startPoint x: 658, startPoint y: 310, endPoint x: 494, endPoint y: 310, distance: 164.0
click at [653, 310] on div "VP hàng [GEOGRAPHIC_DATA]" at bounding box center [698, 310] width 205 height 18
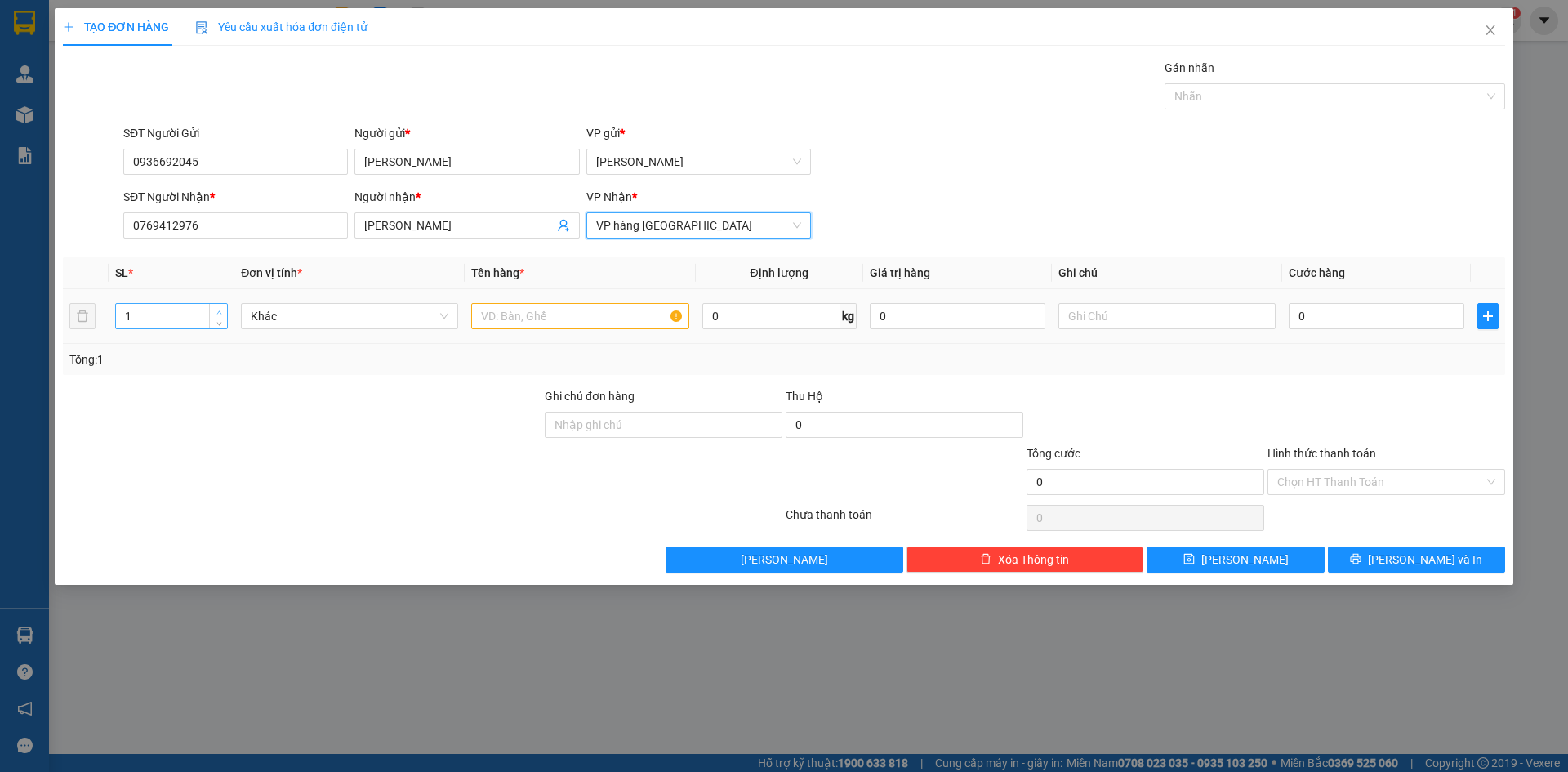
type input "2"
click at [224, 313] on span "up" at bounding box center [219, 312] width 10 height 10
click at [521, 323] on input "text" at bounding box center [580, 316] width 218 height 26
type input "T"
click at [1349, 318] on input "0" at bounding box center [1376, 316] width 176 height 26
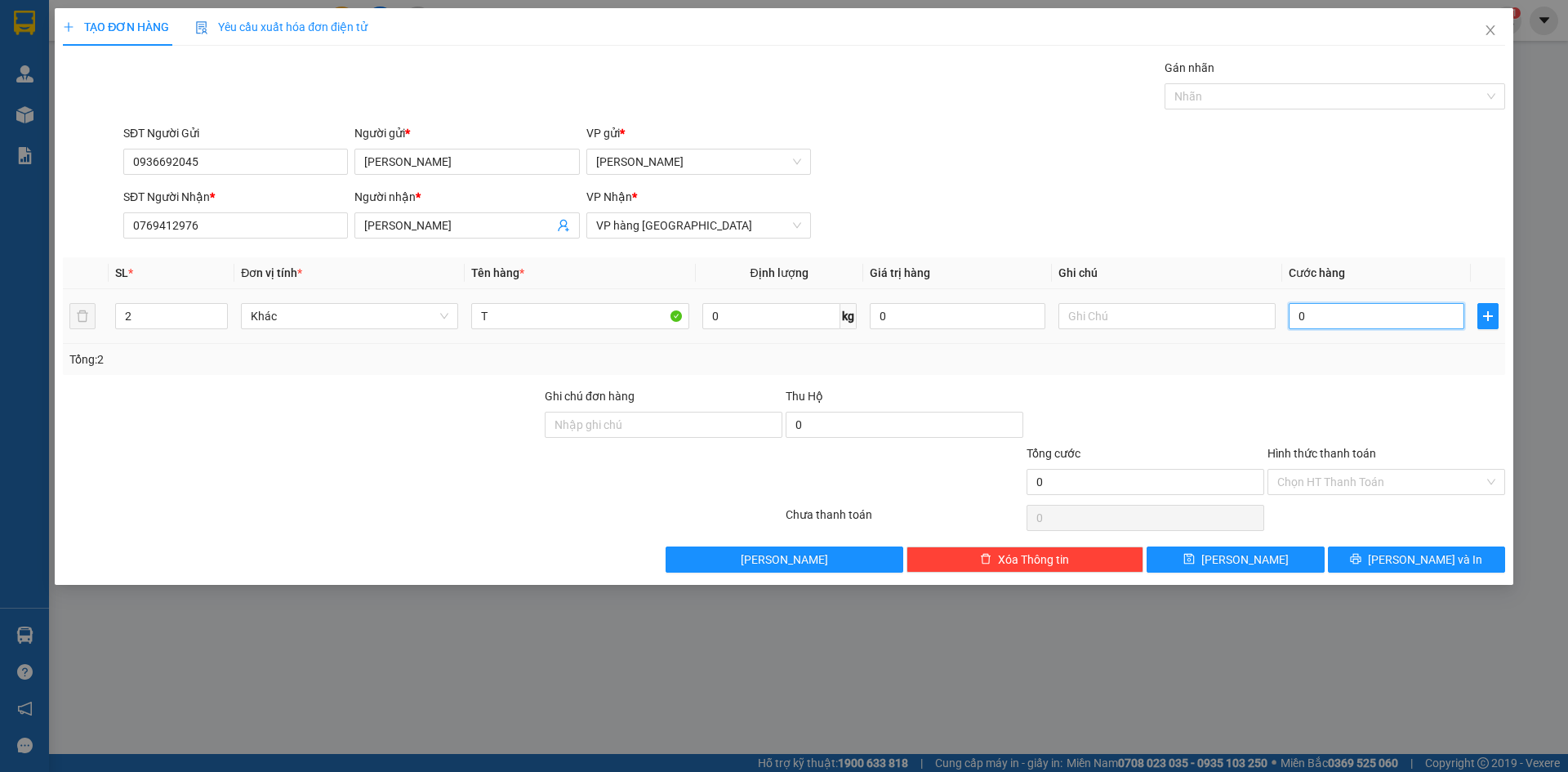
type input "006"
type input "6"
type input "0.060"
type input "60"
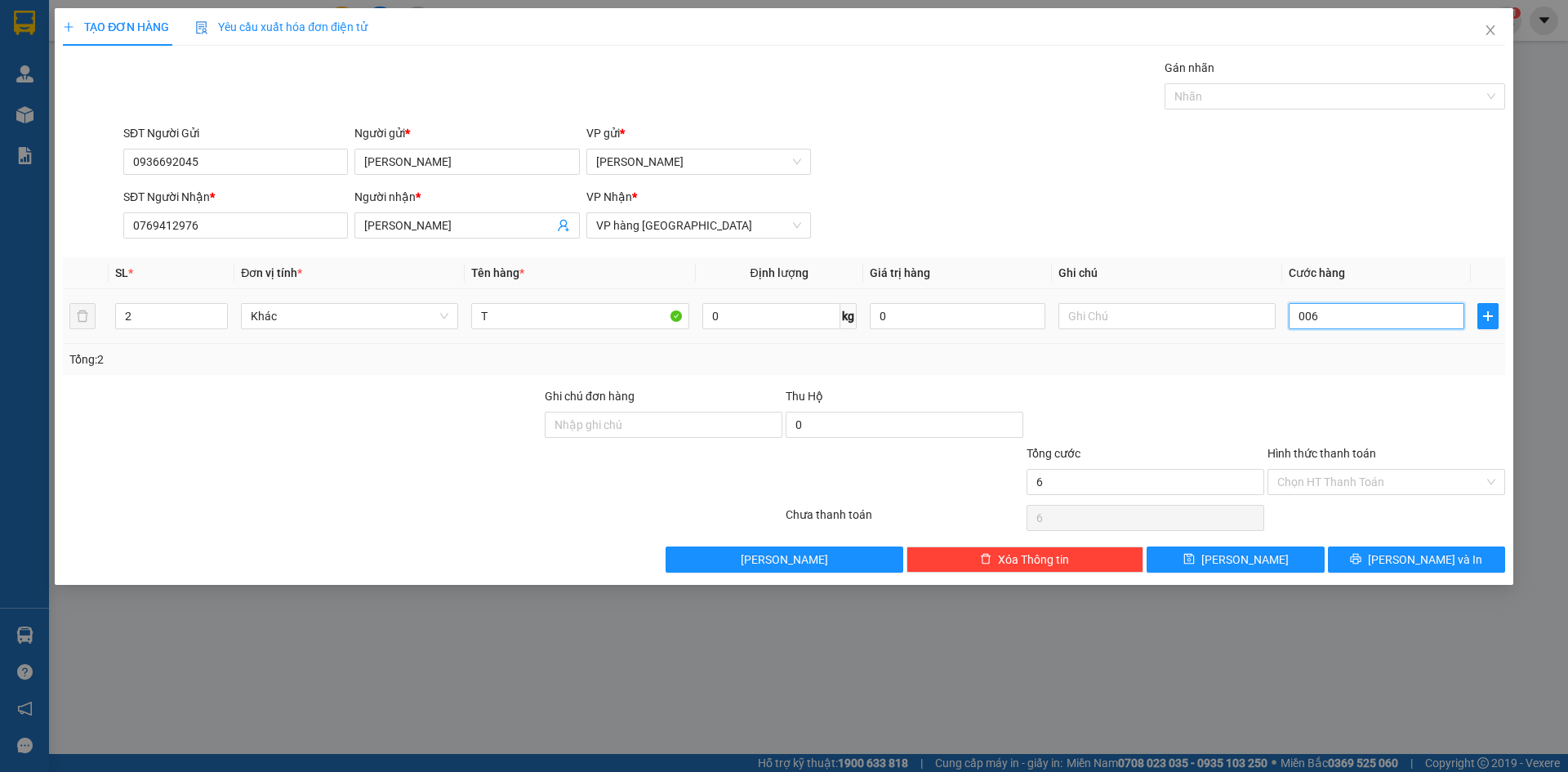
type input "60"
type input "60.000"
click at [1374, 492] on input "Hình thức thanh toán" at bounding box center [1381, 482] width 206 height 24
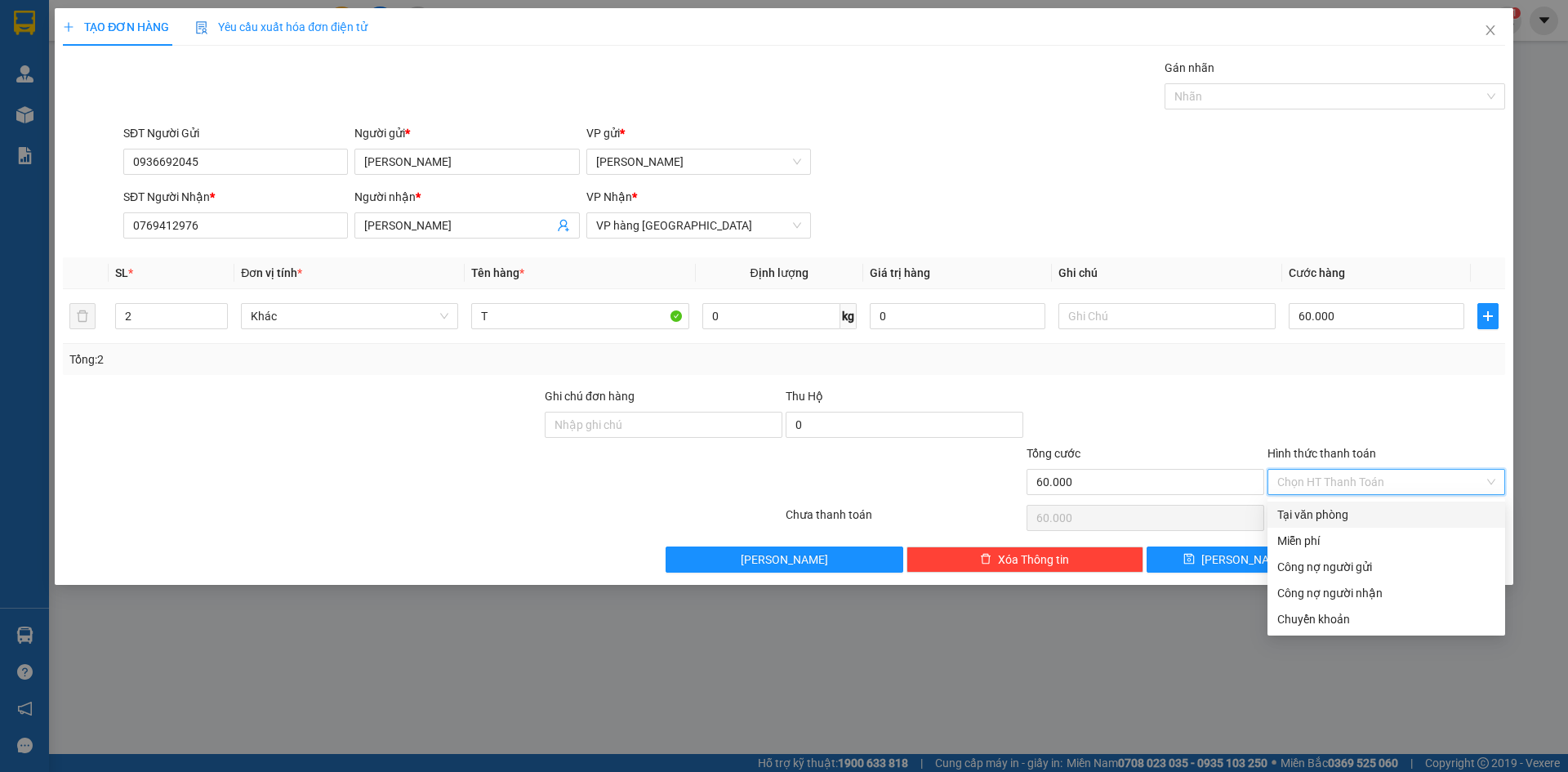
drag, startPoint x: 1369, startPoint y: 513, endPoint x: 1361, endPoint y: 533, distance: 21.5
click at [1368, 513] on div "Tại văn phòng" at bounding box center [1387, 514] width 219 height 18
type input "0"
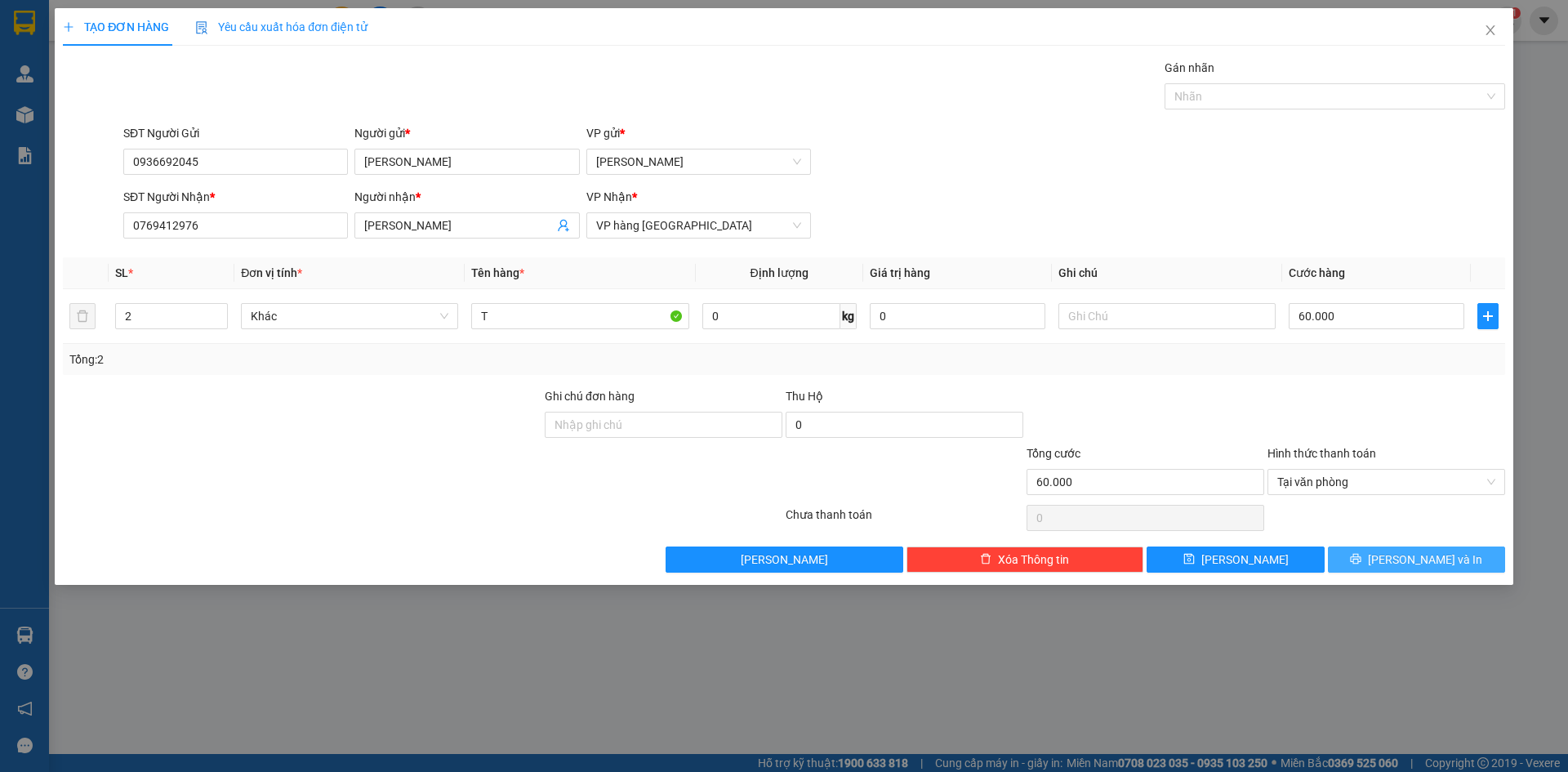
click at [1359, 567] on button "[PERSON_NAME] và In" at bounding box center [1416, 560] width 178 height 26
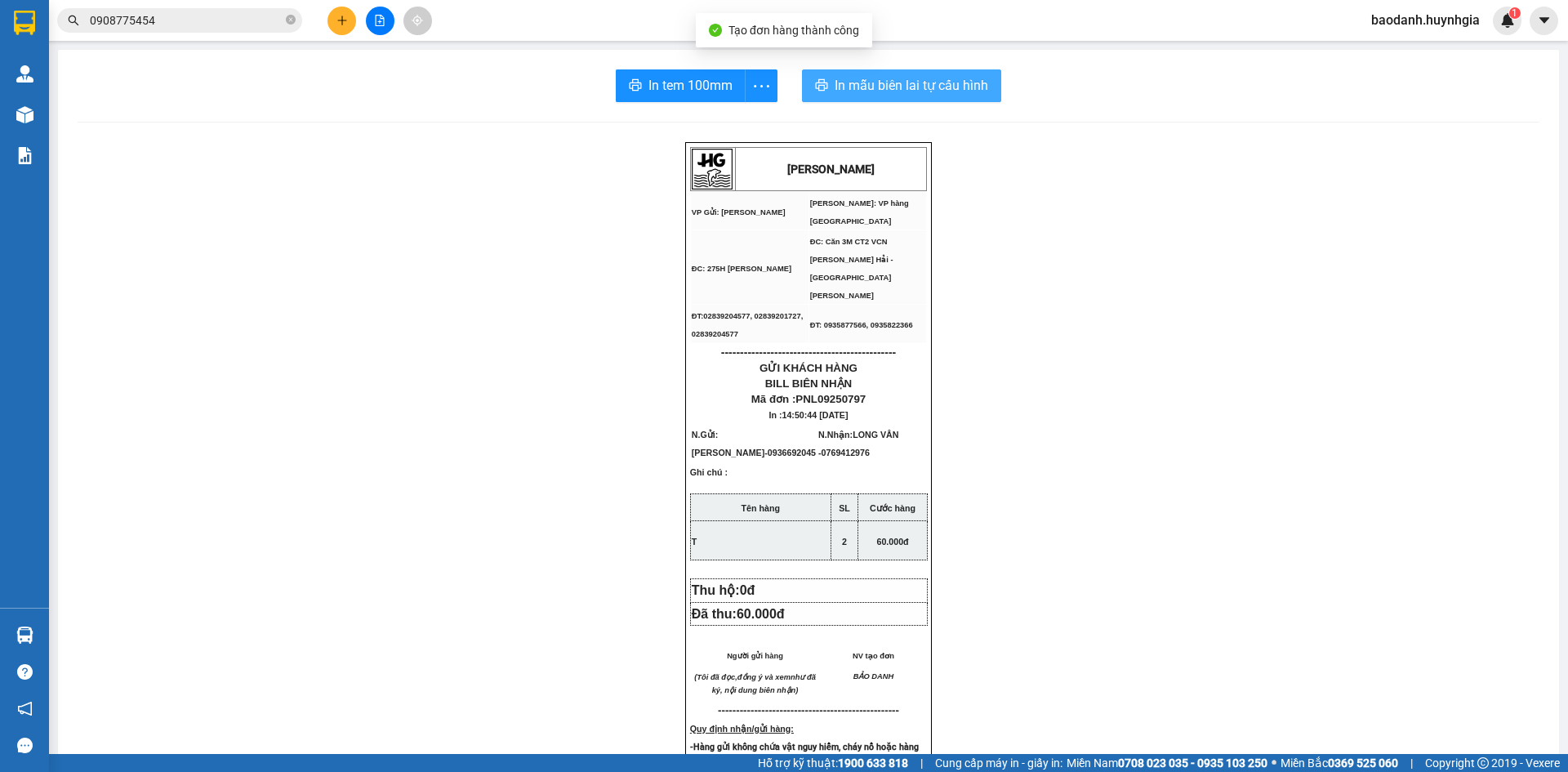
click at [902, 93] on span "In mẫu biên lai tự cấu hình" at bounding box center [911, 86] width 153 height 20
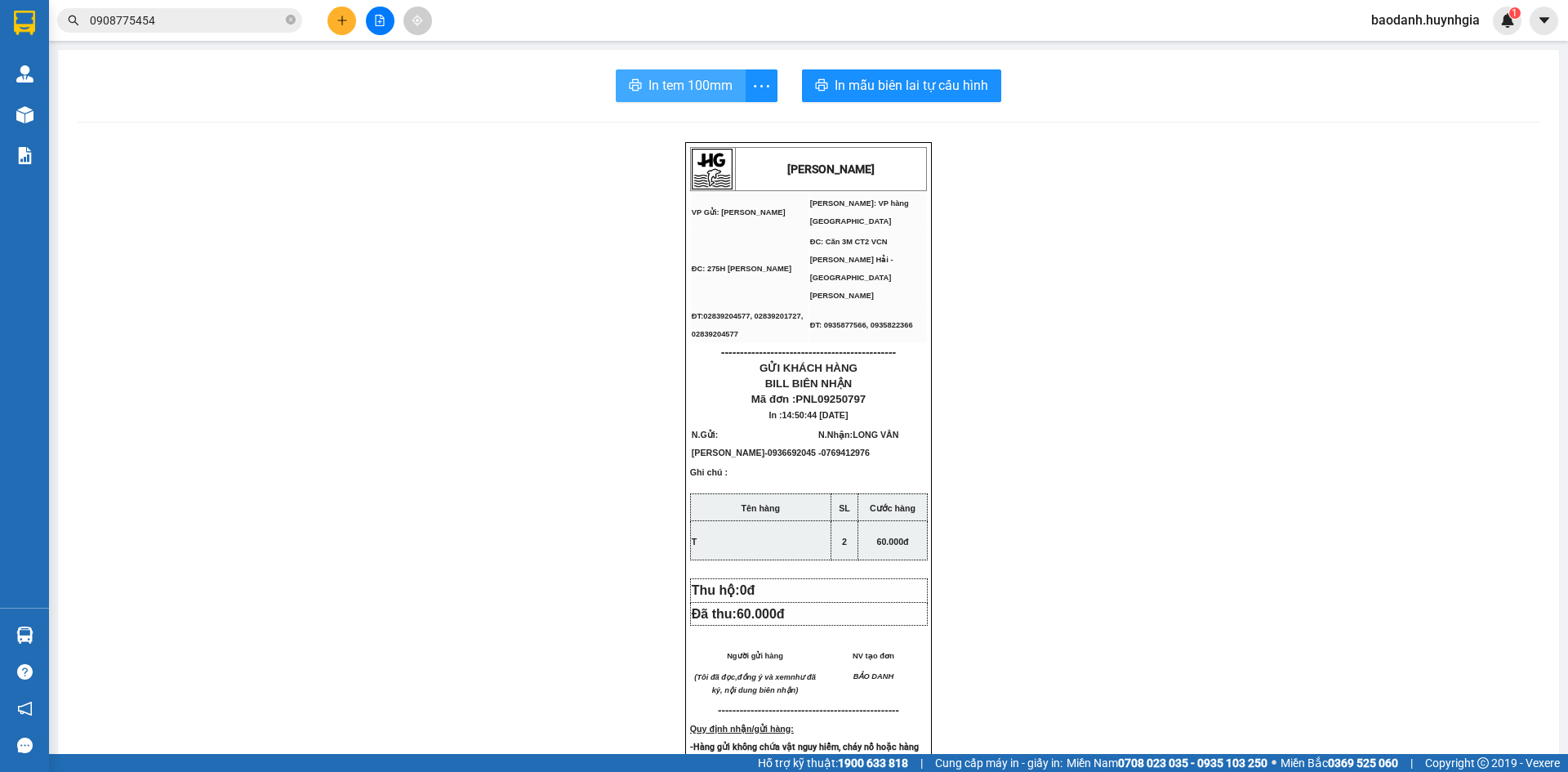
click at [648, 84] on span "In tem 100mm" at bounding box center [690, 86] width 84 height 20
click at [333, 19] on button at bounding box center [341, 20] width 29 height 29
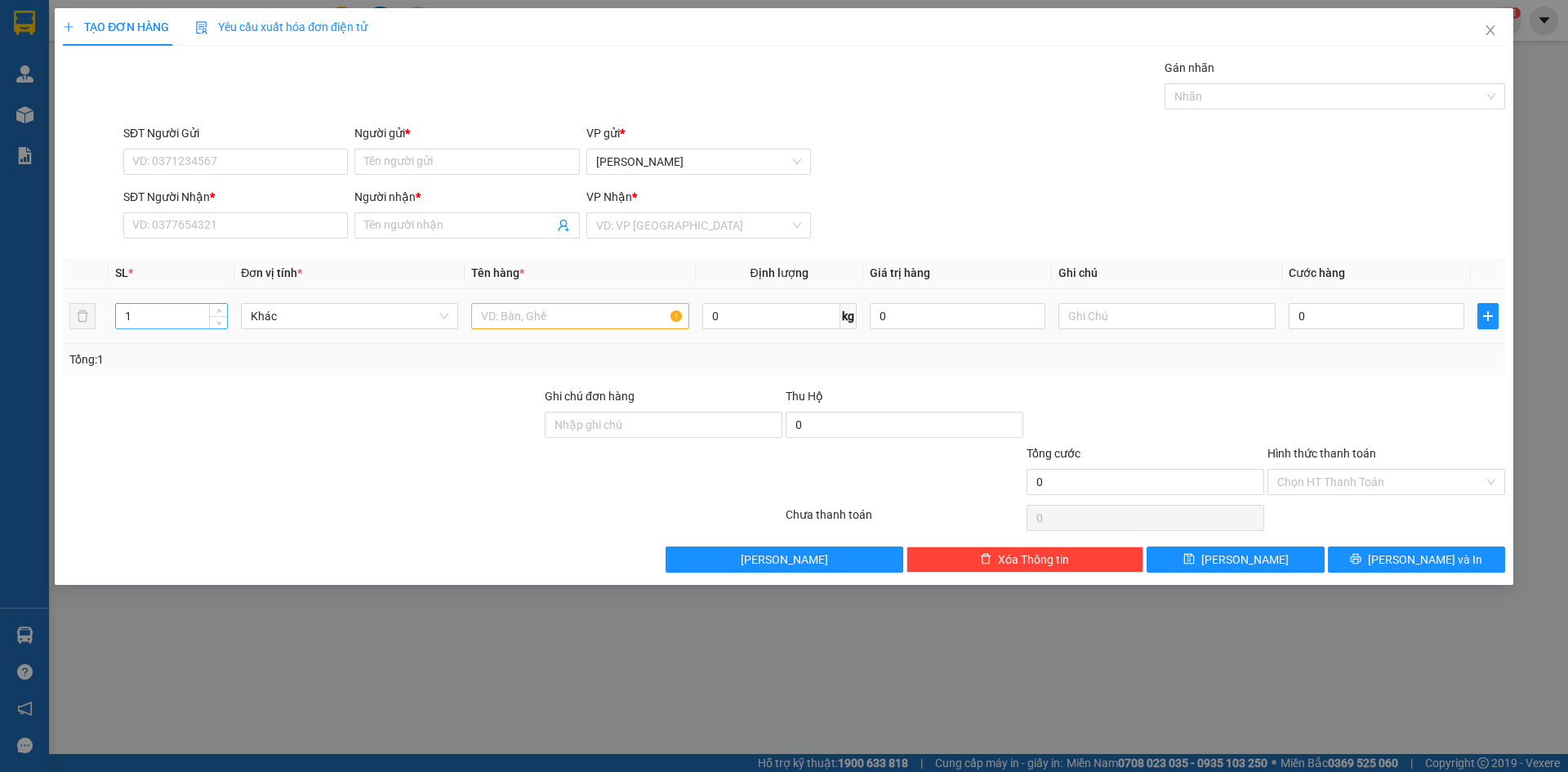
click at [166, 316] on input "1" at bounding box center [171, 316] width 111 height 24
type input "5"
click at [527, 313] on input "text" at bounding box center [580, 316] width 218 height 26
type input "K"
click at [425, 228] on input "Người nhận *" at bounding box center [458, 225] width 189 height 18
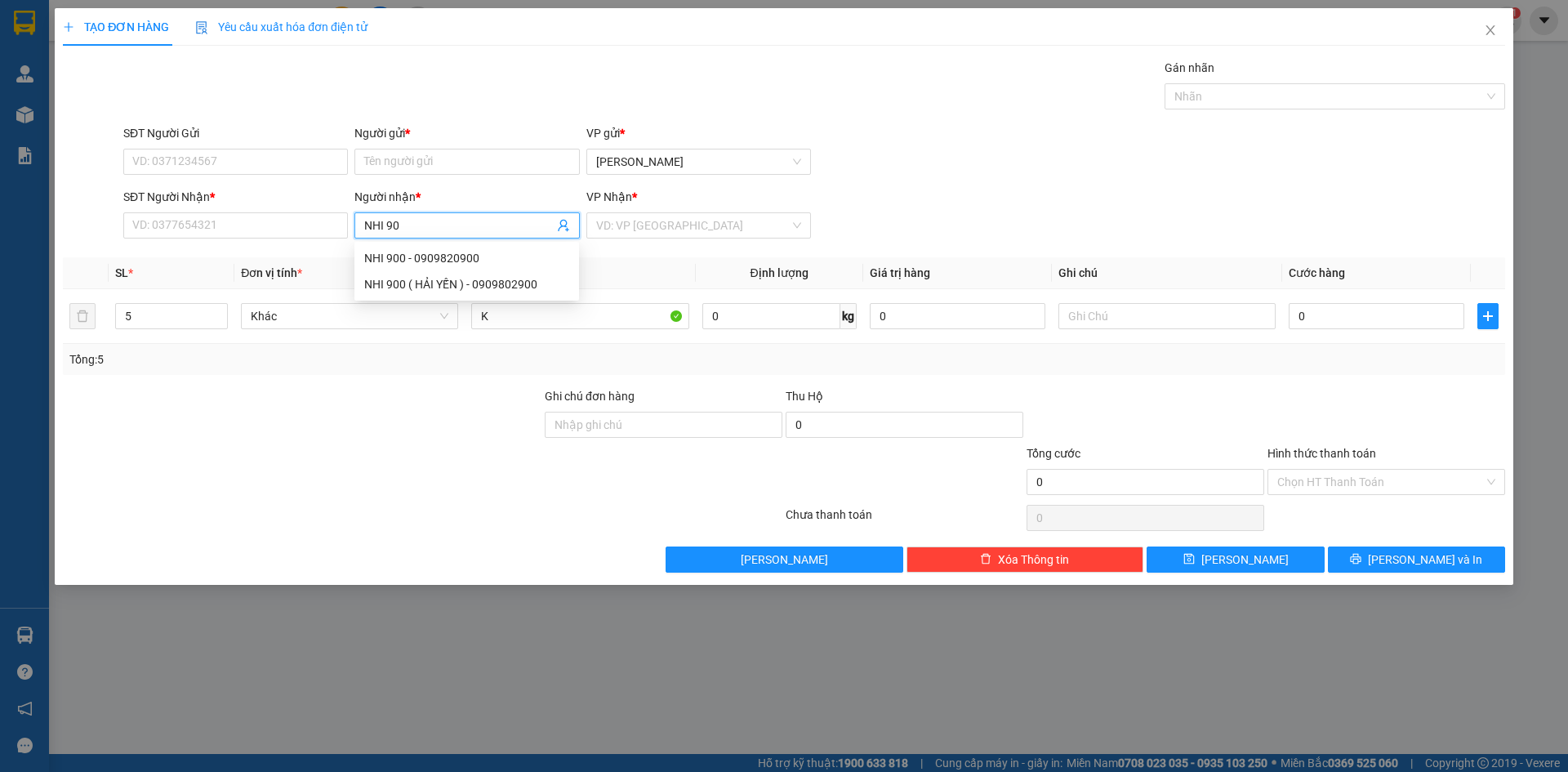
type input "NHI 900"
click at [437, 254] on div "NHI 900 - 0909820900" at bounding box center [467, 258] width 205 height 18
type input "0909820900"
type input "NHI 900"
click at [635, 229] on input "search" at bounding box center [693, 225] width 193 height 24
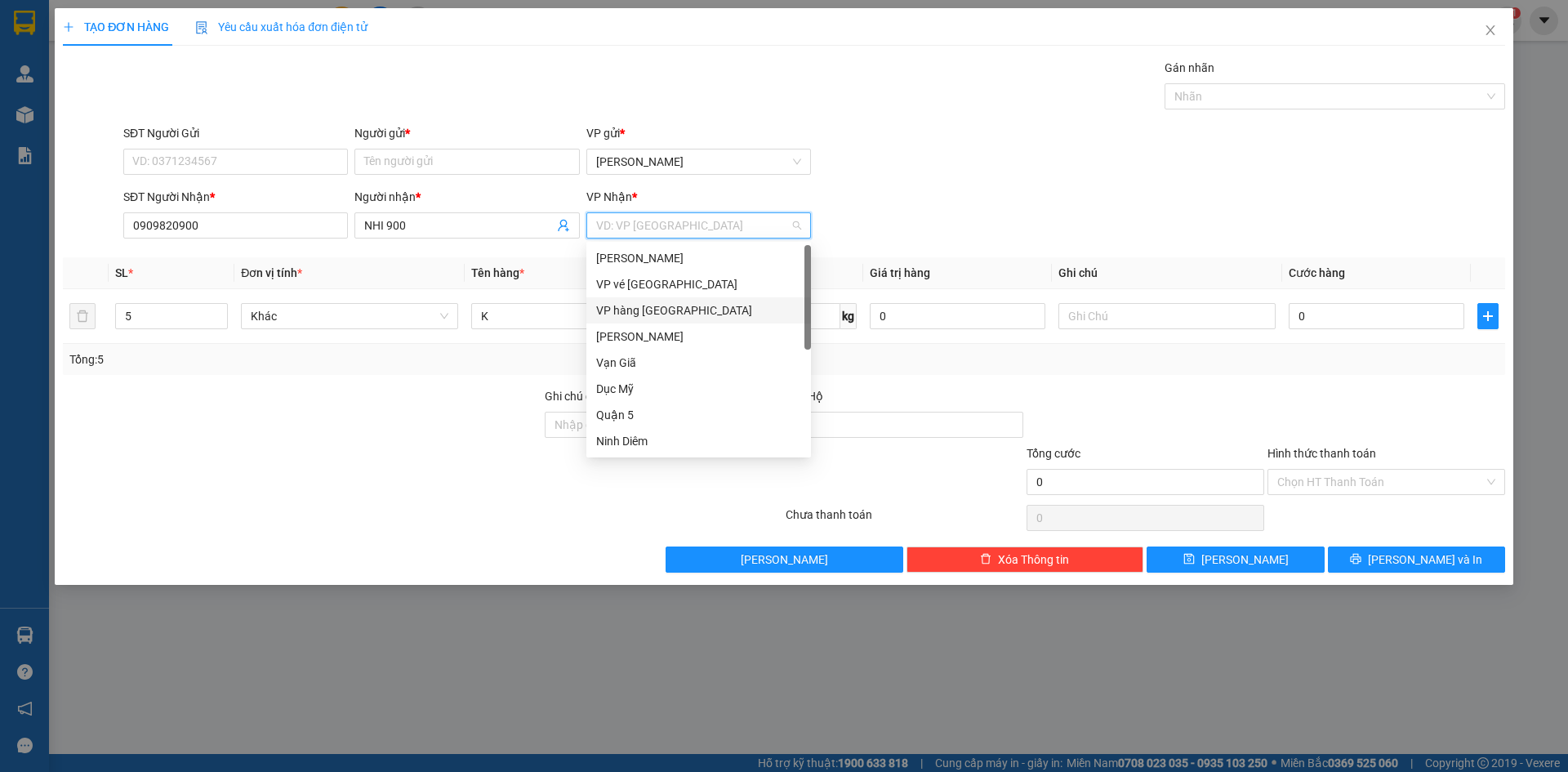
click at [634, 306] on div "VP hàng [GEOGRAPHIC_DATA]" at bounding box center [698, 310] width 205 height 18
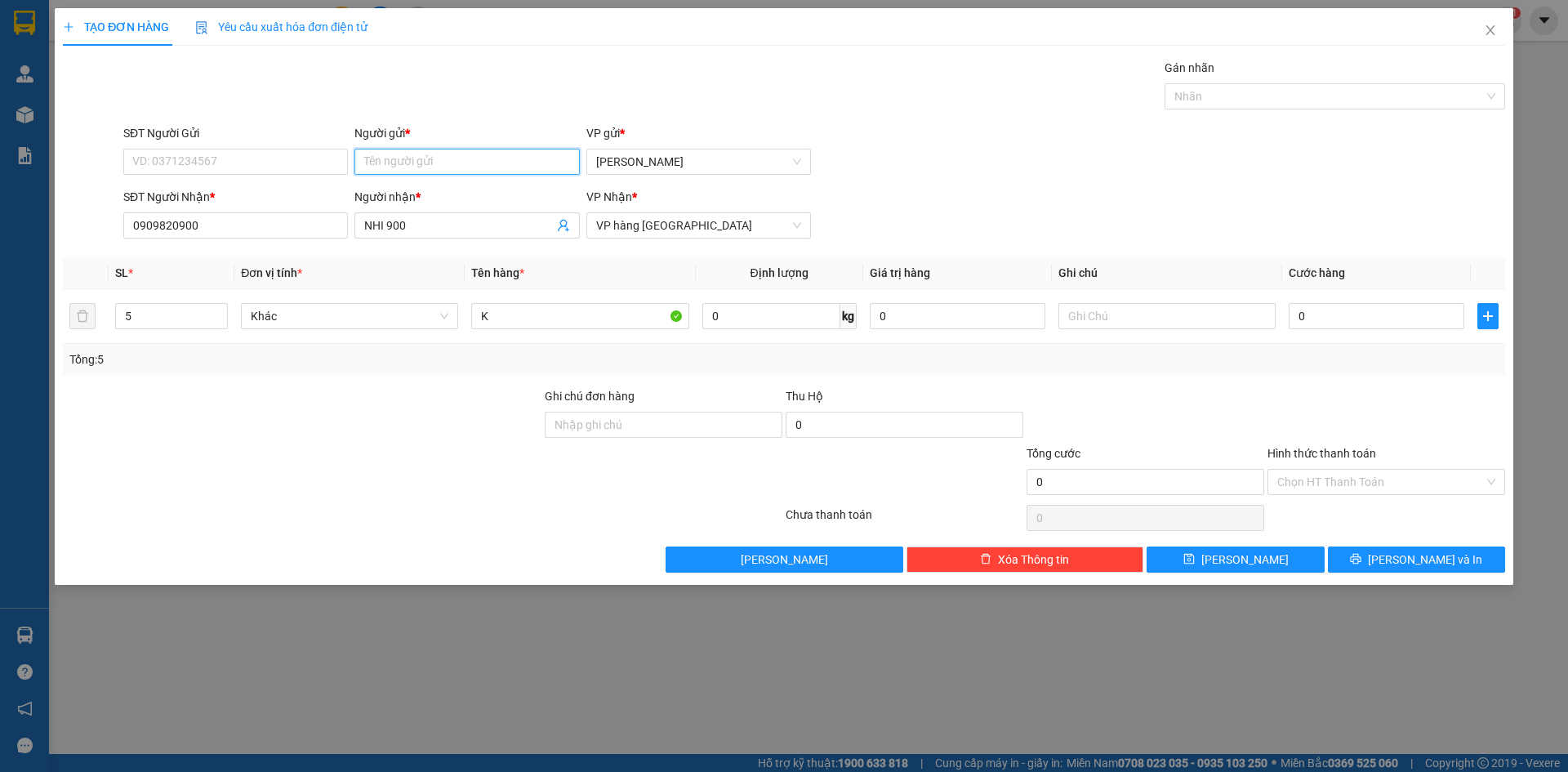
click at [427, 156] on input "Người gửi *" at bounding box center [467, 162] width 225 height 26
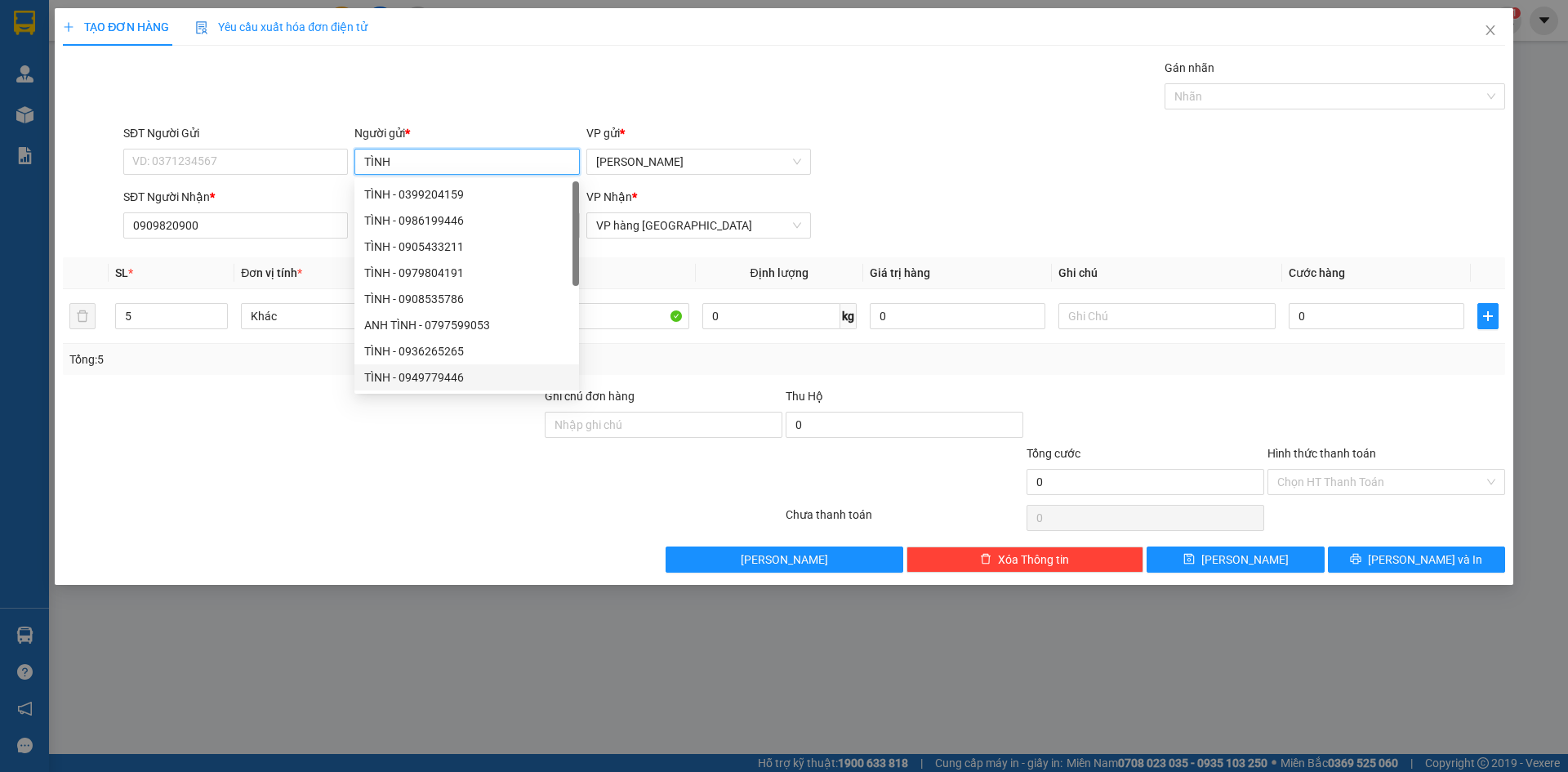
type input "TÌNH"
click at [426, 487] on div at bounding box center [302, 473] width 482 height 57
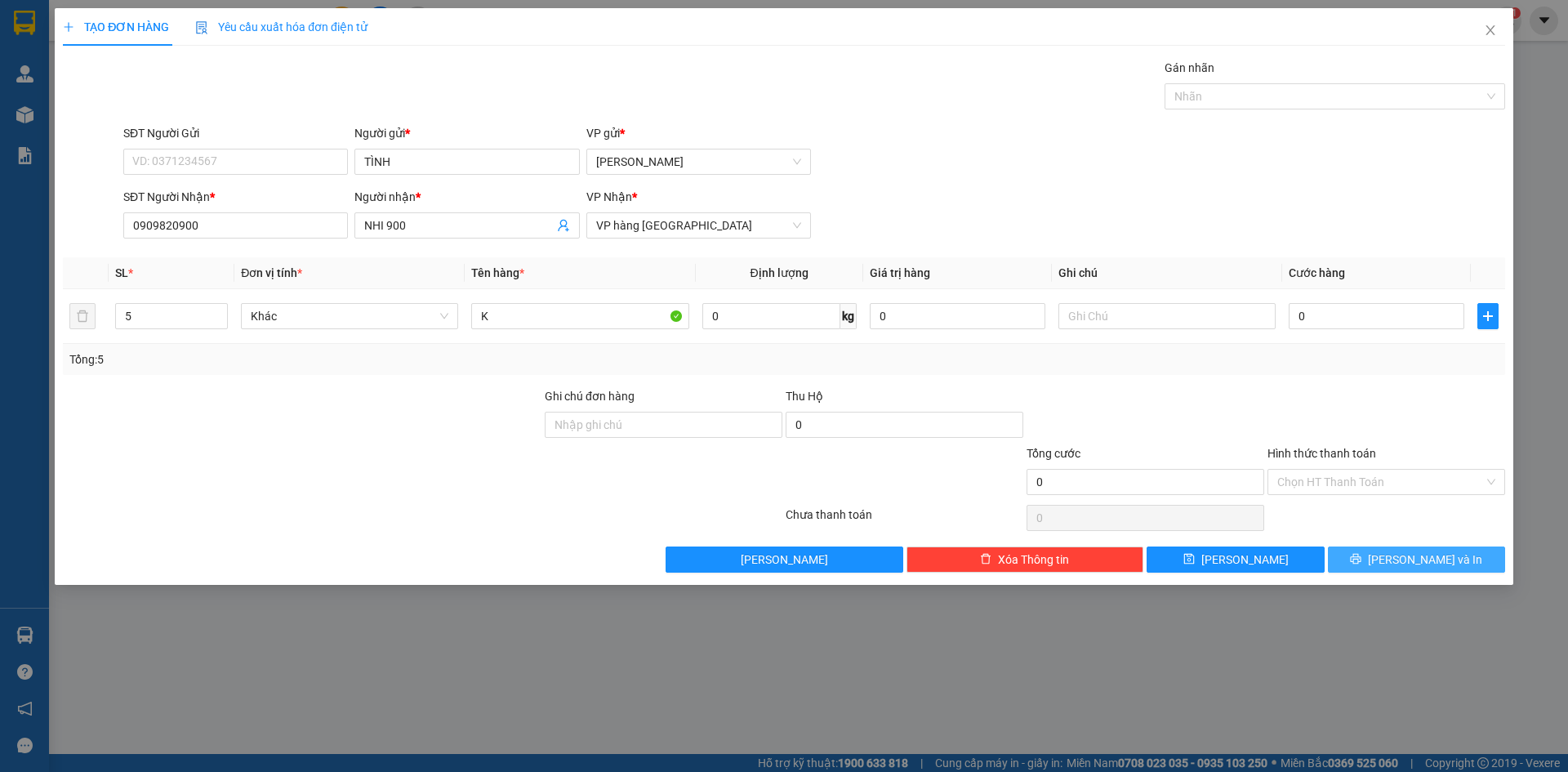
click at [1371, 561] on button "[PERSON_NAME] và In" at bounding box center [1416, 560] width 178 height 26
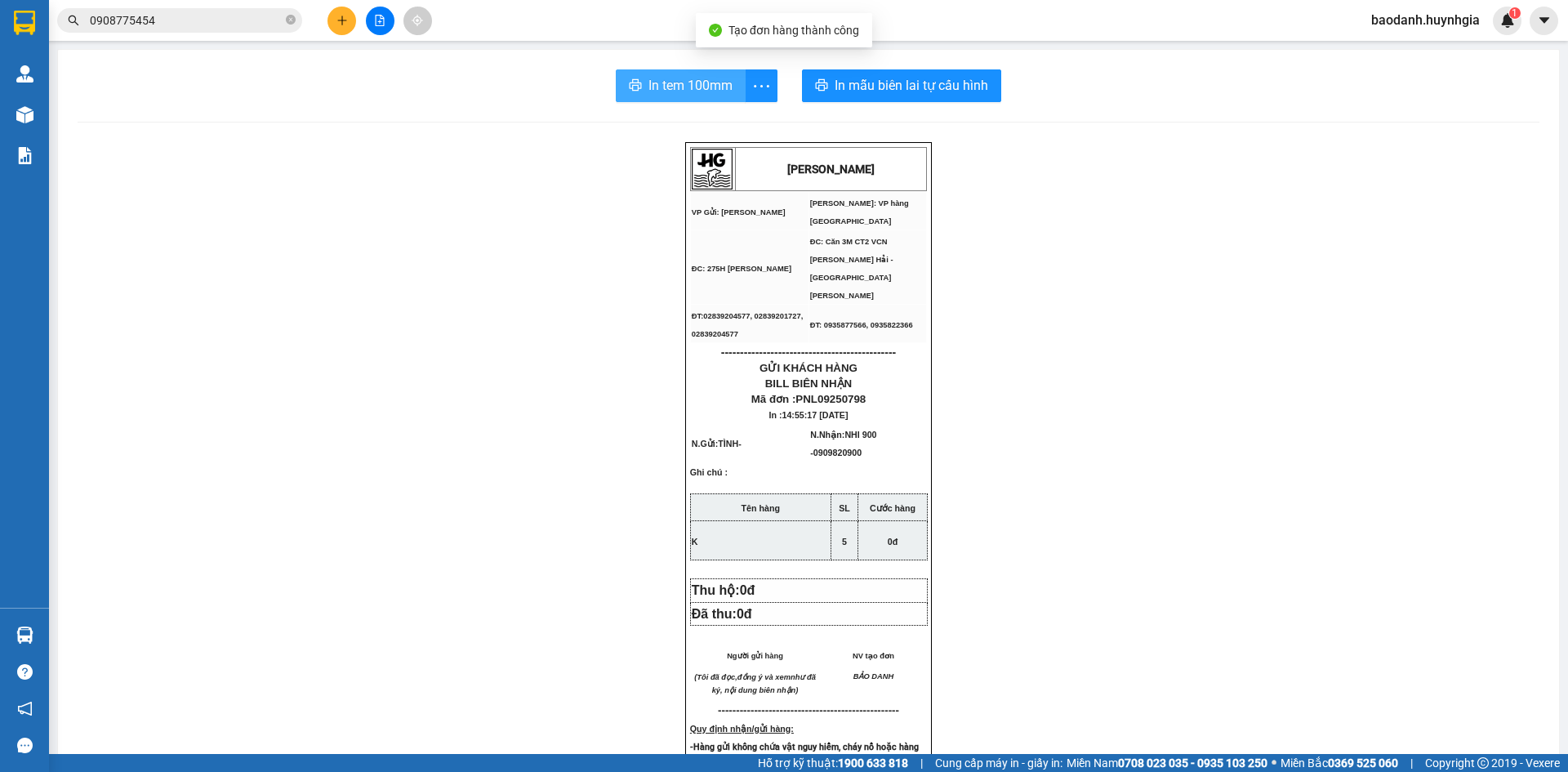
click at [634, 90] on icon "printer" at bounding box center [635, 85] width 13 height 13
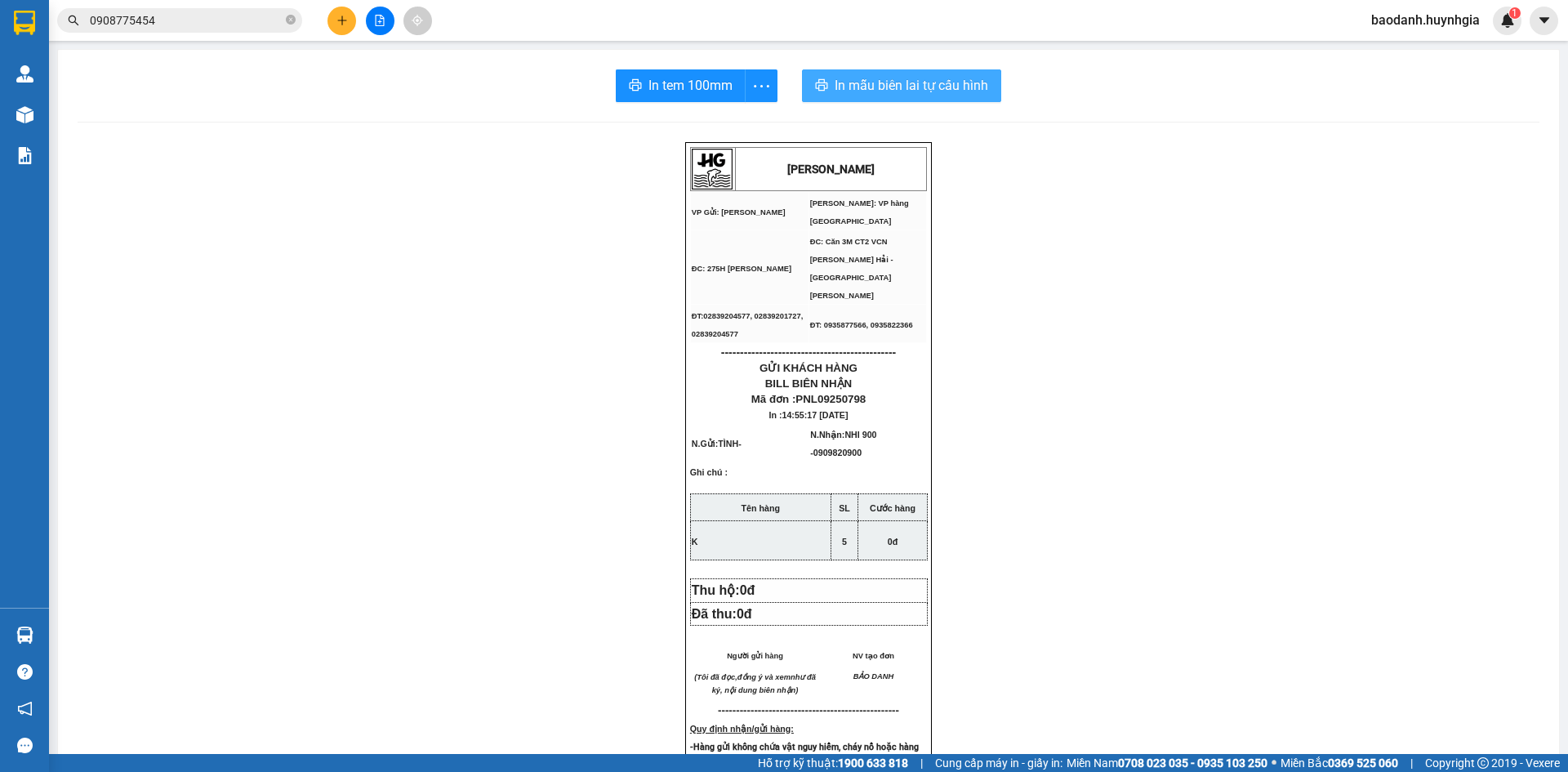
click at [843, 87] on span "In mẫu biên lai tự cấu hình" at bounding box center [911, 86] width 153 height 20
click at [340, 20] on icon "plus" at bounding box center [342, 20] width 9 height 1
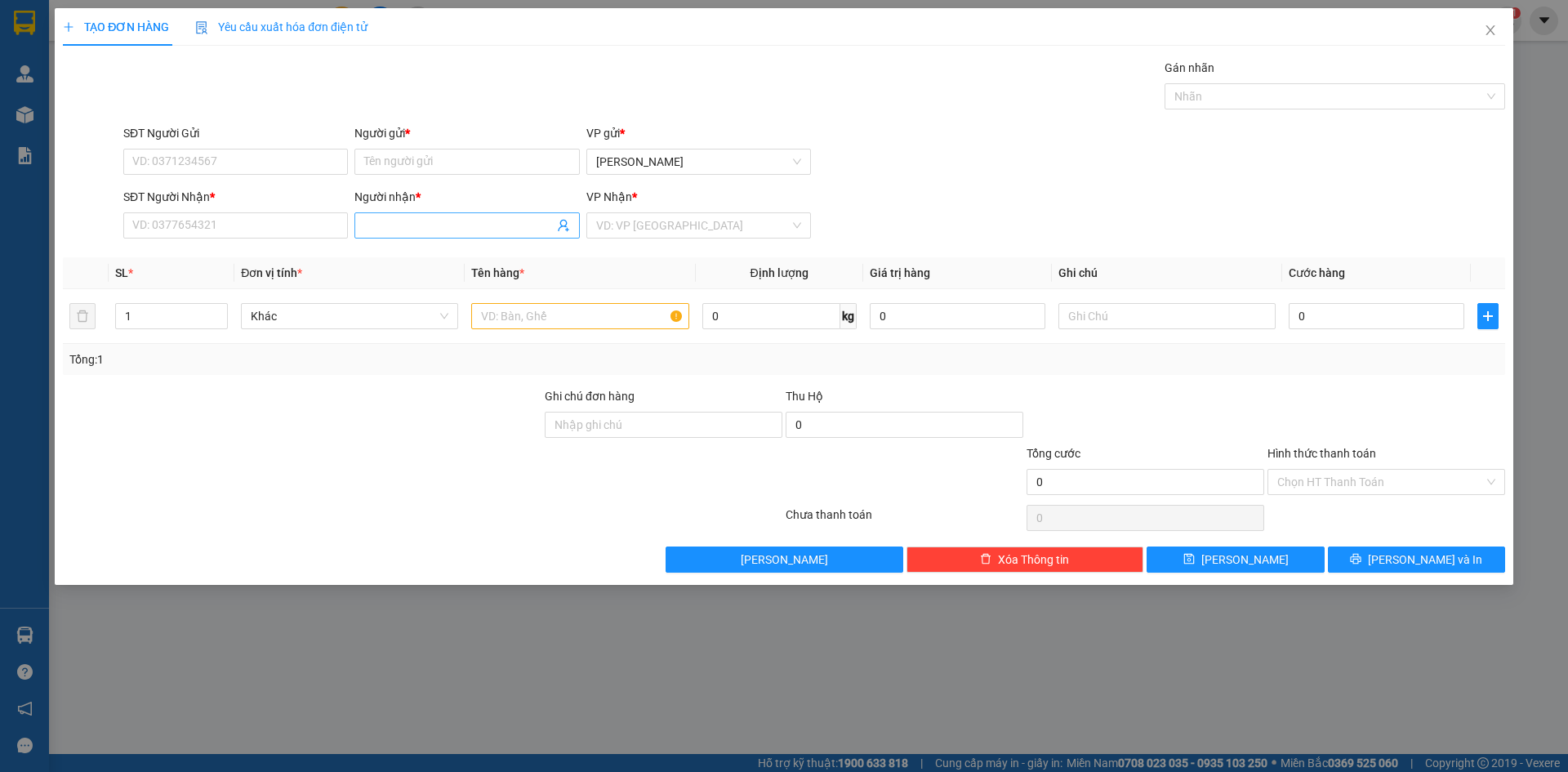
click at [432, 220] on input "Người nhận *" at bounding box center [458, 225] width 189 height 18
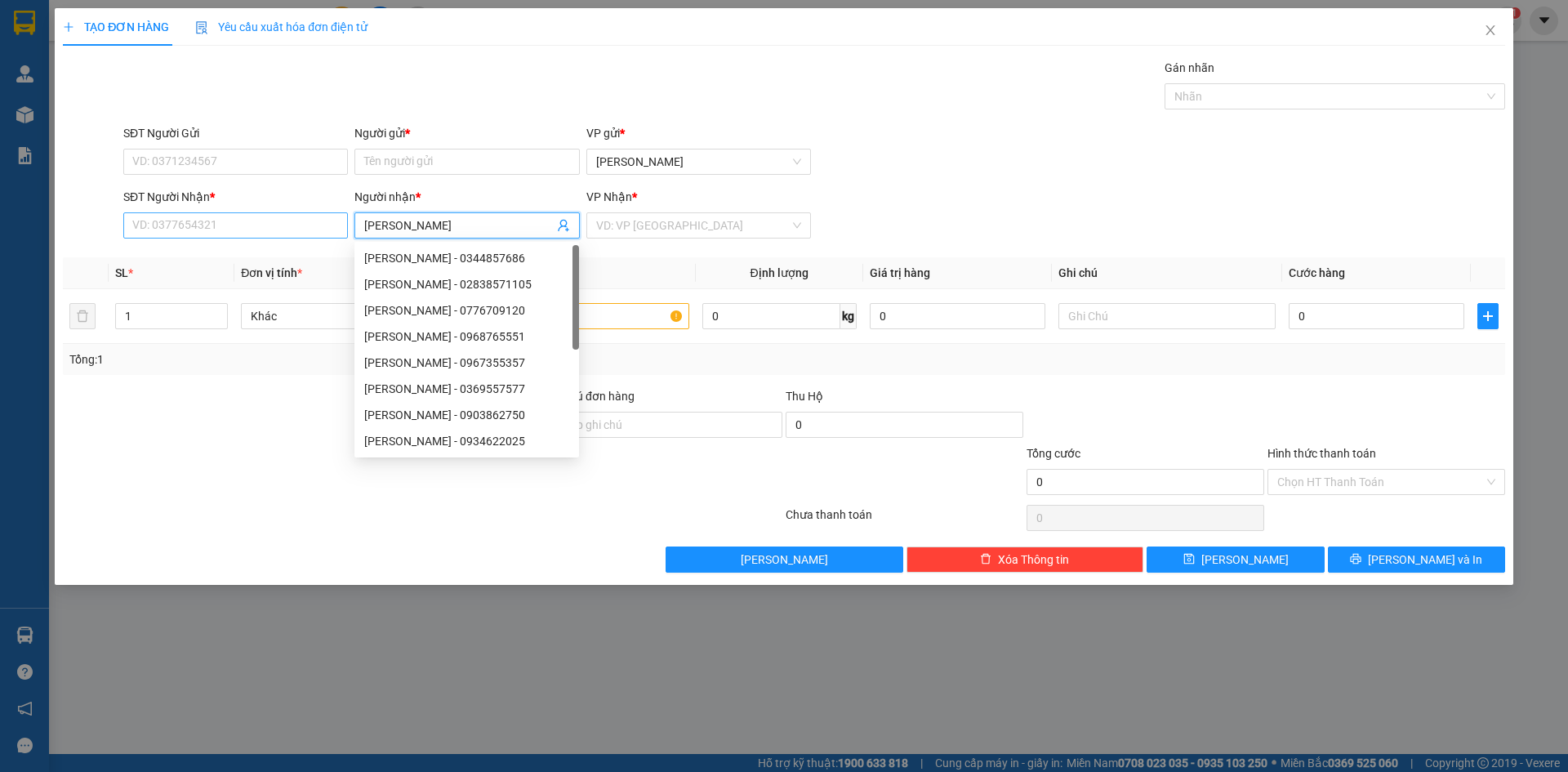
type input "KIM"
click at [246, 229] on input "SĐT Người Nhận *" at bounding box center [236, 225] width 225 height 26
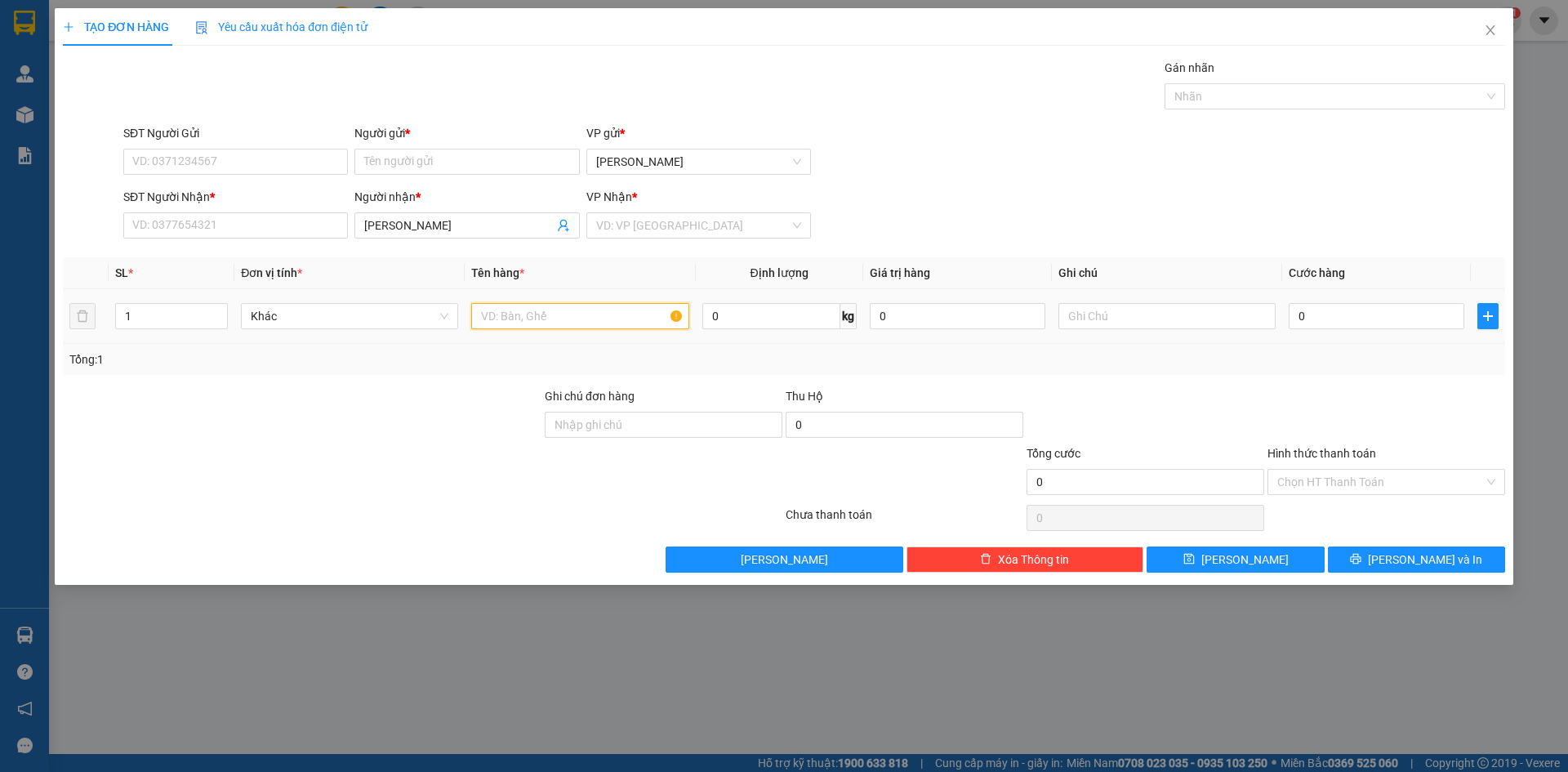
click at [558, 322] on input "text" at bounding box center [580, 316] width 218 height 26
type input "XE CÚP"
click at [242, 220] on input "SĐT Người Nhận *" at bounding box center [236, 225] width 225 height 26
type input "0914651588"
click at [396, 222] on input "KIM" at bounding box center [458, 225] width 189 height 18
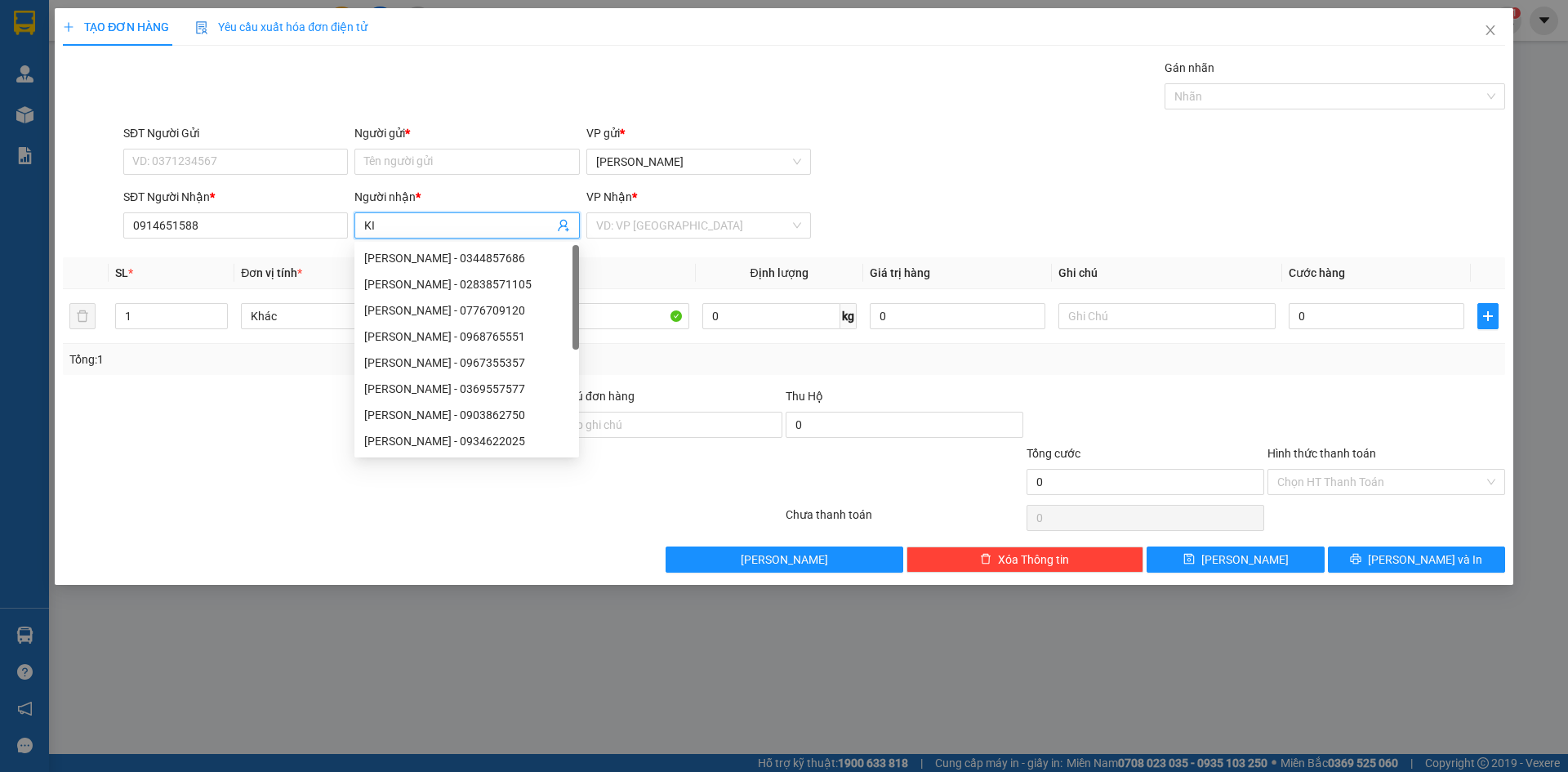
type input "K"
type input "LÝ"
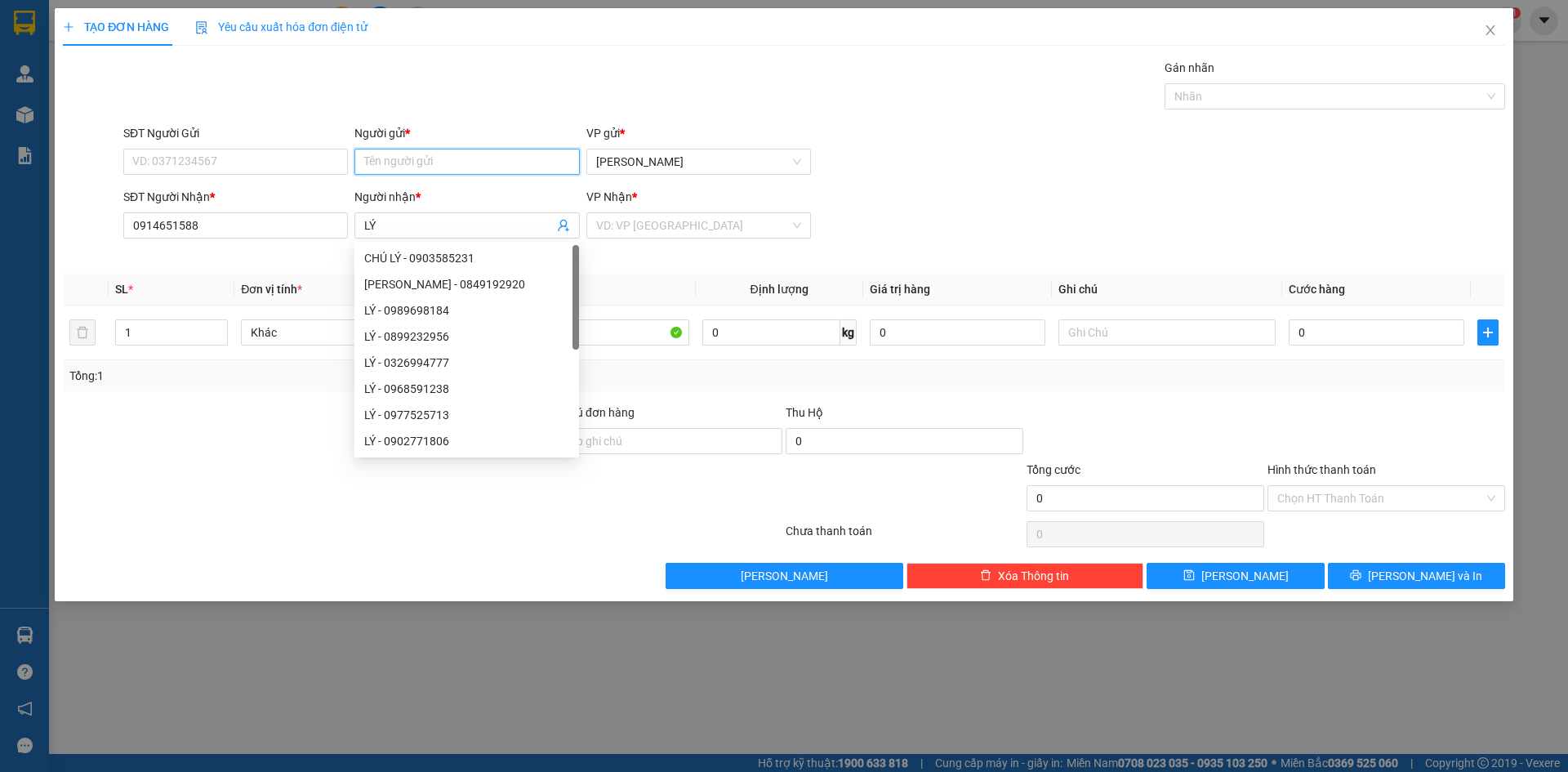
click at [410, 166] on input "Người gửi *" at bounding box center [467, 162] width 225 height 26
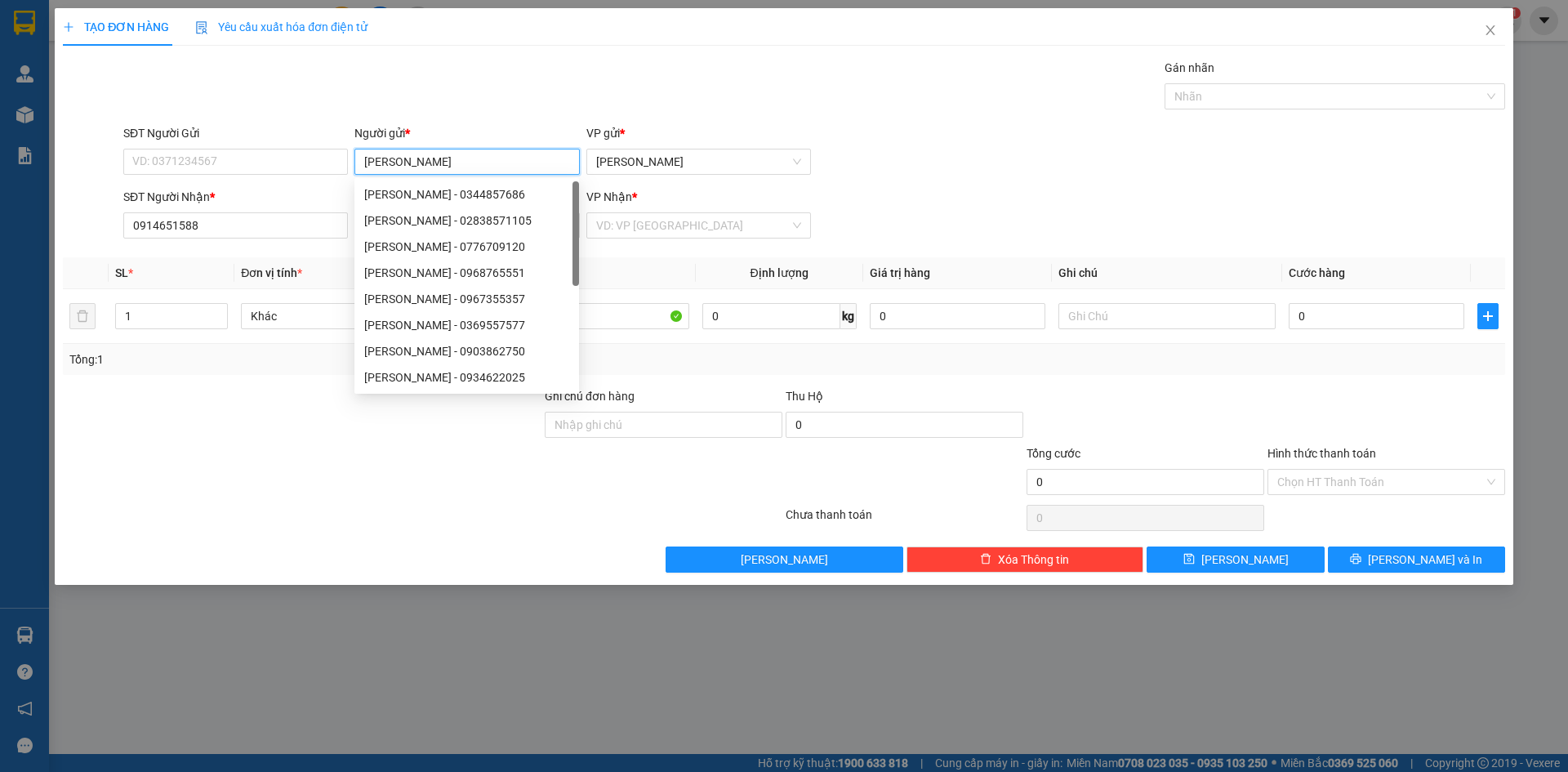
type input "KIM"
click at [282, 206] on form "SĐT Người Gửi VD: 0371234567 Người gửi * KIM VP gửi * Phạm Ngũ Lão SĐT Người Nh…" at bounding box center [784, 185] width 1442 height 121
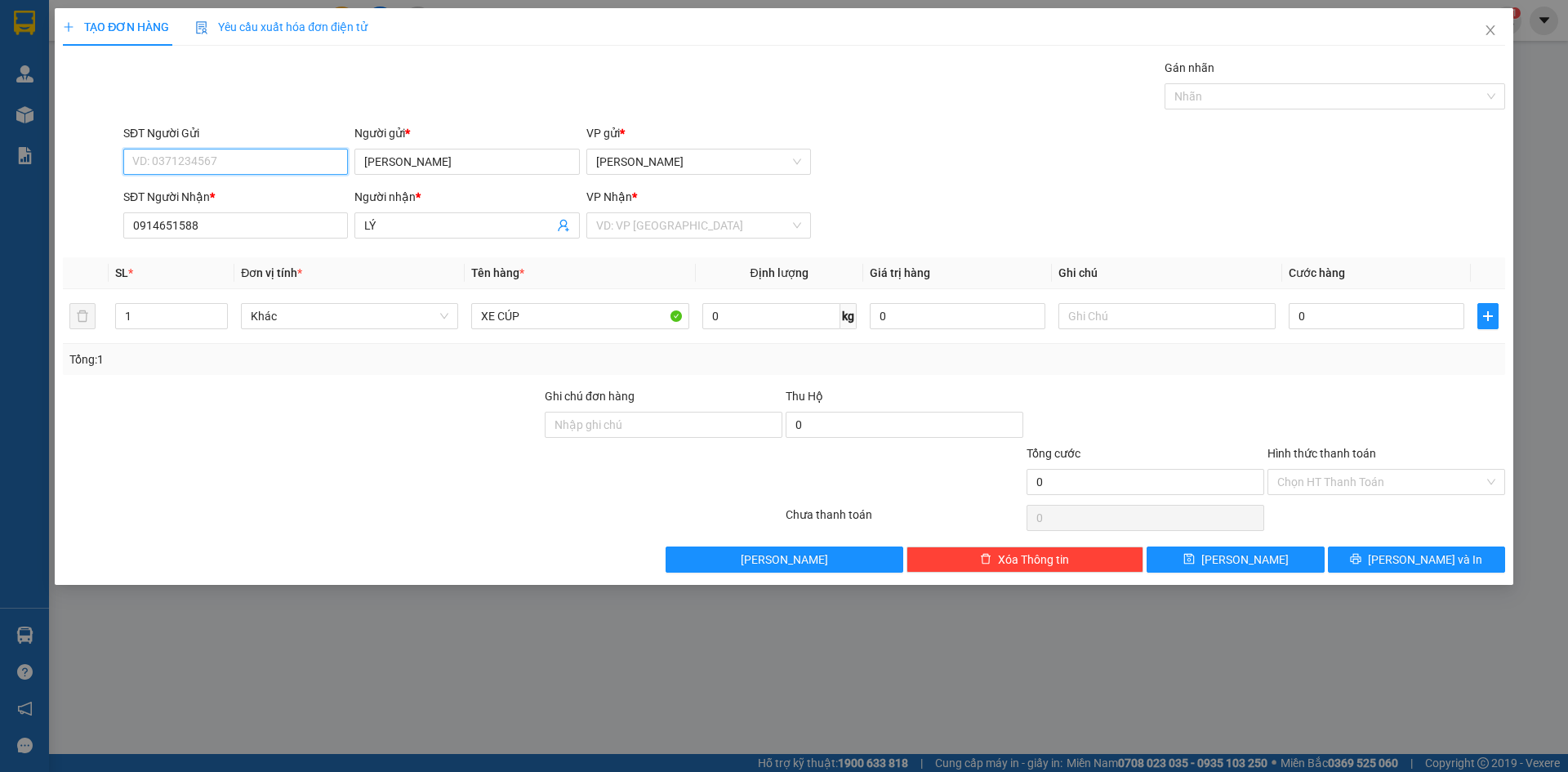
click at [251, 152] on input "SĐT Người Gửi" at bounding box center [236, 162] width 225 height 26
type input "0794590862"
click at [296, 471] on div at bounding box center [302, 473] width 482 height 57
click at [660, 219] on input "search" at bounding box center [693, 225] width 193 height 24
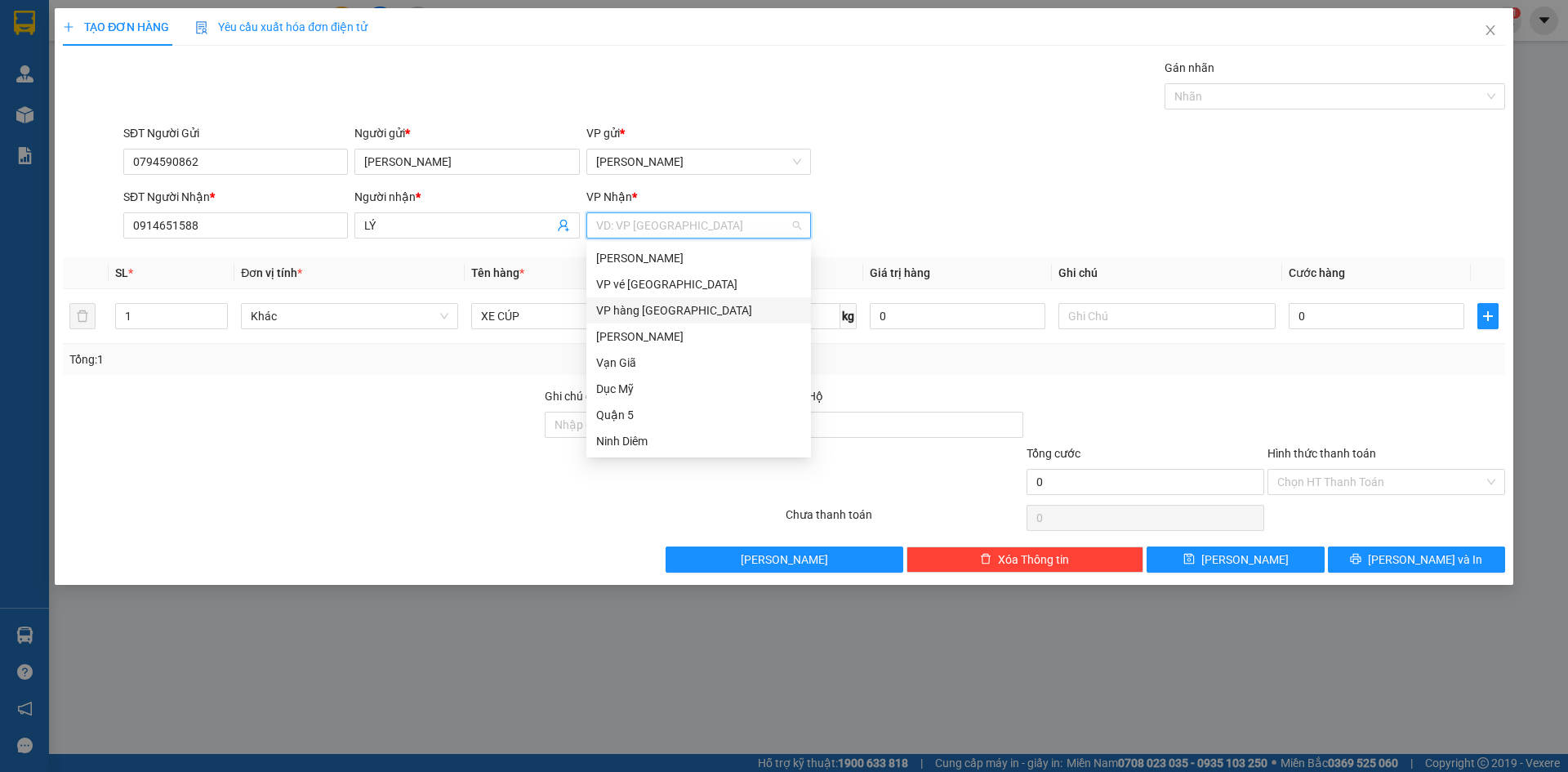
drag, startPoint x: 637, startPoint y: 320, endPoint x: 575, endPoint y: 362, distance: 74.9
click at [637, 320] on div "VP hàng [GEOGRAPHIC_DATA]" at bounding box center [699, 311] width 225 height 26
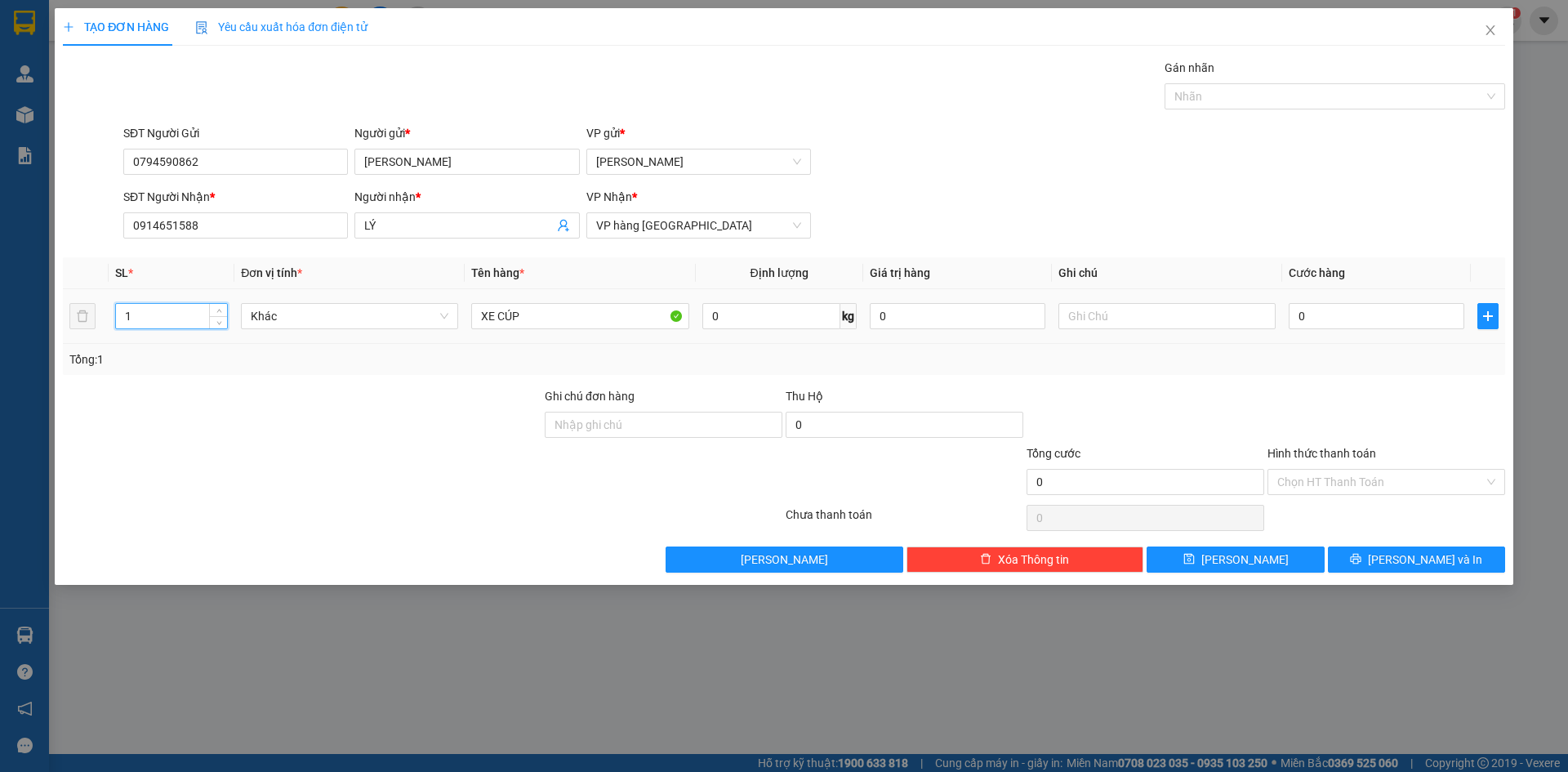
click at [171, 317] on input "1" at bounding box center [171, 316] width 111 height 24
type input "2"
click at [475, 318] on input "XE CÚP" at bounding box center [580, 316] width 218 height 26
click at [570, 318] on input "1 XE CÚP" at bounding box center [580, 316] width 218 height 26
type input "1 XE CÚP+1T"
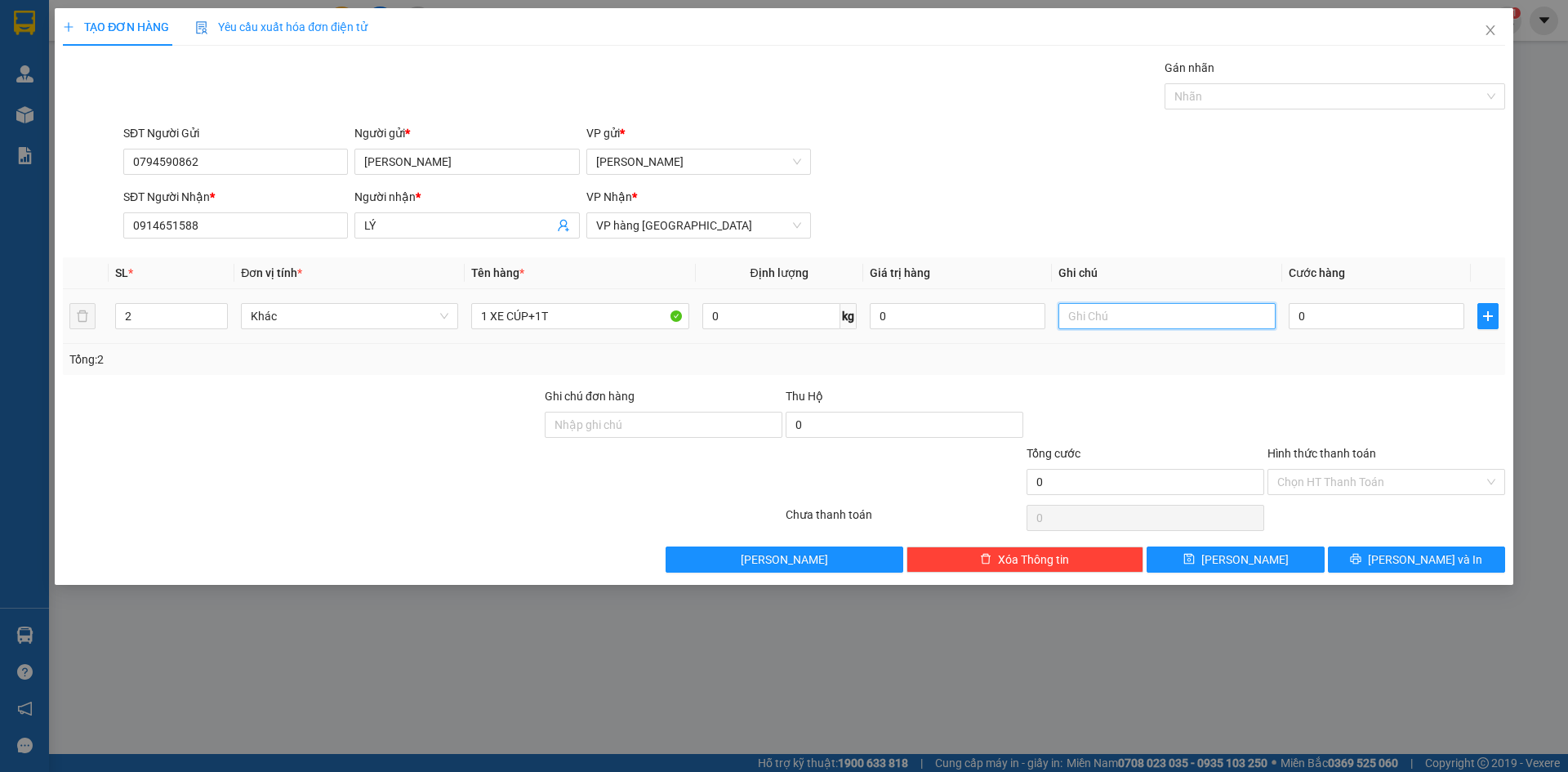
click at [1118, 317] on input "text" at bounding box center [1167, 316] width 218 height 26
type input "79 HA.00788"
click at [1393, 316] on input "0" at bounding box center [1376, 316] width 176 height 26
type input "003"
type input "3"
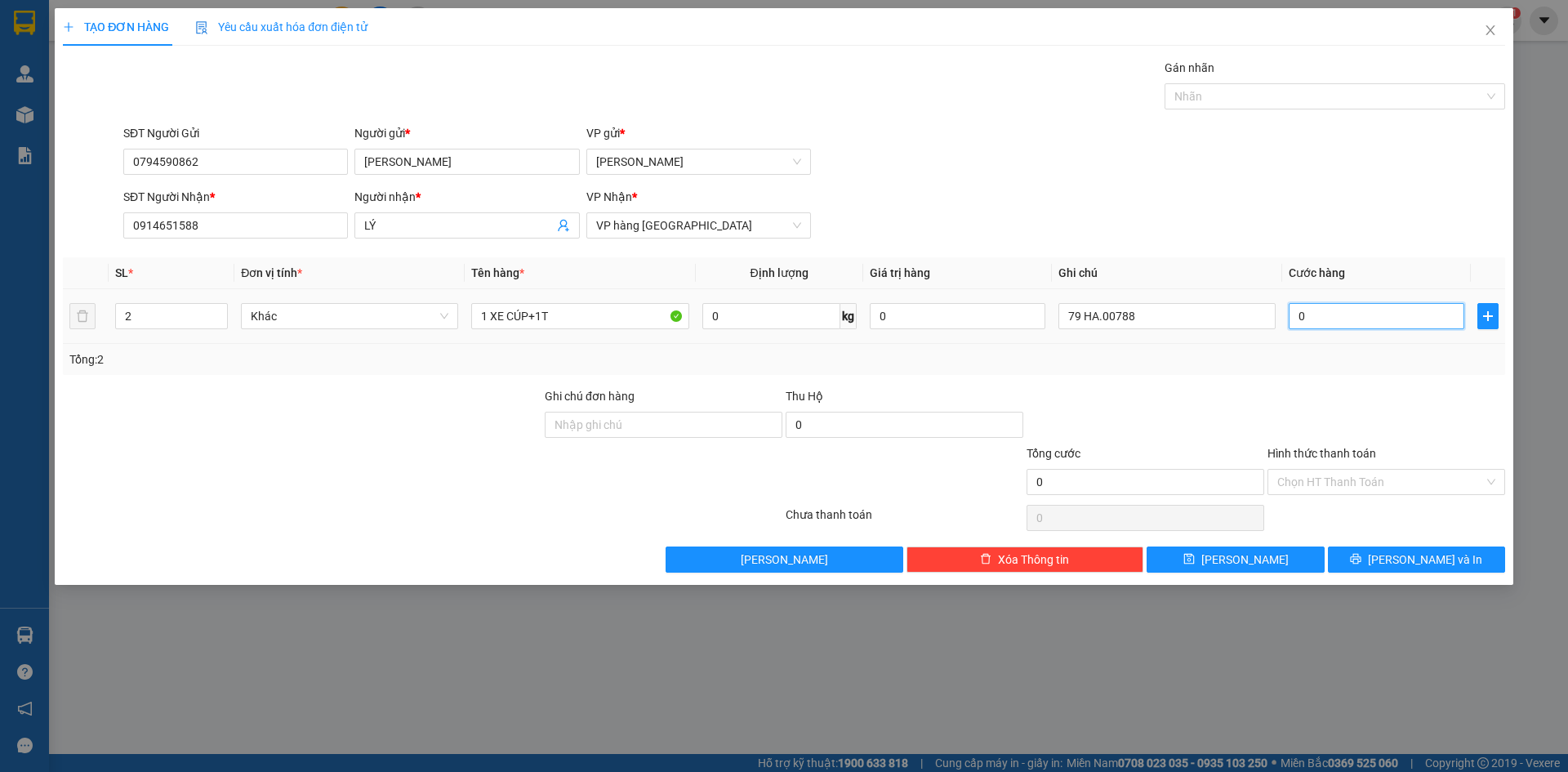
type input "3"
type input "0.035"
type input "35"
type input "00.350"
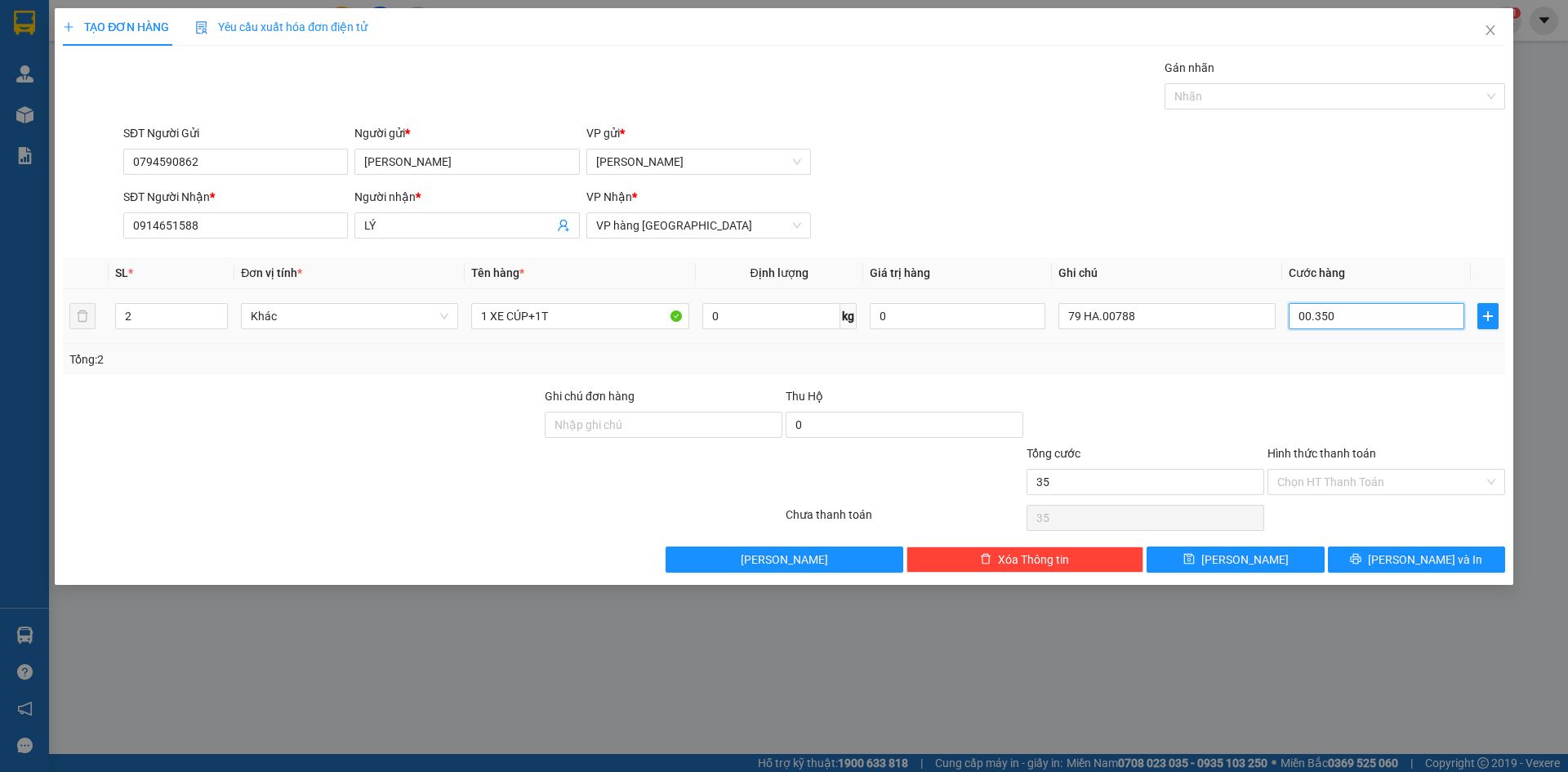
type input "350"
type input "350.000"
click at [1409, 482] on input "Hình thức thanh toán" at bounding box center [1381, 482] width 206 height 24
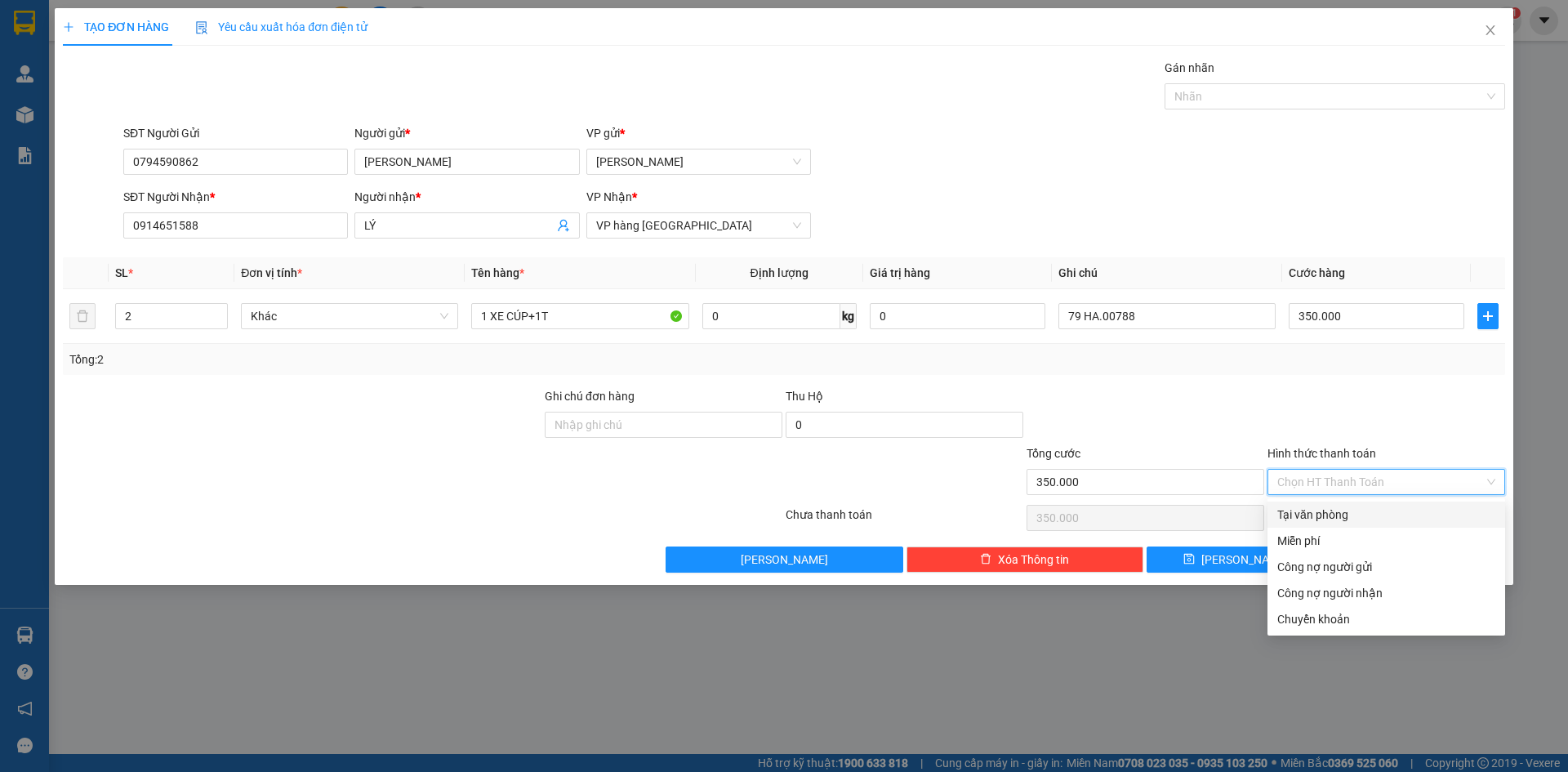
click at [1353, 519] on div "Tại văn phòng" at bounding box center [1387, 514] width 219 height 18
type input "0"
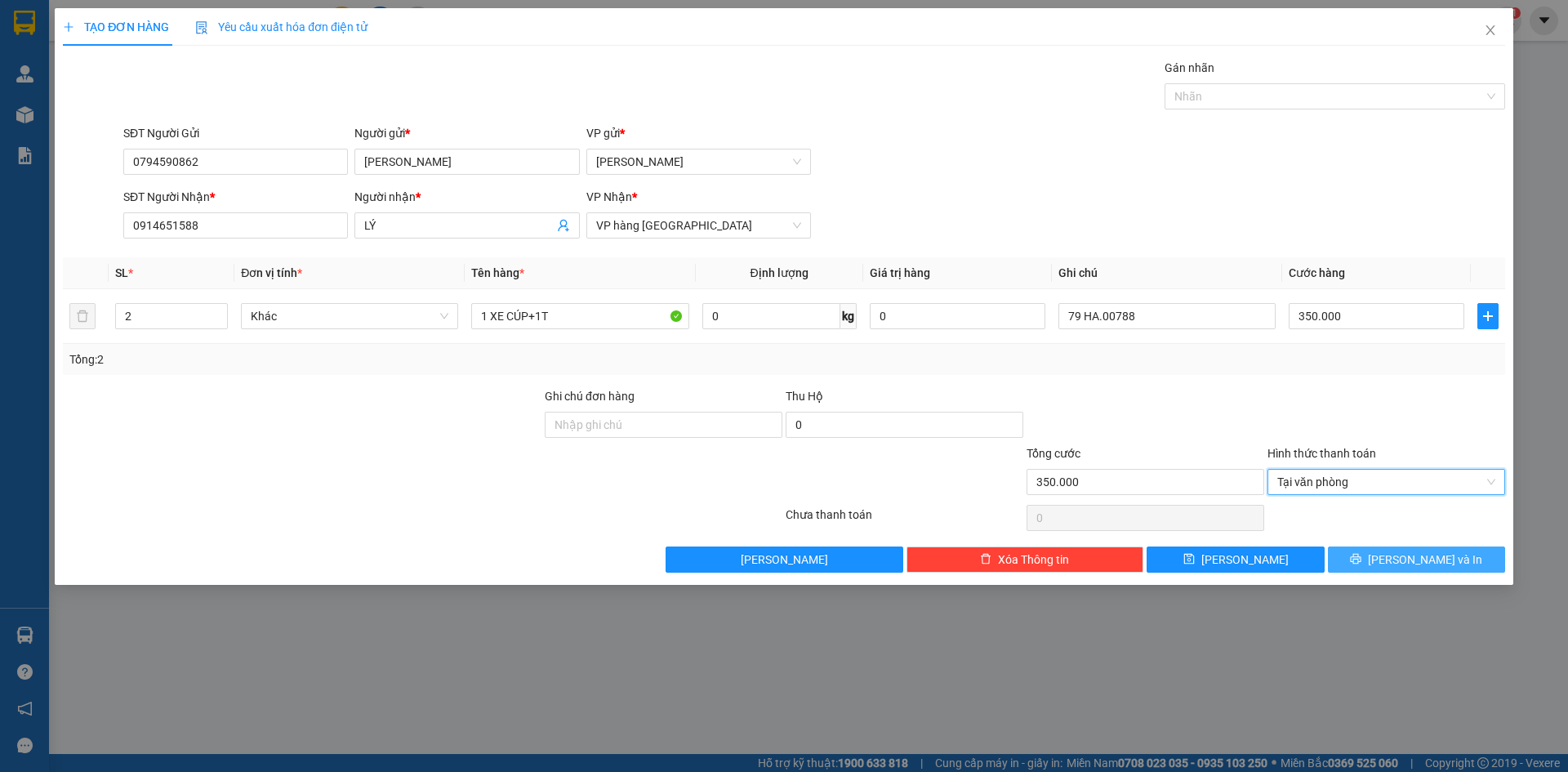
click at [1366, 563] on button "[PERSON_NAME] và In" at bounding box center [1416, 560] width 178 height 26
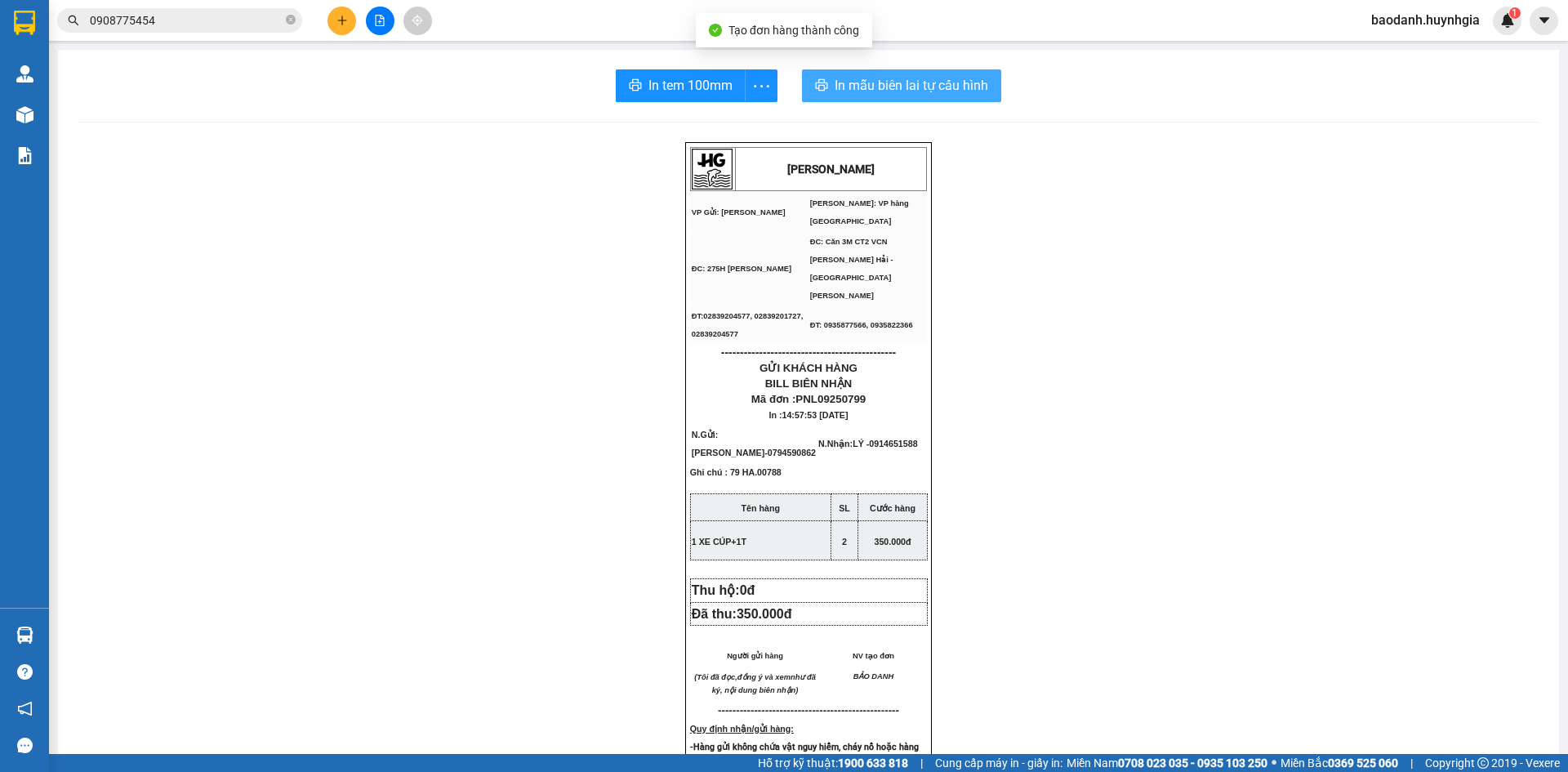
click at [843, 87] on span "In mẫu biên lai tự cấu hình" at bounding box center [911, 86] width 153 height 20
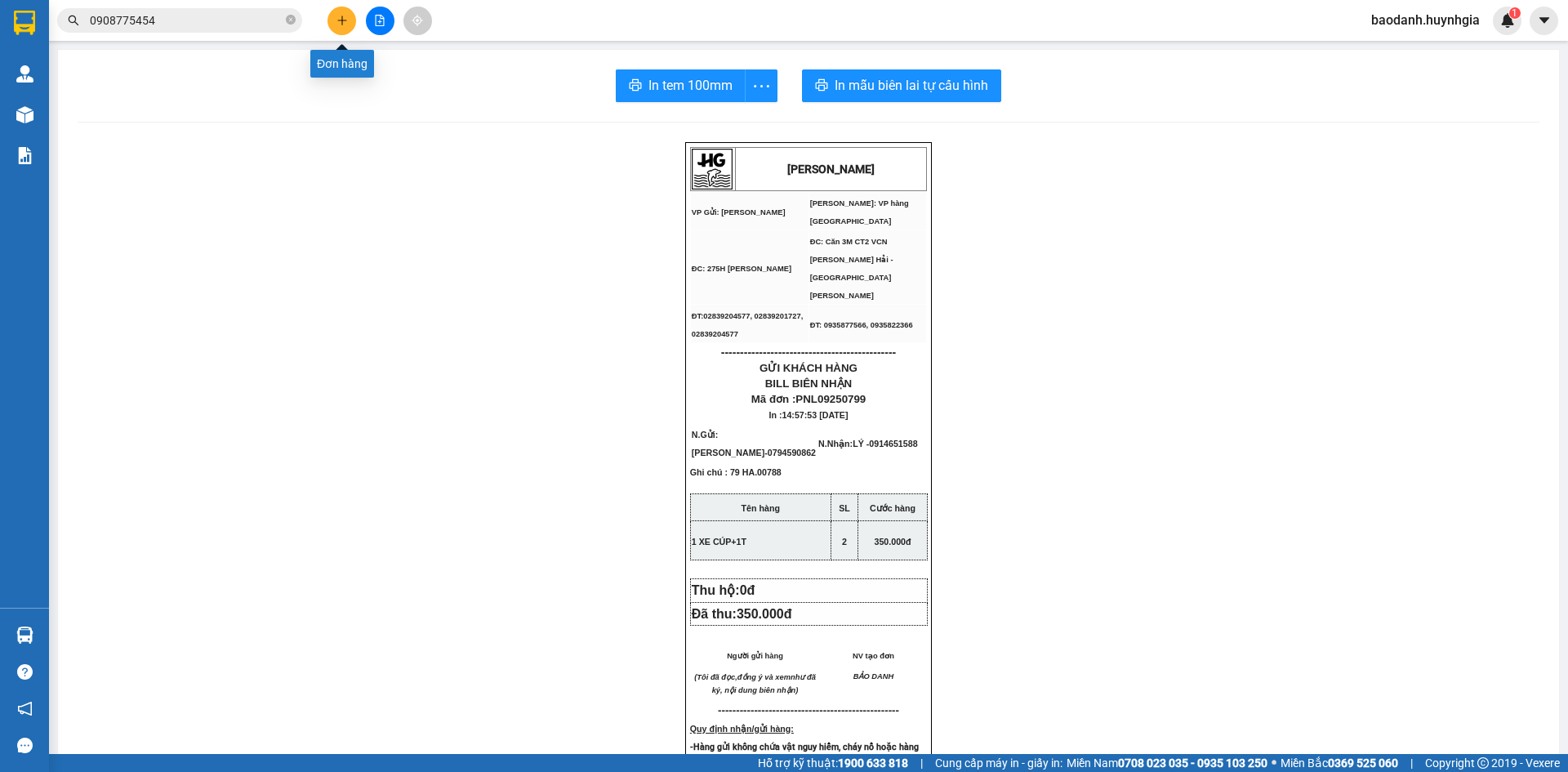
click at [350, 20] on button at bounding box center [341, 20] width 29 height 29
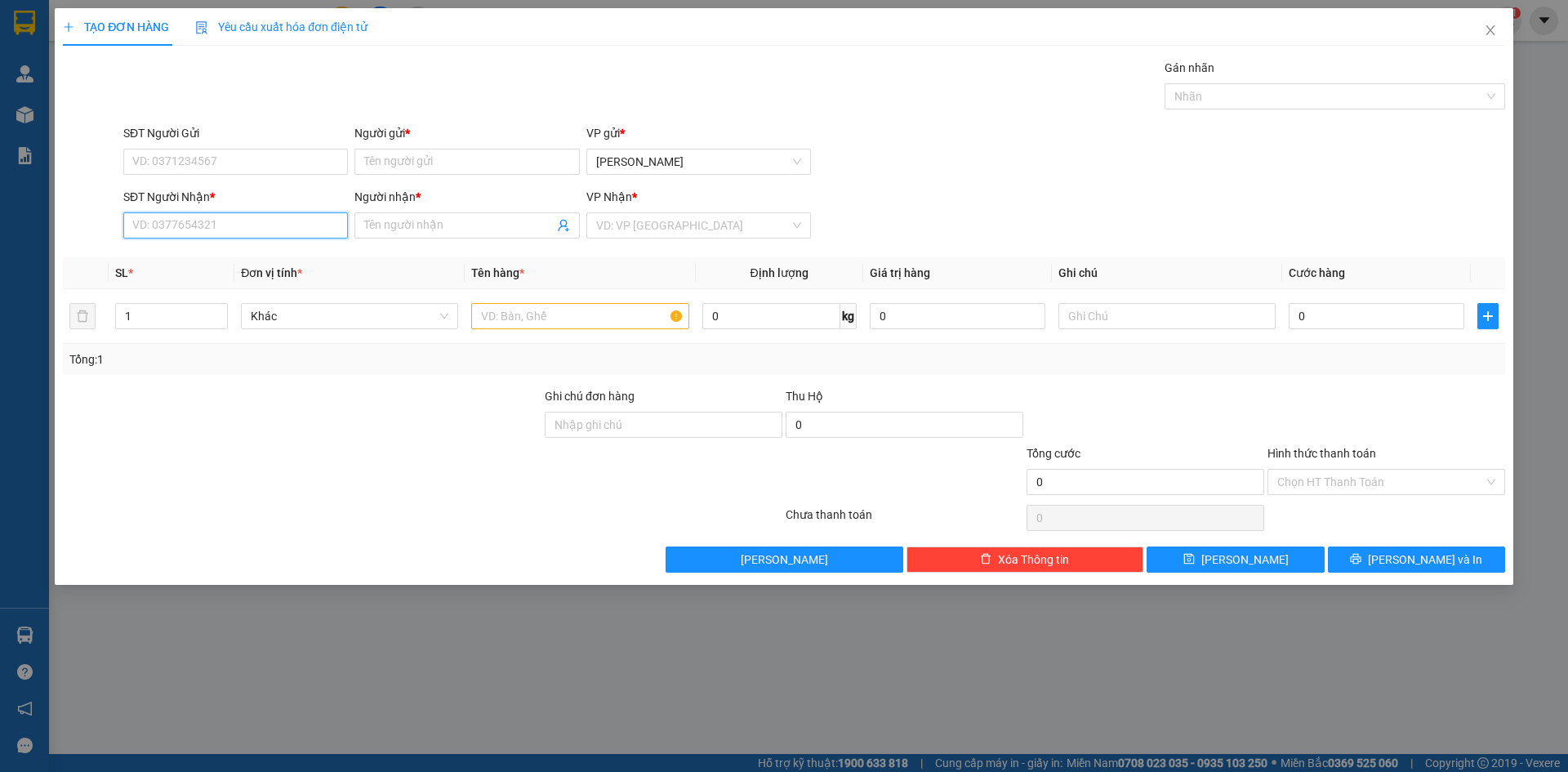
click at [218, 227] on input "SĐT Người Nhận *" at bounding box center [236, 225] width 225 height 26
click at [286, 219] on input "SĐT Người Nhận *" at bounding box center [236, 225] width 225 height 26
type input "0794592093"
click at [470, 228] on input "Người nhận *" at bounding box center [458, 225] width 189 height 18
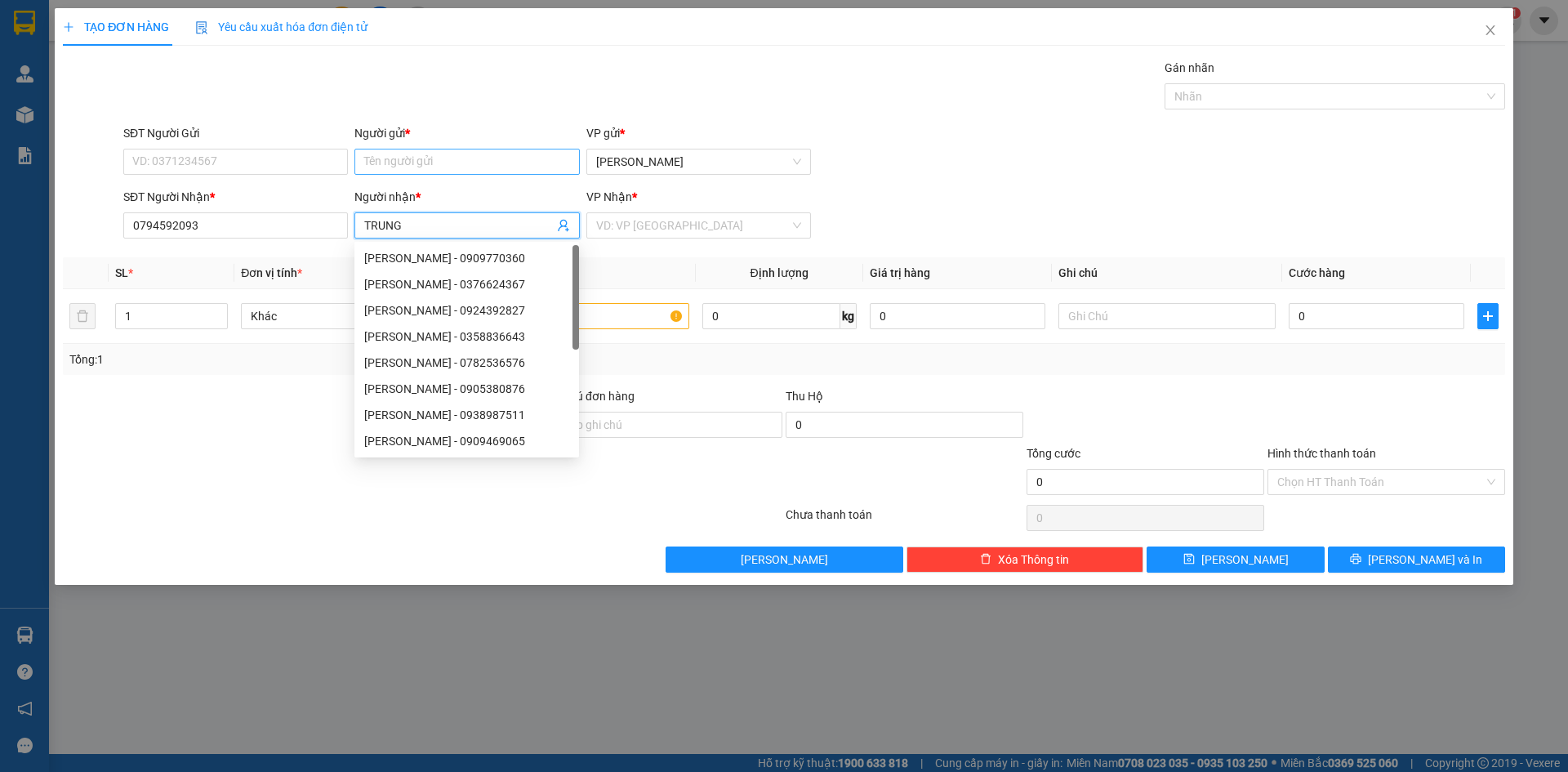
type input "TRUNG"
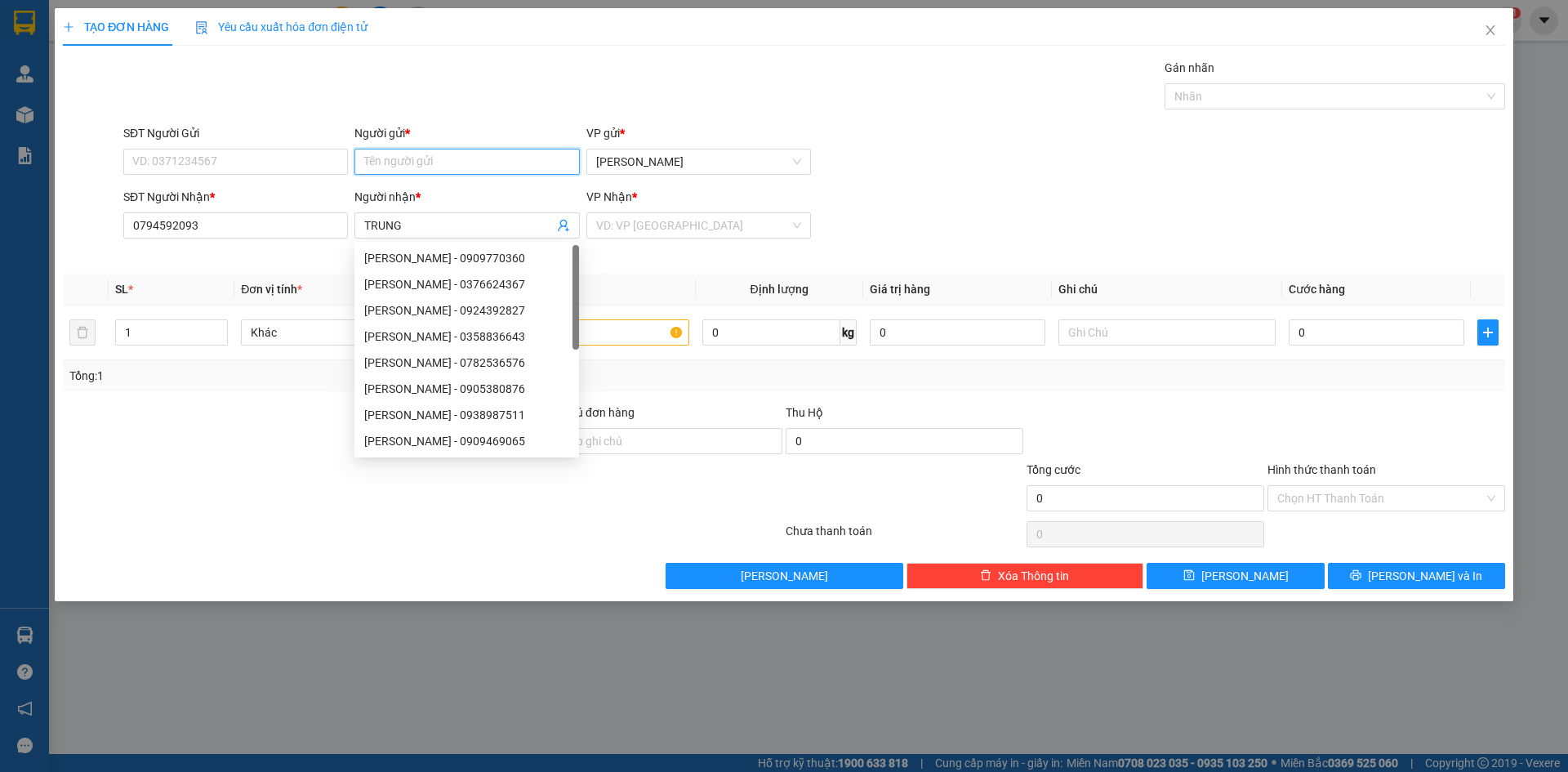
click at [389, 168] on input "Người gửi *" at bounding box center [467, 162] width 225 height 26
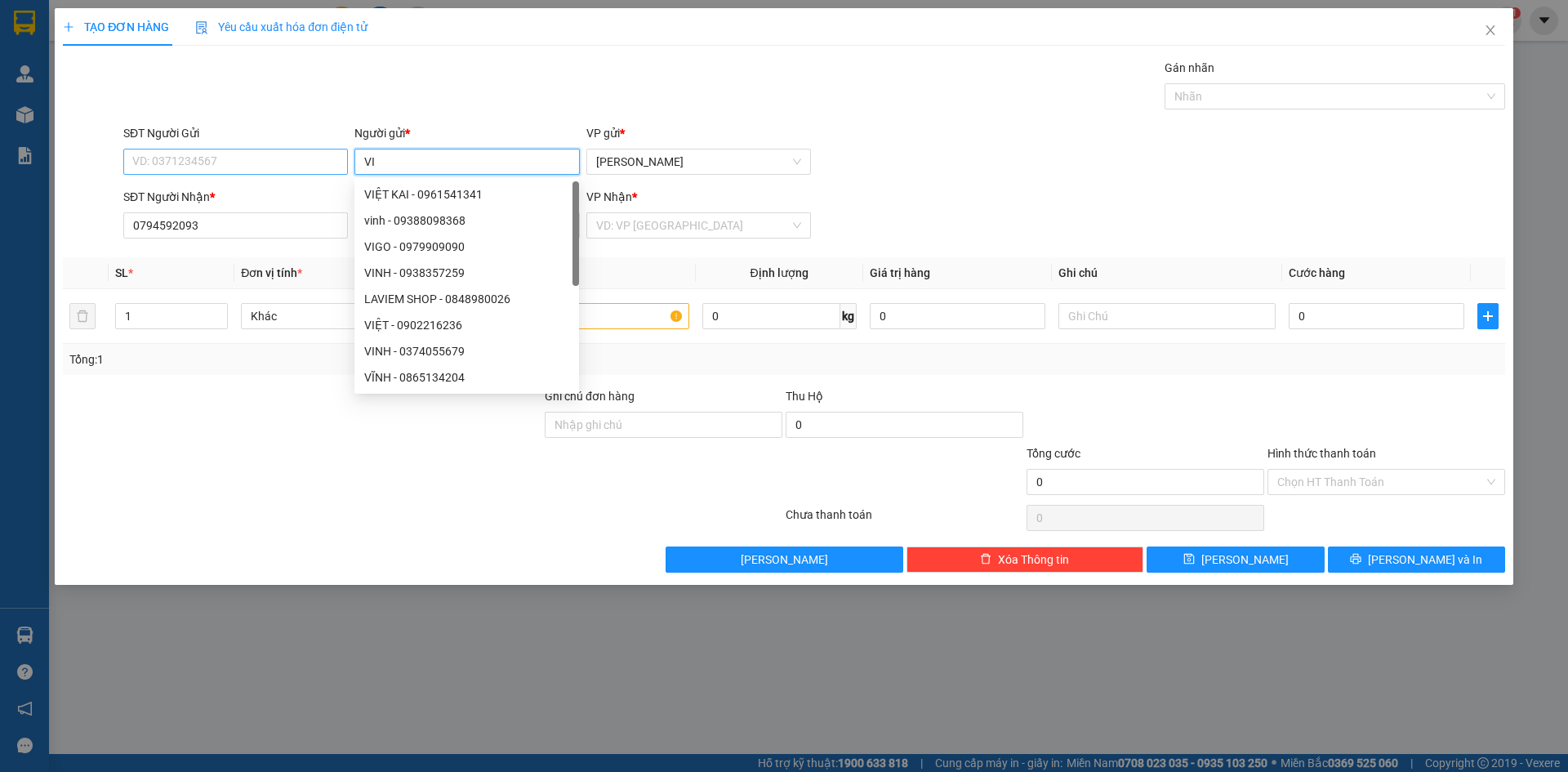
type input "VI"
click at [155, 163] on input "SĐT Người Gửi" at bounding box center [236, 162] width 225 height 26
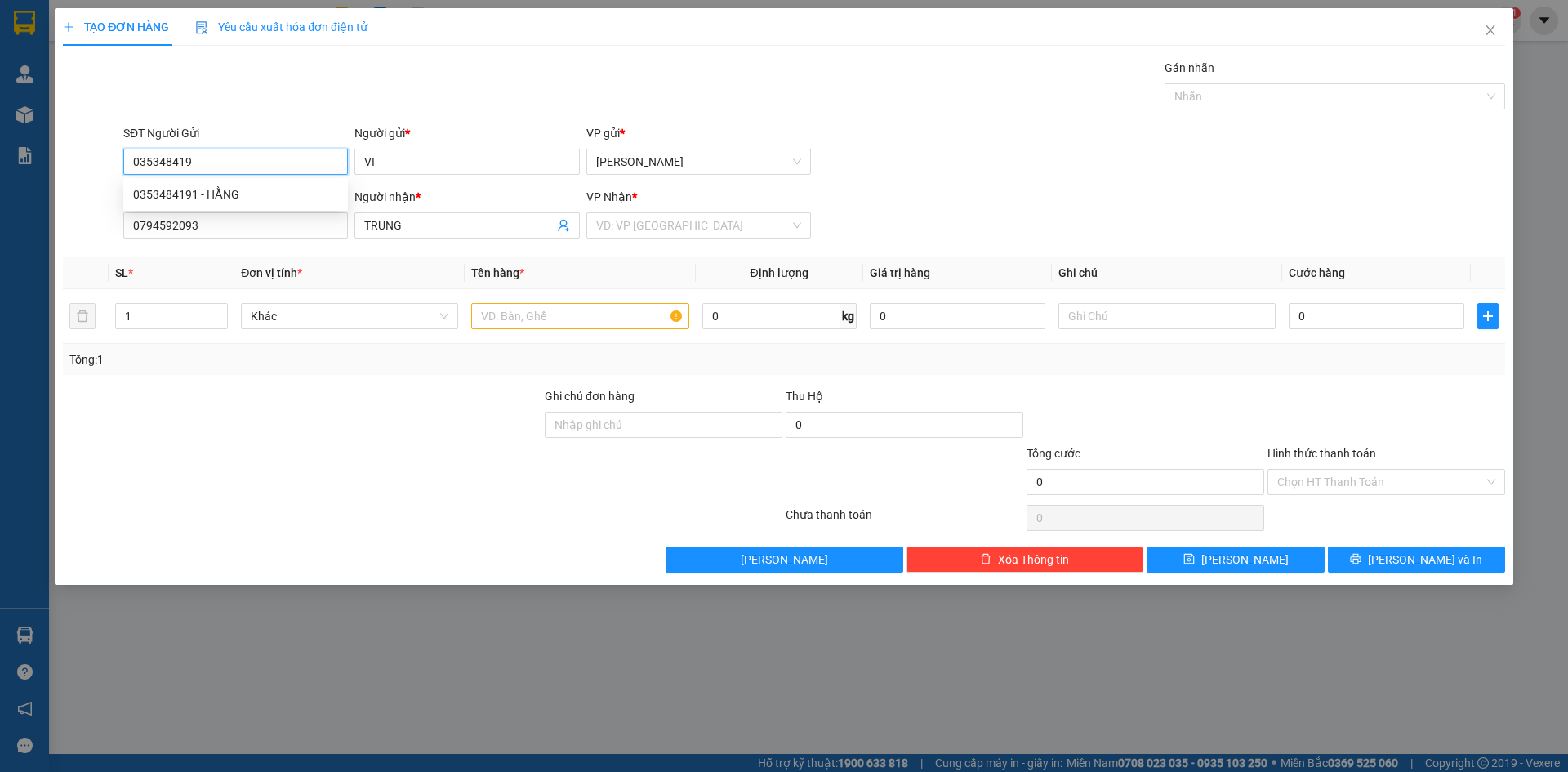
type input "0353484191"
click at [215, 185] on div "0353484191 - HẰNG" at bounding box center [235, 193] width 205 height 18
type input "HẰNG"
type input "0353484191"
drag, startPoint x: 631, startPoint y: 225, endPoint x: 605, endPoint y: 341, distance: 118.9
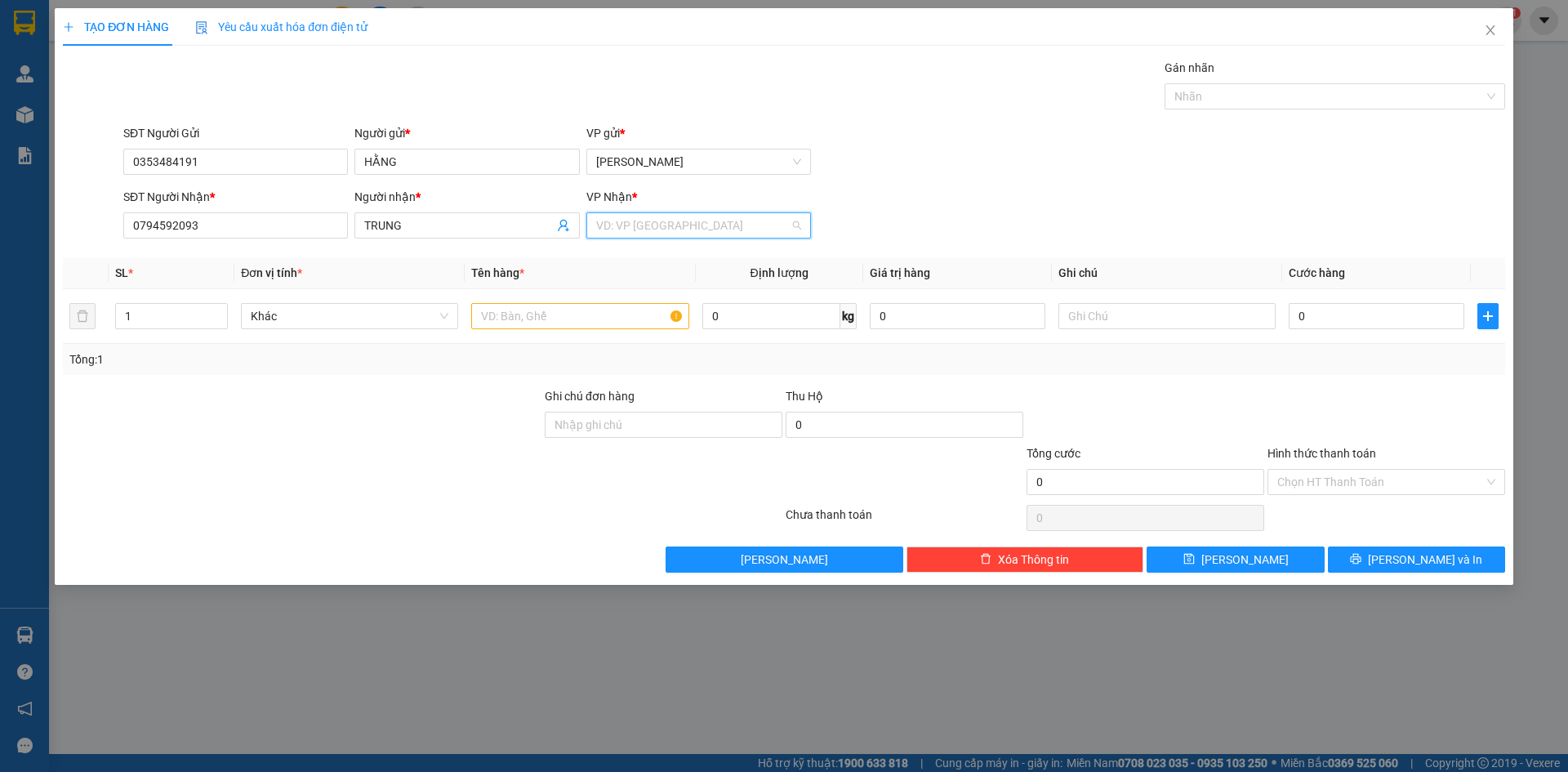
click at [629, 240] on div "VP Nhận * VD: VP Sài Gòn" at bounding box center [699, 216] width 225 height 57
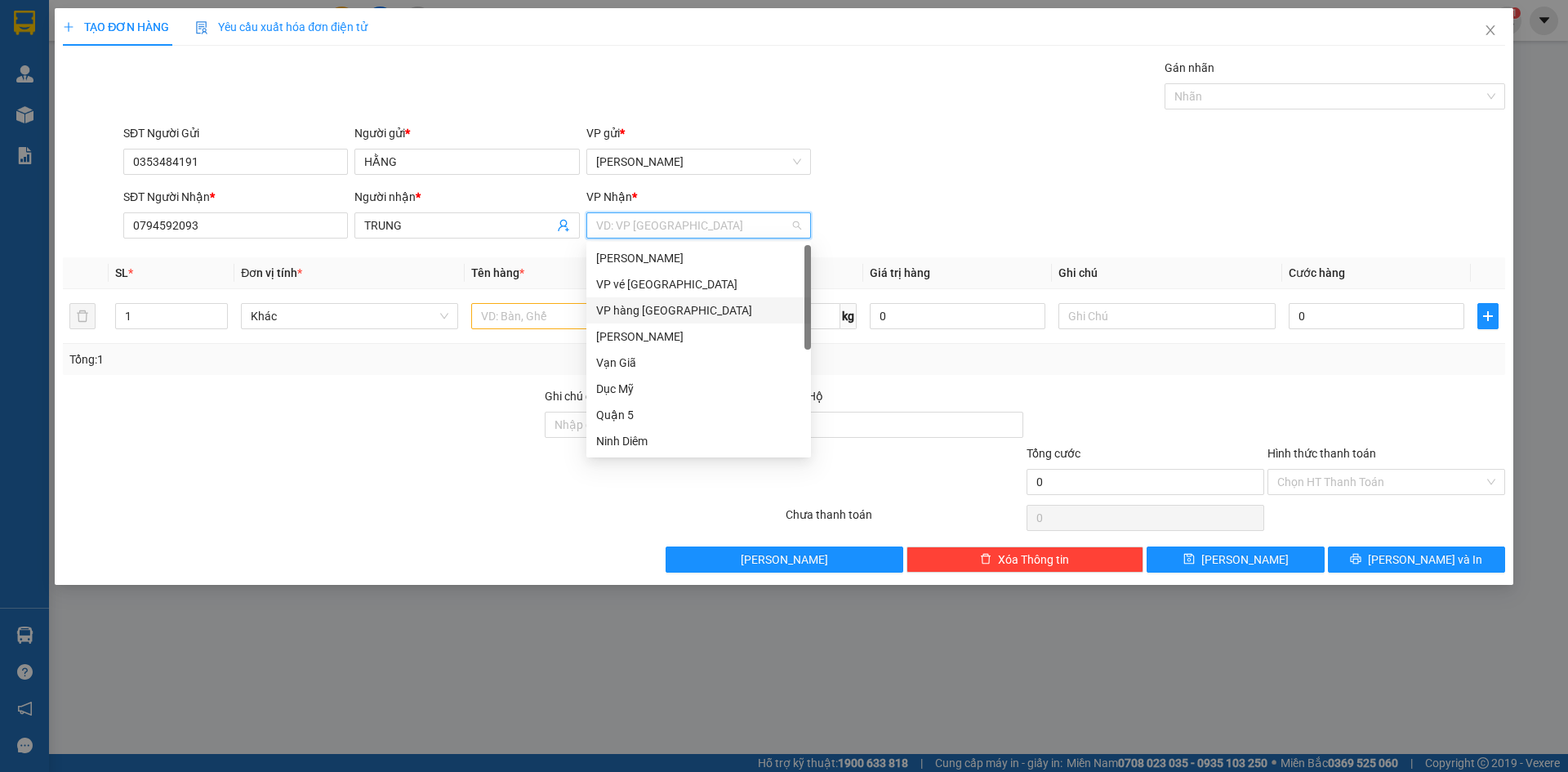
click at [622, 310] on div "VP hàng [GEOGRAPHIC_DATA]" at bounding box center [698, 310] width 205 height 18
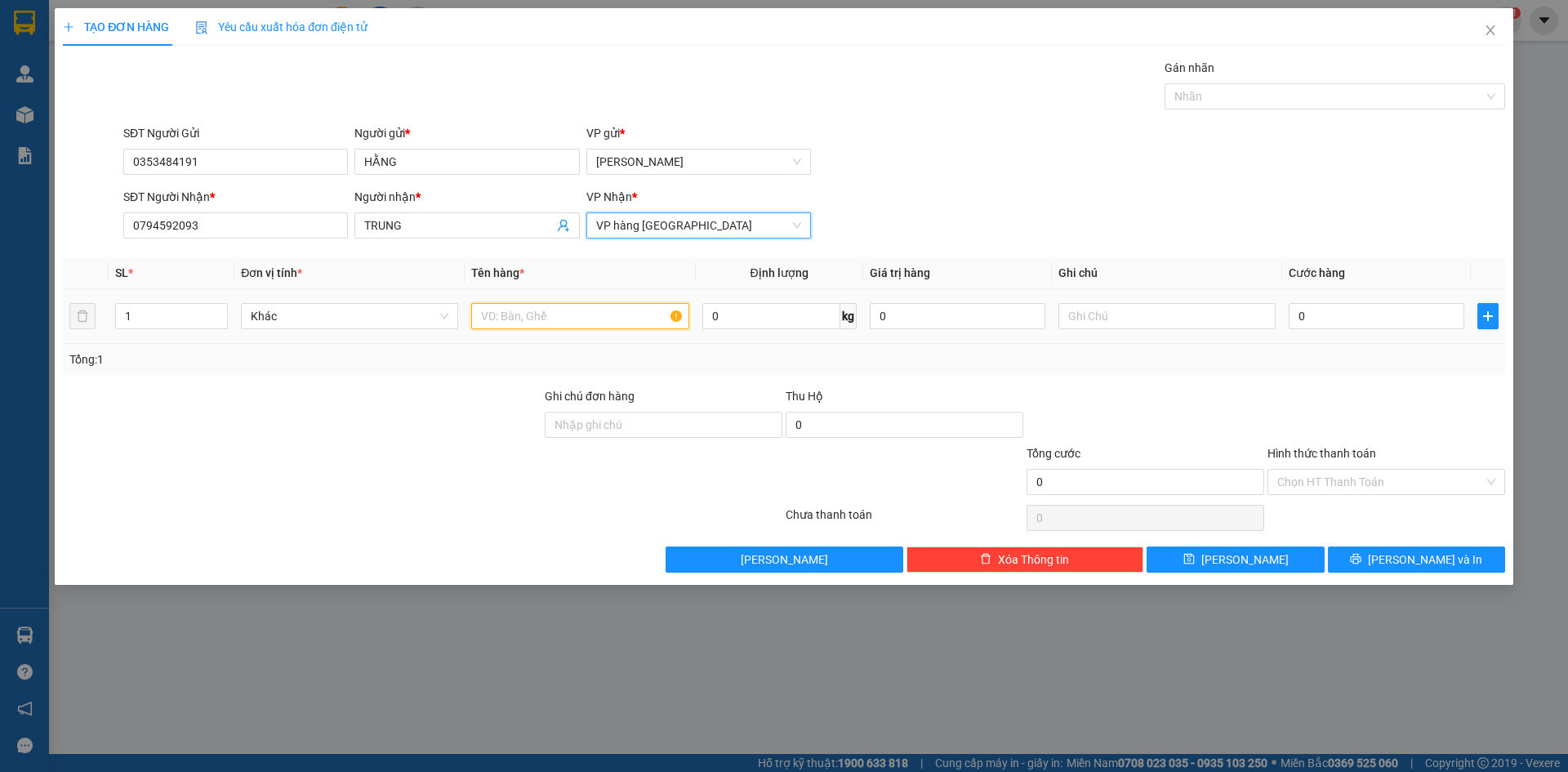
click at [551, 320] on input "text" at bounding box center [580, 316] width 218 height 26
type input "CỤC"
click at [1362, 312] on input "0" at bounding box center [1376, 316] width 176 height 26
type input "003"
type input "3"
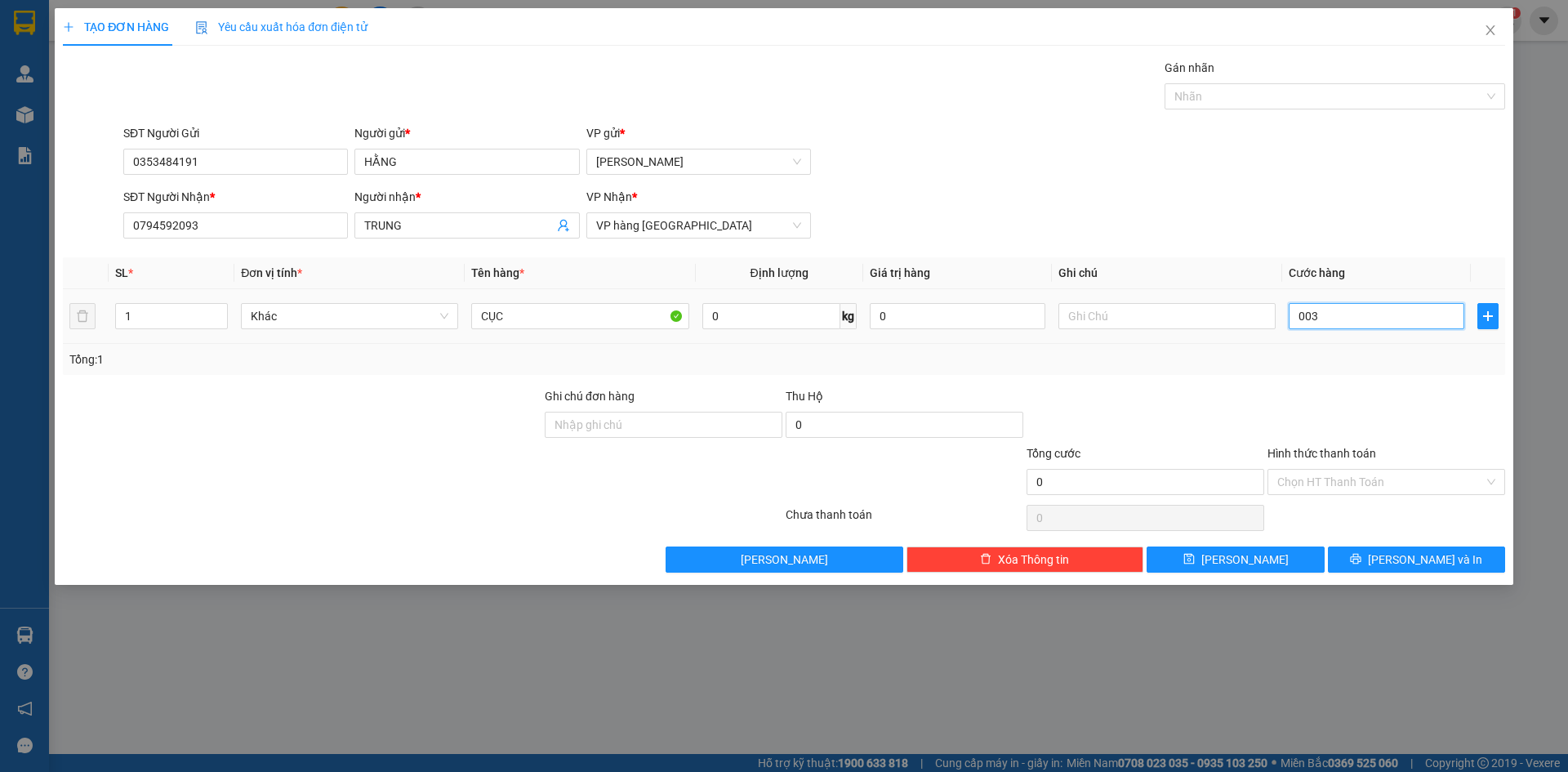
type input "3"
type input "0.030"
type input "30"
type input "30.000"
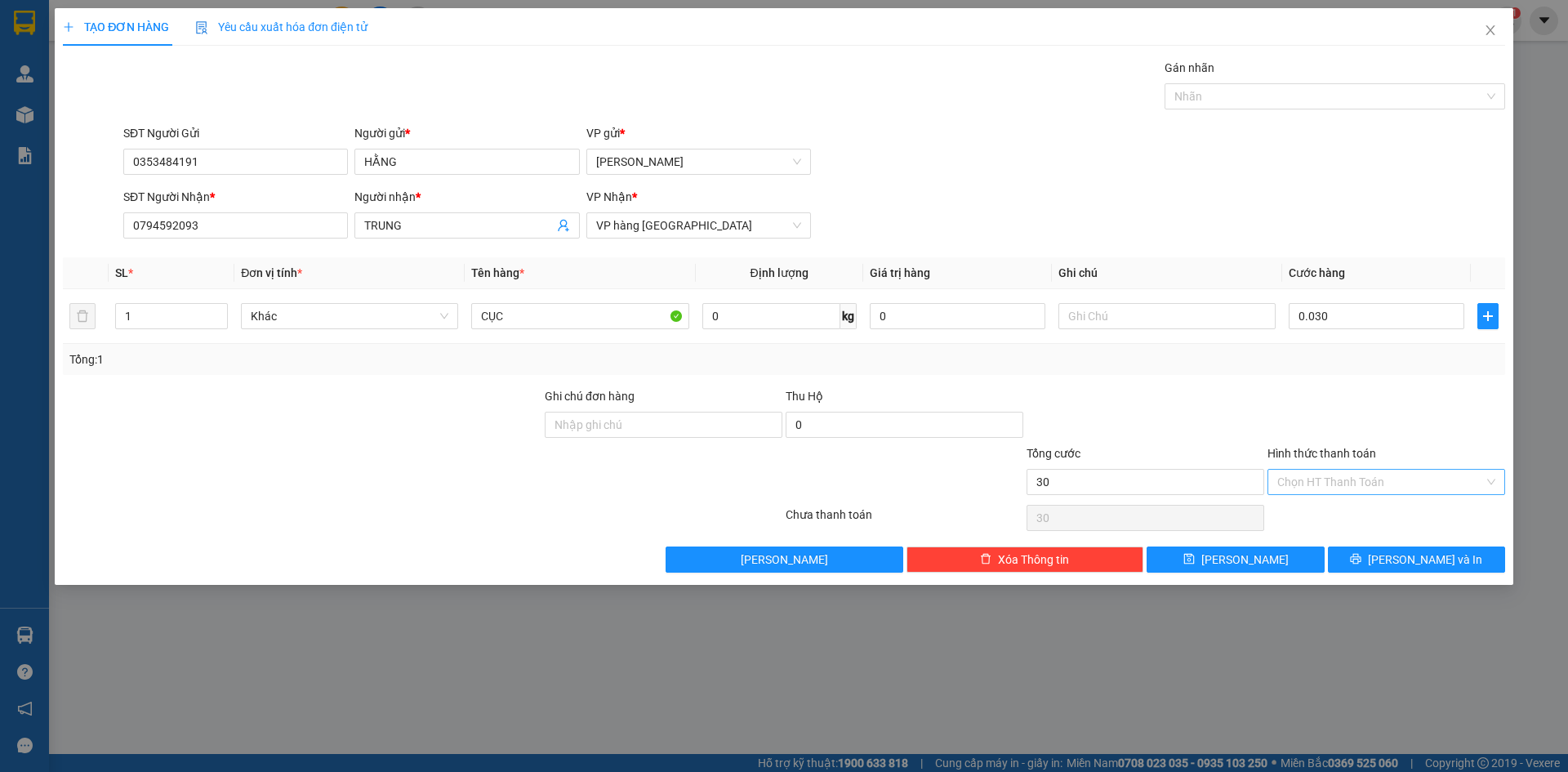
type input "30.000"
click at [1407, 479] on input "Hình thức thanh toán" at bounding box center [1381, 482] width 206 height 24
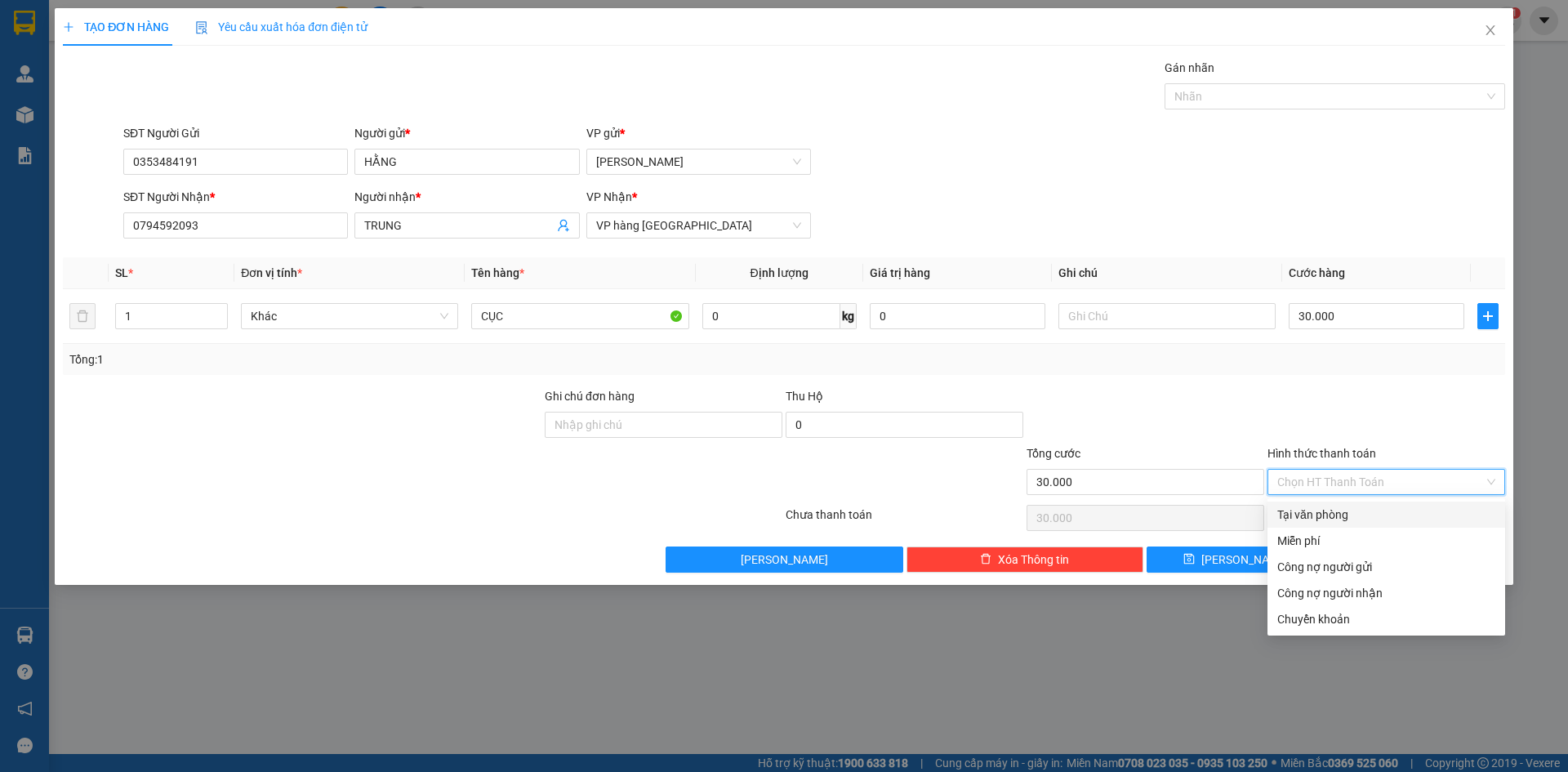
click at [1352, 513] on div "Tại văn phòng" at bounding box center [1387, 514] width 219 height 18
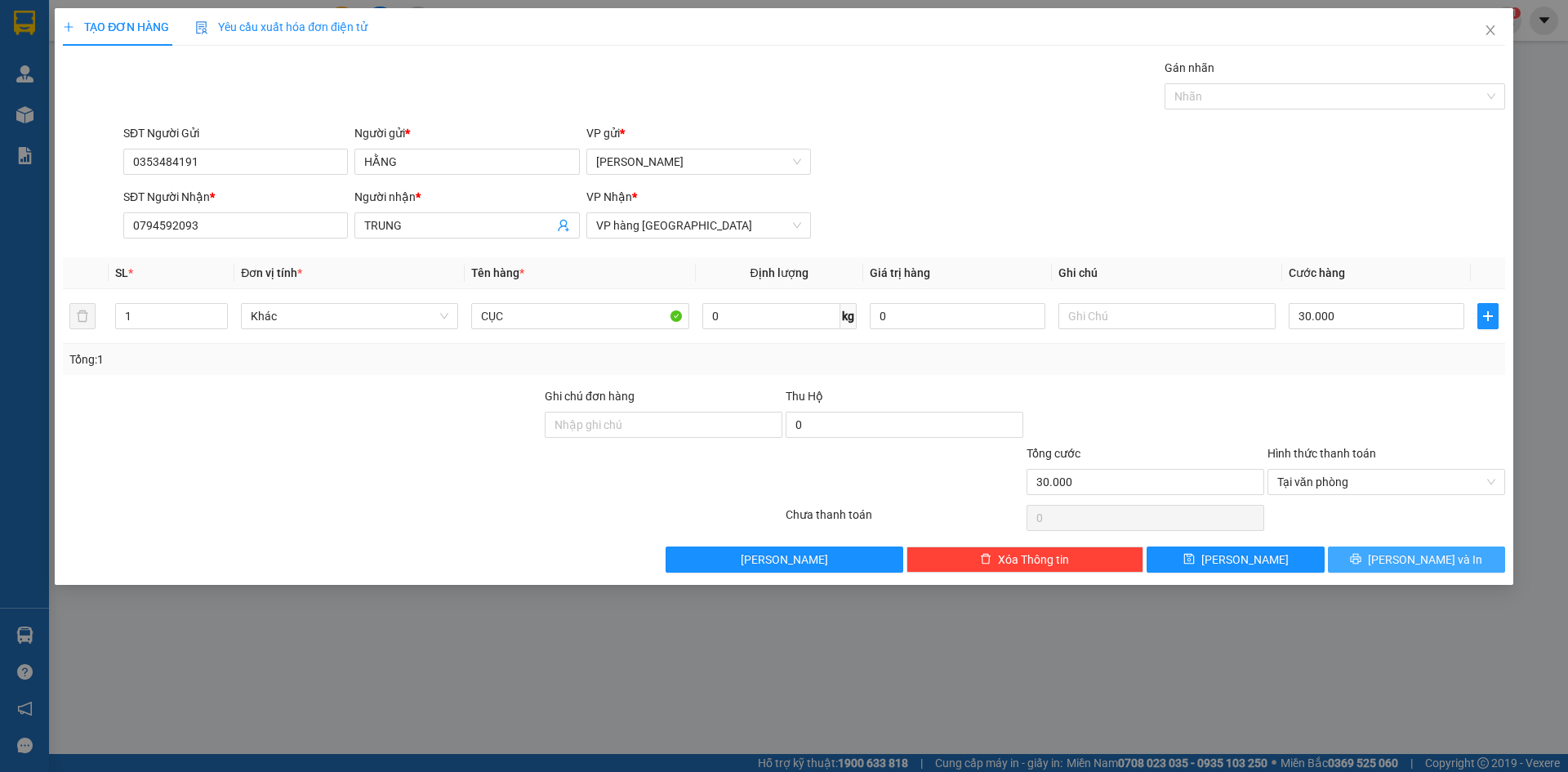
click at [1359, 552] on button "[PERSON_NAME] và In" at bounding box center [1416, 560] width 178 height 26
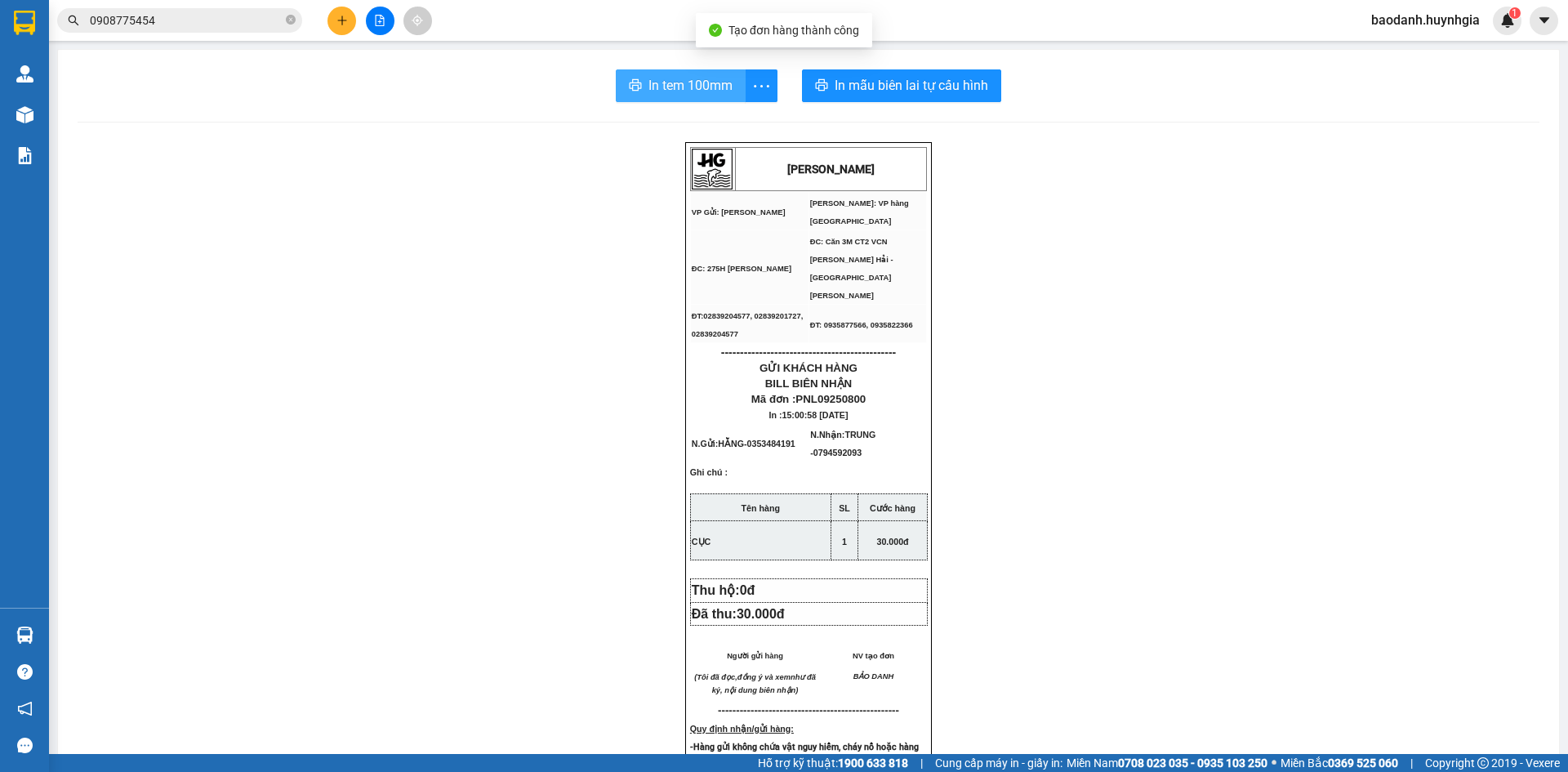
click at [681, 93] on span "In tem 100mm" at bounding box center [690, 86] width 84 height 20
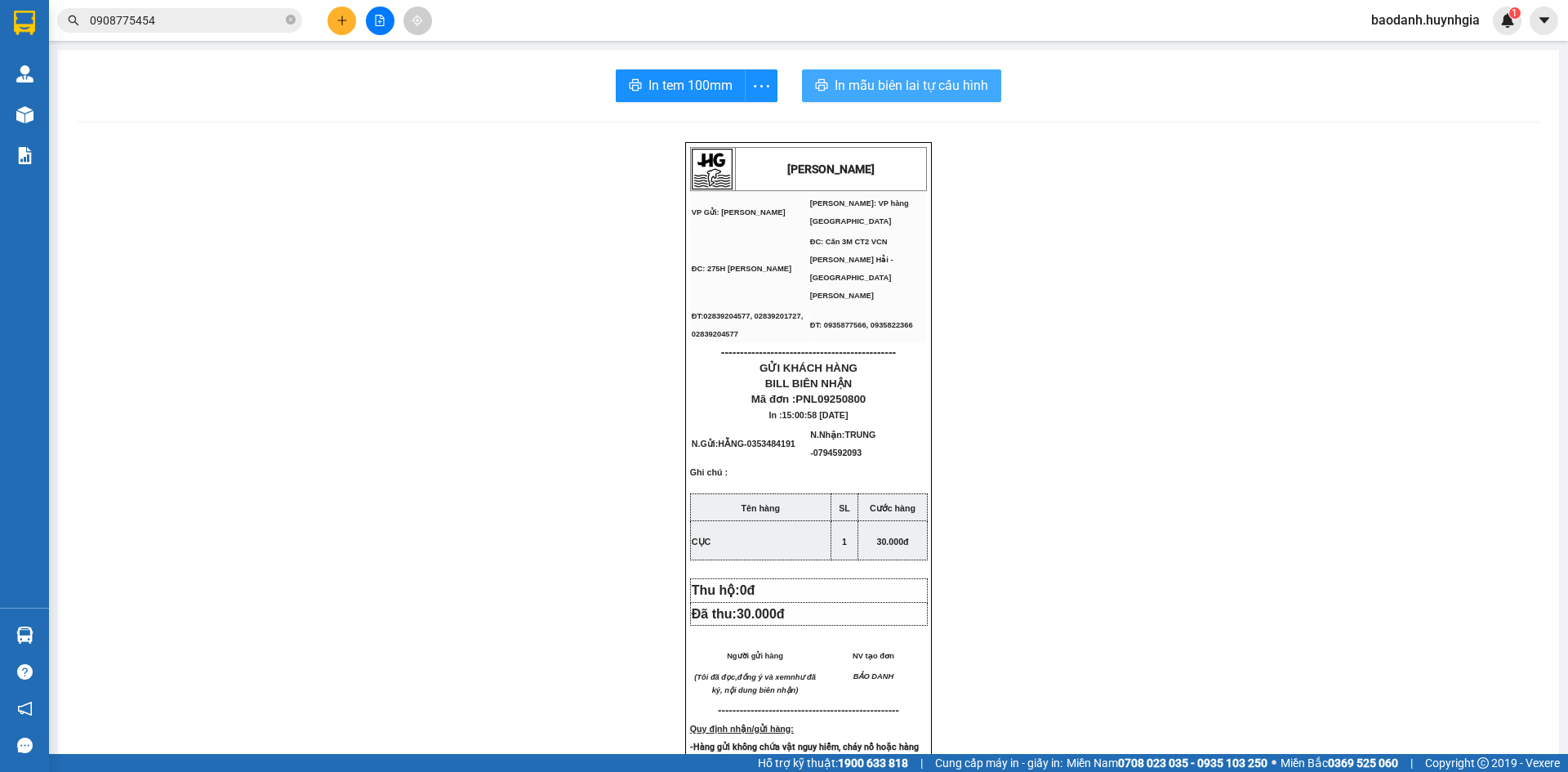
click at [856, 89] on span "In mẫu biên lai tự cấu hình" at bounding box center [911, 86] width 153 height 20
click at [337, 23] on icon "plus" at bounding box center [342, 20] width 11 height 11
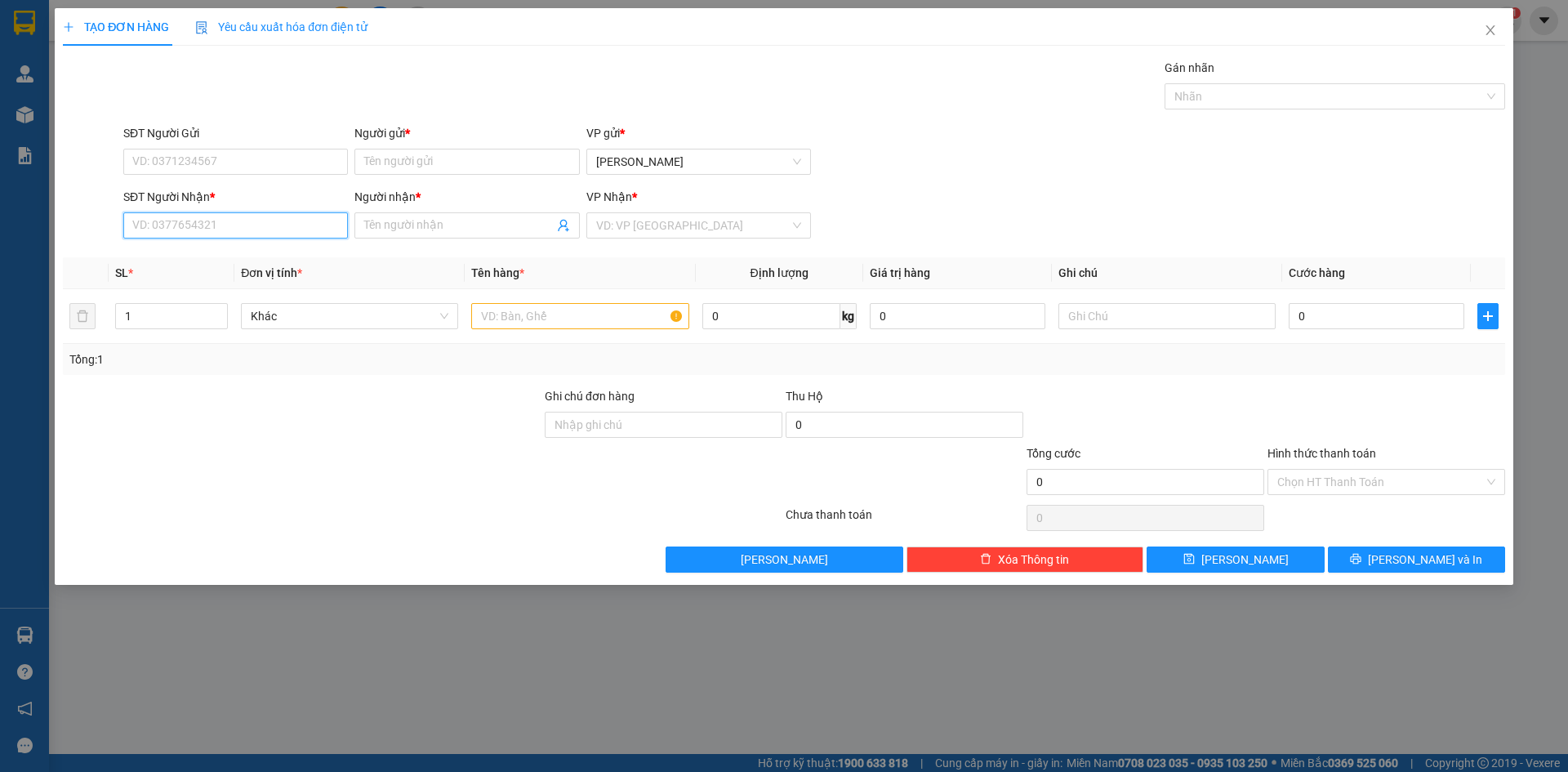
click at [208, 225] on input "SĐT Người Nhận *" at bounding box center [236, 225] width 225 height 26
type input "0768487848"
click at [499, 221] on input "Người nhận *" at bounding box center [458, 225] width 189 height 18
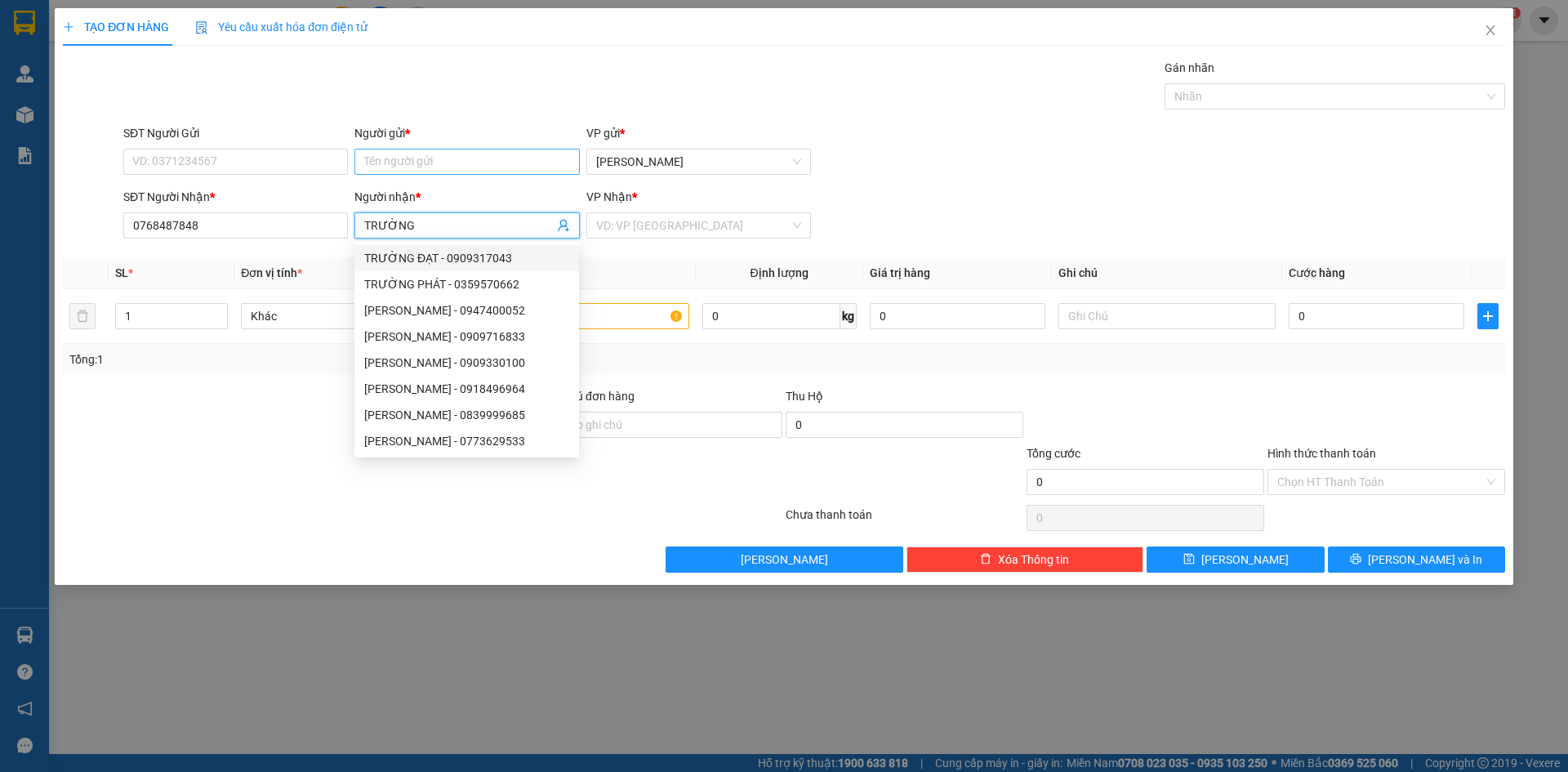
type input "TRƯỜNG"
click at [432, 166] on input "Người gửi *" at bounding box center [467, 162] width 225 height 26
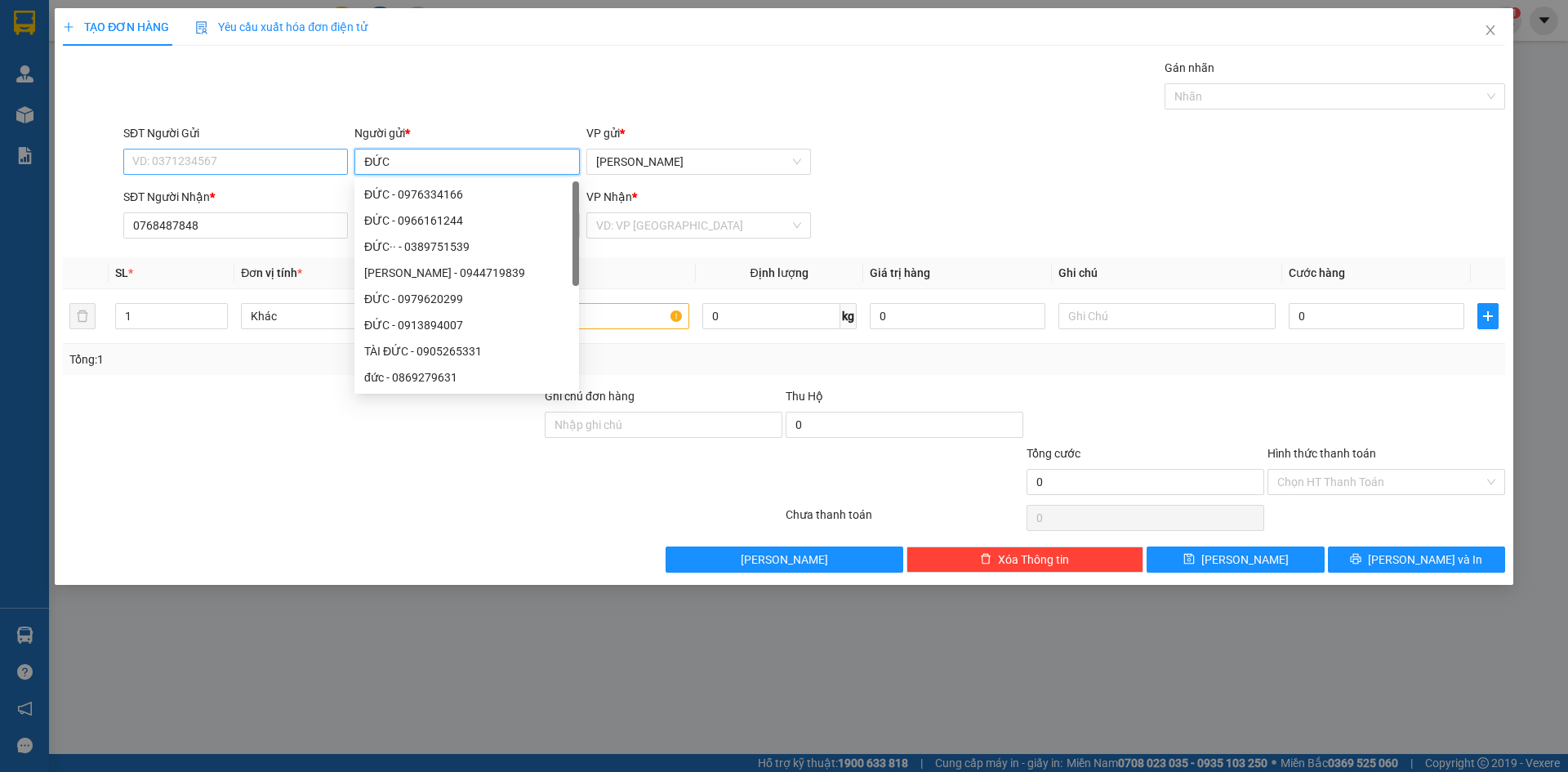
type input "ĐỨC"
click at [189, 161] on input "SĐT Người Gửi" at bounding box center [236, 162] width 225 height 26
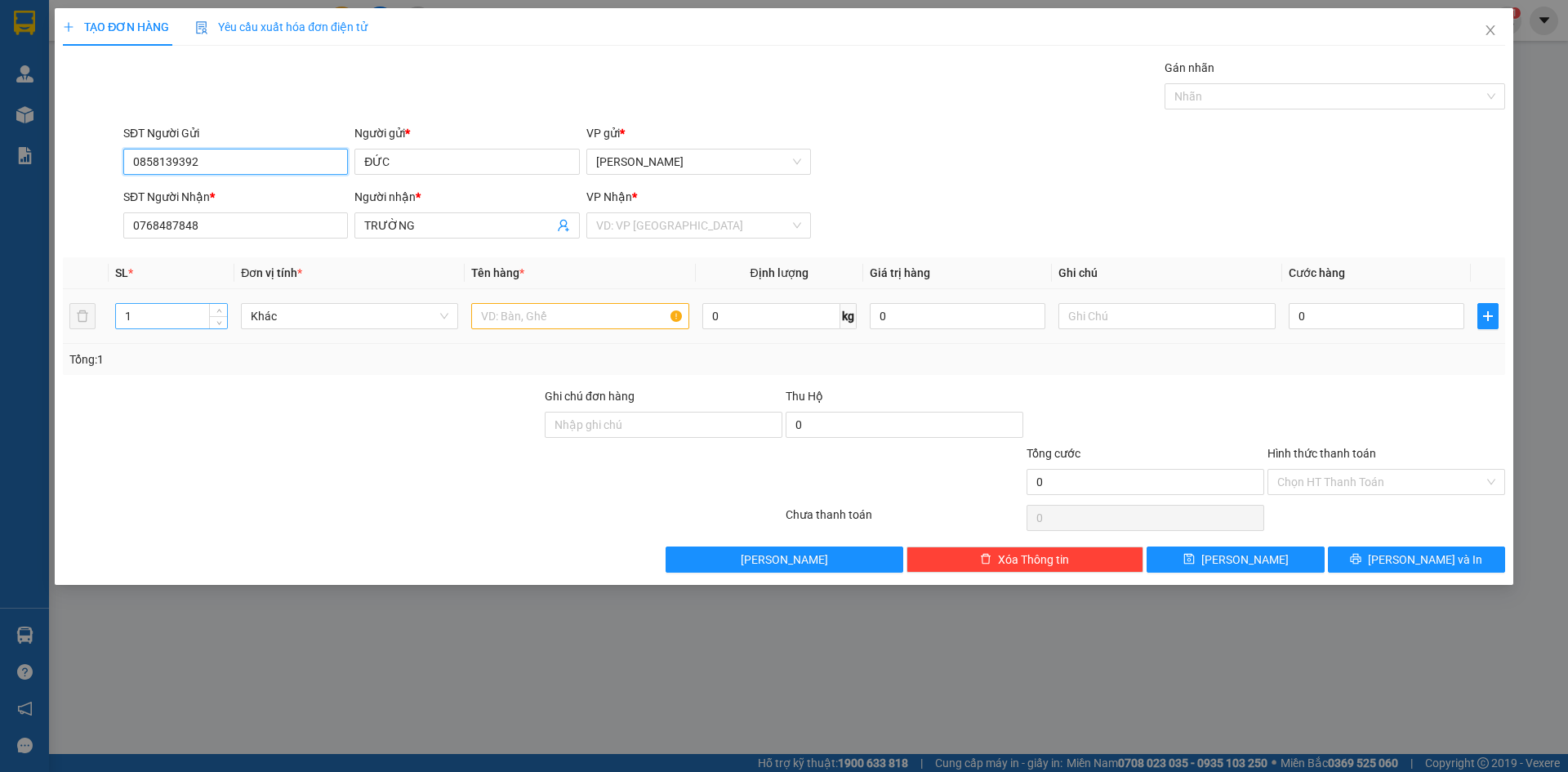
type input "0858139392"
click at [178, 326] on input "1" at bounding box center [171, 316] width 111 height 24
type input "2"
click at [639, 228] on input "search" at bounding box center [693, 225] width 193 height 24
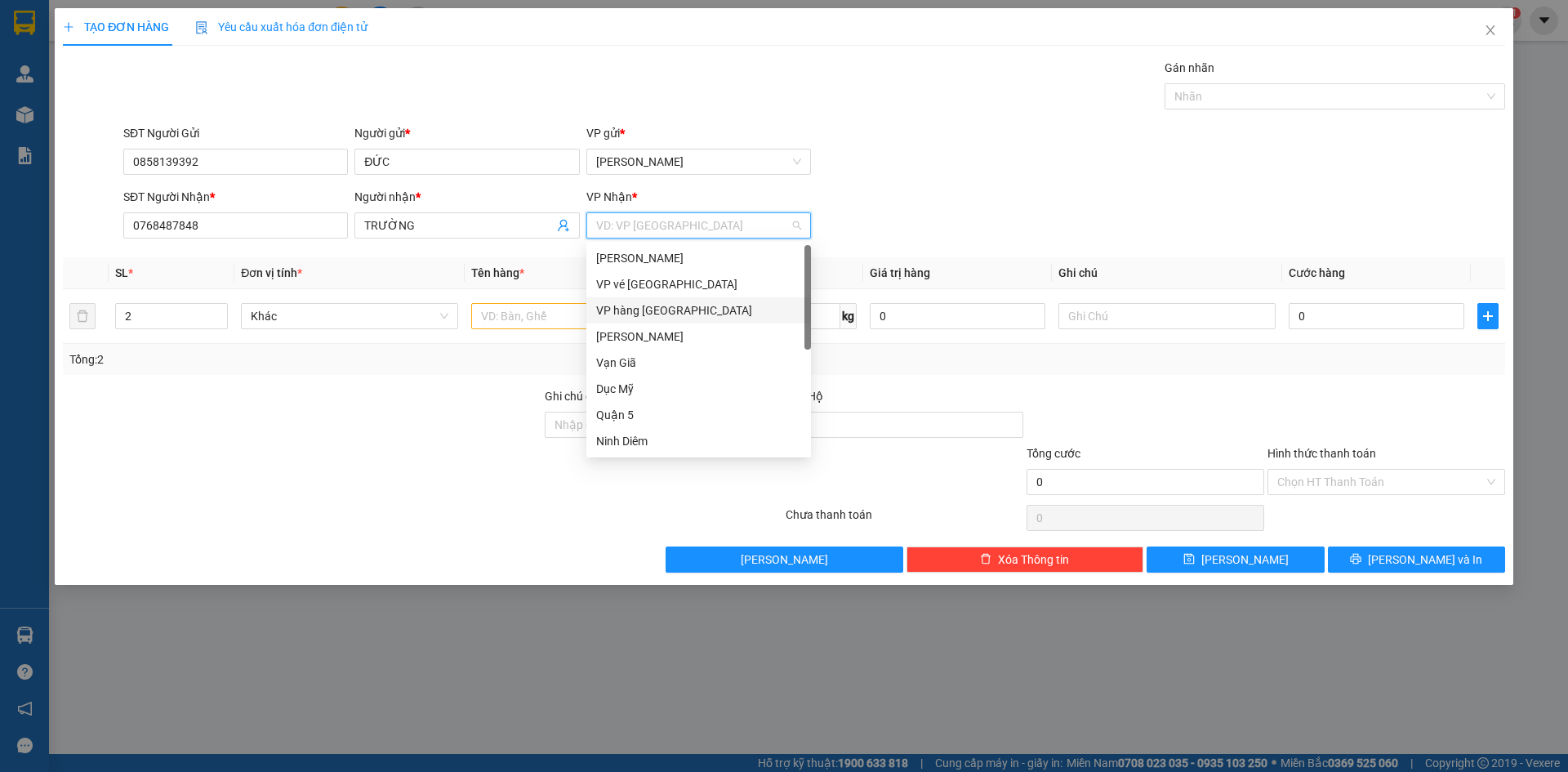
click at [630, 315] on div "VP hàng [GEOGRAPHIC_DATA]" at bounding box center [698, 310] width 205 height 18
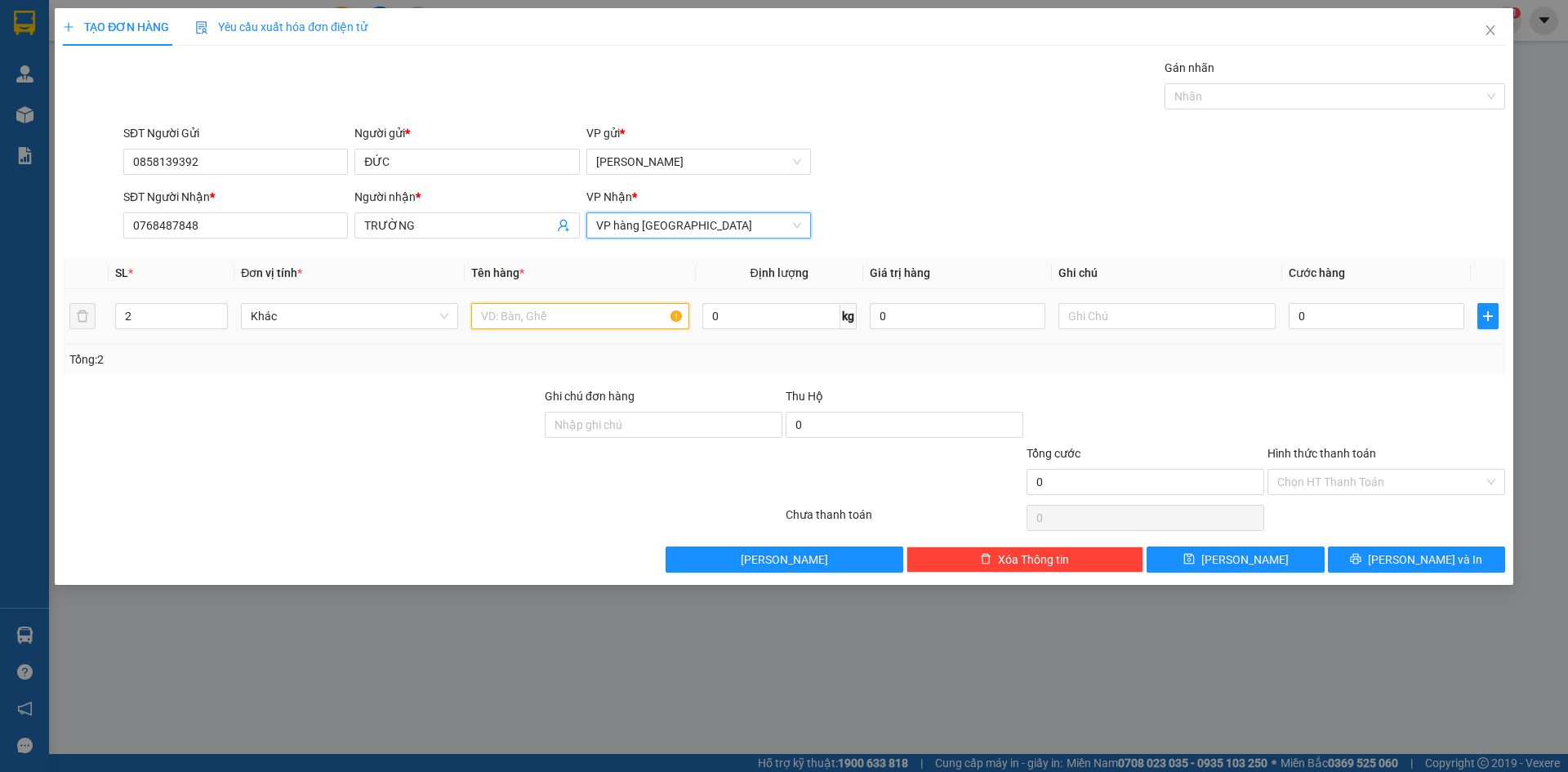
click at [554, 313] on input "text" at bounding box center [580, 316] width 218 height 26
type input "1T+1BOC DEN"
click at [1362, 317] on input "0" at bounding box center [1376, 316] width 176 height 26
type input "007"
type input "7"
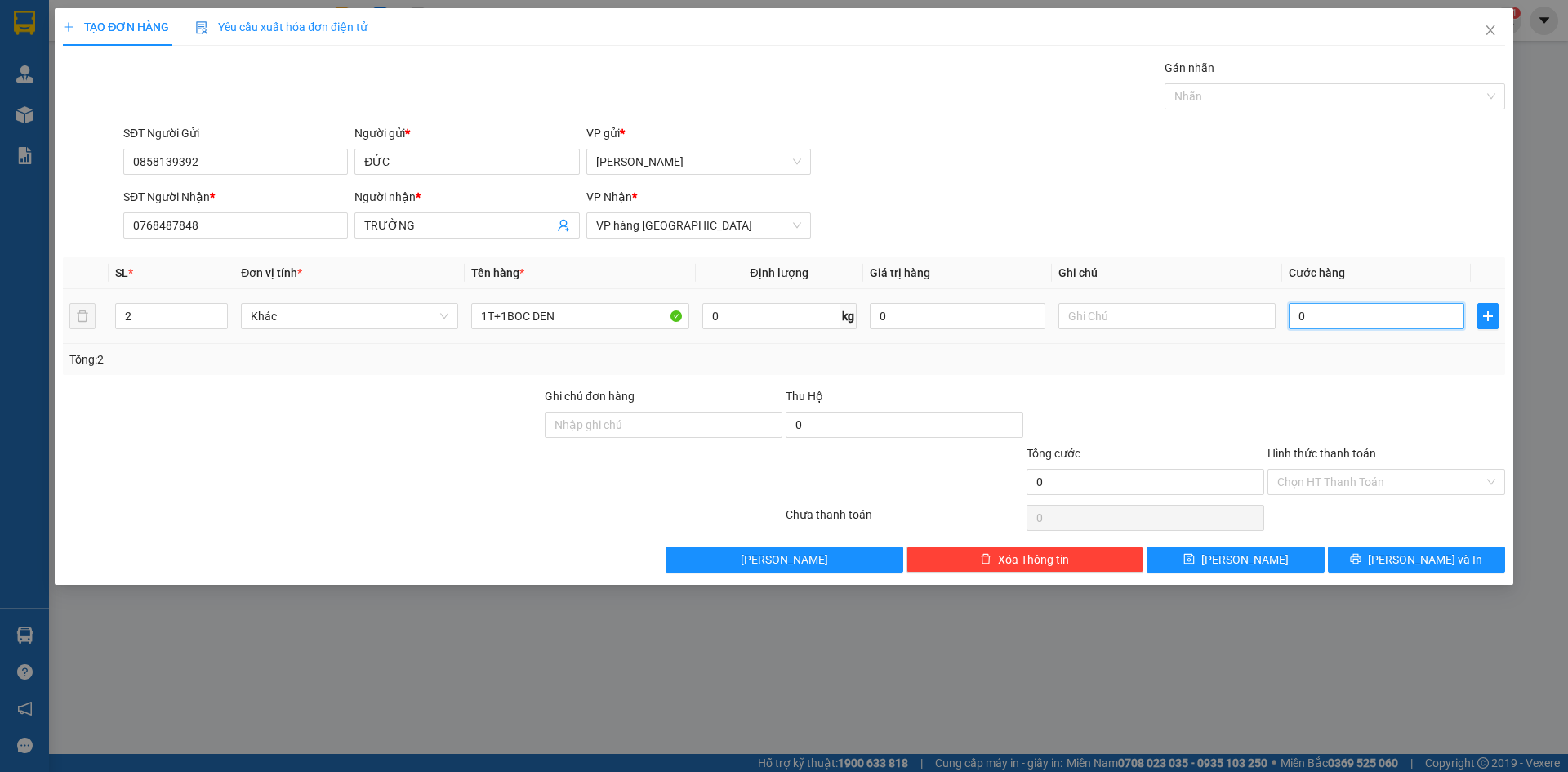
type input "7"
type input "0.070"
type input "70"
type input "70.000"
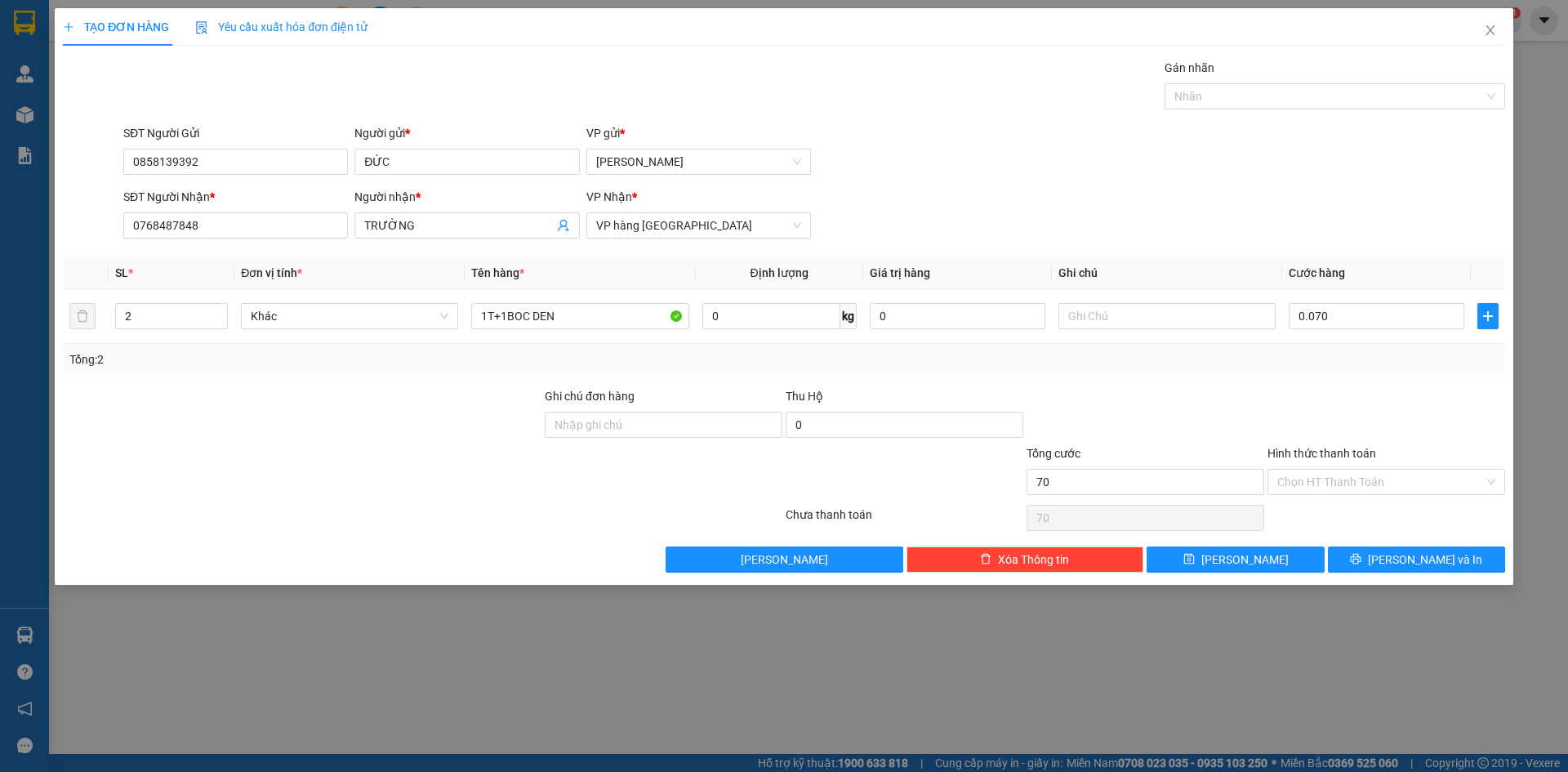
type input "70.000"
click at [1369, 543] on div "Transit Pickup Surcharge Ids Transit Deliver Surcharge Ids Transit Deliver Surc…" at bounding box center [784, 315] width 1442 height 513
click at [1366, 557] on button "[PERSON_NAME] và In" at bounding box center [1416, 560] width 178 height 26
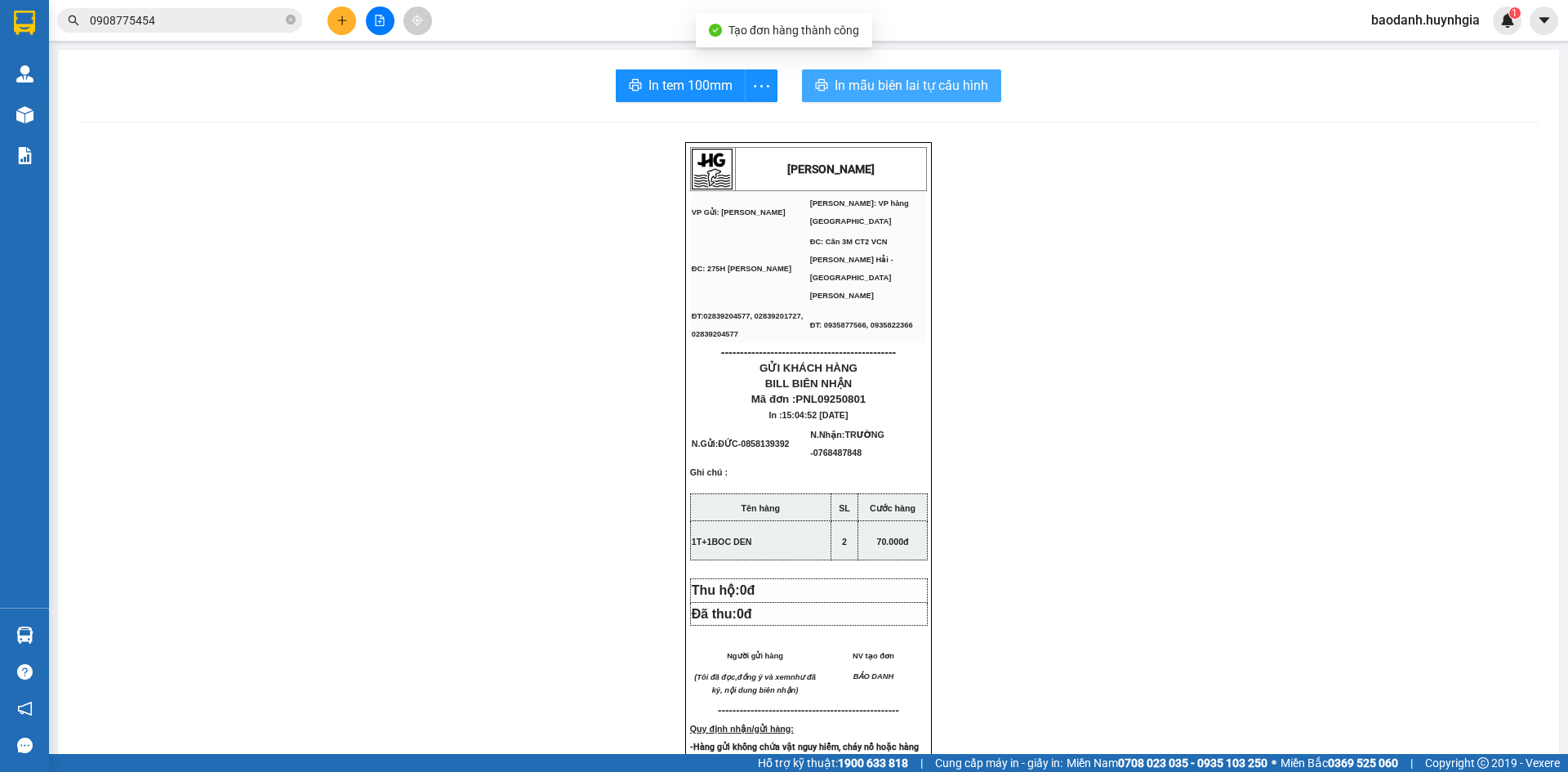
click at [880, 90] on span "In mẫu biên lai tự cấu hình" at bounding box center [911, 86] width 153 height 20
click at [348, 19] on button at bounding box center [341, 20] width 29 height 29
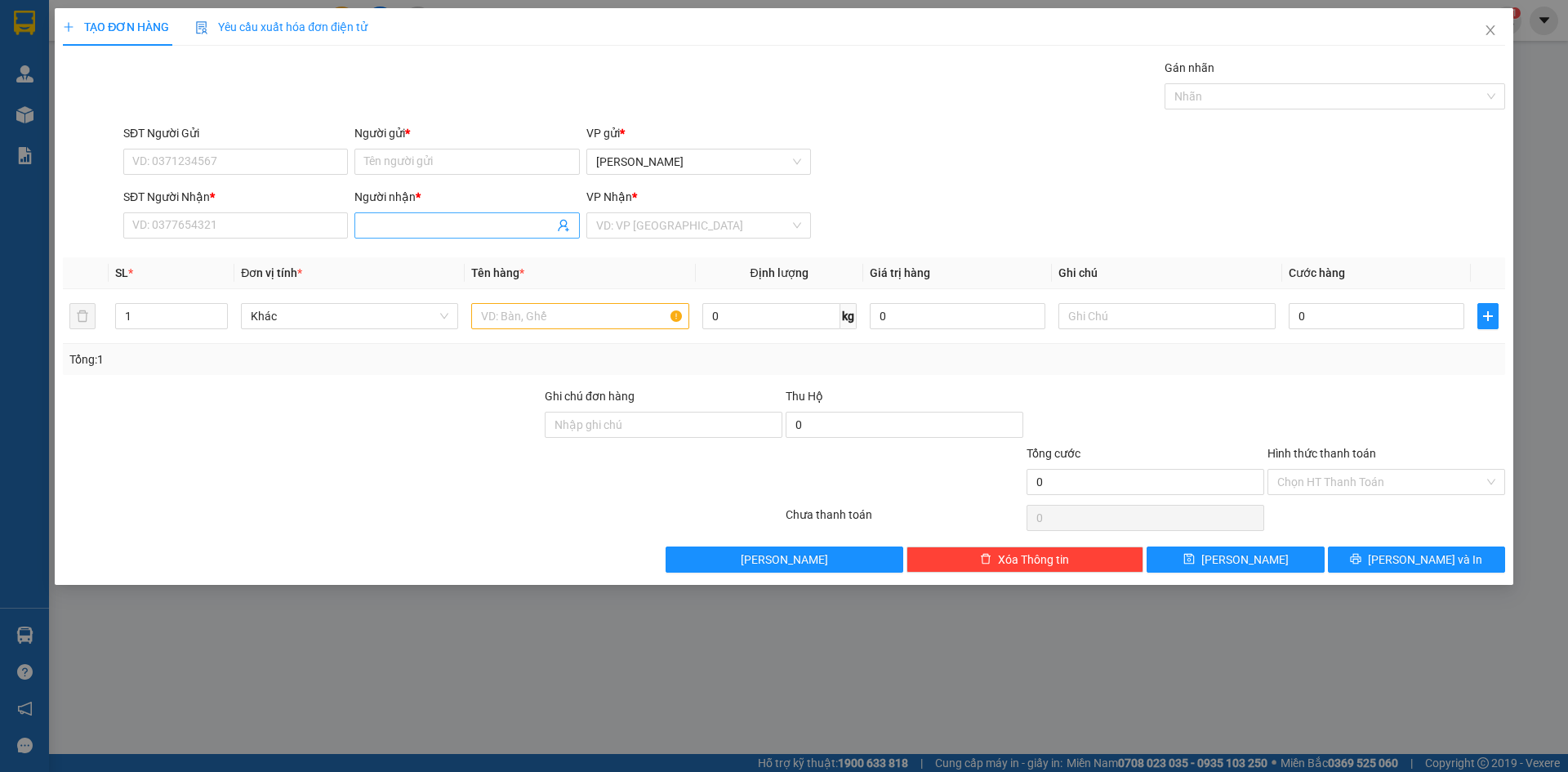
click at [386, 220] on input "Người nhận *" at bounding box center [458, 225] width 189 height 18
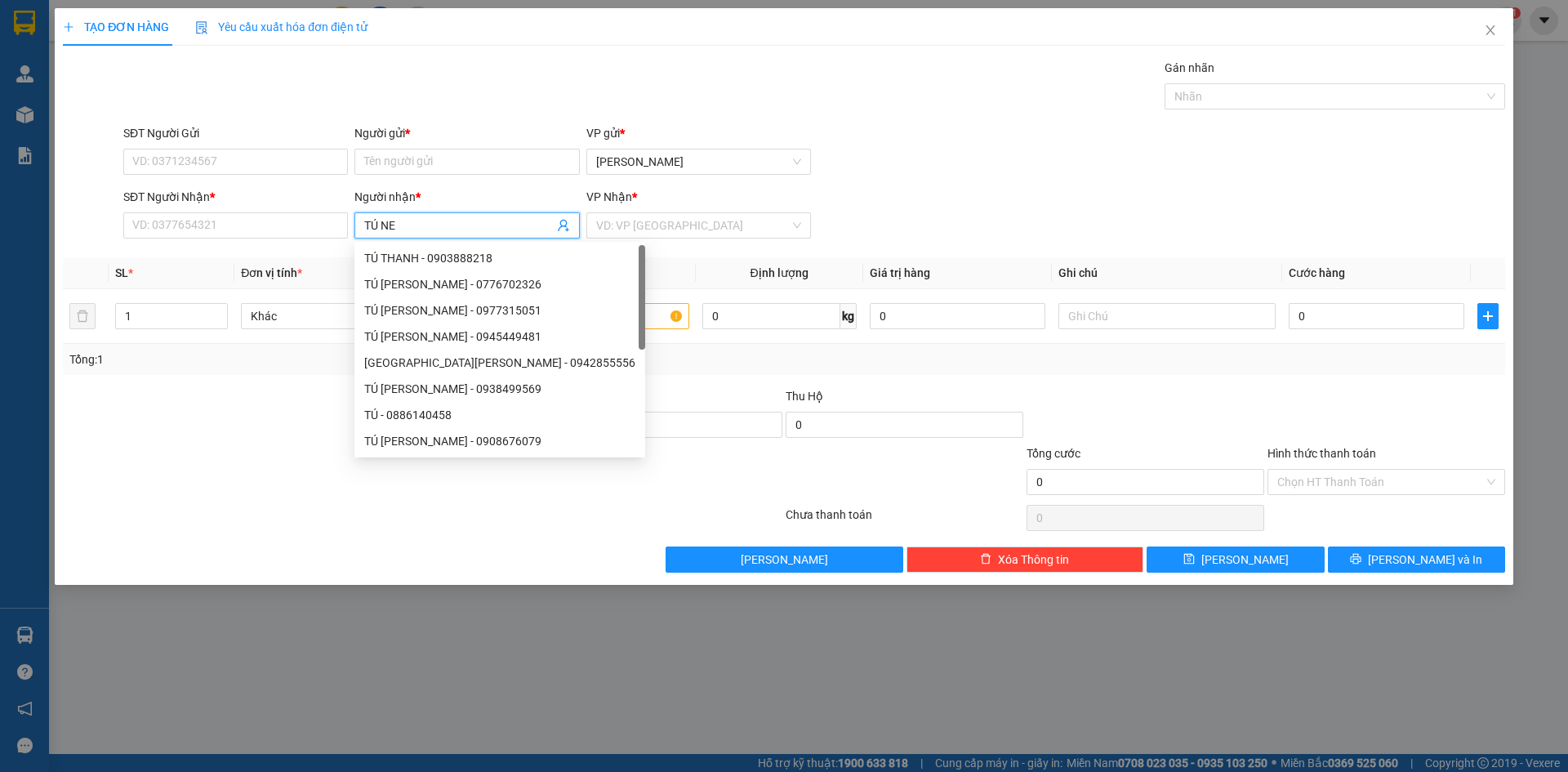
type input "TÚ NET"
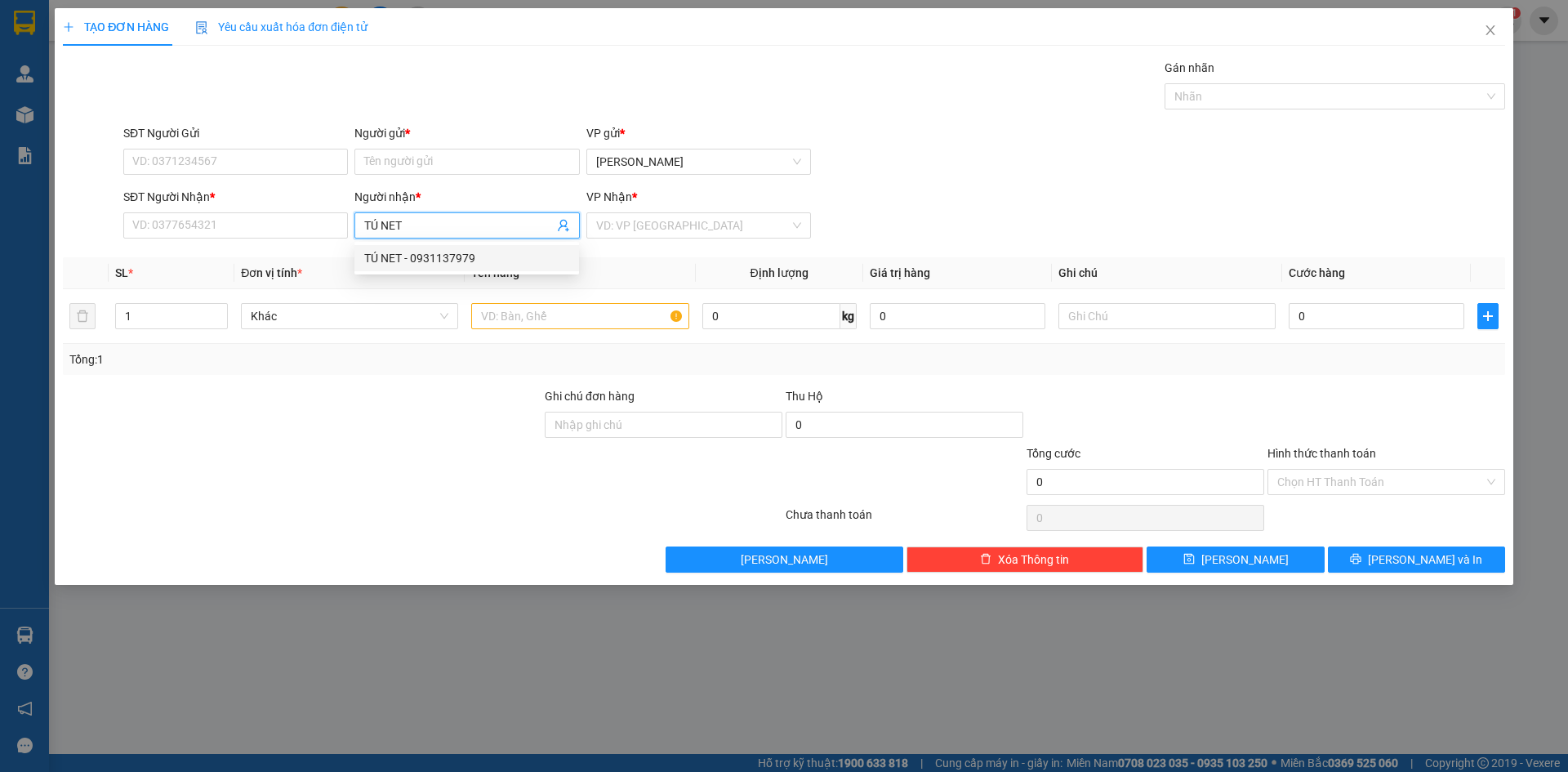
click at [445, 259] on div "TÚ NET - 0931137979" at bounding box center [467, 258] width 205 height 18
type input "0931137979"
type input "TÚ NET"
click at [384, 160] on input "Người gửi *" at bounding box center [467, 162] width 225 height 26
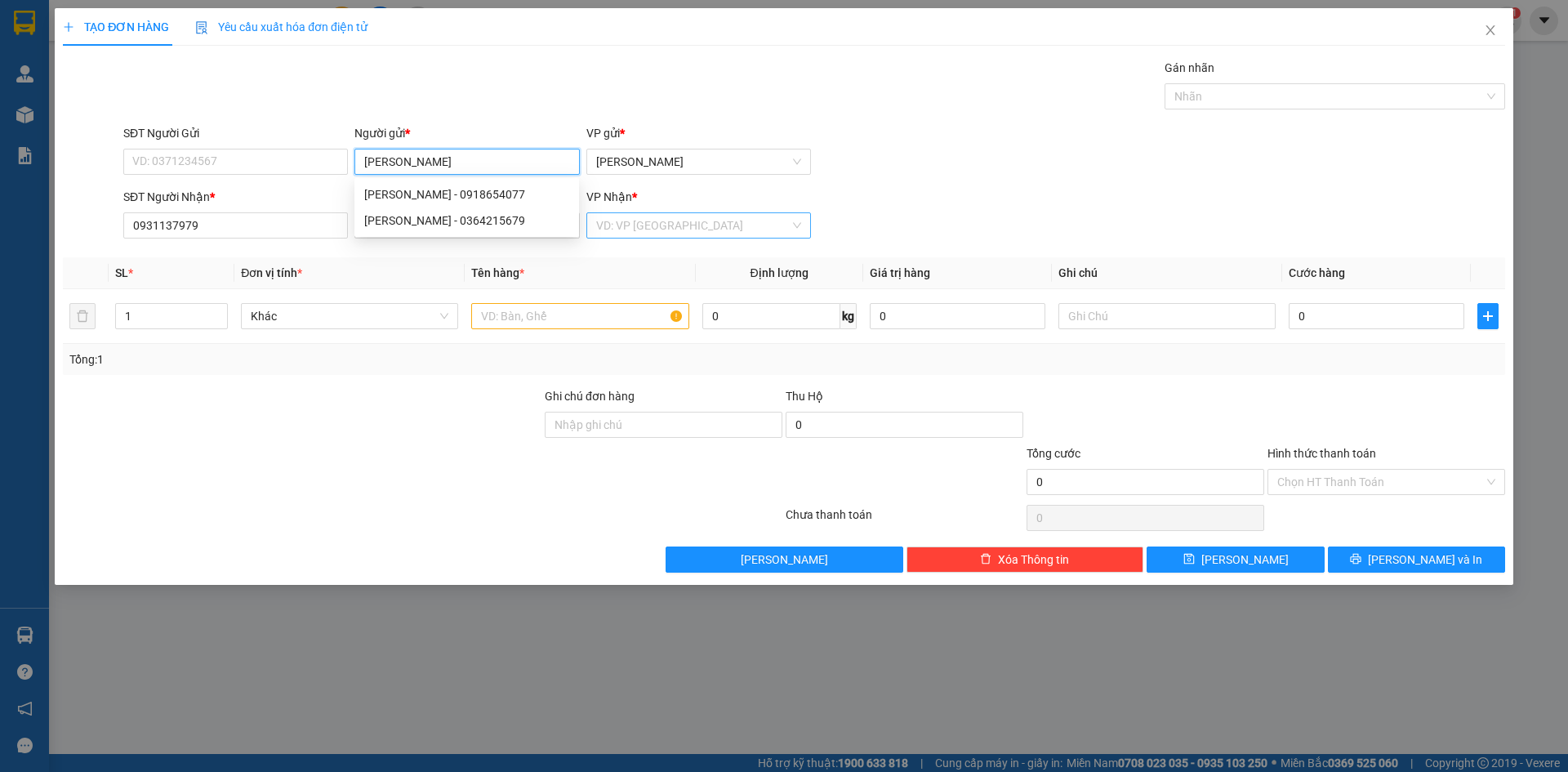
type input "[PERSON_NAME]"
click at [647, 226] on input "search" at bounding box center [693, 225] width 193 height 24
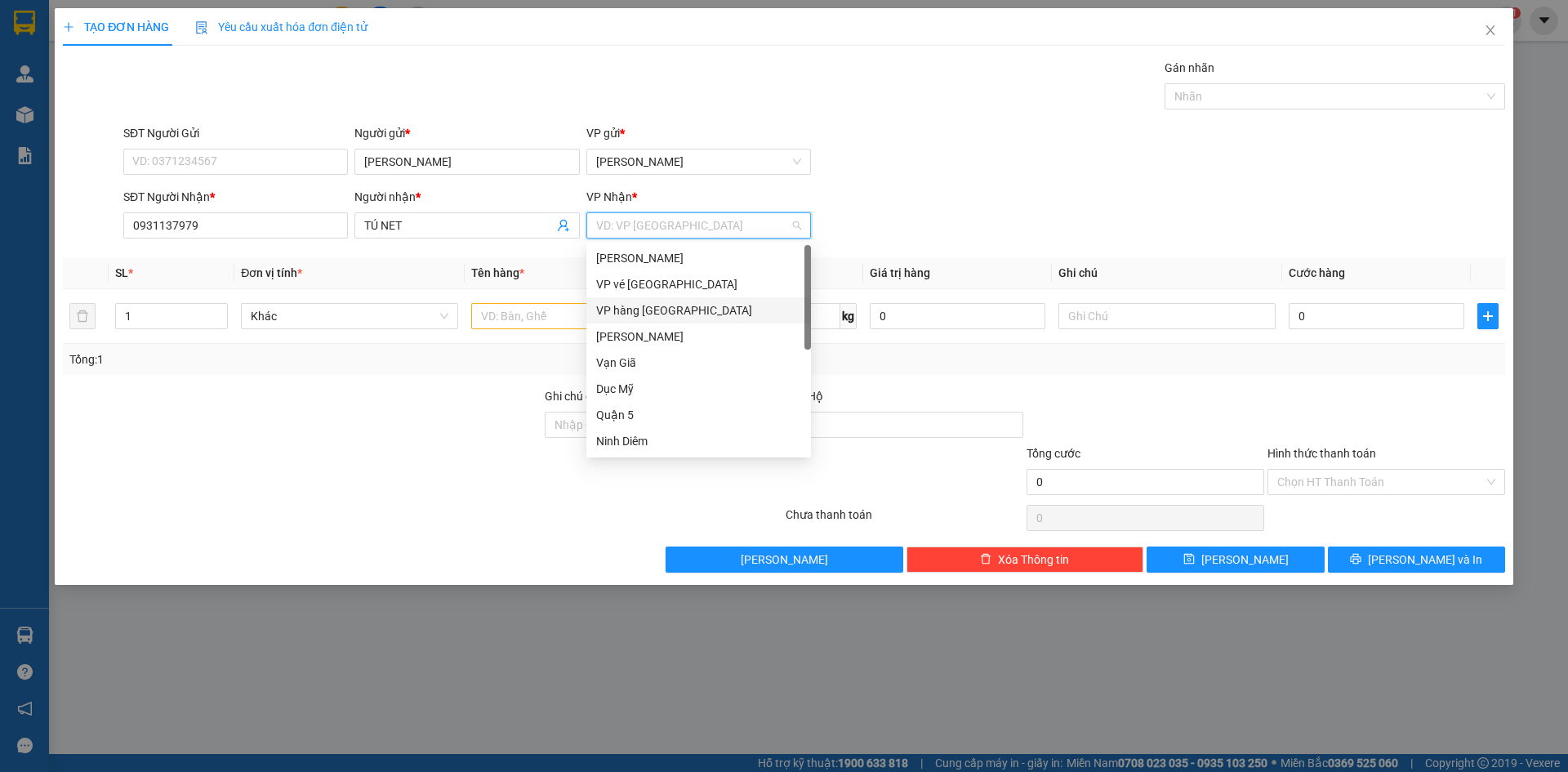
click at [644, 307] on div "VP hàng [GEOGRAPHIC_DATA]" at bounding box center [698, 310] width 205 height 18
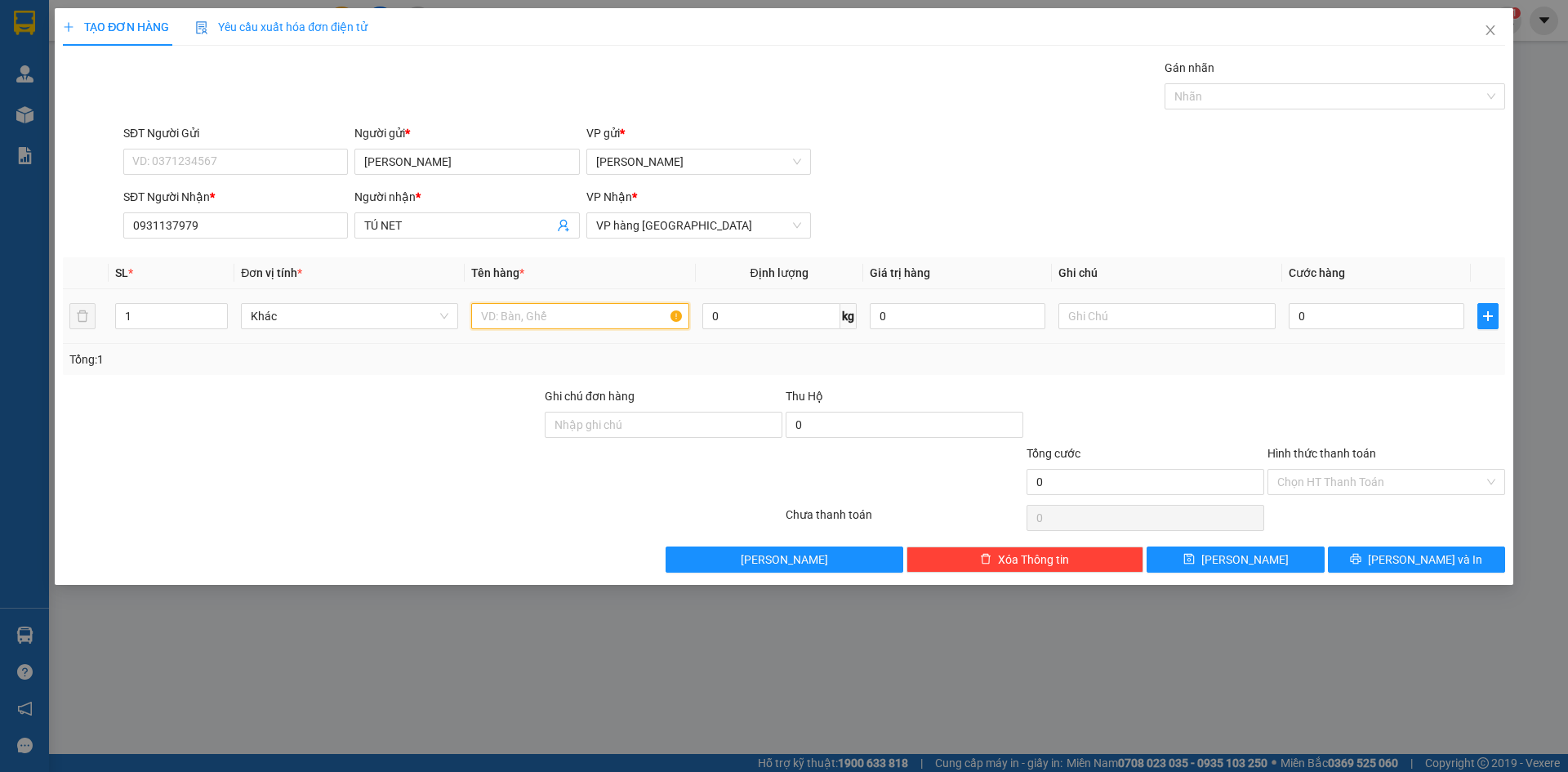
click at [538, 317] on input "text" at bounding box center [580, 316] width 218 height 26
click at [206, 308] on input "1" at bounding box center [171, 316] width 111 height 24
click at [1362, 553] on icon "printer" at bounding box center [1356, 559] width 11 height 11
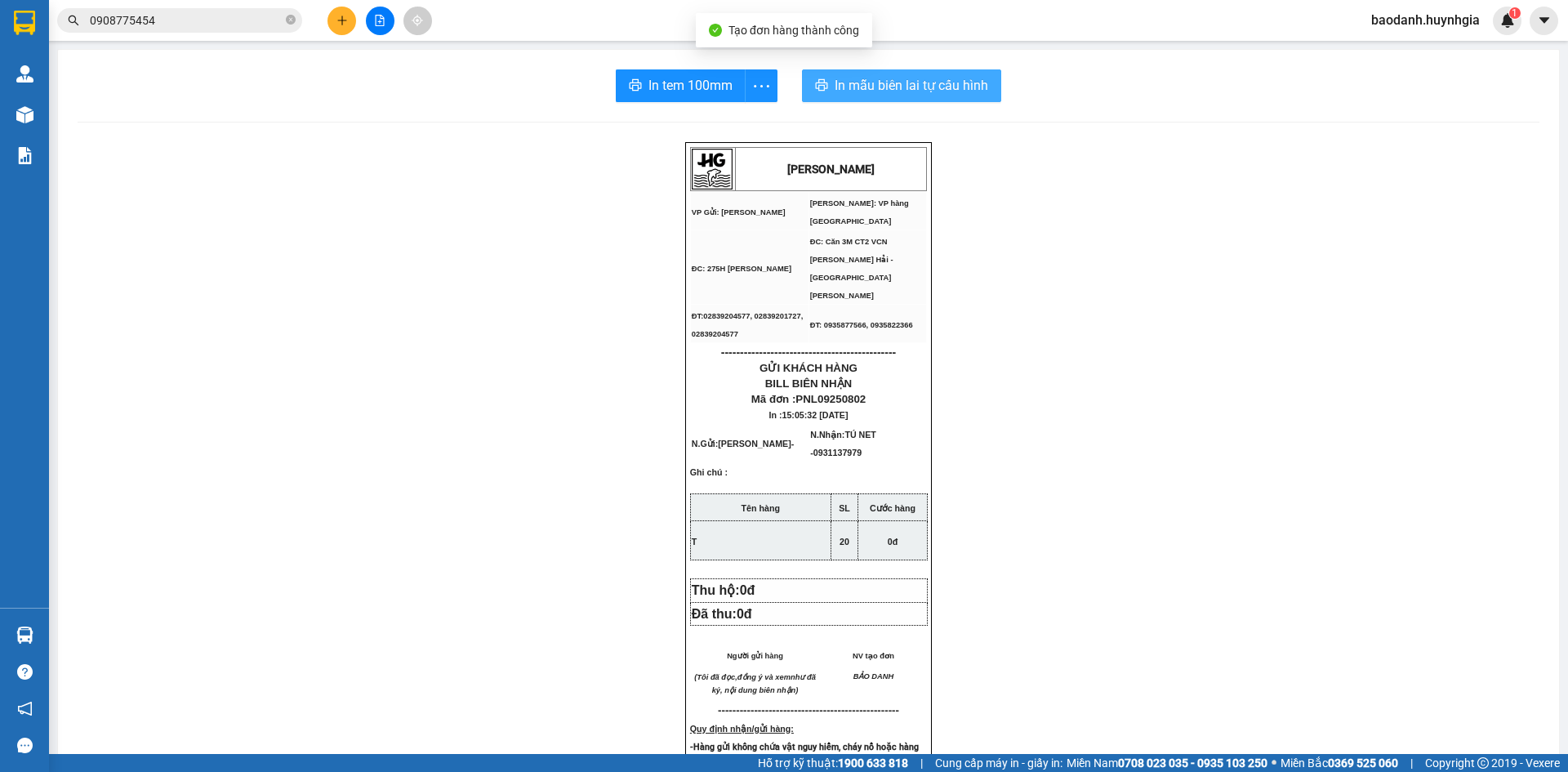
drag, startPoint x: 851, startPoint y: 92, endPoint x: 1185, endPoint y: 163, distance: 341.5
click at [851, 91] on span "In mẫu biên lai tự cấu hình" at bounding box center [911, 86] width 153 height 20
drag, startPoint x: 852, startPoint y: 81, endPoint x: 1292, endPoint y: 102, distance: 440.5
click at [853, 82] on span "In mẫu biên lai tự cấu hình" at bounding box center [911, 86] width 153 height 20
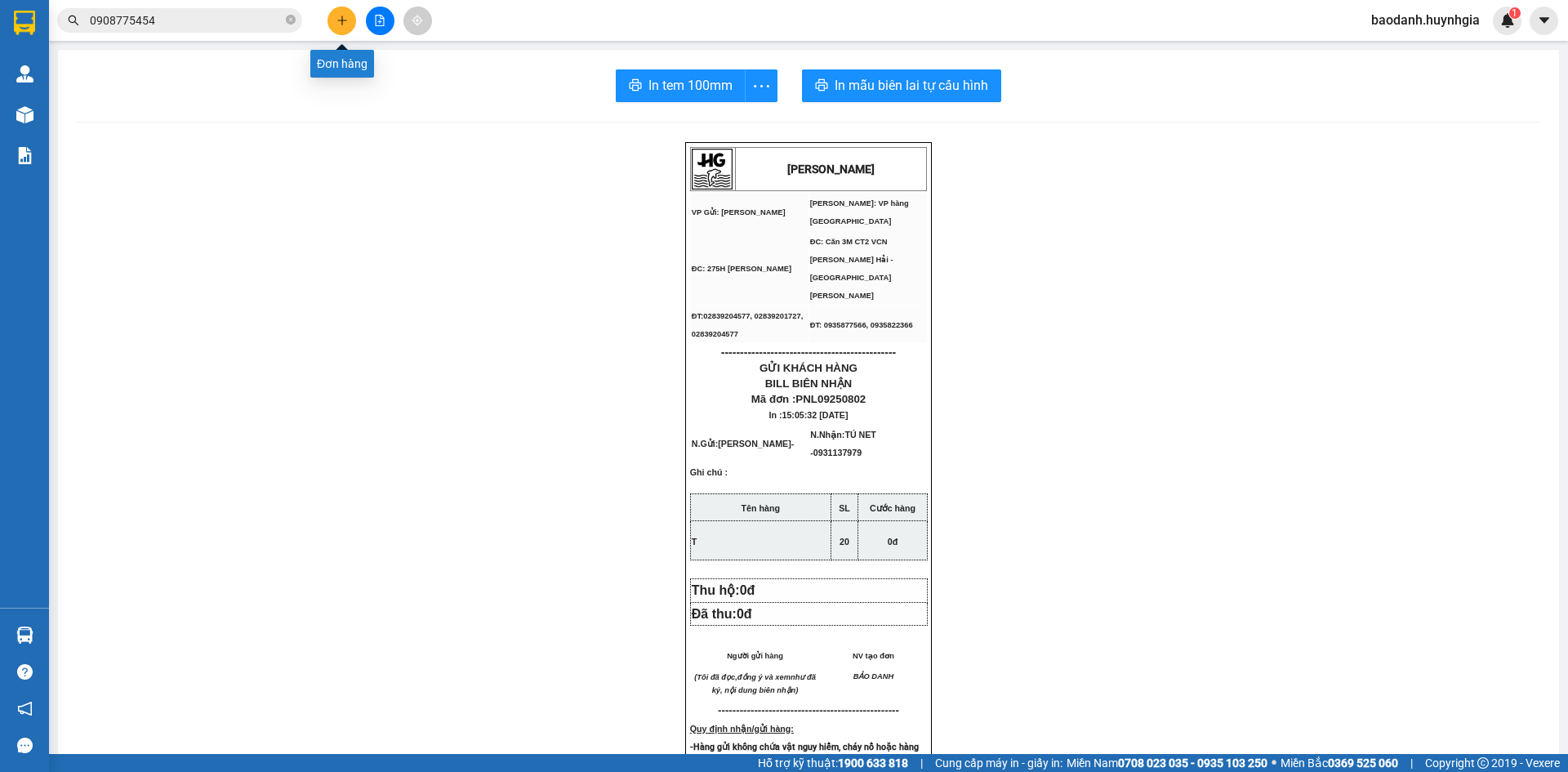
click at [332, 21] on button at bounding box center [341, 20] width 29 height 29
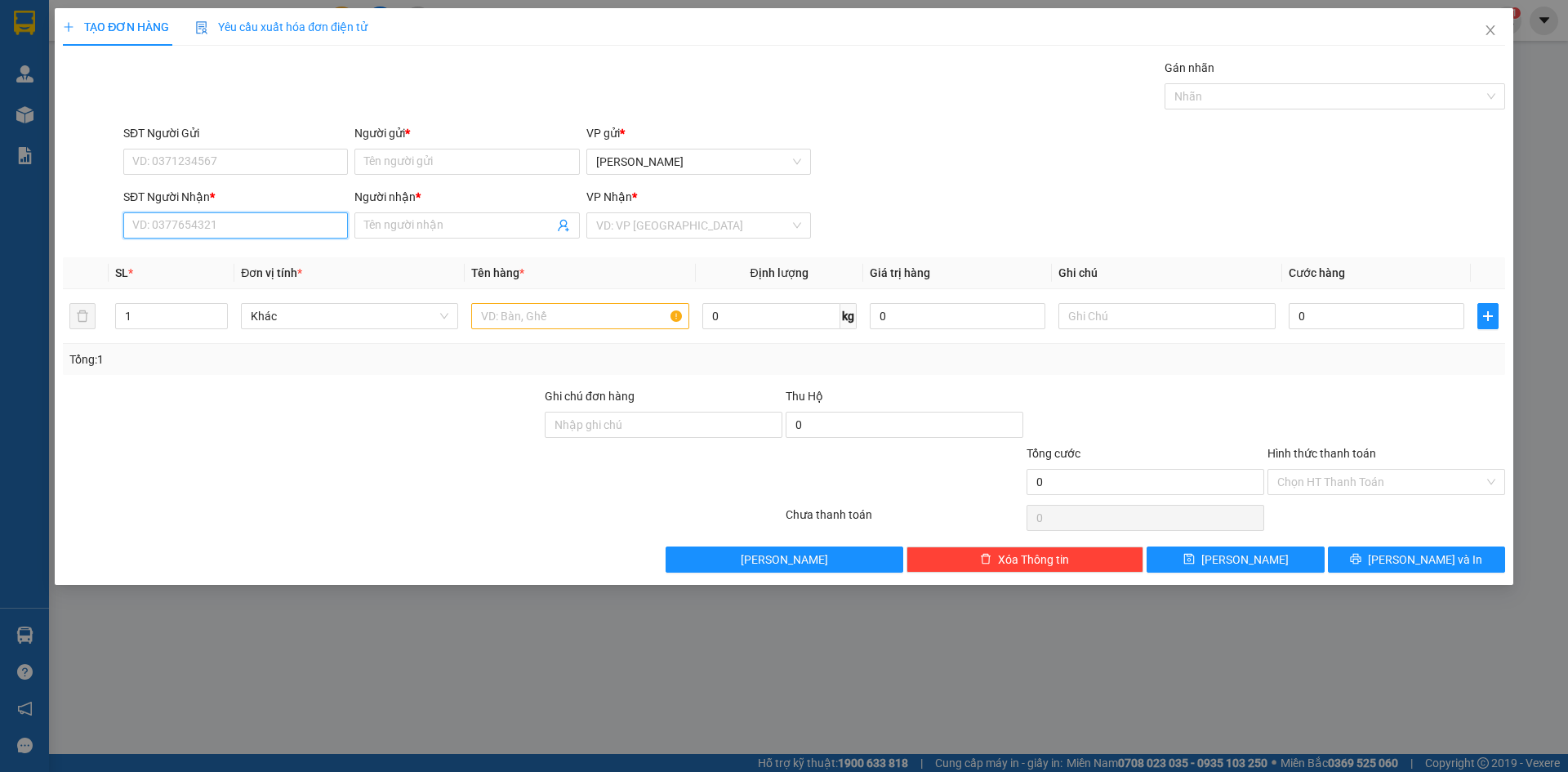
click at [253, 225] on input "SĐT Người Nhận *" at bounding box center [236, 225] width 225 height 26
click at [225, 260] on div "0936939939 - CHÚ LÂM" at bounding box center [235, 258] width 205 height 18
type input "0936939939"
type input "CHÚ LÂM"
type input "0936939939"
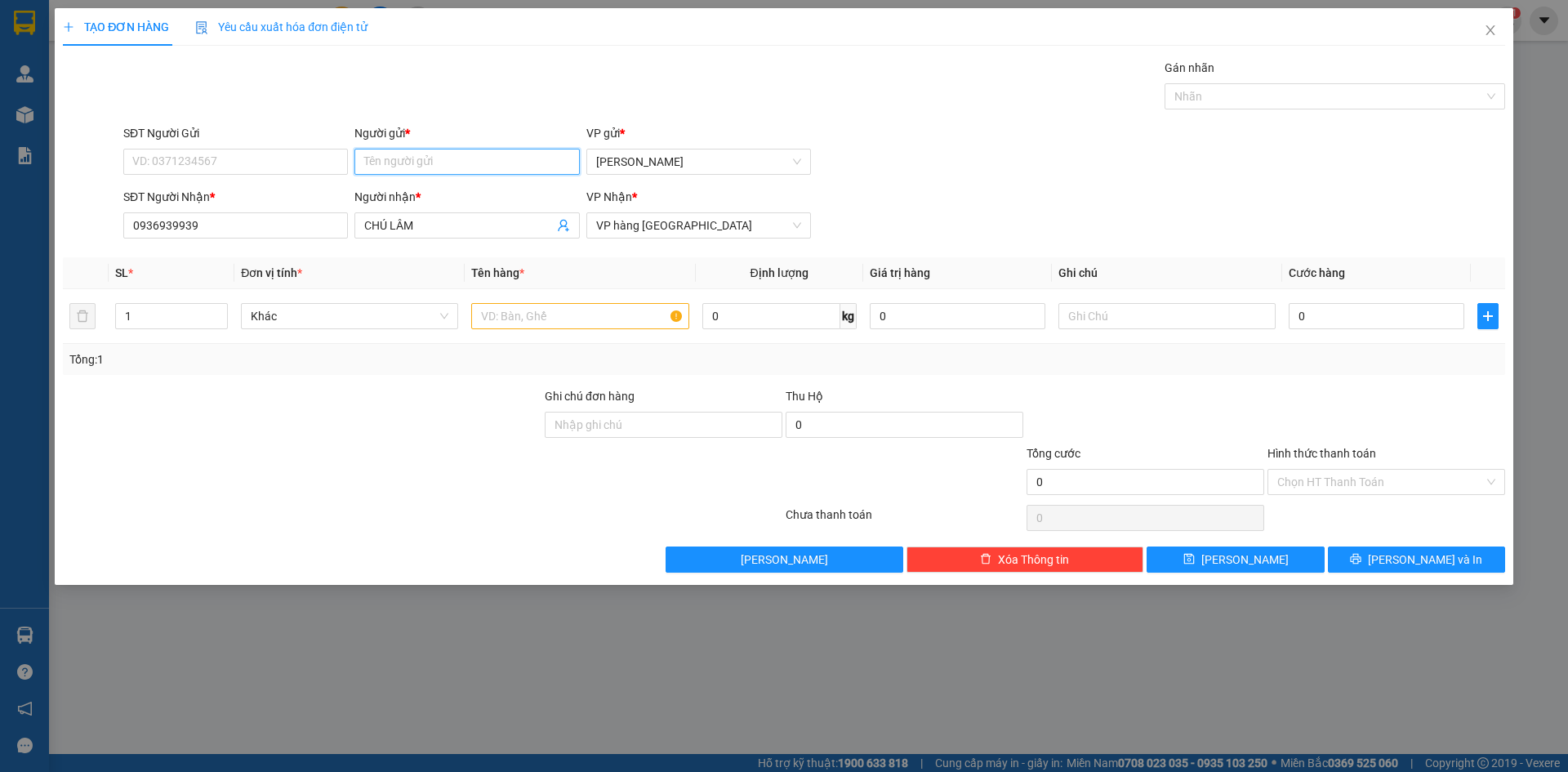
click at [418, 163] on input "Người gửi *" at bounding box center [467, 162] width 225 height 26
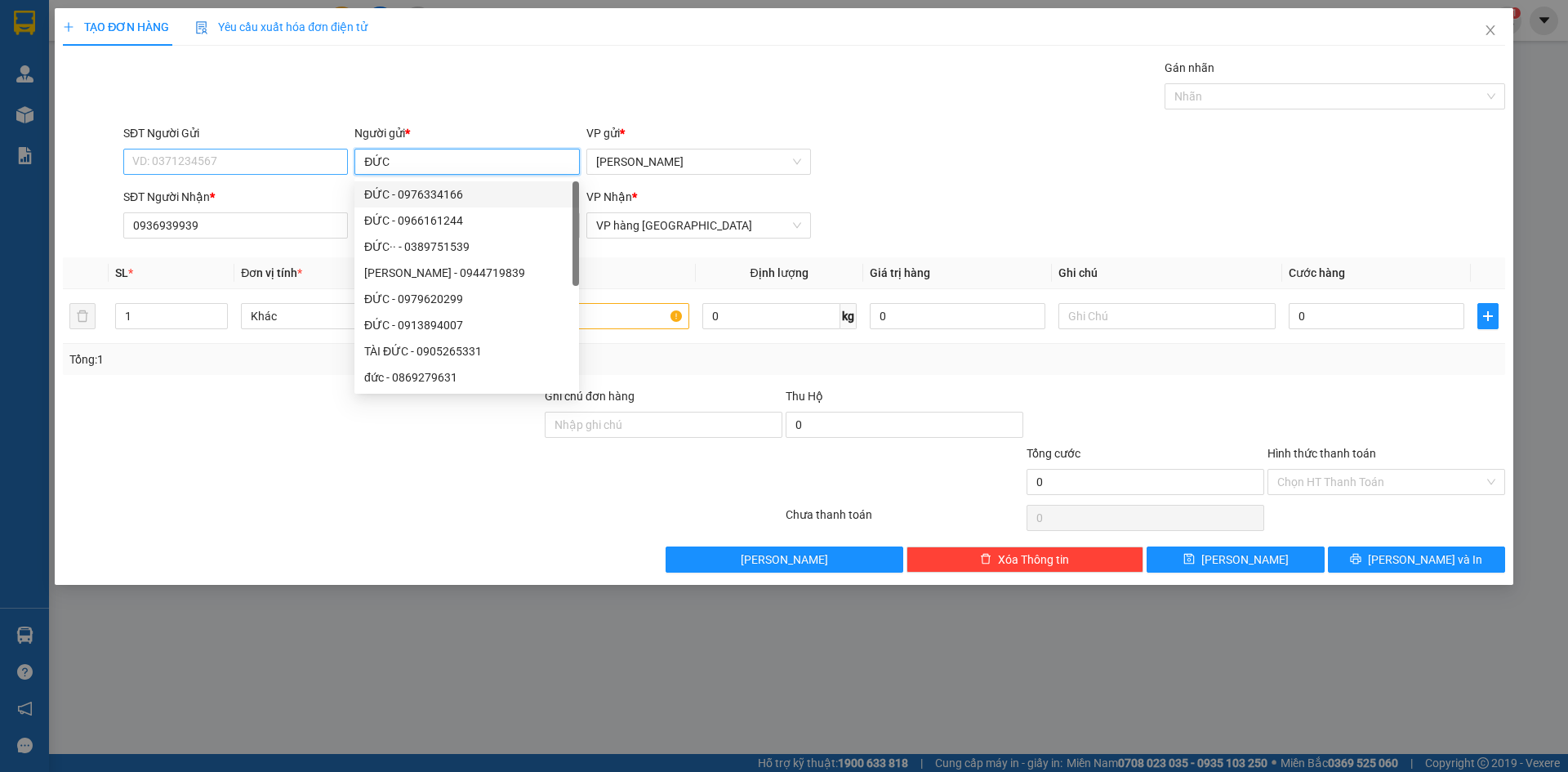
type input "ĐỨC"
click at [229, 160] on input "SĐT Người Gửi" at bounding box center [236, 162] width 225 height 26
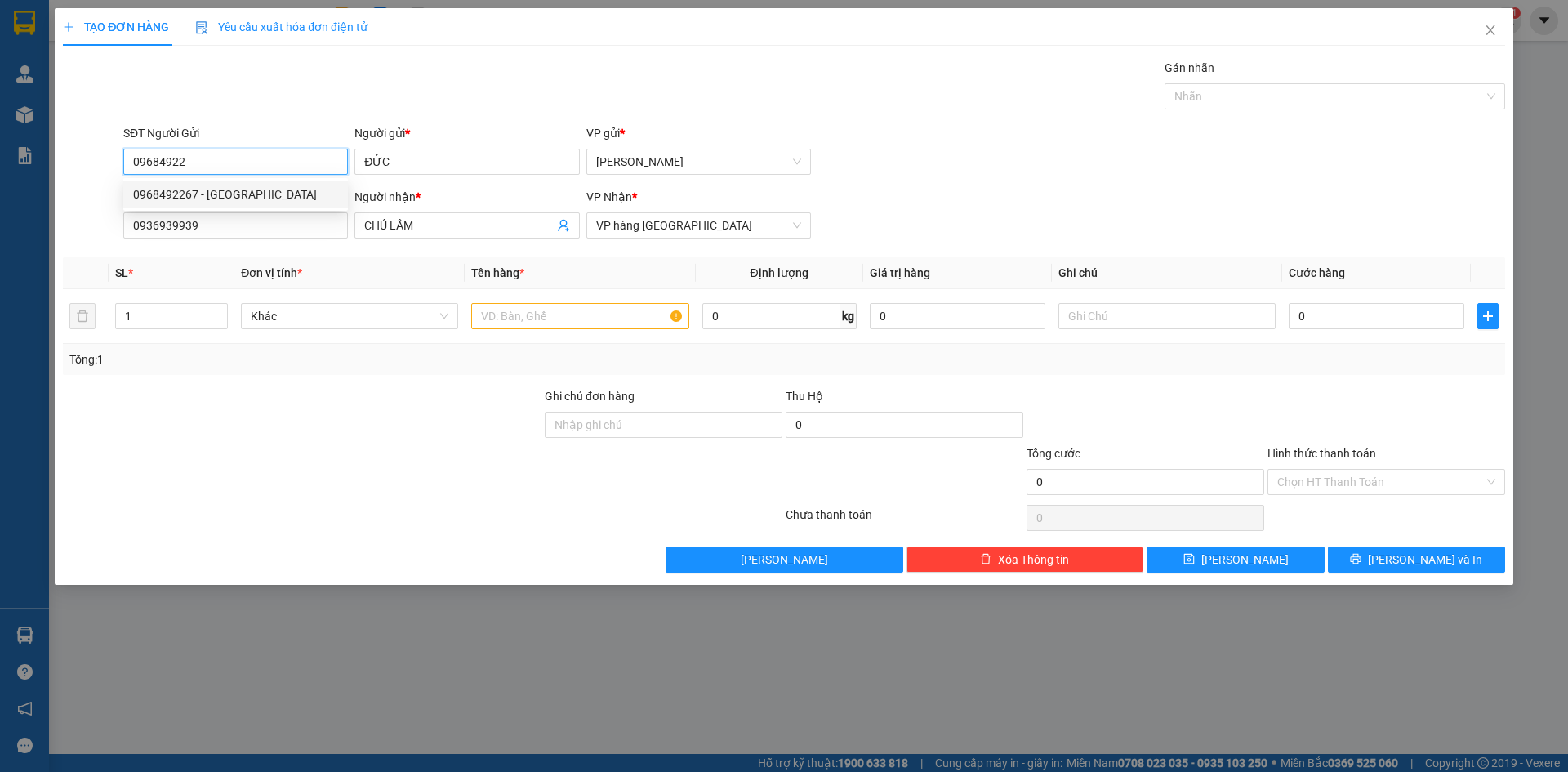
click at [230, 193] on div "0968492267 - ĐỨC" at bounding box center [235, 193] width 205 height 18
type input "0968492267"
type input "ĐỨC"
type input "0968492267"
click at [560, 320] on input "text" at bounding box center [580, 316] width 218 height 26
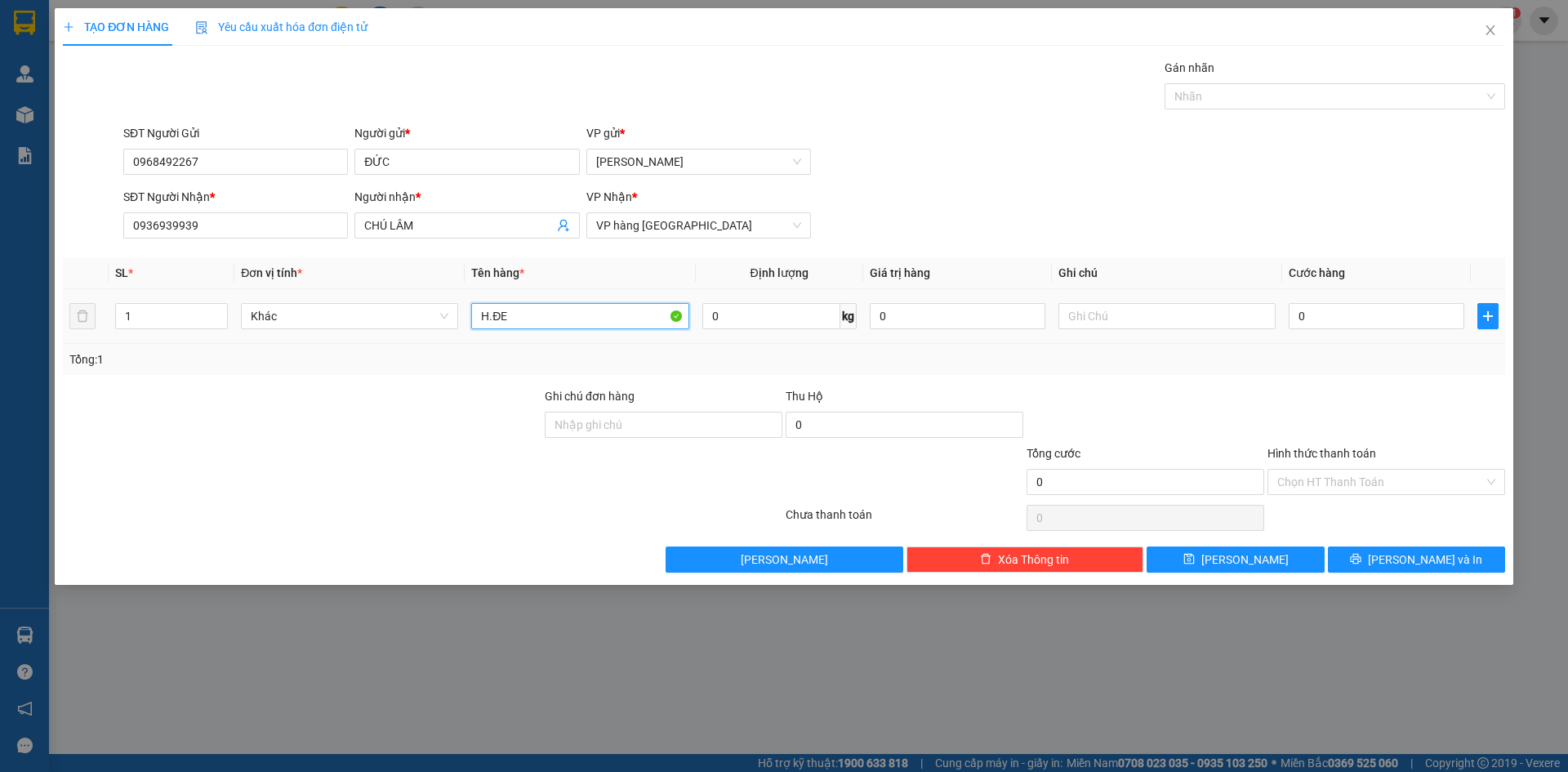
type input "H.ĐEN"
click at [1352, 556] on button "[PERSON_NAME] và In" at bounding box center [1416, 560] width 178 height 26
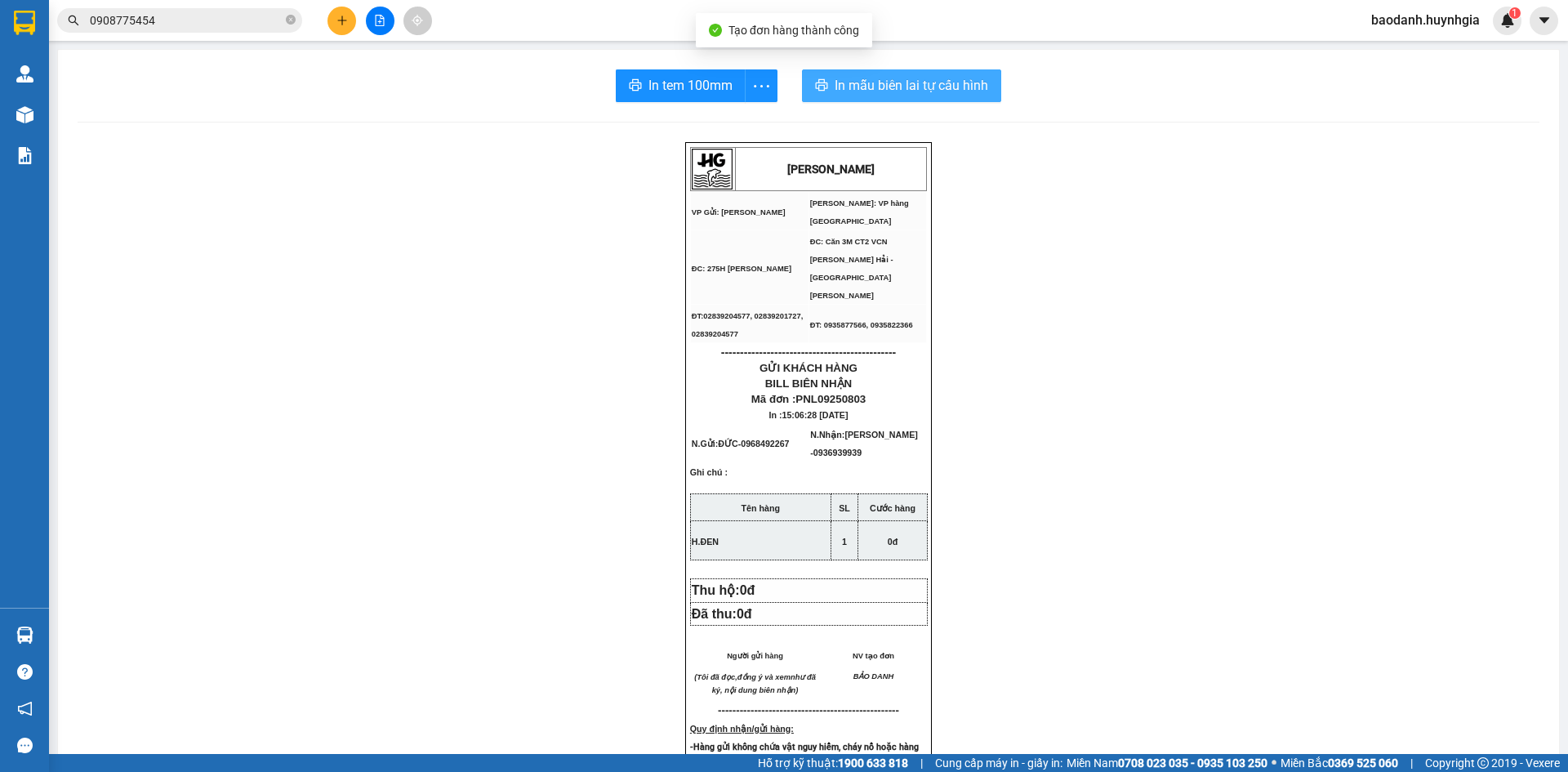
click at [855, 91] on span "In mẫu biên lai tự cấu hình" at bounding box center [911, 86] width 153 height 20
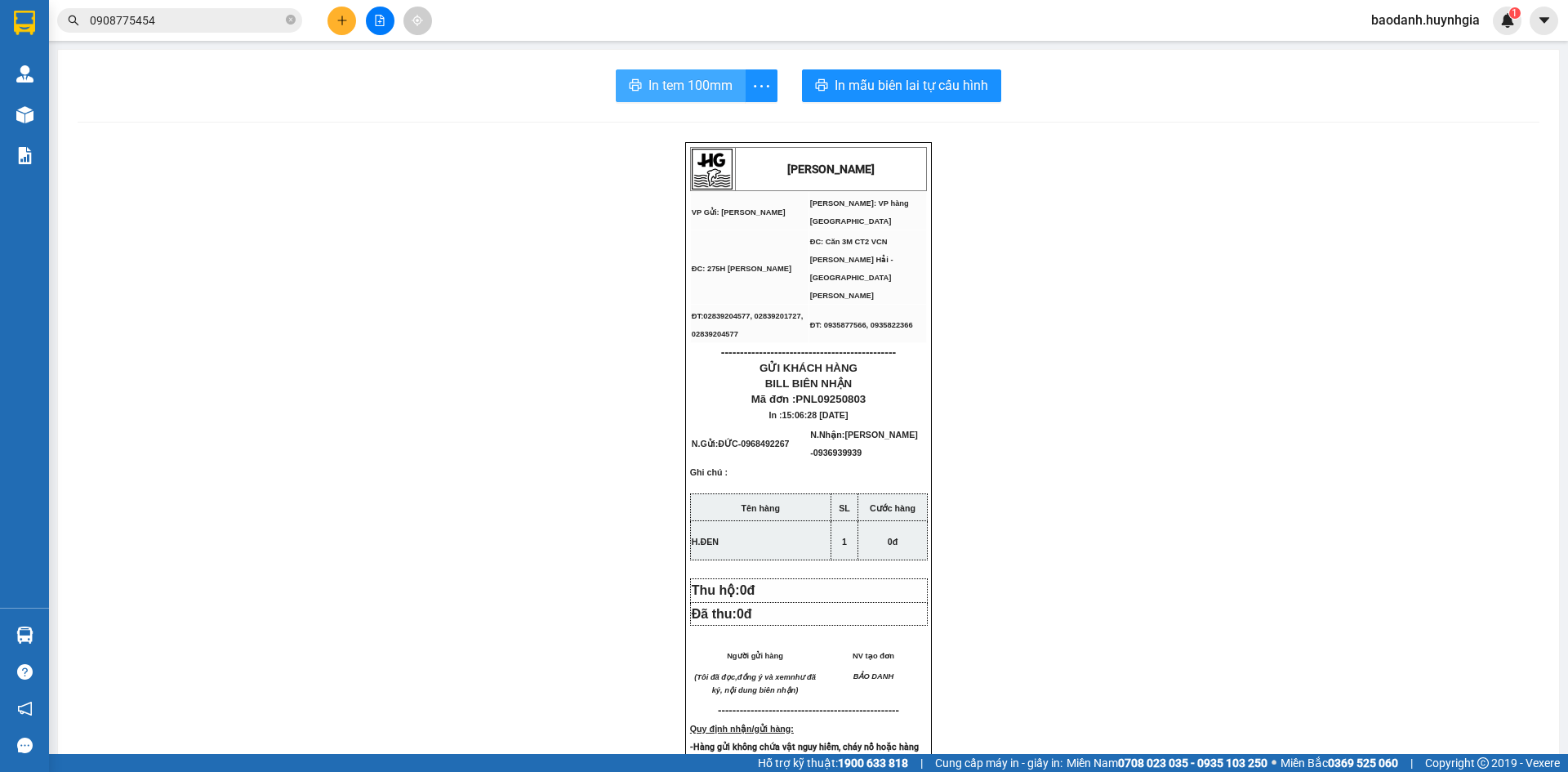
click at [657, 85] on span "In tem 100mm" at bounding box center [690, 86] width 84 height 20
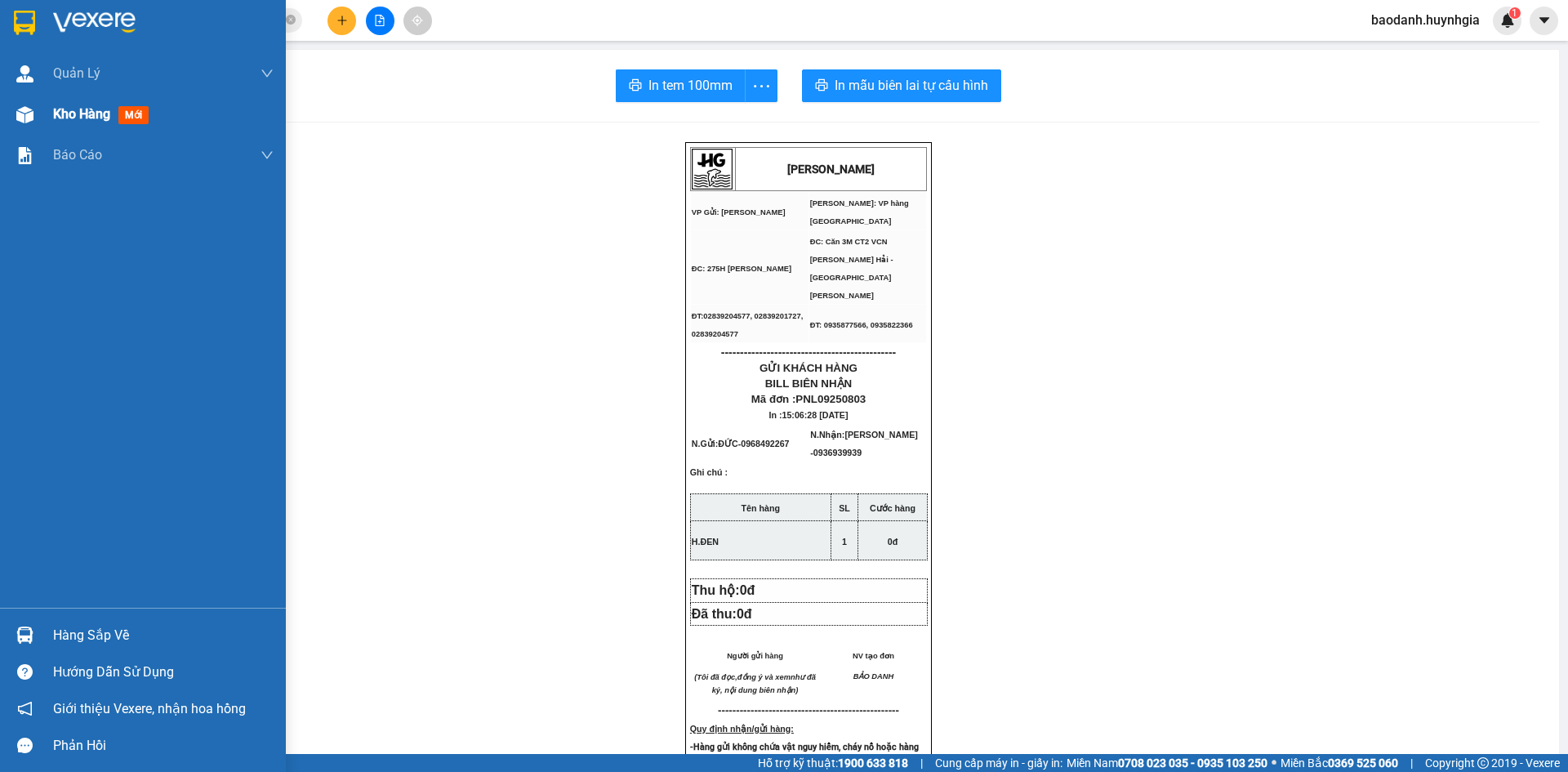
click at [73, 112] on span "Kho hàng" at bounding box center [81, 113] width 57 height 16
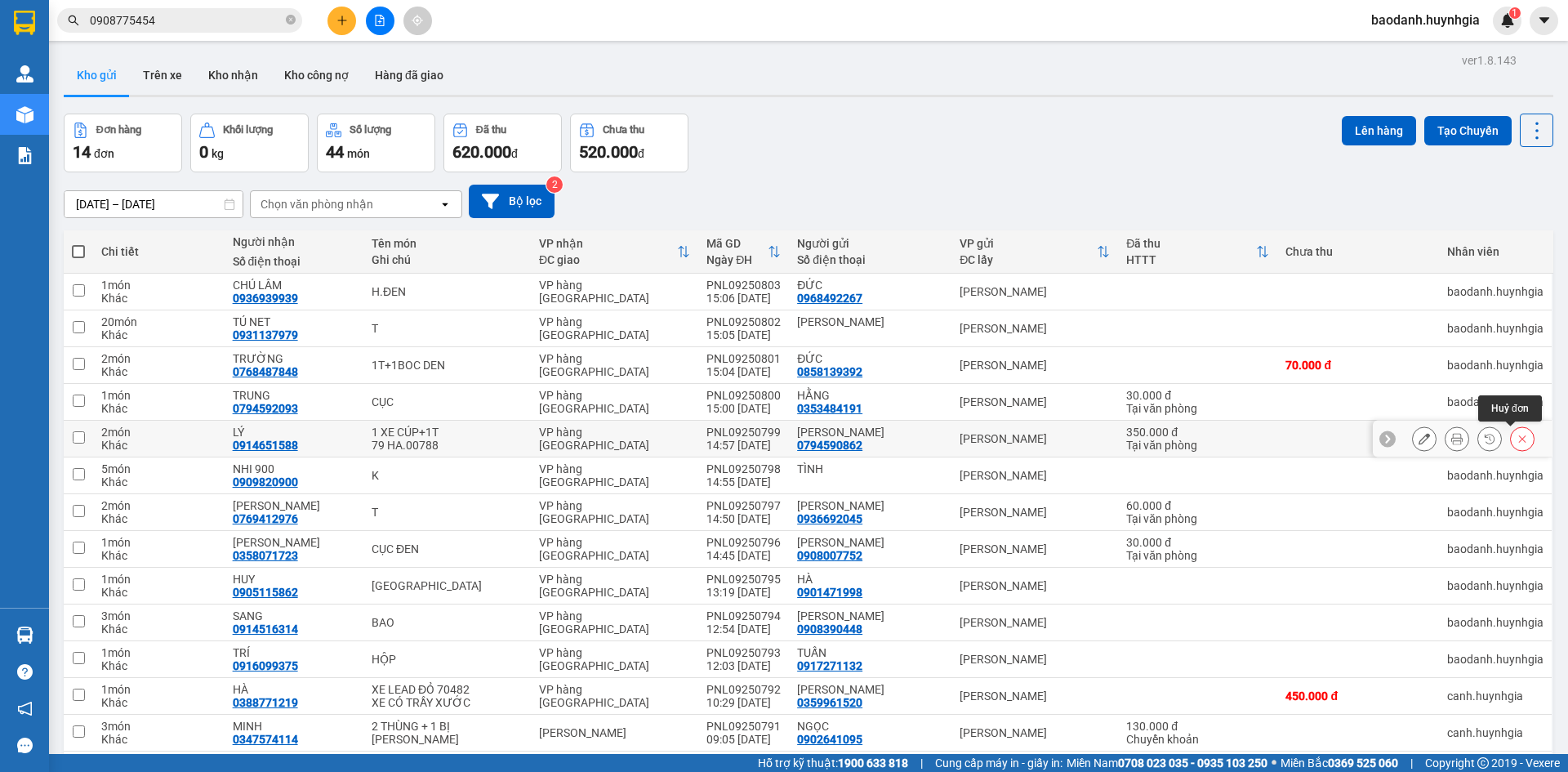
click at [1517, 441] on icon at bounding box center [1522, 439] width 11 height 11
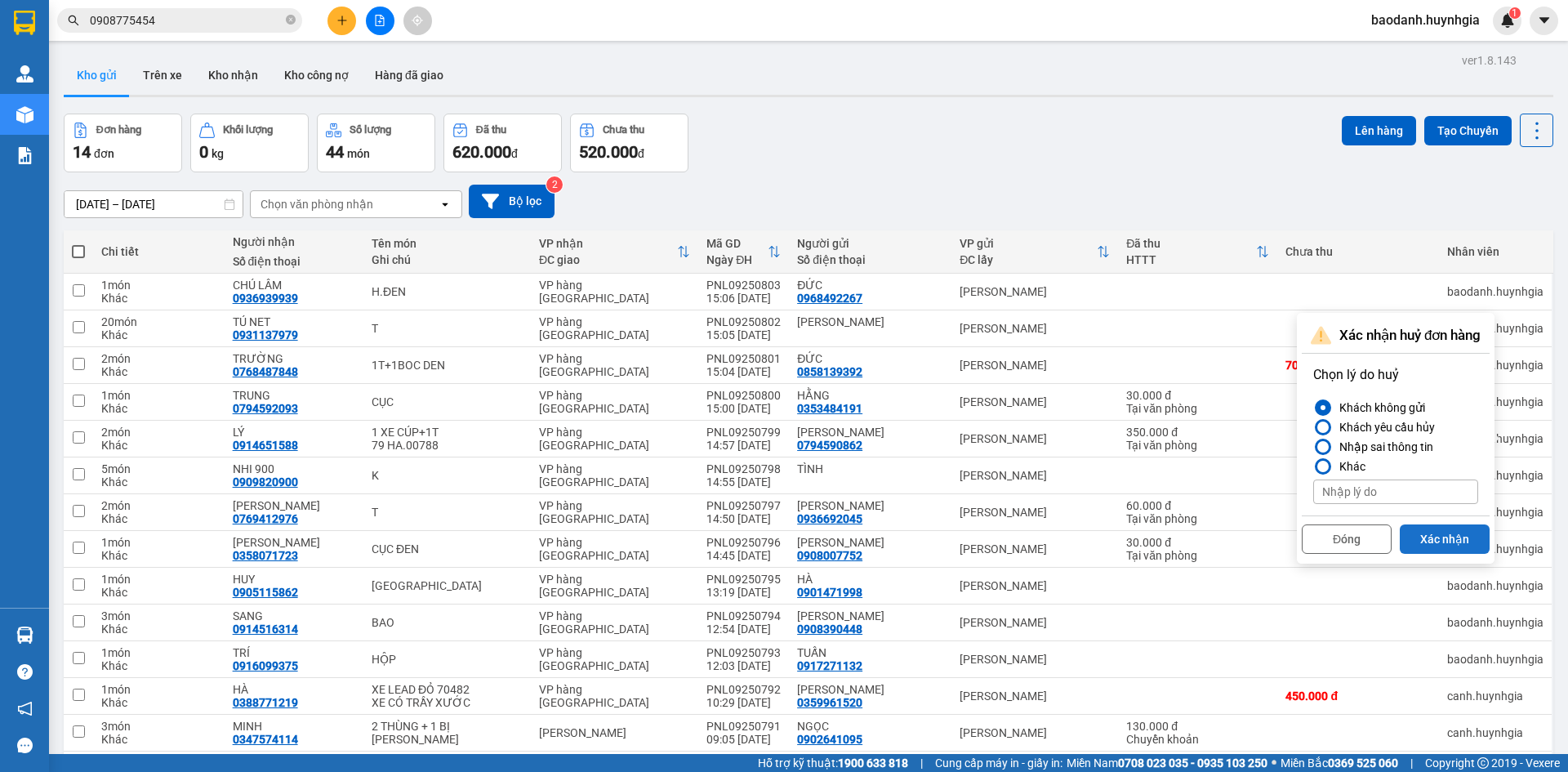
click at [1464, 538] on button "Xác nhận" at bounding box center [1445, 539] width 90 height 30
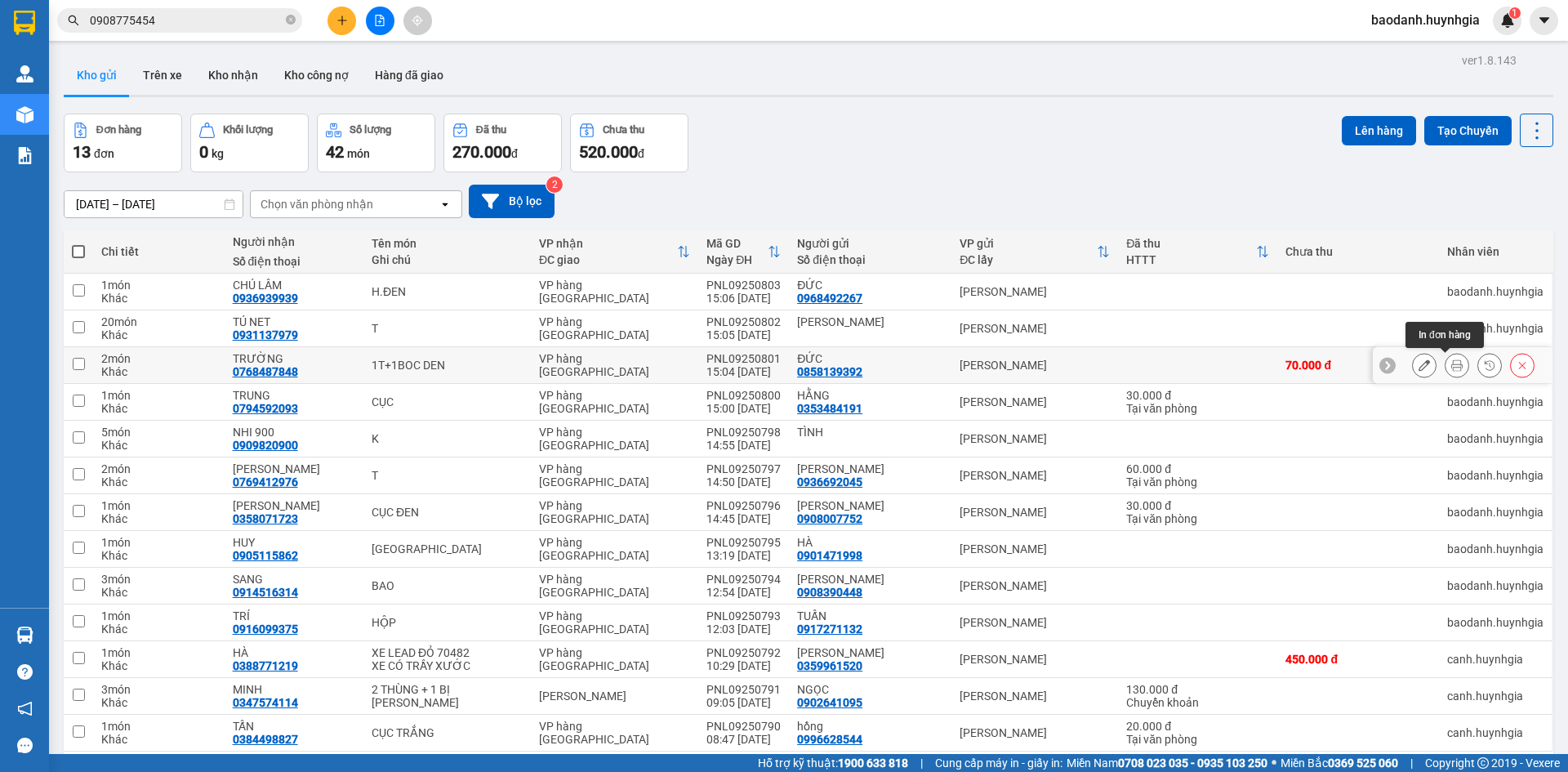
click at [1452, 362] on icon at bounding box center [1457, 365] width 11 height 11
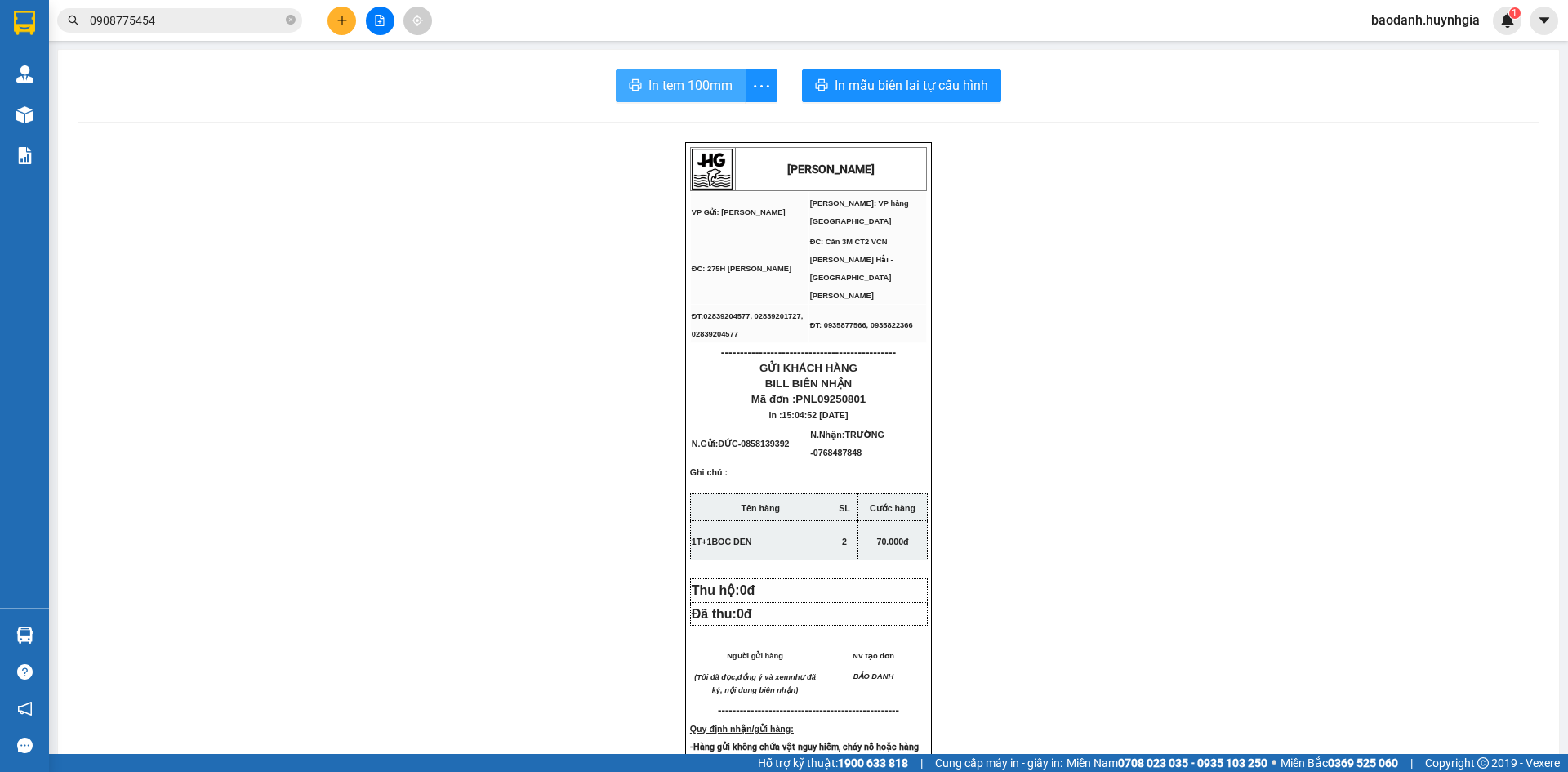
click at [698, 90] on span "In tem 100mm" at bounding box center [690, 86] width 84 height 20
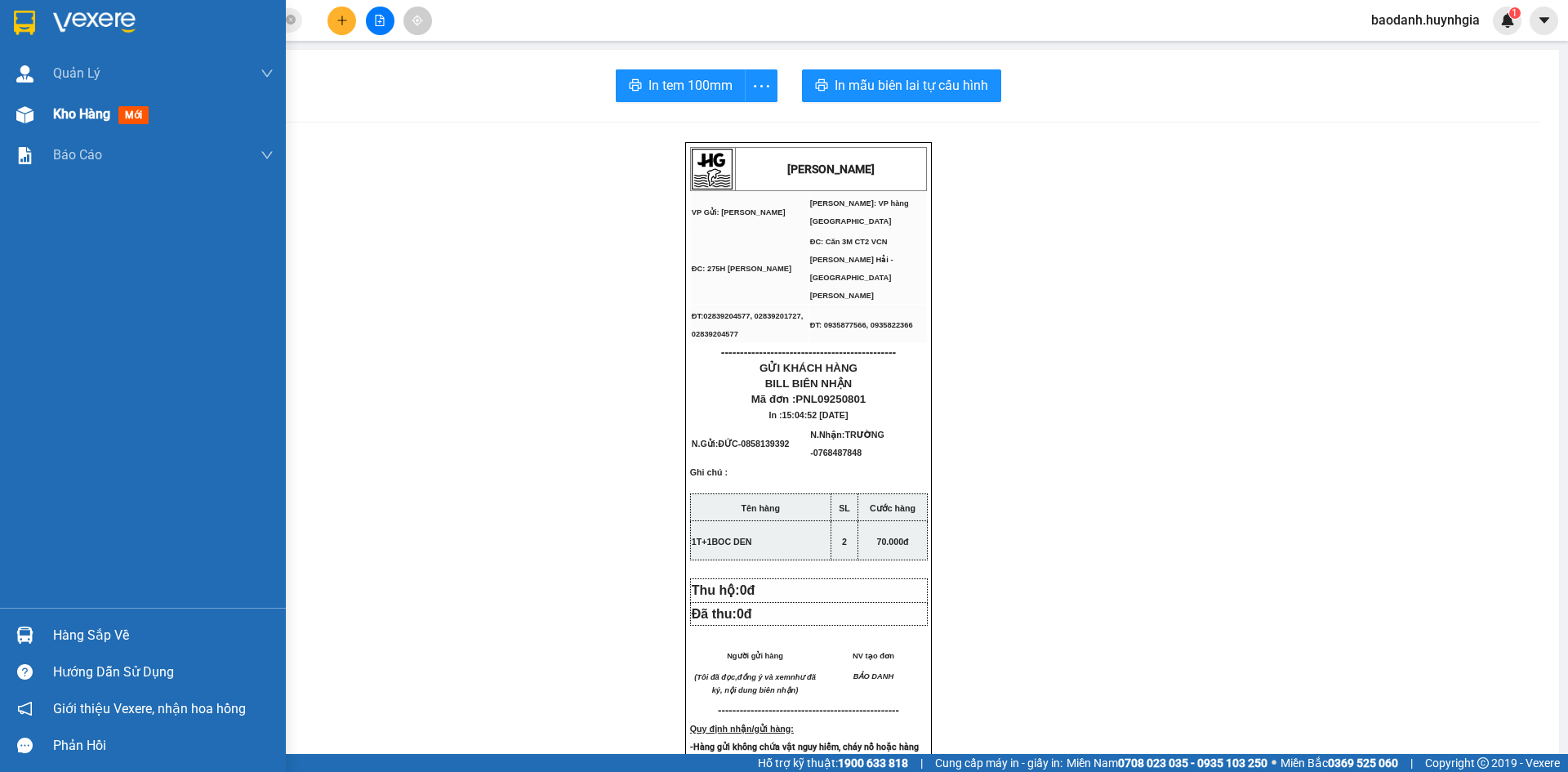
click at [56, 108] on span "Kho hàng" at bounding box center [81, 113] width 57 height 16
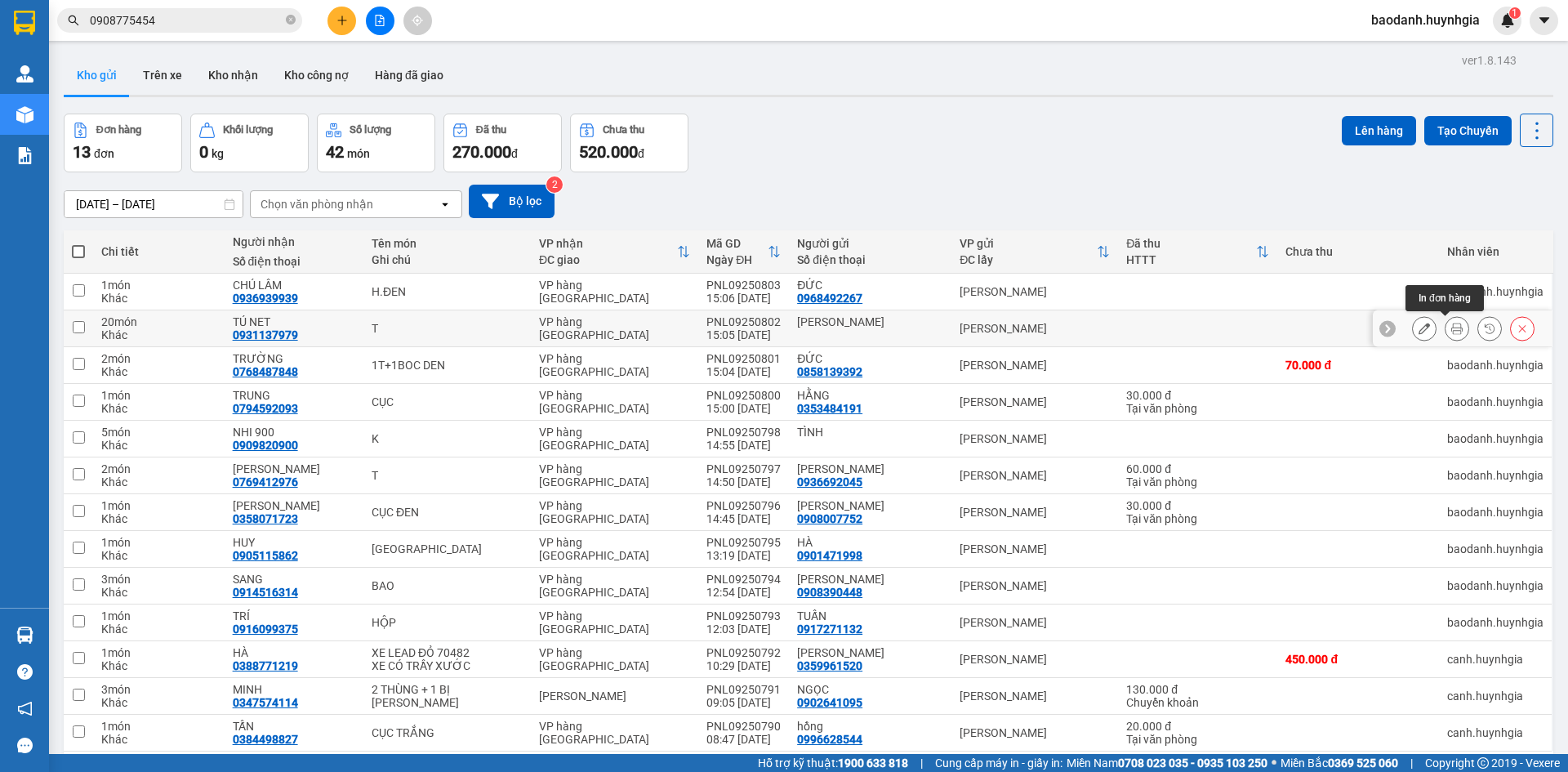
click at [1452, 325] on icon at bounding box center [1457, 328] width 11 height 11
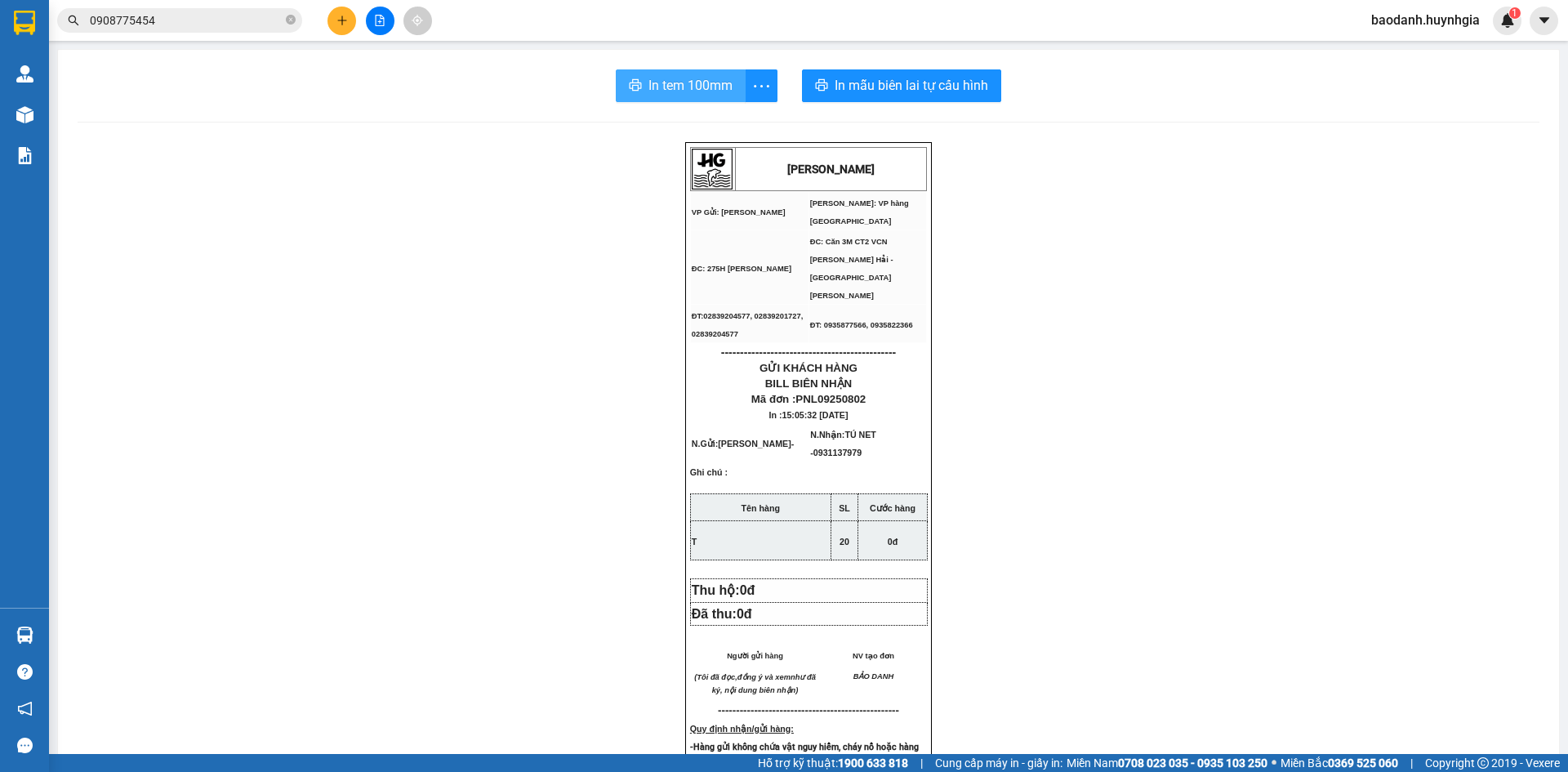
click at [710, 76] on span "In tem 100mm" at bounding box center [690, 86] width 84 height 20
click at [337, 22] on icon "plus" at bounding box center [342, 20] width 11 height 11
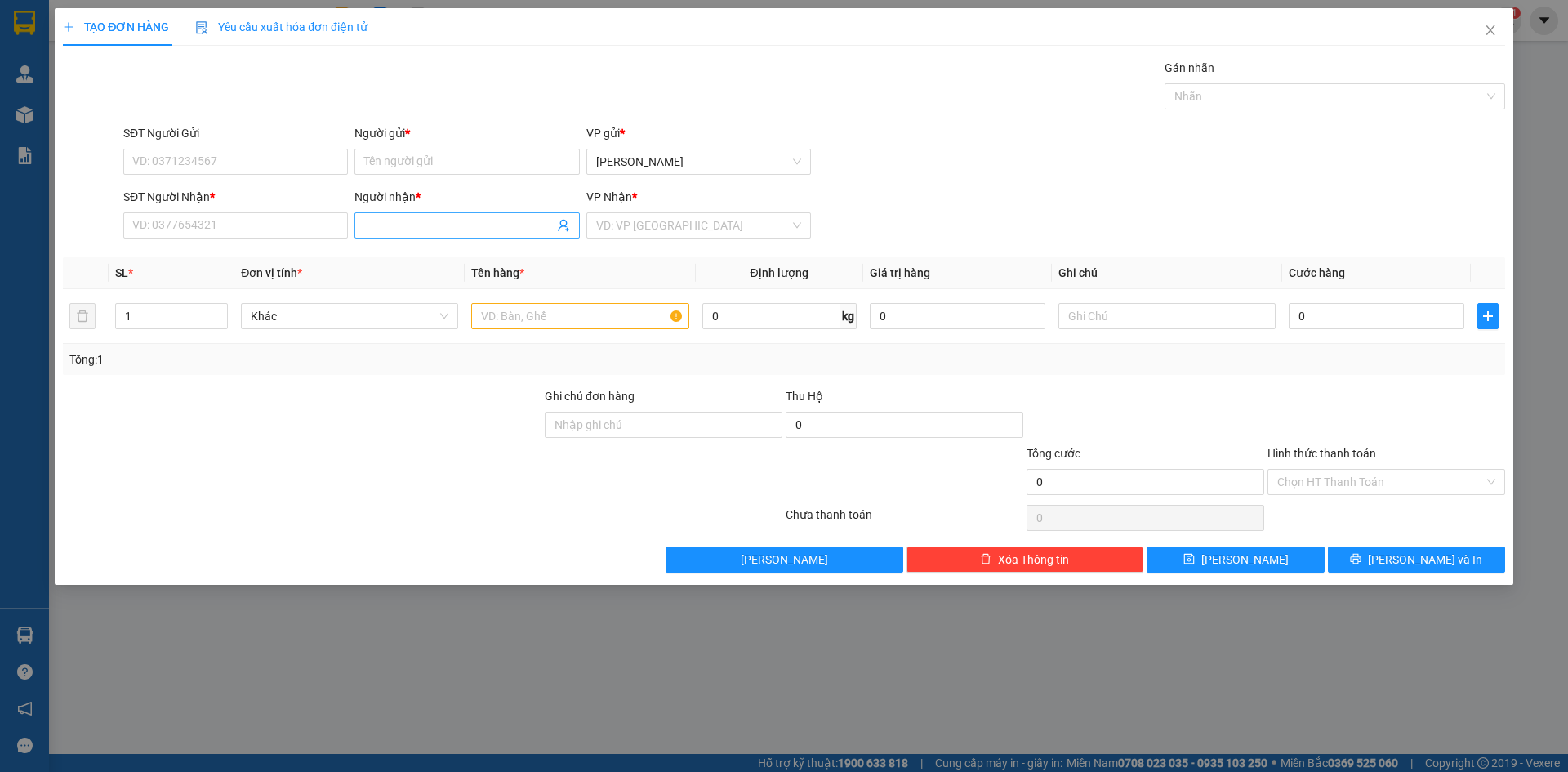
click at [399, 229] on input "Người nhận *" at bounding box center [458, 225] width 189 height 18
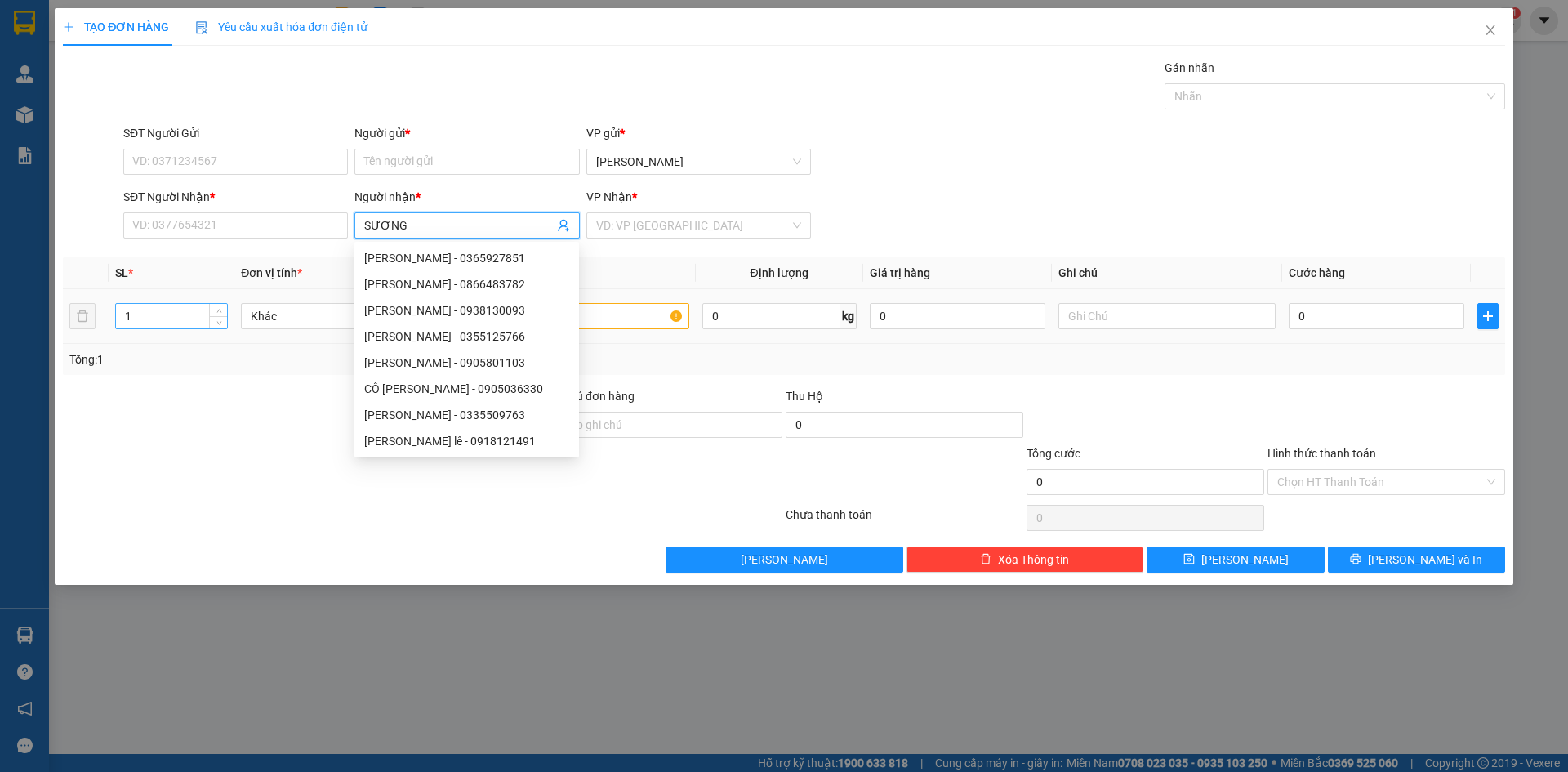
type input "SƯƠNG"
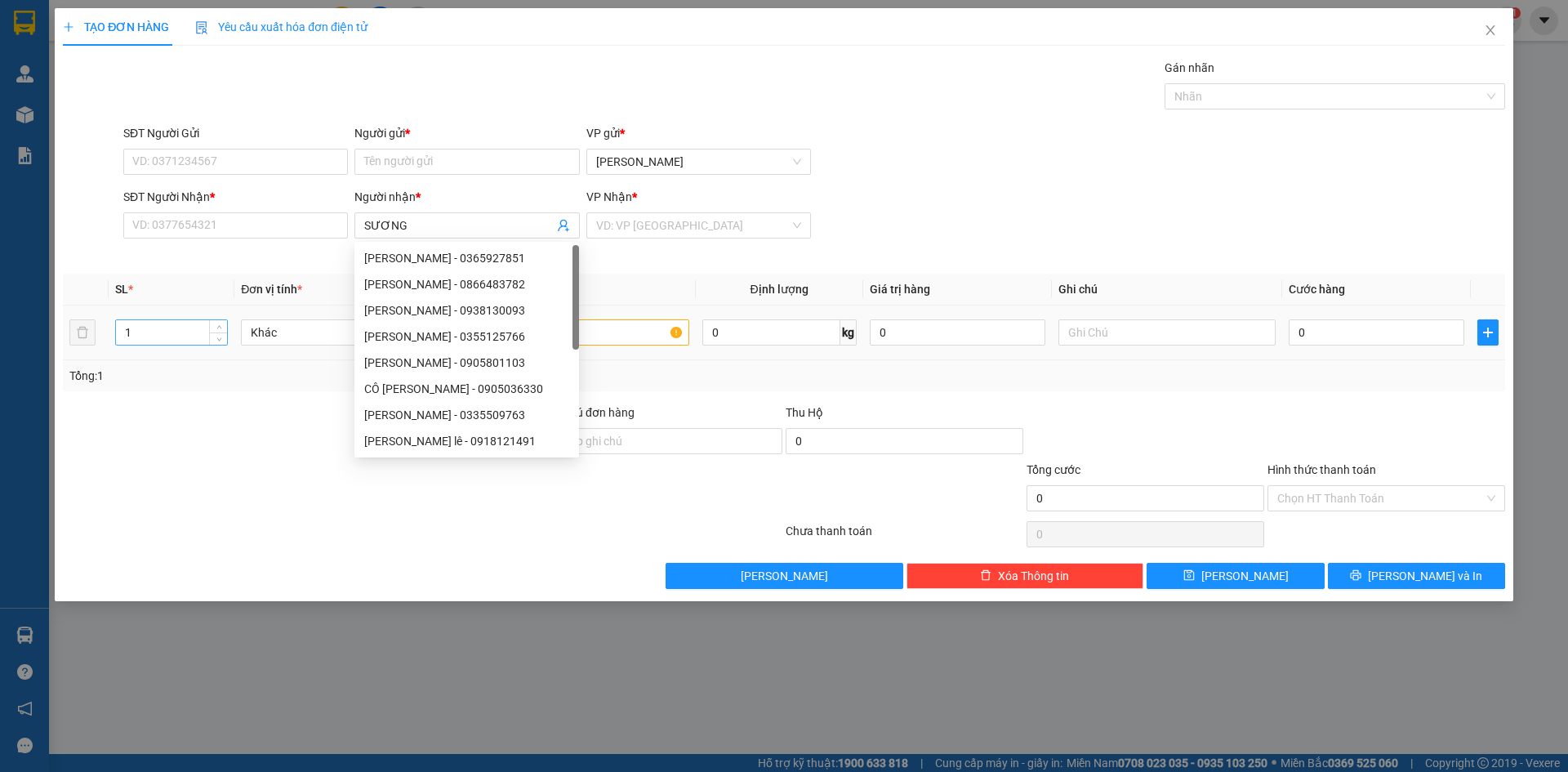
click at [171, 318] on div "1" at bounding box center [171, 332] width 113 height 33
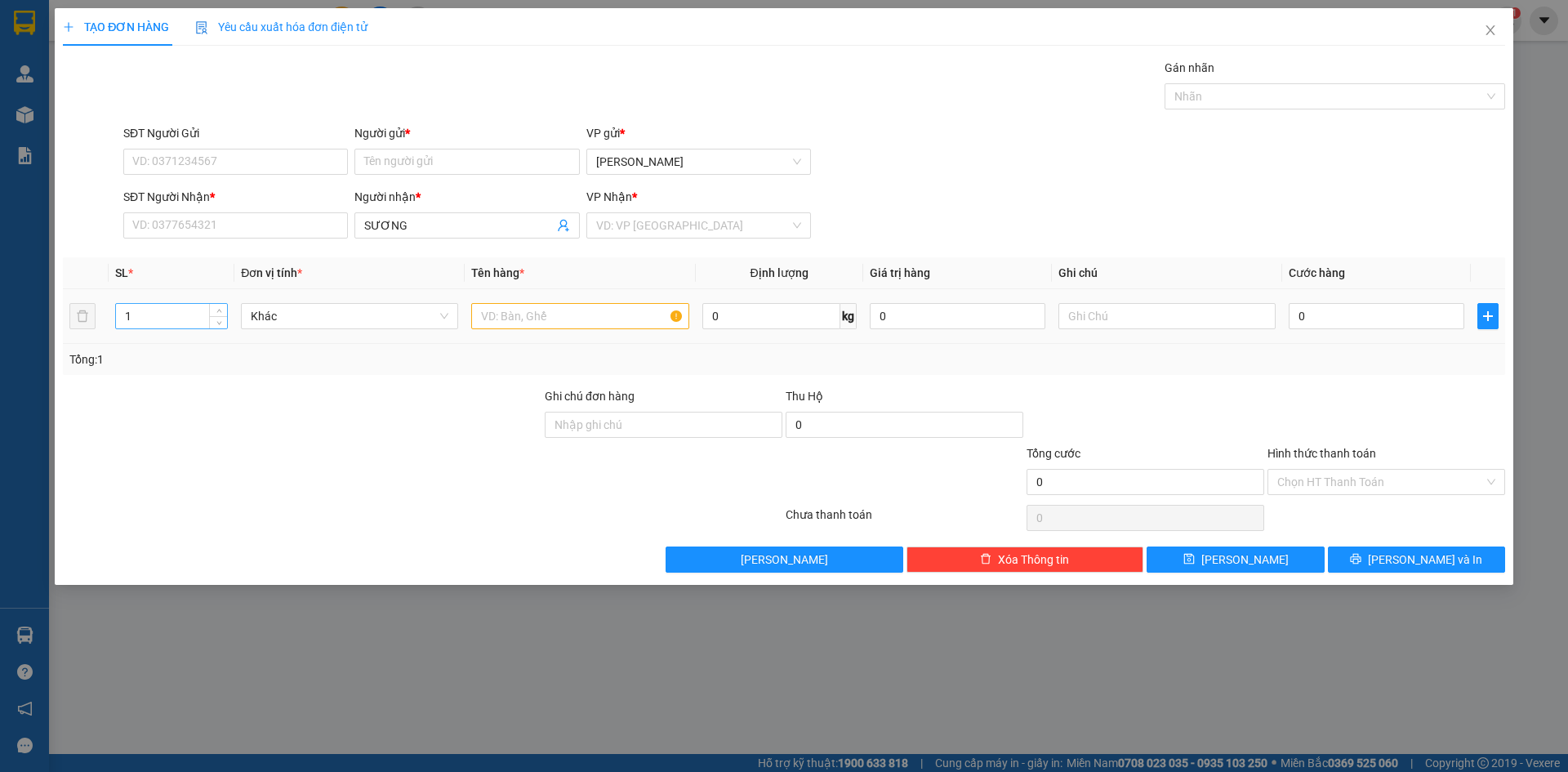
click at [151, 339] on td "1" at bounding box center [171, 316] width 126 height 55
click at [158, 225] on input "SĐT Người Nhận *" at bounding box center [236, 225] width 225 height 26
type input "0373275044"
click at [387, 167] on input "Người gửi *" at bounding box center [467, 162] width 225 height 26
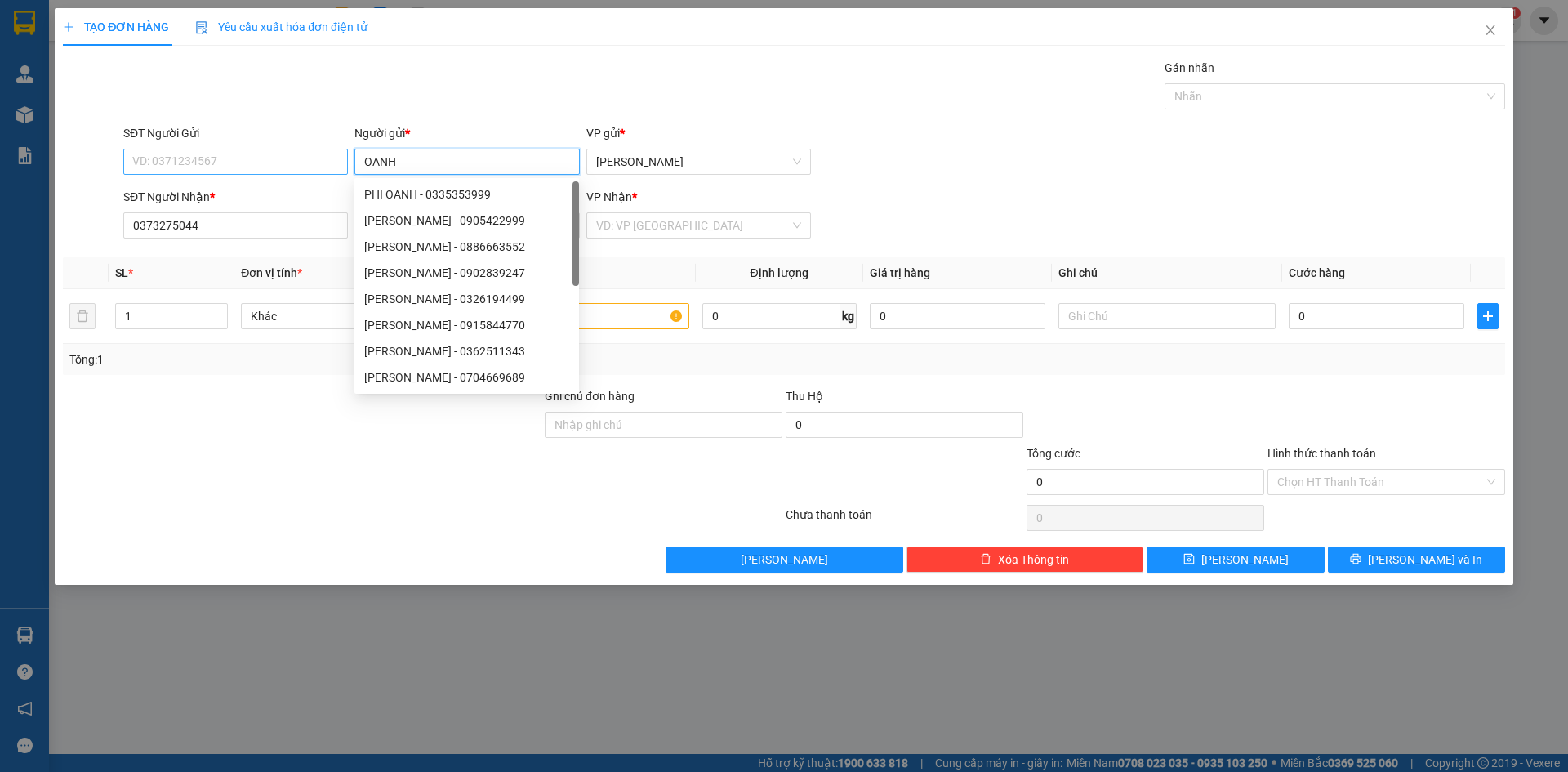
type input "OANH"
click at [279, 157] on input "SĐT Người Gửi" at bounding box center [236, 162] width 225 height 26
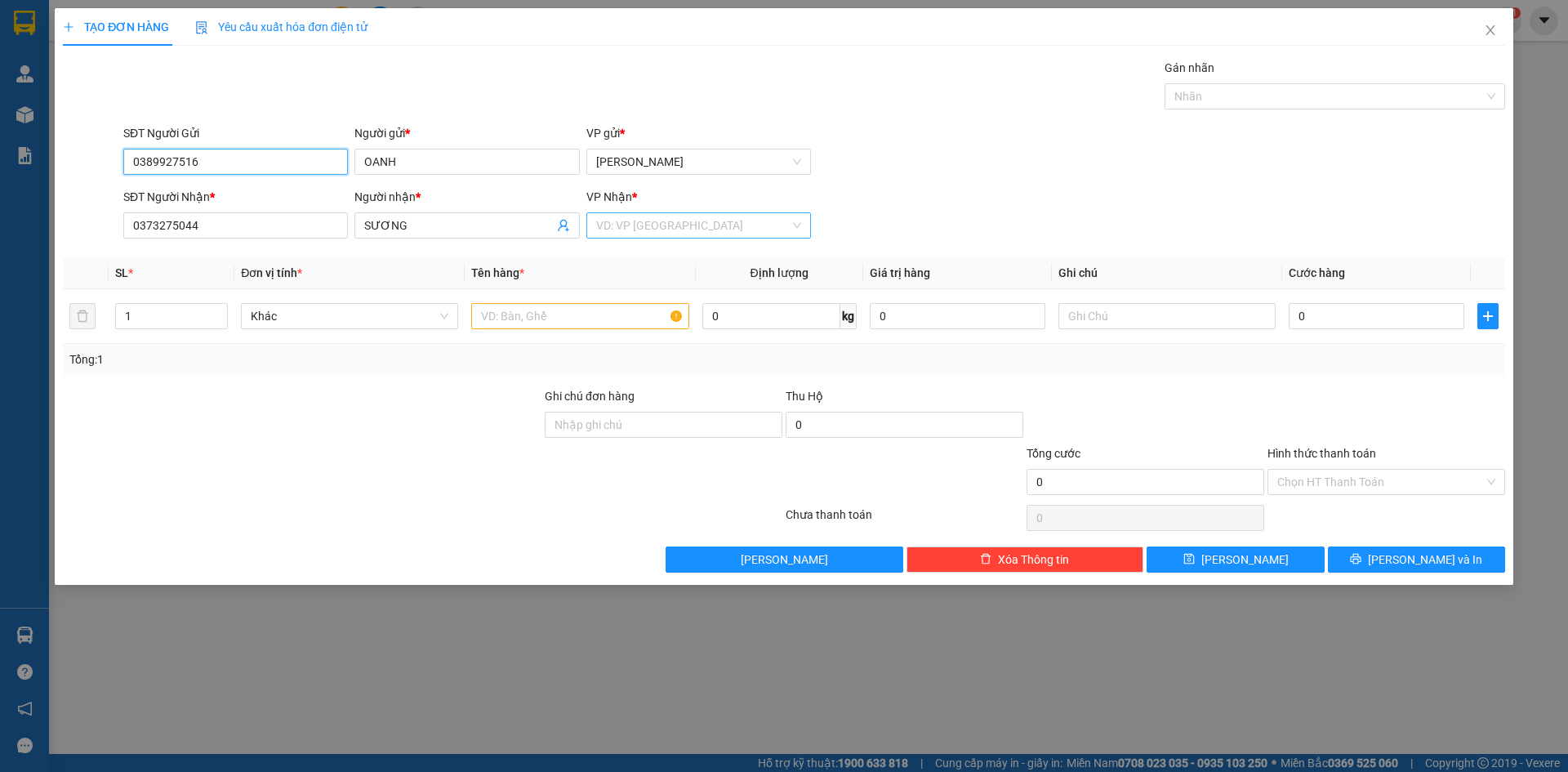
type input "0389927516"
click at [646, 230] on input "search" at bounding box center [693, 225] width 193 height 24
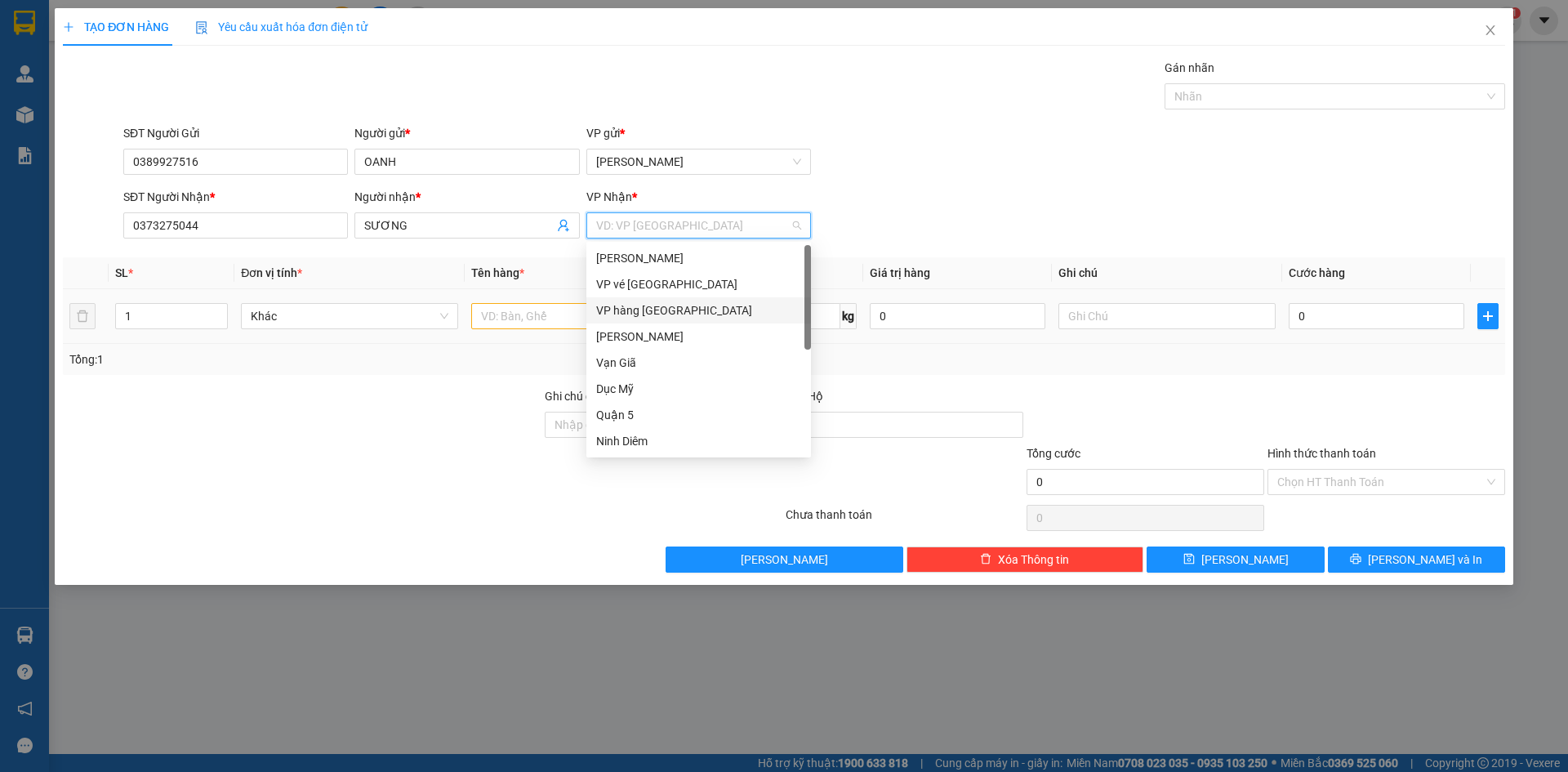
drag, startPoint x: 621, startPoint y: 310, endPoint x: 473, endPoint y: 336, distance: 150.3
click at [621, 310] on div "VP hàng [GEOGRAPHIC_DATA]" at bounding box center [698, 310] width 205 height 18
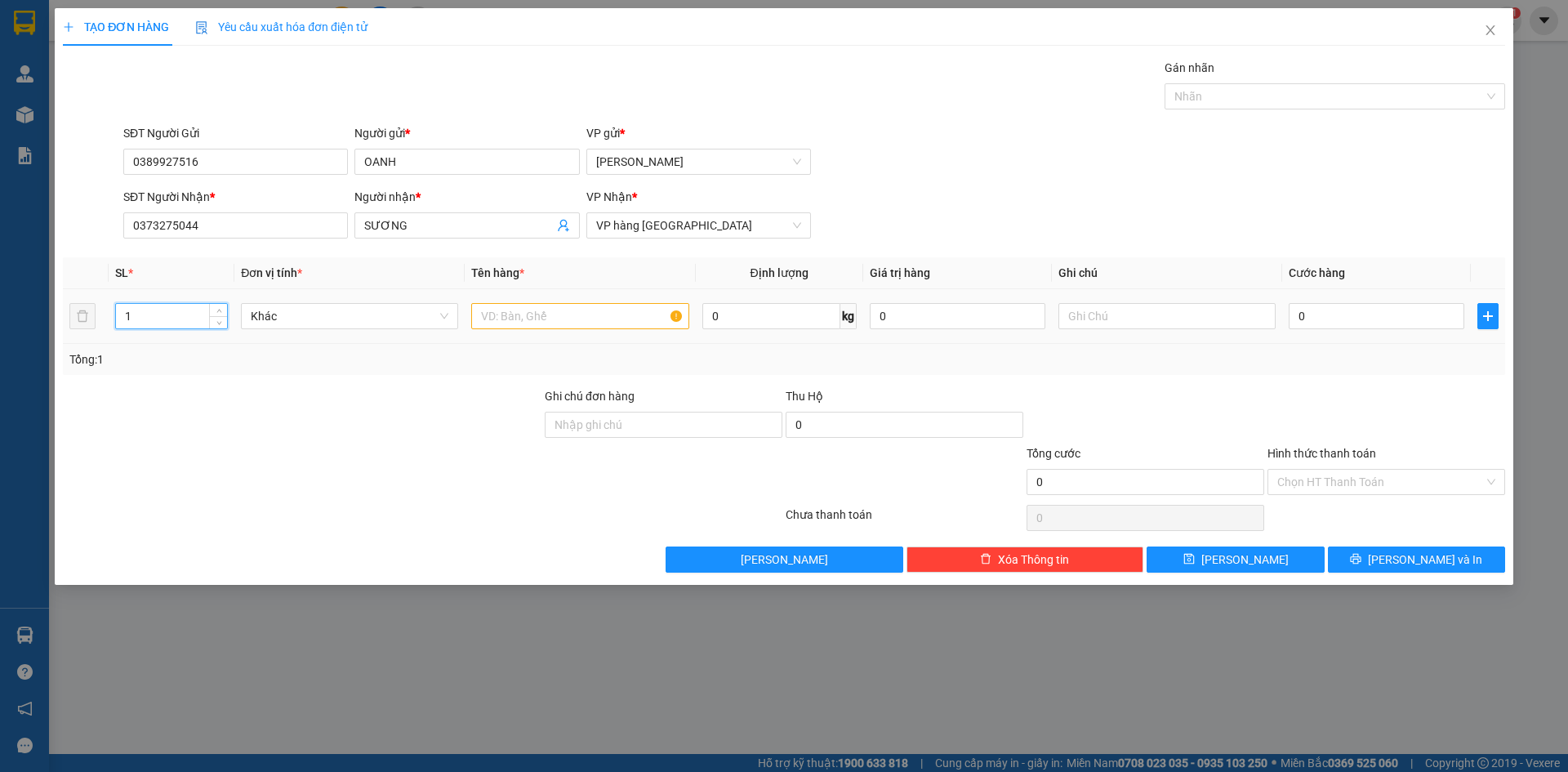
click at [202, 323] on input "1" at bounding box center [171, 316] width 111 height 24
type input "2"
click at [583, 316] on input "text" at bounding box center [580, 316] width 218 height 26
type input "T"
click at [1340, 319] on input "0" at bounding box center [1376, 316] width 176 height 26
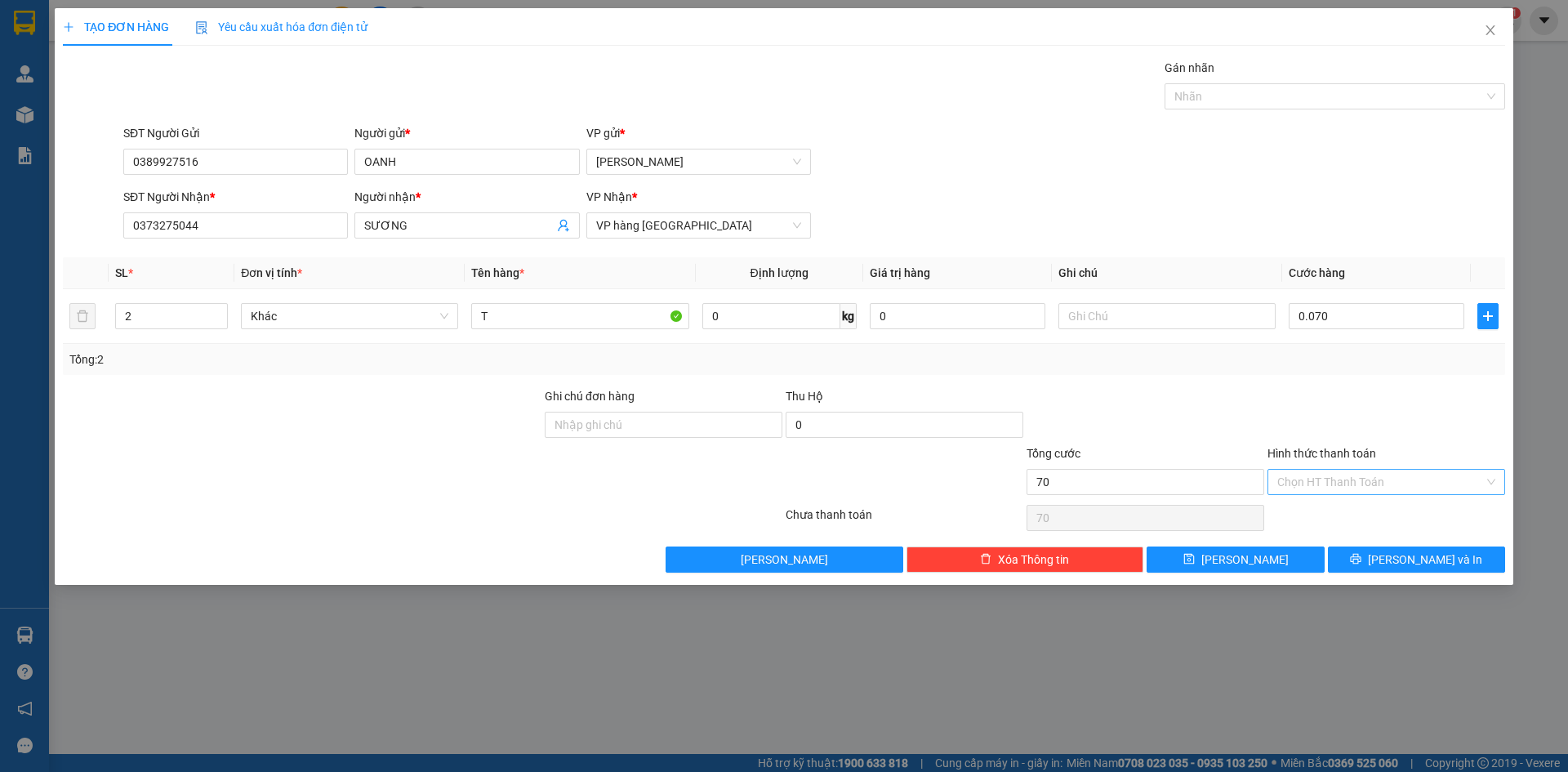
click at [1349, 473] on input "Hình thức thanh toán" at bounding box center [1381, 482] width 206 height 24
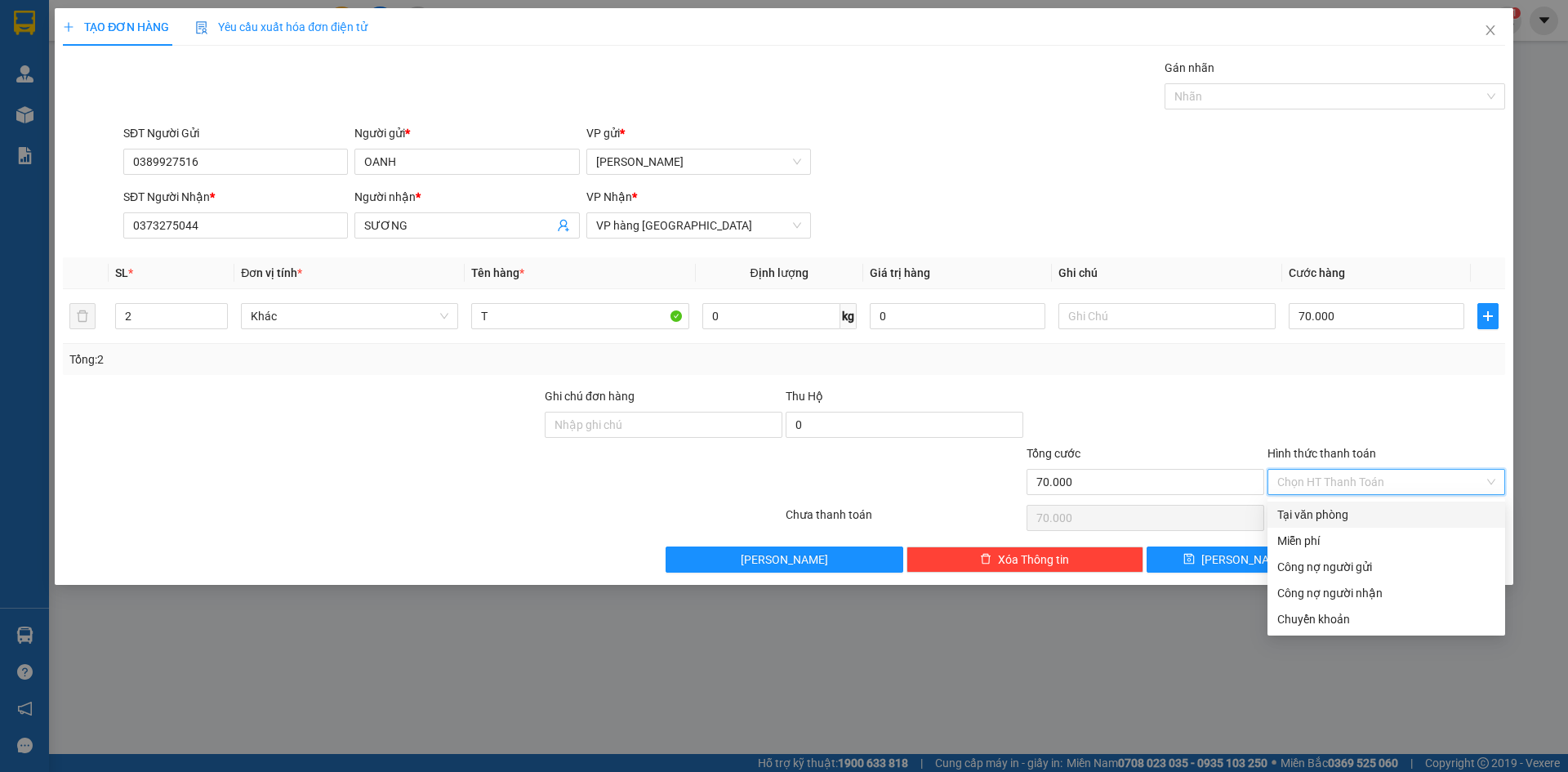
click at [1331, 513] on div "Tại văn phòng" at bounding box center [1387, 514] width 219 height 18
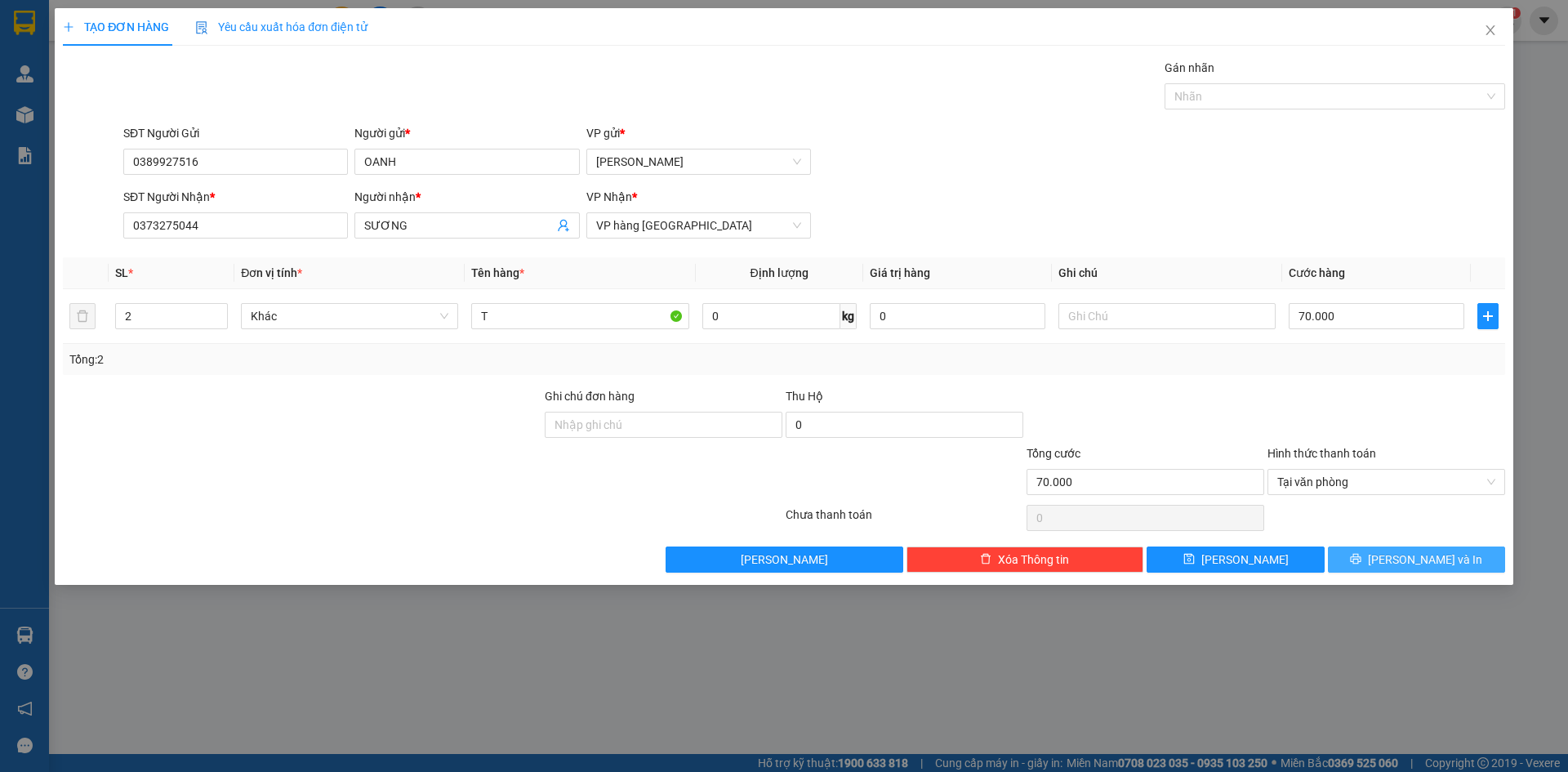
click at [1337, 566] on button "[PERSON_NAME] và In" at bounding box center [1416, 560] width 178 height 26
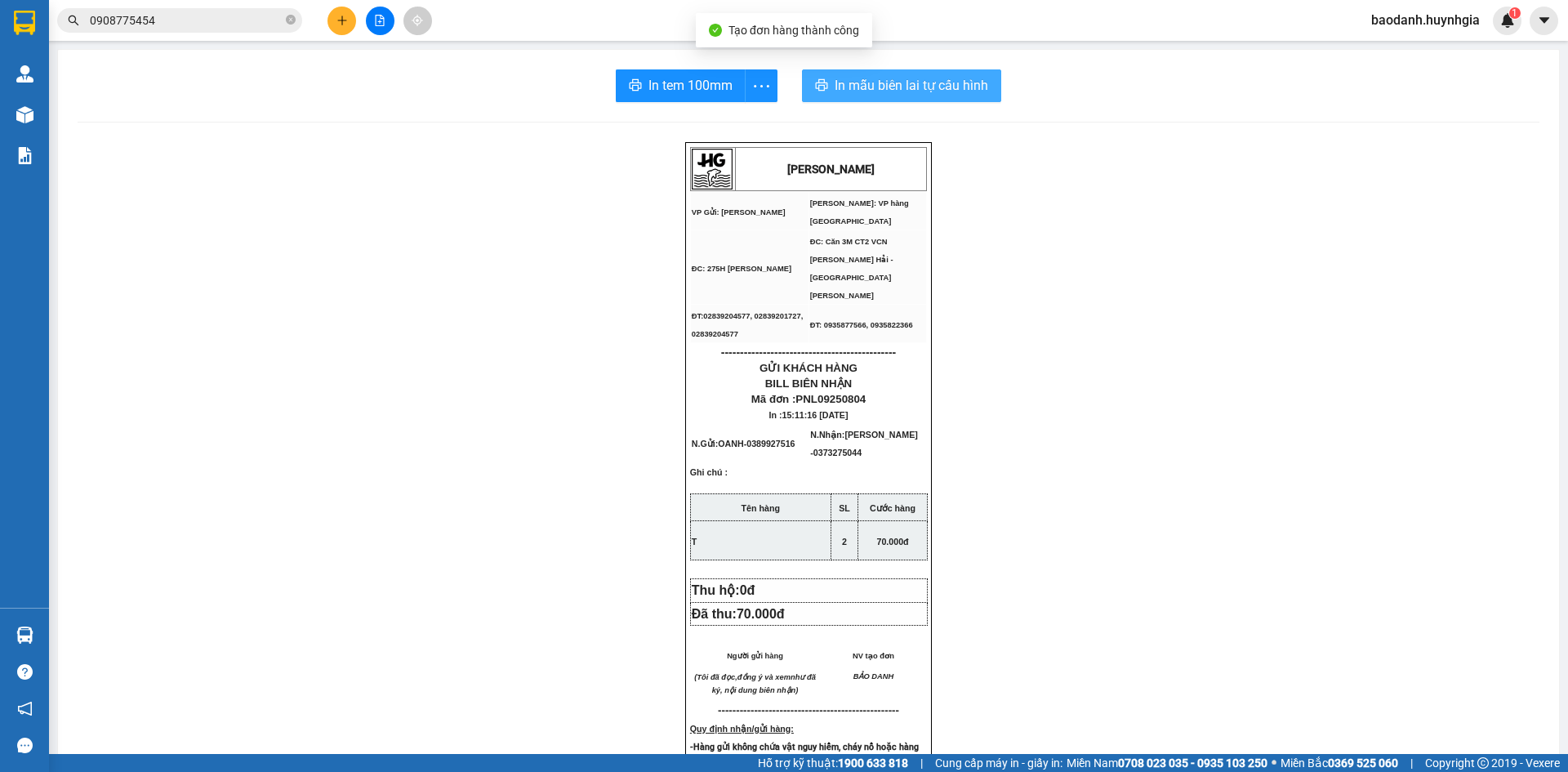
click at [873, 85] on span "In mẫu biên lai tự cấu hình" at bounding box center [911, 86] width 153 height 20
click at [342, 22] on icon "plus" at bounding box center [341, 20] width 1 height 9
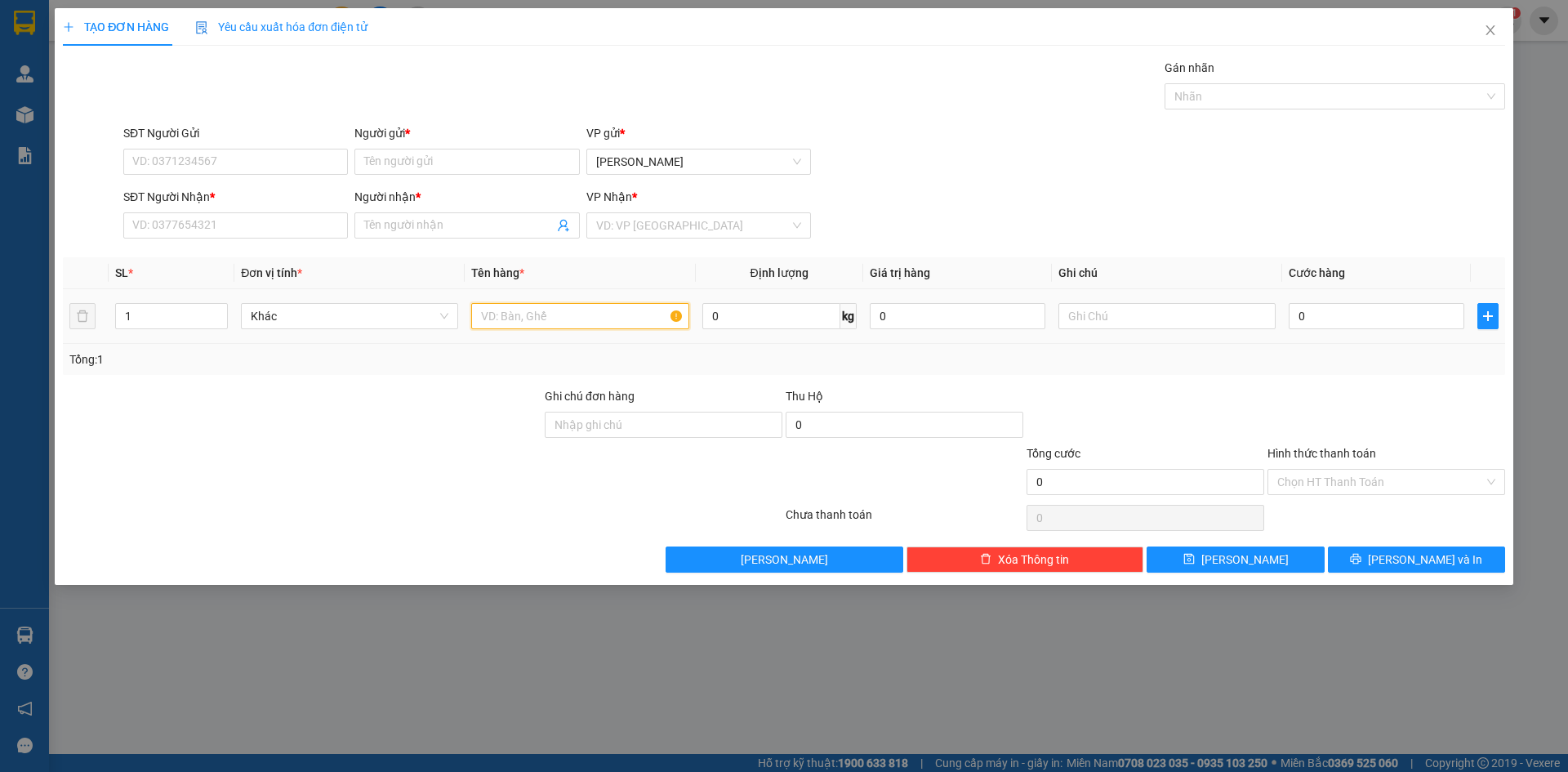
click at [519, 316] on input "text" at bounding box center [580, 316] width 218 height 26
click at [306, 233] on input "SĐT Người Nhận *" at bounding box center [236, 225] width 225 height 26
click at [274, 257] on div "0905149569 - ĐỨC HOẠT" at bounding box center [235, 258] width 205 height 18
type input "0905149569"
type input "ĐỨC HOẠT"
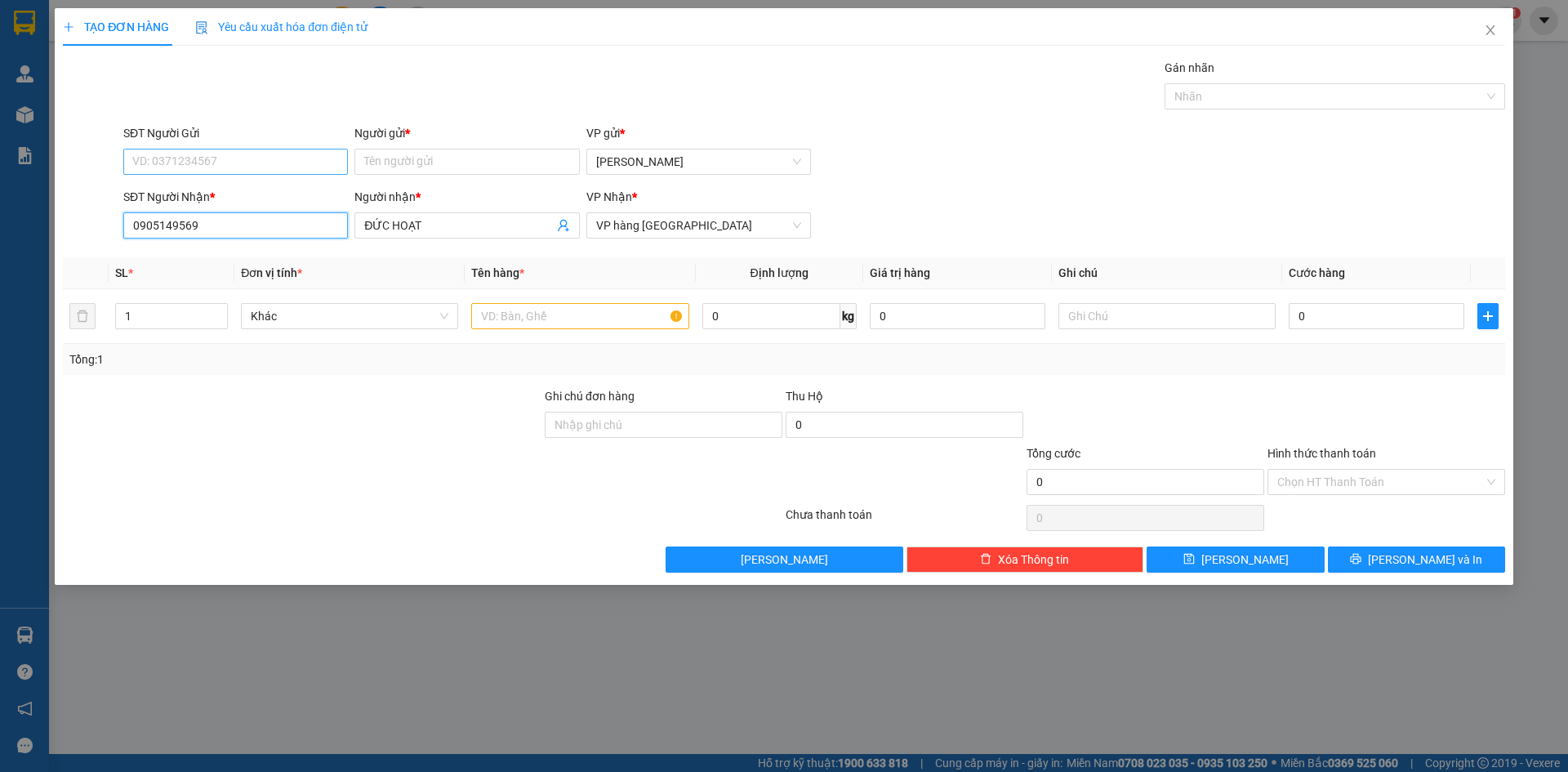
type input "0905149569"
click at [302, 161] on input "SĐT Người Gửi" at bounding box center [236, 162] width 225 height 26
click at [231, 195] on div "0933446997 - MINH" at bounding box center [235, 193] width 205 height 18
type input "0933446997"
type input "MINH"
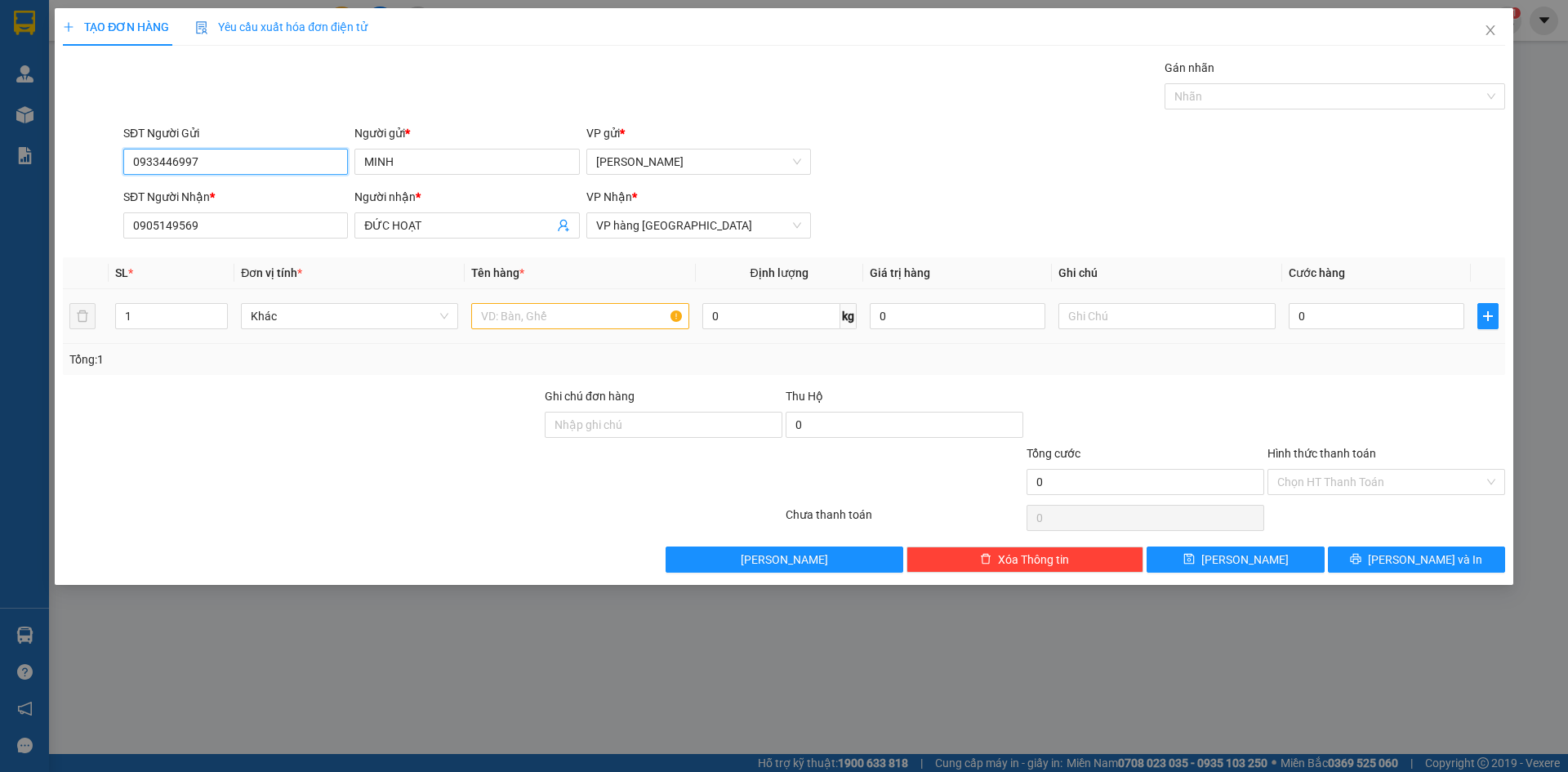
type input "0933446997"
click at [613, 329] on div at bounding box center [580, 315] width 218 height 33
click at [609, 319] on input "text" at bounding box center [580, 316] width 218 height 26
type input "C"
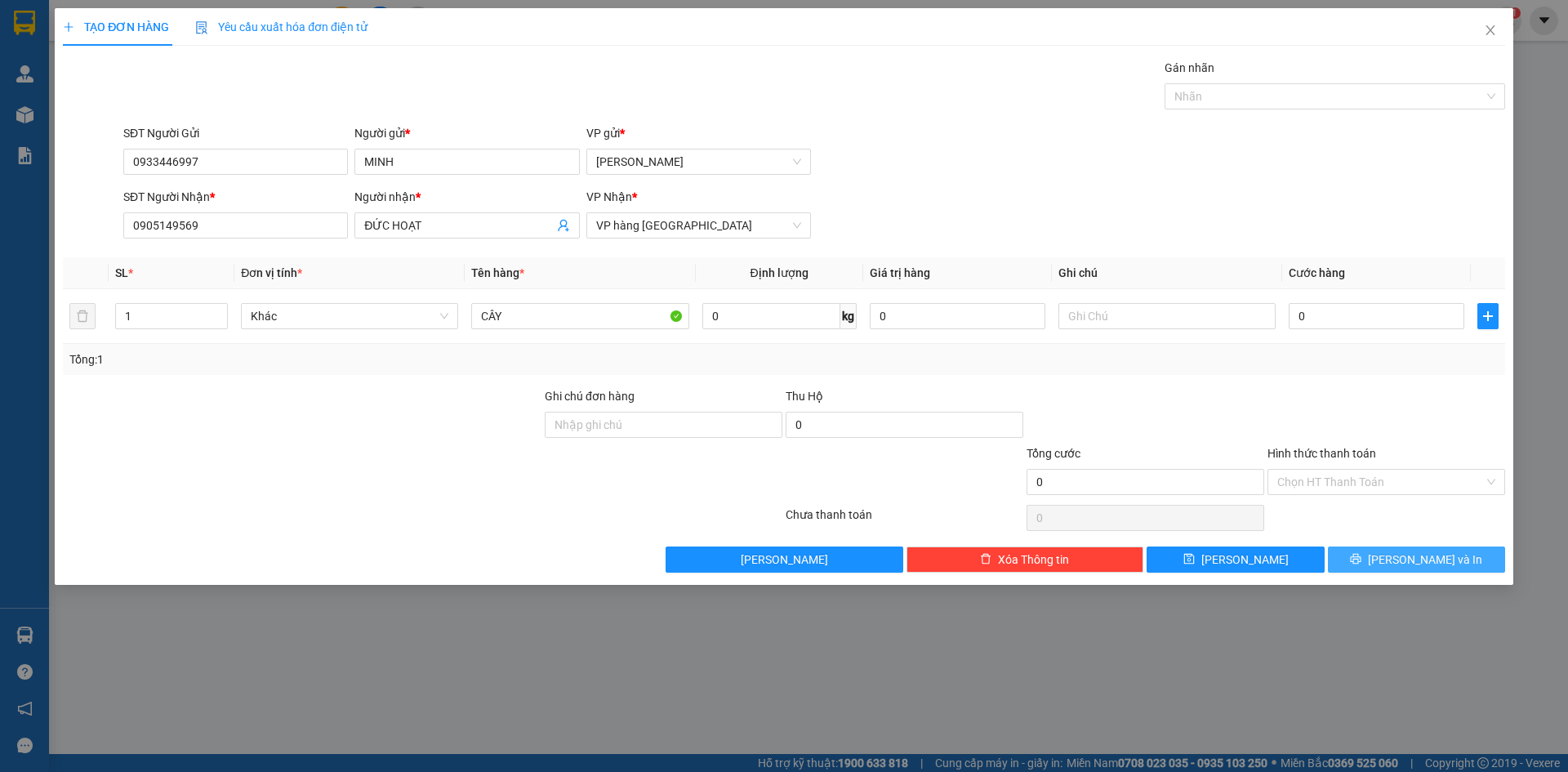
click at [1431, 556] on span "[PERSON_NAME] và In" at bounding box center [1425, 559] width 114 height 18
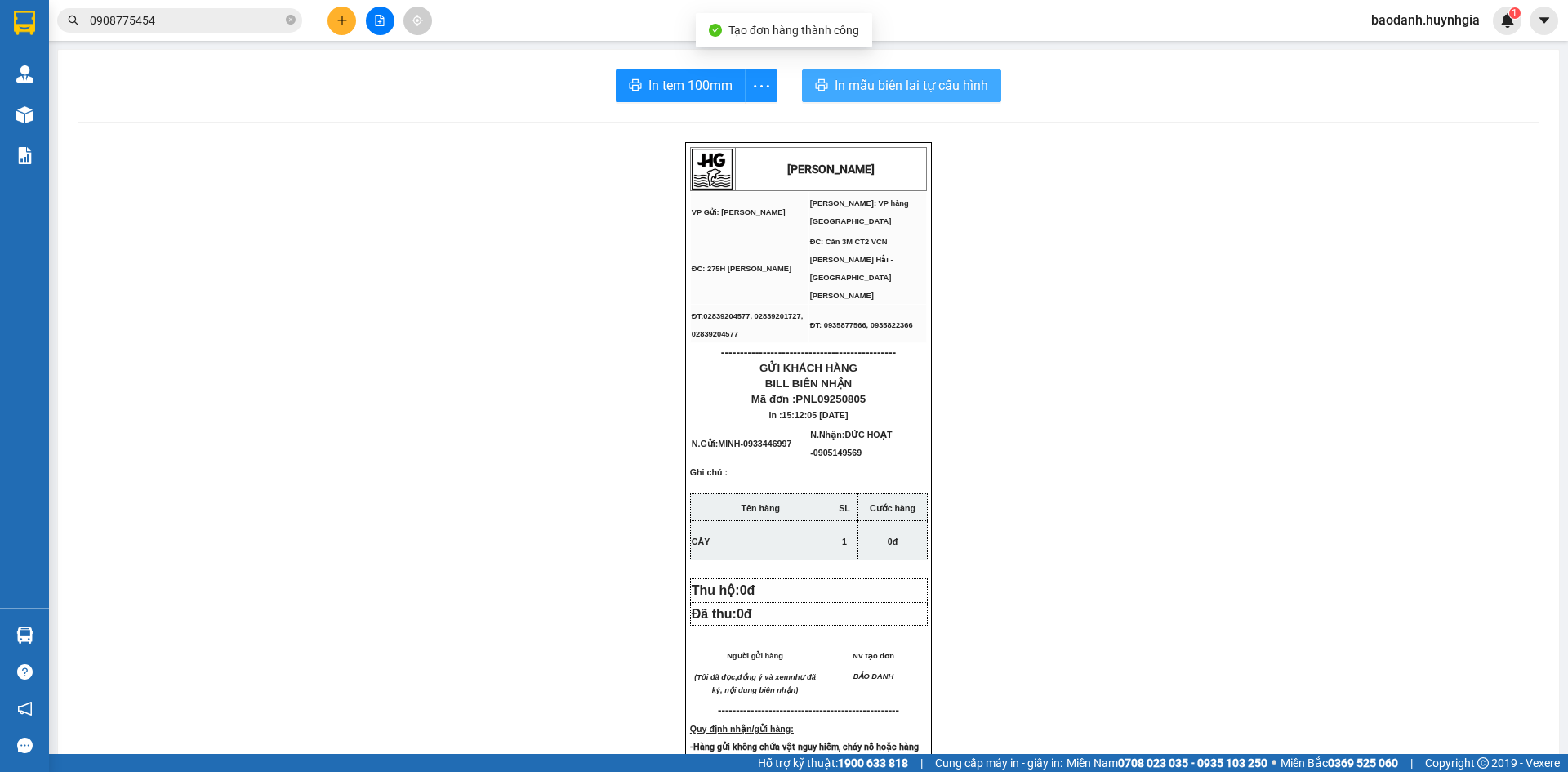
click at [854, 95] on span "In mẫu biên lai tự cấu hình" at bounding box center [911, 86] width 153 height 20
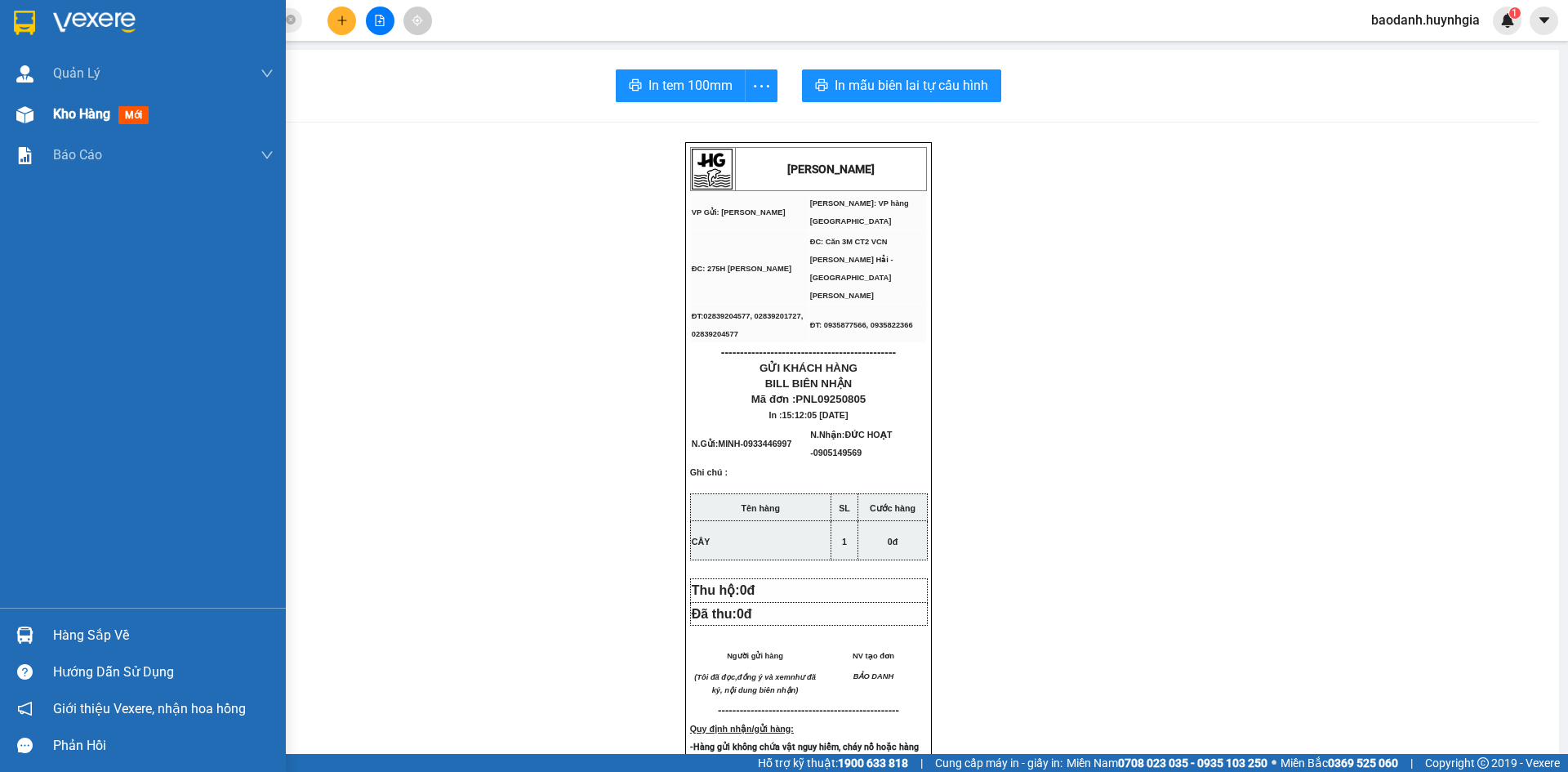
click at [81, 114] on span "Kho hàng" at bounding box center [81, 113] width 57 height 16
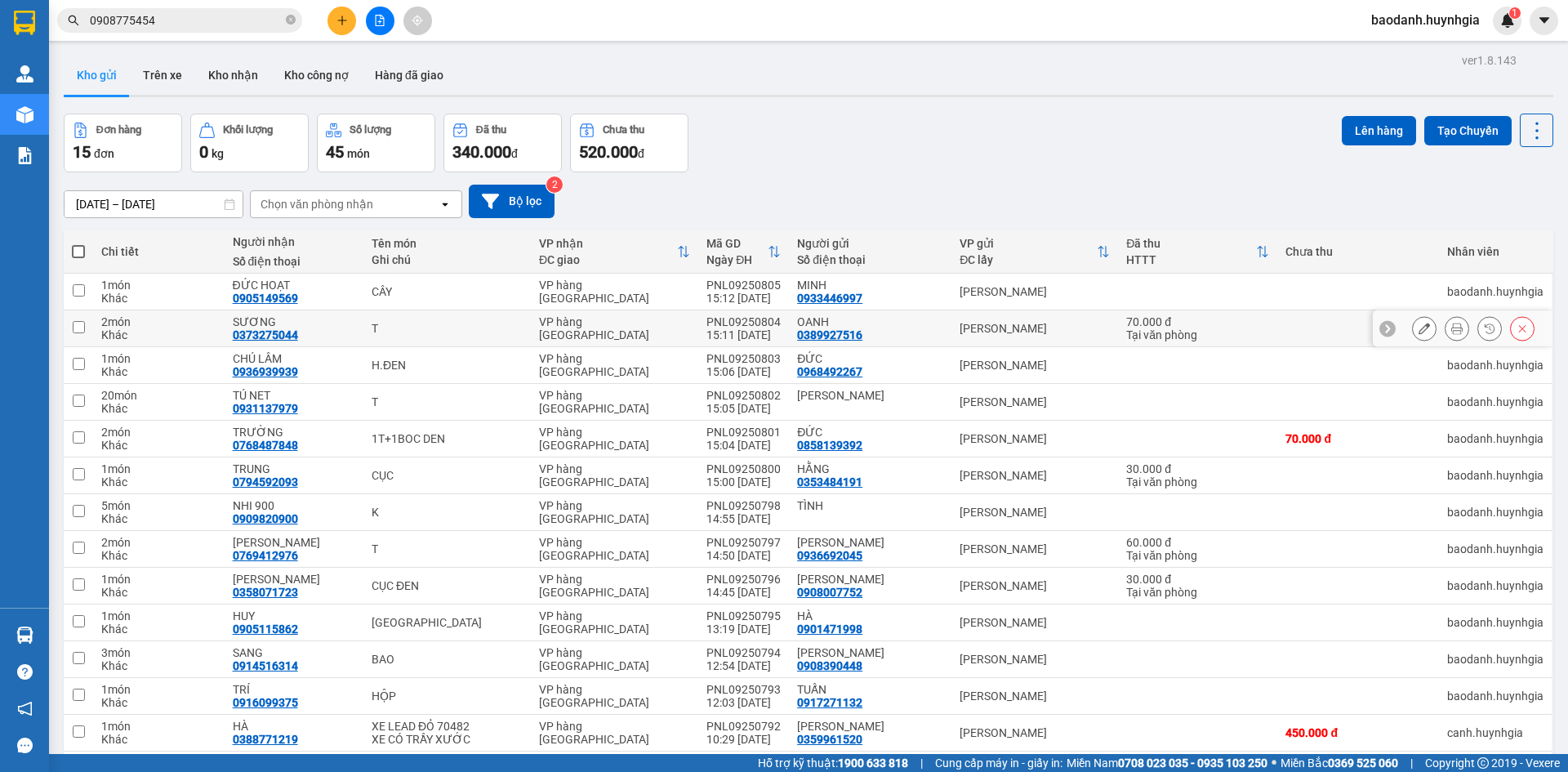
click at [1452, 327] on icon at bounding box center [1457, 328] width 11 height 11
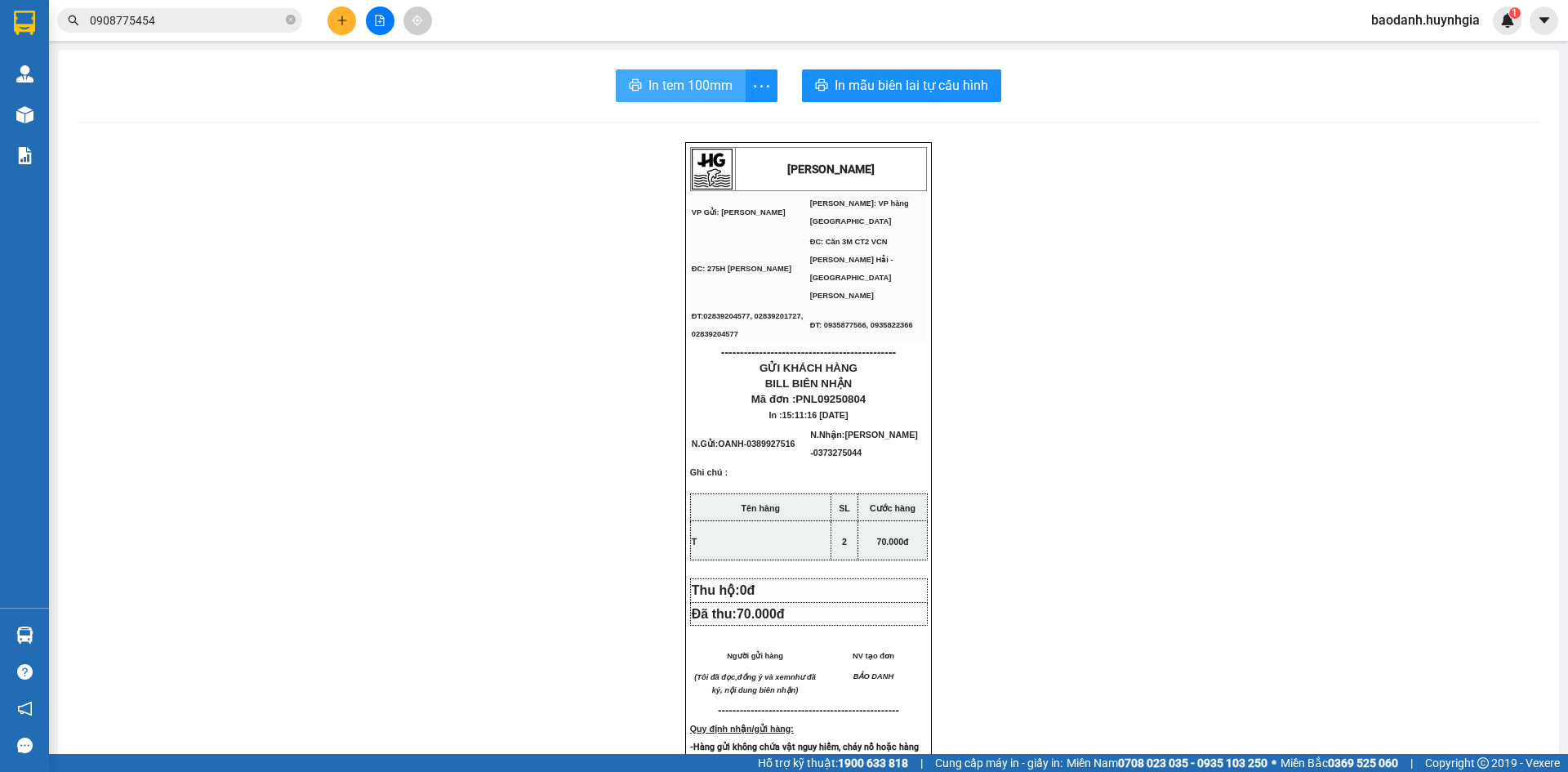
click at [669, 84] on span "In tem 100mm" at bounding box center [690, 86] width 84 height 20
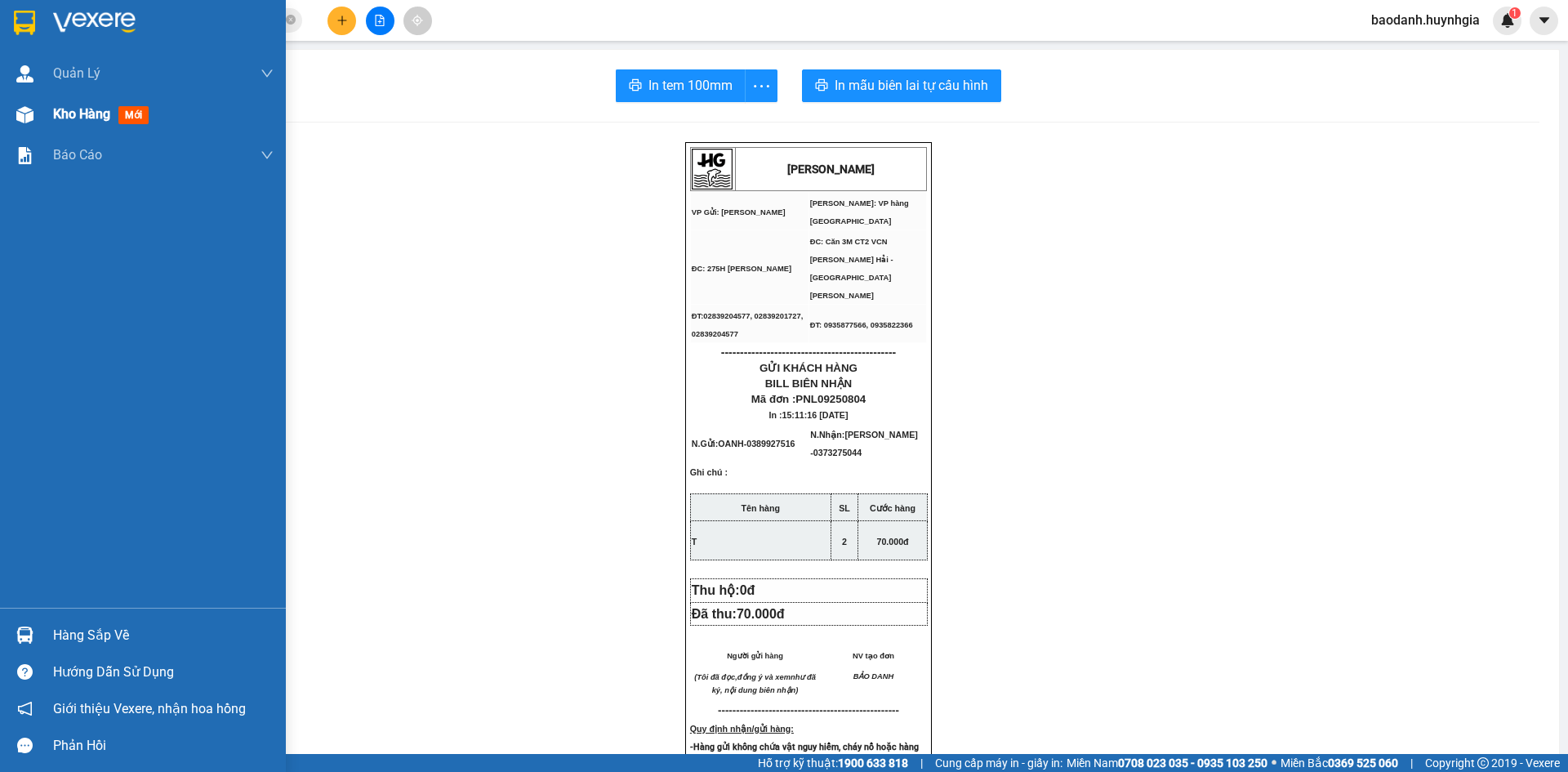
click at [73, 117] on span "Kho hàng" at bounding box center [81, 113] width 57 height 16
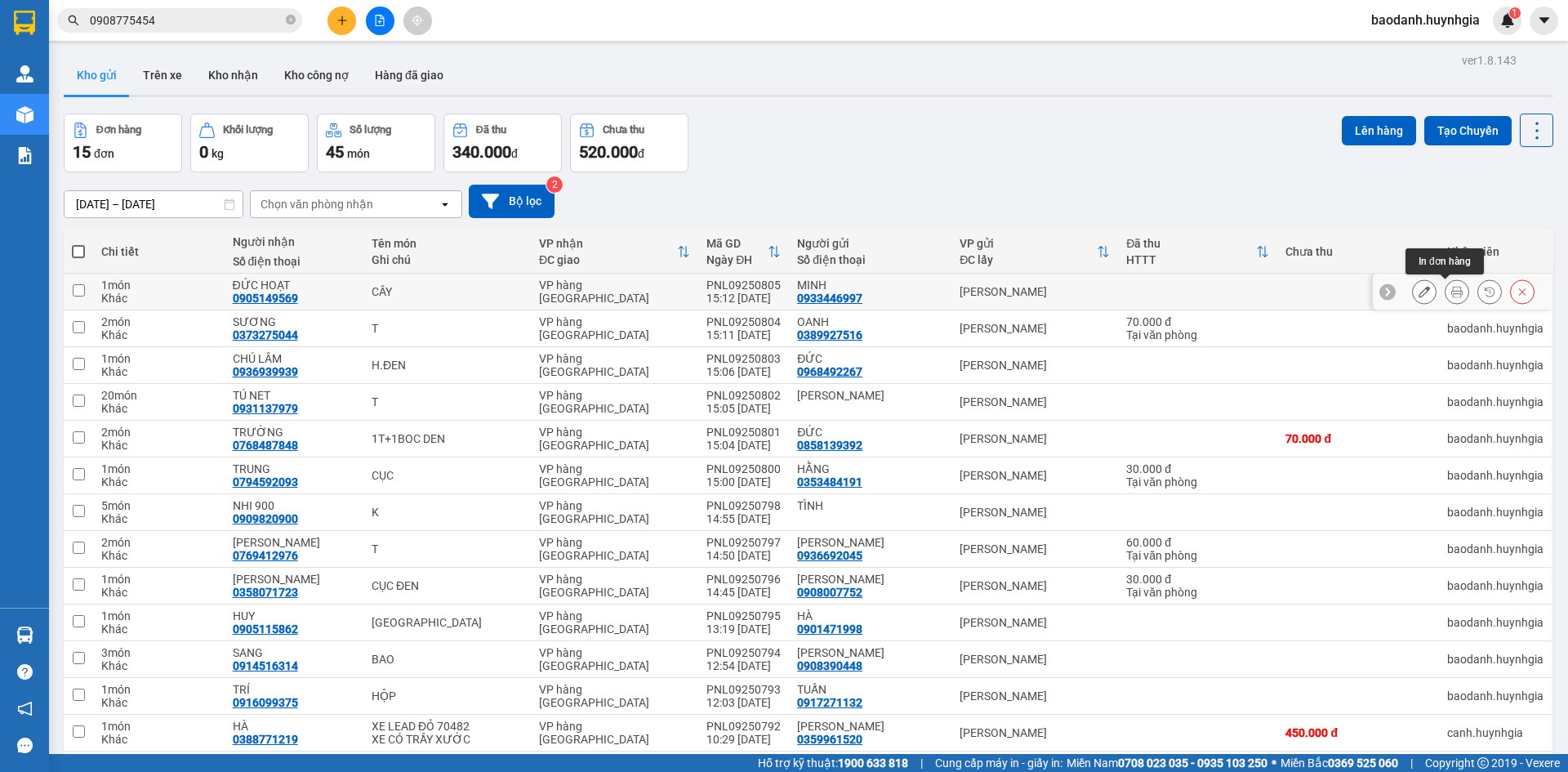
click at [1452, 295] on icon at bounding box center [1457, 291] width 11 height 11
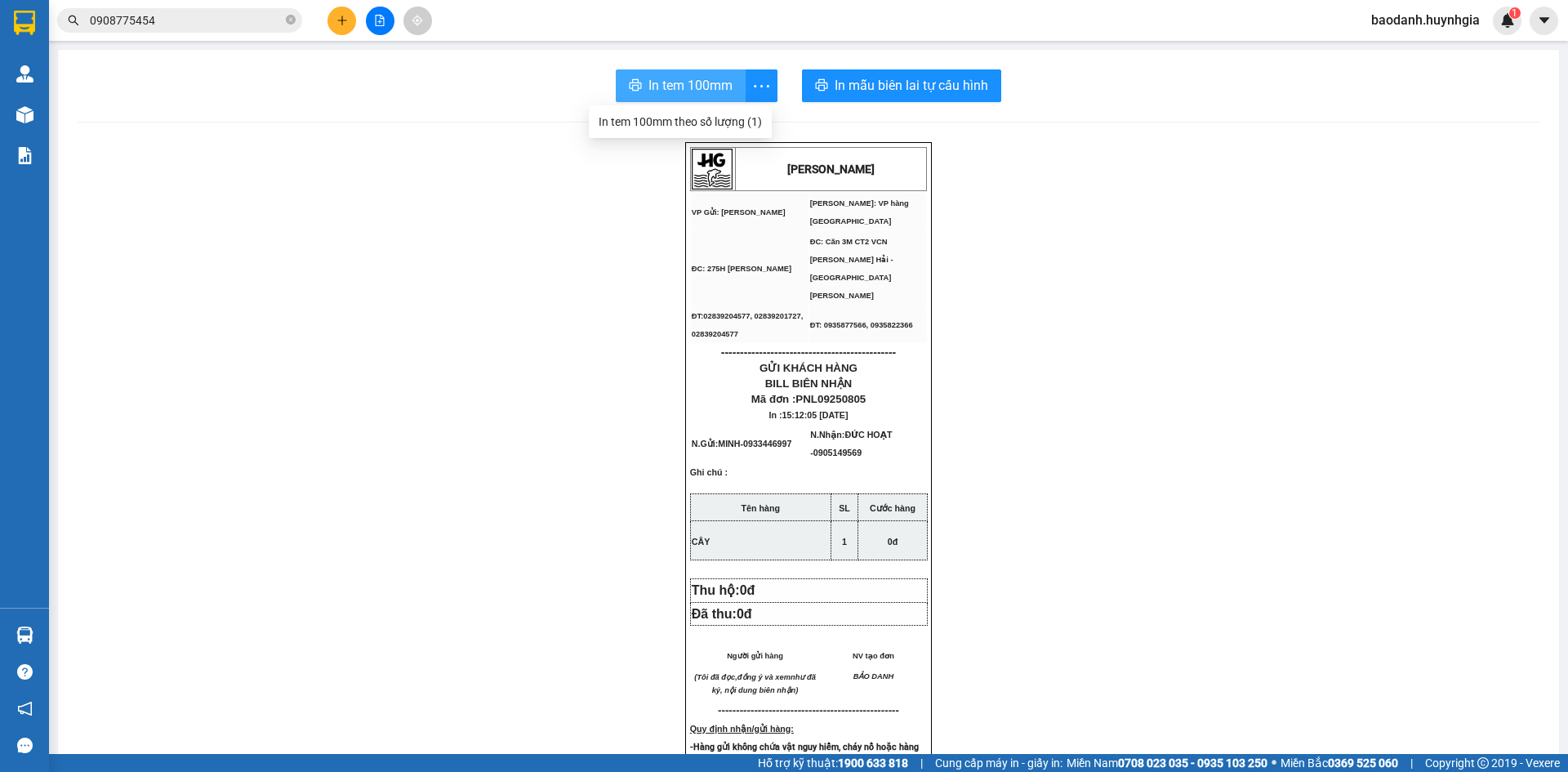
click at [697, 84] on span "In tem 100mm" at bounding box center [690, 86] width 84 height 20
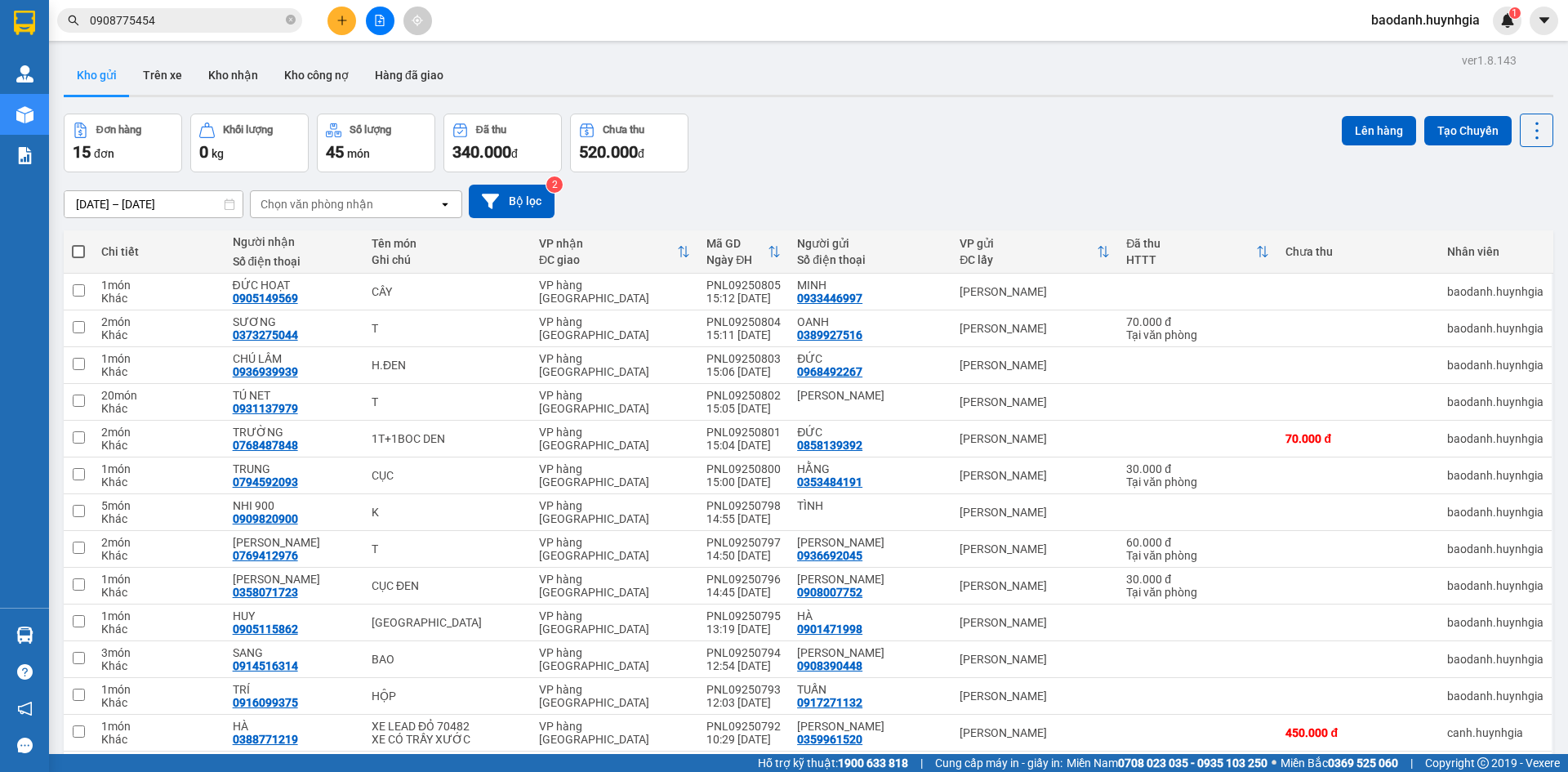
click at [194, 18] on input "0908775454" at bounding box center [186, 20] width 193 height 18
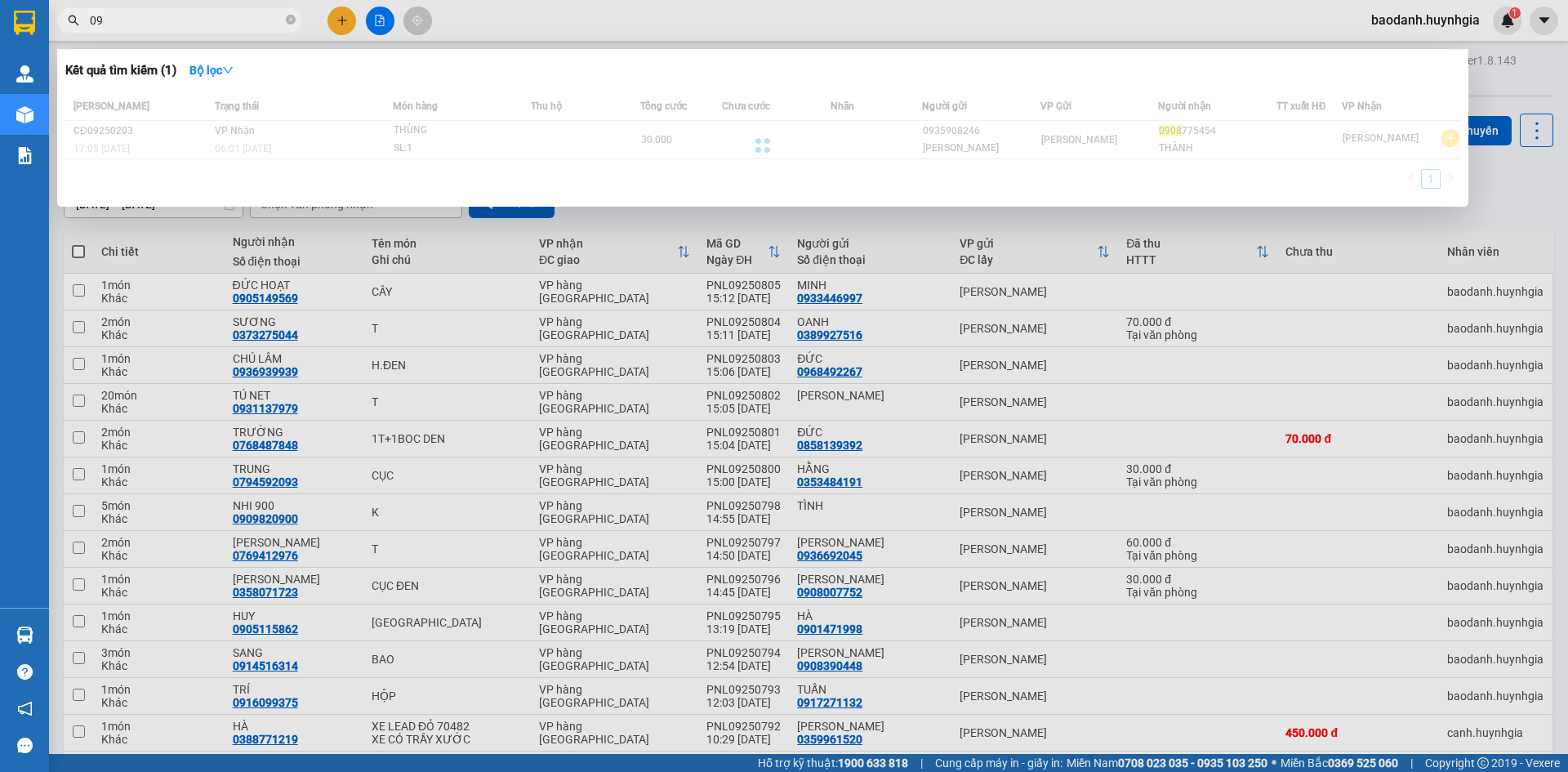
type input "0"
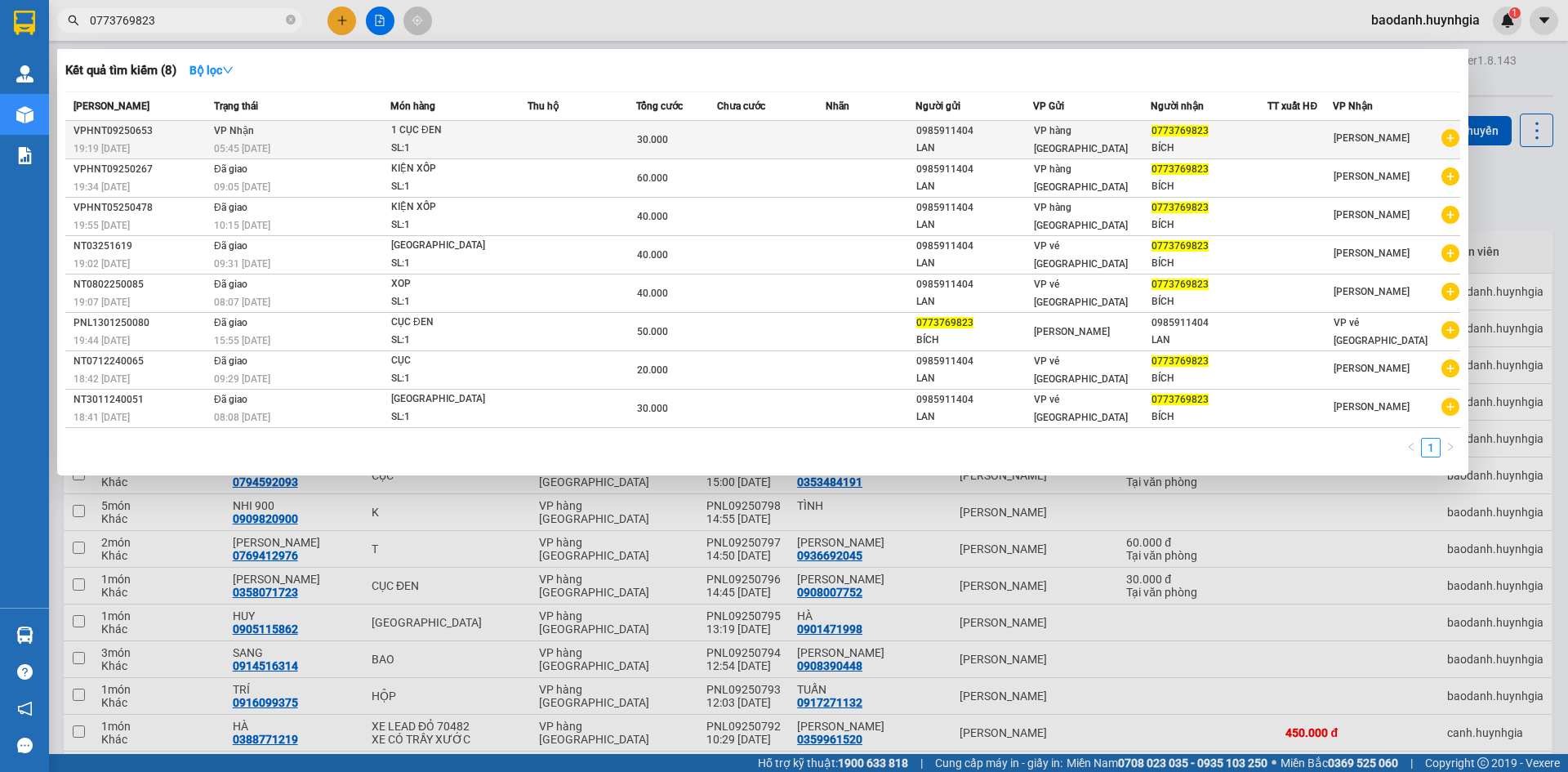
type input "0773769823"
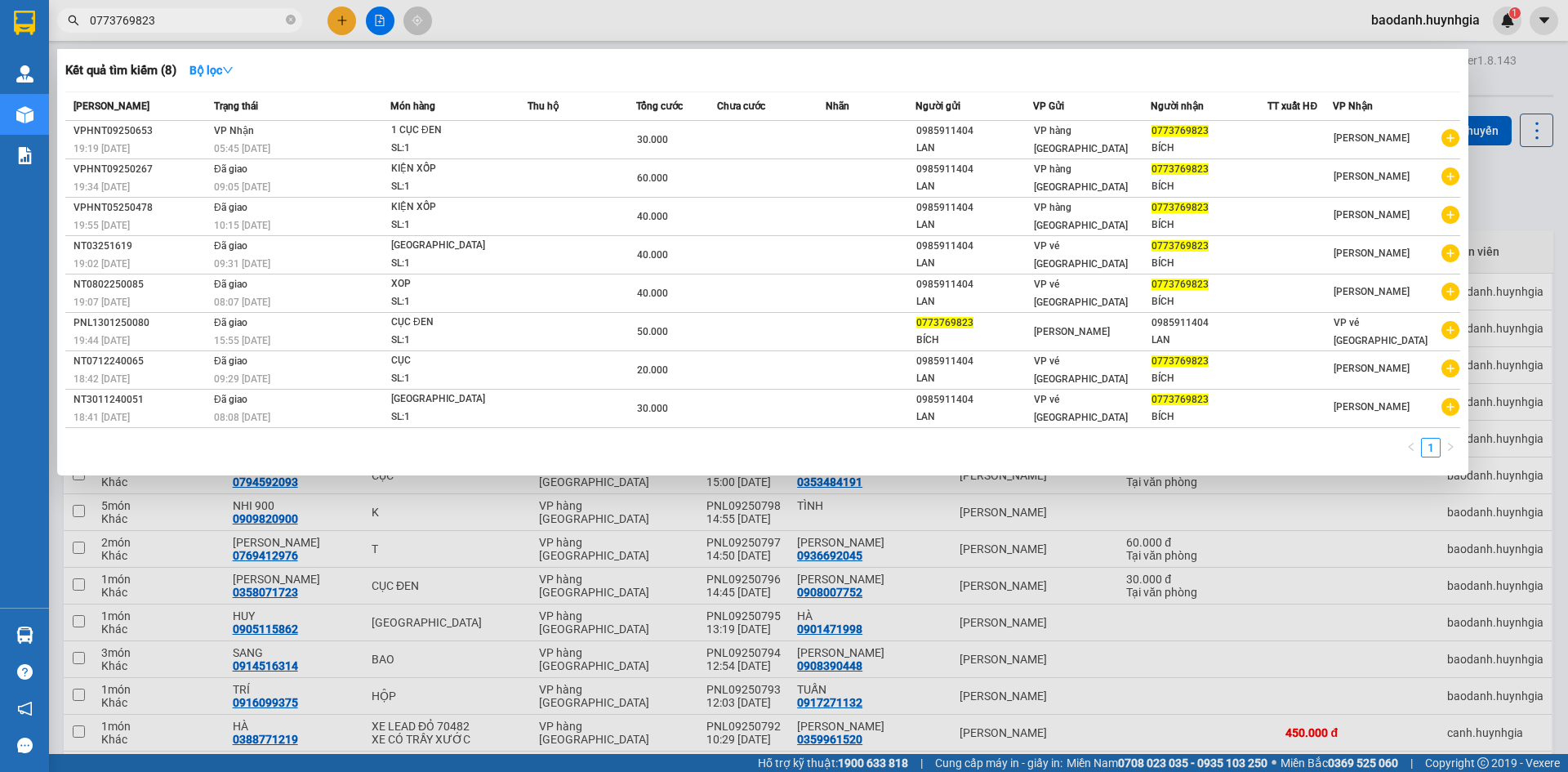
click at [774, 144] on td at bounding box center [771, 140] width 109 height 38
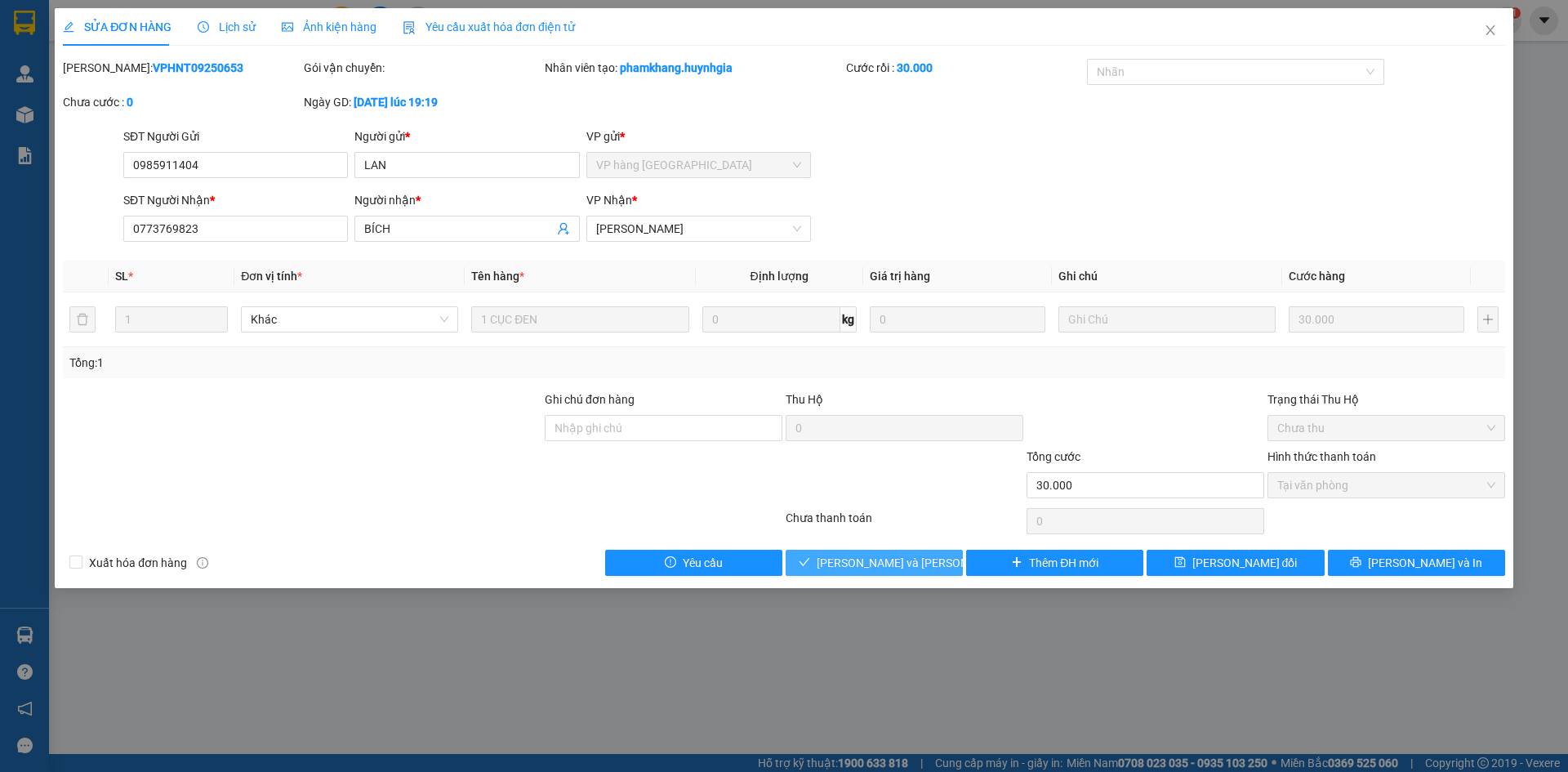
click at [926, 562] on span "[PERSON_NAME] và Giao hàng" at bounding box center [926, 563] width 220 height 18
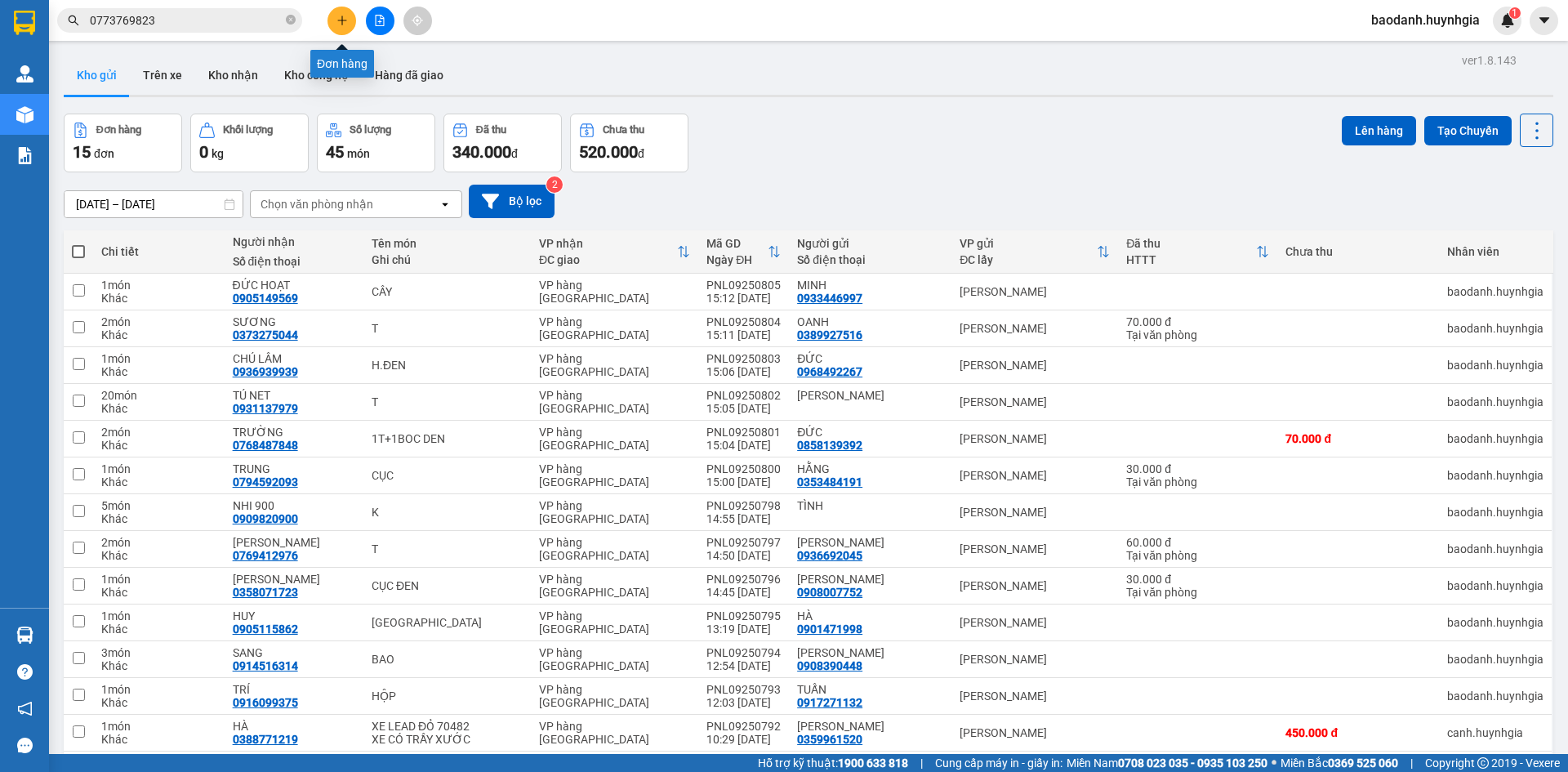
click at [342, 28] on button at bounding box center [341, 20] width 29 height 29
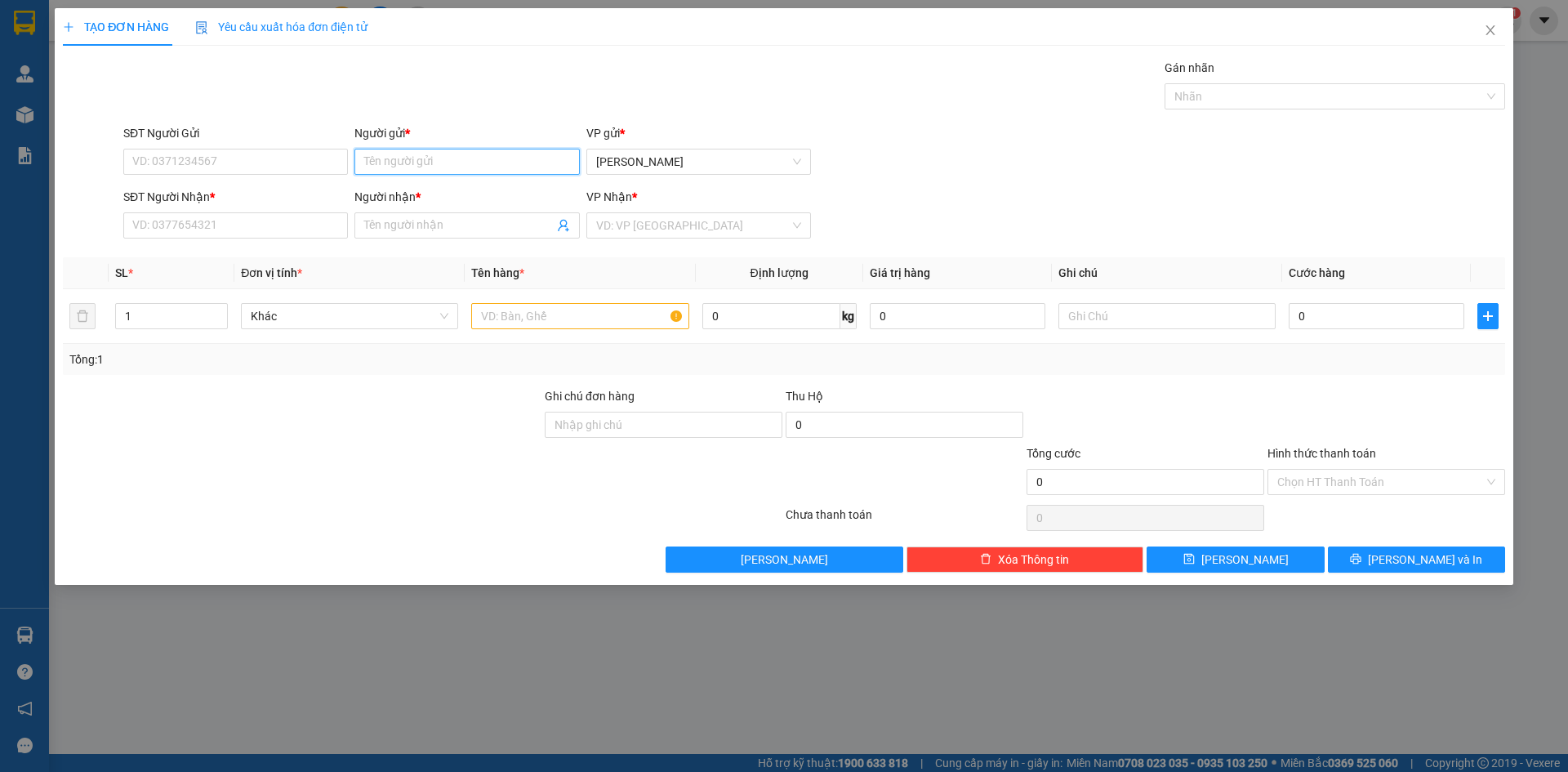
click at [400, 163] on input "Người gửi *" at bounding box center [467, 162] width 225 height 26
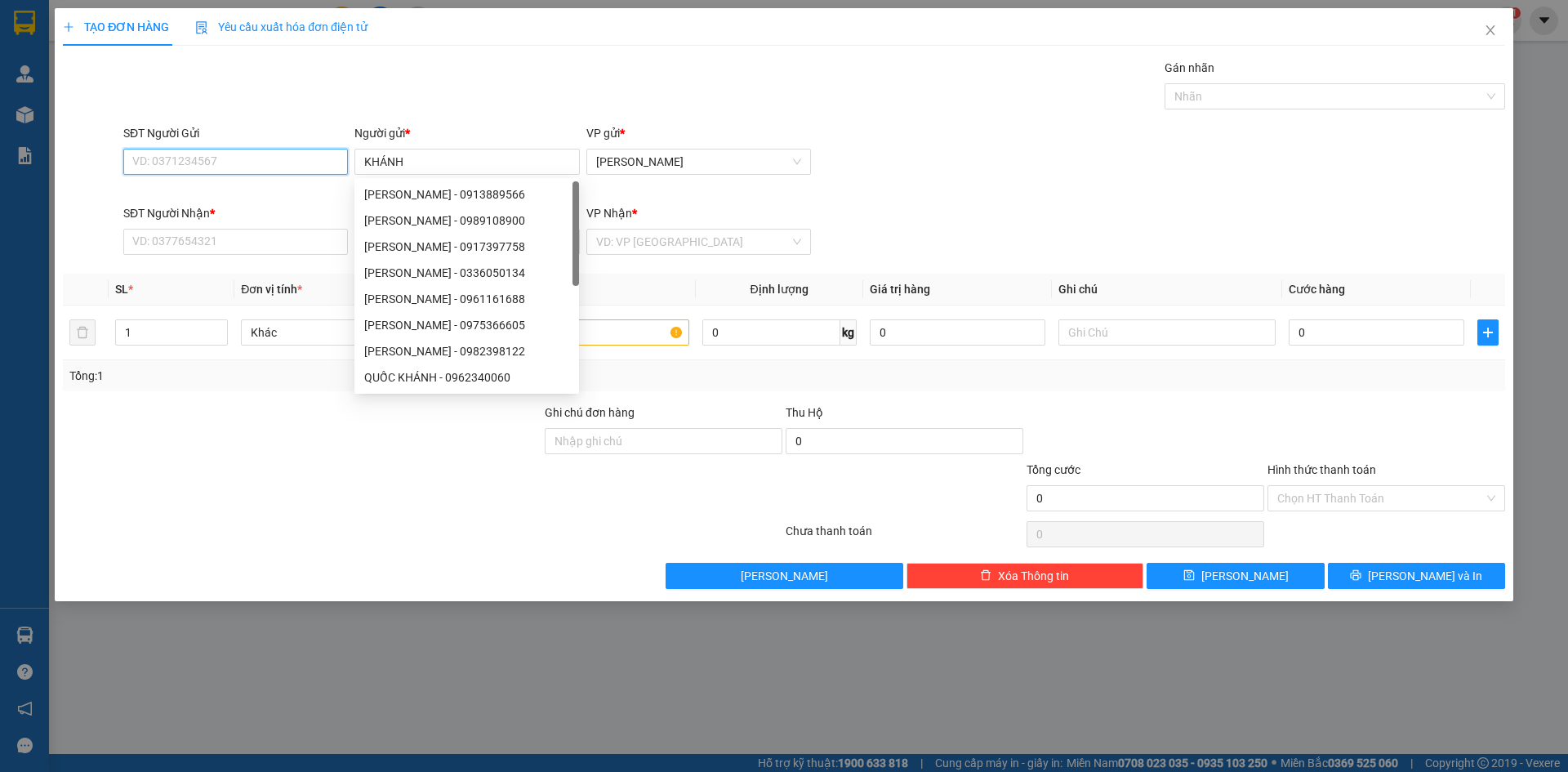
click at [179, 163] on input "SĐT Người Gửi" at bounding box center [236, 162] width 225 height 26
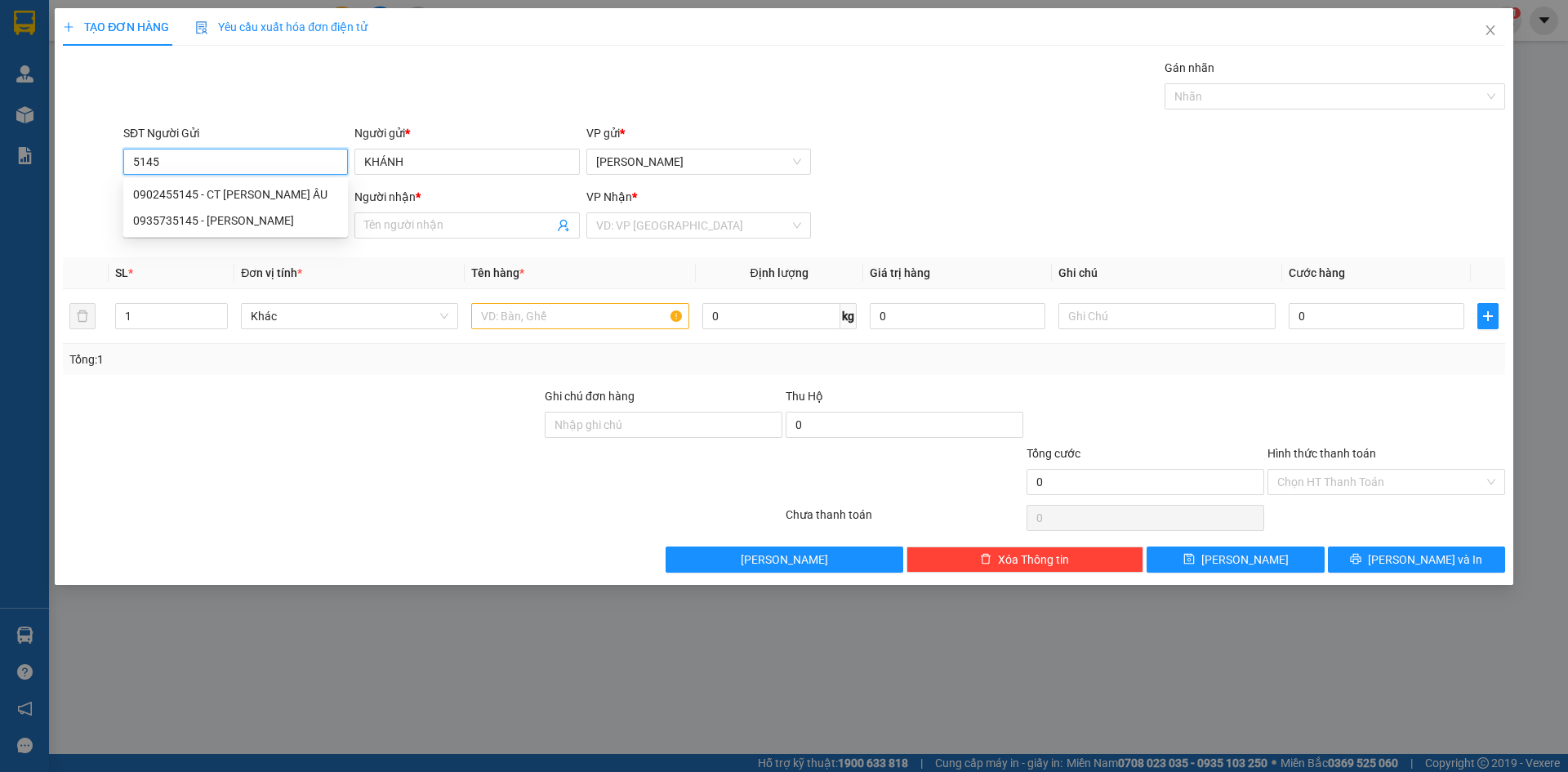
click at [202, 222] on div "0935735145 - KHÁNH" at bounding box center [235, 220] width 205 height 18
click at [525, 319] on input "text" at bounding box center [580, 316] width 218 height 26
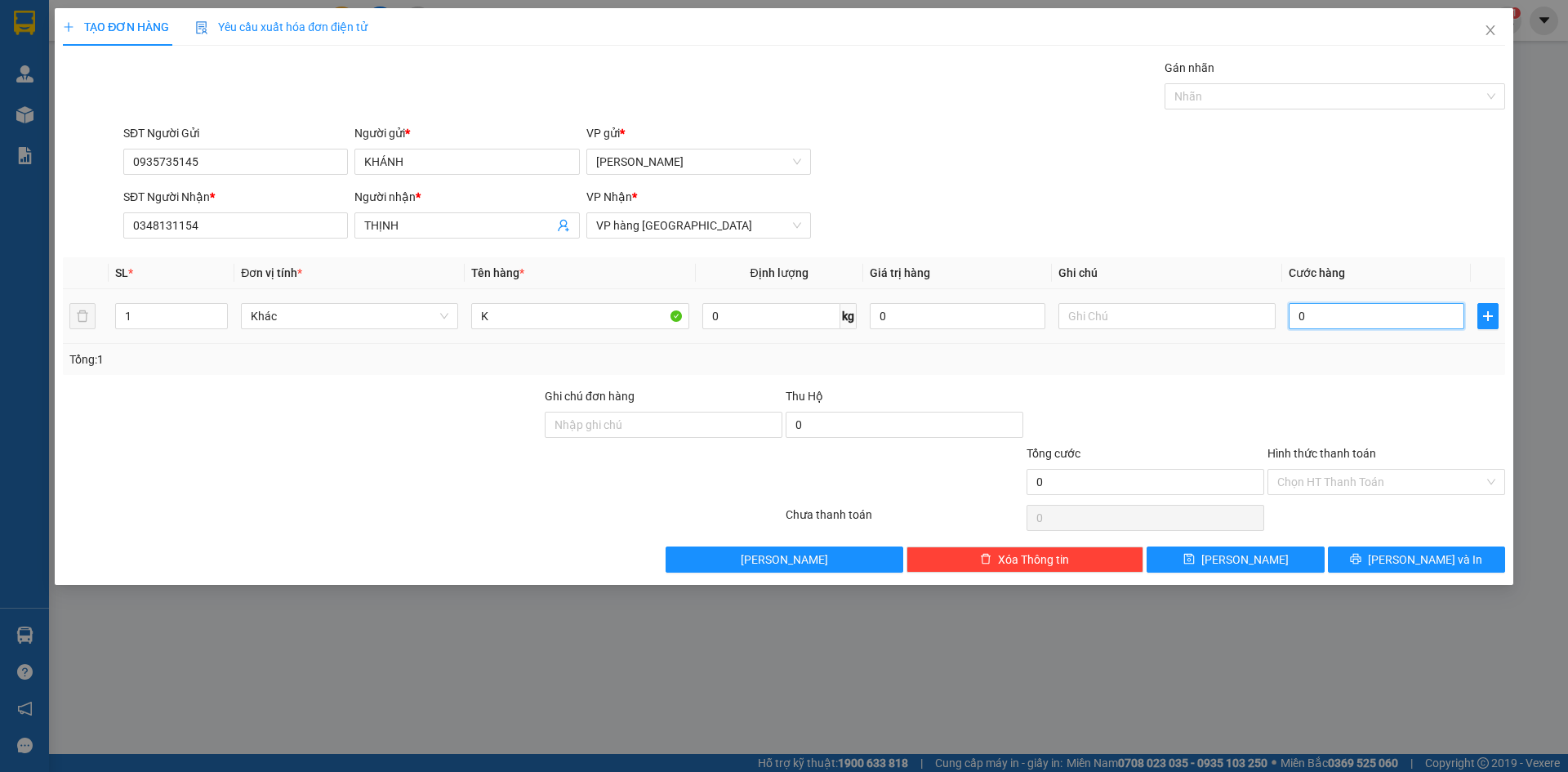
click at [1346, 315] on input "0" at bounding box center [1376, 316] width 176 height 26
click at [1376, 476] on input "Hình thức thanh toán" at bounding box center [1381, 482] width 206 height 24
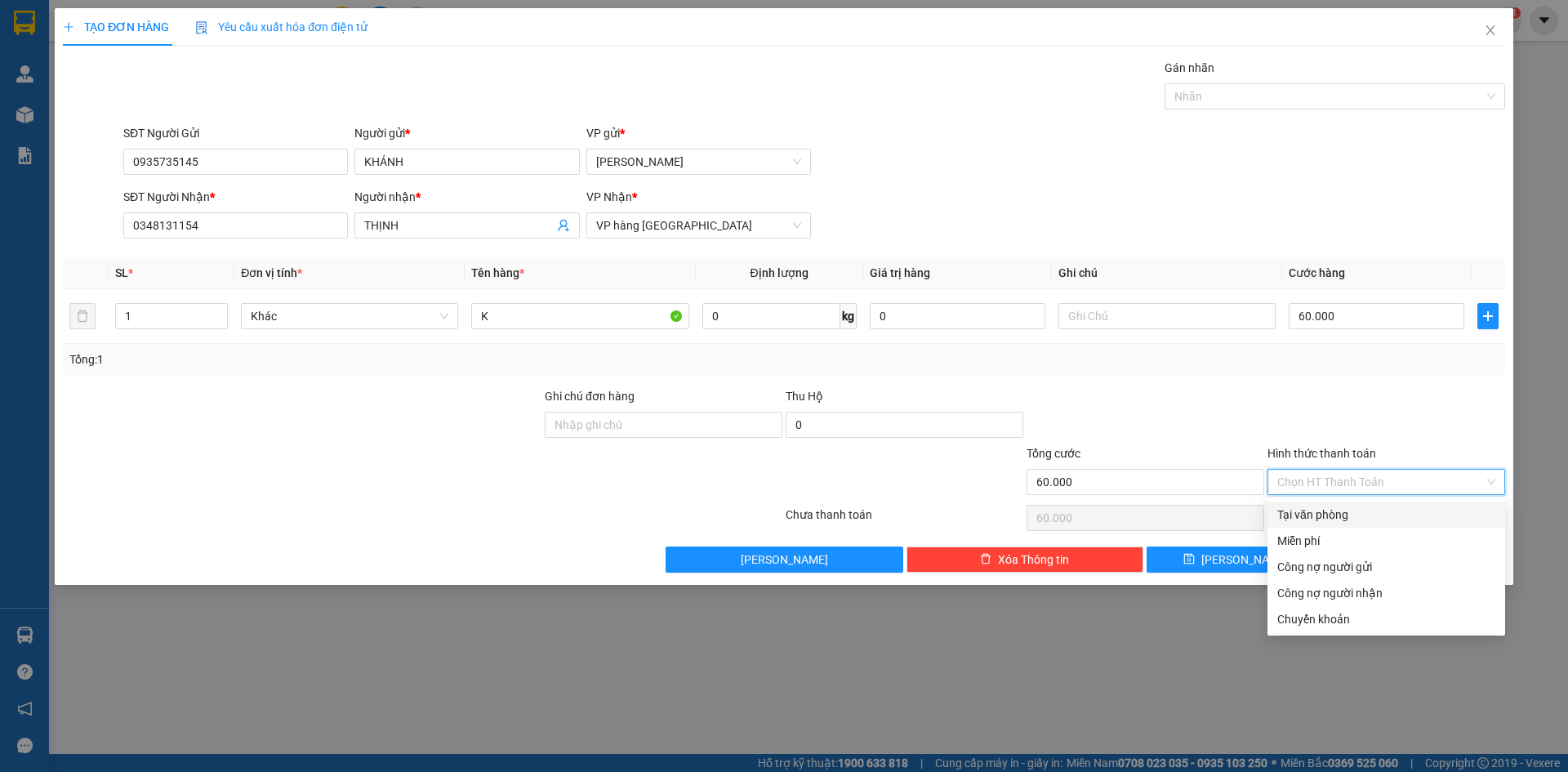
drag, startPoint x: 1345, startPoint y: 513, endPoint x: 1355, endPoint y: 606, distance: 93.5
click at [1345, 512] on div "Tại văn phòng" at bounding box center [1387, 514] width 219 height 18
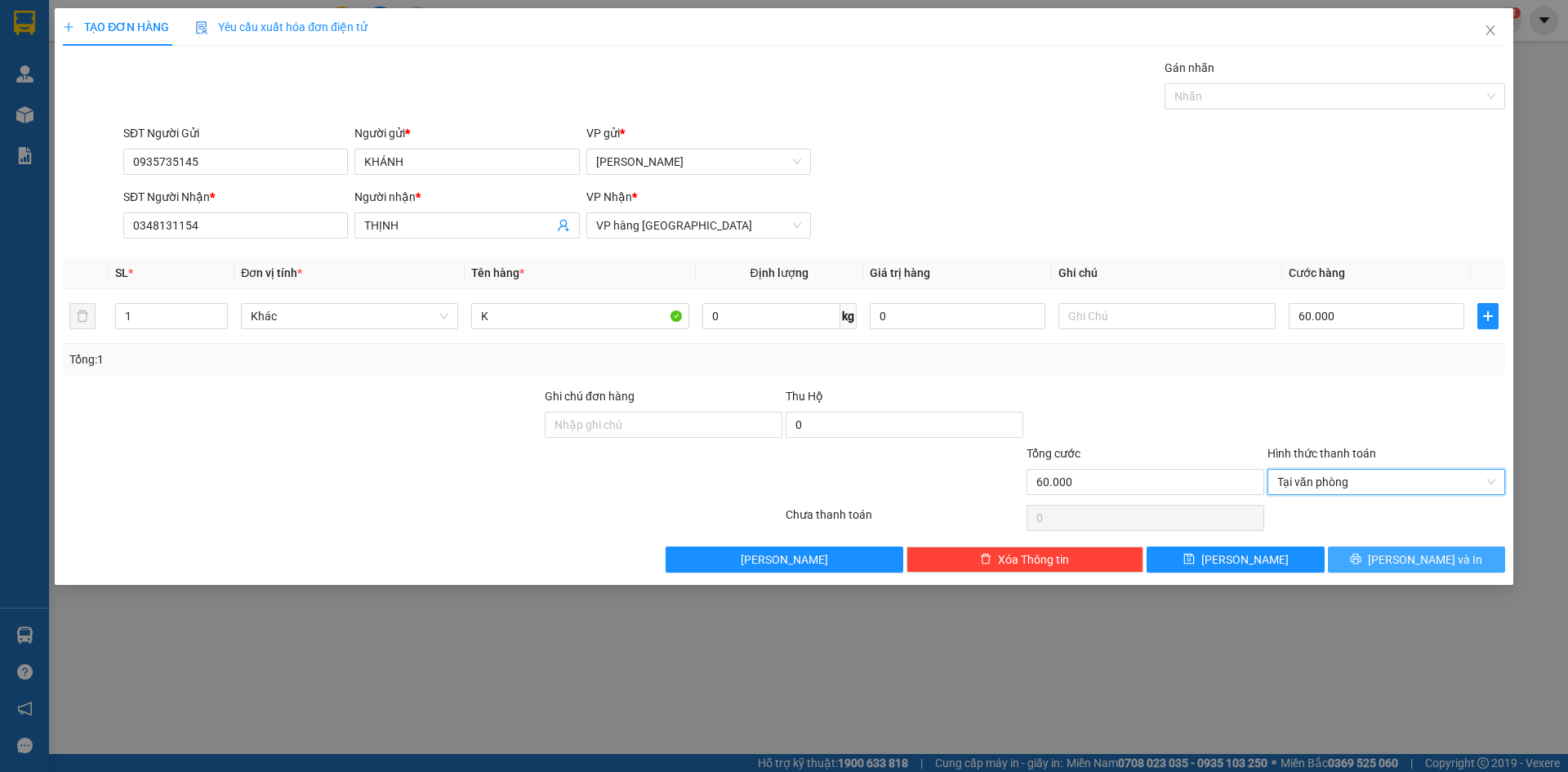
click at [1365, 561] on button "[PERSON_NAME] và In" at bounding box center [1416, 560] width 178 height 26
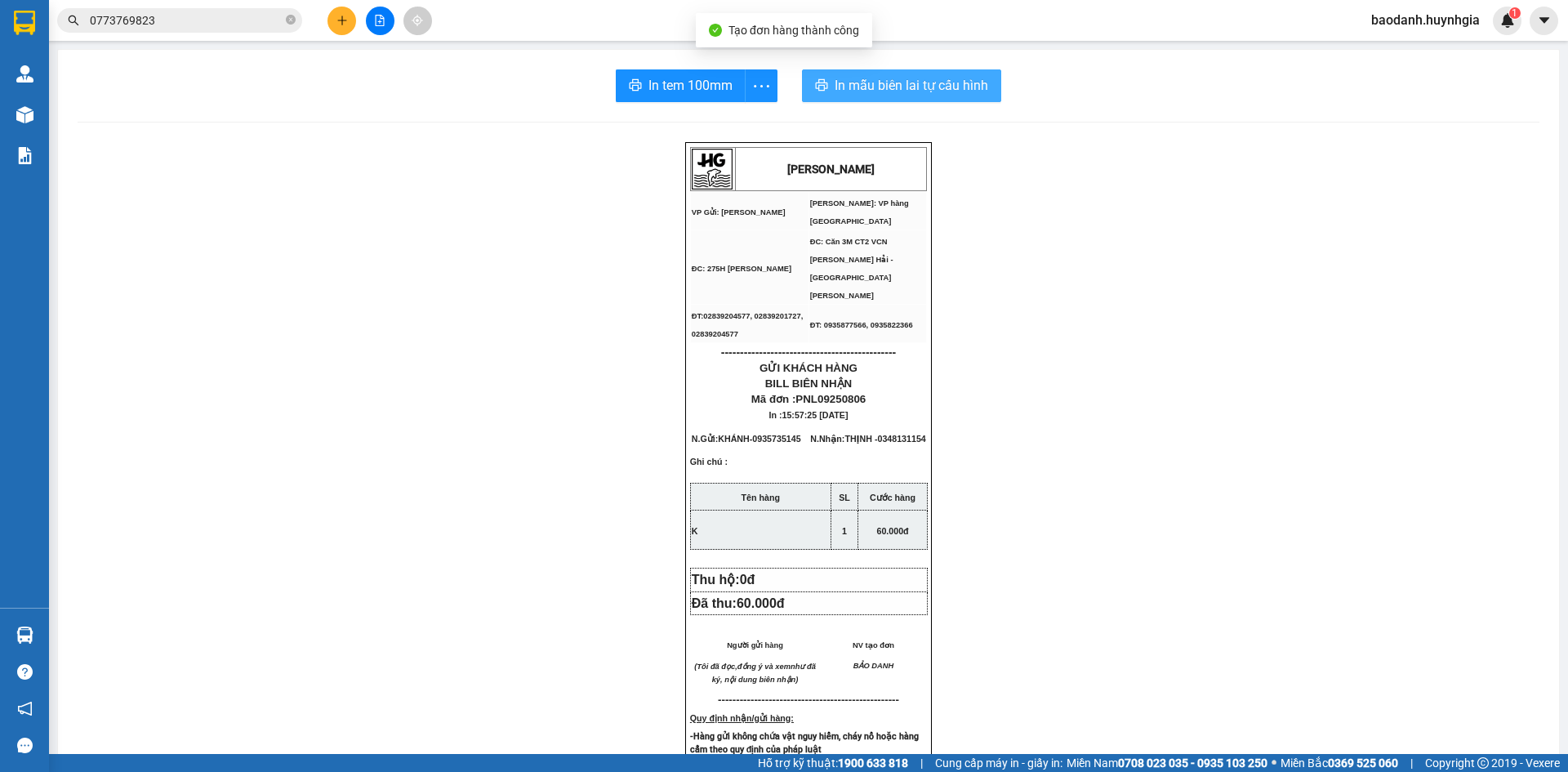
click at [863, 81] on span "In mẫu biên lai tự cấu hình" at bounding box center [911, 86] width 153 height 20
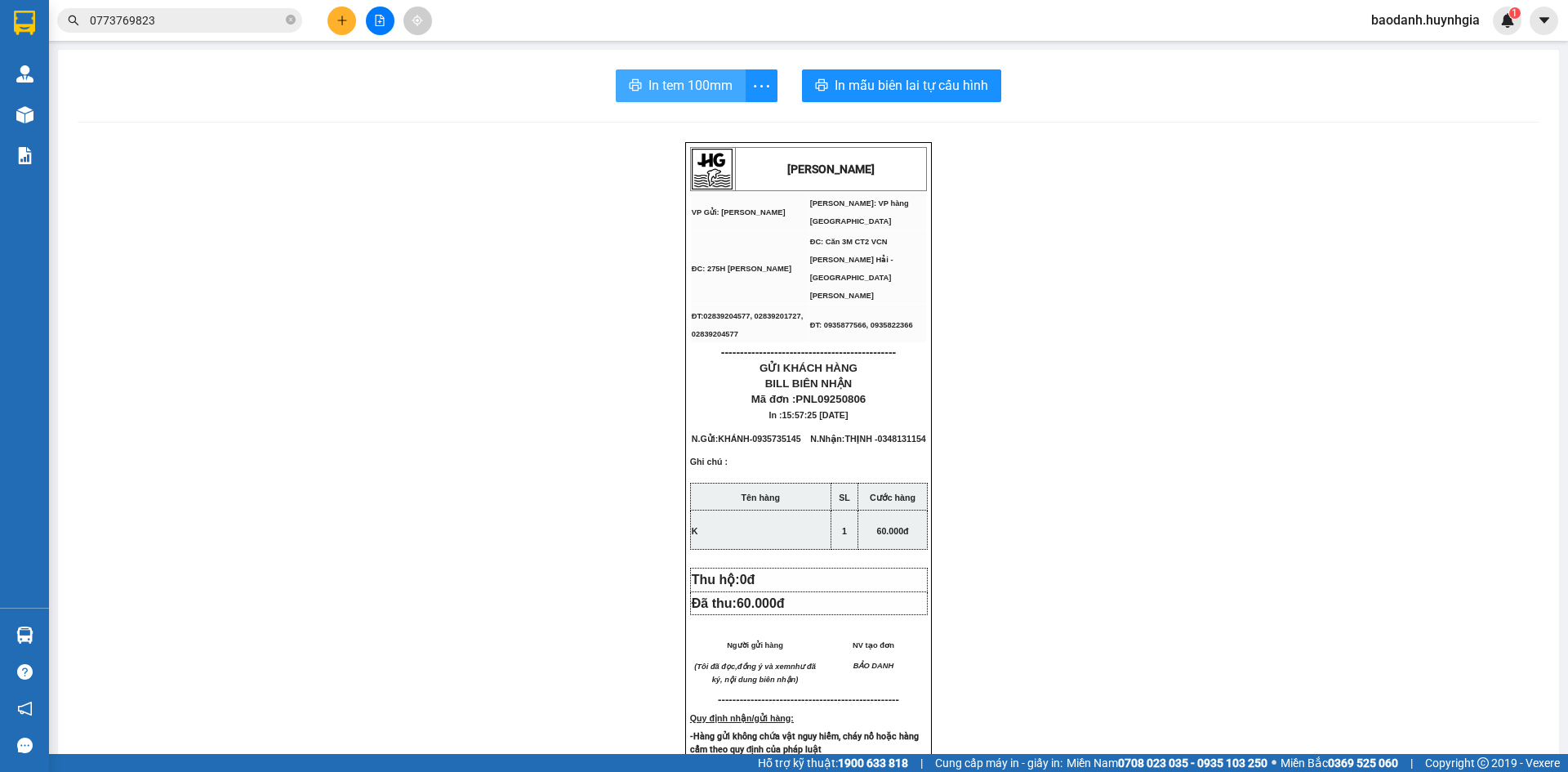
click at [675, 87] on span "In tem 100mm" at bounding box center [690, 86] width 84 height 20
click at [339, 27] on button at bounding box center [341, 20] width 29 height 29
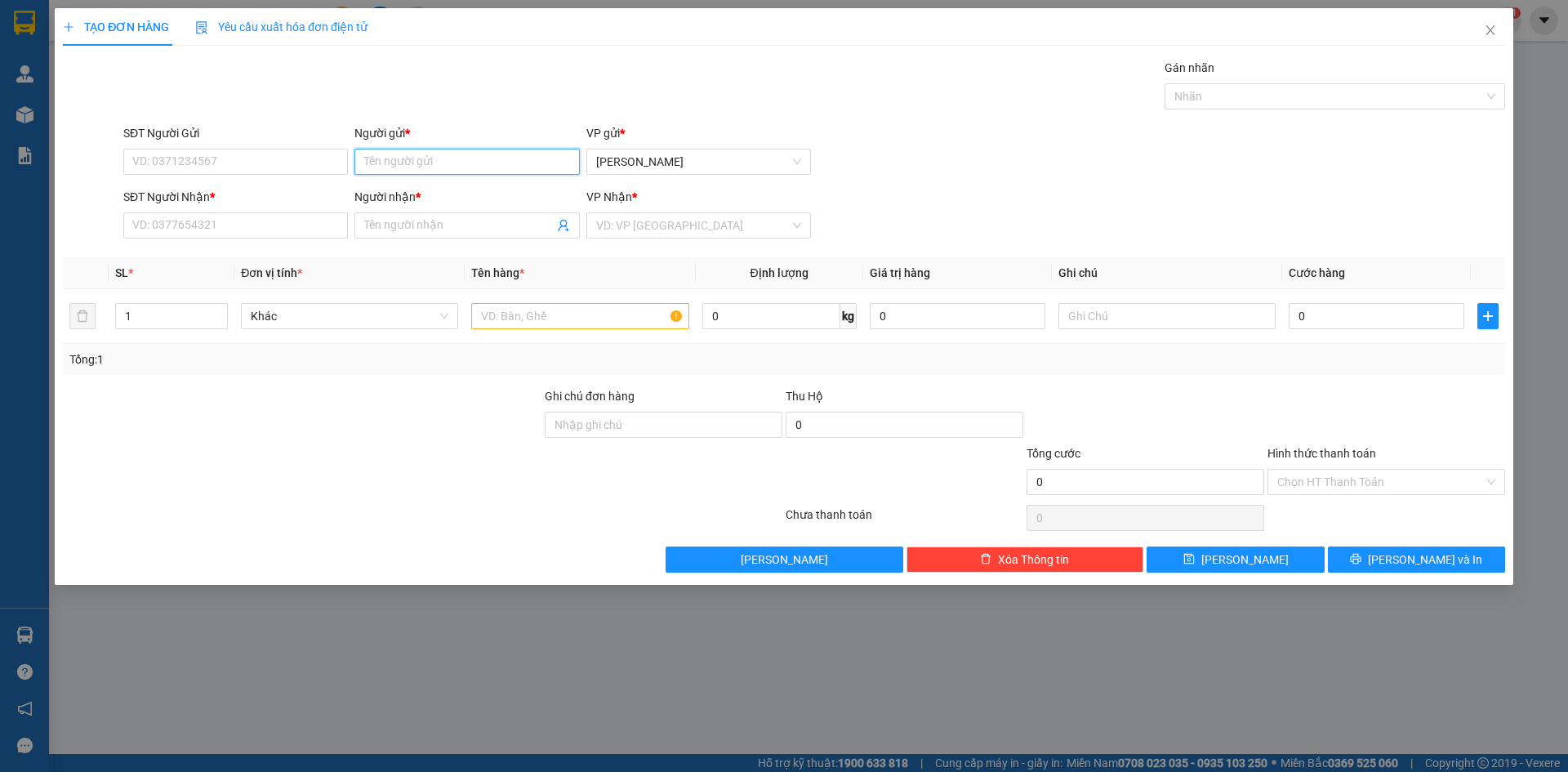
click at [419, 167] on input "Người gửi *" at bounding box center [467, 162] width 225 height 26
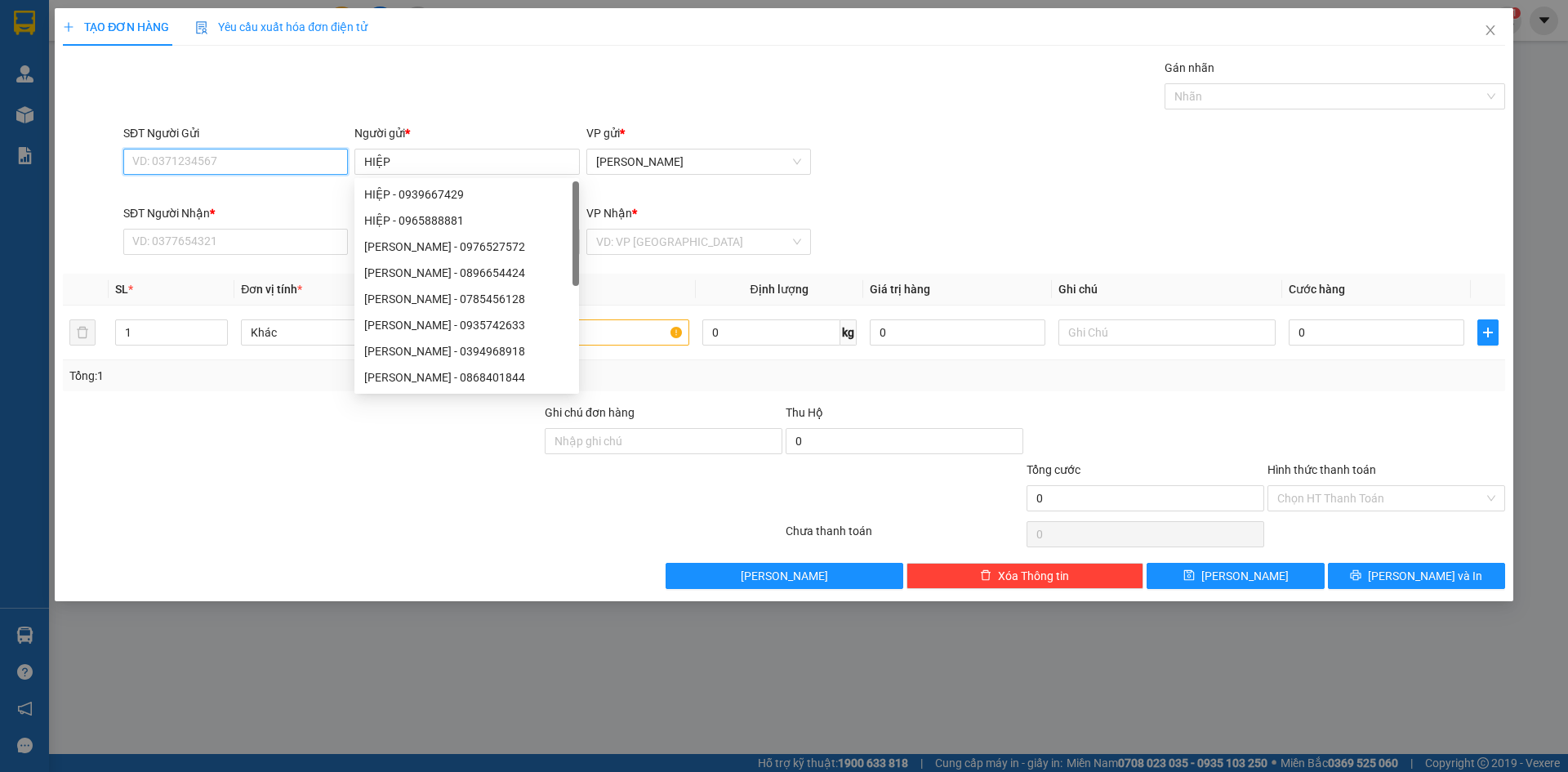
click at [235, 160] on input "SĐT Người Gửi" at bounding box center [236, 162] width 225 height 26
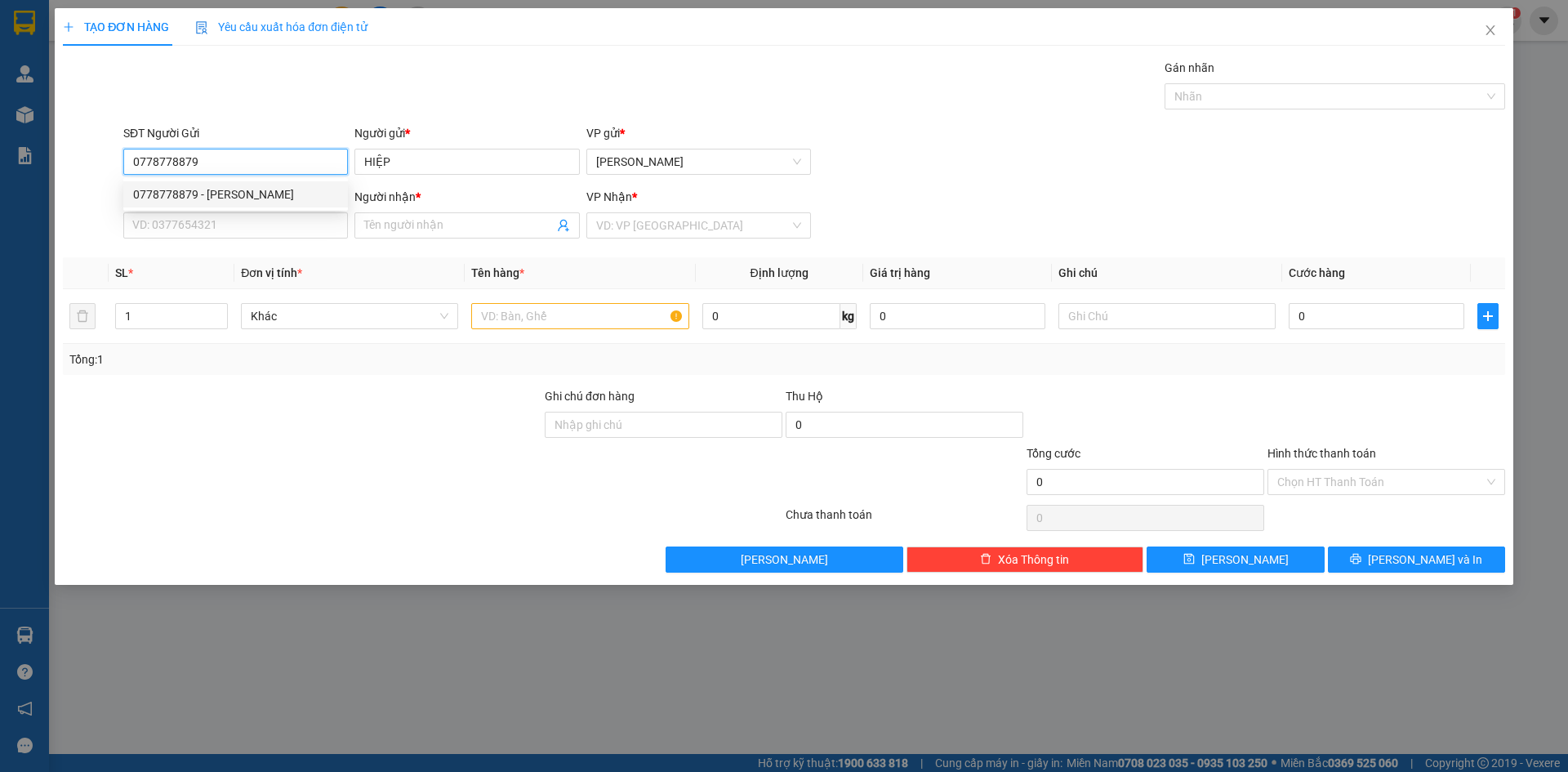
click at [196, 198] on div "0778778879 - HIỆP" at bounding box center [235, 193] width 205 height 18
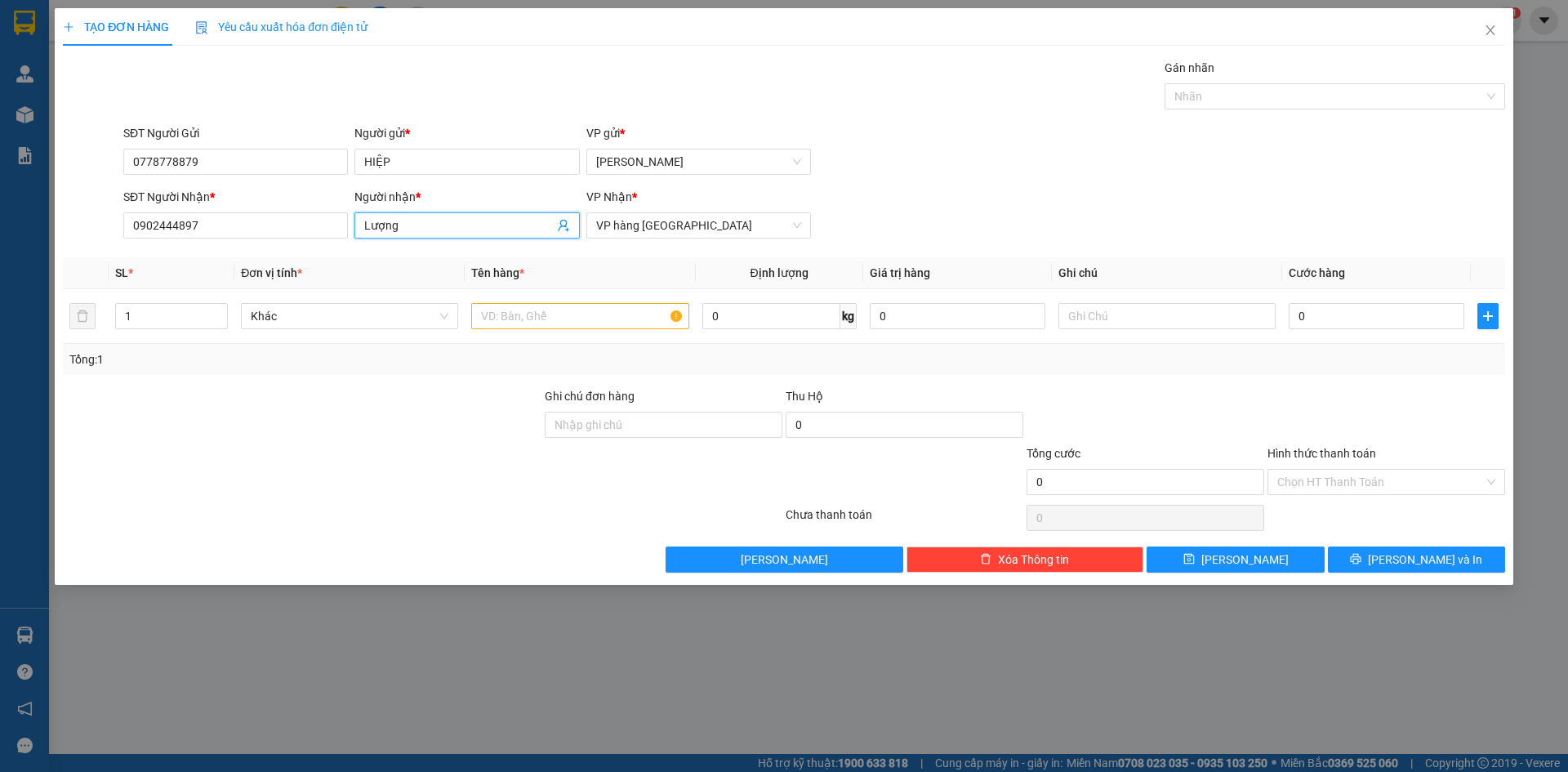
drag, startPoint x: 413, startPoint y: 227, endPoint x: 413, endPoint y: 217, distance: 10.0
click at [413, 225] on input "Lượng" at bounding box center [458, 225] width 189 height 18
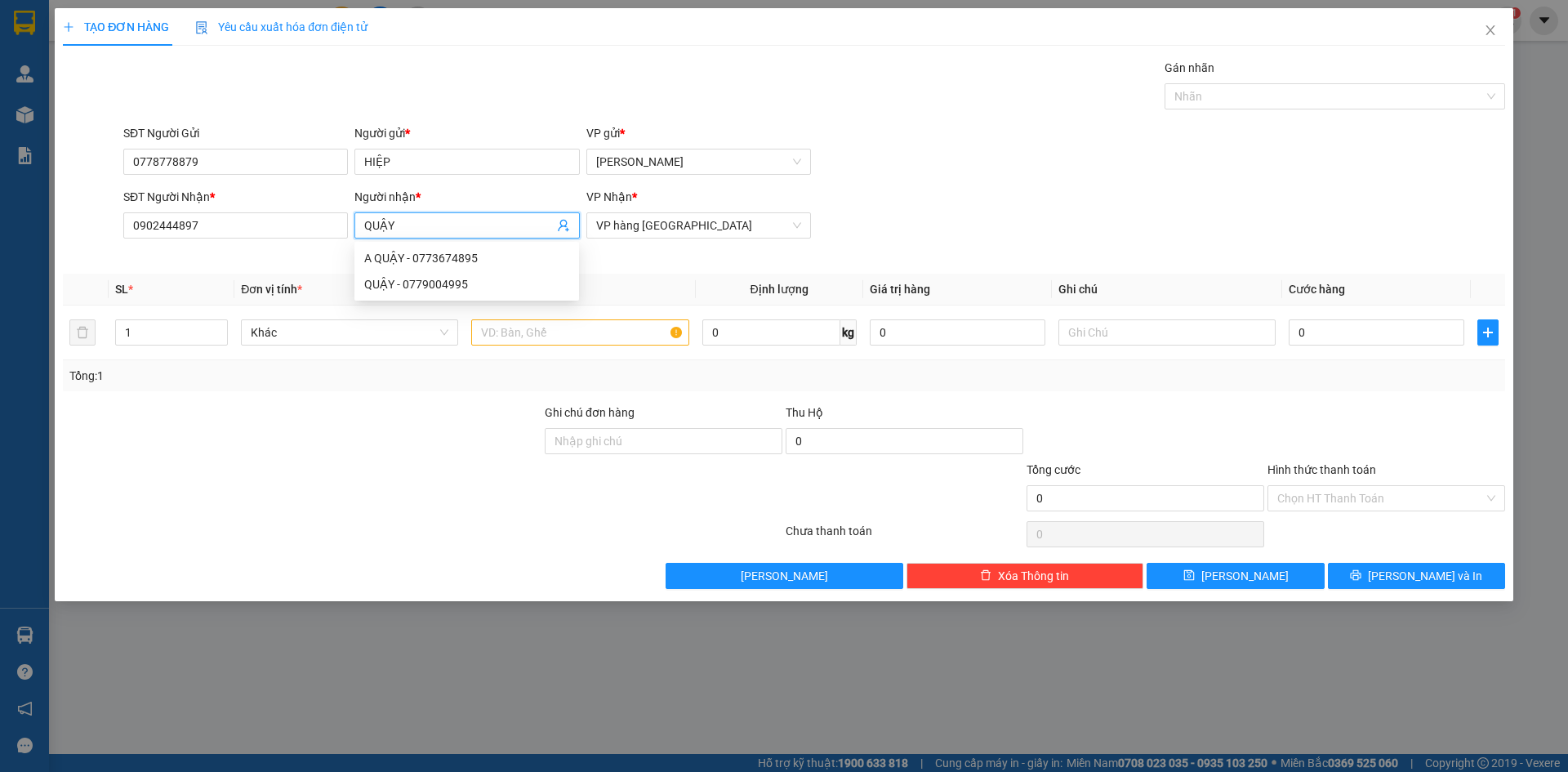
click at [440, 281] on div "QUẬY - 0779004995" at bounding box center [467, 284] width 205 height 18
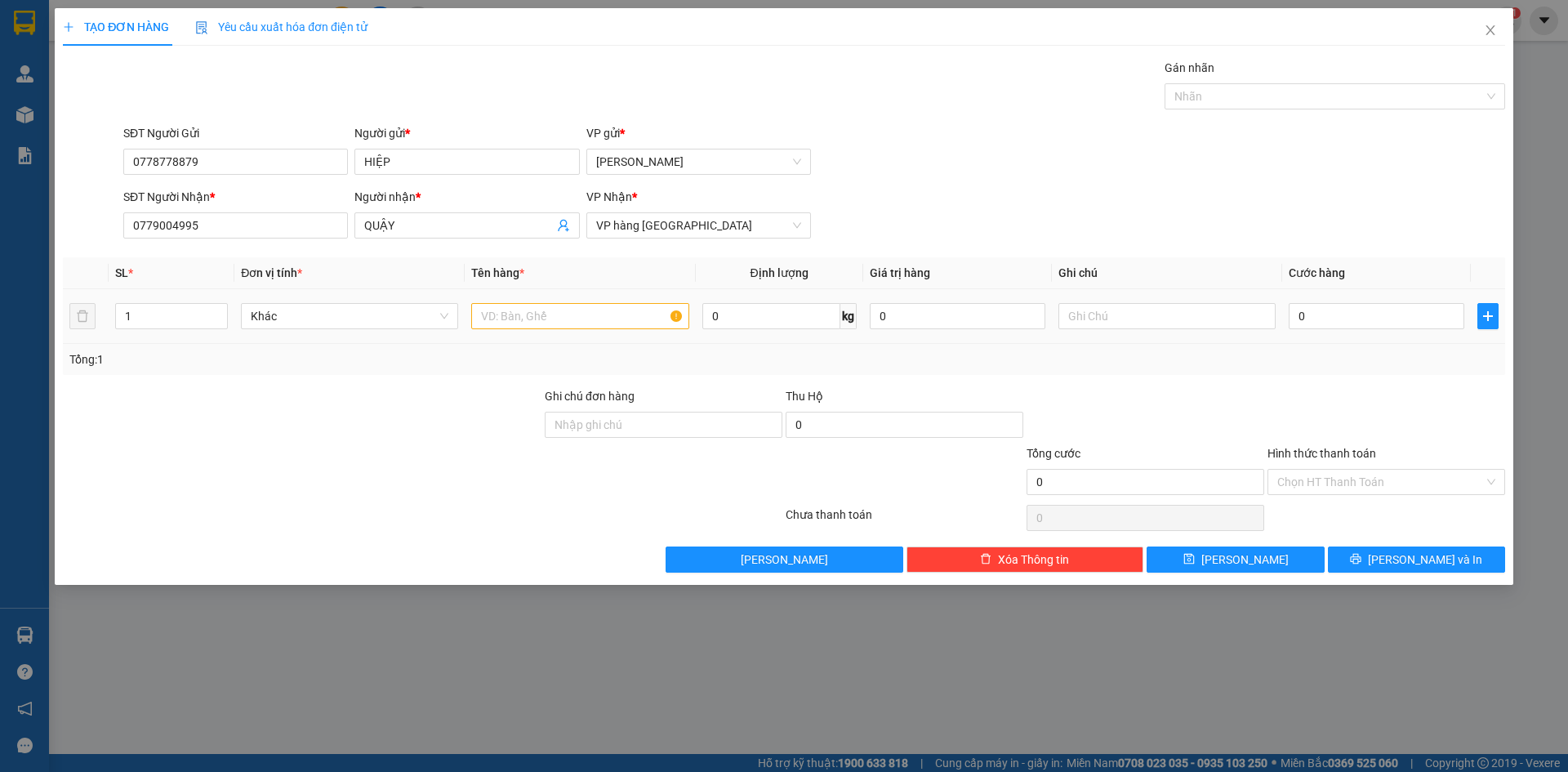
click at [571, 330] on div at bounding box center [580, 315] width 218 height 33
click at [565, 305] on input "text" at bounding box center [580, 316] width 218 height 26
click at [1364, 298] on td "0" at bounding box center [1376, 316] width 189 height 55
click at [1358, 323] on input "0" at bounding box center [1376, 316] width 176 height 26
click at [1318, 485] on input "Hình thức thanh toán" at bounding box center [1381, 482] width 206 height 24
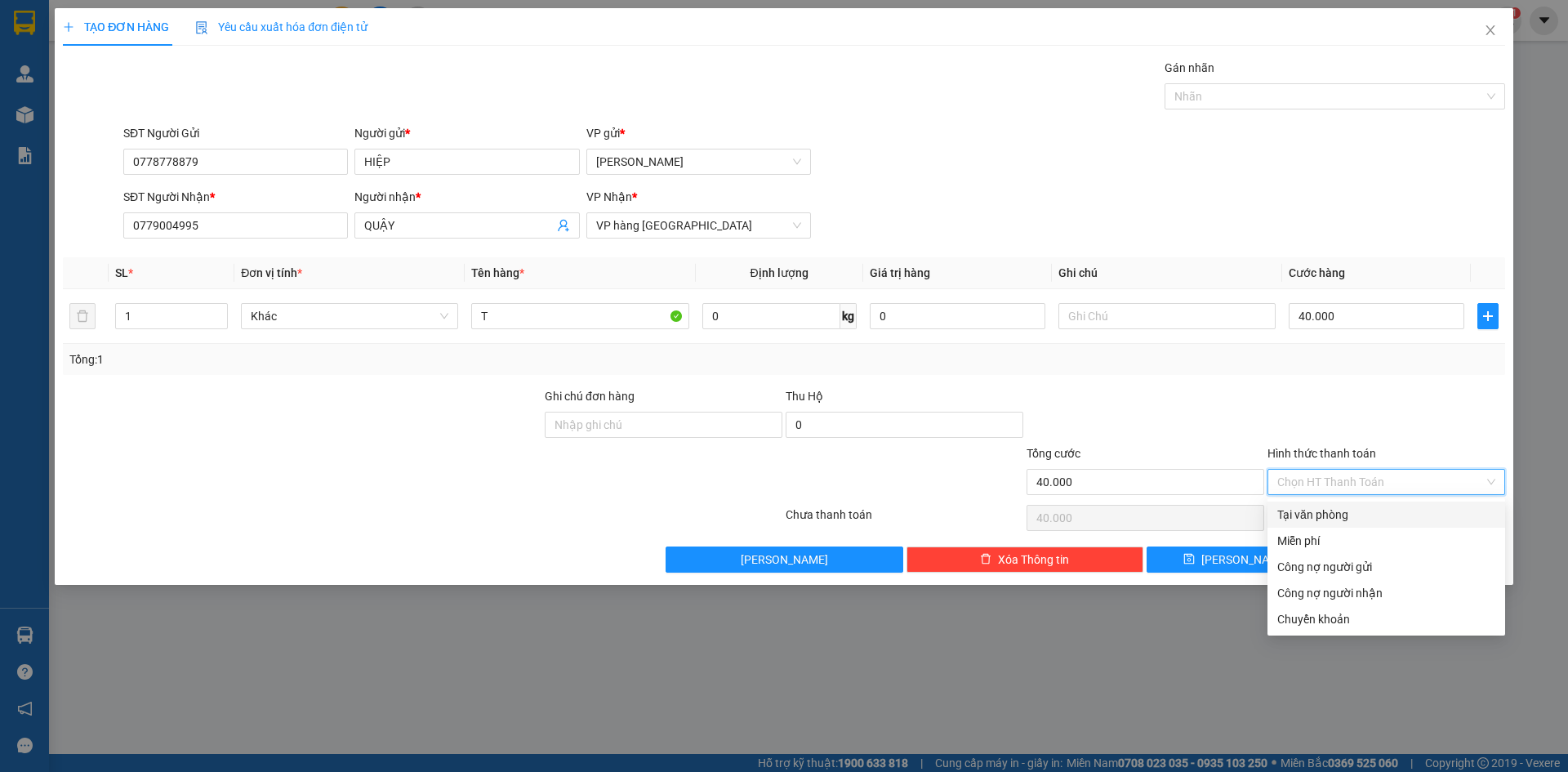
click at [1316, 507] on div "Tại văn phòng" at bounding box center [1387, 514] width 219 height 18
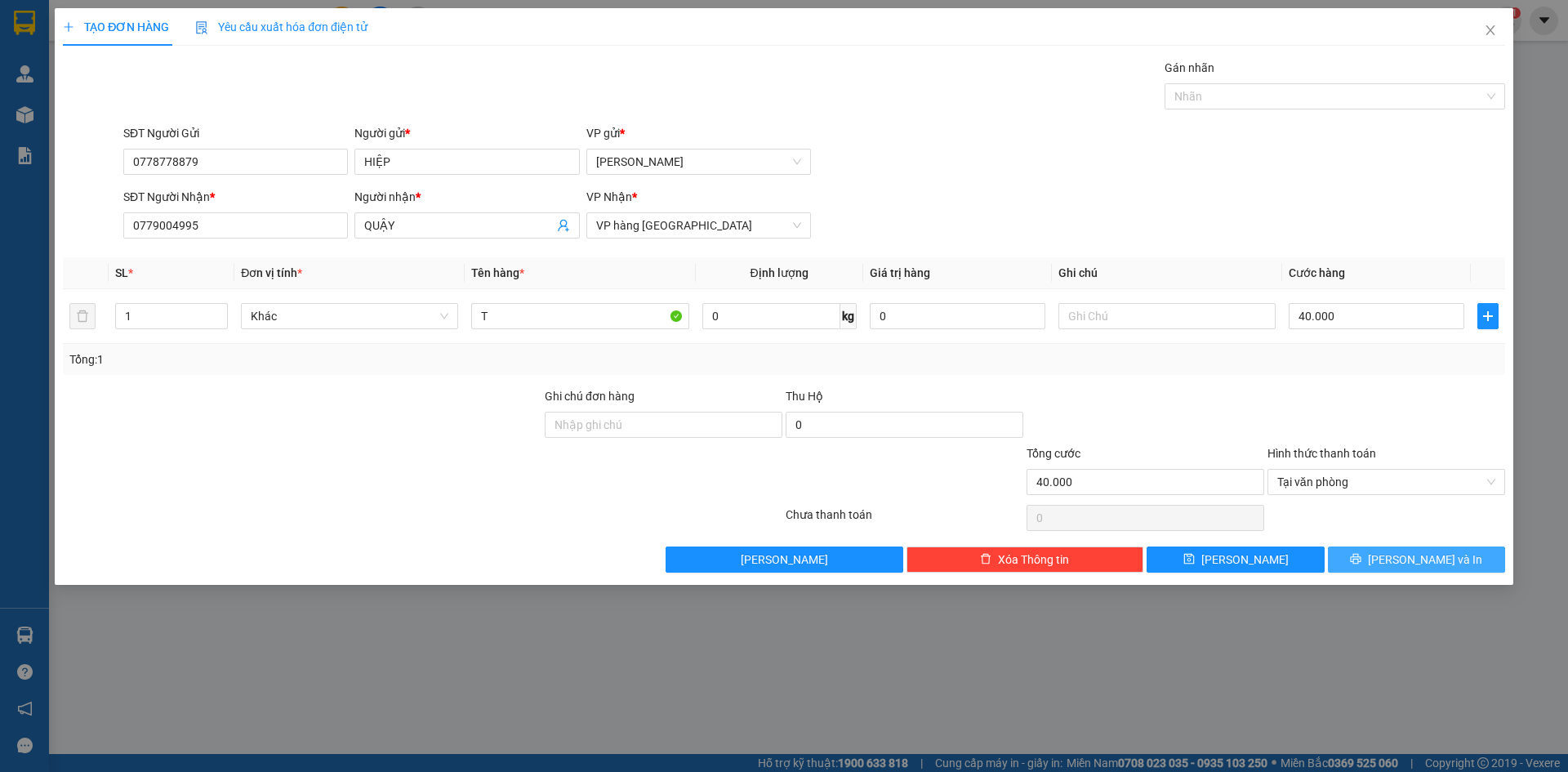
click at [1362, 556] on button "[PERSON_NAME] và In" at bounding box center [1416, 560] width 178 height 26
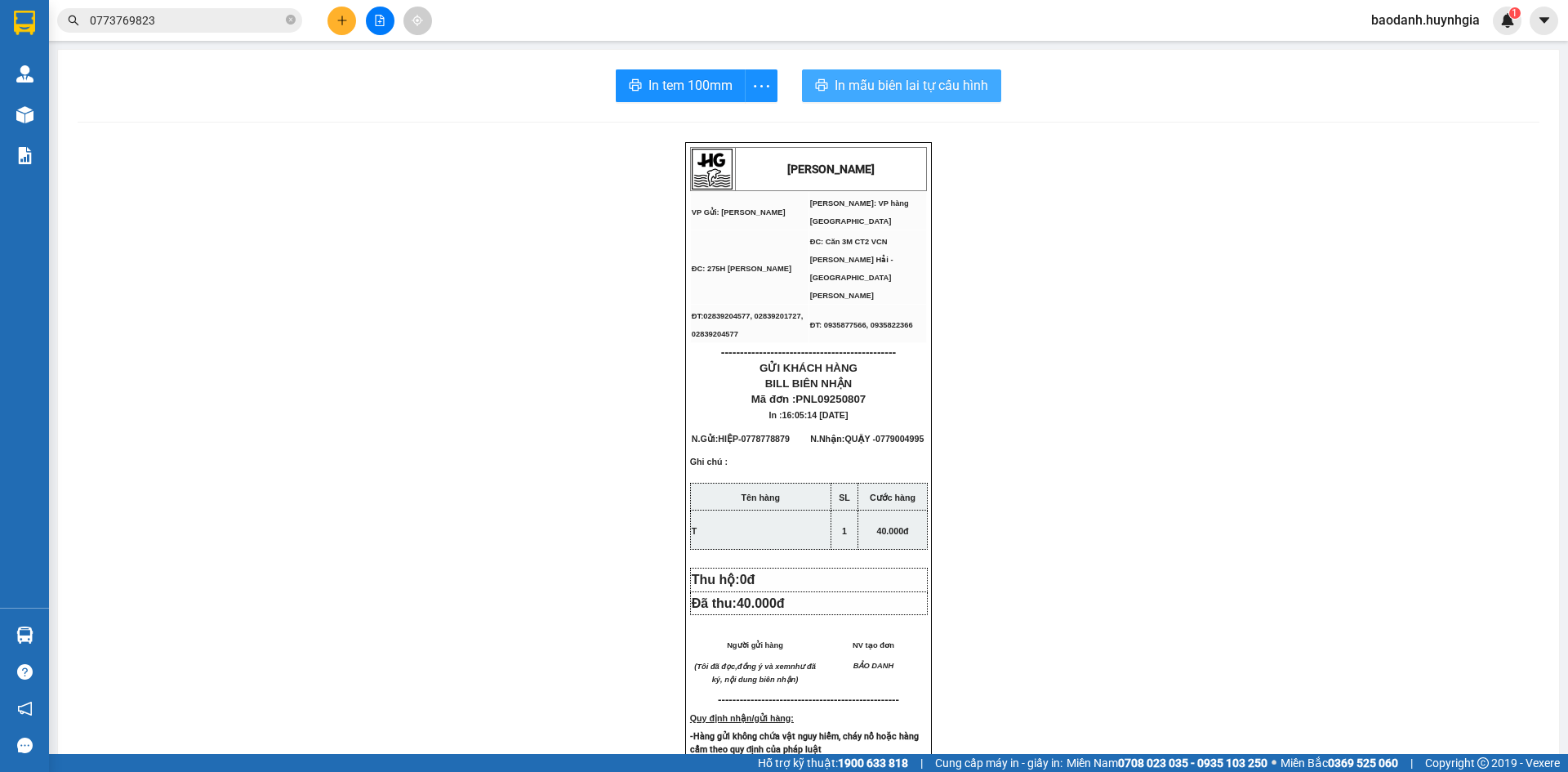
click at [850, 94] on span "In mẫu biên lai tự cấu hình" at bounding box center [911, 86] width 153 height 20
click at [674, 92] on span "In tem 100mm" at bounding box center [690, 86] width 84 height 20
click at [174, 23] on input "0773769823" at bounding box center [186, 20] width 193 height 18
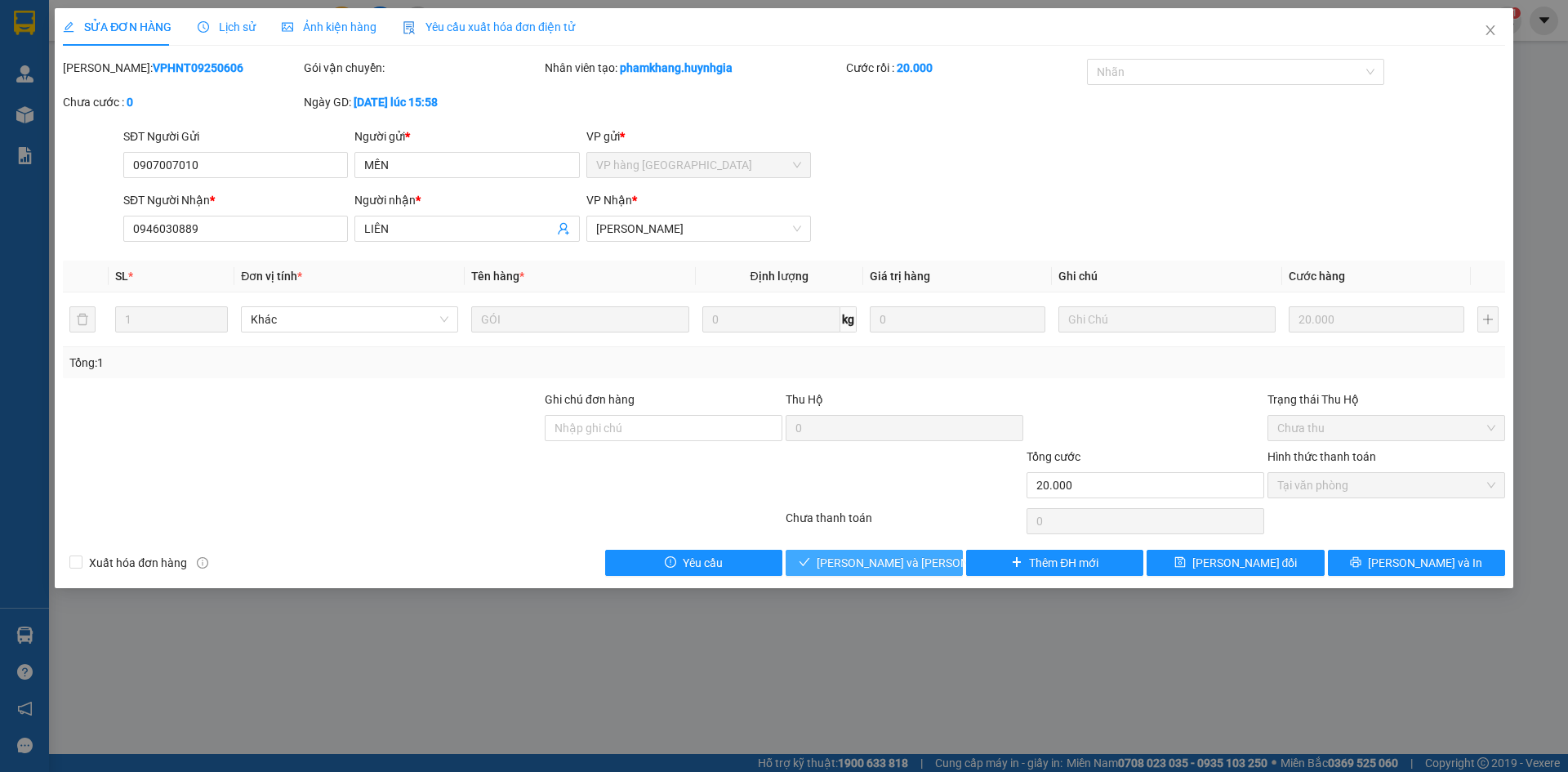
click at [942, 566] on button "[PERSON_NAME] và Giao hàng" at bounding box center [874, 563] width 178 height 26
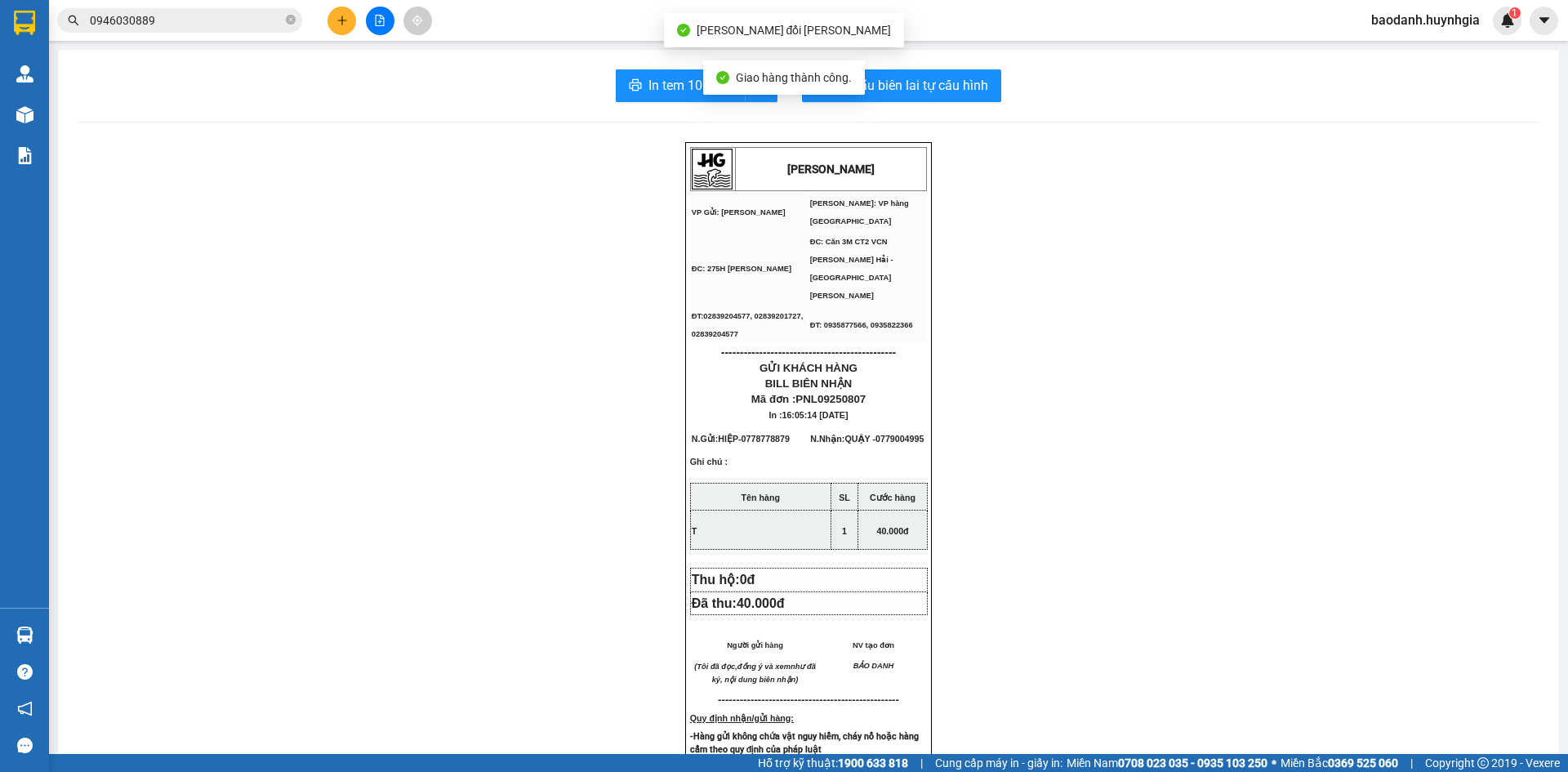
click at [178, 23] on input "0946030889" at bounding box center [186, 20] width 193 height 18
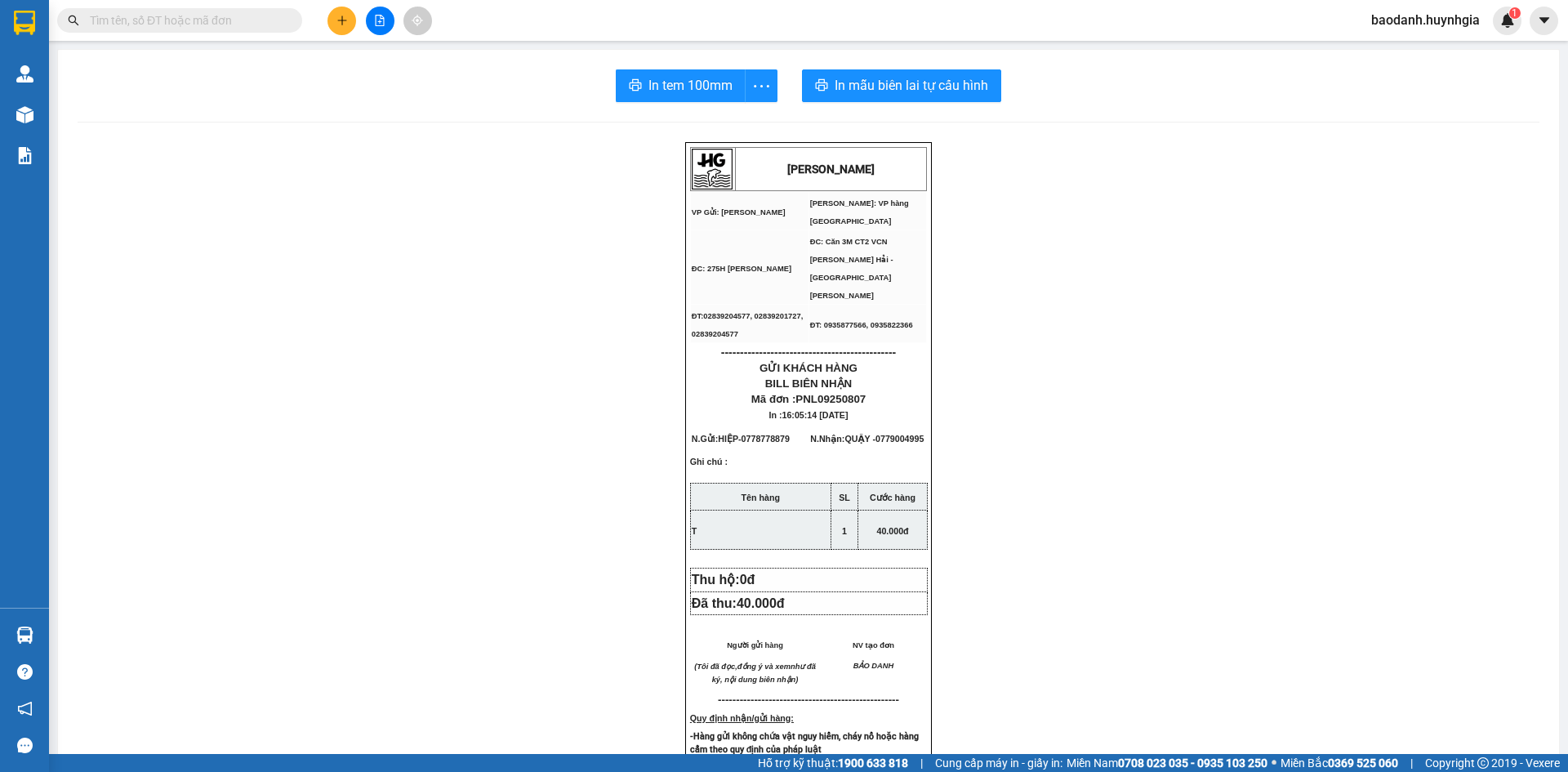
click at [231, 18] on input "text" at bounding box center [186, 20] width 193 height 18
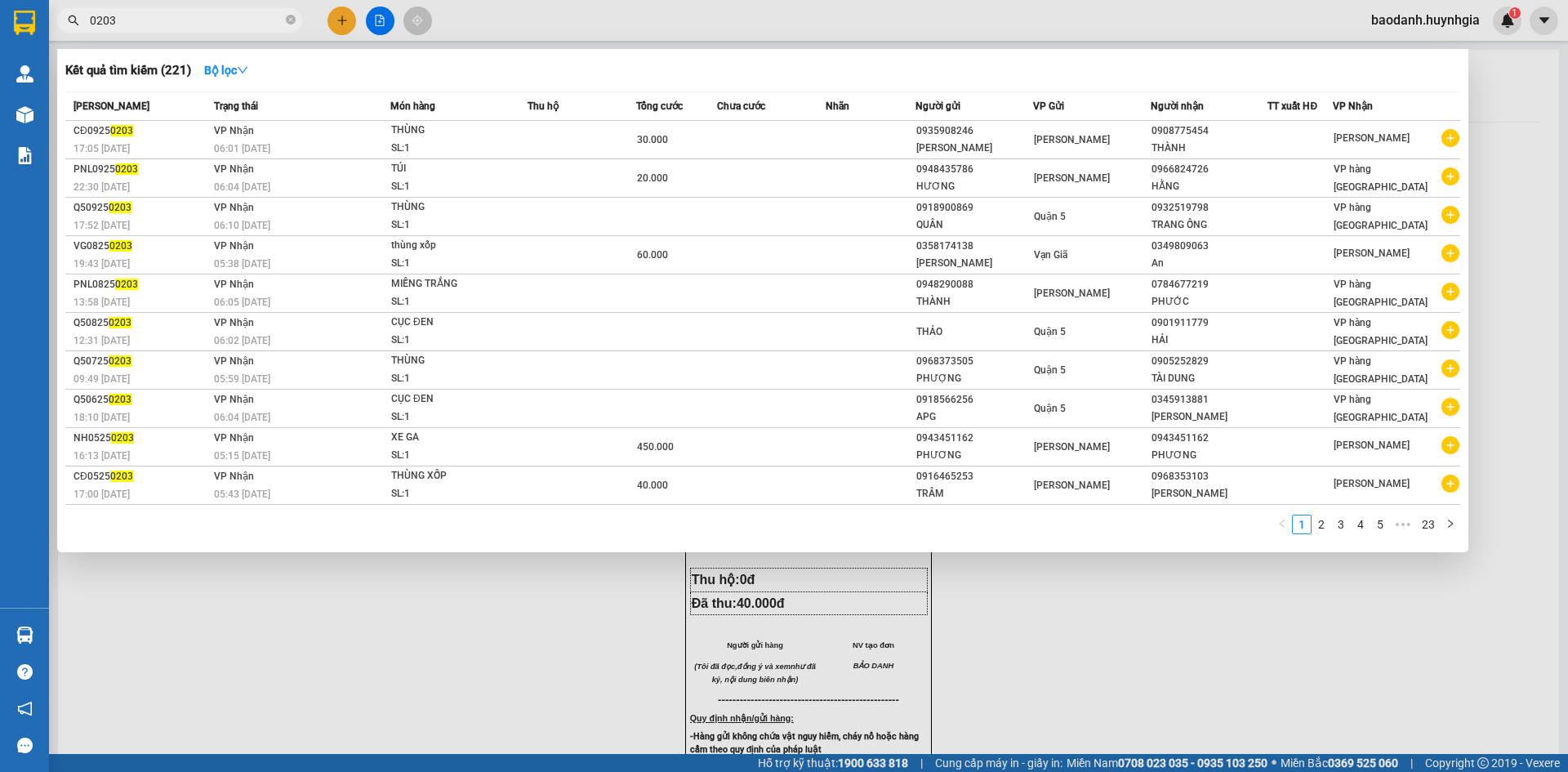
click at [621, 142] on td at bounding box center [581, 140] width 109 height 38
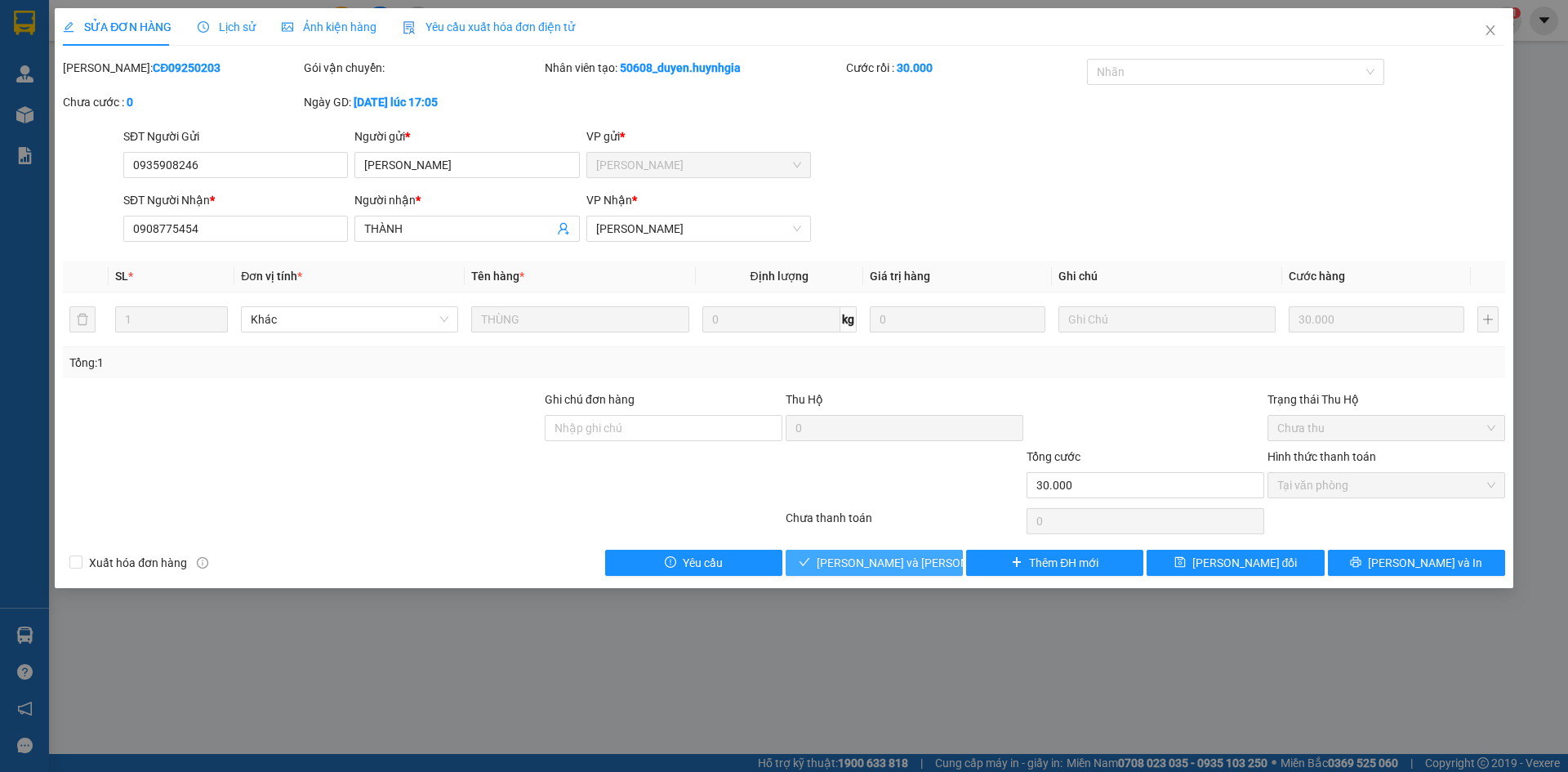
click at [910, 565] on span "[PERSON_NAME] và Giao hàng" at bounding box center [926, 563] width 220 height 18
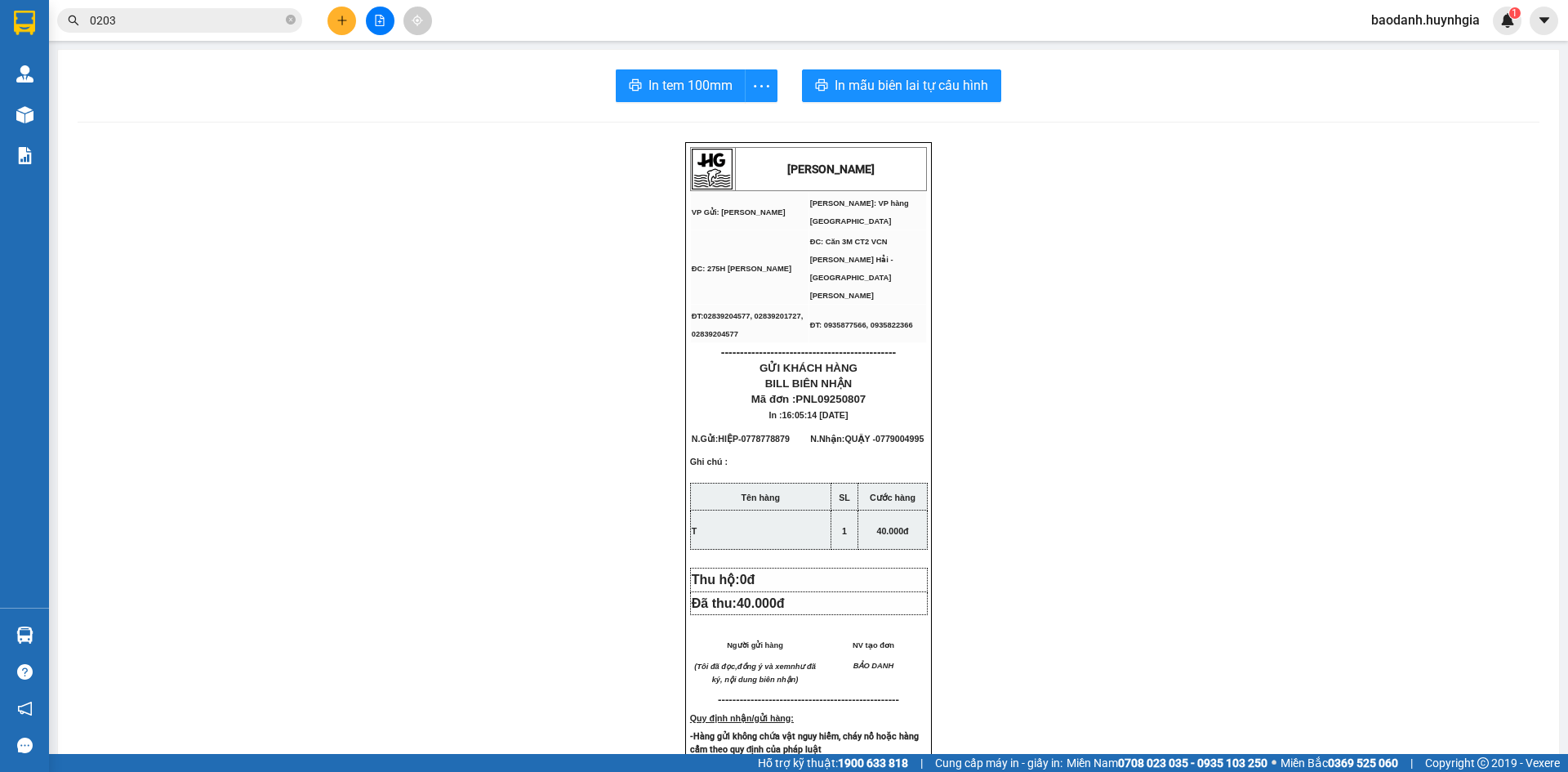
click at [337, 22] on icon "plus" at bounding box center [342, 20] width 11 height 11
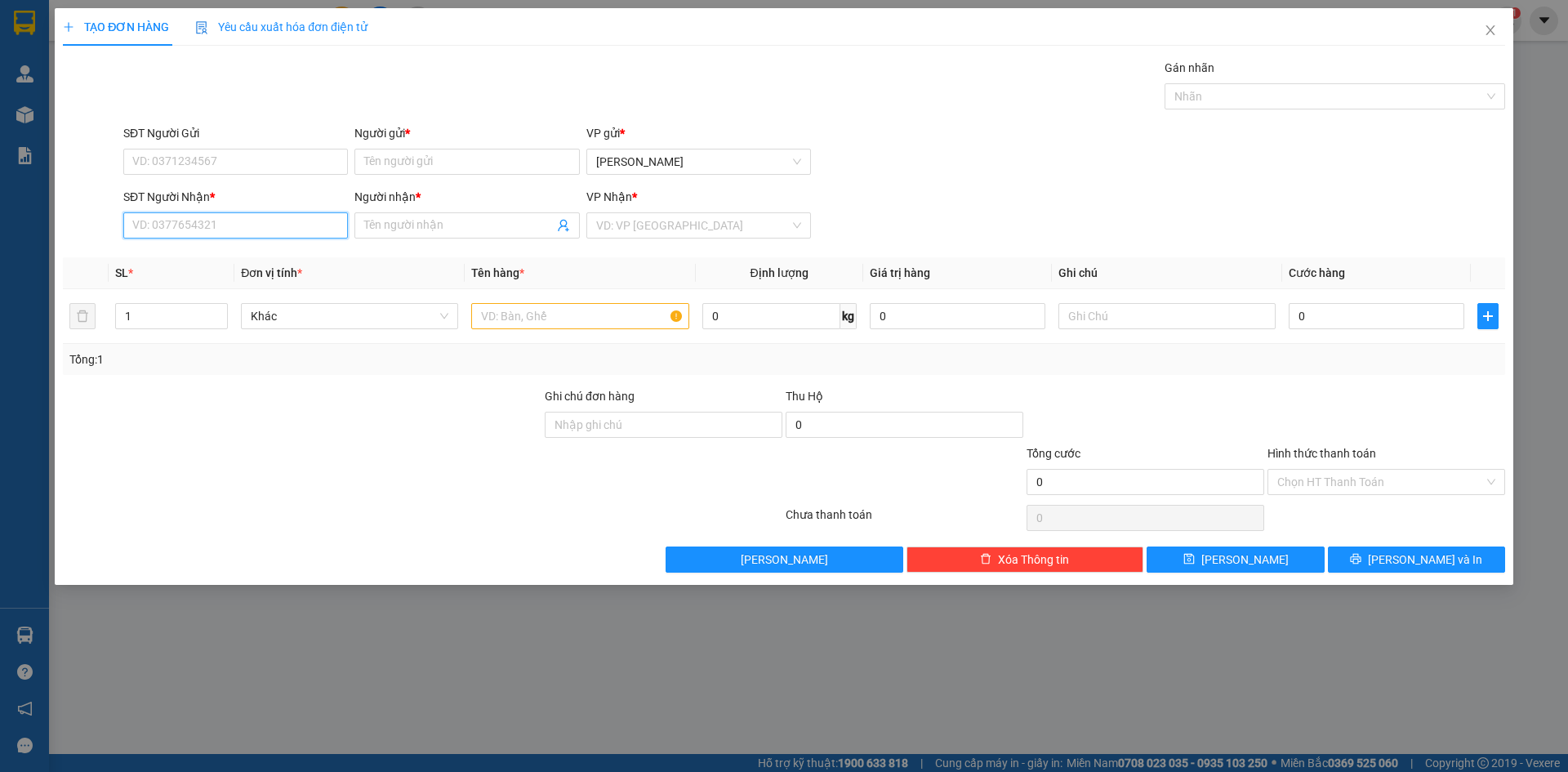
click at [258, 226] on input "SĐT Người Nhận *" at bounding box center [236, 225] width 225 height 26
click at [387, 222] on input "Người nhận *" at bounding box center [458, 225] width 189 height 18
click at [508, 316] on input "text" at bounding box center [580, 316] width 218 height 26
click at [392, 168] on input "Người gửi *" at bounding box center [467, 162] width 225 height 26
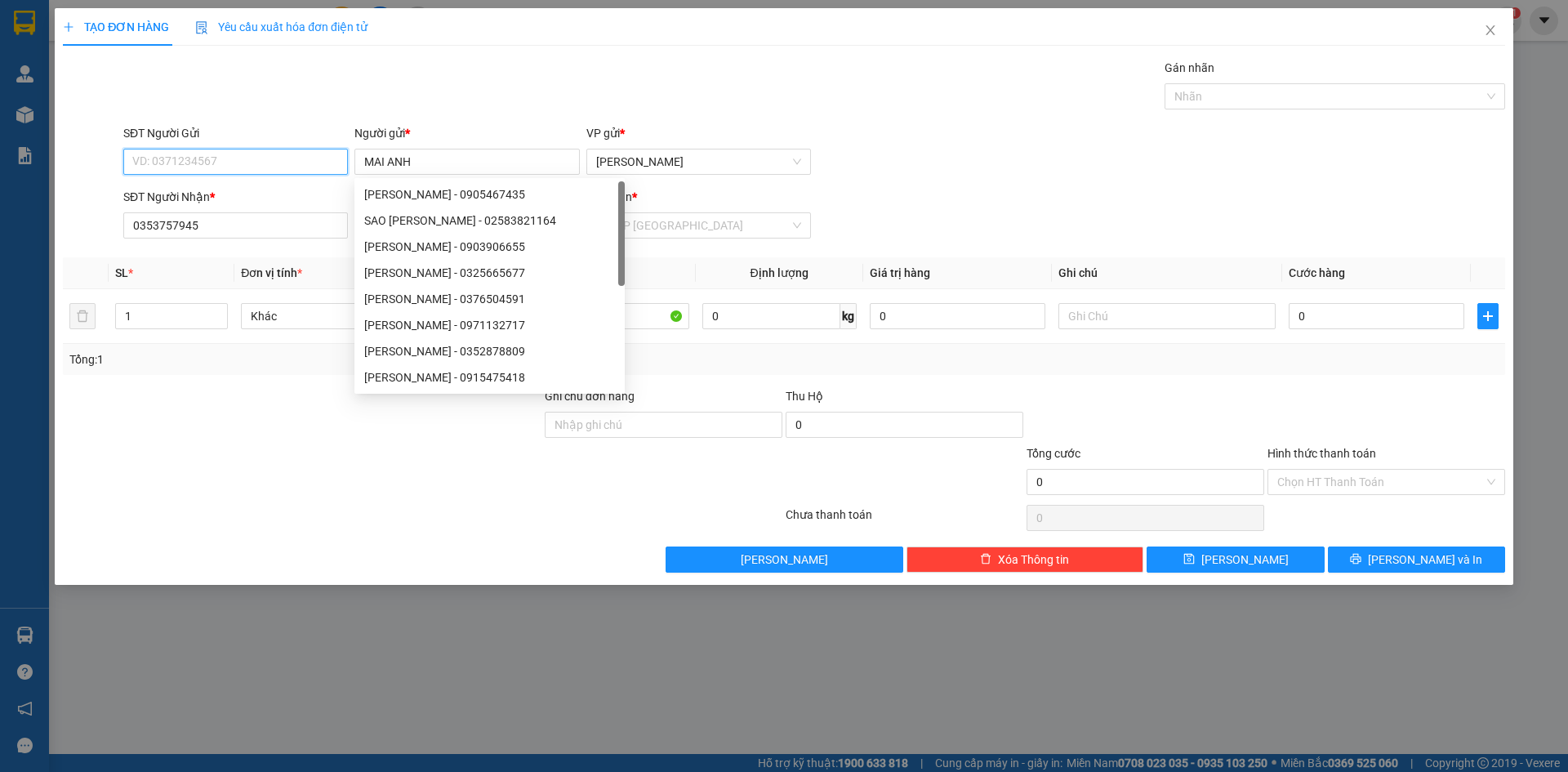
click at [219, 159] on input "SĐT Người Gửi" at bounding box center [236, 162] width 225 height 26
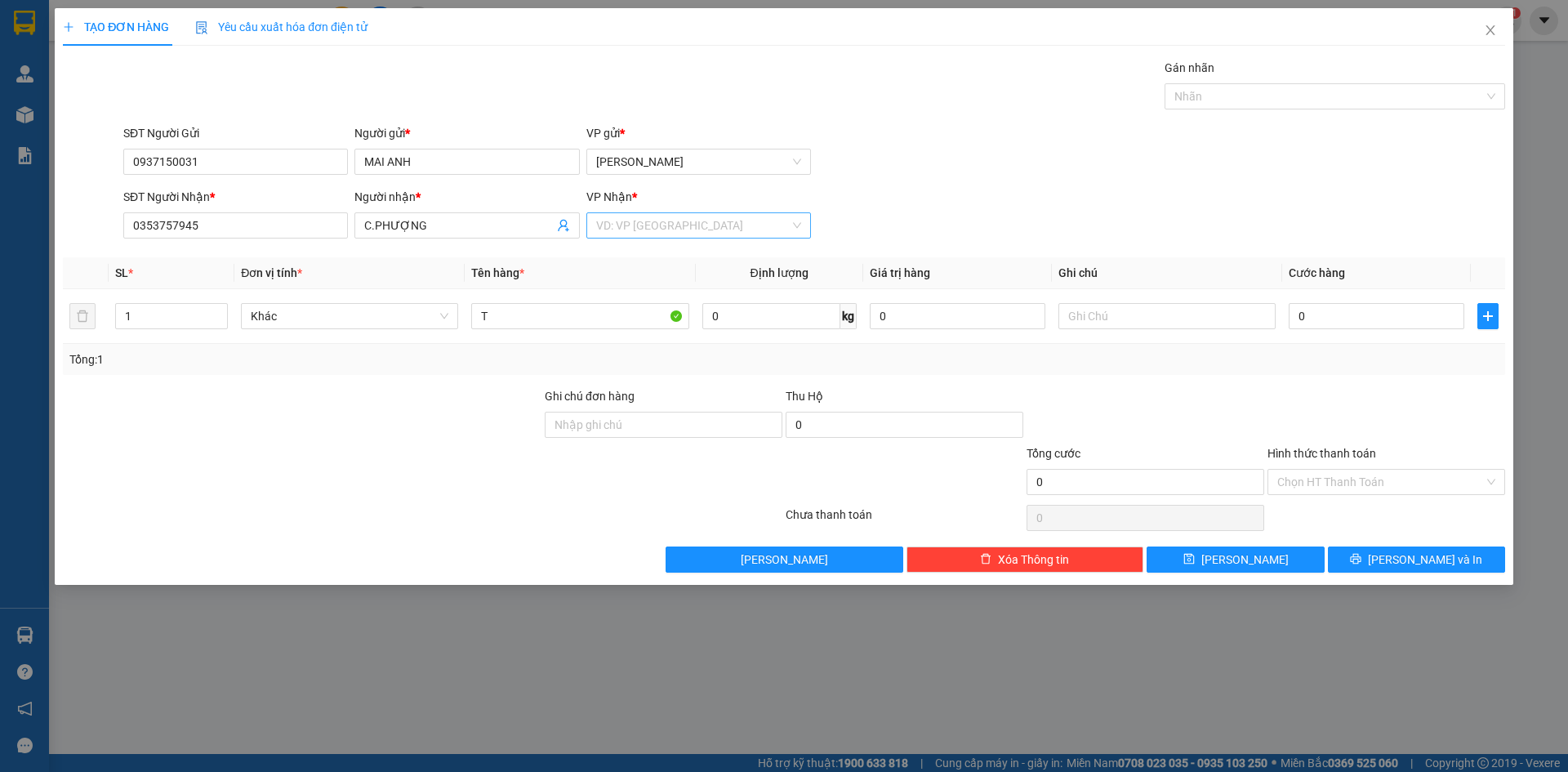
click at [717, 221] on input "search" at bounding box center [693, 225] width 193 height 24
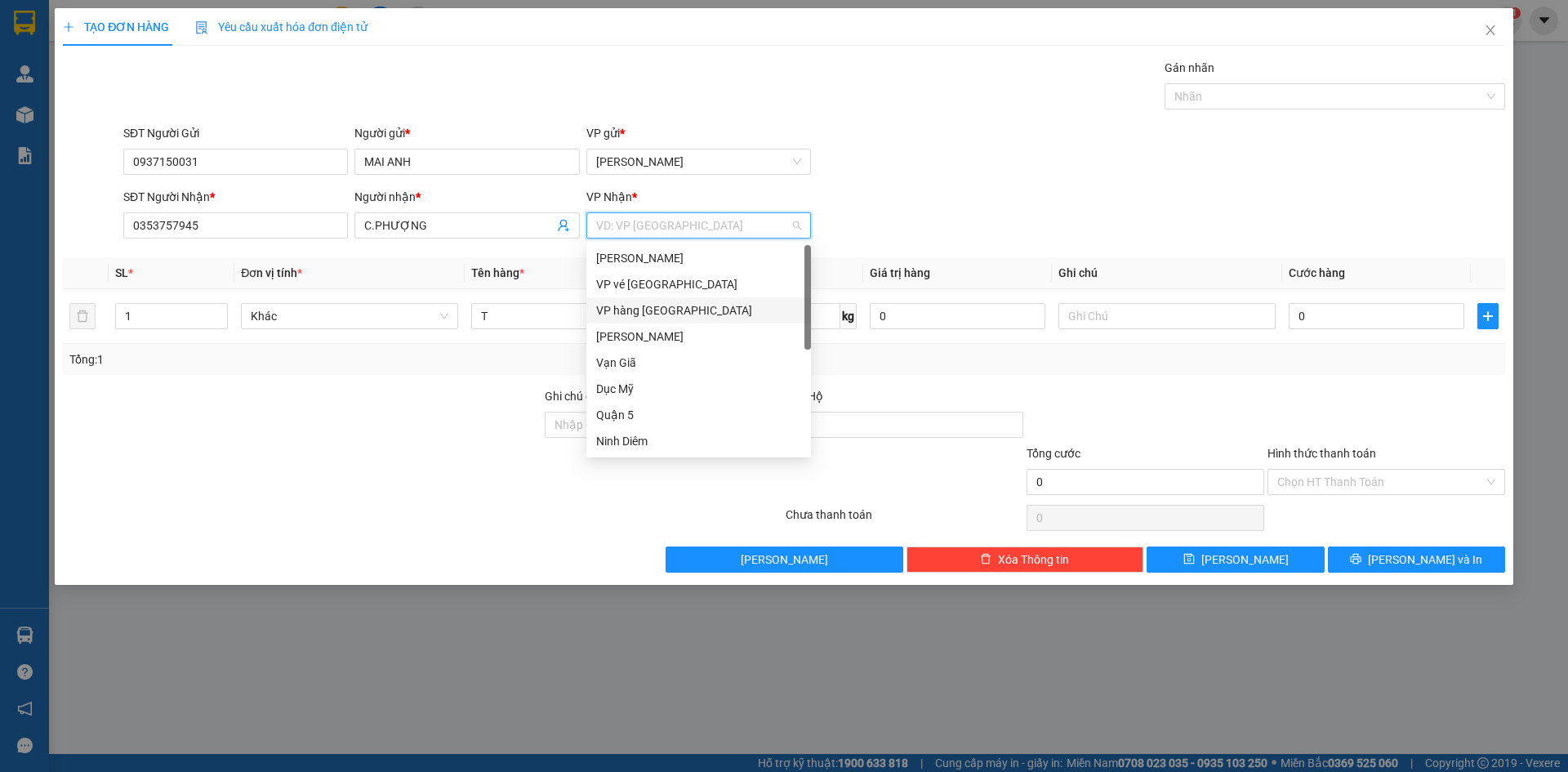
click at [658, 310] on div "VP hàng [GEOGRAPHIC_DATA]" at bounding box center [698, 310] width 205 height 18
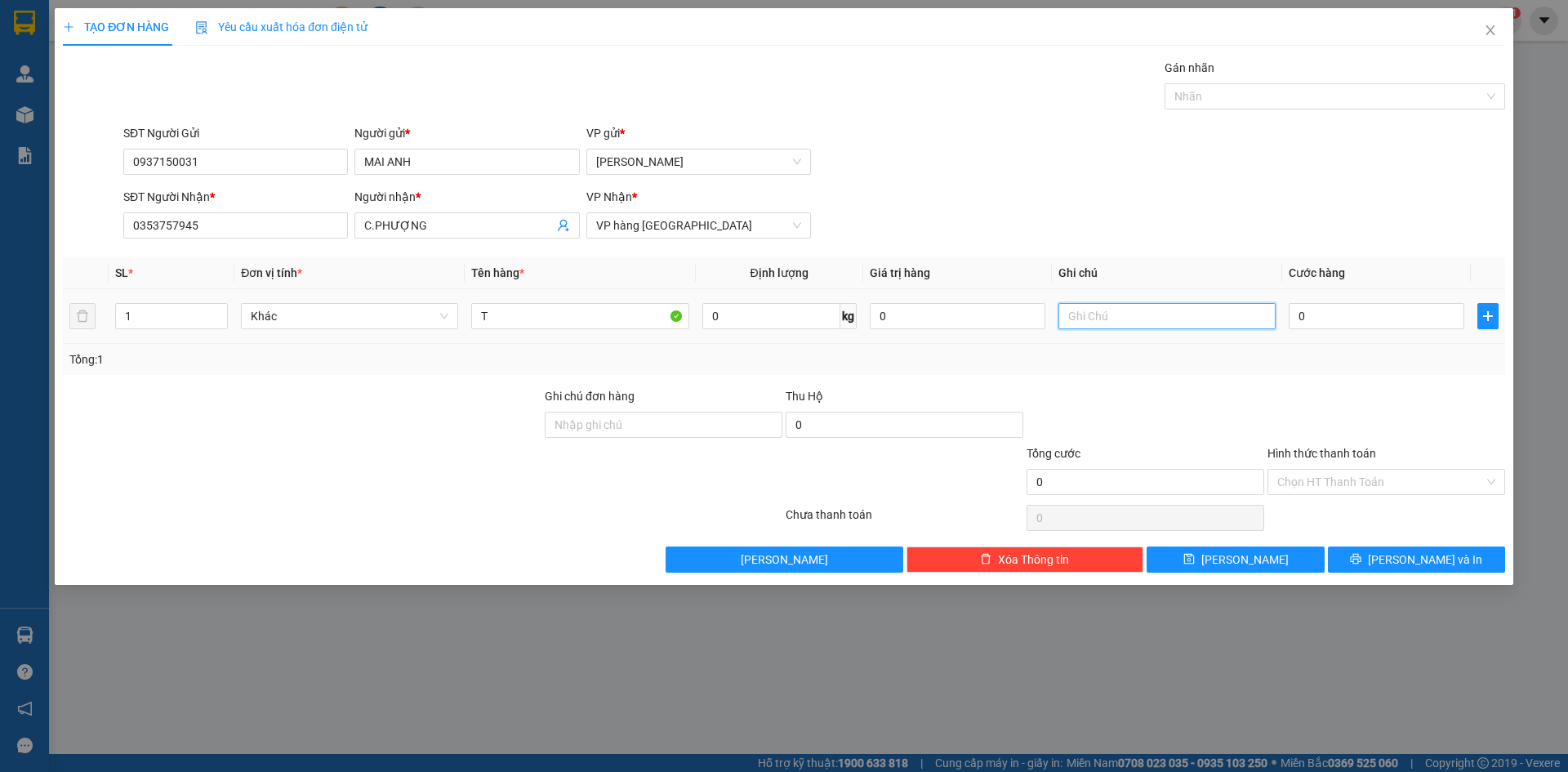
click at [1198, 319] on input "text" at bounding box center [1167, 316] width 218 height 26
click at [1407, 319] on input "0" at bounding box center [1376, 316] width 176 height 26
click at [1346, 485] on input "Hình thức thanh toán" at bounding box center [1381, 482] width 206 height 24
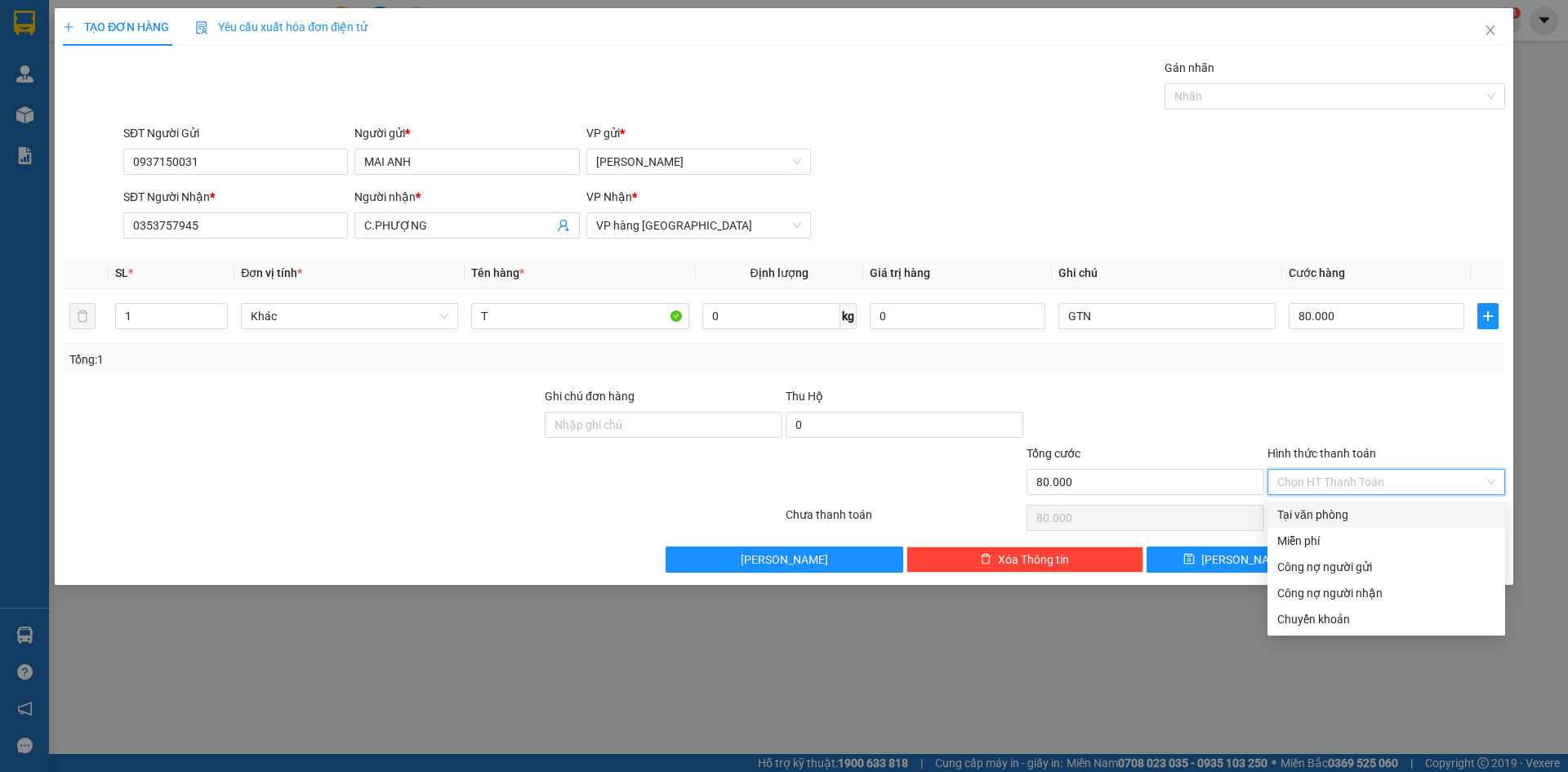
click at [1349, 521] on div "Tại văn phòng" at bounding box center [1387, 514] width 219 height 18
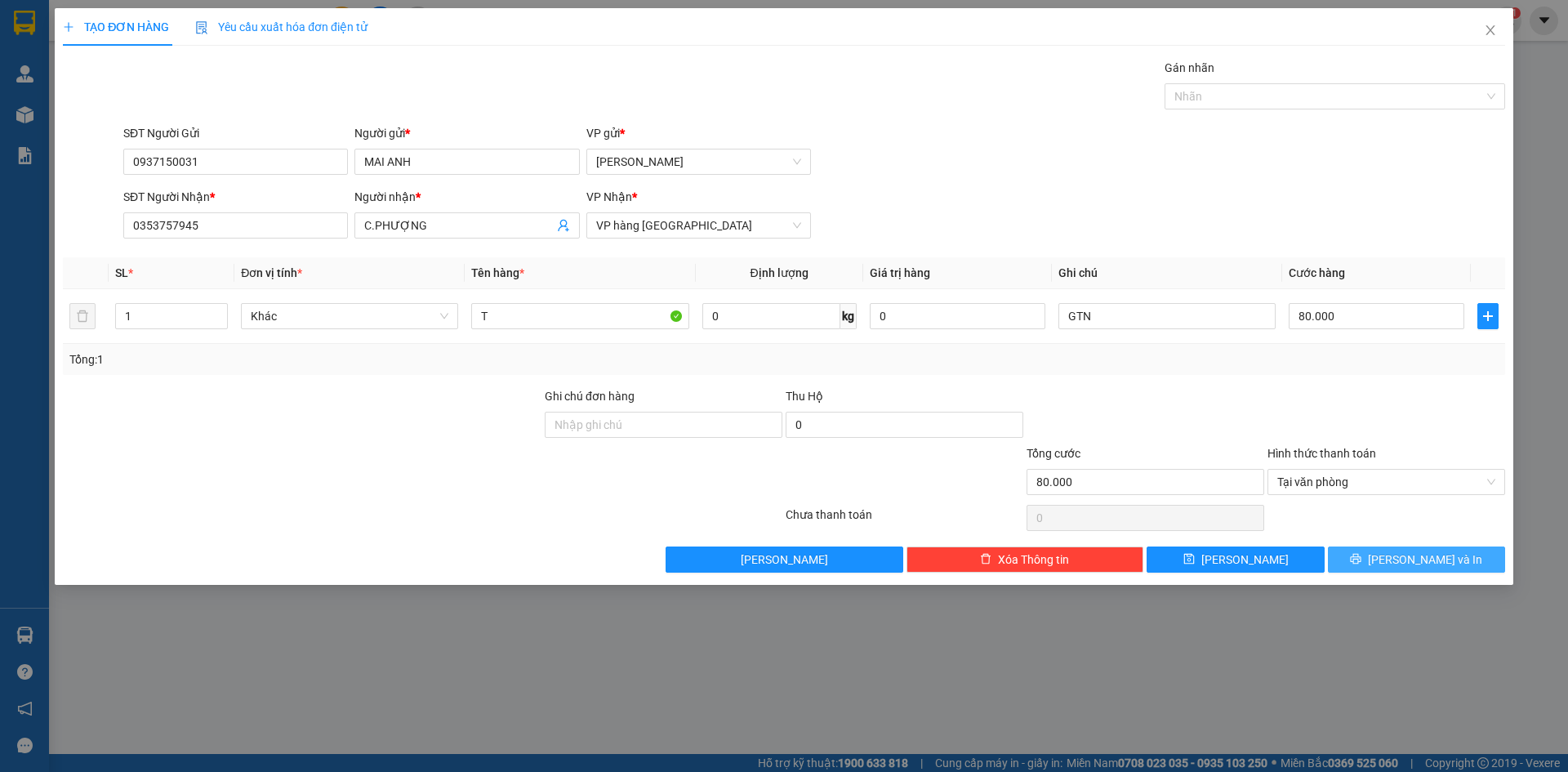
click at [1412, 556] on span "[PERSON_NAME] và In" at bounding box center [1425, 559] width 114 height 18
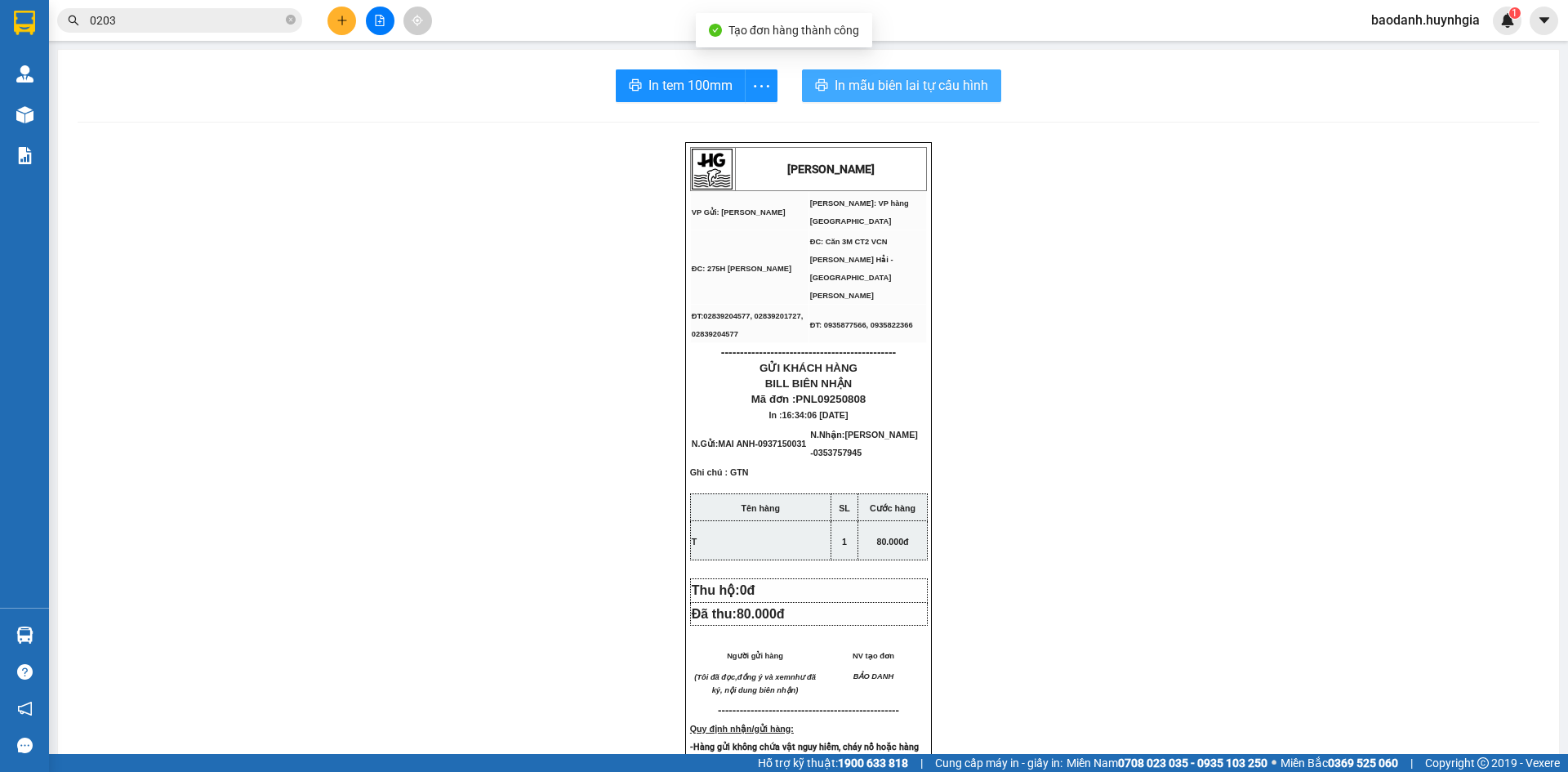
click at [835, 90] on span "In mẫu biên lai tự cấu hình" at bounding box center [911, 86] width 153 height 20
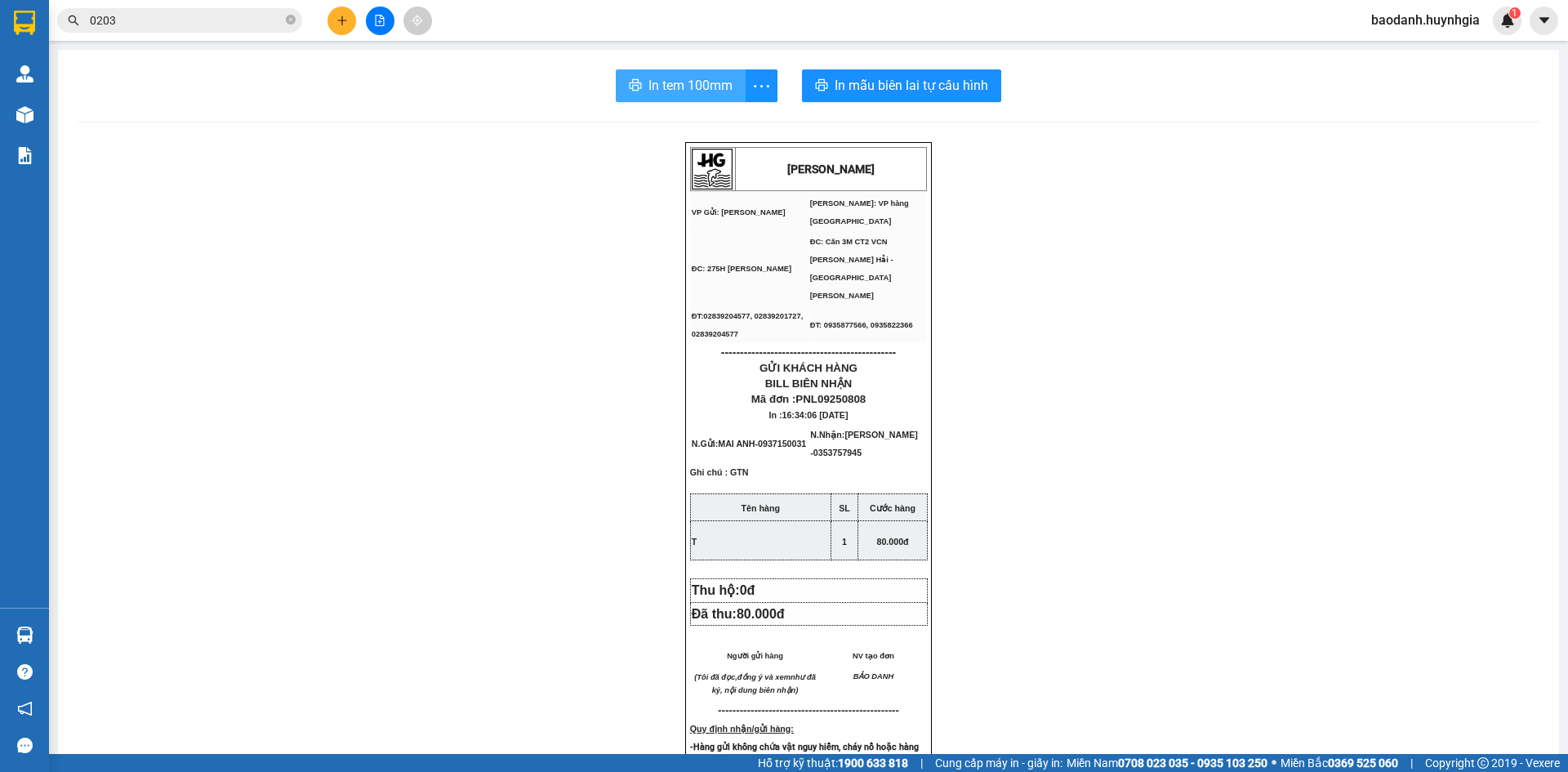
click at [711, 87] on span "In tem 100mm" at bounding box center [690, 86] width 84 height 20
click at [346, 24] on icon "plus" at bounding box center [342, 20] width 11 height 11
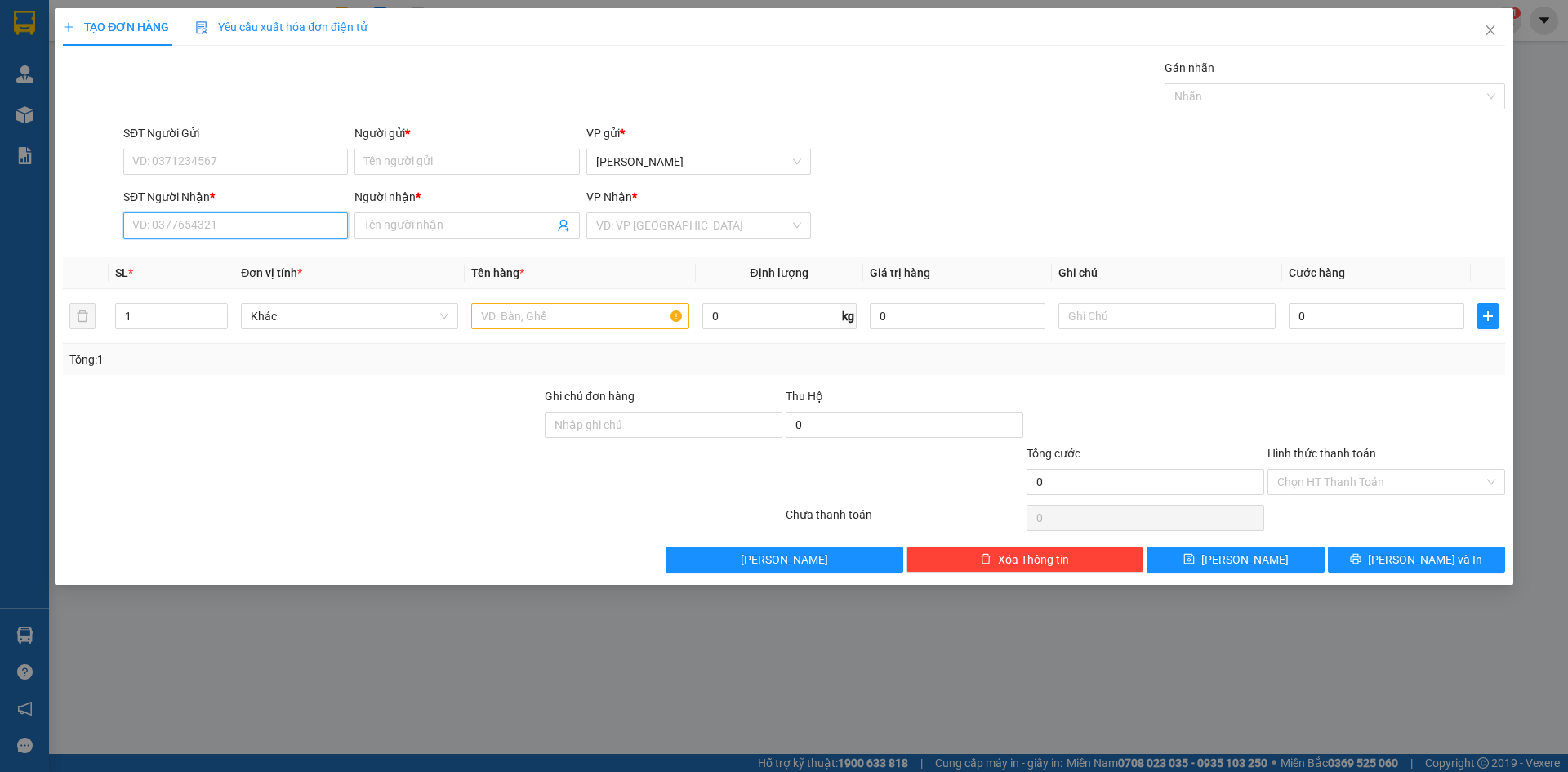
click at [299, 225] on input "SĐT Người Nhận *" at bounding box center [236, 225] width 225 height 26
click at [245, 261] on div "0777528815 - ANH HẢI" at bounding box center [235, 258] width 205 height 18
click at [524, 320] on input "text" at bounding box center [580, 316] width 218 height 26
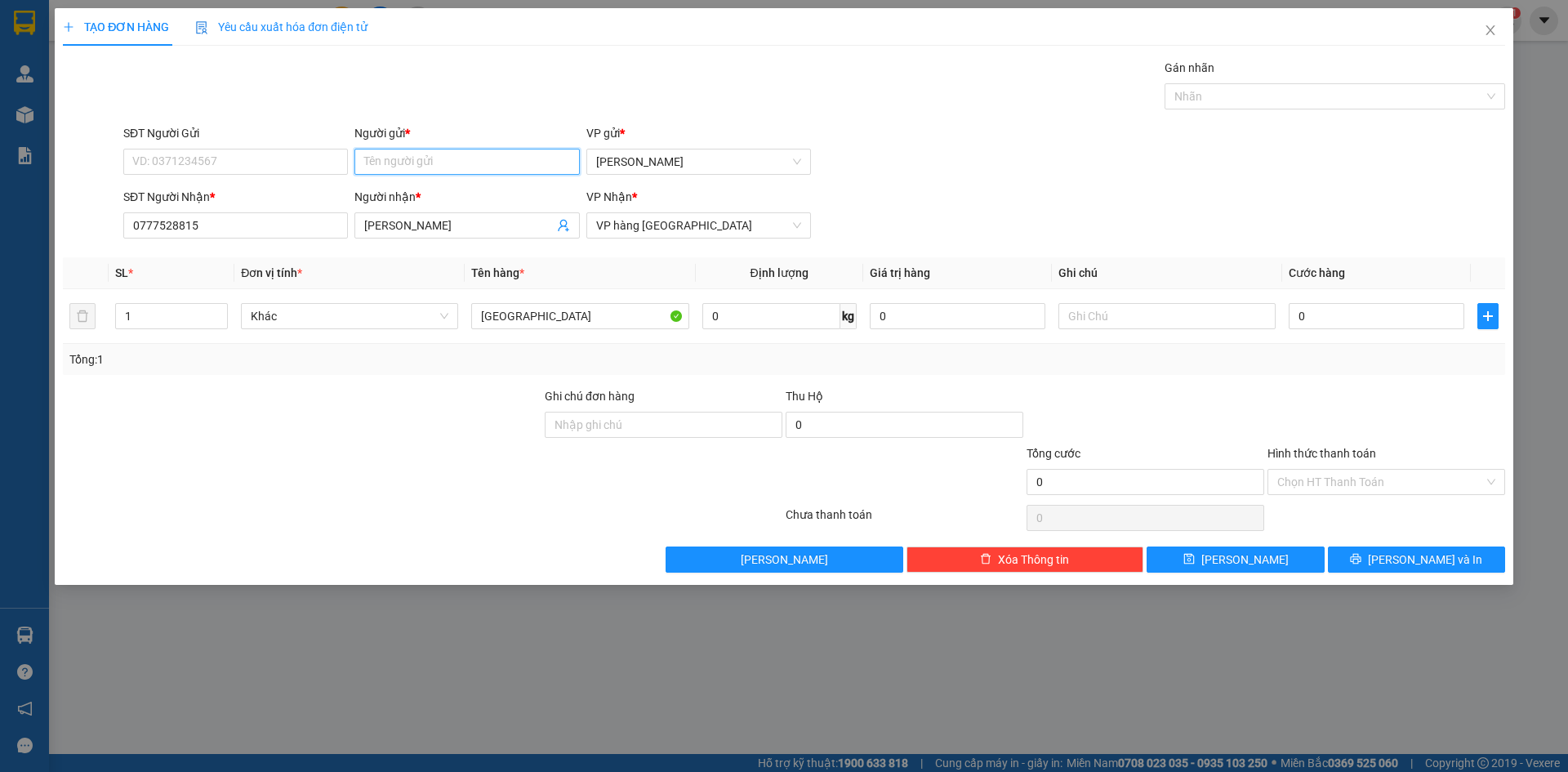
click at [404, 164] on input "Người gửi *" at bounding box center [467, 162] width 225 height 26
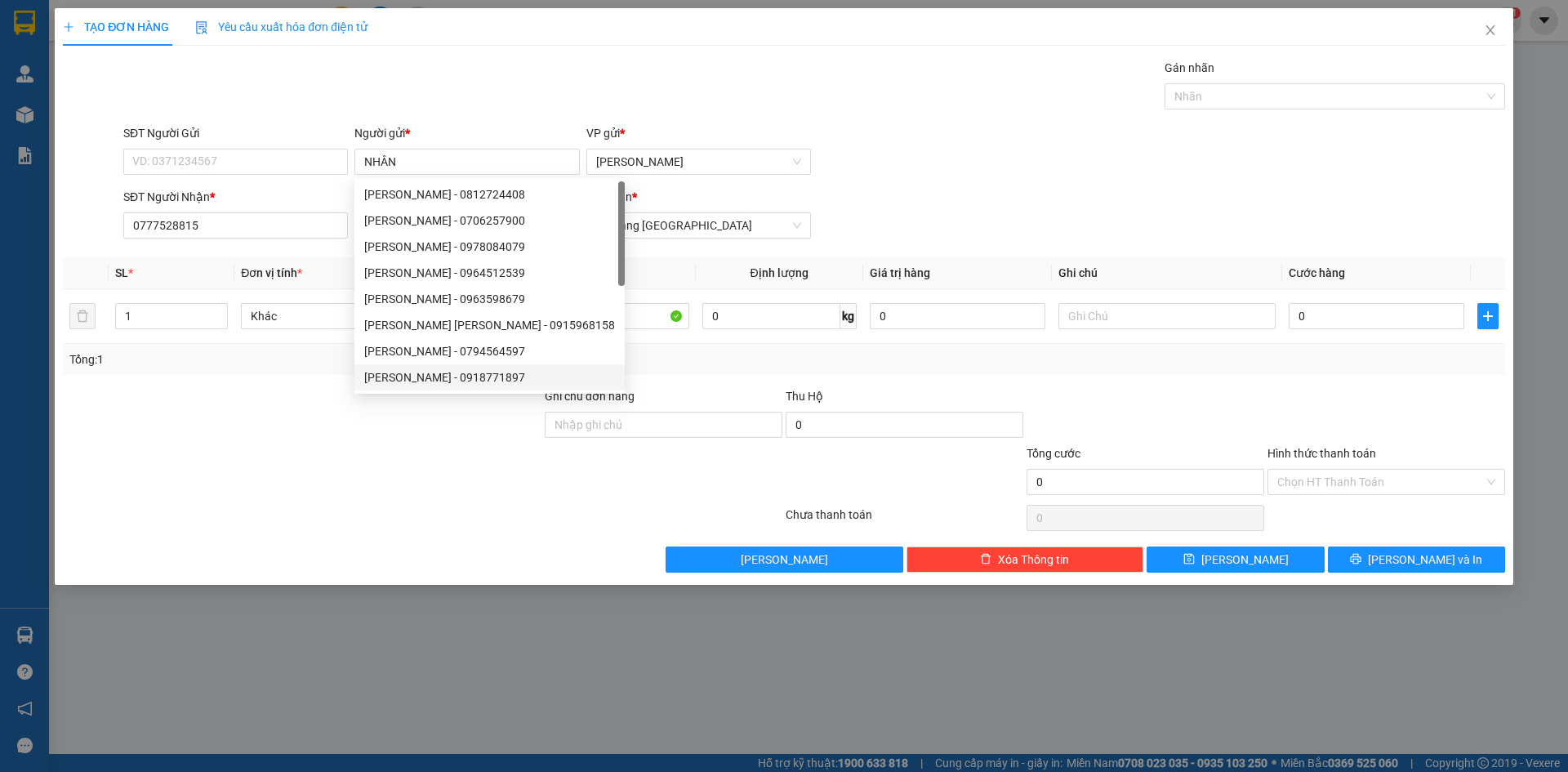
click at [371, 439] on div at bounding box center [302, 415] width 482 height 57
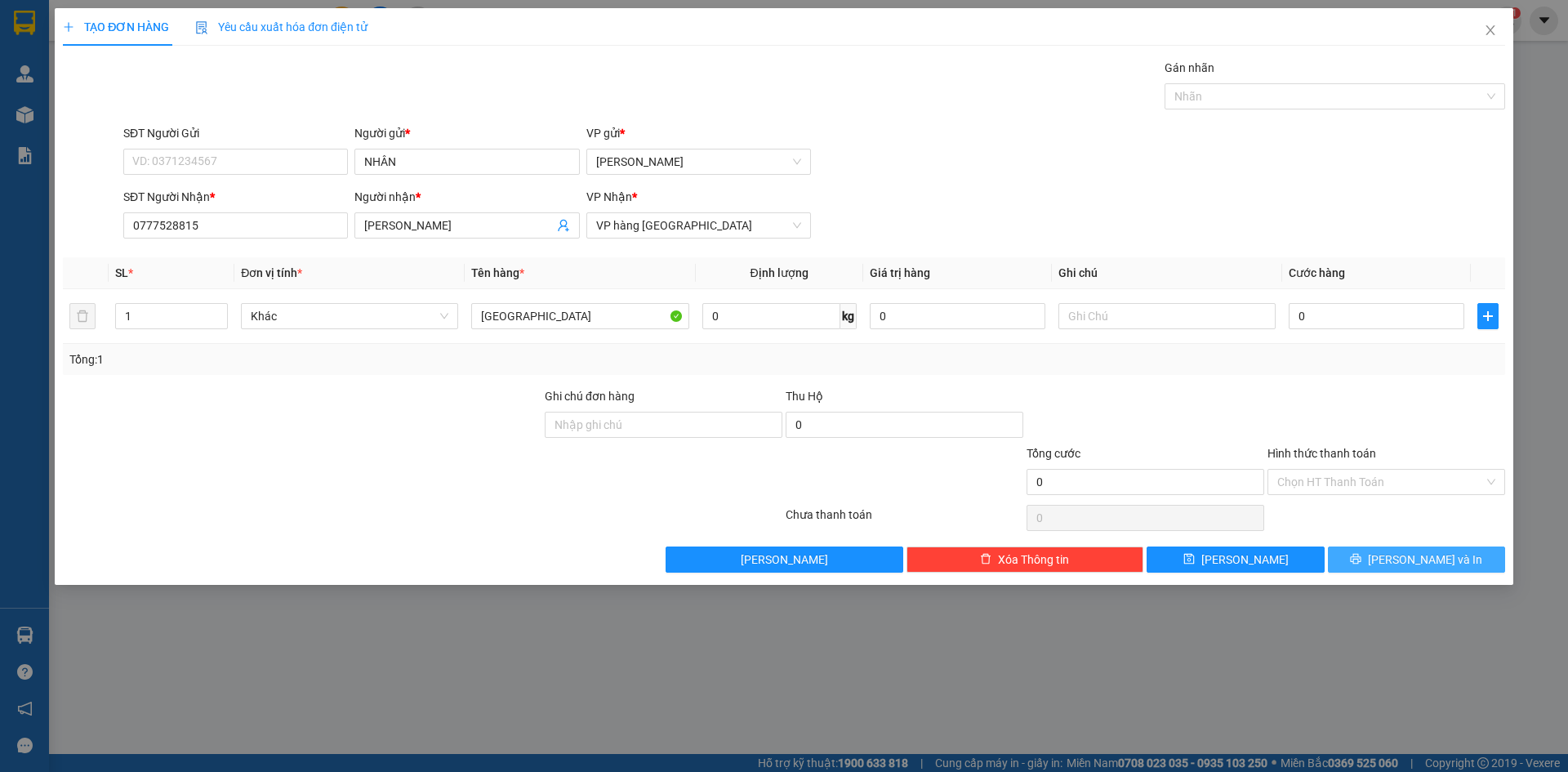
click at [1349, 560] on button "[PERSON_NAME] và In" at bounding box center [1416, 560] width 178 height 26
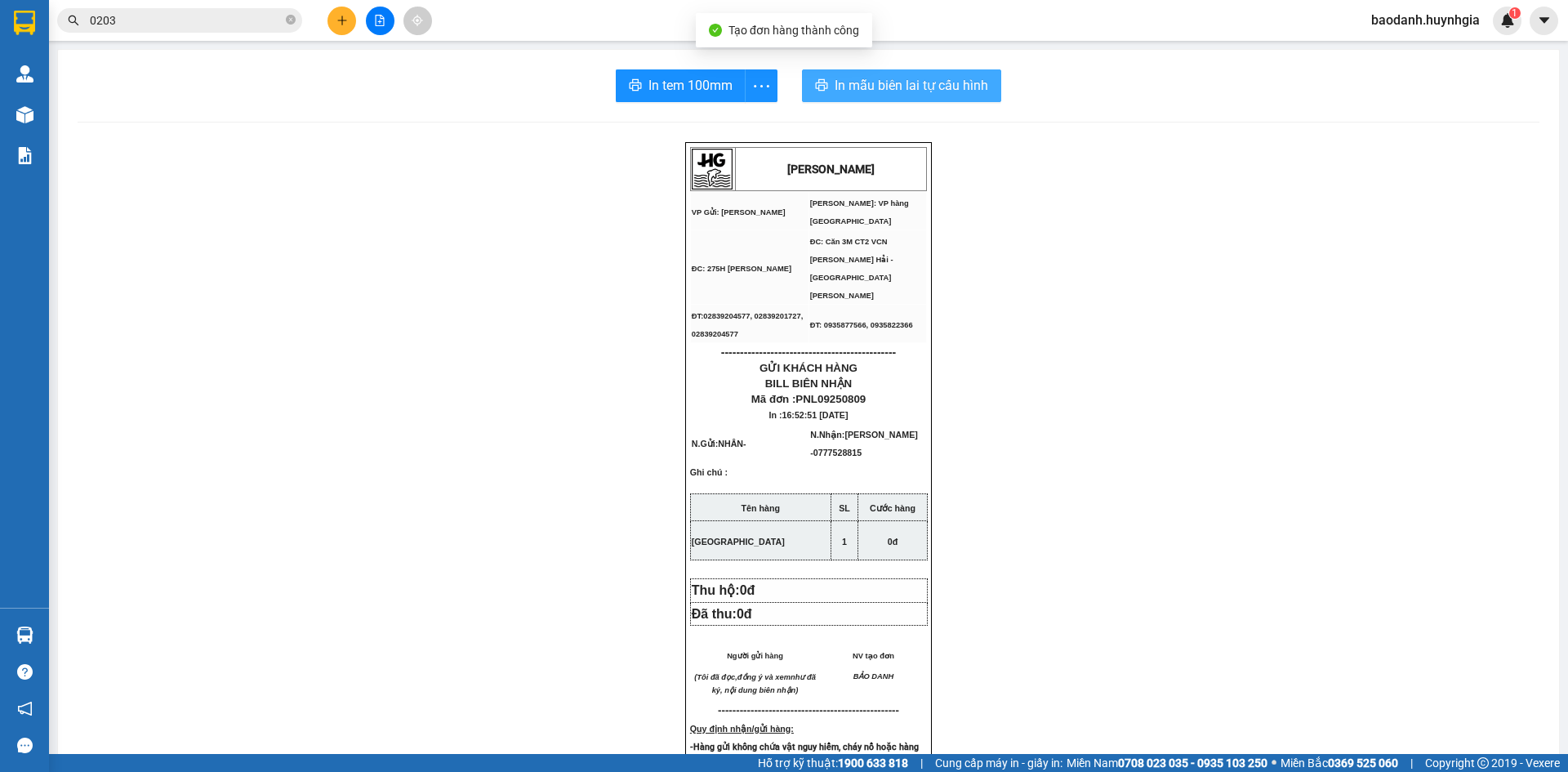
click at [841, 80] on span "In mẫu biên lai tự cấu hình" at bounding box center [911, 86] width 153 height 20
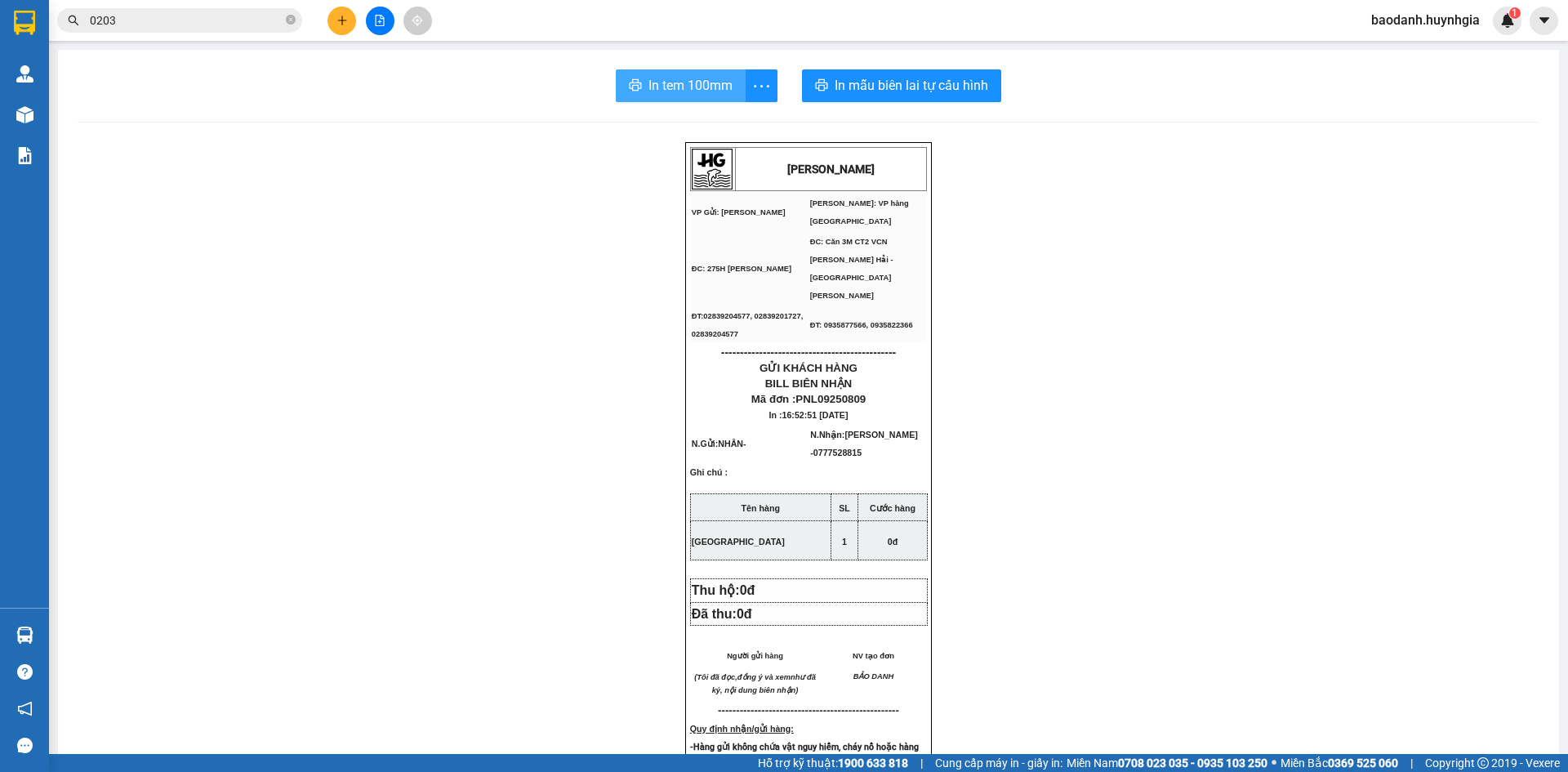
click at [648, 92] on span "In tem 100mm" at bounding box center [690, 86] width 84 height 20
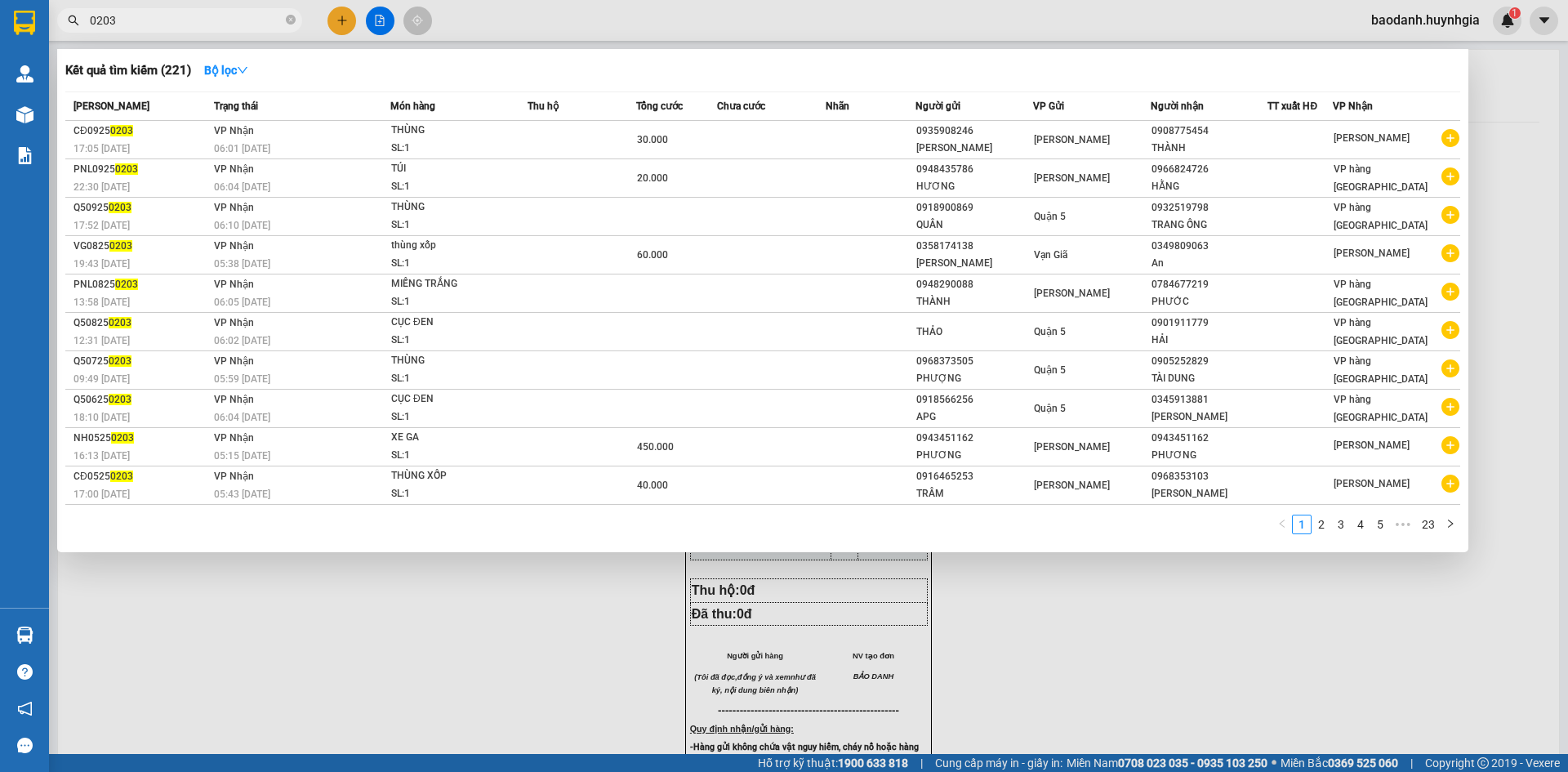
click at [178, 23] on input "0203" at bounding box center [186, 20] width 193 height 18
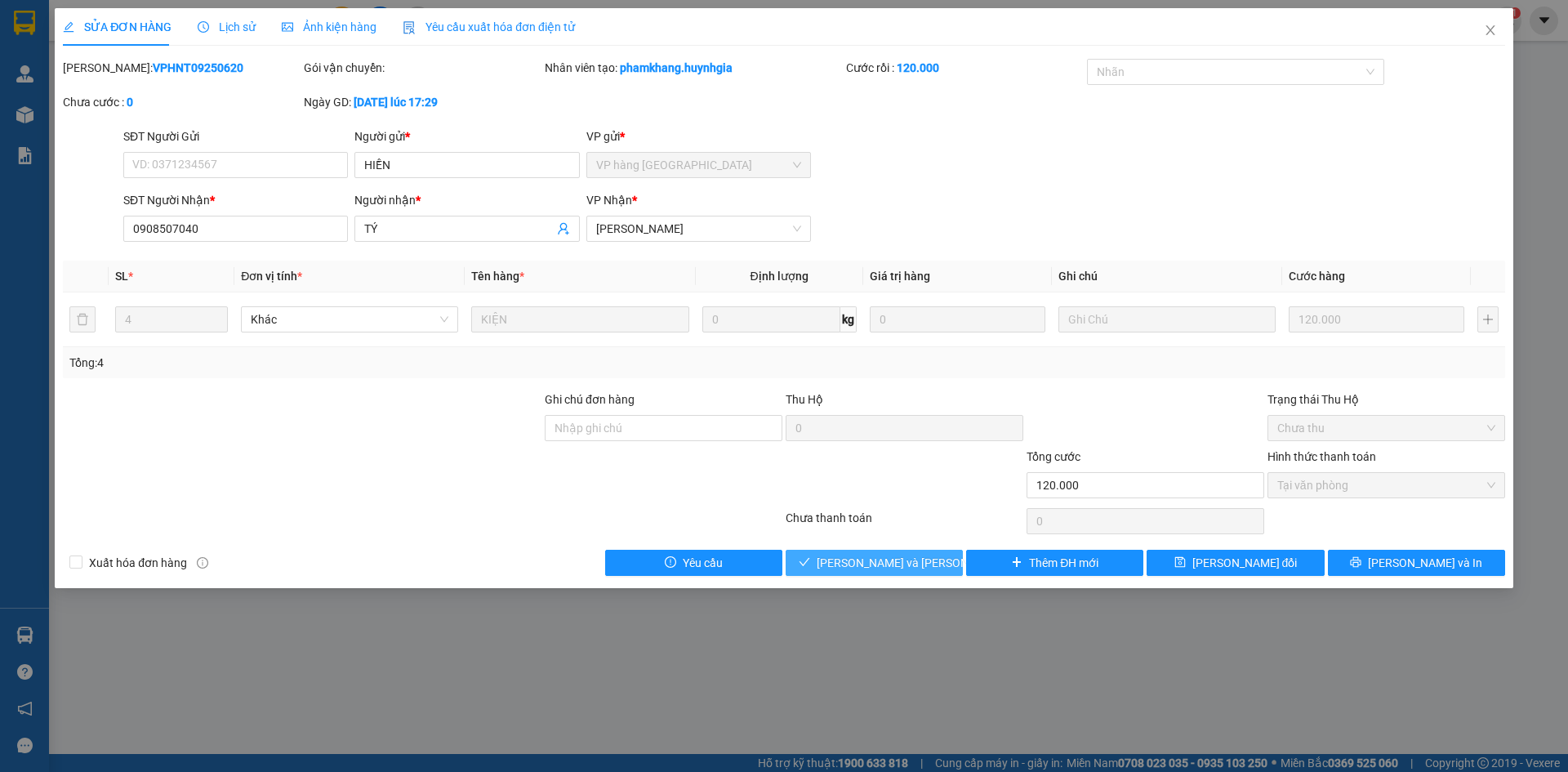
click at [948, 565] on button "[PERSON_NAME] và Giao hàng" at bounding box center [874, 563] width 178 height 26
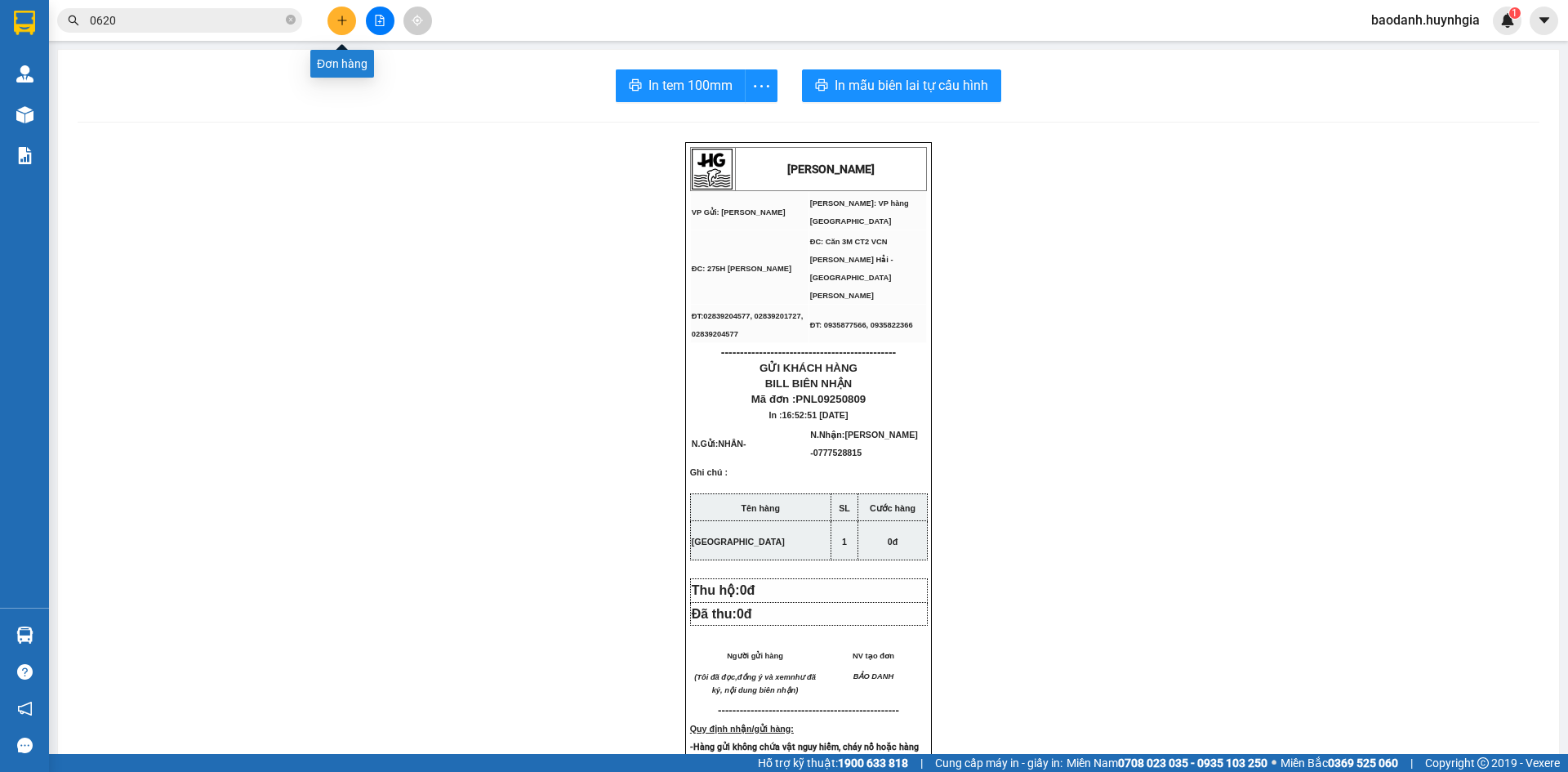
click at [346, 20] on icon "plus" at bounding box center [342, 20] width 11 height 11
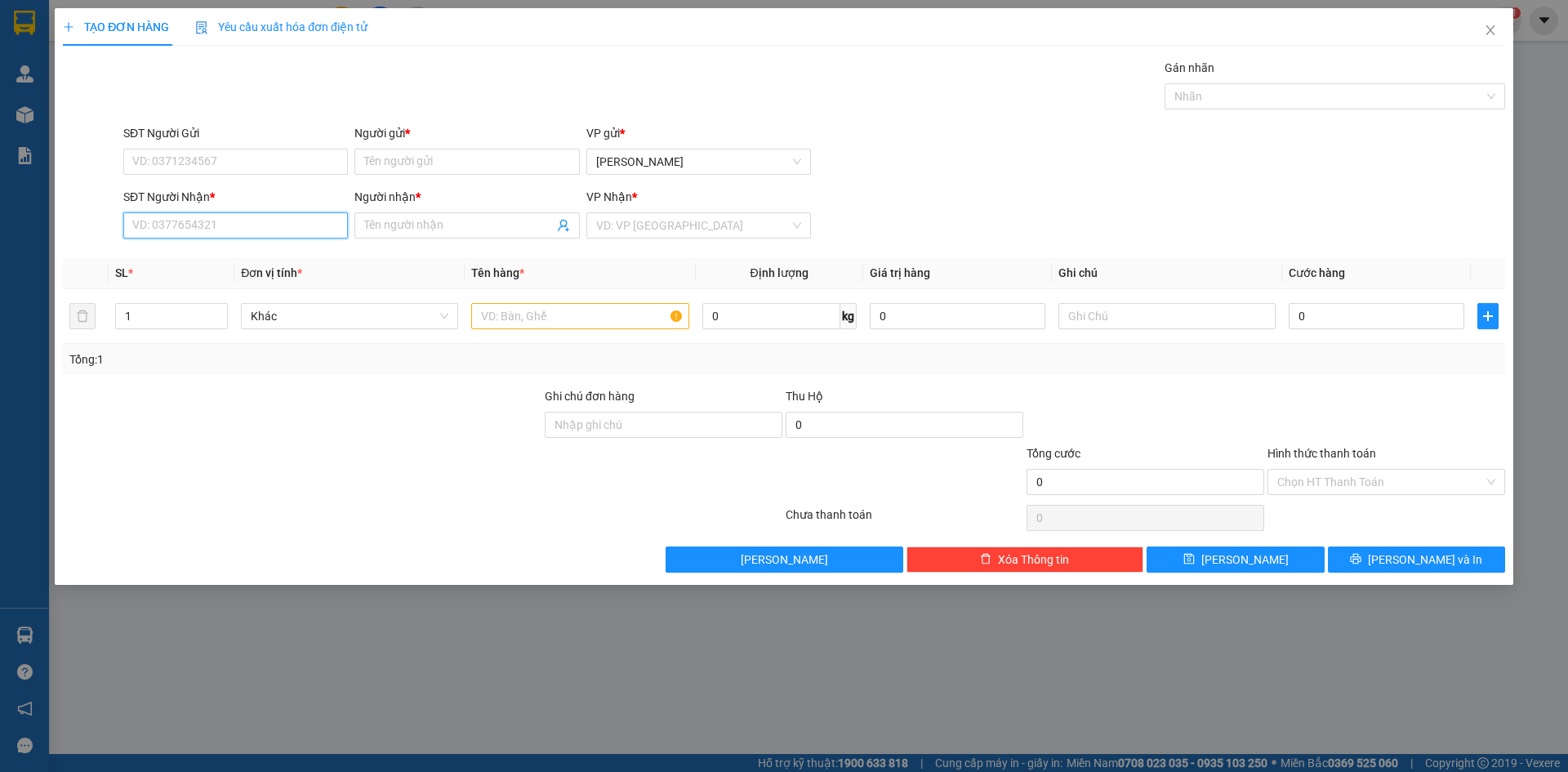
click at [255, 228] on input "SĐT Người Nhận *" at bounding box center [236, 225] width 225 height 26
click at [405, 226] on input "Người nhận *" at bounding box center [458, 225] width 189 height 18
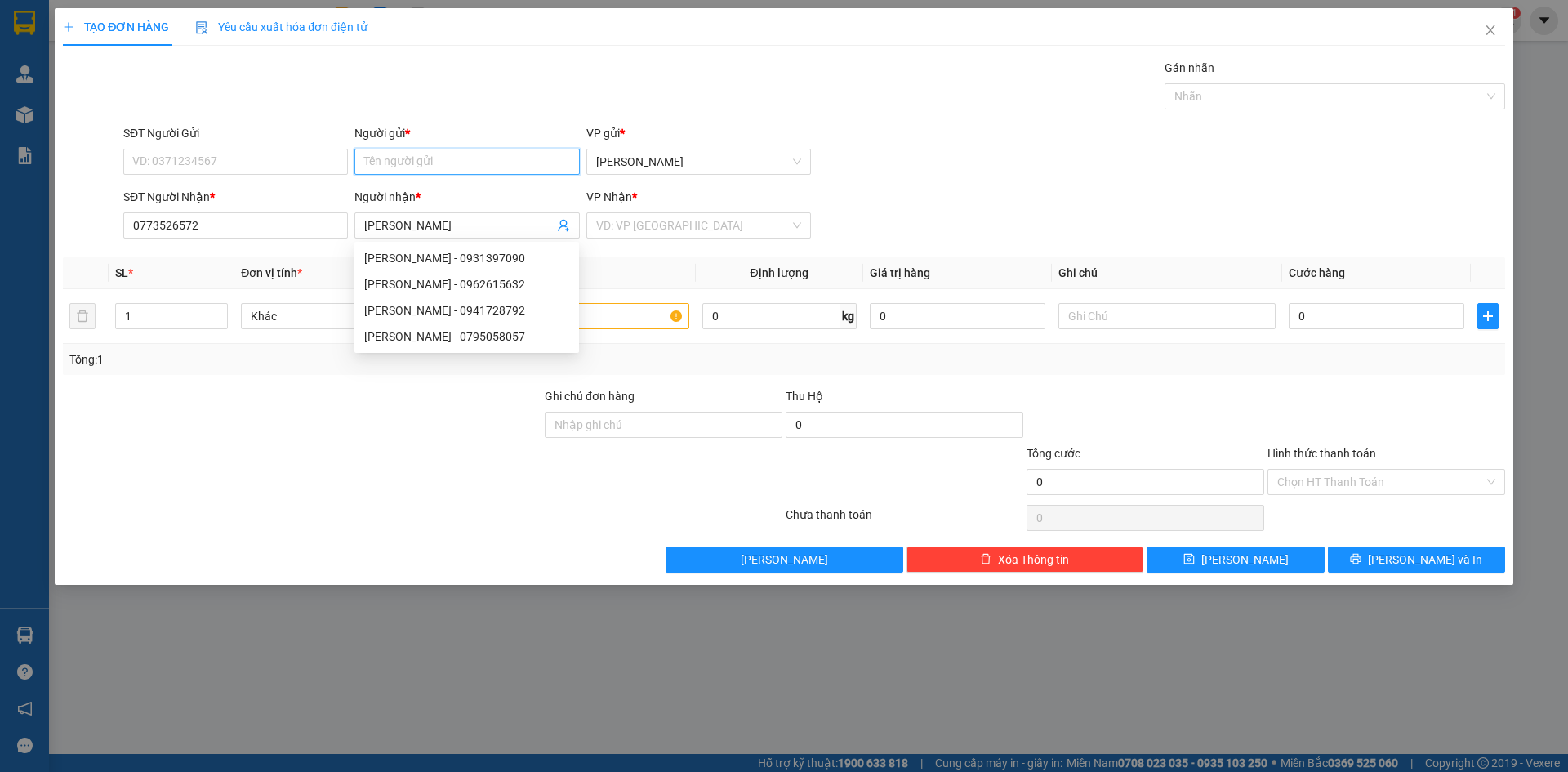
click at [393, 151] on input "Người gửi *" at bounding box center [467, 162] width 225 height 26
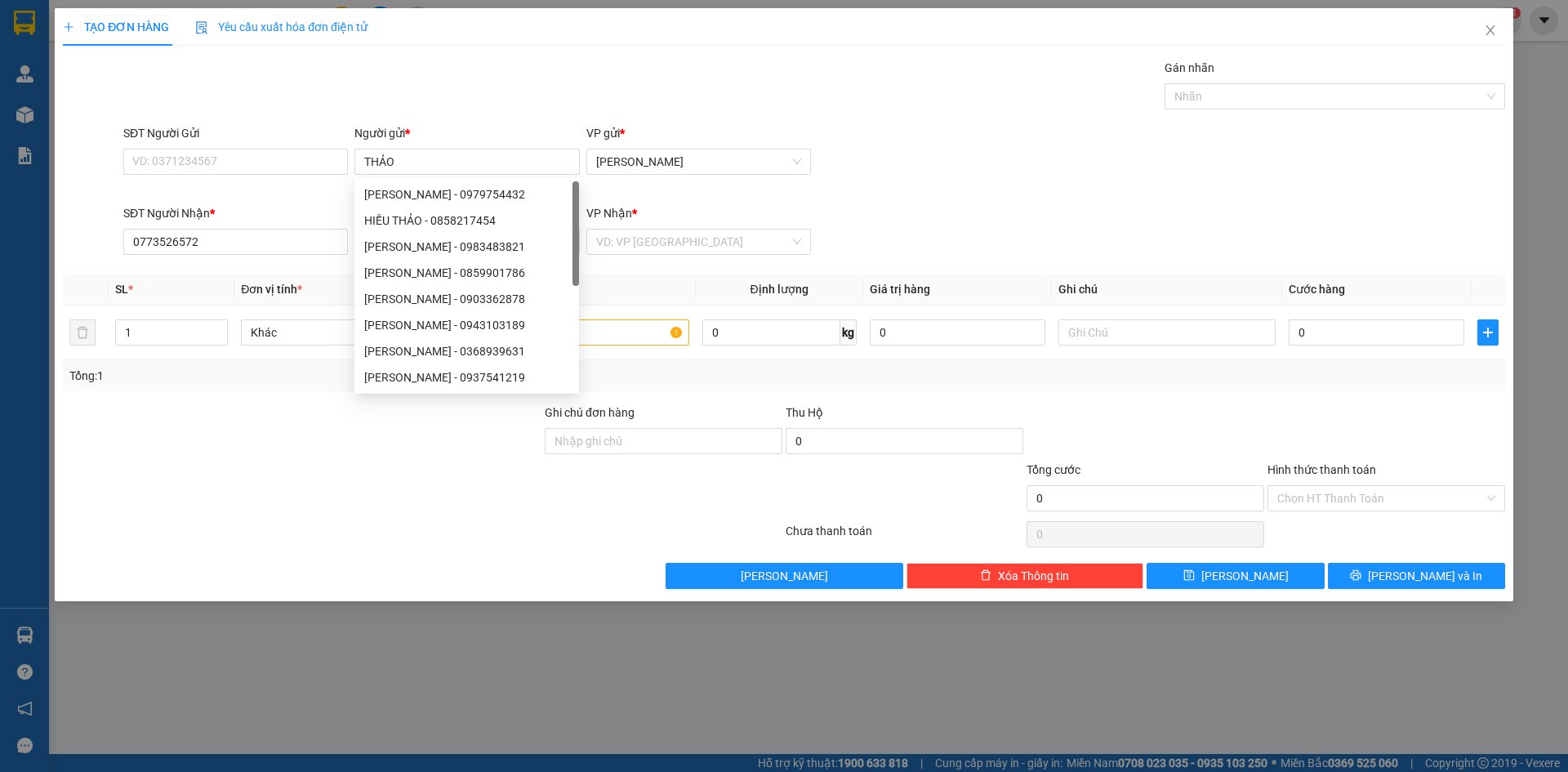
drag, startPoint x: 279, startPoint y: 396, endPoint x: 267, endPoint y: 379, distance: 20.8
click at [275, 395] on div "Transit Pickup Surcharge Ids Transit Deliver Surcharge Ids Transit Deliver Surc…" at bounding box center [784, 324] width 1442 height 530
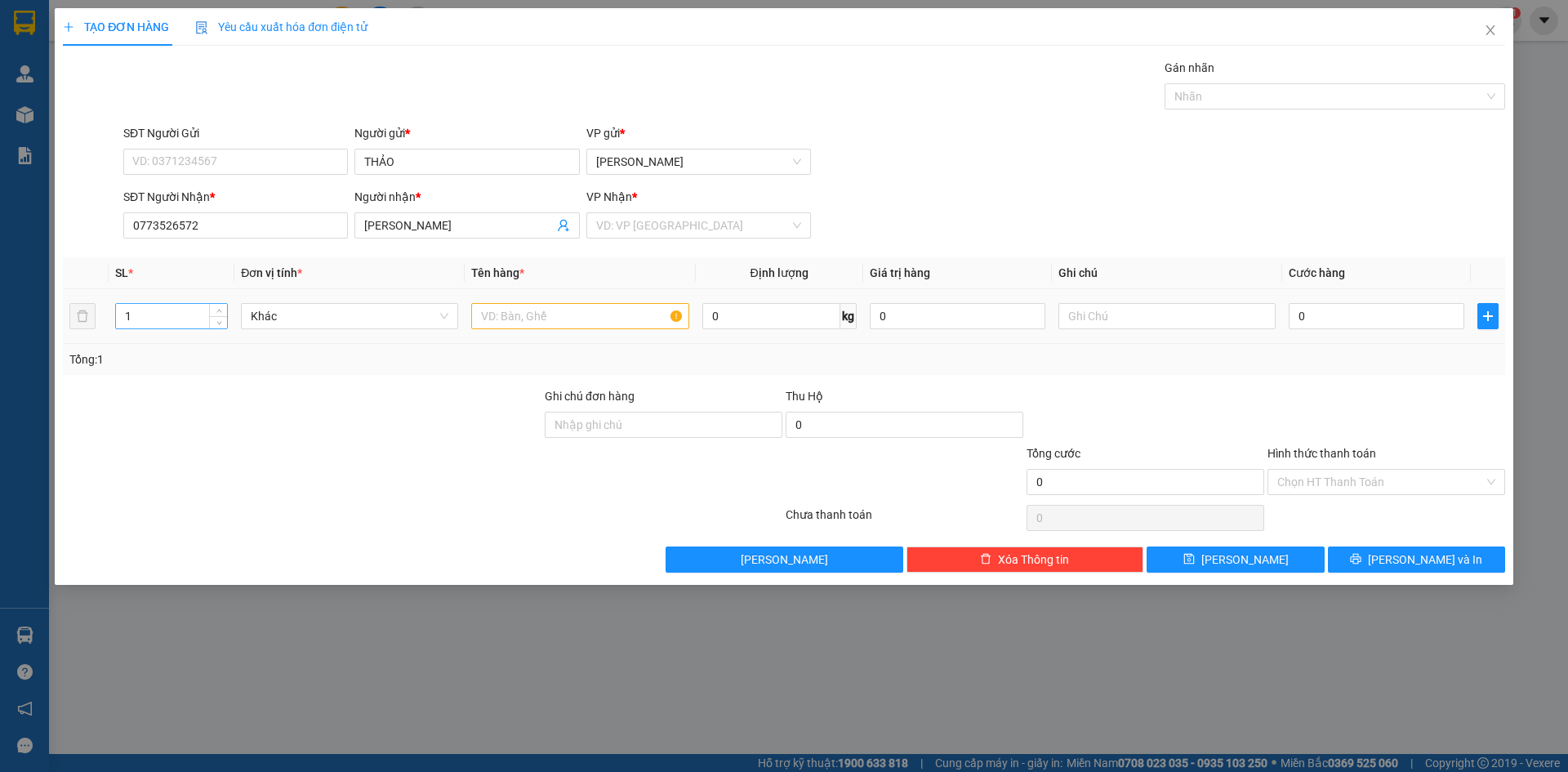
click at [164, 310] on input "1" at bounding box center [171, 316] width 111 height 24
click at [549, 319] on input "text" at bounding box center [580, 316] width 218 height 26
click at [615, 228] on input "search" at bounding box center [693, 225] width 193 height 24
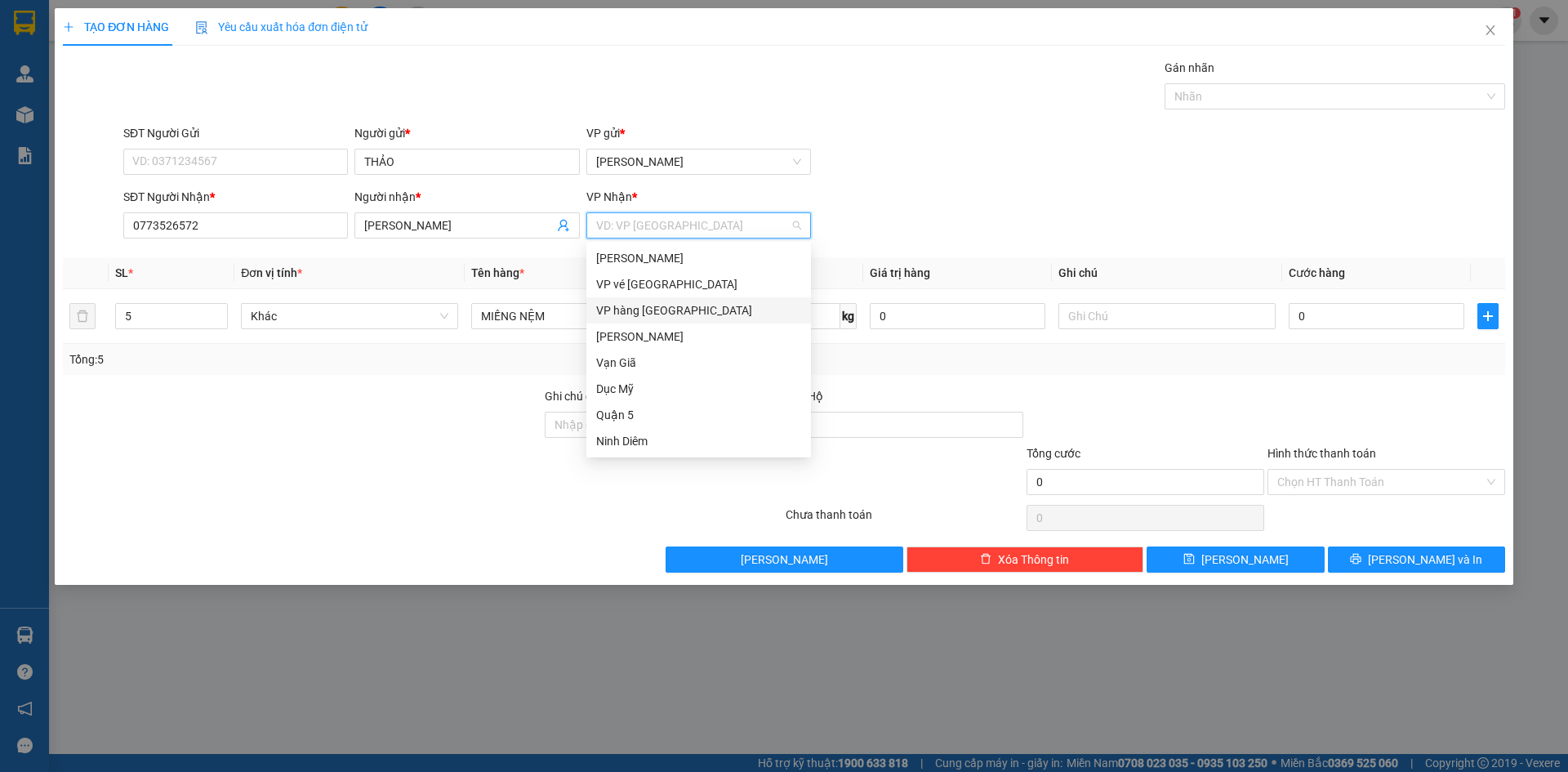
click at [642, 316] on div "VP hàng [GEOGRAPHIC_DATA]" at bounding box center [698, 310] width 205 height 18
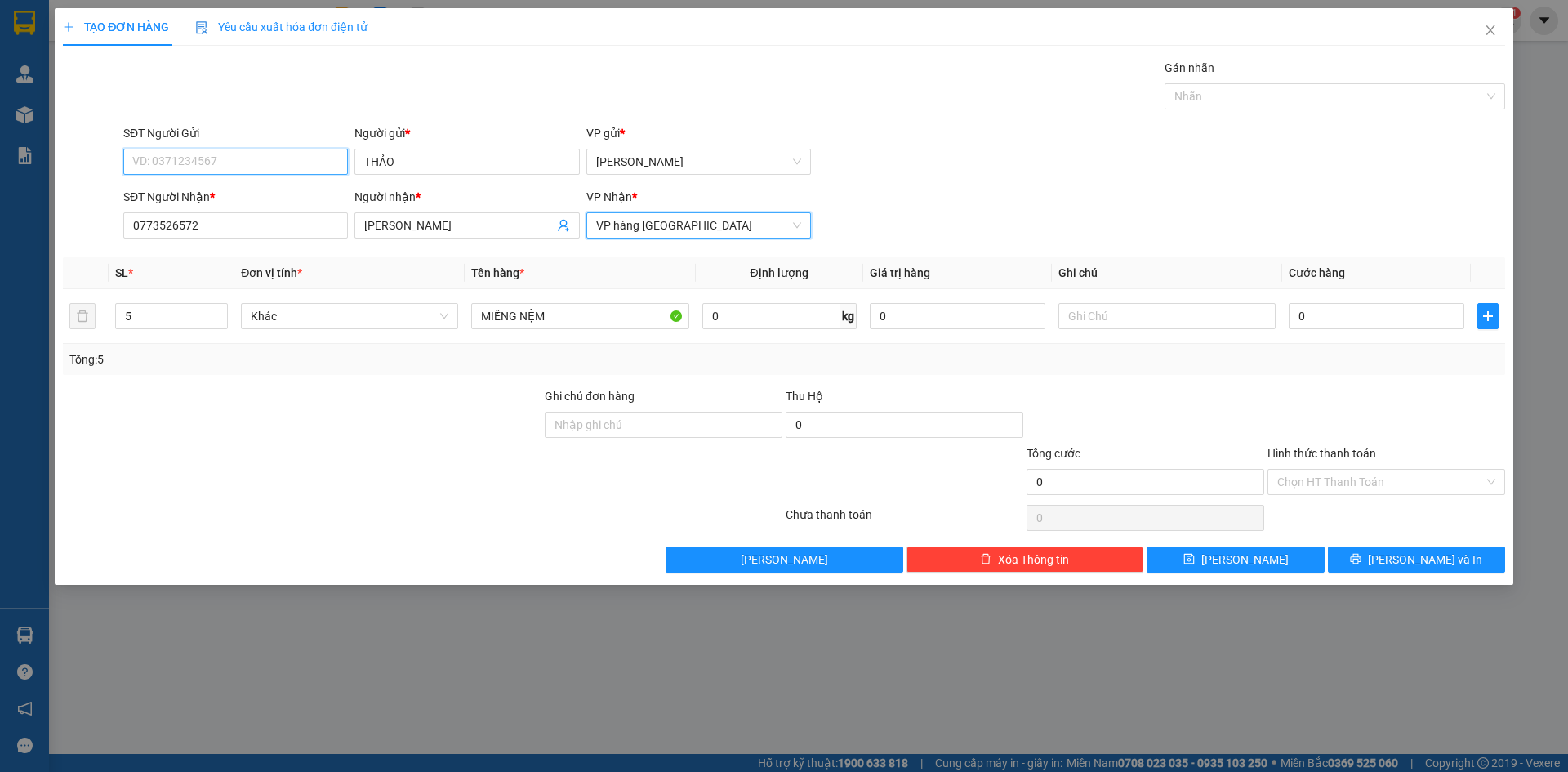
click at [265, 162] on input "SĐT Người Gửi" at bounding box center [236, 162] width 225 height 26
click at [1355, 568] on button "[PERSON_NAME] và In" at bounding box center [1416, 560] width 178 height 26
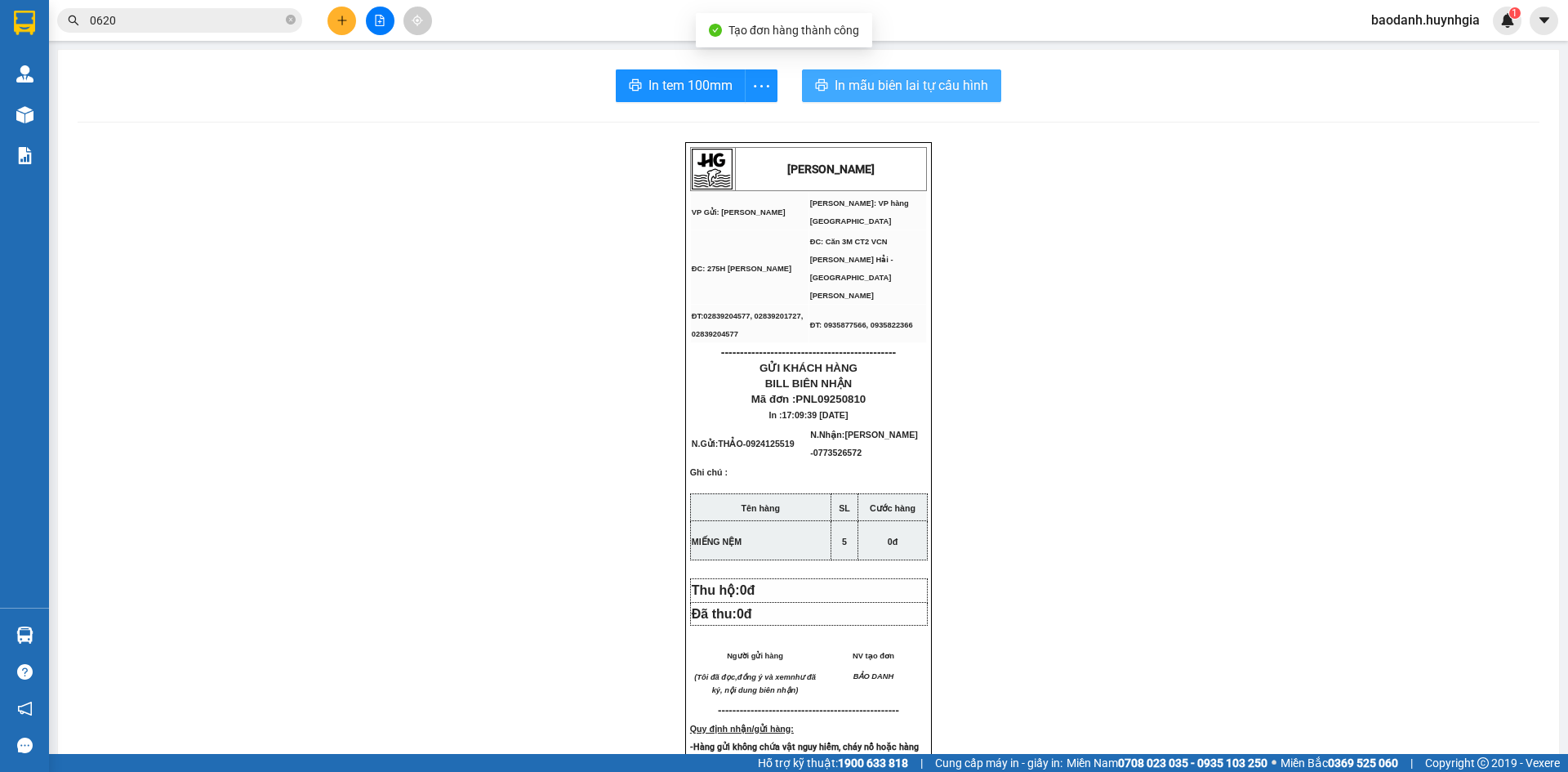
click at [817, 89] on icon "printer" at bounding box center [822, 85] width 13 height 13
click at [659, 90] on span "In tem 100mm" at bounding box center [690, 86] width 84 height 20
click at [346, 28] on button at bounding box center [341, 20] width 29 height 29
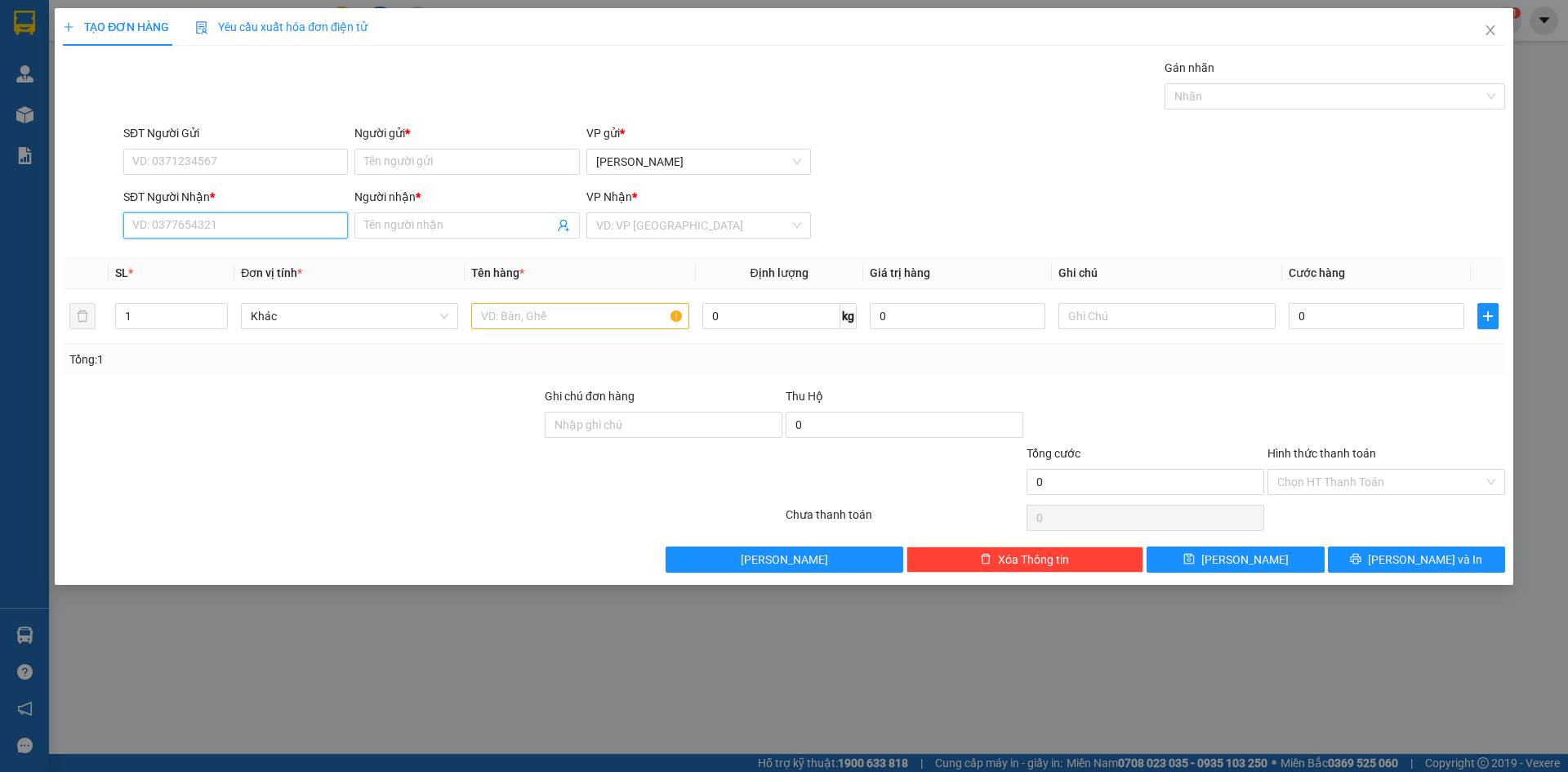
click at [211, 226] on input "SĐT Người Nhận *" at bounding box center [236, 225] width 225 height 26
drag, startPoint x: 443, startPoint y: 228, endPoint x: 439, endPoint y: 220, distance: 8.9
click at [439, 220] on input "Người nhận *" at bounding box center [458, 225] width 189 height 18
click at [297, 169] on input "SĐT Người Gửi" at bounding box center [236, 162] width 225 height 26
click at [510, 162] on input "Người gửi *" at bounding box center [467, 162] width 225 height 26
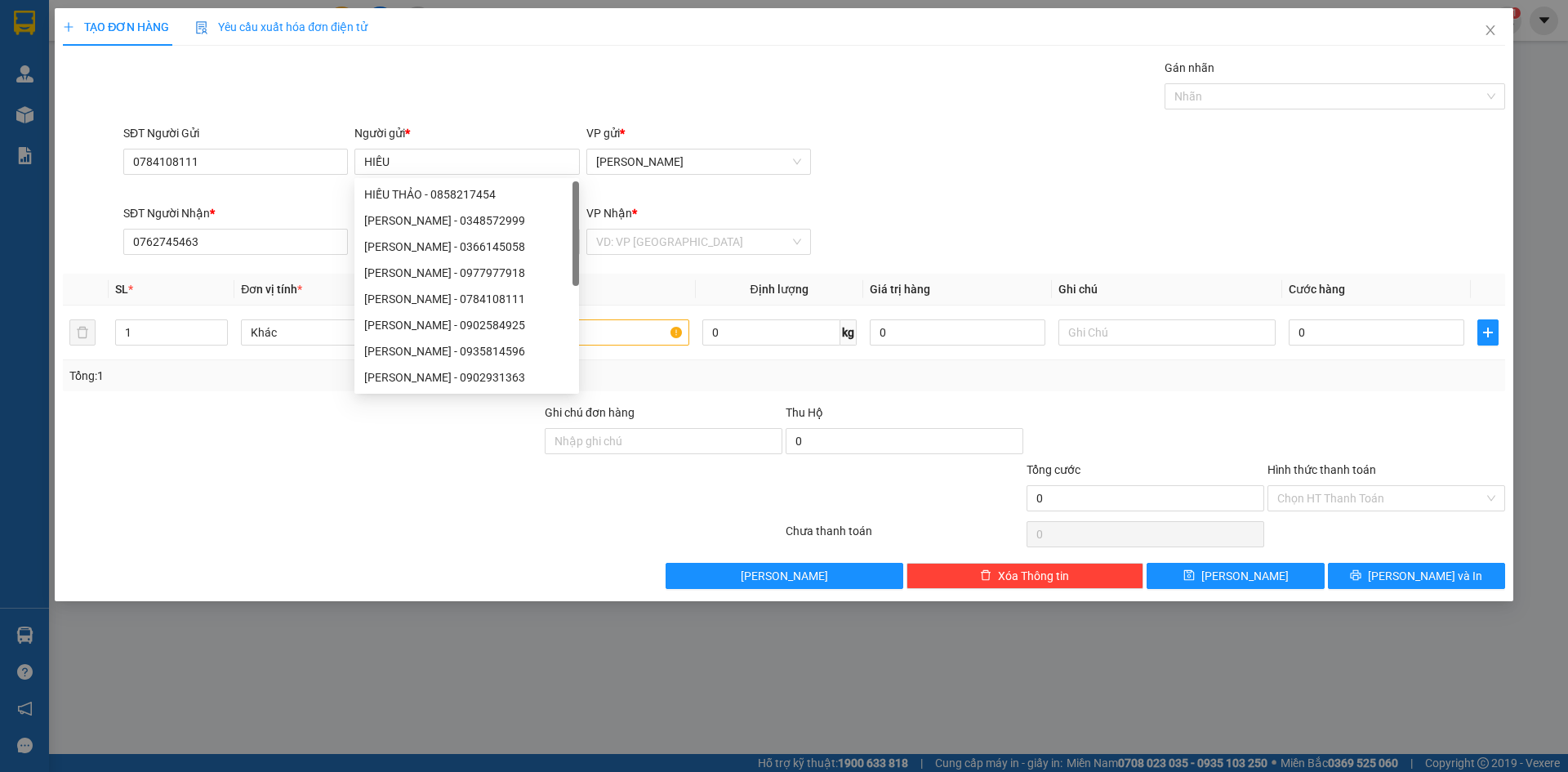
click at [346, 437] on div at bounding box center [302, 432] width 482 height 57
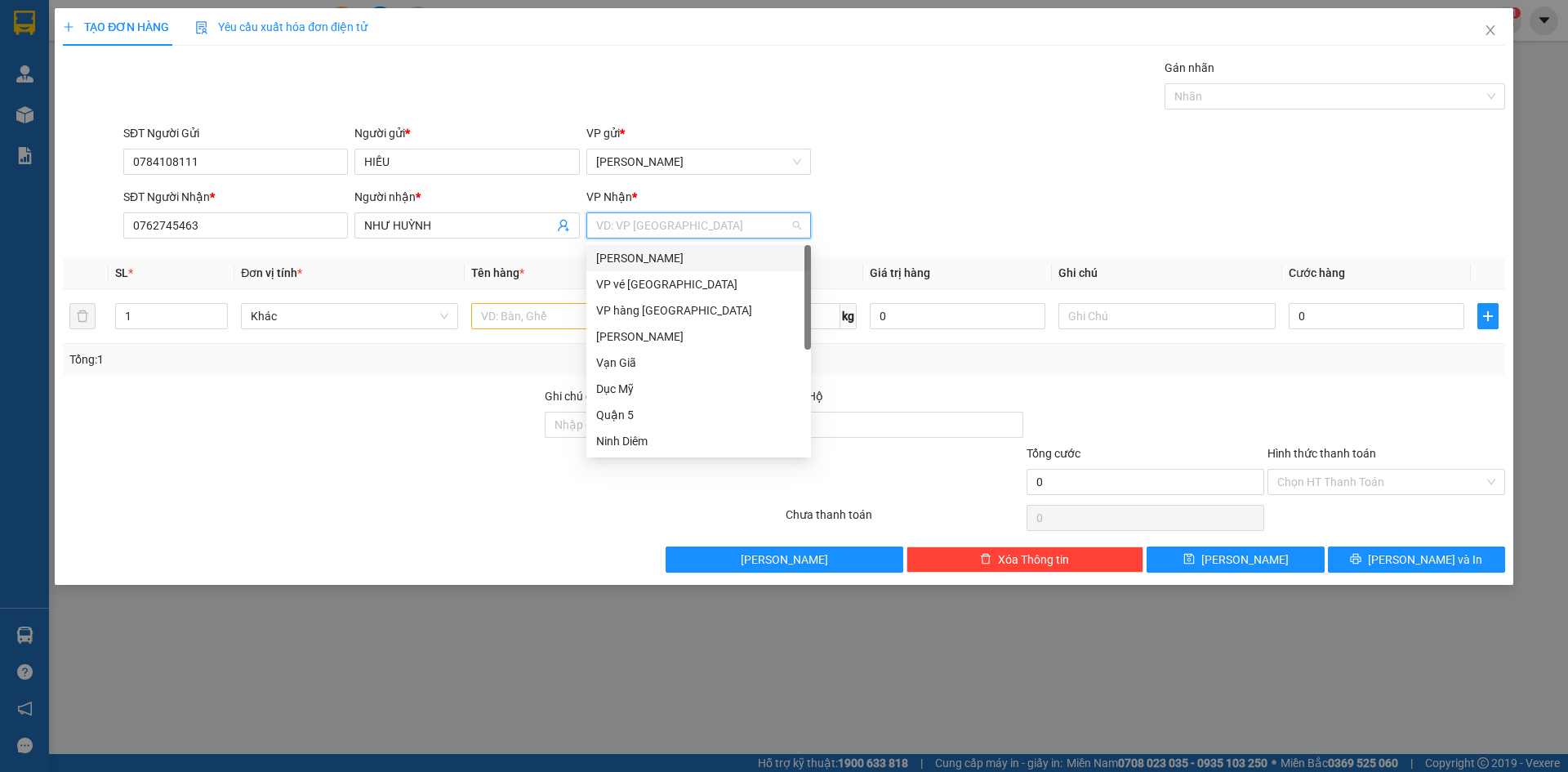
click at [645, 219] on input "search" at bounding box center [693, 225] width 193 height 24
drag, startPoint x: 647, startPoint y: 310, endPoint x: 386, endPoint y: 365, distance: 266.7
click at [646, 309] on div "VP hàng [GEOGRAPHIC_DATA]" at bounding box center [698, 310] width 205 height 18
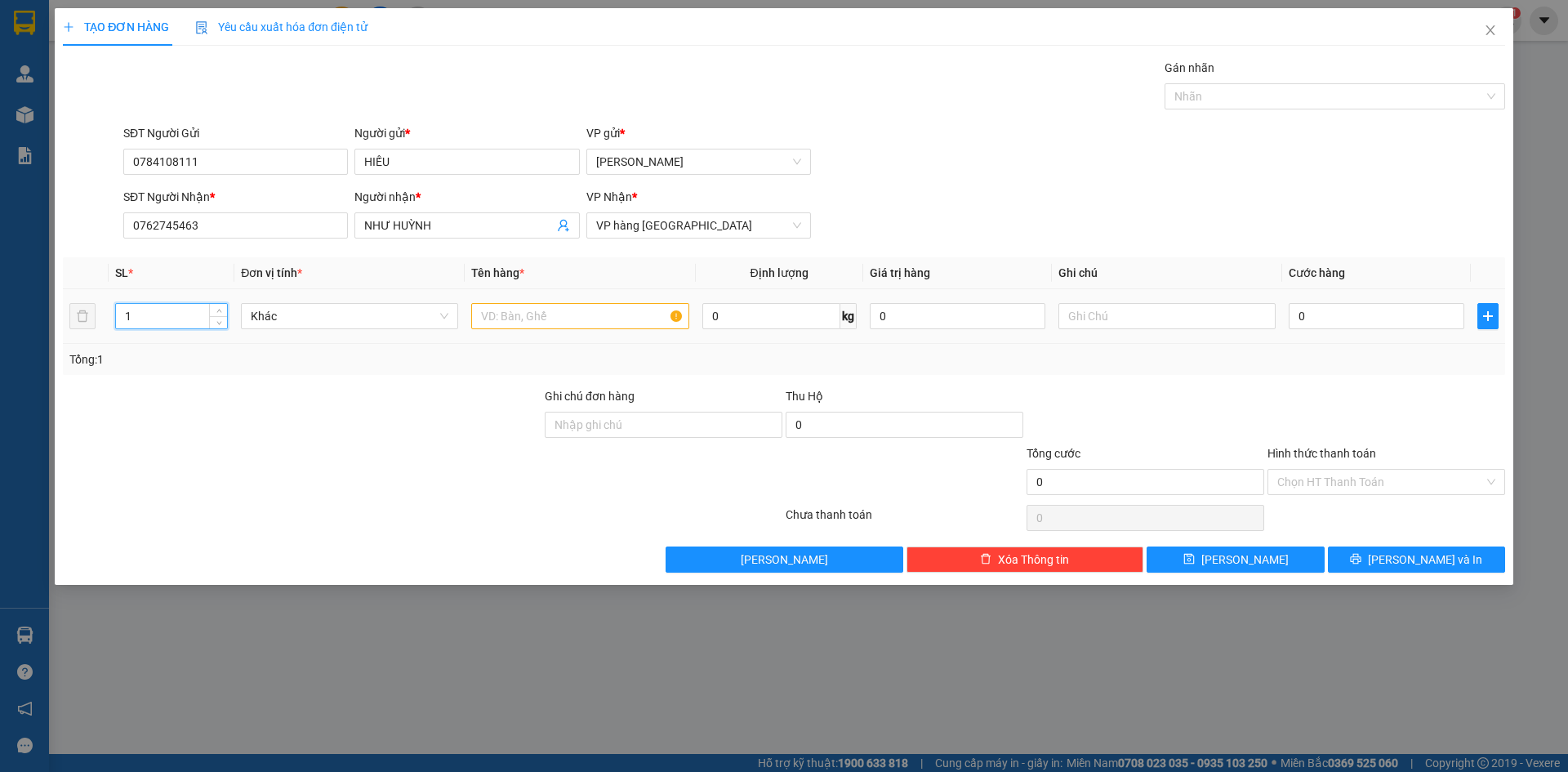
click at [189, 321] on input "1" at bounding box center [171, 316] width 111 height 24
click at [584, 313] on input "text" at bounding box center [580, 316] width 218 height 26
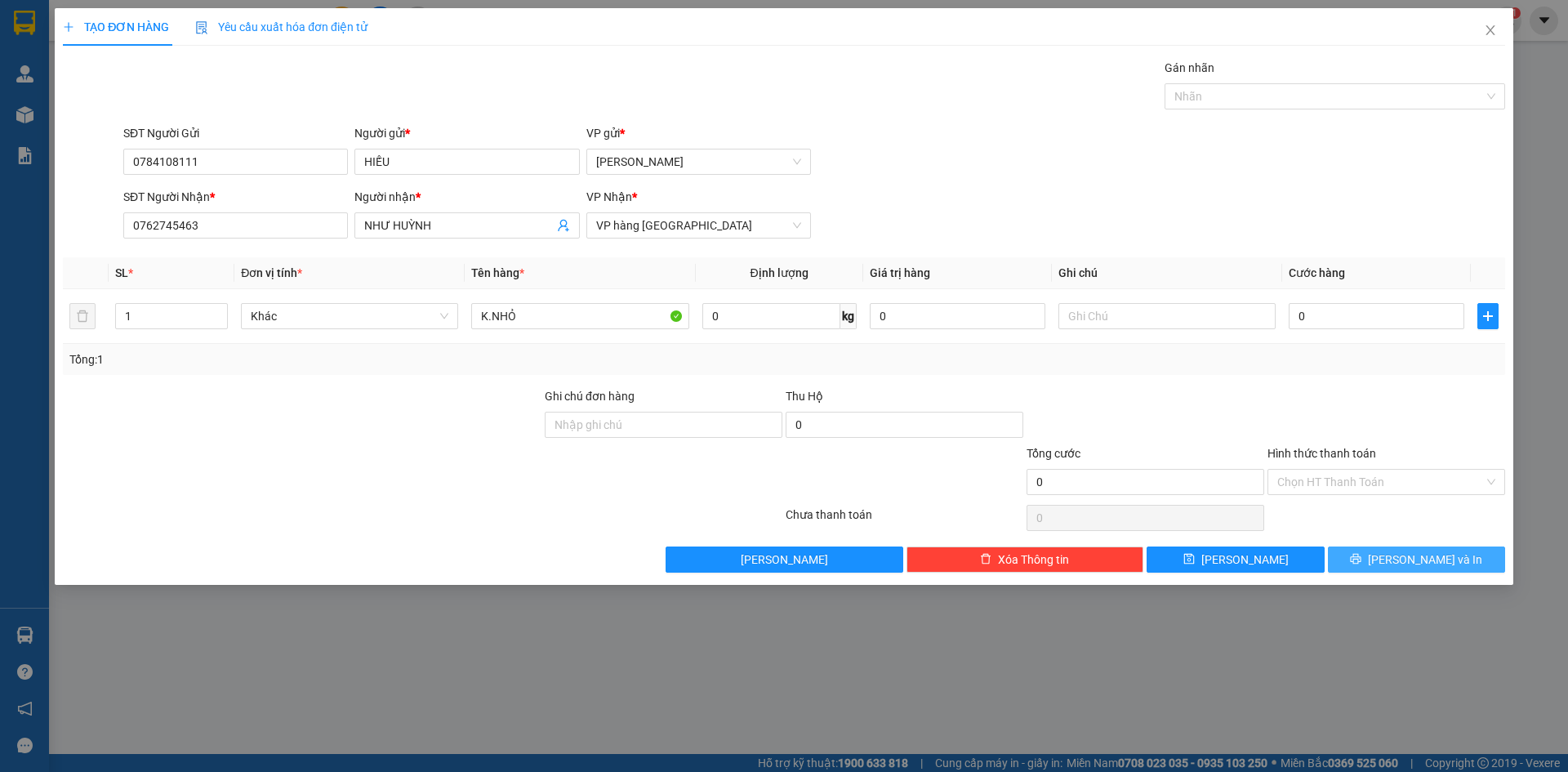
click at [1348, 562] on button "[PERSON_NAME] và In" at bounding box center [1416, 560] width 178 height 26
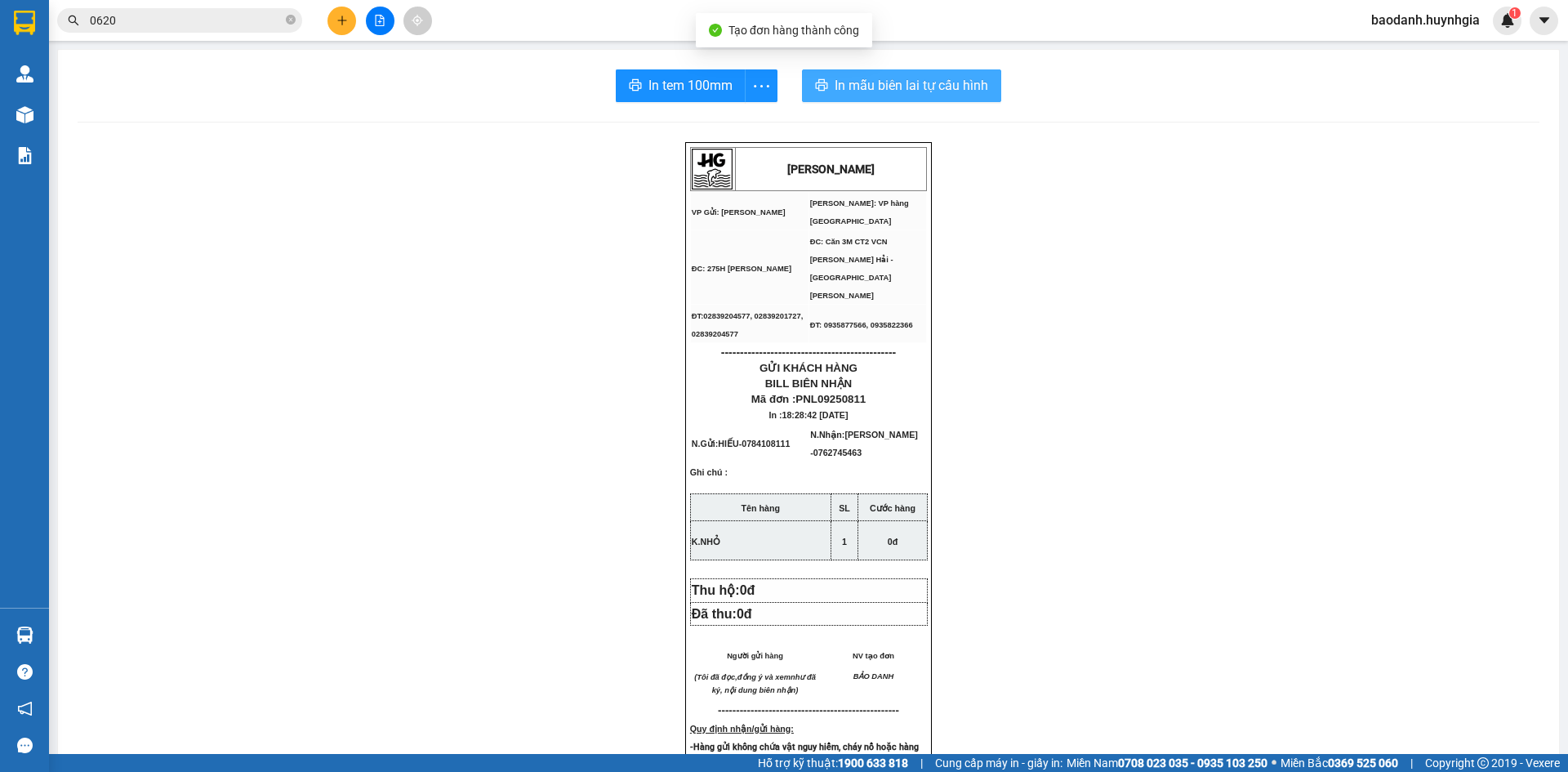
drag, startPoint x: 829, startPoint y: 89, endPoint x: 927, endPoint y: 166, distance: 124.6
click at [835, 88] on span "In mẫu biên lai tự cấu hình" at bounding box center [911, 86] width 153 height 20
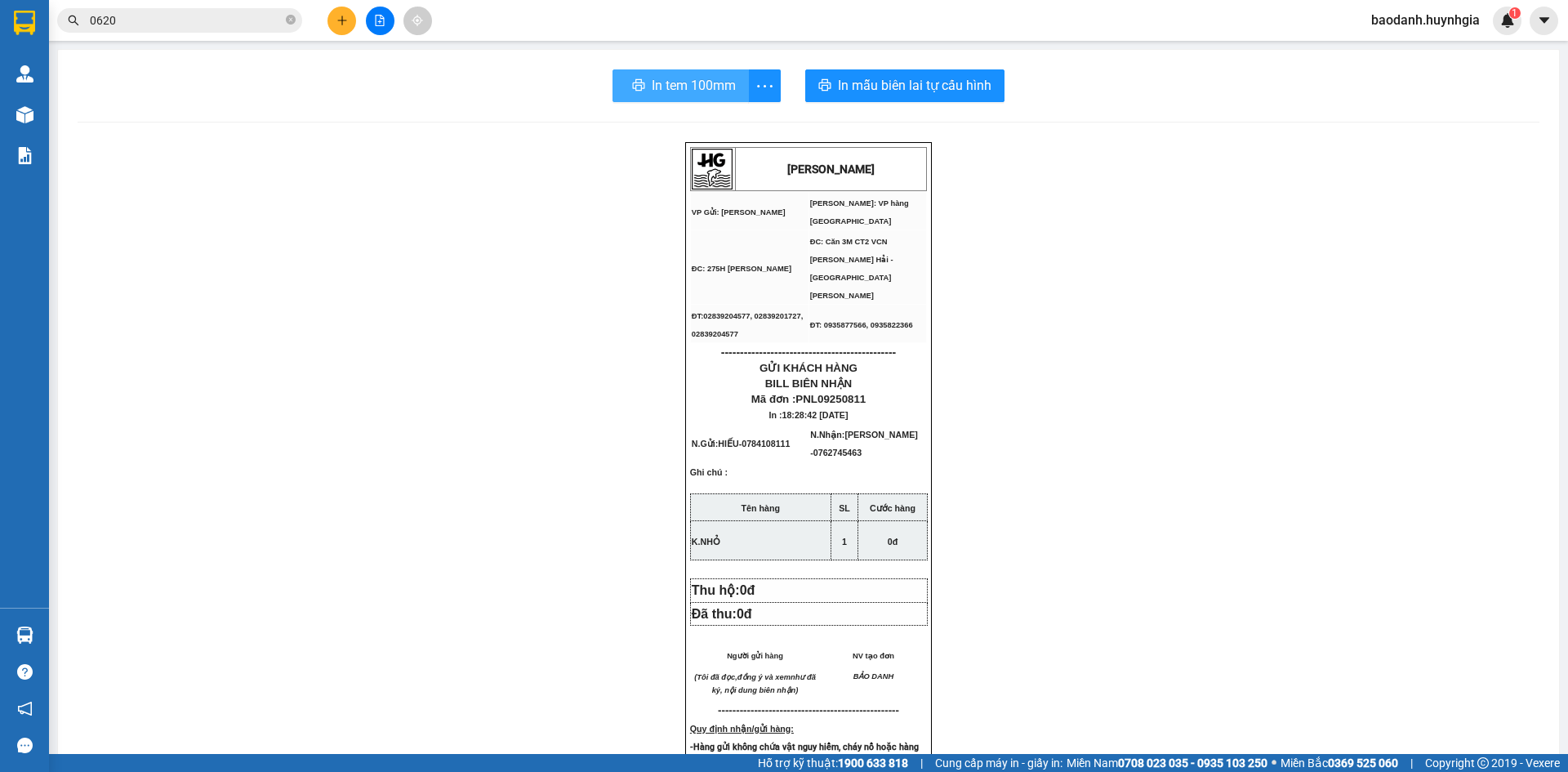
click at [658, 84] on span "In tem 100mm" at bounding box center [694, 86] width 84 height 20
click at [339, 10] on button at bounding box center [341, 20] width 29 height 29
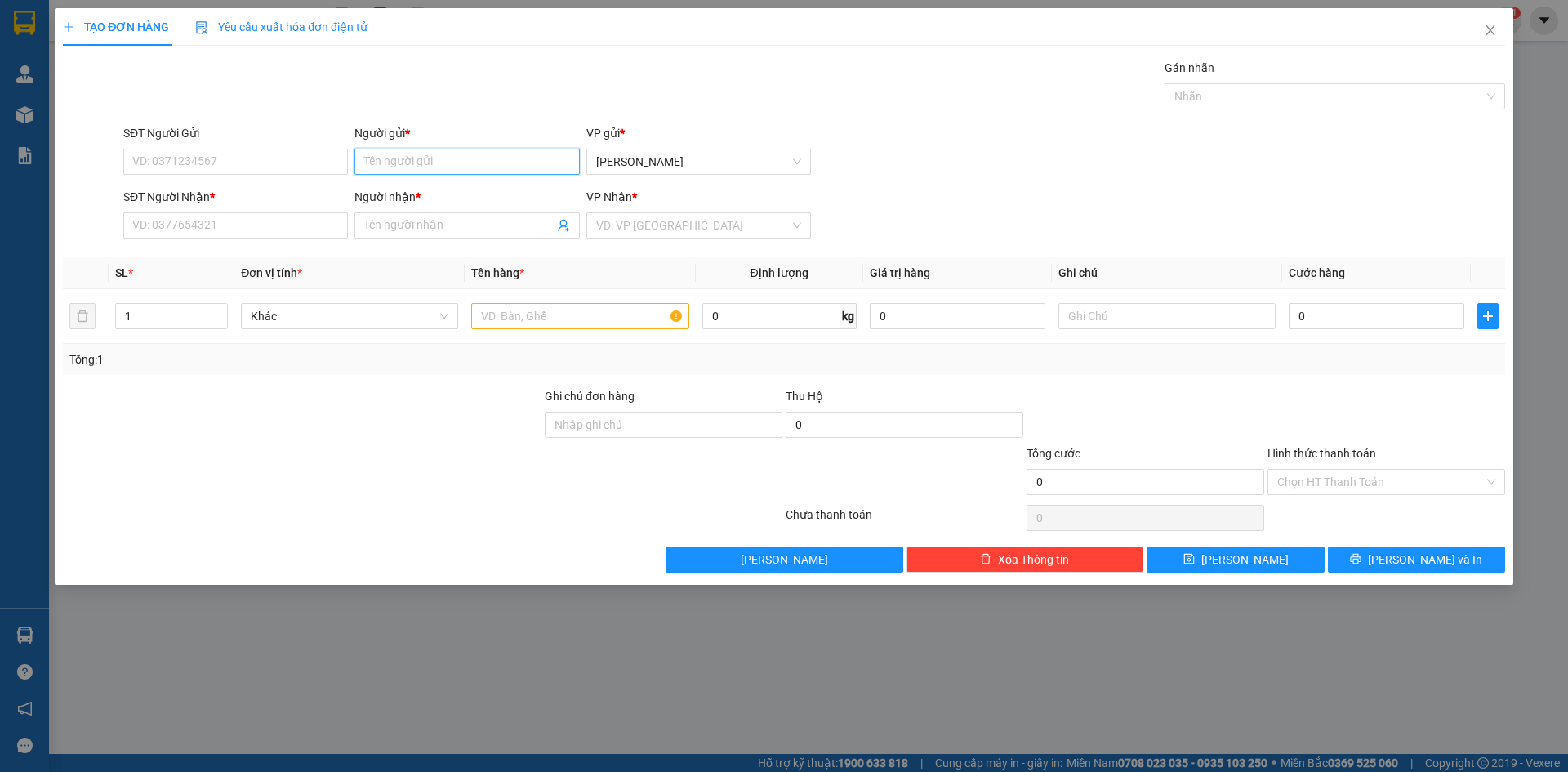
click at [414, 164] on input "Người gửi *" at bounding box center [467, 162] width 225 height 26
click at [426, 227] on input "Người nhận *" at bounding box center [458, 225] width 189 height 18
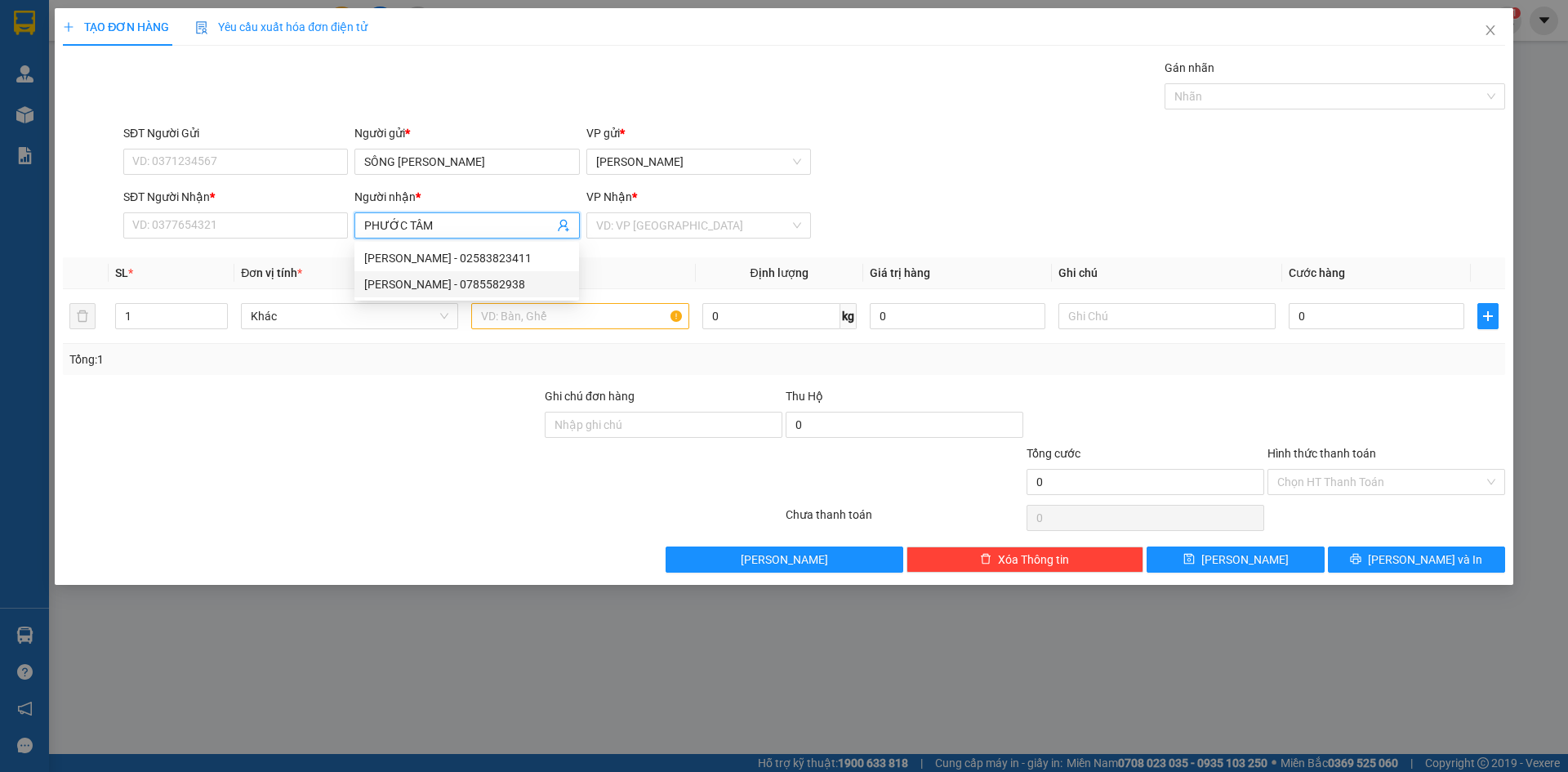
click at [483, 281] on div "PHƯỚC TÂM - 0785582938" at bounding box center [467, 284] width 205 height 18
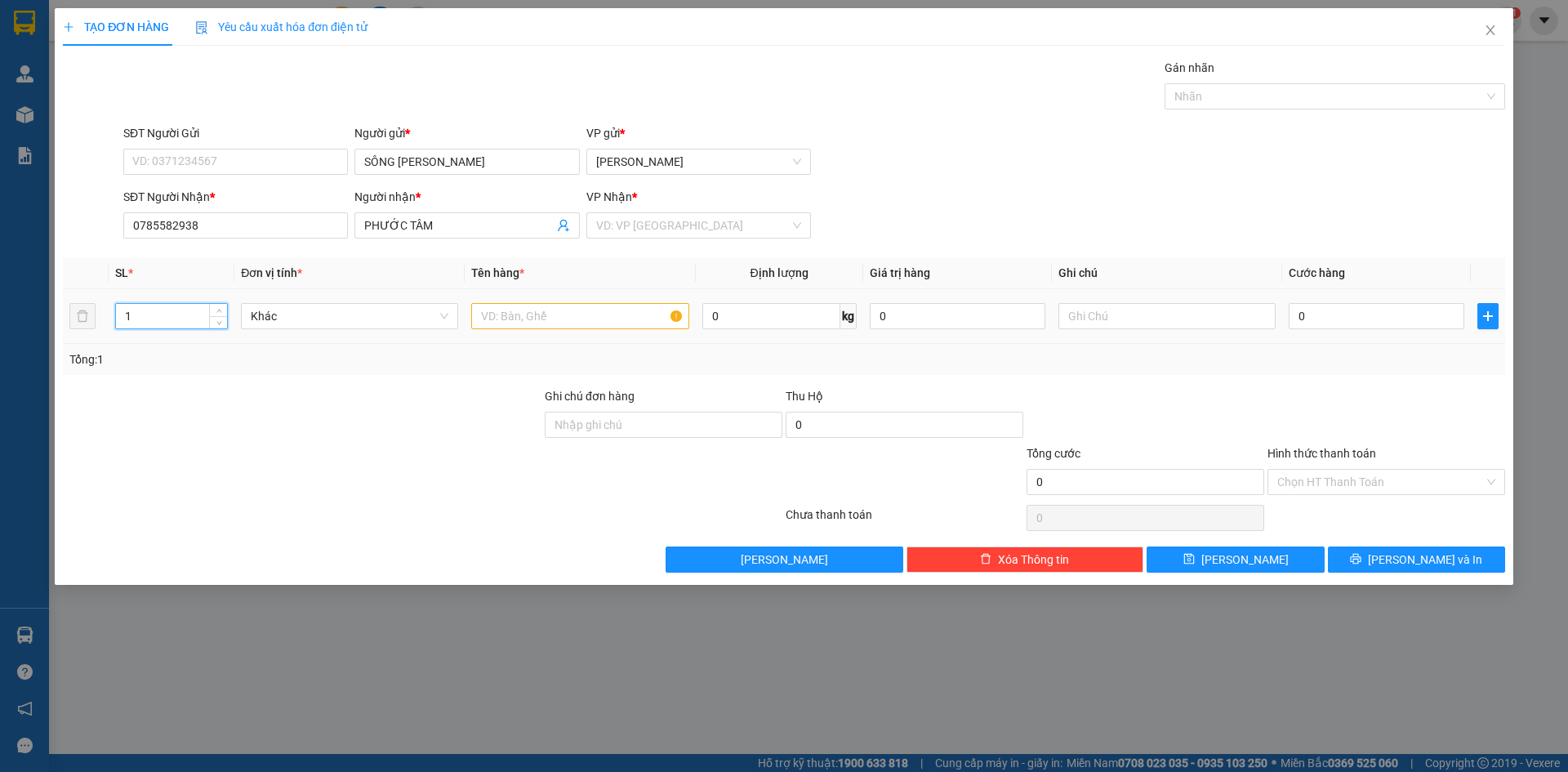
click at [177, 319] on input "1" at bounding box center [171, 316] width 111 height 24
click at [394, 162] on input "SÔNG HƯƠNG" at bounding box center [467, 162] width 225 height 26
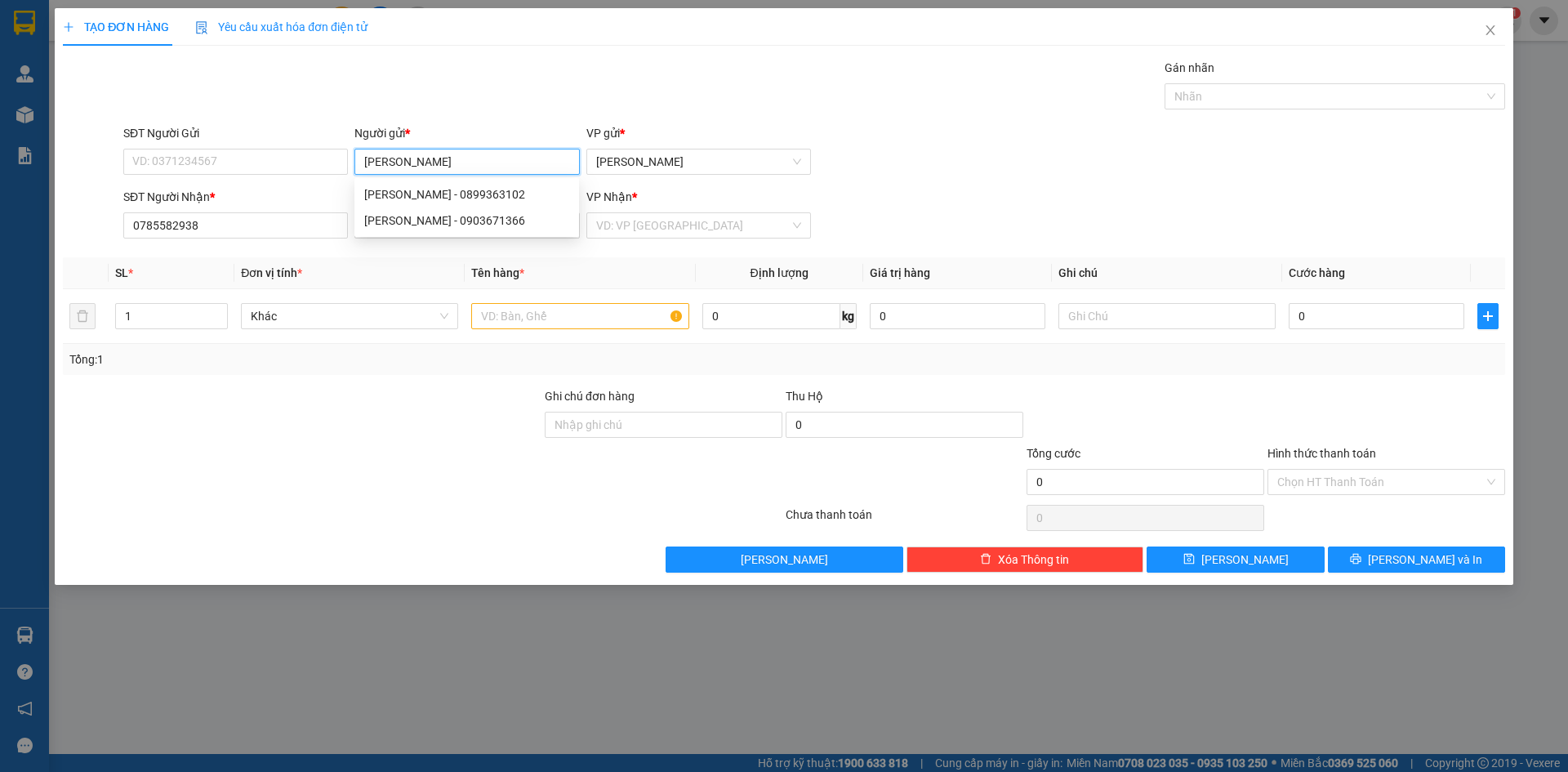
click at [453, 217] on div "XUÂN HƯƠNG - 0903671366" at bounding box center [467, 220] width 205 height 18
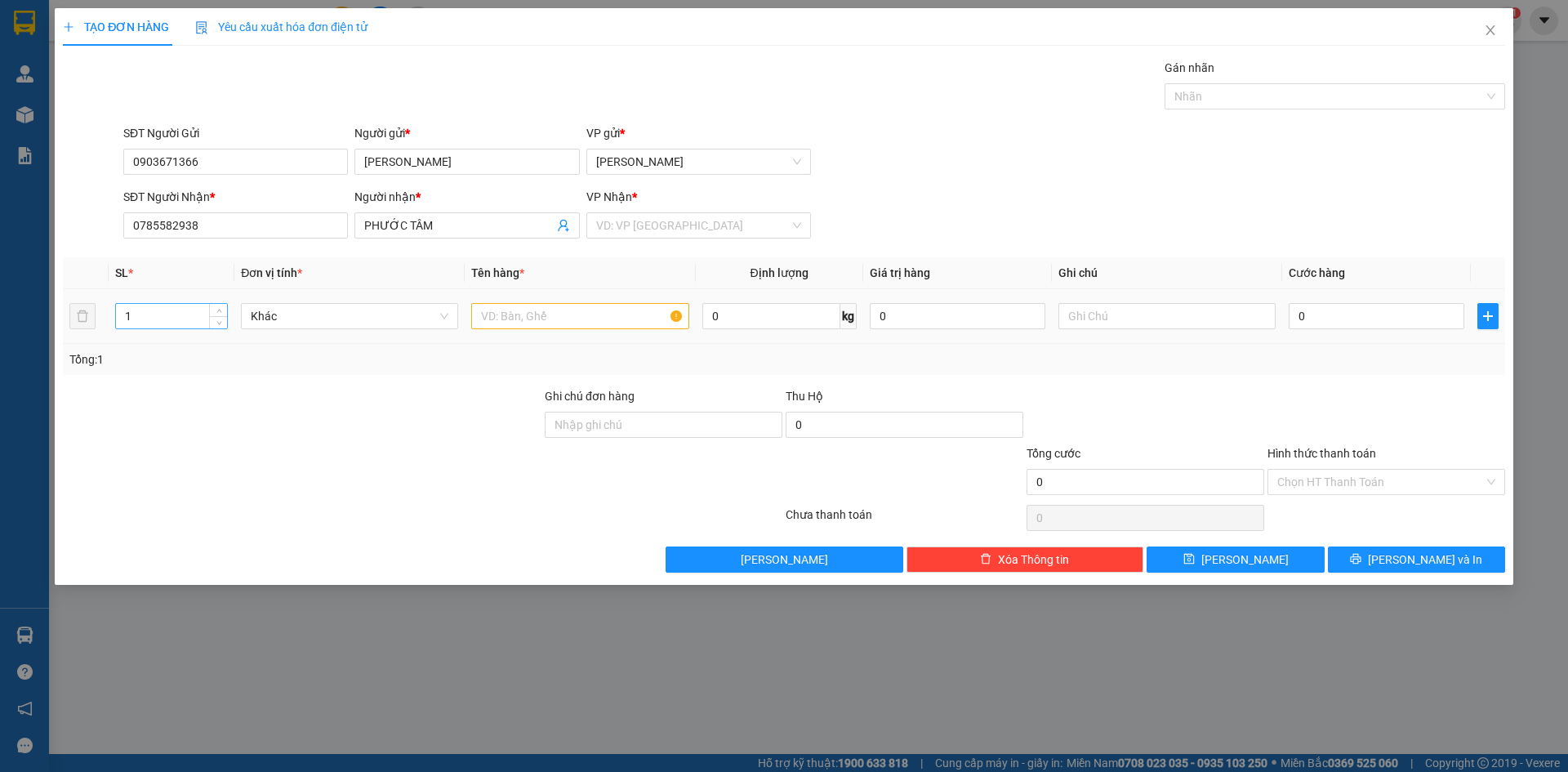
click at [179, 319] on input "1" at bounding box center [171, 316] width 111 height 24
click at [578, 314] on input "text" at bounding box center [580, 316] width 218 height 26
click at [717, 229] on input "search" at bounding box center [693, 225] width 193 height 24
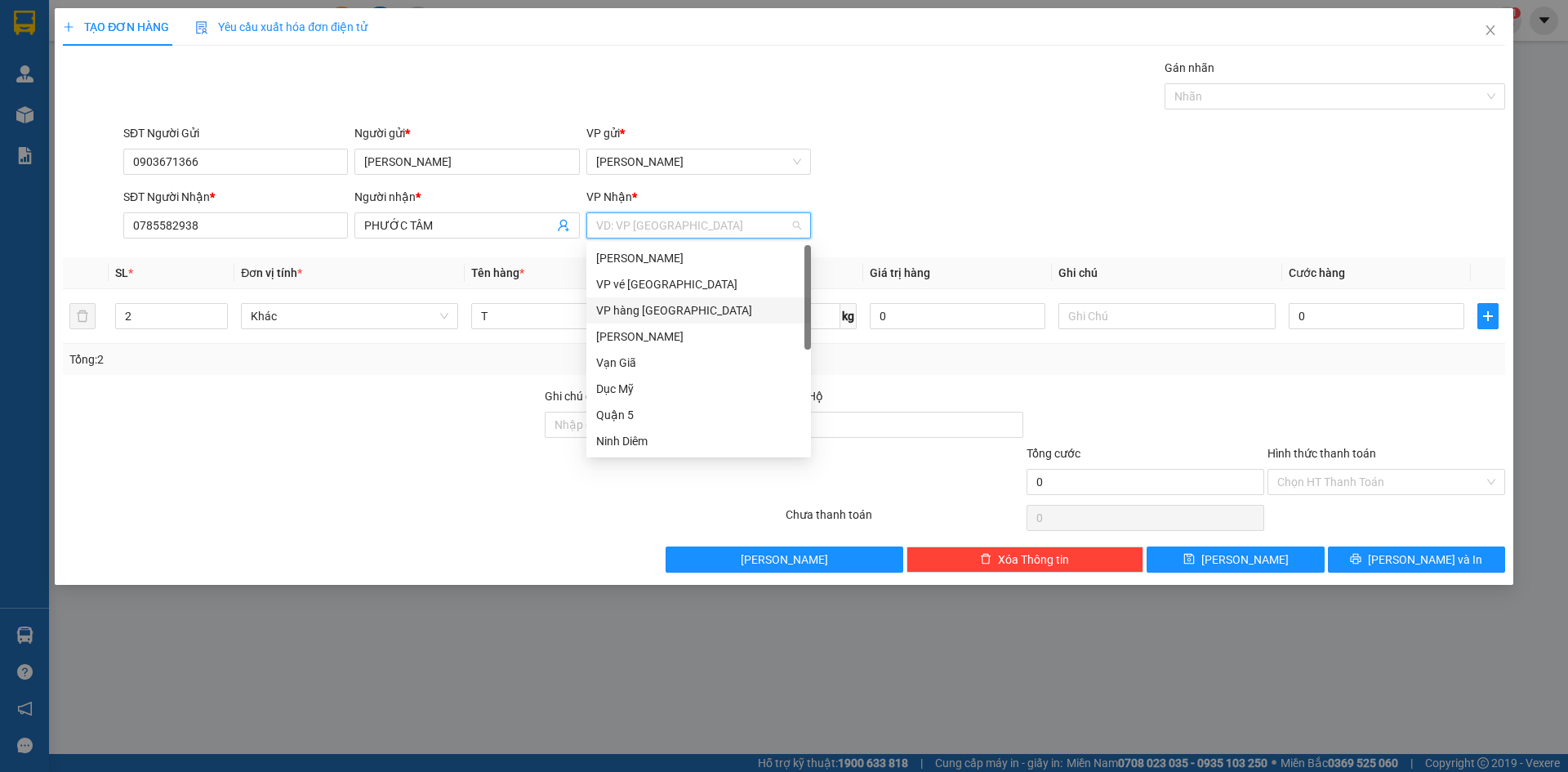
click at [714, 310] on div "VP hàng [GEOGRAPHIC_DATA]" at bounding box center [698, 310] width 205 height 18
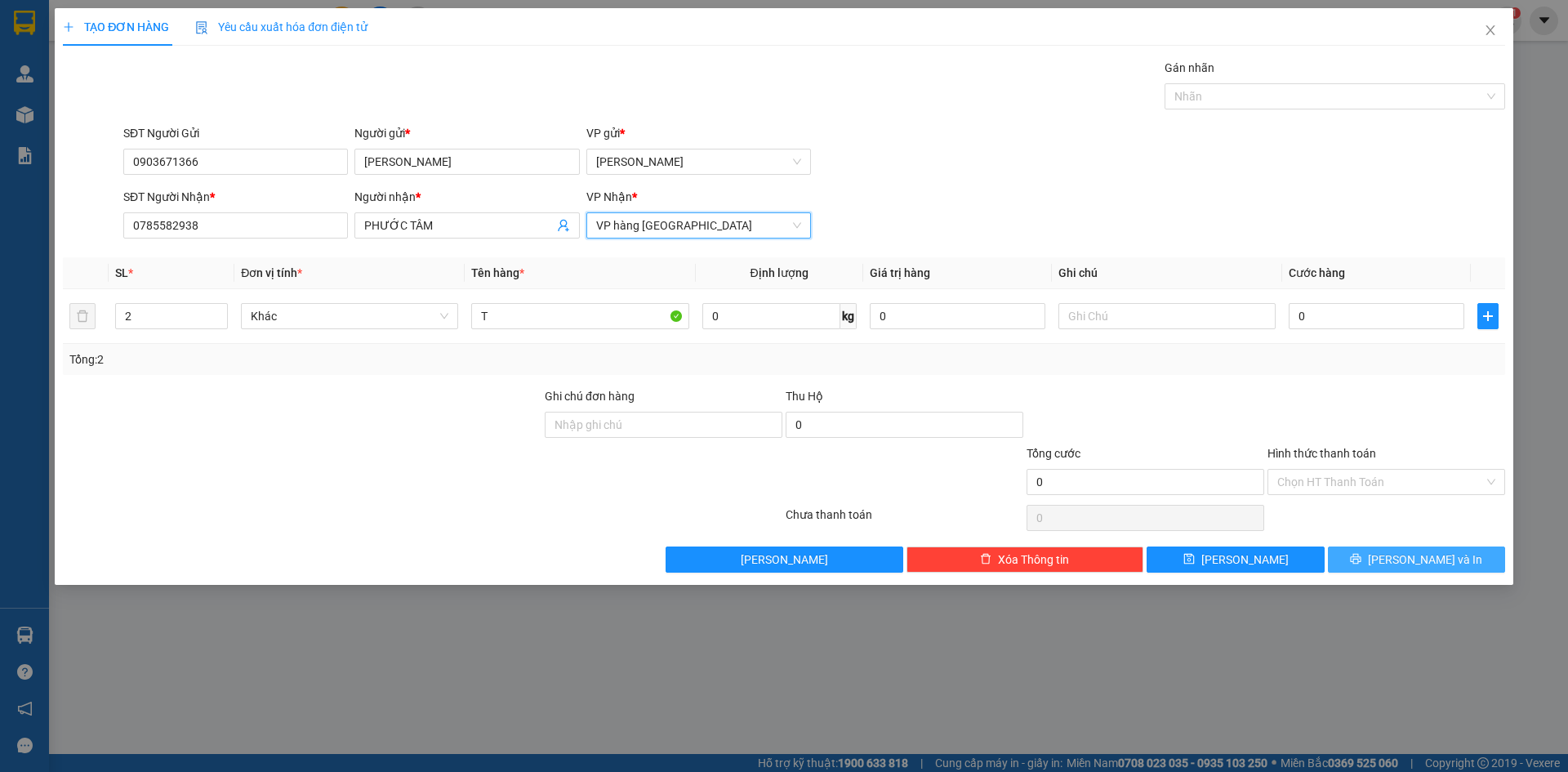
click at [1415, 549] on button "[PERSON_NAME] và In" at bounding box center [1416, 560] width 178 height 26
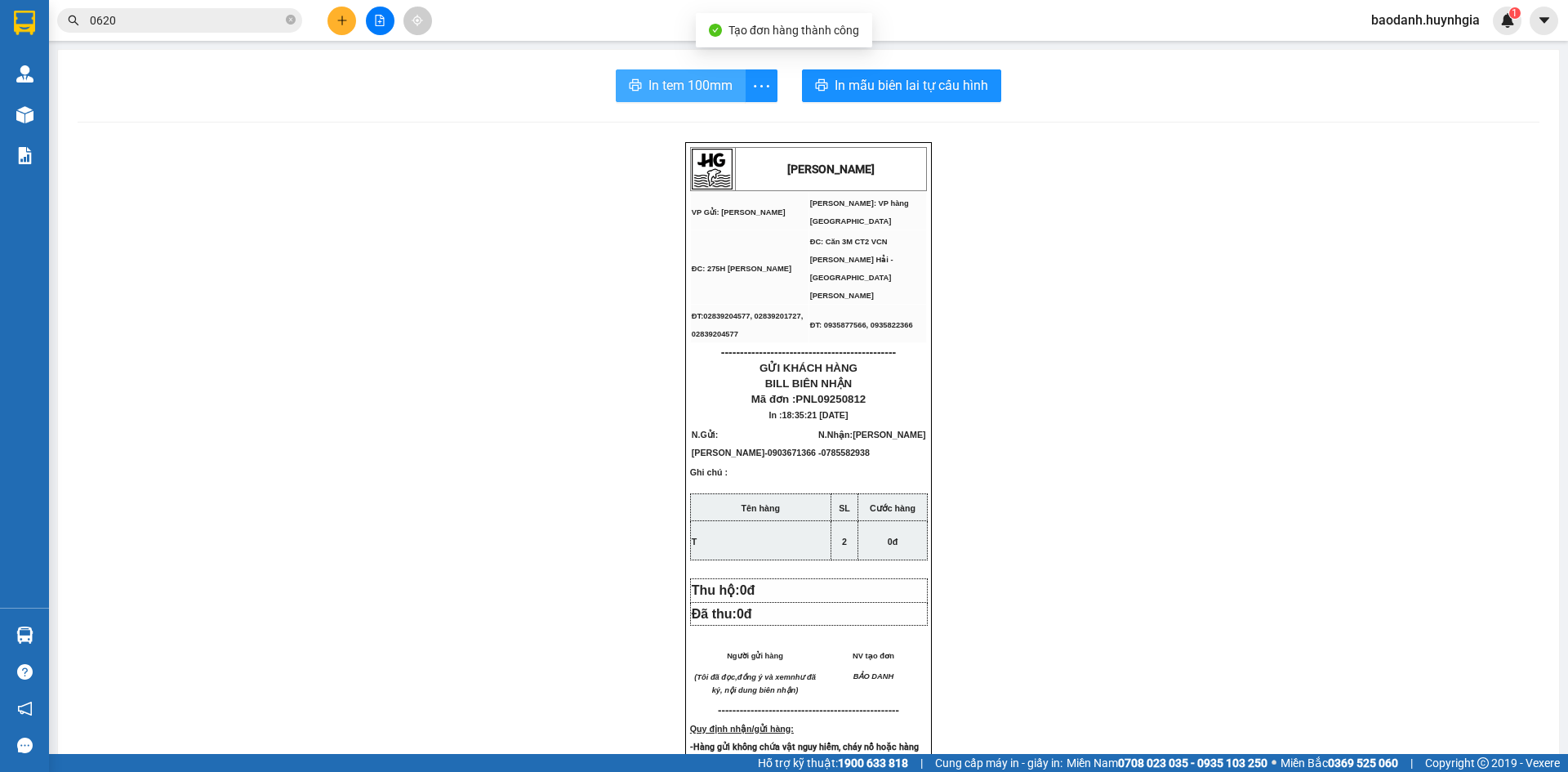
click at [693, 92] on span "In tem 100mm" at bounding box center [690, 86] width 84 height 20
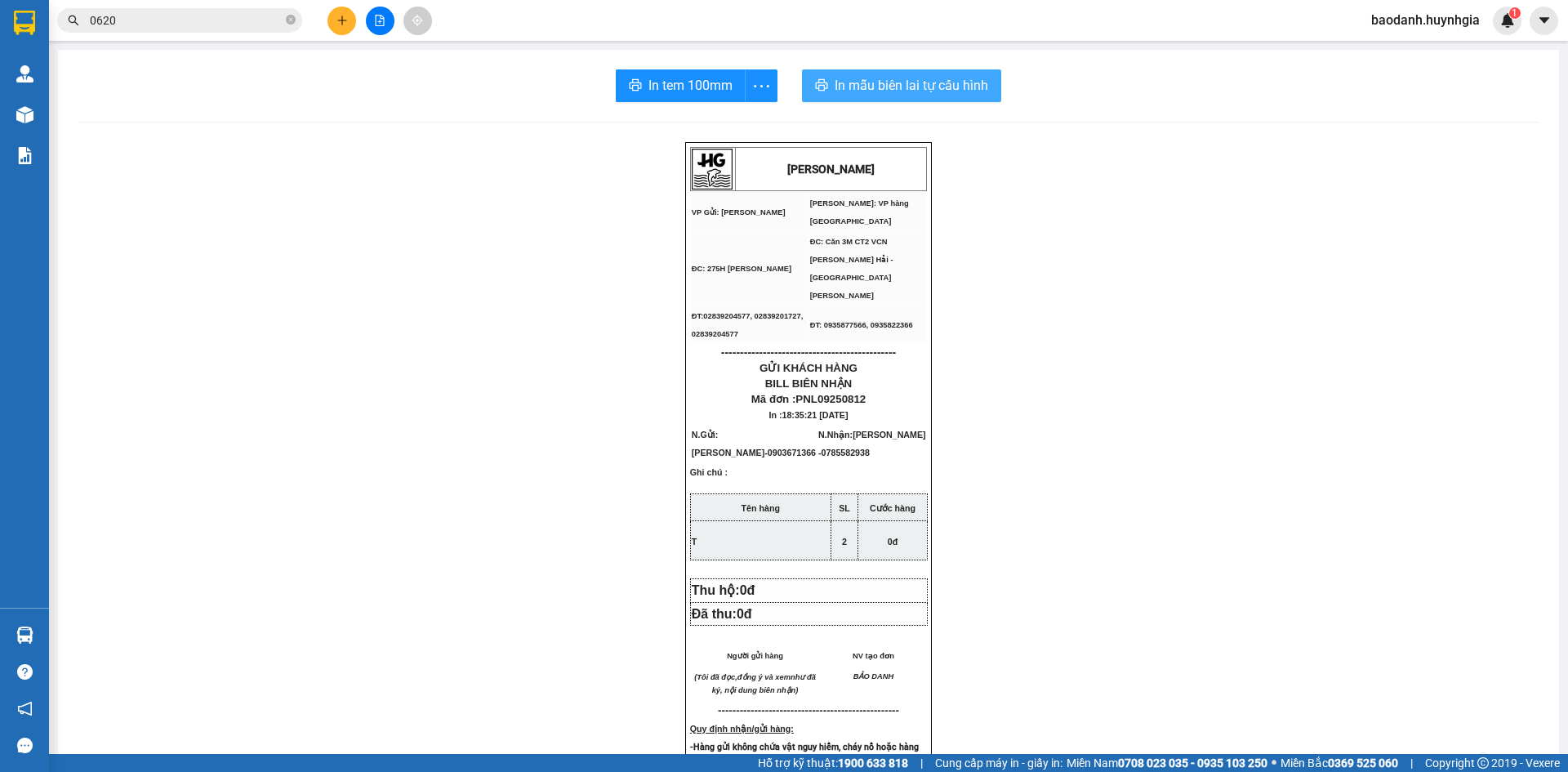
click at [934, 86] on span "In mẫu biên lai tự cấu hình" at bounding box center [911, 86] width 153 height 20
click at [339, 22] on icon "plus" at bounding box center [342, 20] width 11 height 11
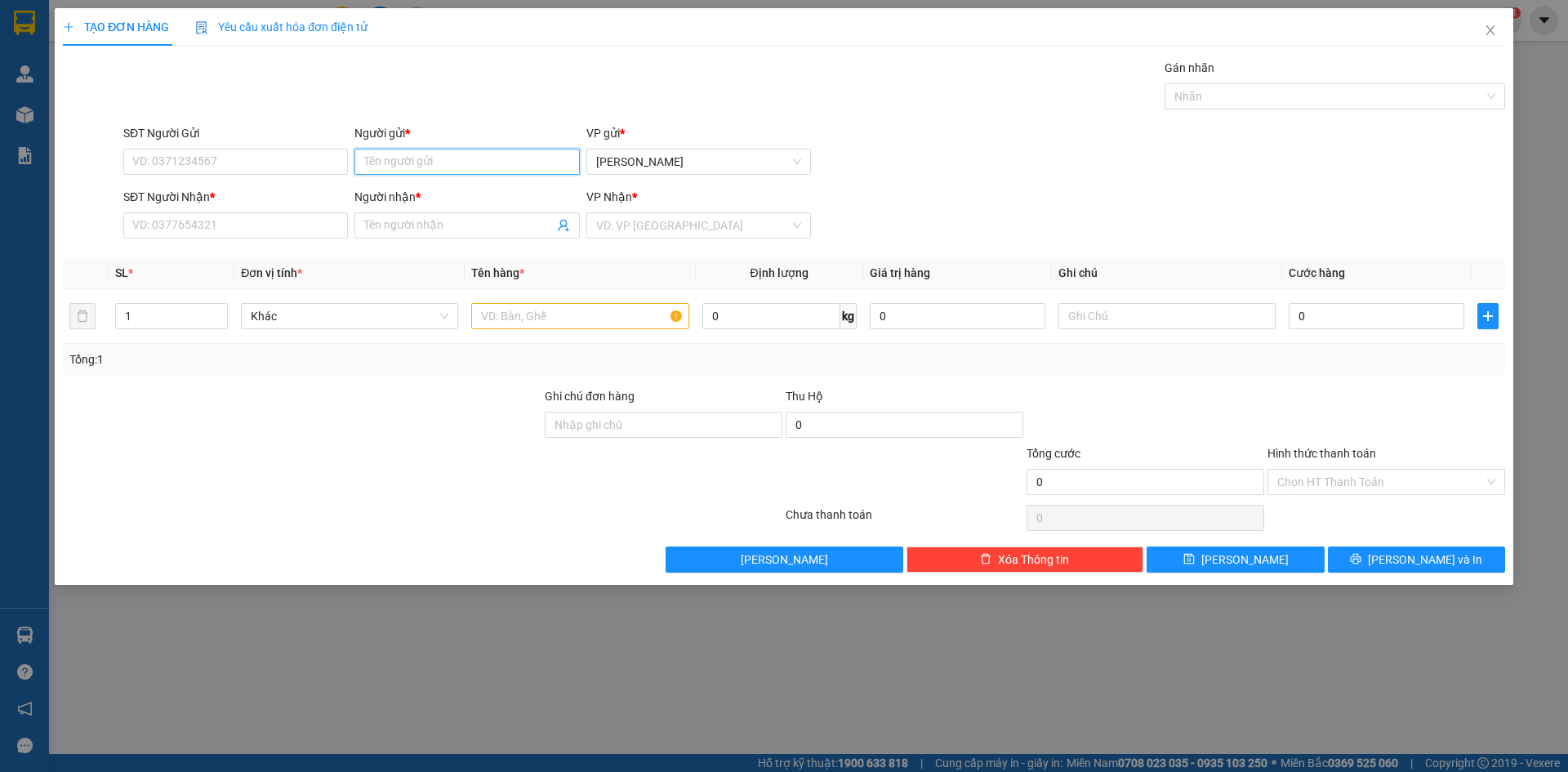
click at [392, 165] on input "Người gửi *" at bounding box center [467, 162] width 225 height 26
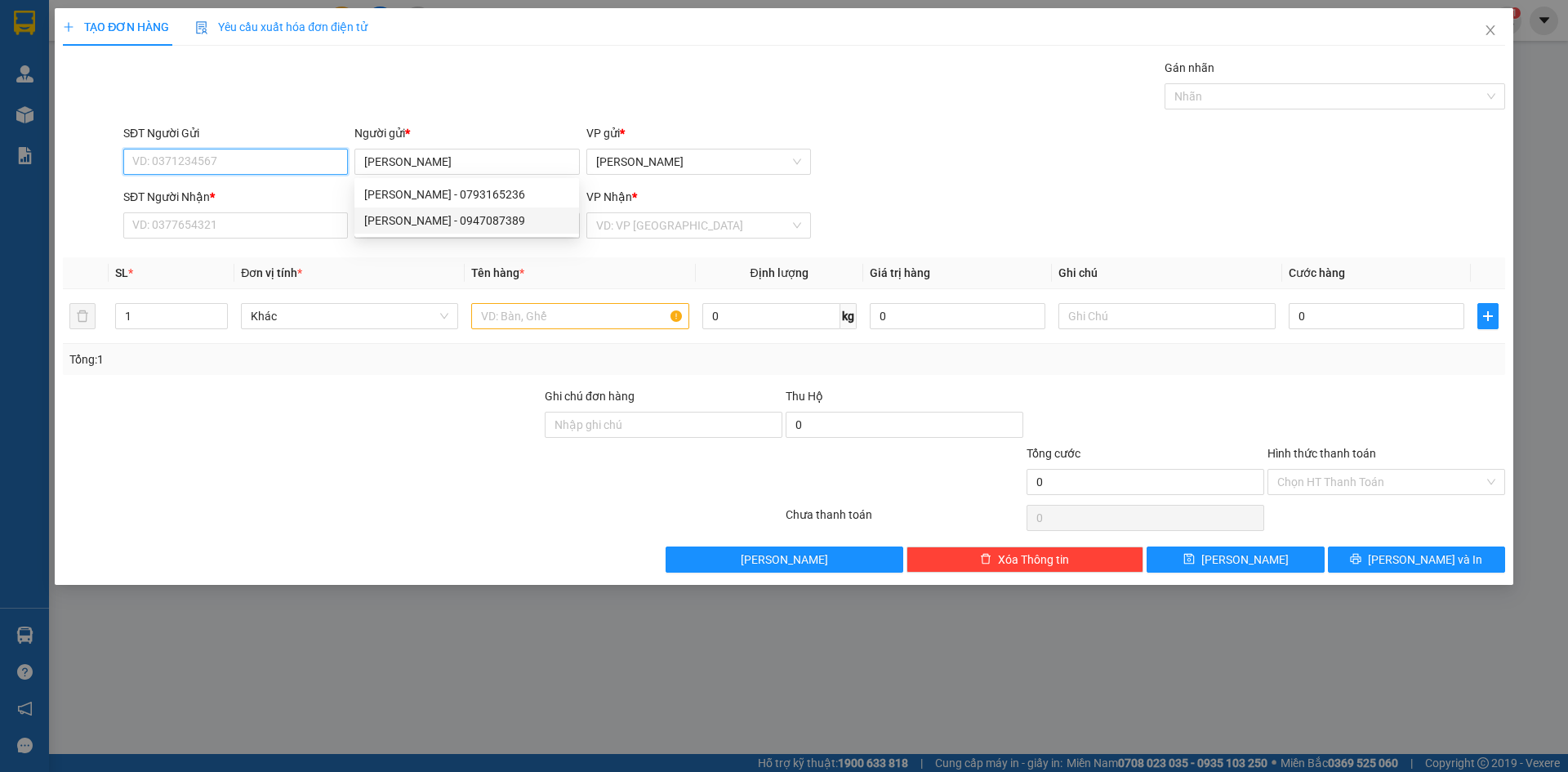
click at [232, 156] on input "SĐT Người Gửi" at bounding box center [236, 162] width 225 height 26
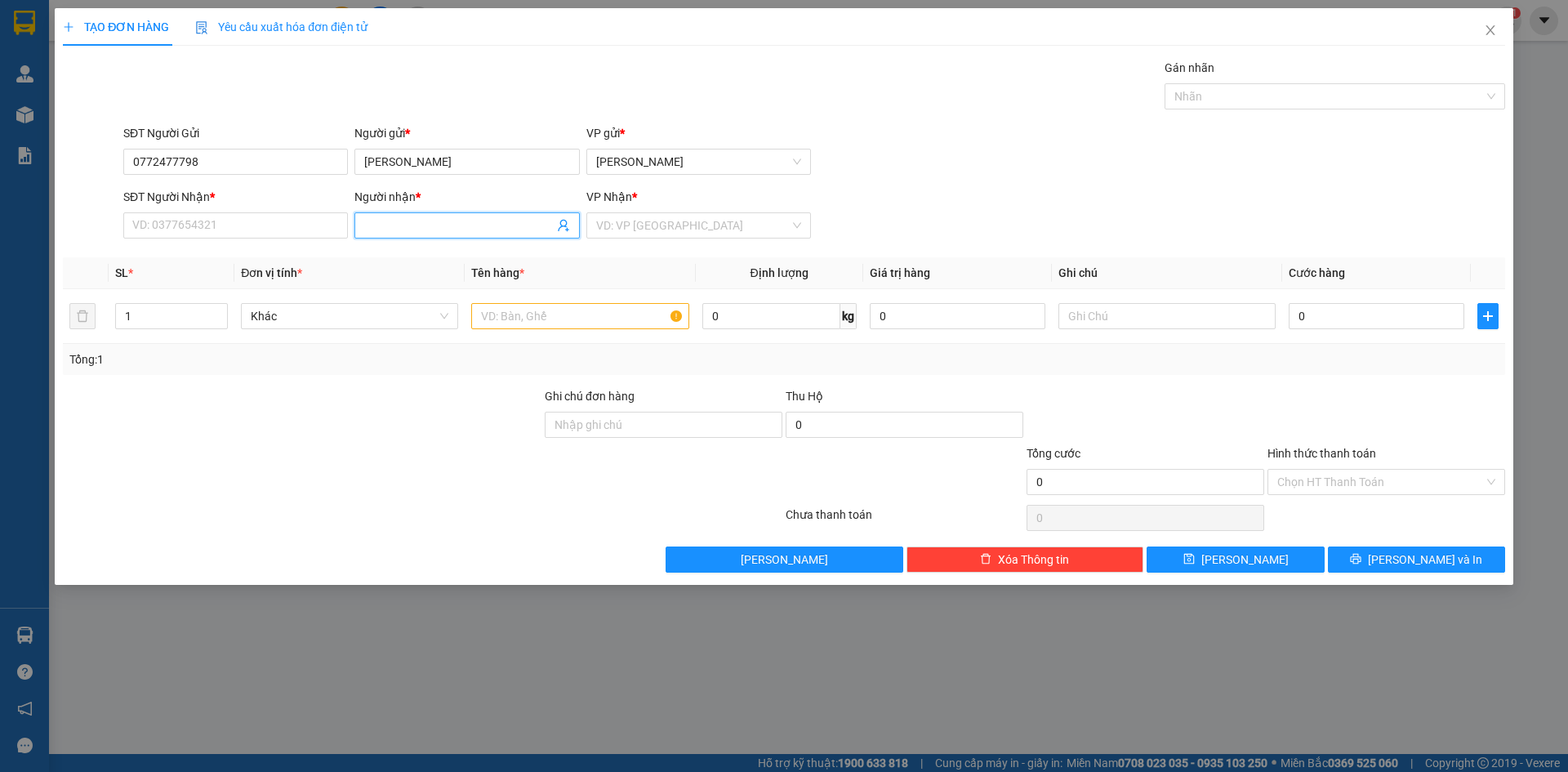
click at [366, 223] on input "Người nhận *" at bounding box center [458, 225] width 189 height 18
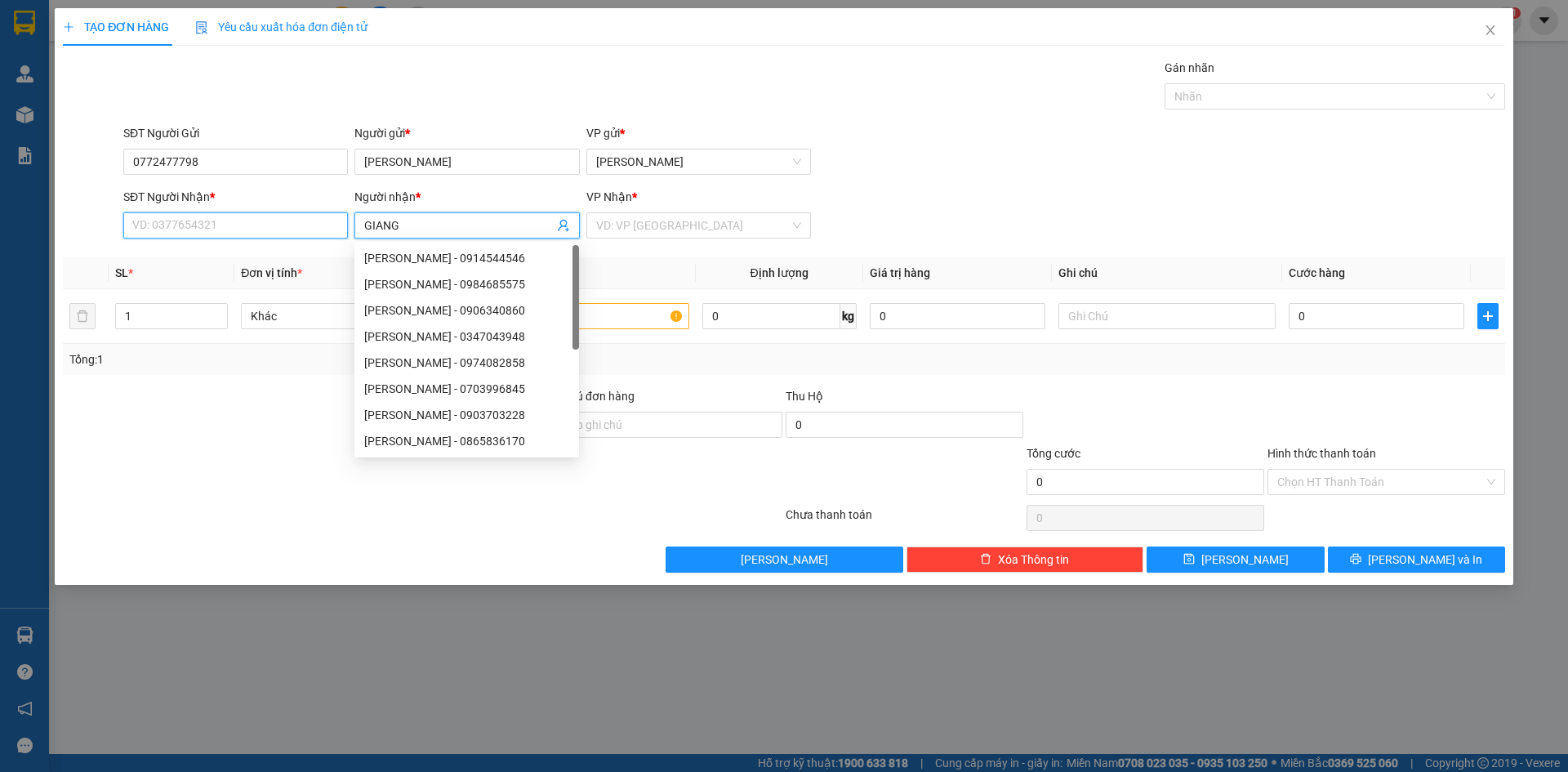
click at [259, 218] on input "SĐT Người Nhận *" at bounding box center [236, 225] width 225 height 26
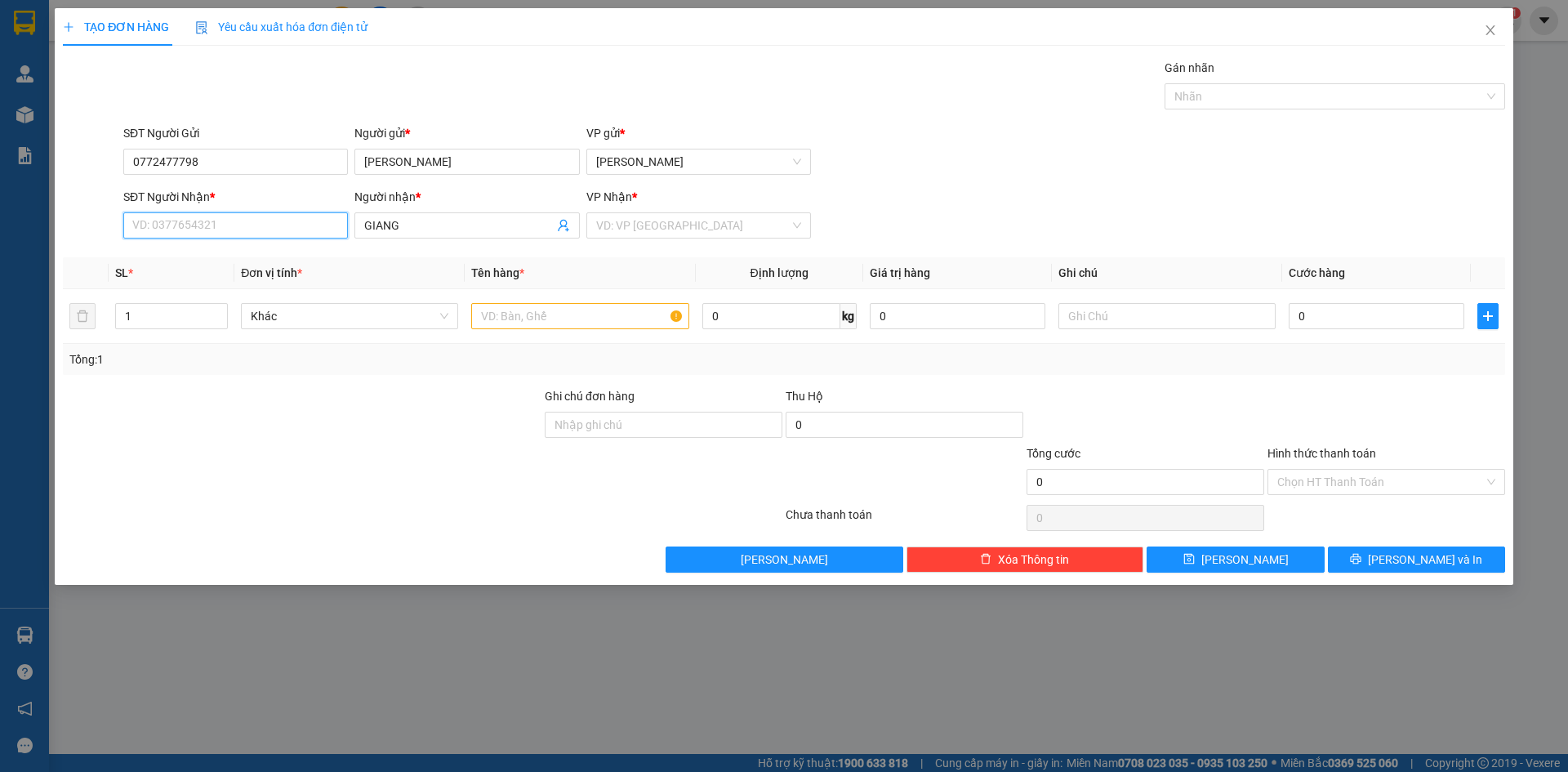
click at [204, 228] on input "SĐT Người Nhận *" at bounding box center [236, 225] width 225 height 26
click at [526, 318] on input "text" at bounding box center [580, 316] width 218 height 26
click at [734, 220] on input "search" at bounding box center [693, 225] width 193 height 24
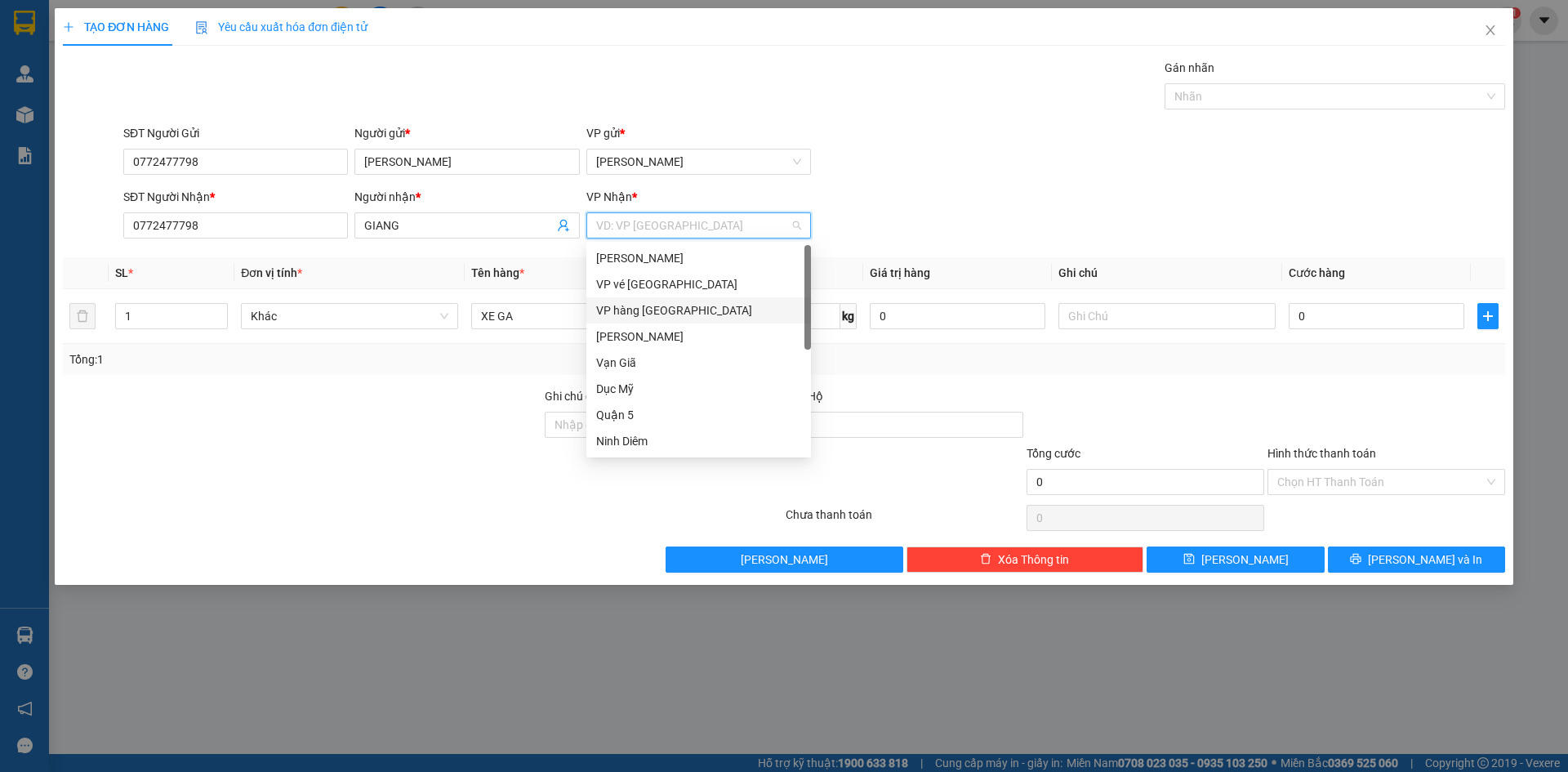
click at [664, 305] on div "VP hàng [GEOGRAPHIC_DATA]" at bounding box center [698, 310] width 205 height 18
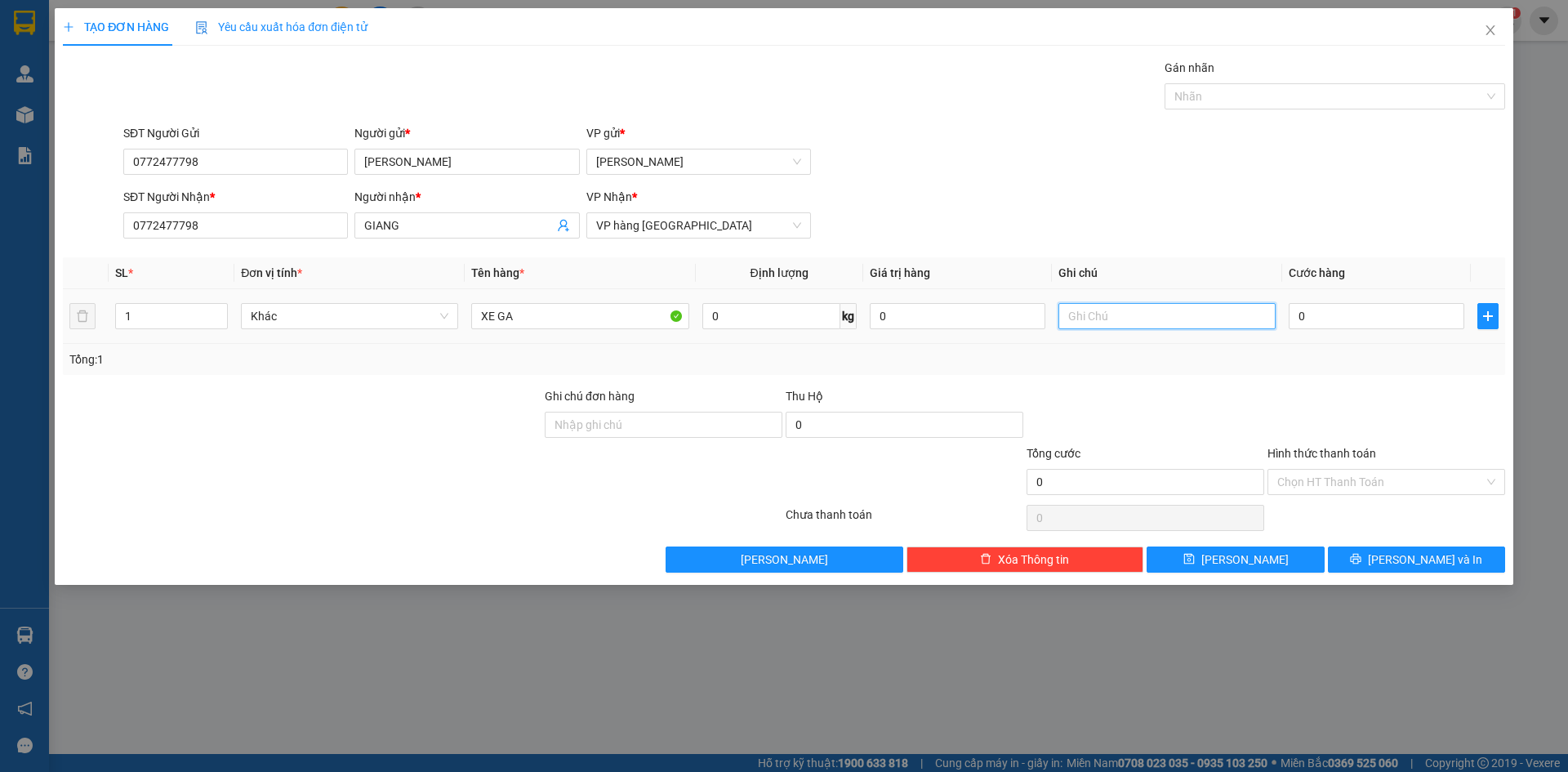
click at [1164, 314] on input "text" at bounding box center [1167, 316] width 218 height 26
click at [1363, 556] on button "[PERSON_NAME] và In" at bounding box center [1416, 560] width 178 height 26
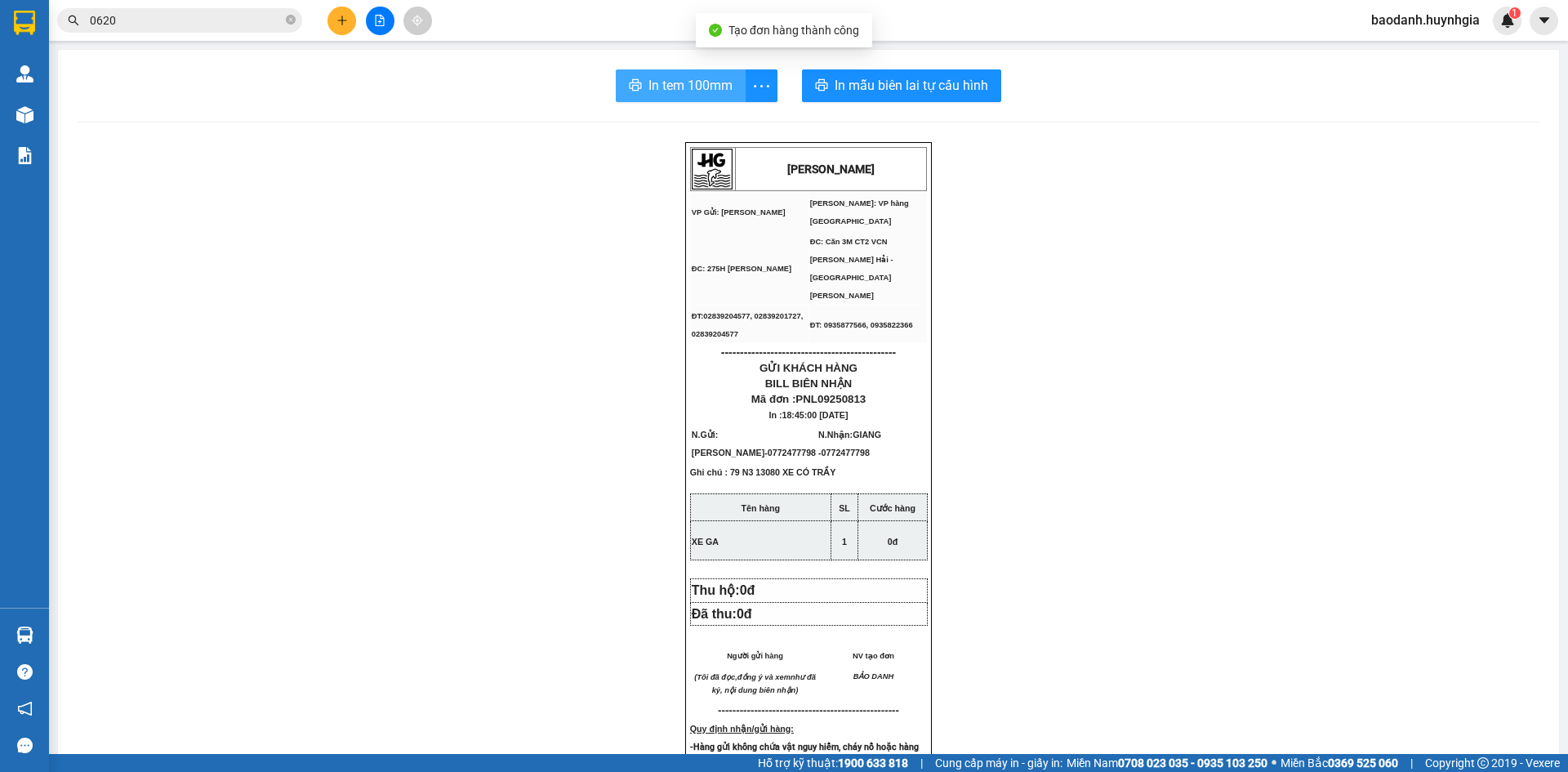
click at [709, 83] on span "In tem 100mm" at bounding box center [690, 86] width 84 height 20
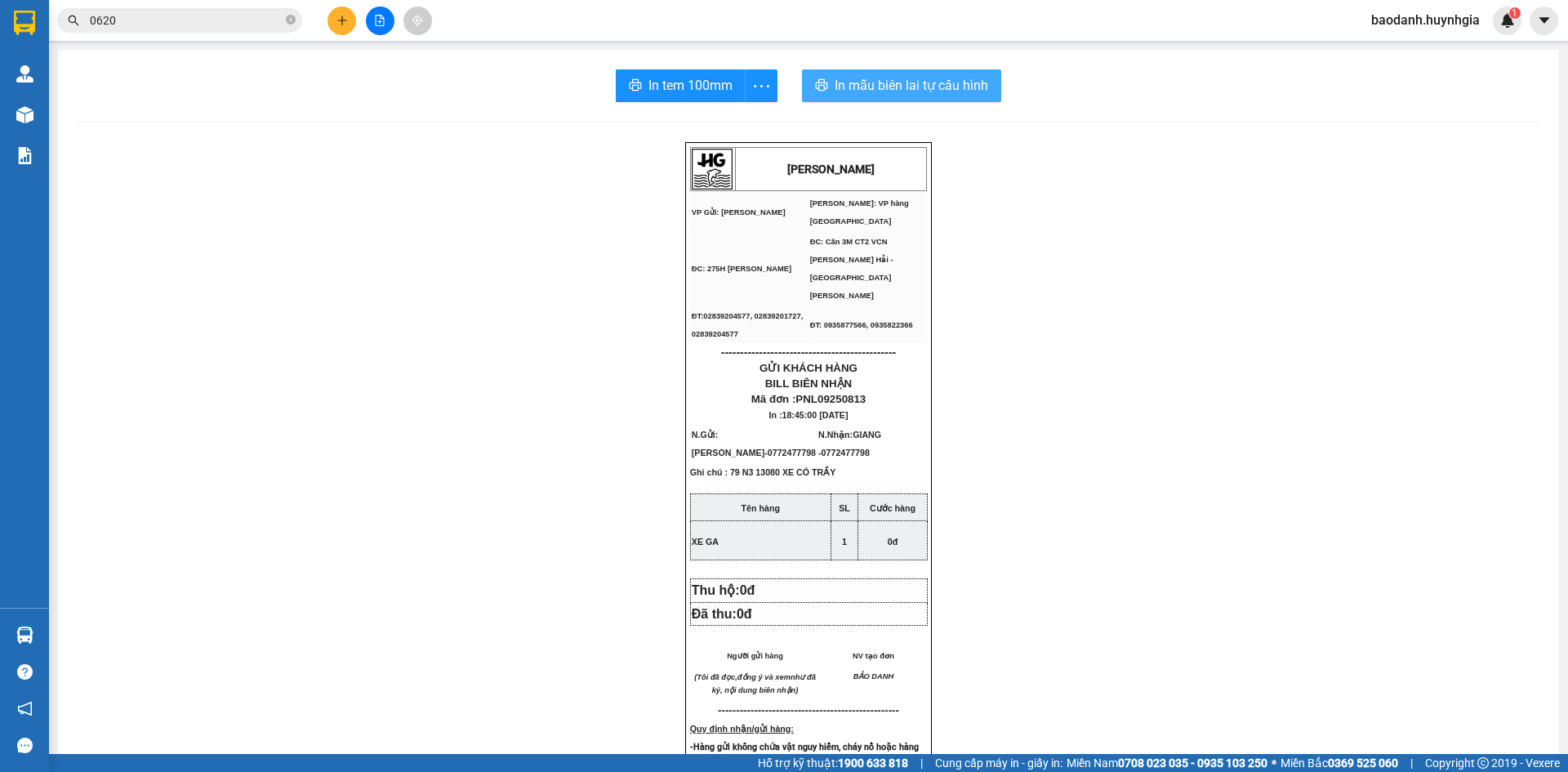
drag, startPoint x: 838, startPoint y: 89, endPoint x: 1260, endPoint y: 121, distance: 423.2
click at [838, 88] on span "In mẫu biên lai tự cấu hình" at bounding box center [911, 86] width 153 height 20
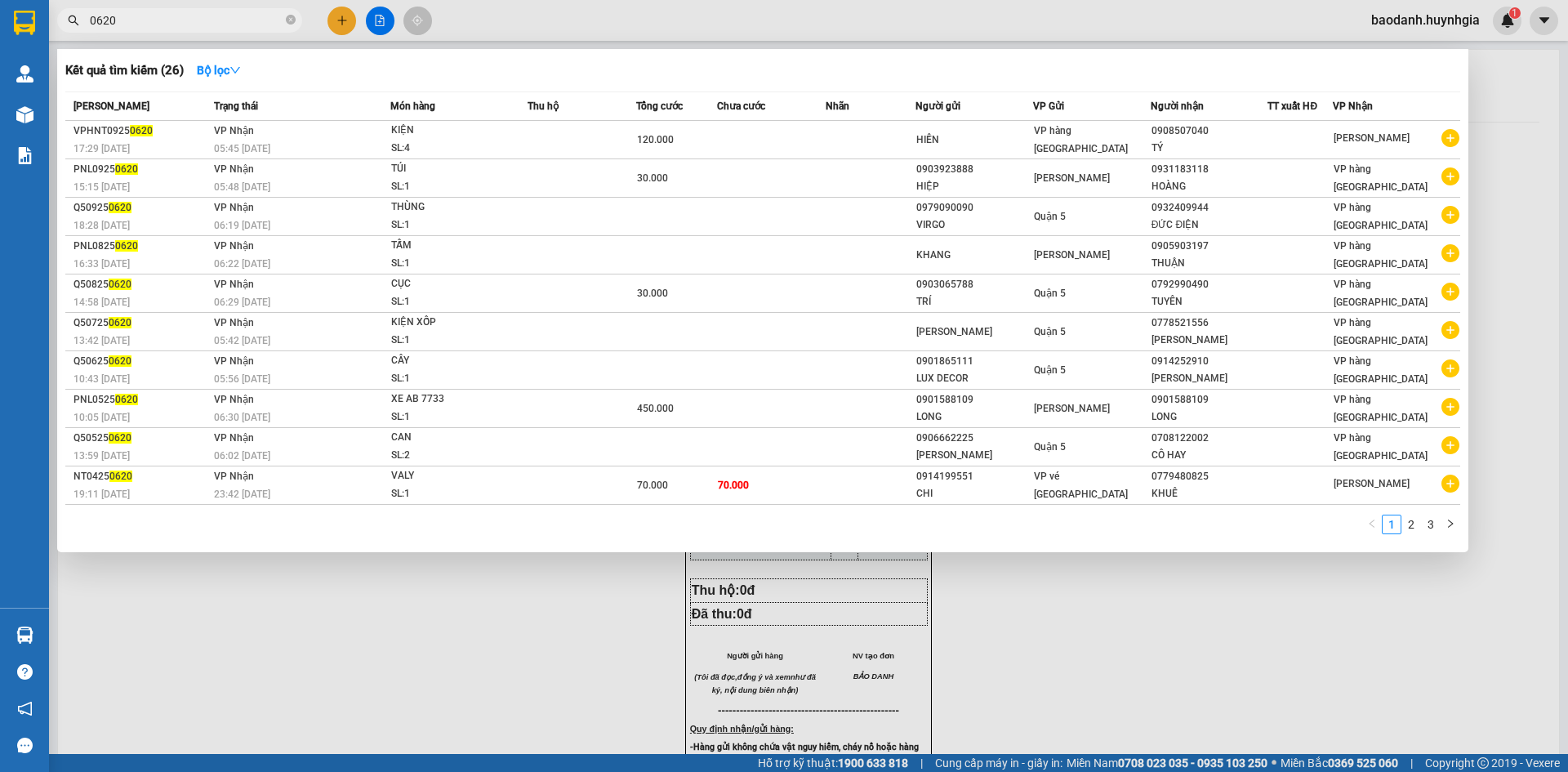
click at [234, 20] on input "0620" at bounding box center [186, 20] width 193 height 18
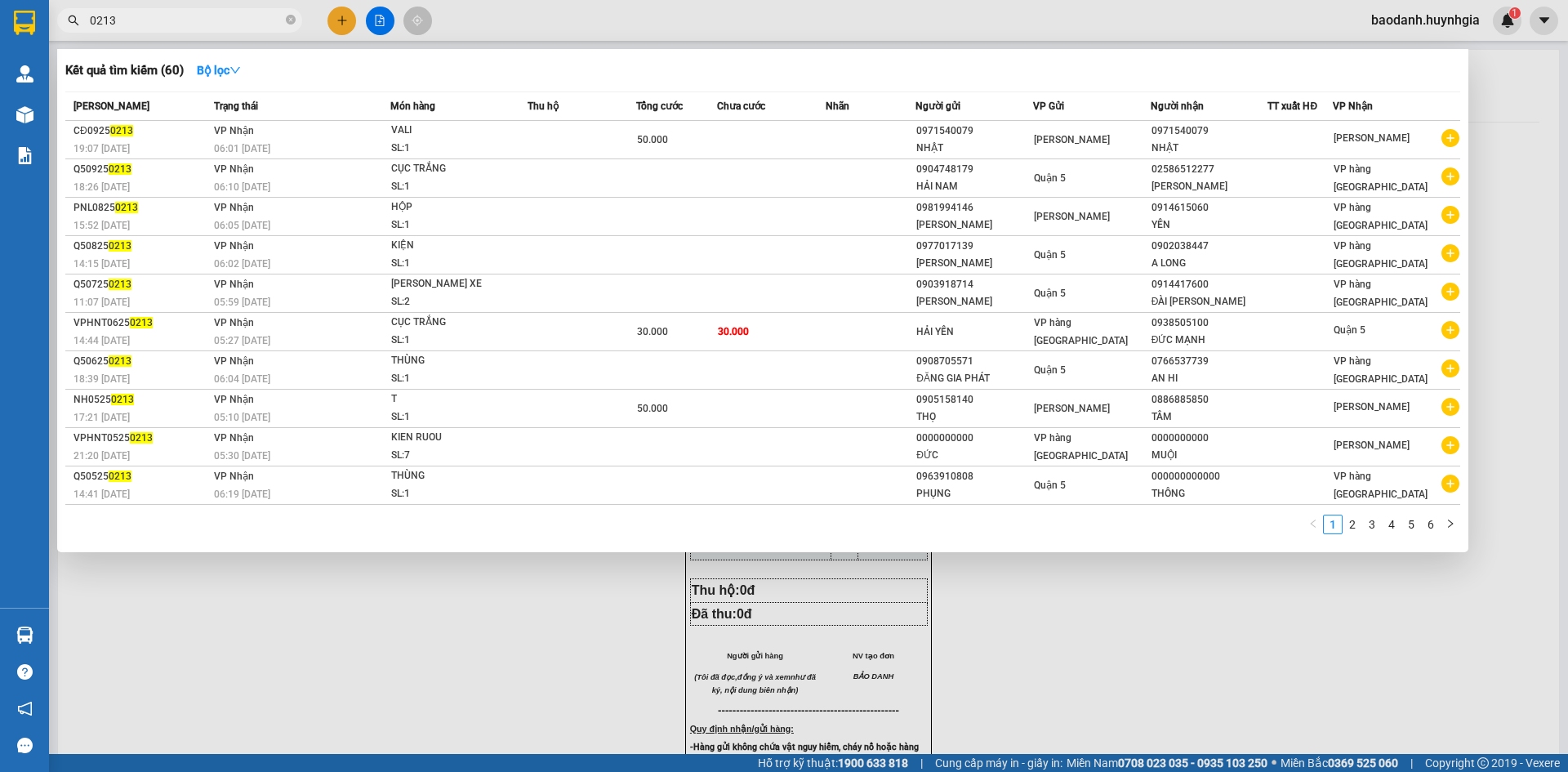
click at [713, 147] on div "50.000" at bounding box center [676, 140] width 79 height 18
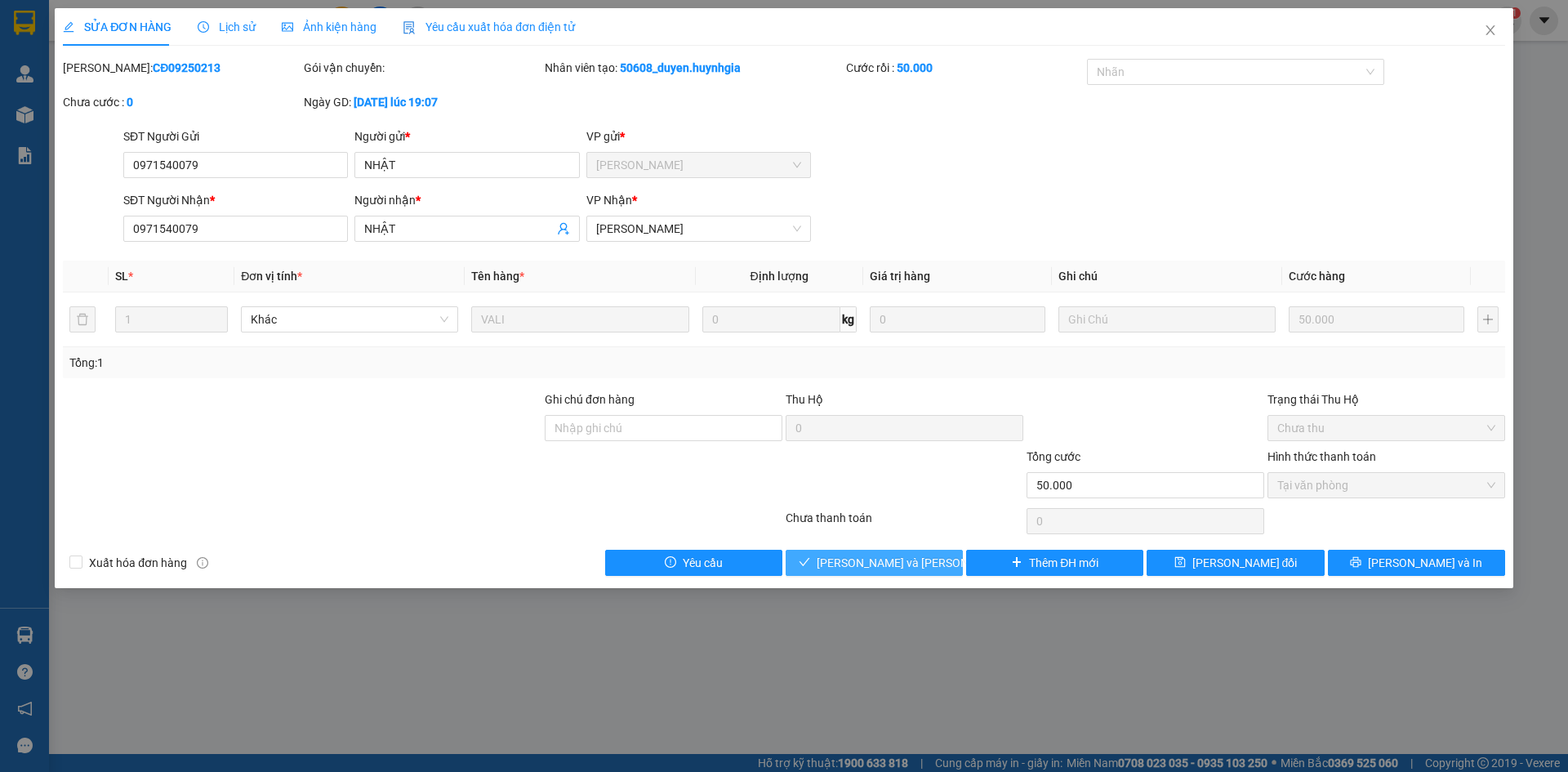
click at [917, 566] on span "[PERSON_NAME] và Giao hàng" at bounding box center [926, 563] width 220 height 18
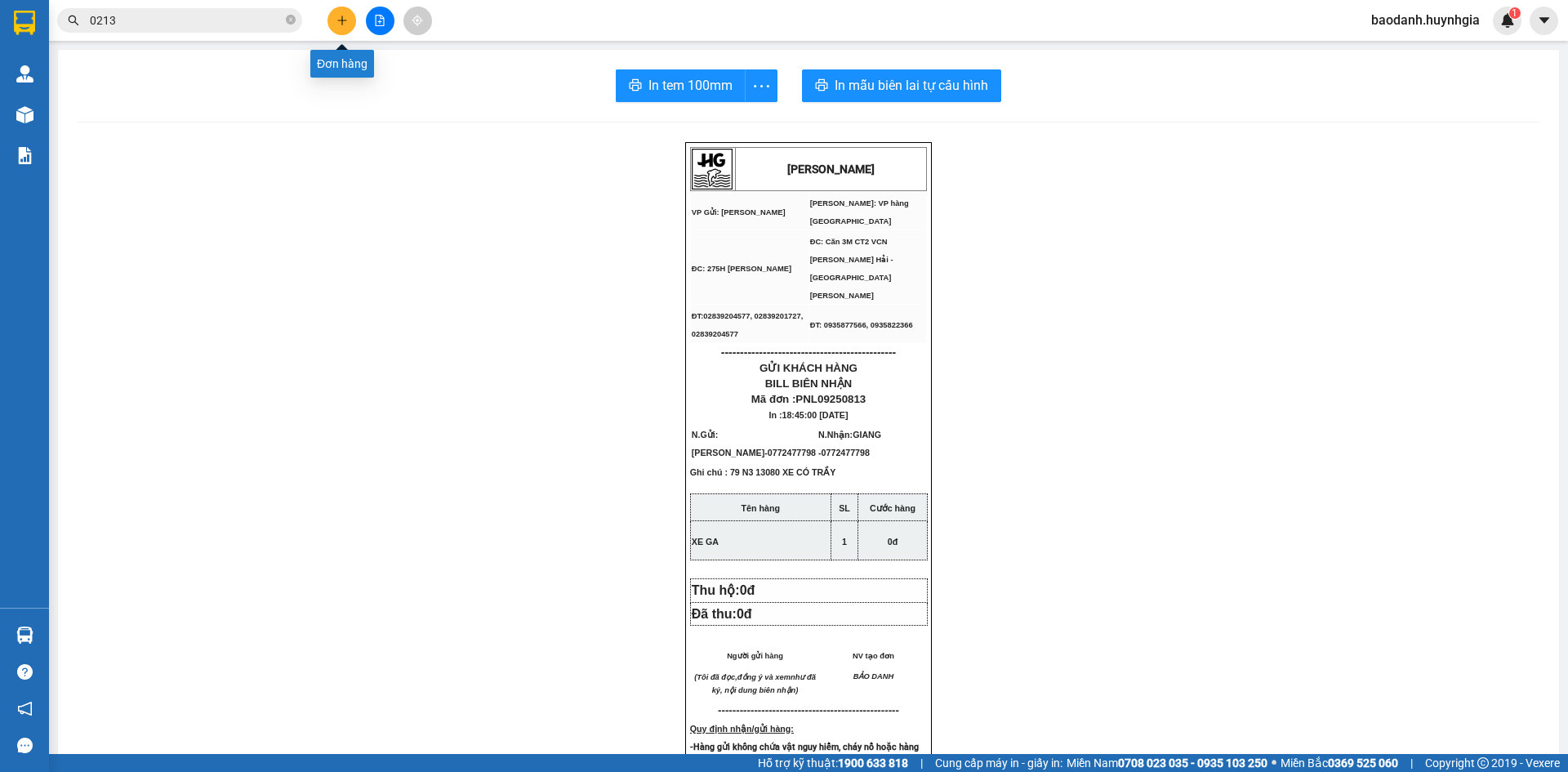
click at [346, 23] on icon "plus" at bounding box center [342, 20] width 11 height 11
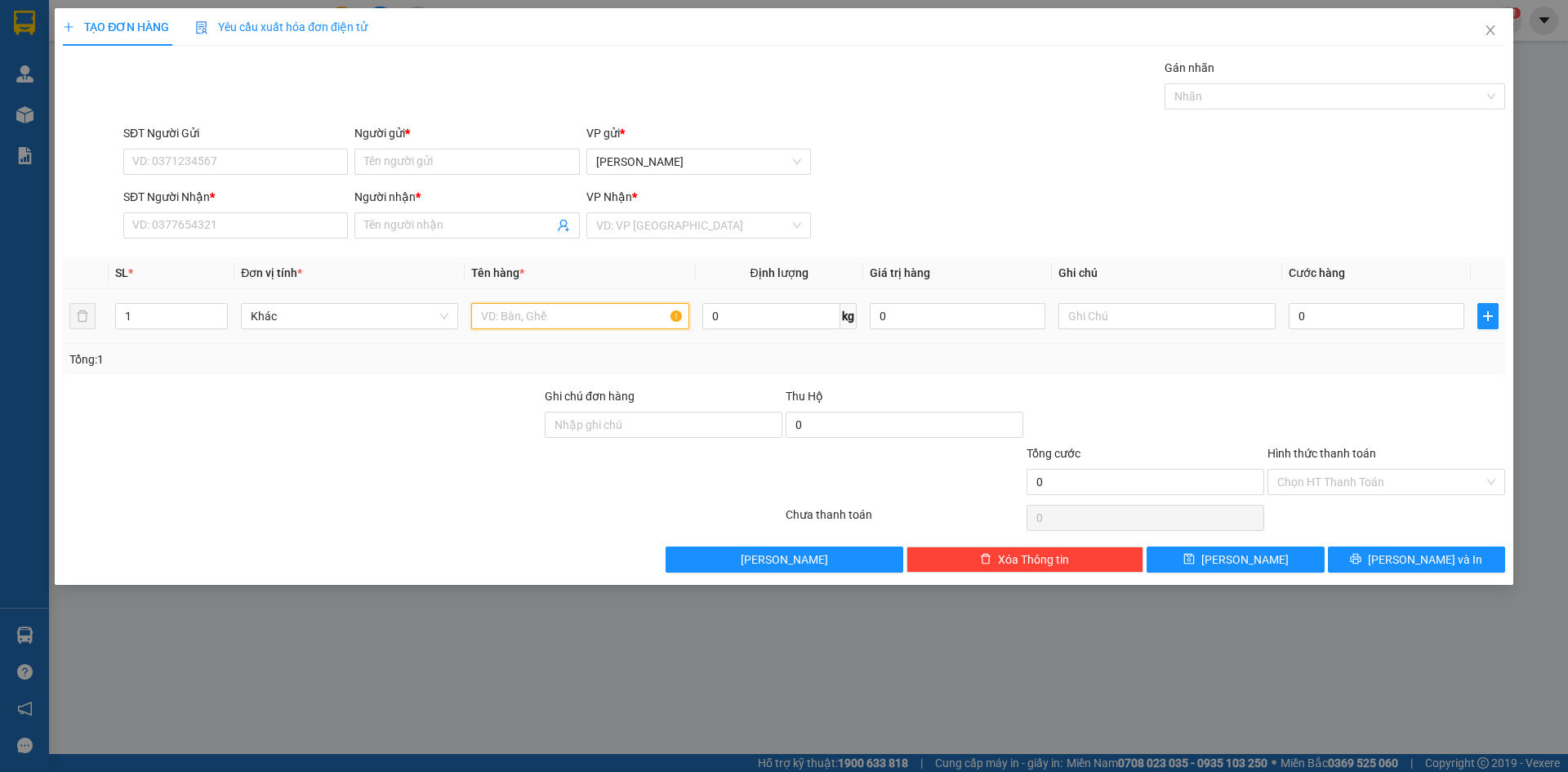
click at [550, 318] on input "text" at bounding box center [580, 316] width 218 height 26
click at [245, 229] on input "SĐT Người Nhận *" at bounding box center [236, 225] width 225 height 26
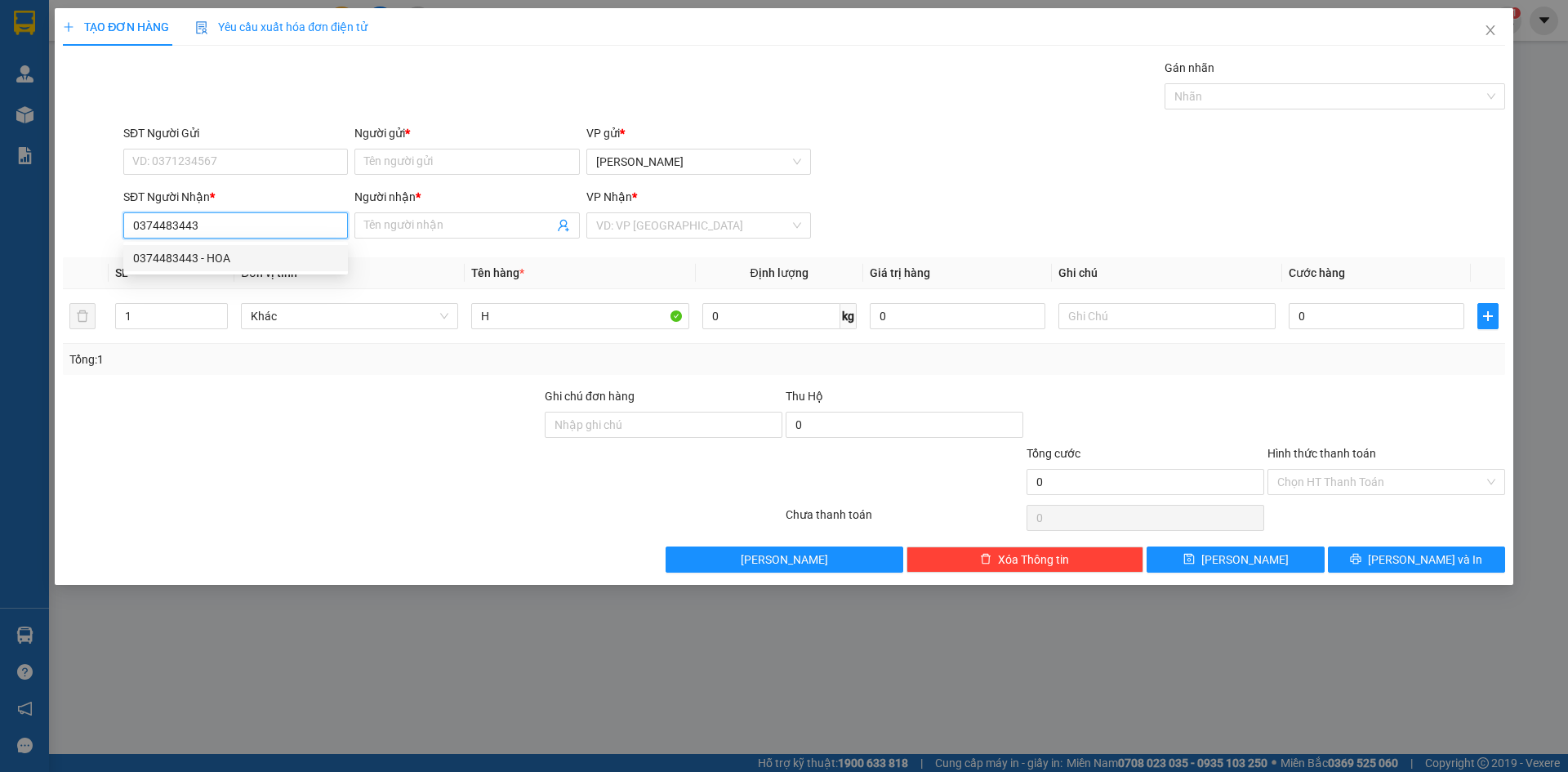
click at [204, 264] on div "0374483443 - HOA" at bounding box center [235, 258] width 205 height 18
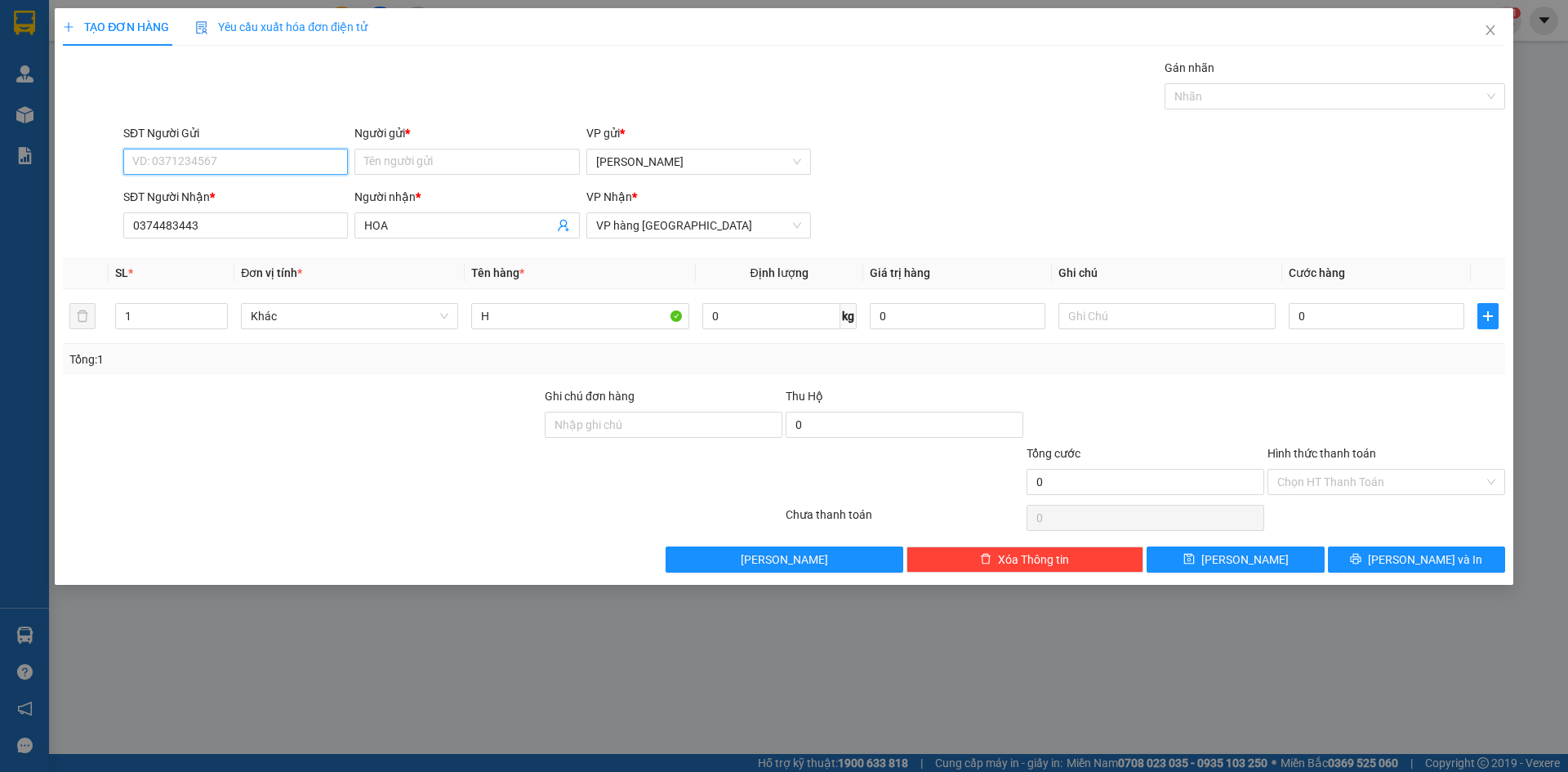
click at [268, 165] on input "SĐT Người Gửi" at bounding box center [236, 162] width 225 height 26
click at [237, 191] on div "0903168885 - LINH" at bounding box center [235, 193] width 205 height 18
drag, startPoint x: 1385, startPoint y: 560, endPoint x: 1342, endPoint y: 551, distance: 43.9
click at [1384, 560] on button "[PERSON_NAME] và In" at bounding box center [1416, 560] width 178 height 26
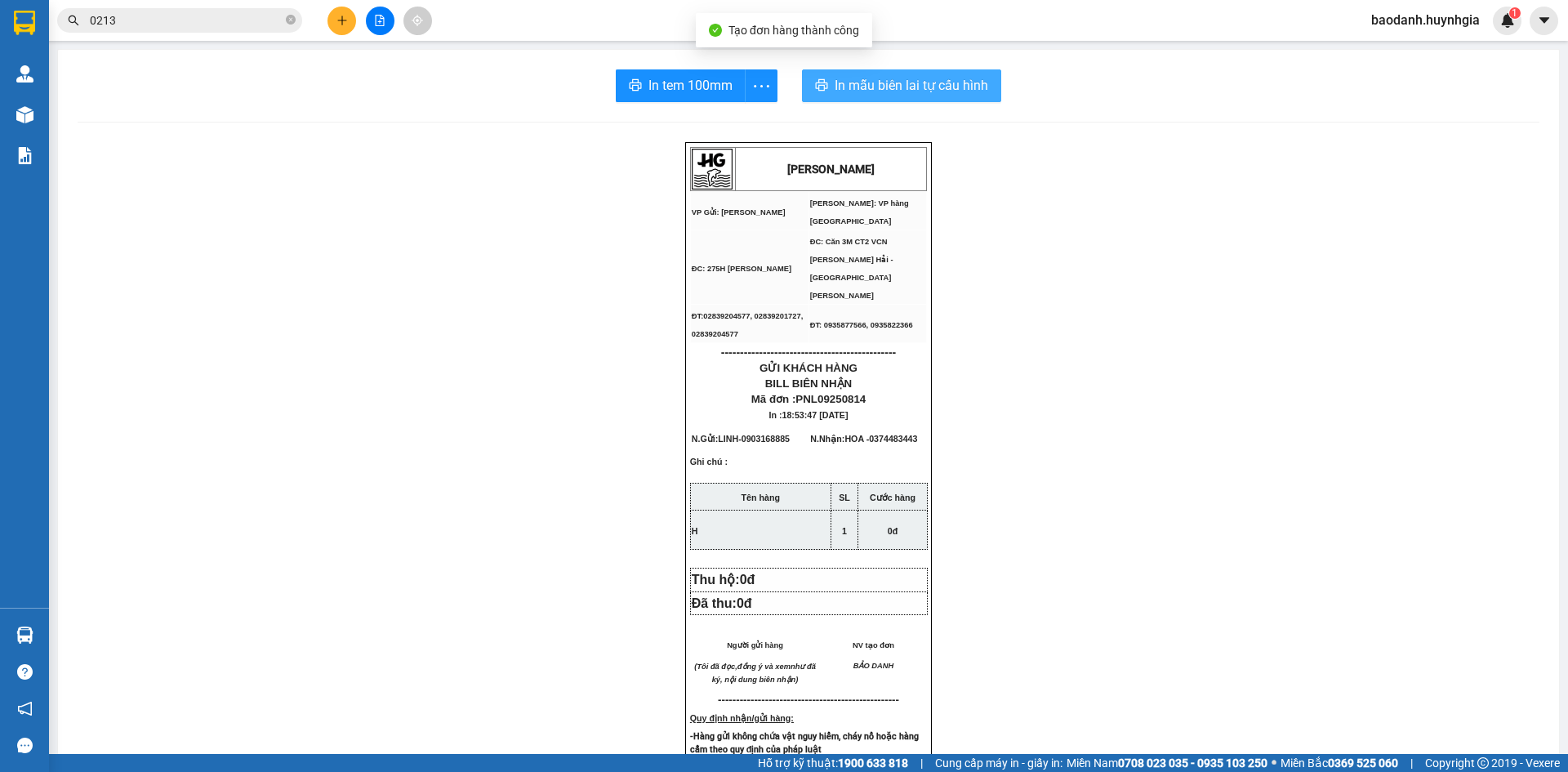
click at [835, 89] on span "In mẫu biên lai tự cấu hình" at bounding box center [911, 86] width 153 height 20
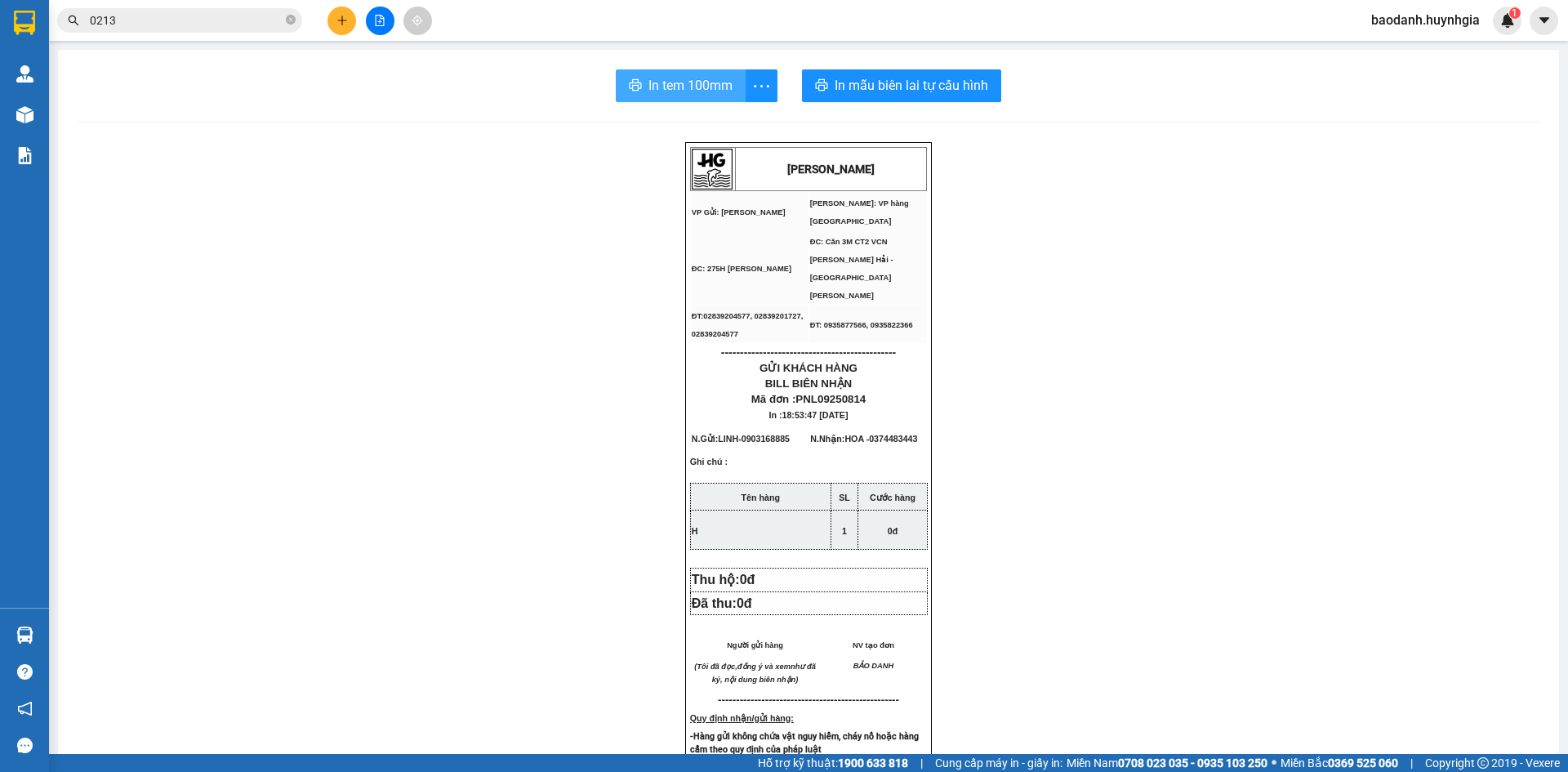
drag, startPoint x: 666, startPoint y: 92, endPoint x: 917, endPoint y: 77, distance: 251.4
click at [668, 90] on span "In tem 100mm" at bounding box center [690, 86] width 84 height 20
drag, startPoint x: 360, startPoint y: 9, endPoint x: 352, endPoint y: 15, distance: 10.0
click at [353, 14] on div at bounding box center [380, 20] width 123 height 29
click at [351, 20] on button at bounding box center [341, 20] width 29 height 29
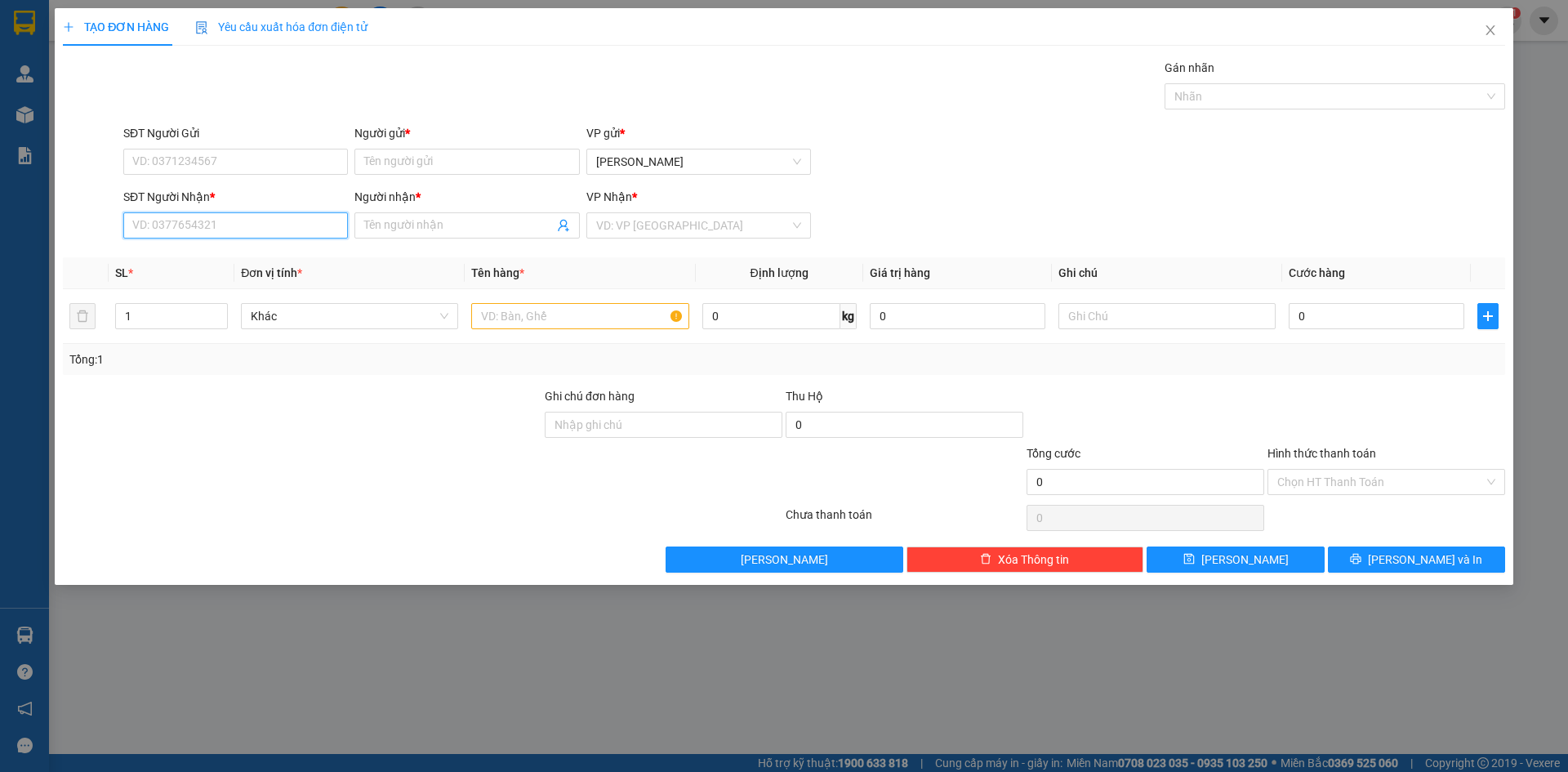
click at [235, 230] on input "SĐT Người Nhận *" at bounding box center [236, 225] width 225 height 26
click at [224, 260] on div "0706072279 - MAI" at bounding box center [235, 258] width 205 height 18
click at [292, 165] on input "SĐT Người Gửi" at bounding box center [236, 162] width 225 height 26
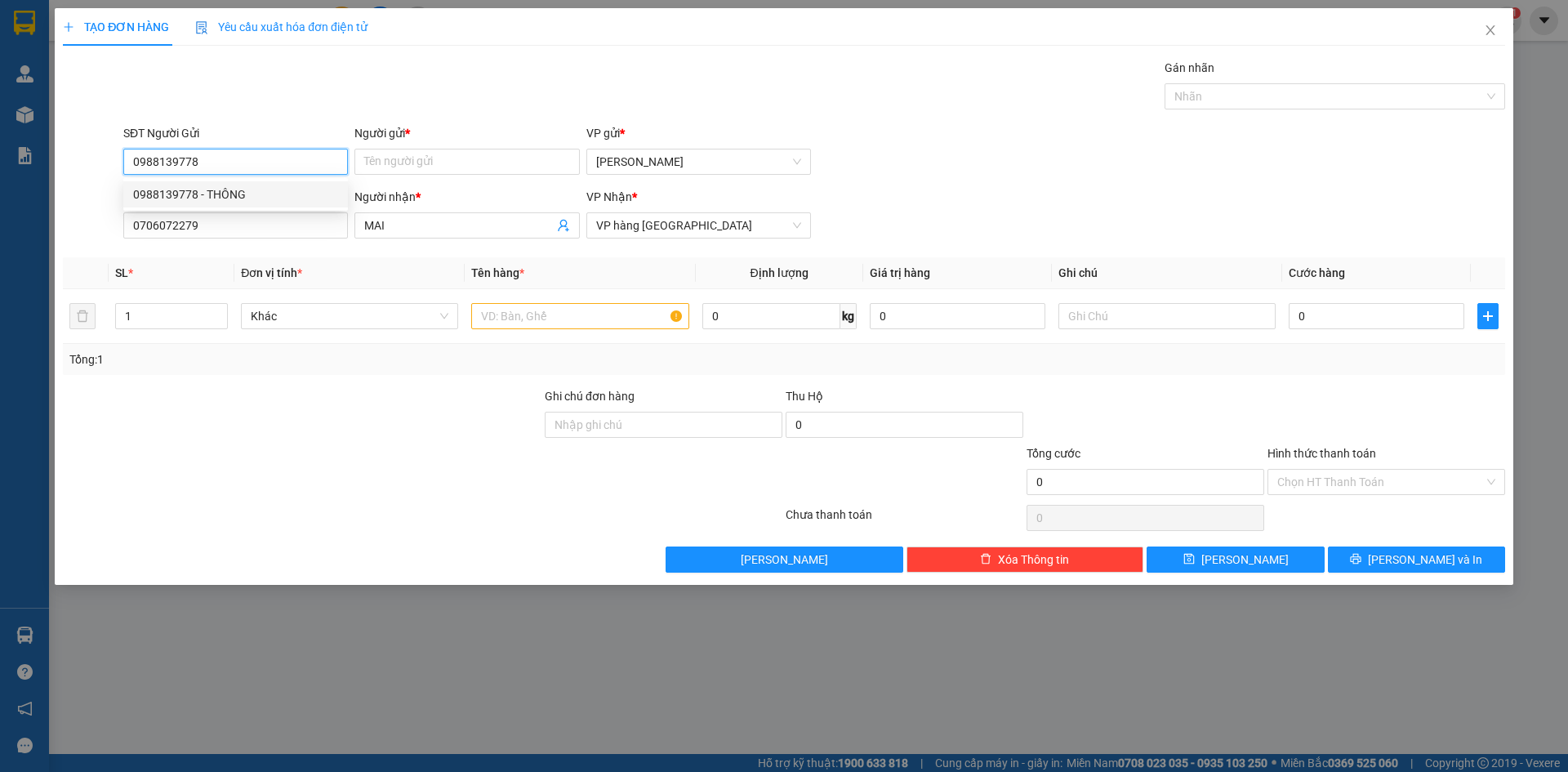
click at [235, 195] on div "0988139778 - THÔNG" at bounding box center [235, 193] width 205 height 18
click at [526, 313] on input "text" at bounding box center [580, 316] width 218 height 26
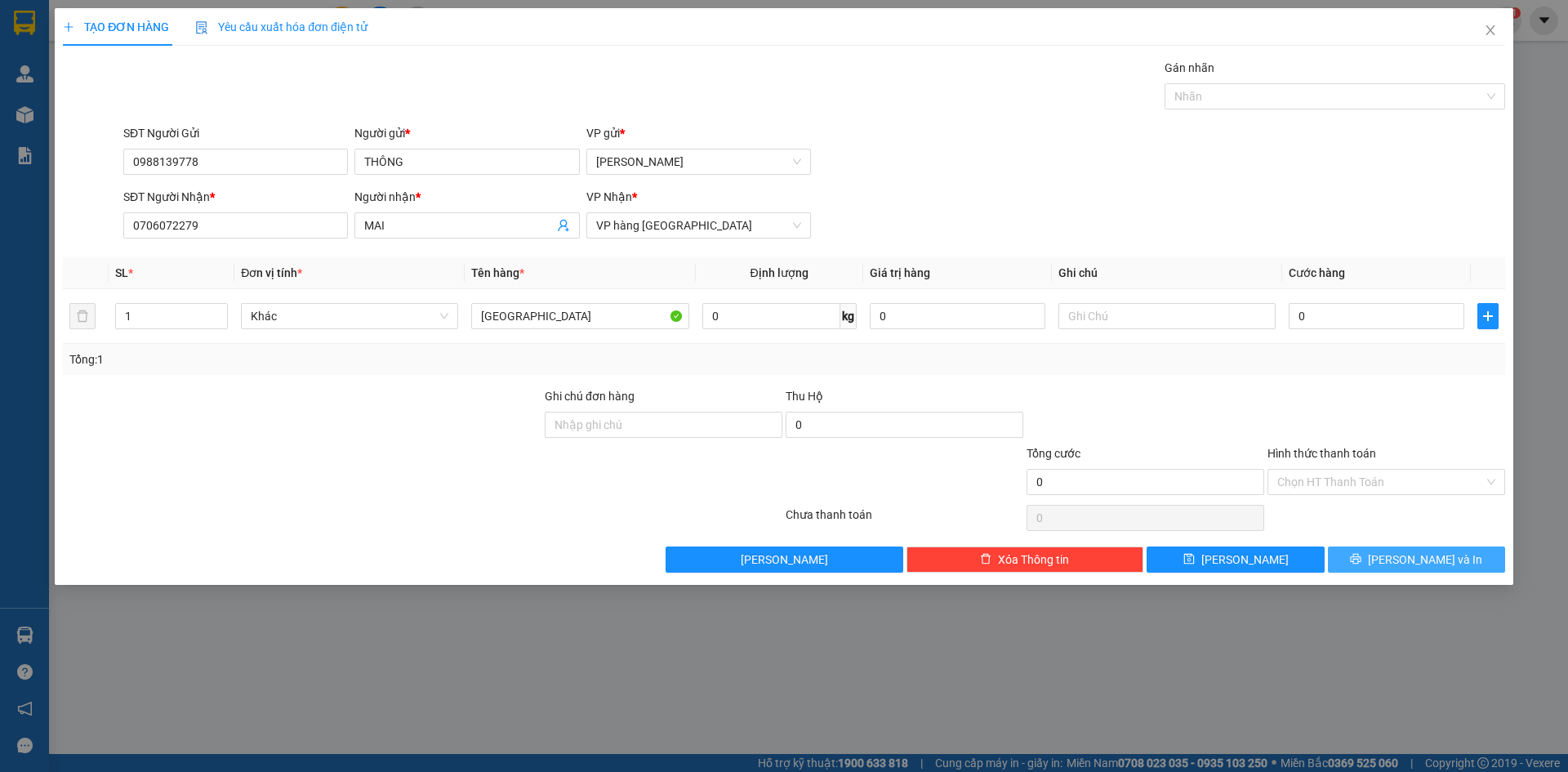
click at [1366, 561] on button "[PERSON_NAME] và In" at bounding box center [1416, 560] width 178 height 26
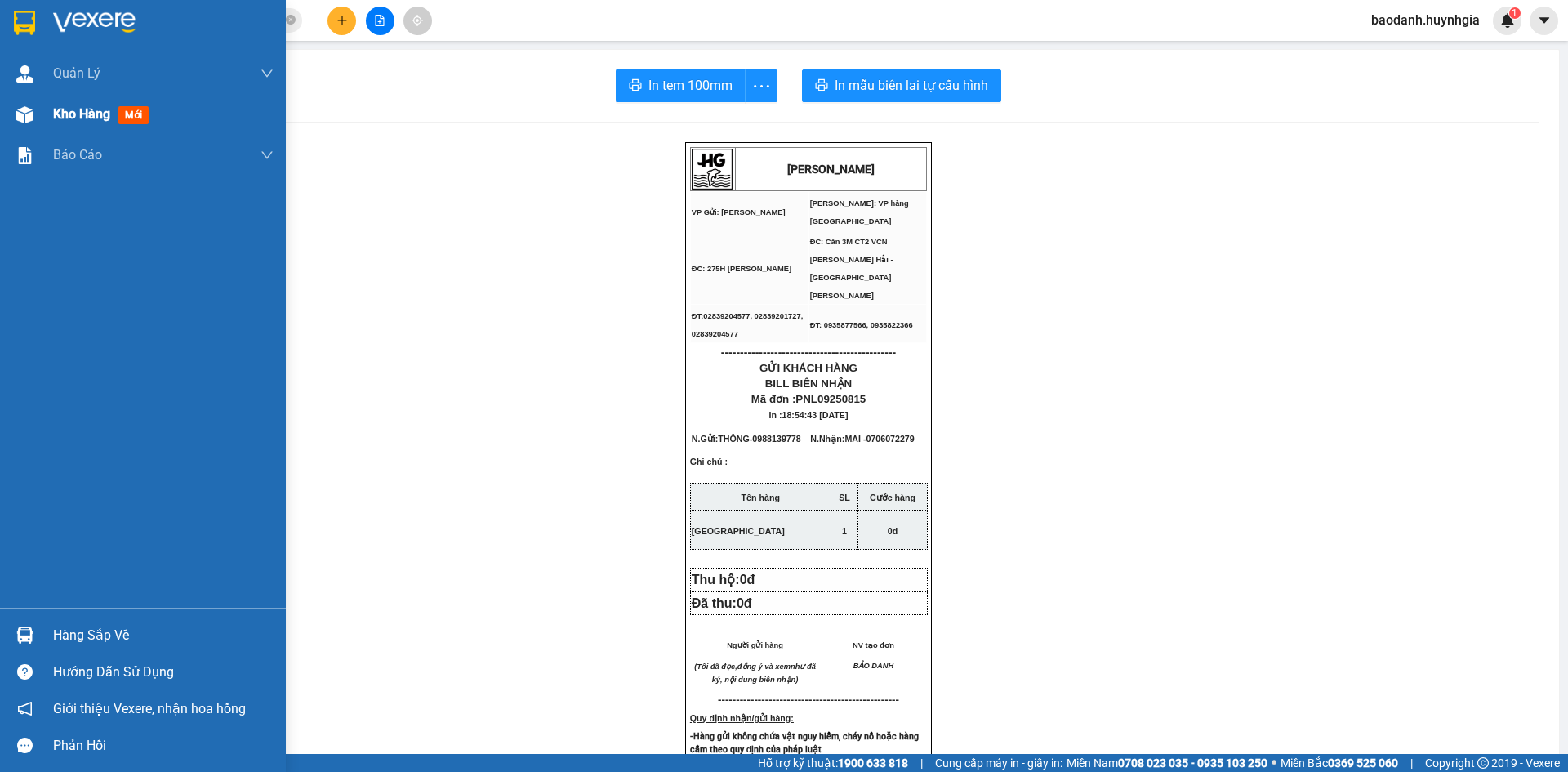
click at [104, 114] on span "Kho hàng" at bounding box center [81, 113] width 57 height 16
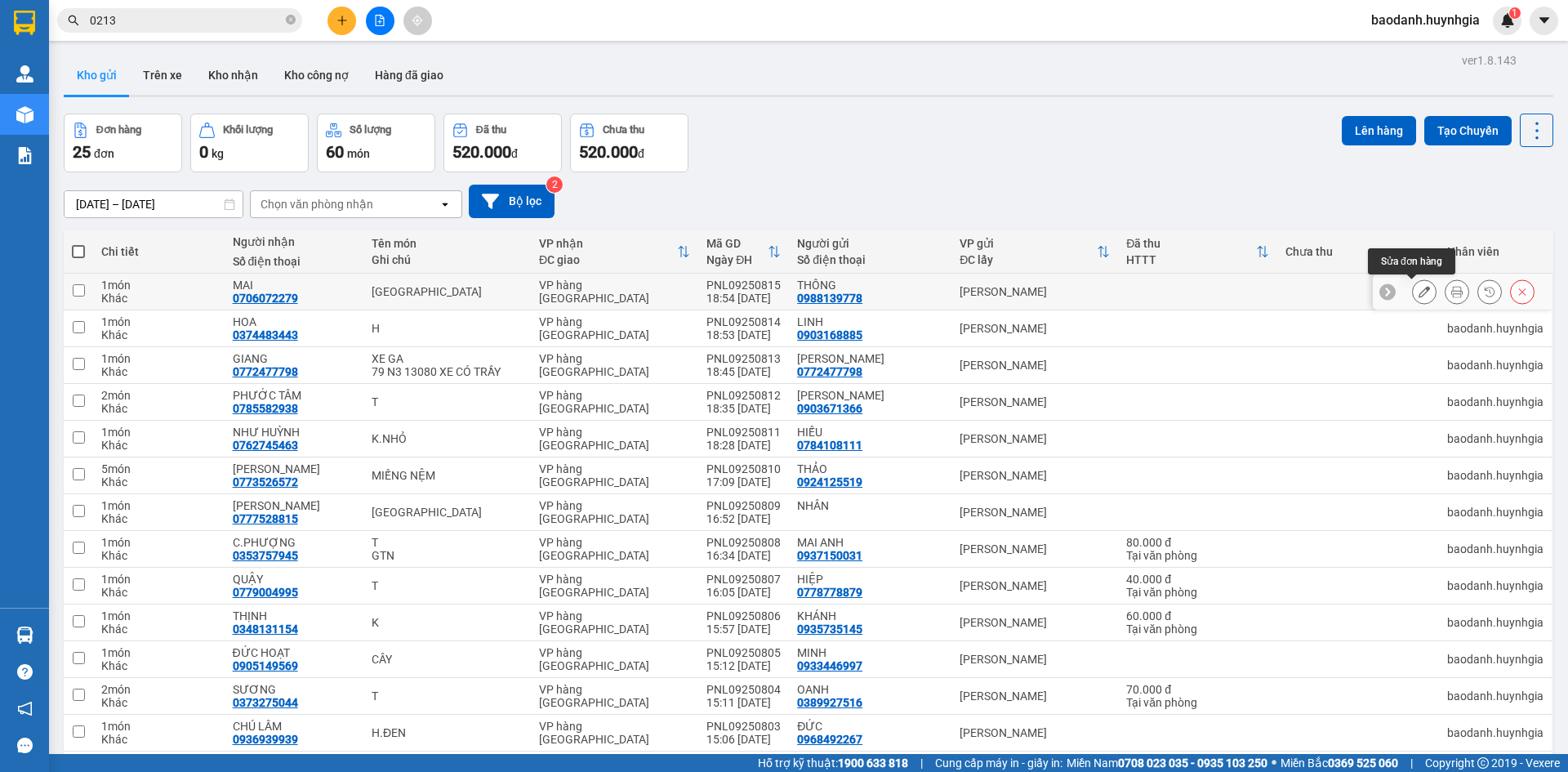
click at [1419, 292] on icon at bounding box center [1425, 291] width 11 height 11
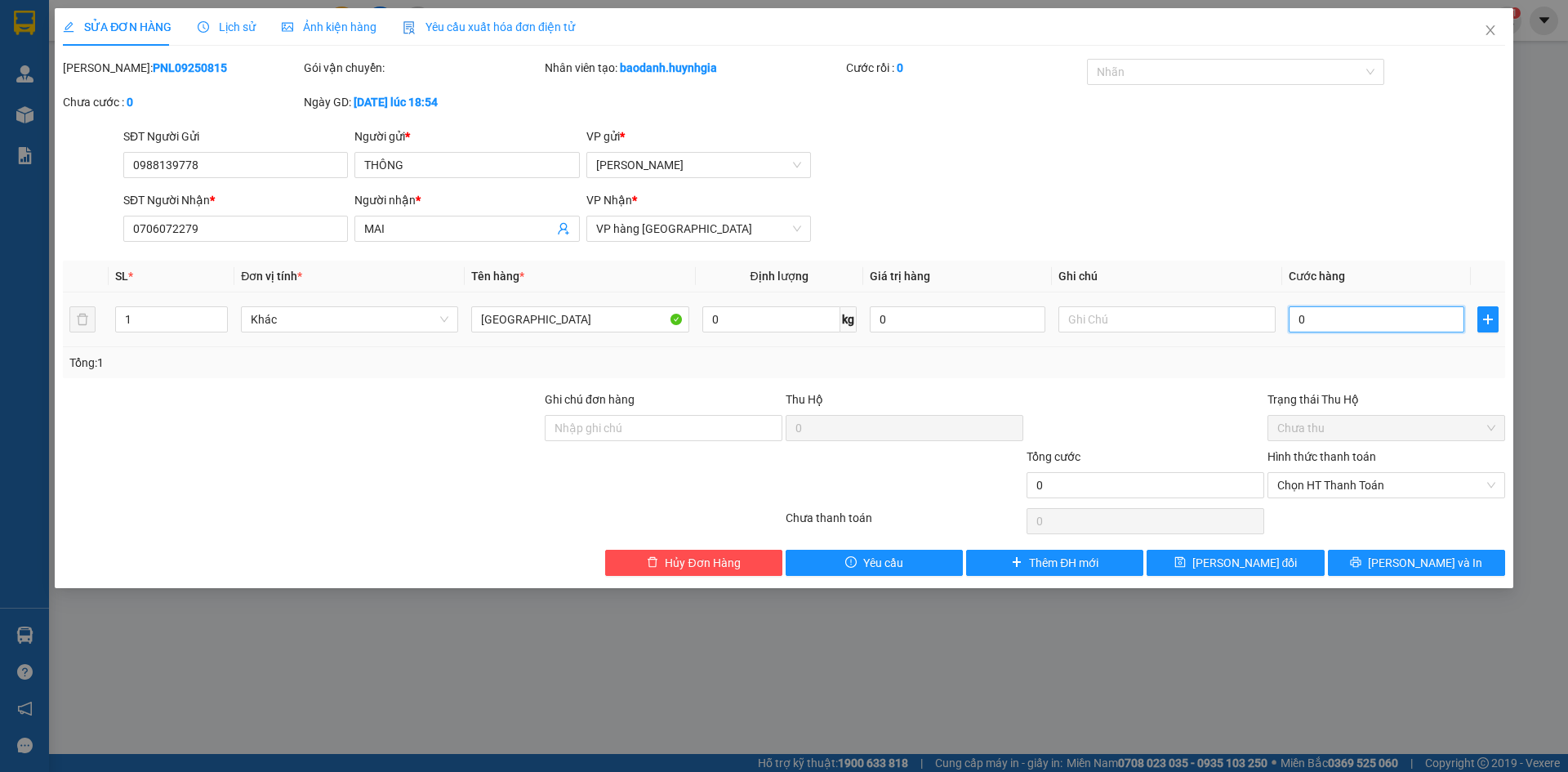
click at [1326, 322] on input "0" at bounding box center [1376, 319] width 176 height 26
drag, startPoint x: 1320, startPoint y: 487, endPoint x: 1322, endPoint y: 522, distance: 35.1
click at [1320, 488] on span "Chọn HT Thanh Toán" at bounding box center [1387, 486] width 219 height 24
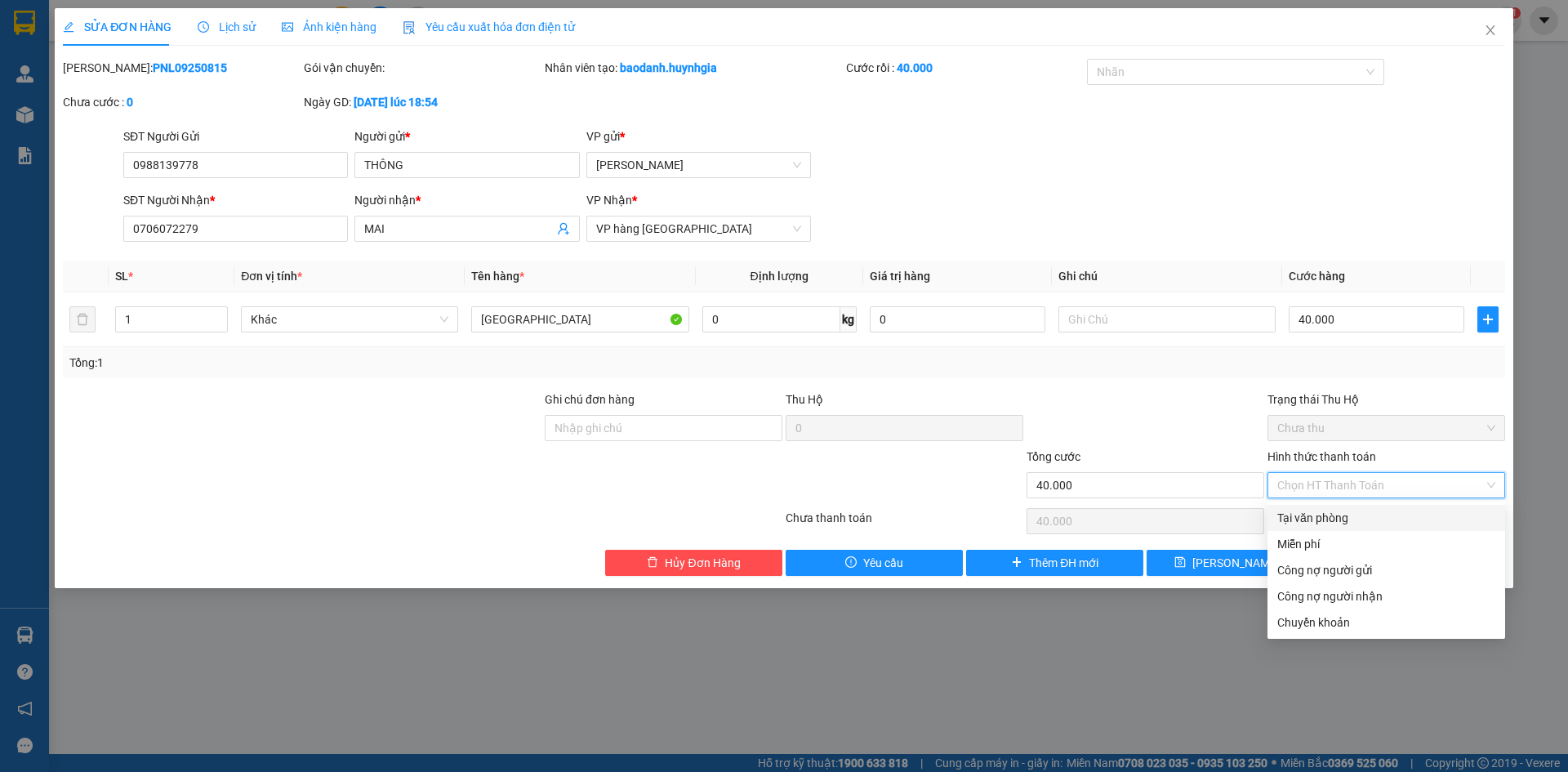
click at [1312, 514] on div "Tại văn phòng" at bounding box center [1387, 517] width 219 height 18
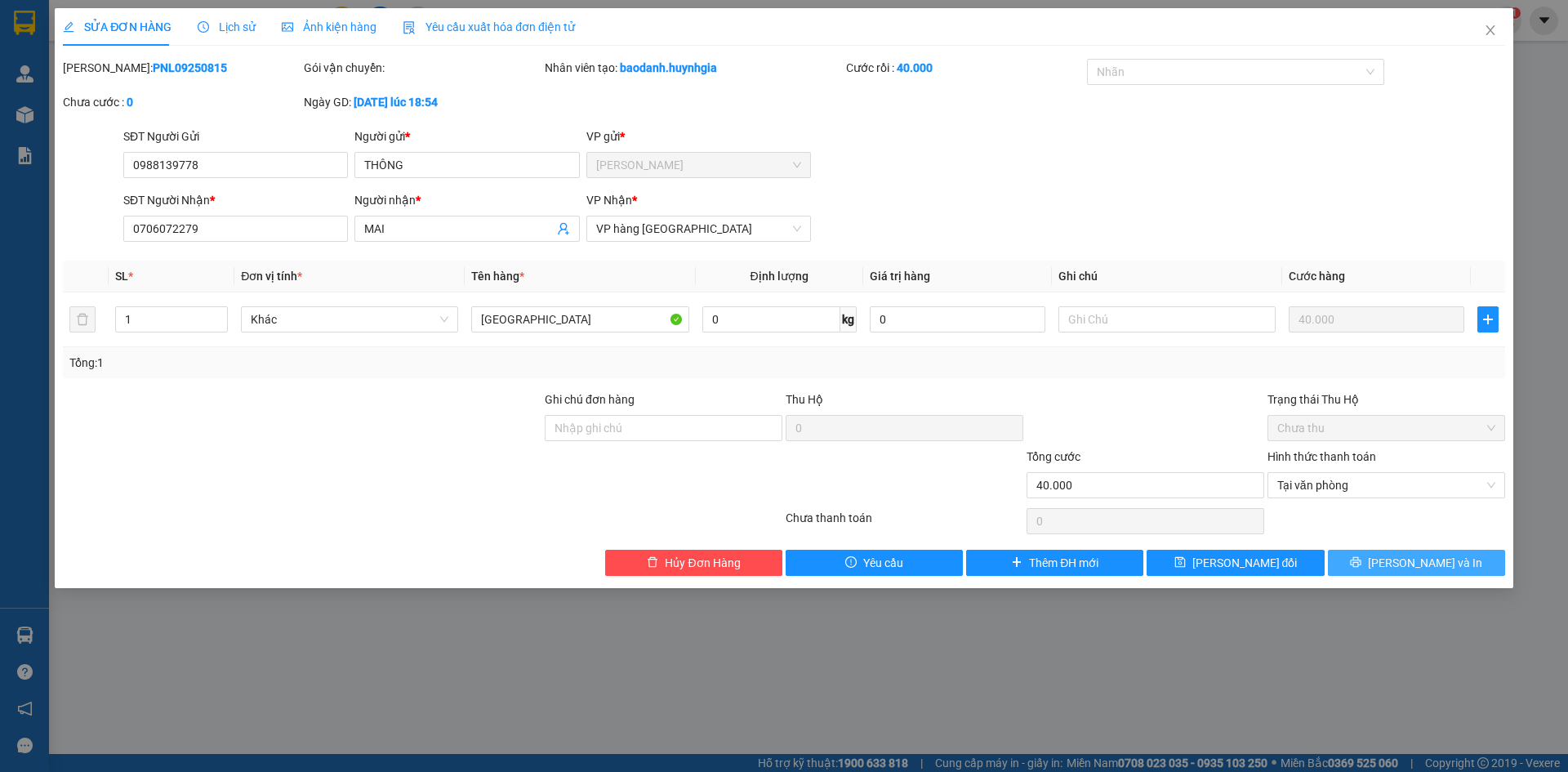
click at [1375, 566] on button "[PERSON_NAME] và In" at bounding box center [1416, 563] width 178 height 26
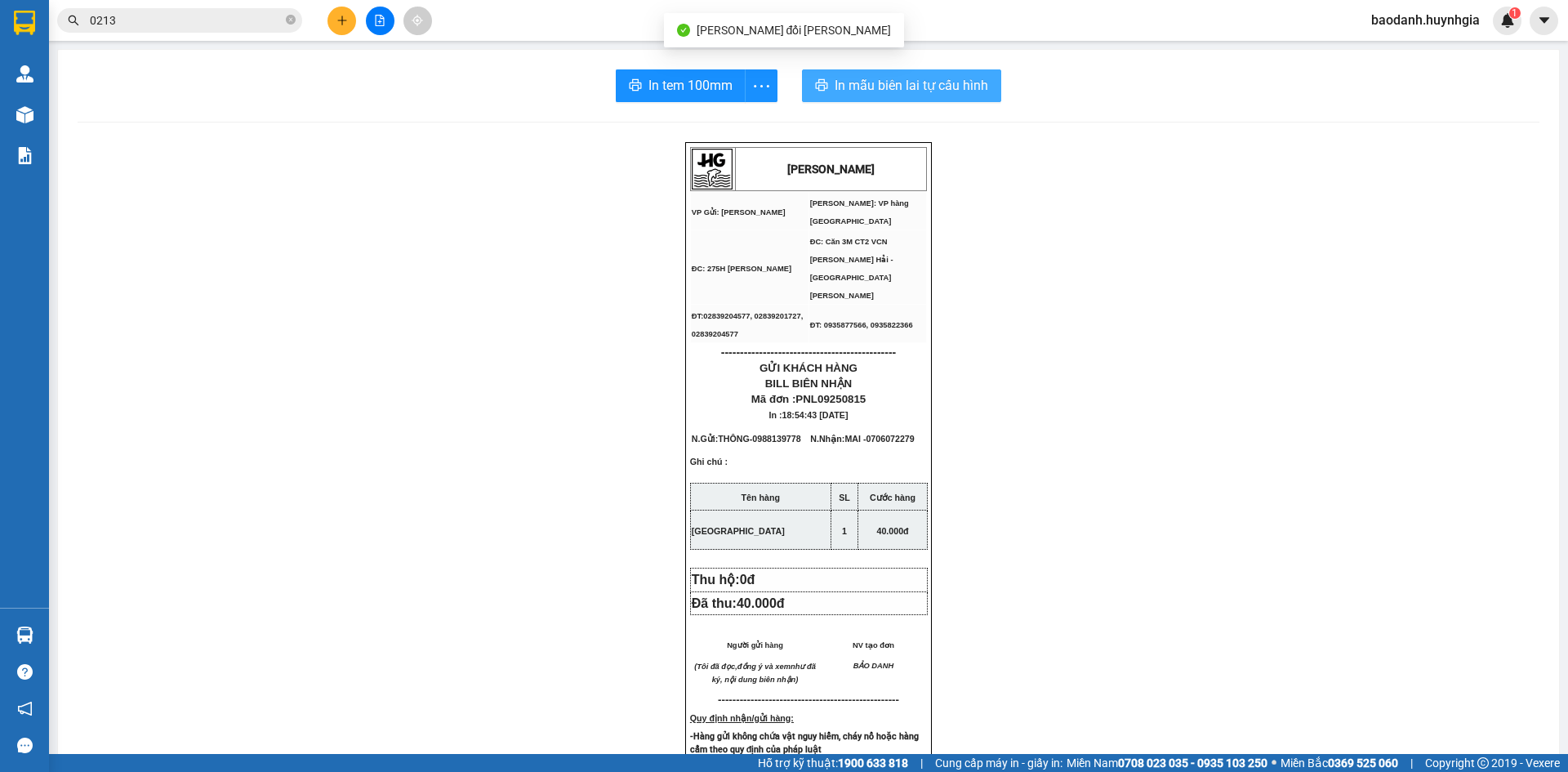
click at [849, 90] on span "In mẫu biên lai tự cấu hình" at bounding box center [911, 86] width 153 height 20
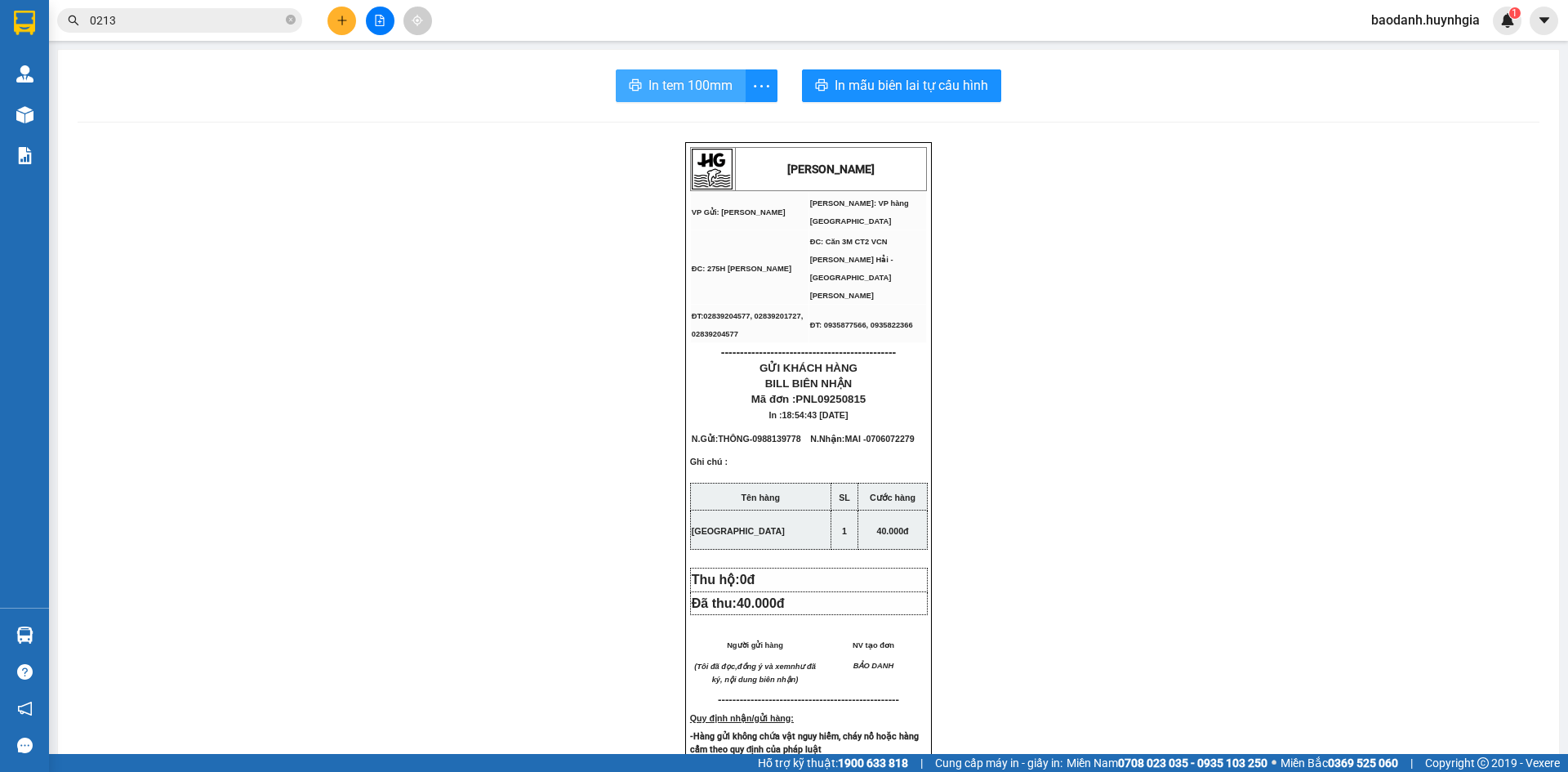
click at [677, 96] on span "In tem 100mm" at bounding box center [690, 86] width 84 height 20
click at [339, 22] on icon "plus" at bounding box center [342, 20] width 11 height 11
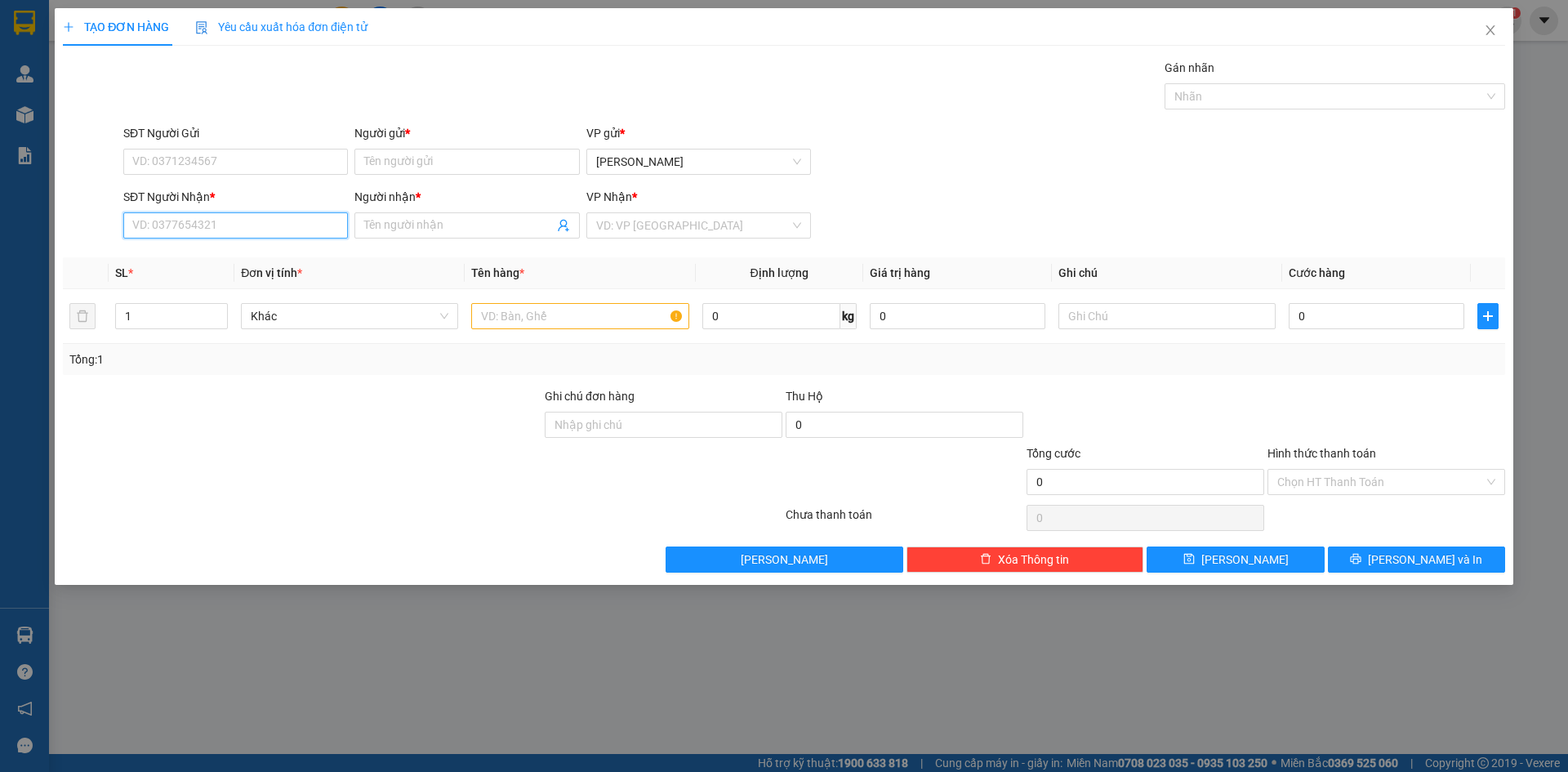
click at [194, 233] on input "SĐT Người Nhận *" at bounding box center [236, 225] width 225 height 26
click at [440, 227] on input "Người nhận *" at bounding box center [458, 225] width 189 height 18
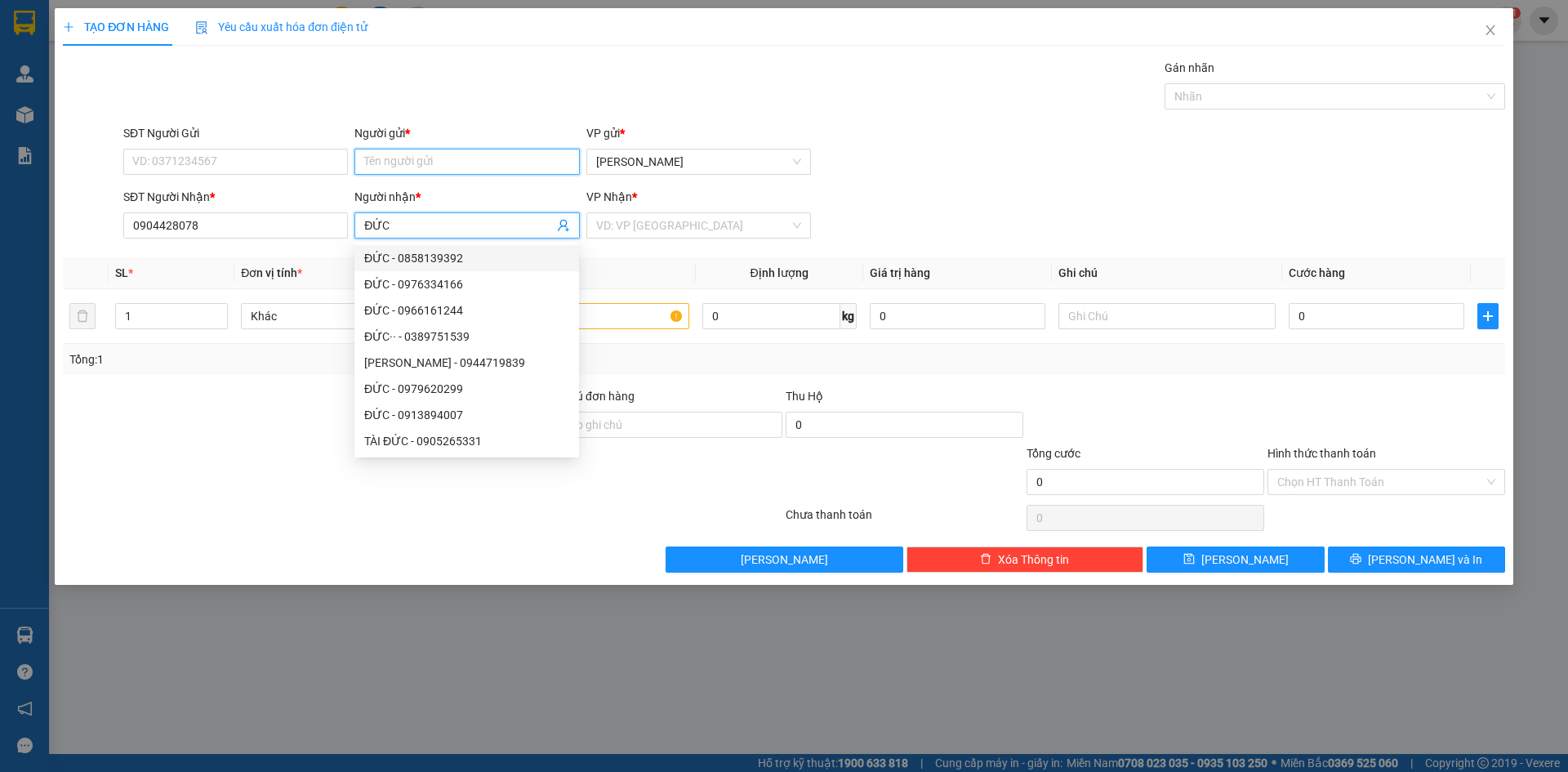
click at [380, 166] on input "Người gửi *" at bounding box center [467, 162] width 225 height 26
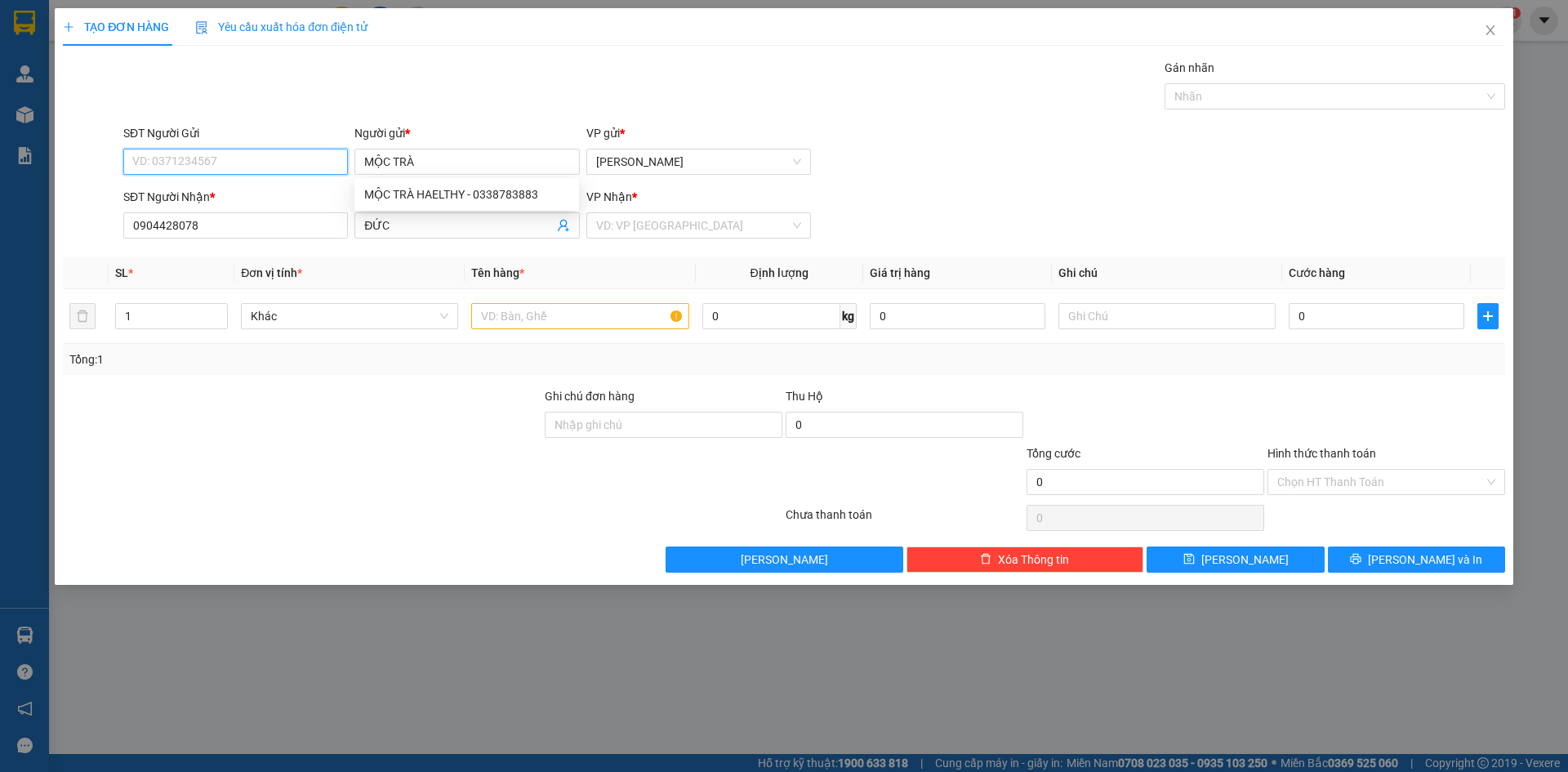
click at [238, 153] on input "SĐT Người Gửi" at bounding box center [236, 162] width 225 height 26
click at [299, 193] on div "0338783883 - MỘC TRÀ HAELTHY" at bounding box center [235, 193] width 205 height 18
click at [635, 230] on input "search" at bounding box center [693, 225] width 193 height 24
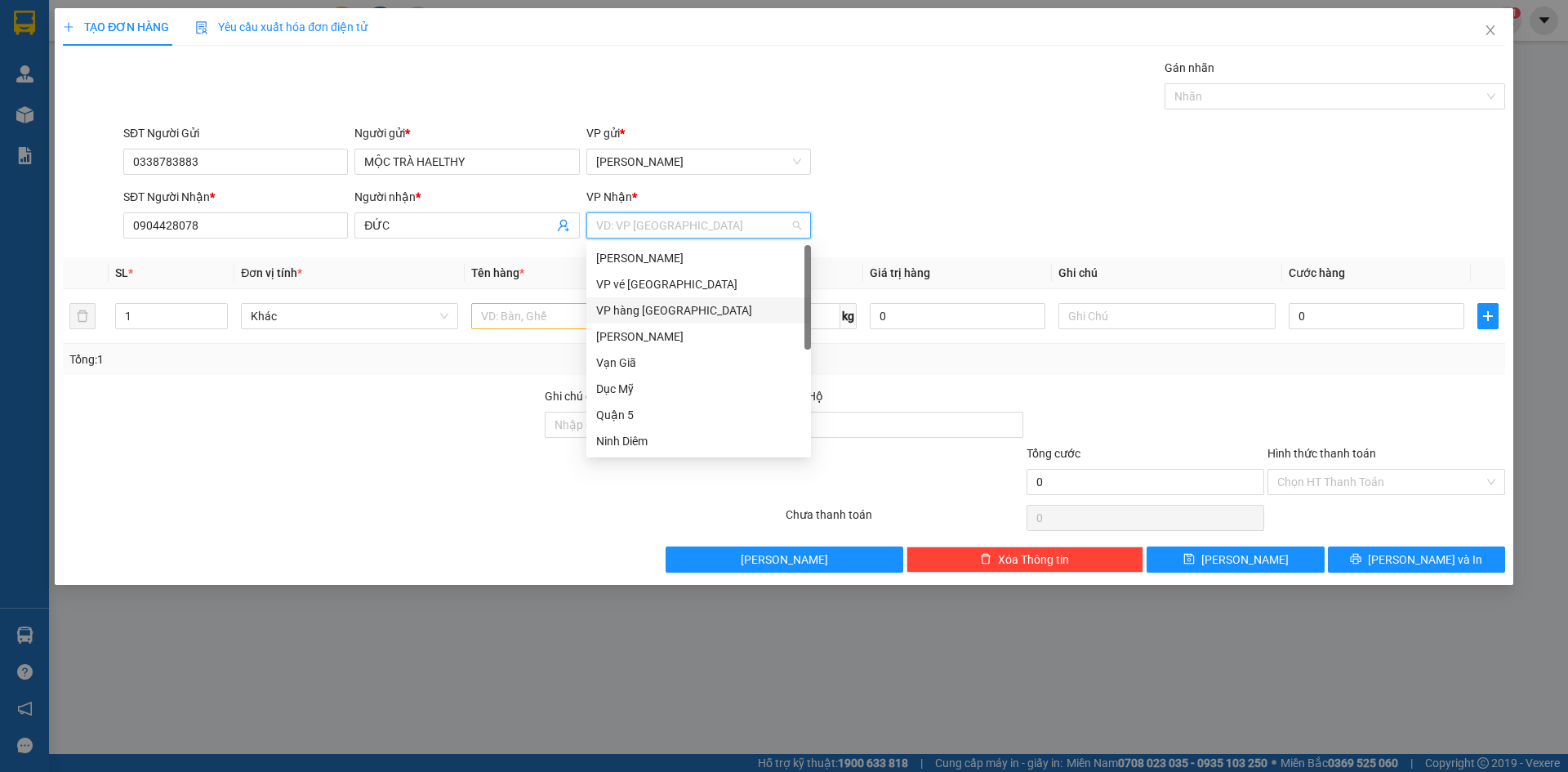
click at [621, 313] on div "VP hàng [GEOGRAPHIC_DATA]" at bounding box center [698, 310] width 205 height 18
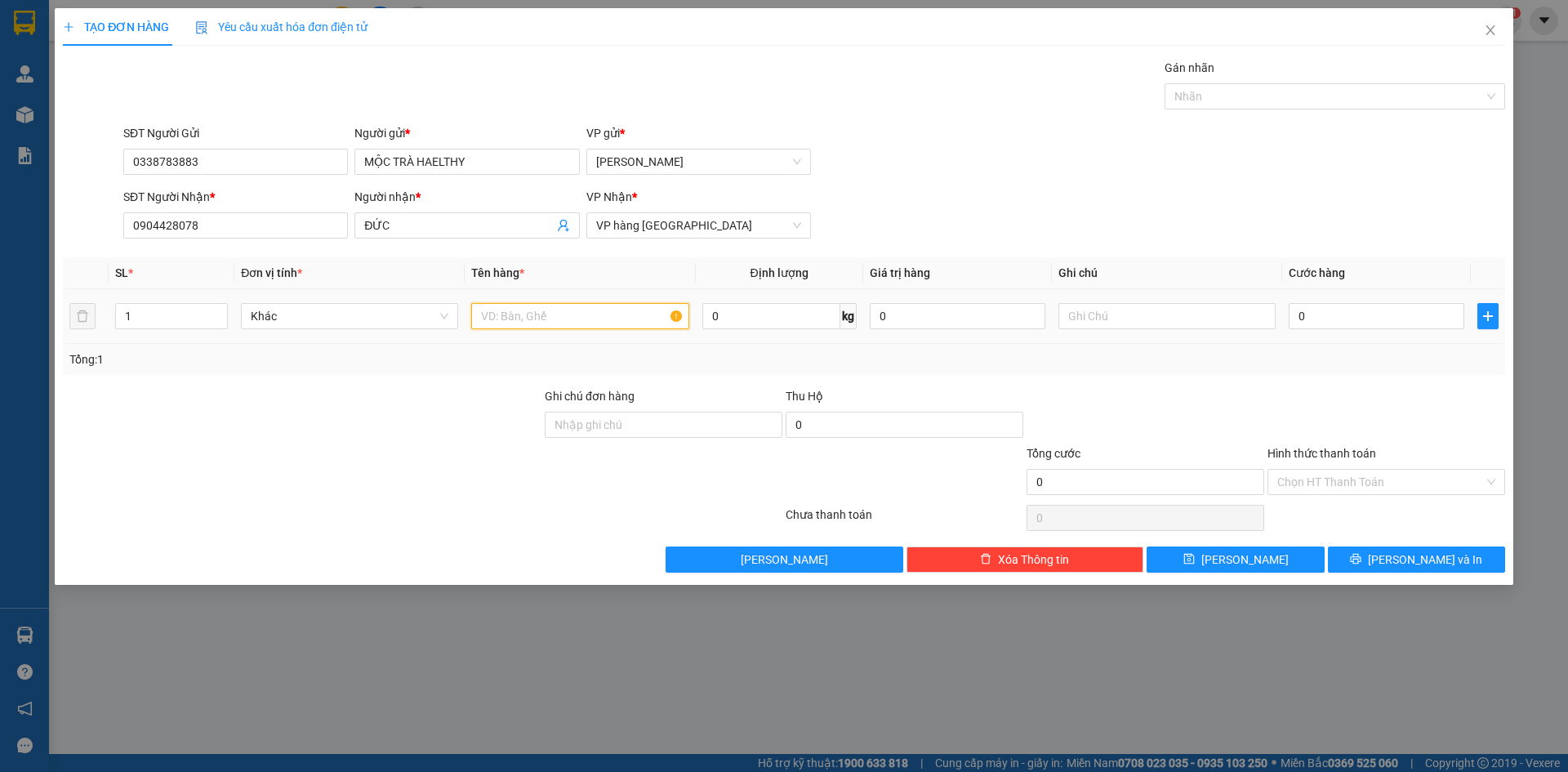
click at [538, 319] on input "text" at bounding box center [580, 316] width 218 height 26
click at [1354, 313] on input "0" at bounding box center [1376, 316] width 176 height 26
click at [1441, 557] on span "[PERSON_NAME] và In" at bounding box center [1425, 559] width 114 height 18
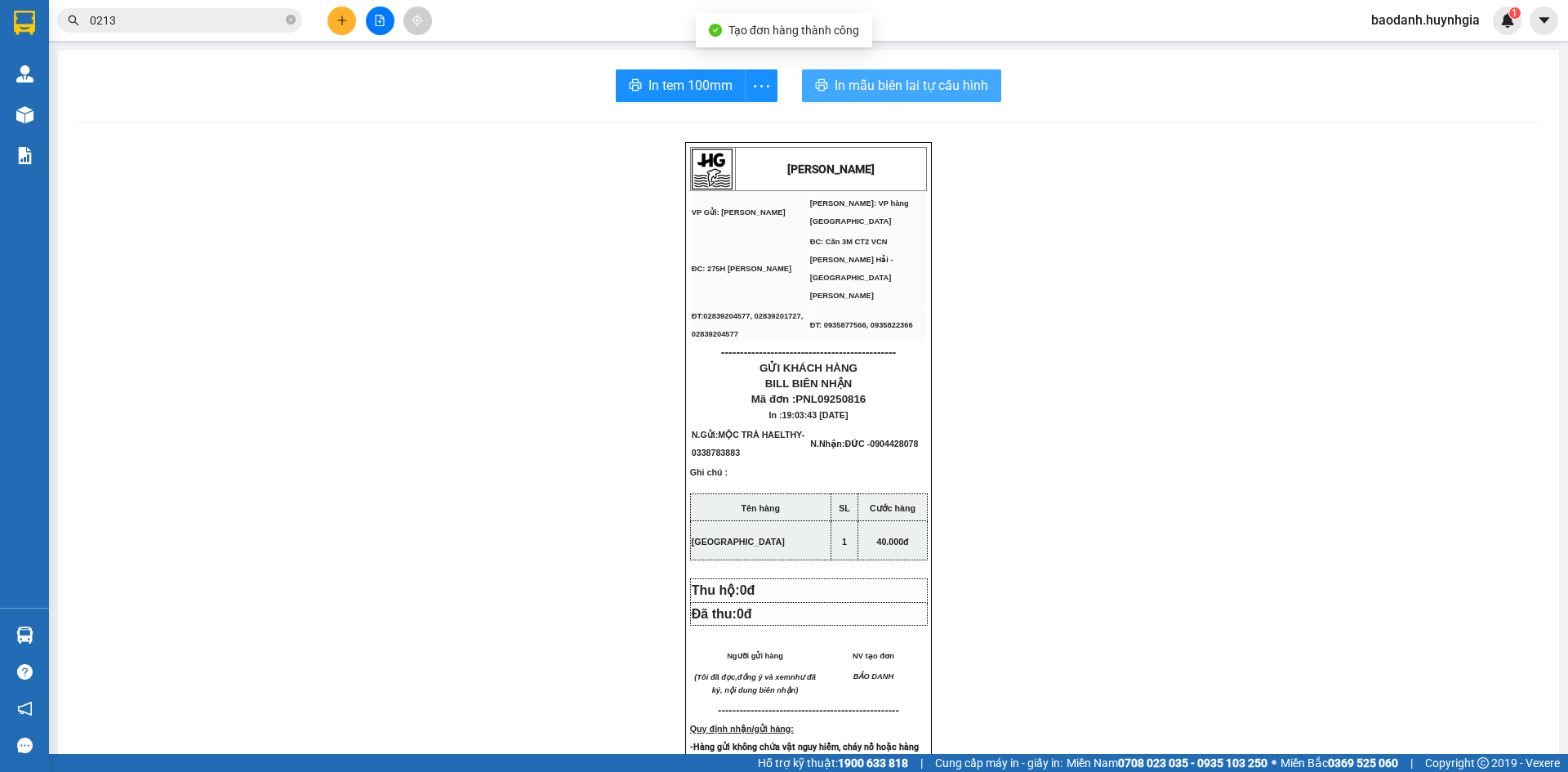
click at [855, 77] on span "In mẫu biên lai tự cấu hình" at bounding box center [911, 86] width 153 height 20
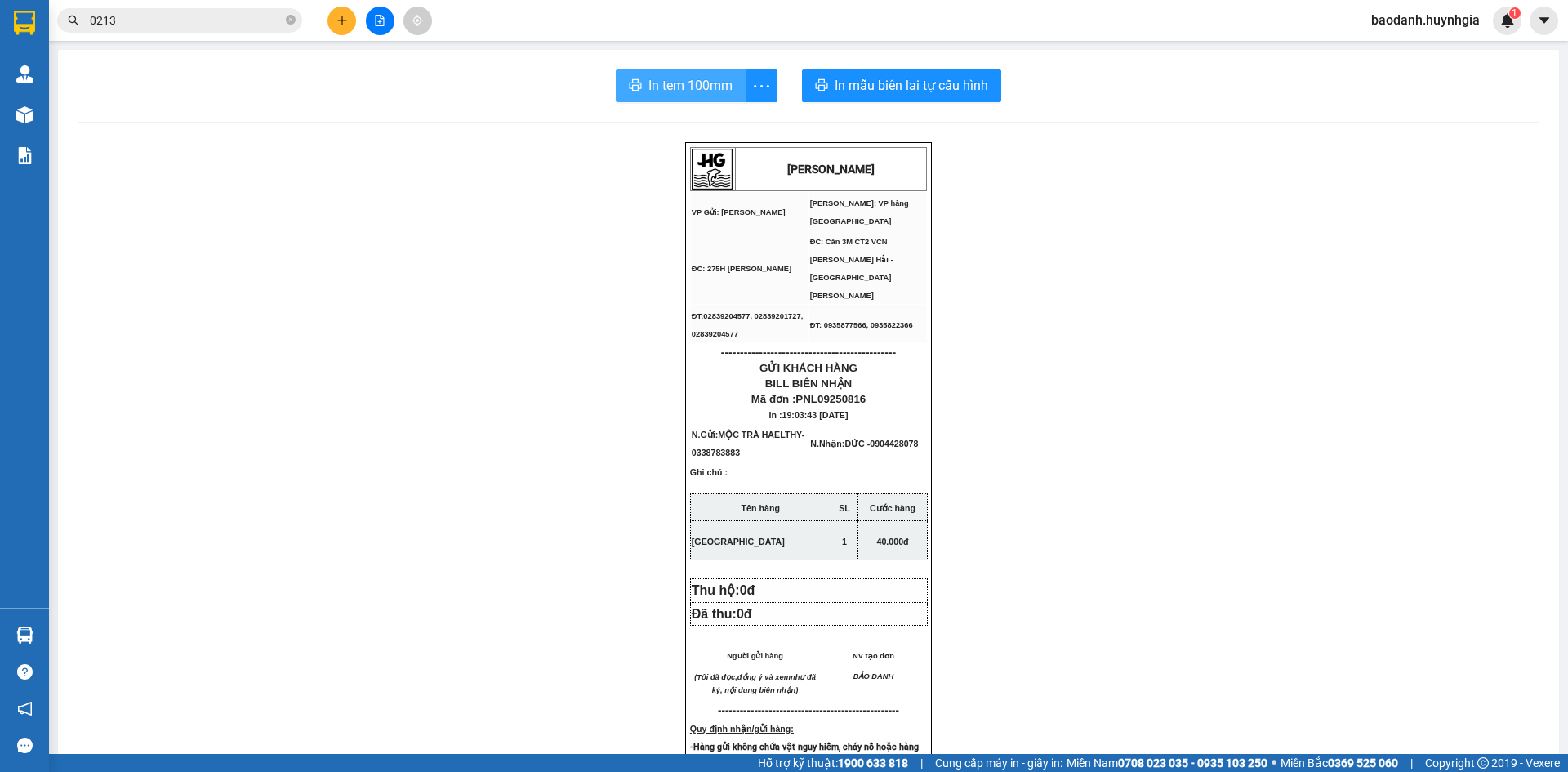
click at [703, 86] on span "In tem 100mm" at bounding box center [690, 86] width 84 height 20
click at [347, 23] on icon "plus" at bounding box center [342, 20] width 11 height 11
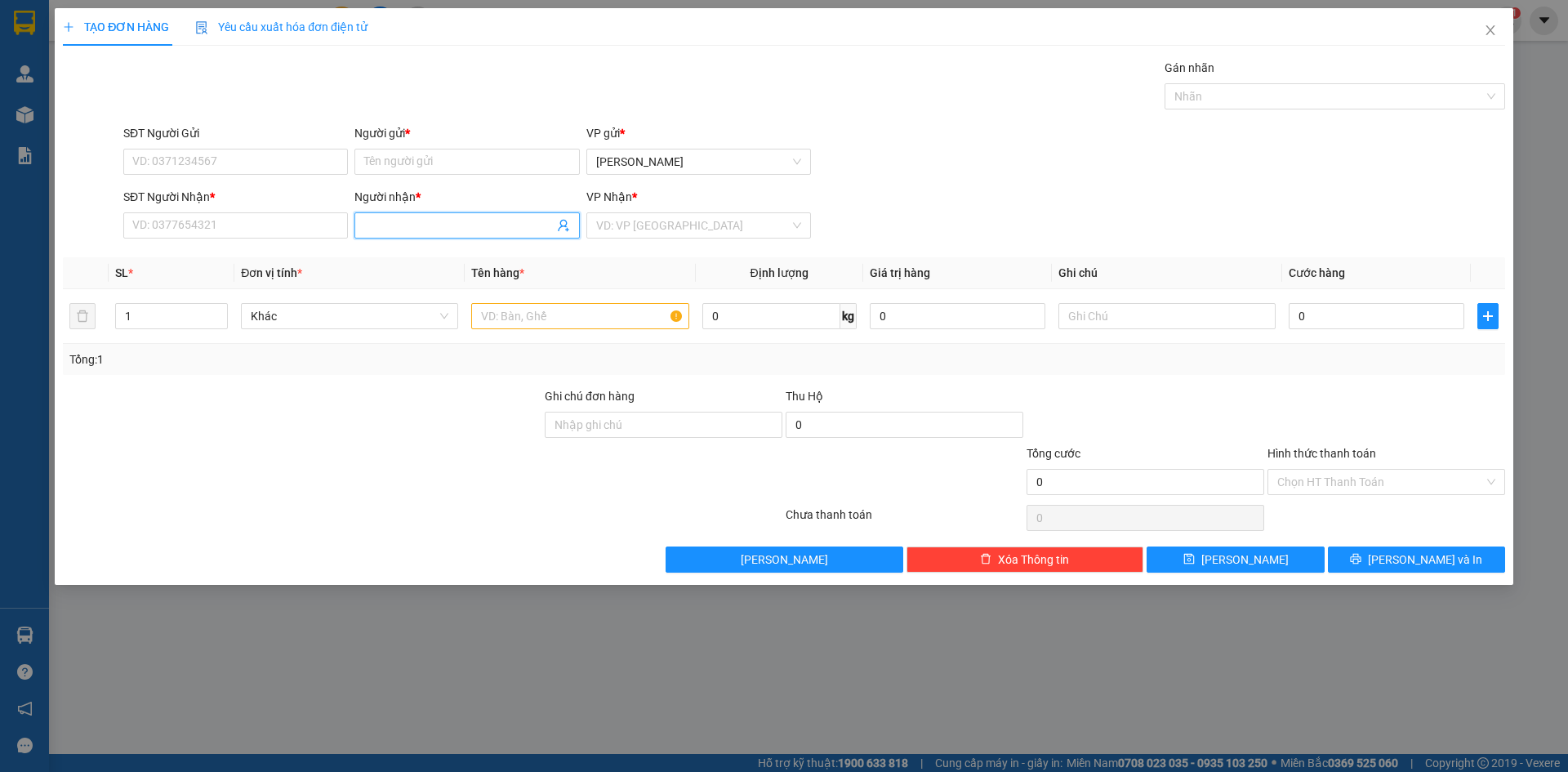
click at [485, 231] on input "Người nhận *" at bounding box center [458, 225] width 189 height 18
click at [512, 323] on input "text" at bounding box center [580, 316] width 218 height 26
click at [452, 227] on input "Người nhận *" at bounding box center [458, 225] width 189 height 18
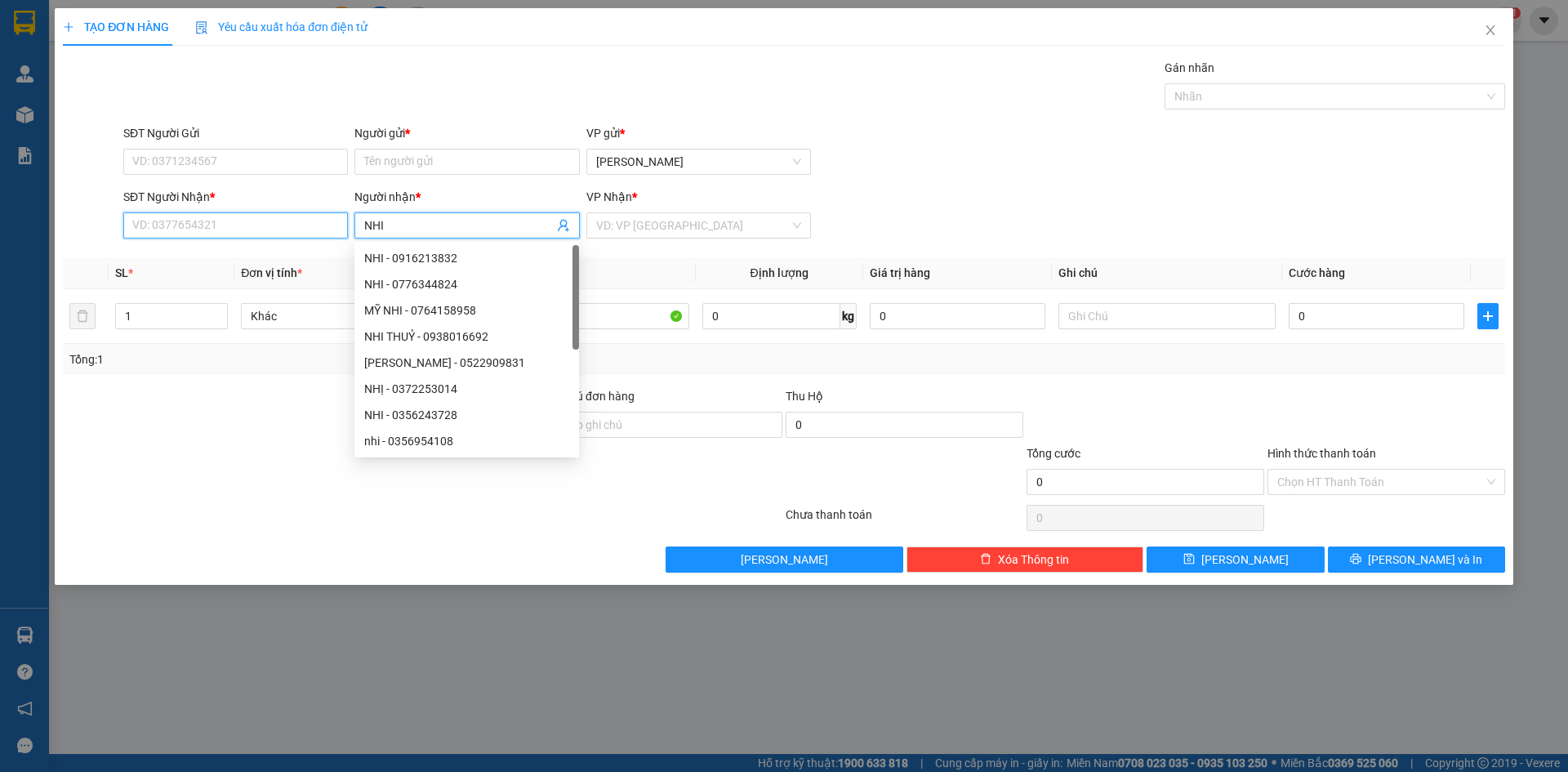
click at [305, 224] on input "SĐT Người Nhận *" at bounding box center [236, 225] width 225 height 26
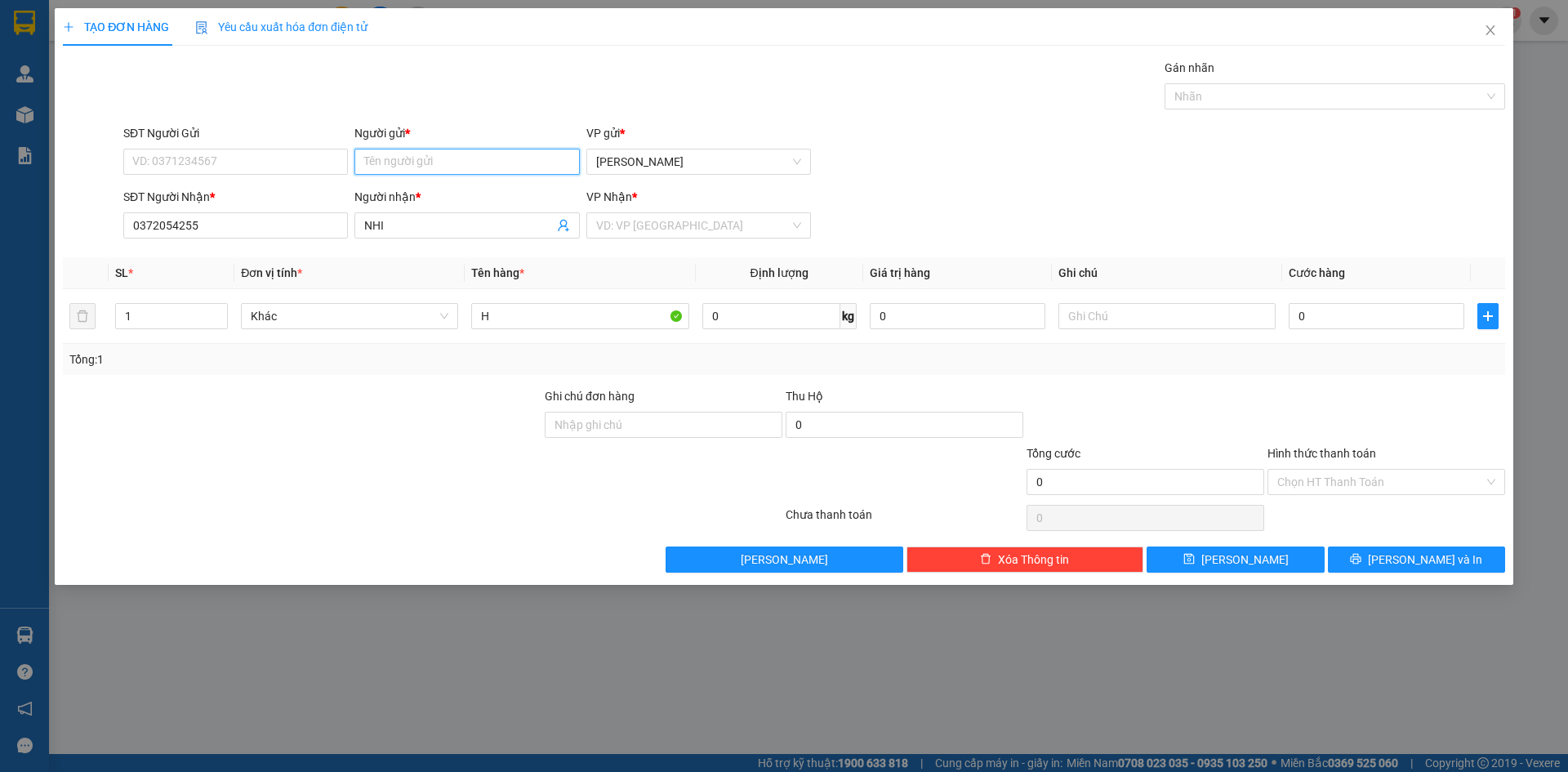
click at [470, 156] on input "Người gửi *" at bounding box center [467, 162] width 225 height 26
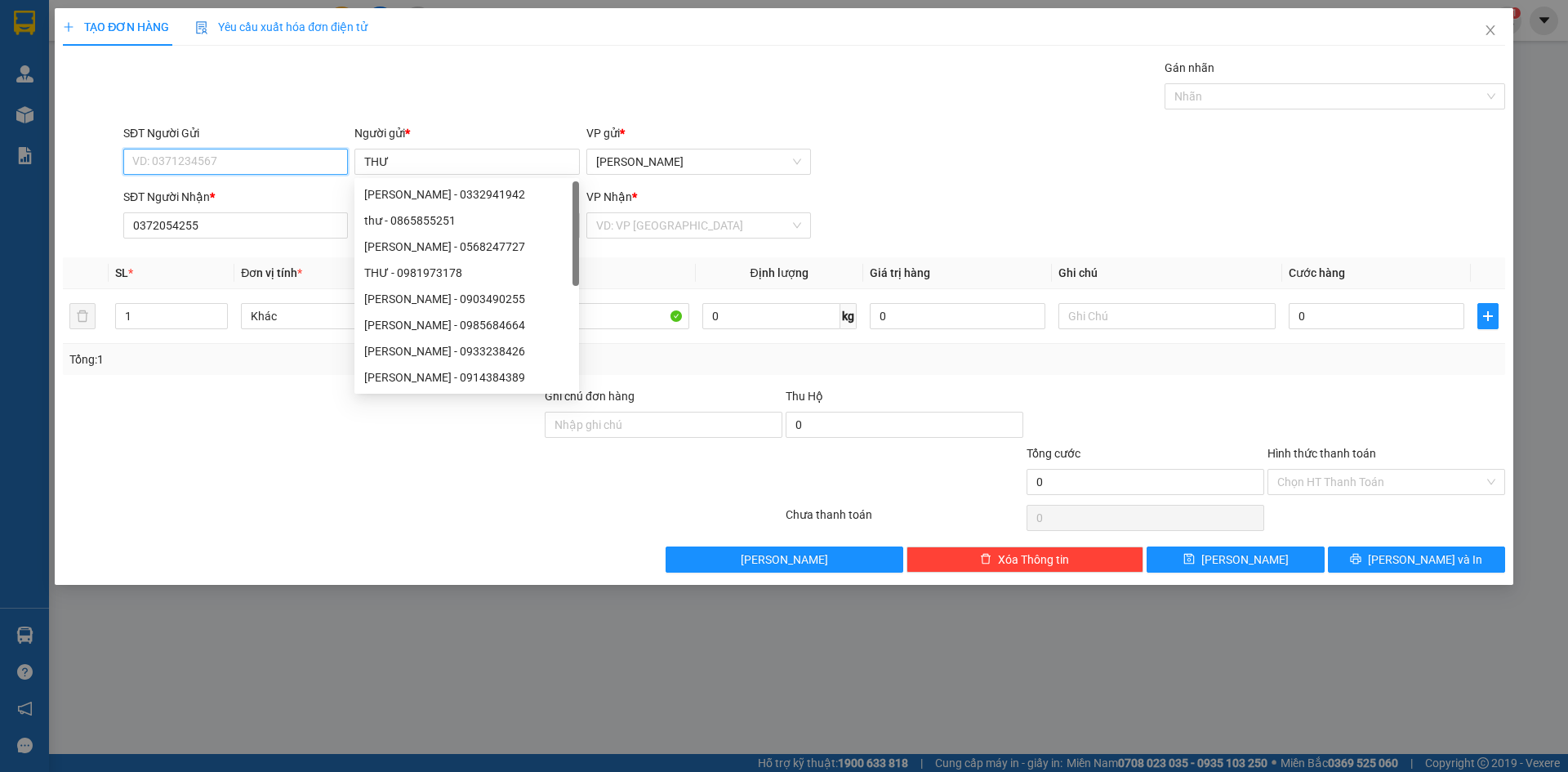
click at [255, 165] on input "SĐT Người Gửi" at bounding box center [236, 162] width 225 height 26
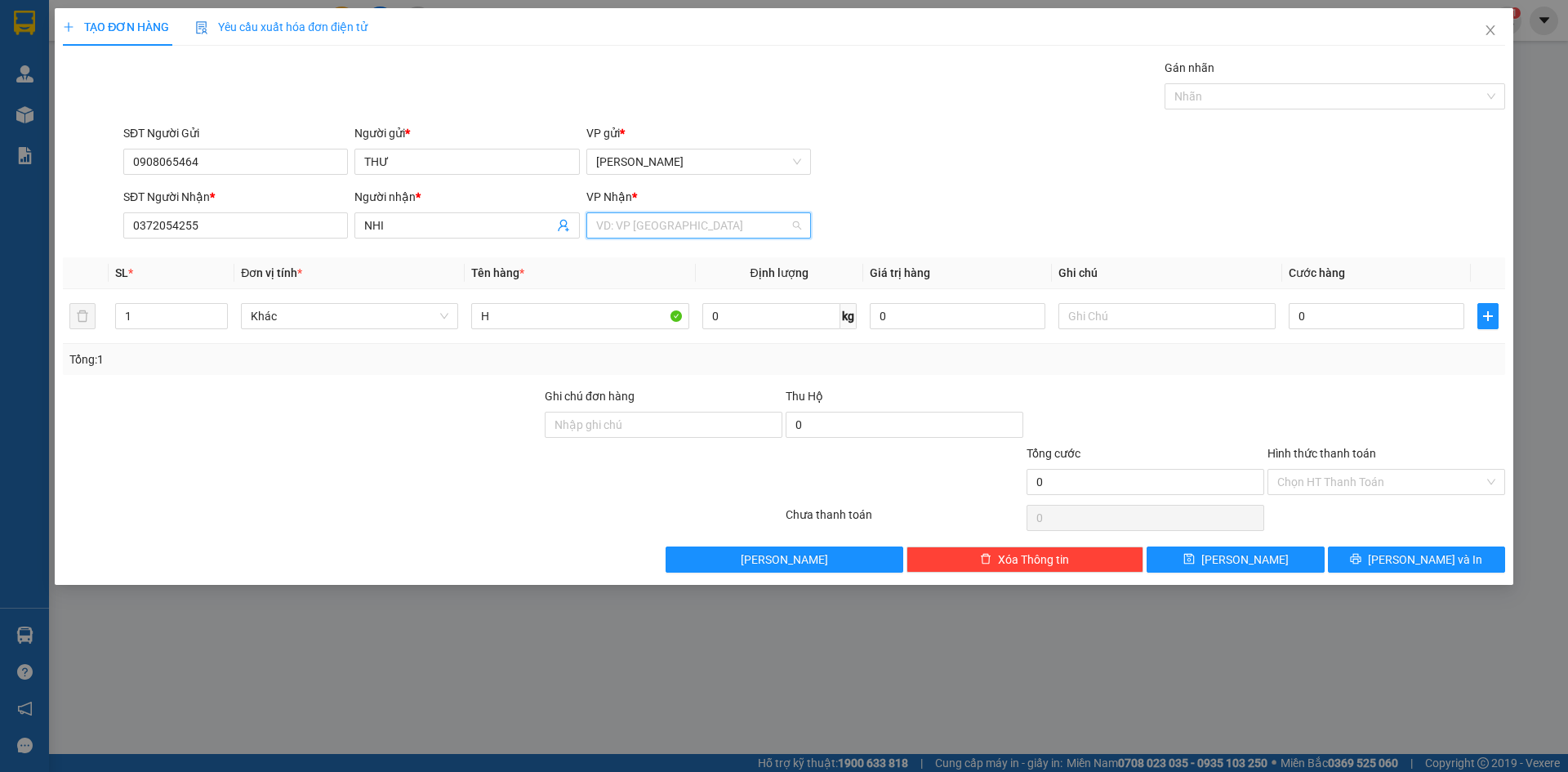
click at [688, 233] on input "search" at bounding box center [693, 225] width 193 height 24
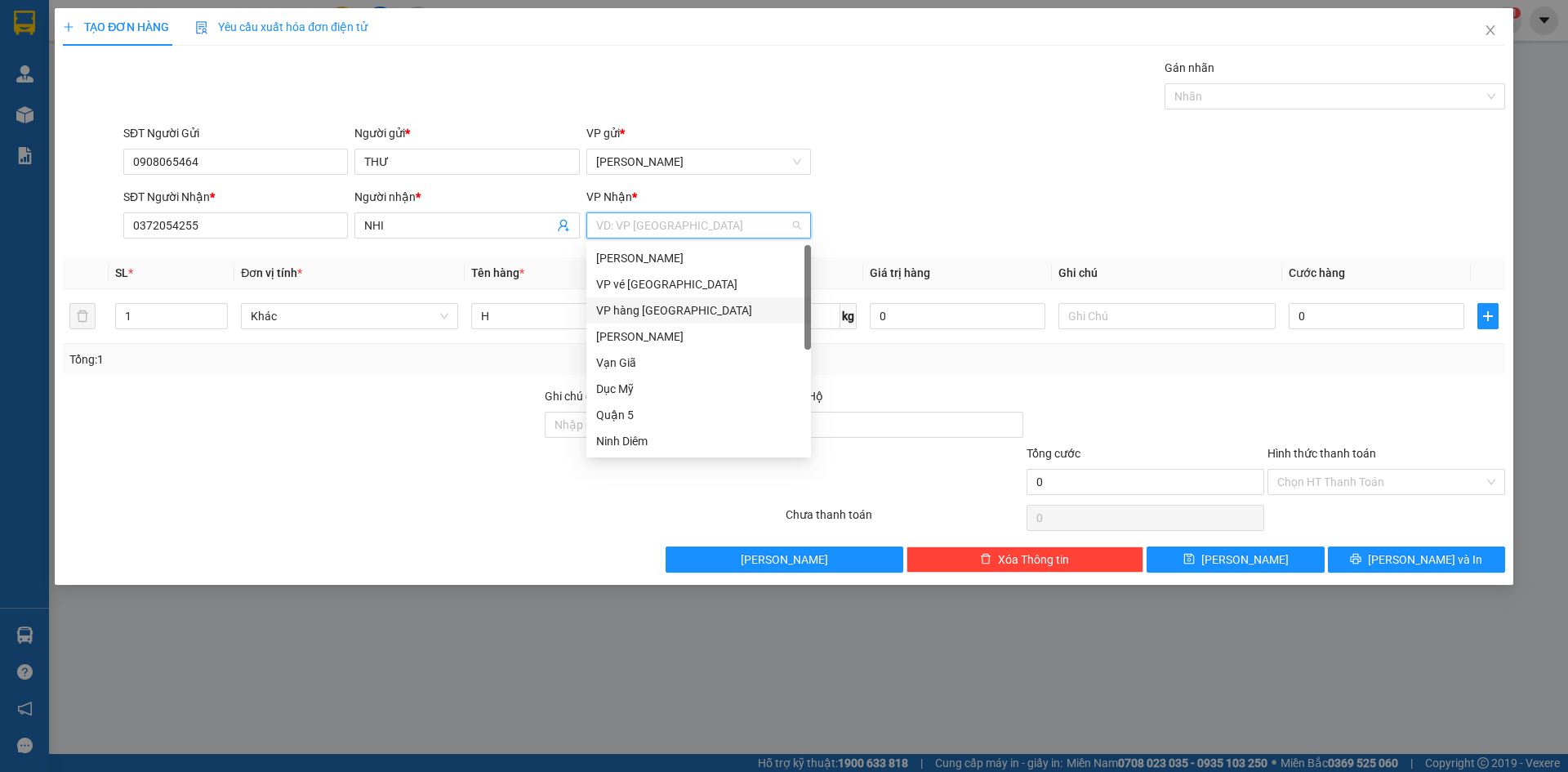
click at [631, 310] on div "VP hàng [GEOGRAPHIC_DATA]" at bounding box center [698, 310] width 205 height 18
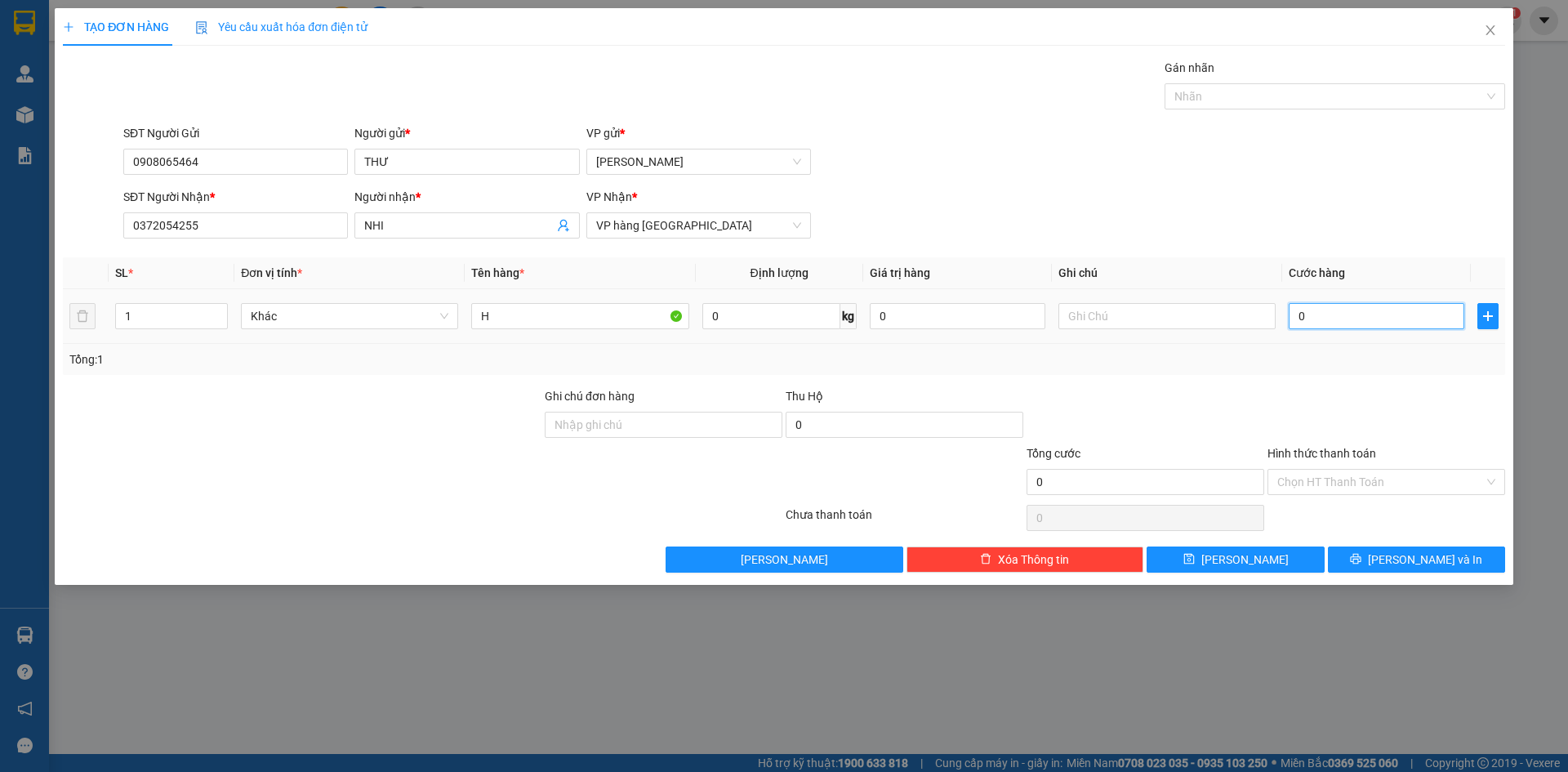
click at [1316, 313] on input "0" at bounding box center [1376, 316] width 176 height 26
click at [1130, 325] on input "text" at bounding box center [1167, 316] width 218 height 26
click at [1346, 319] on input "0" at bounding box center [1376, 316] width 176 height 26
click at [1326, 479] on input "Hình thức thanh toán" at bounding box center [1381, 482] width 206 height 24
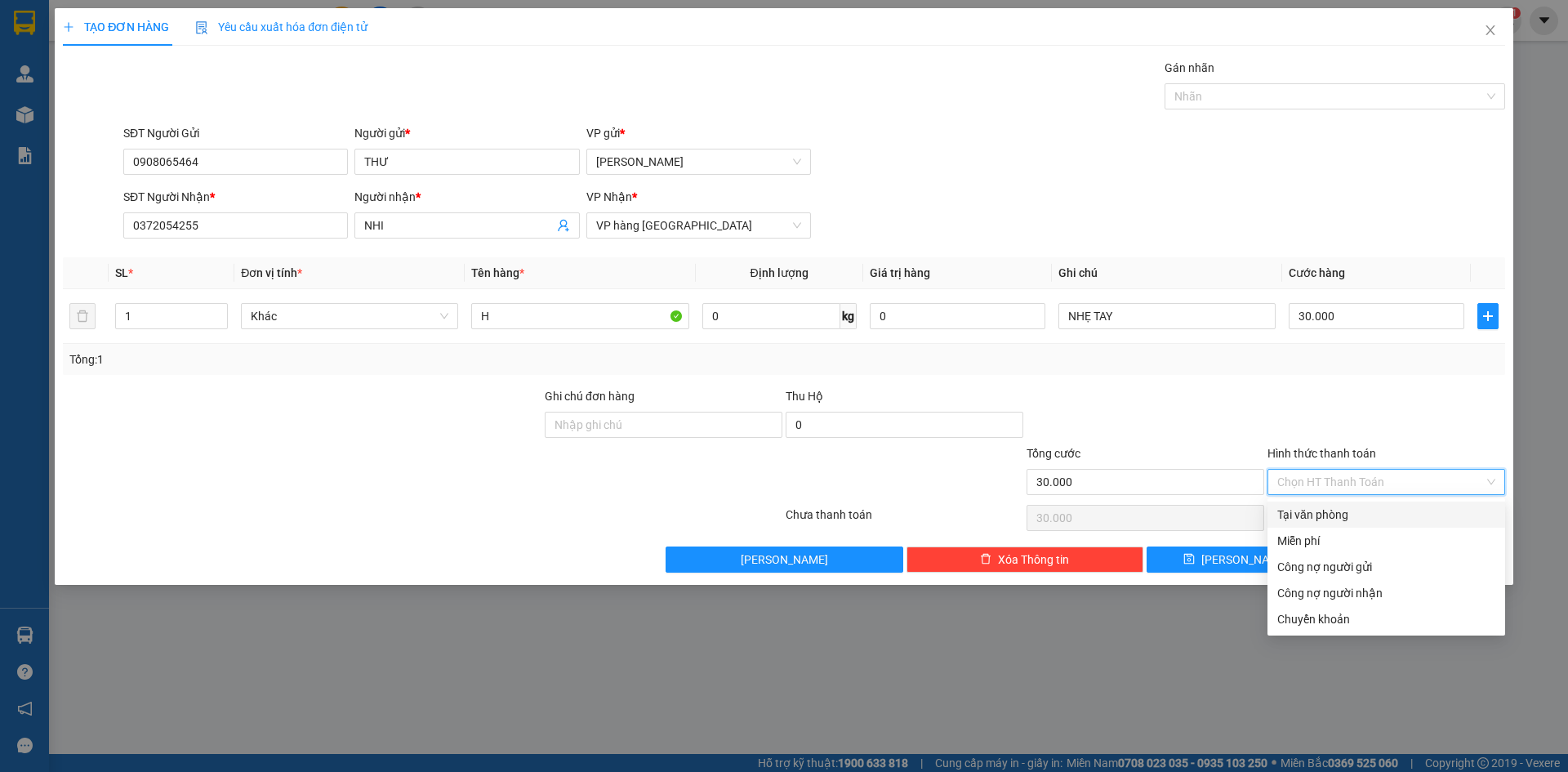
click at [1326, 516] on div "Tại văn phòng" at bounding box center [1387, 514] width 219 height 18
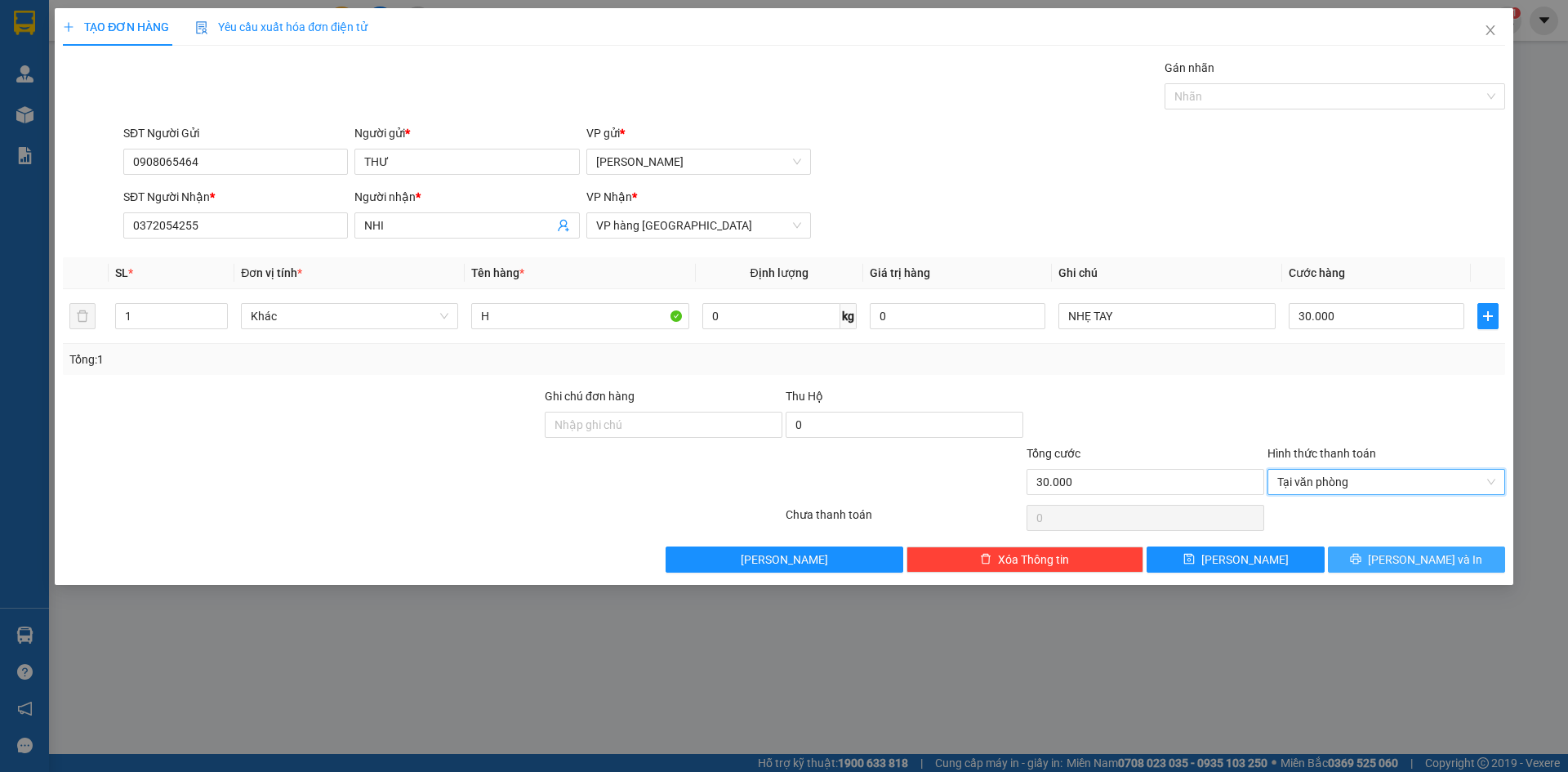
click at [1380, 565] on button "[PERSON_NAME] và In" at bounding box center [1416, 560] width 178 height 26
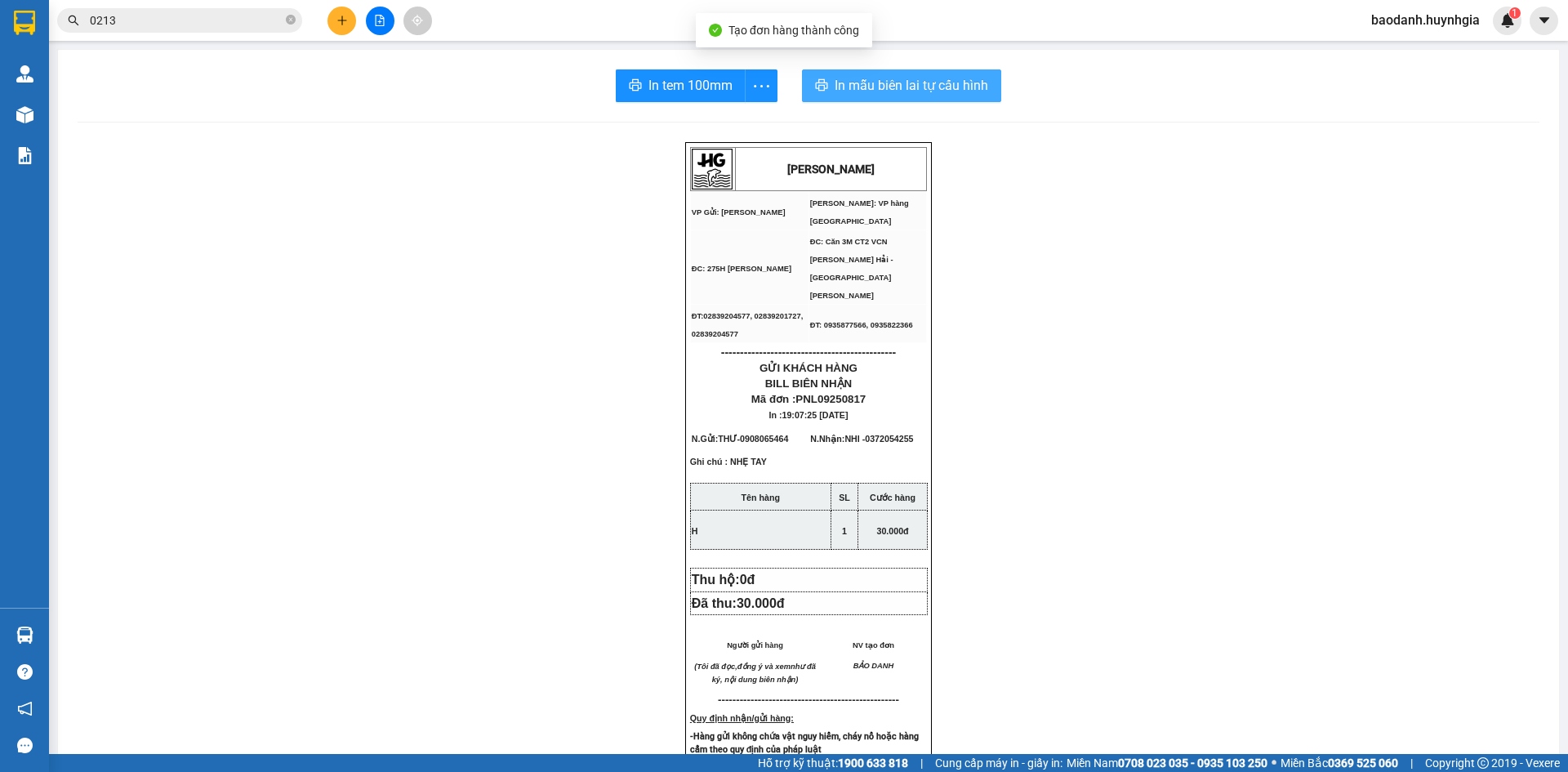
click at [815, 78] on button "In mẫu biên lai tự cấu hình" at bounding box center [902, 86] width 199 height 33
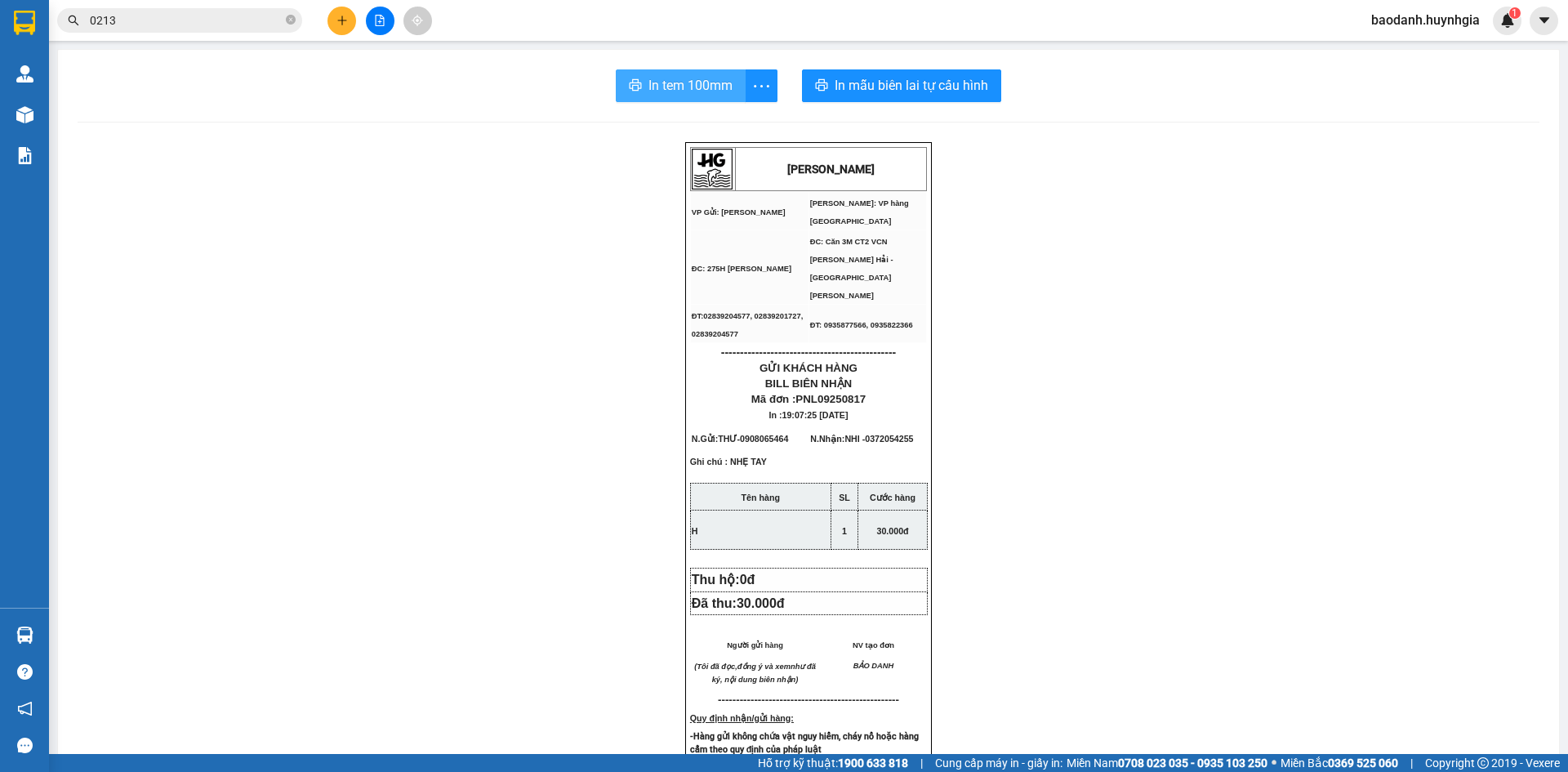
click at [666, 76] on span "In tem 100mm" at bounding box center [690, 86] width 84 height 20
click at [342, 20] on icon "plus" at bounding box center [341, 20] width 1 height 9
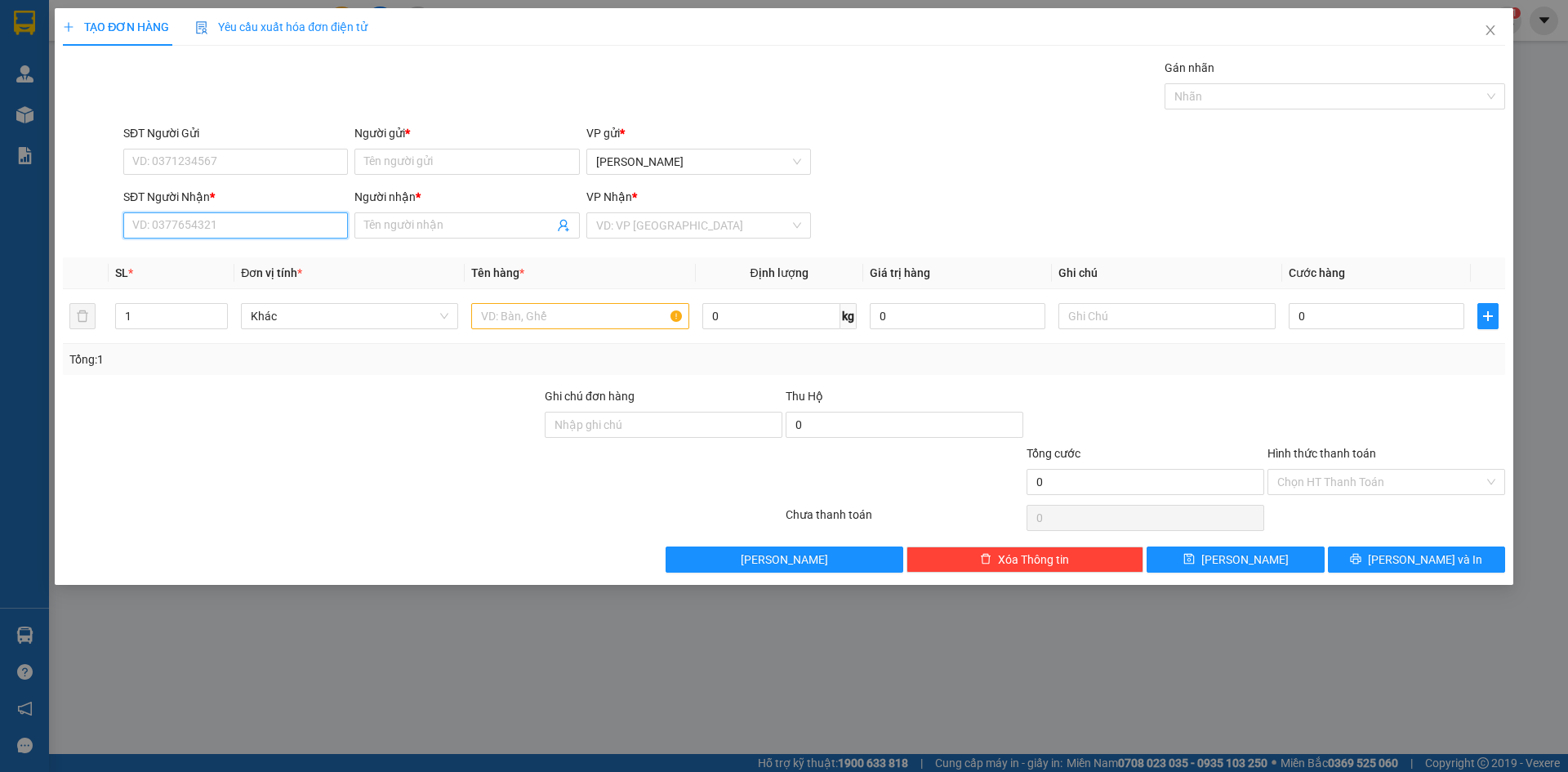
click at [212, 231] on input "SĐT Người Nhận *" at bounding box center [236, 225] width 225 height 26
click at [200, 259] on div "0901911779 - HẢI" at bounding box center [235, 258] width 205 height 18
click at [389, 165] on input "Người gửi *" at bounding box center [467, 162] width 225 height 26
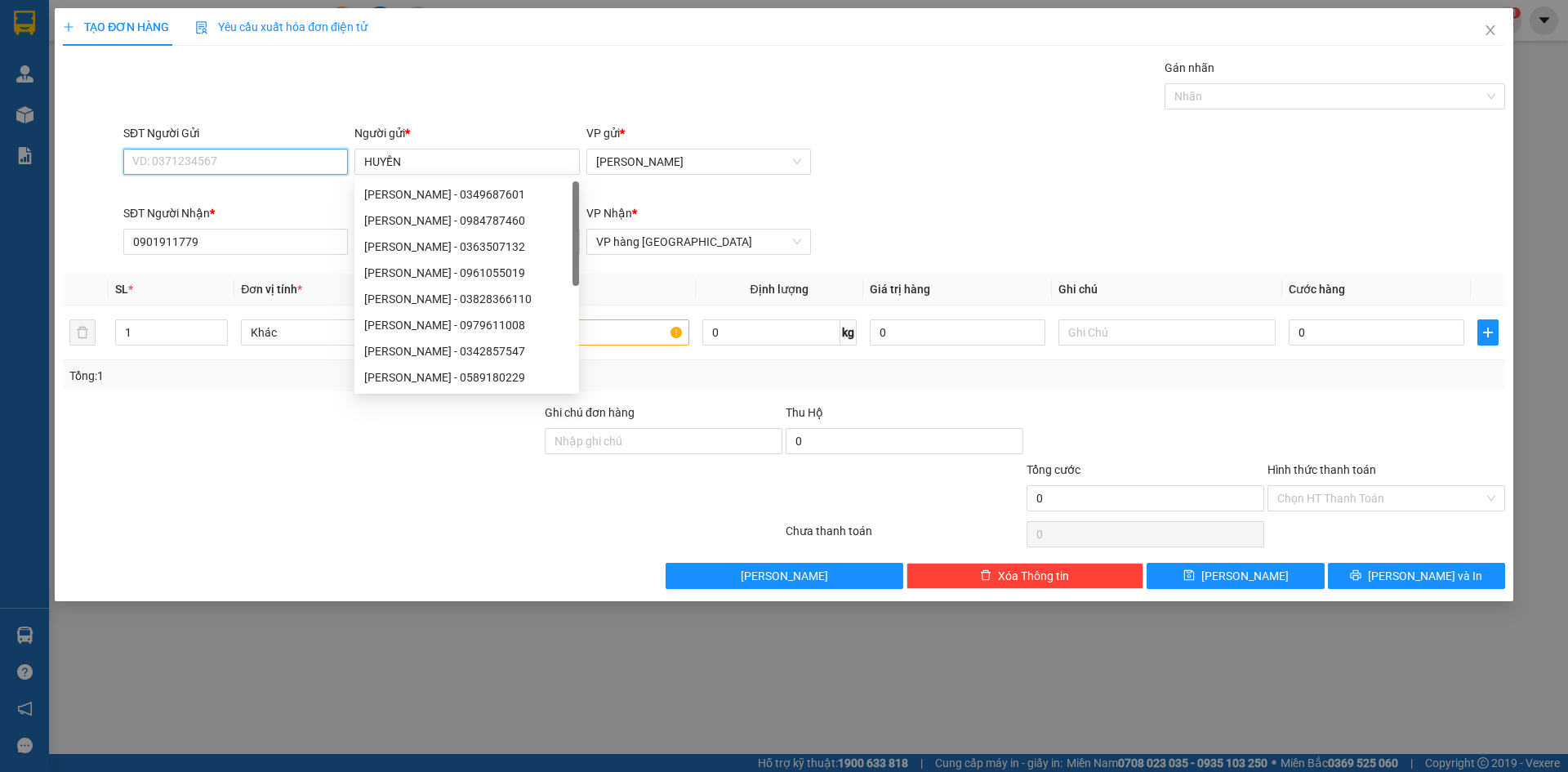
click at [312, 171] on input "SĐT Người Gửi" at bounding box center [236, 162] width 225 height 26
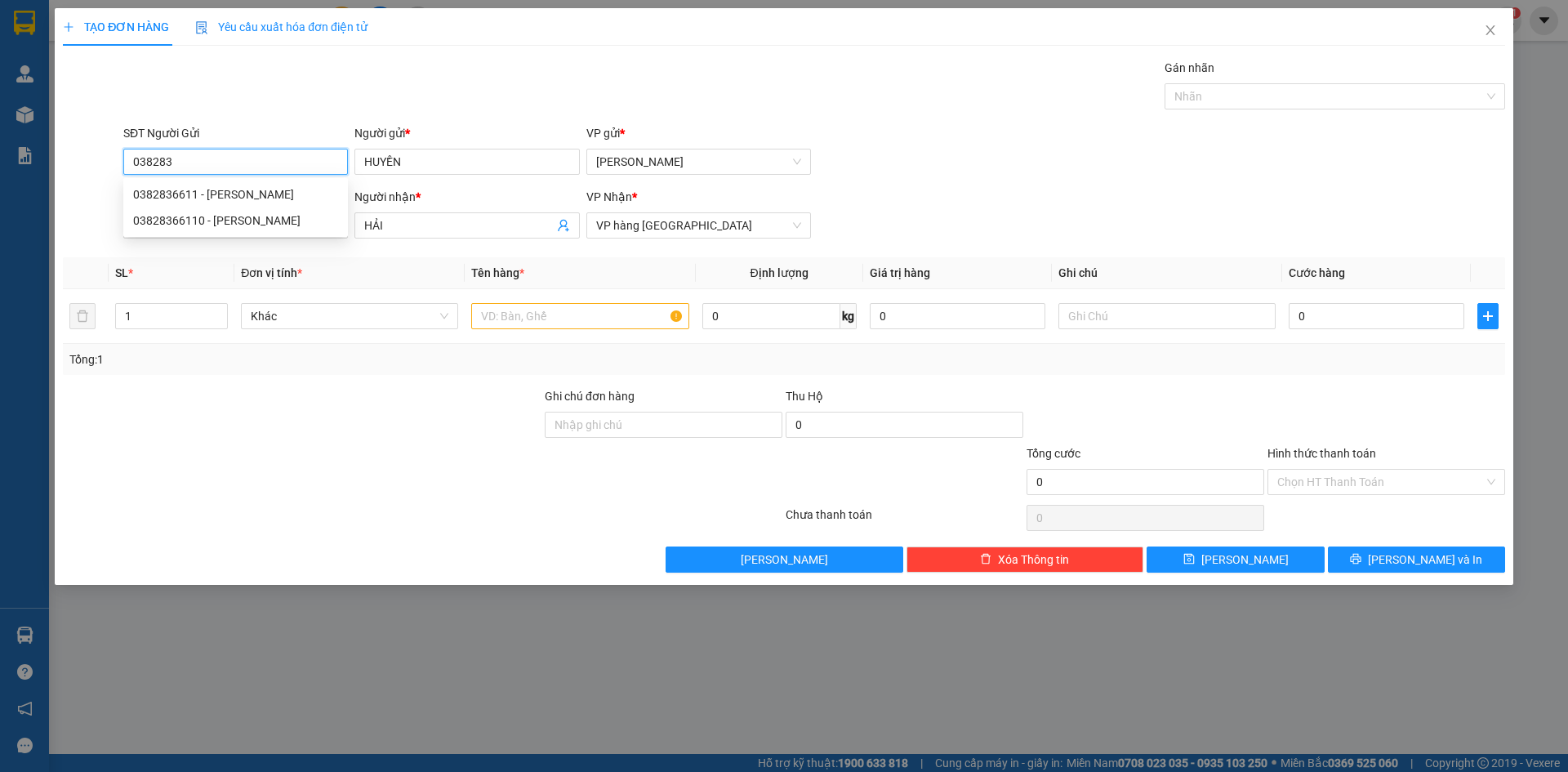
click at [266, 192] on div "0382836611 - HUYỀN" at bounding box center [235, 193] width 205 height 18
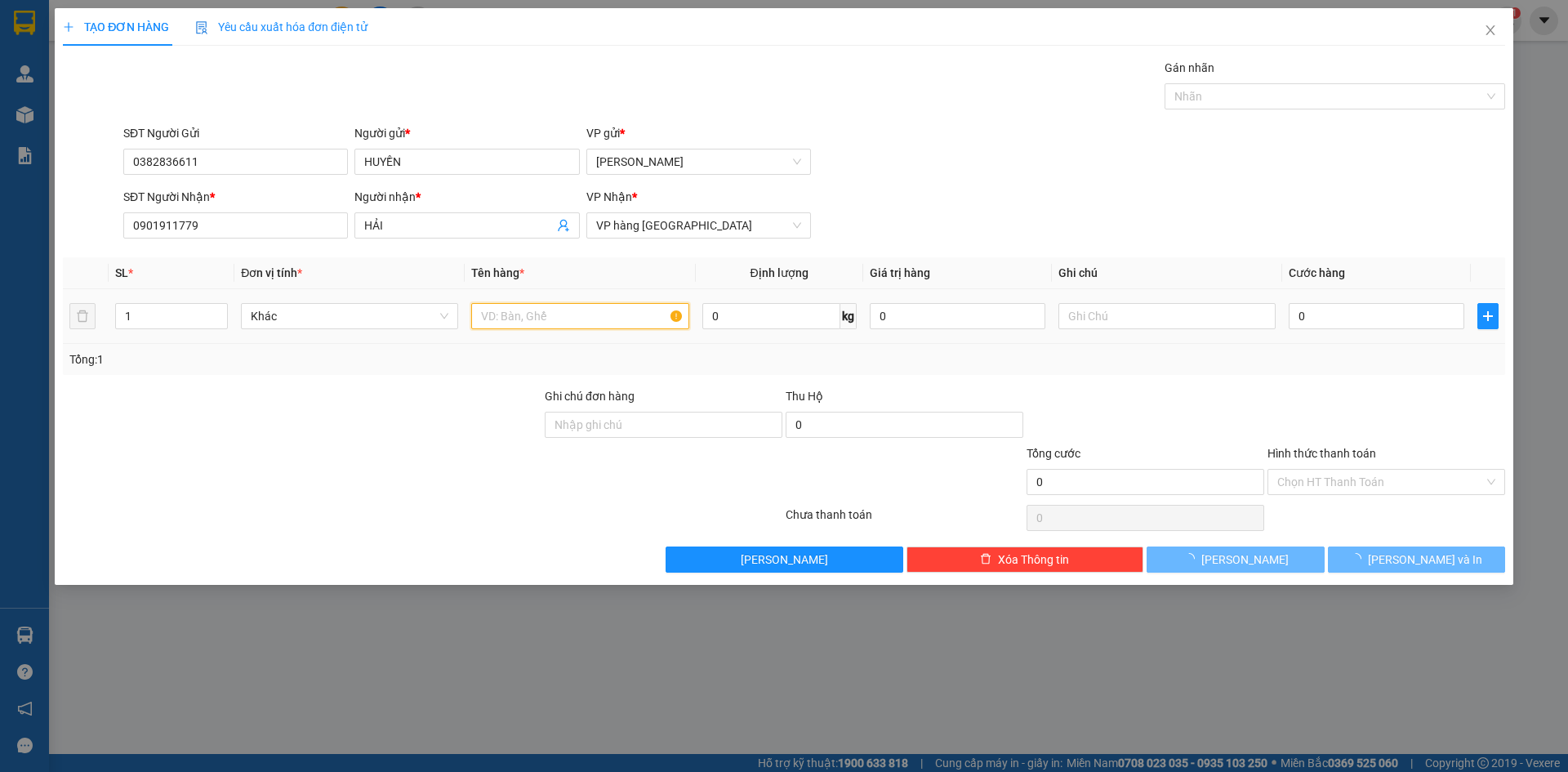
click at [593, 321] on input "text" at bounding box center [580, 316] width 218 height 26
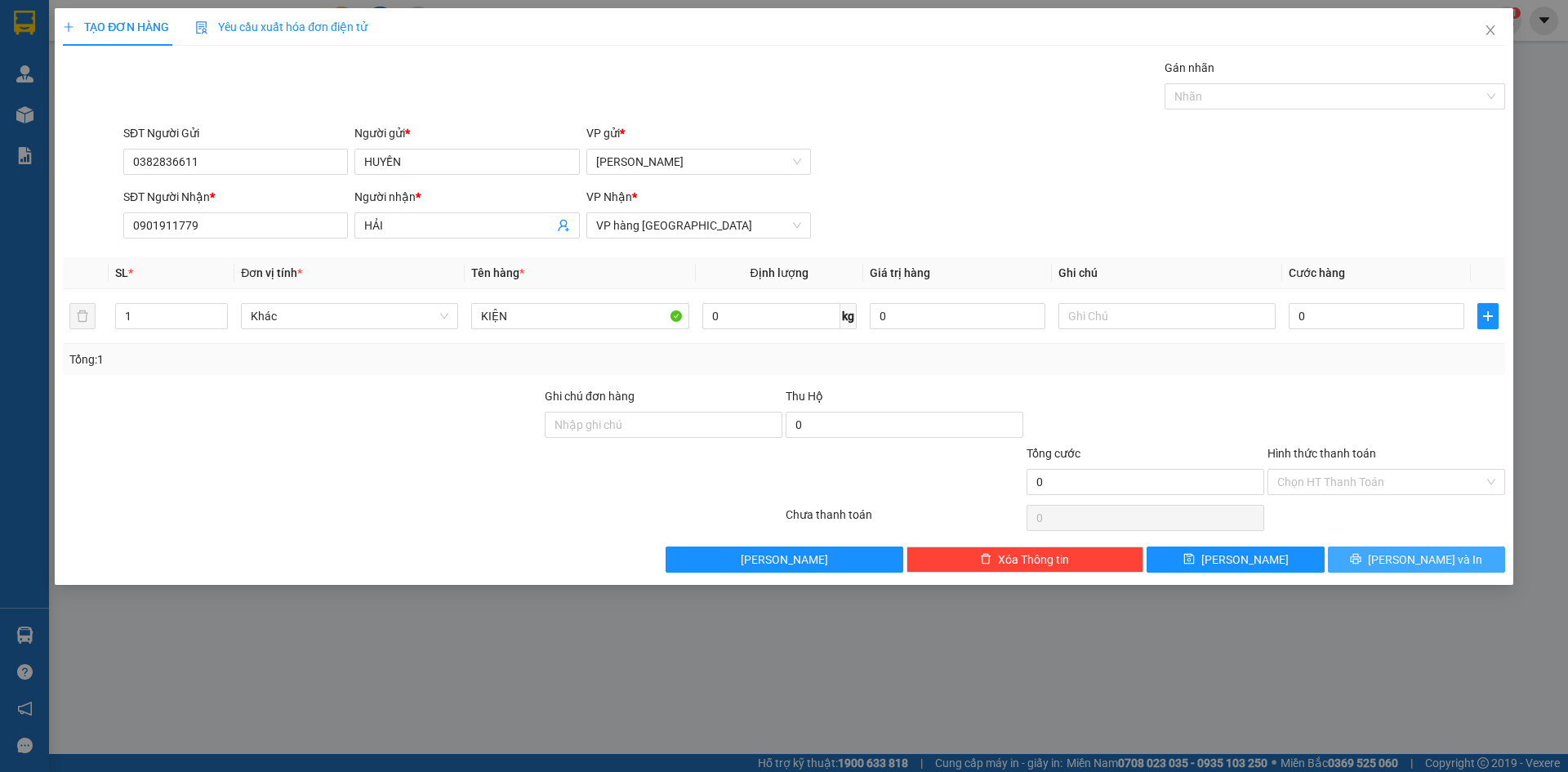
click at [1408, 563] on span "[PERSON_NAME] và In" at bounding box center [1425, 559] width 114 height 18
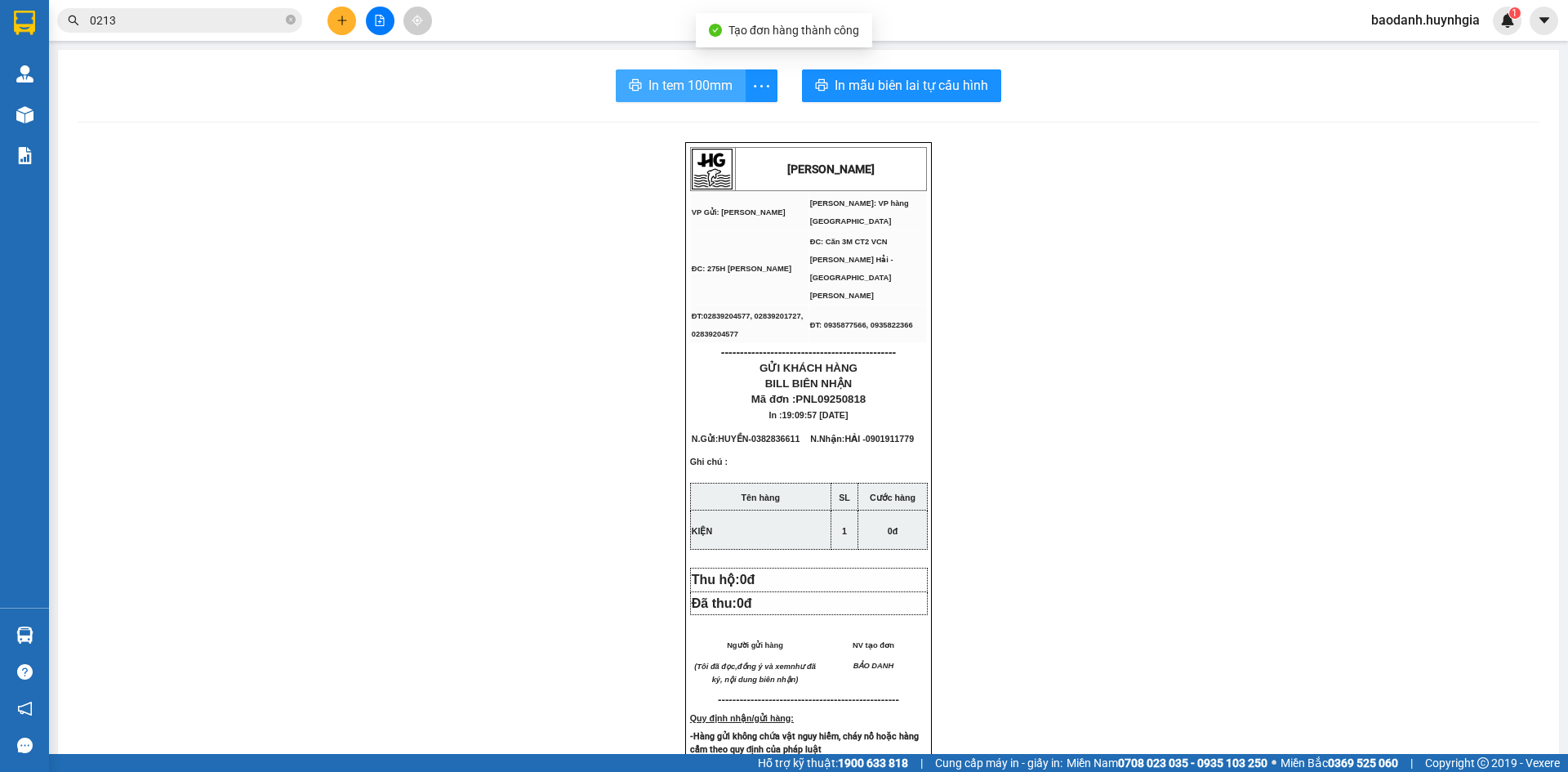
click at [695, 79] on span "In tem 100mm" at bounding box center [690, 86] width 84 height 20
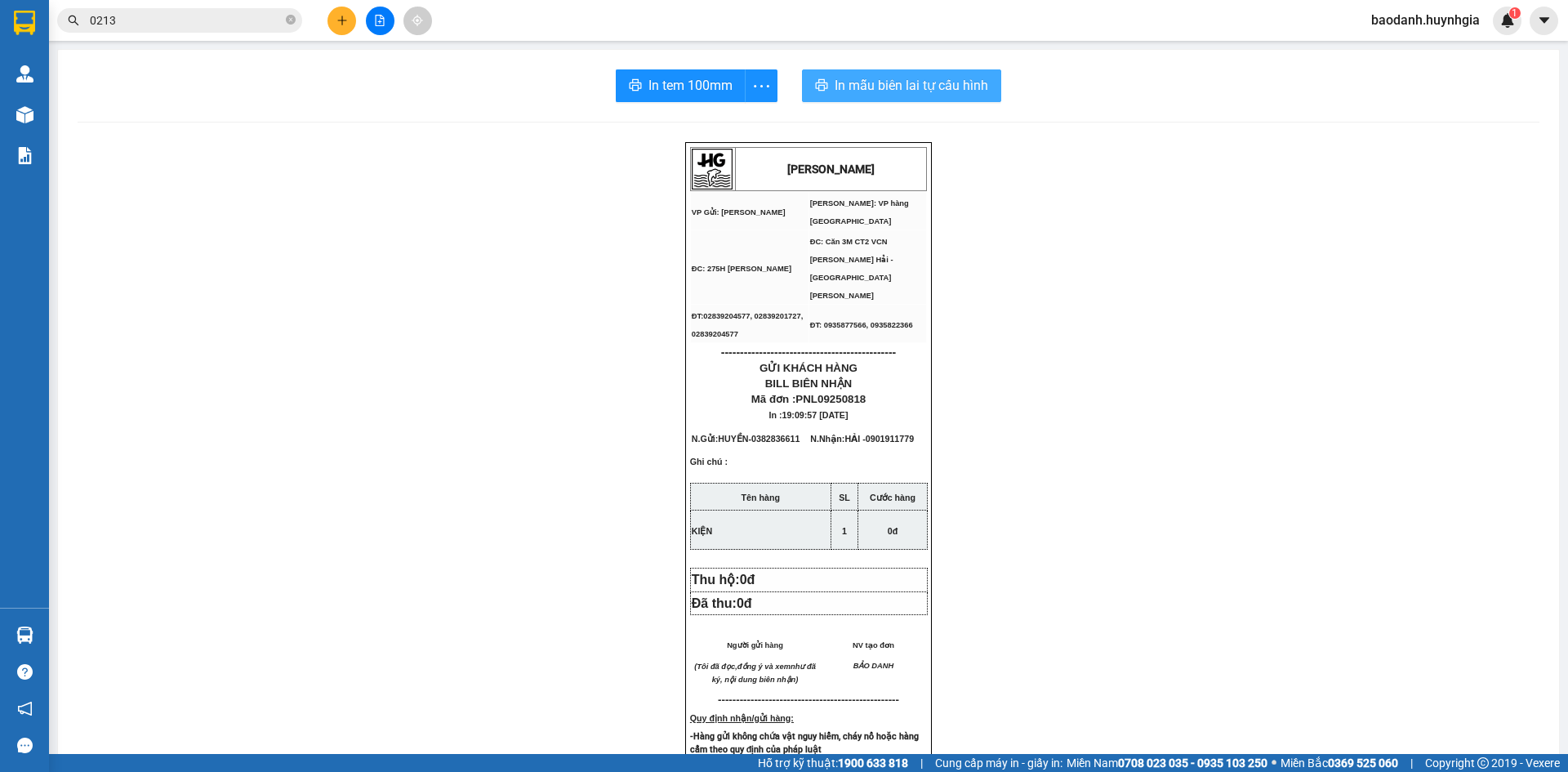
click at [844, 84] on span "In mẫu biên lai tự cấu hình" at bounding box center [911, 86] width 153 height 20
click at [338, 20] on icon "plus" at bounding box center [342, 20] width 11 height 11
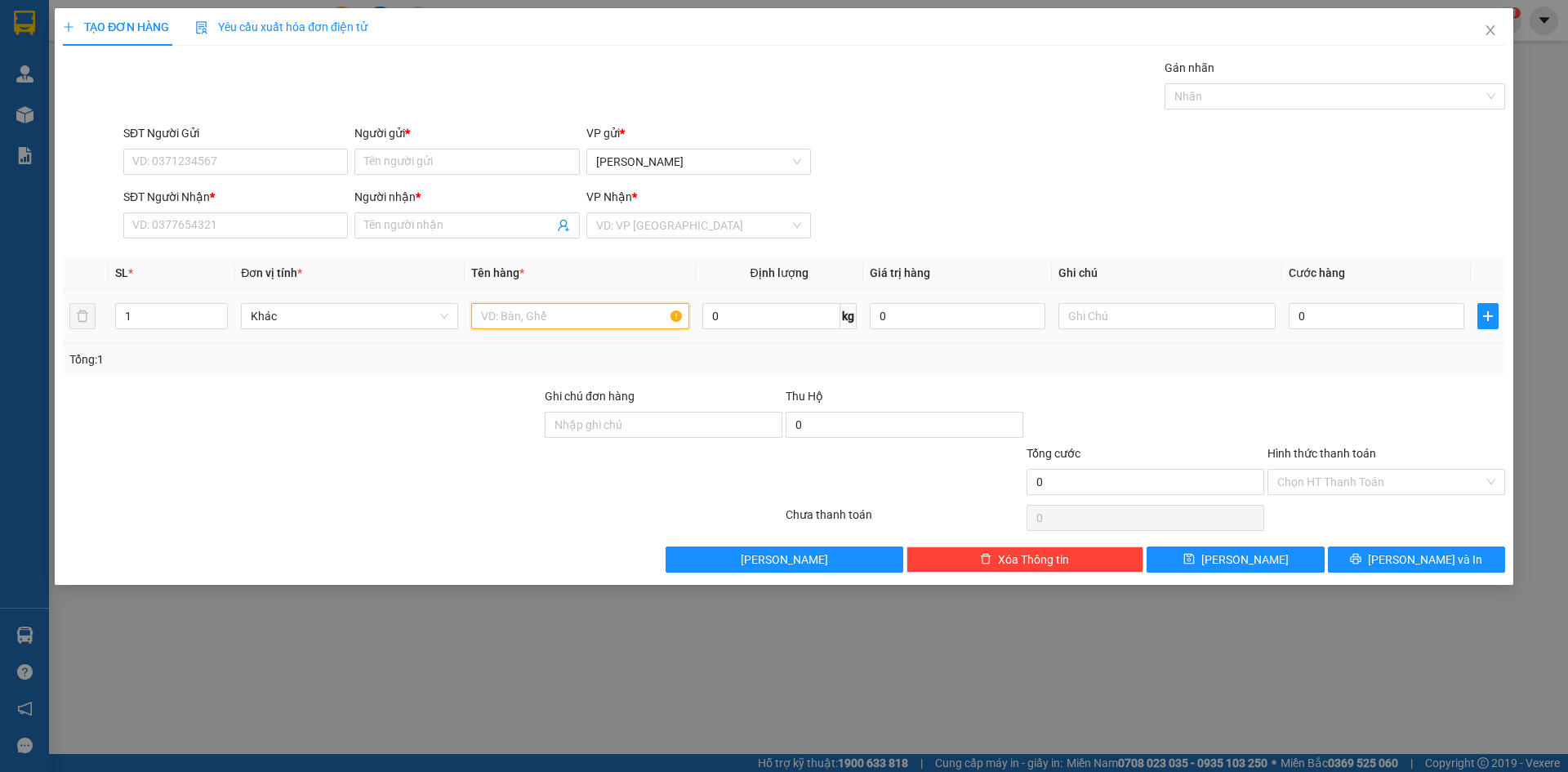
click at [527, 306] on input "text" at bounding box center [580, 316] width 218 height 26
click at [405, 225] on input "Người nhận *" at bounding box center [458, 225] width 189 height 18
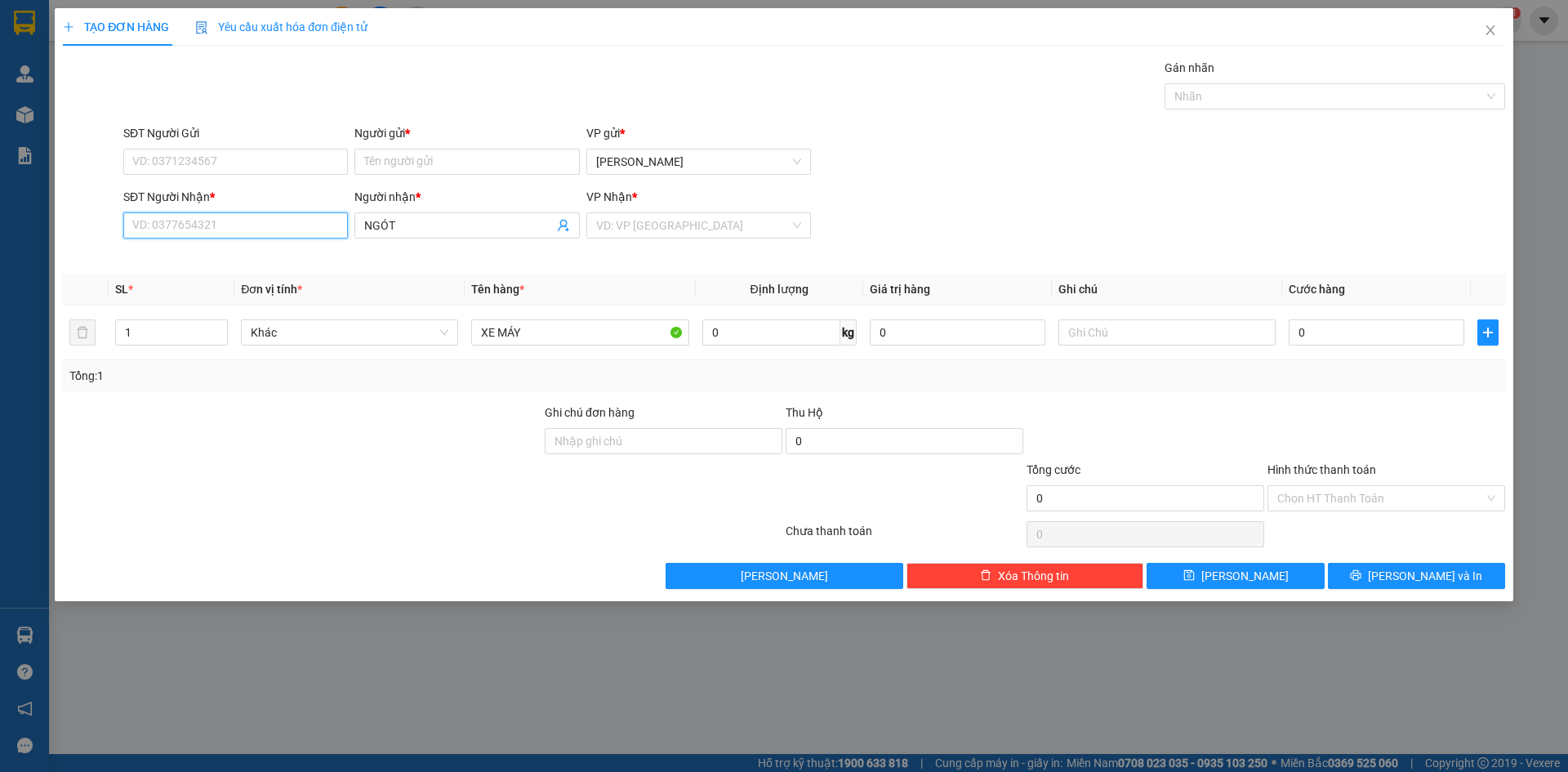
click at [334, 224] on input "SĐT Người Nhận *" at bounding box center [236, 225] width 225 height 26
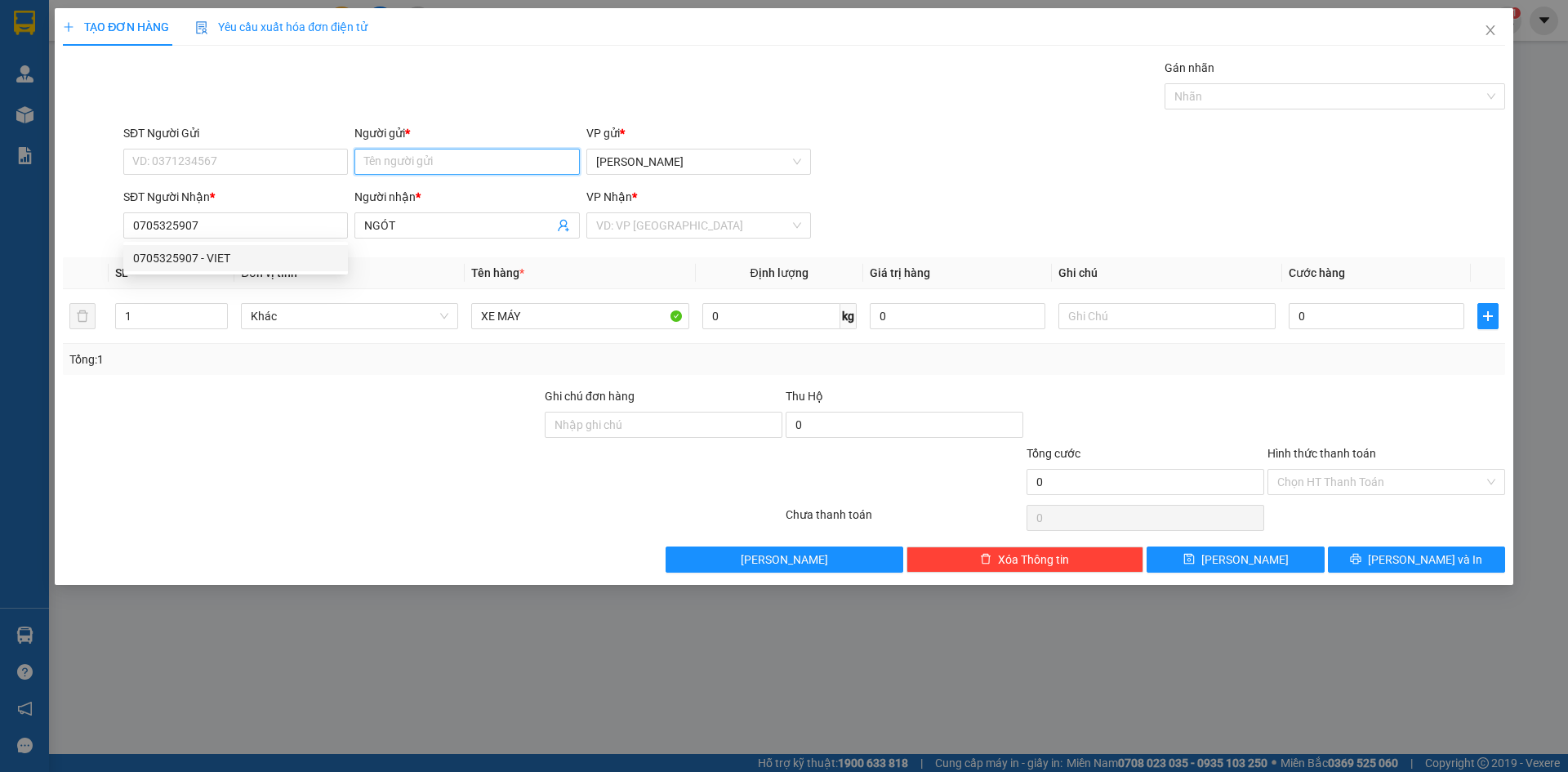
click at [399, 166] on input "Người gửi *" at bounding box center [467, 162] width 225 height 26
click at [655, 206] on div "VP Nhận *" at bounding box center [699, 196] width 225 height 18
click at [618, 226] on input "search" at bounding box center [693, 225] width 193 height 24
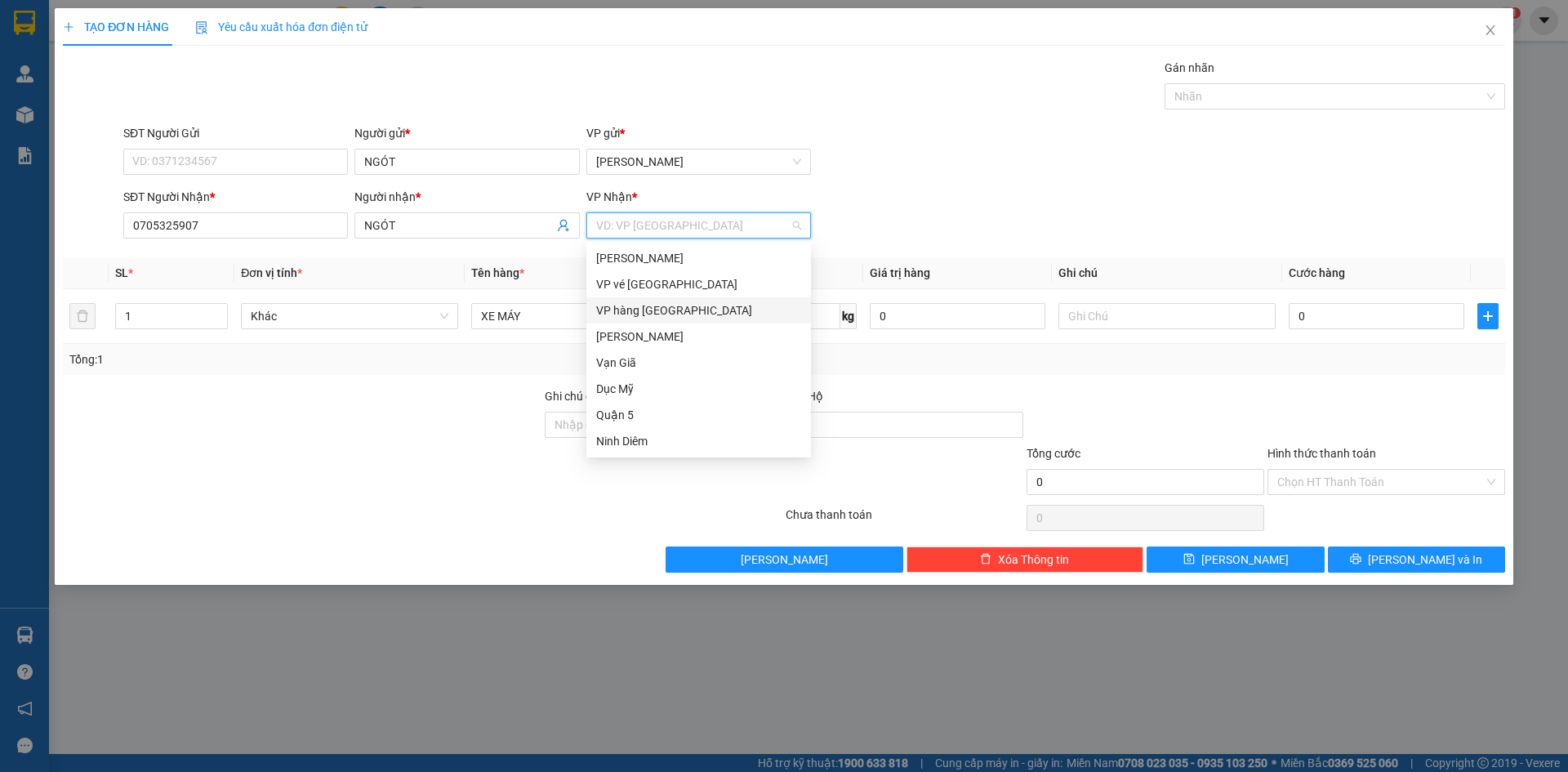
click at [634, 311] on div "VP hàng [GEOGRAPHIC_DATA]" at bounding box center [698, 310] width 205 height 18
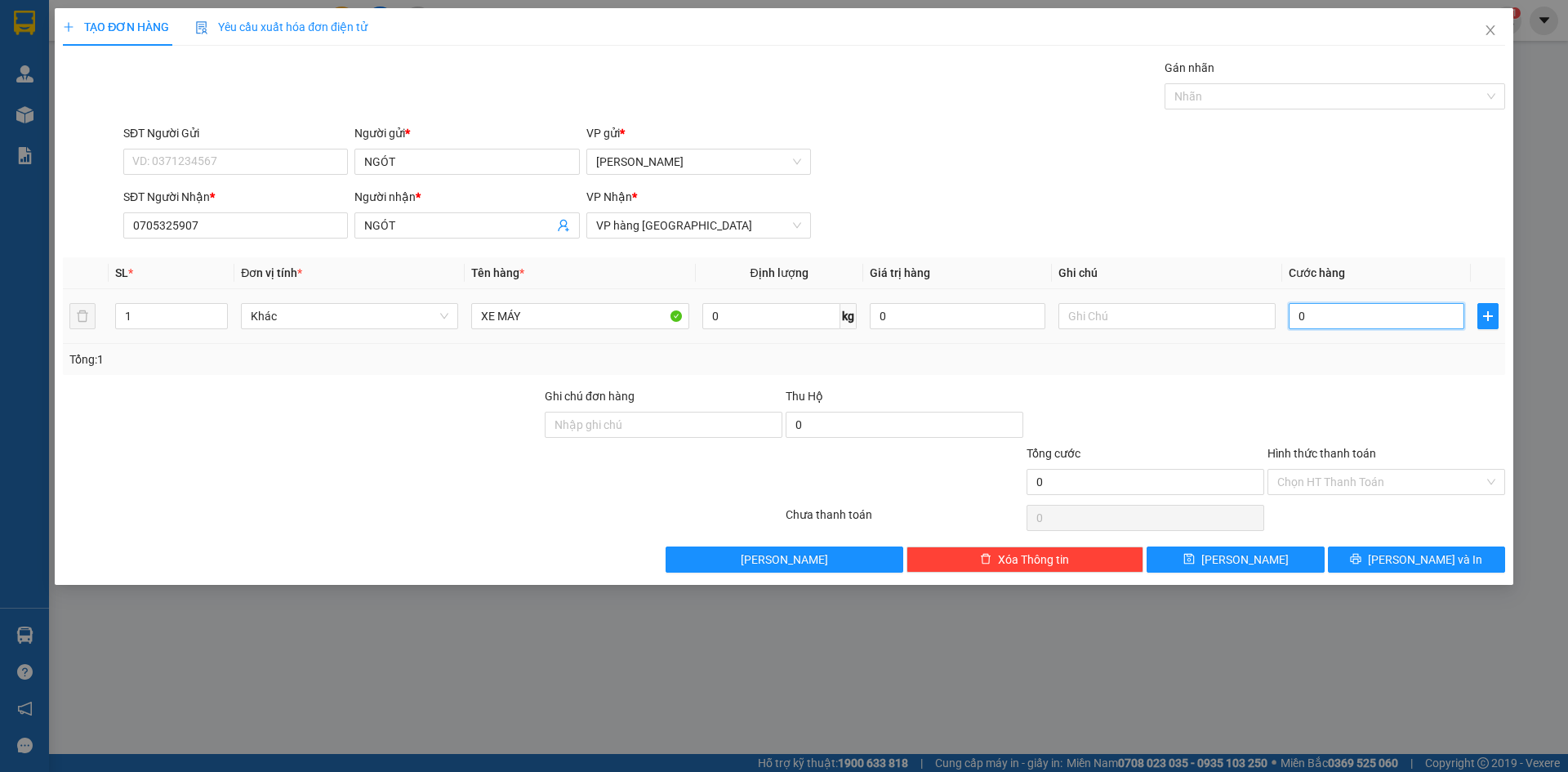
click at [1337, 313] on input "0" at bounding box center [1376, 316] width 176 height 26
click at [1110, 319] on input "text" at bounding box center [1167, 316] width 218 height 26
click at [1338, 481] on input "Hình thức thanh toán" at bounding box center [1381, 482] width 206 height 24
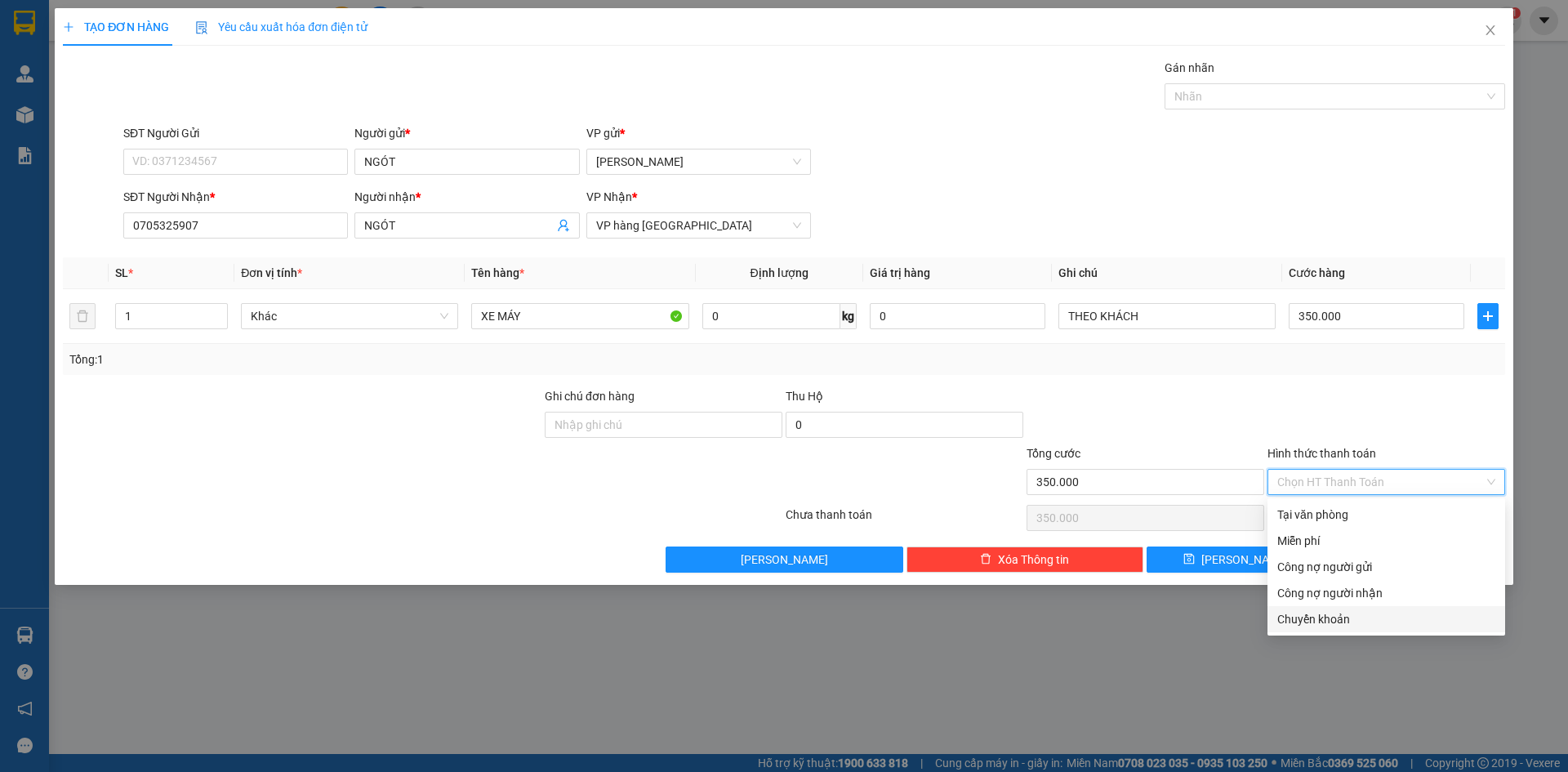
click at [1320, 619] on div "Chuyển khoản" at bounding box center [1387, 619] width 219 height 18
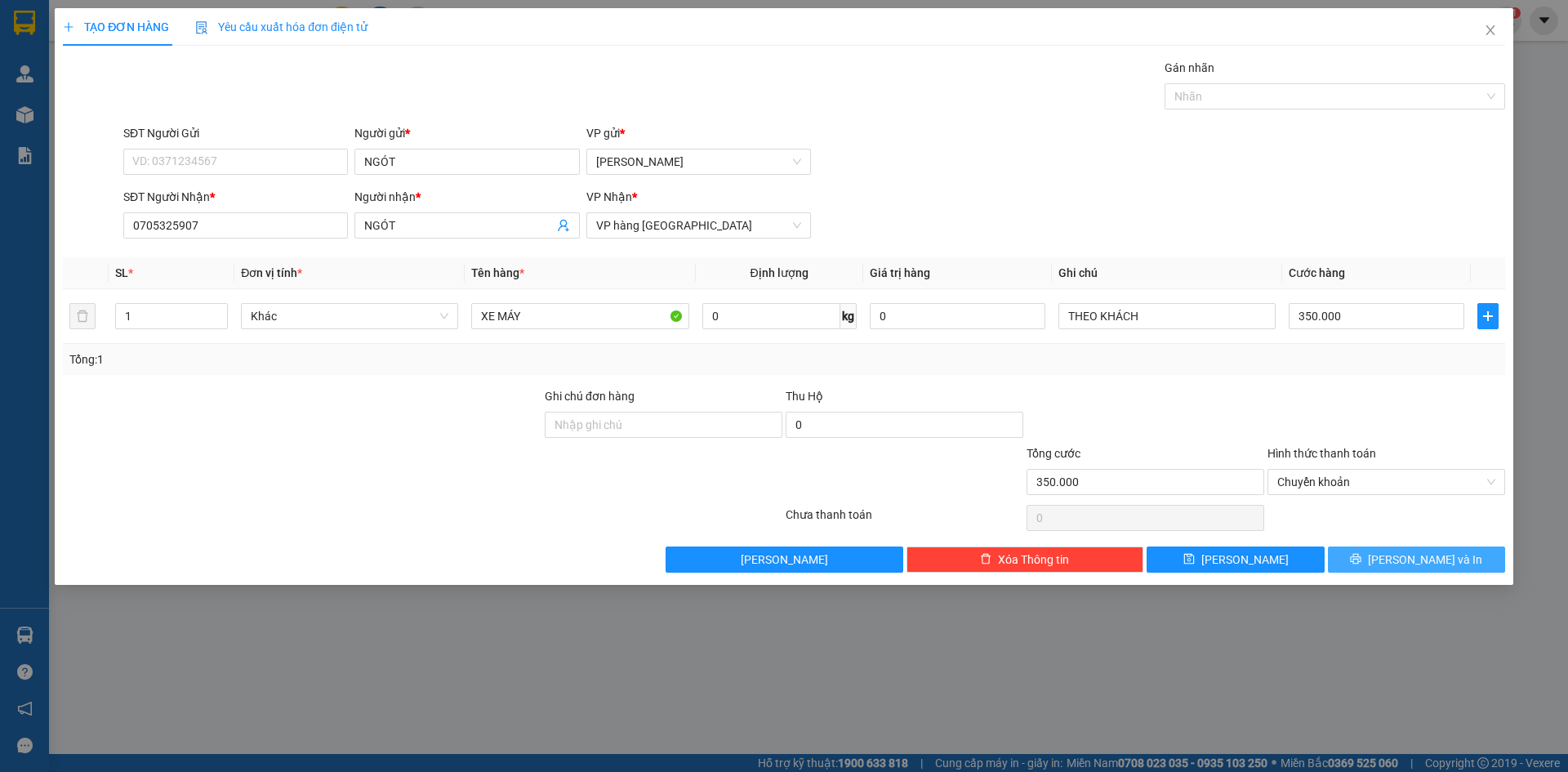
click at [1368, 563] on button "[PERSON_NAME] và In" at bounding box center [1416, 560] width 178 height 26
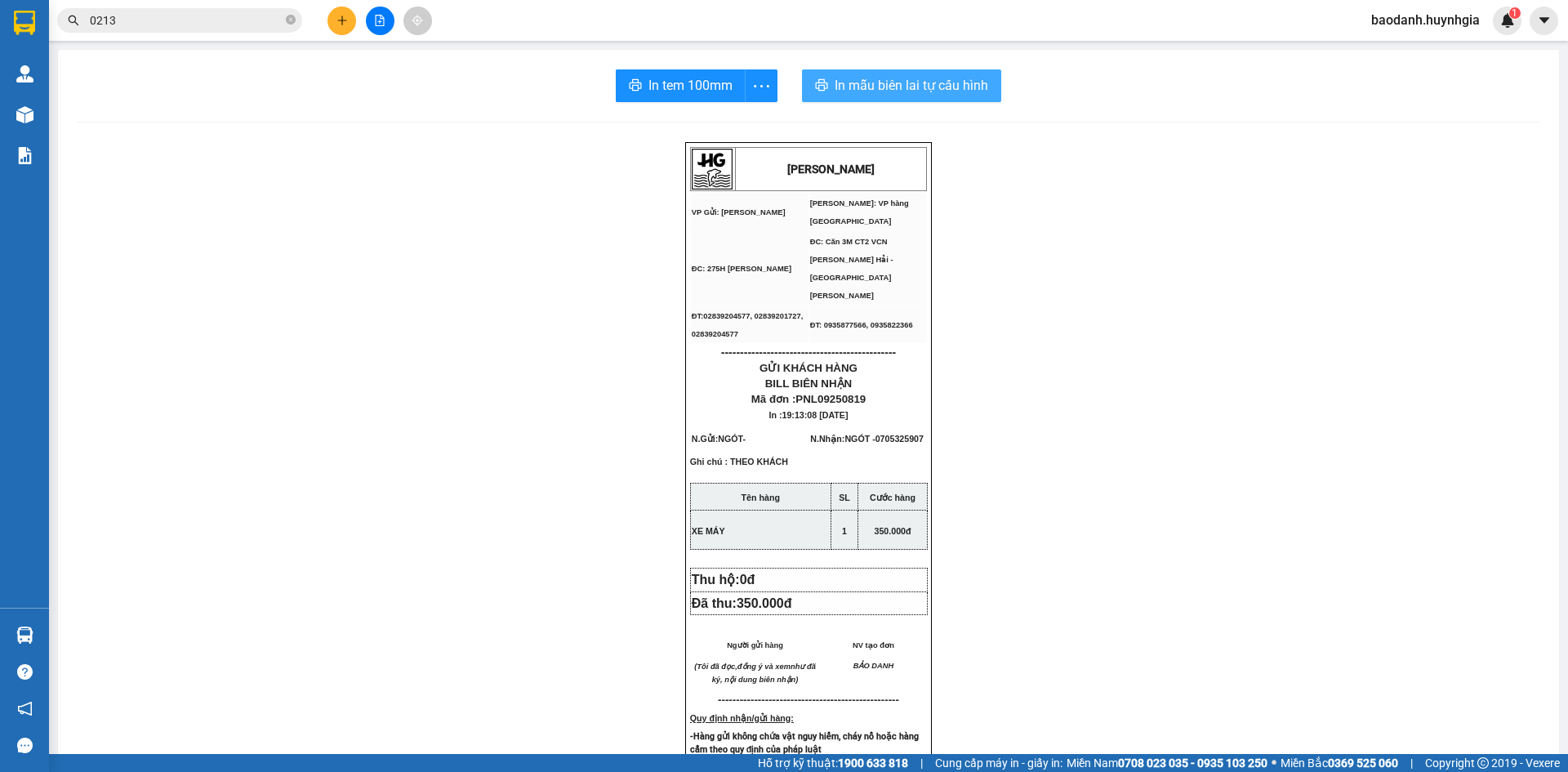
click at [846, 90] on span "In mẫu biên lai tự cấu hình" at bounding box center [911, 86] width 153 height 20
click at [722, 90] on span "In tem 100mm" at bounding box center [690, 86] width 84 height 20
click at [347, 22] on icon "plus" at bounding box center [342, 20] width 11 height 11
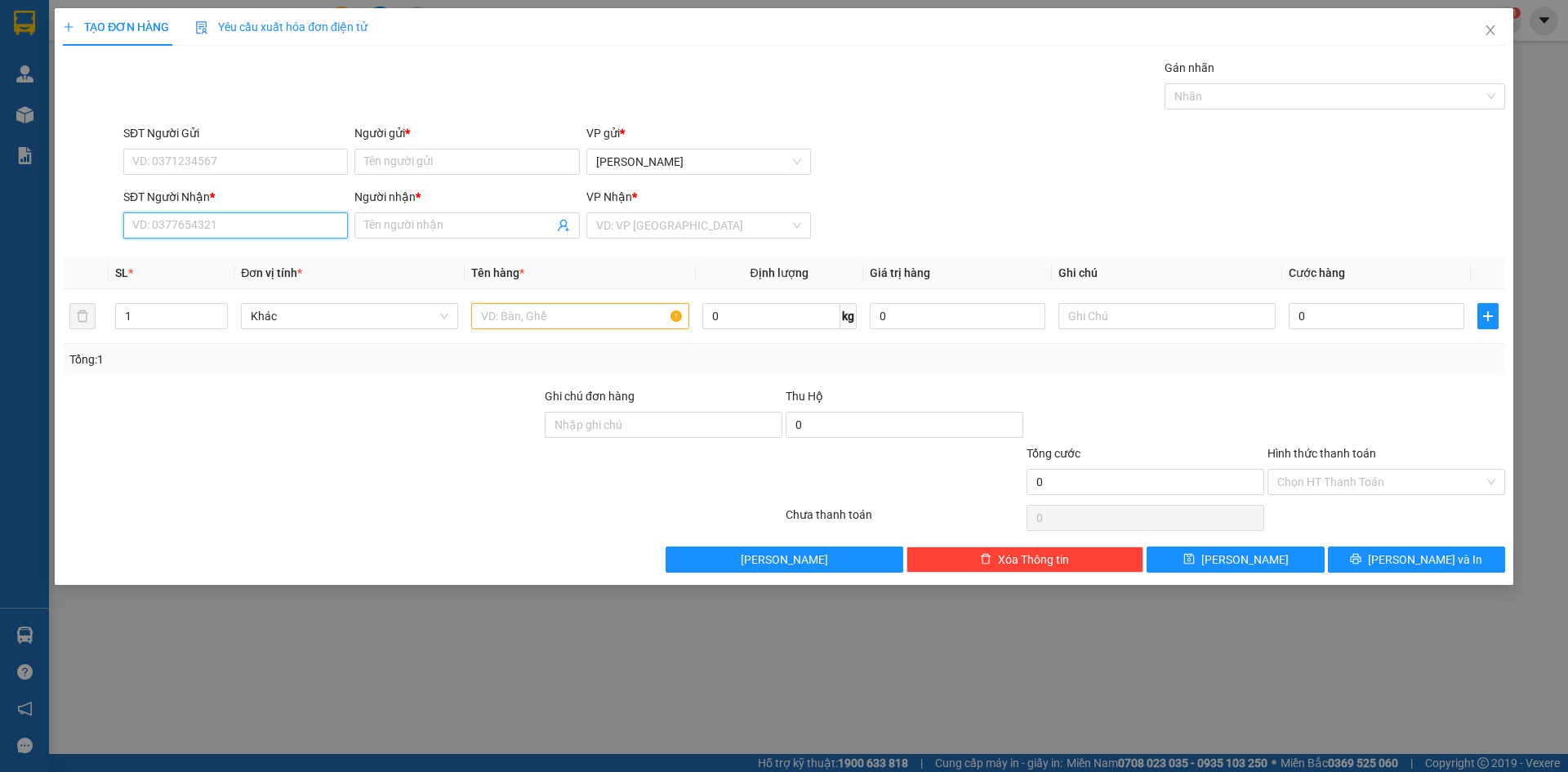
click at [306, 222] on input "SĐT Người Nhận *" at bounding box center [236, 225] width 225 height 26
click at [273, 254] on div "0987000336 - TÂM" at bounding box center [235, 258] width 205 height 18
click at [279, 159] on input "SĐT Người Gửi" at bounding box center [236, 162] width 225 height 26
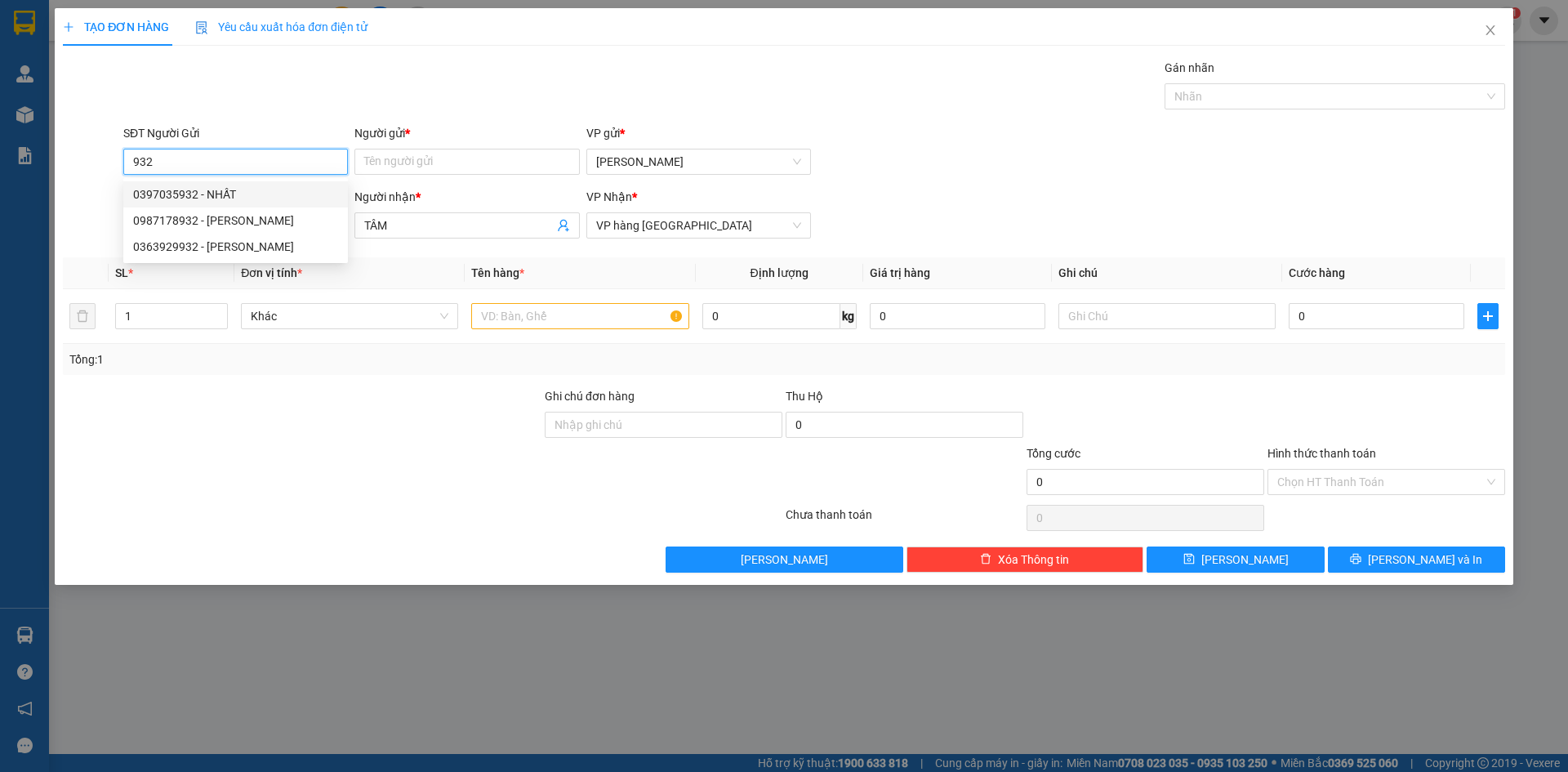
click at [249, 194] on div "0397035932 - NHẤT" at bounding box center [235, 193] width 205 height 18
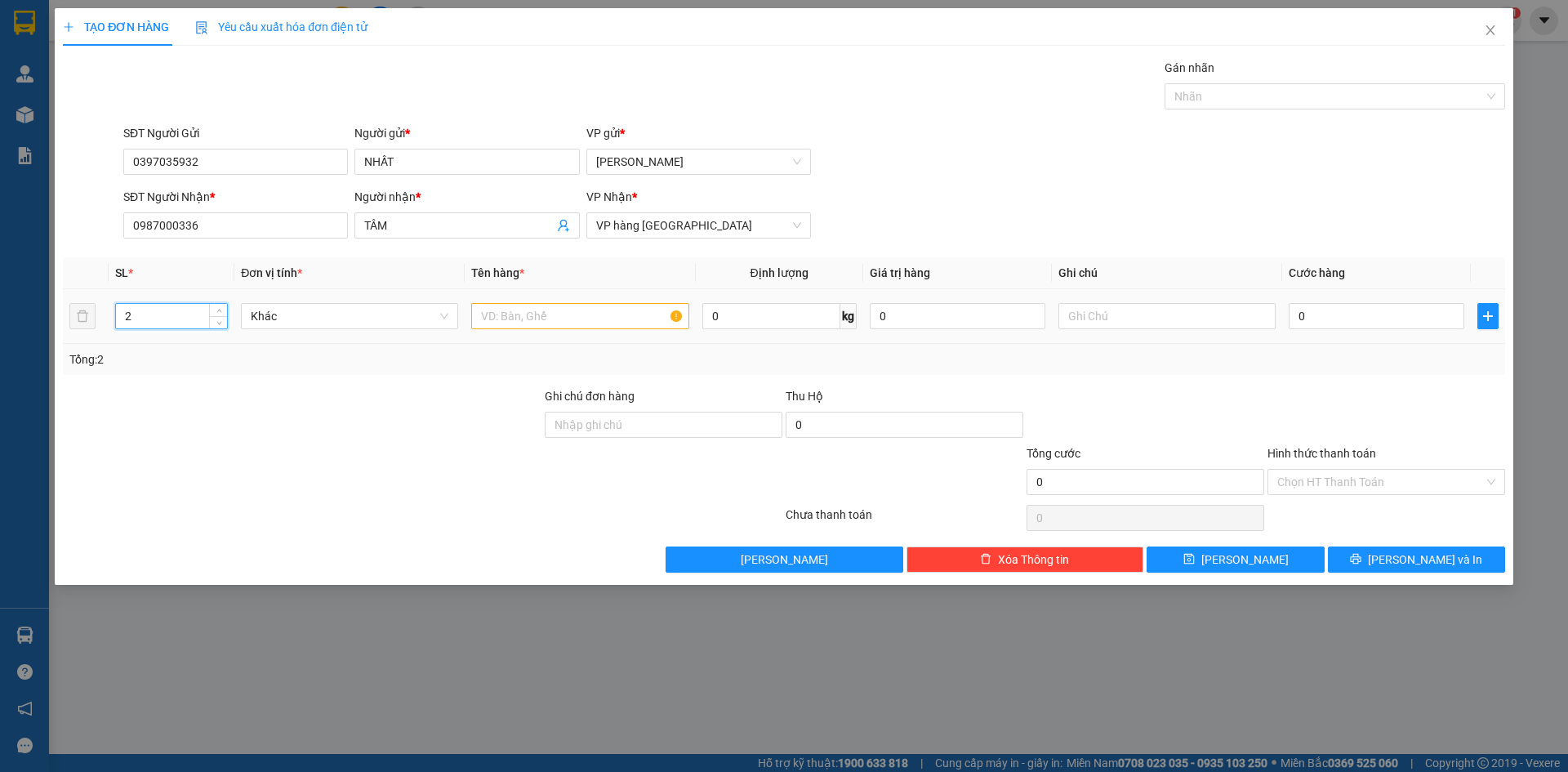
type input "3"
click at [561, 319] on input "text" at bounding box center [580, 316] width 218 height 26
type input "T"
click at [1353, 311] on input "0" at bounding box center [1376, 316] width 176 height 26
type input "001"
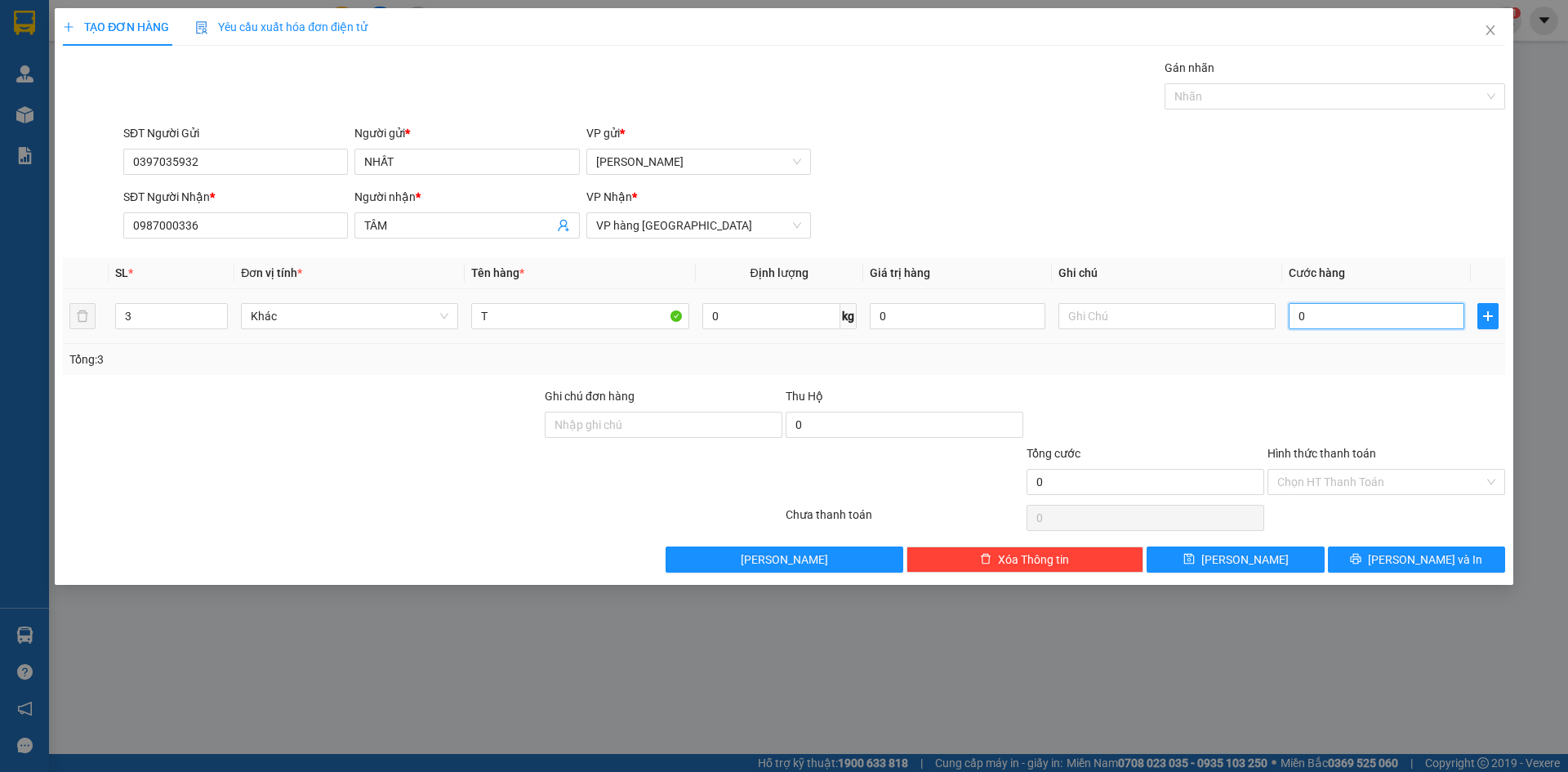
type input "1"
type input "0.012"
type input "12"
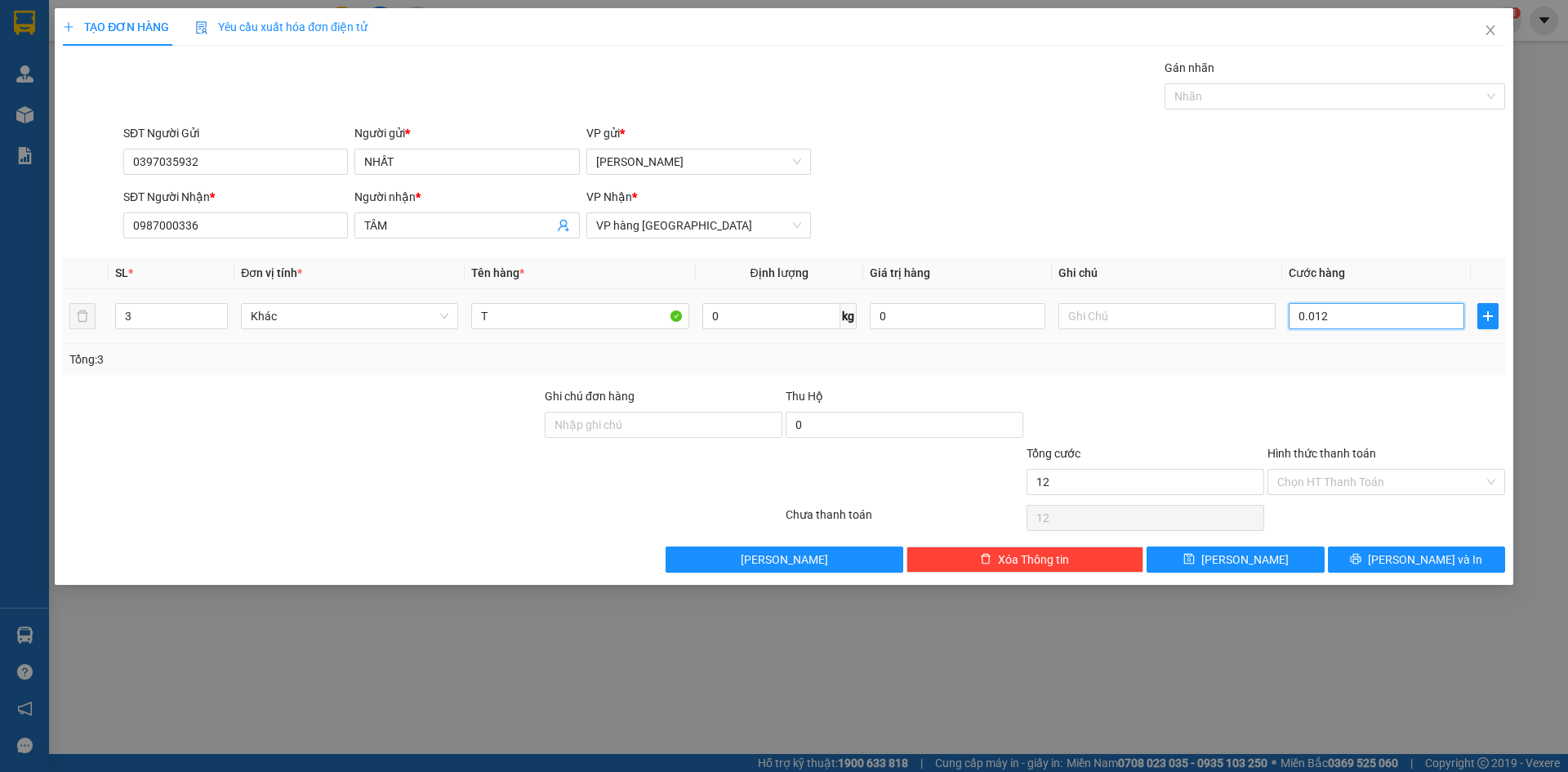
type input "00.120"
type input "120"
type input "120.000"
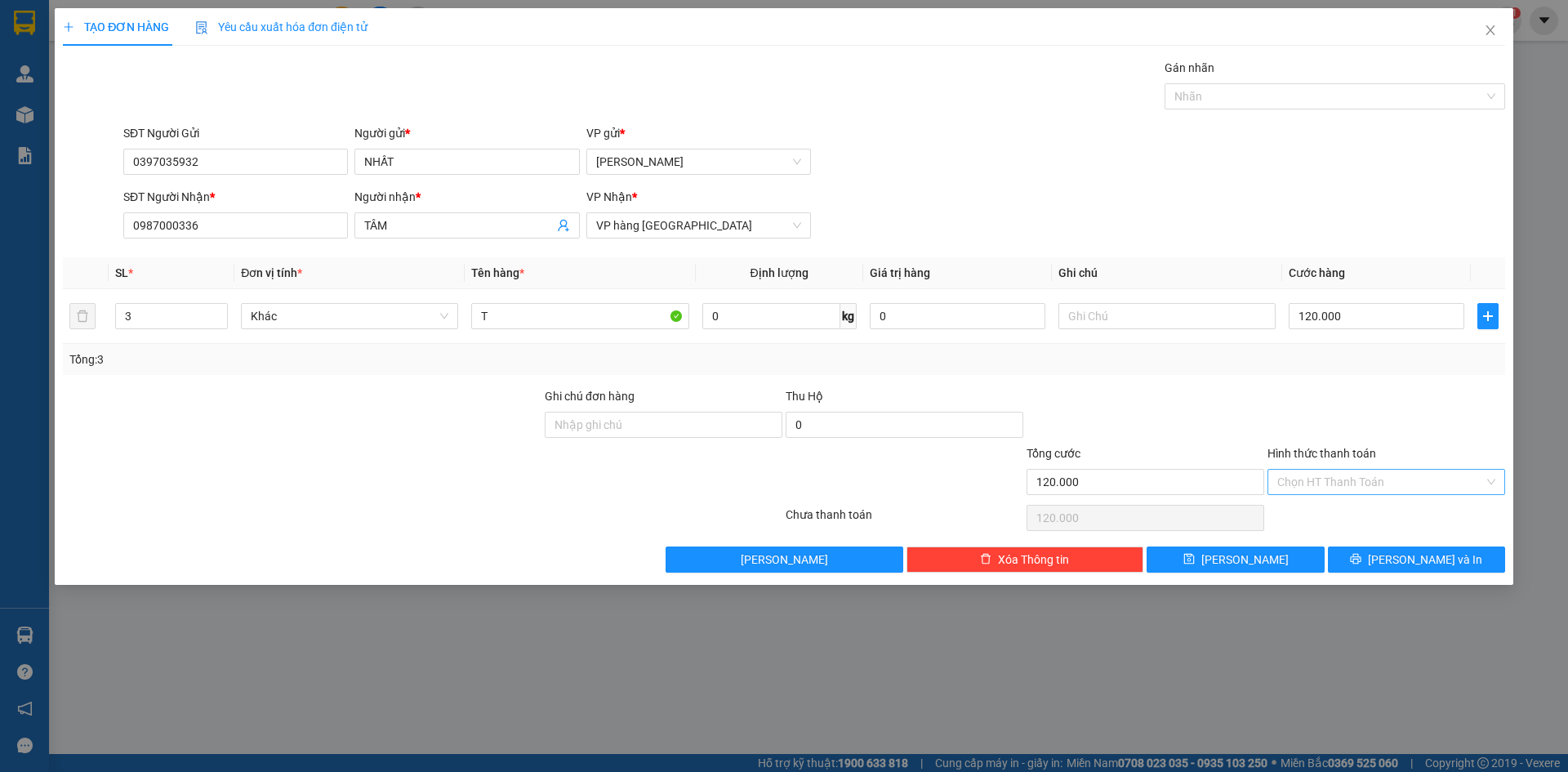
click at [1356, 486] on input "Hình thức thanh toán" at bounding box center [1381, 482] width 206 height 24
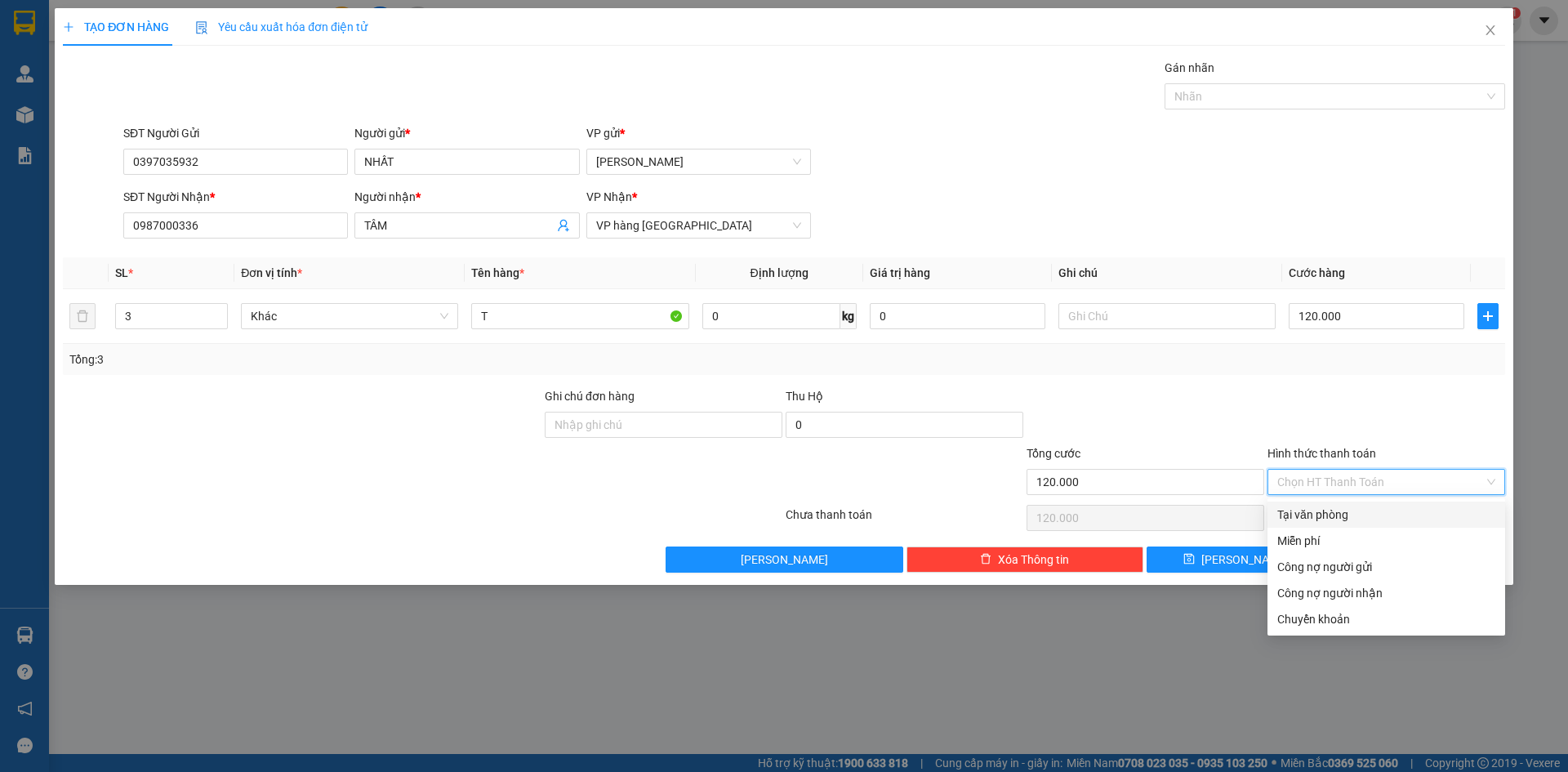
click at [1354, 515] on div "Tại văn phòng" at bounding box center [1387, 514] width 219 height 18
type input "0"
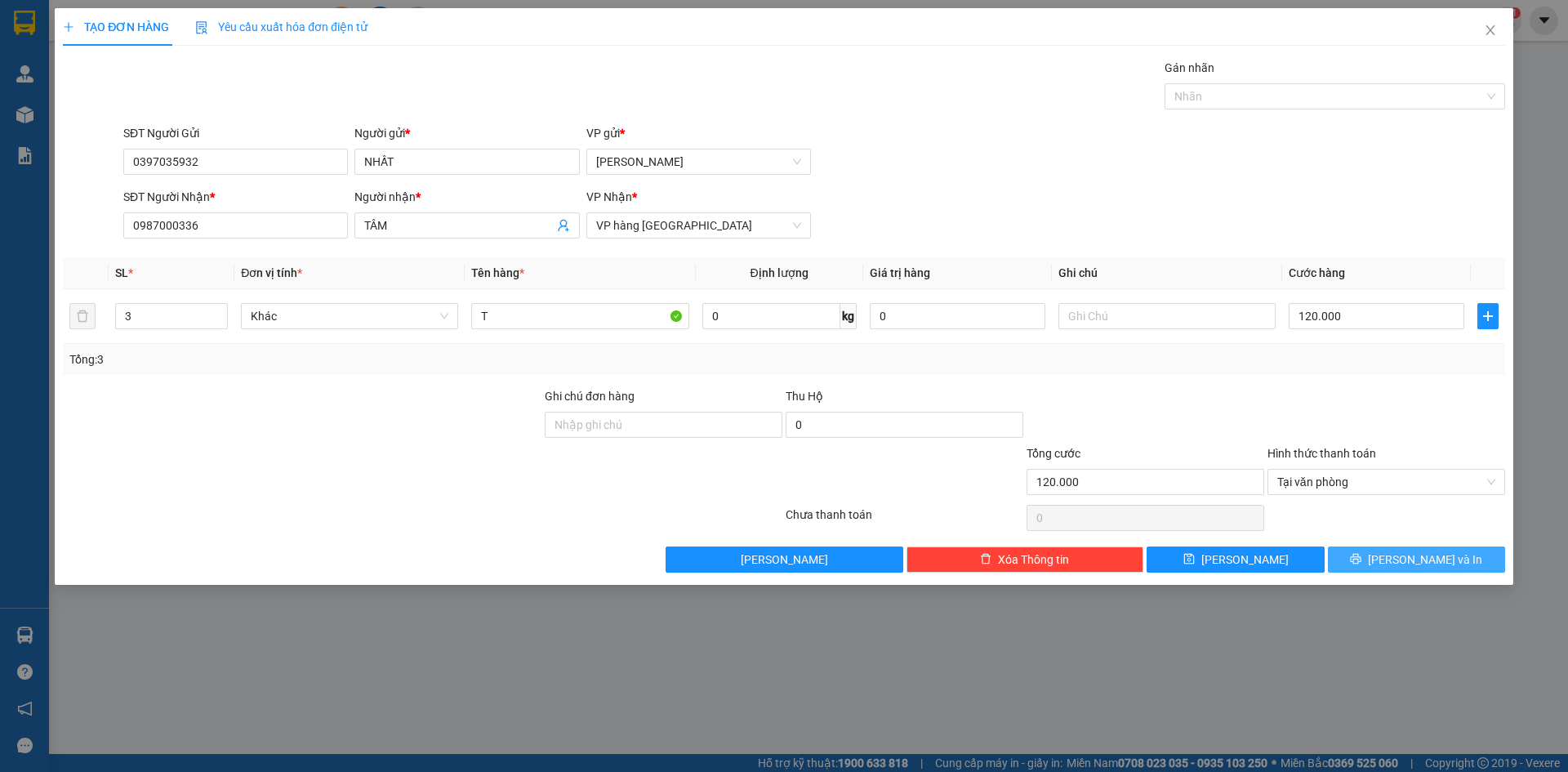
click at [1350, 556] on button "[PERSON_NAME] và In" at bounding box center [1416, 560] width 178 height 26
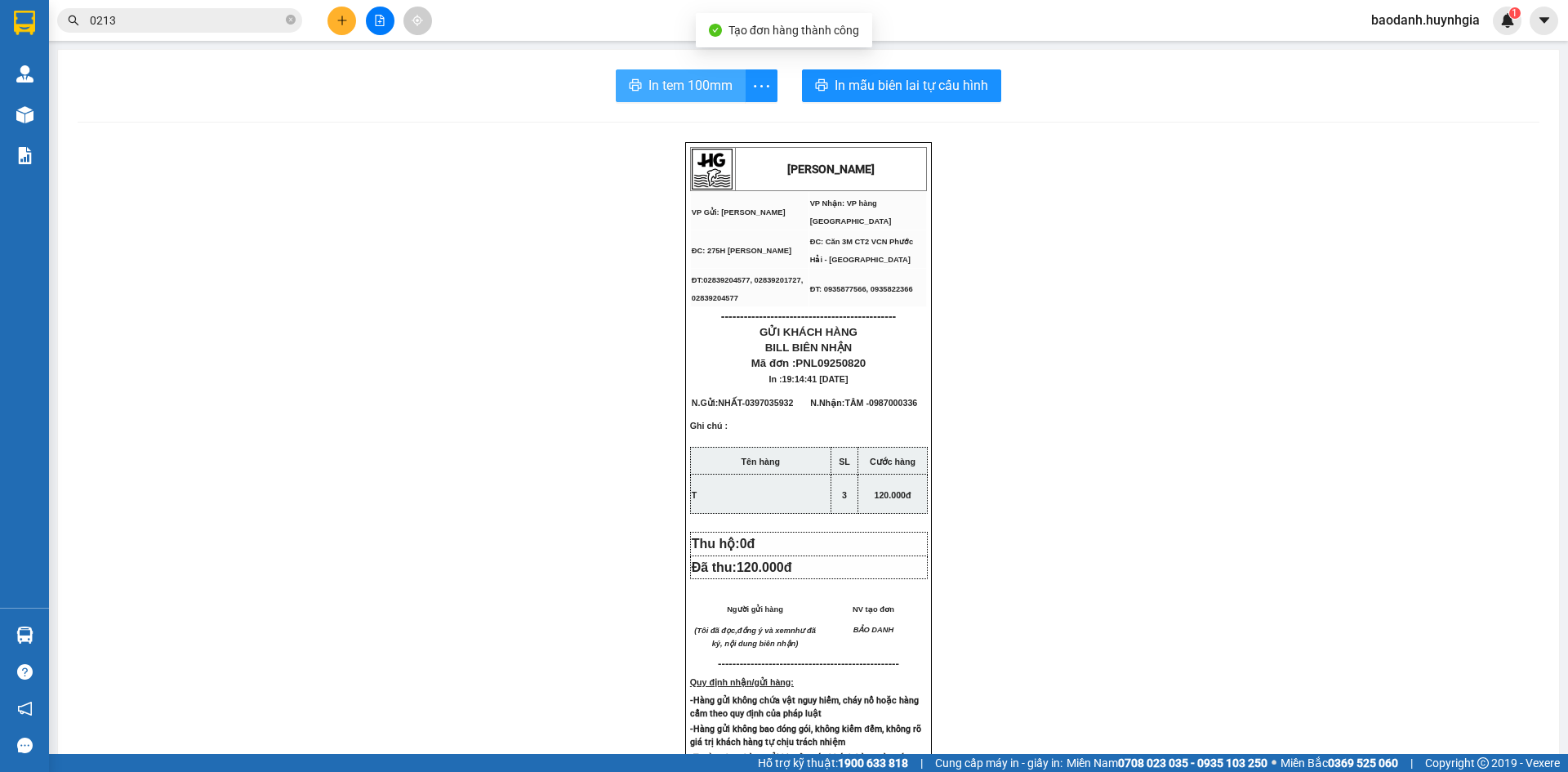
click at [677, 90] on span "In tem 100mm" at bounding box center [690, 86] width 84 height 20
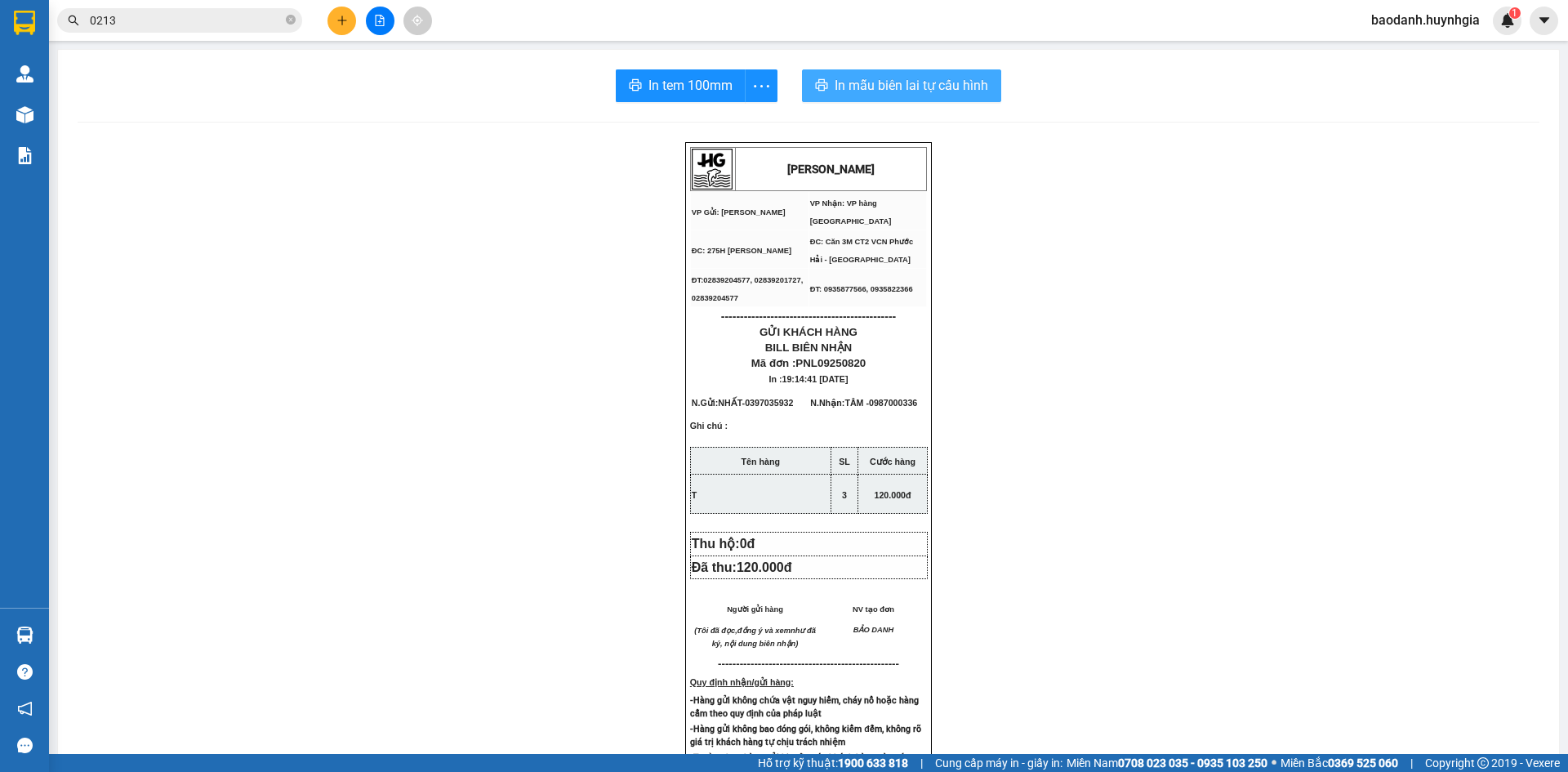
click at [817, 78] on button "In mẫu biên lai tự cấu hình" at bounding box center [902, 86] width 199 height 33
click at [337, 23] on icon "plus" at bounding box center [342, 20] width 11 height 11
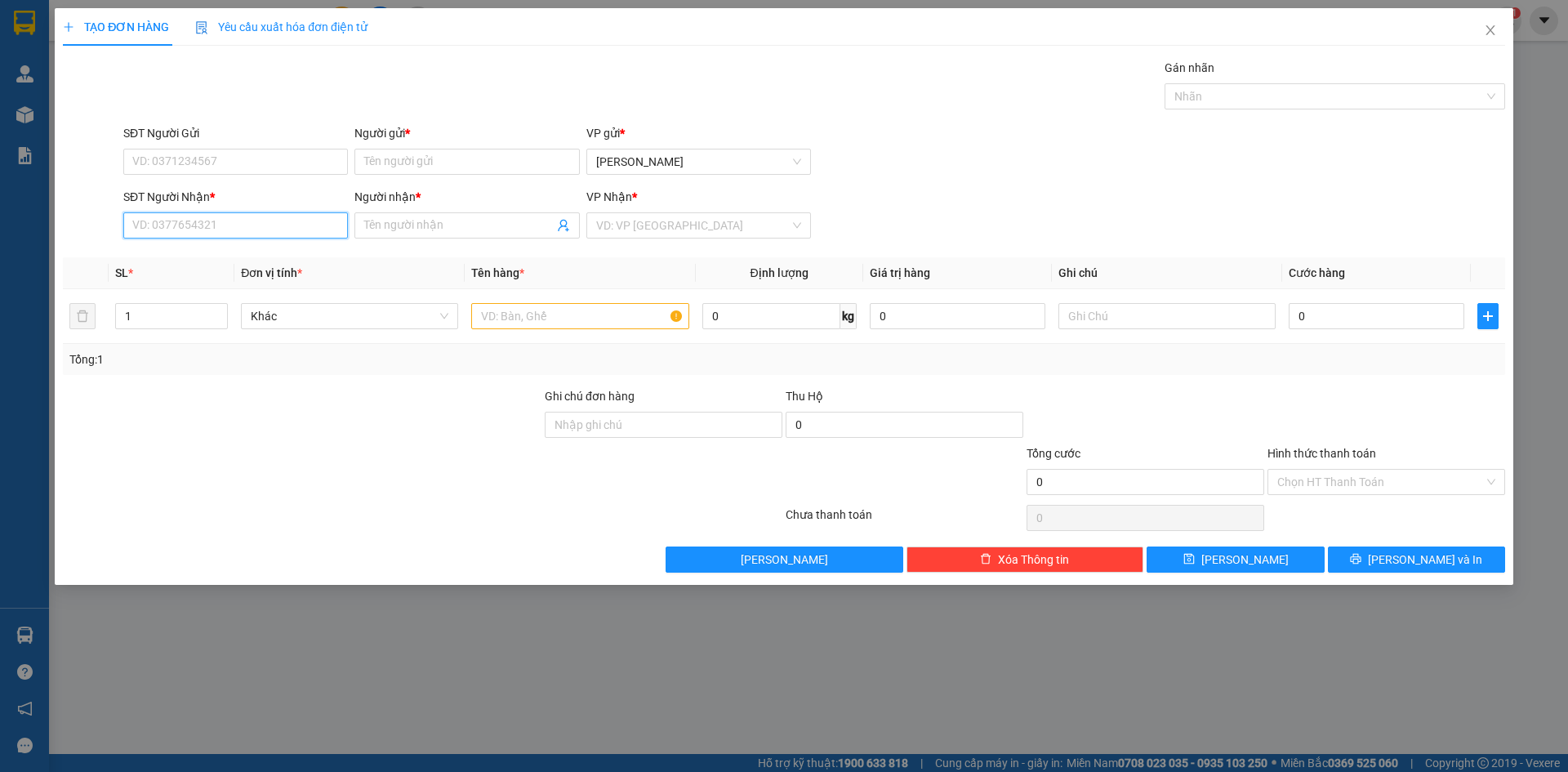
click at [261, 229] on input "SĐT Người Nhận *" at bounding box center [236, 225] width 225 height 26
type input "0967811789"
click at [225, 260] on div "0967811789 - [PERSON_NAME]" at bounding box center [235, 258] width 205 height 18
type input "TUẤN ANH"
type input "0967811789"
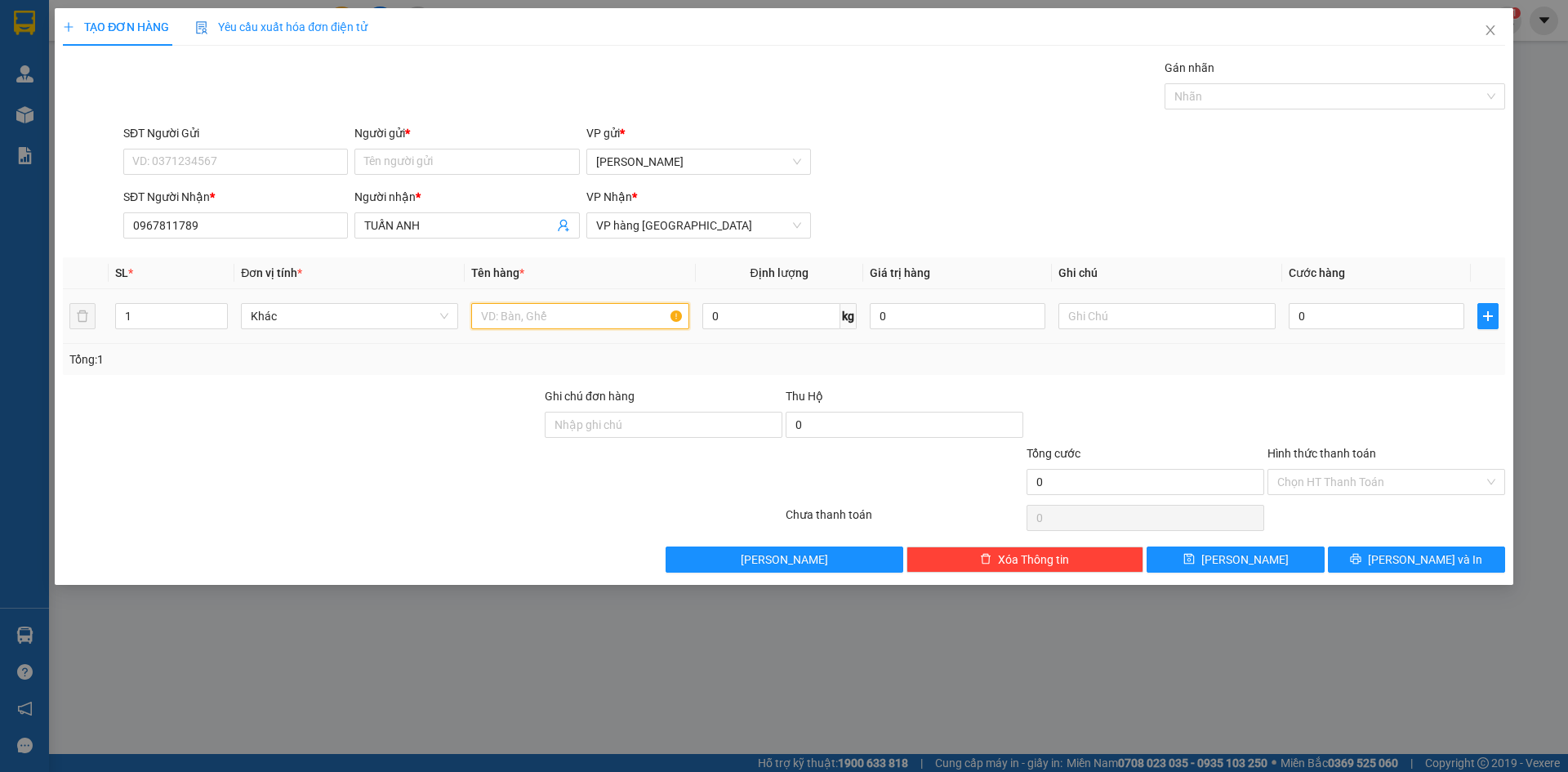
click at [520, 312] on input "text" at bounding box center [580, 316] width 218 height 26
type input "T"
click at [374, 161] on input "Người gửi *" at bounding box center [467, 162] width 225 height 26
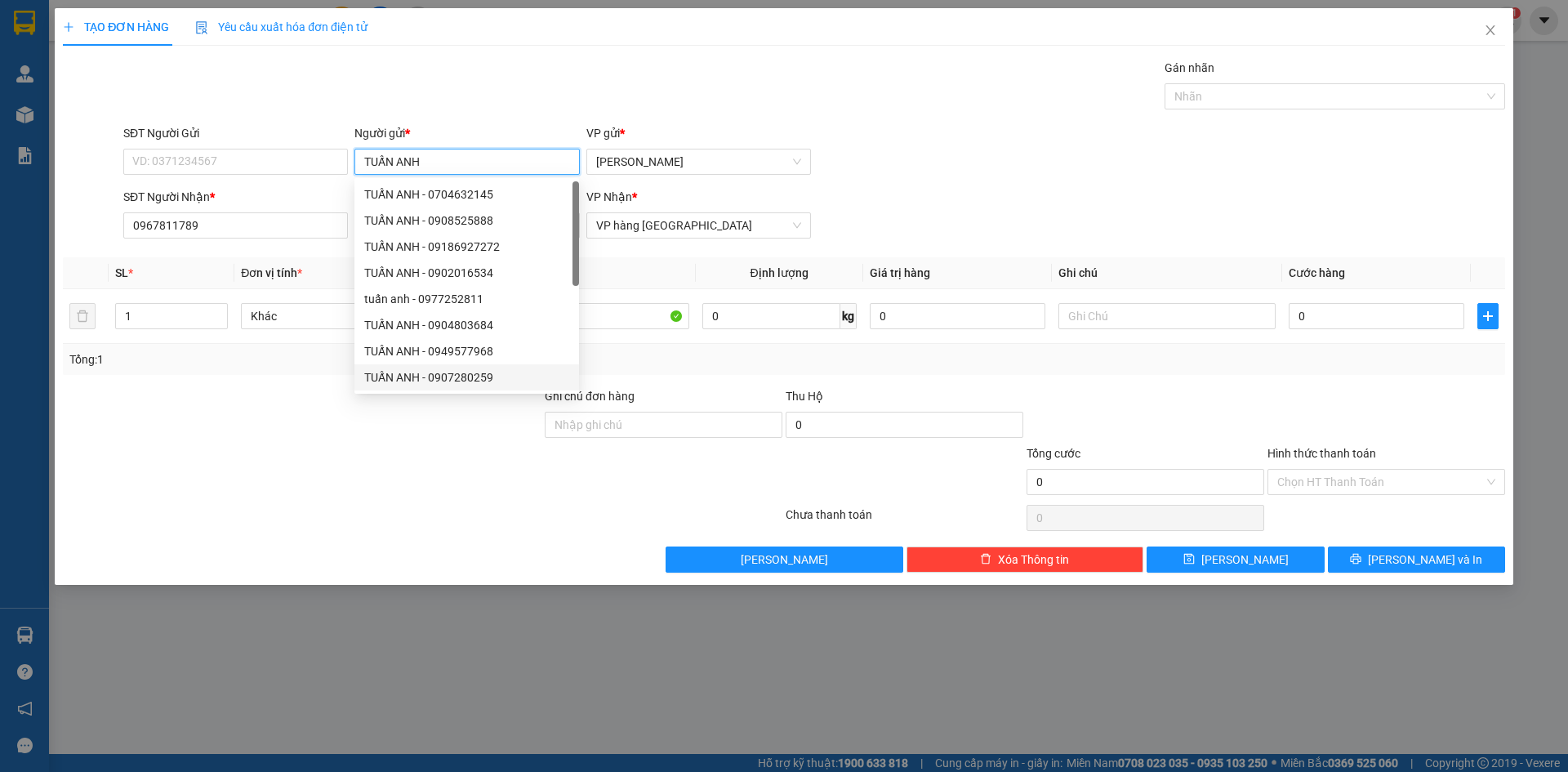
type input "TUẤN ANH"
drag, startPoint x: 438, startPoint y: 454, endPoint x: 445, endPoint y: 449, distance: 8.6
click at [437, 454] on div at bounding box center [302, 473] width 482 height 57
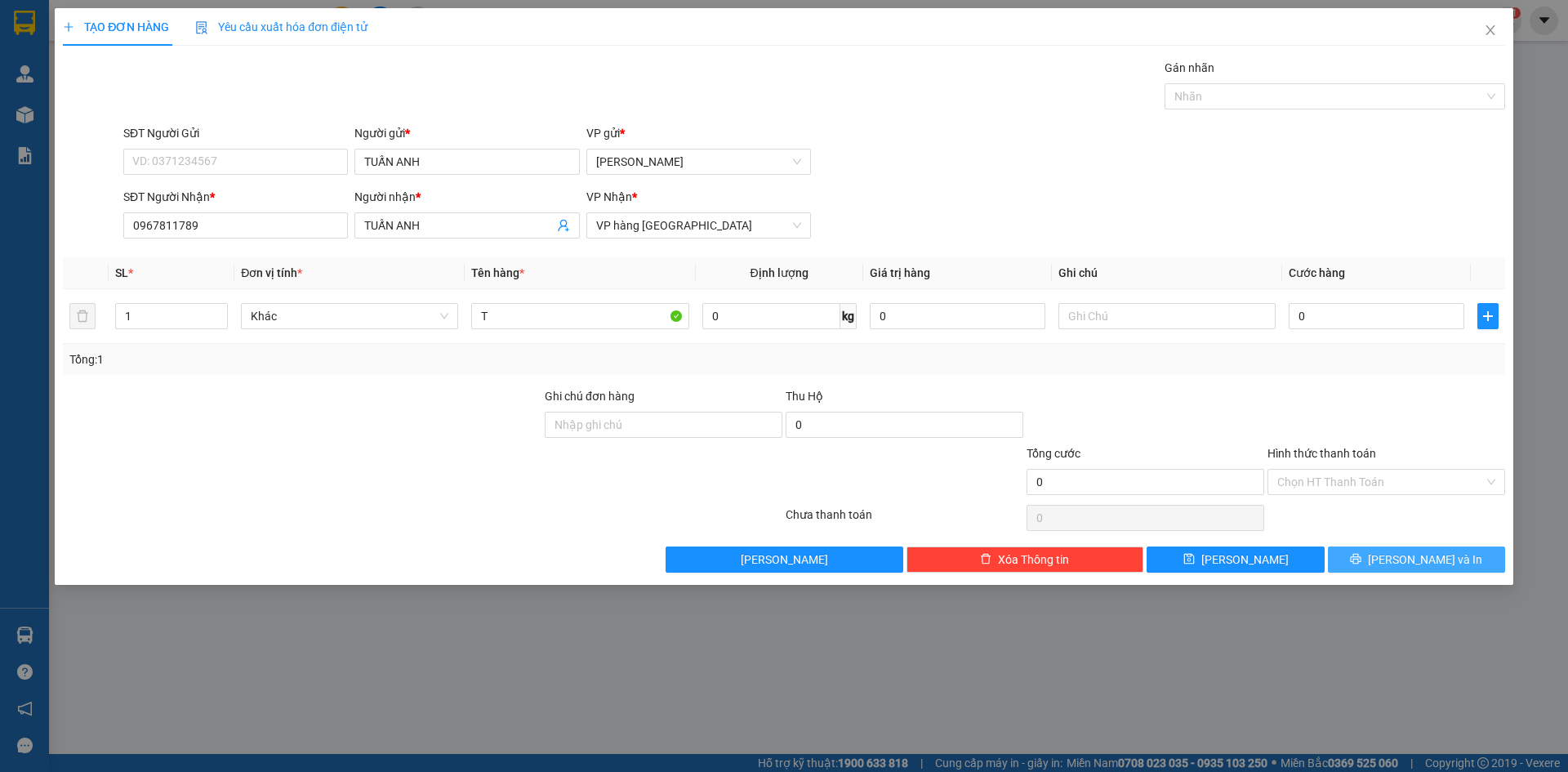
click at [1347, 559] on button "[PERSON_NAME] và In" at bounding box center [1416, 560] width 178 height 26
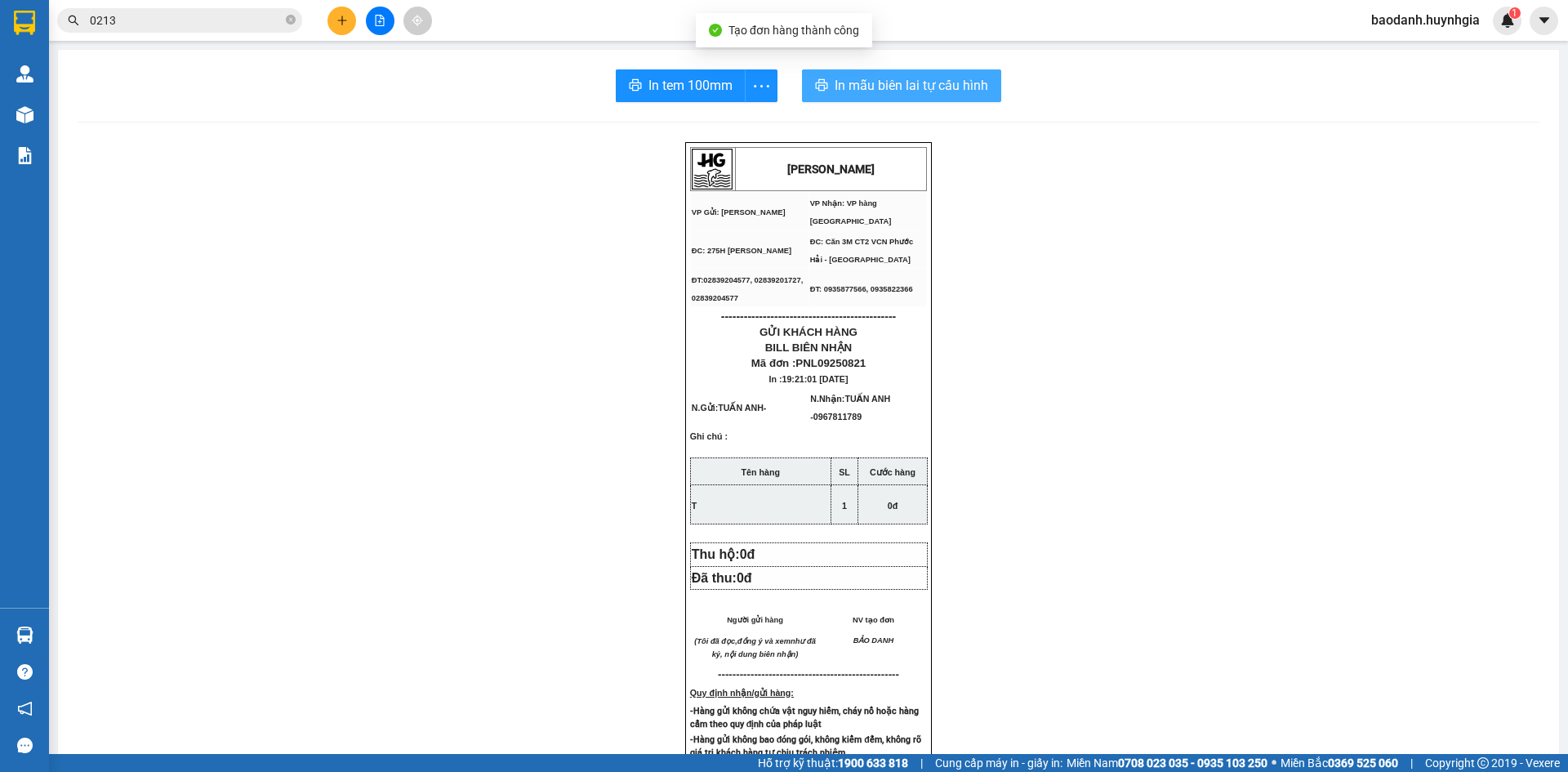
click at [884, 80] on span "In mẫu biên lai tự cấu hình" at bounding box center [911, 86] width 153 height 20
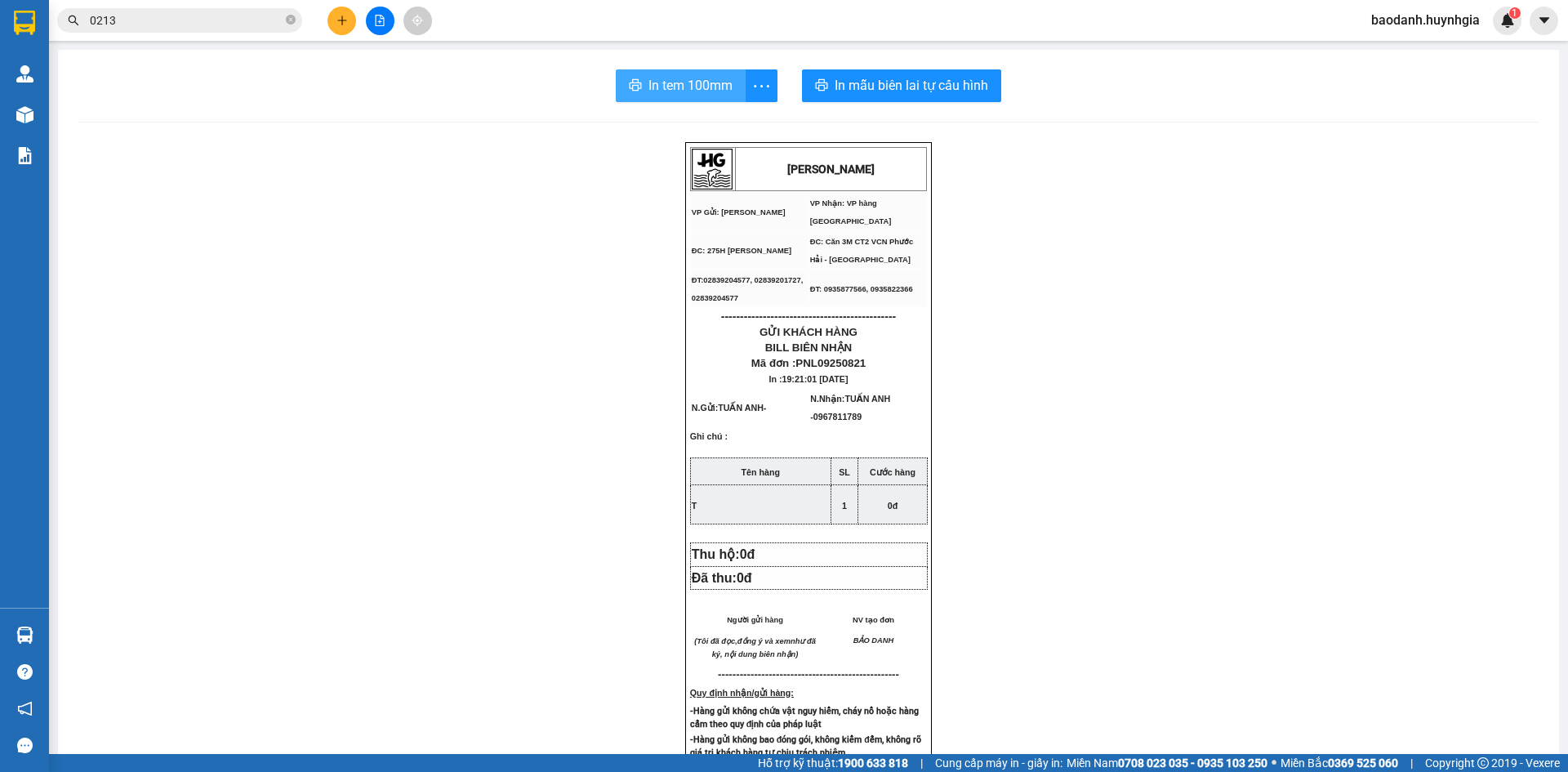
click at [661, 88] on span "In tem 100mm" at bounding box center [690, 86] width 84 height 20
click at [339, 20] on icon "plus" at bounding box center [342, 20] width 11 height 11
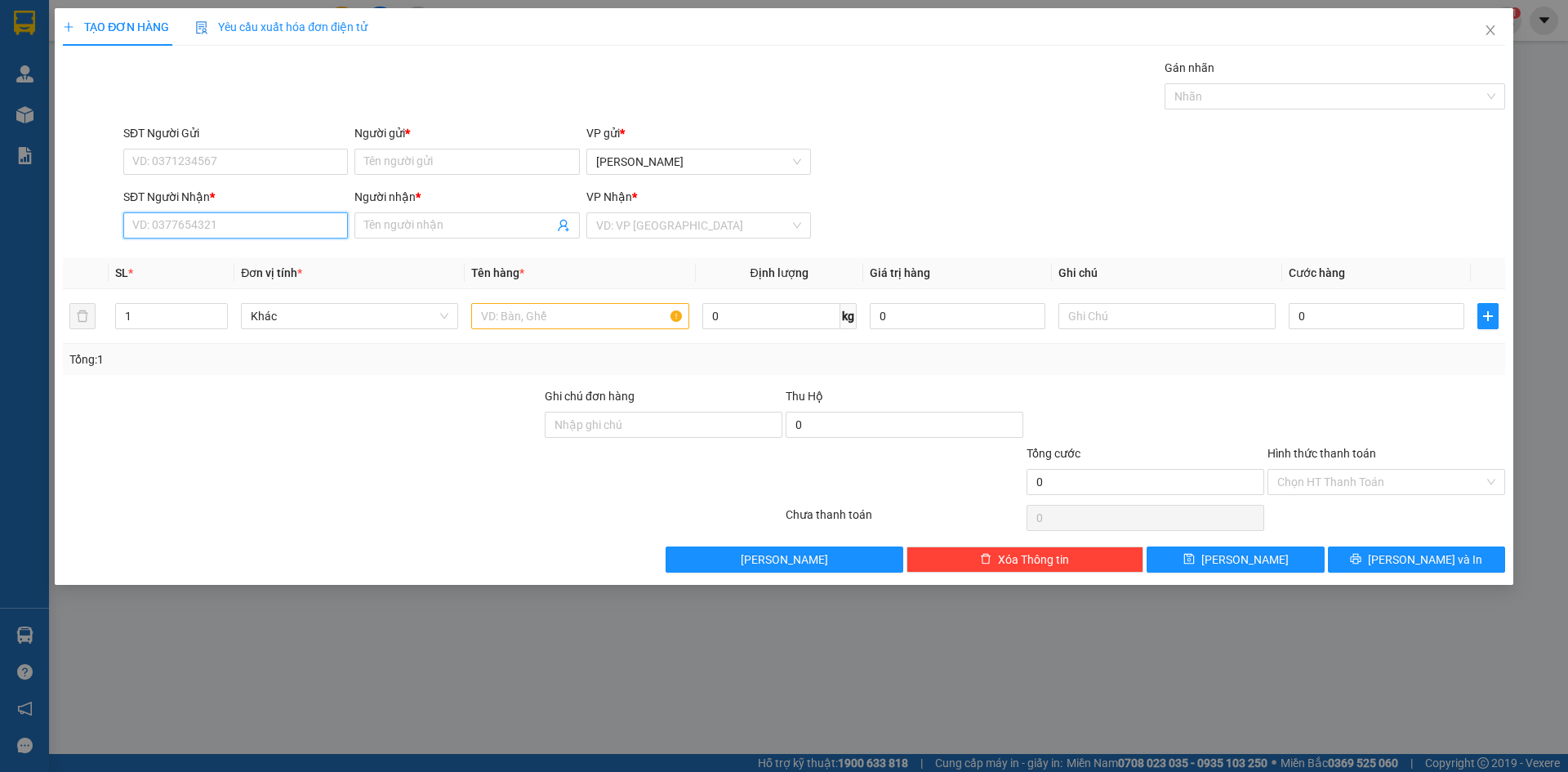
click at [201, 223] on input "SĐT Người Nhận *" at bounding box center [236, 225] width 225 height 26
click at [216, 259] on div "0901939289 - TIN" at bounding box center [235, 258] width 205 height 18
type input "0901939289"
type input "TIN"
type input "0901939289"
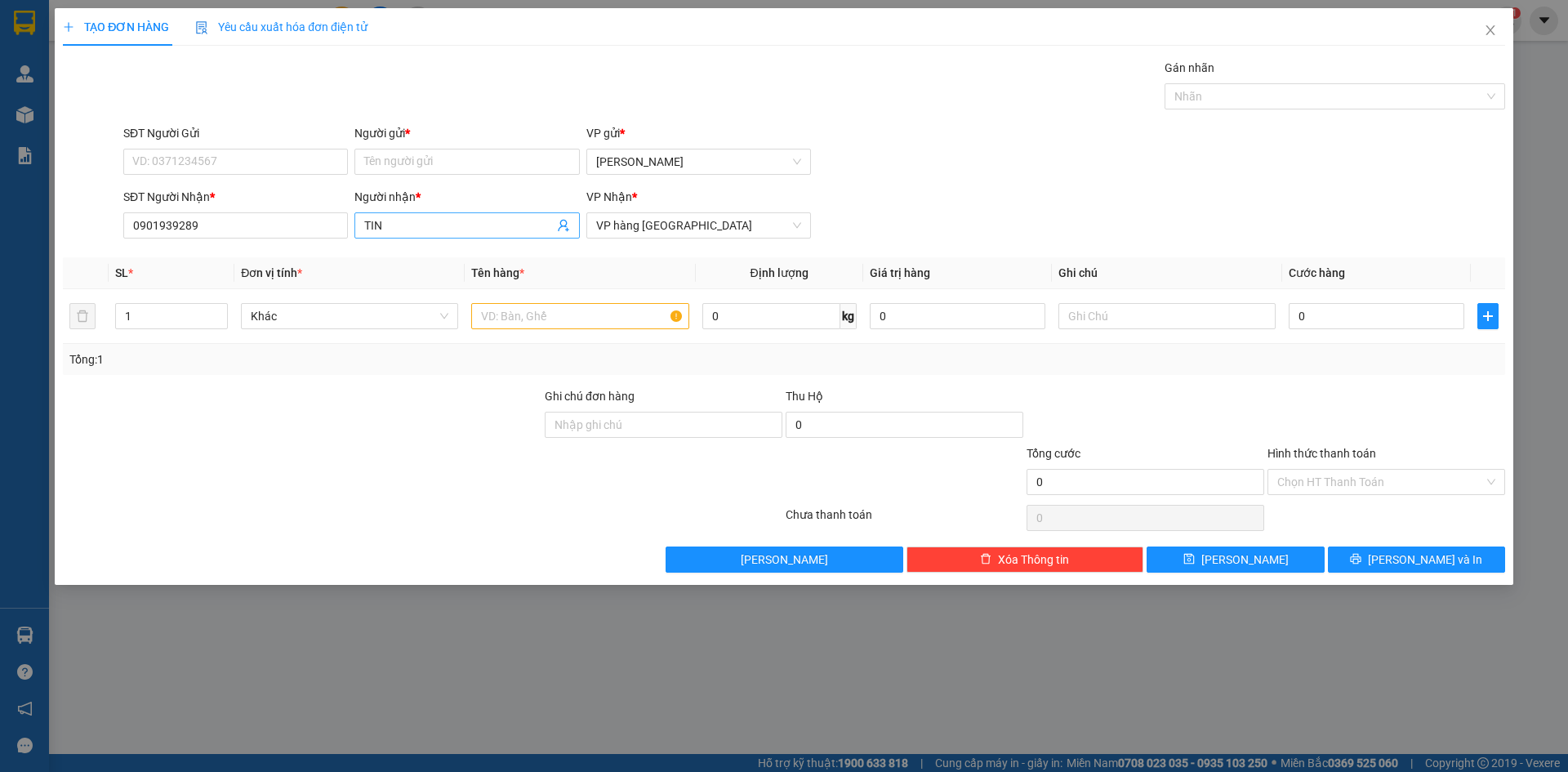
click at [421, 225] on input "TIN" at bounding box center [458, 225] width 189 height 18
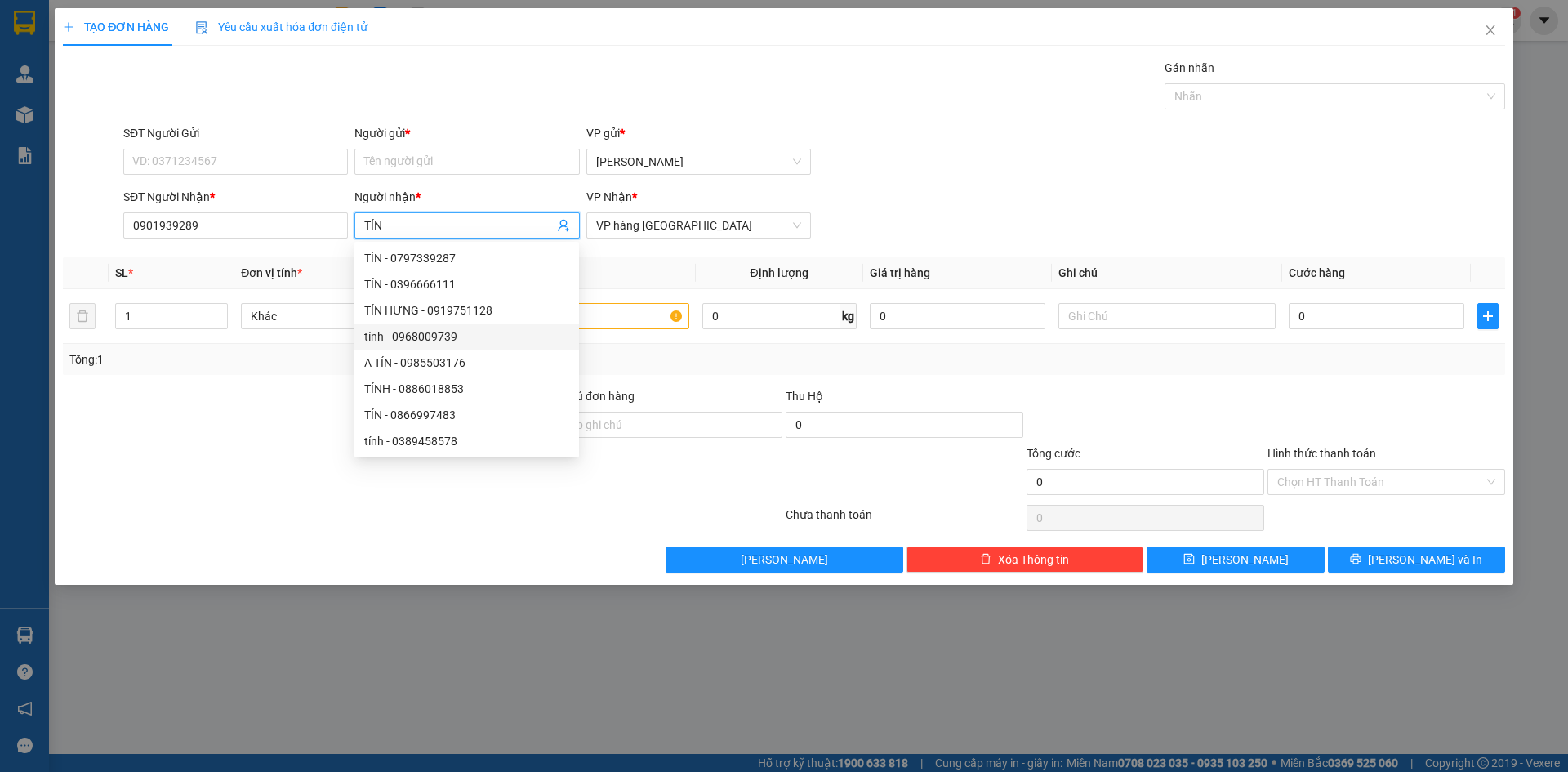
type input "TÍN"
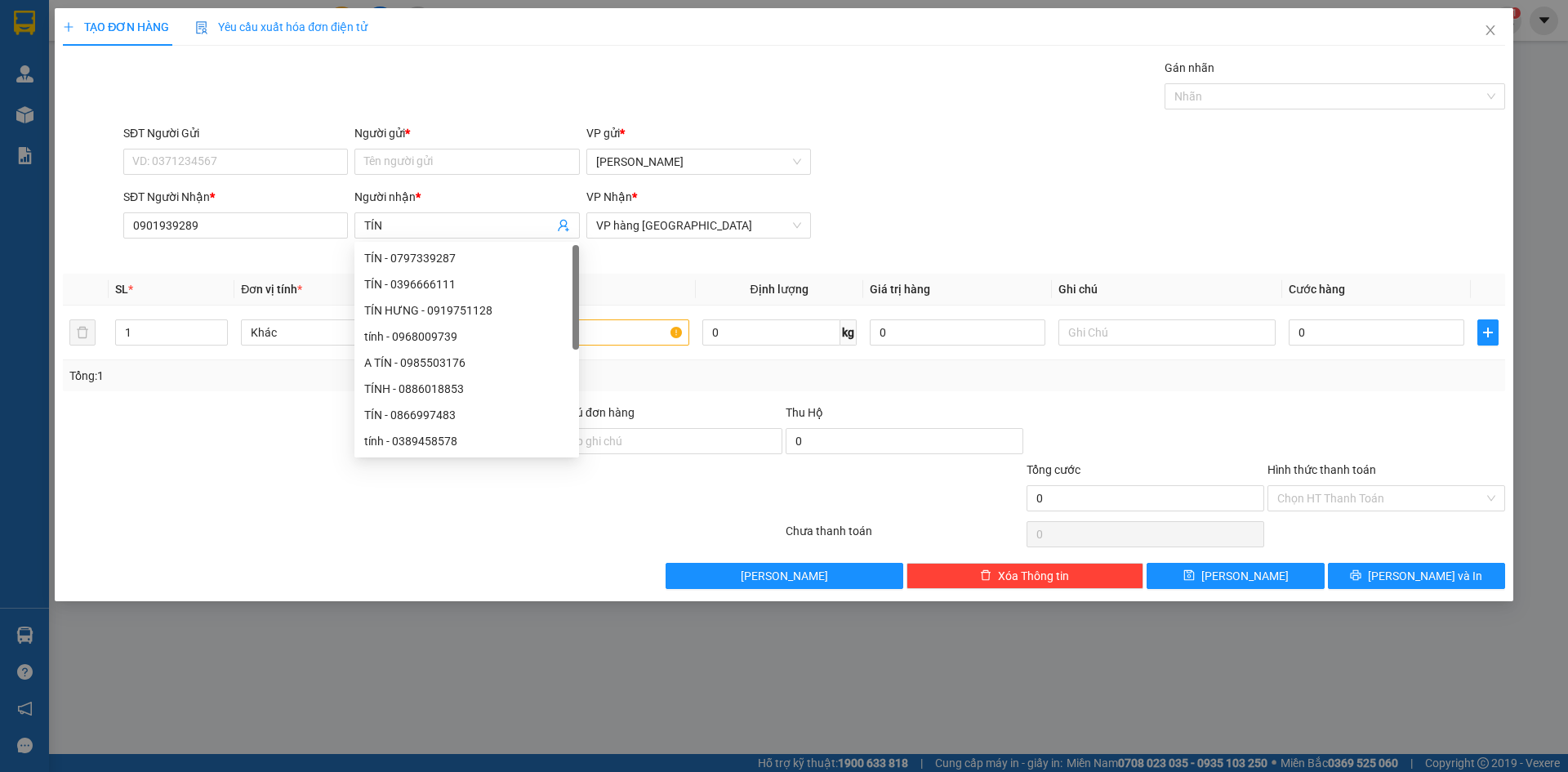
drag, startPoint x: 291, startPoint y: 382, endPoint x: 335, endPoint y: 299, distance: 93.9
click at [289, 382] on div "Tổng: 1" at bounding box center [338, 375] width 536 height 18
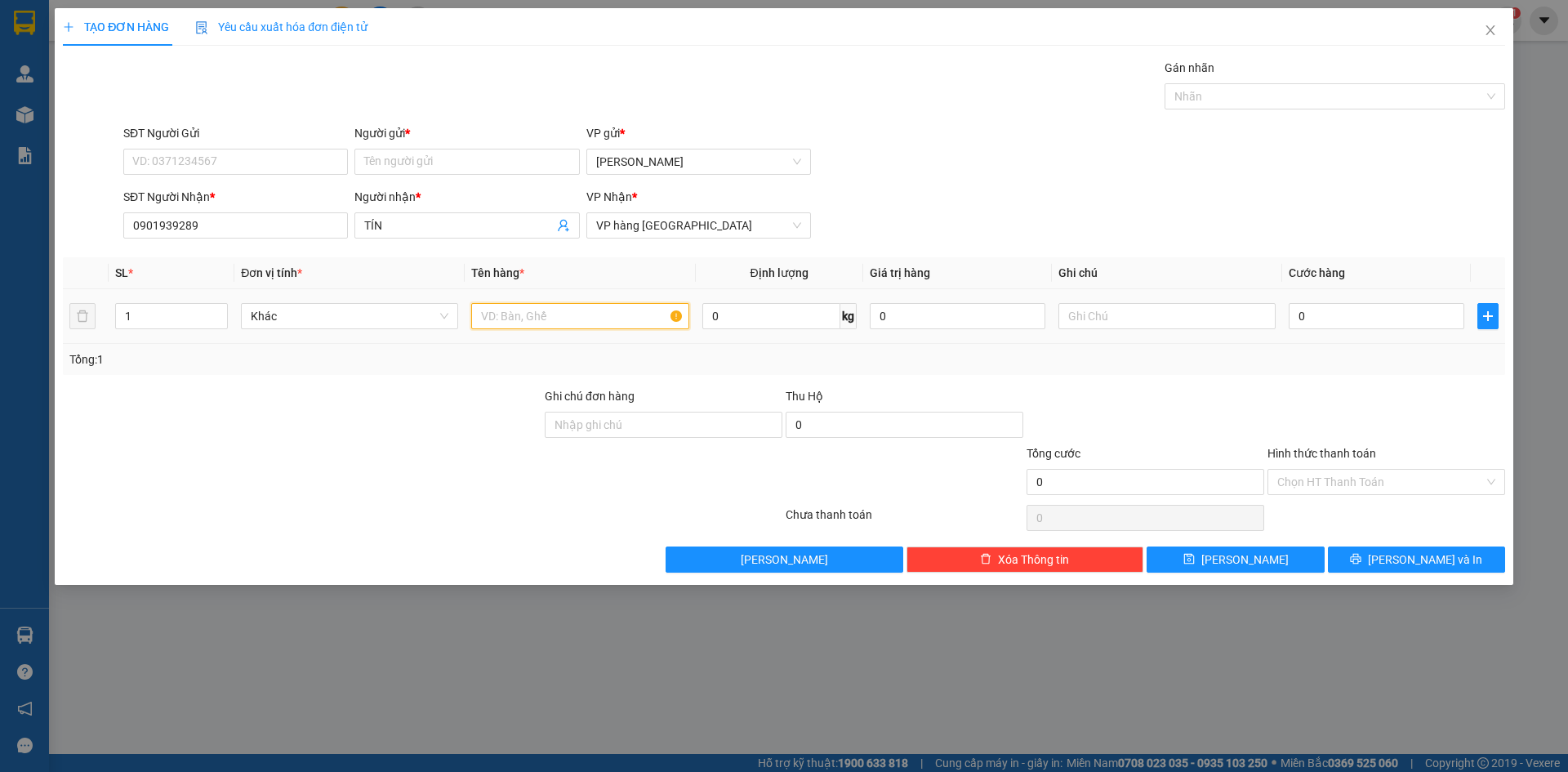
click at [512, 319] on input "text" at bounding box center [580, 316] width 218 height 26
type input "H"
click at [476, 166] on input "Người gửi *" at bounding box center [467, 162] width 225 height 26
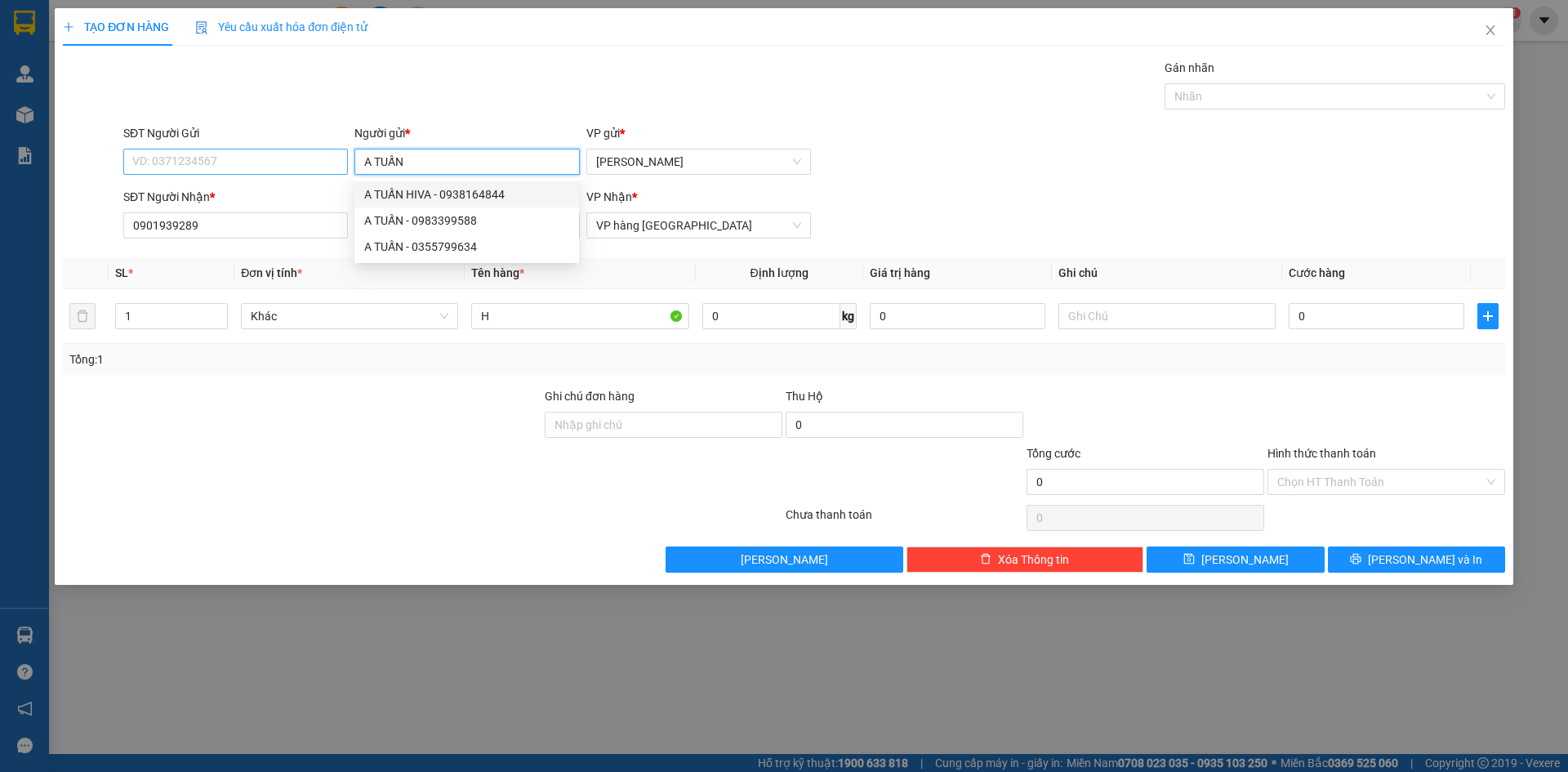
type input "A TUẤN"
click at [299, 168] on input "SĐT Người Gửi" at bounding box center [236, 162] width 225 height 26
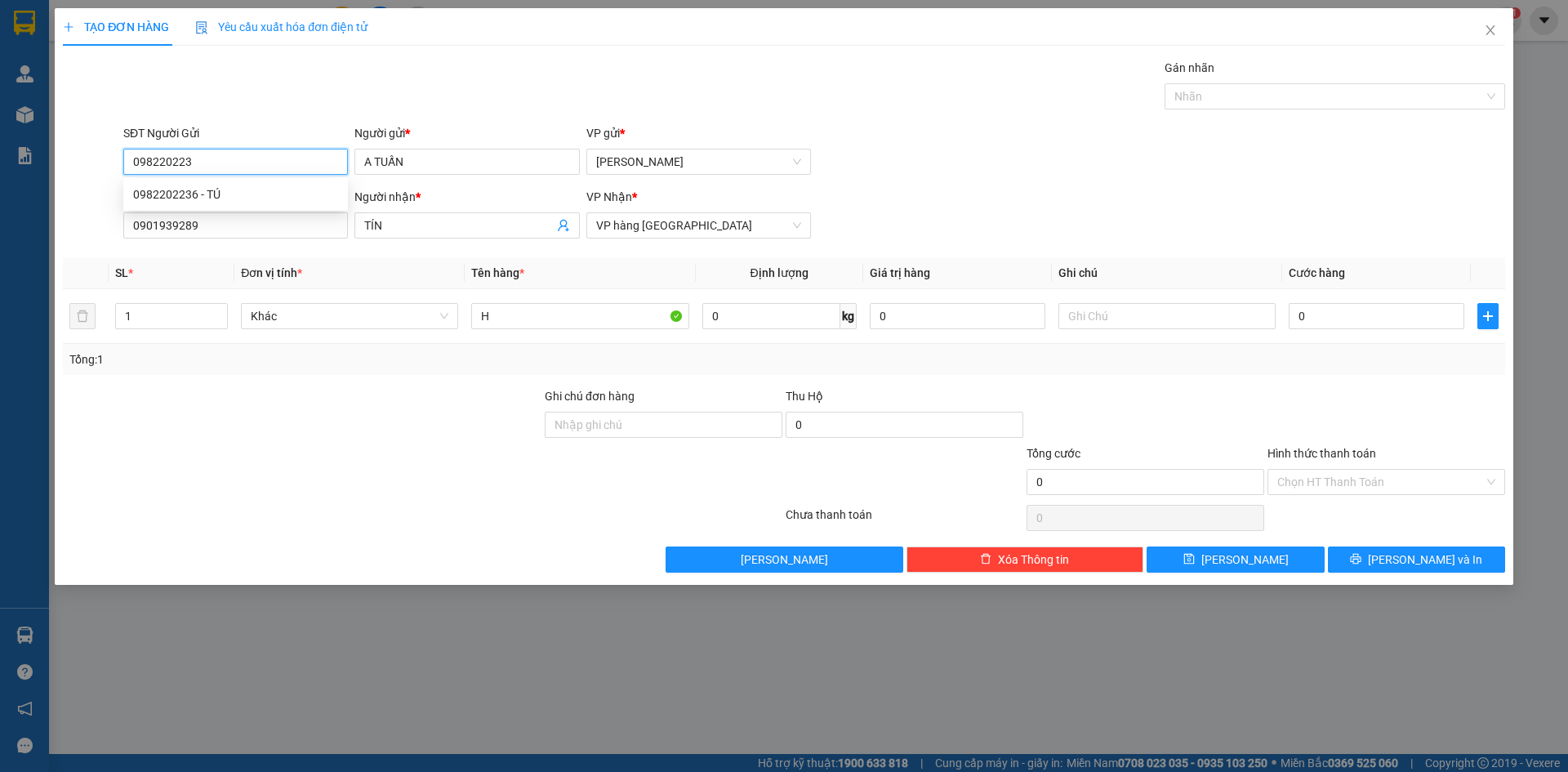
type input "0982202236"
click at [225, 193] on div "0982202236 - TÚ" at bounding box center [235, 193] width 205 height 18
click at [1366, 561] on button "[PERSON_NAME] và In" at bounding box center [1416, 560] width 178 height 26
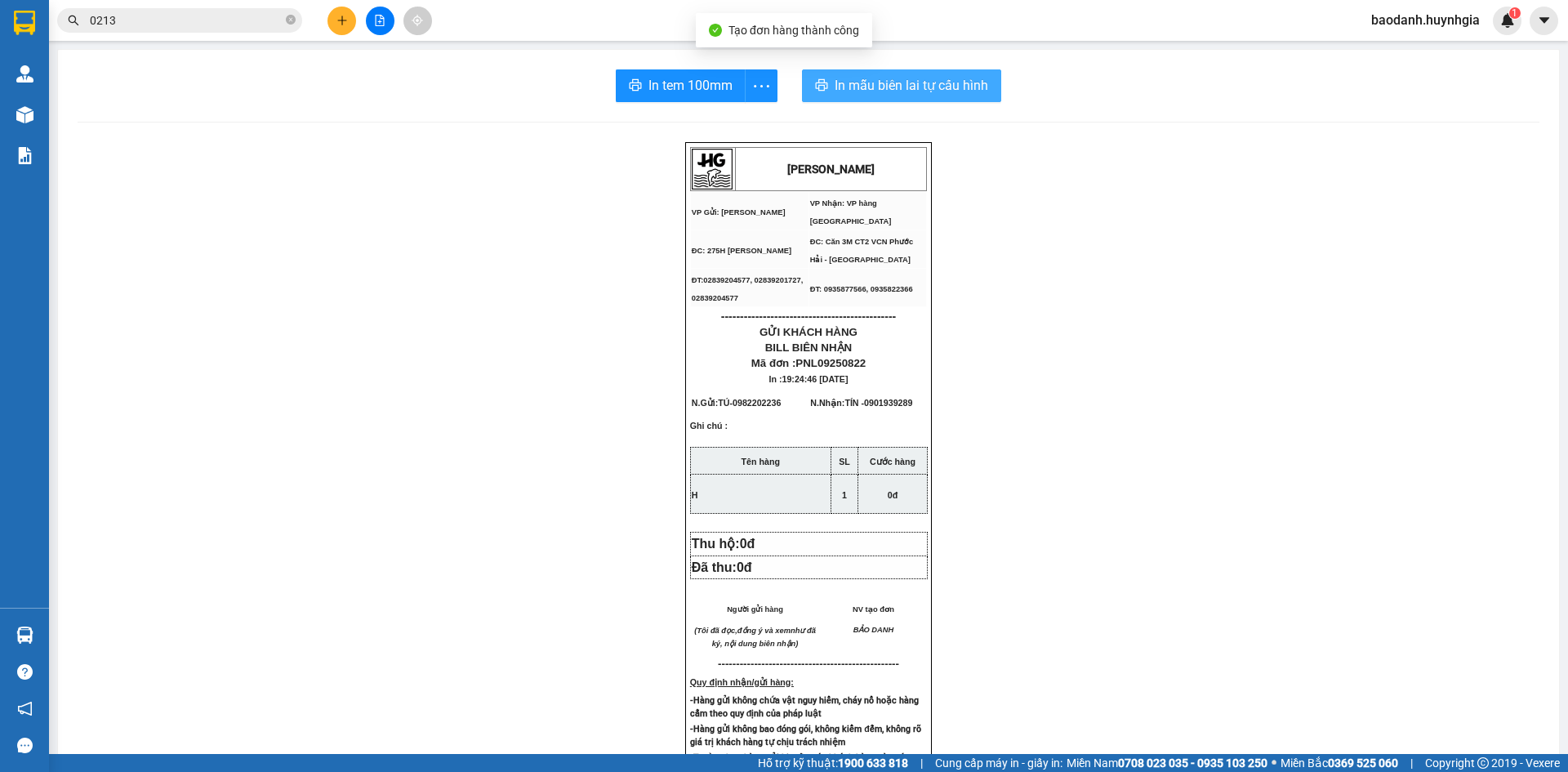
drag, startPoint x: 878, startPoint y: 87, endPoint x: 905, endPoint y: 89, distance: 27.1
click at [877, 87] on span "In mẫu biên lai tự cấu hình" at bounding box center [911, 86] width 153 height 20
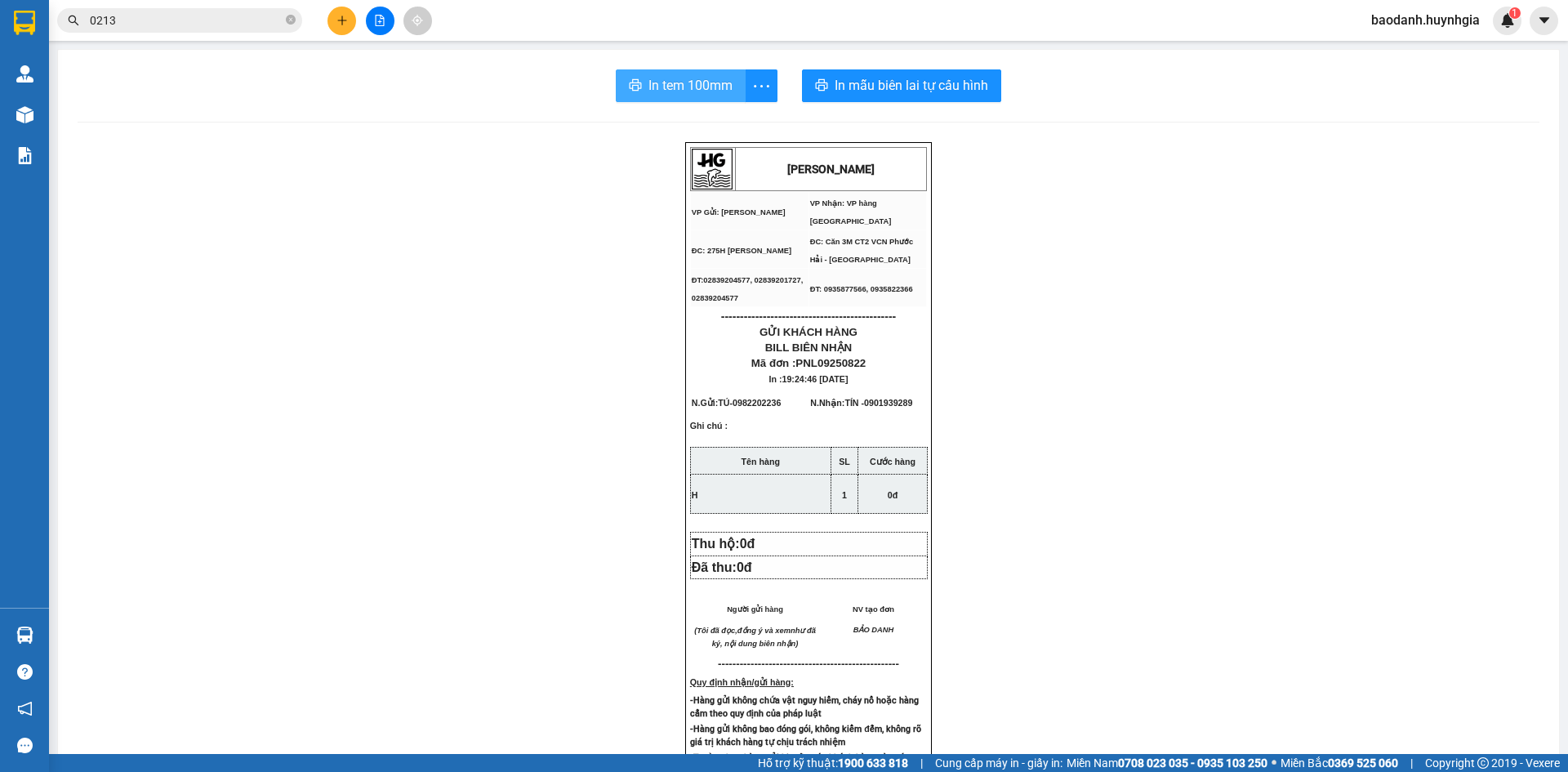
drag, startPoint x: 709, startPoint y: 75, endPoint x: 1109, endPoint y: 75, distance: 400.0
click at [710, 75] on span "In tem 100mm" at bounding box center [690, 86] width 84 height 20
click at [289, 20] on icon "close-circle" at bounding box center [290, 20] width 10 height 10
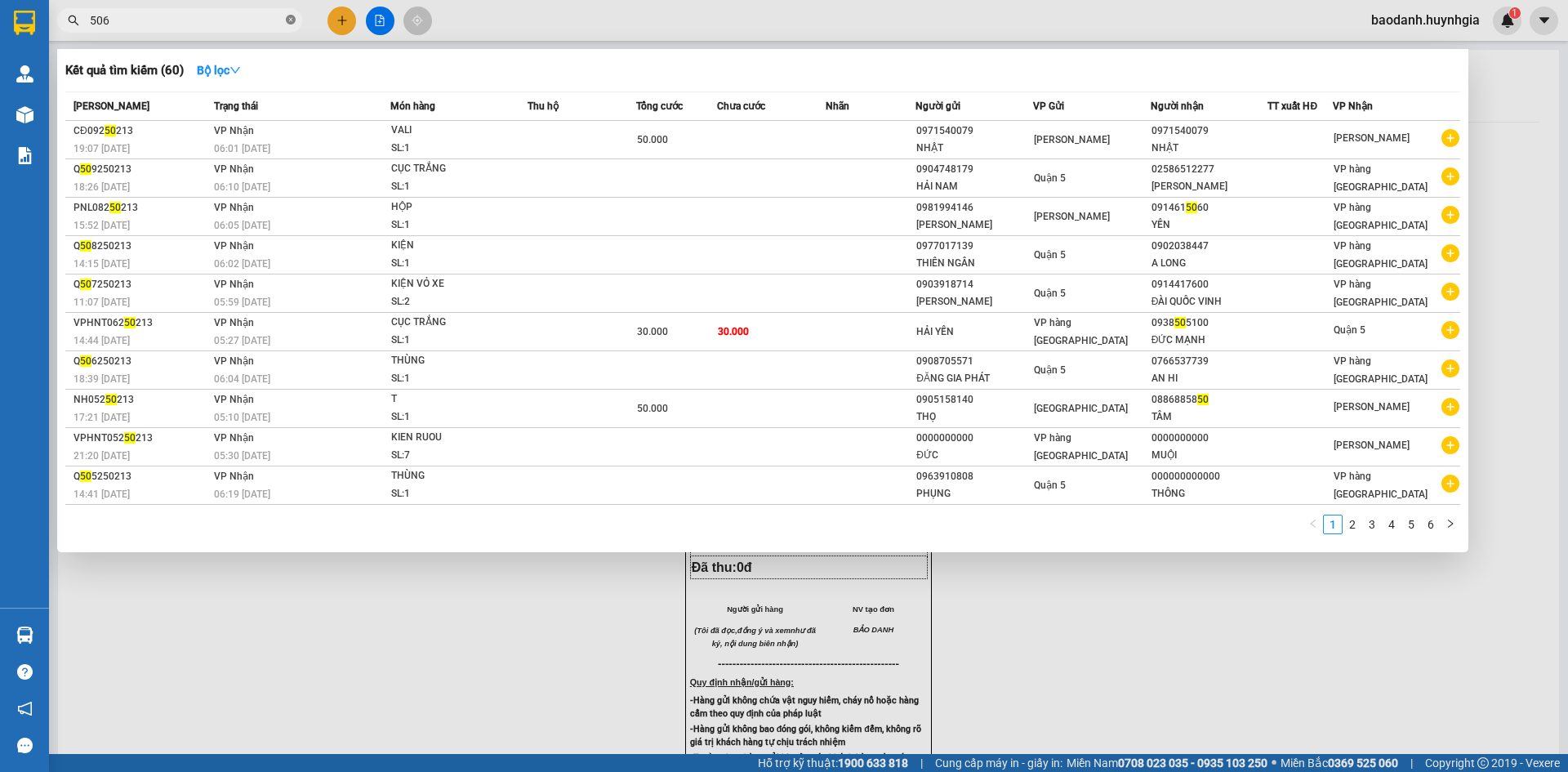
type input "5065"
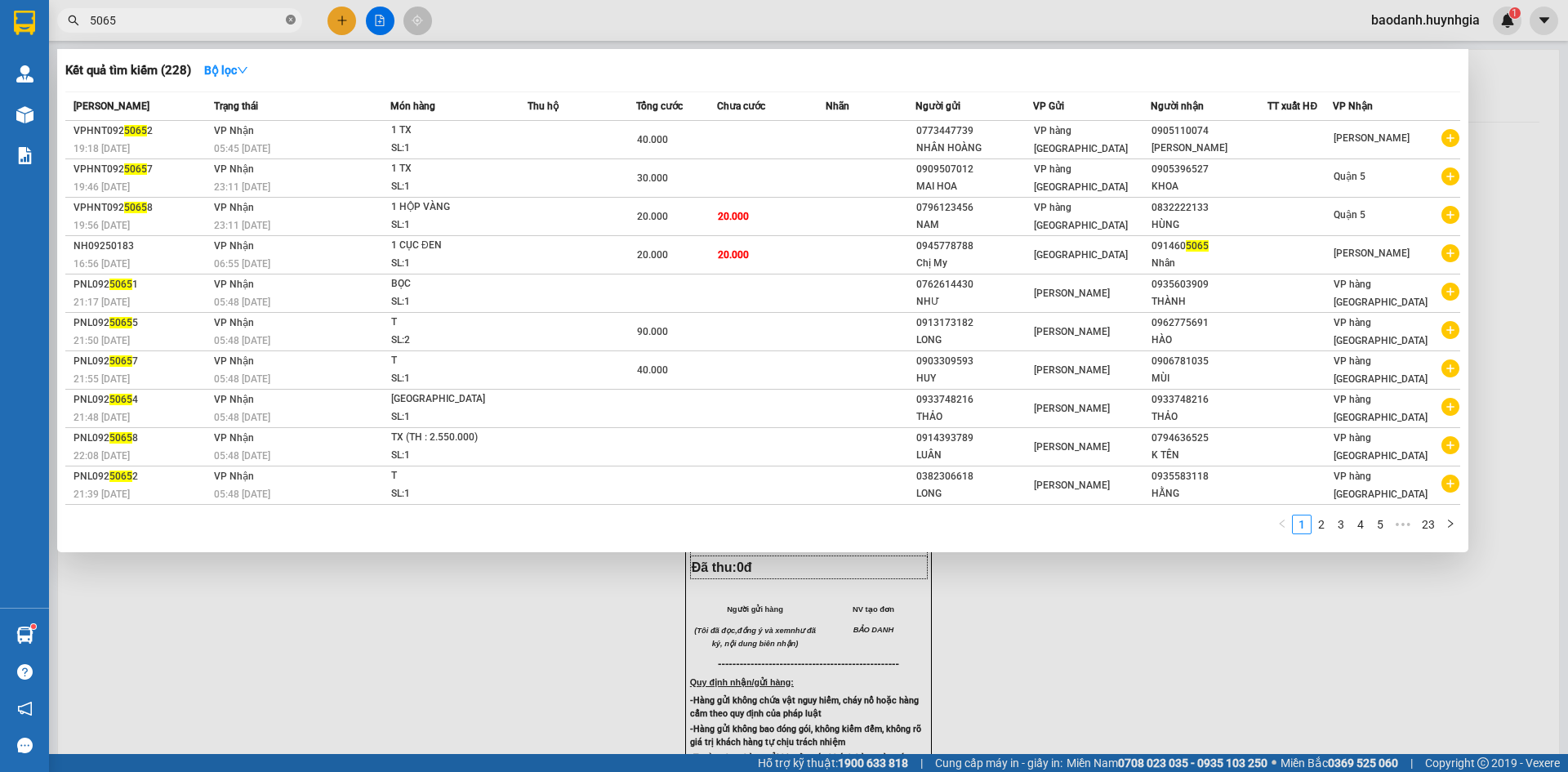
click at [292, 22] on icon "close-circle" at bounding box center [290, 20] width 10 height 10
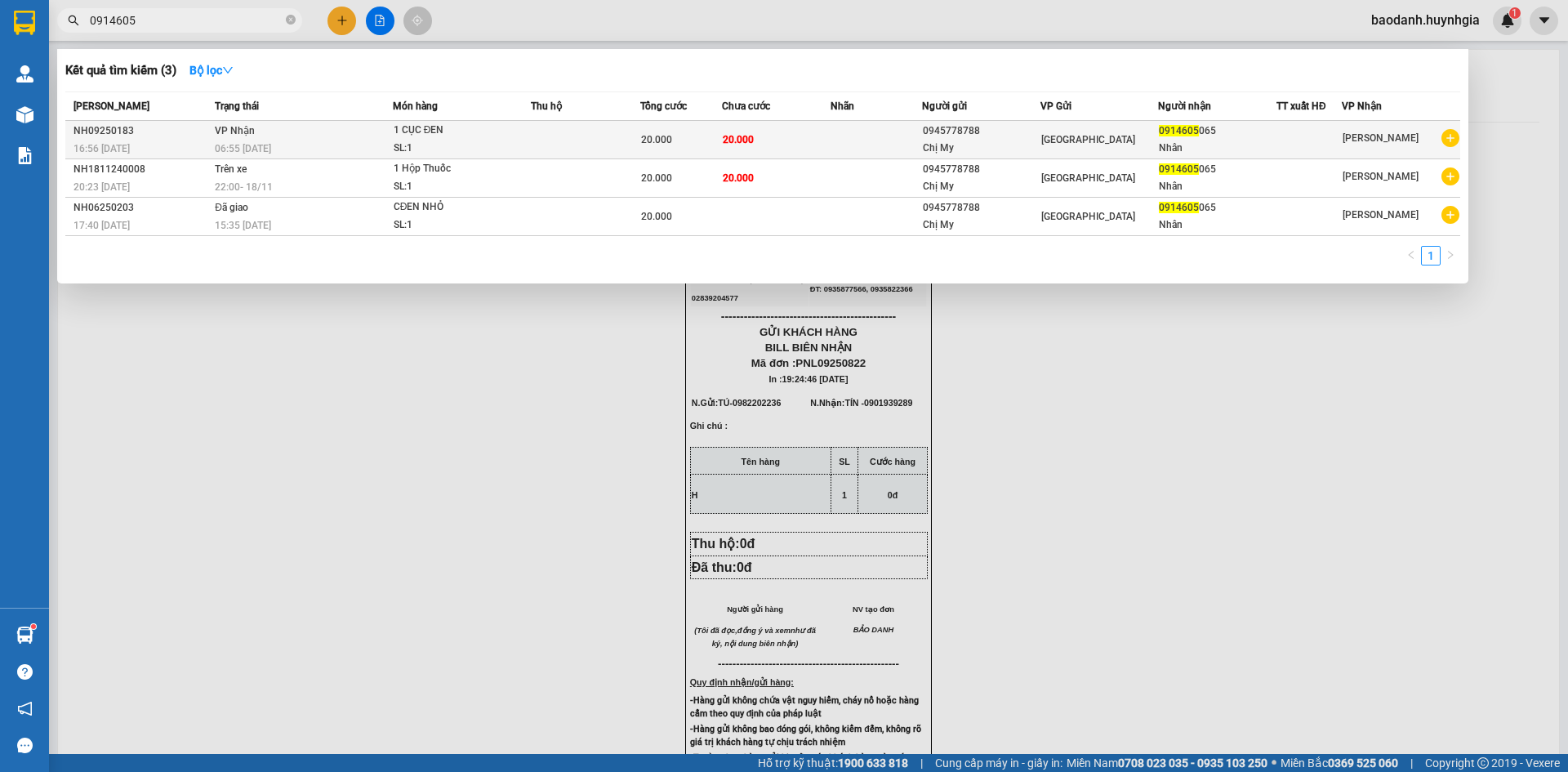
type input "0914605"
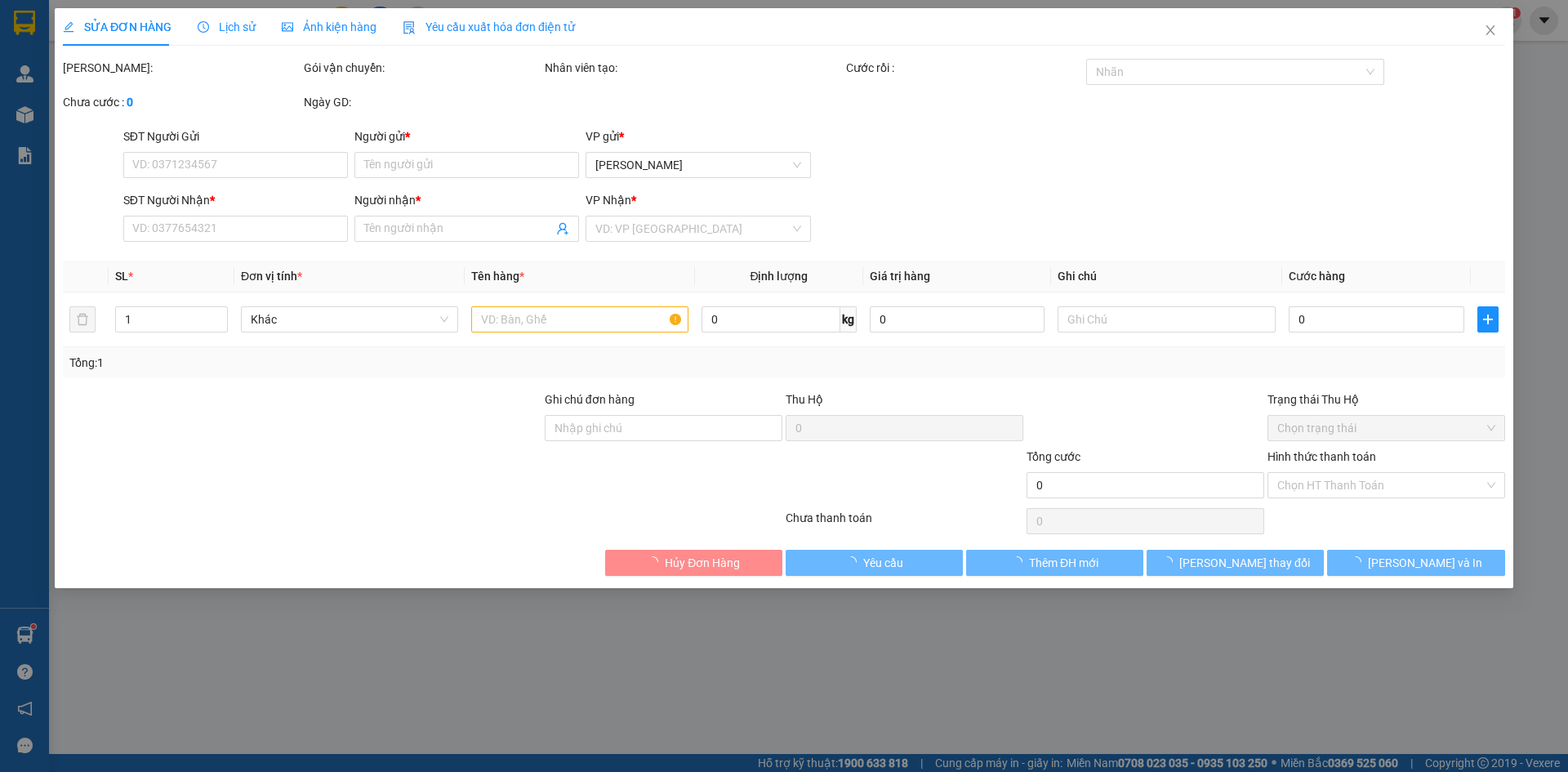
type input "0945778788"
type input "Chị My"
type input "0914605065"
type input "Nhân"
type input "20.000"
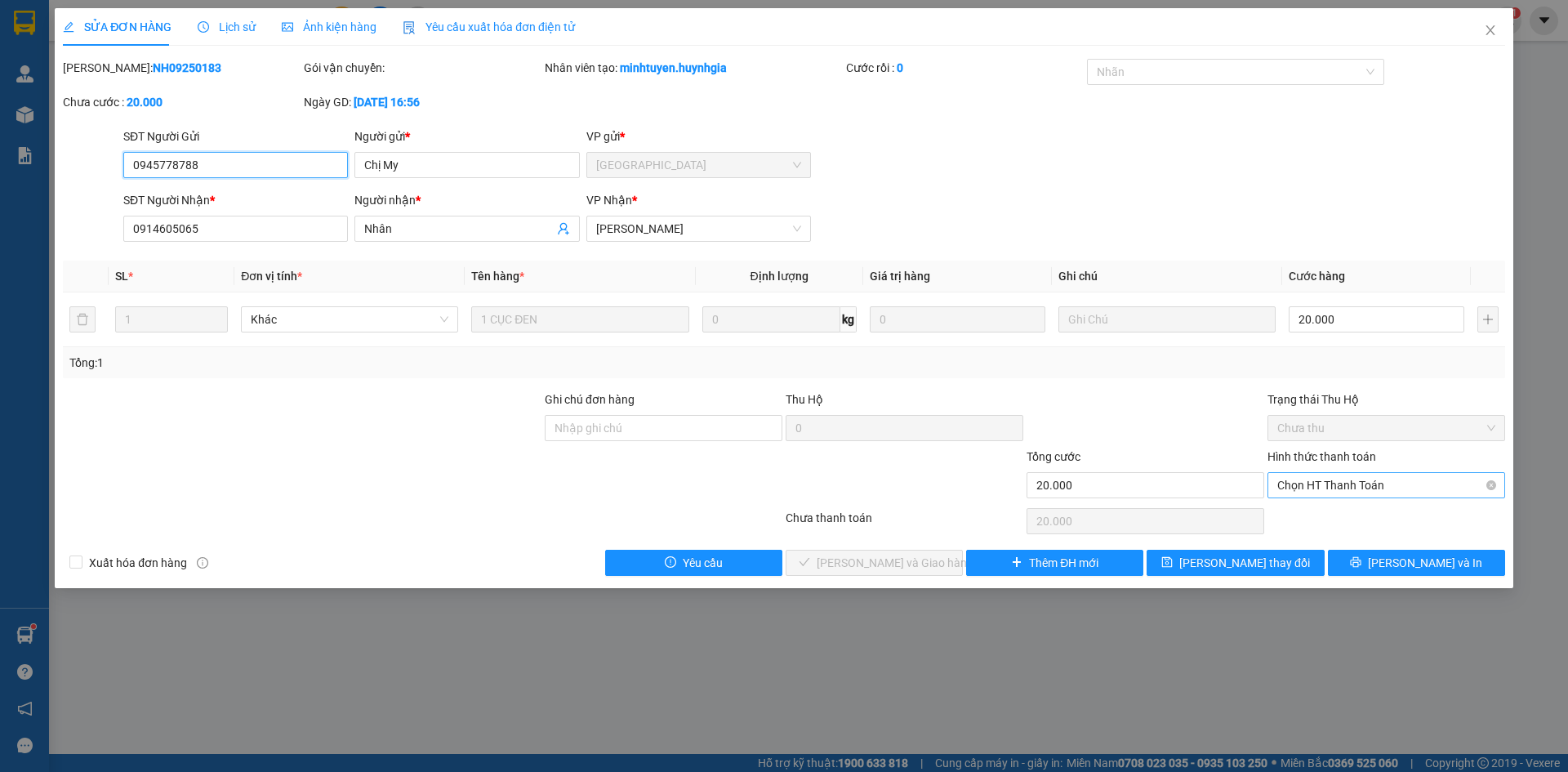
click at [1342, 479] on span "Chọn HT Thanh Toán" at bounding box center [1387, 486] width 219 height 24
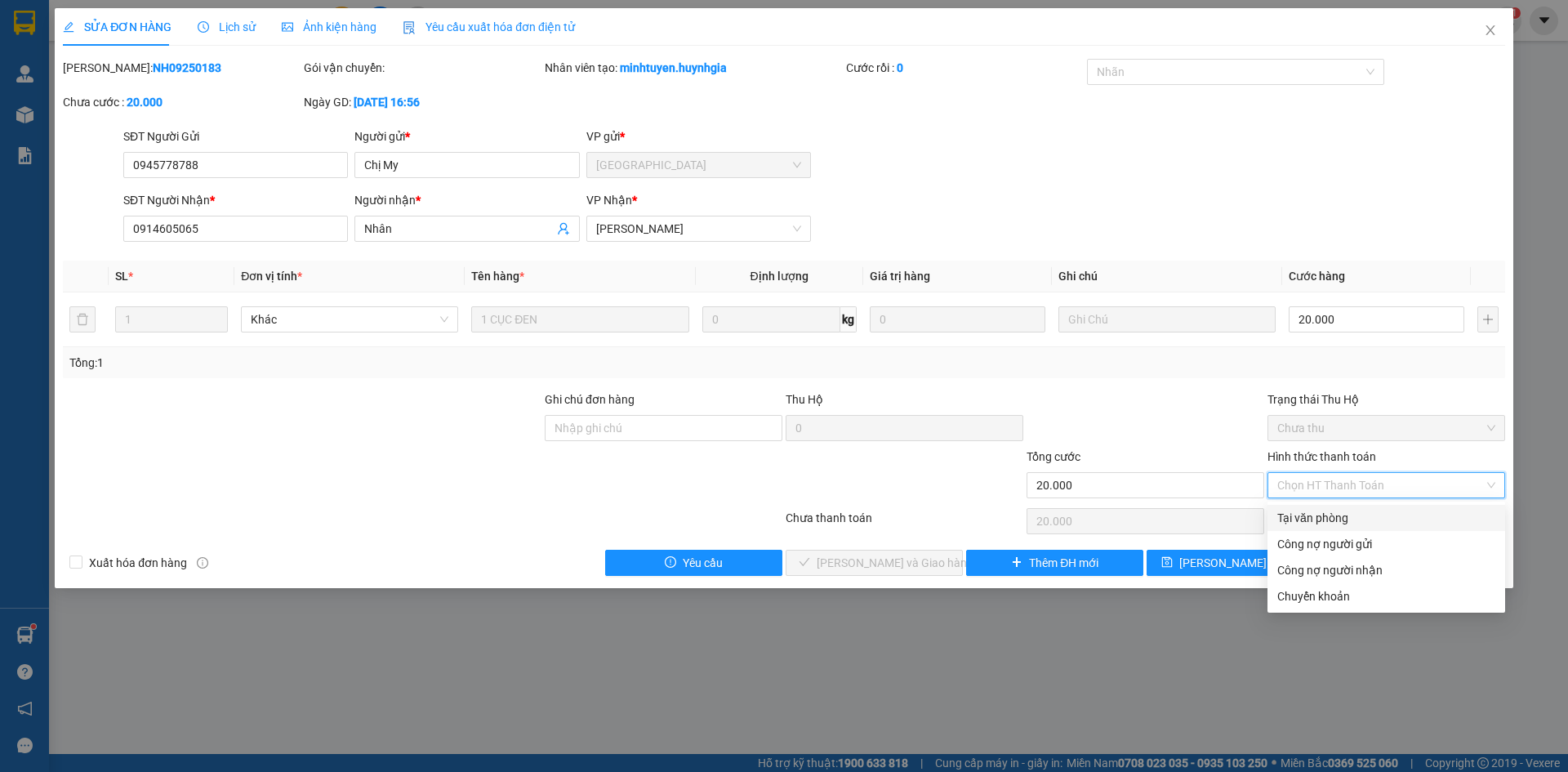
click at [1317, 520] on div "Tại văn phòng" at bounding box center [1387, 517] width 219 height 18
type input "0"
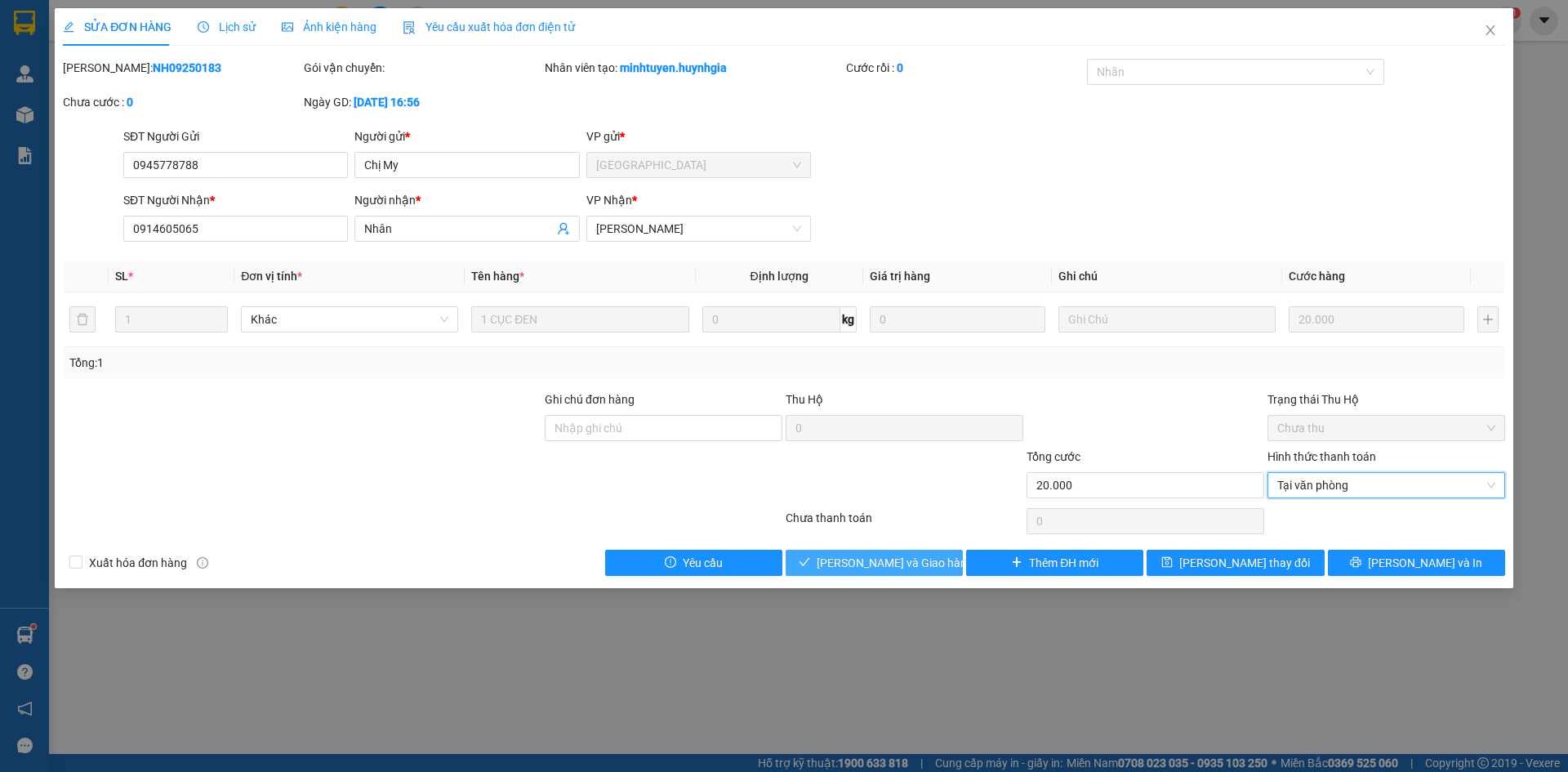
drag, startPoint x: 920, startPoint y: 566, endPoint x: 928, endPoint y: 562, distance: 8.9
click at [920, 566] on span "[PERSON_NAME] và Giao hàng" at bounding box center [895, 563] width 157 height 18
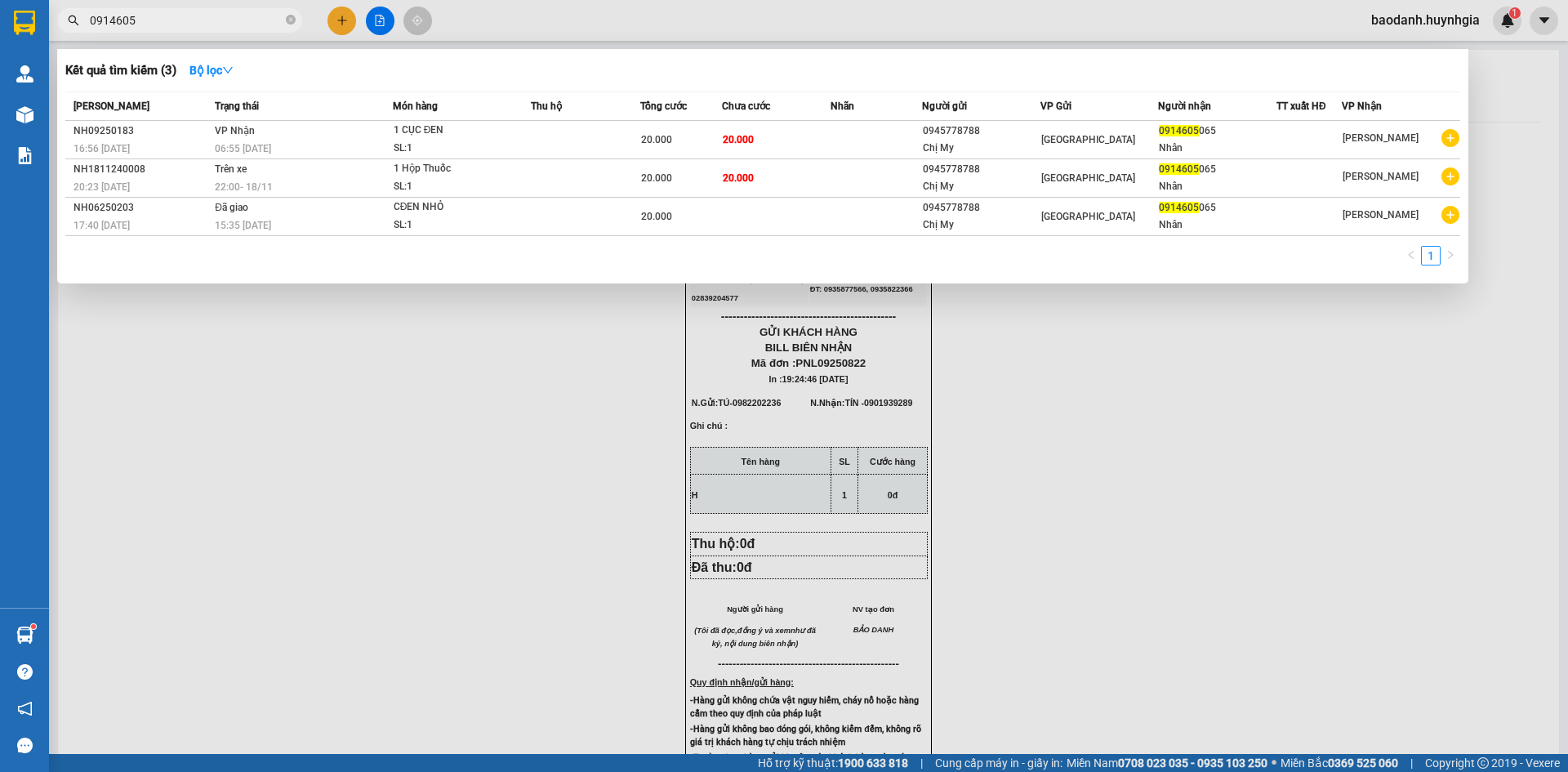
click at [185, 19] on input "0914605" at bounding box center [186, 20] width 193 height 18
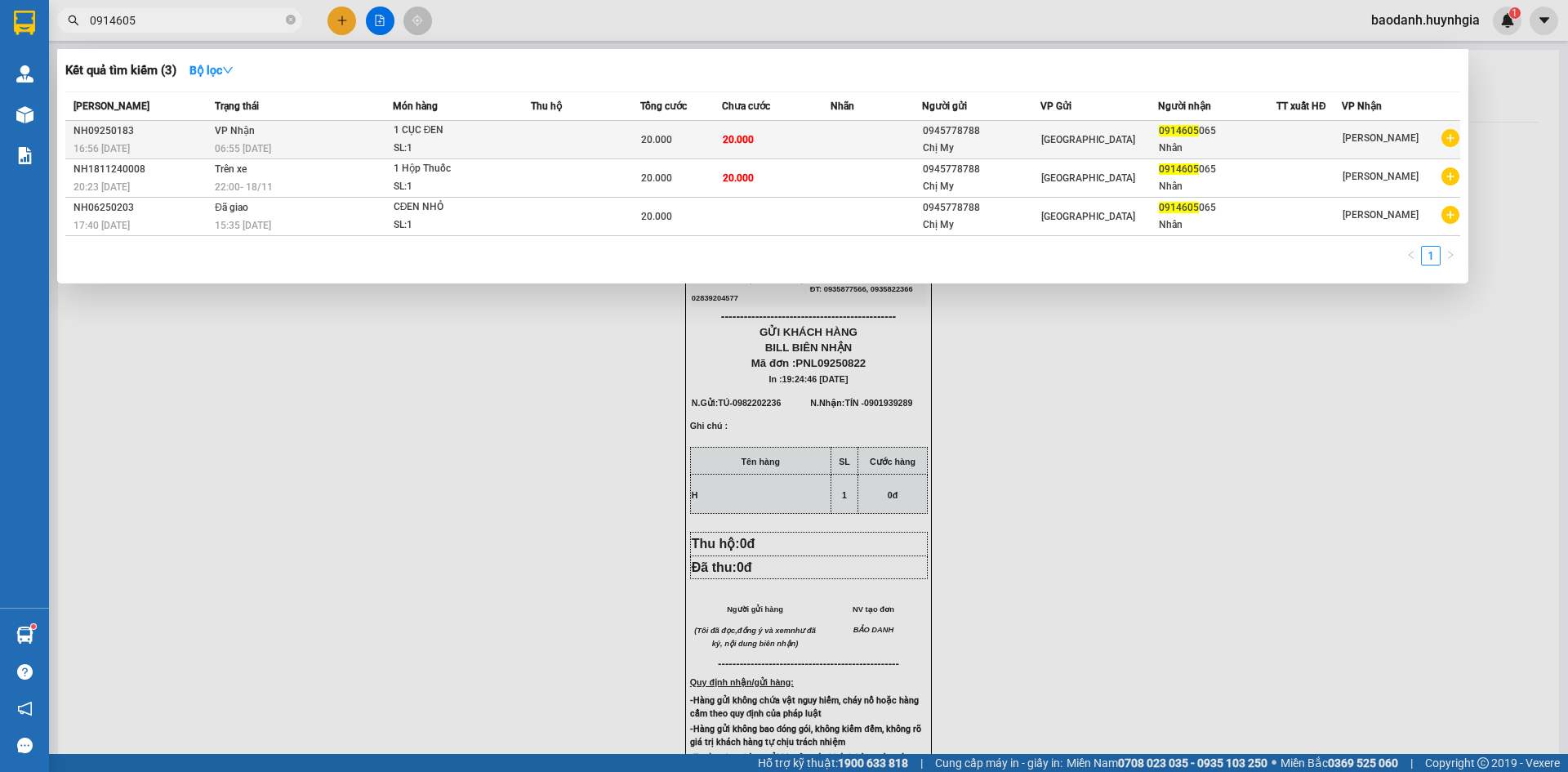
click at [1218, 140] on div "Nhân" at bounding box center [1217, 148] width 117 height 17
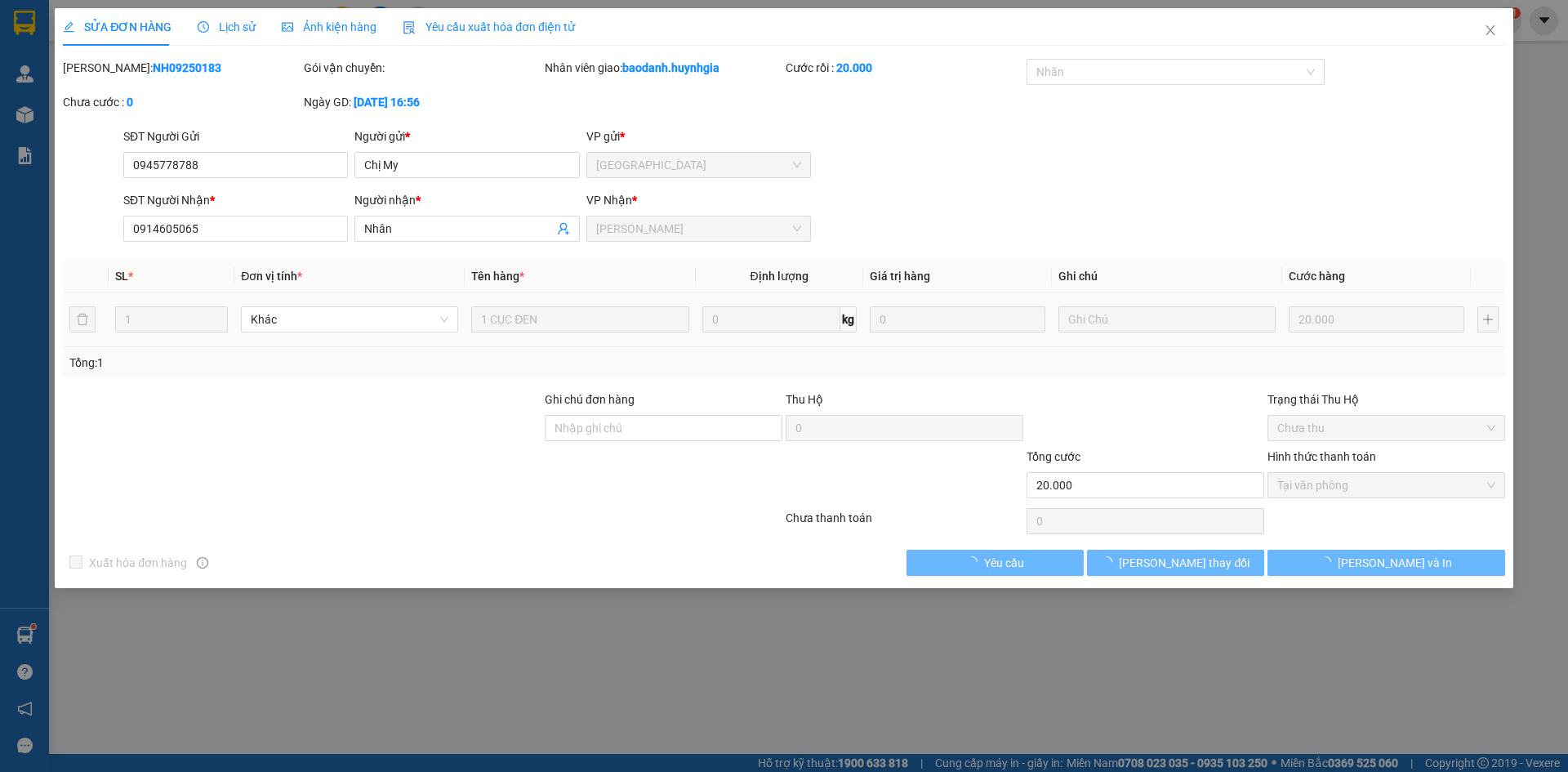
type input "0945778788"
type input "Chị My"
type input "0914605065"
type input "Nhân"
type input "20.000"
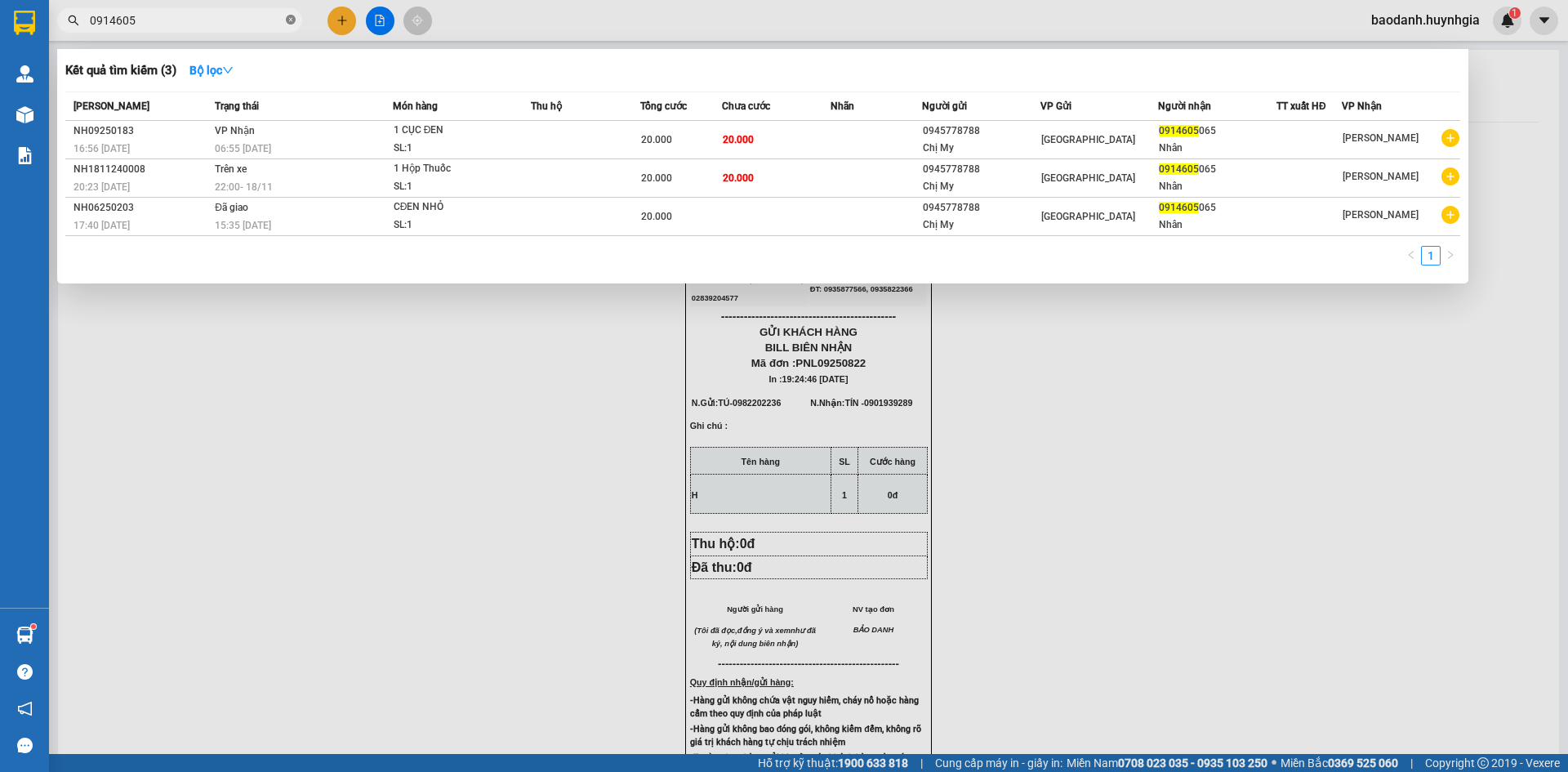
click at [290, 23] on icon "close-circle" at bounding box center [290, 20] width 10 height 10
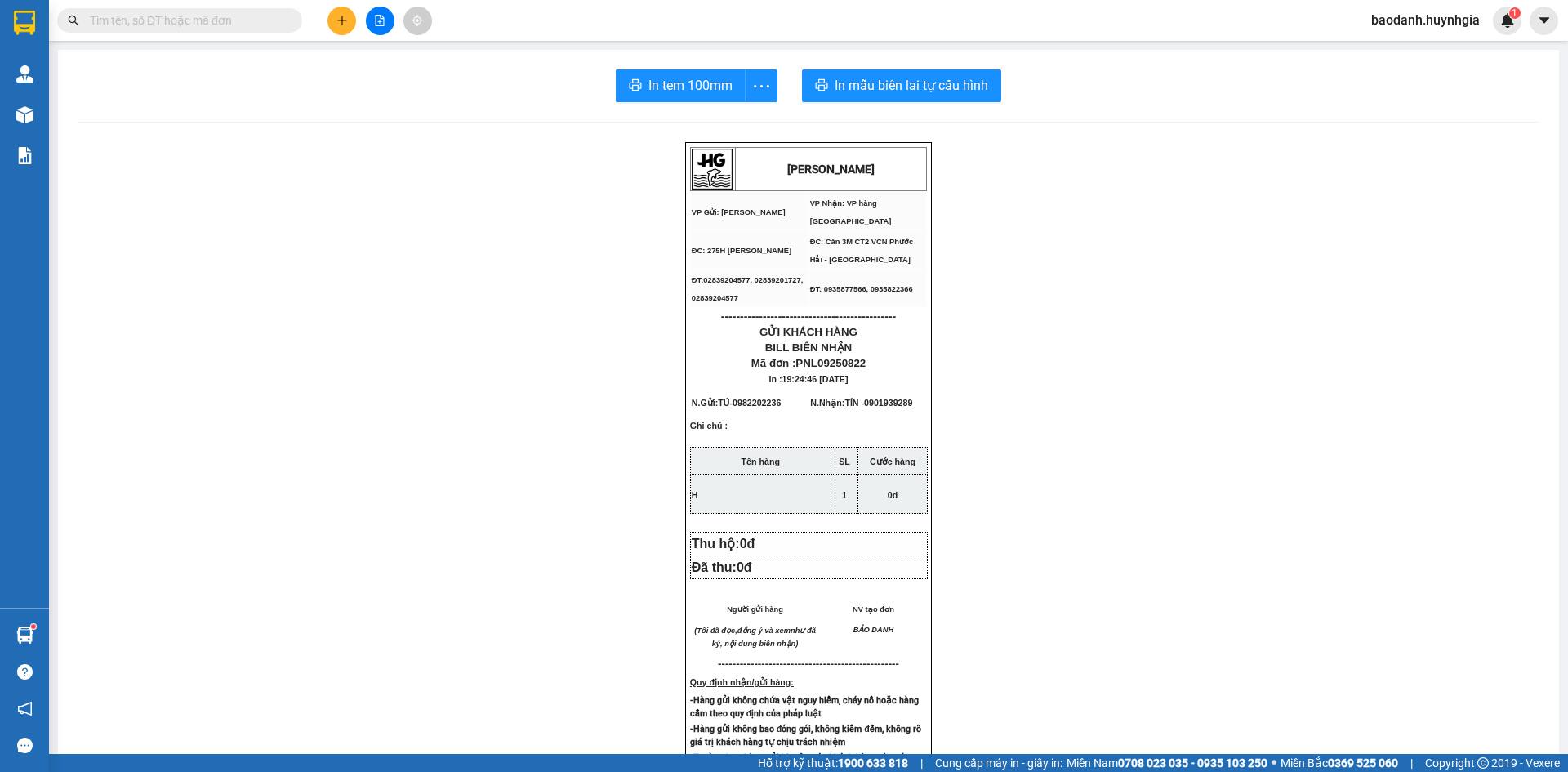
click at [343, 26] on button at bounding box center [341, 20] width 29 height 29
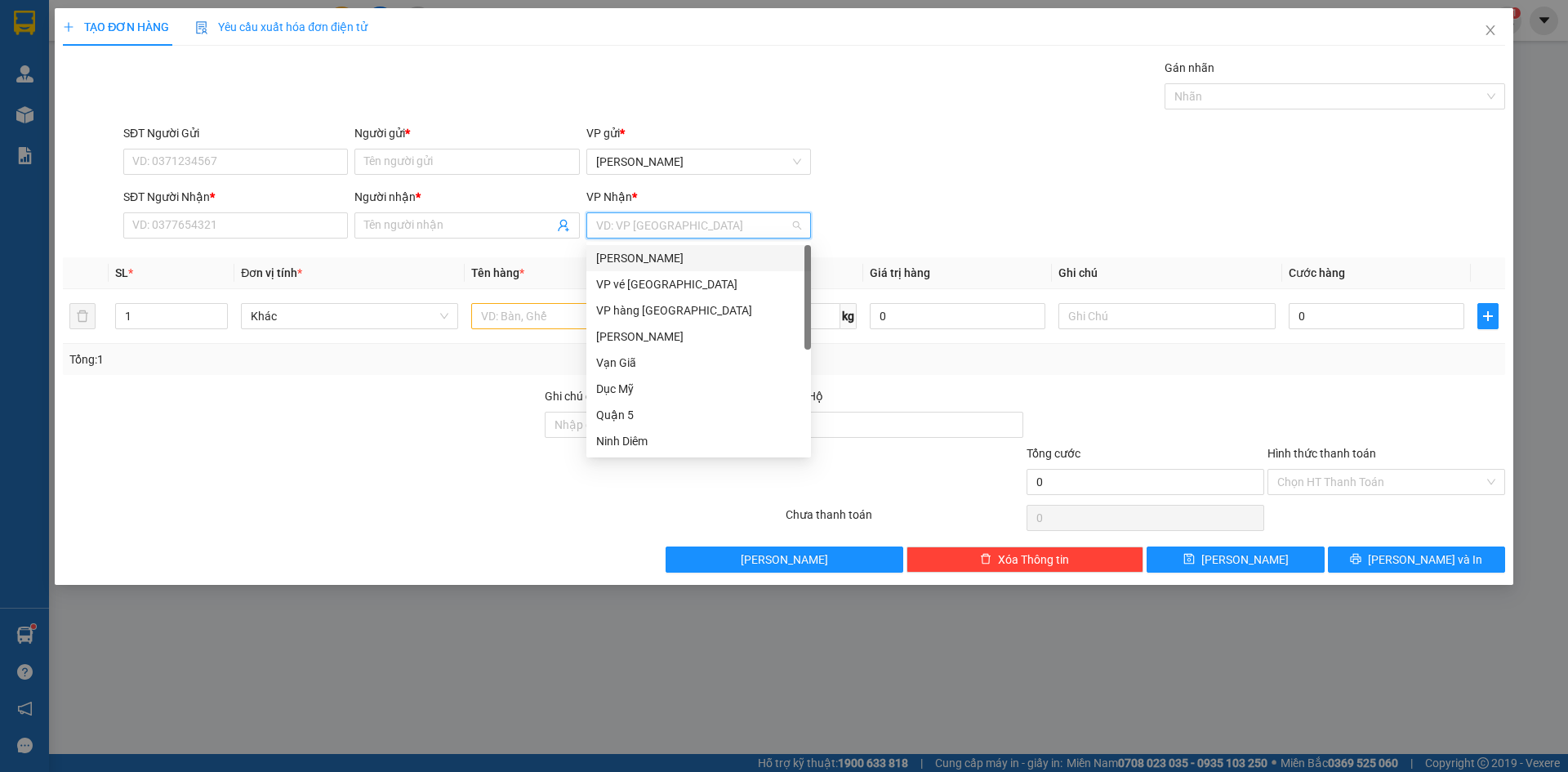
drag, startPoint x: 610, startPoint y: 224, endPoint x: 627, endPoint y: 282, distance: 60.4
click at [614, 232] on input "search" at bounding box center [693, 225] width 193 height 24
drag, startPoint x: 630, startPoint y: 307, endPoint x: 557, endPoint y: 316, distance: 73.6
click at [629, 307] on div "VP hàng [GEOGRAPHIC_DATA]" at bounding box center [698, 310] width 205 height 18
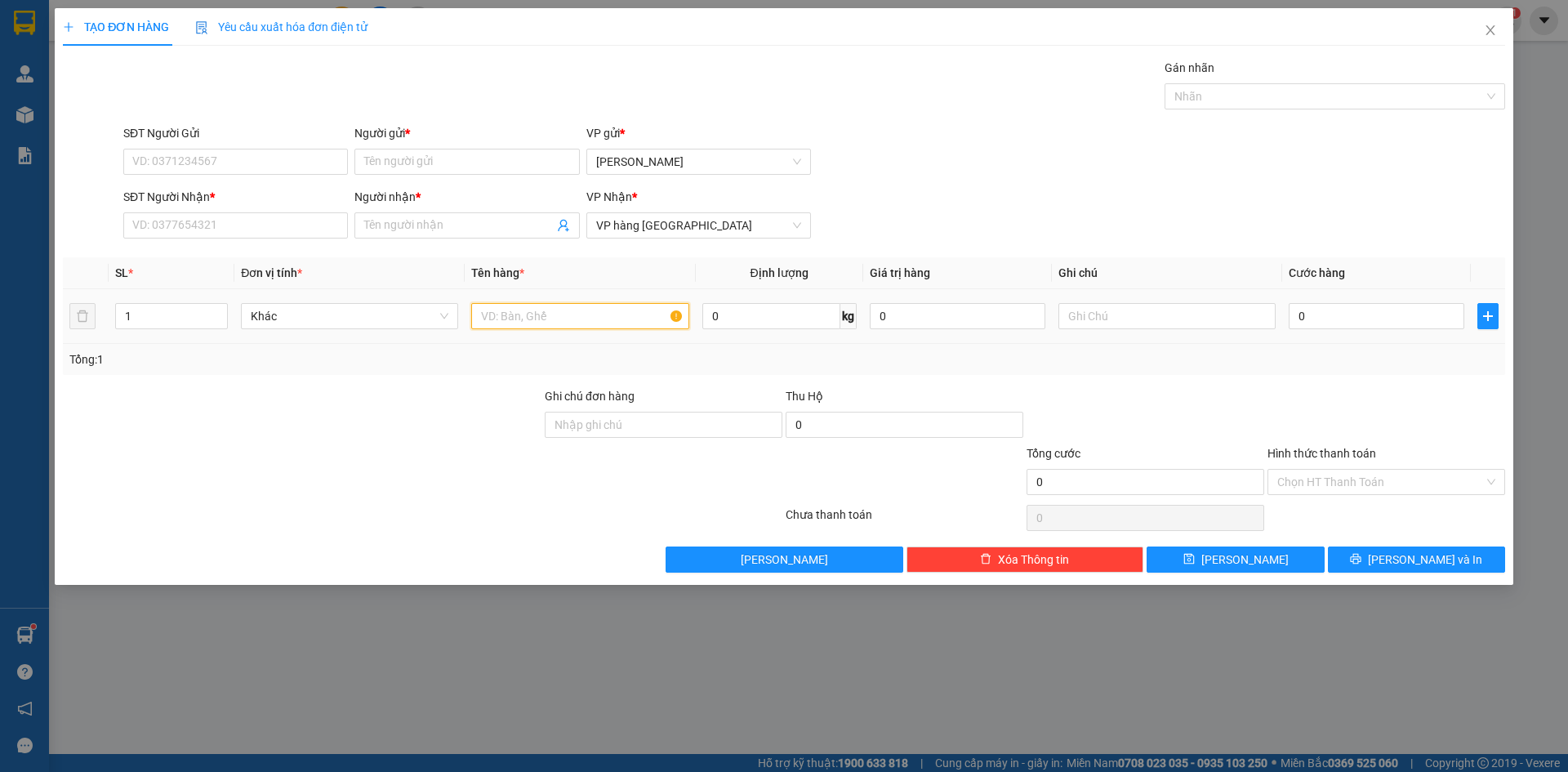
click at [513, 317] on input "text" at bounding box center [580, 316] width 218 height 26
type input "TÚI"
click at [412, 225] on input "Người nhận *" at bounding box center [458, 225] width 189 height 18
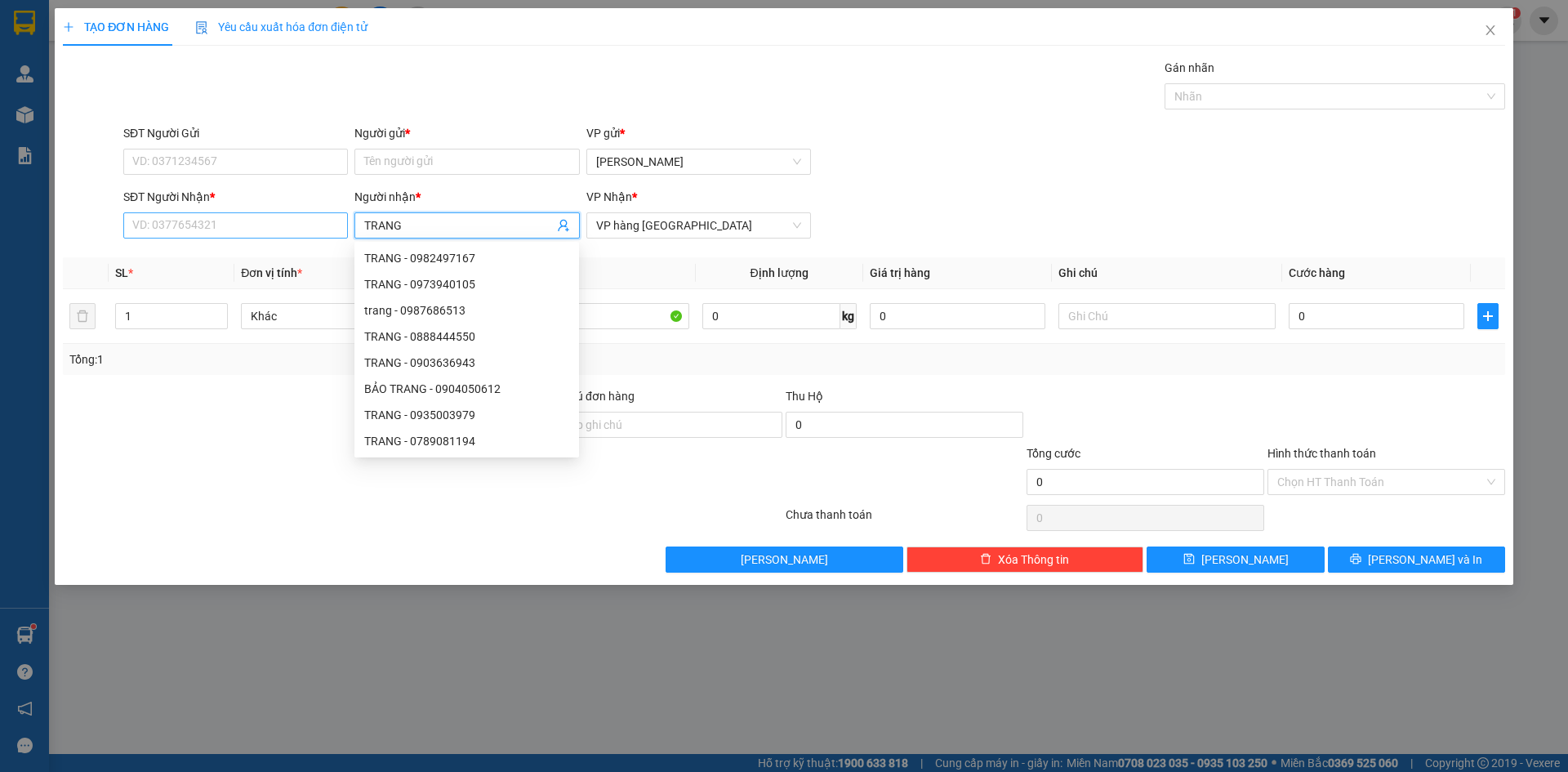
type input "TRANG"
click at [298, 230] on input "SĐT Người Nhận *" at bounding box center [236, 225] width 225 height 26
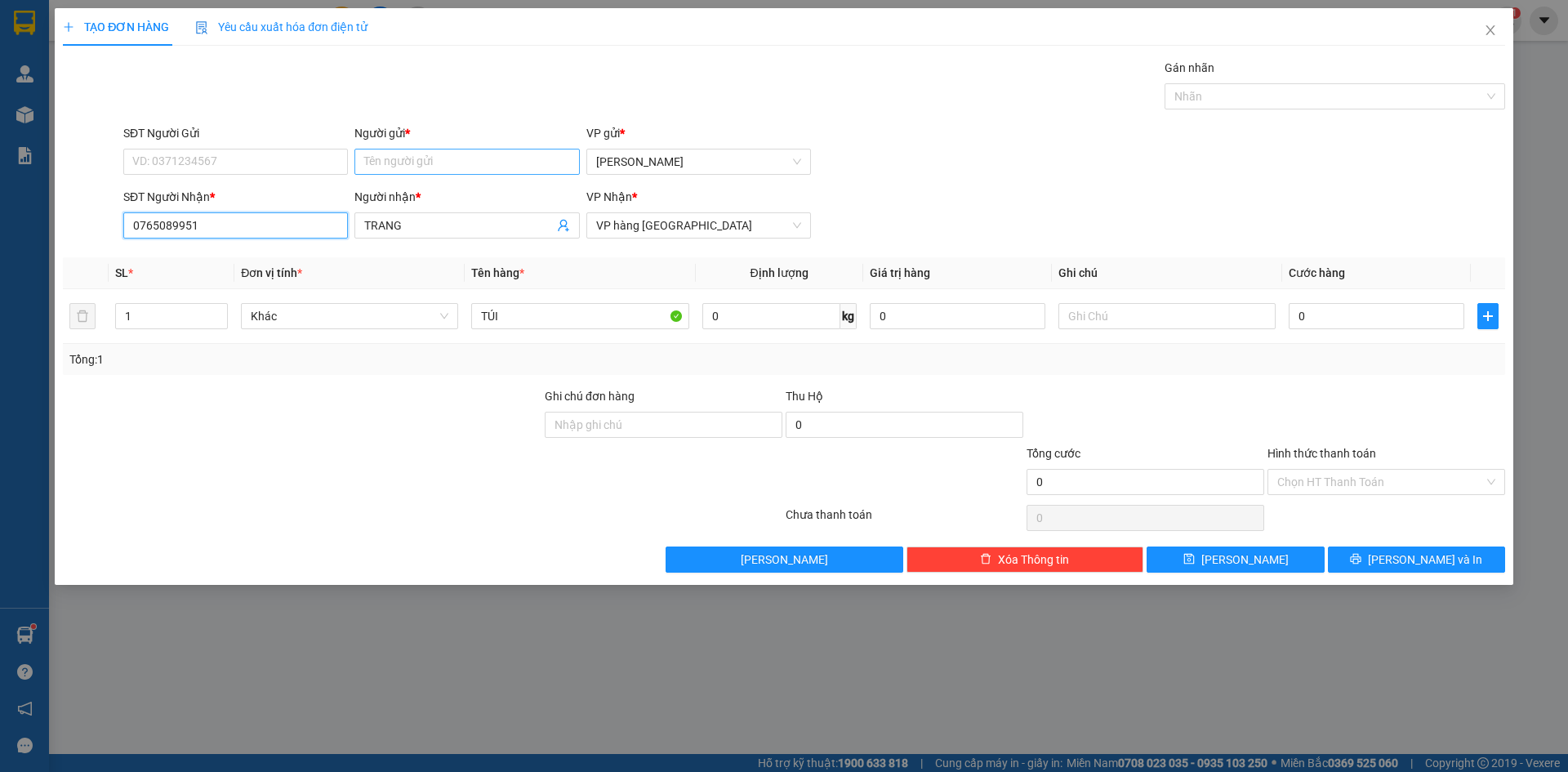
type input "0765089951"
click at [422, 168] on input "Người gửi *" at bounding box center [467, 162] width 225 height 26
type input "[PERSON_NAME]"
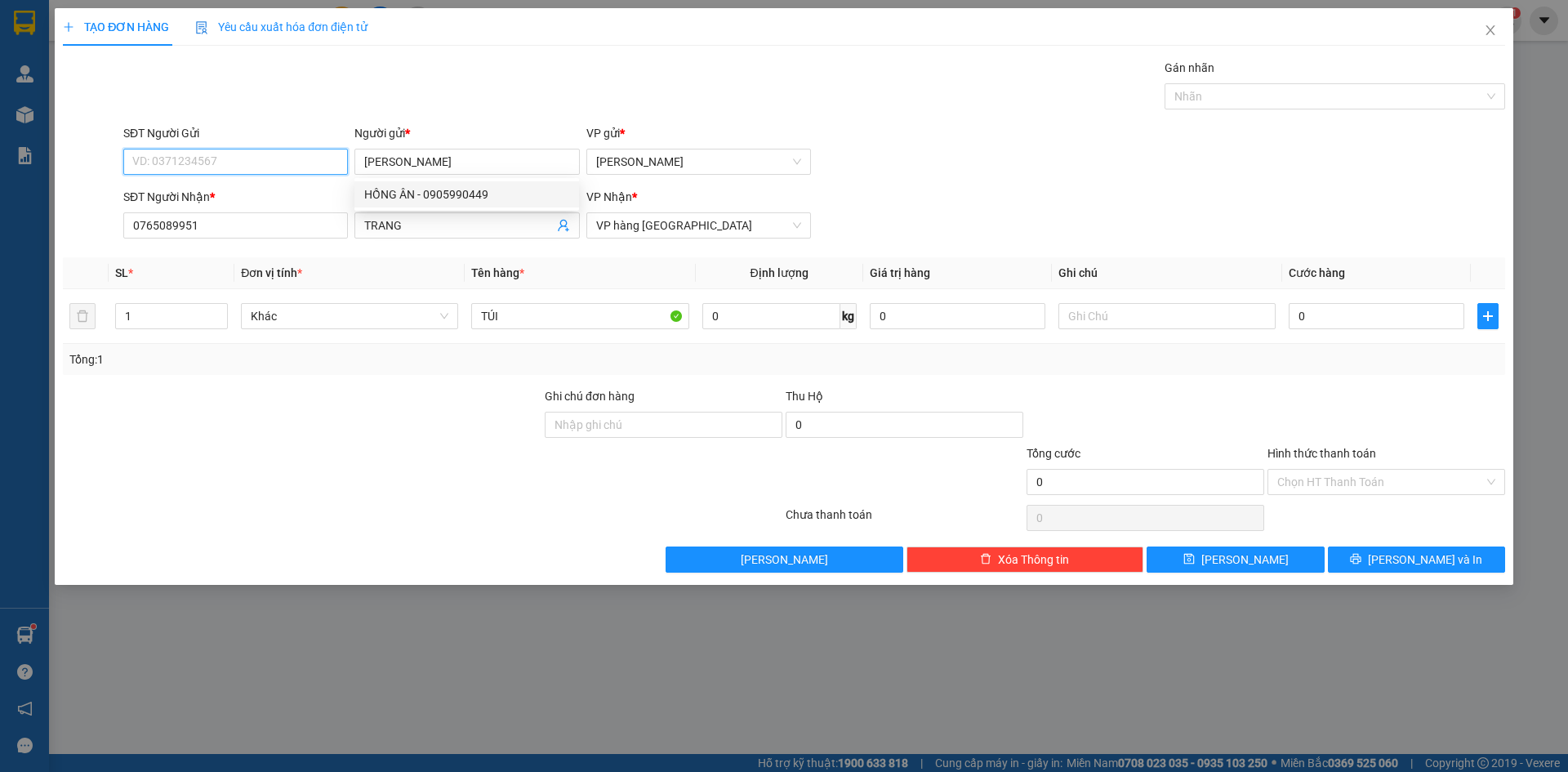
click at [299, 161] on input "SĐT Người Gửi" at bounding box center [236, 162] width 225 height 26
type input "0332950056"
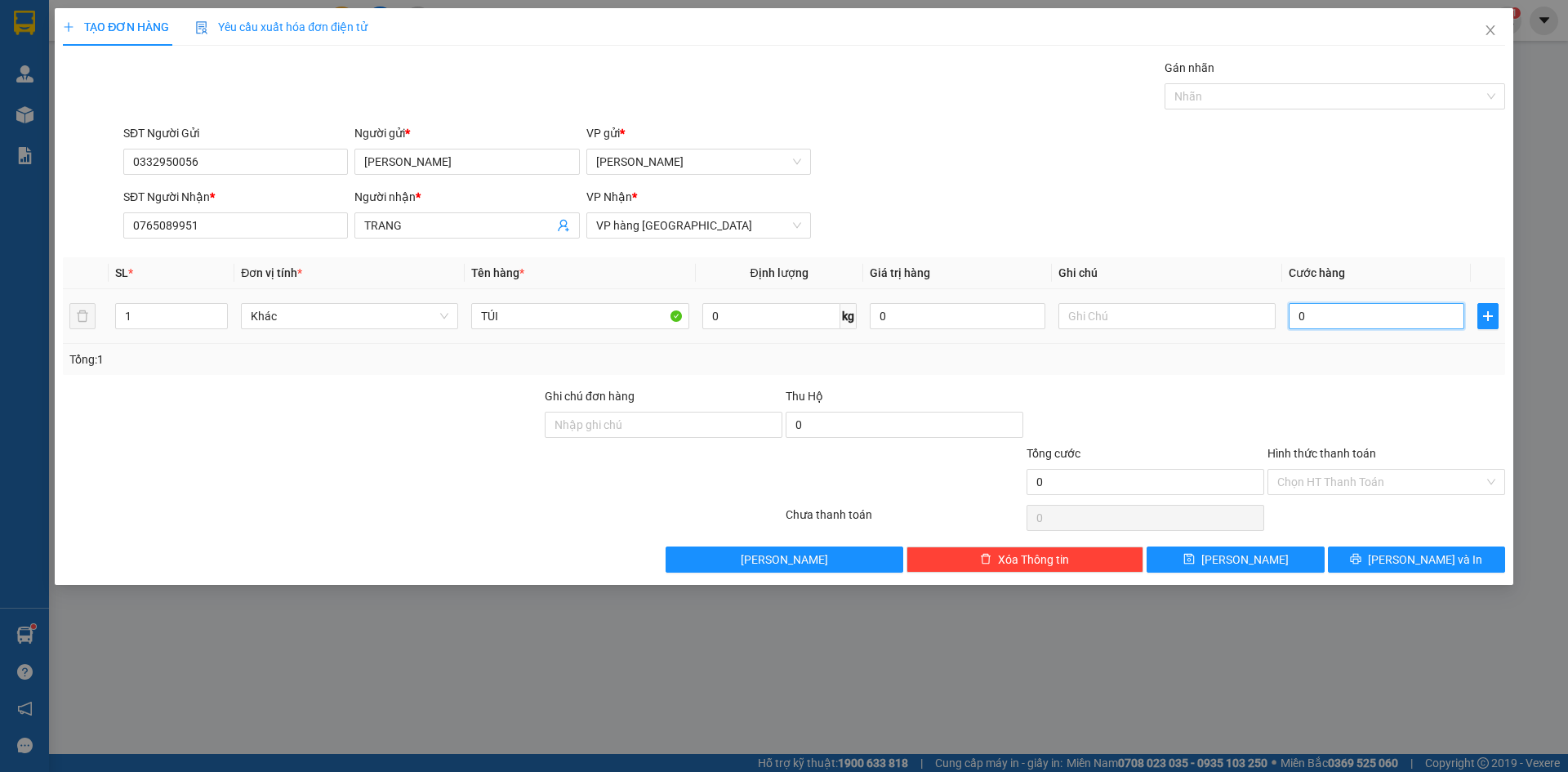
click at [1369, 320] on input "0" at bounding box center [1376, 316] width 176 height 26
type input "003"
type input "3"
type input "0.030"
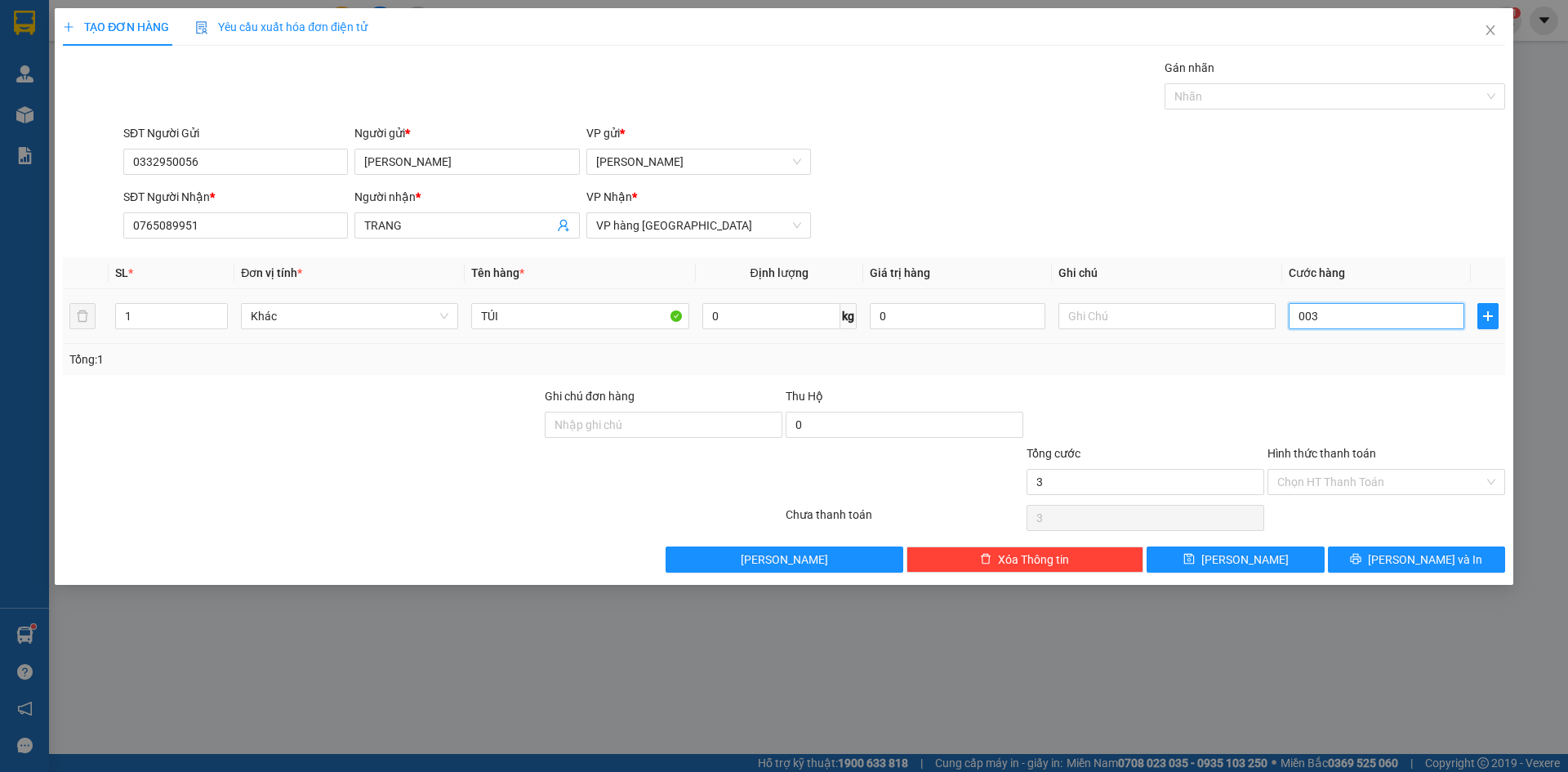
type input "30"
click at [1330, 485] on input "Hình thức thanh toán" at bounding box center [1381, 482] width 206 height 24
type input "30.000"
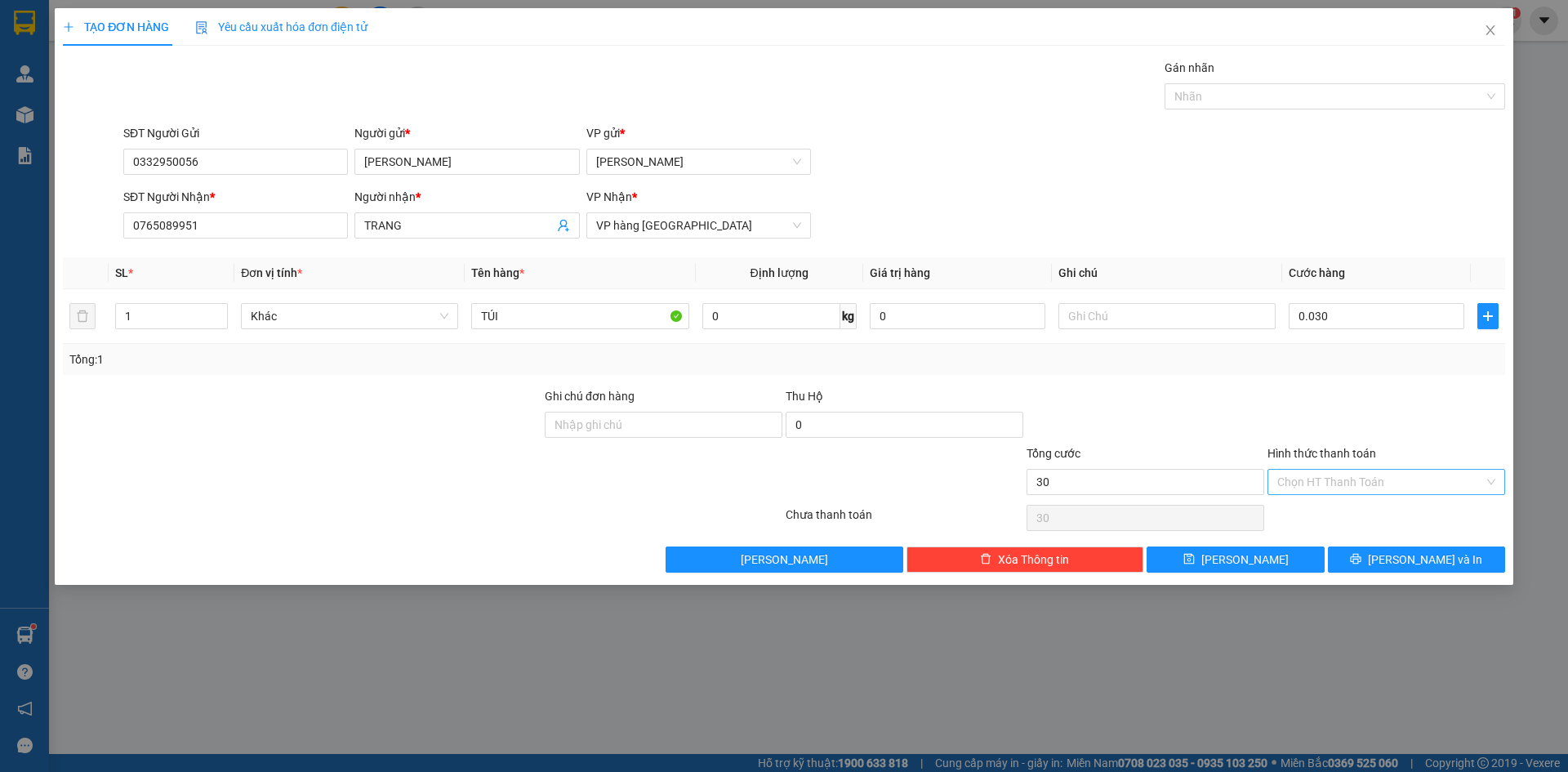
type input "30.000"
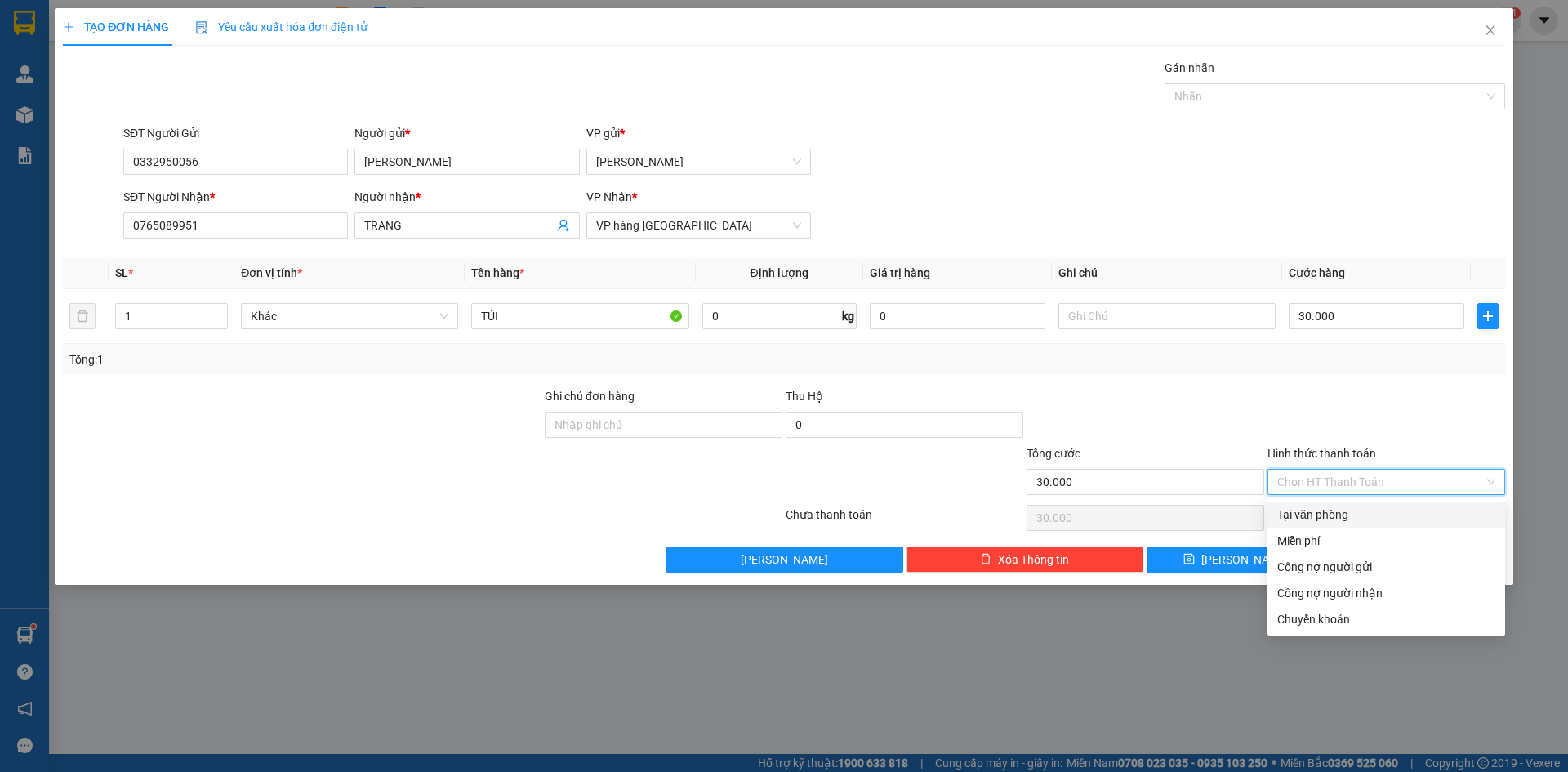
click at [1317, 503] on div "Tại văn phòng" at bounding box center [1387, 514] width 238 height 26
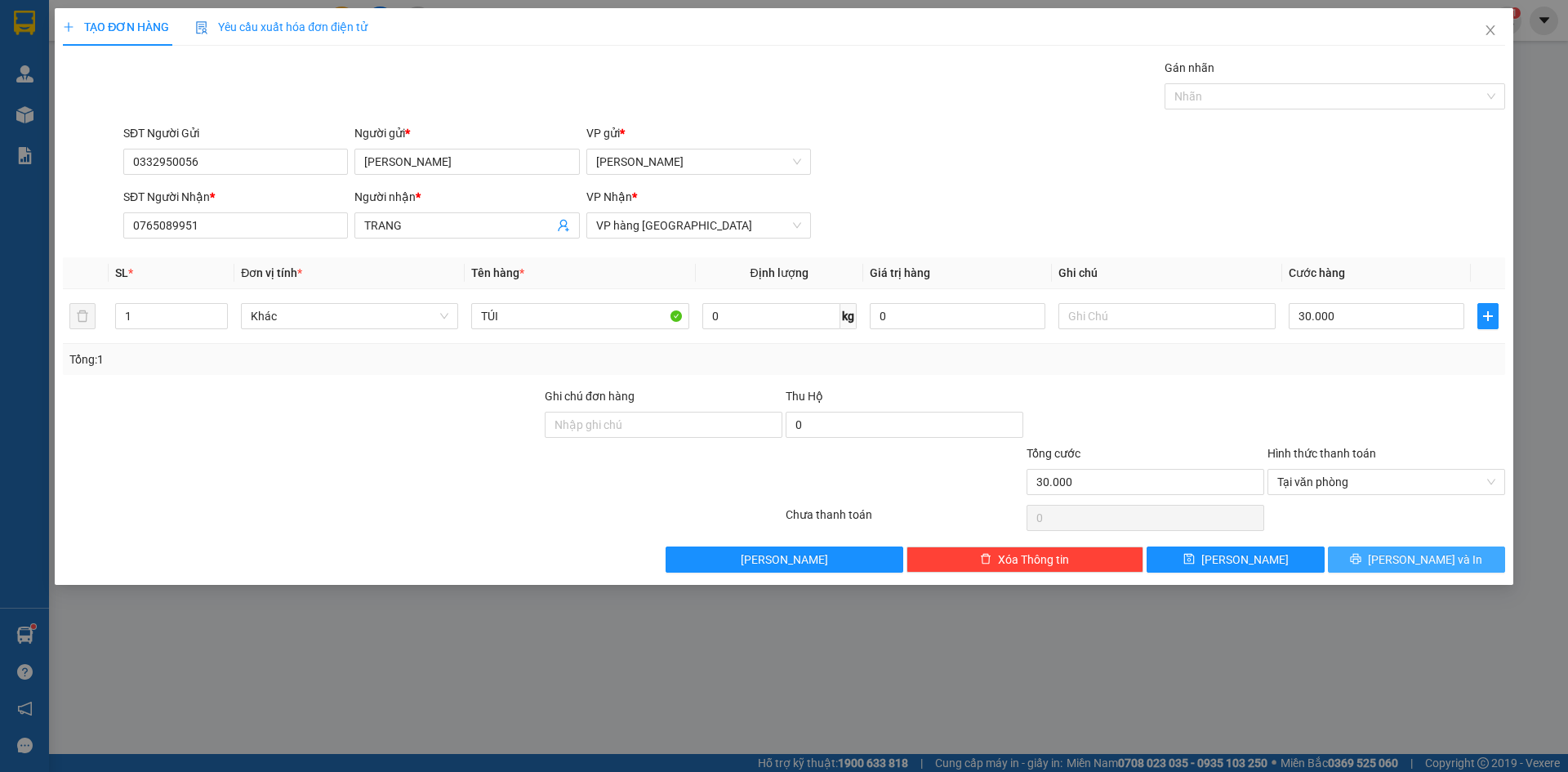
click at [1383, 551] on button "[PERSON_NAME] và In" at bounding box center [1416, 560] width 178 height 26
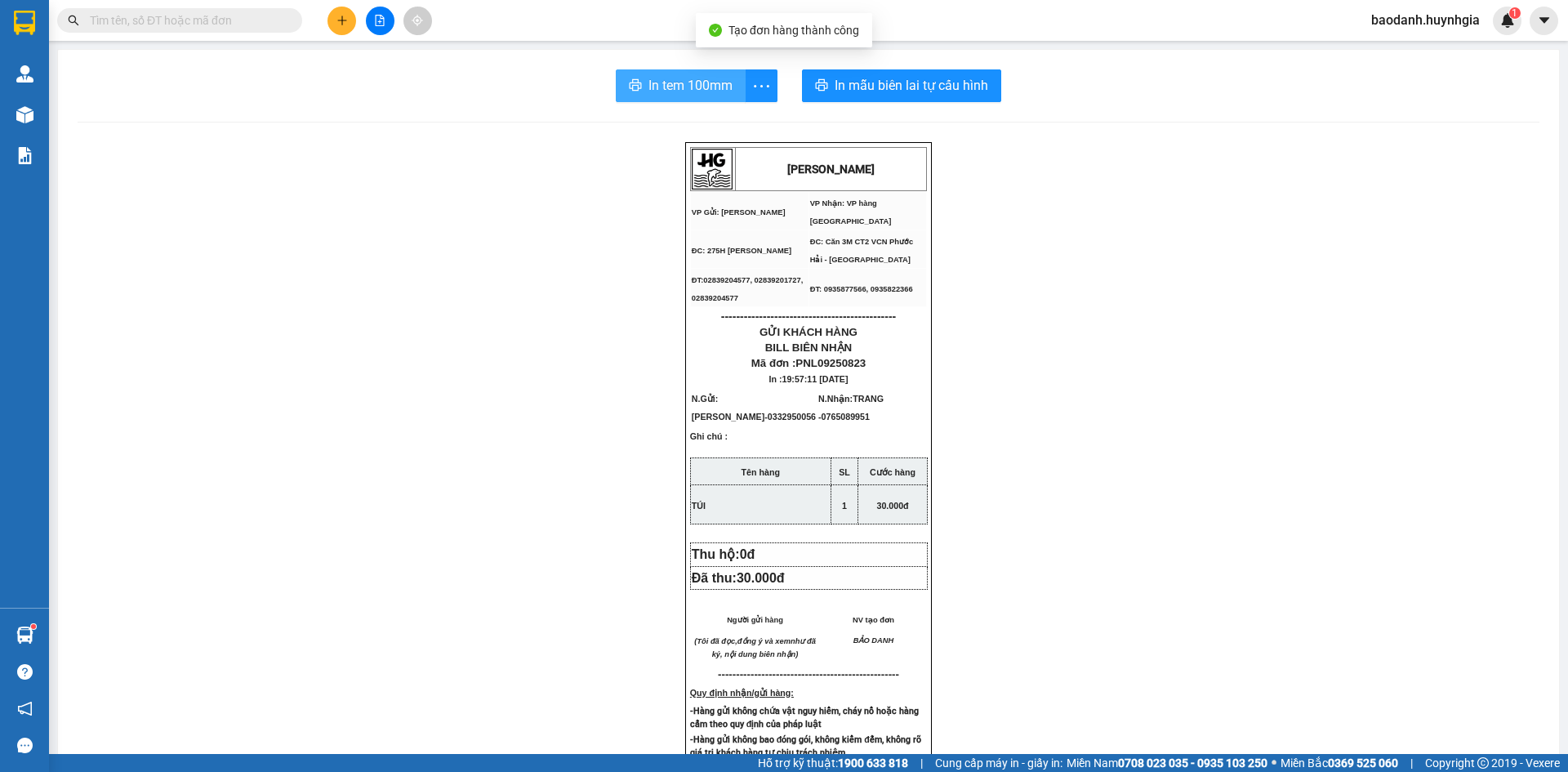
drag, startPoint x: 694, startPoint y: 84, endPoint x: 1139, endPoint y: 90, distance: 445.0
click at [695, 84] on span "In tem 100mm" at bounding box center [690, 86] width 84 height 20
click at [727, 89] on button "In tem 100mm" at bounding box center [681, 86] width 130 height 33
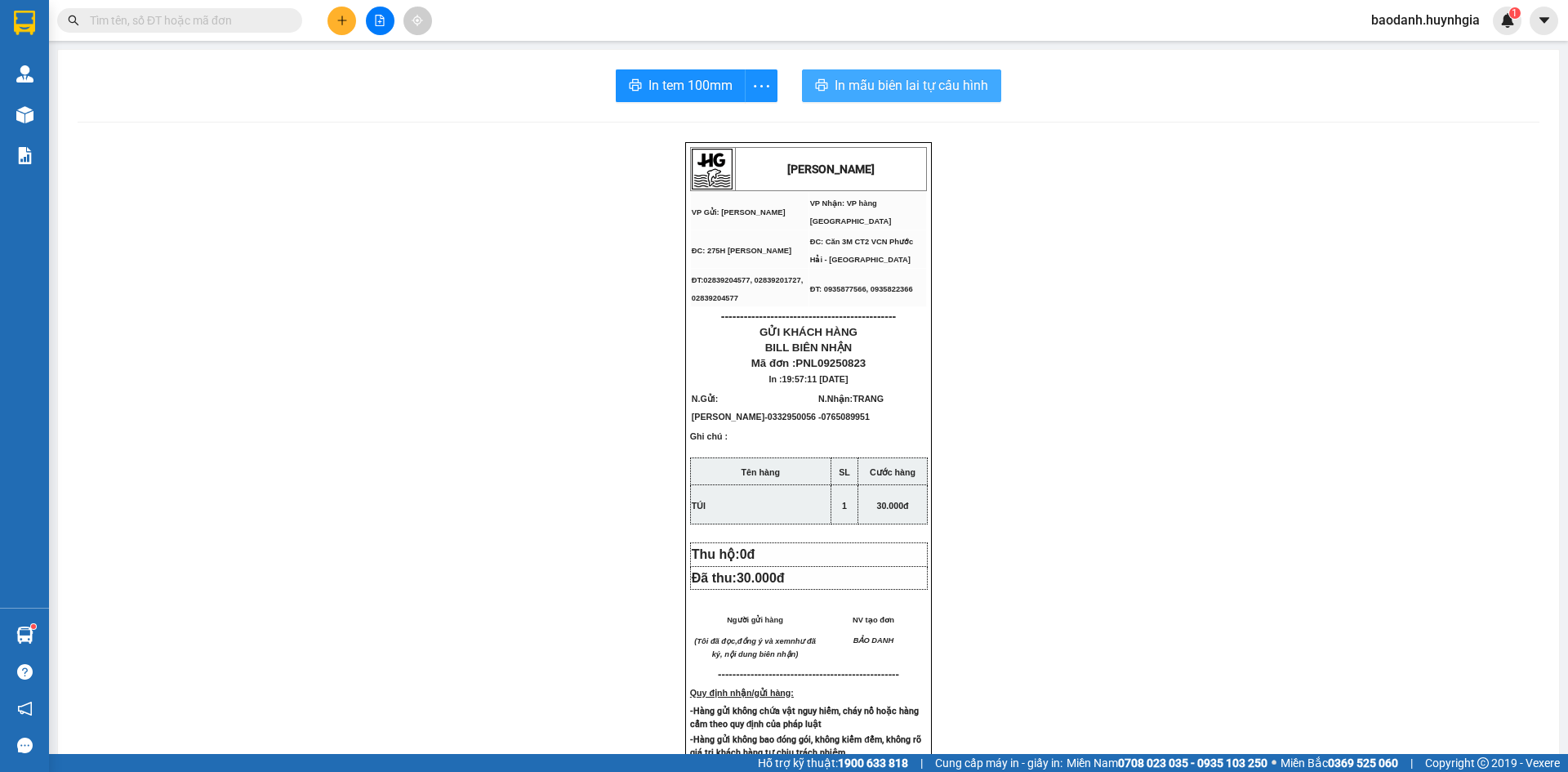
click at [877, 87] on span "In mẫu biên lai tự cấu hình" at bounding box center [911, 86] width 153 height 20
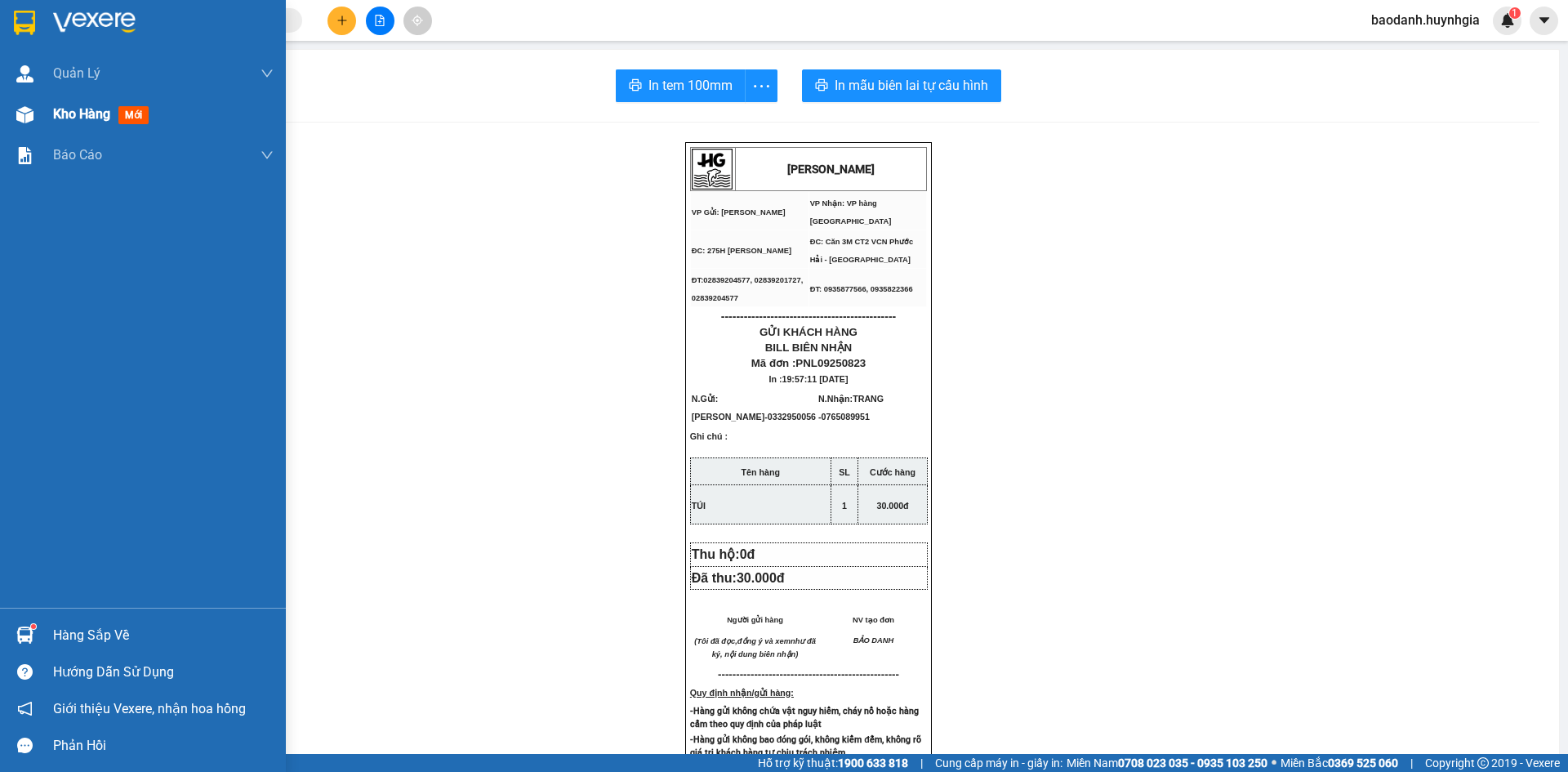
click at [77, 113] on span "Kho hàng" at bounding box center [81, 113] width 57 height 16
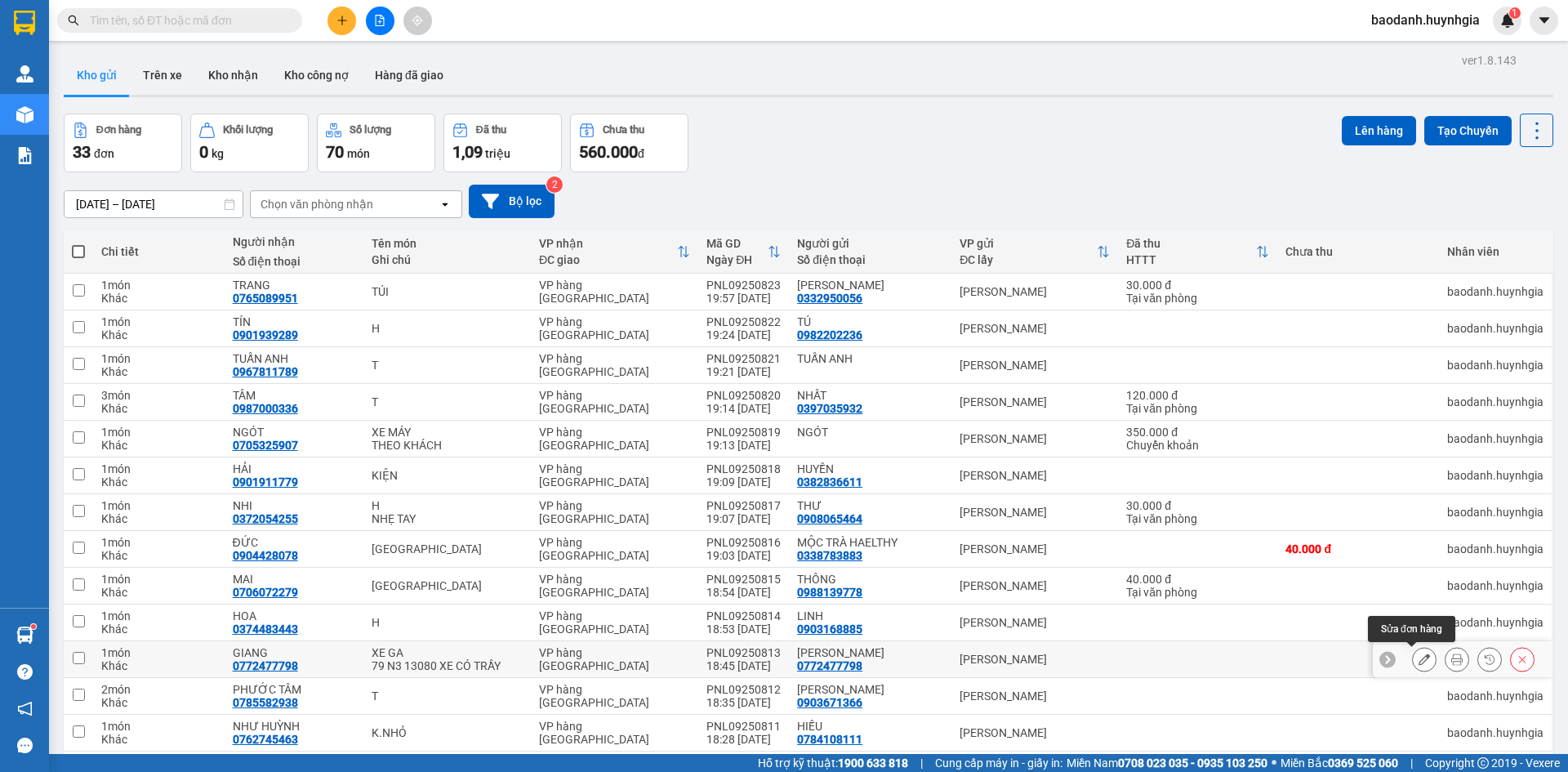
click at [1419, 658] on icon at bounding box center [1425, 659] width 11 height 11
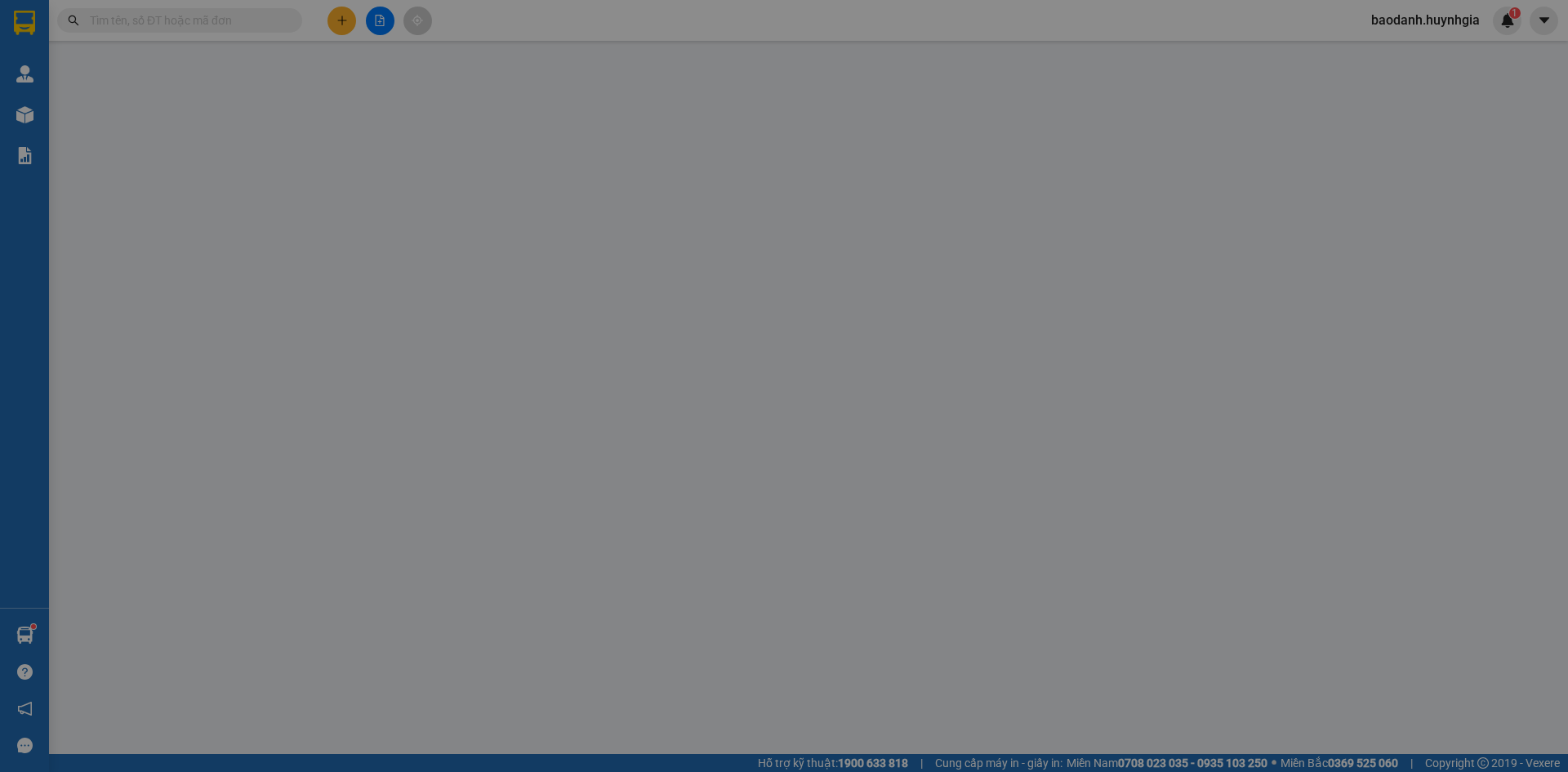
type input "0772477798"
type input "[PERSON_NAME]"
type input "0772477798"
type input "GIANG"
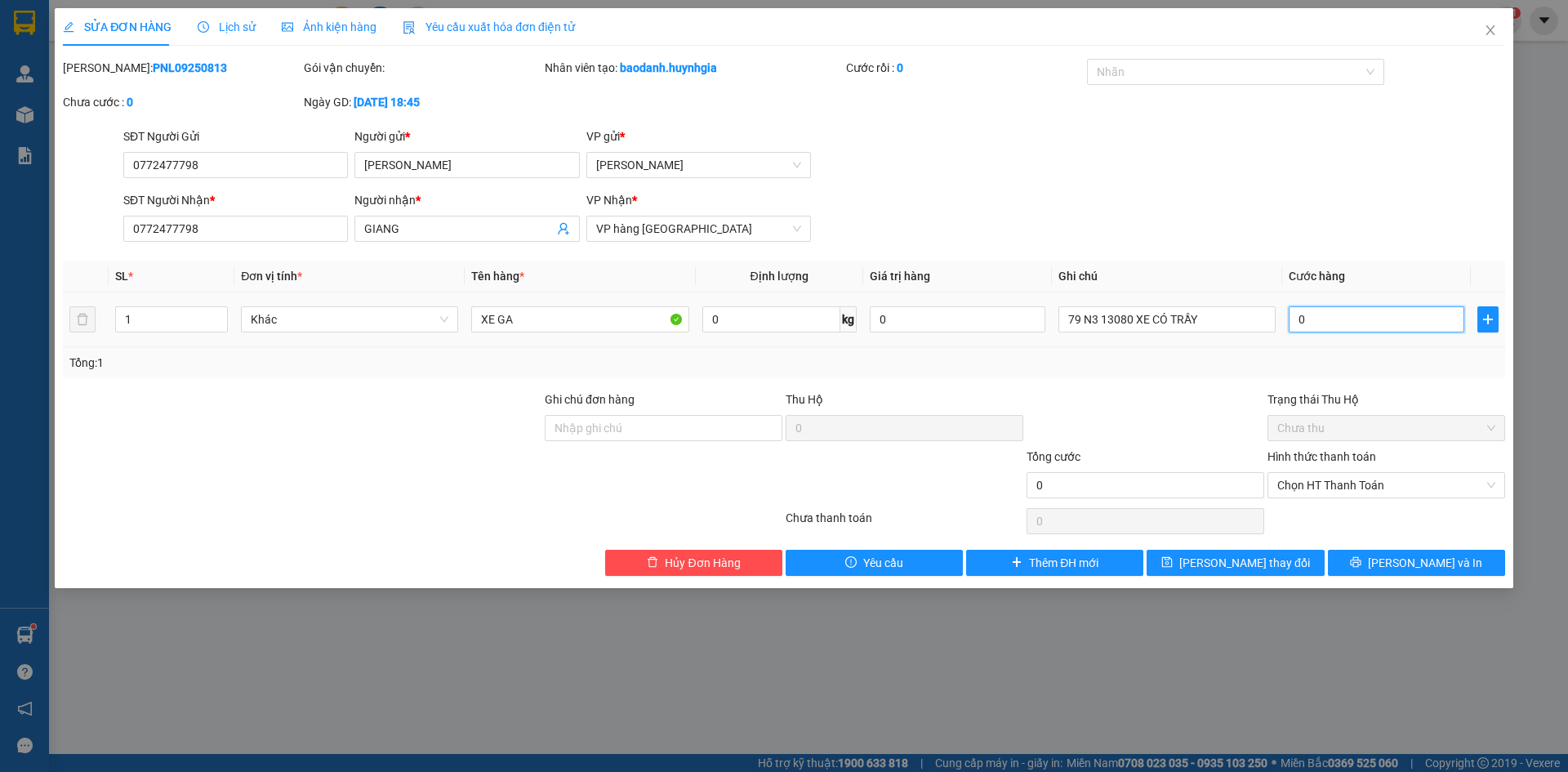
click at [1337, 308] on input "0" at bounding box center [1376, 319] width 176 height 26
type input "4"
type input "004"
type input "45"
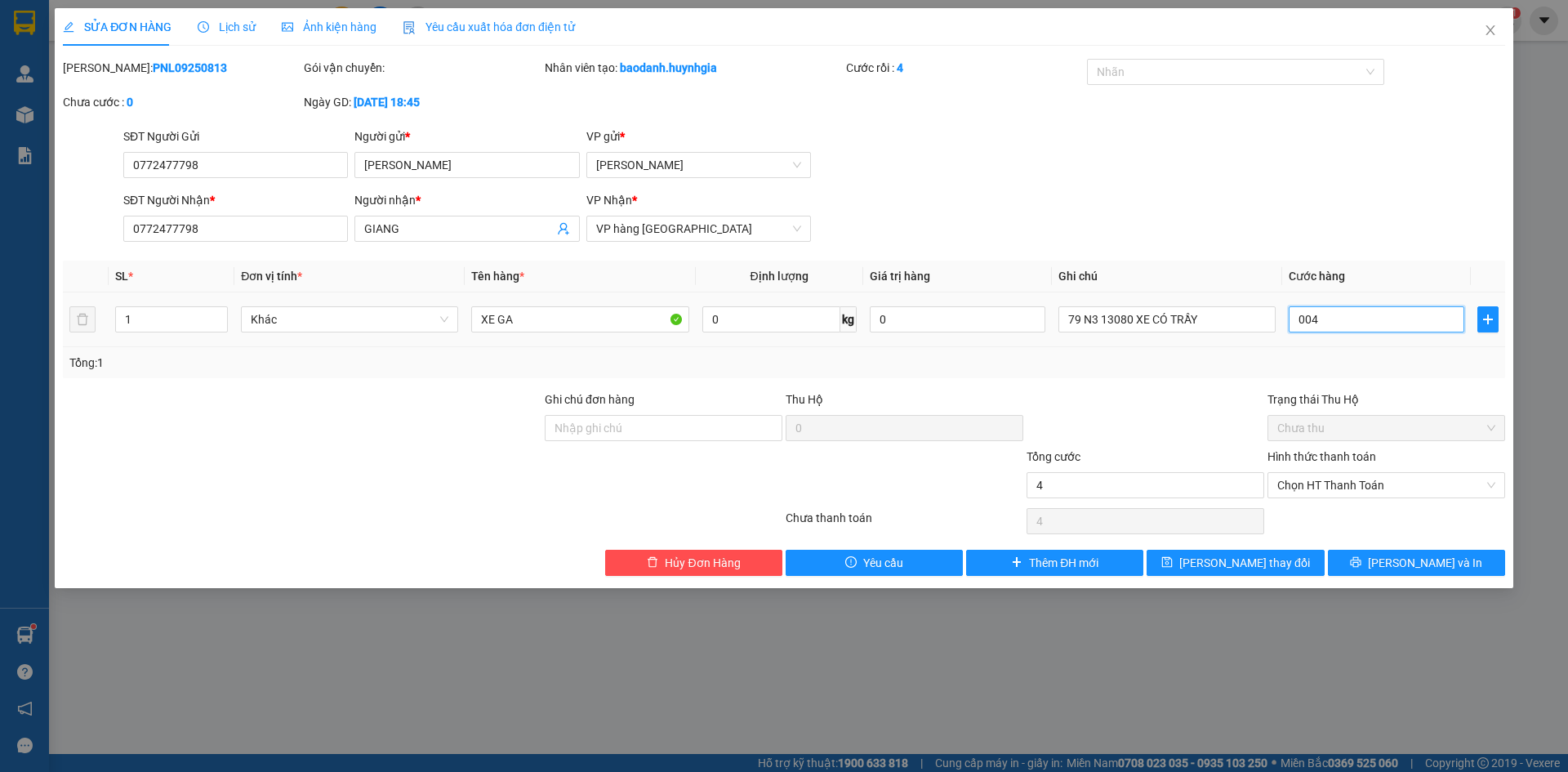
type input "45"
type input "0.045"
type input "450"
type input "00.450"
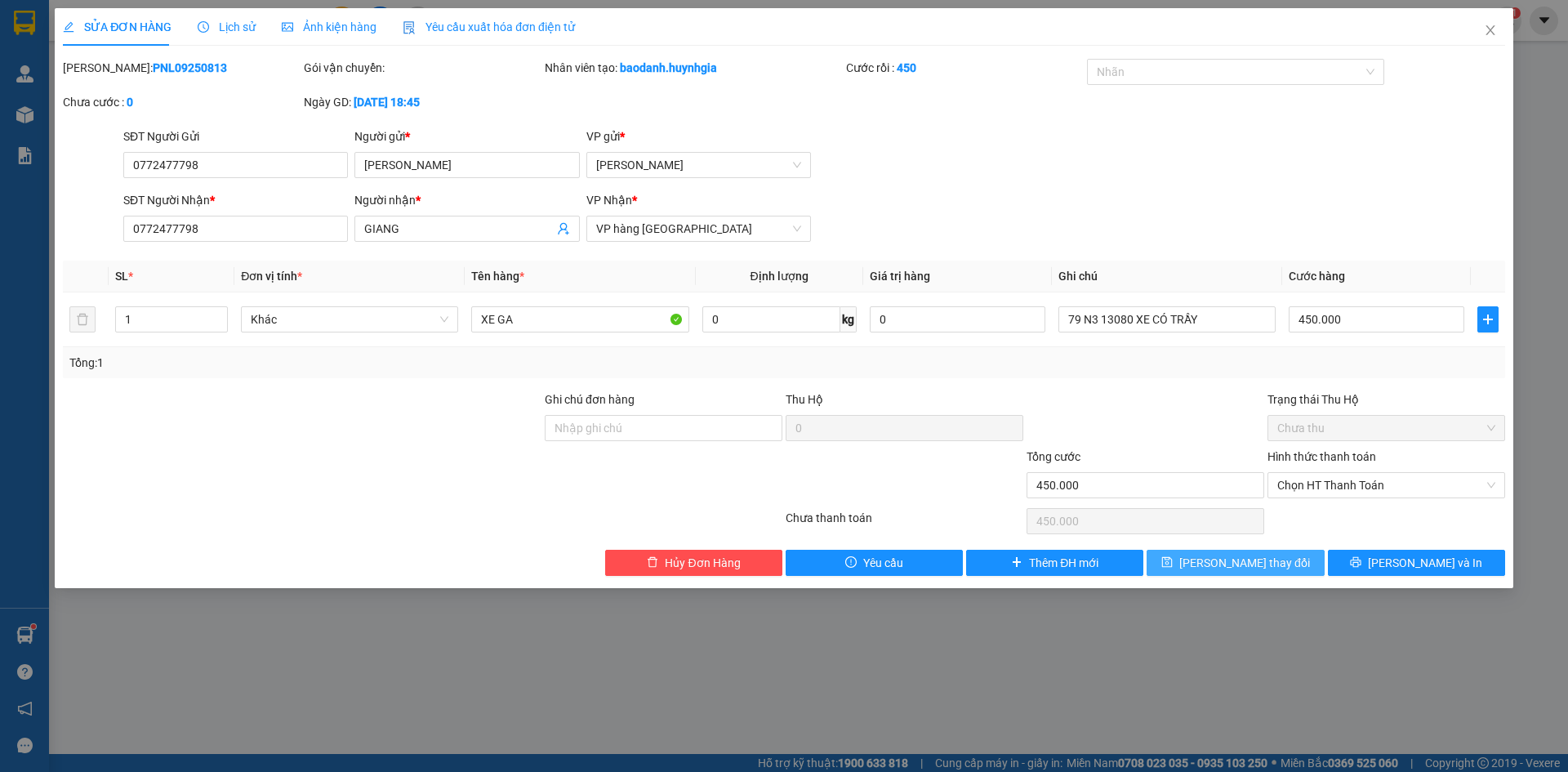
click at [1259, 566] on span "[PERSON_NAME] thay đổi" at bounding box center [1244, 563] width 131 height 18
